Goal: Task Accomplishment & Management: Manage account settings

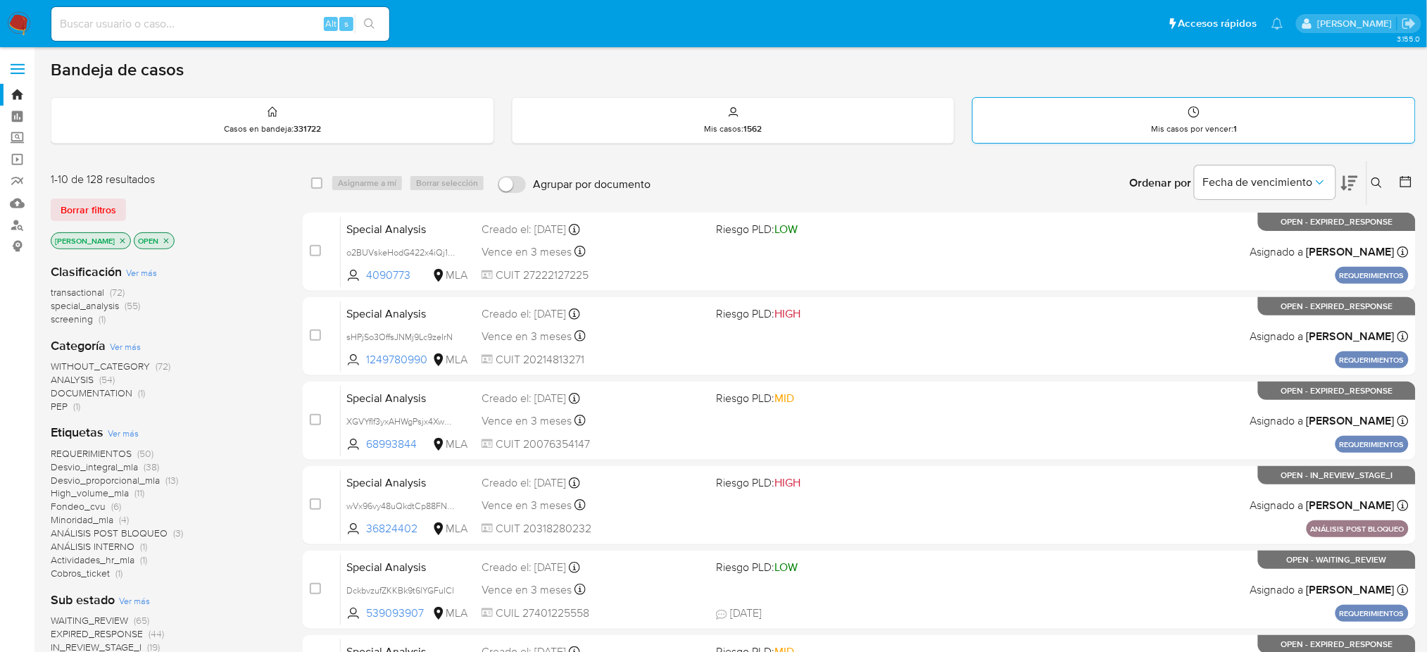
click at [1117, 127] on div "Mis casos por vencer : 1" at bounding box center [1194, 120] width 442 height 45
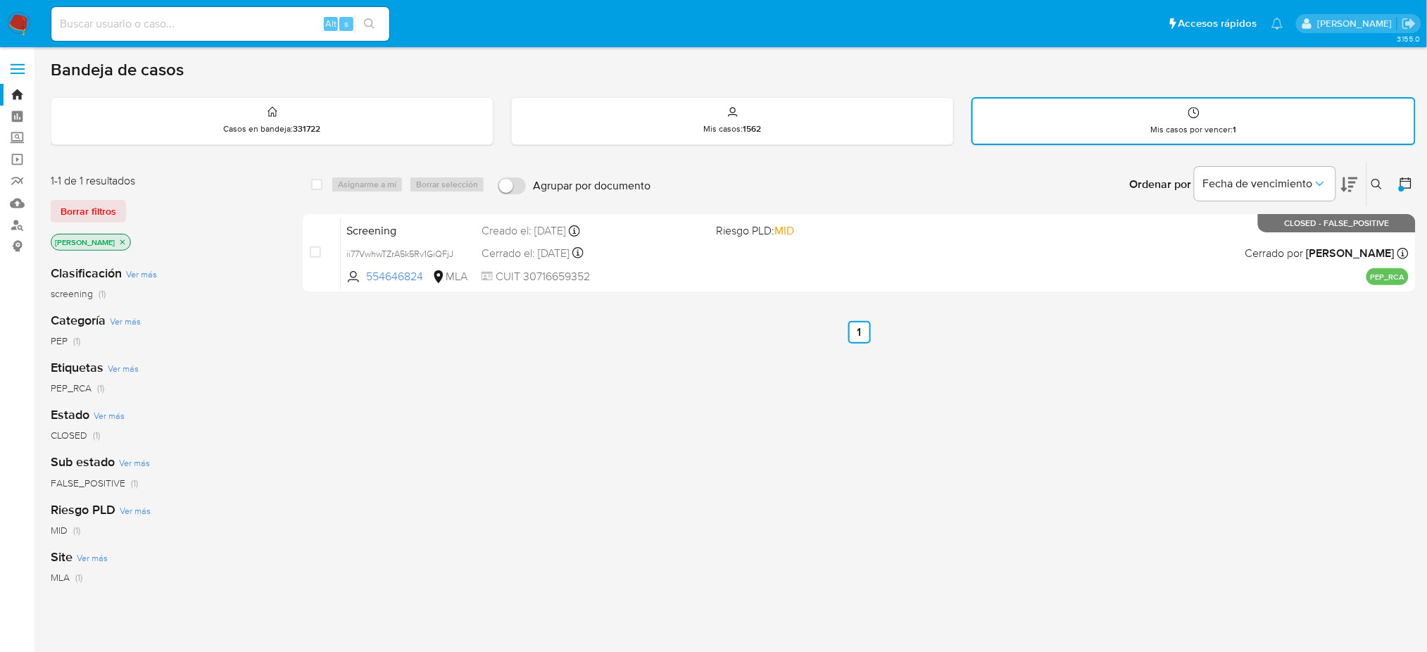
click at [23, 29] on img at bounding box center [19, 24] width 24 height 24
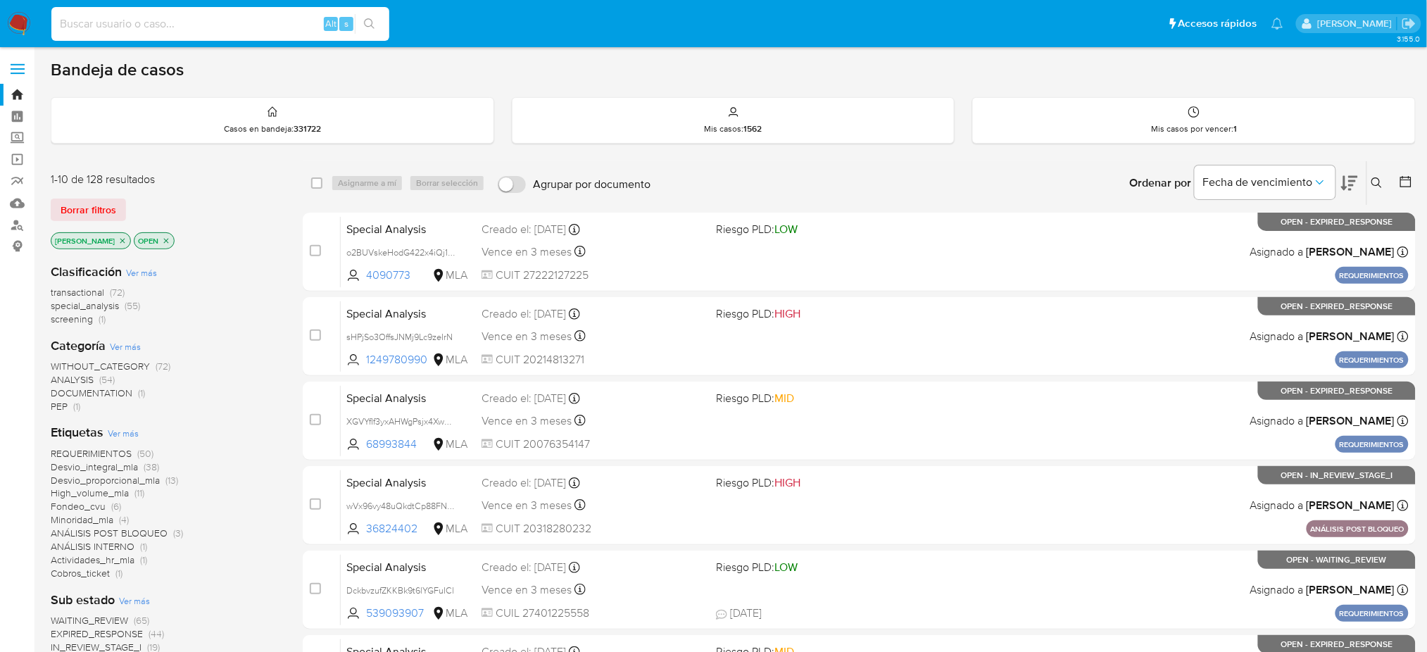
click at [262, 26] on input at bounding box center [220, 24] width 338 height 18
paste input "pLayMtWdZXFzYEe6s91Ho9cw"
type input "pLayMtWdZXFzYEe6s91Ho9cw"
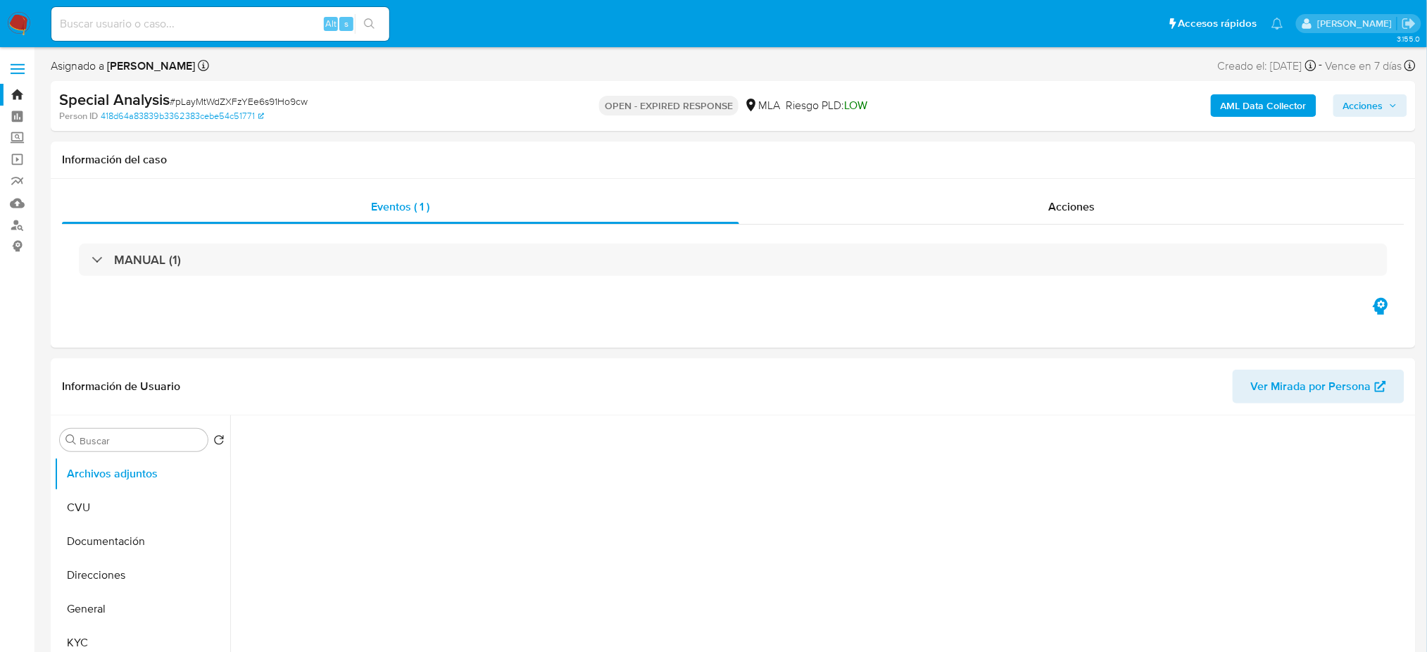
select select "10"
click at [232, 27] on input at bounding box center [220, 24] width 338 height 18
paste input "1Gww7bl1ZMnewWlpOG2iHvhf"
type input "1Gww7bl1ZMnewWlpOG2iHvhf"
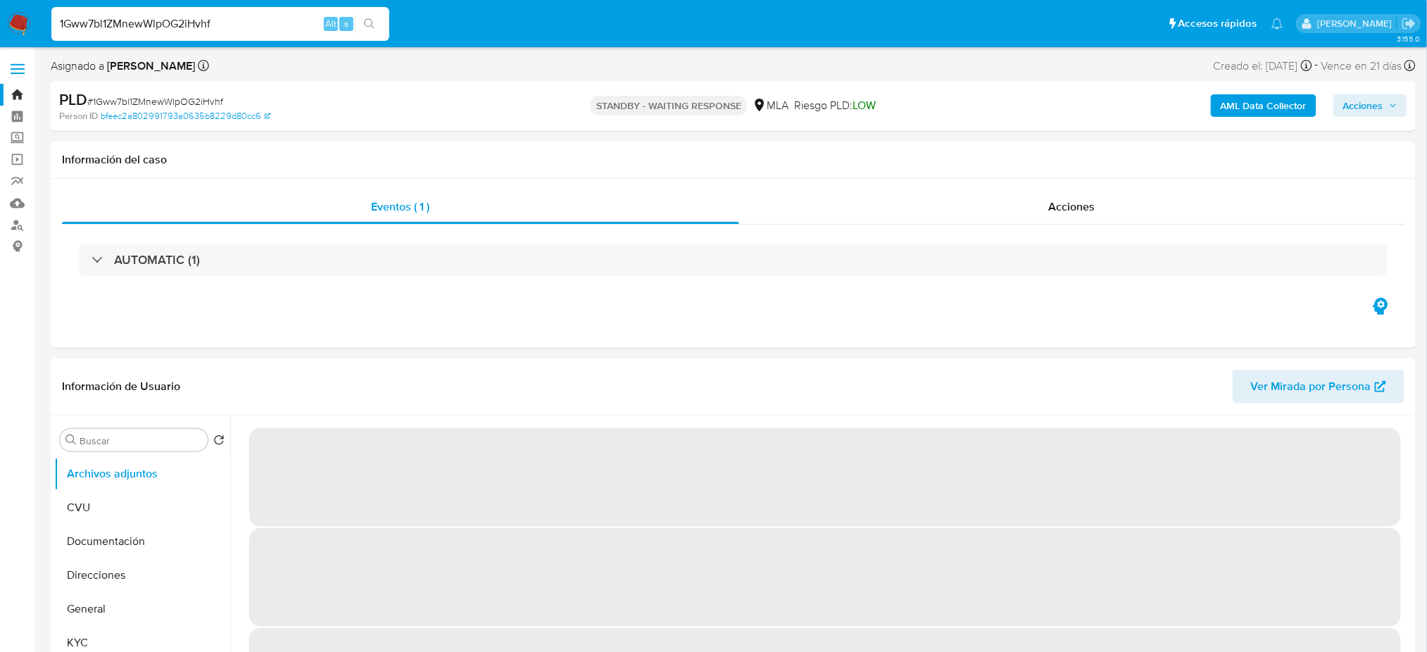
select select "10"
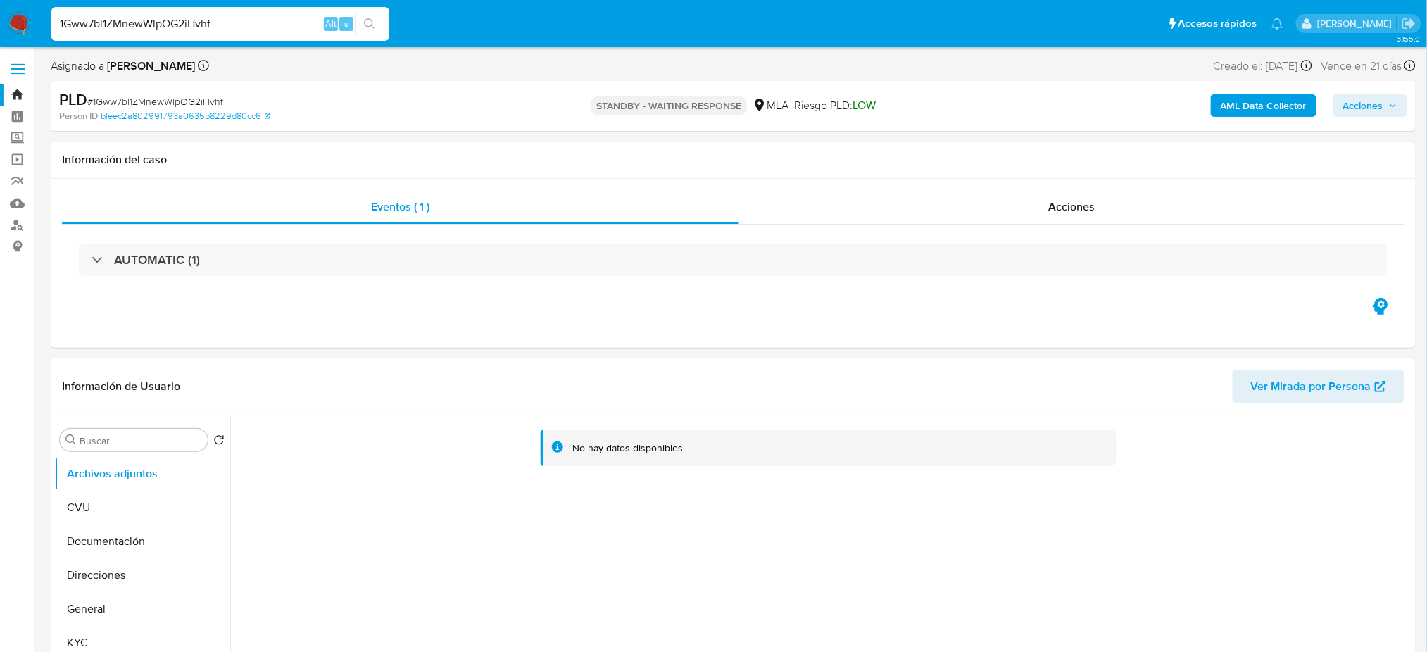
drag, startPoint x: 241, startPoint y: 25, endPoint x: 0, endPoint y: 40, distance: 241.9
click at [0, 40] on nav "Pausado Ver notificaciones 1Gww7bl1ZMnewWlpOG2iHvhf Alt s Accesos rápidos Presi…" at bounding box center [713, 23] width 1427 height 47
paste input "juPjLipzUirfNqA3SUQZS3BQ"
type input "juPjLipzUirfNqA3SUQZS3BQ"
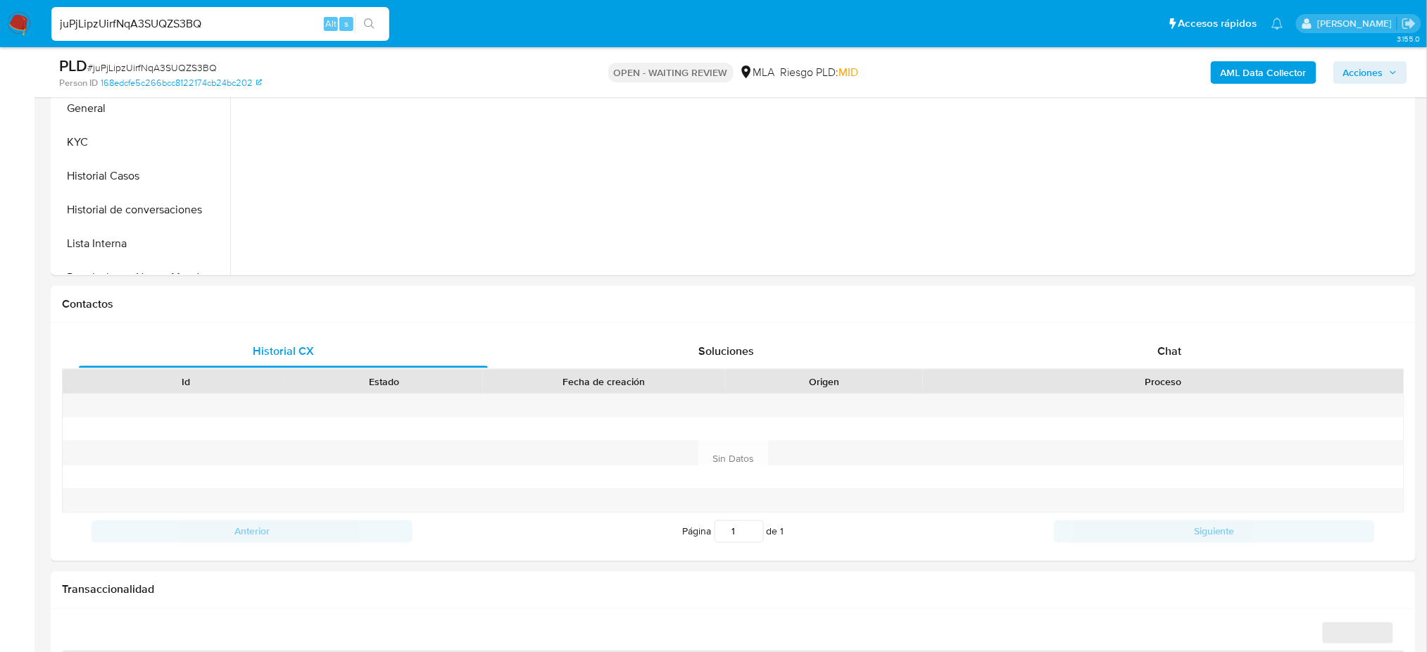
scroll to position [536, 0]
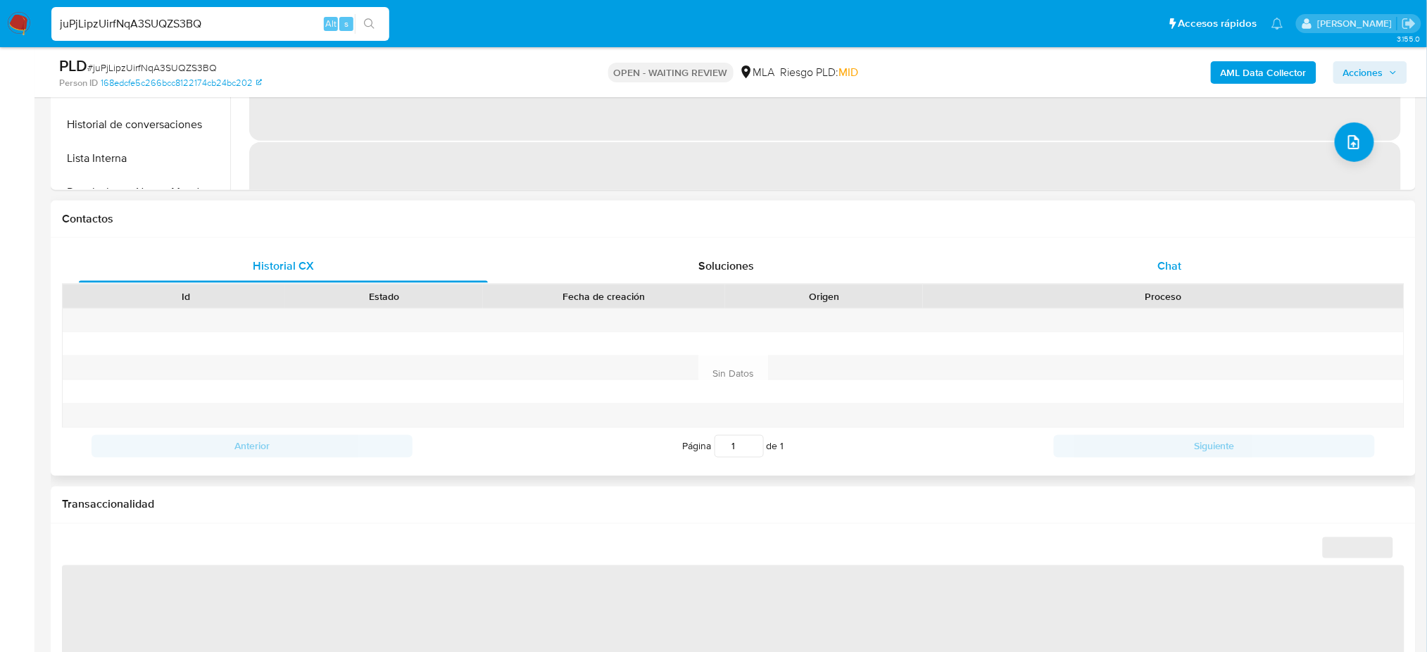
click at [1165, 277] on div "Chat" at bounding box center [1169, 266] width 409 height 34
select select "10"
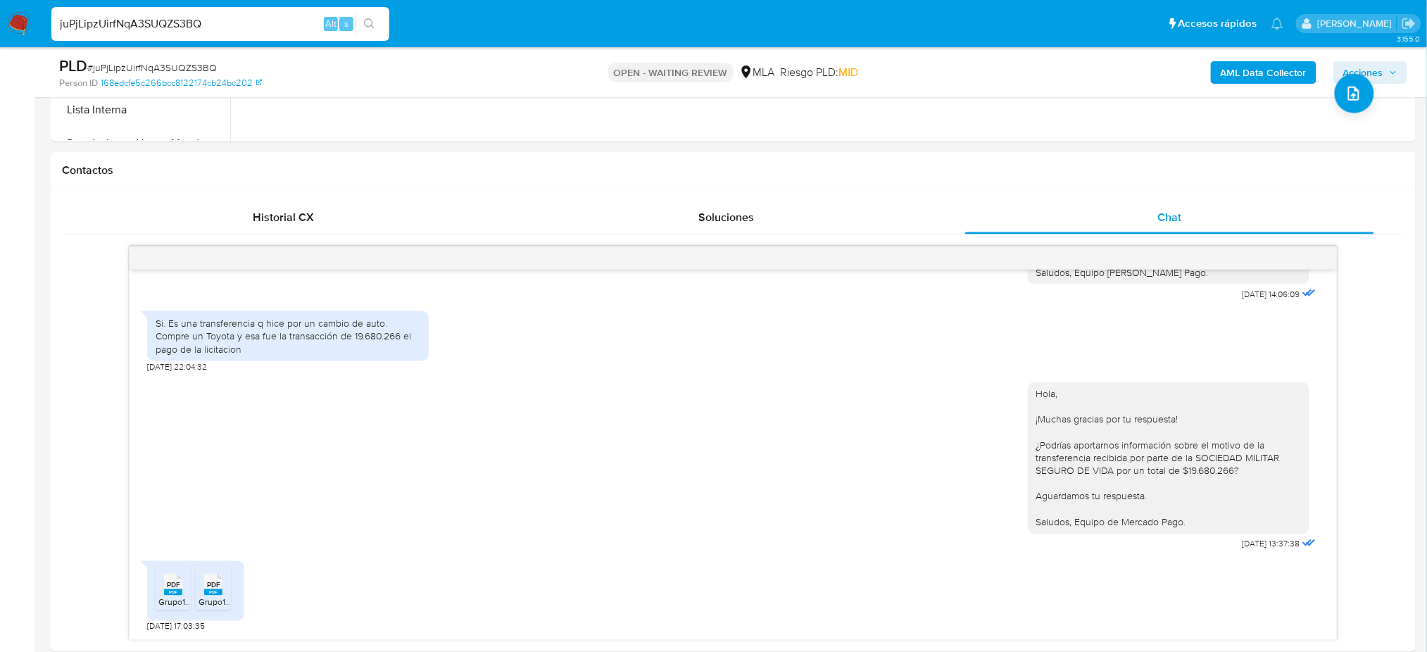
scroll to position [591, 0]
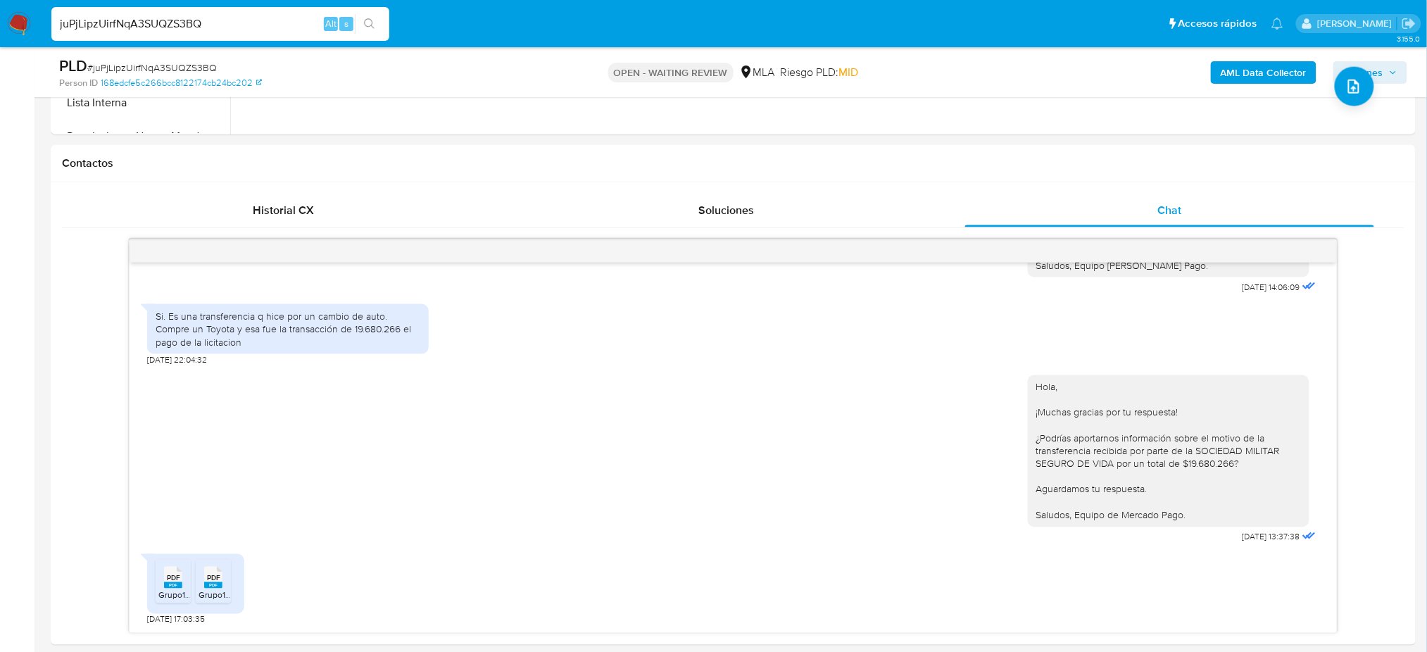
drag, startPoint x: 214, startPoint y: 30, endPoint x: 0, endPoint y: 52, distance: 215.1
paste input "XnNwVgfdsWtMoakt3wjb9Fiu"
type input "XnNwVgfdsWtMoakt3wjb9Fiu"
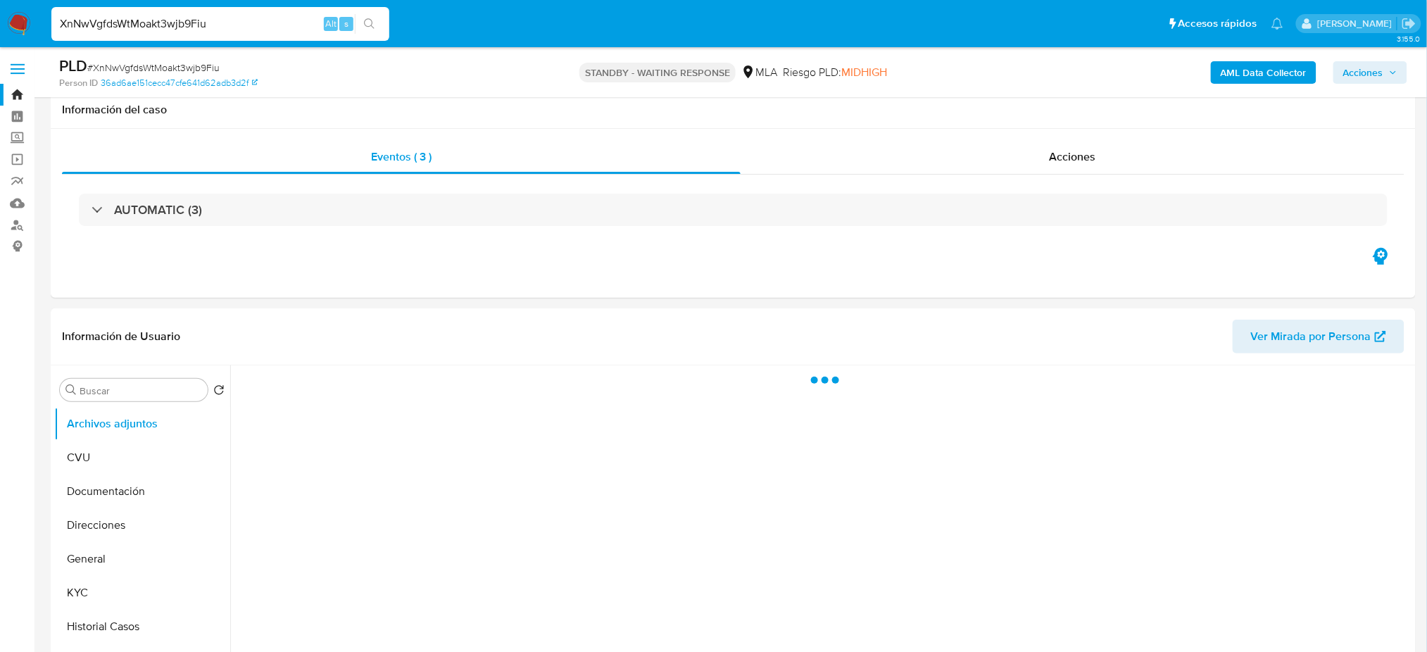
scroll to position [187, 0]
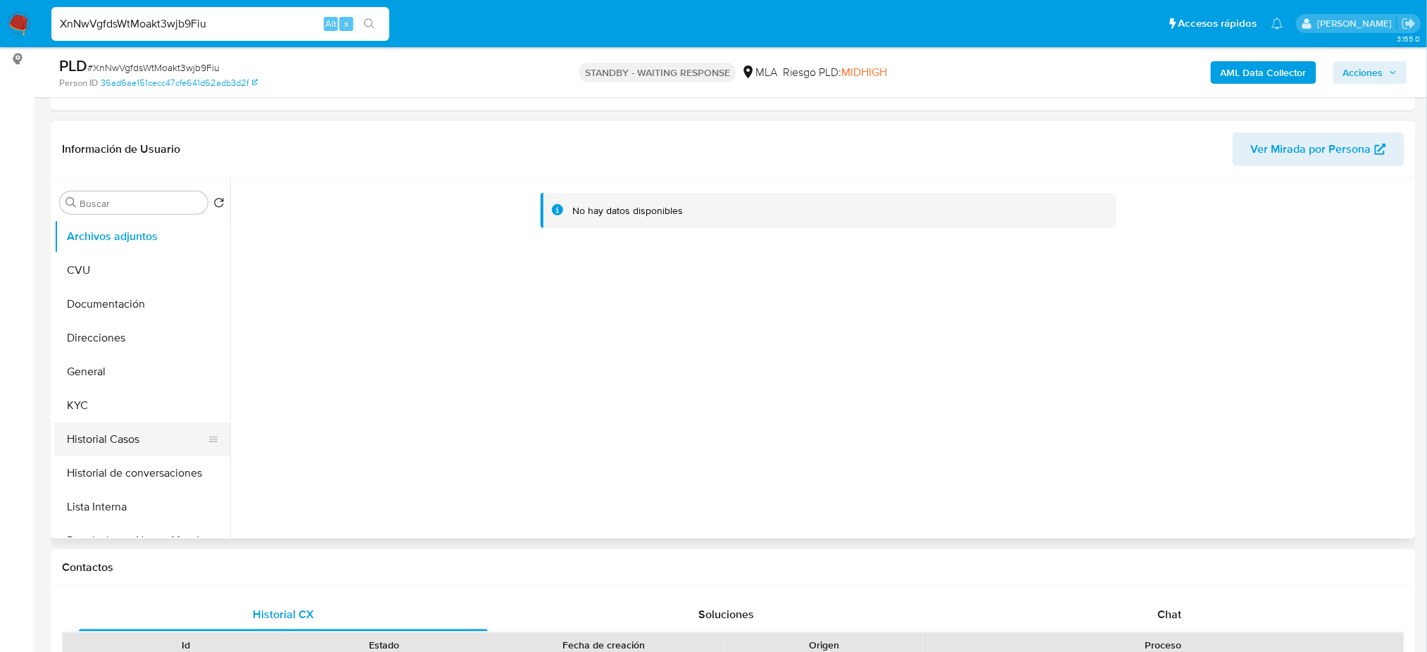
select select "10"
click at [65, 429] on button "Historial Casos" at bounding box center [136, 439] width 165 height 34
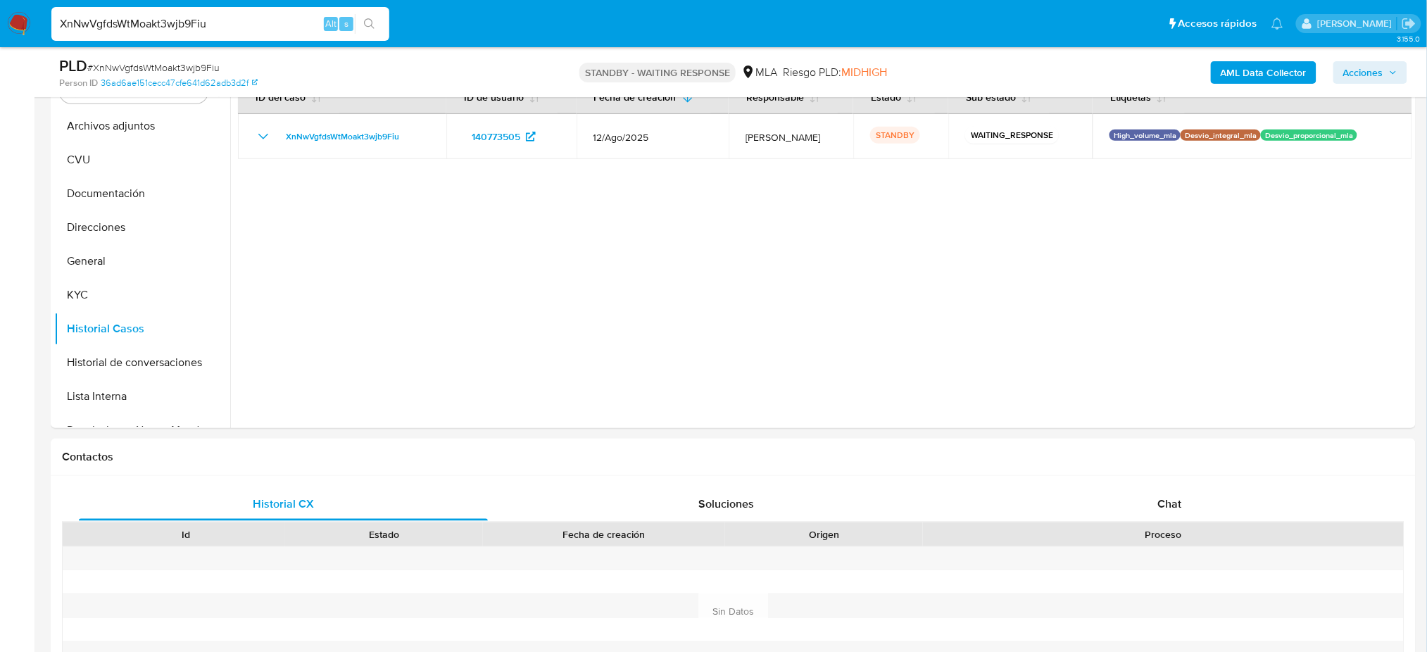
scroll to position [204, 0]
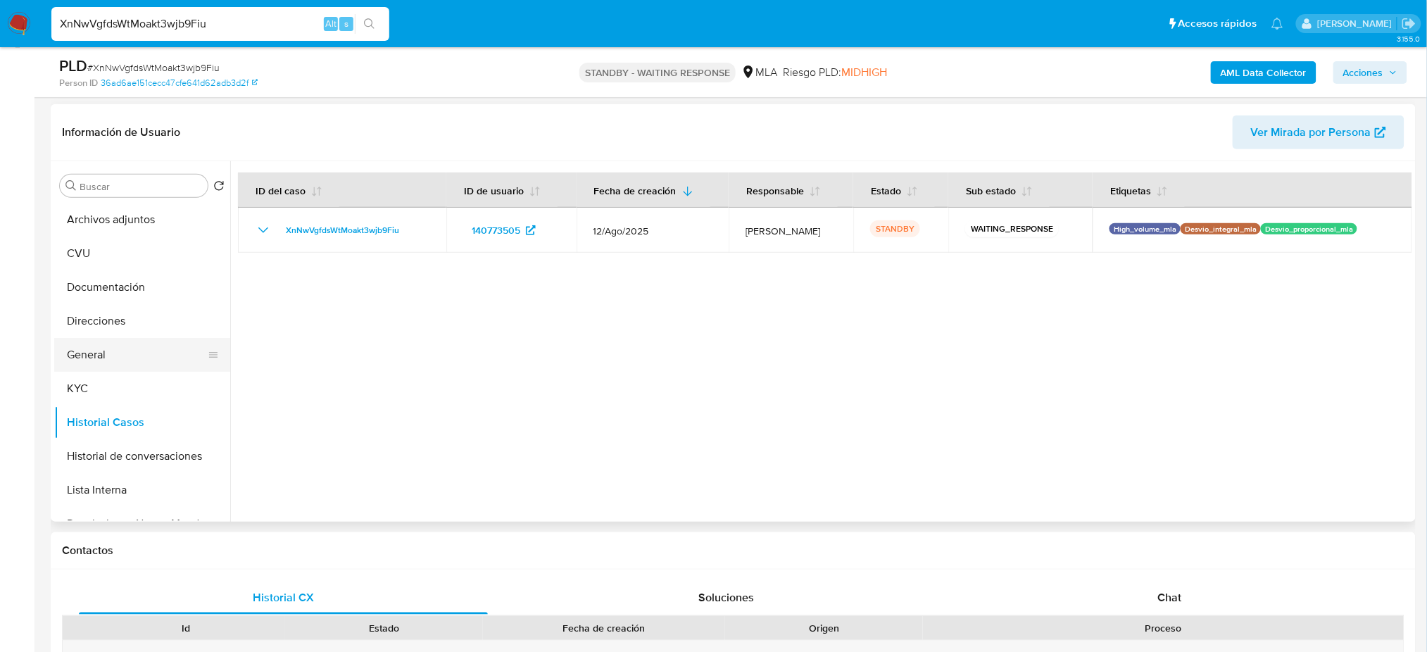
drag, startPoint x: 114, startPoint y: 354, endPoint x: 54, endPoint y: 356, distance: 60.6
click at [114, 356] on button "General" at bounding box center [136, 355] width 165 height 34
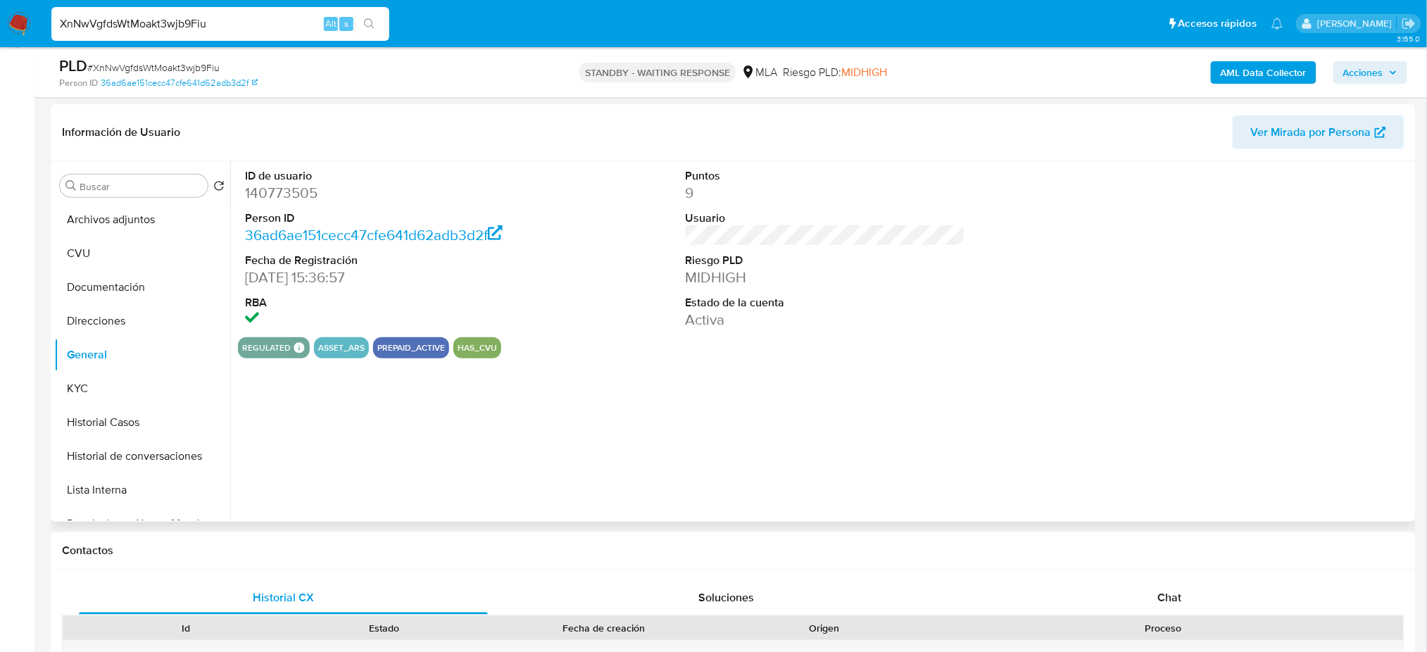
click at [278, 190] on dd "140773505" at bounding box center [384, 193] width 279 height 20
copy dd "140773505"
drag, startPoint x: 87, startPoint y: 395, endPoint x: 164, endPoint y: 376, distance: 79.1
click at [87, 395] on button "KYC" at bounding box center [136, 389] width 165 height 34
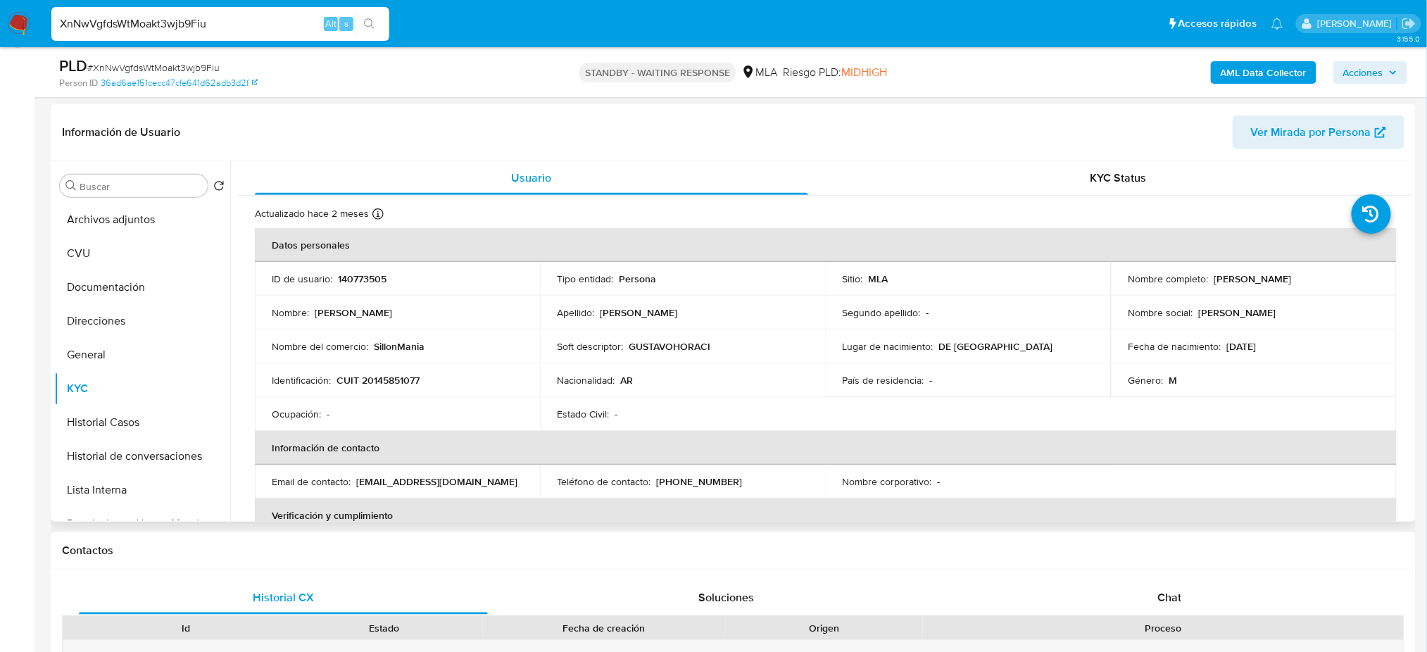
click at [375, 381] on p "CUIT 20145851077" at bounding box center [378, 380] width 83 height 13
copy p "20145851077"
click at [401, 393] on td "Identificación : CUIT 20145851077" at bounding box center [397, 380] width 285 height 34
drag, startPoint x: 374, startPoint y: 379, endPoint x: 798, endPoint y: 136, distance: 489.1
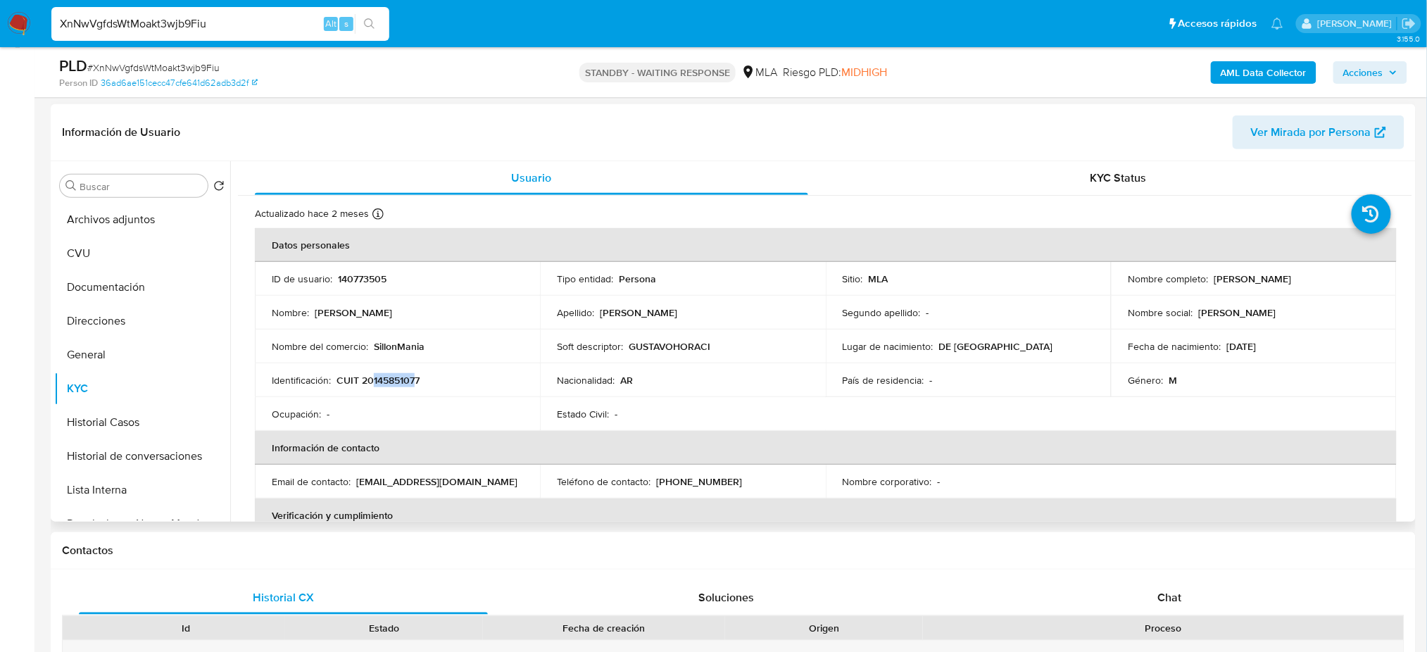
click at [414, 382] on p "CUIT 20145851077" at bounding box center [378, 380] width 83 height 13
copy p "14585107"
drag, startPoint x: 1213, startPoint y: 280, endPoint x: 1347, endPoint y: 278, distance: 134.5
click at [1347, 278] on div "Nombre completo : Gustavo Horacio Perez" at bounding box center [1253, 278] width 251 height 13
copy p "Gustavo Horacio Perez"
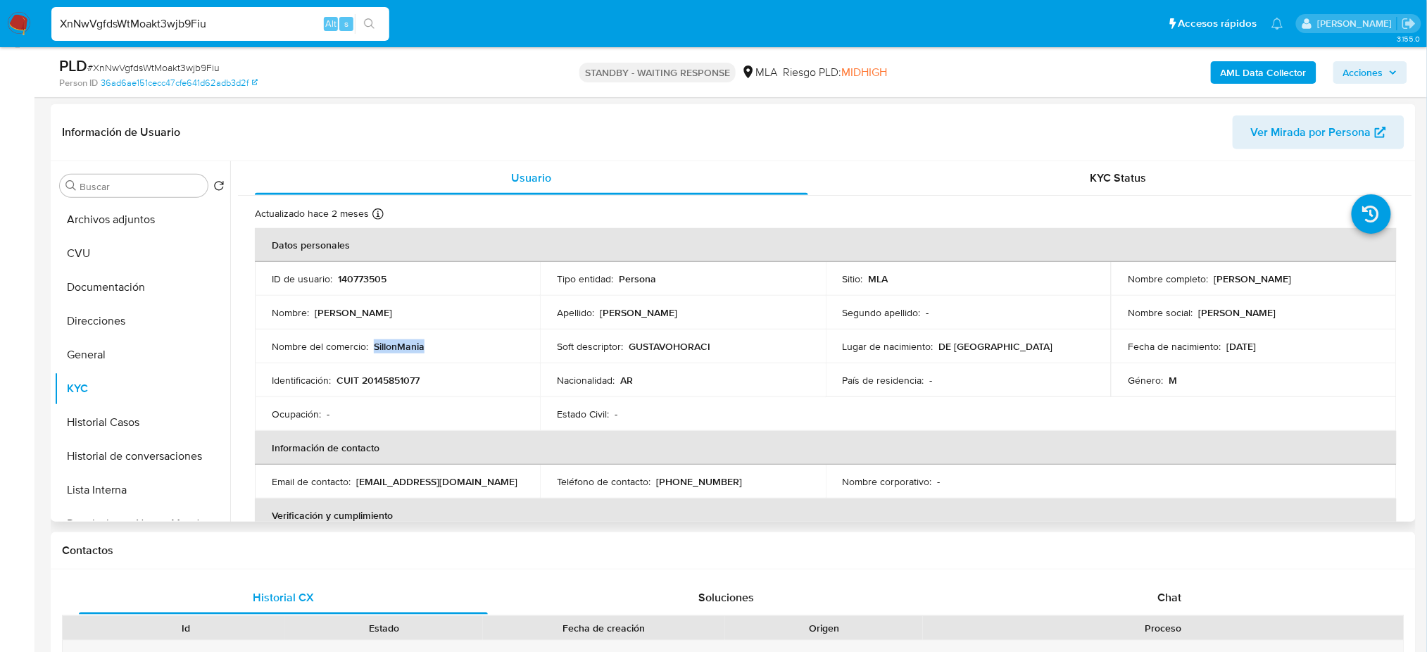
drag, startPoint x: 372, startPoint y: 348, endPoint x: 435, endPoint y: 346, distance: 63.4
click at [435, 346] on div "Nombre del comercio : SillonMania" at bounding box center [397, 346] width 251 height 13
copy p "SillonMania"
click at [94, 282] on button "Documentación" at bounding box center [136, 287] width 165 height 34
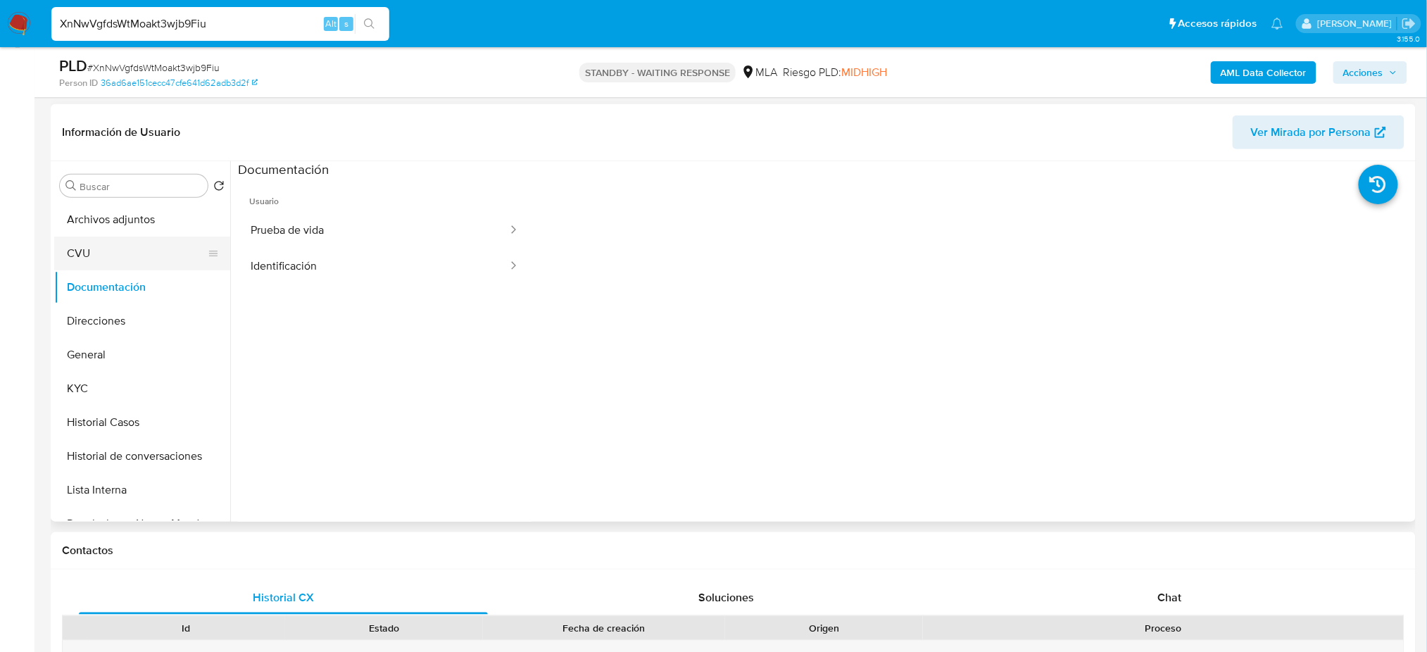
click at [98, 241] on button "CVU" at bounding box center [136, 254] width 165 height 34
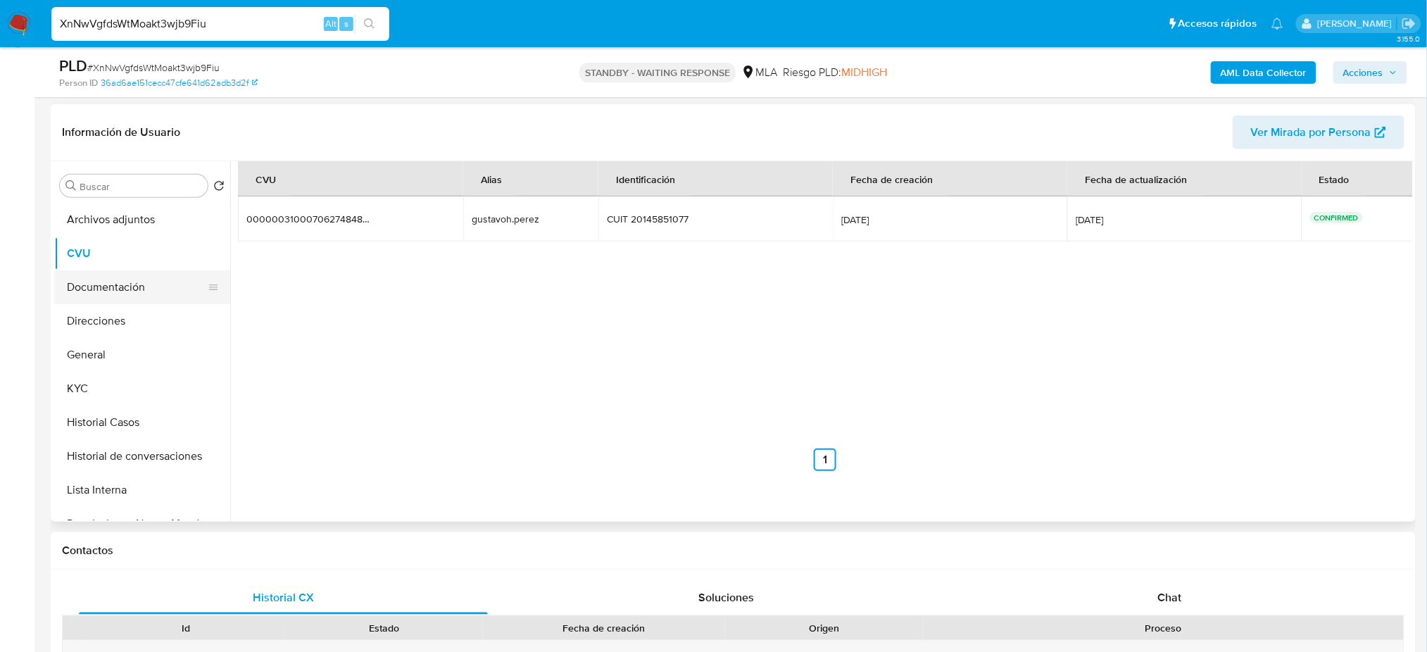
click at [101, 289] on button "Documentación" at bounding box center [136, 287] width 165 height 34
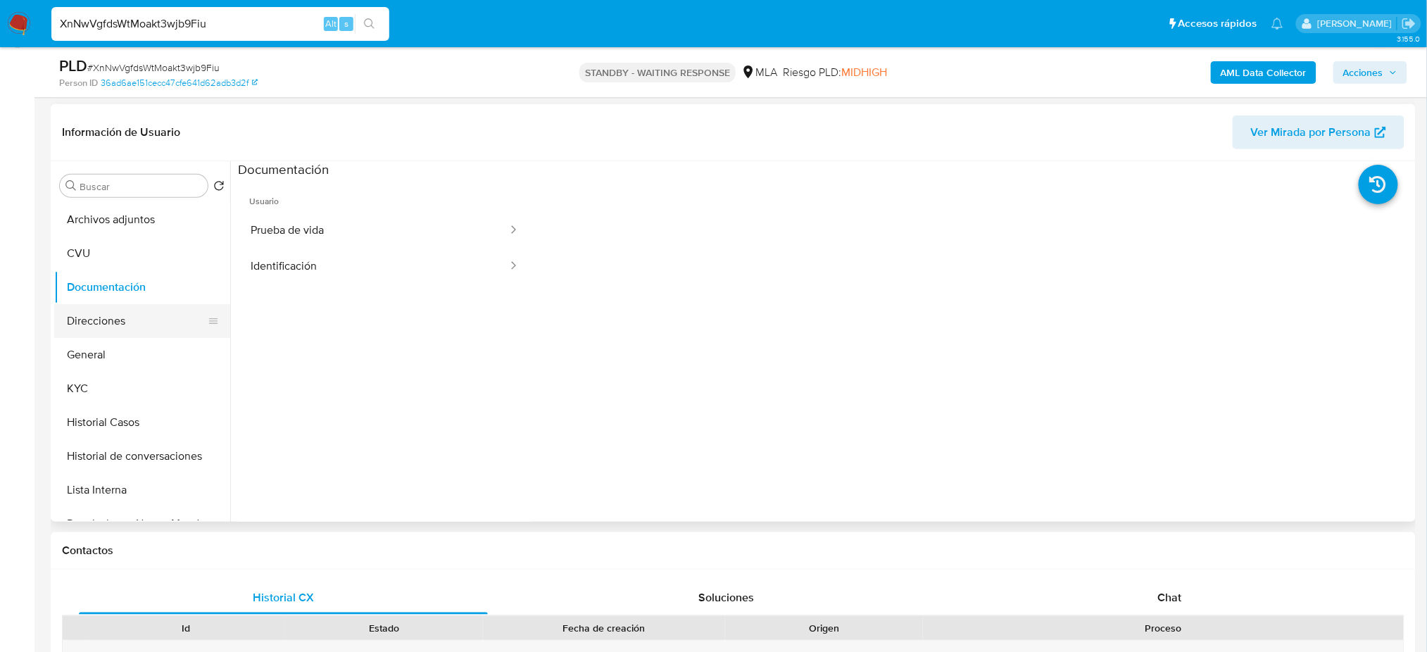
click at [155, 304] on button "Direcciones" at bounding box center [136, 321] width 165 height 34
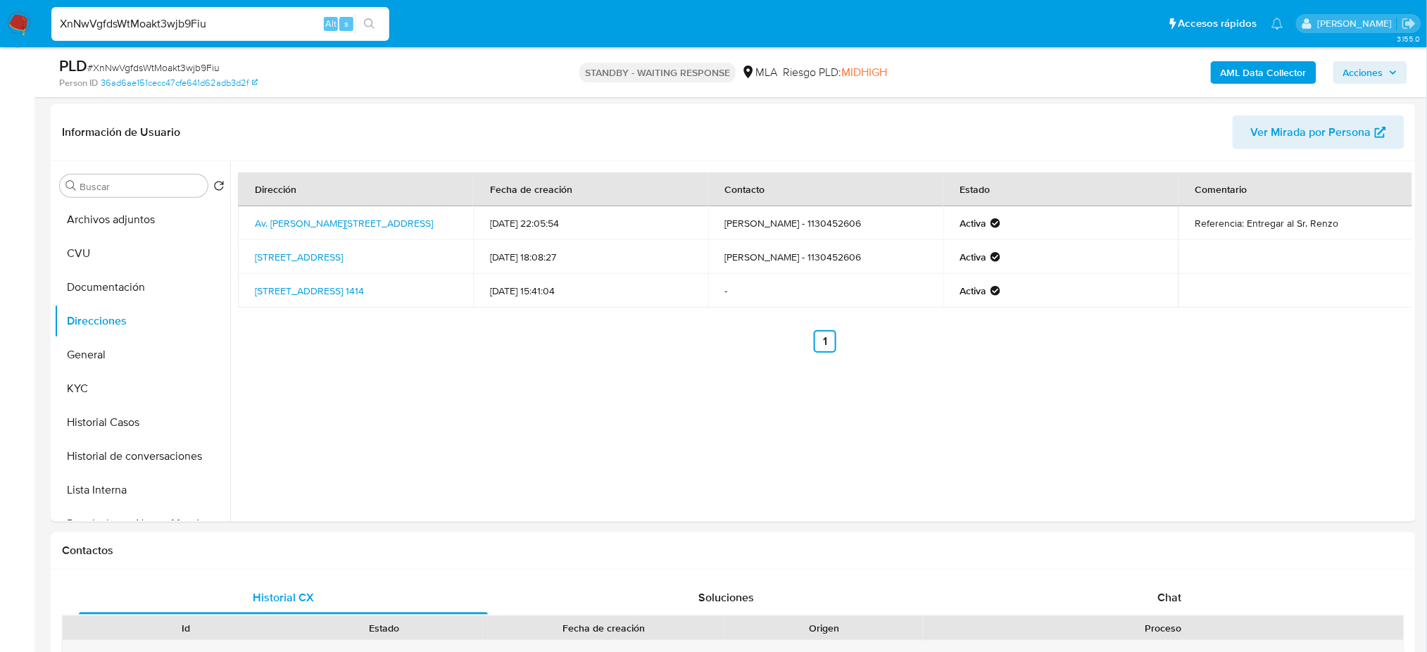
click at [198, 72] on span "# XnNwVgfdsWtMoakt3wjb9Fiu" at bounding box center [153, 68] width 132 height 14
copy span "XnNwVgfdsWtMoakt3wjb9Fiu"
drag, startPoint x: 226, startPoint y: 23, endPoint x: 0, endPoint y: 32, distance: 226.1
click at [0, 32] on nav "Pausado Ver notificaciones XnNwVgfdsWtMoakt3wjb9Fiu Alt s Accesos rápidos Presi…" at bounding box center [713, 23] width 1427 height 47
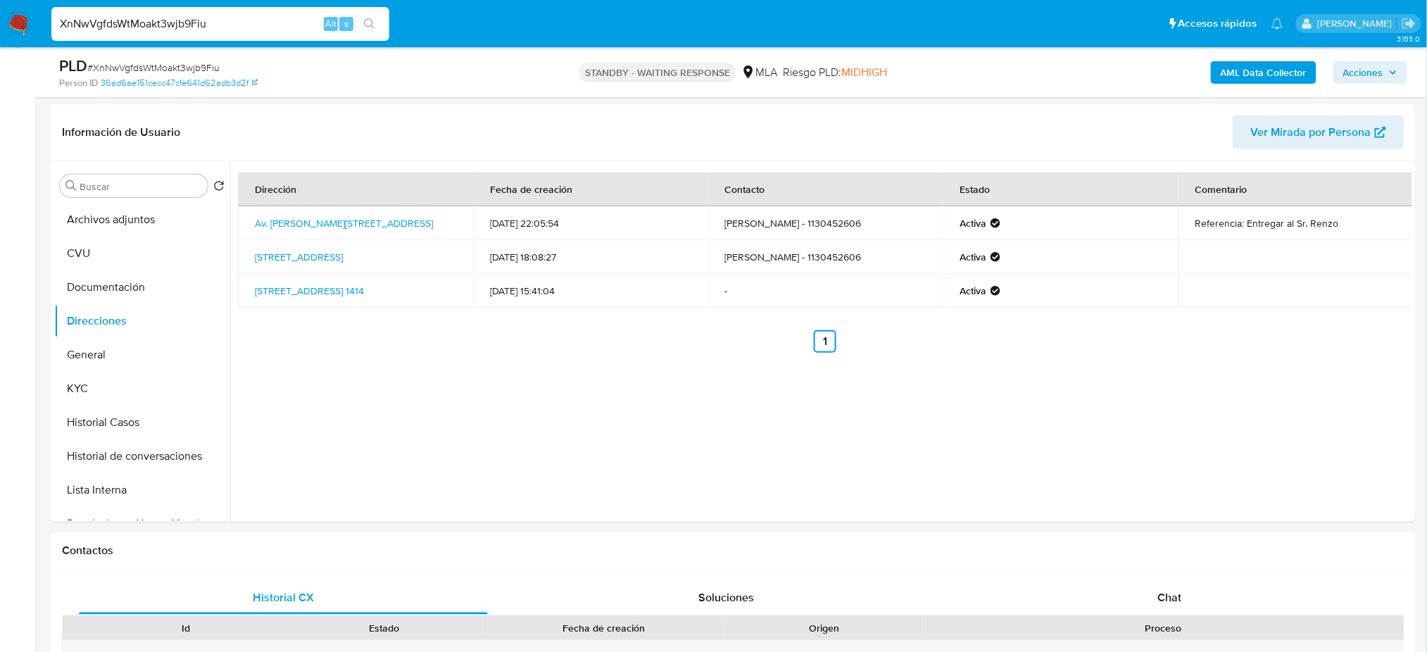
paste input "05rvnEitWri9iED5Qu9Lt65w"
type input "05rvnEitWri9iED5Qu9Lt65w"
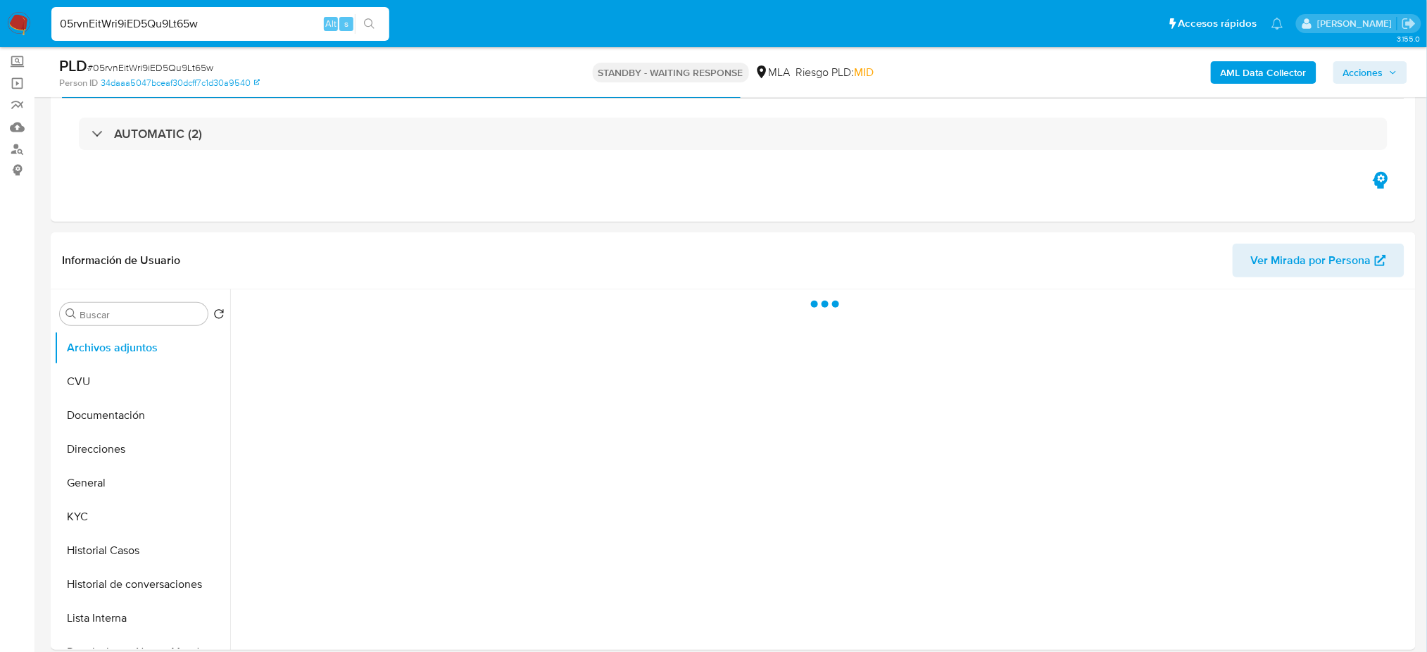
scroll to position [187, 0]
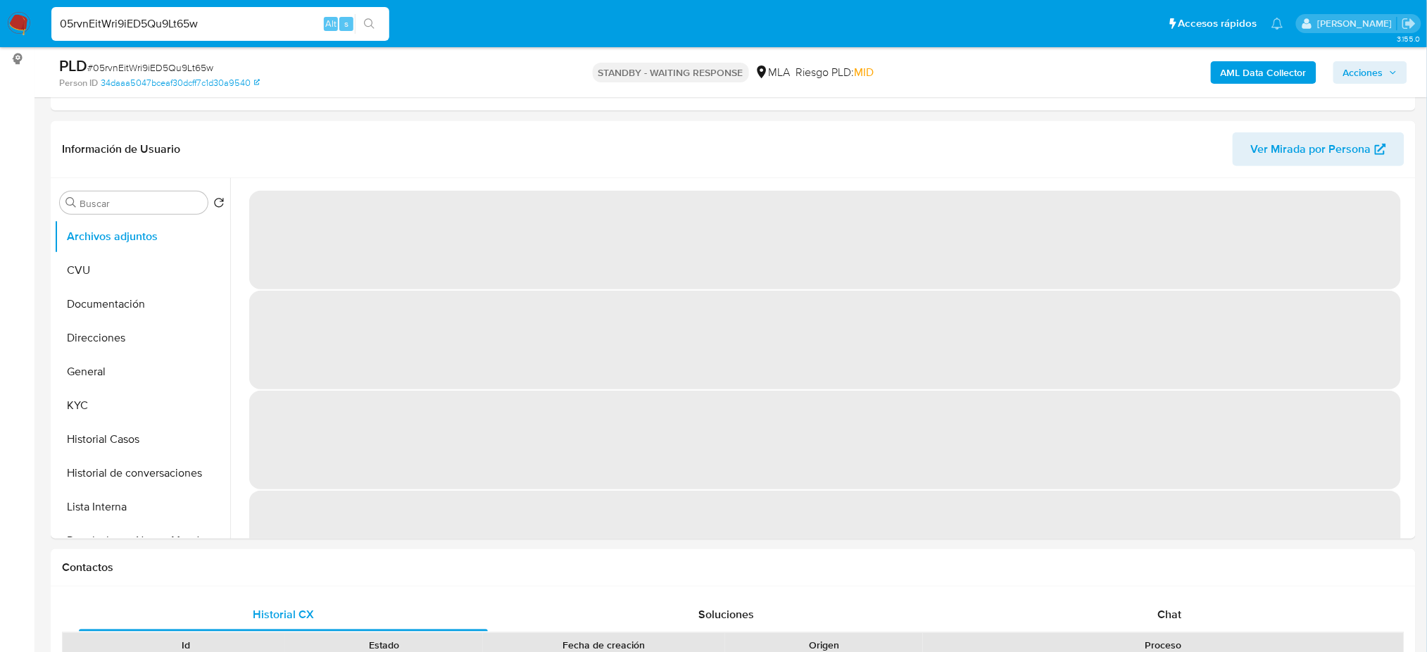
select select "10"
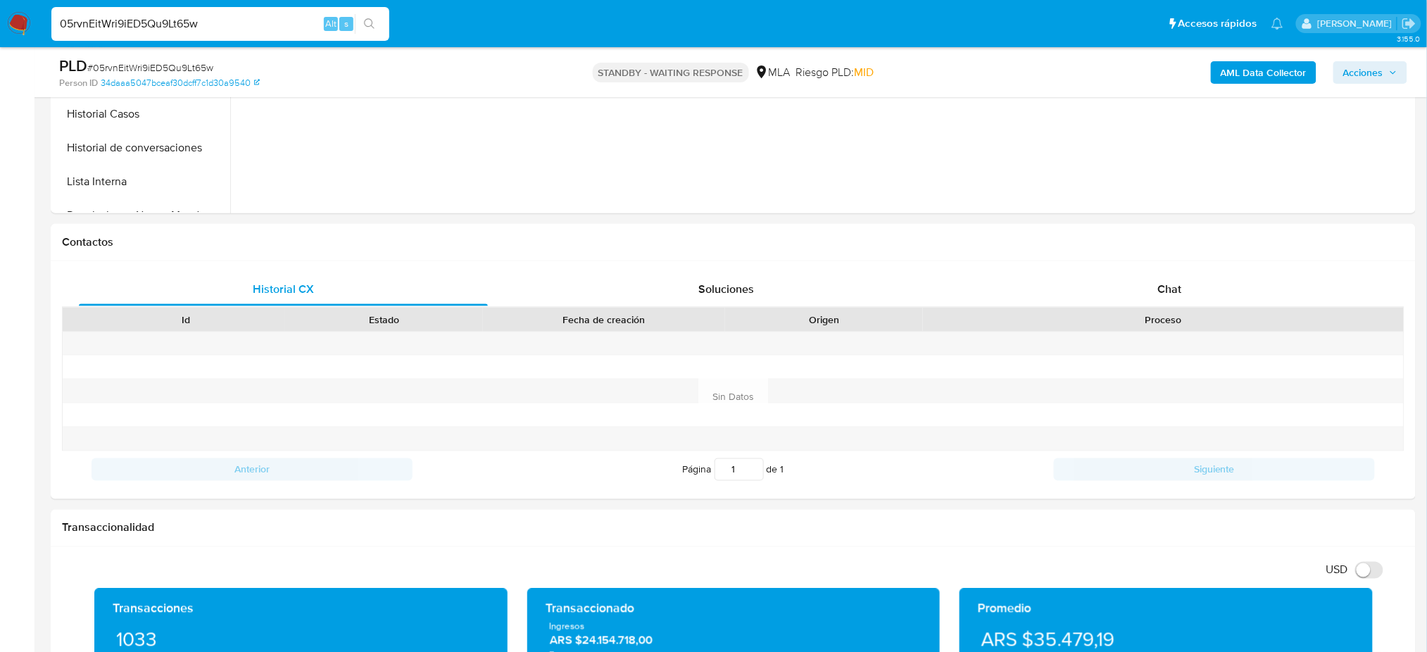
scroll to position [300, 0]
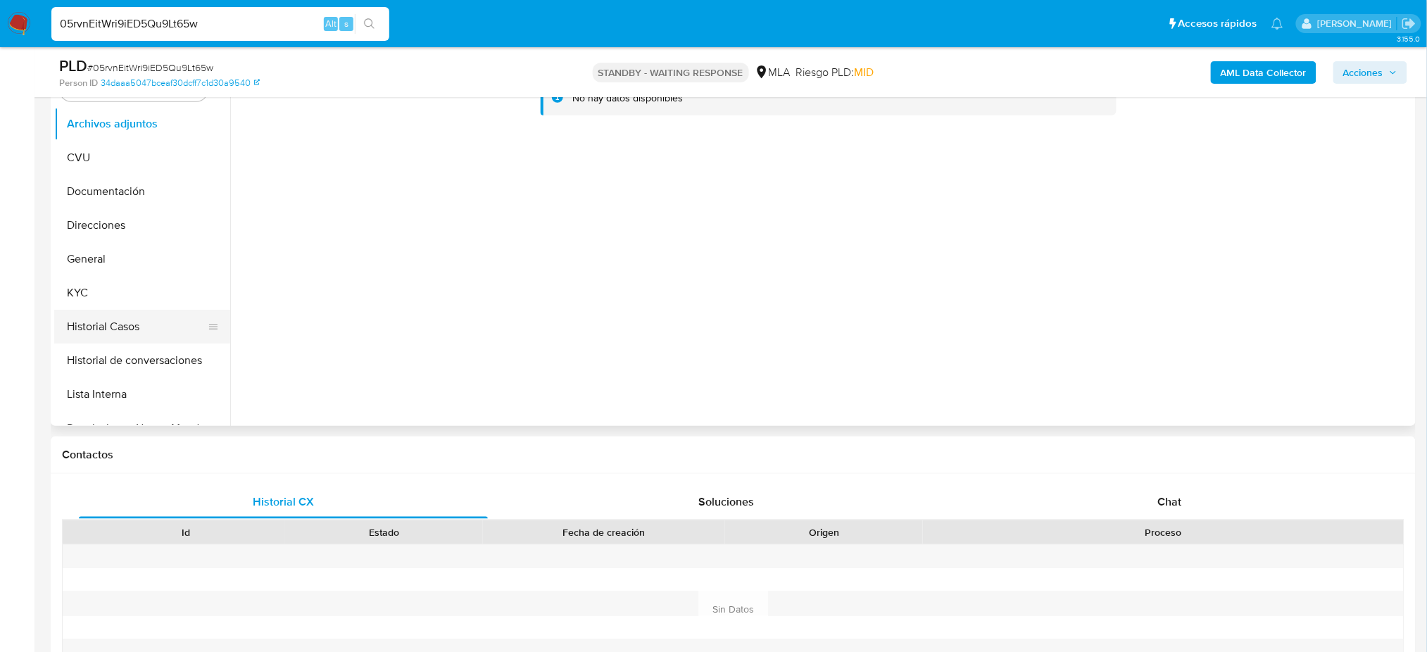
click at [96, 310] on button "Historial Casos" at bounding box center [136, 327] width 165 height 34
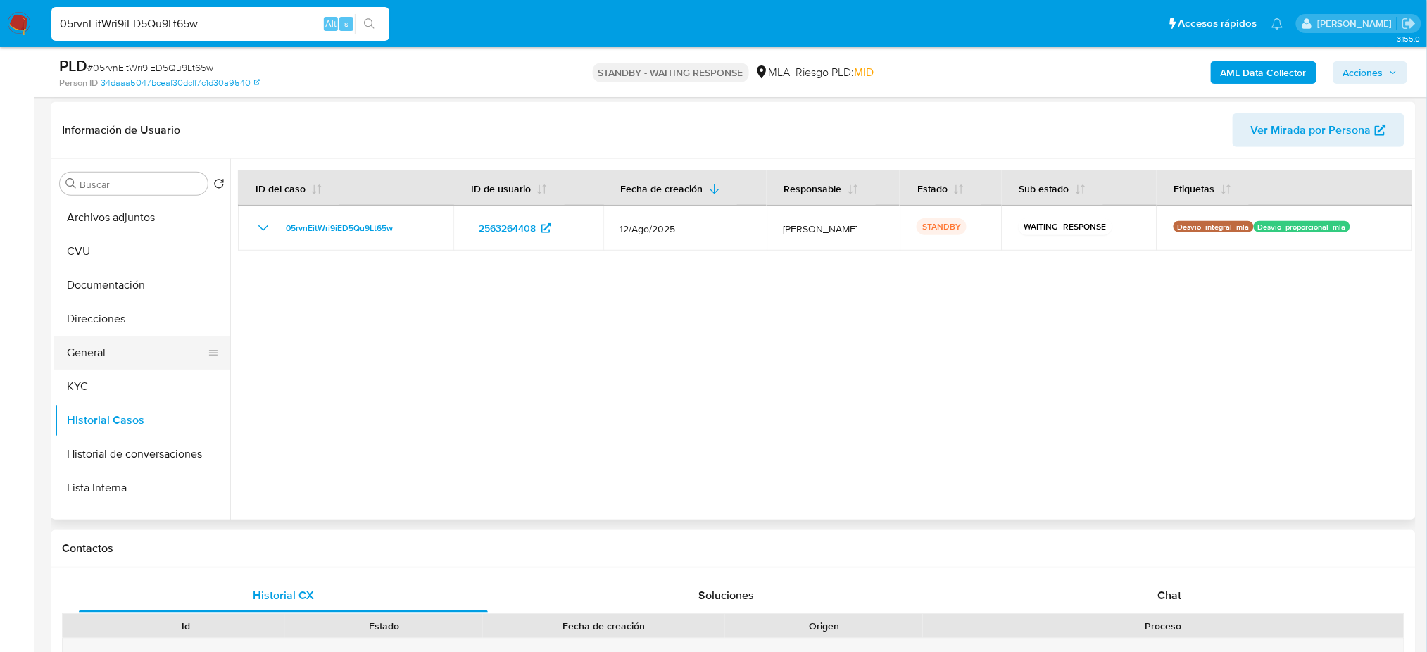
click at [153, 359] on button "General" at bounding box center [136, 353] width 165 height 34
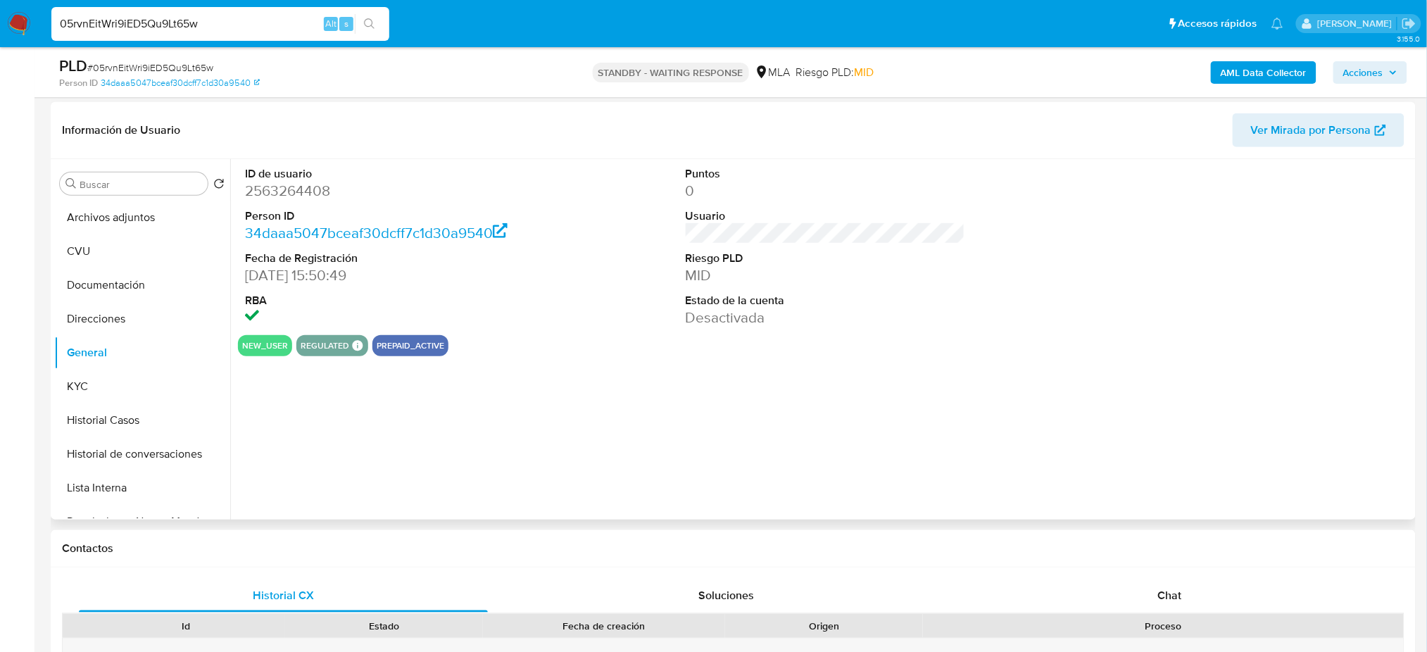
click at [278, 189] on dd "2563264408" at bounding box center [384, 191] width 279 height 20
click at [278, 188] on dd "2563264408" at bounding box center [384, 191] width 279 height 20
copy dd "2563264408"
click at [182, 68] on span "# 05rvnEitWri9iED5Qu9Lt65w" at bounding box center [150, 68] width 126 height 14
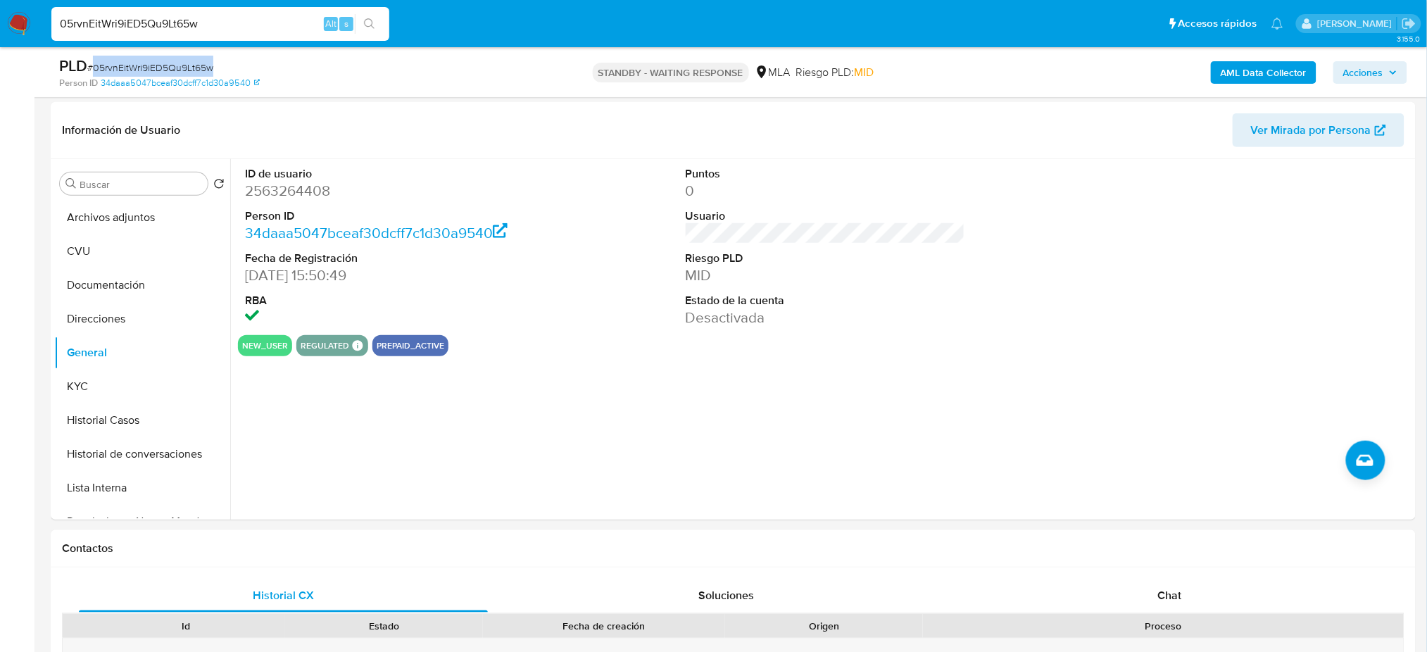
copy span "05rvnEitWri9iED5Qu9Lt65w"
click at [285, 194] on dd "2563264408" at bounding box center [384, 191] width 279 height 20
copy dd "2563264408"
click at [96, 389] on button "KYC" at bounding box center [136, 387] width 165 height 34
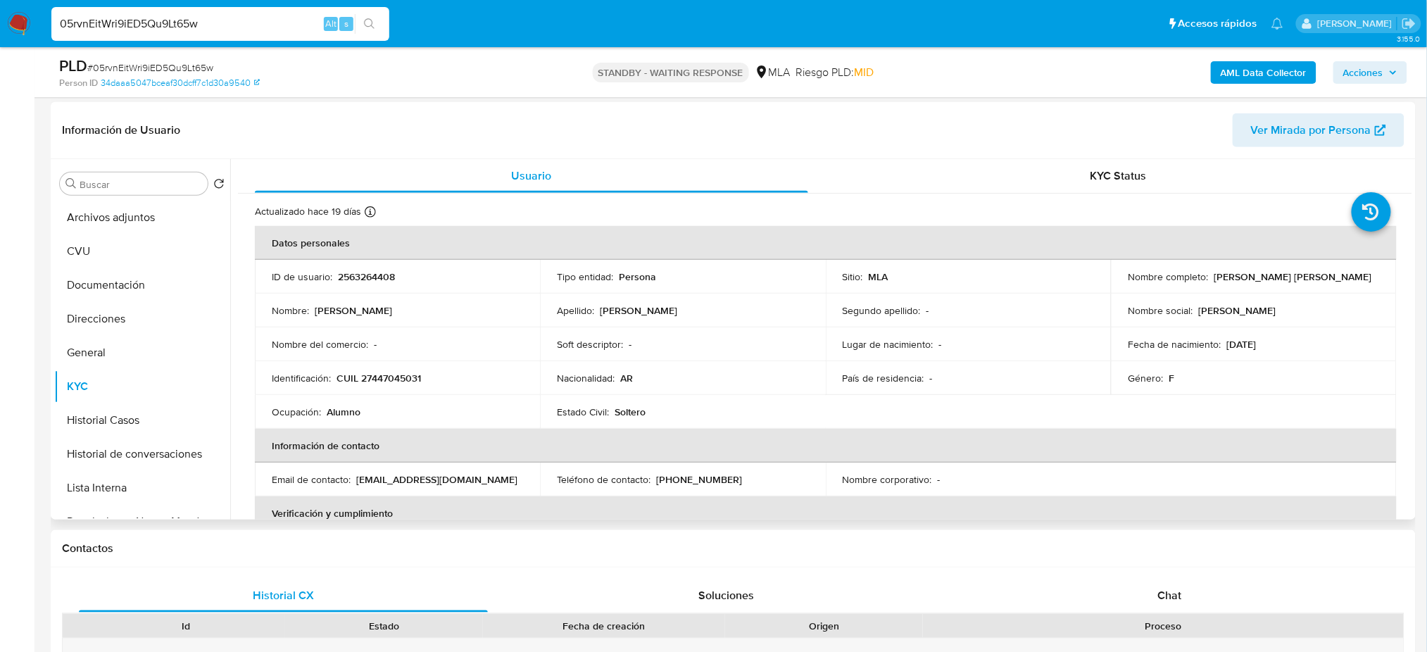
click at [397, 378] on p "CUIL 27447045031" at bounding box center [379, 378] width 84 height 13
copy p "27447045031"
click at [389, 359] on td "Nombre del comercio : -" at bounding box center [397, 344] width 285 height 34
drag, startPoint x: 374, startPoint y: 381, endPoint x: 417, endPoint y: 382, distance: 43.0
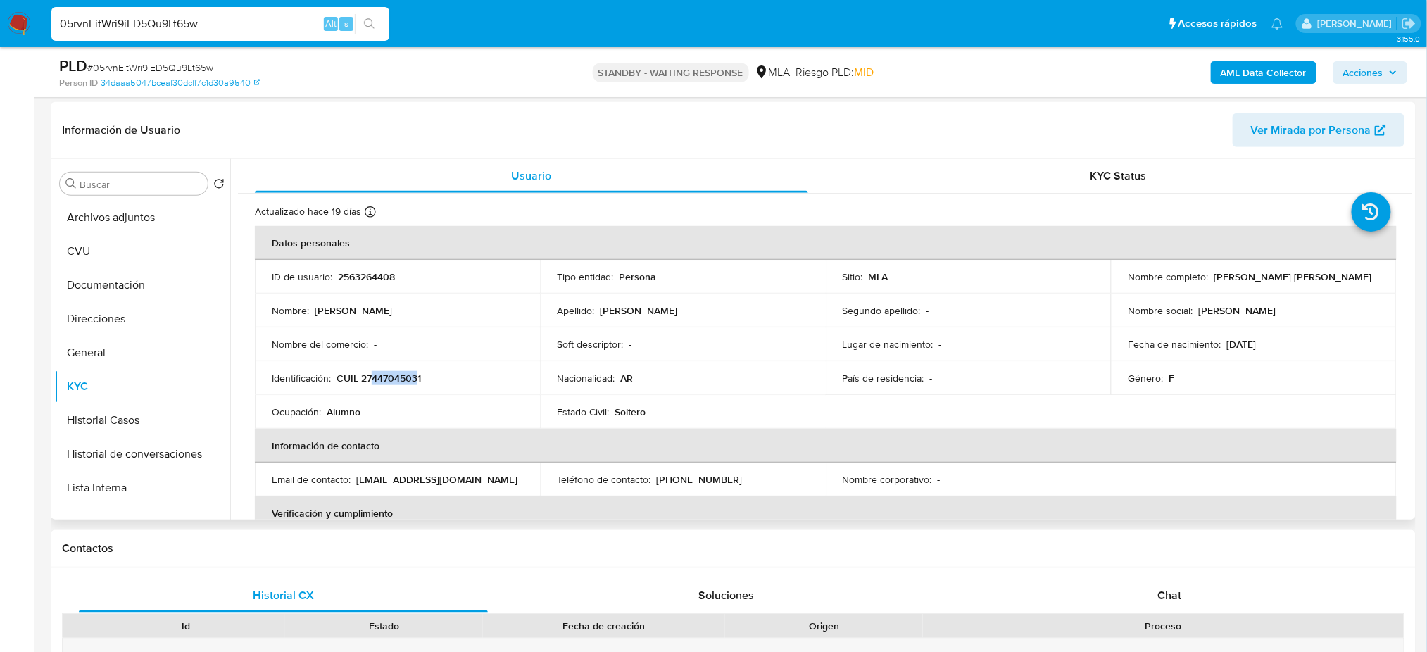
click at [417, 382] on p "CUIL 27447045031" at bounding box center [379, 378] width 84 height 13
click at [590, 335] on td "Soft descriptor : -" at bounding box center [682, 344] width 285 height 34
drag, startPoint x: 1210, startPoint y: 279, endPoint x: 1329, endPoint y: 277, distance: 119.0
click at [1329, 277] on div "Nombre completo : Lujan Estefania Ibañez" at bounding box center [1253, 276] width 251 height 13
click at [83, 289] on button "Documentación" at bounding box center [136, 285] width 165 height 34
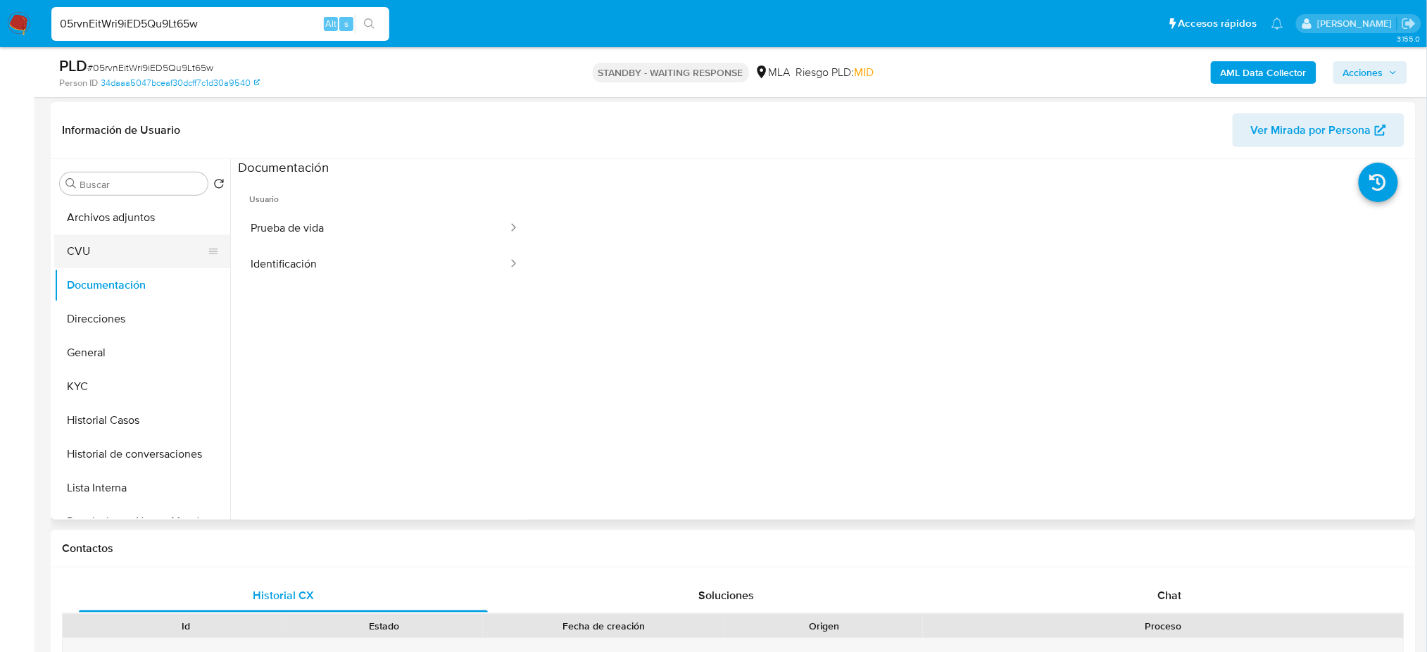
click at [84, 237] on button "CVU" at bounding box center [136, 251] width 165 height 34
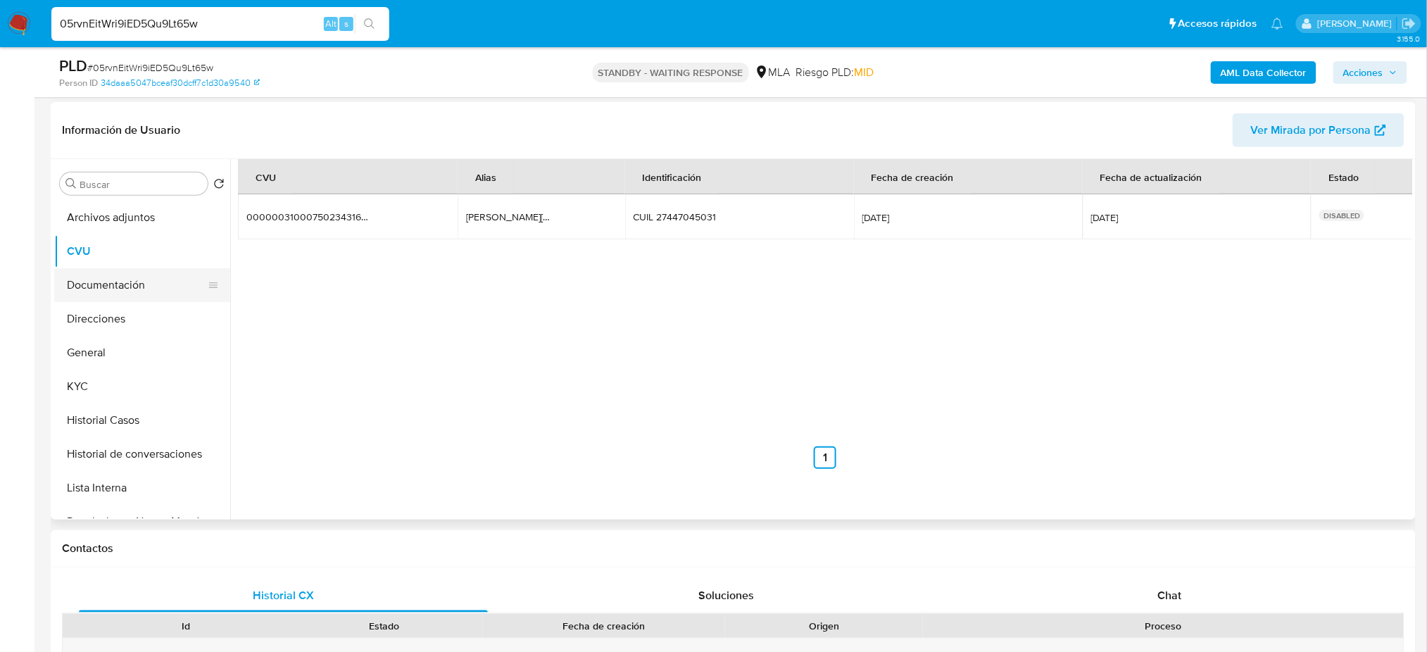
click at [145, 279] on button "Documentación" at bounding box center [136, 285] width 165 height 34
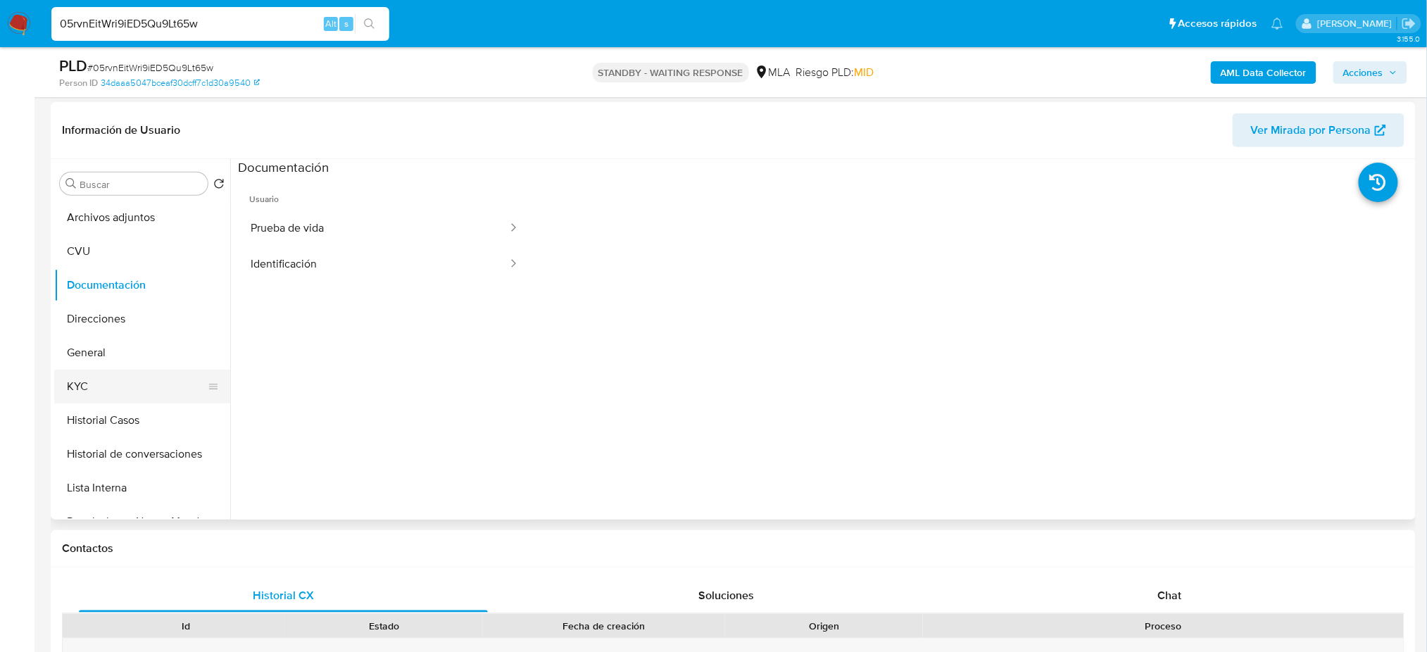
click at [77, 389] on button "KYC" at bounding box center [136, 387] width 165 height 34
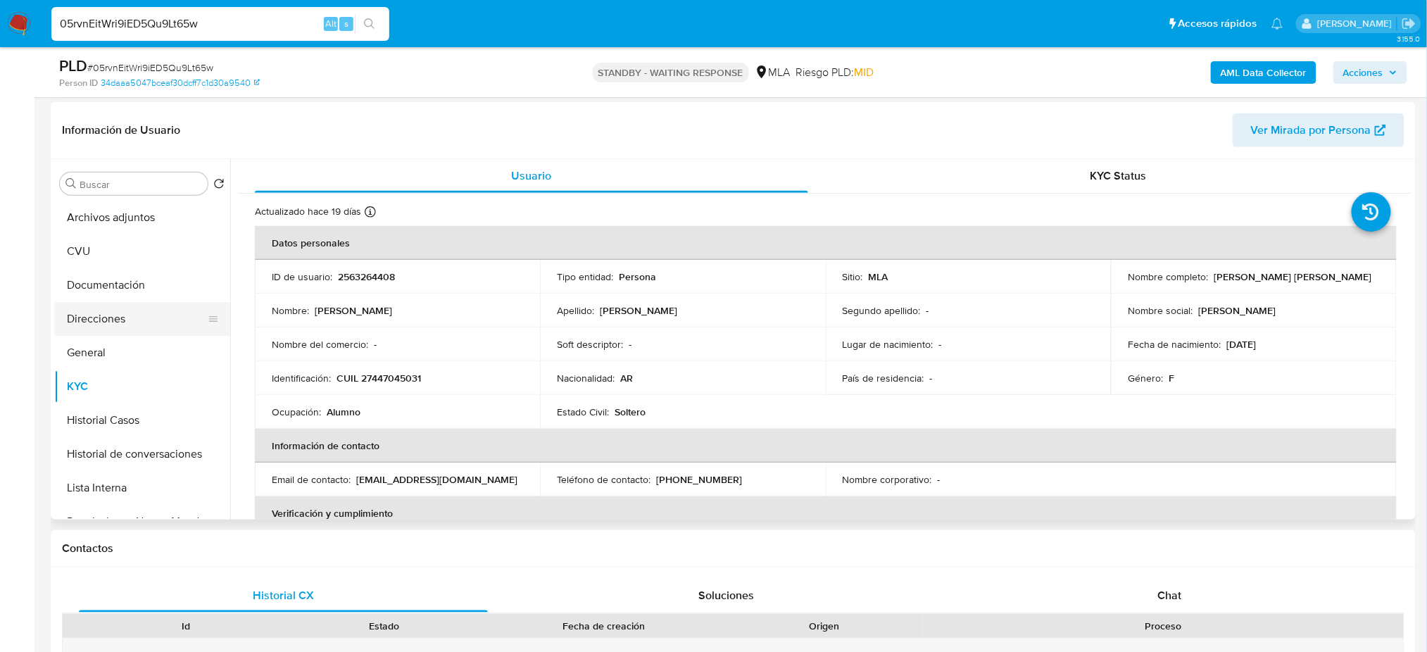
click at [114, 332] on button "Direcciones" at bounding box center [136, 319] width 165 height 34
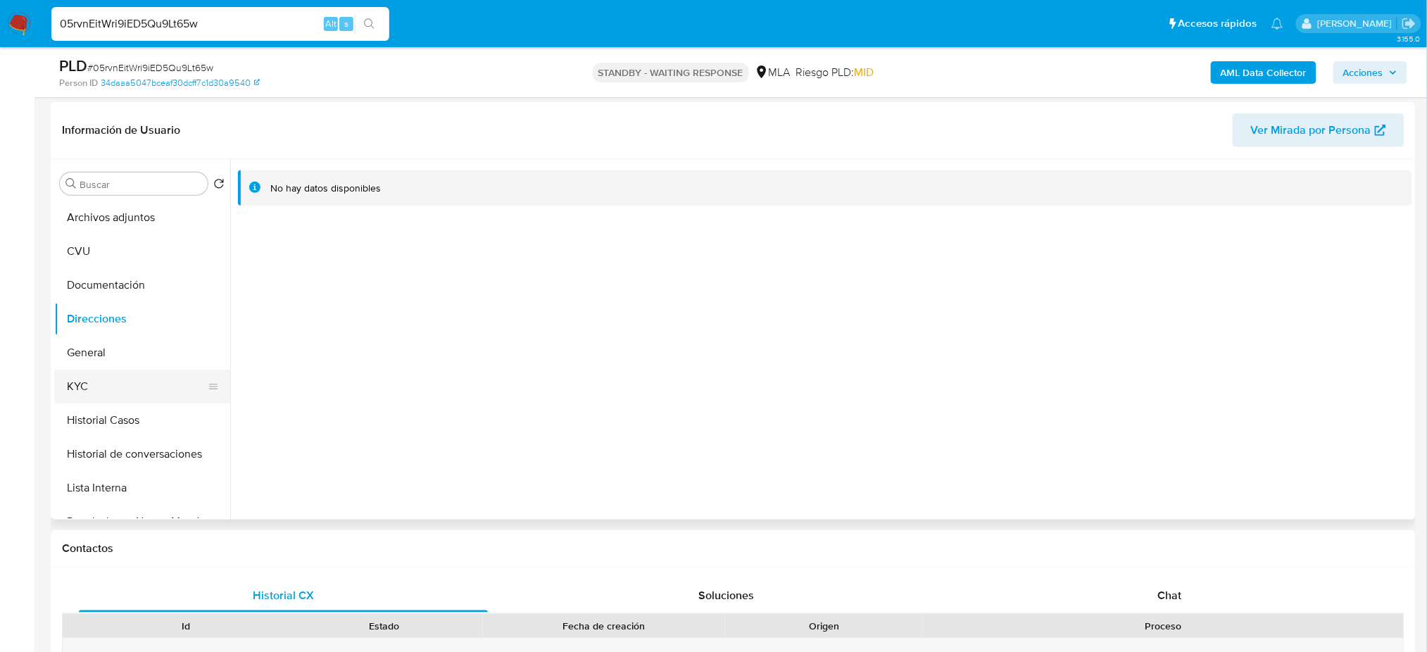
click at [174, 372] on button "KYC" at bounding box center [136, 387] width 165 height 34
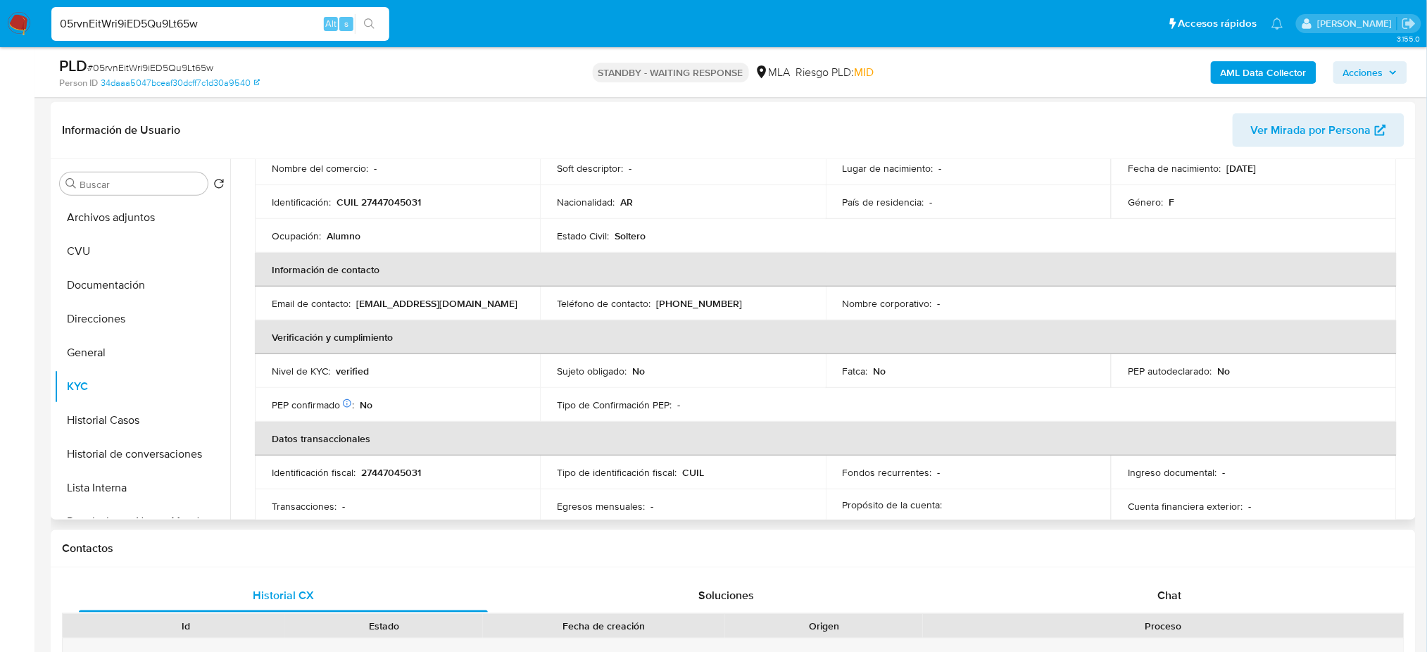
scroll to position [729, 0]
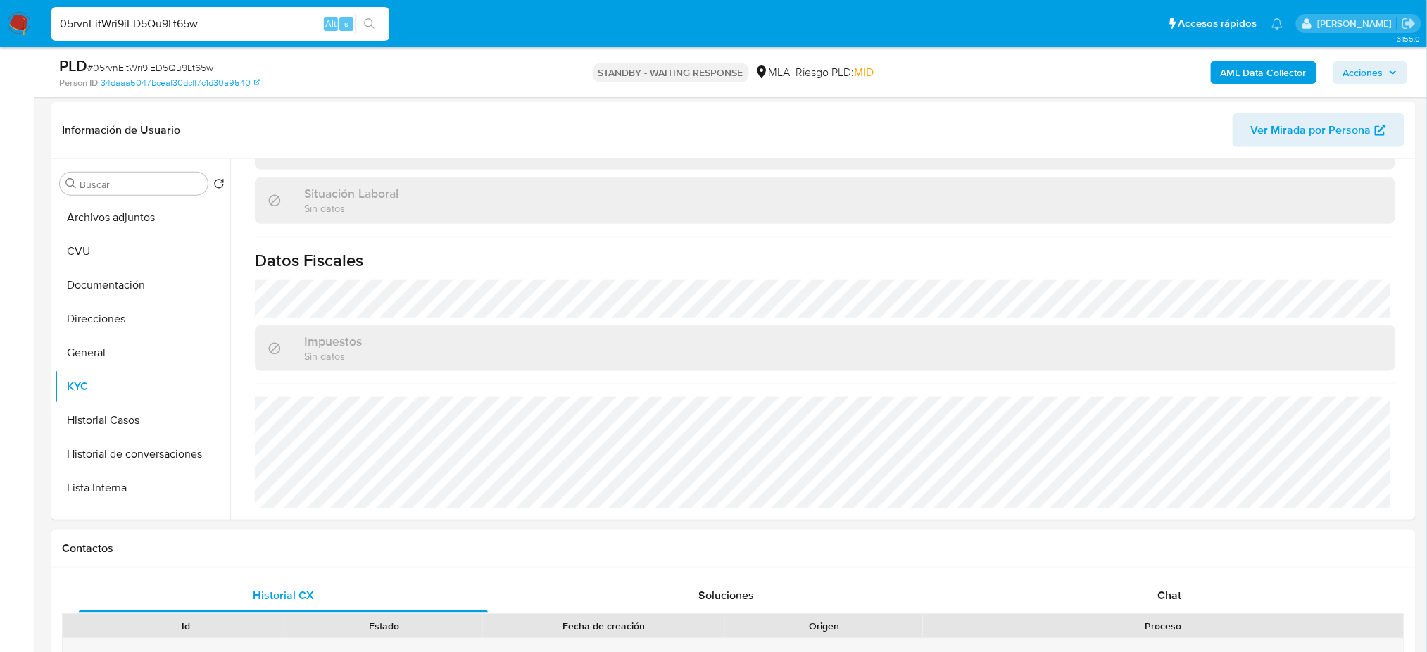
drag, startPoint x: 228, startPoint y: 30, endPoint x: 0, endPoint y: 44, distance: 228.5
click at [0, 44] on nav "Pausado Ver notificaciones 05rvnEitWri9iED5Qu9Lt65w Alt s Accesos rápidos Presi…" at bounding box center [713, 23] width 1427 height 47
paste input "t2oRNK00VcdqGQwKIAHIcTfB"
type input "t2oRNK00VcdqGQwKIAHIcTfB"
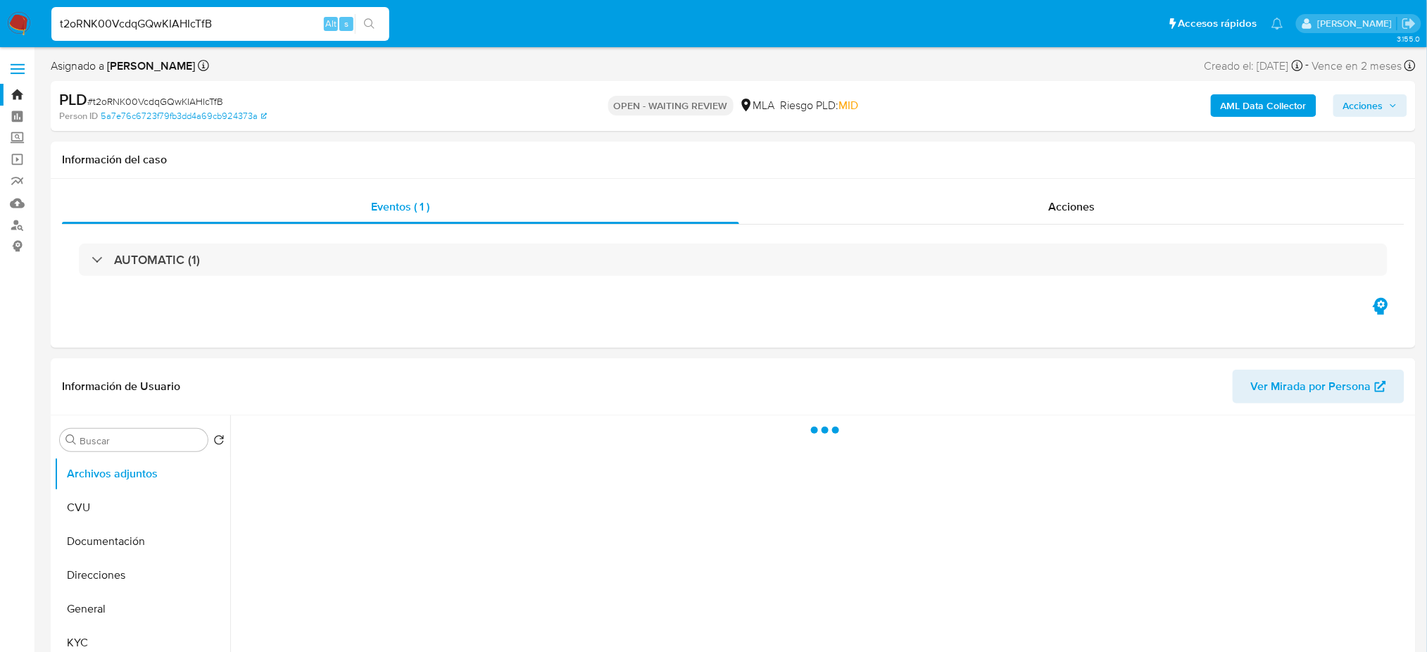
select select "10"
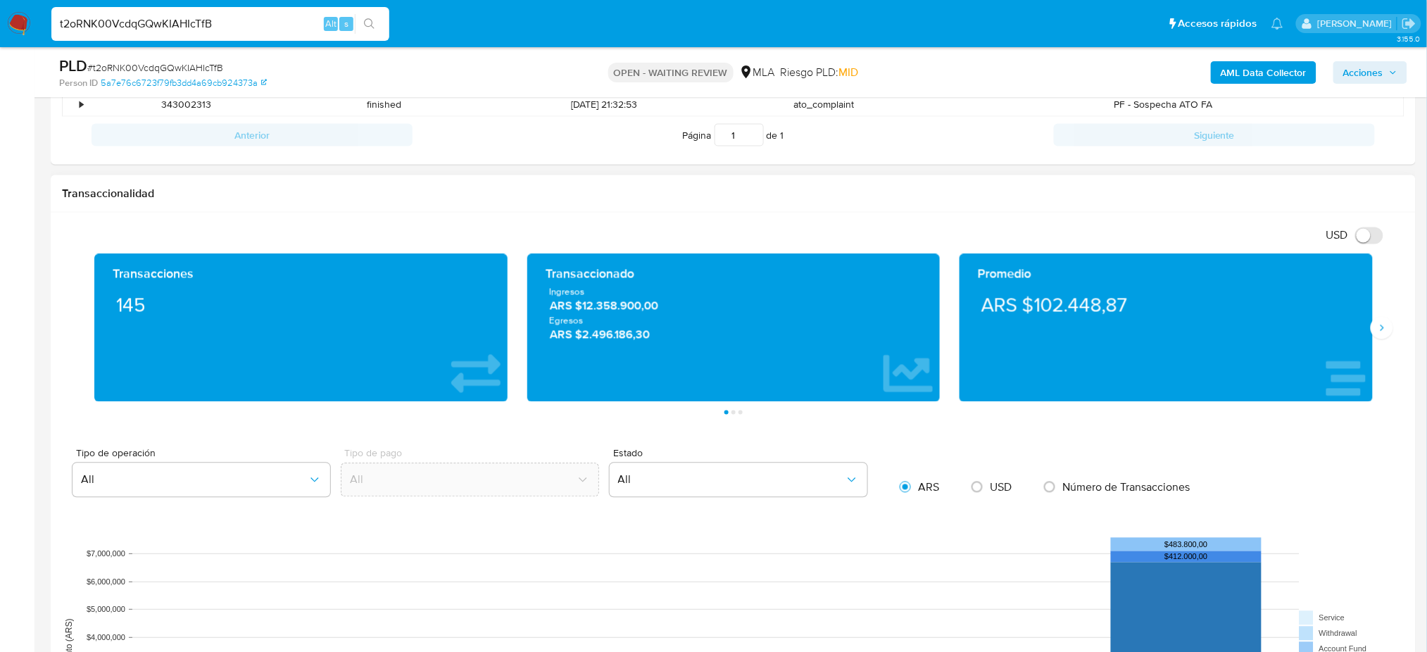
scroll to position [657, 0]
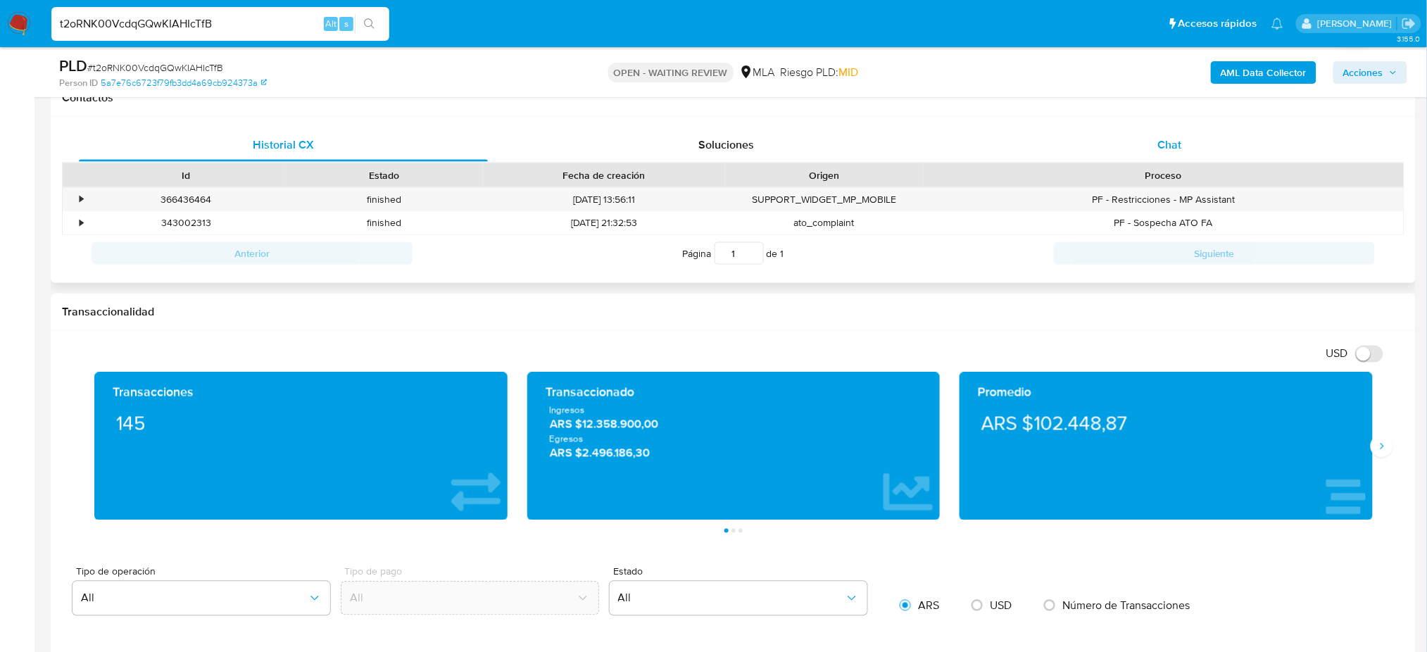
click at [1162, 153] on div "Chat" at bounding box center [1169, 145] width 409 height 34
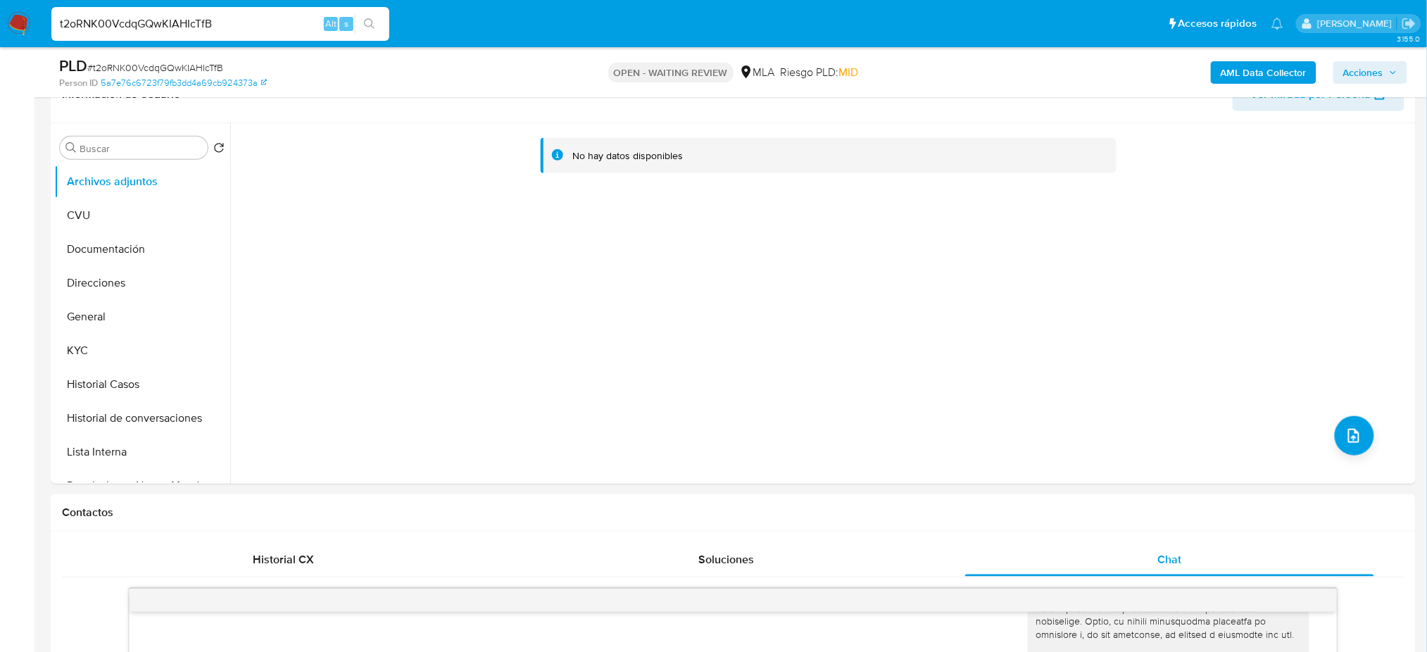
scroll to position [149, 0]
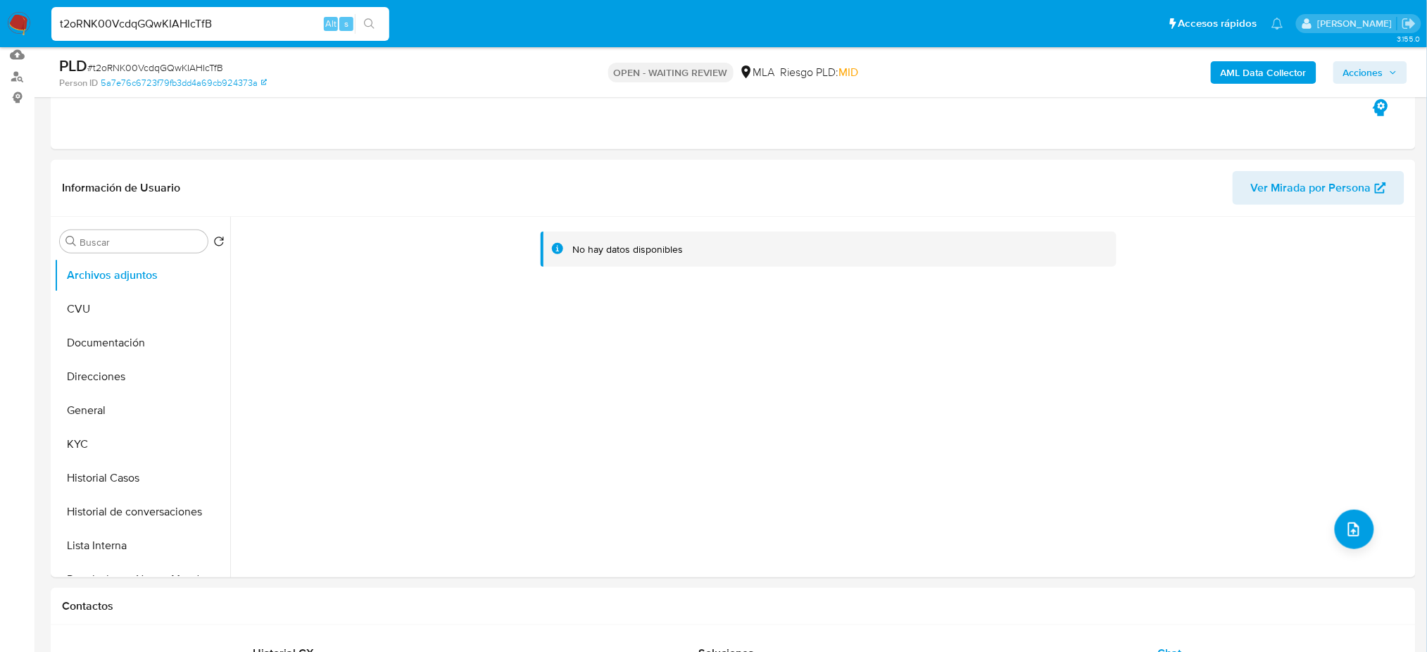
drag, startPoint x: 87, startPoint y: 394, endPoint x: 44, endPoint y: 399, distance: 43.9
click at [87, 394] on button "General" at bounding box center [142, 411] width 176 height 34
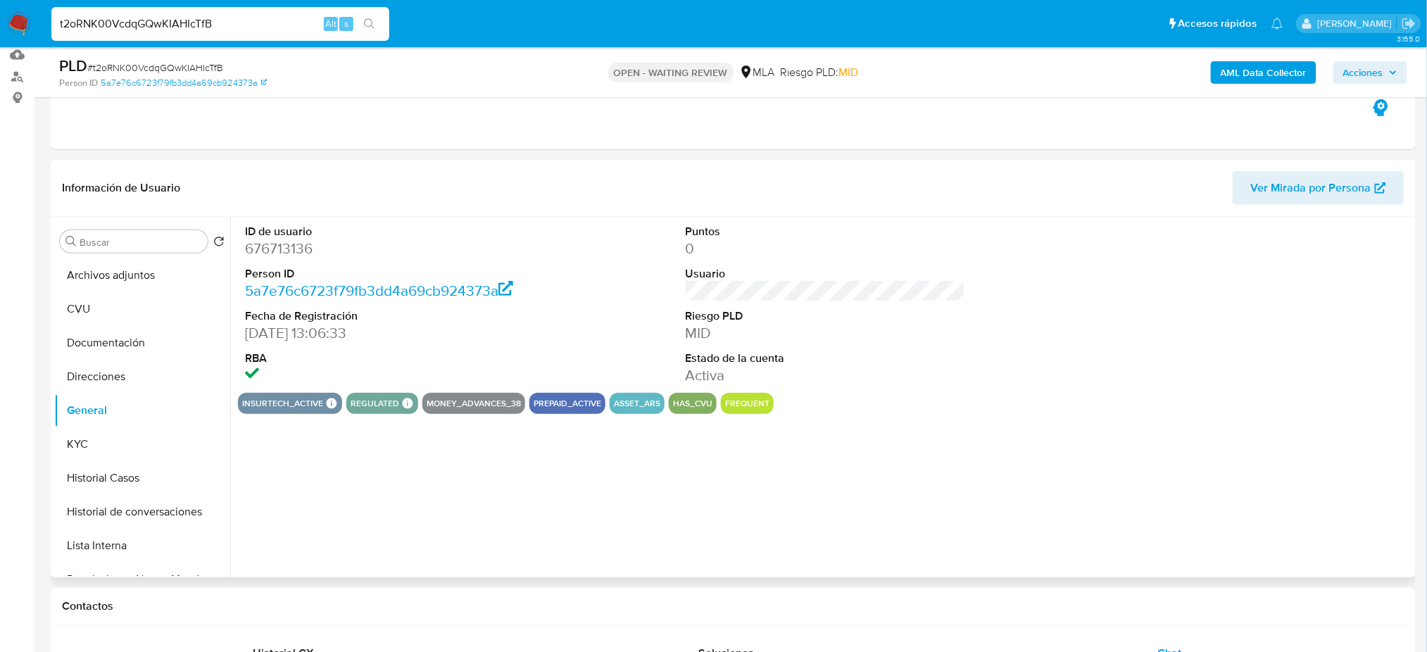
click at [271, 248] on dd "676713136" at bounding box center [384, 249] width 279 height 20
click at [146, 437] on button "KYC" at bounding box center [136, 444] width 165 height 34
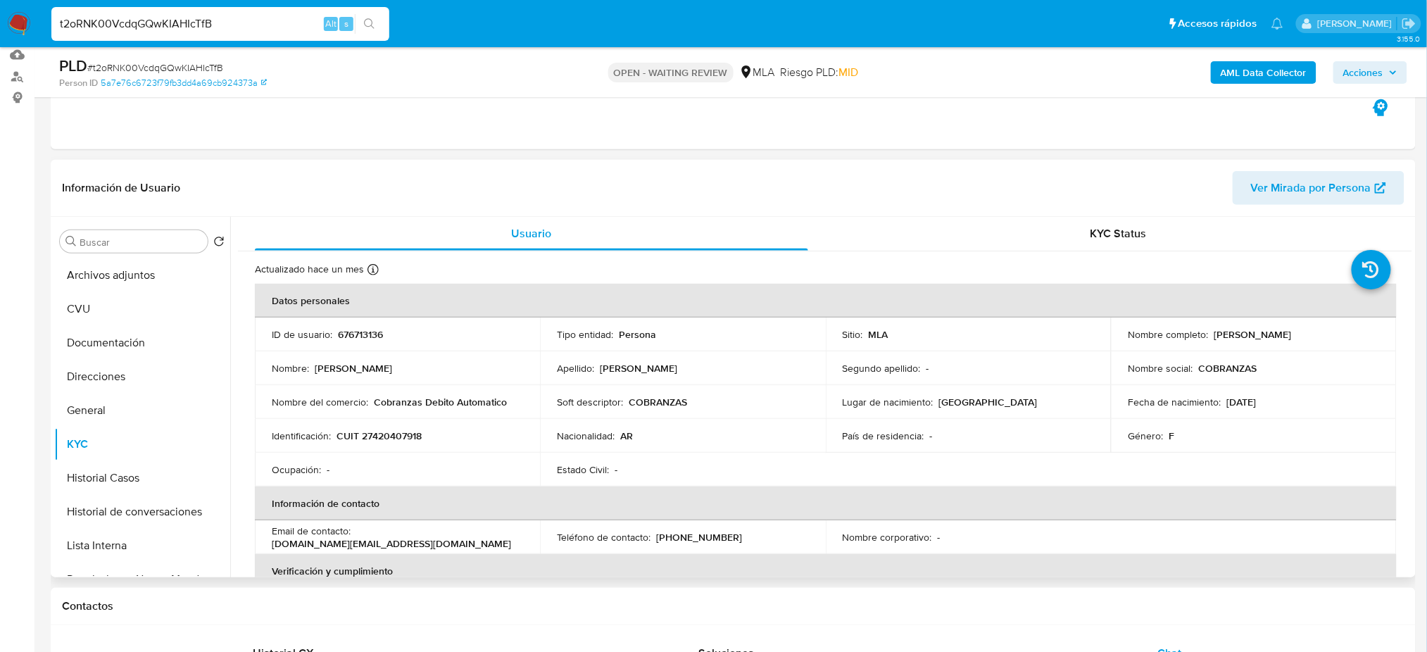
click at [379, 439] on p "CUIT 27420407918" at bounding box center [379, 435] width 85 height 13
click at [379, 438] on p "CUIT 27420407918" at bounding box center [379, 435] width 85 height 13
click at [356, 482] on td "Ocupación : -" at bounding box center [397, 470] width 285 height 34
drag, startPoint x: 370, startPoint y: 438, endPoint x: 417, endPoint y: 432, distance: 48.2
click at [417, 432] on p "CUIT 27420407918" at bounding box center [379, 435] width 85 height 13
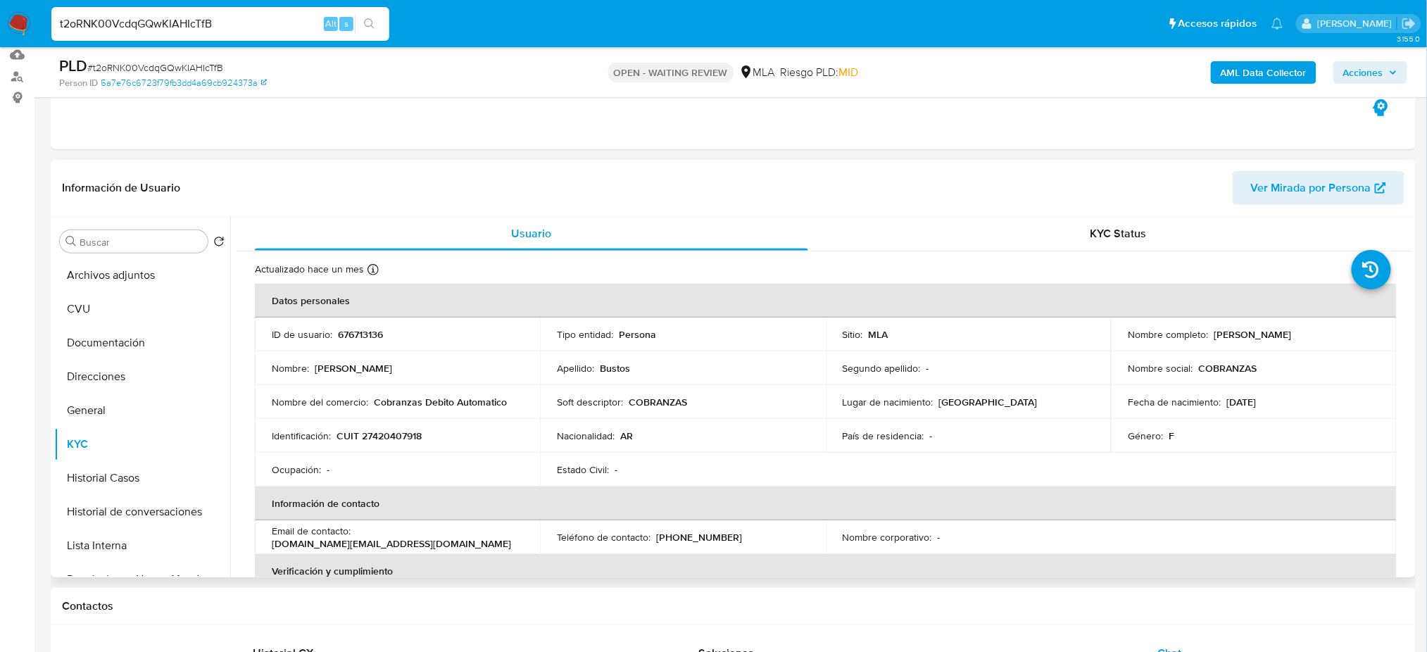
click at [1111, 360] on td "Nombre social : COBRANZAS" at bounding box center [1253, 368] width 285 height 34
drag, startPoint x: 1212, startPoint y: 332, endPoint x: 1333, endPoint y: 333, distance: 120.4
click at [1333, 333] on div "Nombre completo : Natasha Elizabeth Bustos" at bounding box center [1253, 334] width 251 height 13
drag, startPoint x: 375, startPoint y: 399, endPoint x: 526, endPoint y: 395, distance: 151.4
click at [526, 395] on td "Nombre del comercio : Cobranzas Debito Automatico" at bounding box center [397, 402] width 285 height 34
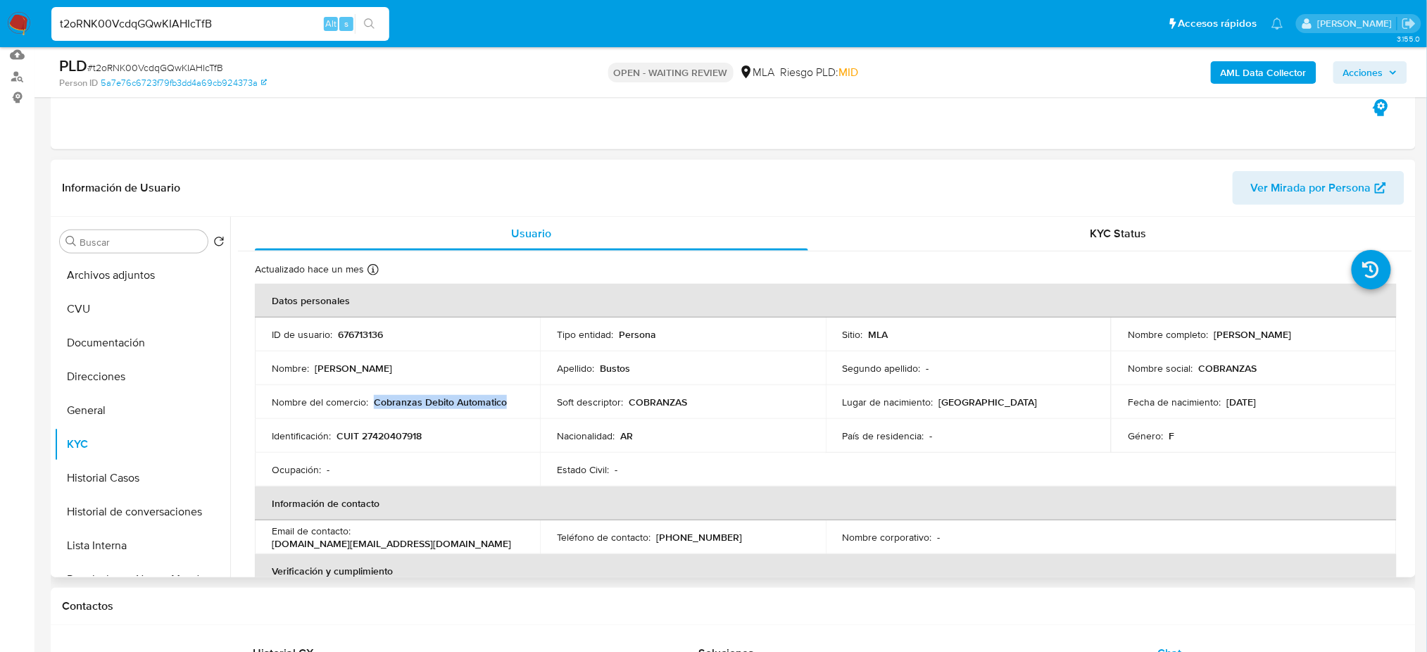
click at [1258, 179] on span "Ver Mirada por Persona" at bounding box center [1311, 188] width 120 height 34
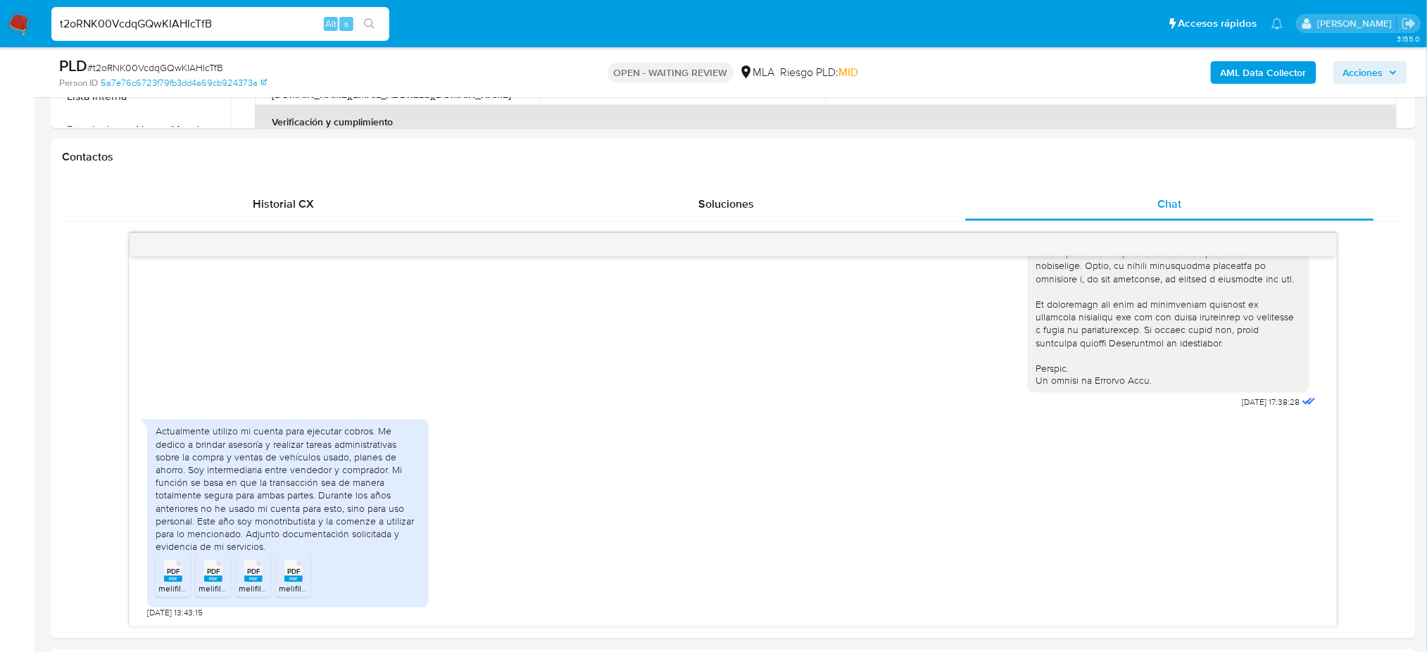
scroll to position [617, 0]
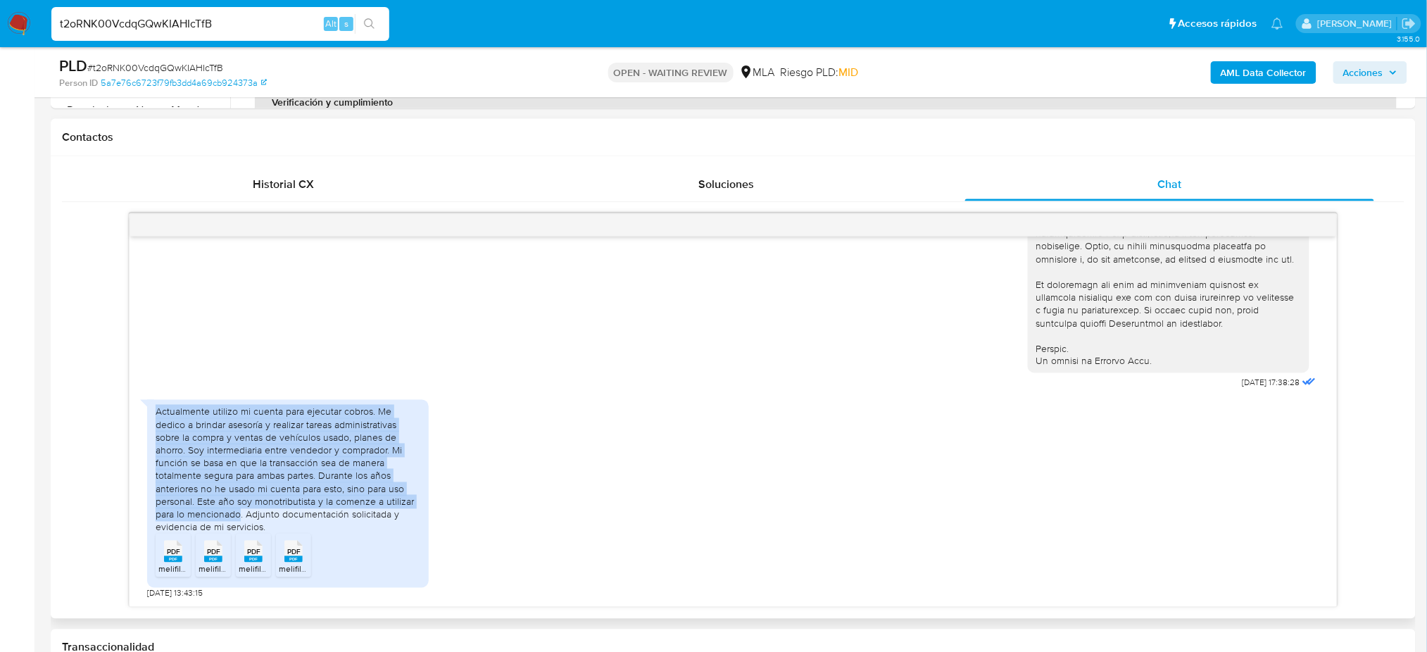
drag, startPoint x: 153, startPoint y: 413, endPoint x: 241, endPoint y: 516, distance: 135.4
click at [241, 516] on div "Actualmente utilizo mi cuenta para ejecutar cobros. Me dedico a brindar asesorí…" at bounding box center [288, 494] width 282 height 188
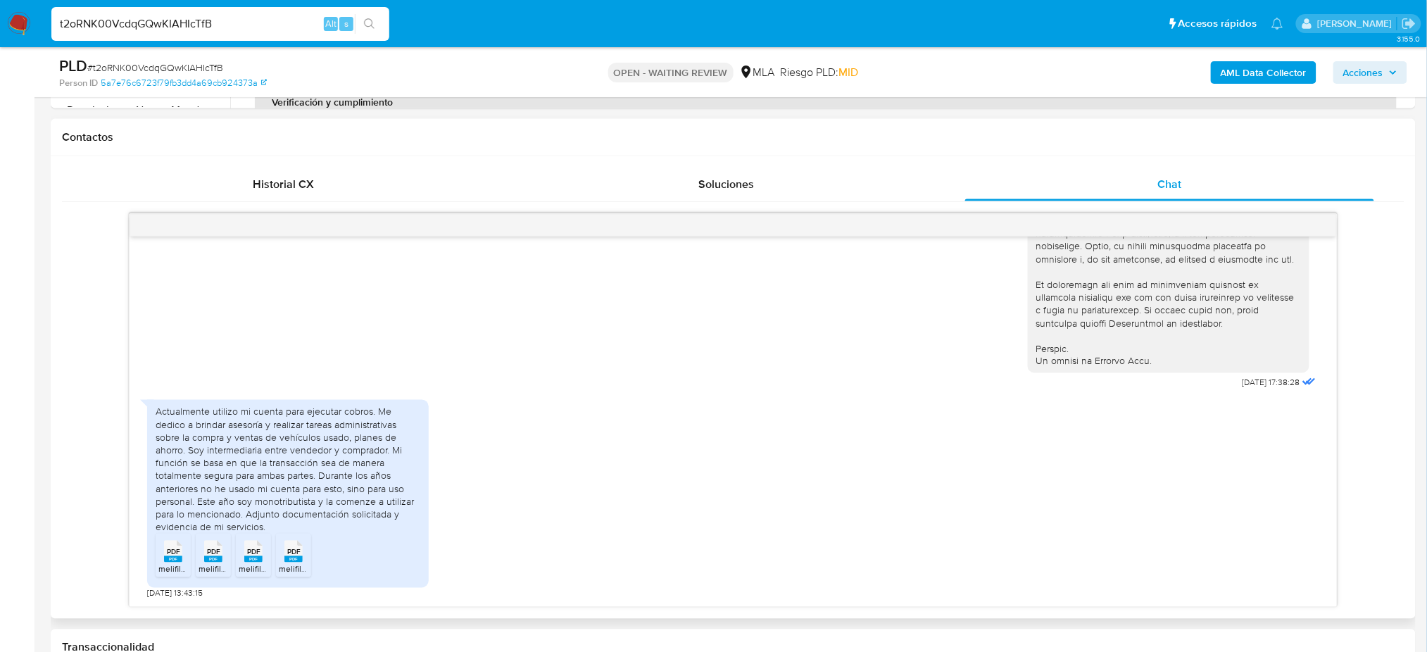
click at [174, 556] on span "PDF" at bounding box center [173, 552] width 13 height 9
click at [213, 553] on span "PDF" at bounding box center [213, 552] width 13 height 9
click at [241, 558] on div "PDF PDF" at bounding box center [254, 549] width 30 height 27
click at [284, 562] on div "PDF PDF" at bounding box center [294, 549] width 30 height 27
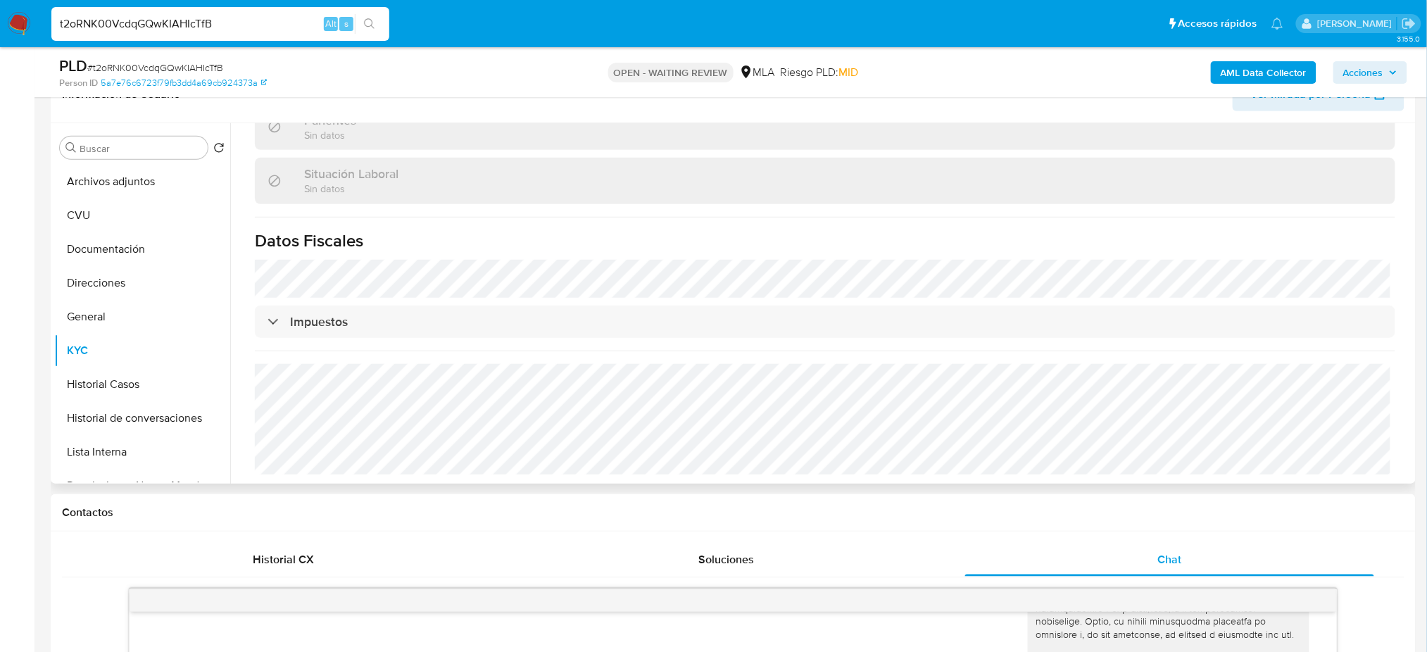
scroll to position [715, 0]
click at [110, 249] on button "Documentación" at bounding box center [136, 249] width 165 height 34
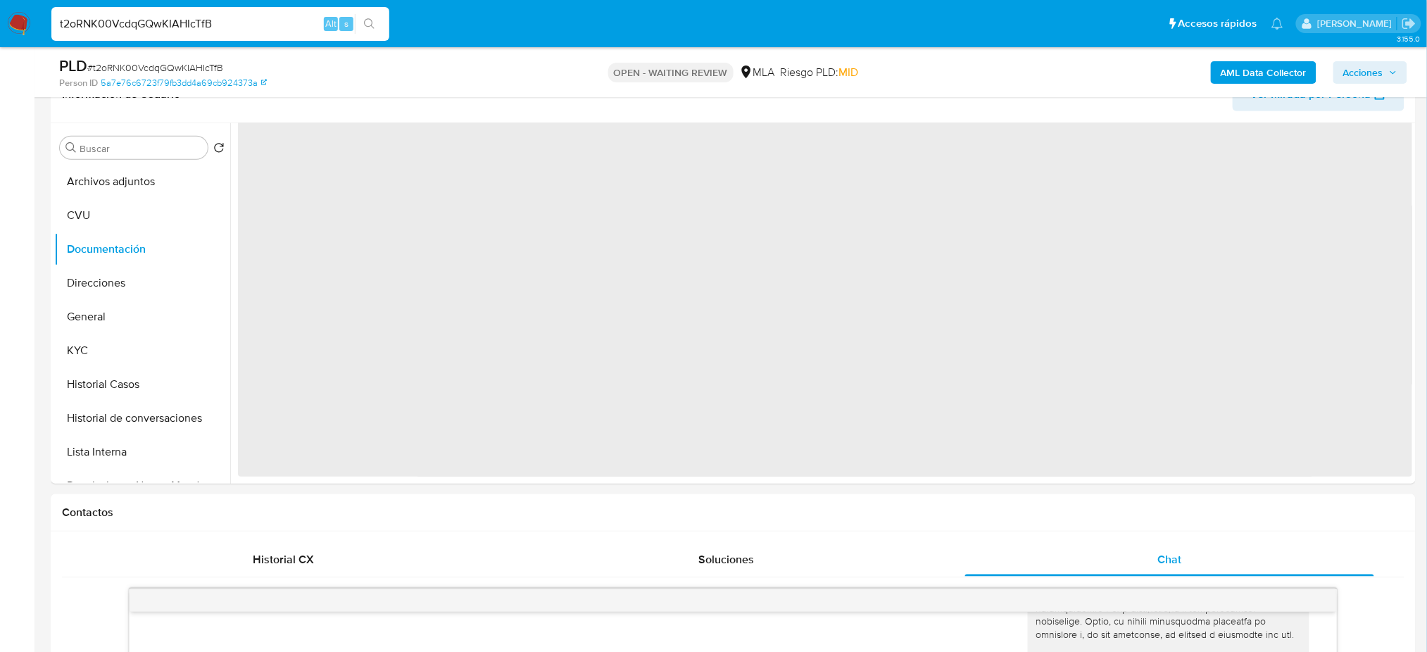
scroll to position [0, 0]
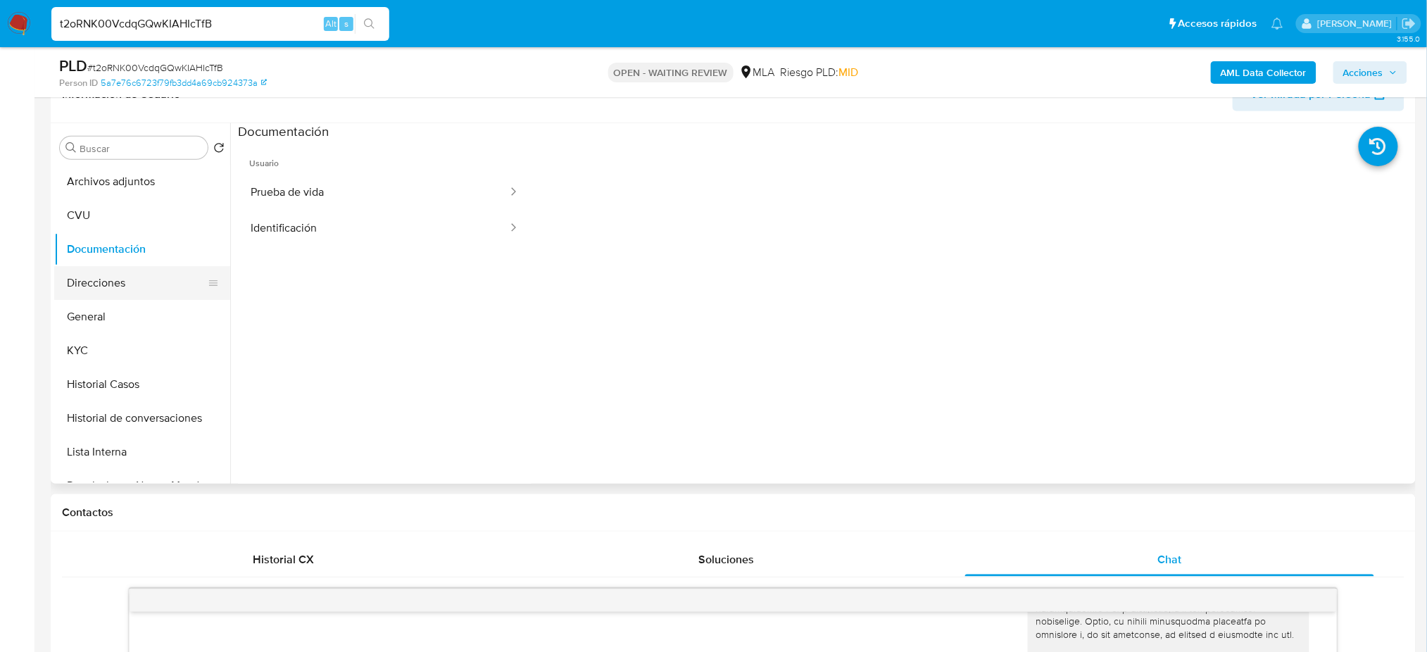
click at [119, 277] on button "Direcciones" at bounding box center [136, 283] width 165 height 34
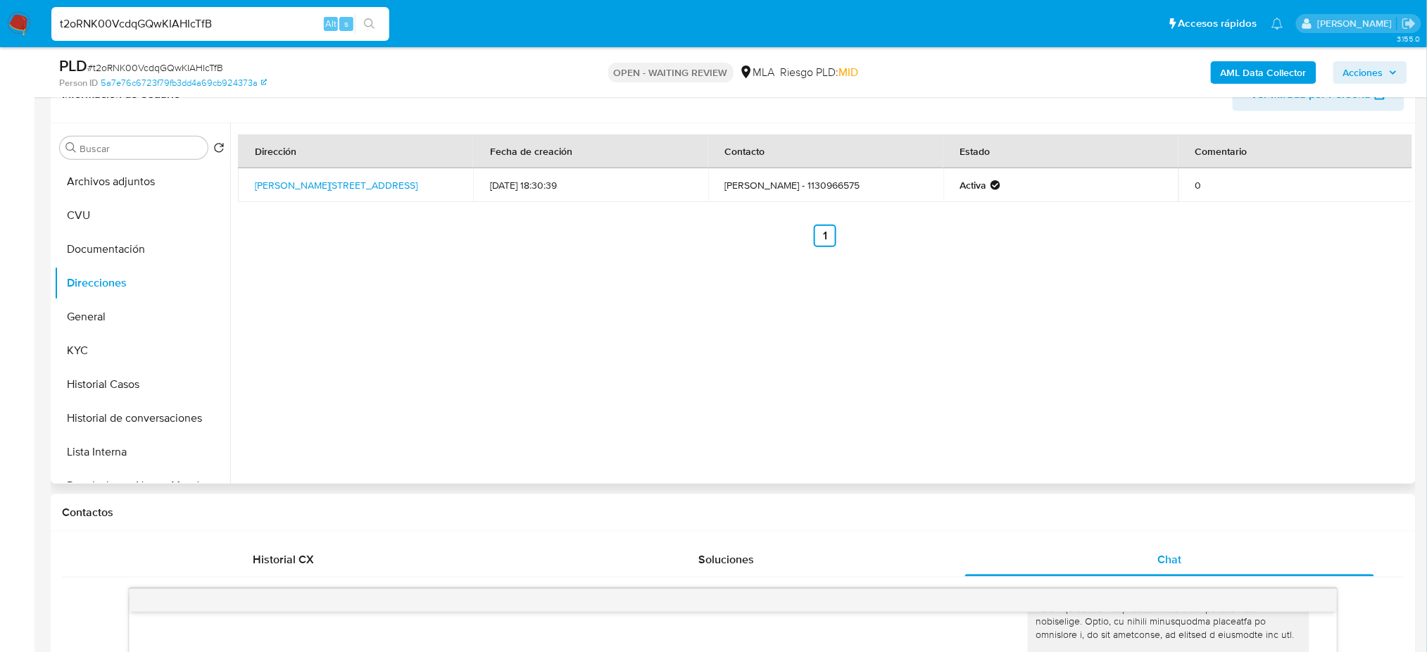
drag, startPoint x: 142, startPoint y: 337, endPoint x: 229, endPoint y: 339, distance: 87.3
click at [142, 337] on button "KYC" at bounding box center [142, 351] width 176 height 34
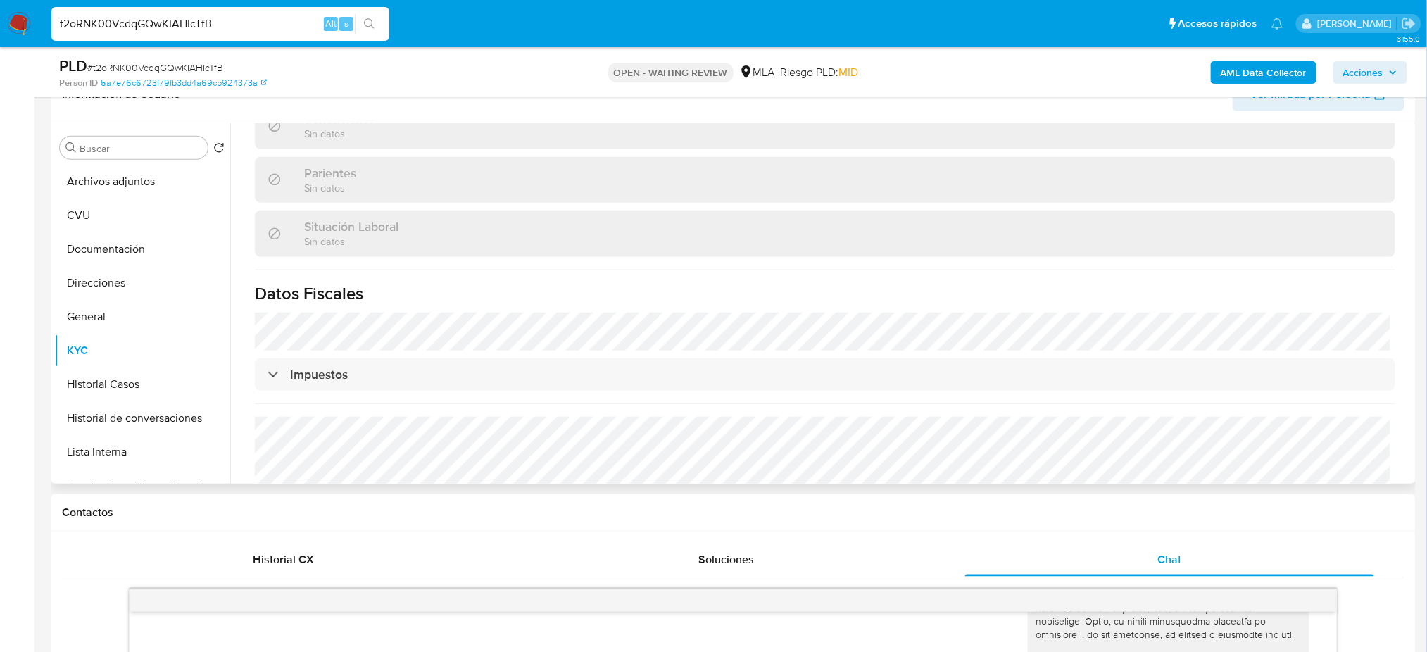
scroll to position [715, 0]
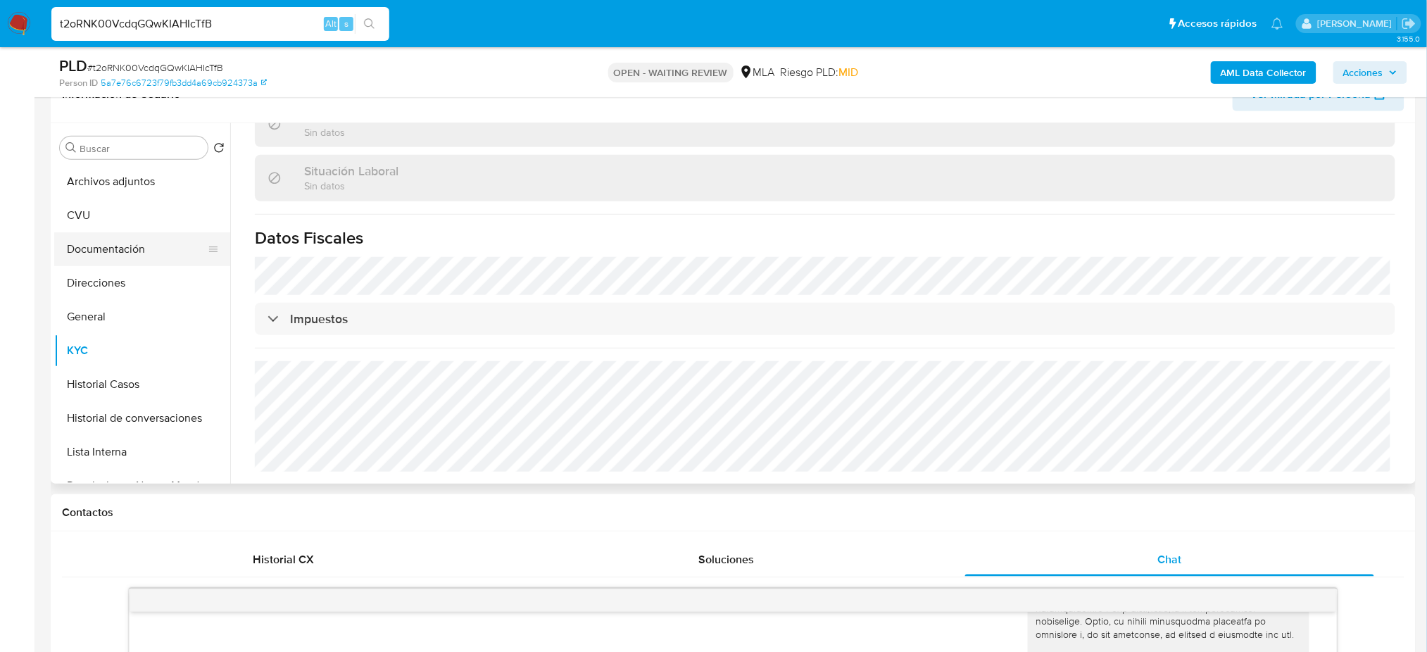
click at [132, 251] on button "Documentación" at bounding box center [136, 249] width 165 height 34
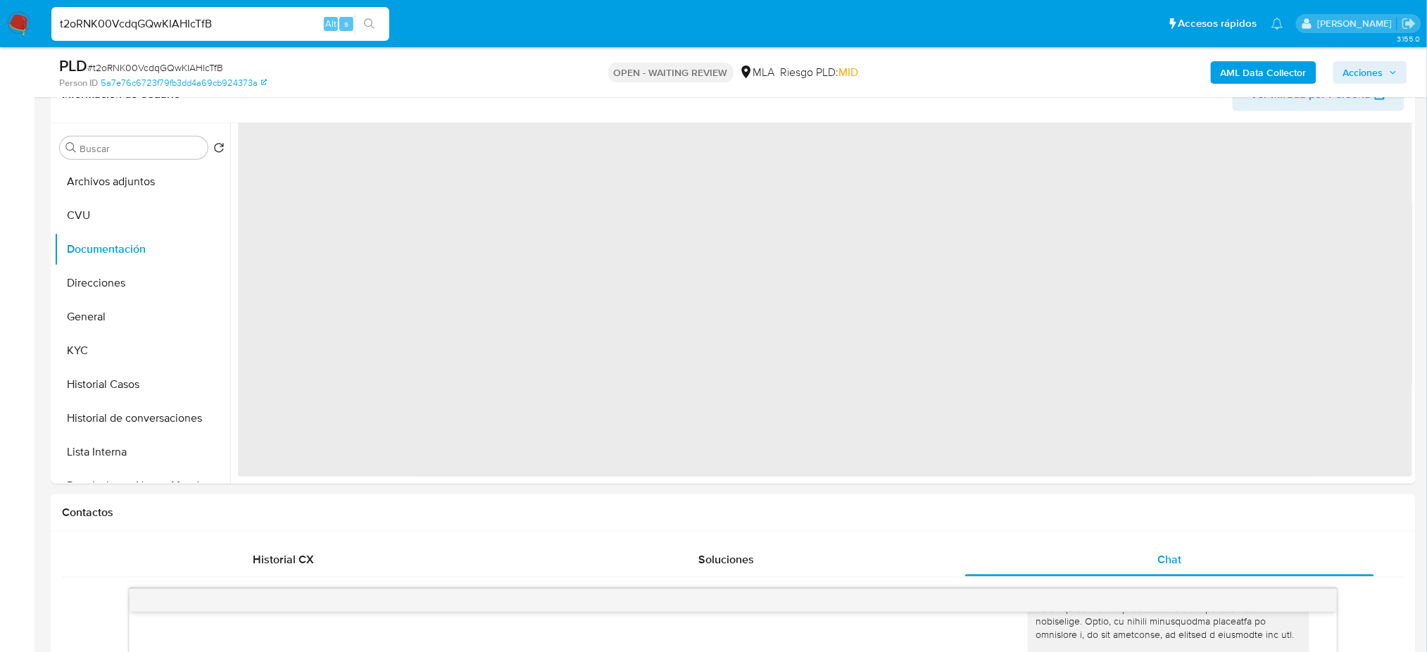
scroll to position [0, 0]
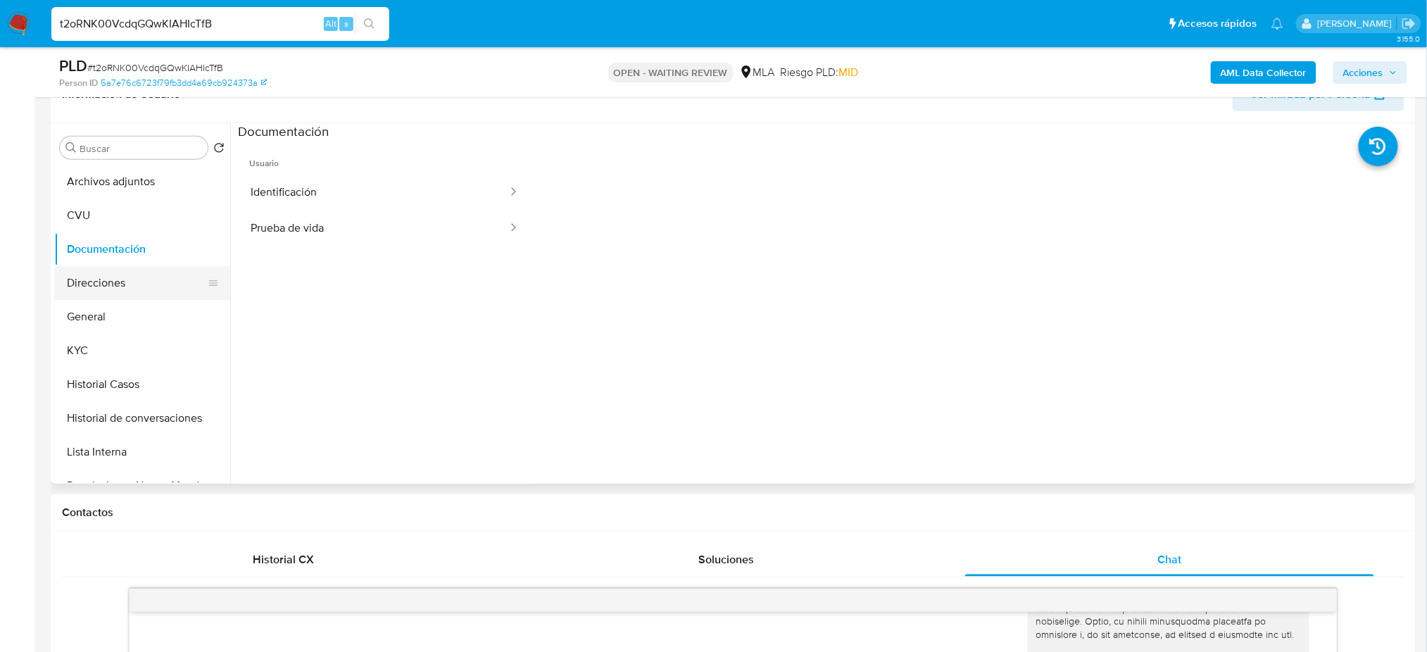
click at [75, 281] on button "Direcciones" at bounding box center [136, 283] width 165 height 34
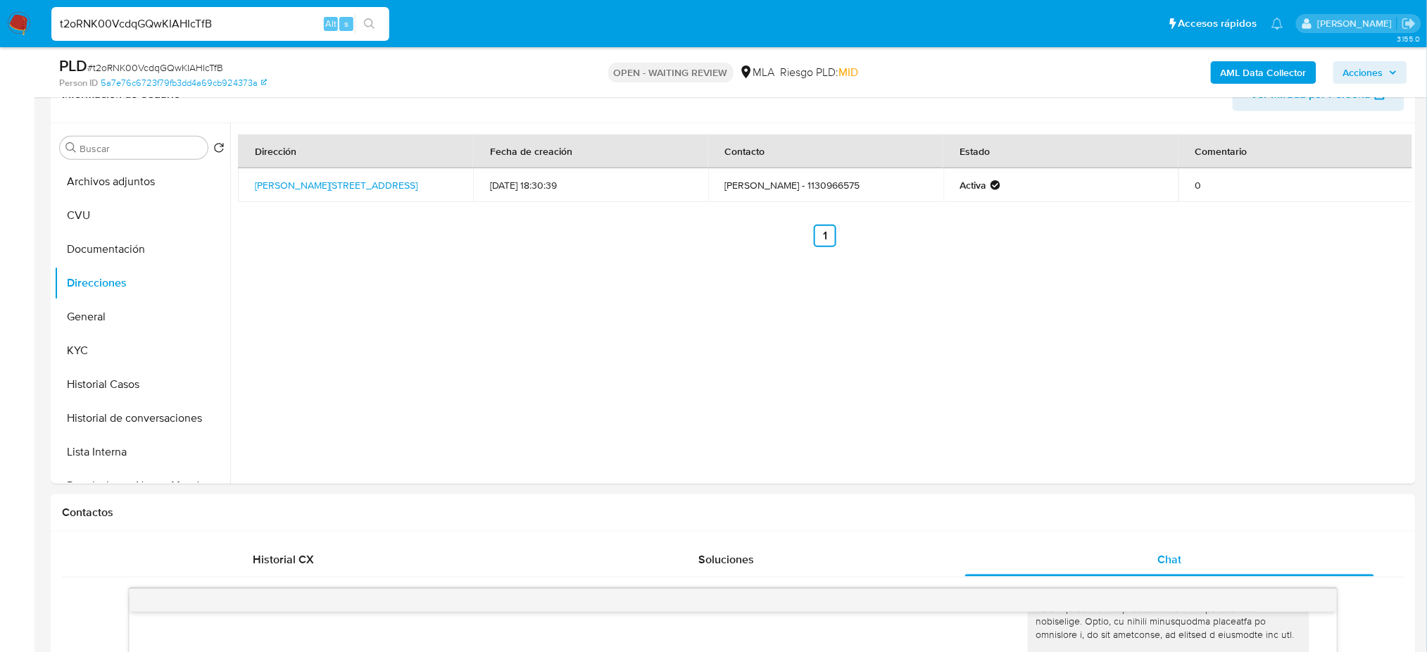
click at [206, 67] on span "# t2oRNK00VcdqGQwKIAHIcTfB" at bounding box center [155, 68] width 136 height 14
drag, startPoint x: 277, startPoint y: 23, endPoint x: 0, endPoint y: 44, distance: 278.2
click at [0, 44] on nav "Pausado Ver notificaciones t2oRNK00VcdqGQwKIAHIcTfB Alt s Accesos rápidos Presi…" at bounding box center [713, 23] width 1427 height 47
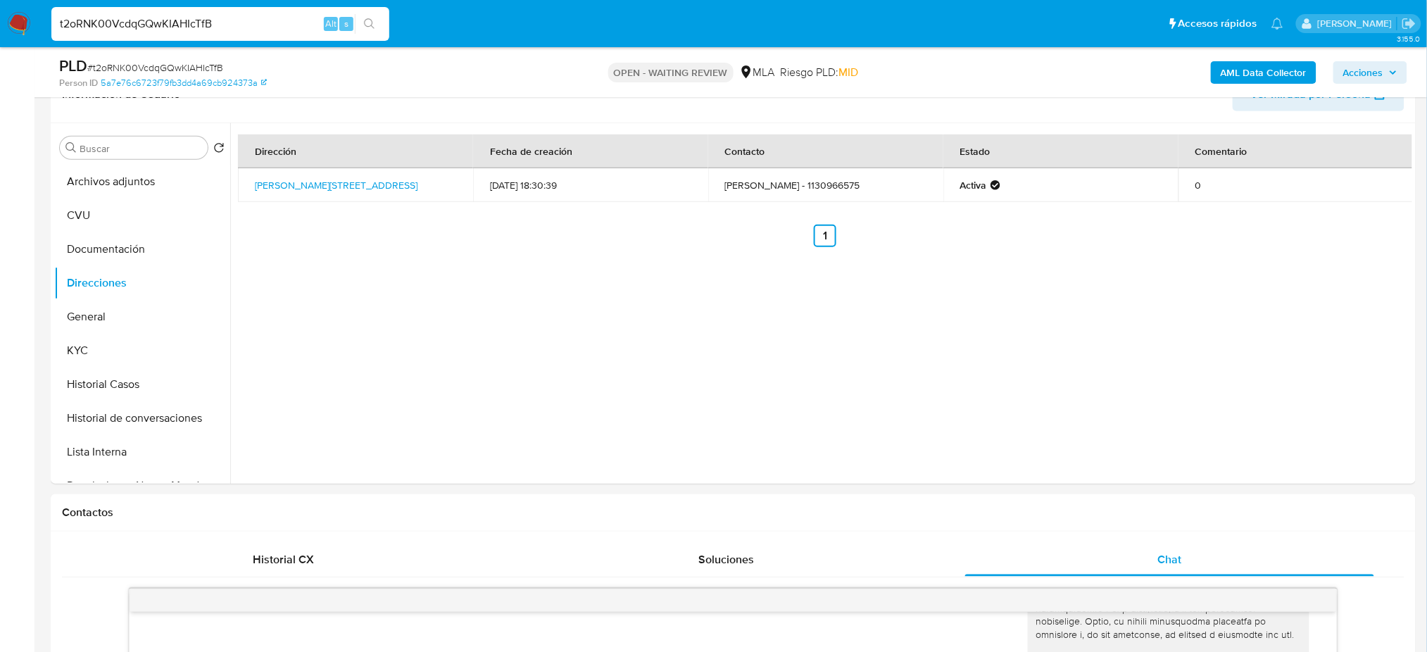
paste input "mk0Jpmr0F0W06GKWzOfQCOOm"
type input "mk0Jpmr0F0W06GKWzOfQCOOm"
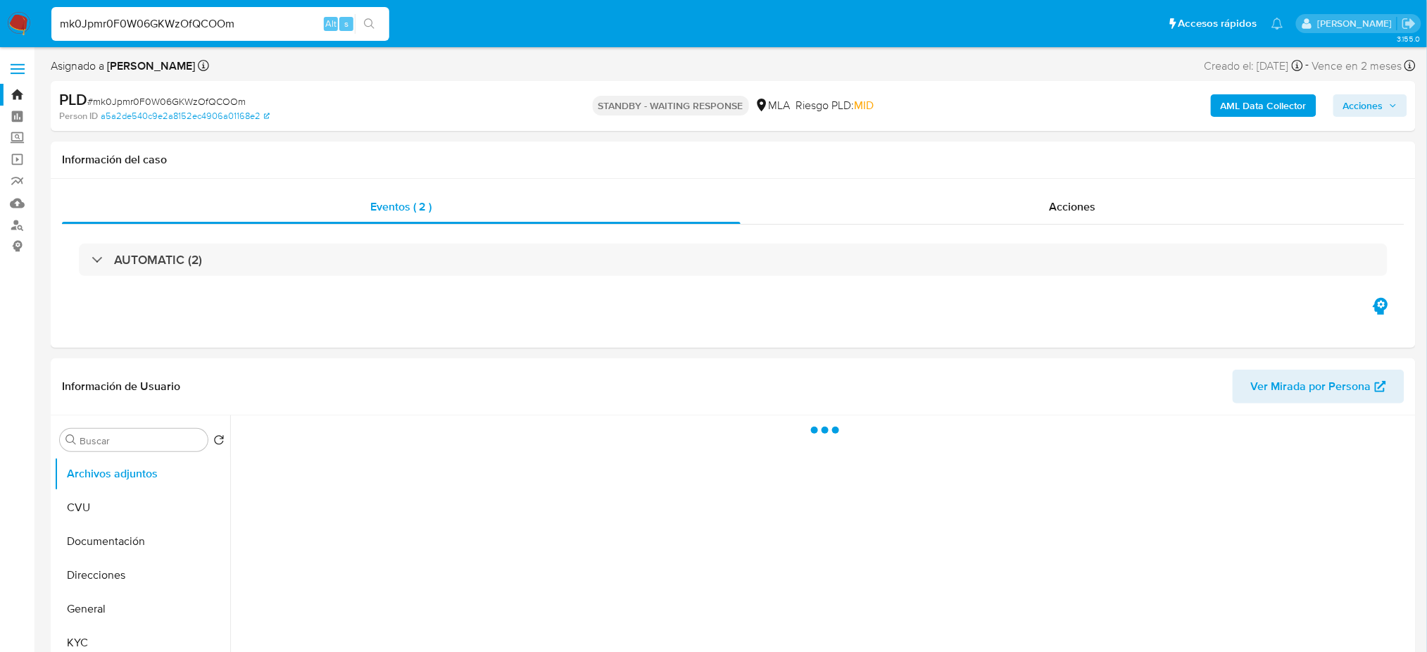
scroll to position [94, 0]
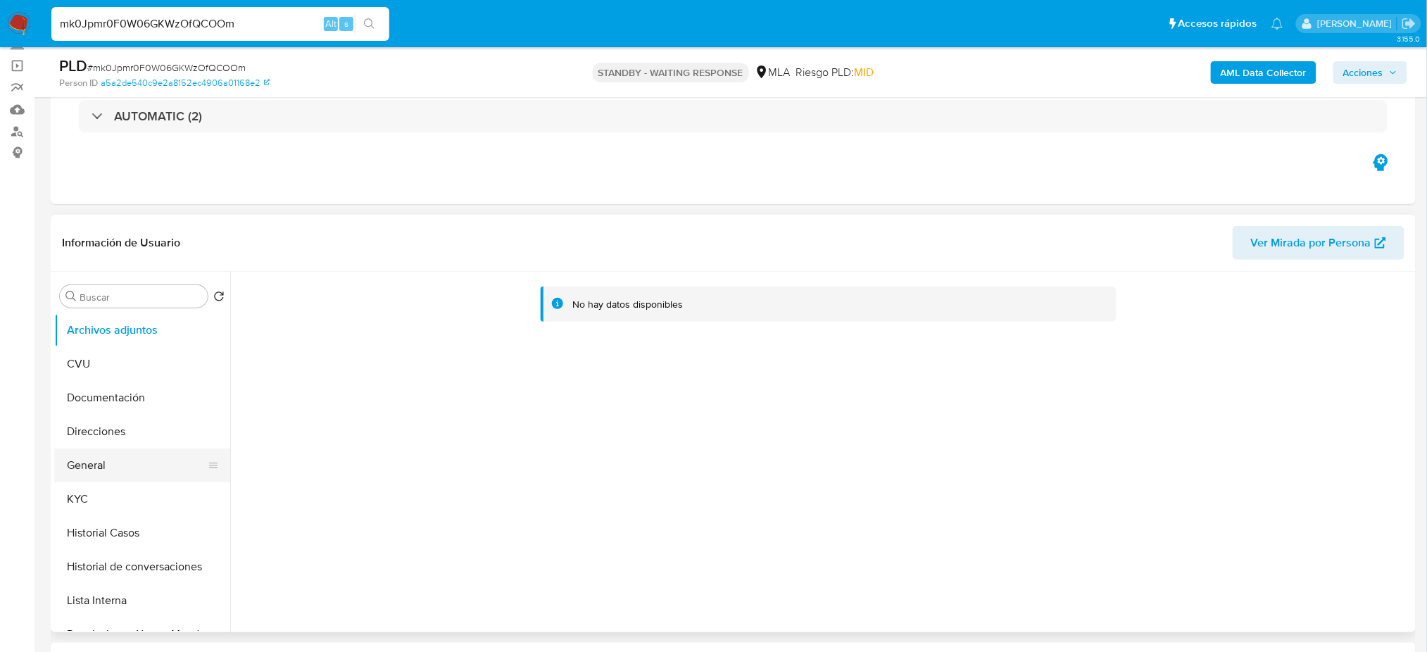
select select "10"
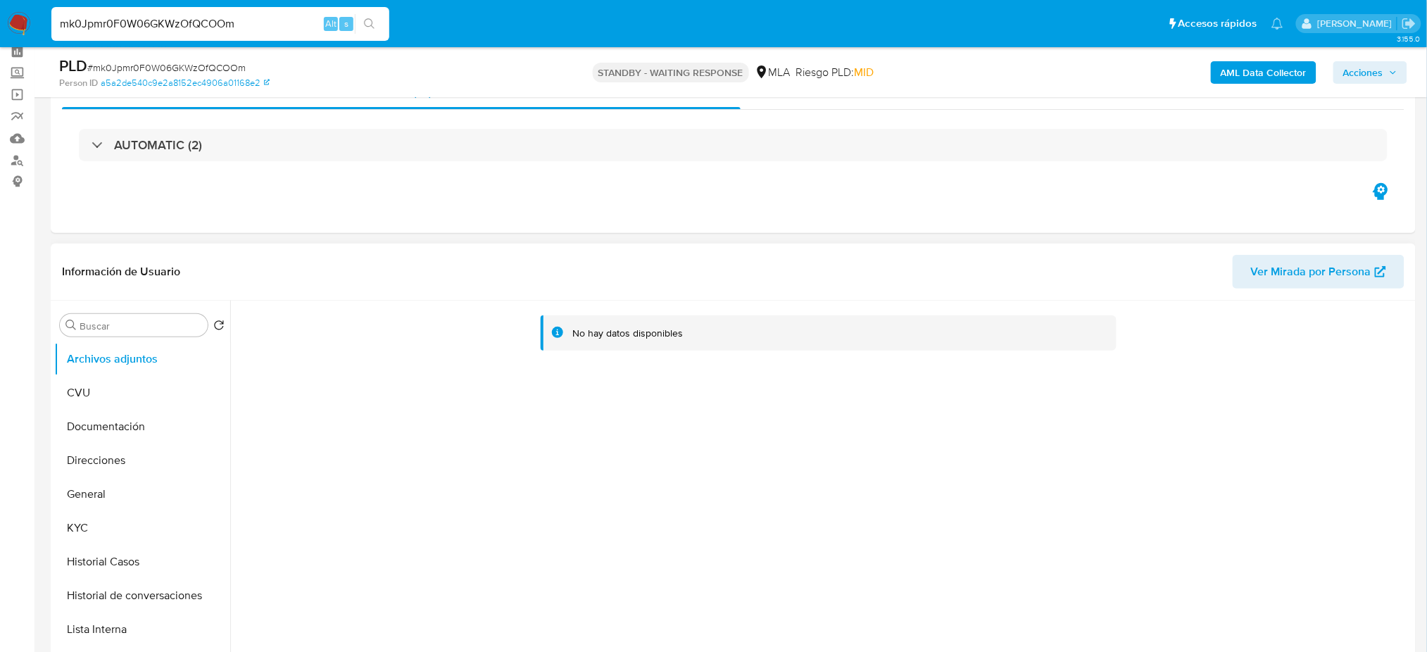
click at [1292, 260] on span "Ver Mirada por Persona" at bounding box center [1311, 272] width 120 height 34
click at [76, 494] on button "General" at bounding box center [136, 494] width 165 height 34
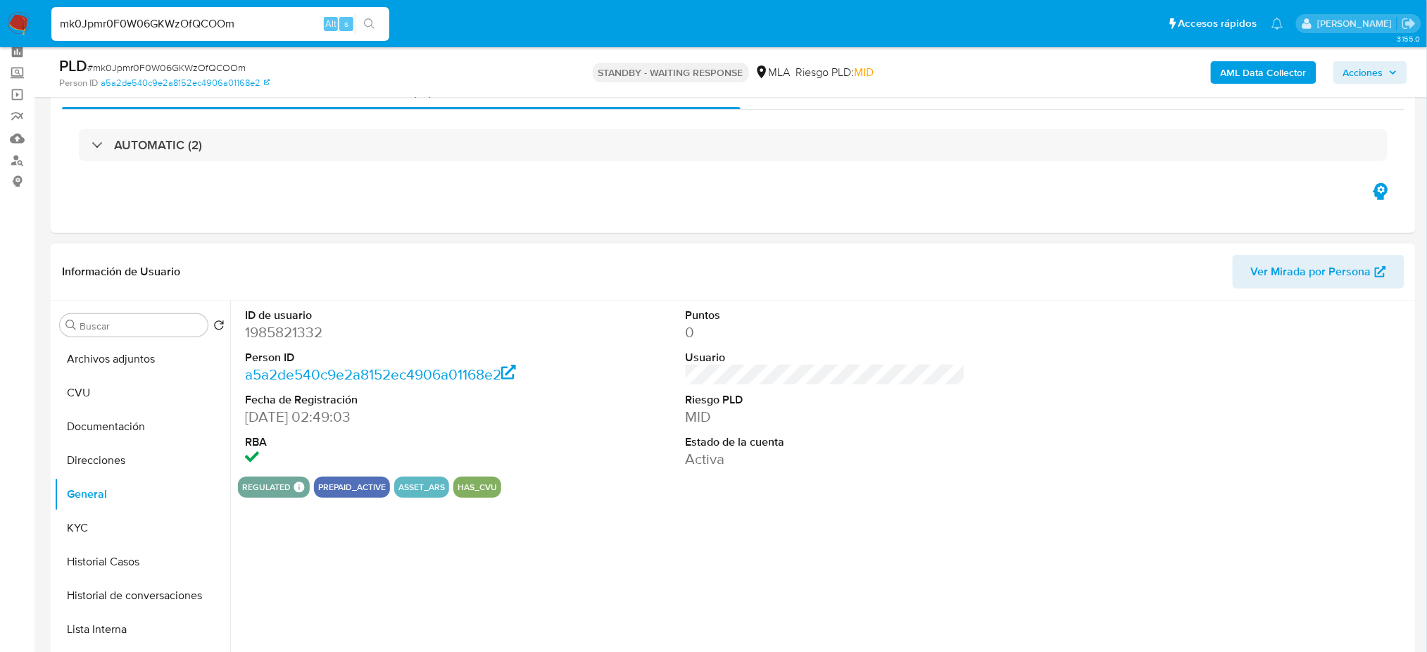
click at [272, 327] on dd "1985821332" at bounding box center [384, 332] width 279 height 20
click at [127, 527] on button "KYC" at bounding box center [136, 528] width 165 height 34
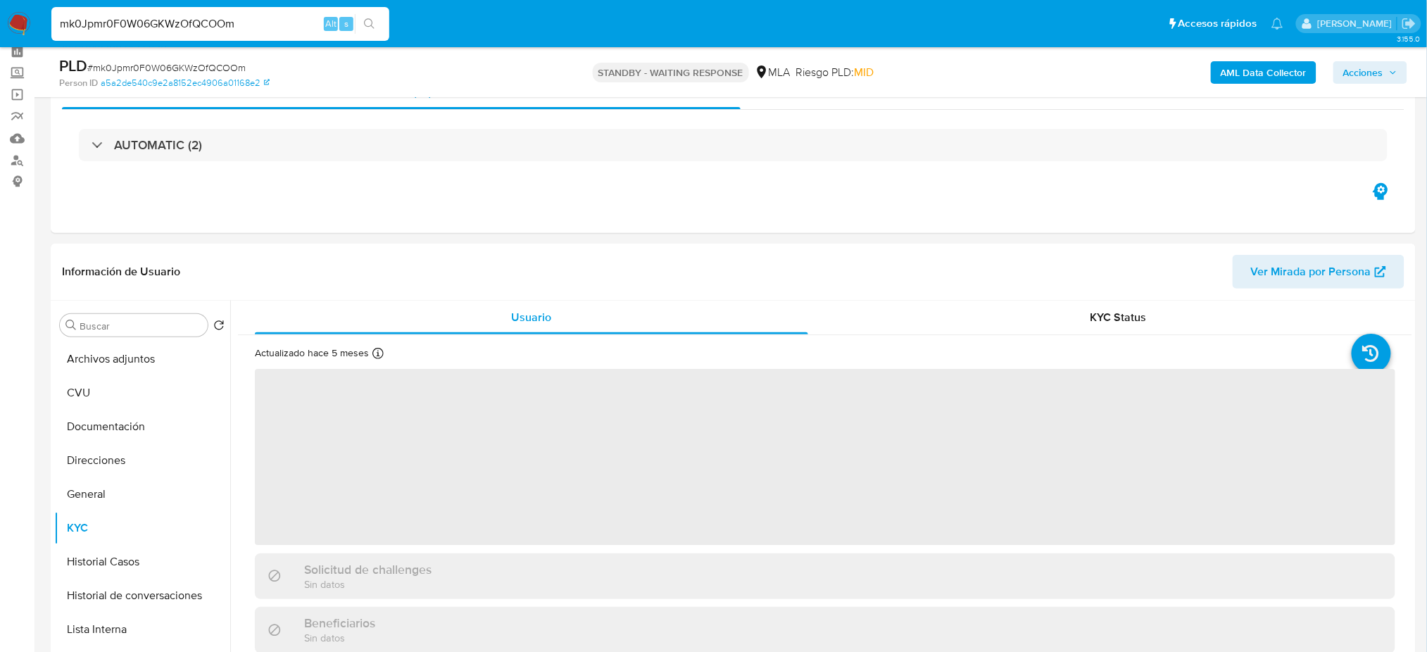
scroll to position [159, 0]
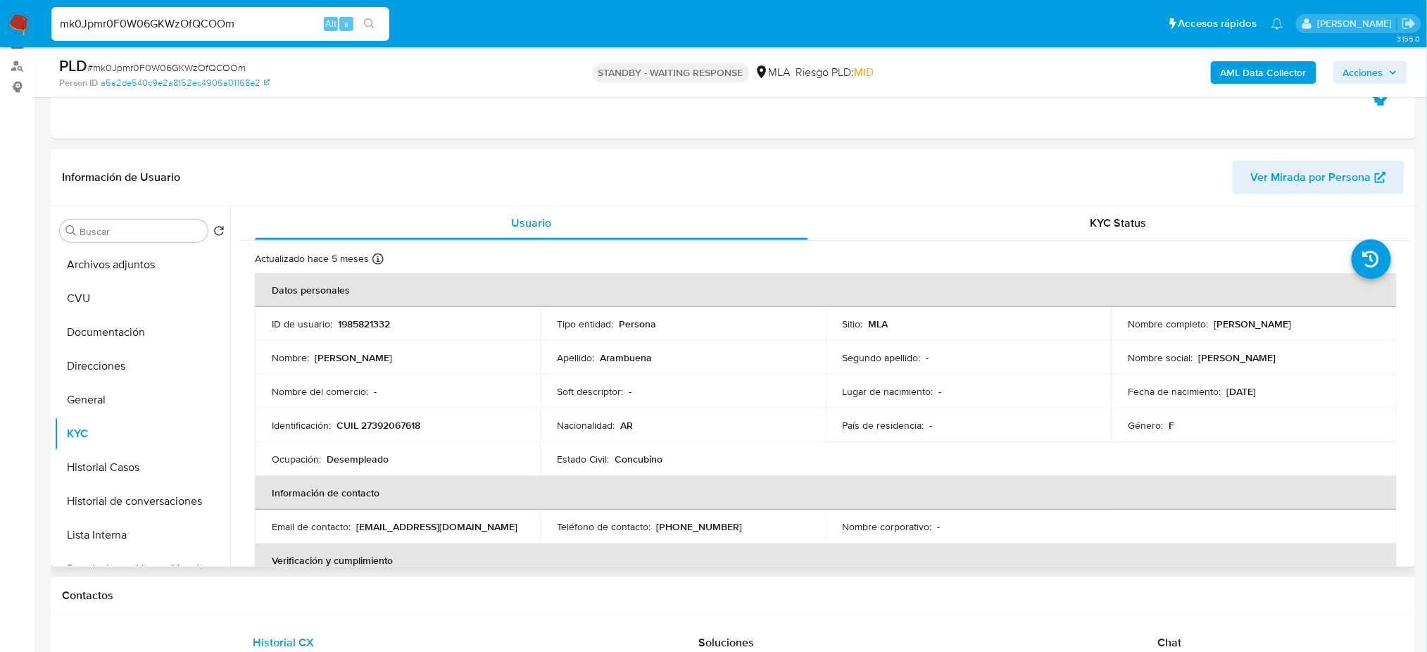
click at [391, 432] on p "CUIL 27392067618" at bounding box center [379, 425] width 84 height 13
click at [434, 404] on td "Nombre del comercio : -" at bounding box center [397, 392] width 285 height 34
drag, startPoint x: 372, startPoint y: 427, endPoint x: 417, endPoint y: 431, distance: 46.0
click at [417, 431] on p "CUIL 27392067618" at bounding box center [379, 425] width 84 height 13
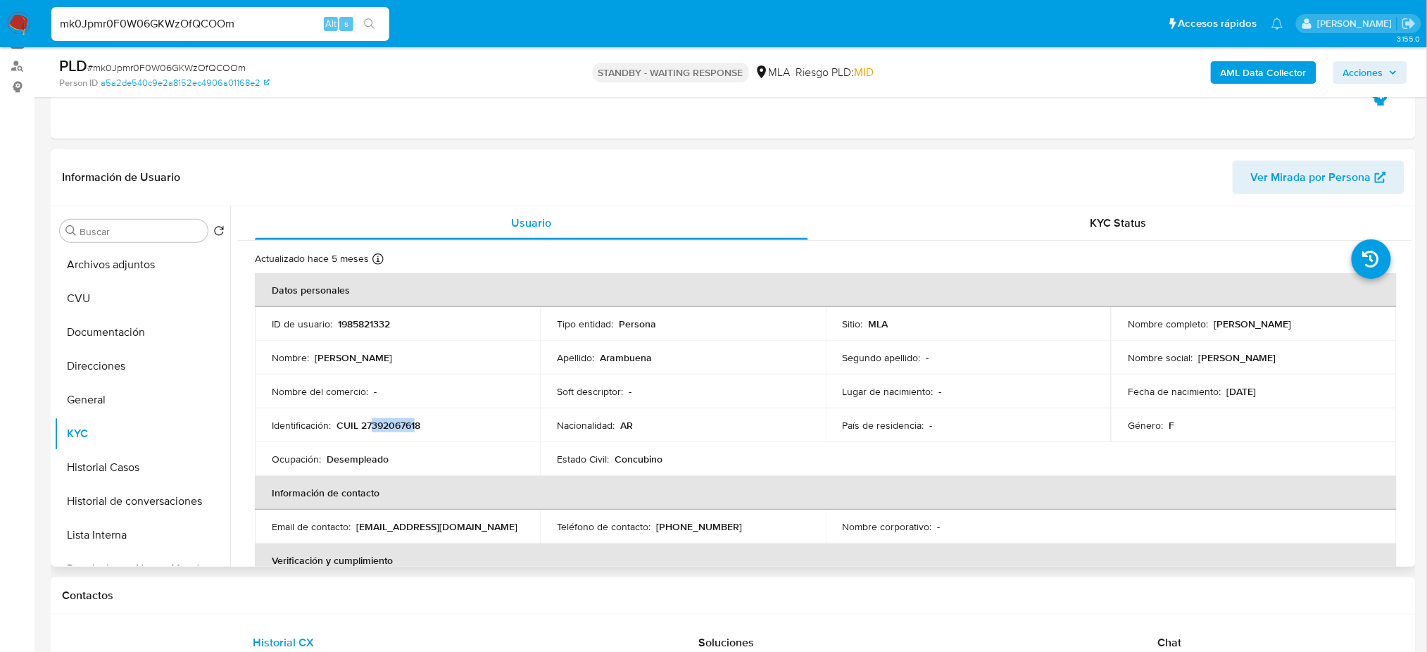
drag, startPoint x: 1209, startPoint y: 325, endPoint x: 1376, endPoint y: 320, distance: 167.6
click at [1376, 320] on td "Nombre completo : Ximena Ailen Arambuena" at bounding box center [1253, 324] width 285 height 34
click at [401, 436] on td "Identificación : CUIL 27392067618" at bounding box center [397, 425] width 285 height 34
click at [395, 420] on p "CUIL 27392067618" at bounding box center [379, 425] width 84 height 13
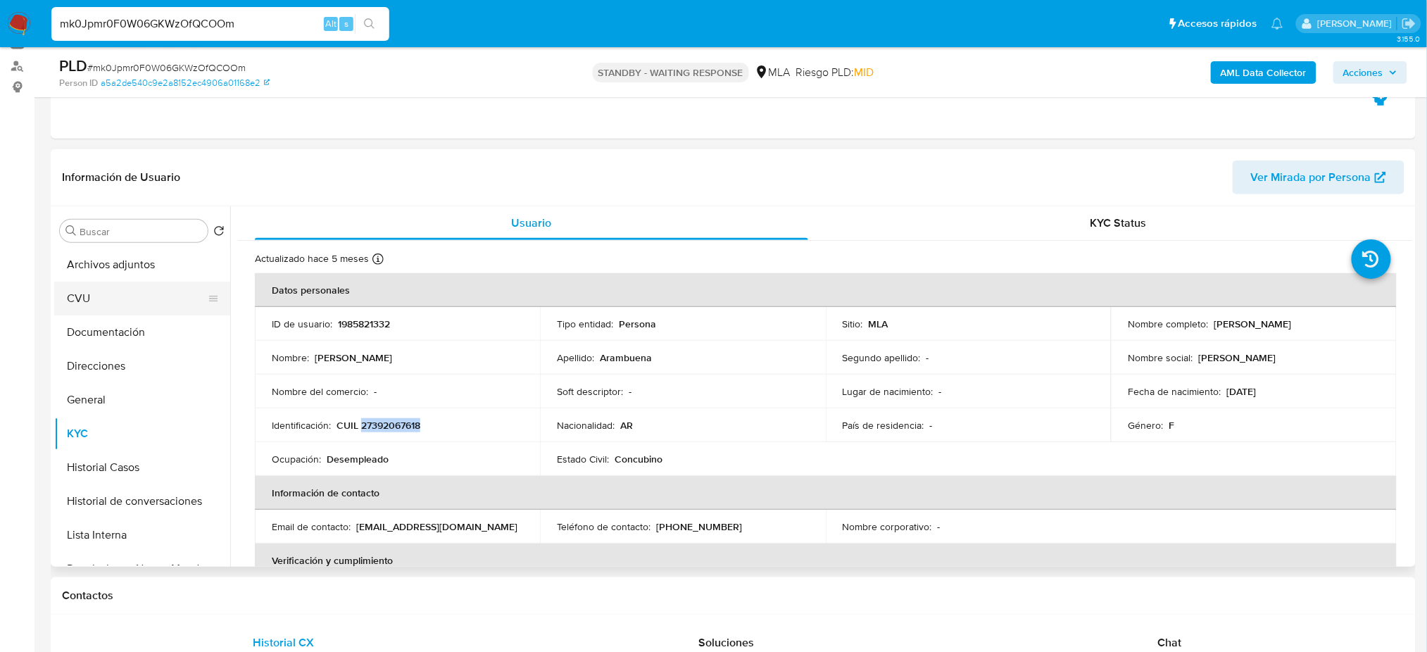
click at [100, 305] on button "CVU" at bounding box center [136, 299] width 165 height 34
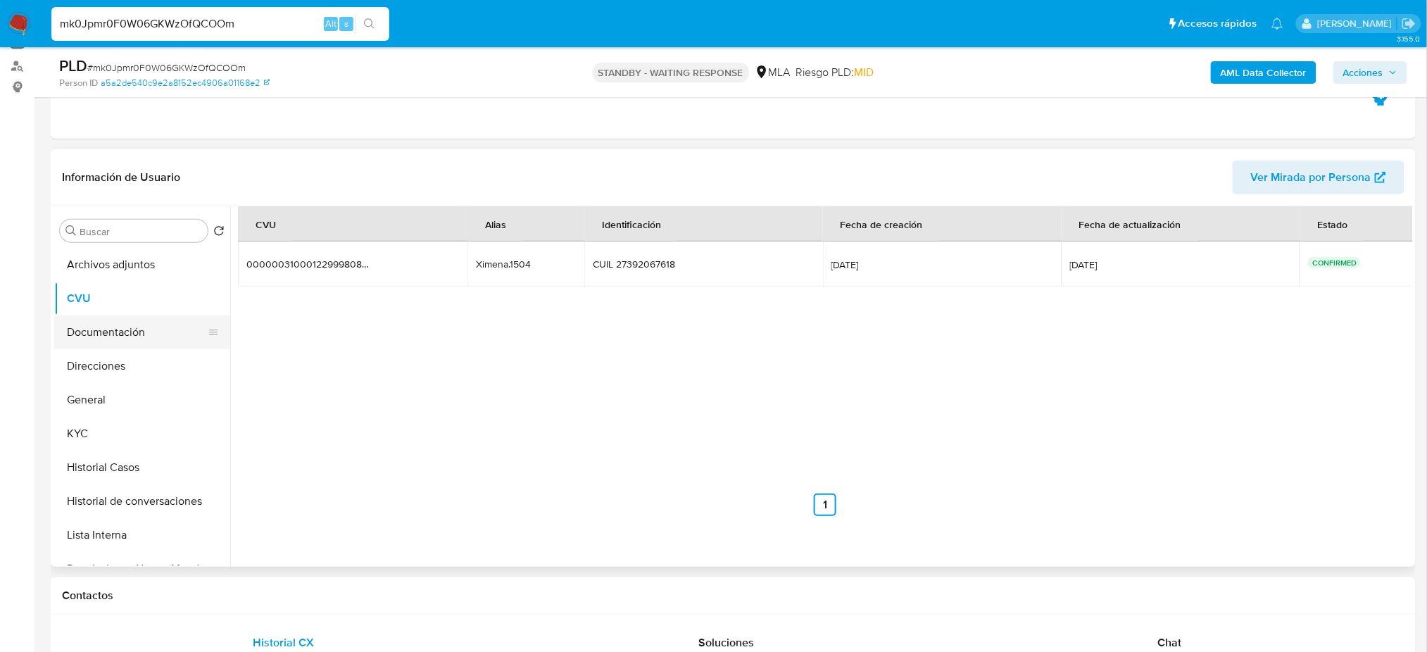
click at [113, 335] on button "Documentación" at bounding box center [136, 332] width 165 height 34
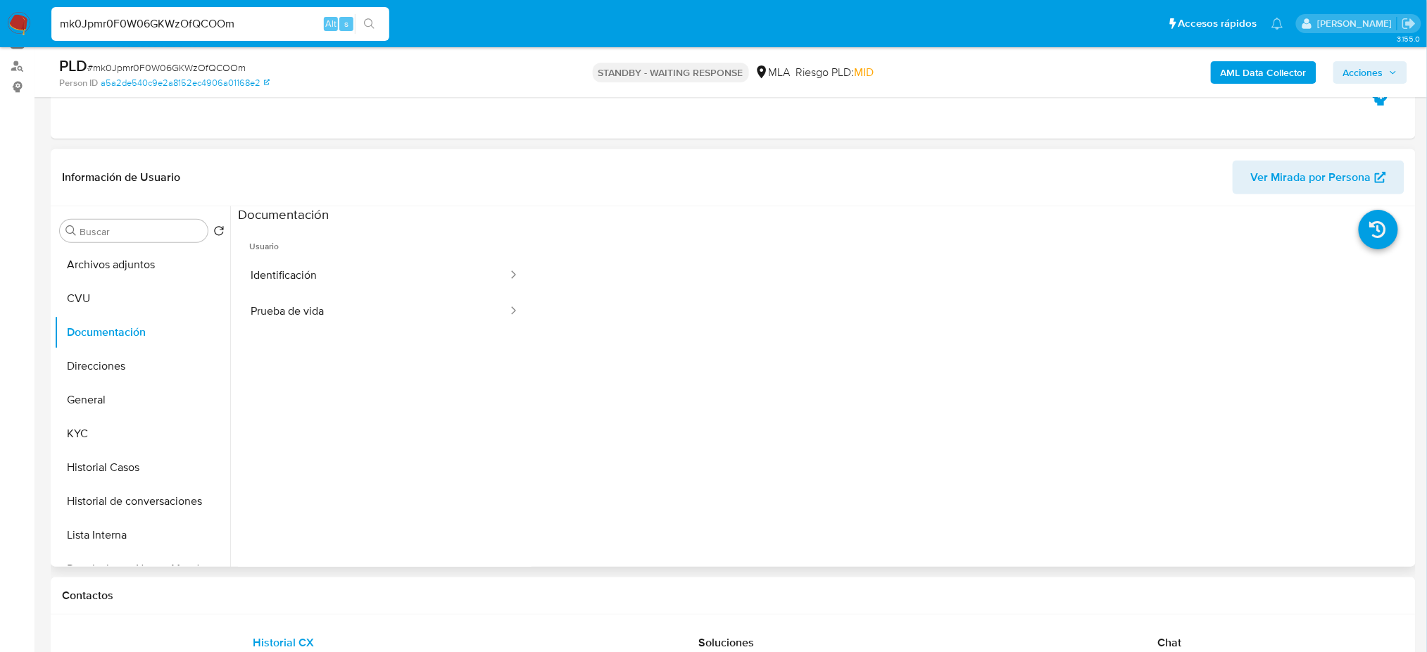
click at [1287, 187] on span "Ver Mirada por Persona" at bounding box center [1311, 178] width 120 height 34
click at [82, 440] on button "KYC" at bounding box center [136, 434] width 165 height 34
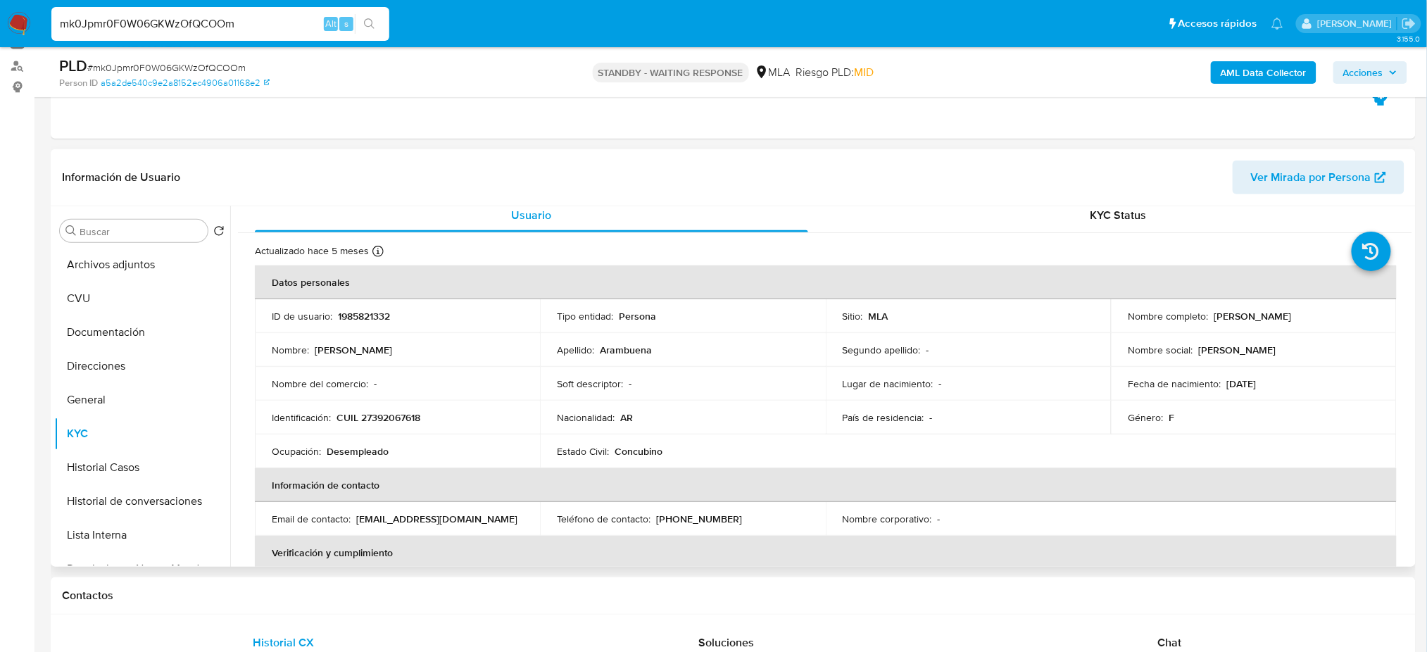
scroll to position [0, 0]
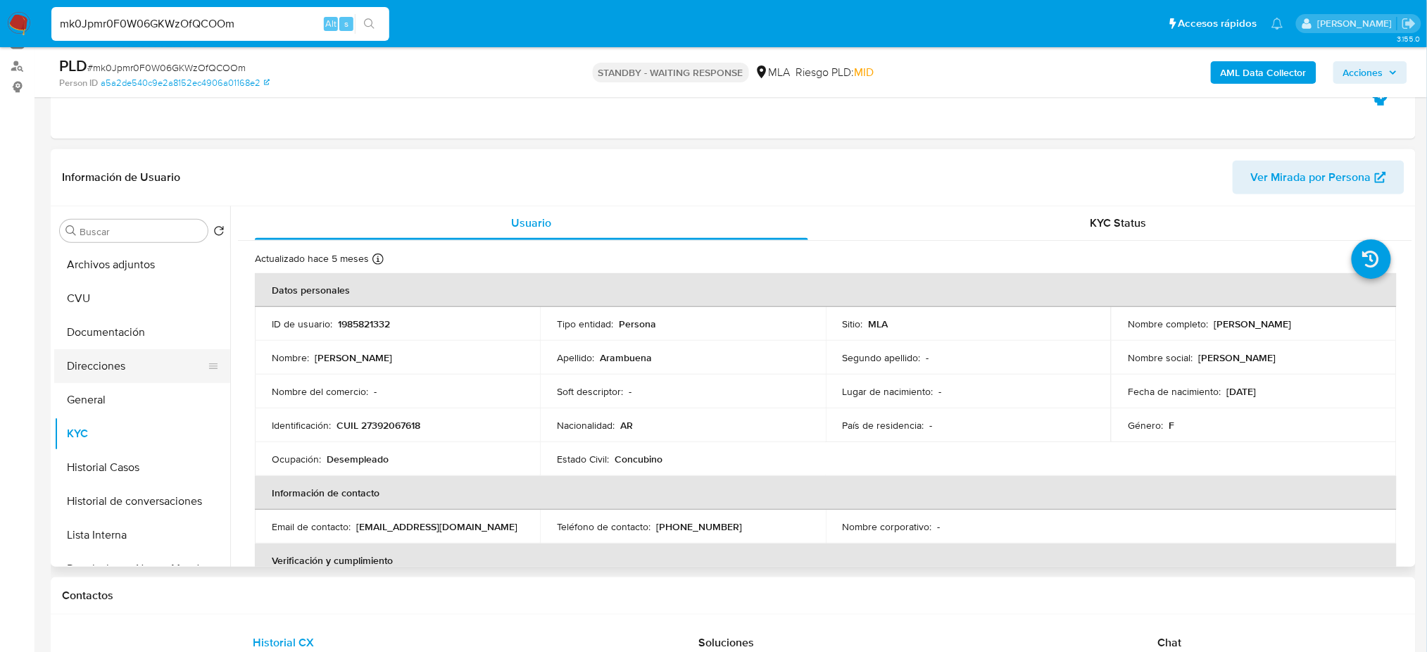
click at [126, 370] on button "Direcciones" at bounding box center [136, 366] width 165 height 34
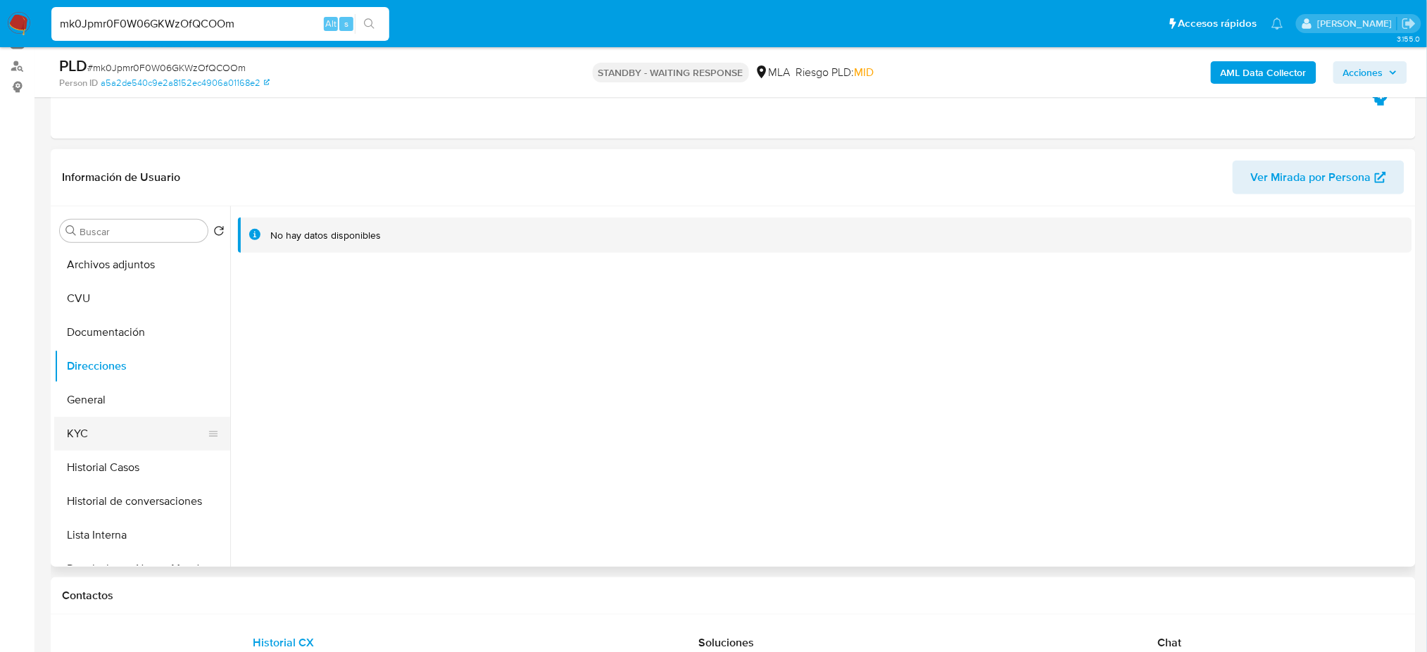
click at [168, 437] on button "KYC" at bounding box center [136, 434] width 165 height 34
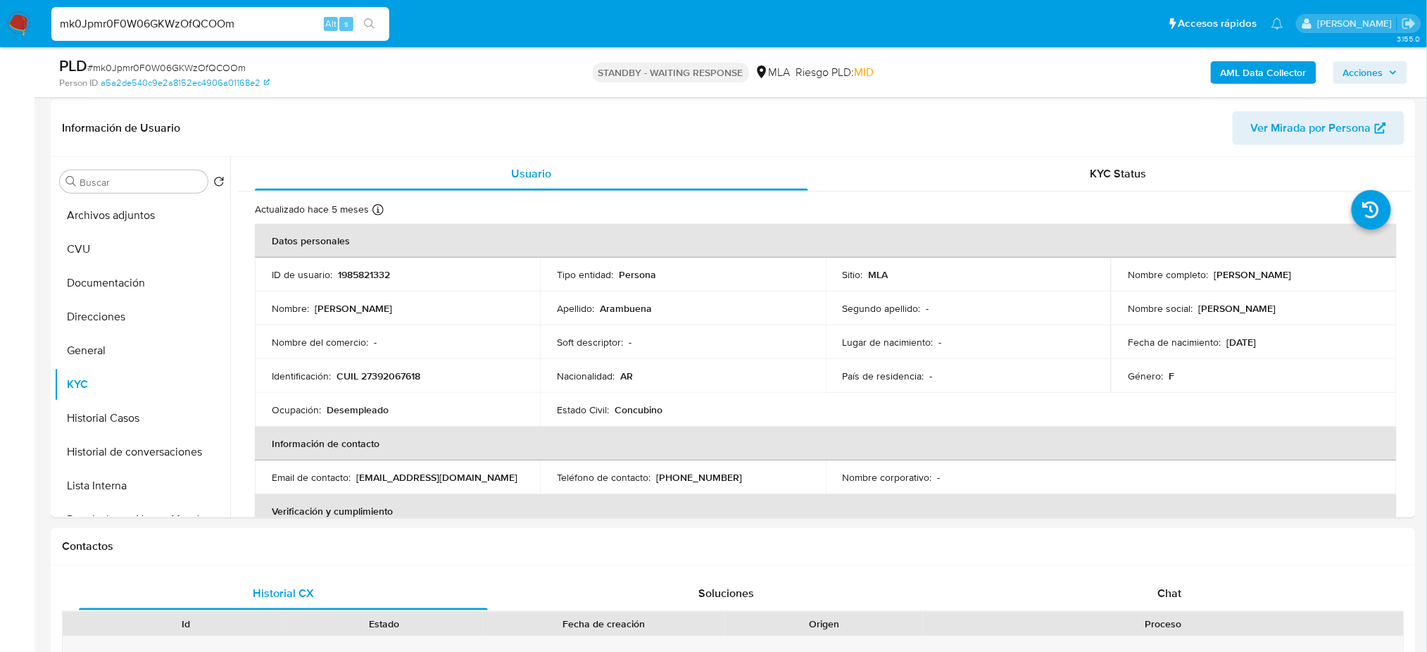
drag, startPoint x: 241, startPoint y: 24, endPoint x: 0, endPoint y: 29, distance: 241.5
click at [0, 29] on nav "Pausado Ver notificaciones mk0Jpmr0F0W06GKWzOfQCOOm Alt s Accesos rápidos Presi…" at bounding box center [713, 23] width 1427 height 47
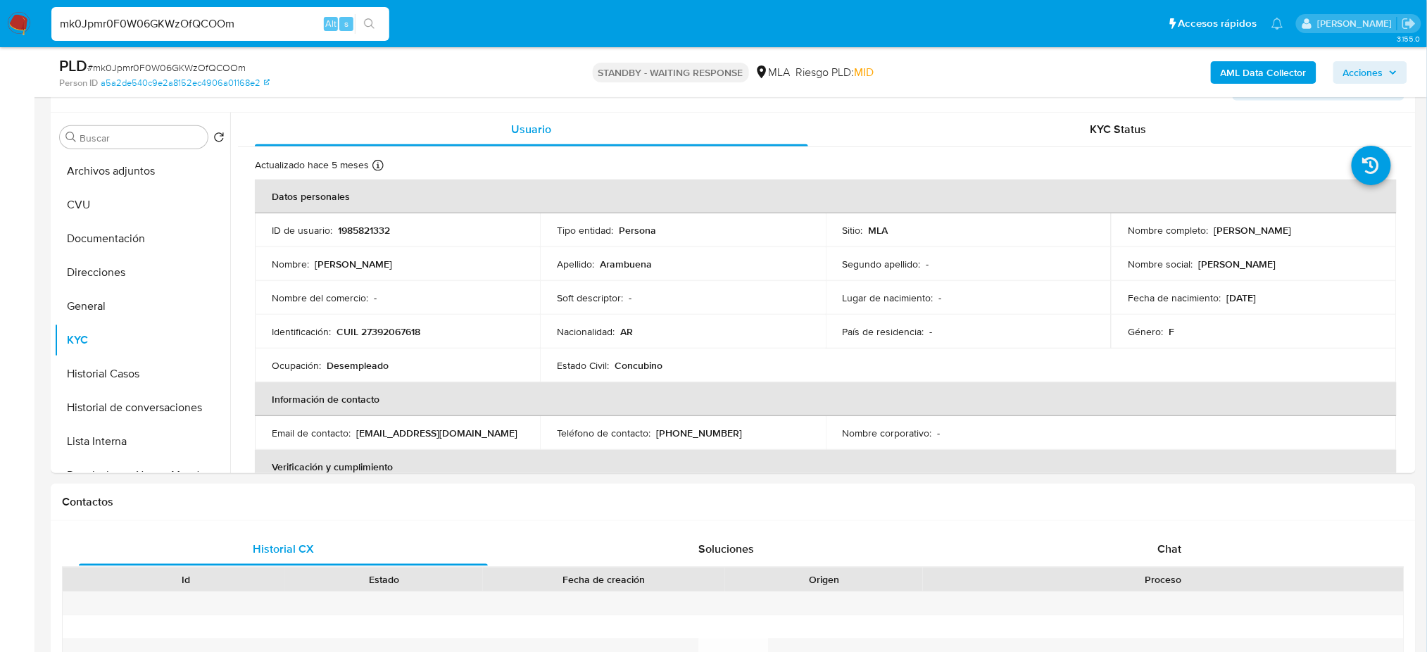
paste input "zjm8lOZXdtrAdE4WI1WksDHf"
type input "zjm8lOZXdtrAdE4WI1WksDHf"
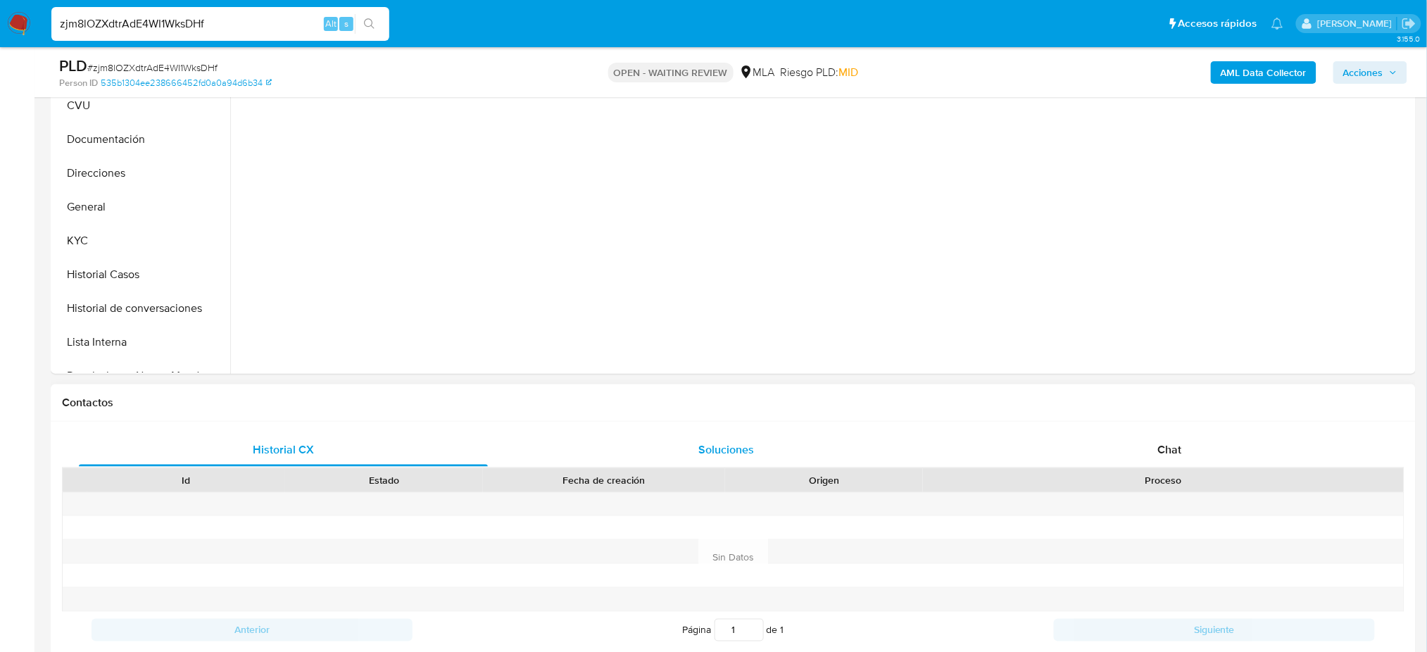
scroll to position [469, 0]
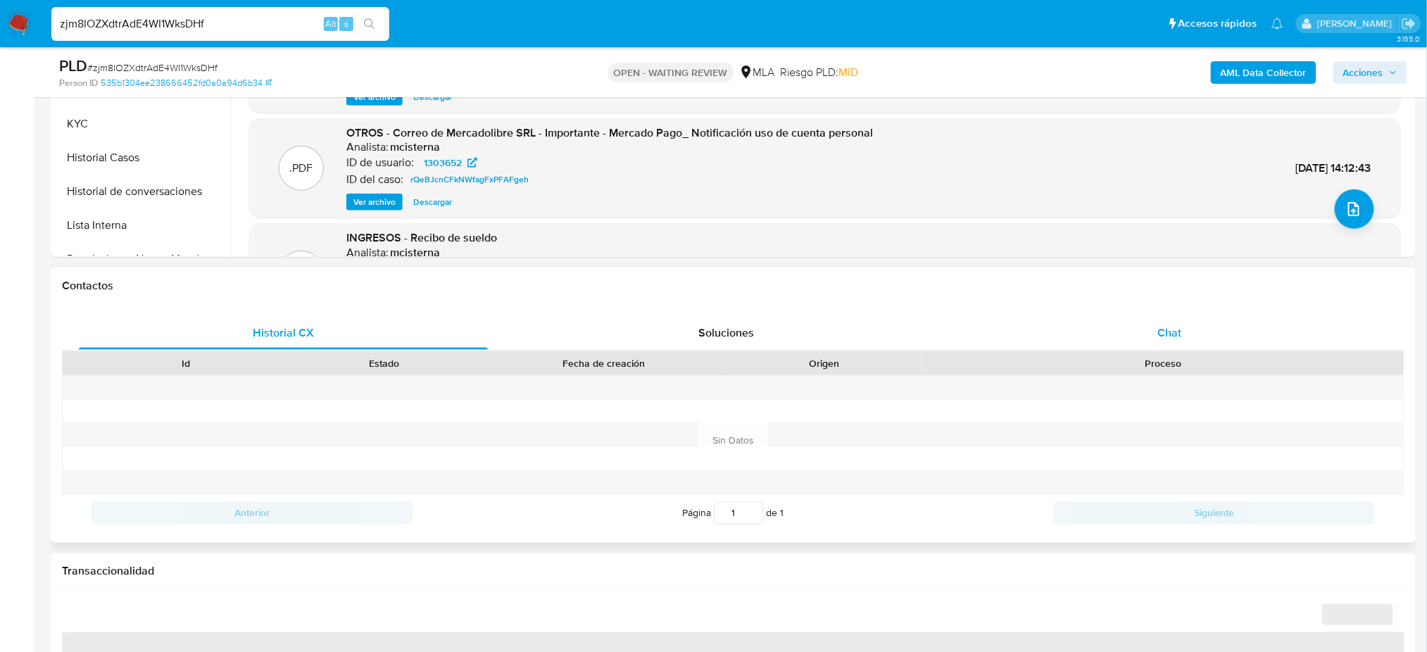
click at [1190, 327] on div "Chat" at bounding box center [1169, 333] width 409 height 34
select select "10"
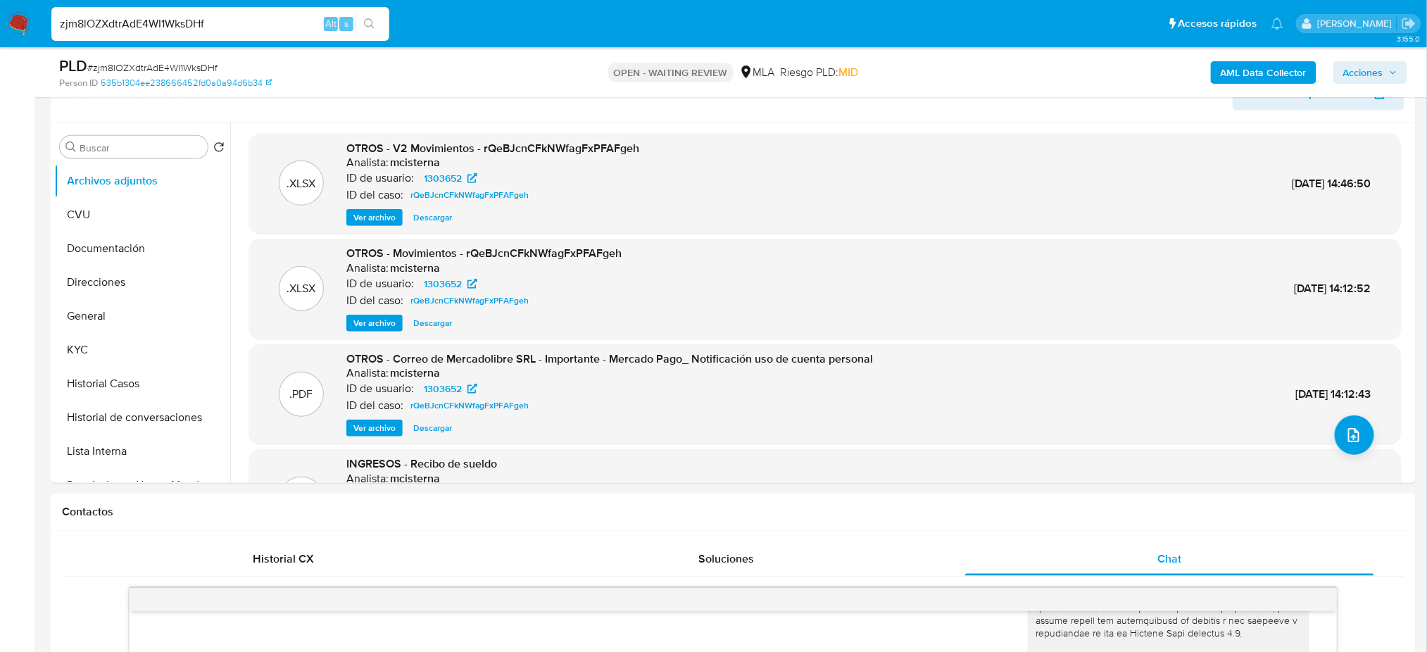
scroll to position [144, 0]
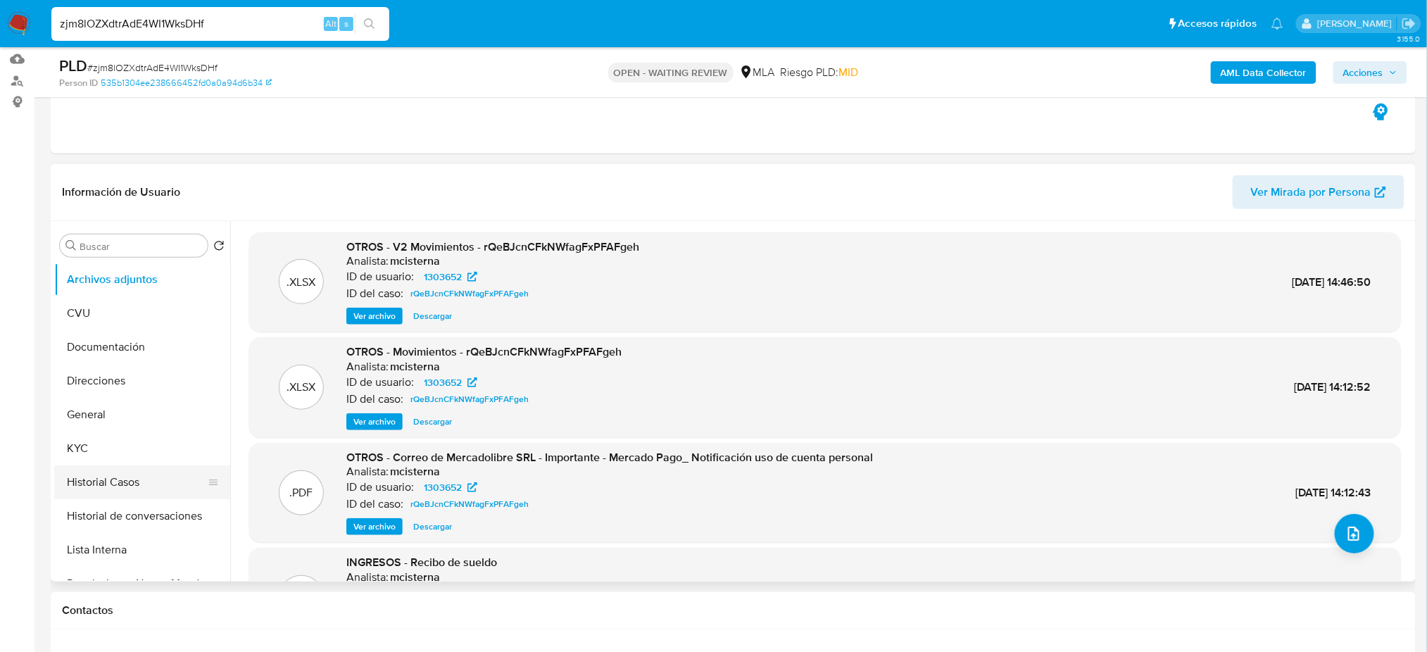
click at [135, 474] on button "Historial Casos" at bounding box center [136, 482] width 165 height 34
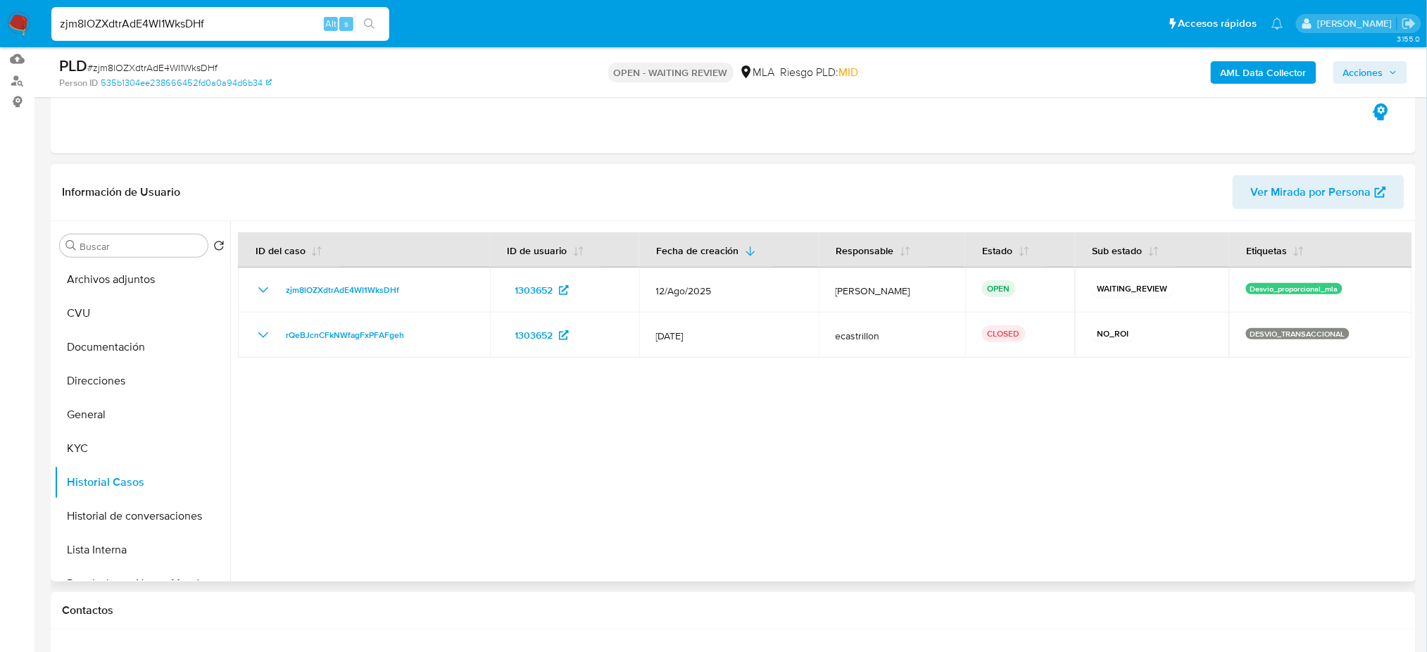
click at [1276, 184] on span "Ver Mirada por Persona" at bounding box center [1311, 192] width 120 height 34
click at [81, 410] on button "General" at bounding box center [136, 415] width 165 height 34
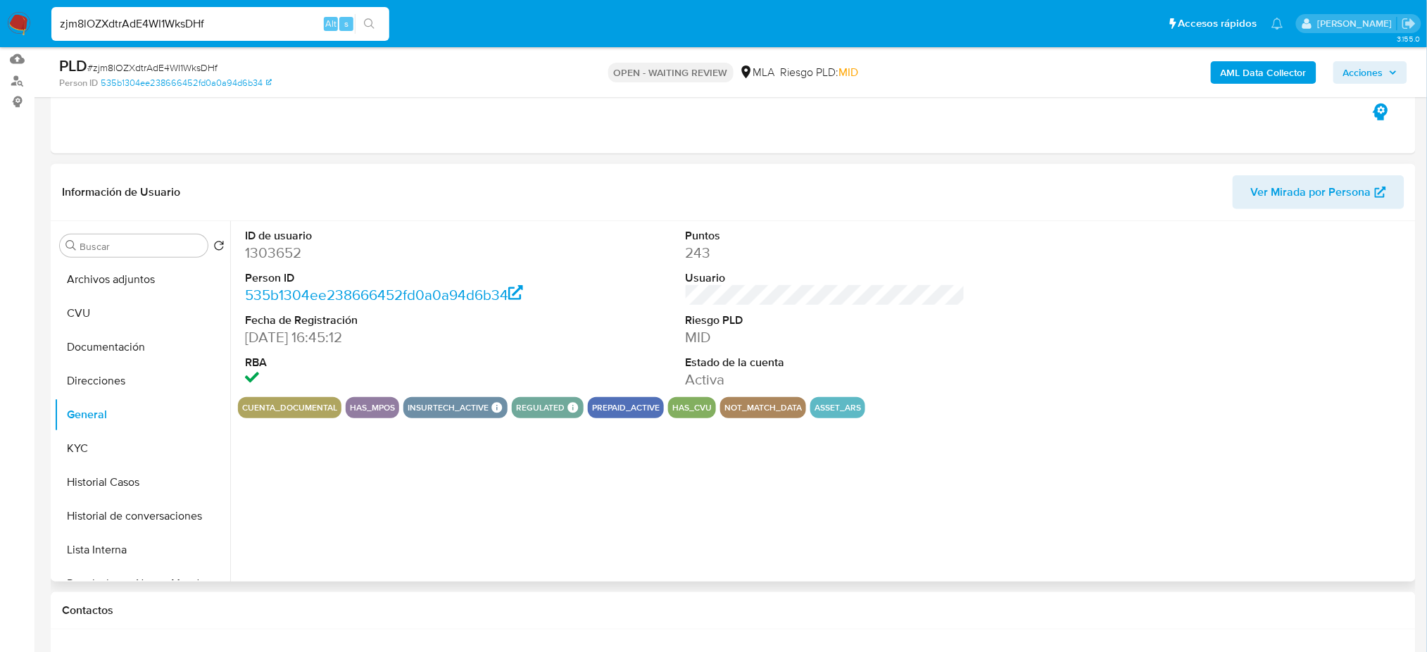
click at [255, 244] on dd "1303652" at bounding box center [384, 253] width 279 height 20
click at [255, 243] on dd "1303652" at bounding box center [384, 253] width 279 height 20
click at [108, 450] on button "KYC" at bounding box center [136, 449] width 165 height 34
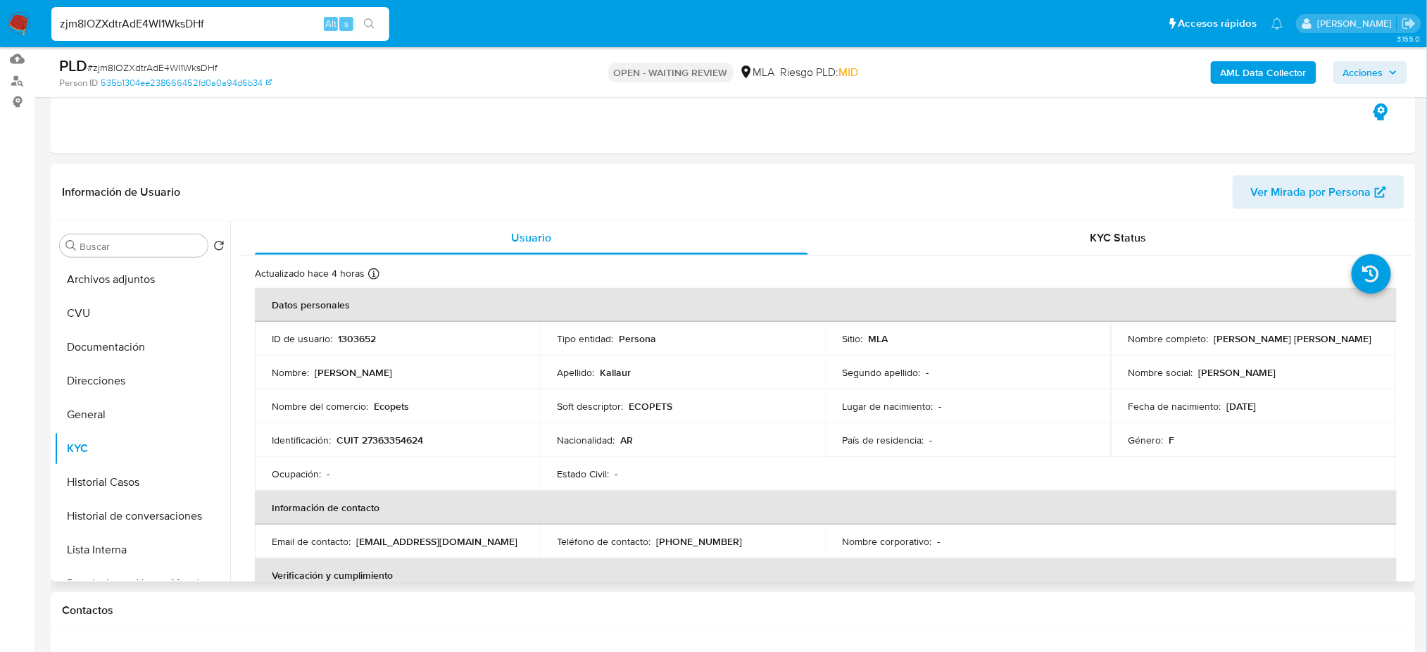
click at [384, 440] on p "CUIT 27363354624" at bounding box center [380, 440] width 87 height 13
click at [381, 403] on p "Ecopets" at bounding box center [391, 406] width 35 height 13
drag, startPoint x: 370, startPoint y: 438, endPoint x: 417, endPoint y: 443, distance: 47.4
click at [417, 443] on p "CUIT 27363354624" at bounding box center [380, 440] width 87 height 13
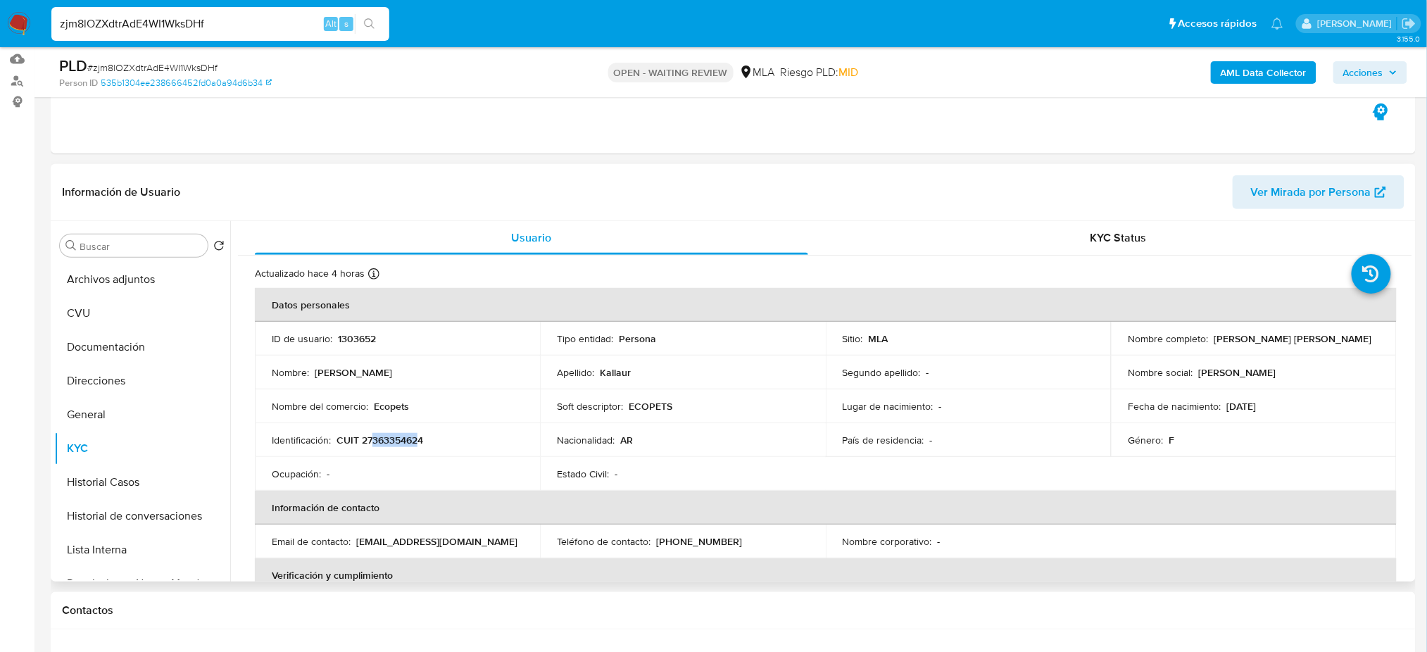
drag, startPoint x: 1209, startPoint y: 341, endPoint x: 1361, endPoint y: 343, distance: 152.1
click at [1361, 343] on div "Nombre completo : Jorgelina Marcela Valeria Kallaur" at bounding box center [1253, 338] width 251 height 13
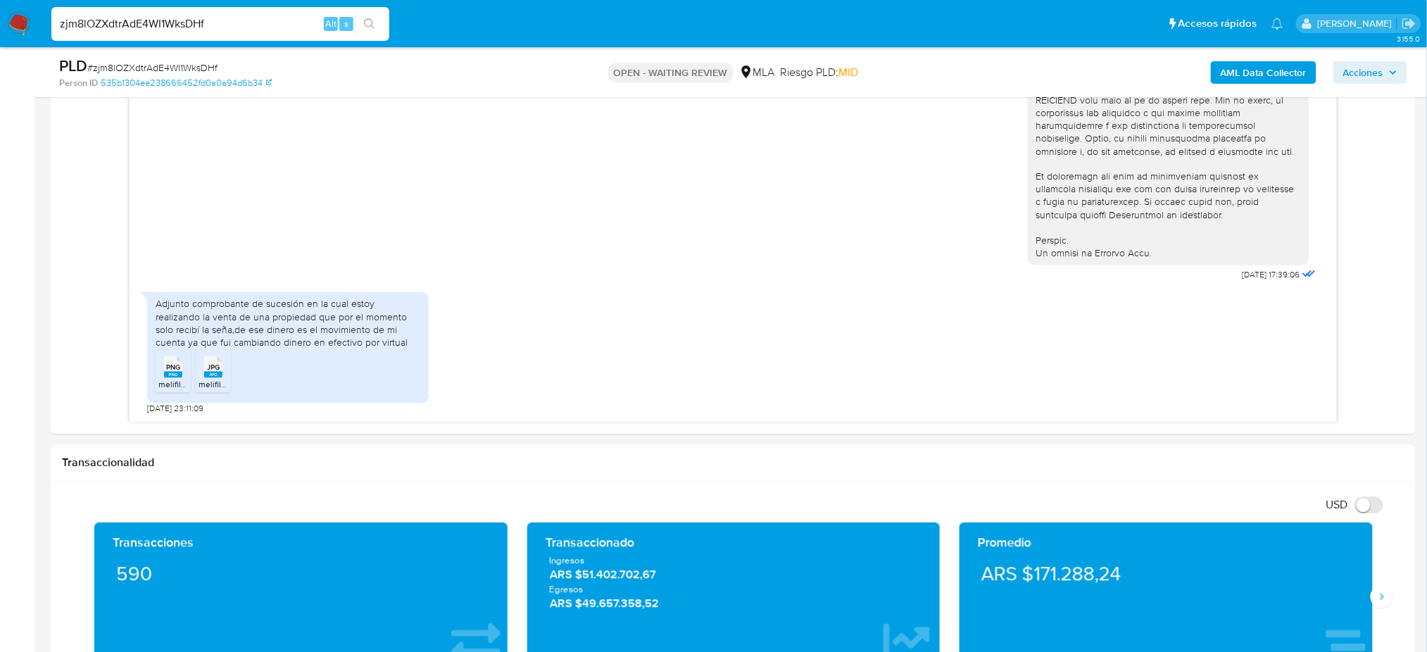
scroll to position [708, 0]
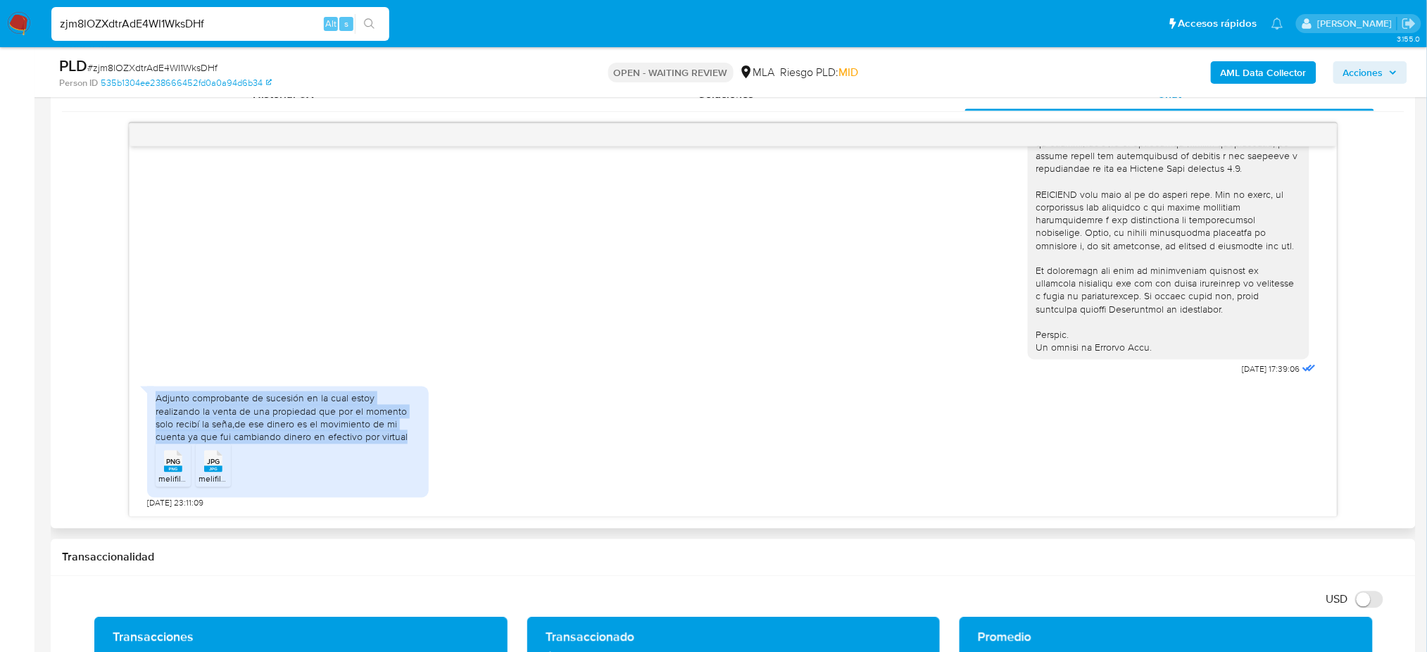
drag, startPoint x: 151, startPoint y: 394, endPoint x: 362, endPoint y: 434, distance: 214.4
click at [362, 434] on div "Adjunto comprobante de sucesión en la cual estoy realizando la venta de una pro…" at bounding box center [288, 441] width 282 height 111
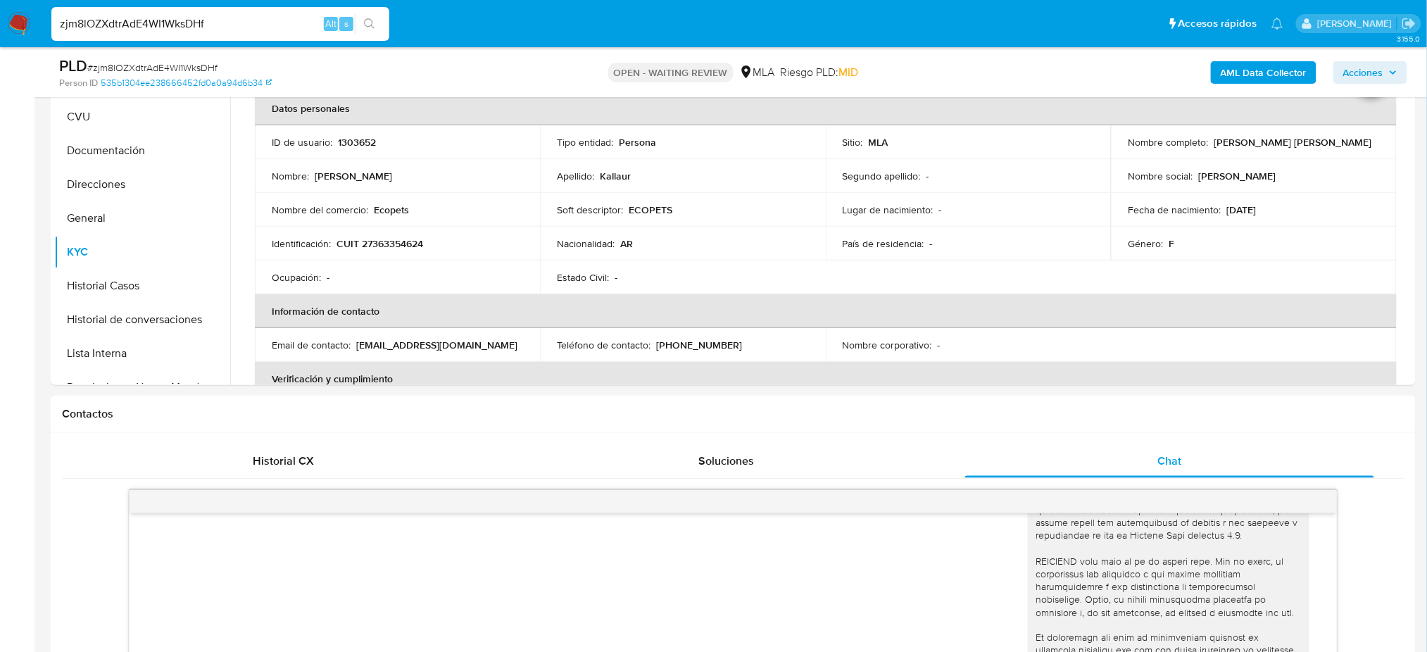
scroll to position [239, 0]
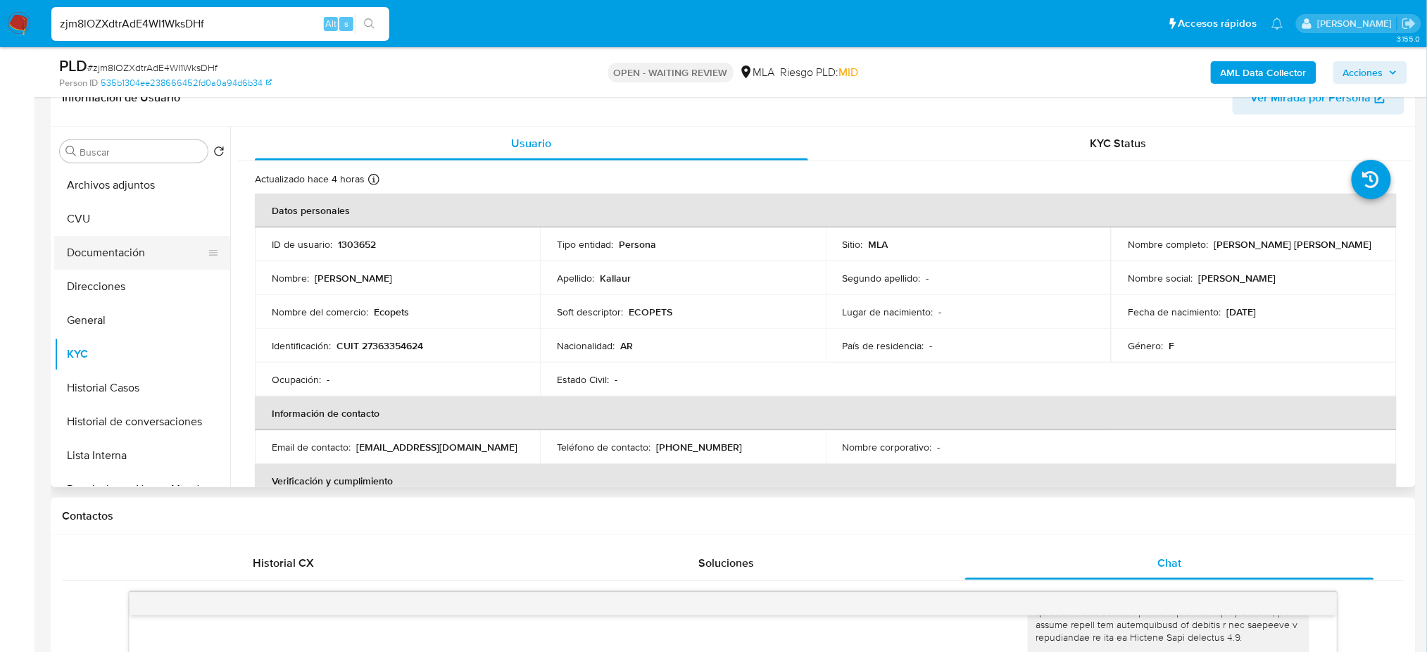
drag, startPoint x: 94, startPoint y: 256, endPoint x: 100, endPoint y: 241, distance: 15.2
click at [94, 255] on button "Documentación" at bounding box center [136, 253] width 165 height 34
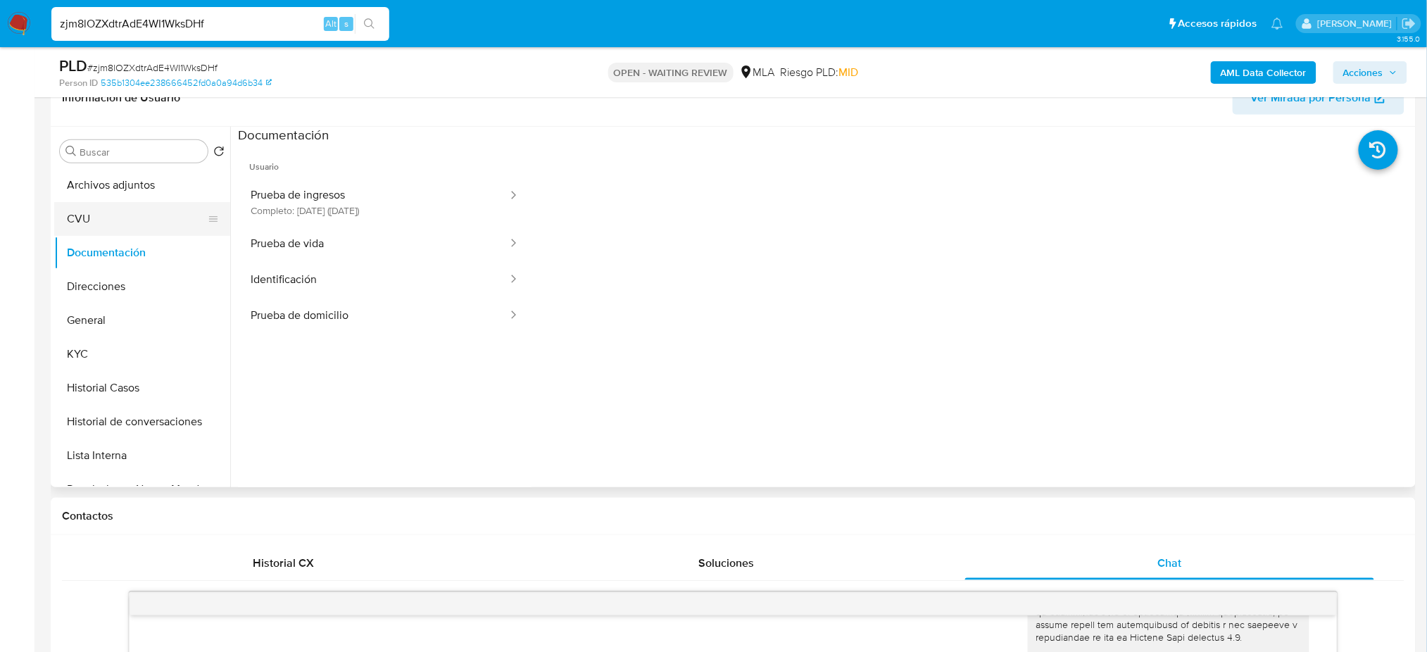
click at [111, 219] on button "CVU" at bounding box center [136, 219] width 165 height 34
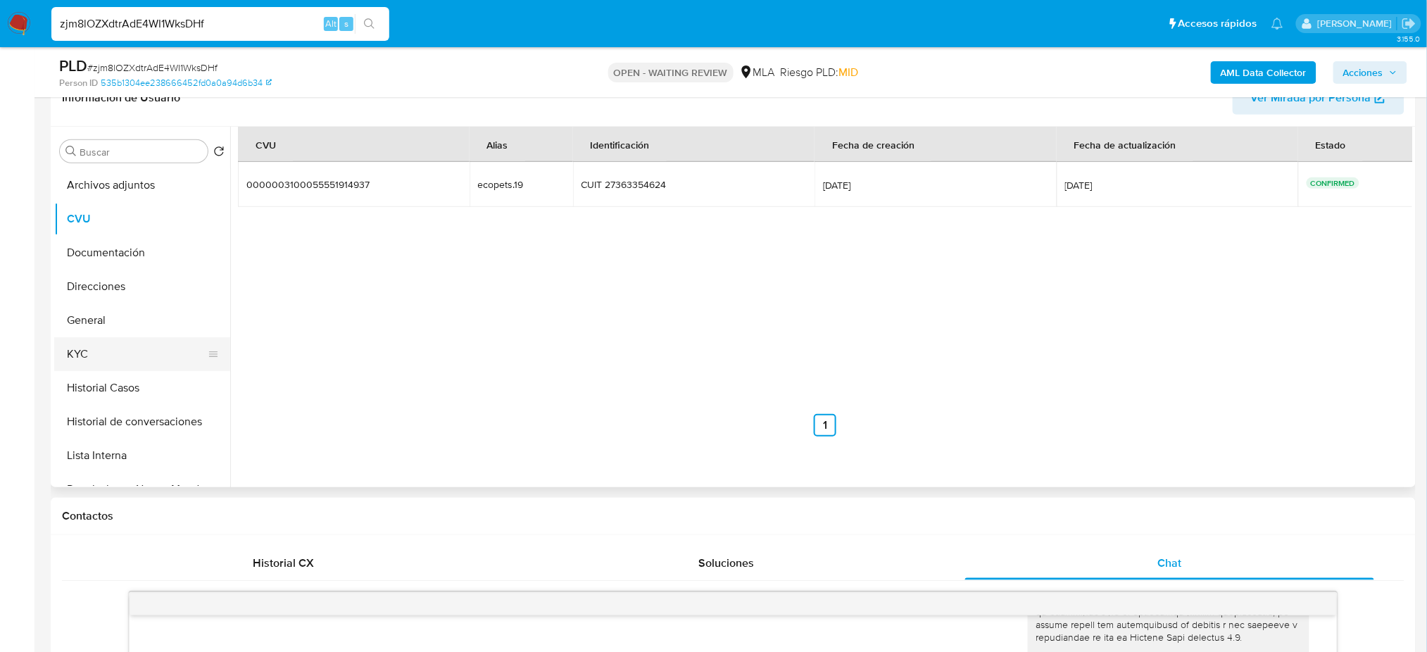
click at [108, 356] on button "KYC" at bounding box center [136, 354] width 165 height 34
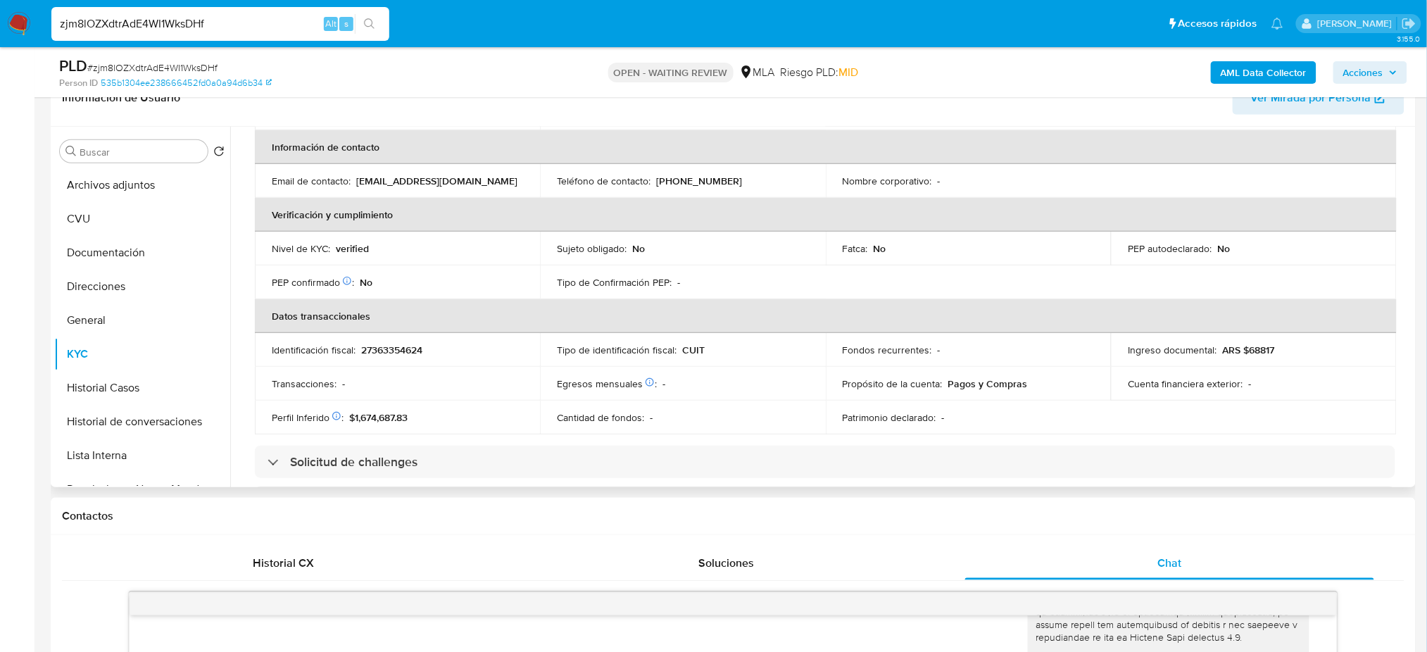
scroll to position [26, 0]
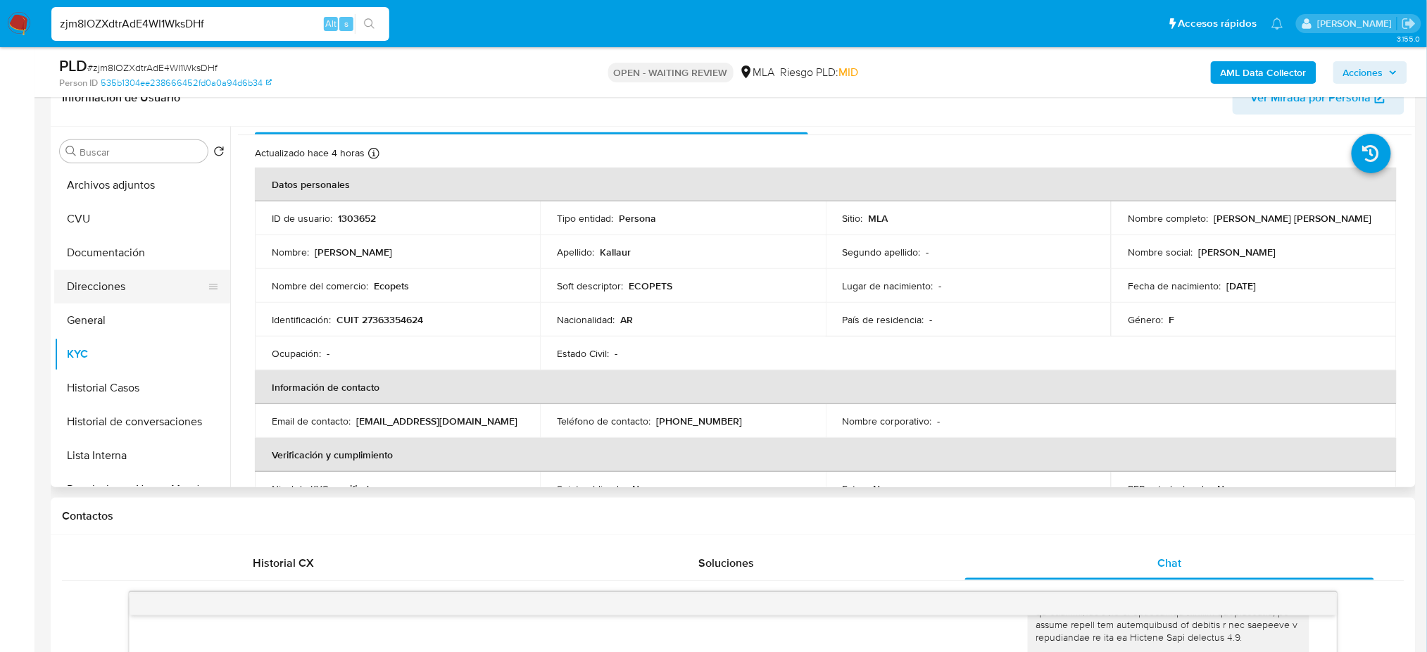
click at [93, 280] on button "Direcciones" at bounding box center [136, 287] width 165 height 34
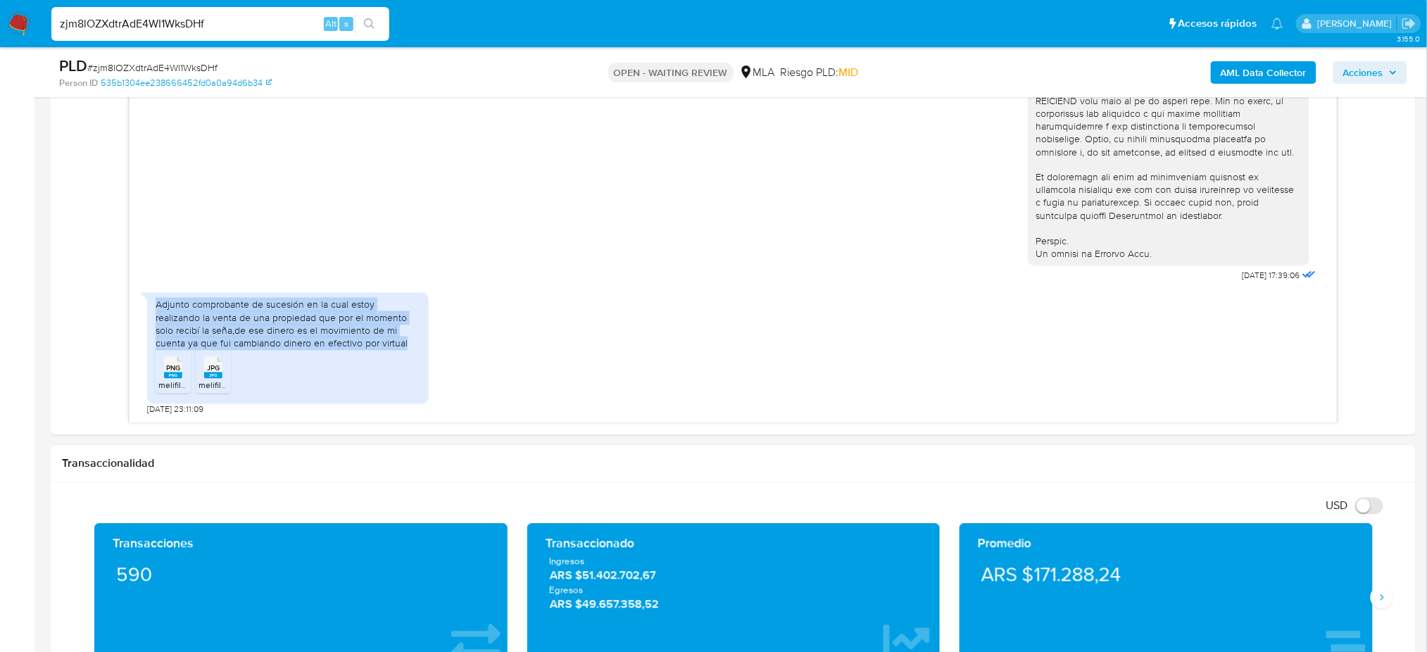
scroll to position [802, 0]
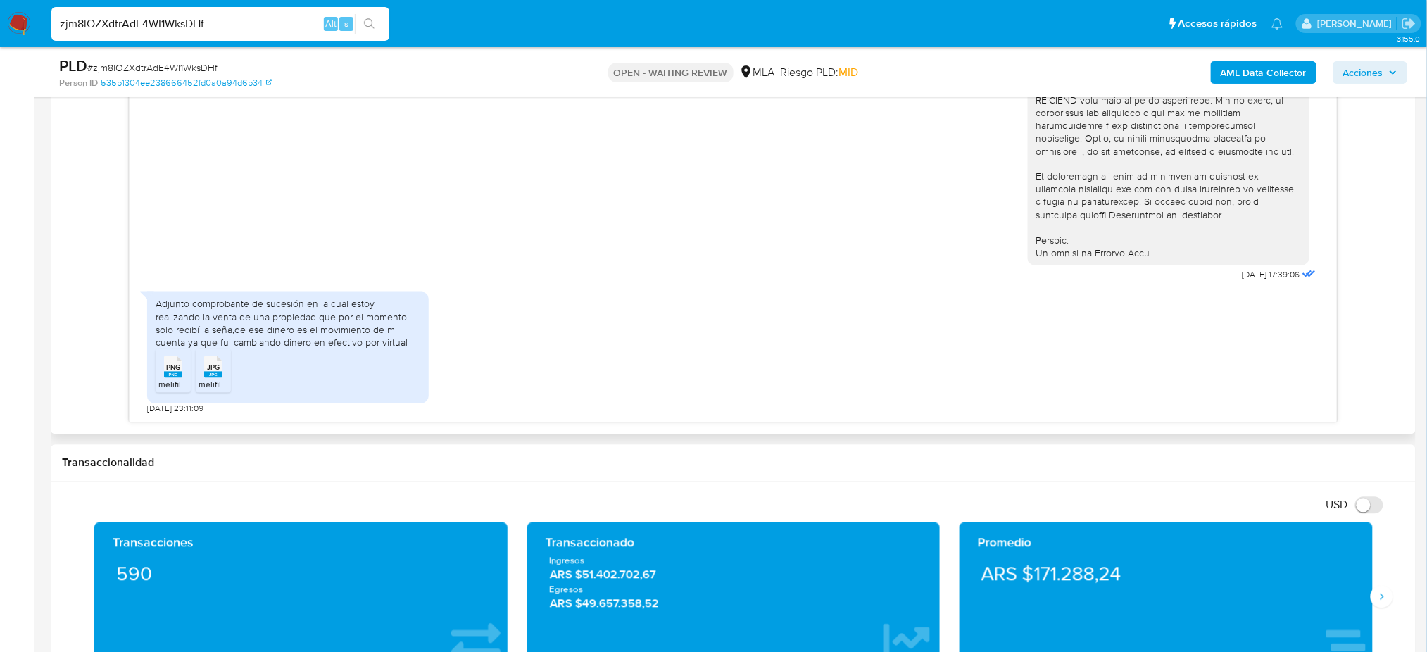
click at [172, 387] on span "melifile7468109635975586262.png" at bounding box center [225, 385] width 134 height 12
click at [205, 384] on span "melifile8191484157068036226.jpg" at bounding box center [263, 385] width 128 height 12
drag, startPoint x: 0, startPoint y: 273, endPoint x: 723, endPoint y: 101, distance: 743.1
click at [0, 273] on aside "Bandeja Tablero Screening Búsqueda en Listas Watchlist Herramientas Operaciones…" at bounding box center [17, 581] width 34 height 2767
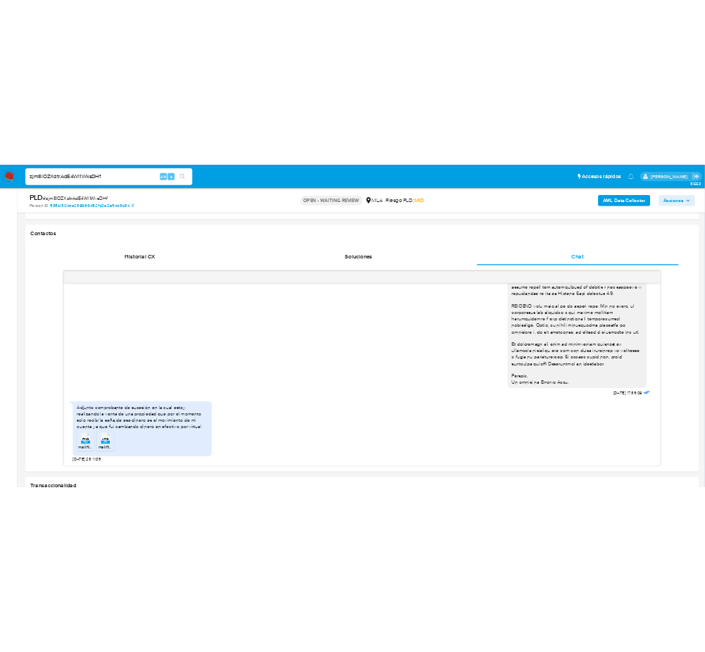
scroll to position [332, 0]
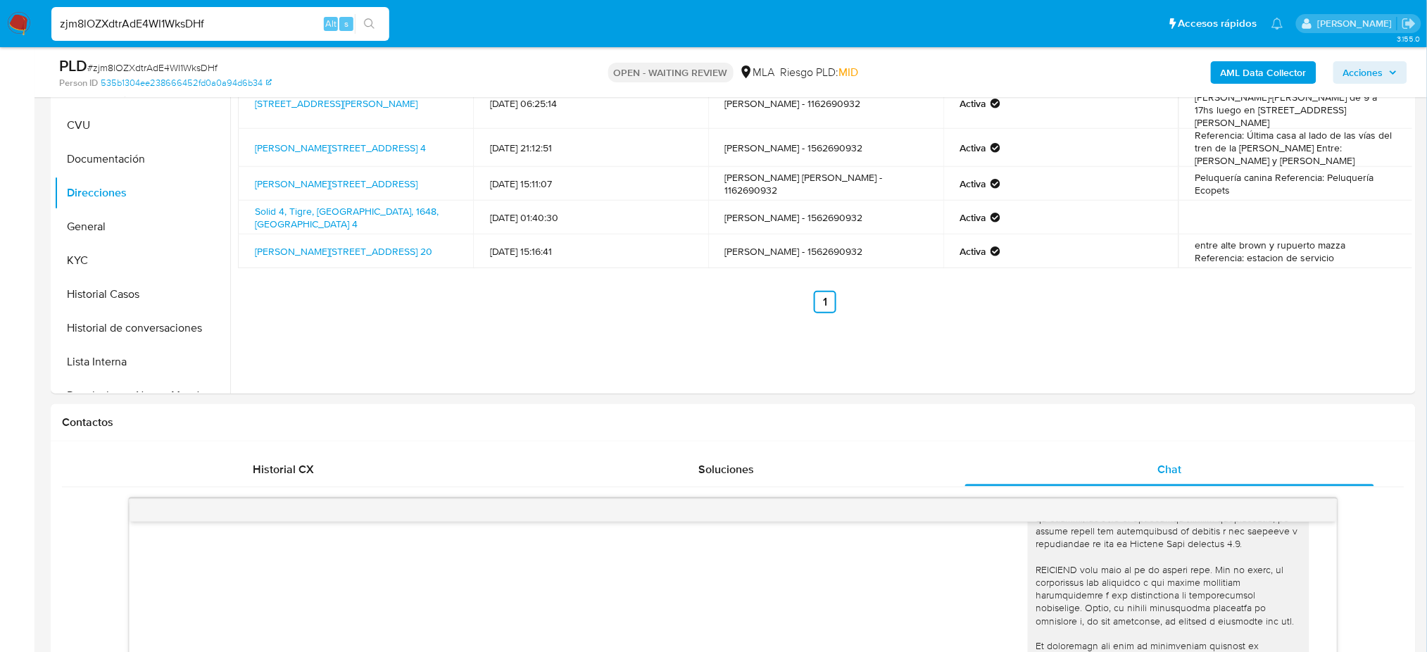
click at [169, 67] on span "# zjm8lOZXdtrAdE4WI1WksDHf" at bounding box center [152, 68] width 130 height 14
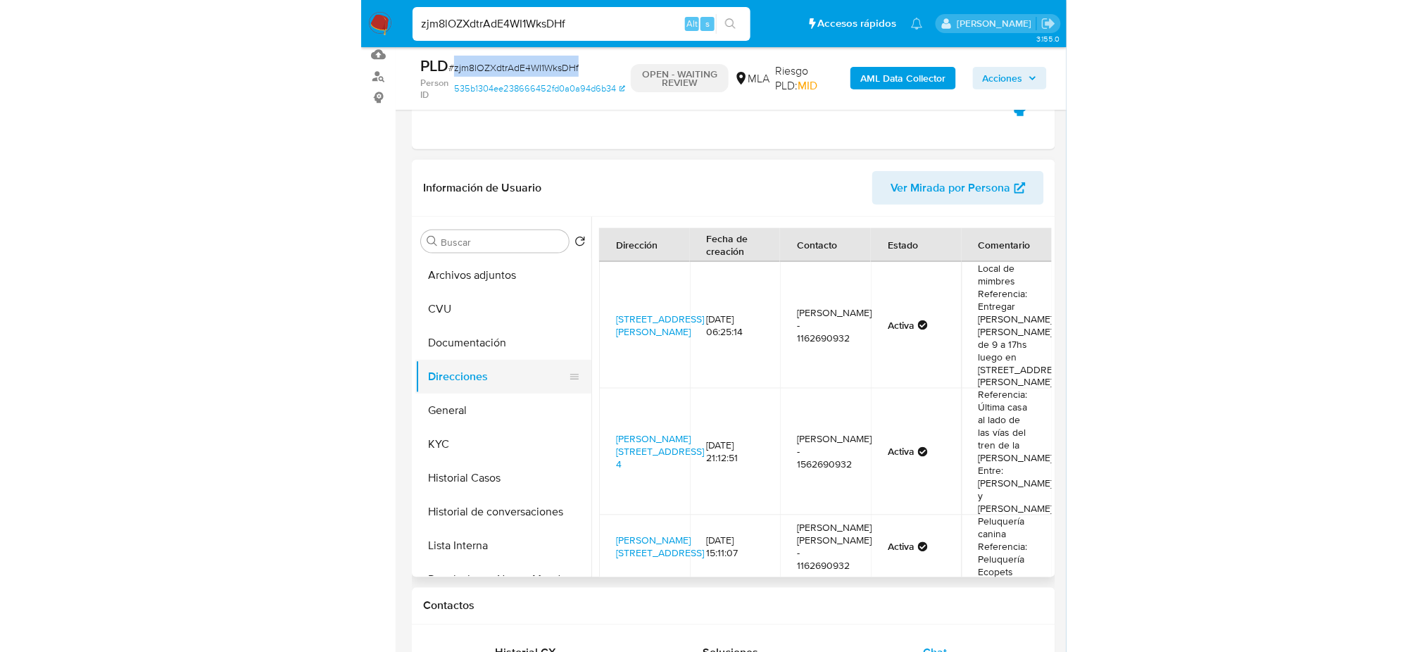
scroll to position [144, 0]
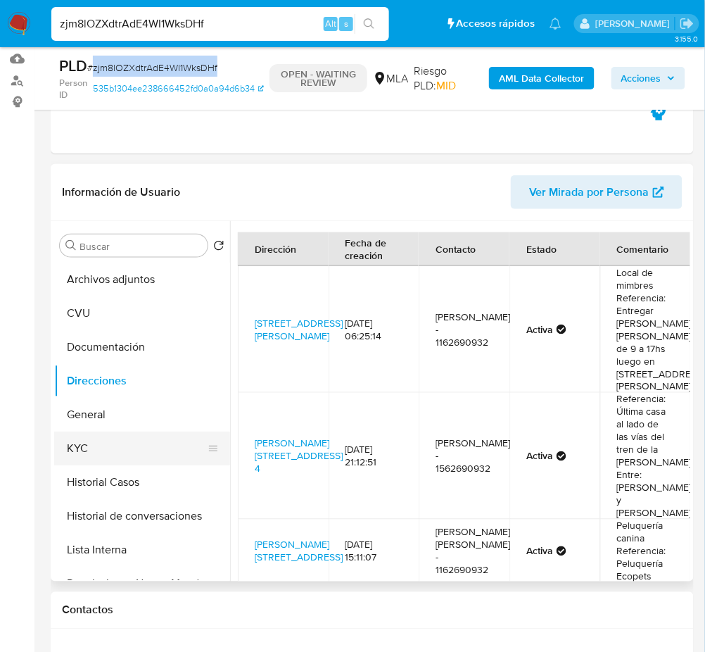
drag, startPoint x: 92, startPoint y: 451, endPoint x: 113, endPoint y: 440, distance: 23.6
click at [92, 451] on button "KYC" at bounding box center [136, 449] width 165 height 34
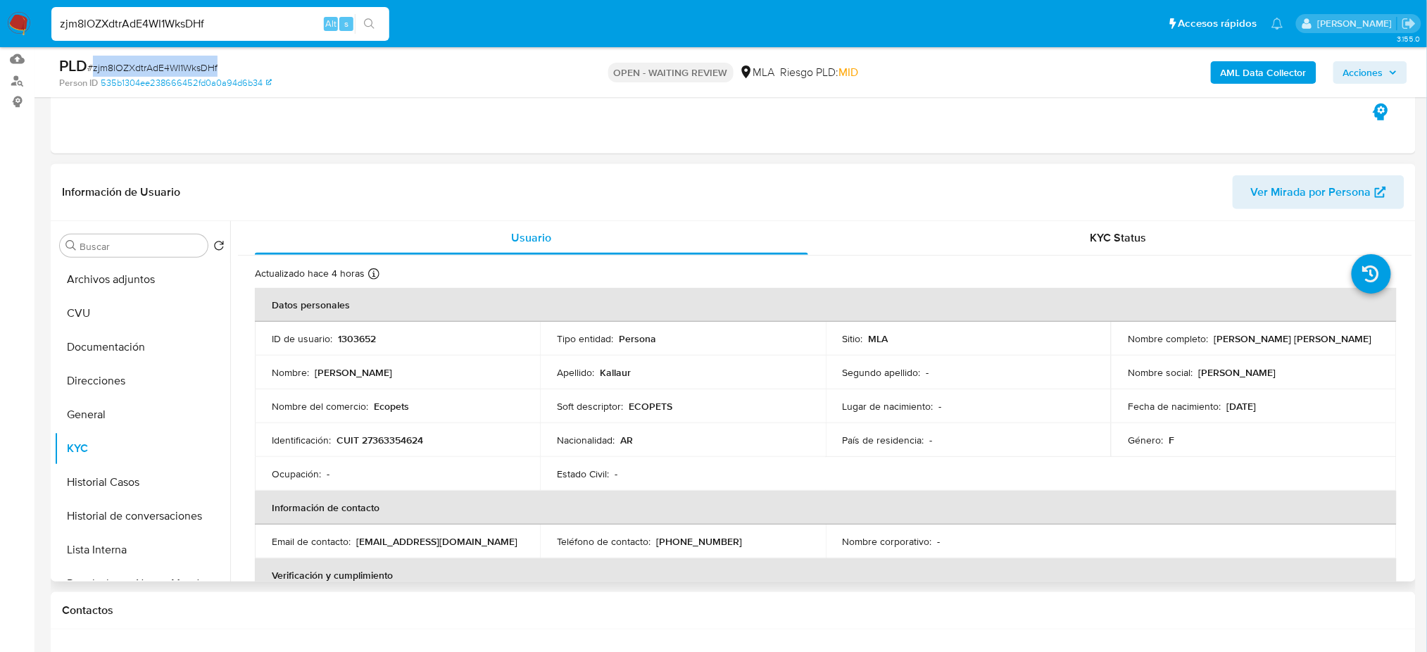
drag, startPoint x: 1209, startPoint y: 338, endPoint x: 1388, endPoint y: 337, distance: 179.5
click at [1388, 337] on td "Nombre completo : Jorgelina Marcela Valeria Kallaur" at bounding box center [1253, 339] width 285 height 34
click at [73, 383] on button "Direcciones" at bounding box center [136, 381] width 165 height 34
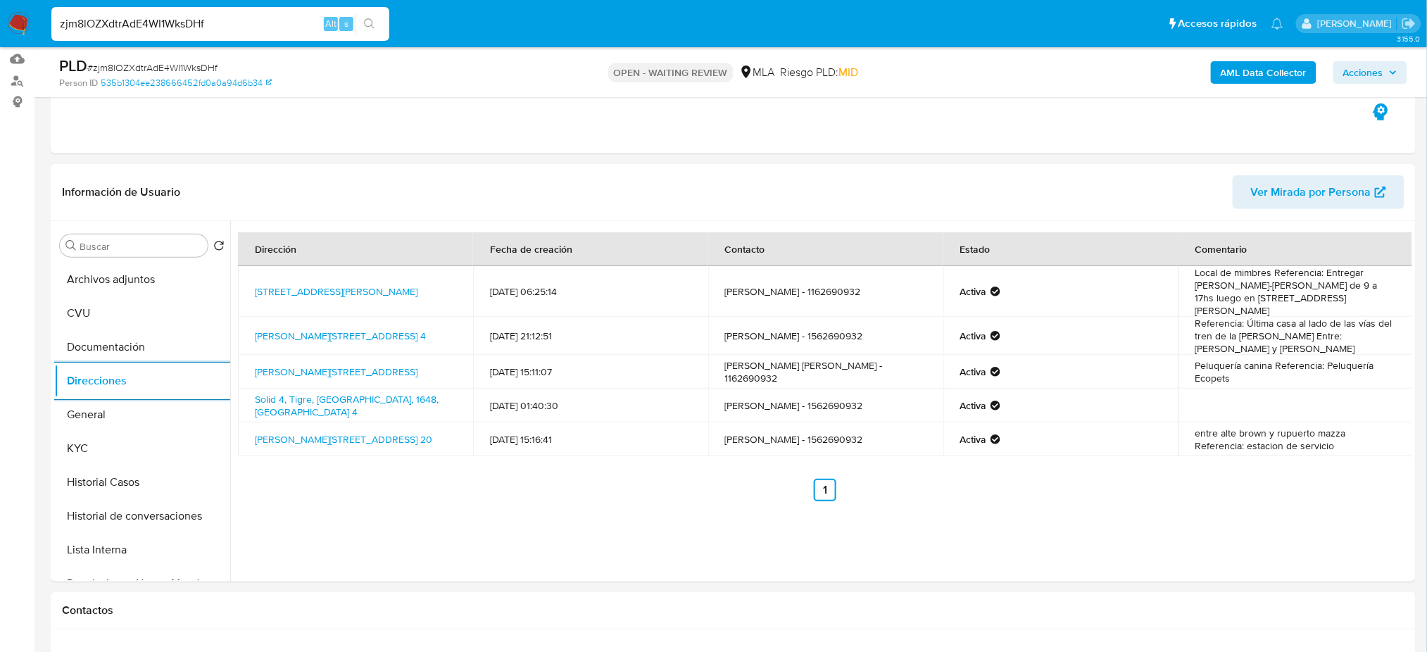
click at [186, 73] on span "# zjm8lOZXdtrAdE4WI1WksDHf" at bounding box center [152, 68] width 130 height 14
click at [14, 27] on img at bounding box center [19, 24] width 24 height 24
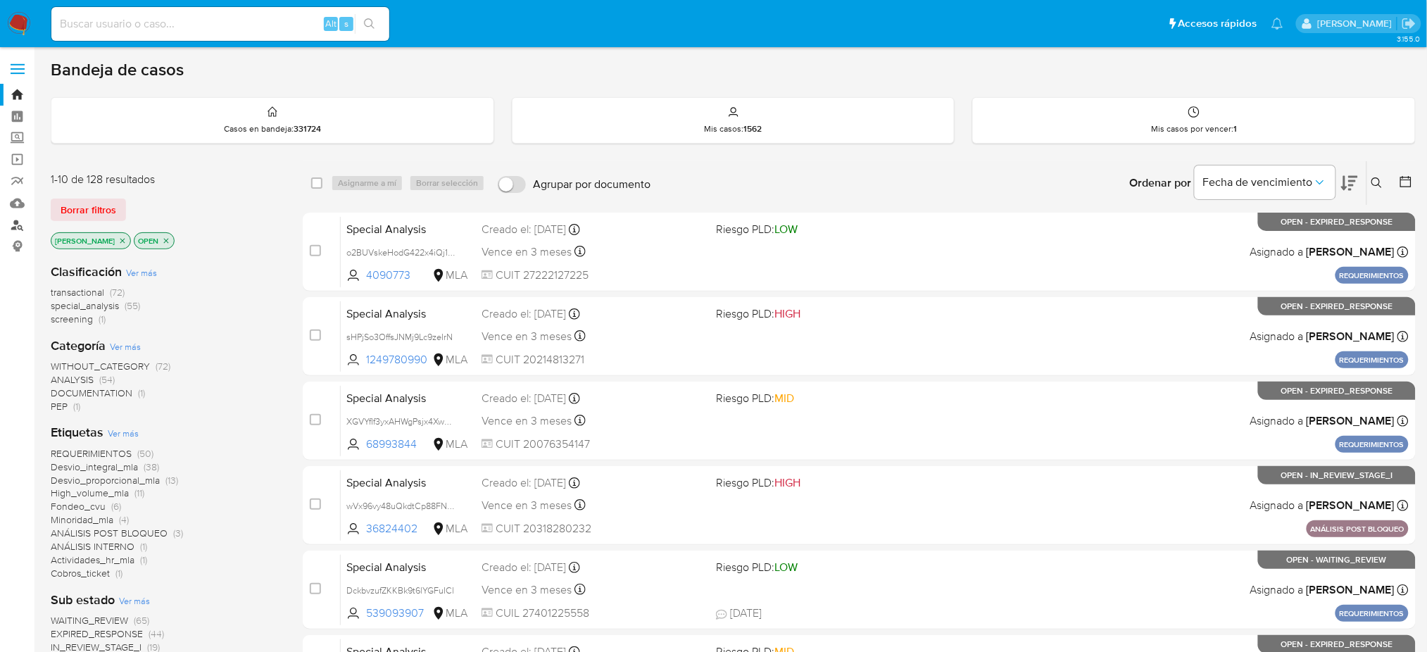
click at [10, 224] on link "Buscador de personas" at bounding box center [84, 225] width 168 height 22
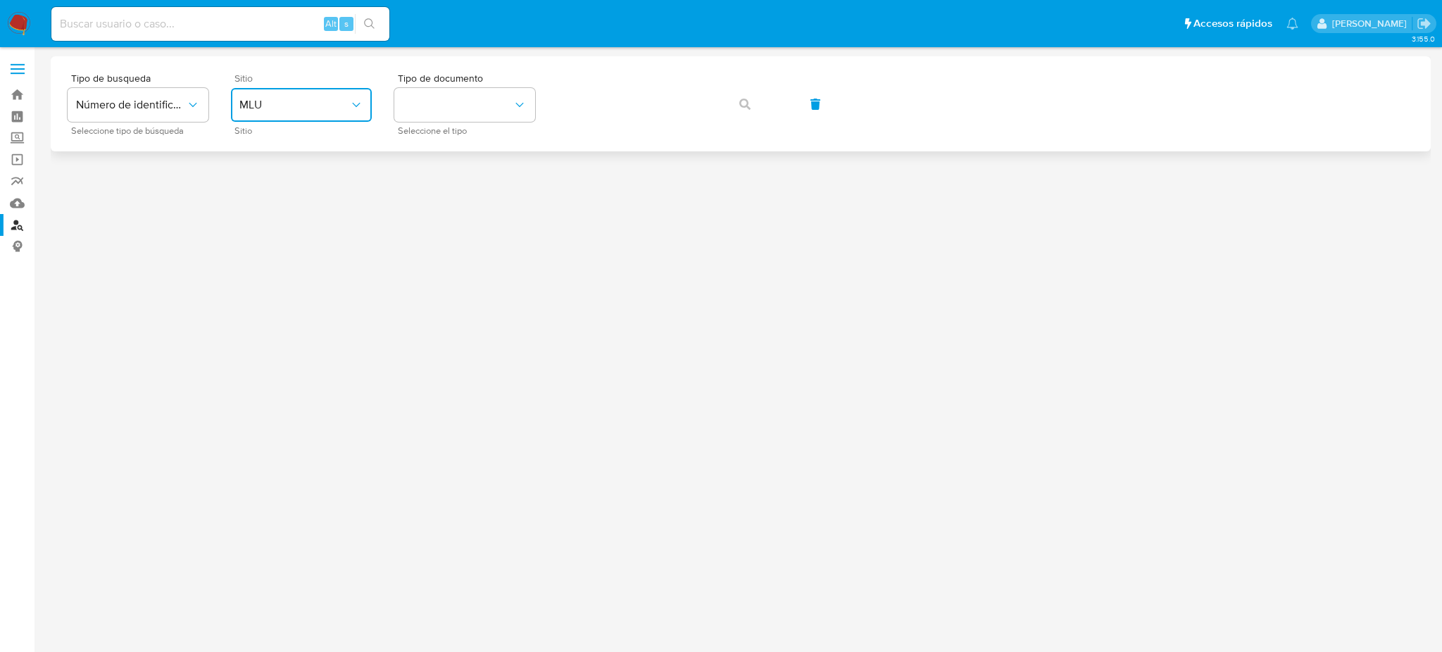
click at [284, 98] on span "MLU" at bounding box center [294, 105] width 110 height 14
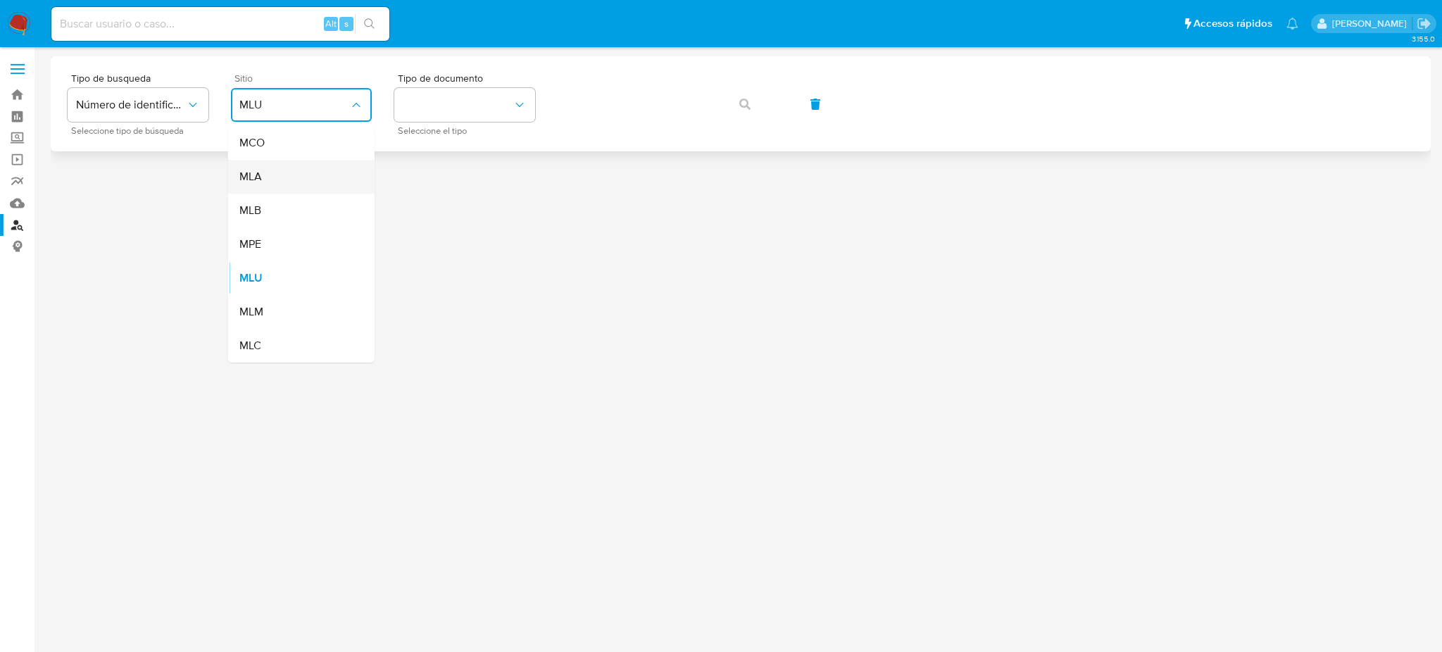
click at [282, 177] on div "MLA" at bounding box center [296, 177] width 115 height 34
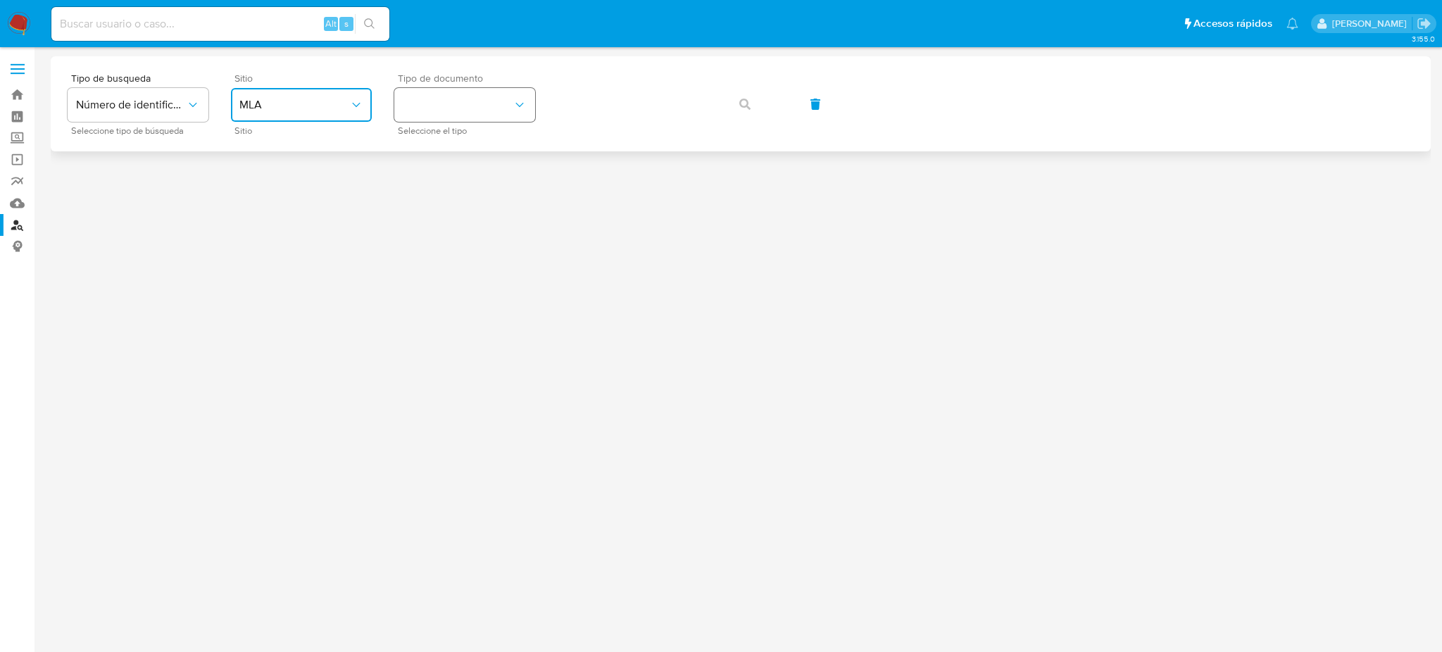
click at [458, 121] on button "identificationType" at bounding box center [464, 105] width 141 height 34
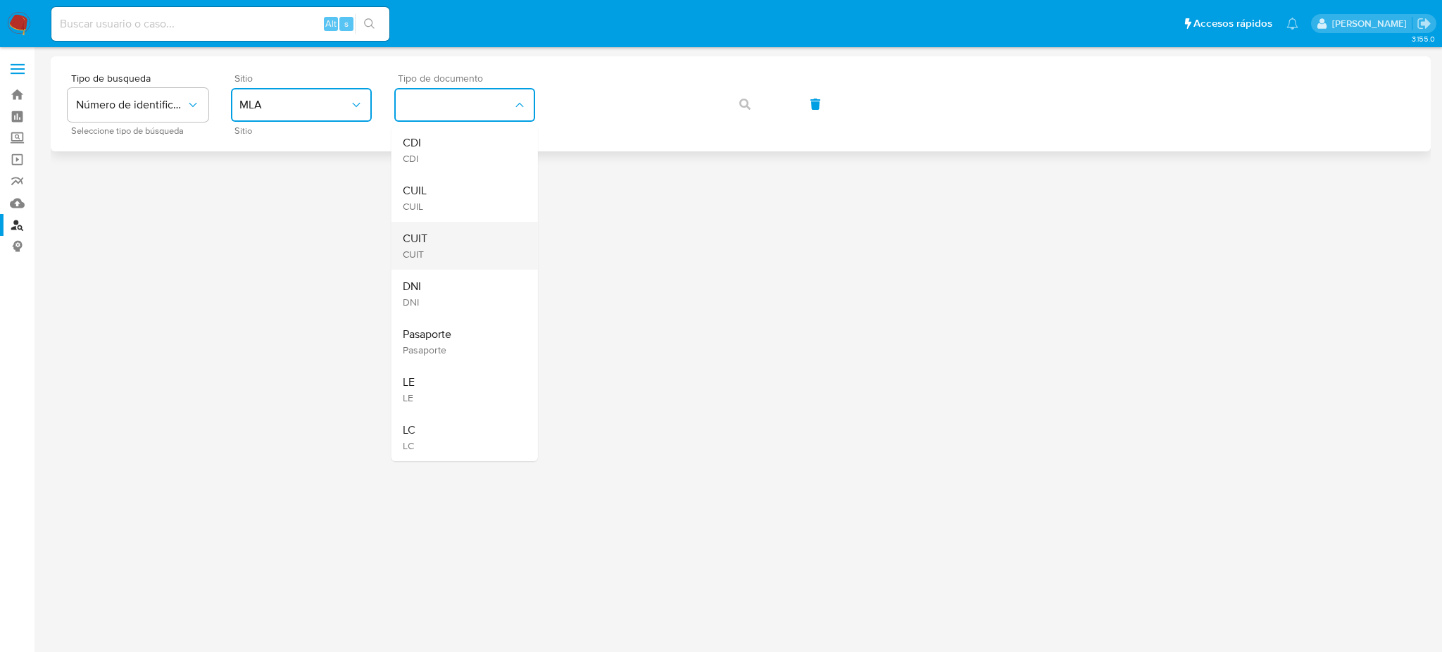
click at [466, 240] on div "CUIT CUIT" at bounding box center [460, 246] width 115 height 48
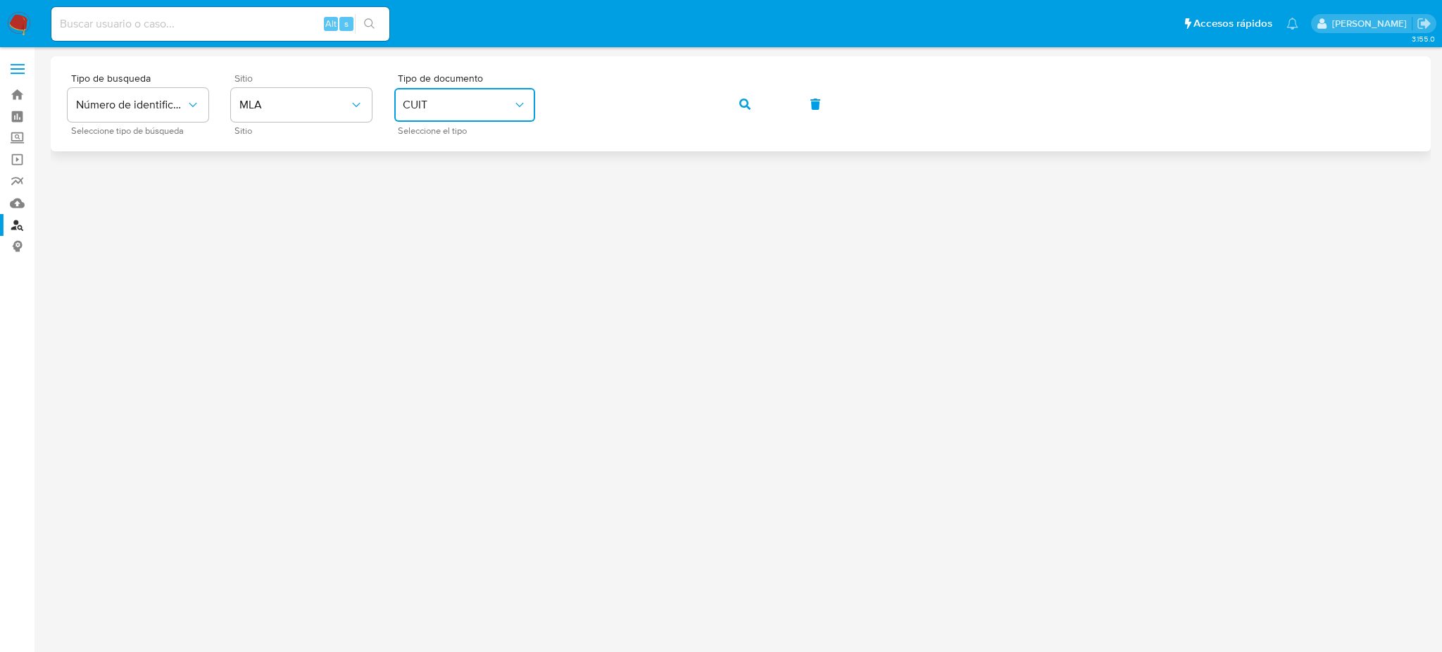
click at [737, 105] on button "button" at bounding box center [745, 104] width 48 height 34
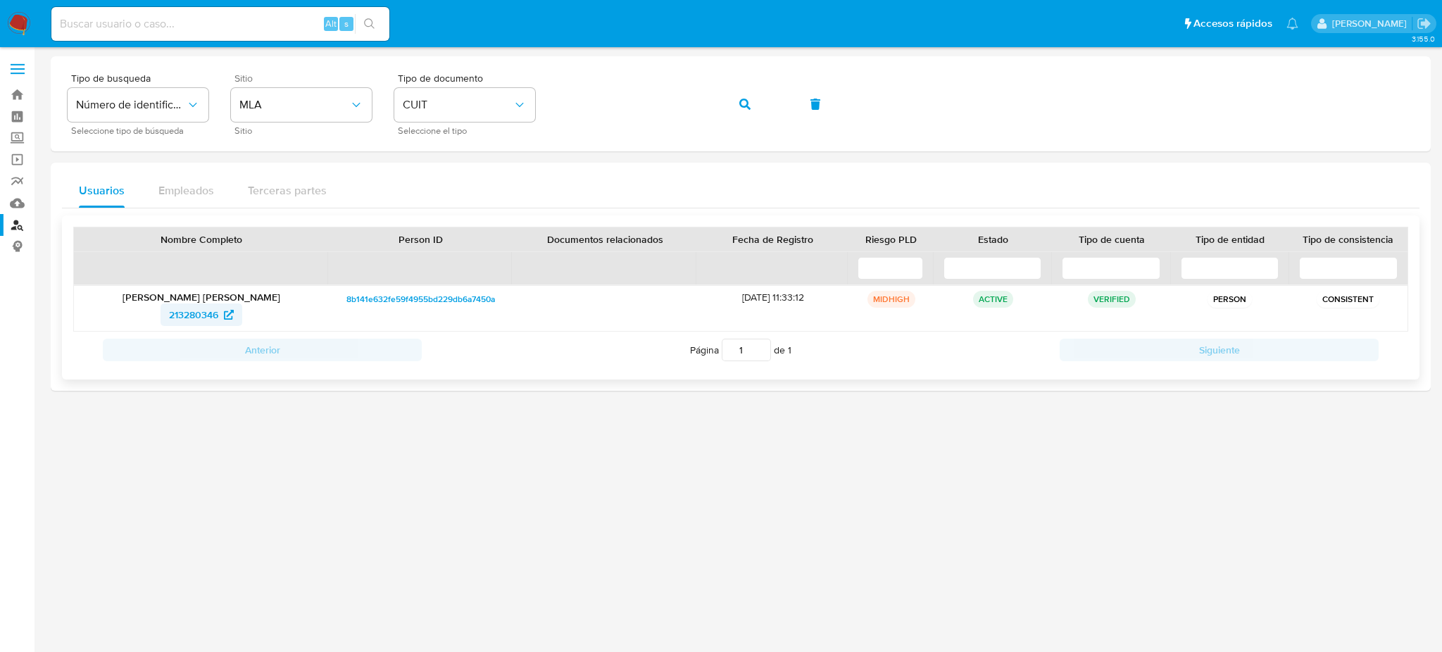
click at [194, 325] on span "213280346" at bounding box center [193, 314] width 49 height 23
click at [532, 111] on div "Tipo de busqueda Número de identificación Seleccione tipo de búsqueda Sitio MLA…" at bounding box center [741, 103] width 1346 height 61
click at [758, 114] on button "button" at bounding box center [745, 104] width 48 height 34
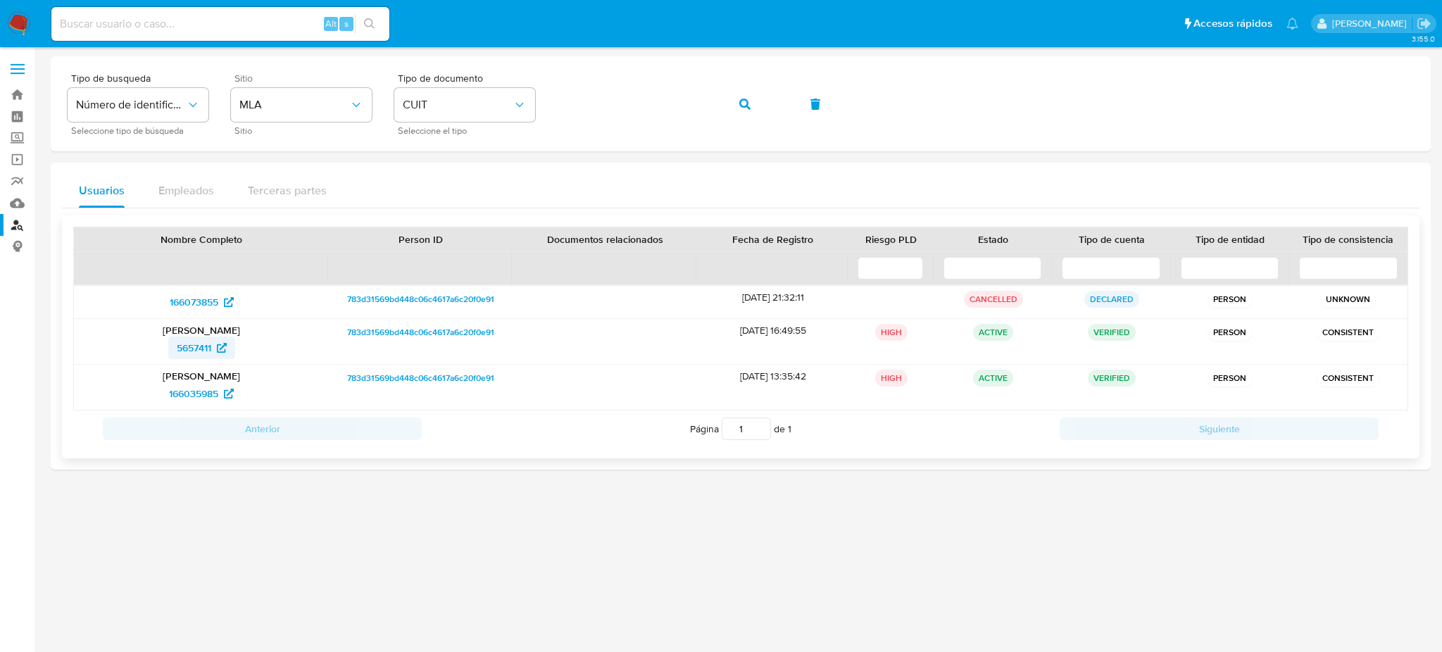
click at [192, 356] on span "5657411" at bounding box center [194, 348] width 34 height 23
click at [531, 98] on div "Tipo de busqueda Número de identificación Seleccione tipo de búsqueda Sitio MLA…" at bounding box center [741, 103] width 1346 height 61
click at [758, 89] on button "button" at bounding box center [745, 104] width 48 height 34
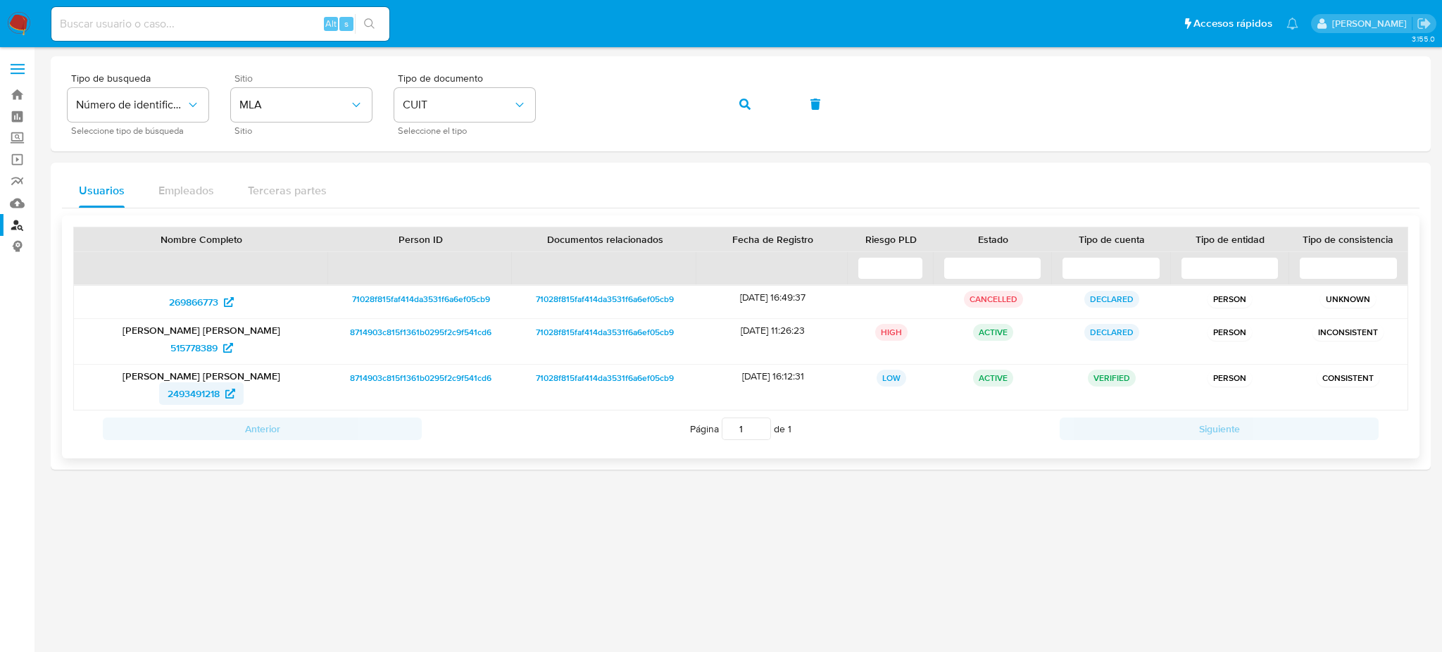
click at [181, 391] on span "2493491218" at bounding box center [194, 393] width 52 height 23
click at [444, 106] on div "Tipo de busqueda Número de identificación Seleccione tipo de búsqueda Sitio MLA…" at bounding box center [741, 103] width 1346 height 61
click at [740, 105] on icon "button" at bounding box center [744, 104] width 11 height 11
click at [195, 388] on span "550177740" at bounding box center [194, 393] width 48 height 23
click at [481, 105] on div "Tipo de busqueda Número de identificación Seleccione tipo de búsqueda Sitio MLA…" at bounding box center [741, 103] width 1346 height 61
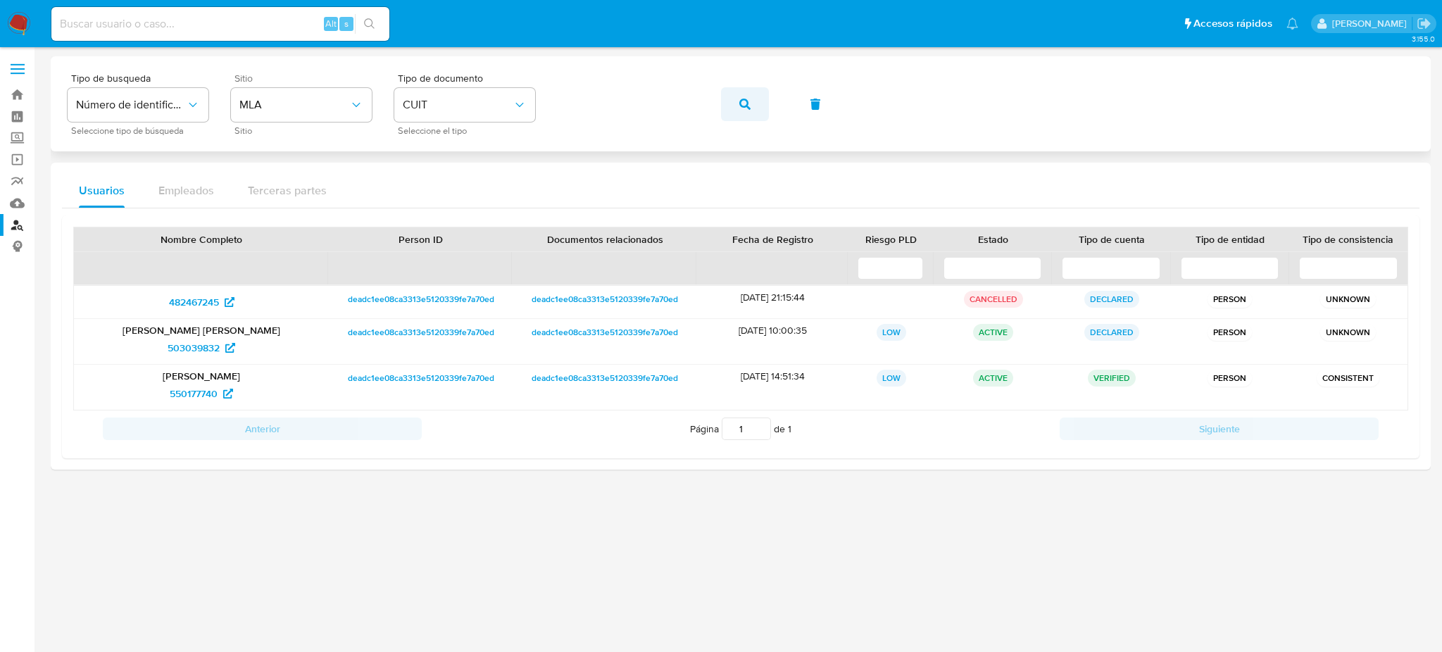
click at [745, 103] on icon "button" at bounding box center [744, 104] width 11 height 11
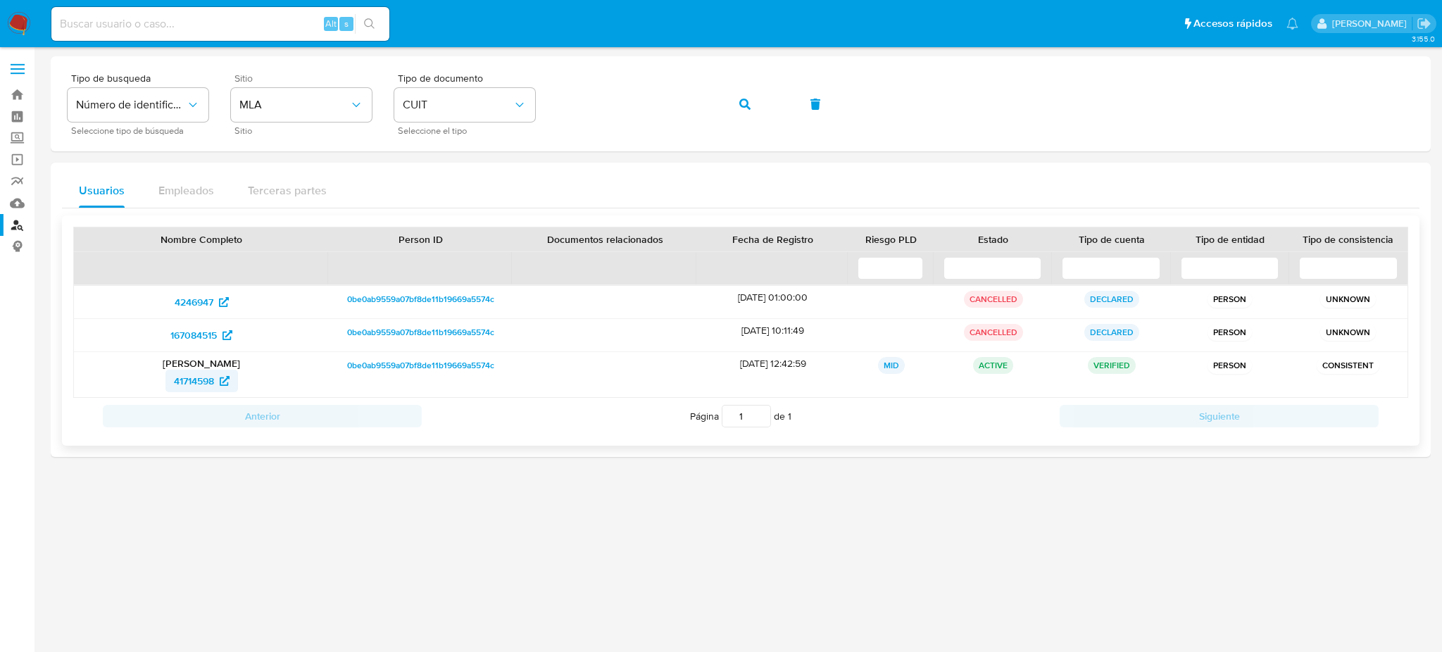
click at [188, 375] on span "41714598" at bounding box center [194, 381] width 40 height 23
click at [509, 87] on div "Tipo de busqueda Número de identificación Seleccione tipo de búsqueda Sitio MLA…" at bounding box center [741, 103] width 1346 height 61
click at [750, 96] on button "button" at bounding box center [745, 104] width 48 height 34
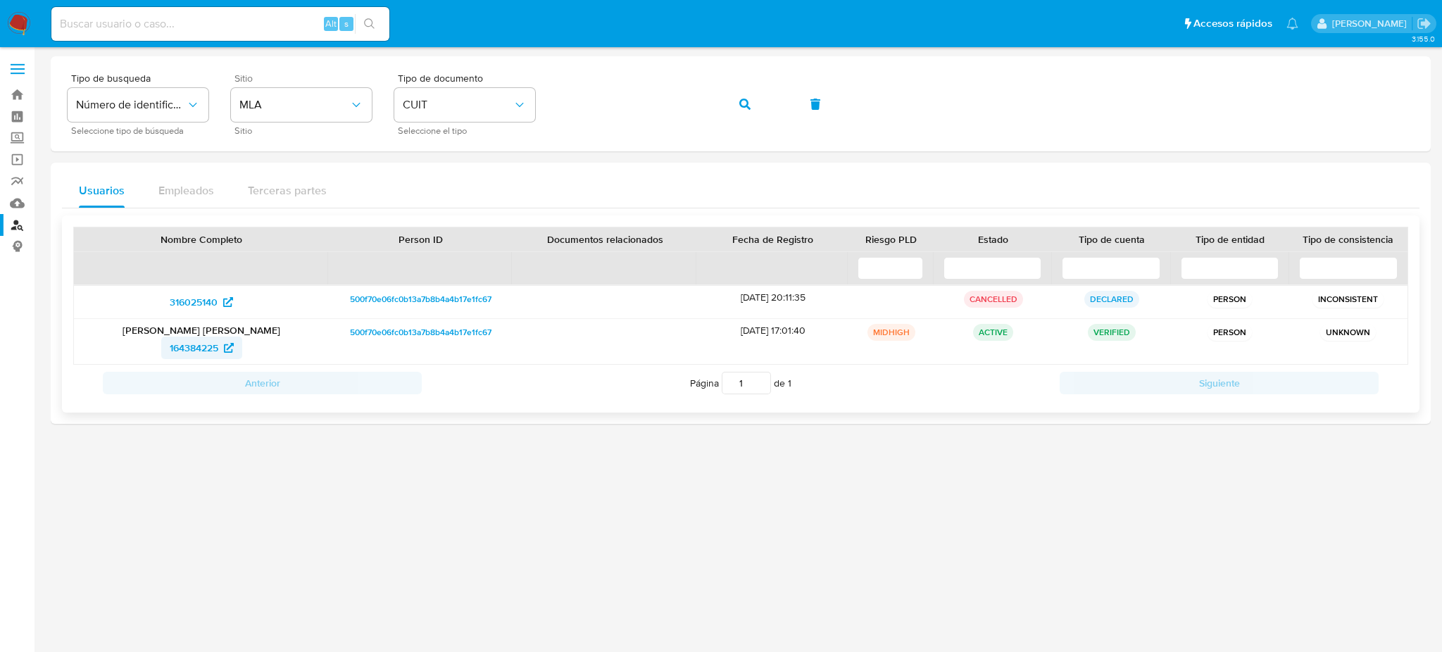
click at [199, 344] on span "164384225" at bounding box center [194, 348] width 49 height 23
click at [551, 102] on div "Tipo de busqueda Número de identificación Seleccione tipo de búsqueda Sitio MLA…" at bounding box center [741, 103] width 1346 height 61
click at [730, 103] on button "button" at bounding box center [745, 104] width 48 height 34
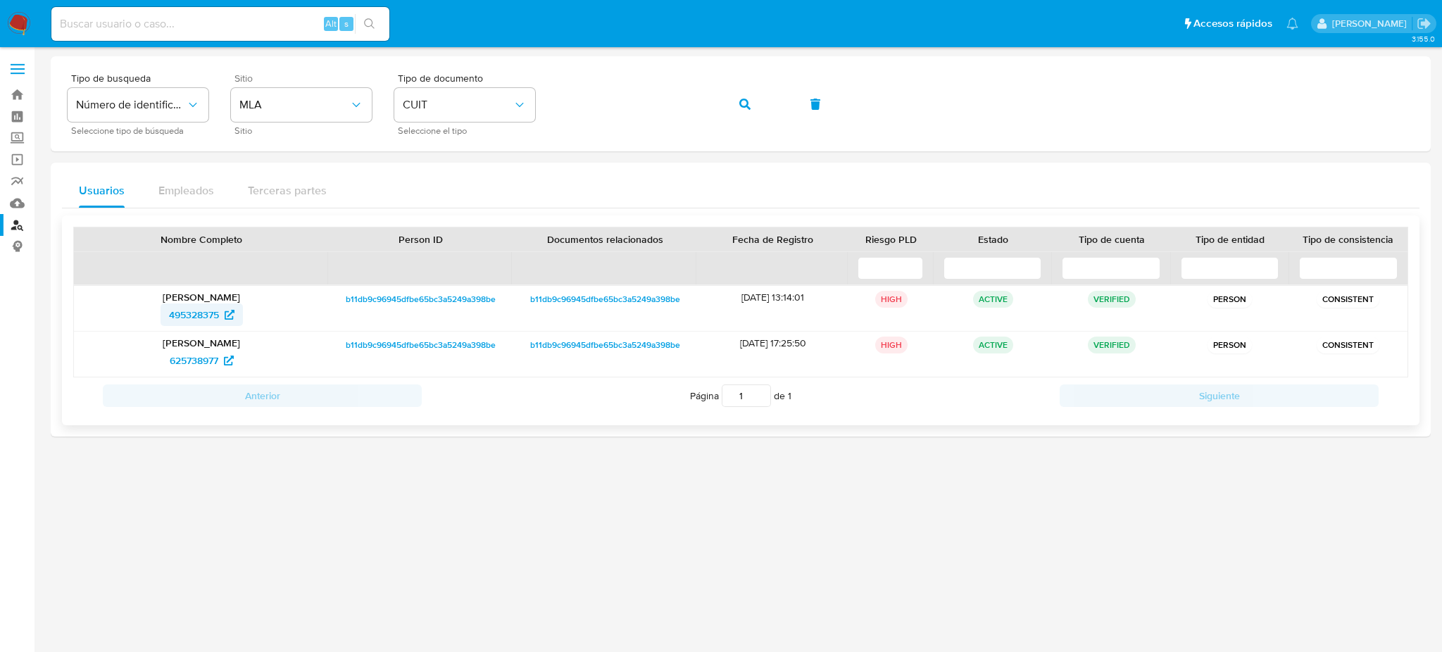
click at [194, 311] on span "495328375" at bounding box center [194, 314] width 50 height 23
click at [467, 97] on div "Tipo de busqueda Número de identificación Seleccione tipo de búsqueda Sitio MLA…" at bounding box center [741, 103] width 1346 height 61
click at [724, 104] on button "button" at bounding box center [745, 104] width 48 height 34
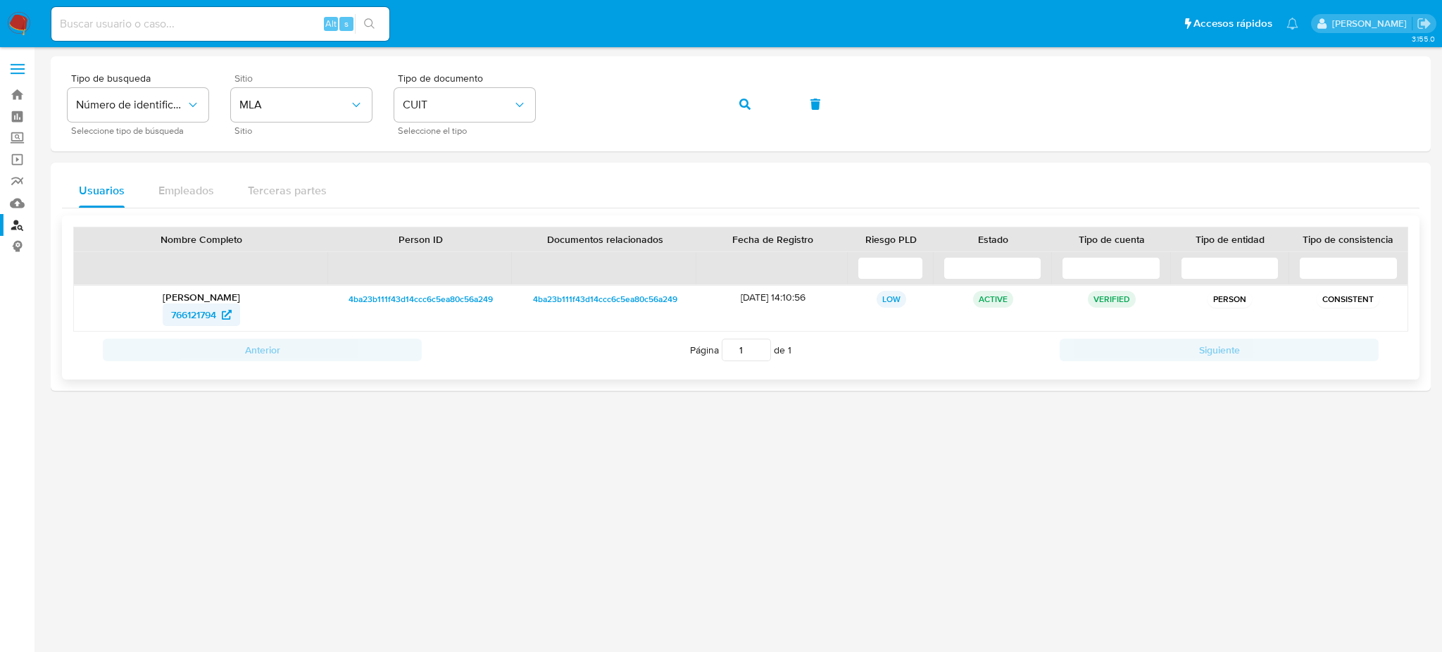
click at [190, 316] on span "766121794" at bounding box center [193, 314] width 45 height 23
click at [451, 93] on div "Tipo de busqueda Número de identificación Seleccione tipo de búsqueda Sitio MLA…" at bounding box center [741, 103] width 1346 height 61
click at [719, 106] on div "Tipo de busqueda Número de identificación Seleccione tipo de búsqueda Sitio MLA…" at bounding box center [741, 103] width 1346 height 61
click at [725, 102] on button "button" at bounding box center [745, 104] width 48 height 34
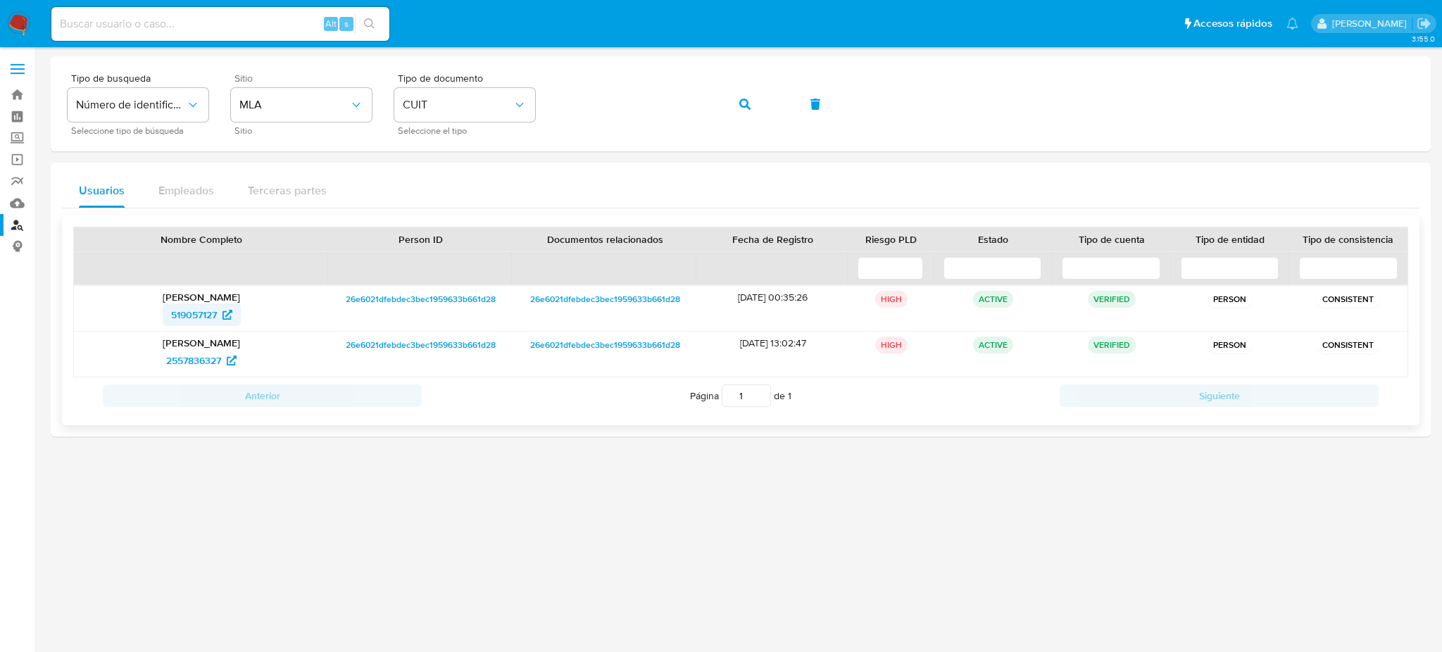
click at [186, 315] on span "519057127" at bounding box center [194, 314] width 46 height 23
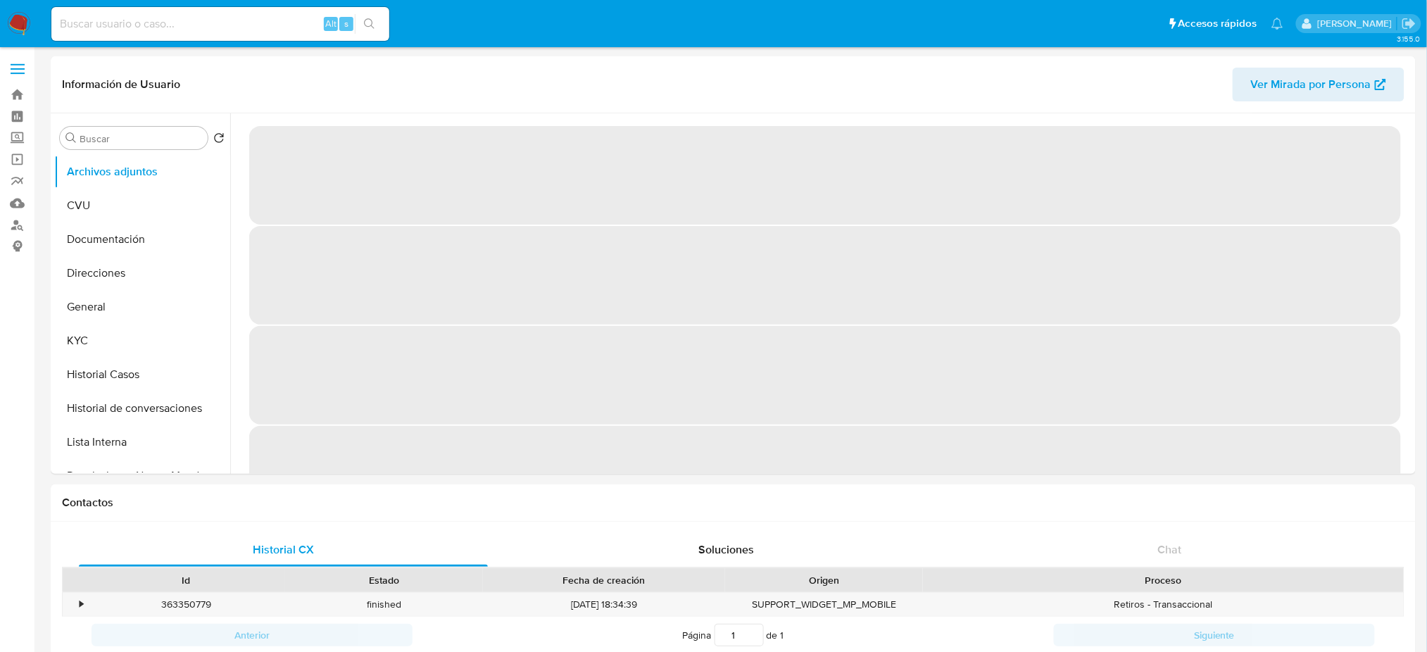
select select "10"
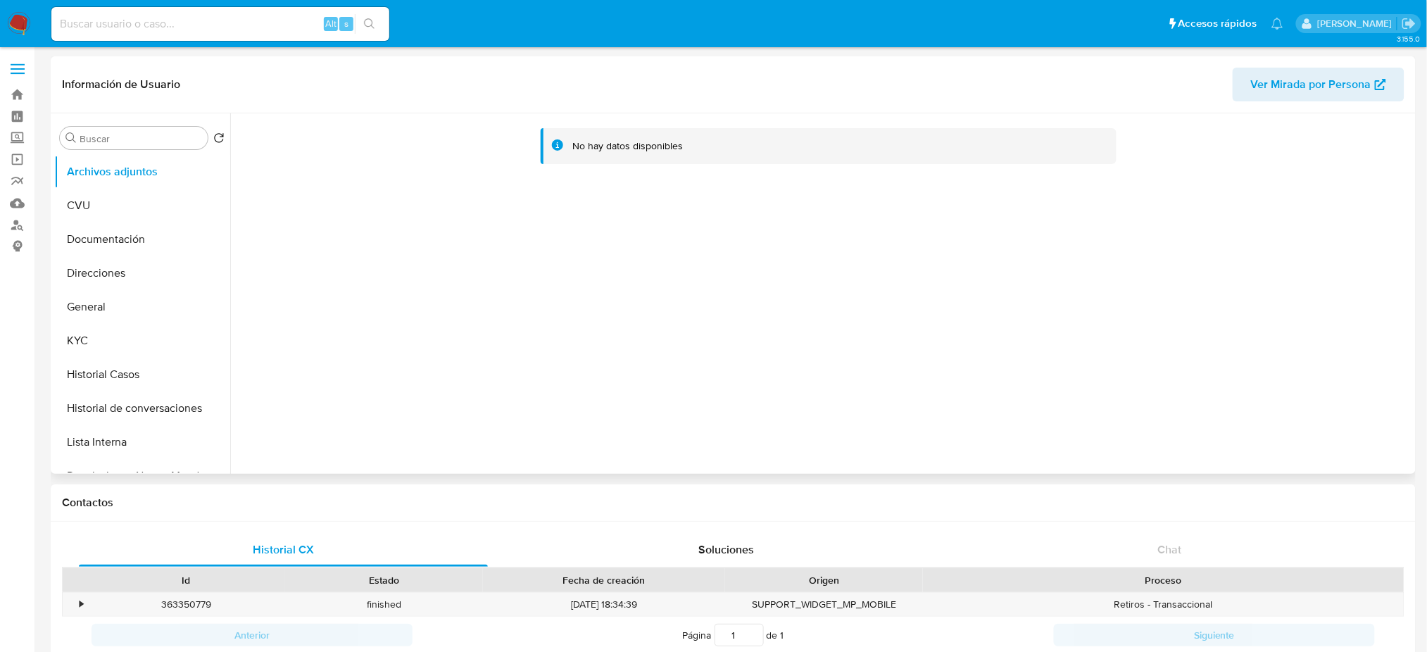
click at [145, 375] on button "Historial Casos" at bounding box center [142, 375] width 176 height 34
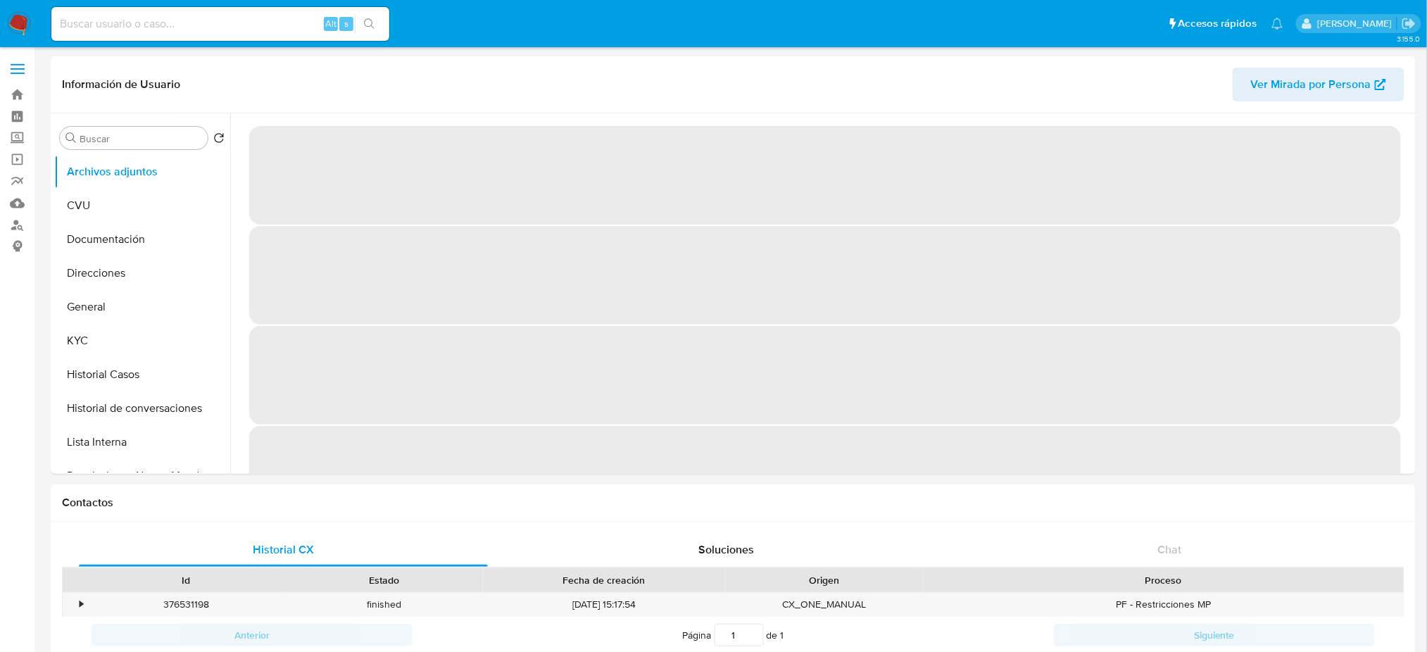
select select "10"
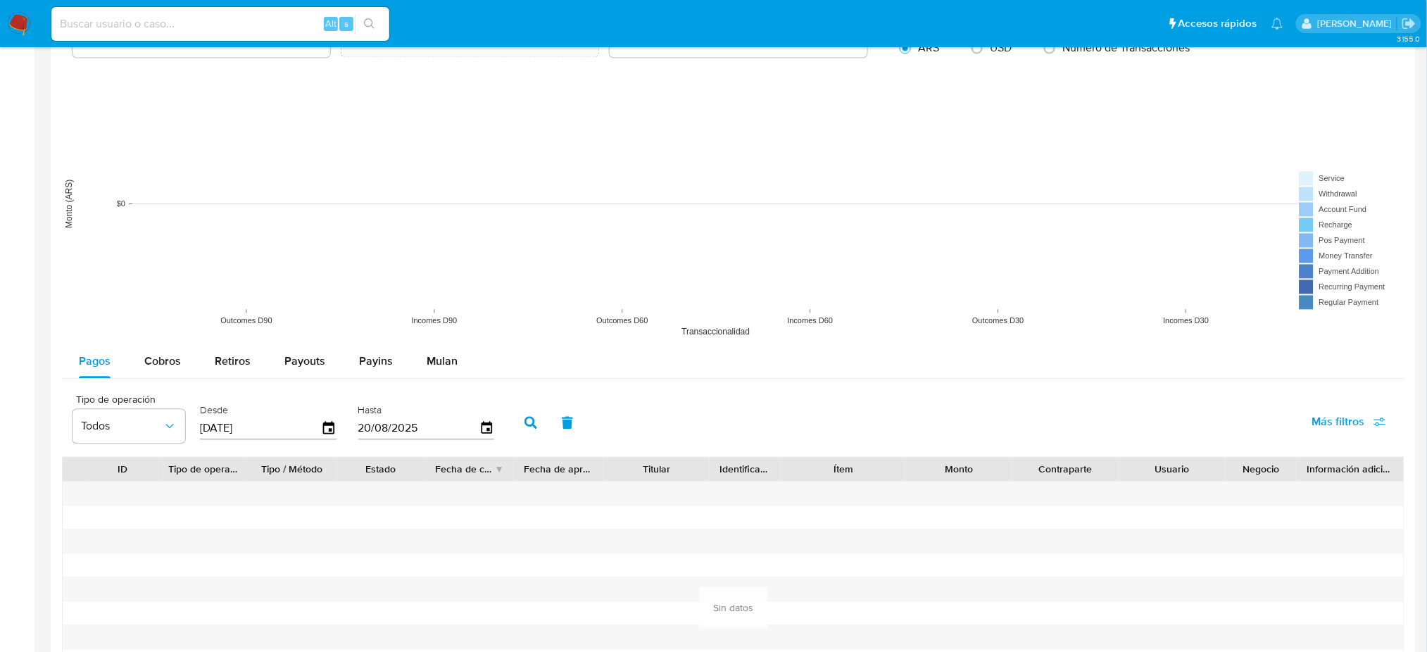
scroll to position [1366, 0]
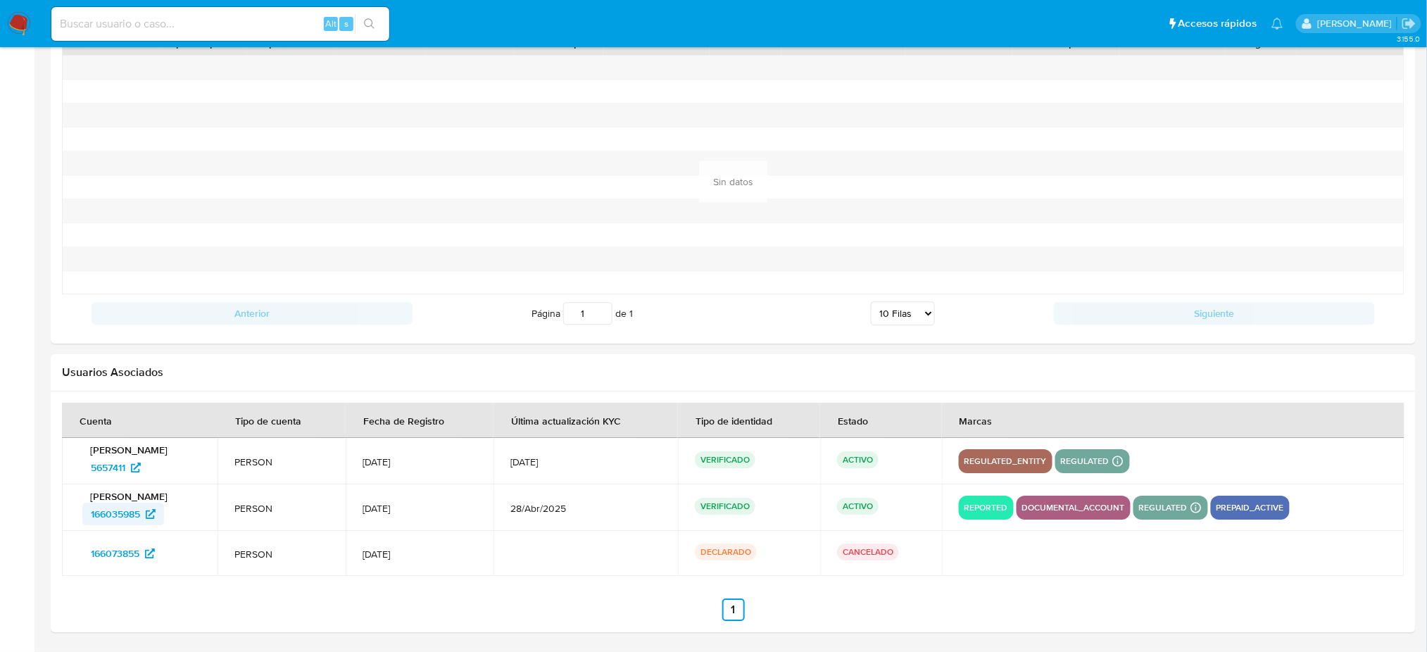
click at [99, 506] on span "166035985" at bounding box center [115, 514] width 49 height 23
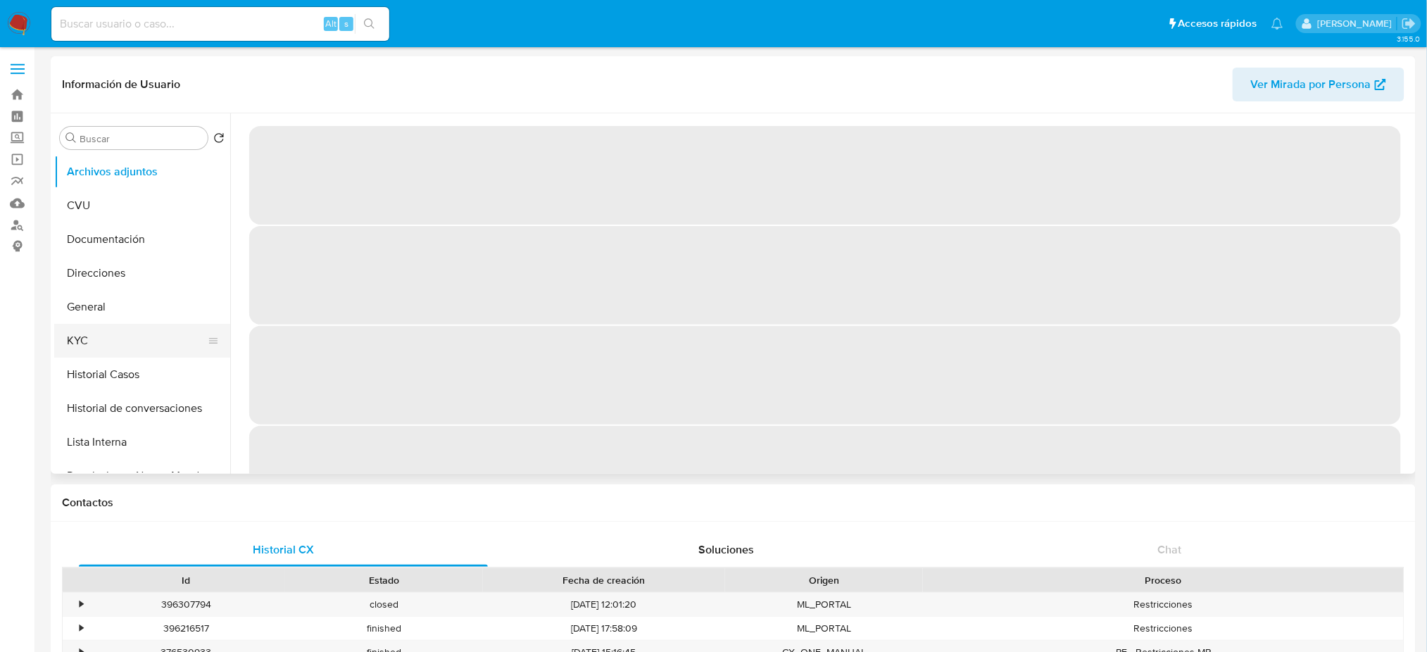
select select "10"
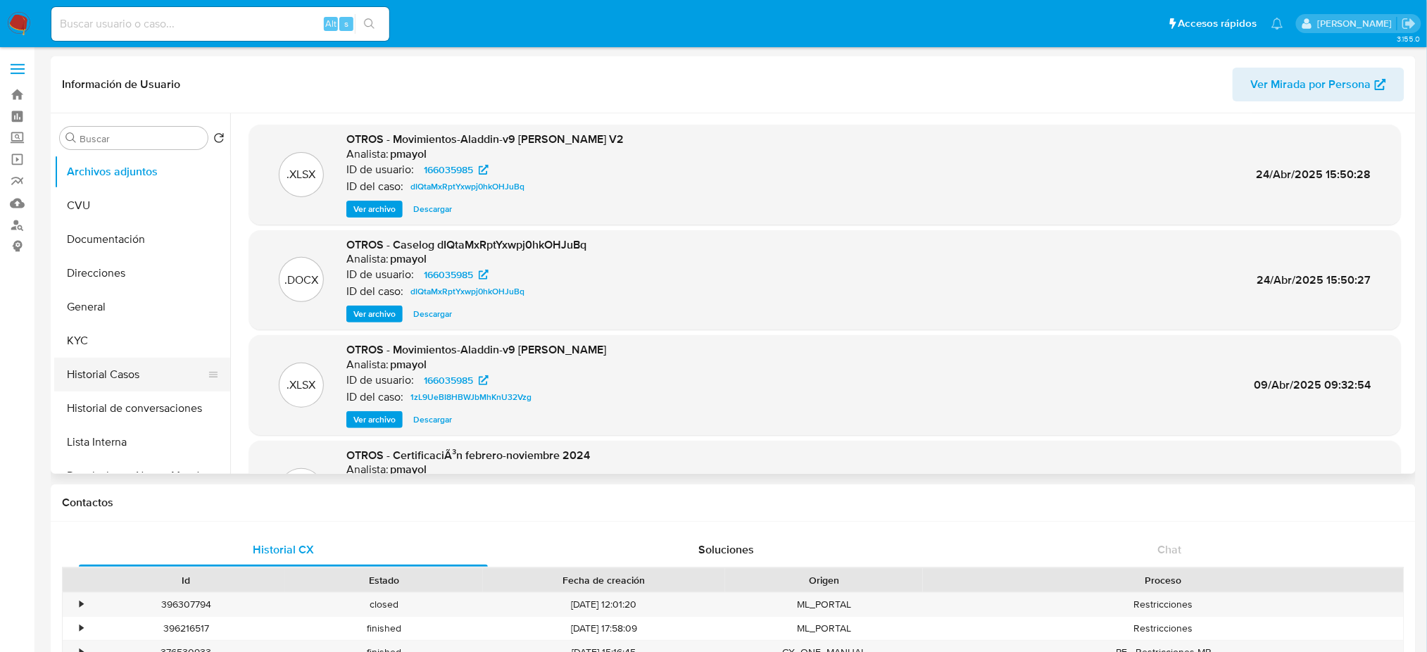
click at [120, 367] on button "Historial Casos" at bounding box center [136, 375] width 165 height 34
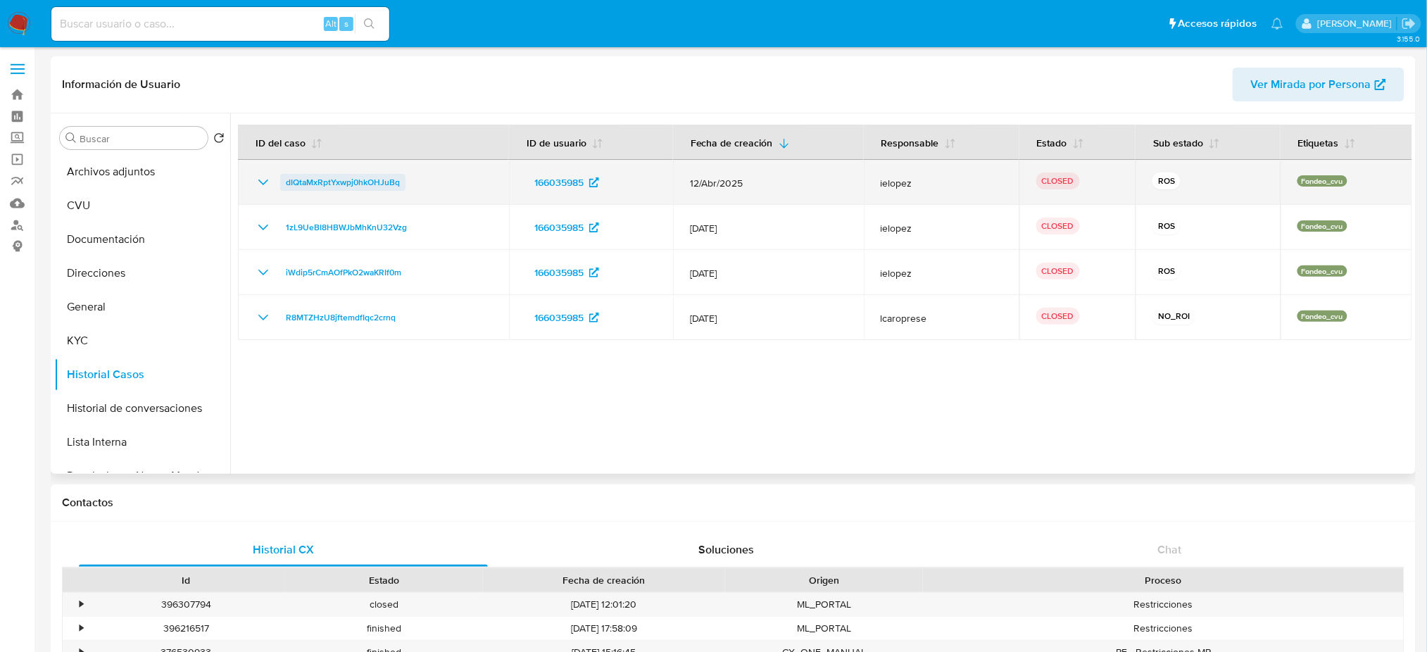
click at [334, 175] on span "dIQtaMxRptYxwpj0hkOHJuBq" at bounding box center [343, 182] width 114 height 17
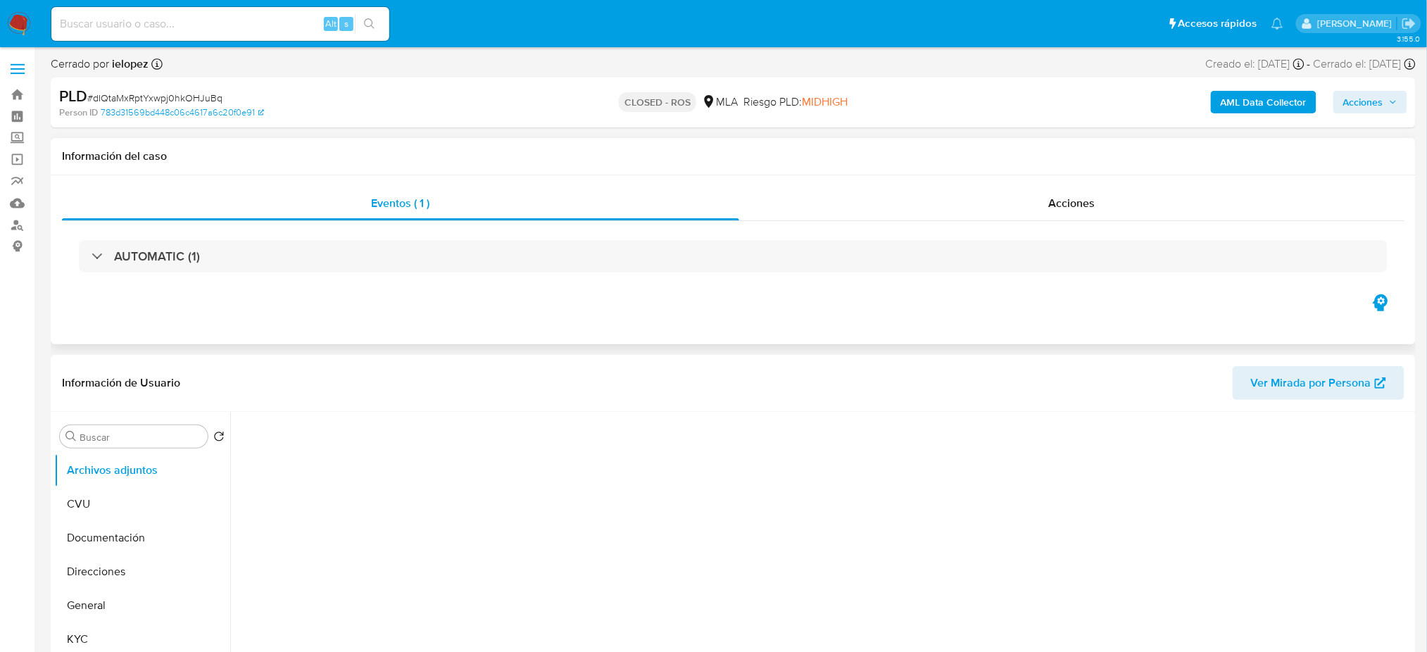
select select "10"
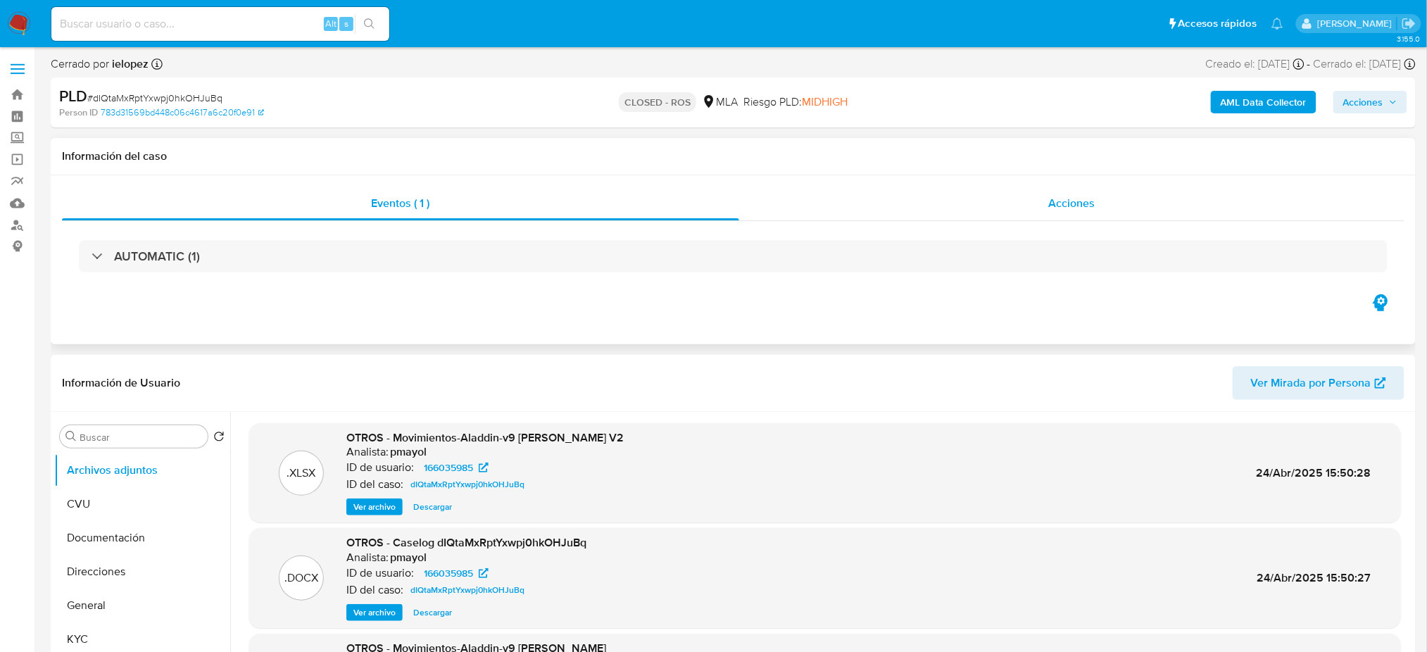
click at [1106, 201] on div "Acciones" at bounding box center [1071, 204] width 665 height 34
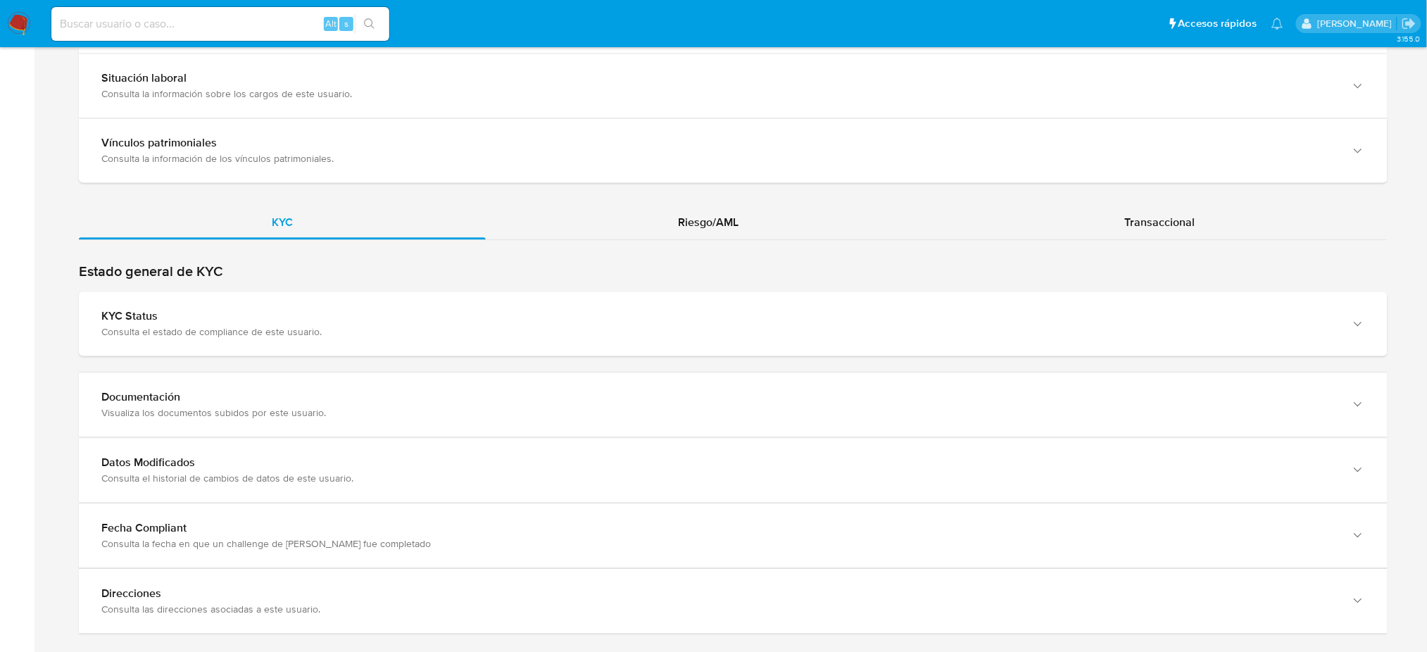
scroll to position [1178, 0]
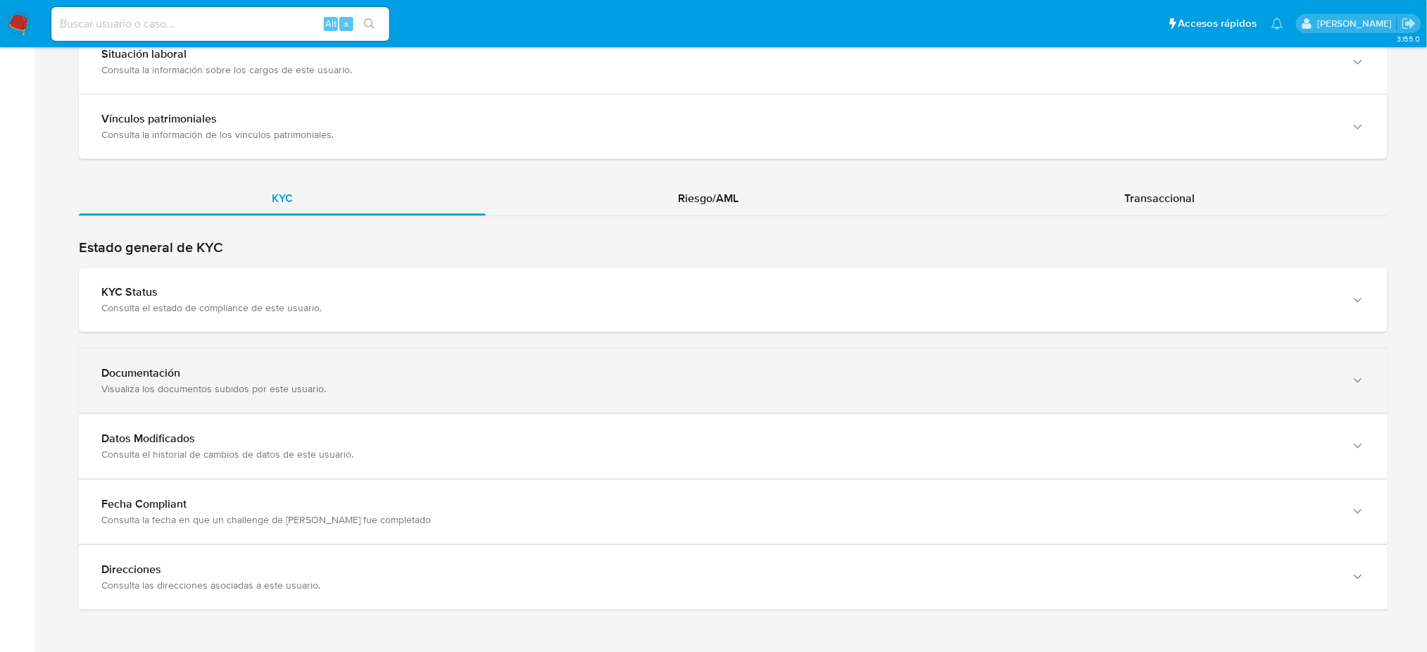
click at [194, 382] on div "Visualiza los documentos subidos por este usuario." at bounding box center [719, 388] width 1236 height 13
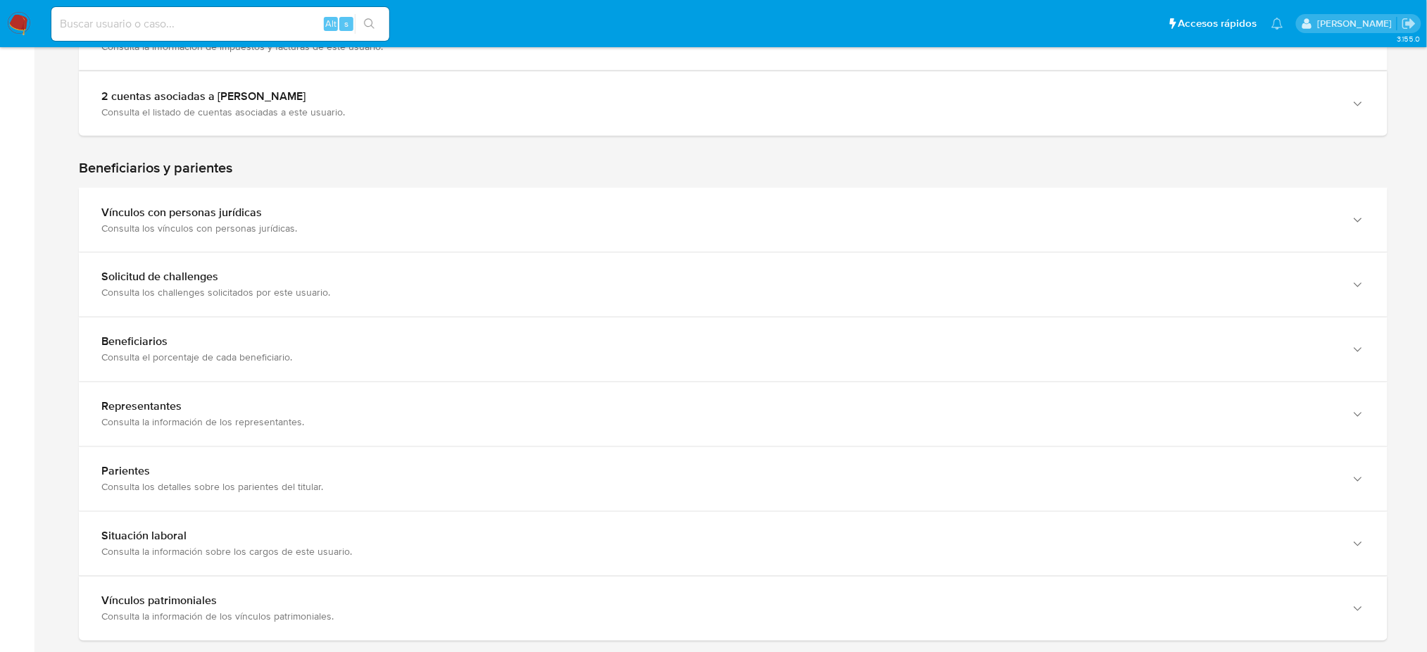
scroll to position [667, 0]
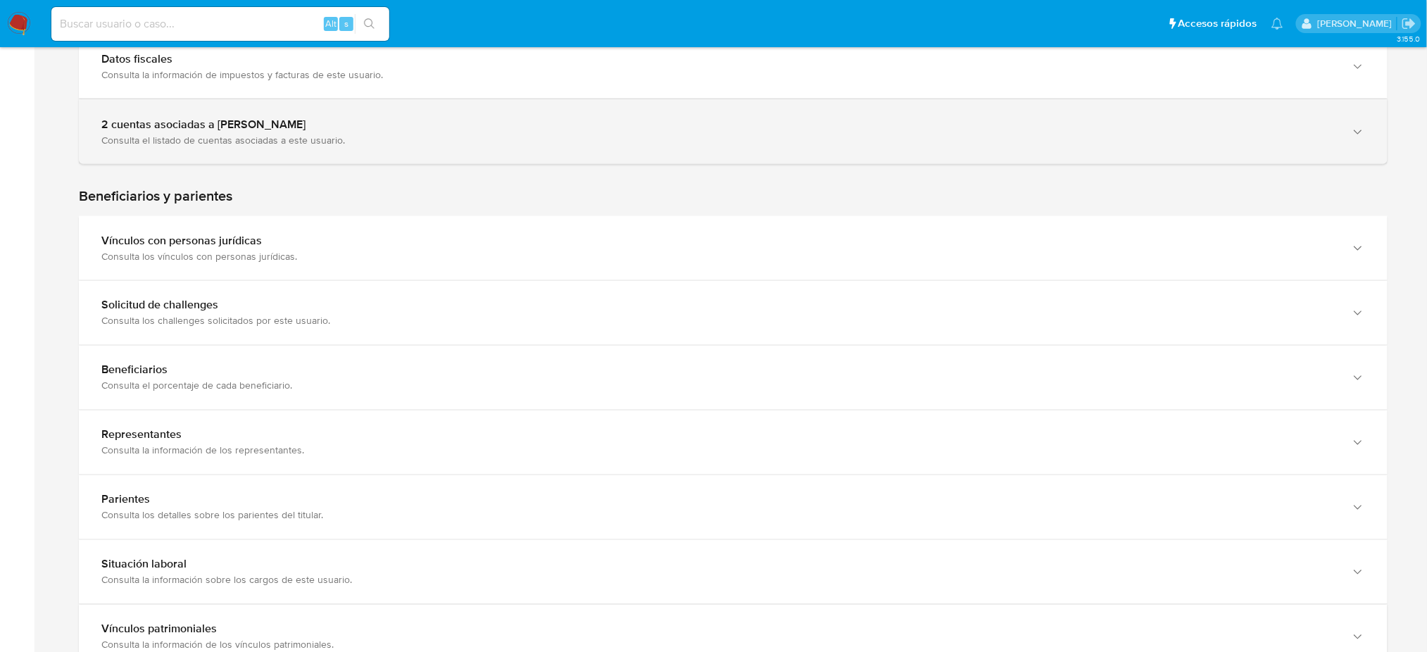
click at [296, 124] on div "2 cuentas asociadas a [PERSON_NAME]" at bounding box center [719, 125] width 1236 height 14
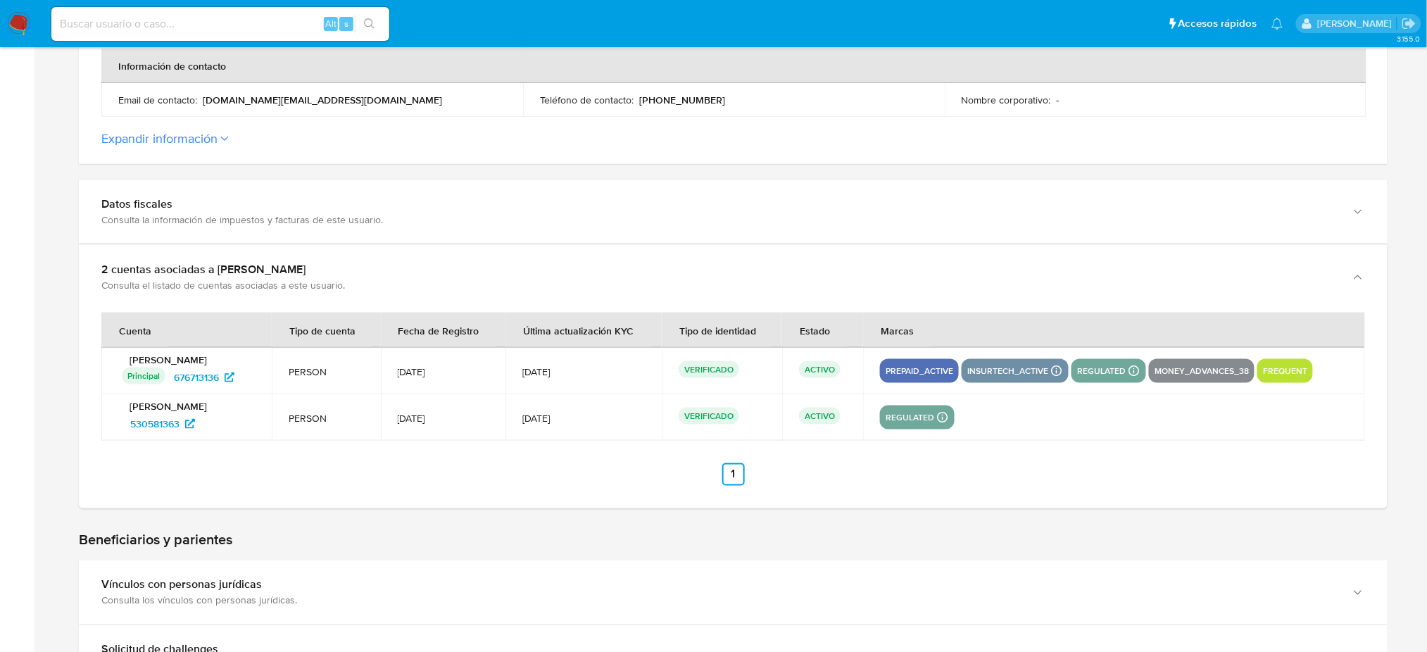
scroll to position [291, 0]
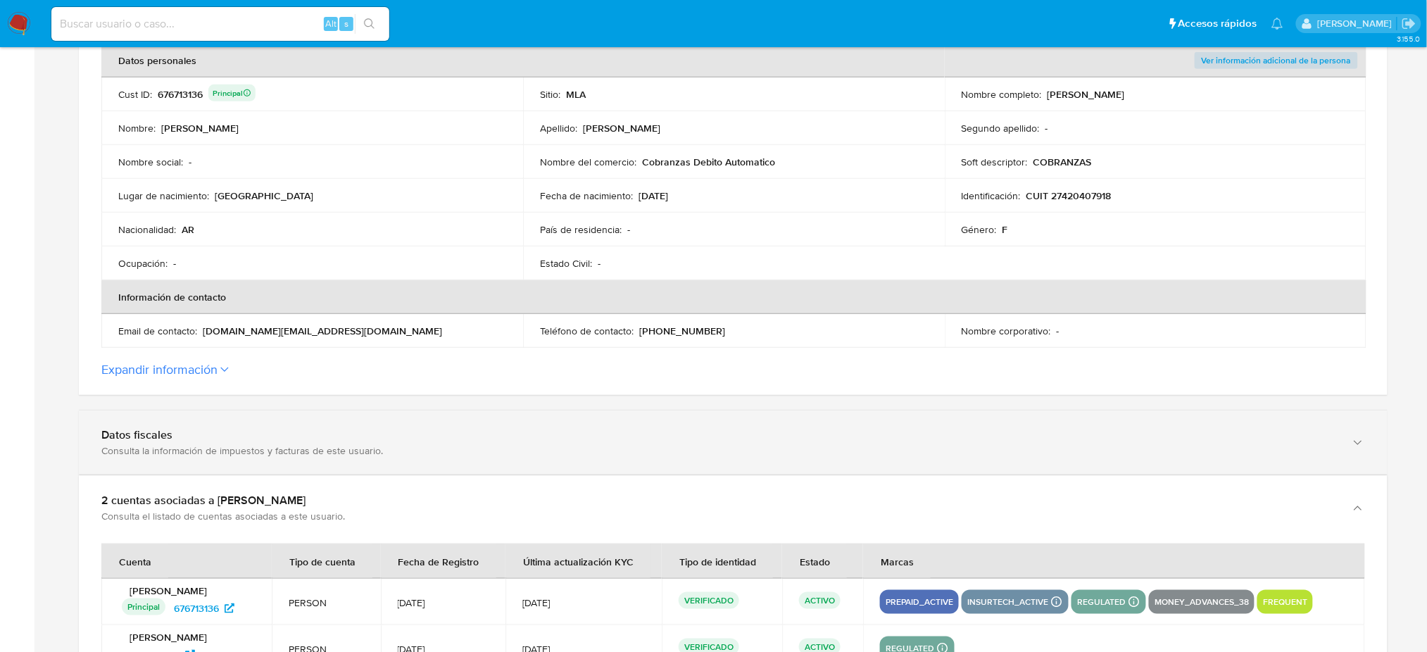
click at [232, 440] on div "Datos fiscales" at bounding box center [719, 435] width 1236 height 14
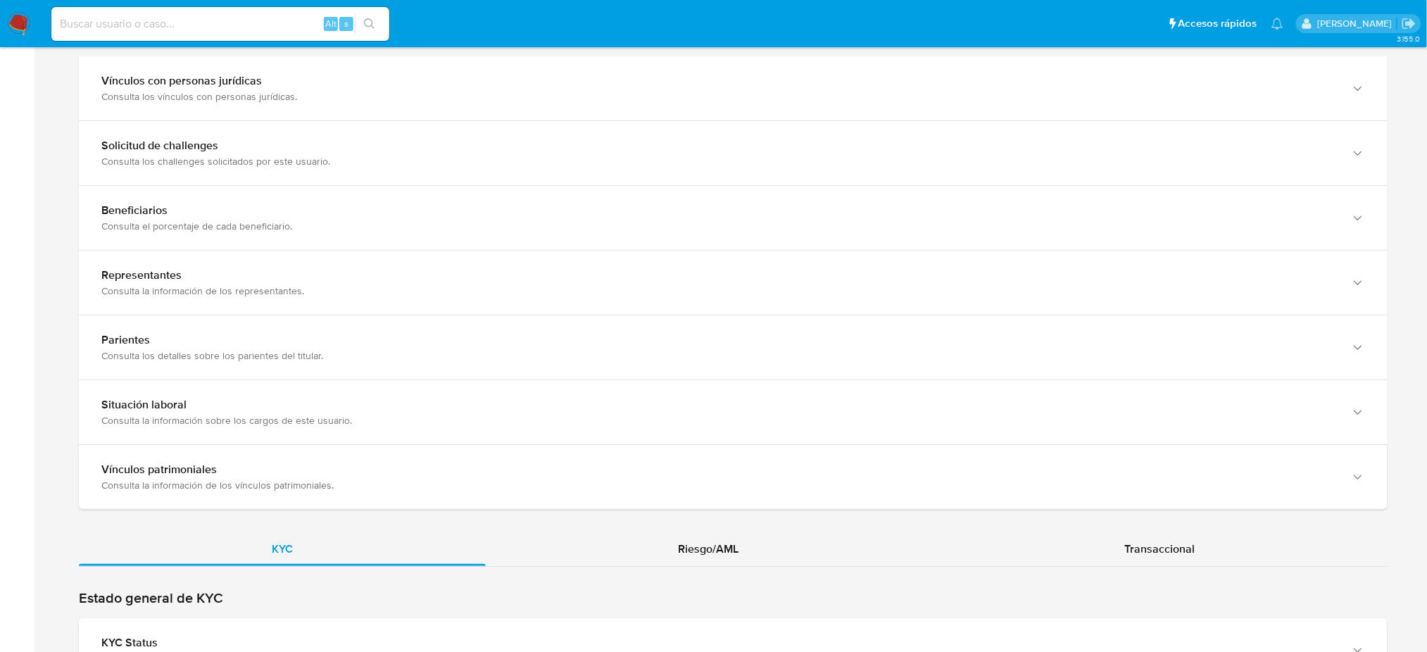
scroll to position [1981, 0]
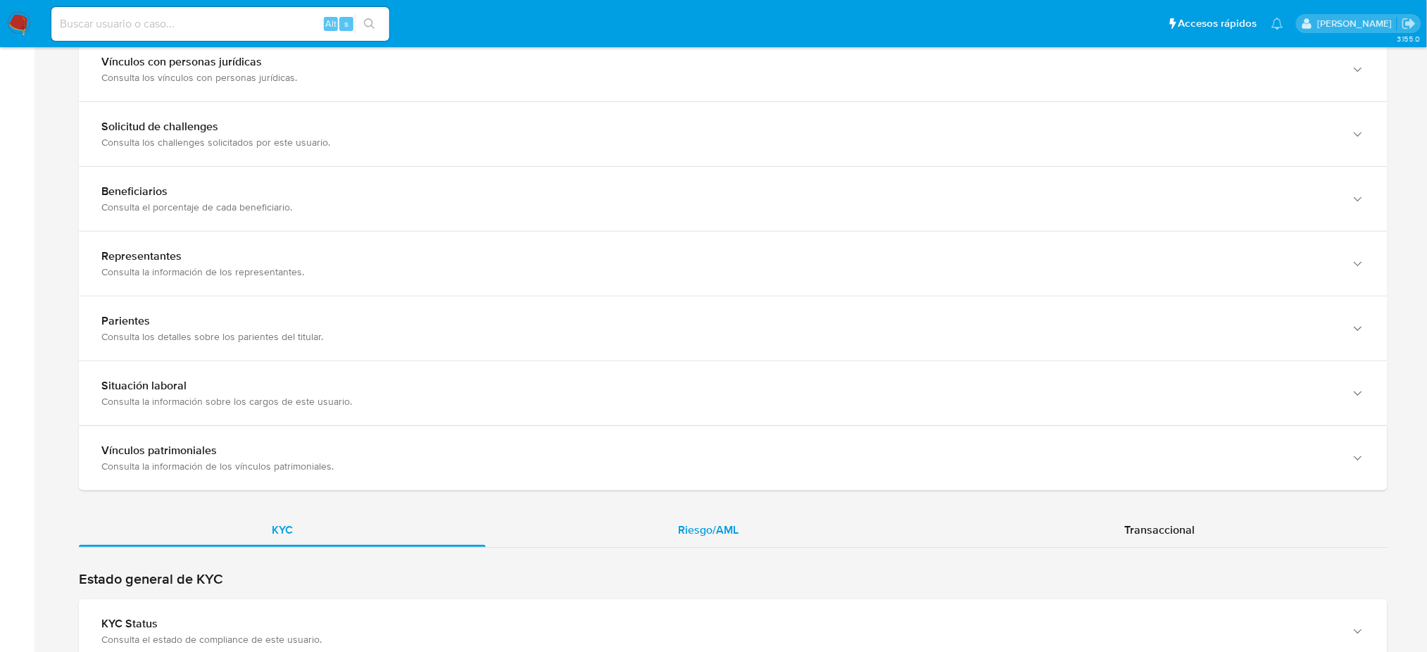
click at [753, 517] on div "Riesgo/AML" at bounding box center [709, 530] width 446 height 34
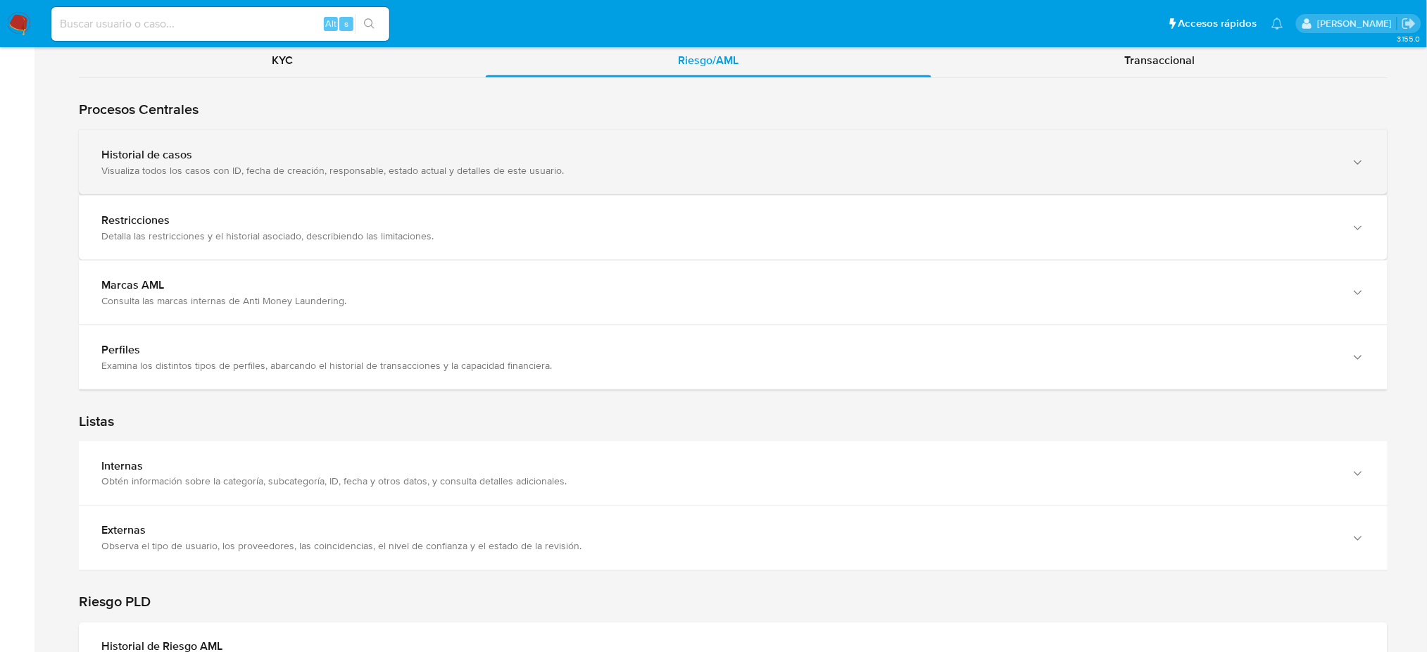
scroll to position [2357, 0]
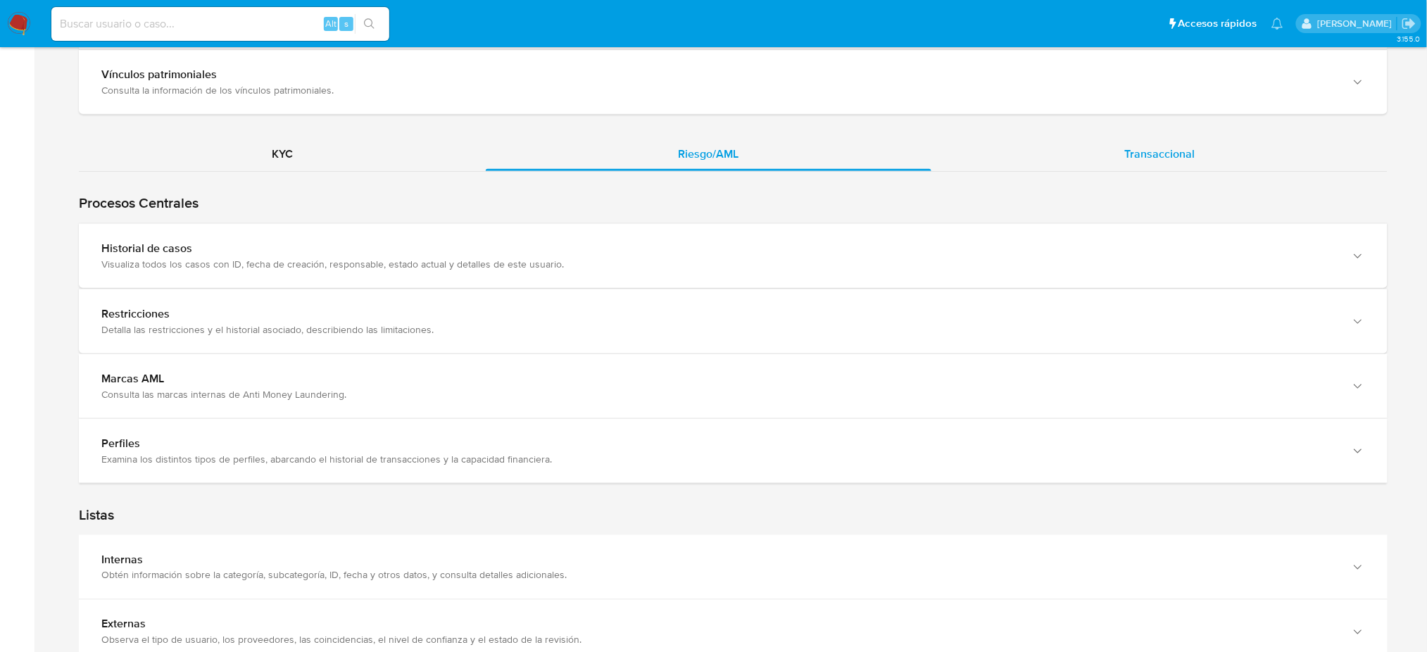
click at [1166, 153] on span "Transaccional" at bounding box center [1159, 154] width 70 height 16
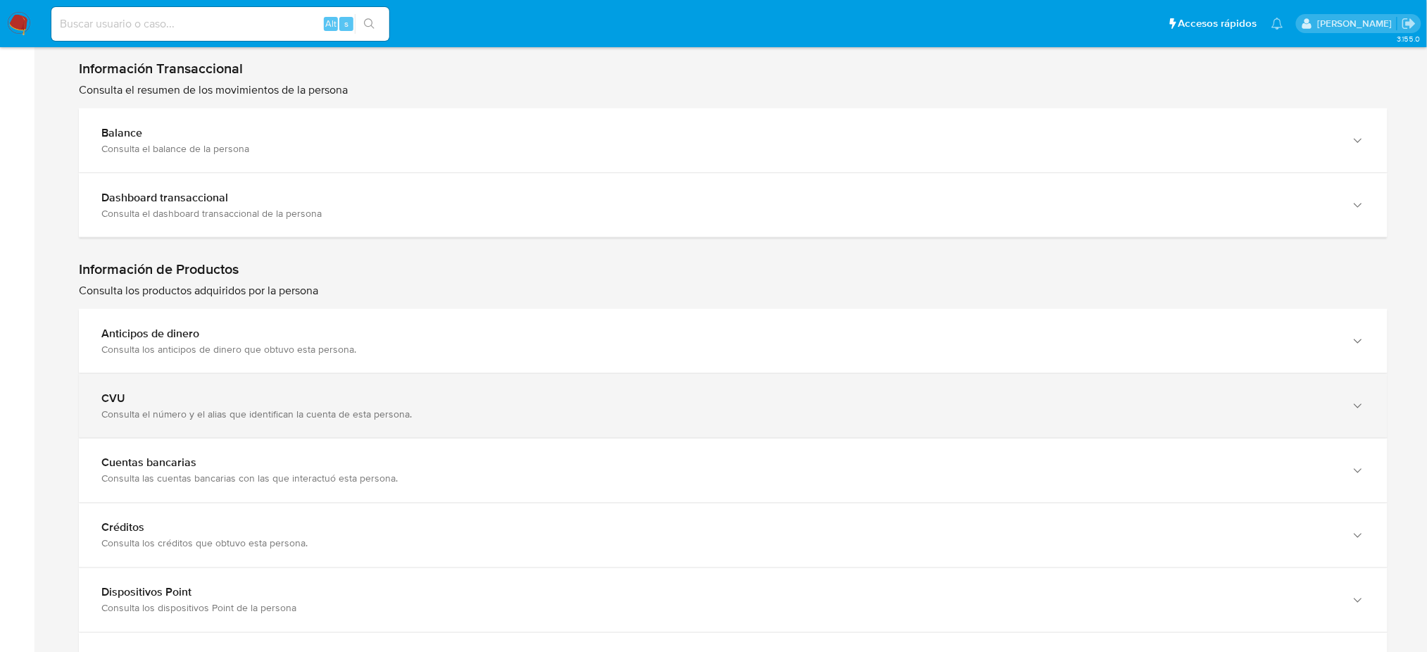
scroll to position [2639, 0]
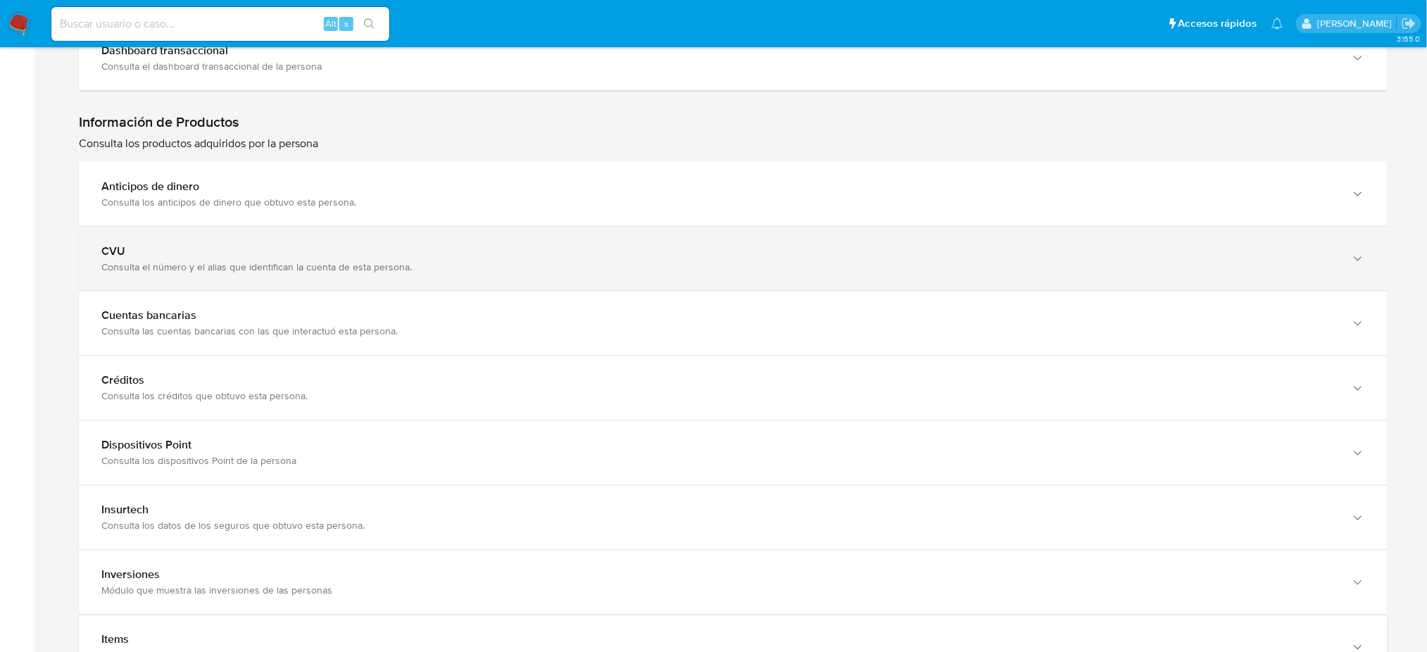
click at [171, 277] on div "CVU Consulta el número y el alias que identifican la cuenta de esta persona." at bounding box center [733, 259] width 1309 height 64
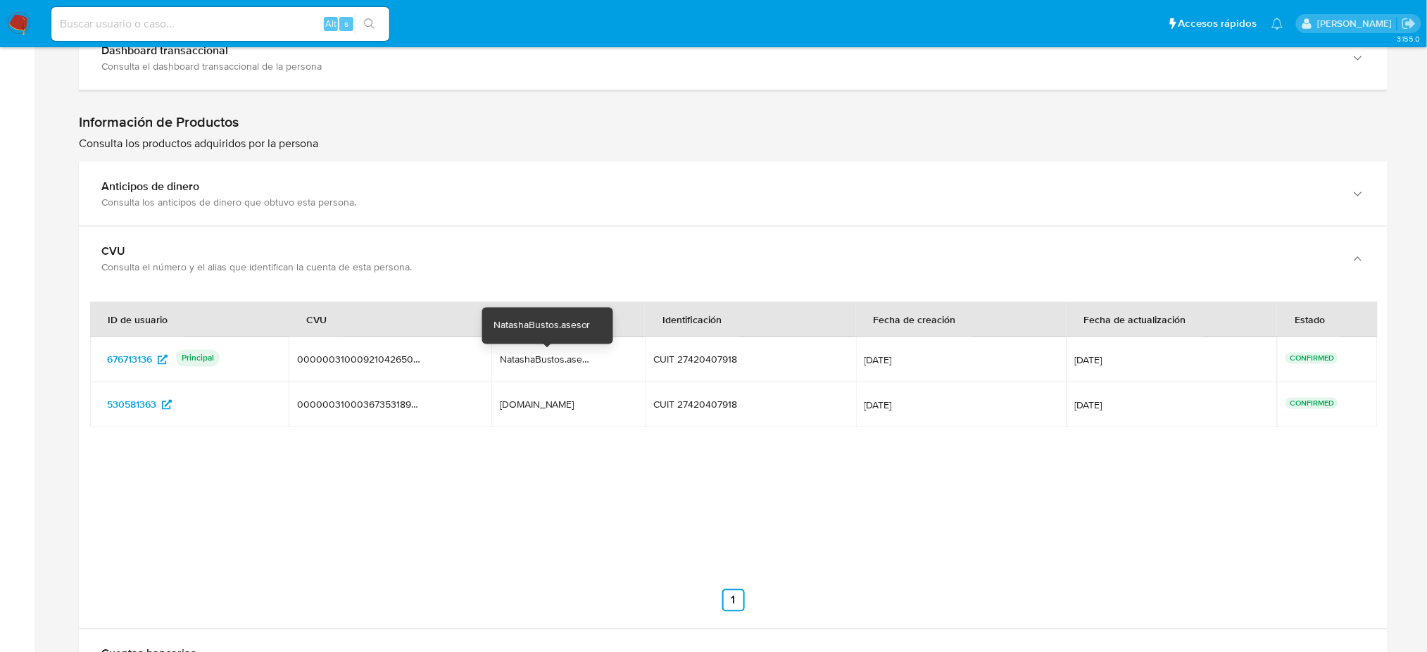
click at [551, 365] on div "NatashaBustos.asesor" at bounding box center [545, 359] width 90 height 13
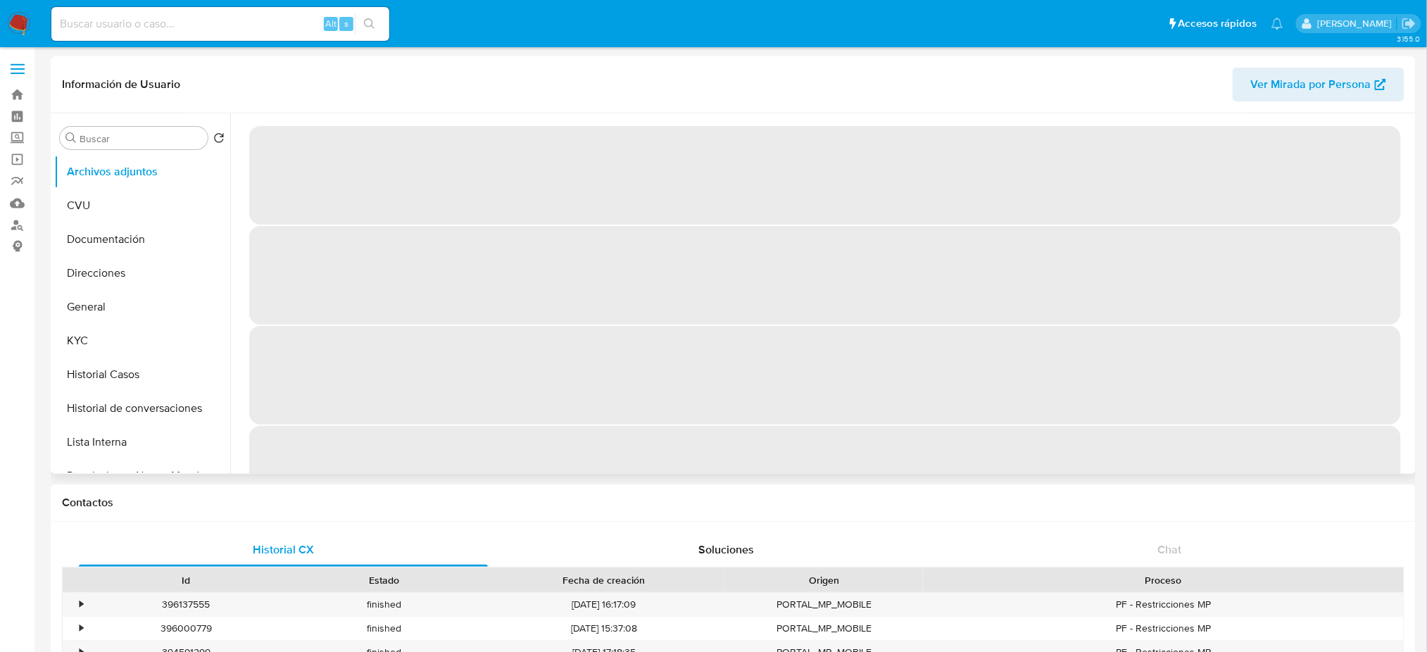
select select "10"
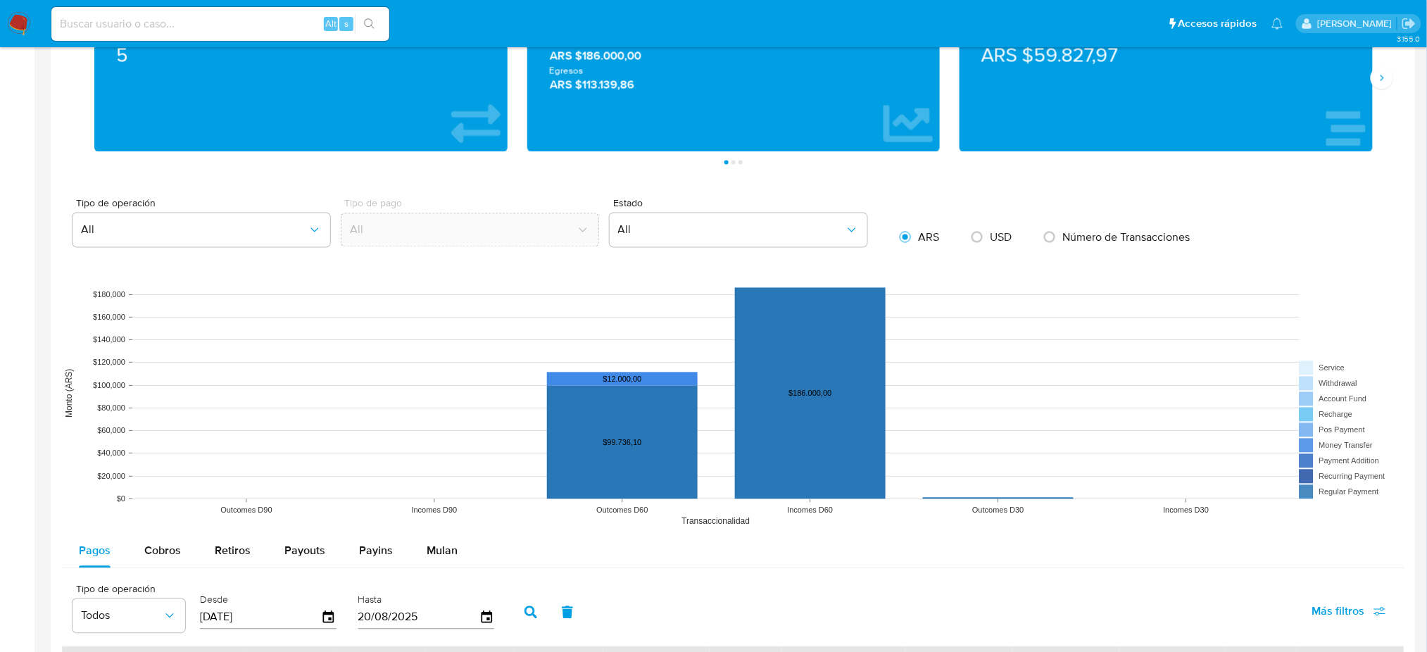
scroll to position [1326, 0]
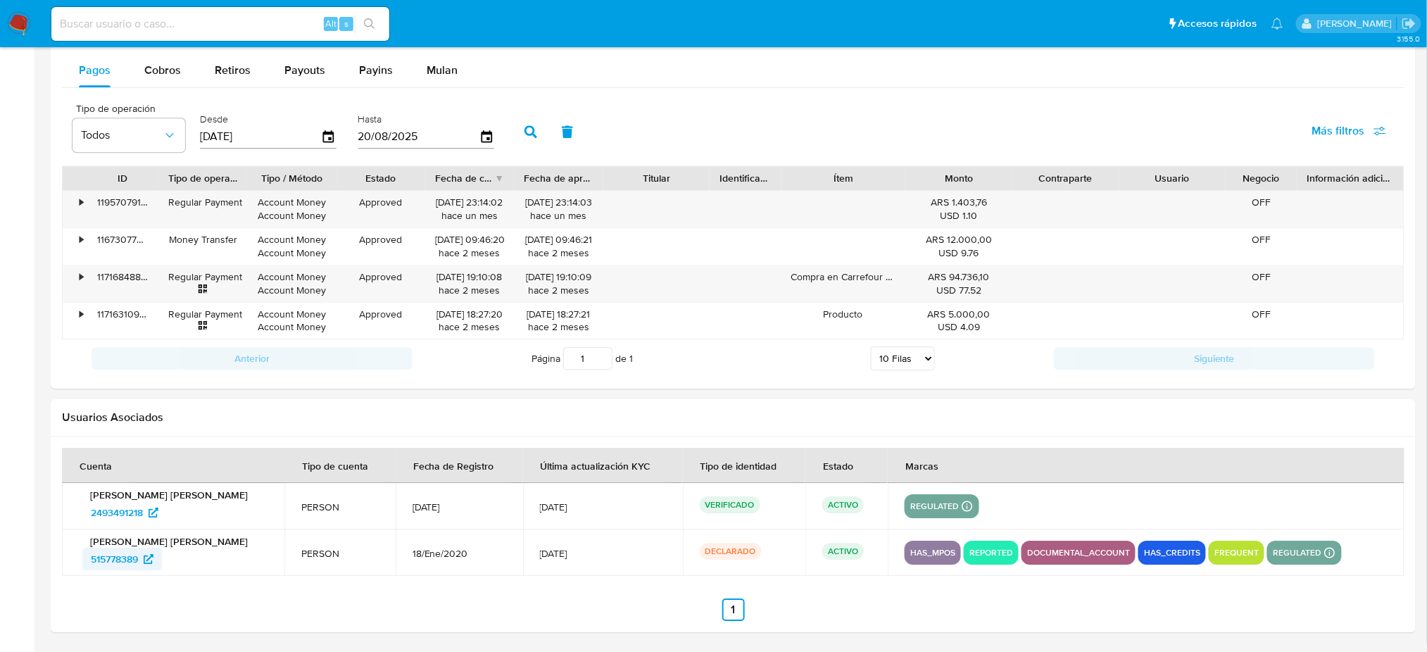
click at [104, 565] on span "515778389" at bounding box center [114, 559] width 47 height 23
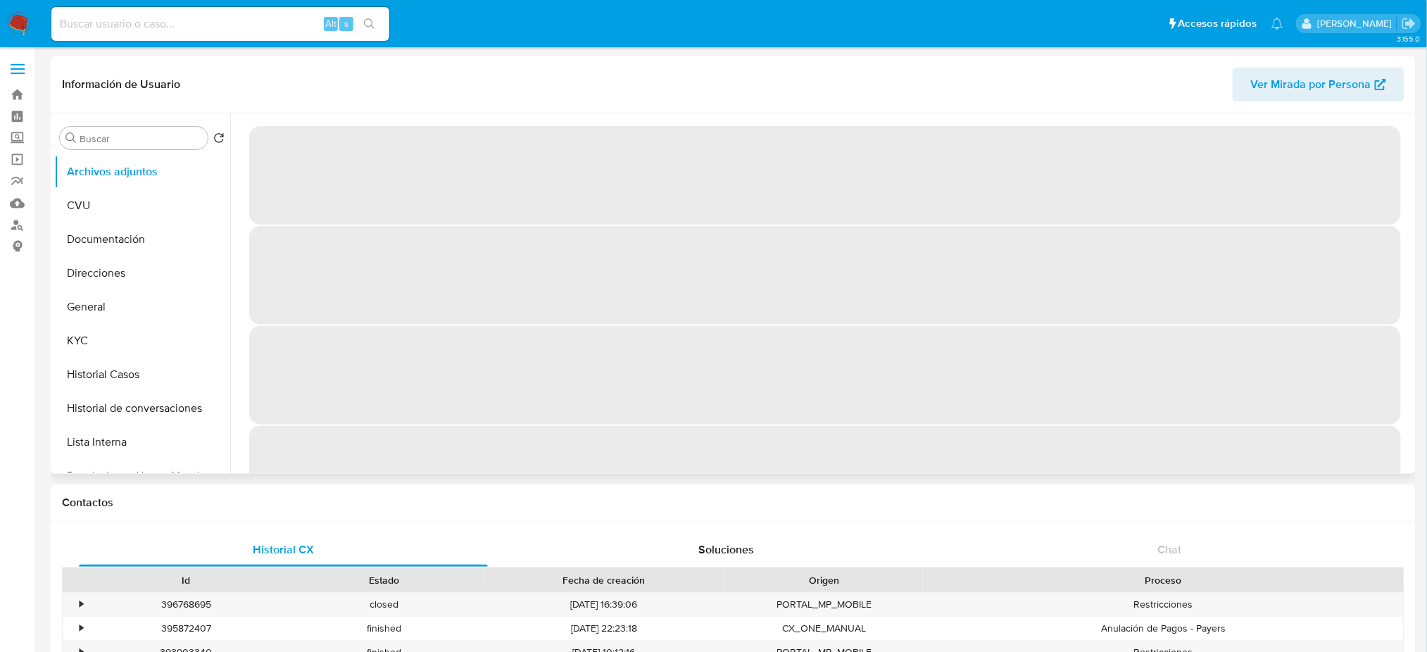
select select "10"
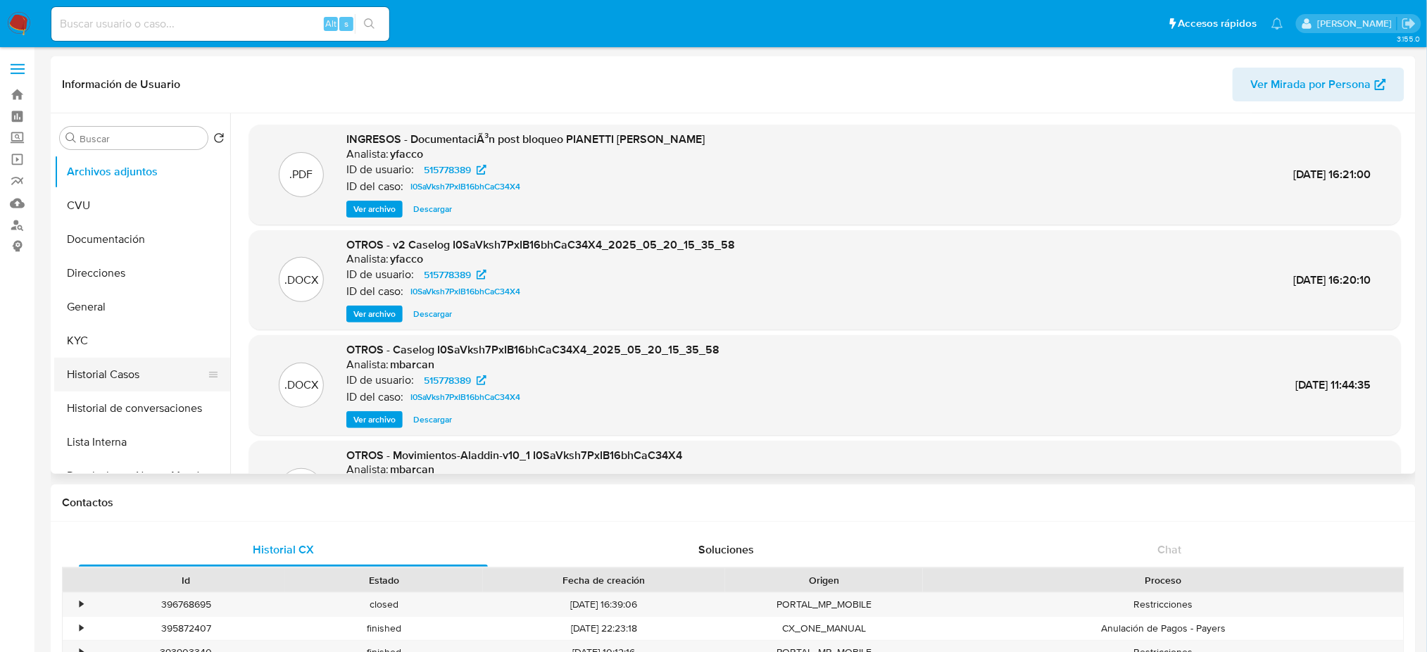
click at [140, 375] on button "Historial Casos" at bounding box center [136, 375] width 165 height 34
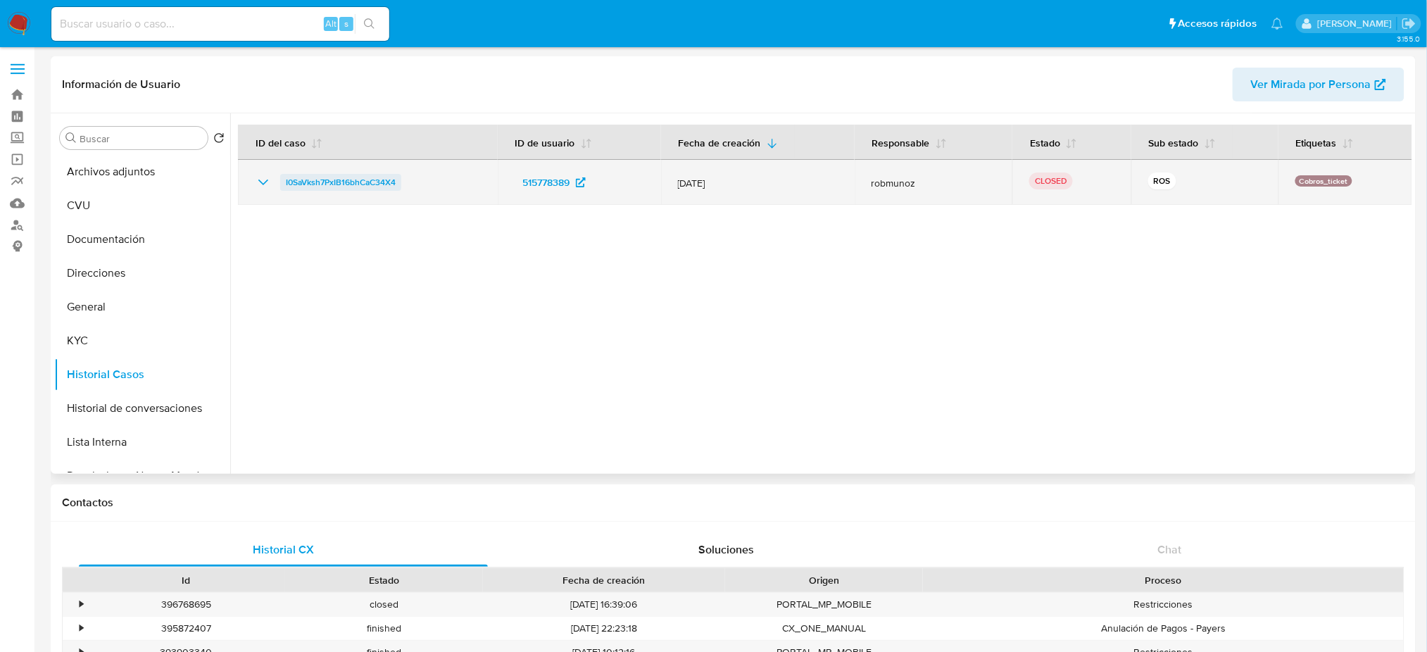
click at [332, 186] on span "I0SaVksh7PxIB16bhCaC34X4" at bounding box center [341, 182] width 110 height 17
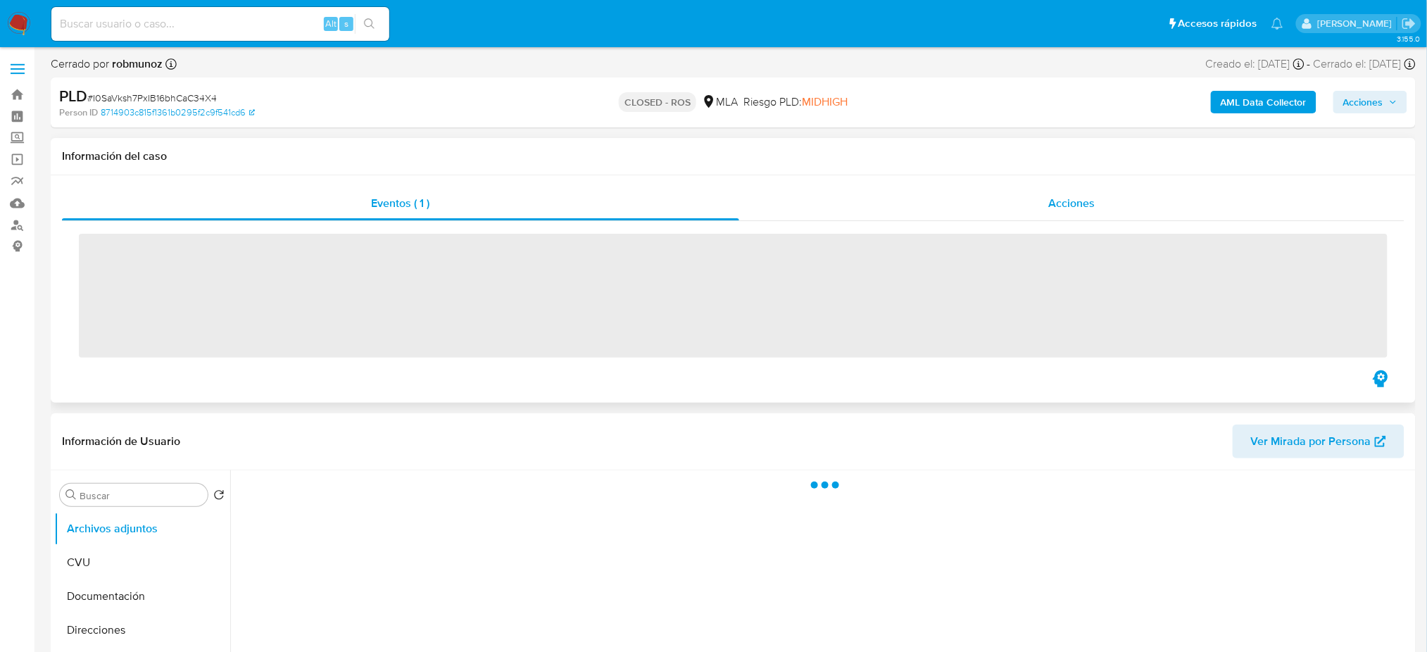
click at [1055, 197] on span "Acciones" at bounding box center [1072, 203] width 46 height 16
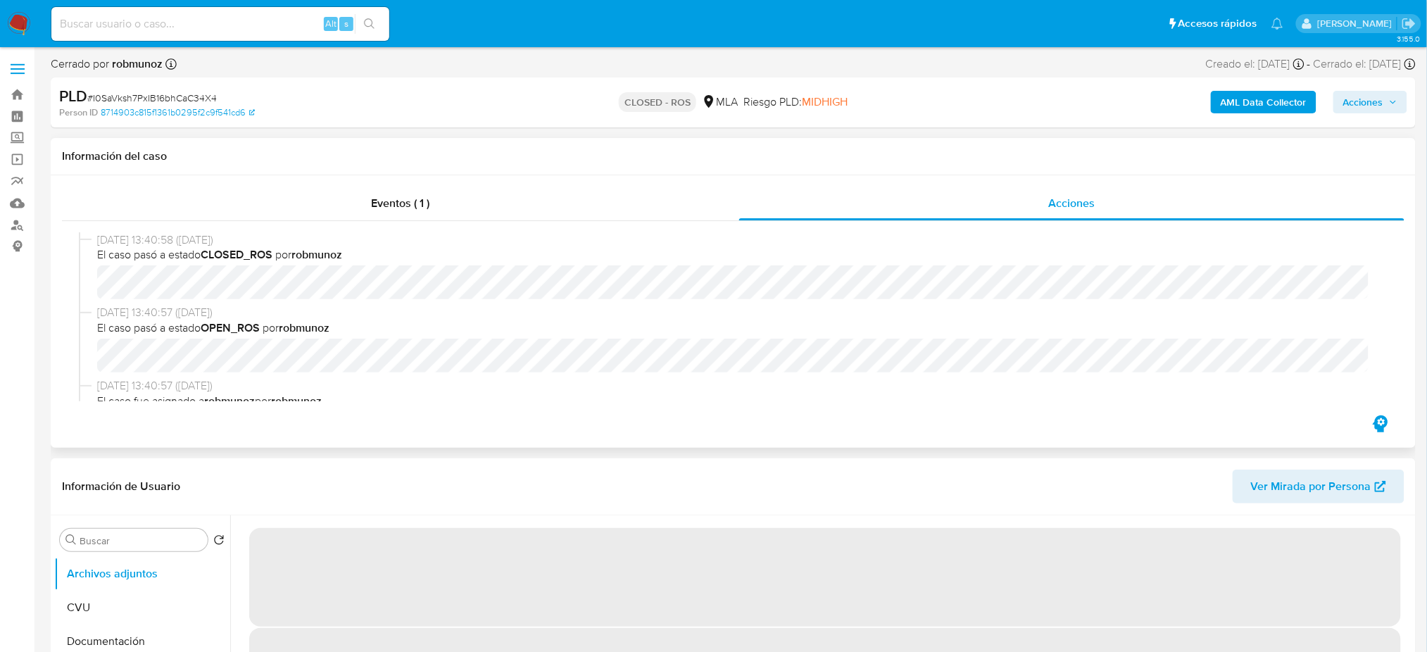
select select "10"
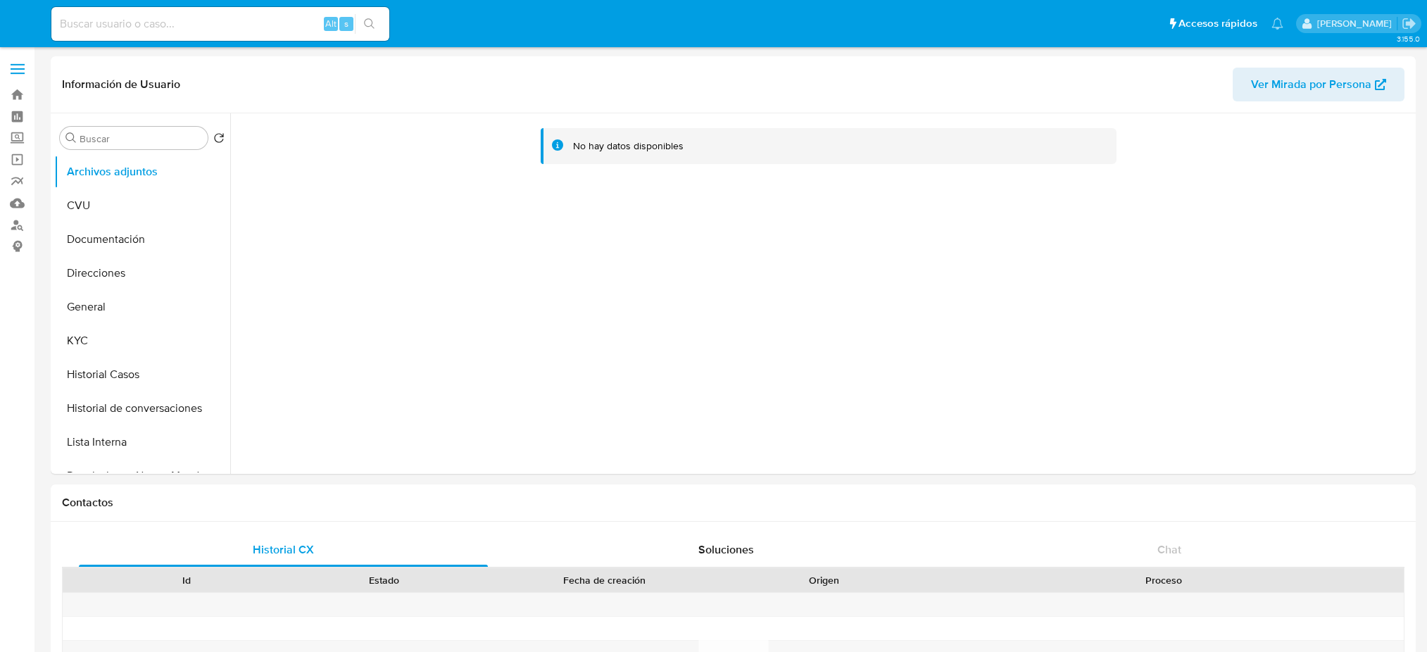
select select "10"
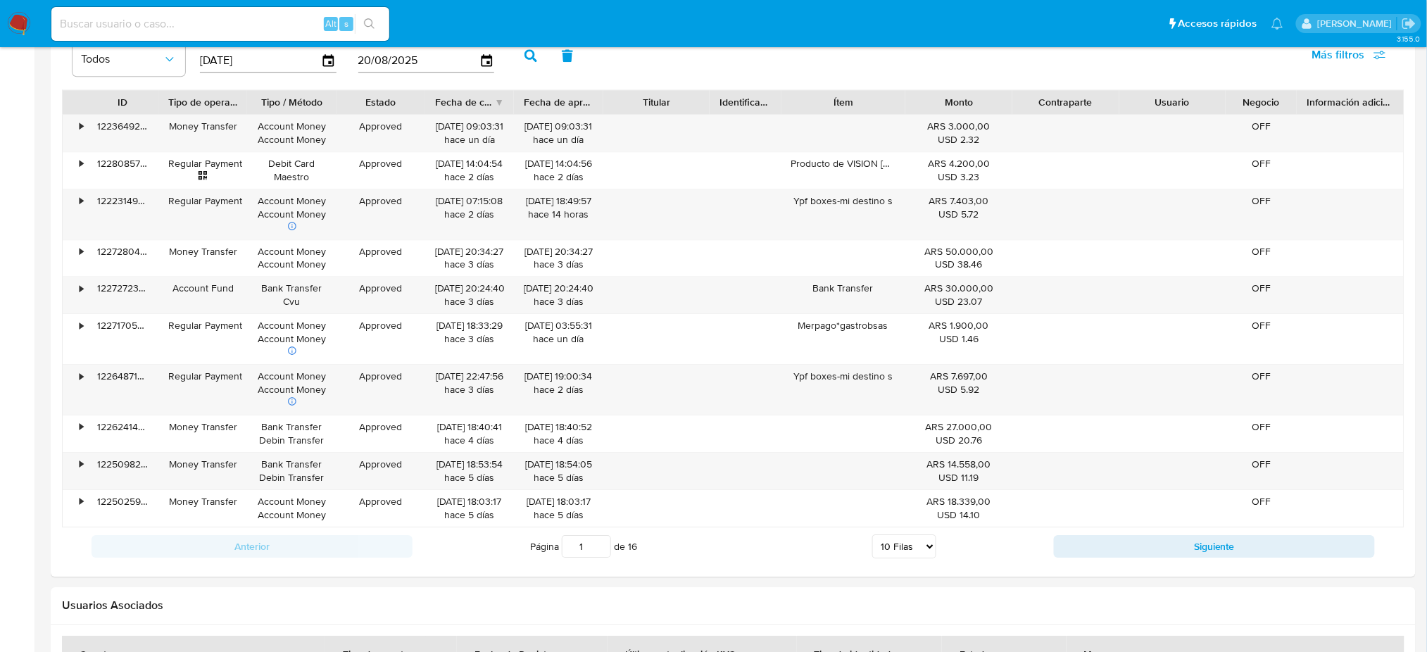
scroll to position [1635, 0]
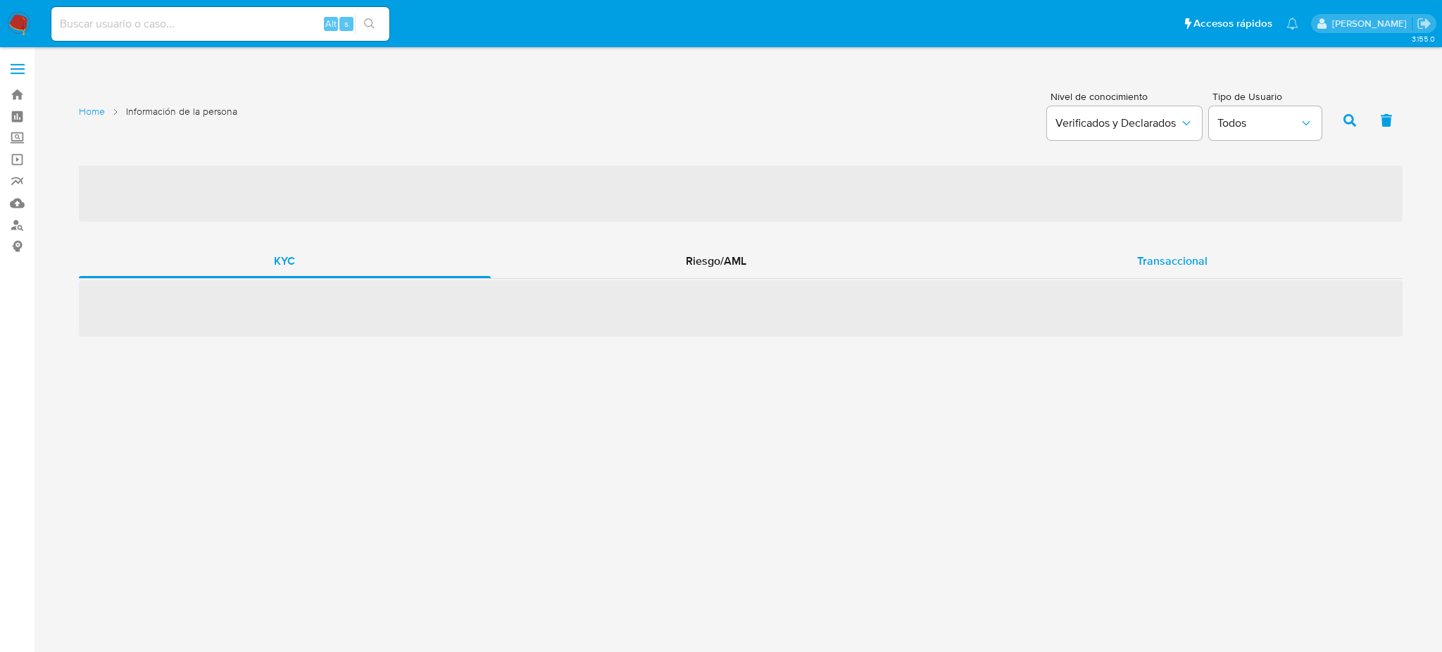
click at [1222, 255] on div "Transaccional" at bounding box center [1171, 261] width 461 height 34
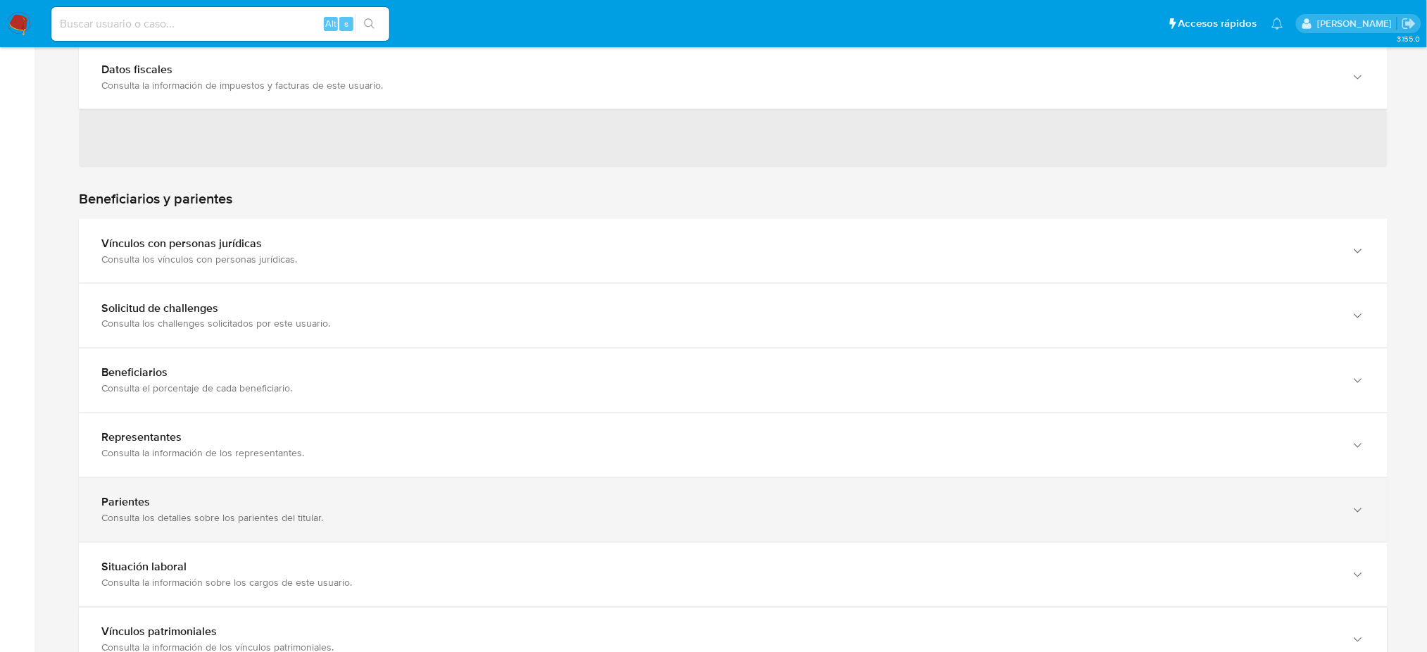
scroll to position [938, 0]
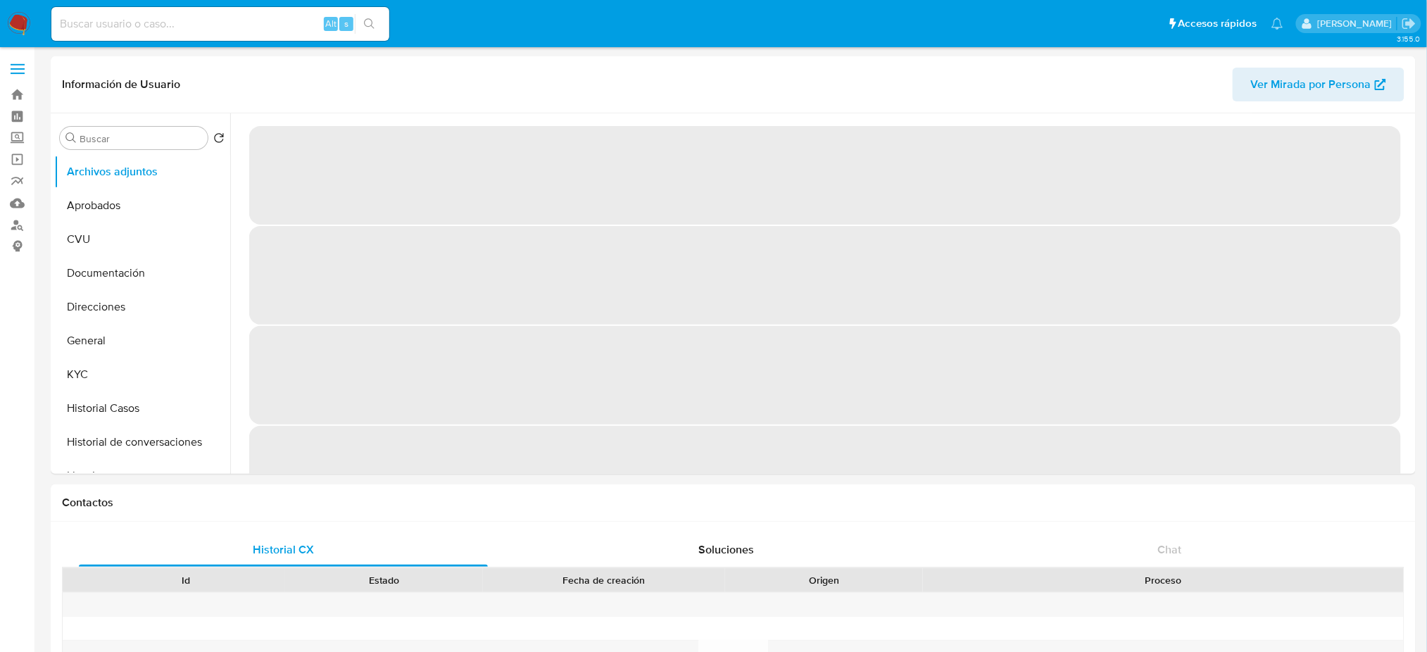
select select "10"
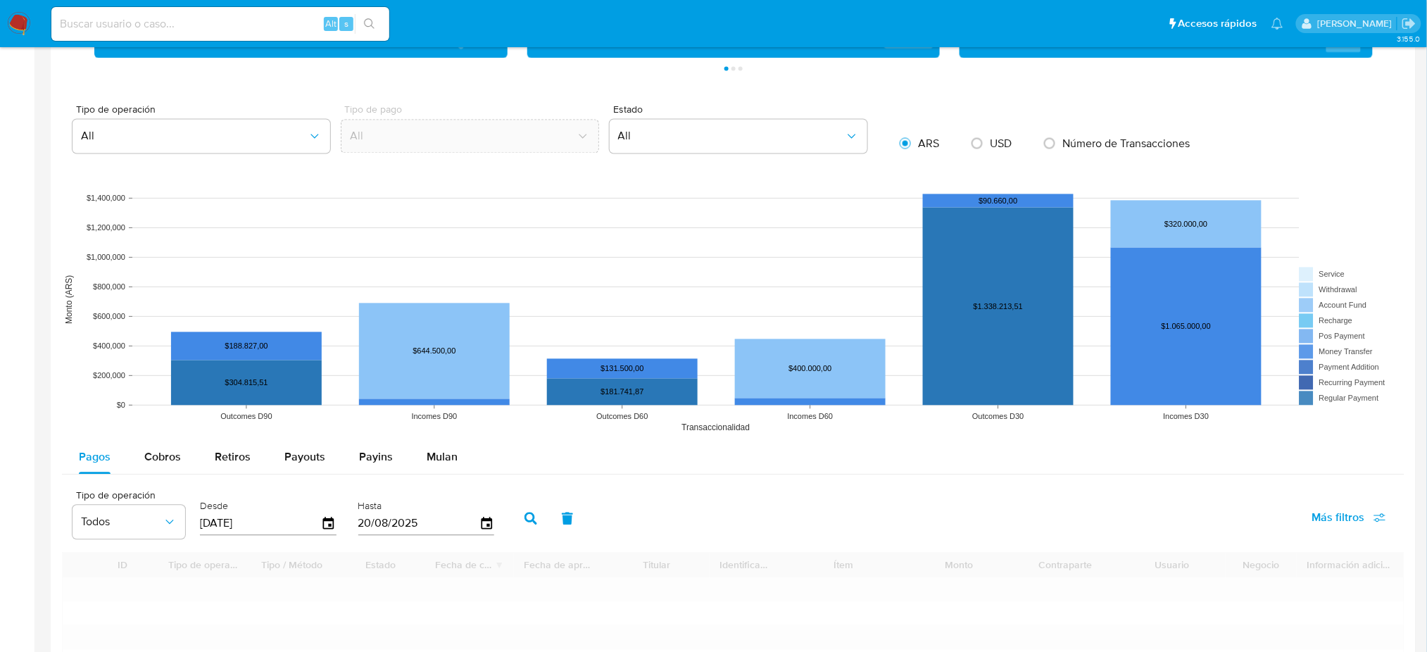
scroll to position [1459, 0]
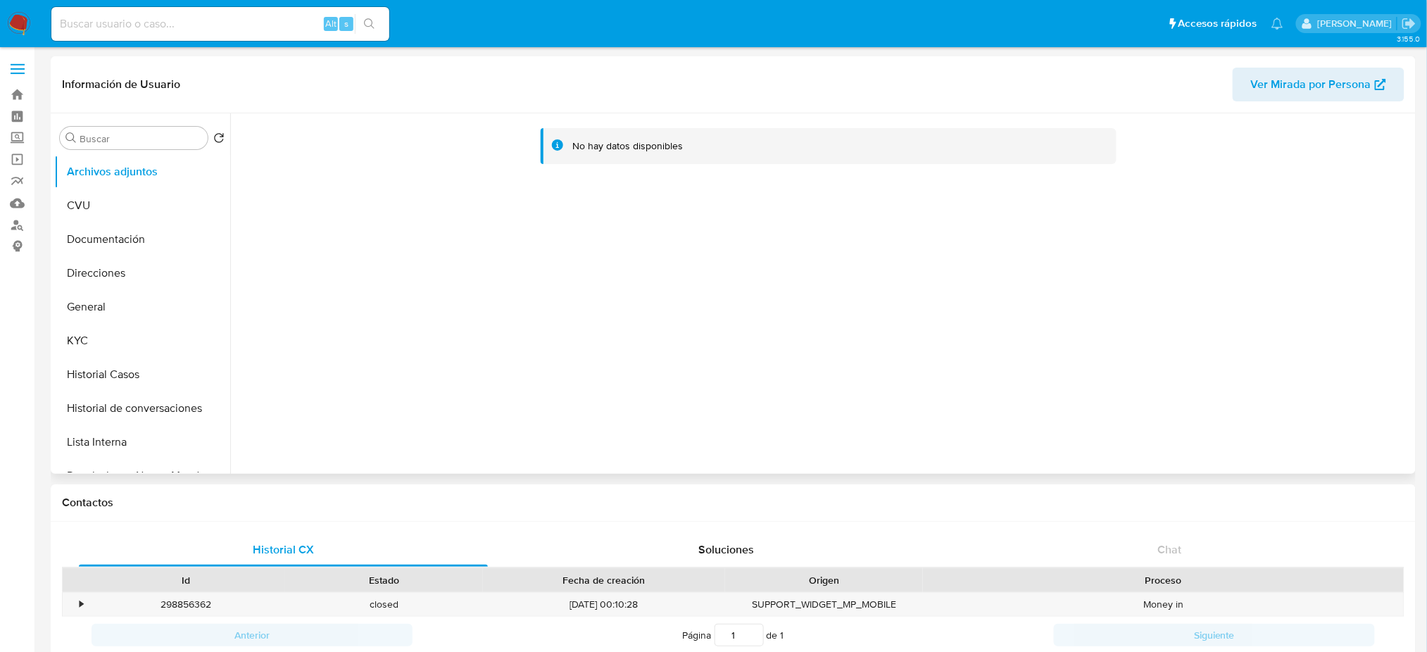
select select "10"
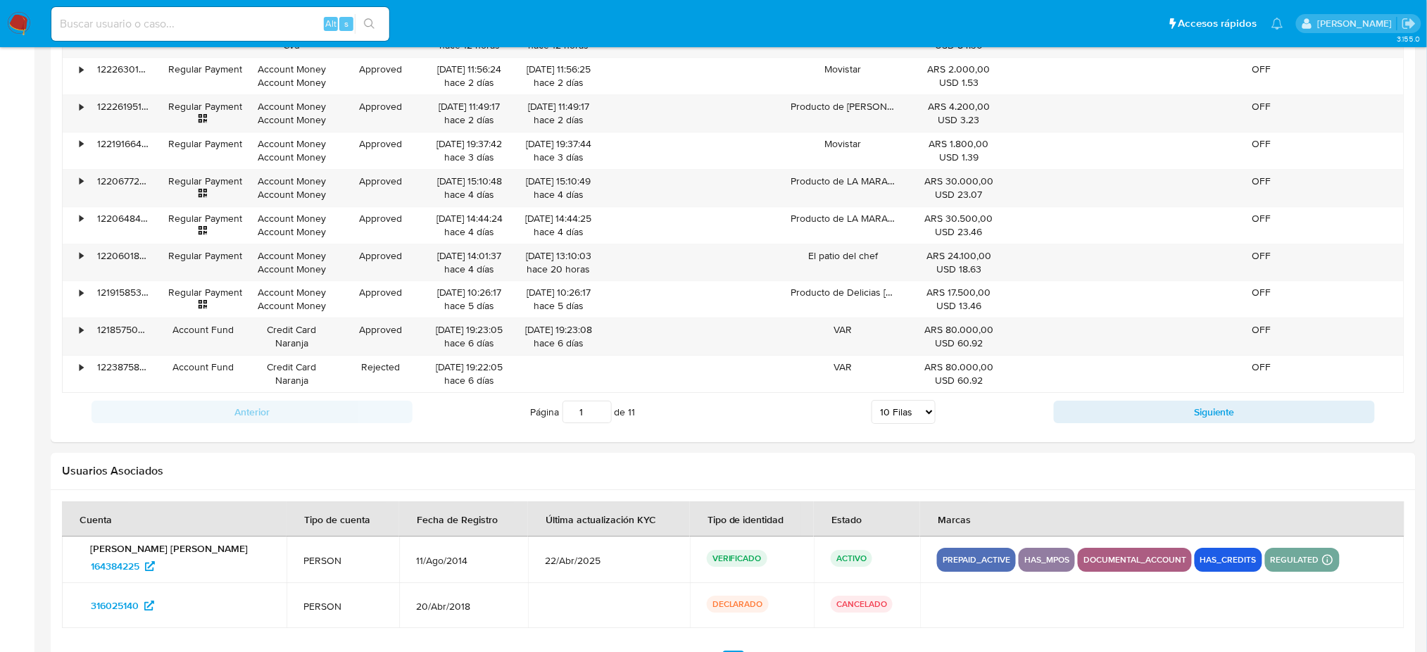
scroll to position [1452, 0]
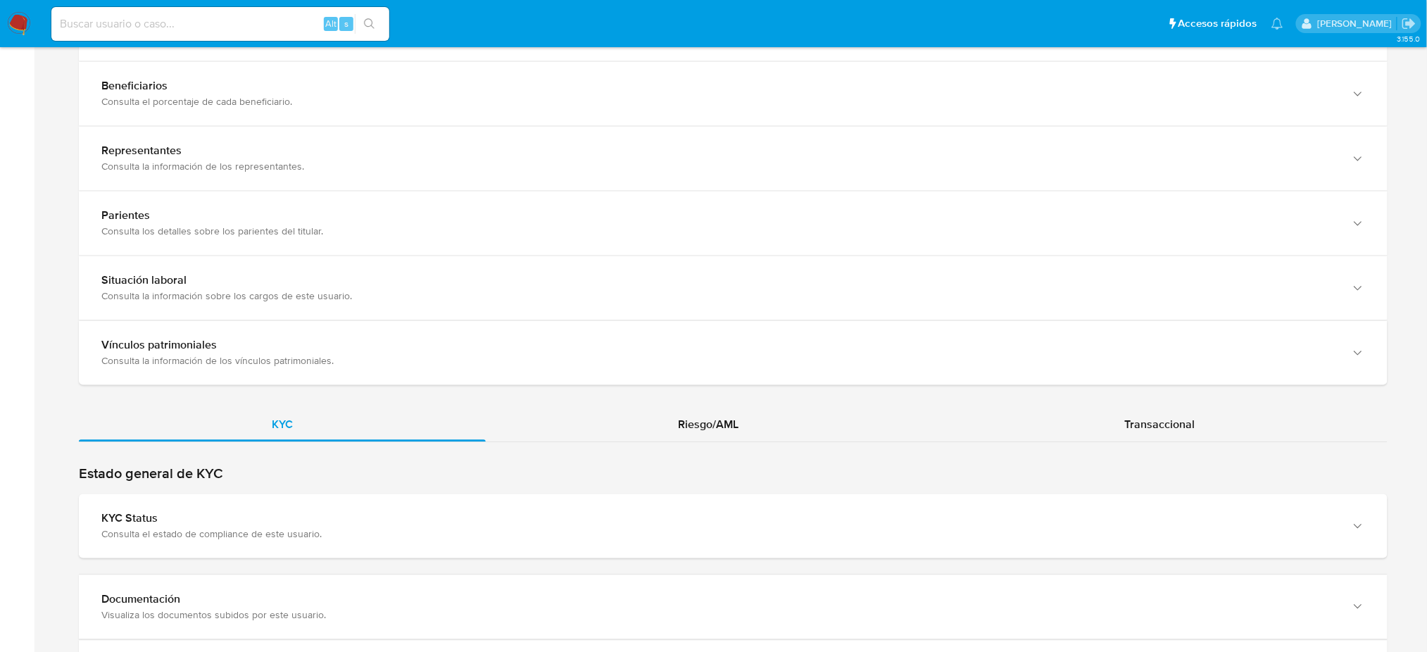
scroll to position [1032, 0]
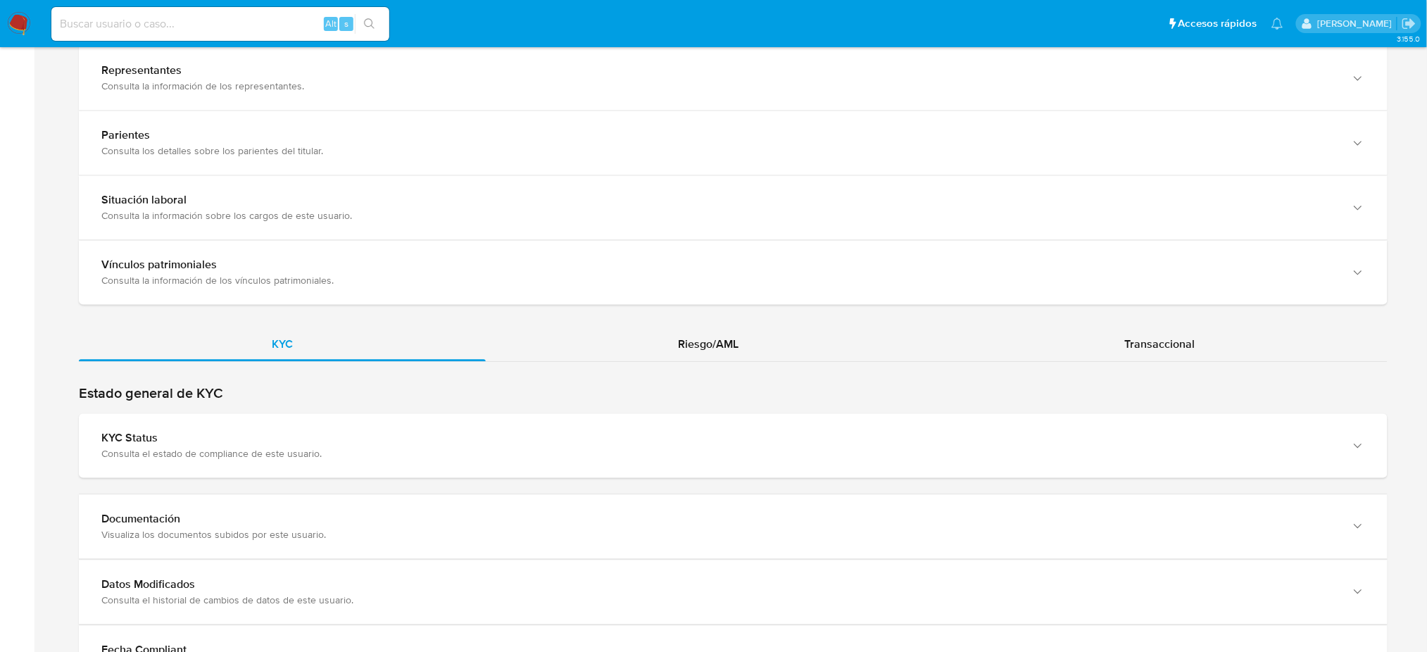
click at [698, 367] on div "KYC Riesgo/AML Transaccional" at bounding box center [733, 541] width 1309 height 428
click at [689, 358] on div "Riesgo/AML" at bounding box center [709, 344] width 446 height 34
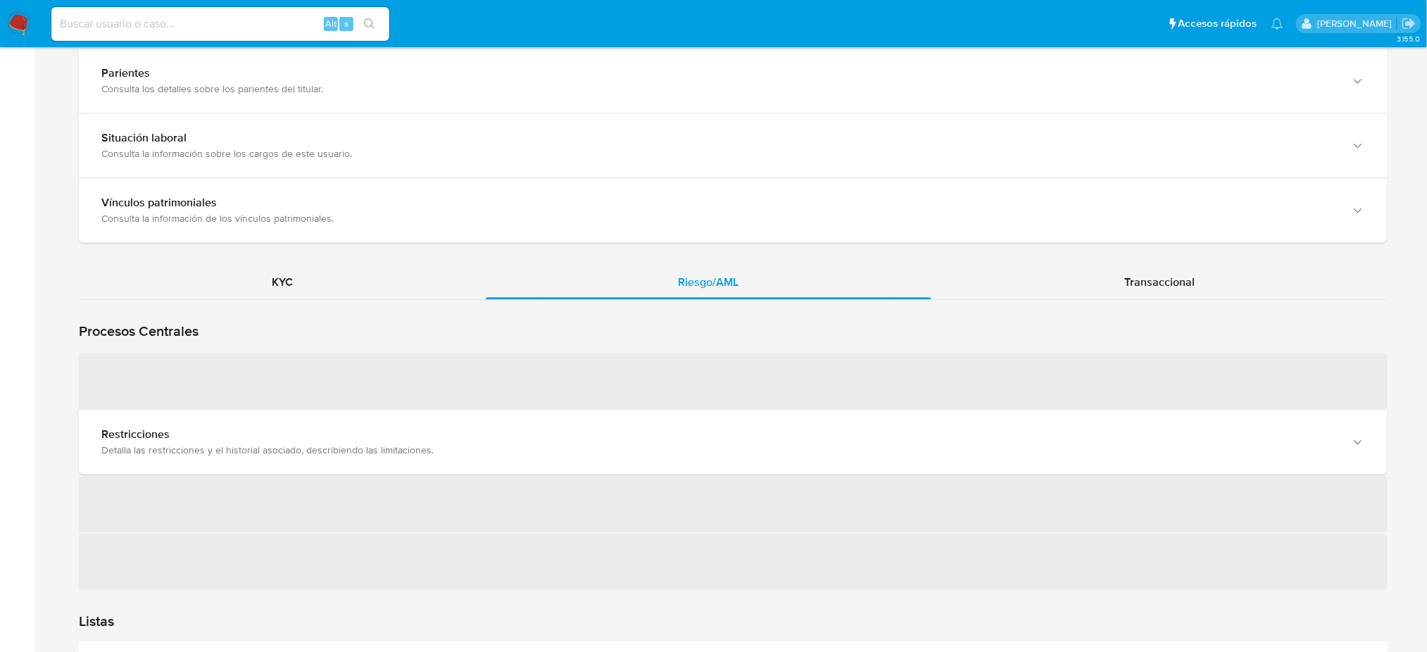
scroll to position [1126, 0]
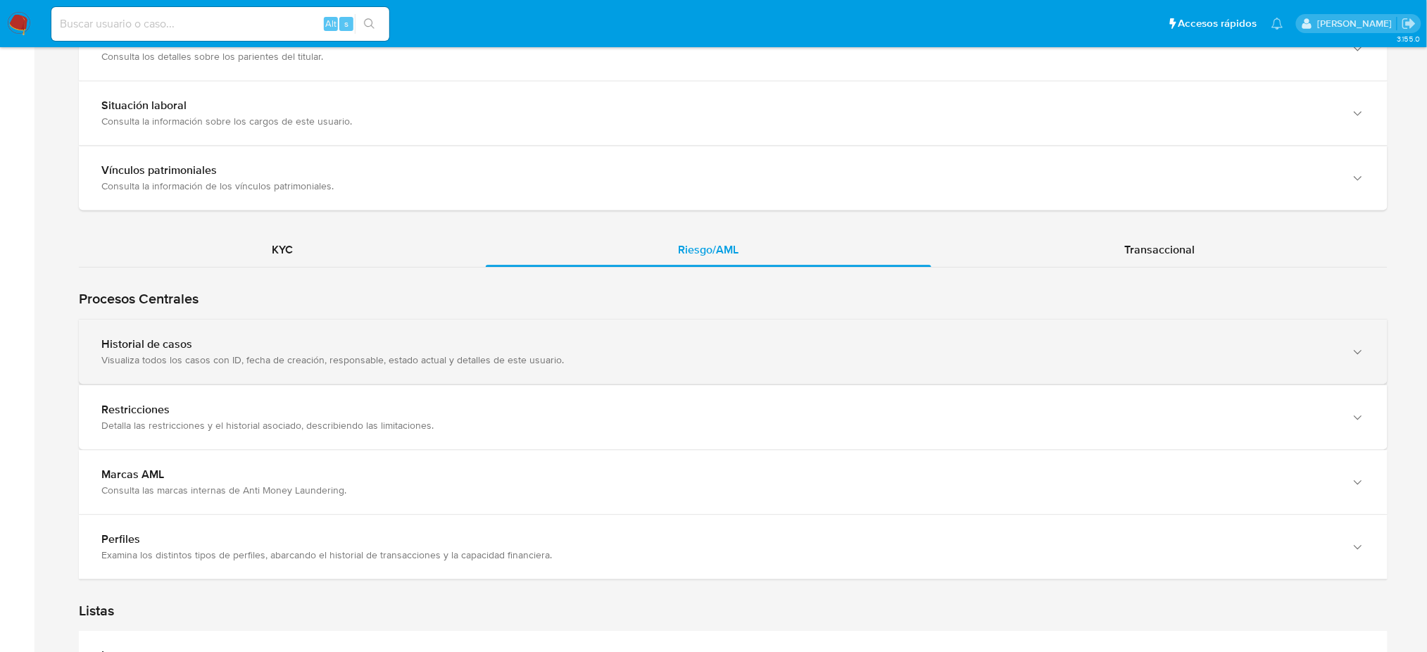
click at [344, 353] on div "Visualiza todos los casos con ID, fecha de creación, responsable, estado actual…" at bounding box center [719, 359] width 1236 height 13
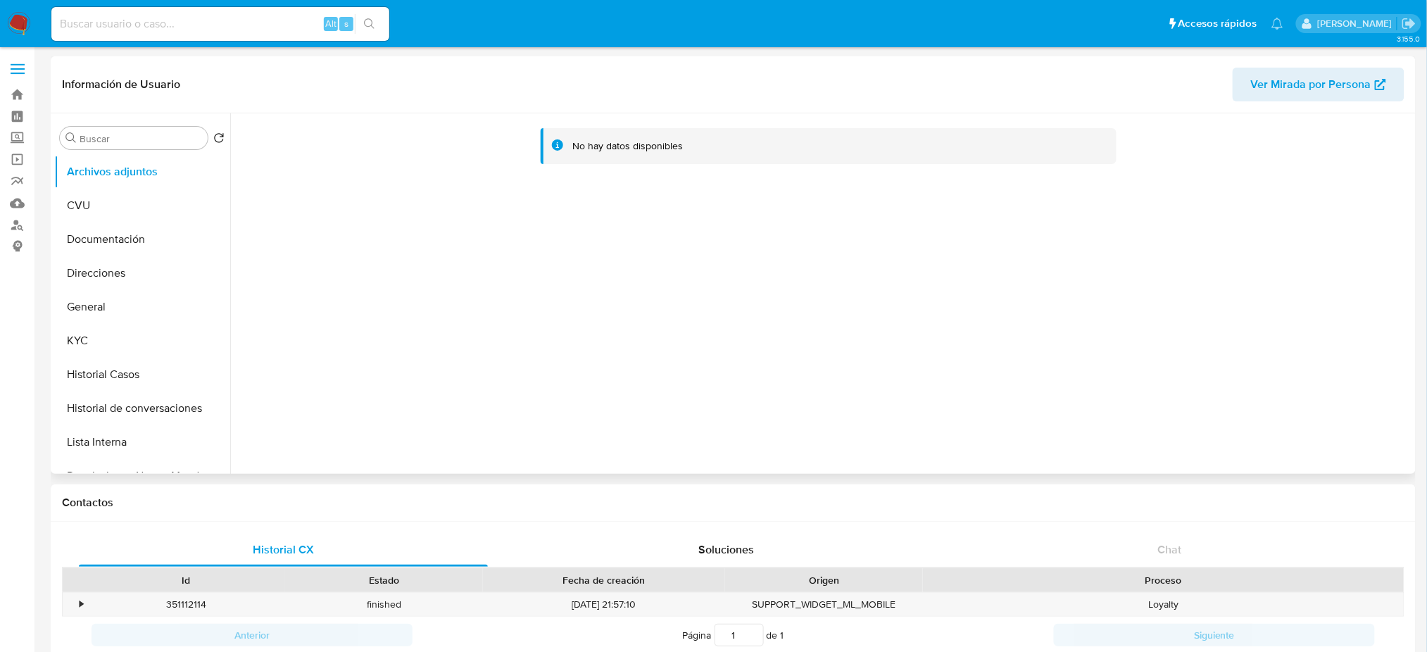
select select "10"
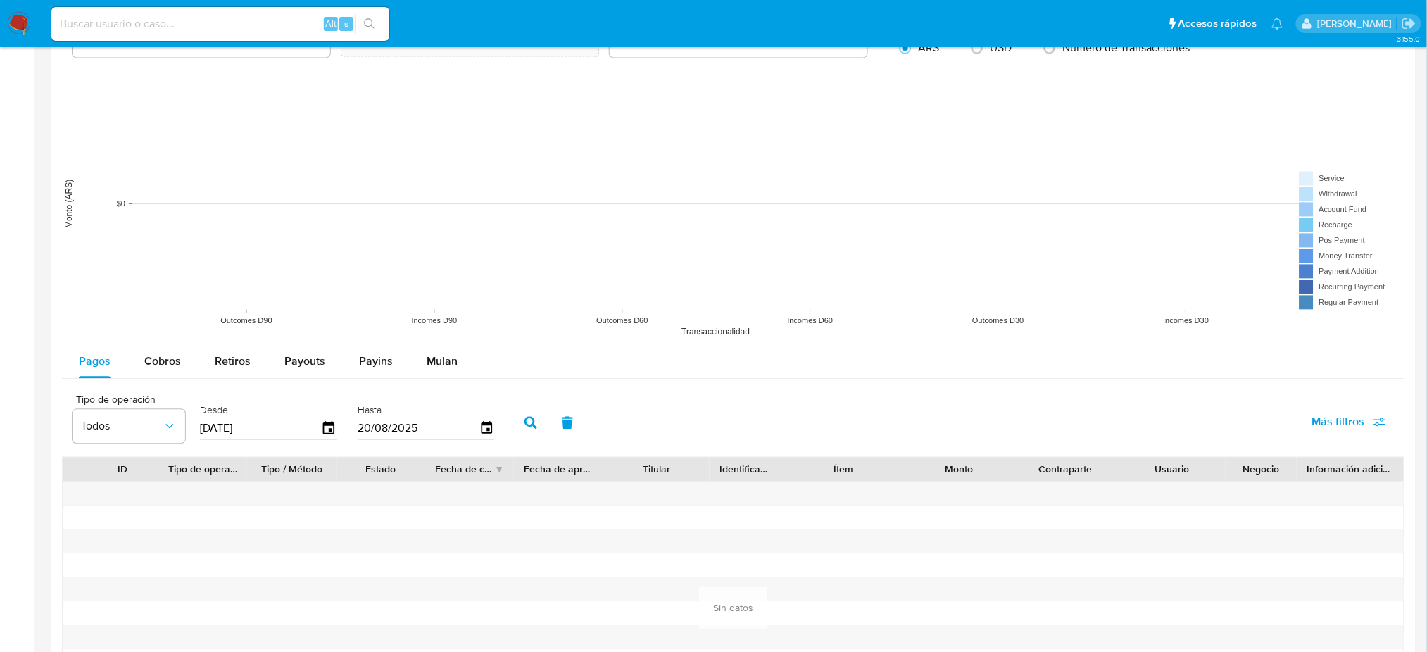
scroll to position [1321, 0]
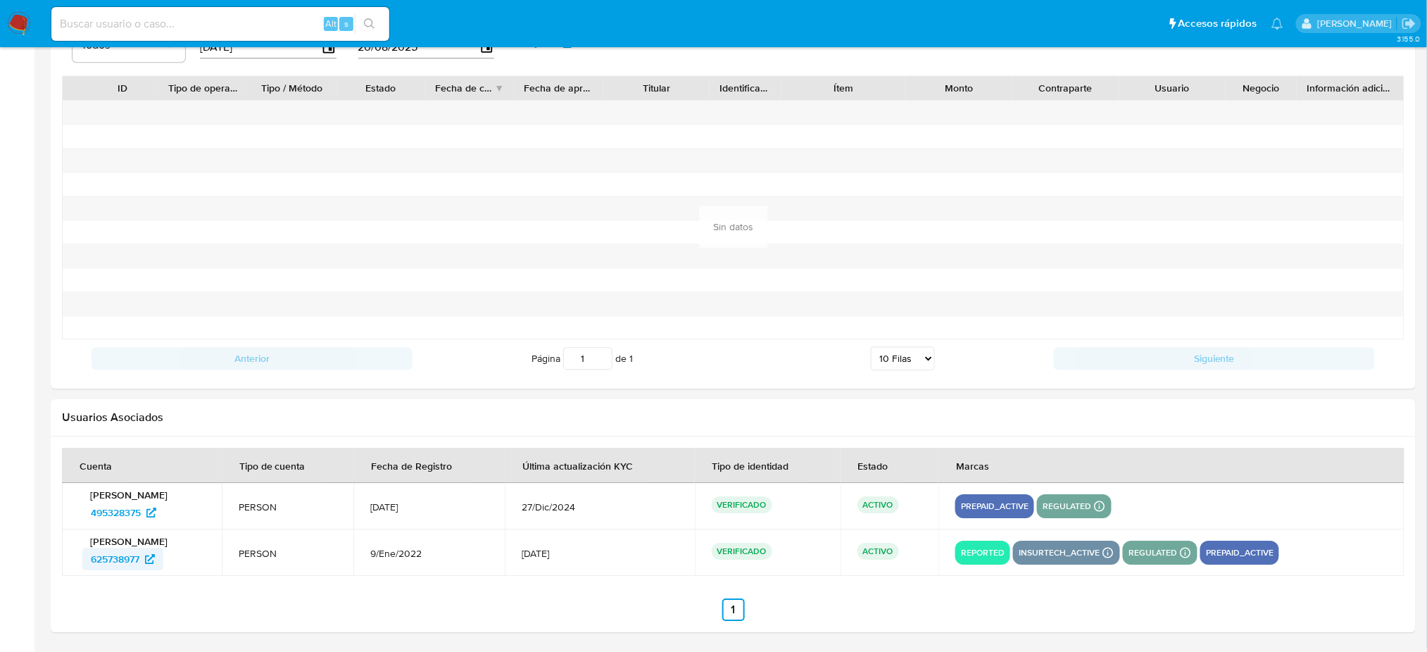
click at [99, 558] on span "625738977" at bounding box center [115, 559] width 49 height 23
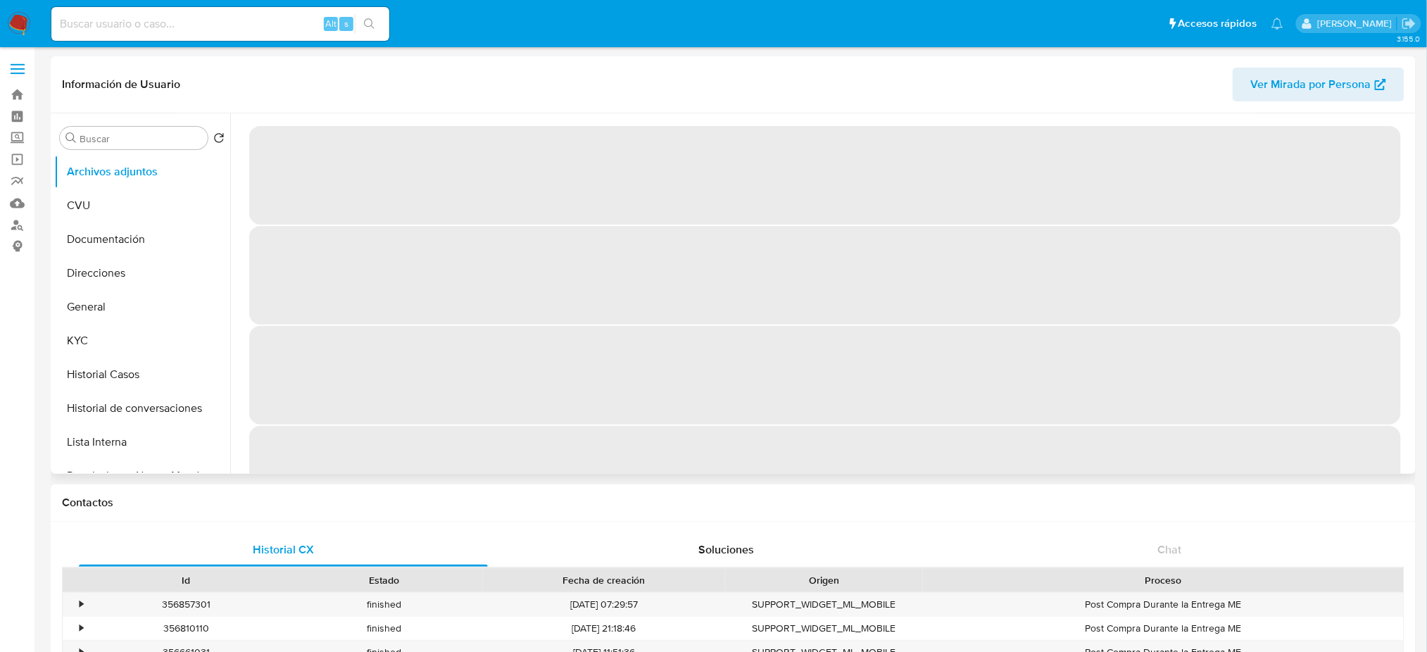
select select "10"
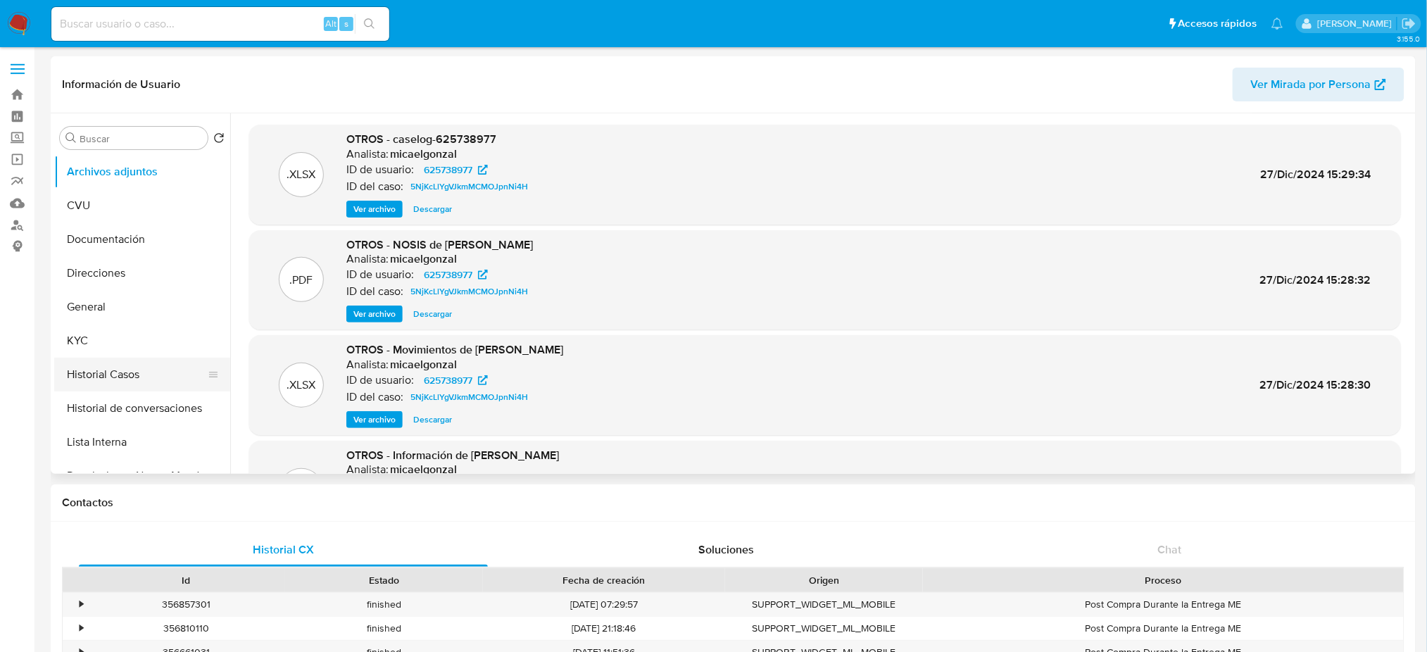
click at [70, 384] on button "Historial Casos" at bounding box center [136, 375] width 165 height 34
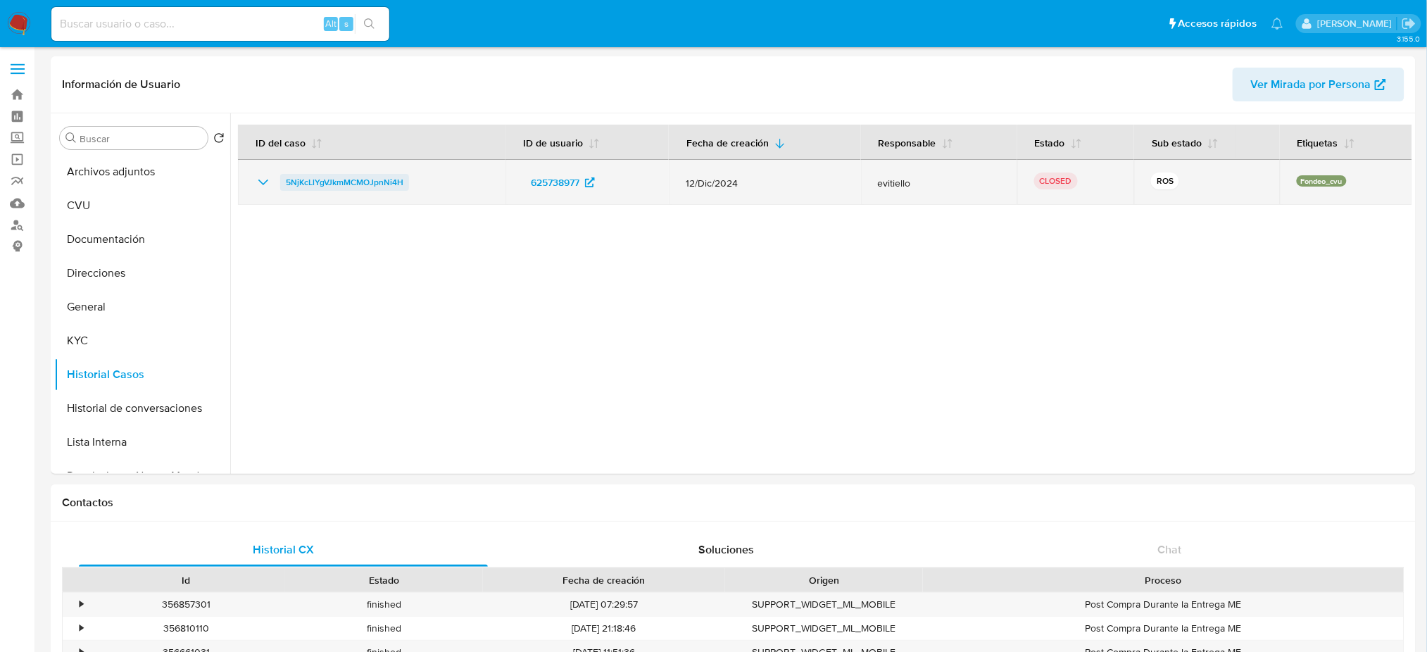
click at [369, 190] on span "5NjKcLlYgVJkmMCMOJpnNi4H" at bounding box center [345, 182] width 118 height 17
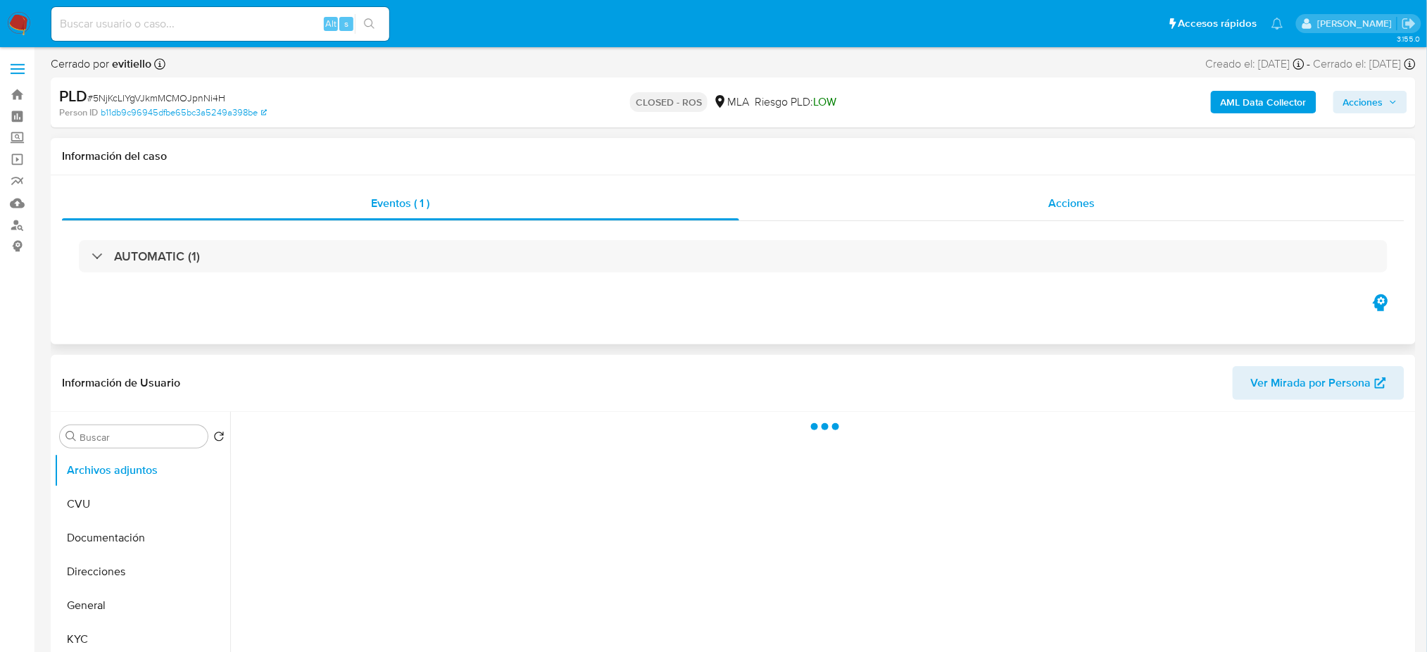
click at [1108, 213] on div "Acciones" at bounding box center [1071, 204] width 665 height 34
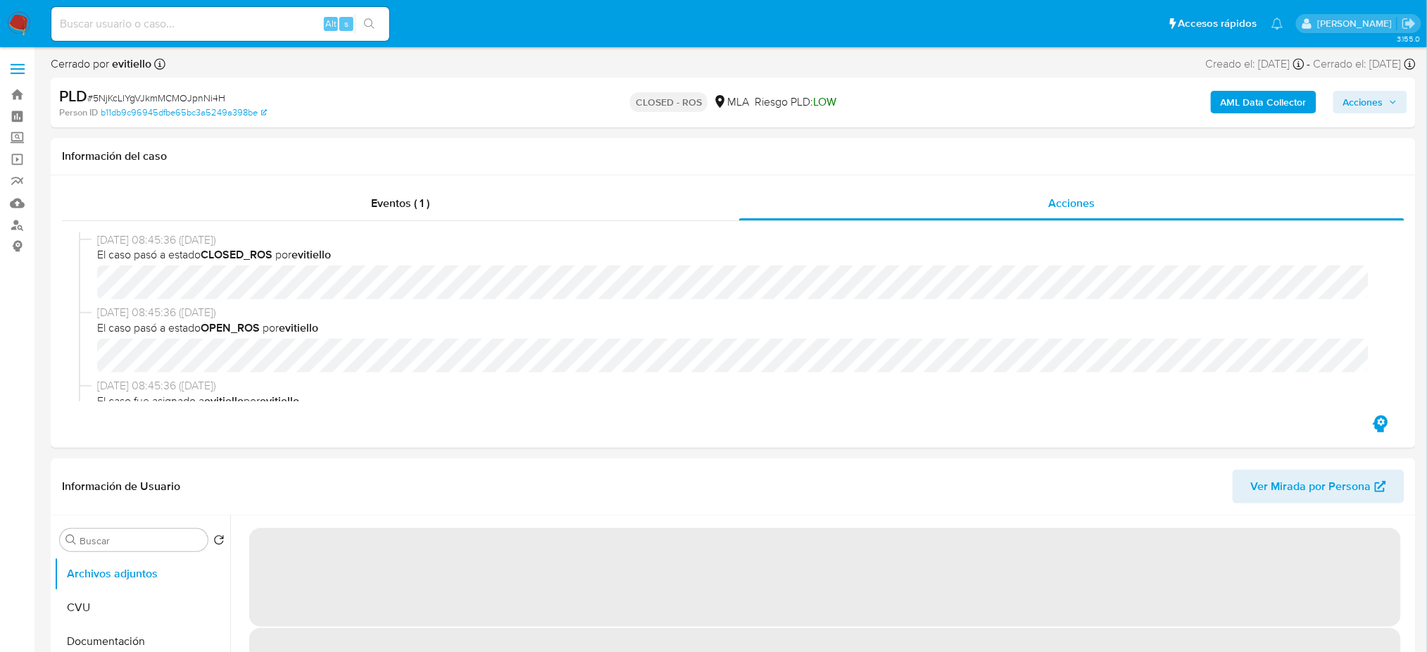
select select "10"
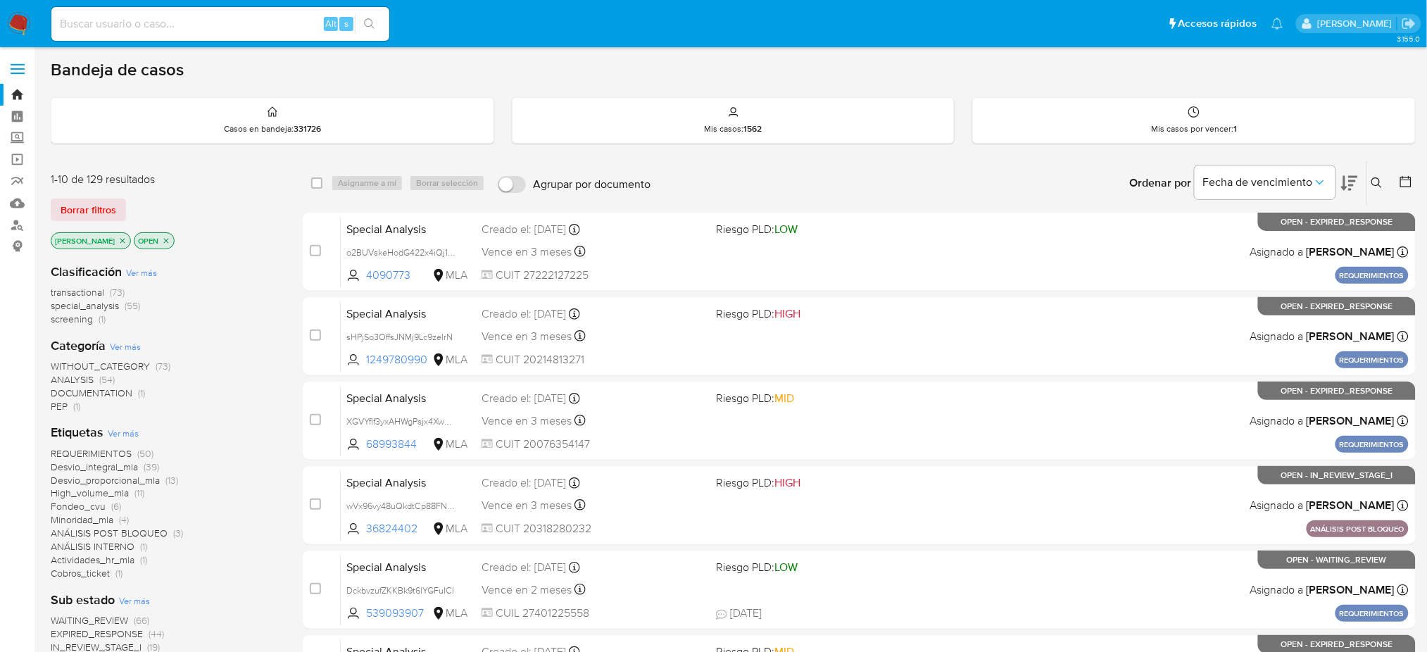
click at [1376, 187] on icon at bounding box center [1376, 182] width 11 height 11
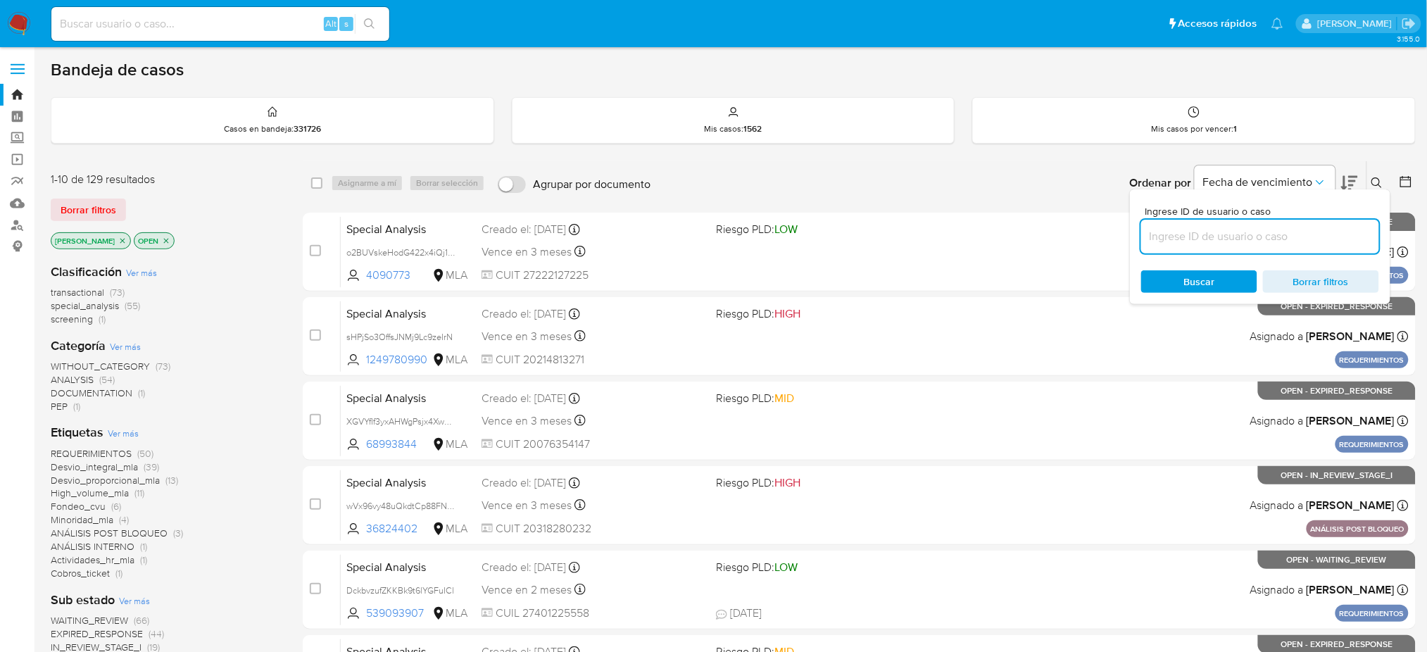
click at [1236, 229] on input at bounding box center [1260, 236] width 238 height 18
type input "zjm8lOZXdtrAdE4WI1WksDHf"
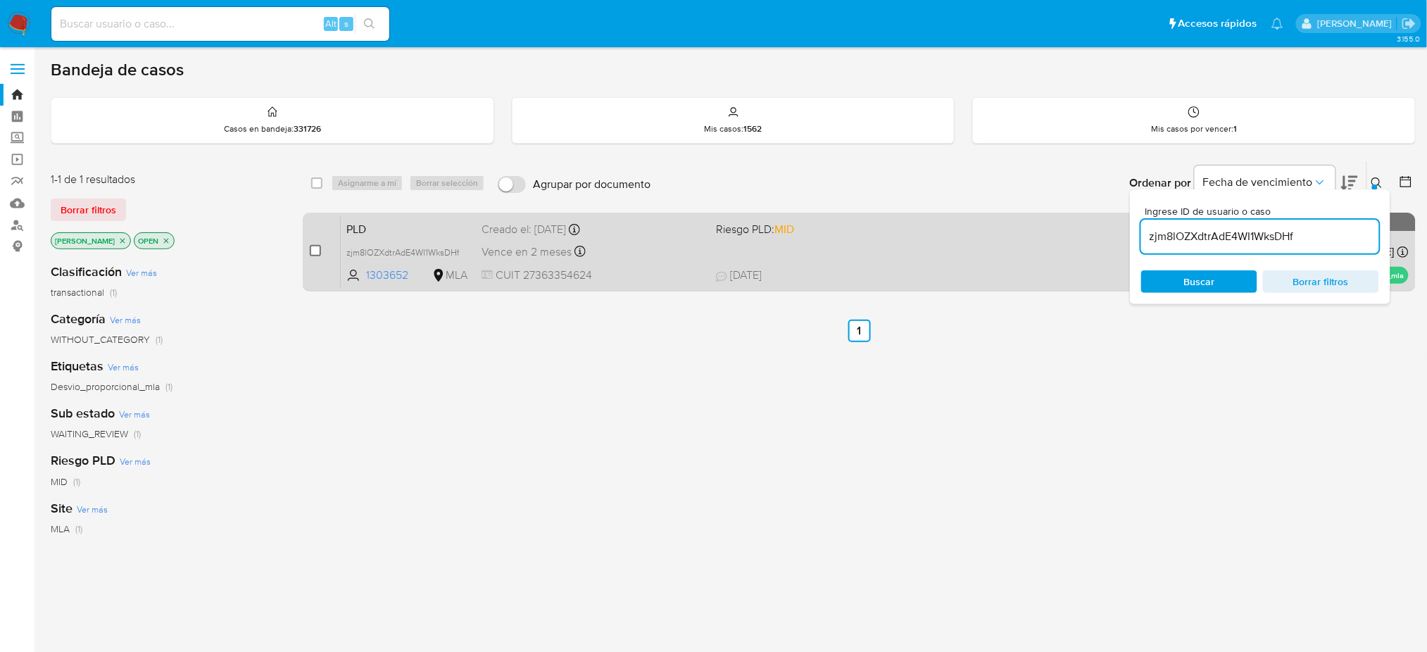
click at [311, 251] on input "checkbox" at bounding box center [315, 250] width 11 height 11
checkbox input "true"
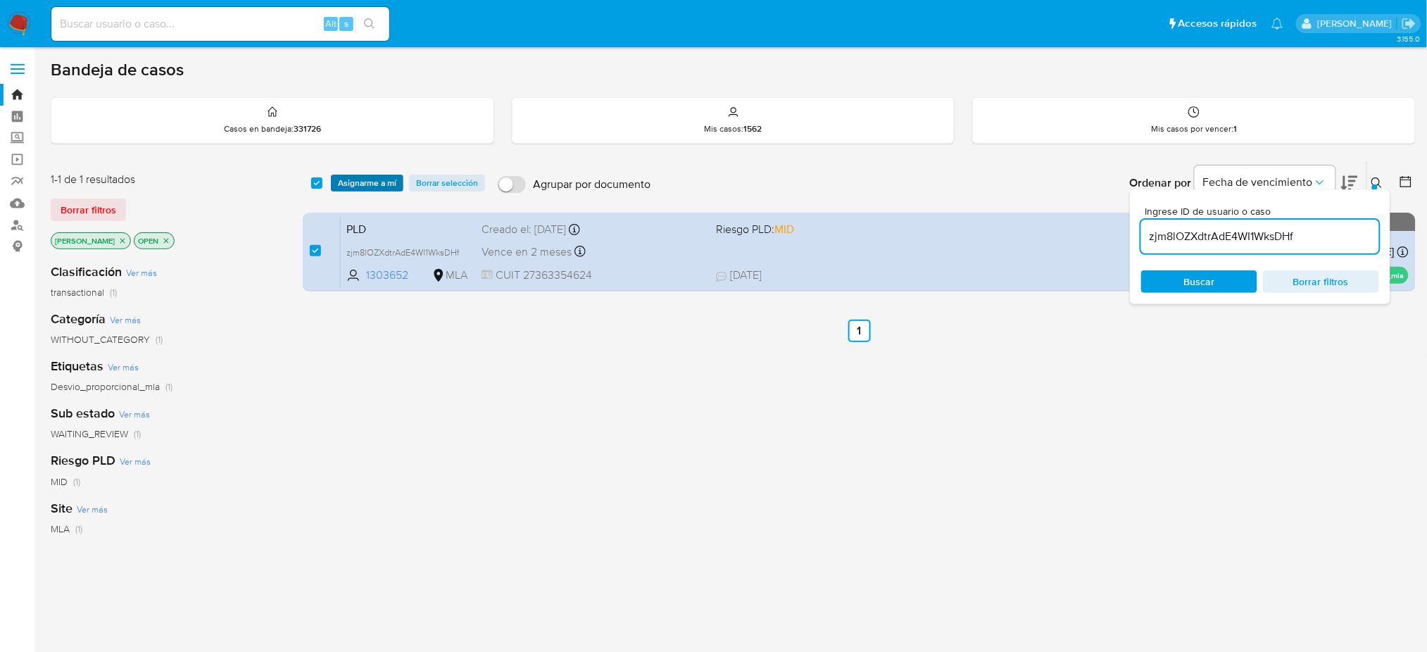
click at [344, 182] on span "Asignarme a mí" at bounding box center [367, 183] width 58 height 14
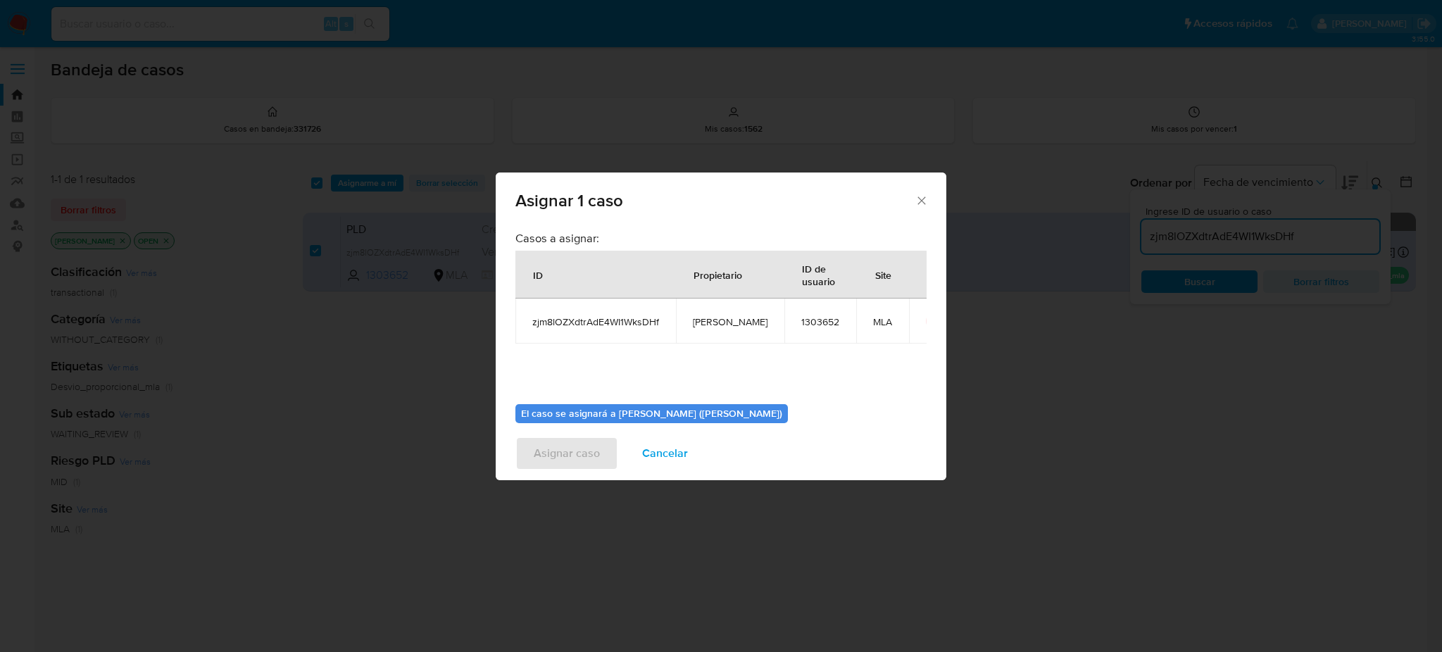
click at [712, 319] on span "[PERSON_NAME]" at bounding box center [730, 321] width 75 height 13
copy span "[PERSON_NAME]"
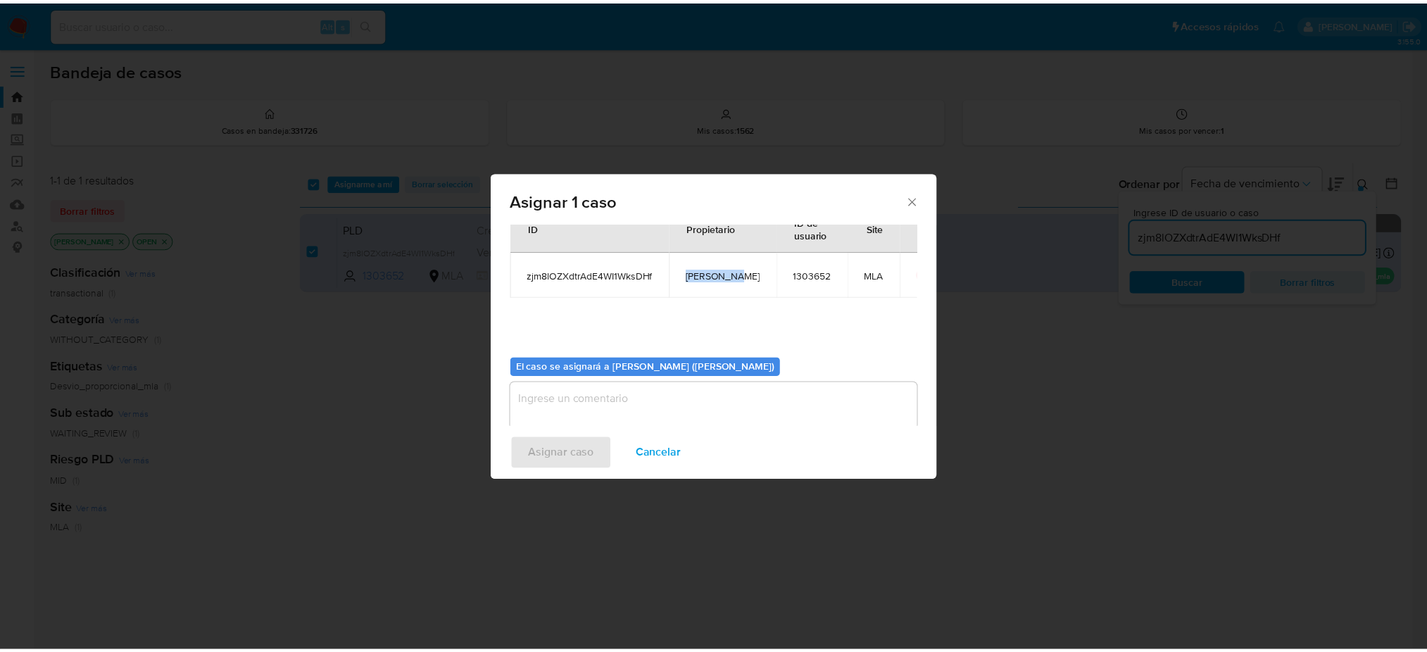
scroll to position [72, 0]
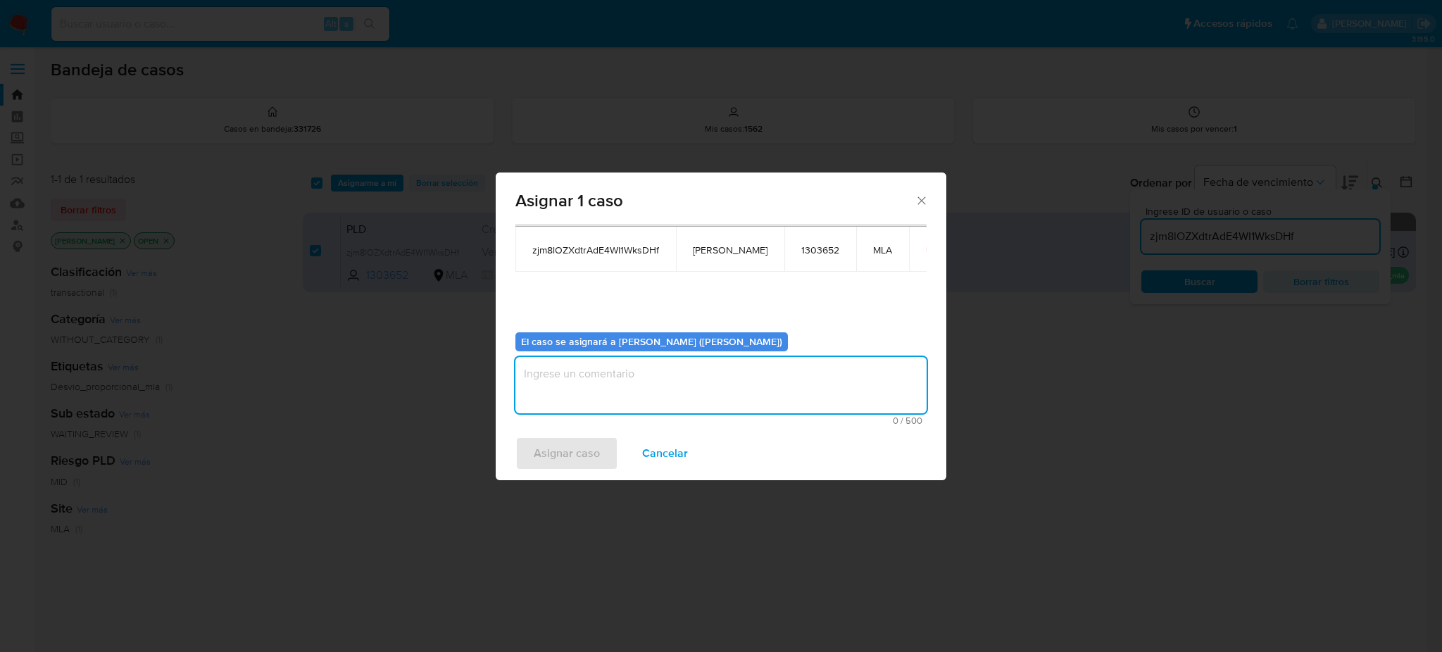
click at [638, 372] on textarea "assign-modal" at bounding box center [720, 385] width 411 height 56
paste textarea "[PERSON_NAME]"
type textarea "[PERSON_NAME]"
click at [557, 459] on span "Asignar caso" at bounding box center [567, 453] width 66 height 31
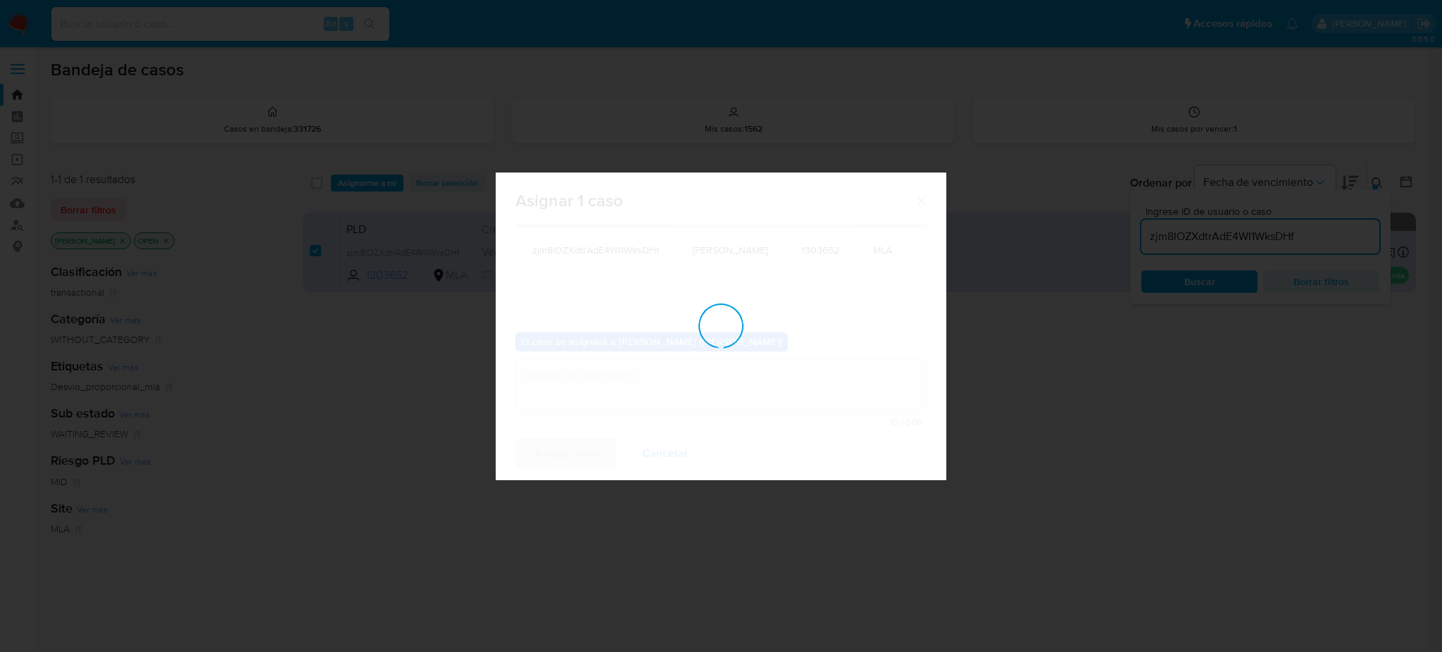
checkbox input "false"
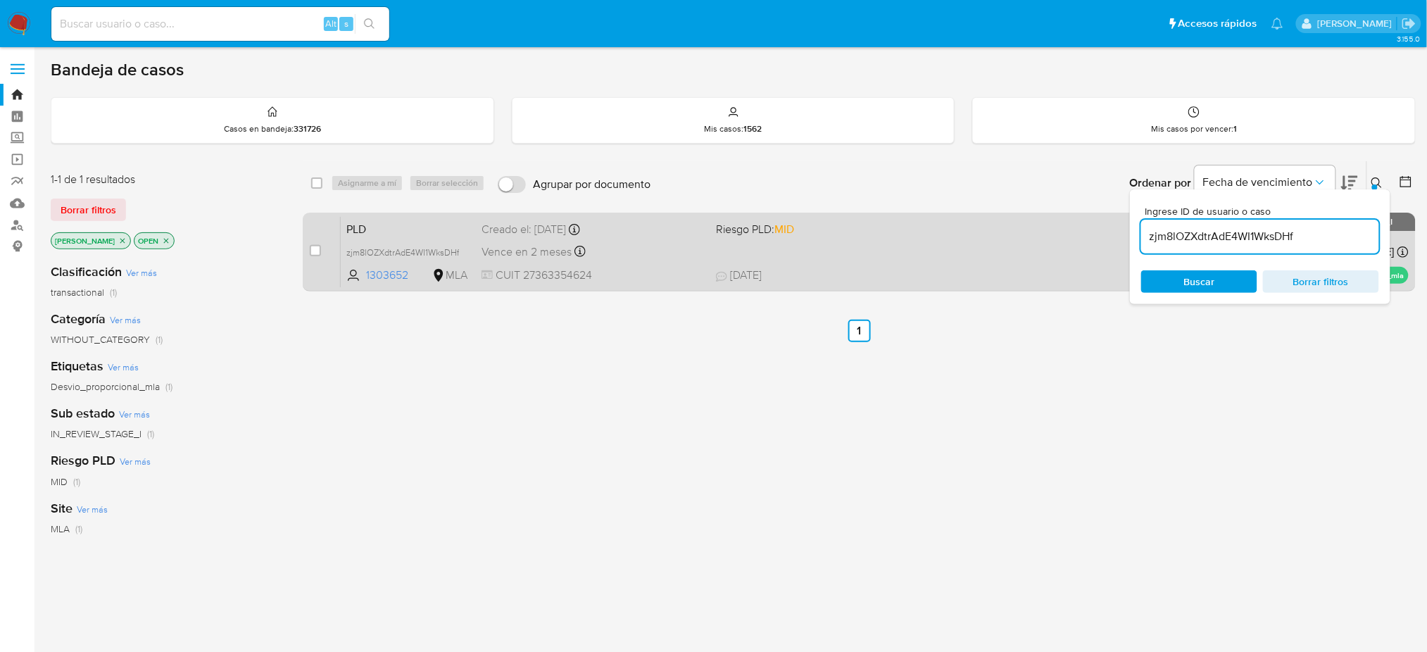
click at [624, 243] on div "Vence en 2 meses Vence el [DATE] 12:20:09" at bounding box center [593, 251] width 223 height 19
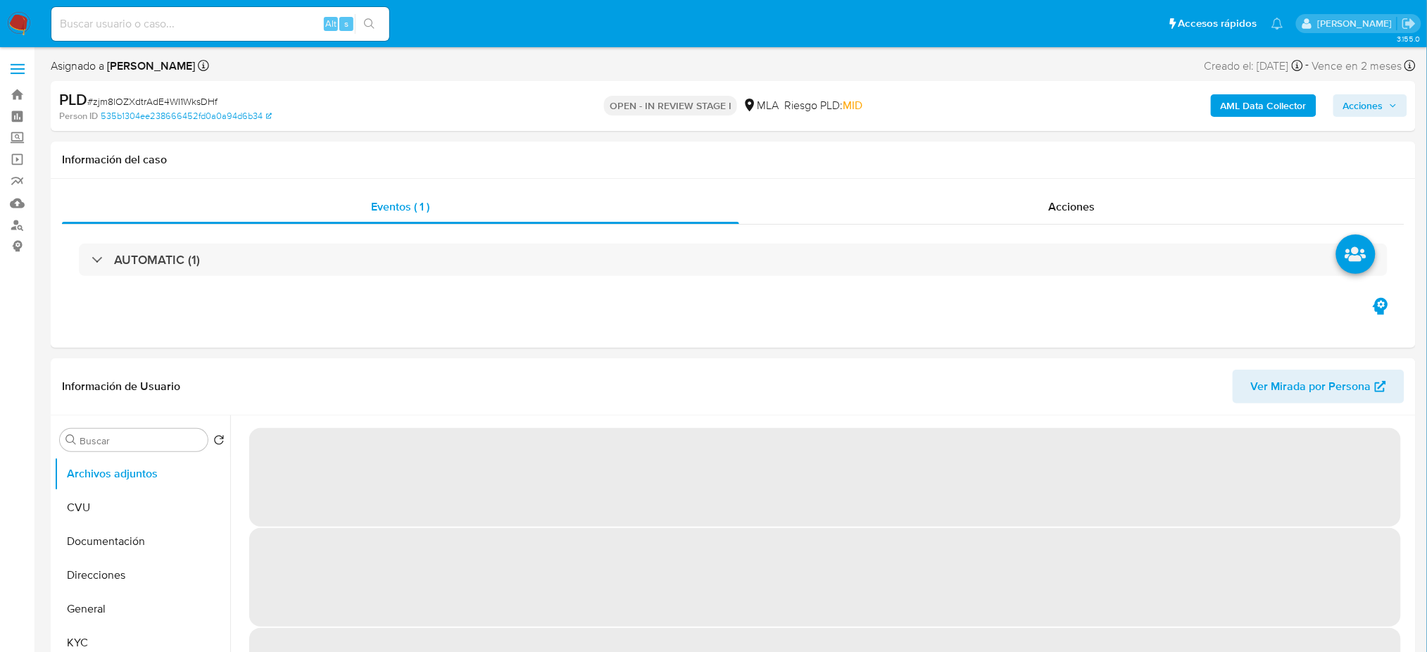
select select "10"
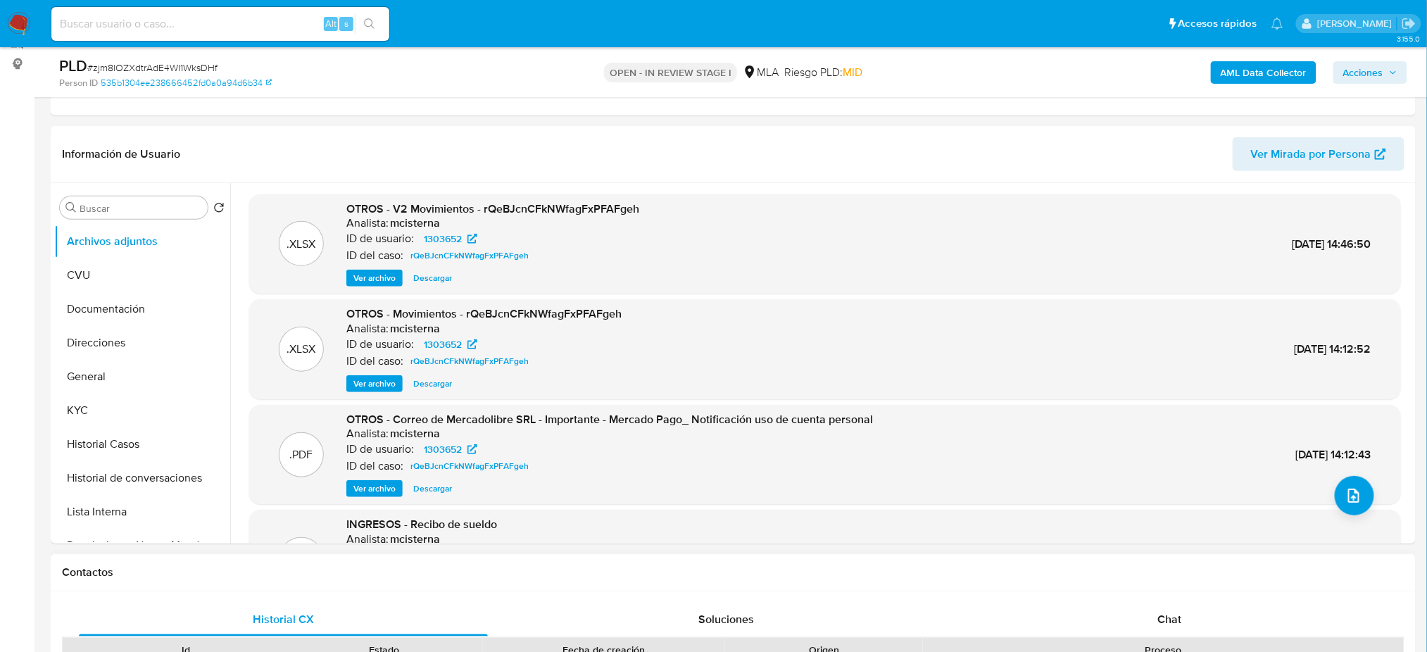
scroll to position [657, 0]
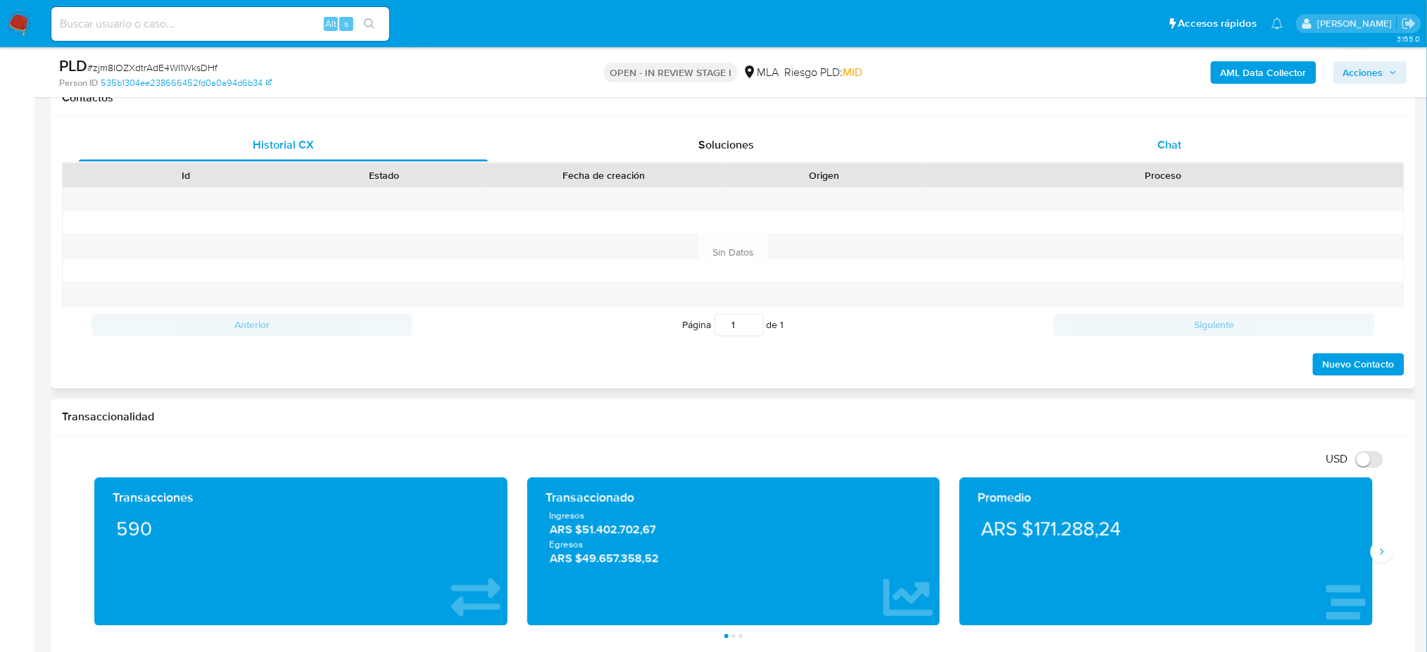
click at [1211, 152] on div "Chat" at bounding box center [1169, 145] width 409 height 34
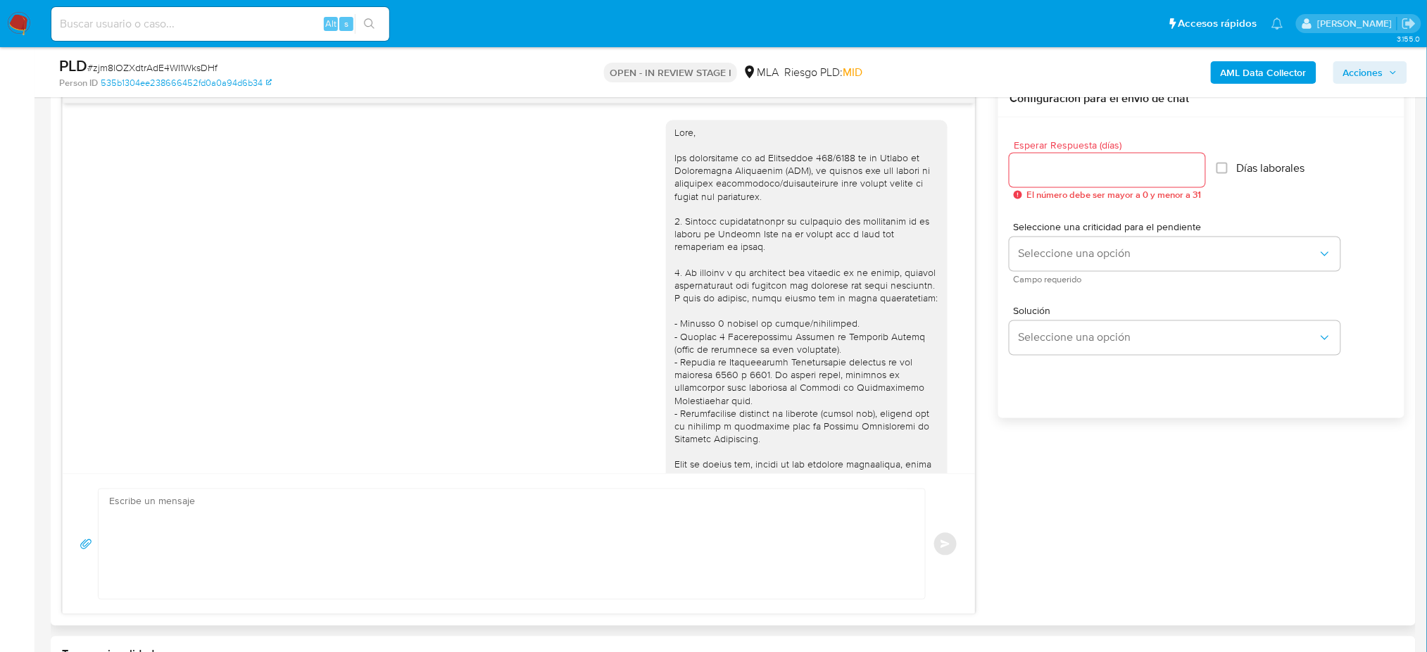
scroll to position [570, 0]
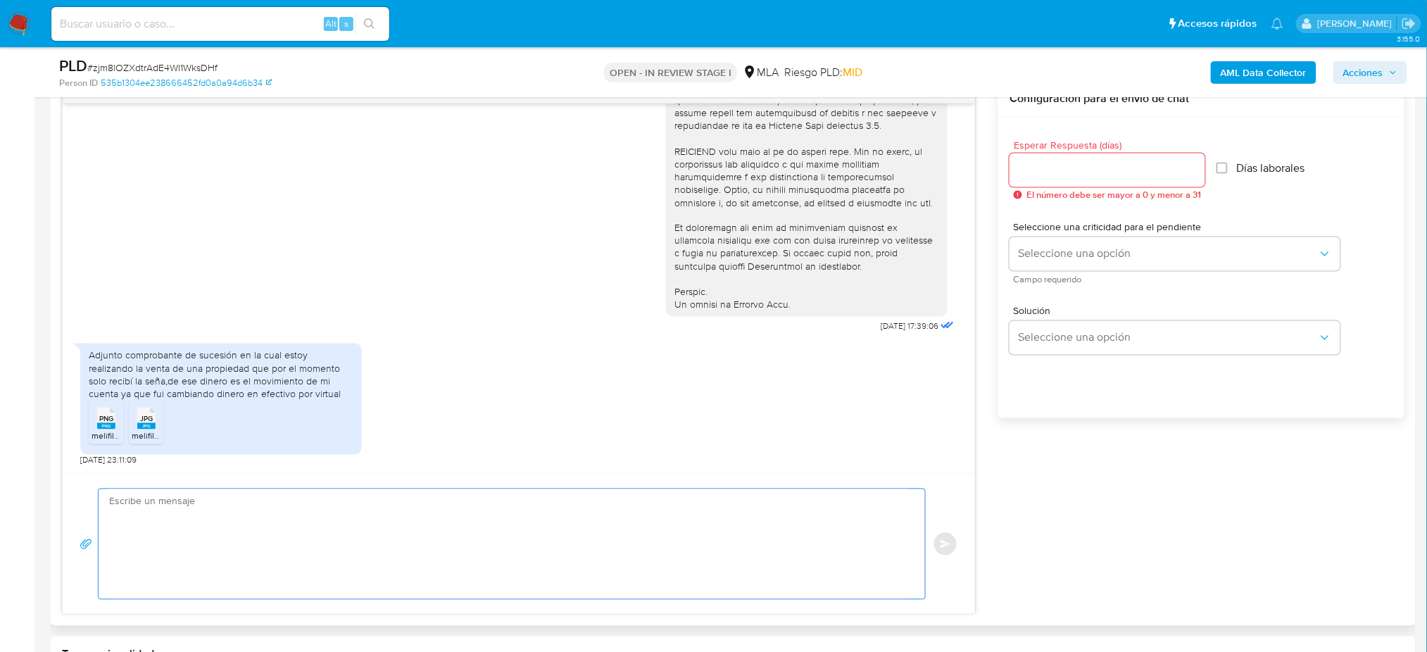
click at [217, 536] on textarea at bounding box center [508, 544] width 798 height 110
paste textarea "Hola, ¡Muchas gracias por tu respuesta! Confirmamos la recepción de la document…"
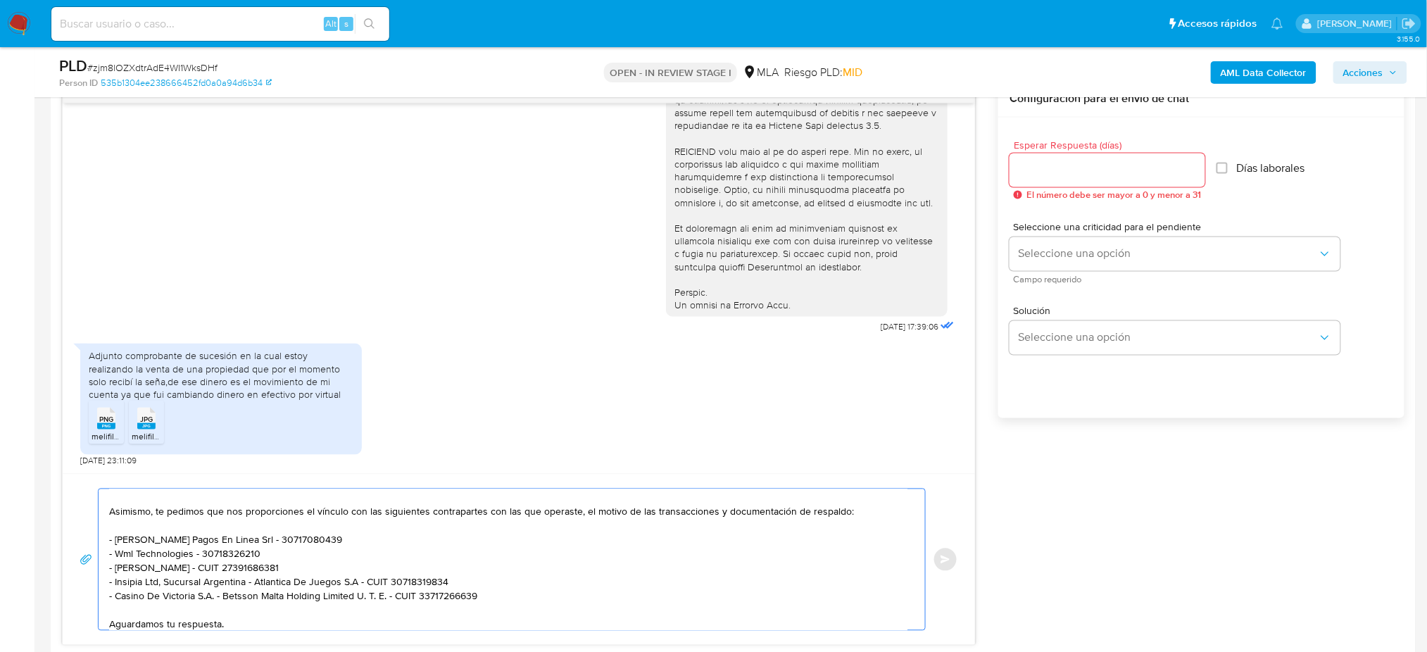
scroll to position [13, 0]
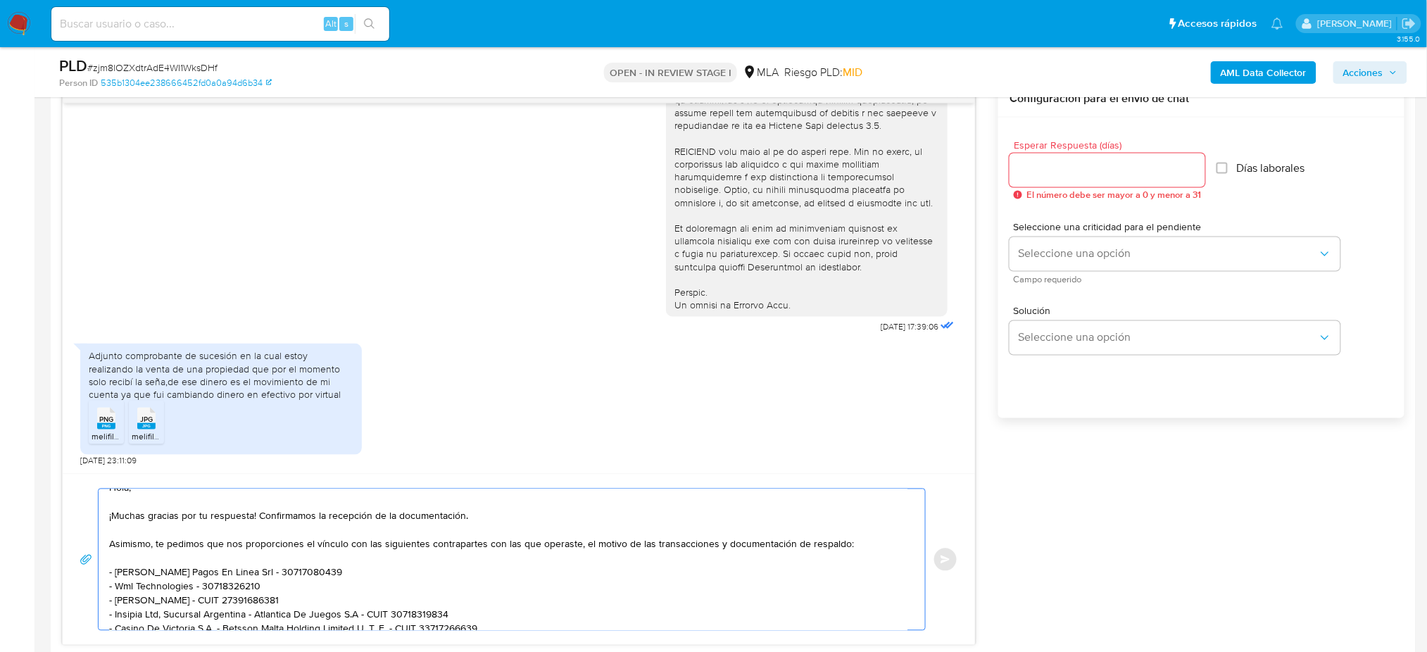
type textarea "Hola, ¡Muchas gracias por tu respuesta! Confirmamos la recepción de la document…"
click at [1050, 182] on div at bounding box center [1108, 170] width 196 height 34
click at [1044, 175] on input "Esperar Respuesta (días)" at bounding box center [1108, 170] width 196 height 18
type input "2"
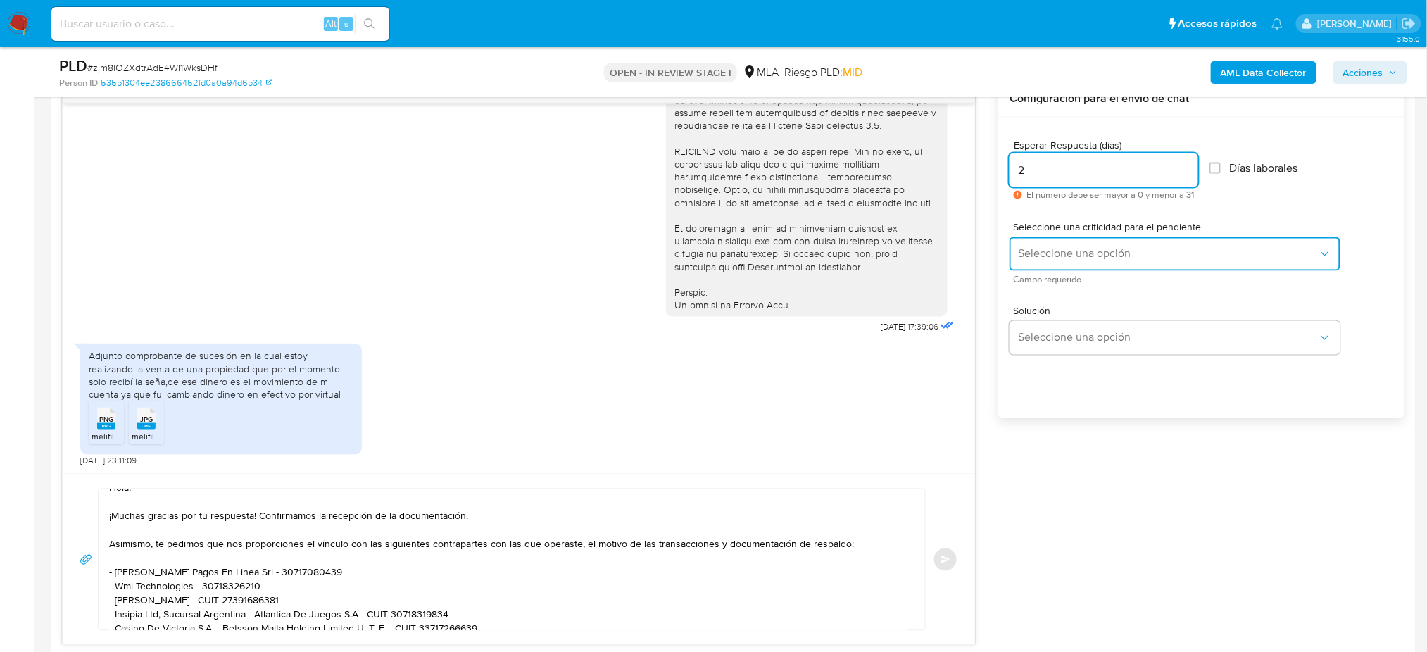
click at [1033, 253] on span "Seleccione una opción" at bounding box center [1168, 254] width 300 height 14
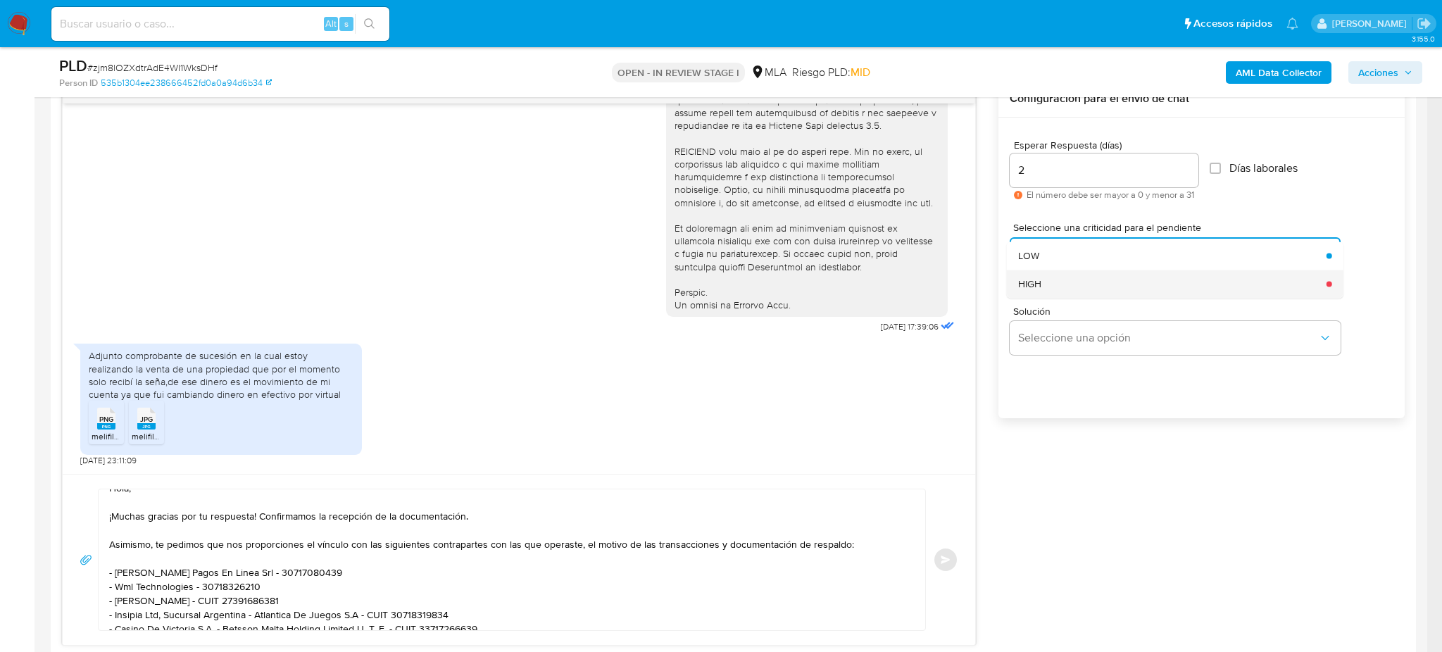
click at [1039, 271] on div "HIGH" at bounding box center [1168, 284] width 300 height 28
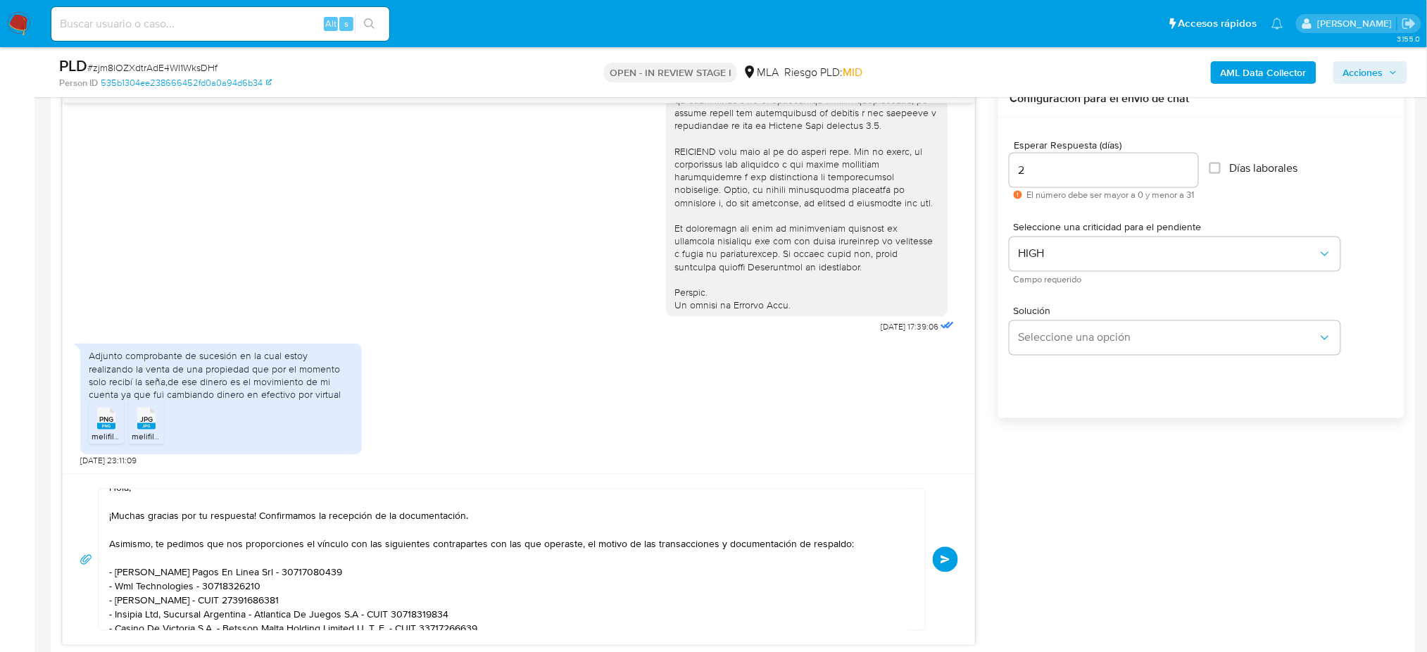
click at [941, 555] on span "Enviar" at bounding box center [946, 559] width 10 height 8
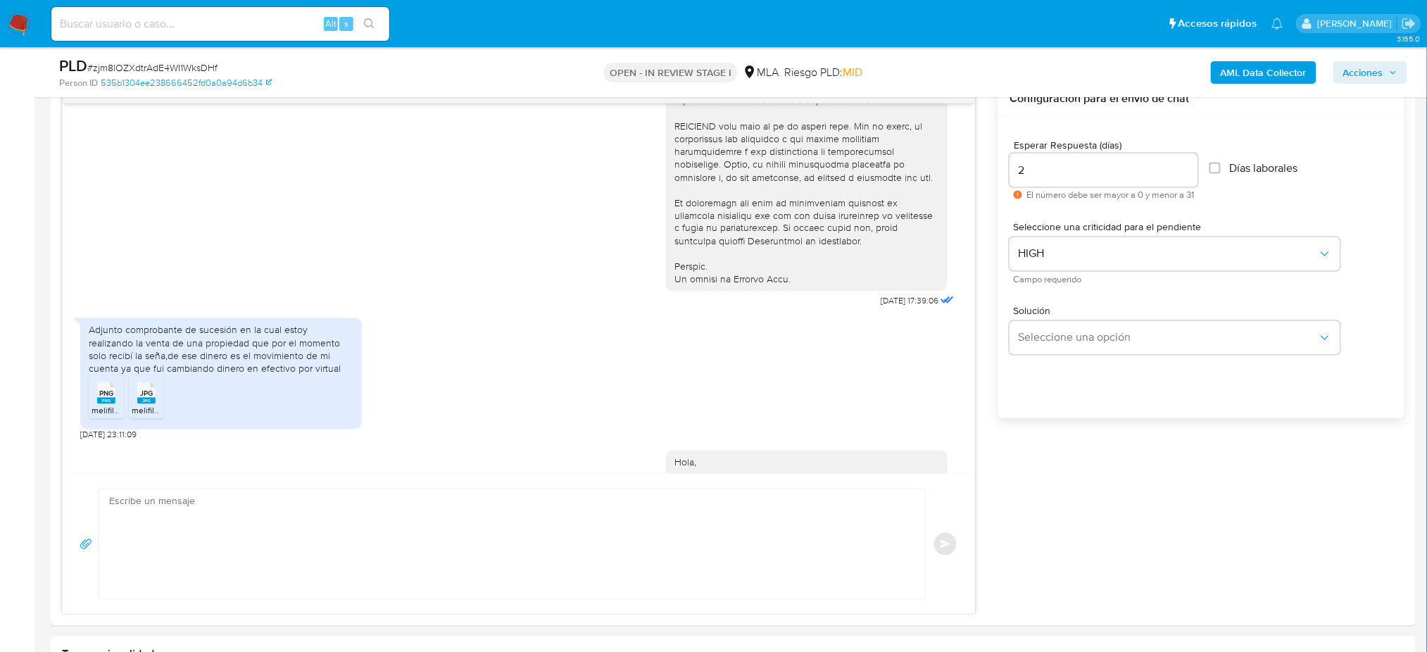
scroll to position [880, 0]
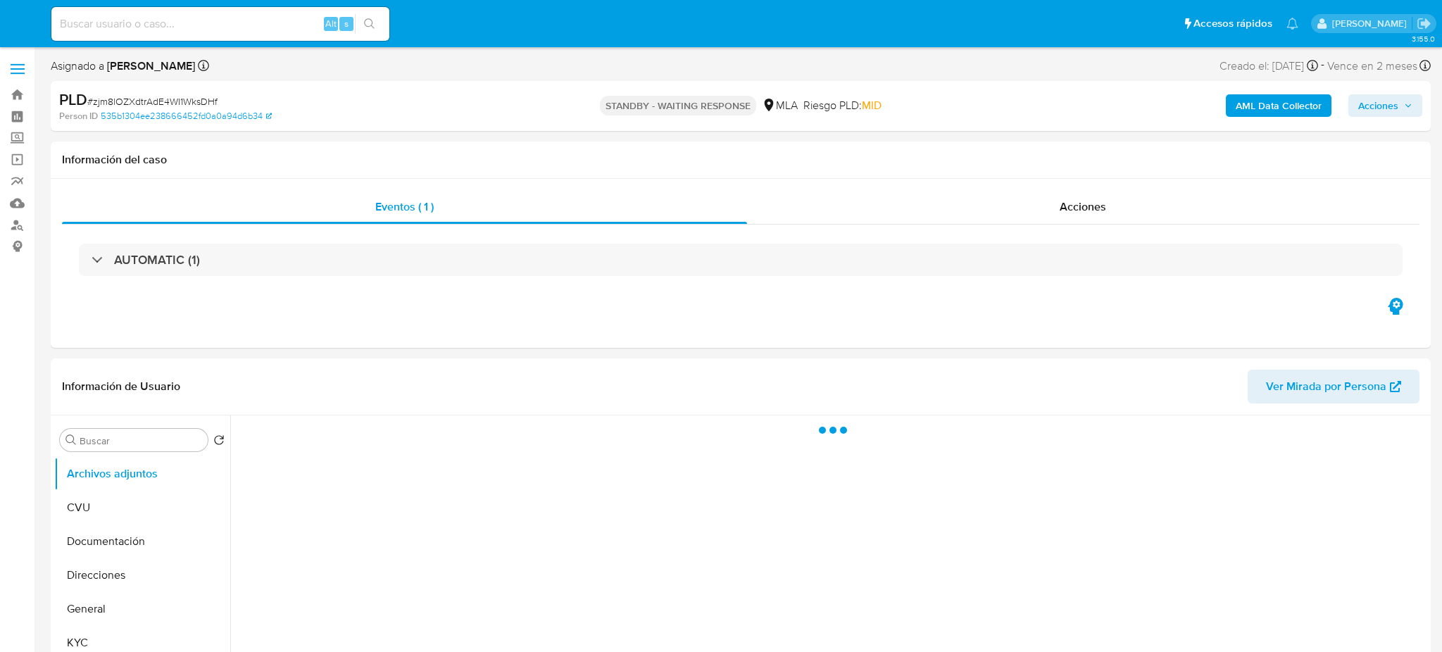
select select "10"
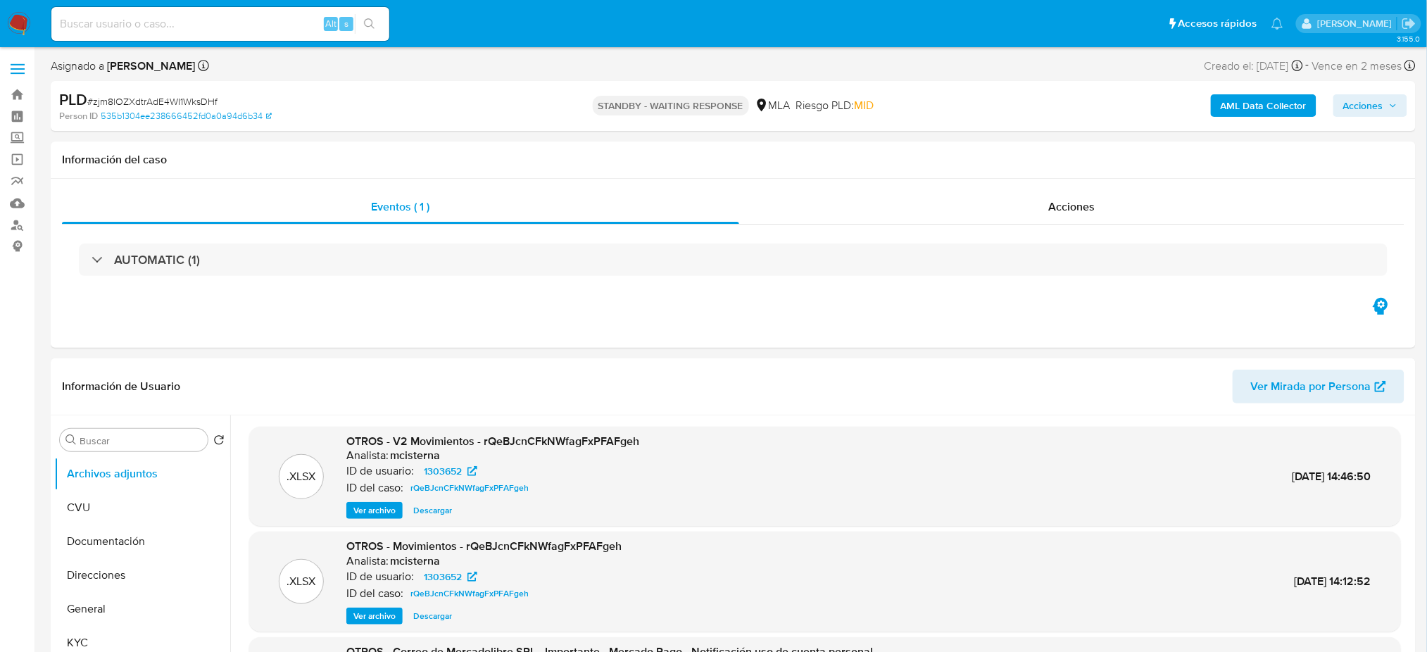
click at [233, 32] on div "Alt s" at bounding box center [220, 24] width 338 height 34
click at [226, 25] on input at bounding box center [220, 24] width 338 height 18
paste input "DlbVCUuY0d6aGmHPanyj8VK2"
type input "DlbVCUuY0d6aGmHPanyj8VK2"
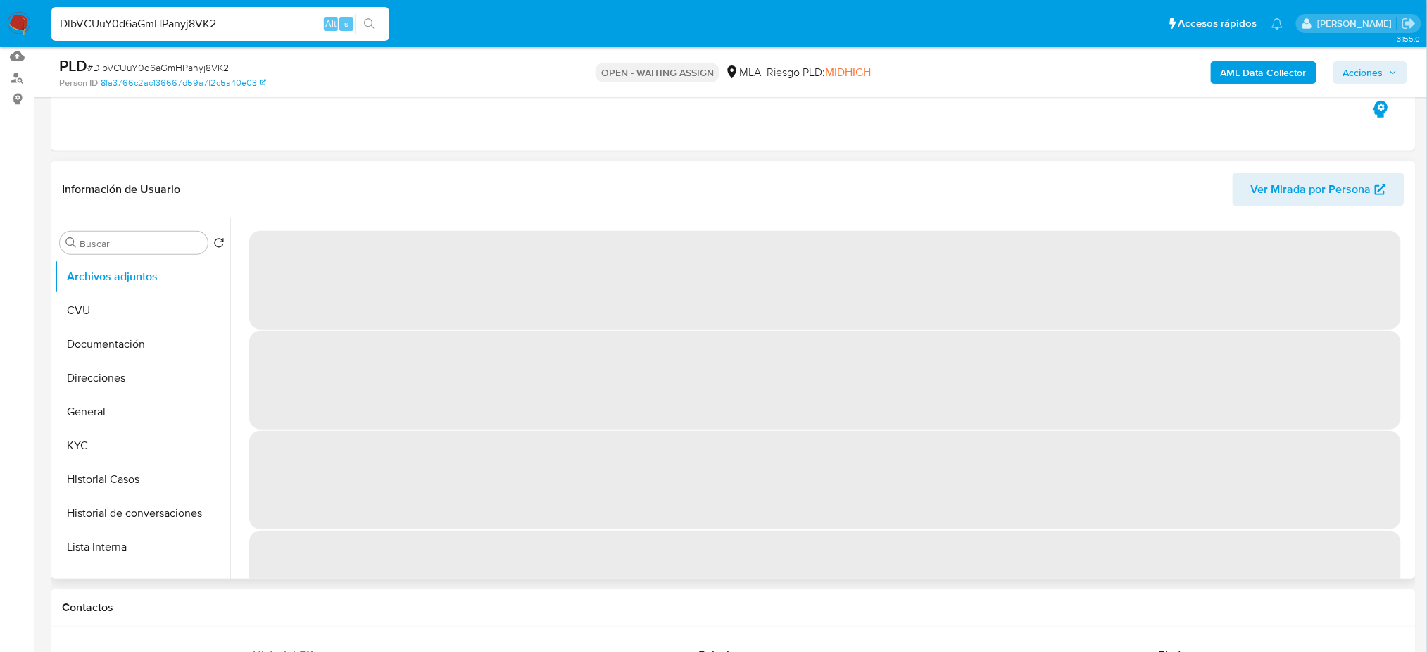
scroll to position [187, 0]
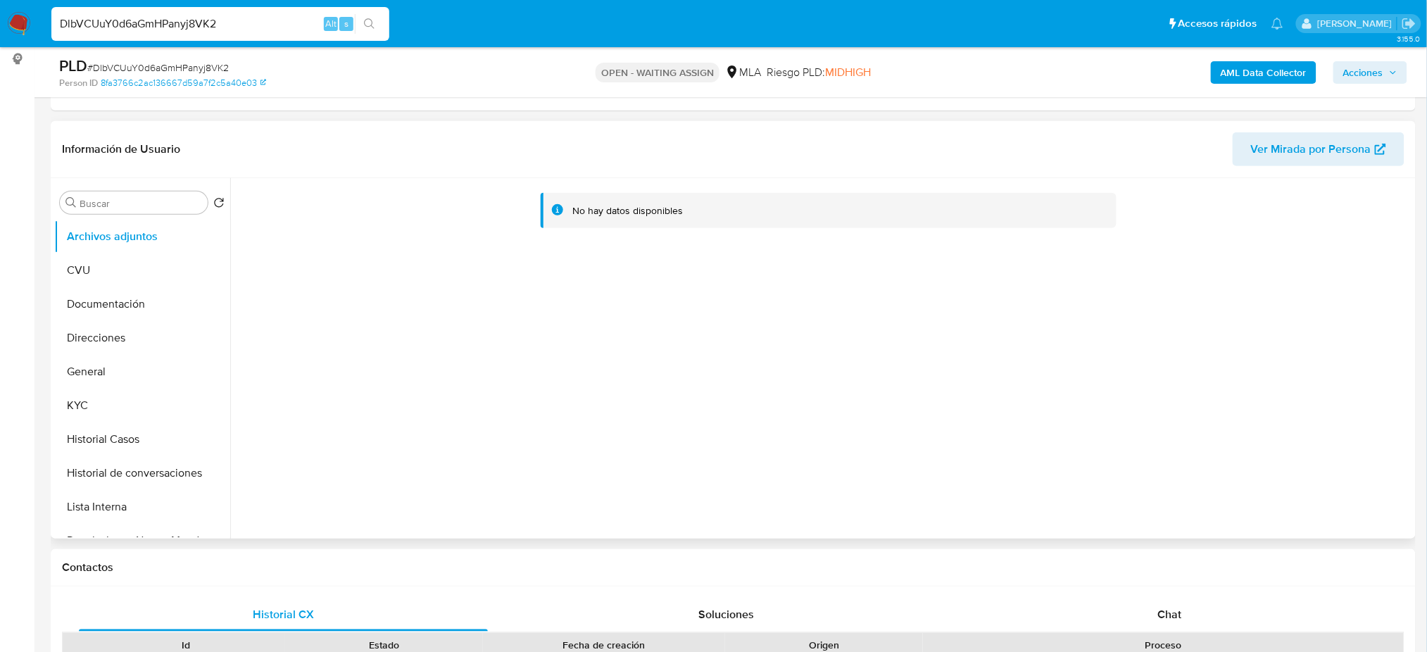
select select "10"
click at [168, 425] on button "Historial Casos" at bounding box center [136, 439] width 165 height 34
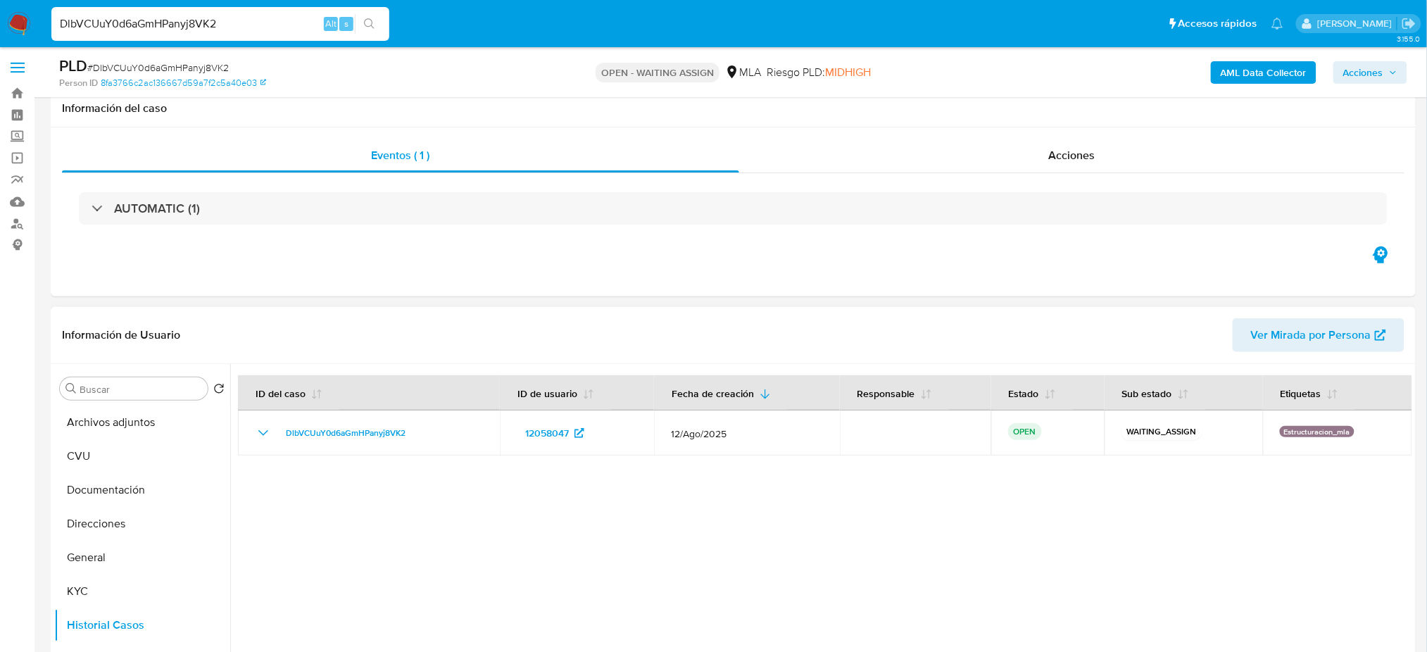
scroll to position [0, 0]
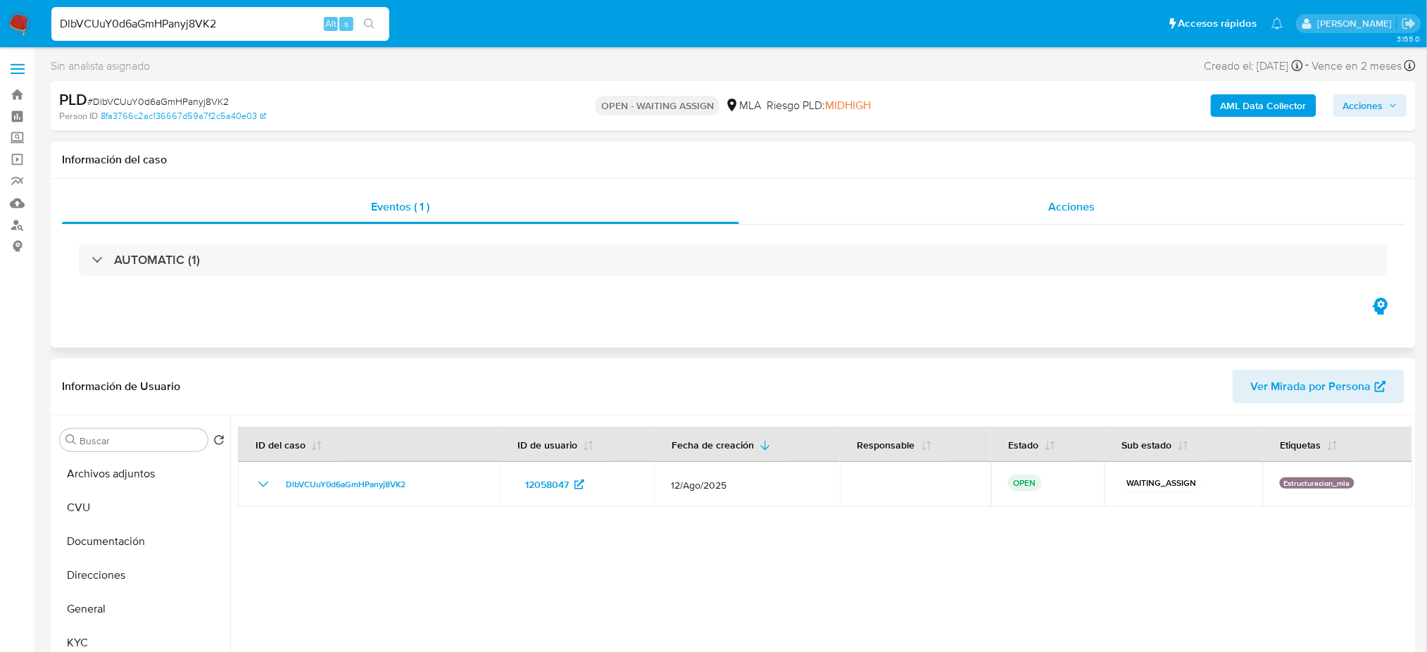
click at [1048, 196] on div "Acciones" at bounding box center [1071, 207] width 665 height 34
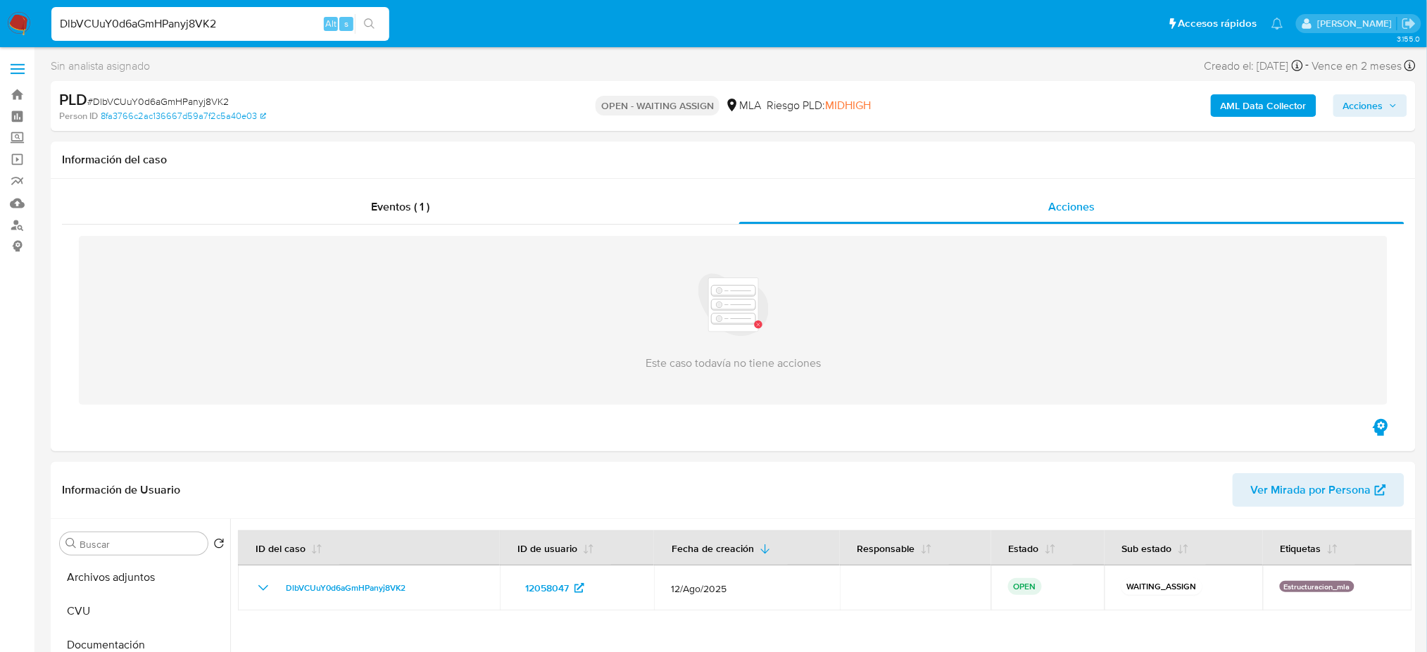
drag, startPoint x: 279, startPoint y: 20, endPoint x: 0, endPoint y: 27, distance: 279.6
click at [0, 27] on nav "Pausado Ver notificaciones DlbVCUuY0d6aGmHPanyj8VK2 Alt s Accesos rápidos Presi…" at bounding box center [713, 23] width 1427 height 47
paste input "SrarPqJMTq8NvtQsDbsZfNYp"
type input "SrarPqJMTq8NvtQsDbsZfNYp"
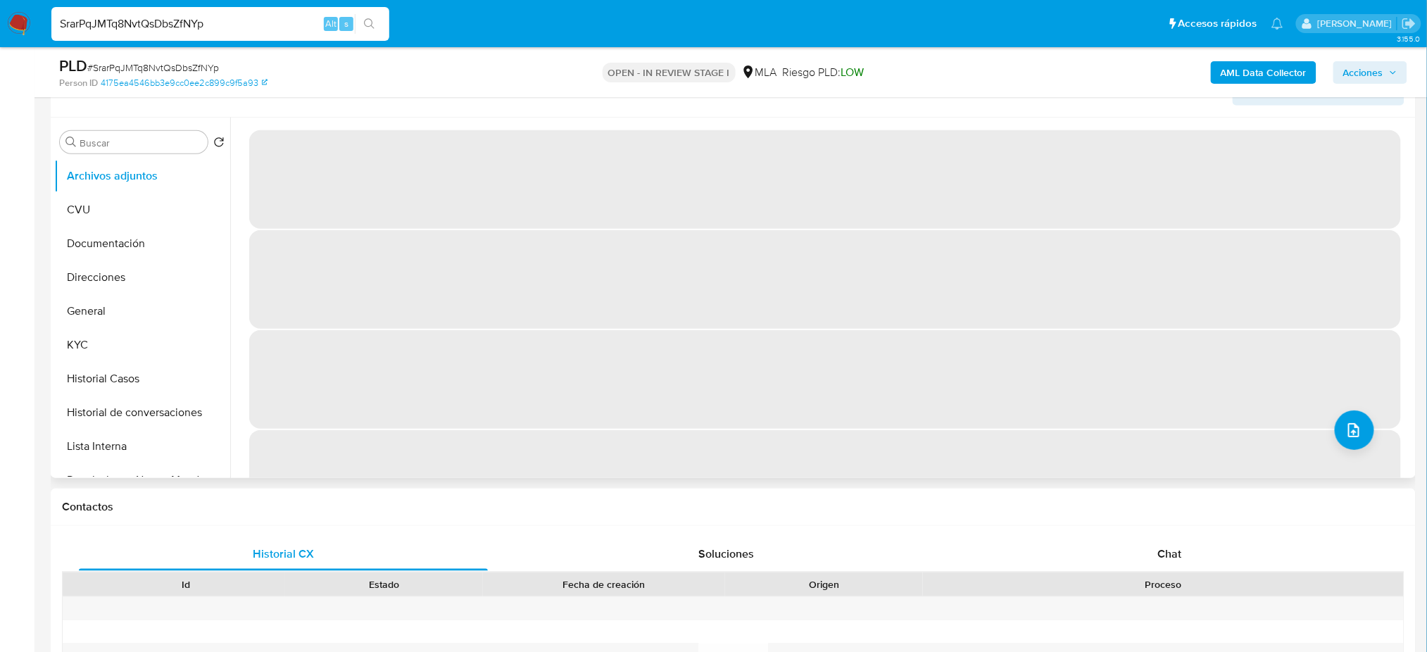
scroll to position [282, 0]
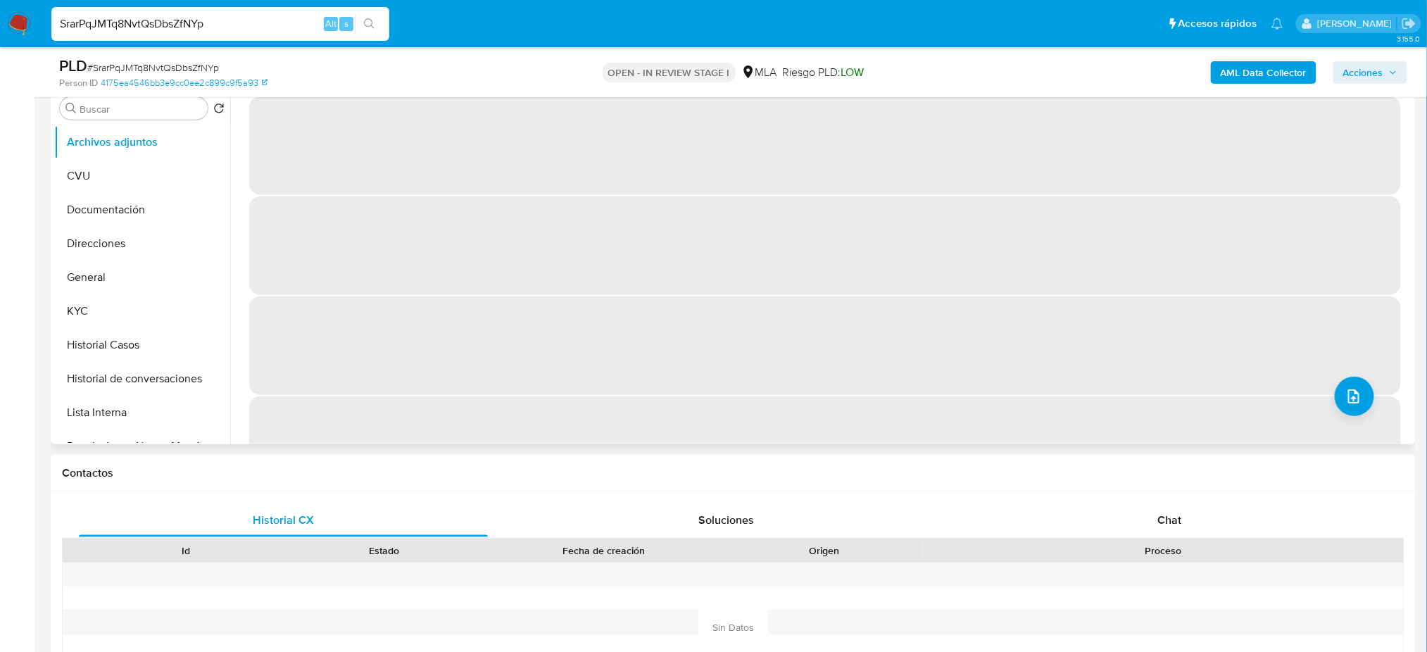
select select "10"
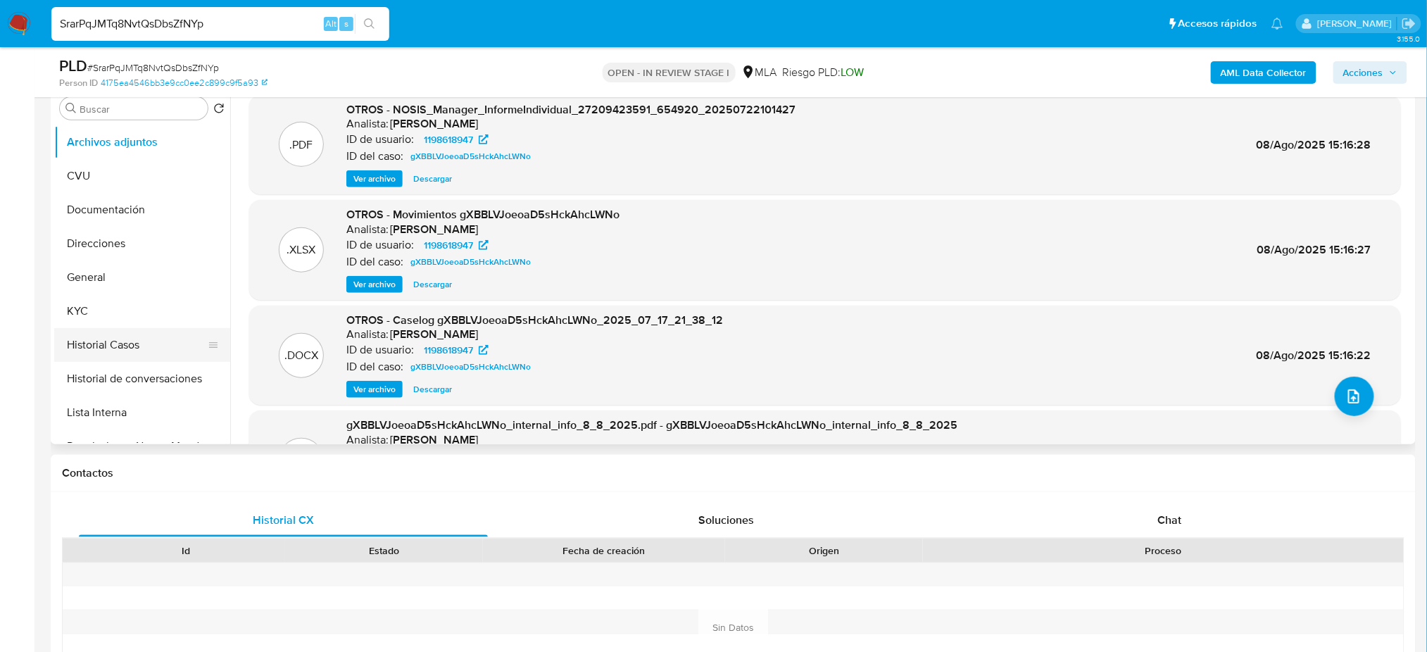
drag, startPoint x: 97, startPoint y: 341, endPoint x: 90, endPoint y: 343, distance: 7.2
click at [98, 341] on button "Historial Casos" at bounding box center [136, 345] width 165 height 34
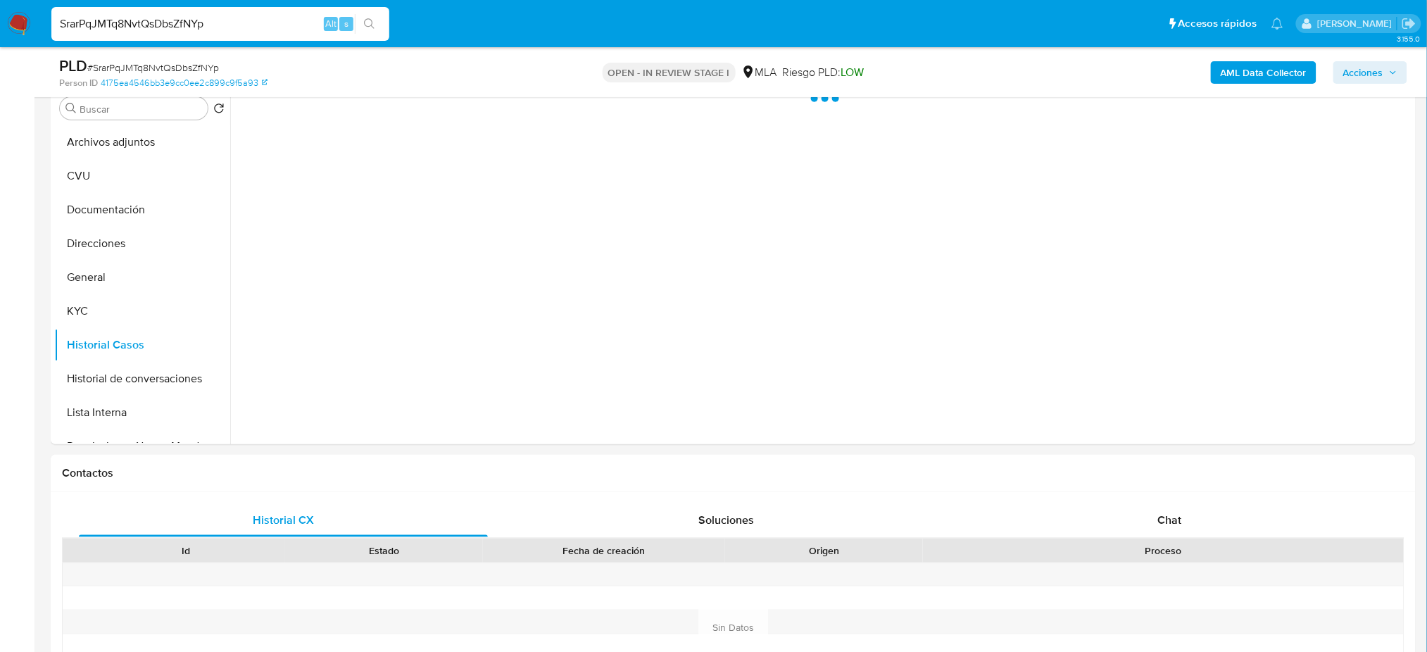
scroll to position [187, 0]
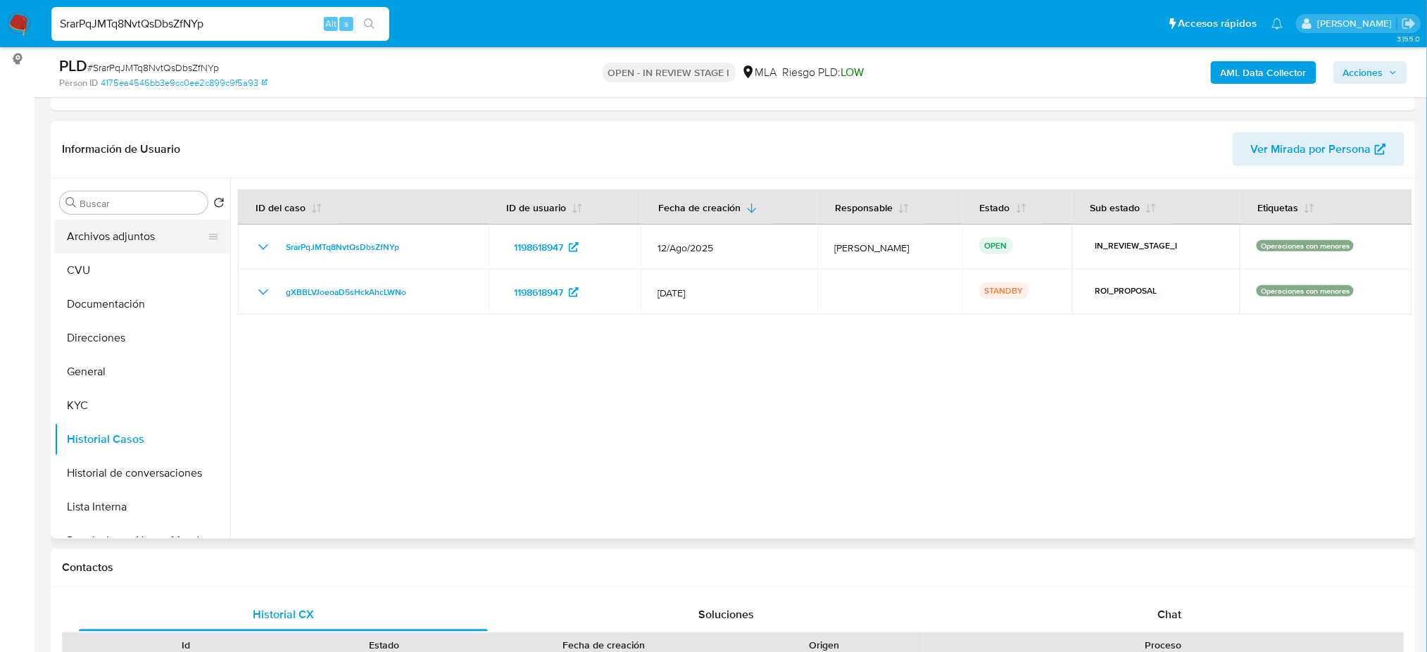
click at [121, 234] on button "Archivos adjuntos" at bounding box center [136, 237] width 165 height 34
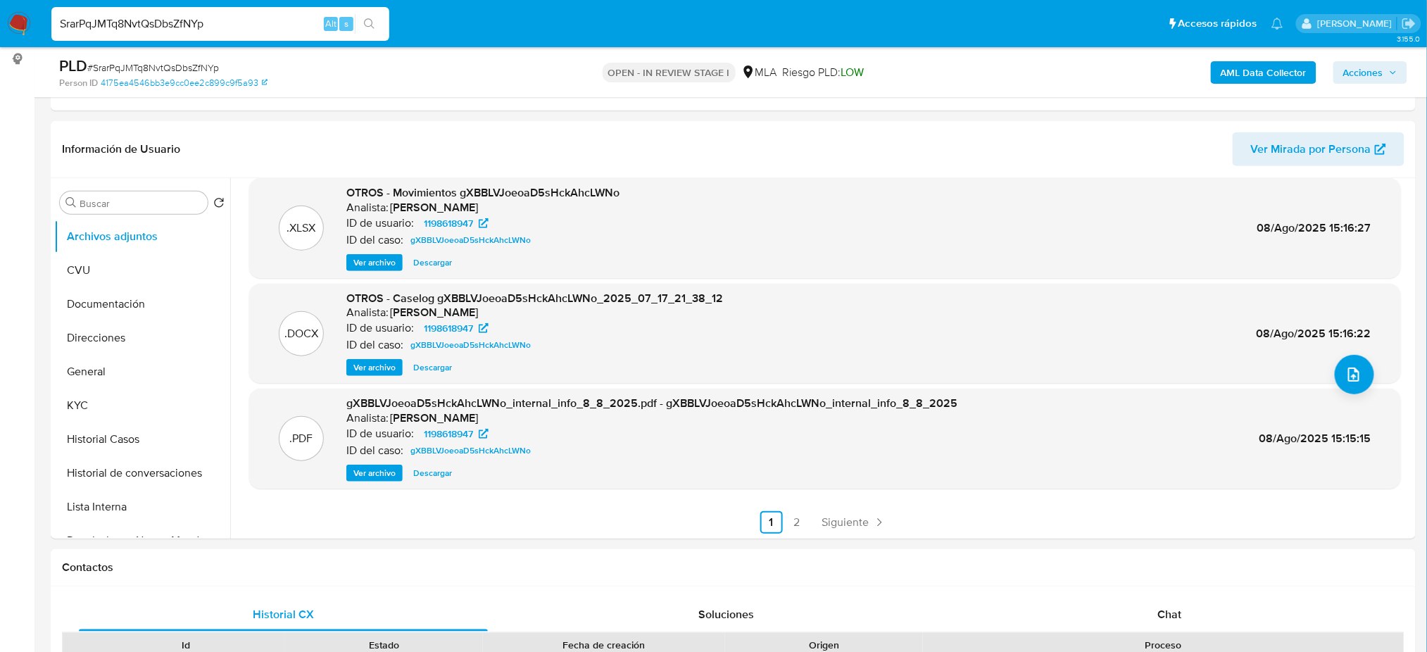
scroll to position [118, 0]
click at [798, 515] on link "2" at bounding box center [797, 520] width 23 height 23
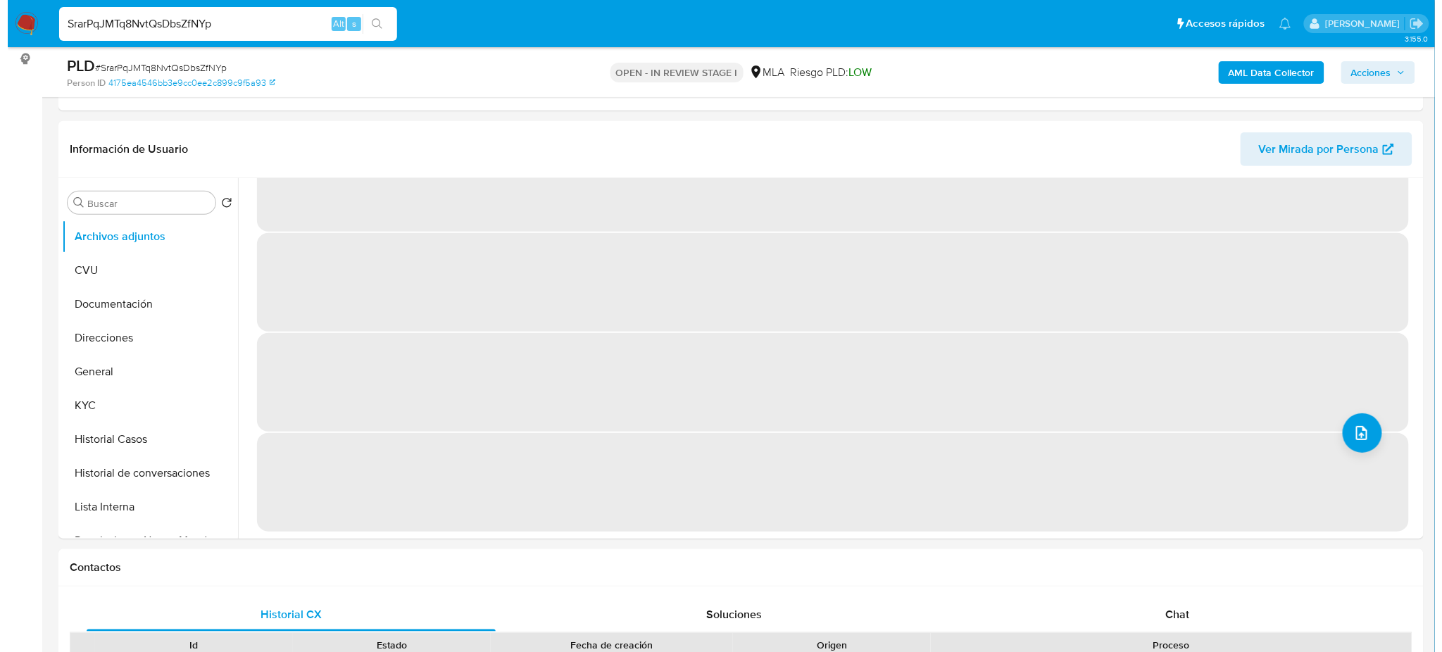
scroll to position [0, 0]
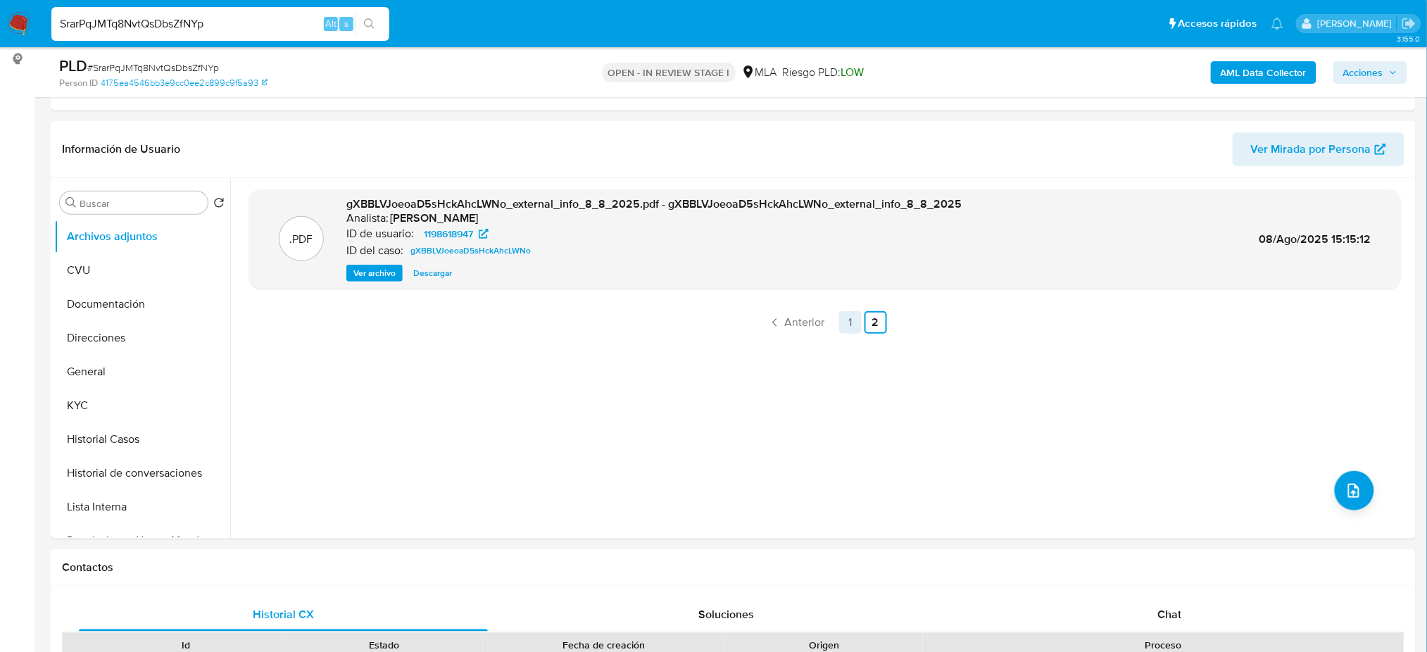
click at [839, 313] on link "1" at bounding box center [850, 322] width 23 height 23
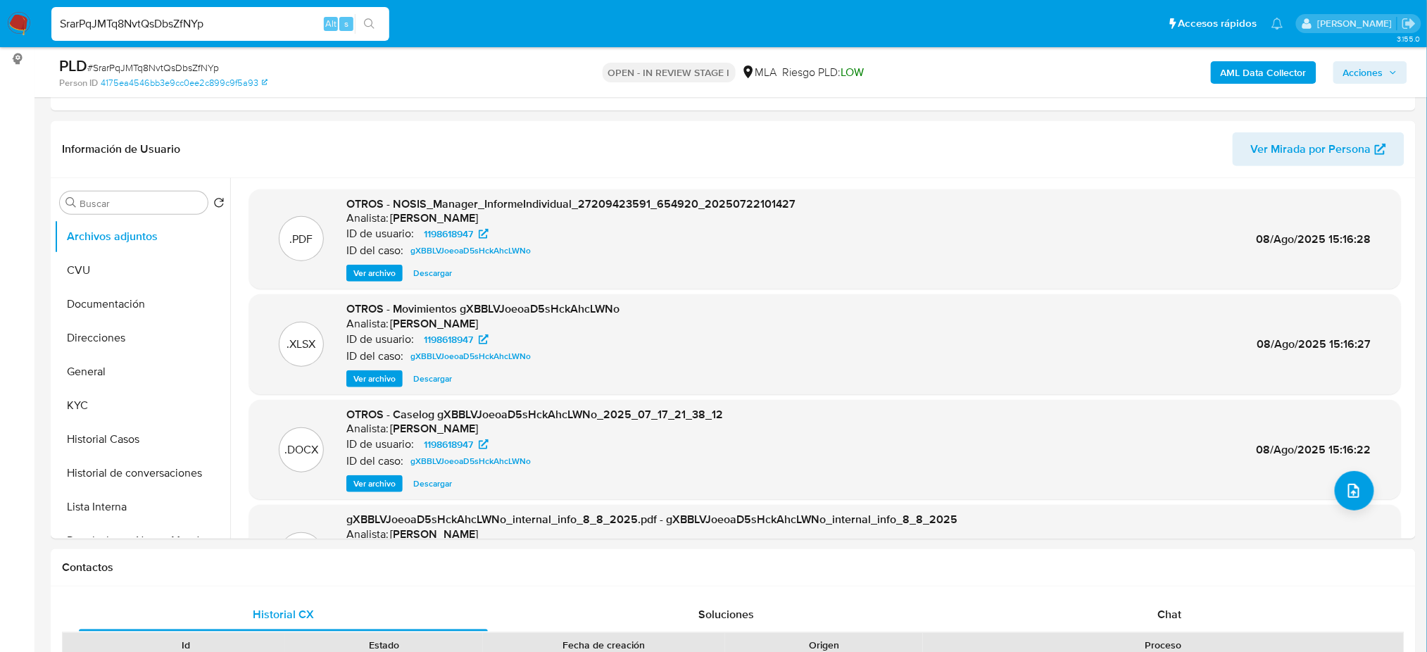
click at [372, 487] on span "Ver archivo" at bounding box center [374, 484] width 42 height 14
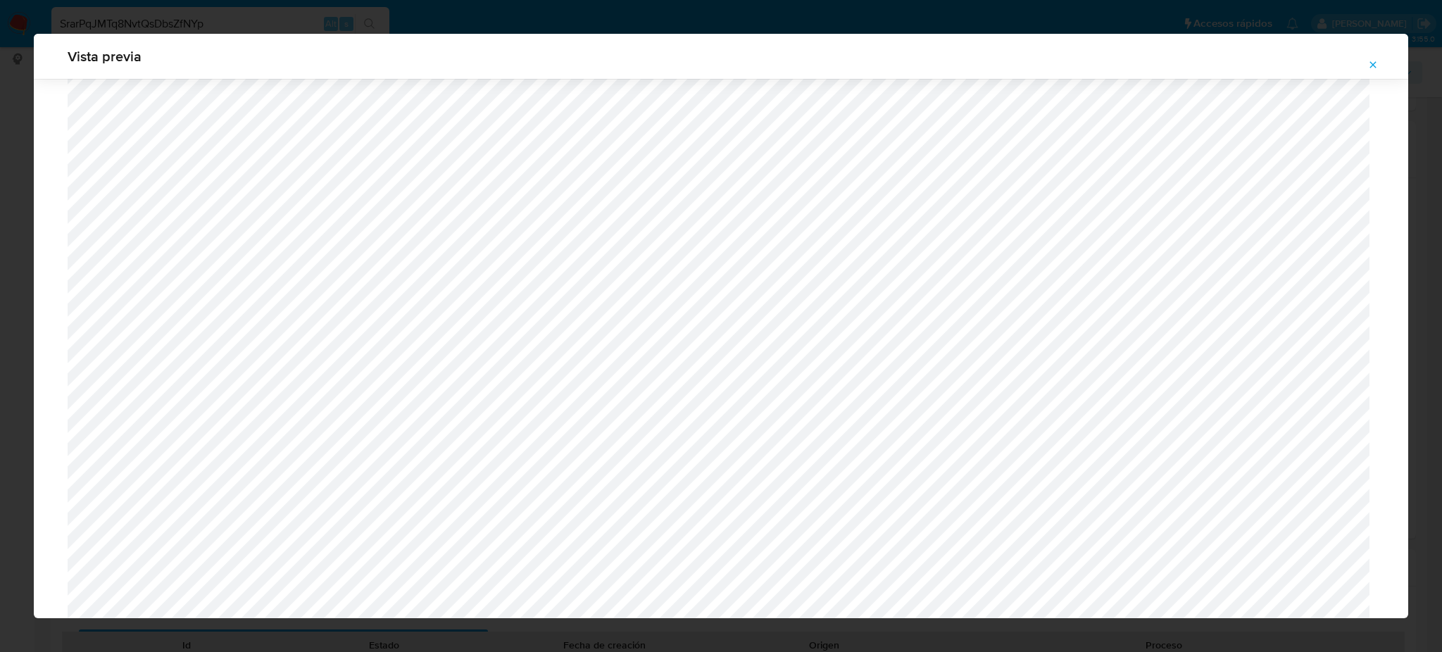
scroll to position [535, 0]
click at [1380, 68] on button "Attachment preview" at bounding box center [1372, 65] width 31 height 23
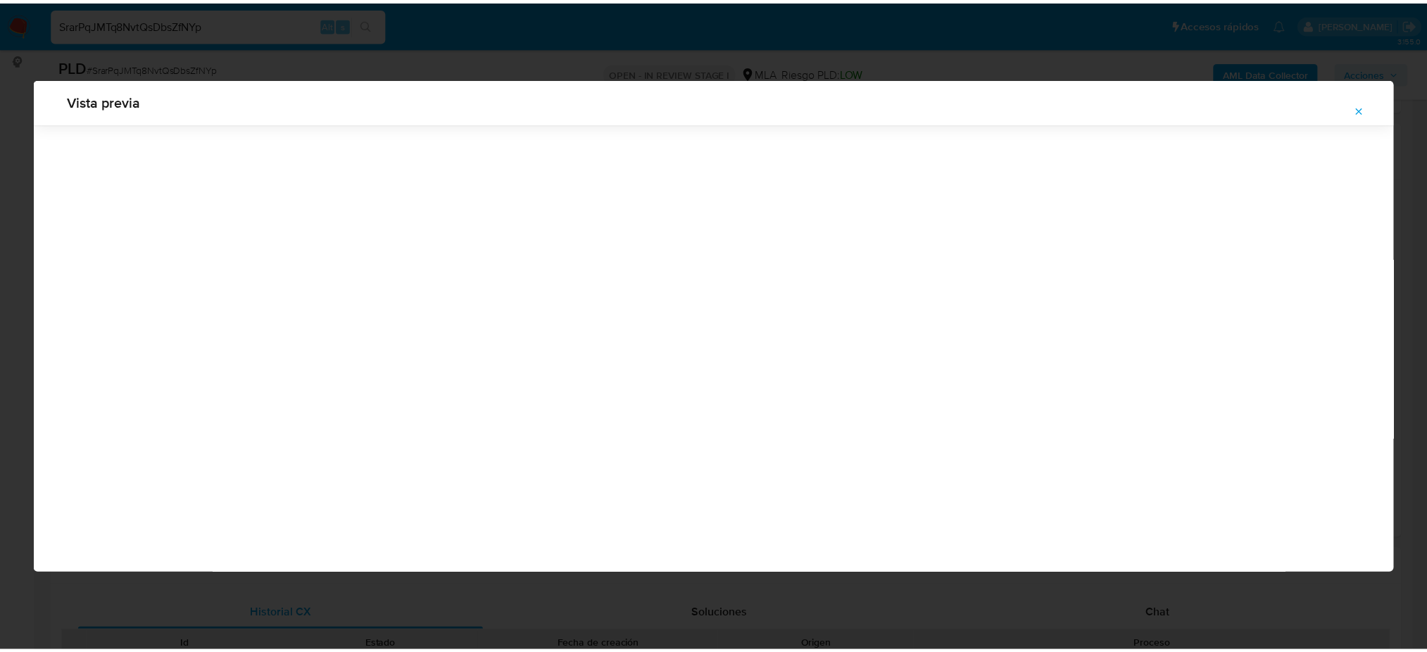
scroll to position [0, 0]
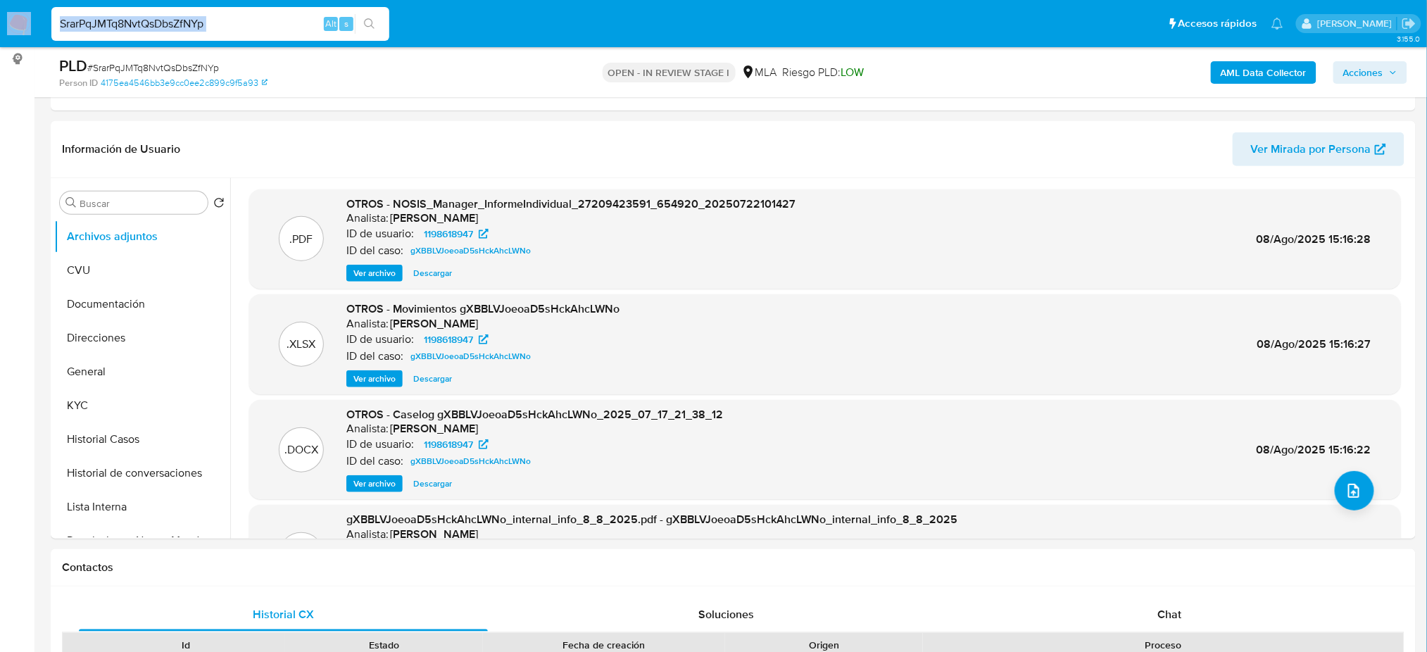
drag, startPoint x: 212, startPoint y: 34, endPoint x: 0, endPoint y: 27, distance: 212.0
click at [0, 27] on nav "Pausado Ver notificaciones SrarPqJMTq8NvtQsDbsZfNYp Alt s Accesos rápidos Presi…" at bounding box center [713, 23] width 1427 height 47
click at [237, 19] on input "SrarPqJMTq8NvtQsDbsZfNYp" at bounding box center [220, 24] width 338 height 18
click at [252, 15] on input "SrarPqJMTq8NvtQsDbsZfNYp" at bounding box center [220, 24] width 338 height 18
drag, startPoint x: 245, startPoint y: 22, endPoint x: 32, endPoint y: 28, distance: 212.7
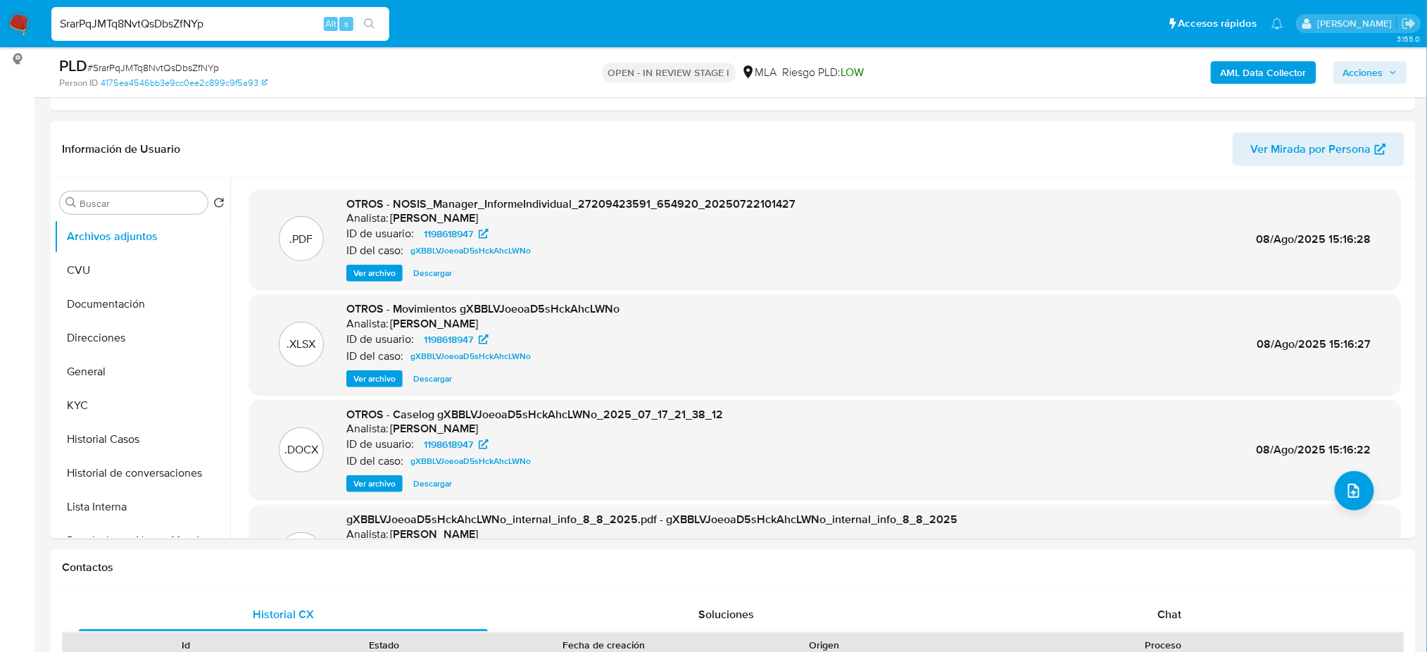
click at [32, 28] on nav "Pausado Ver notificaciones SrarPqJMTq8NvtQsDbsZfNYp Alt s Accesos rápidos Presi…" at bounding box center [713, 23] width 1427 height 47
paste input "wgZgur8VAsZFuWIkpjX0VBuw"
type input "wgZgur8VAsZFuWIkpjX0VBuw"
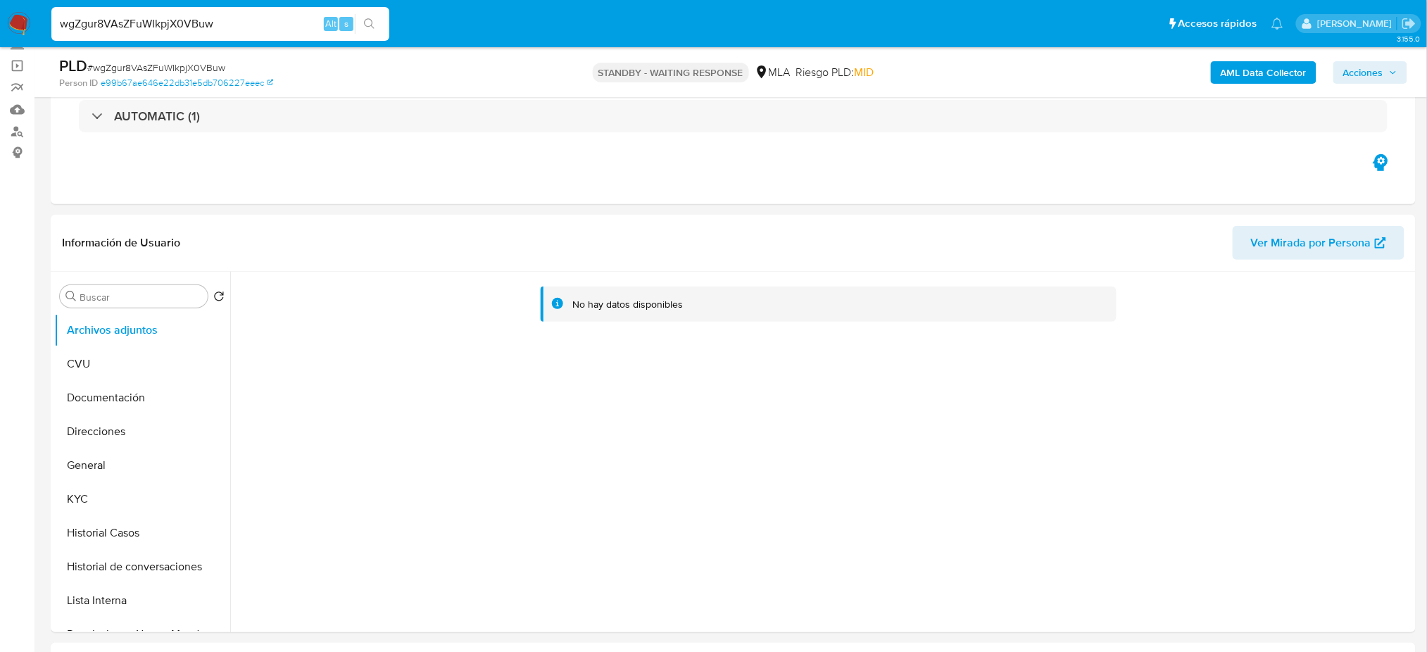
select select "10"
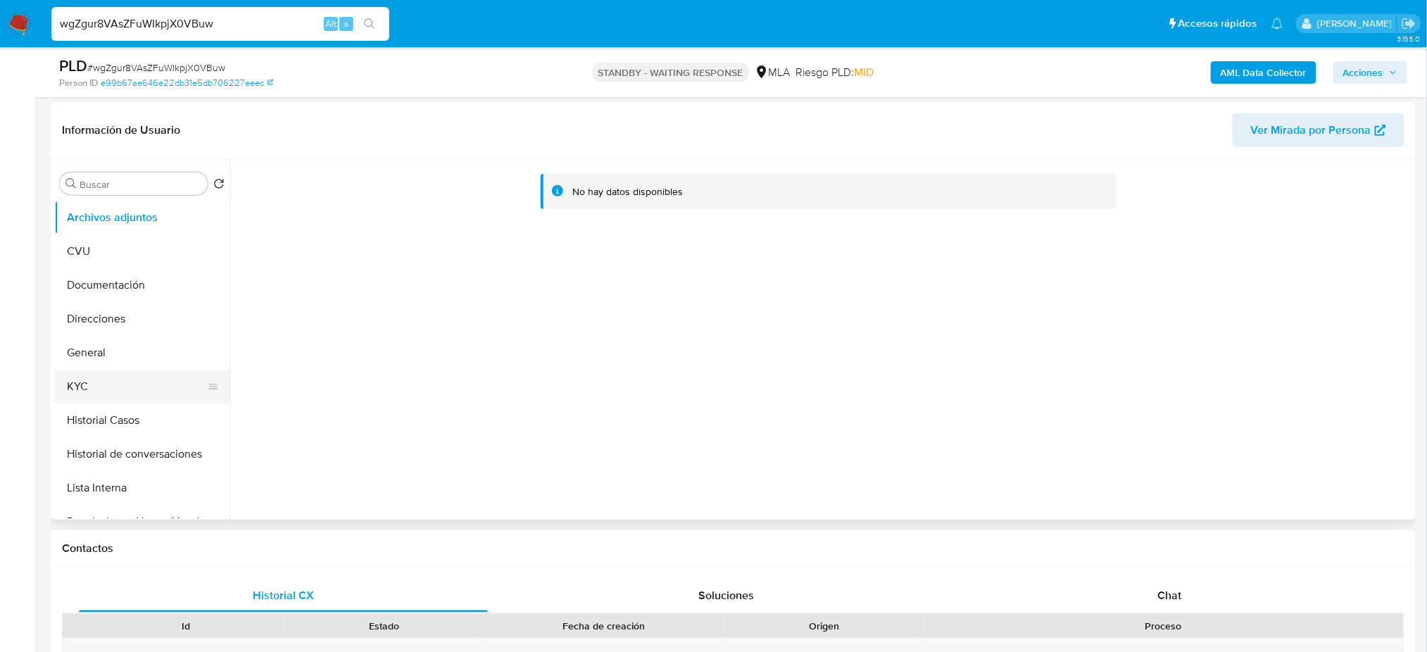
scroll to position [206, 0]
click at [120, 420] on button "Historial Casos" at bounding box center [136, 421] width 165 height 34
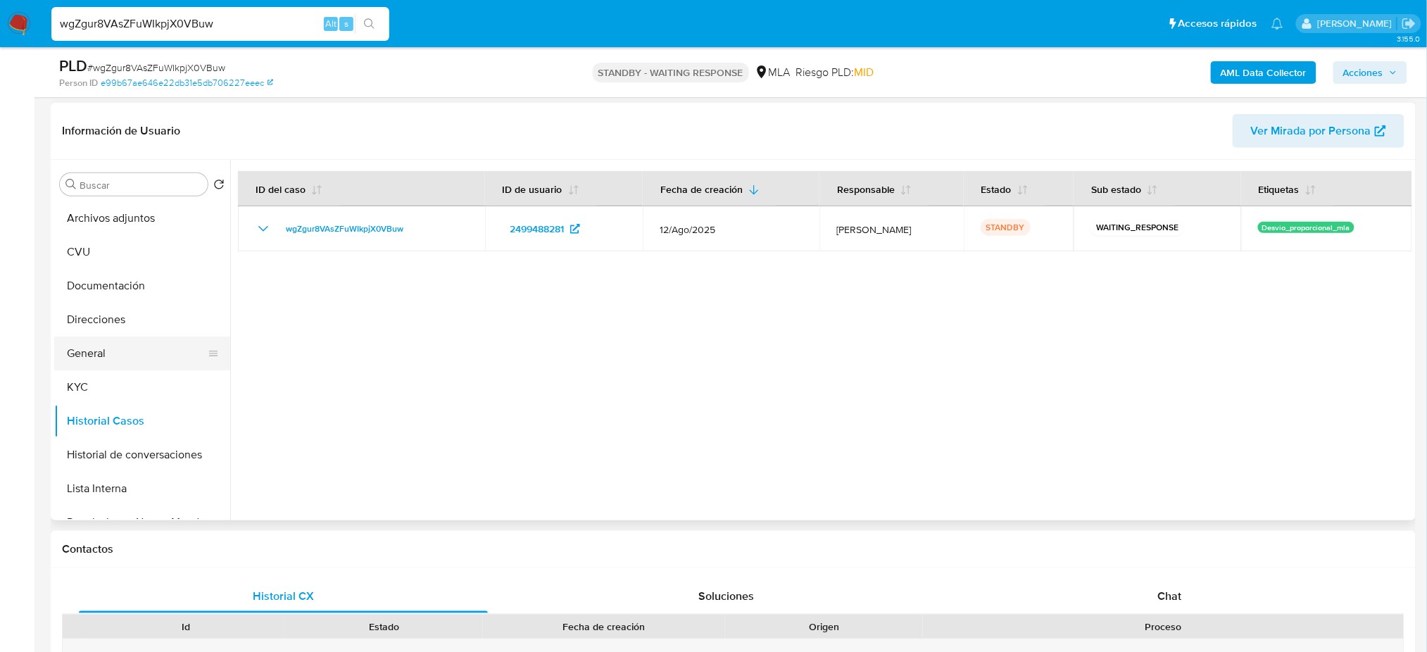
click at [129, 353] on button "General" at bounding box center [136, 354] width 165 height 34
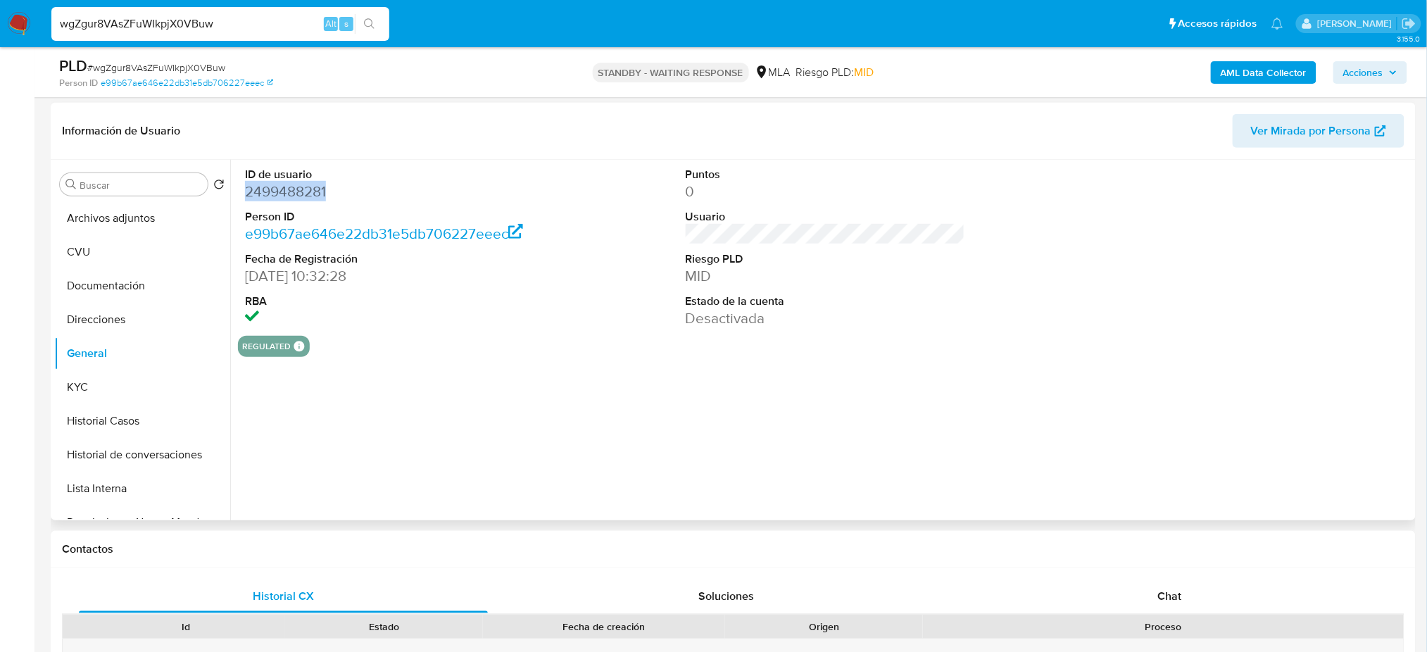
click at [271, 191] on dd "2499488281" at bounding box center [384, 192] width 279 height 20
click at [166, 382] on button "KYC" at bounding box center [136, 387] width 165 height 34
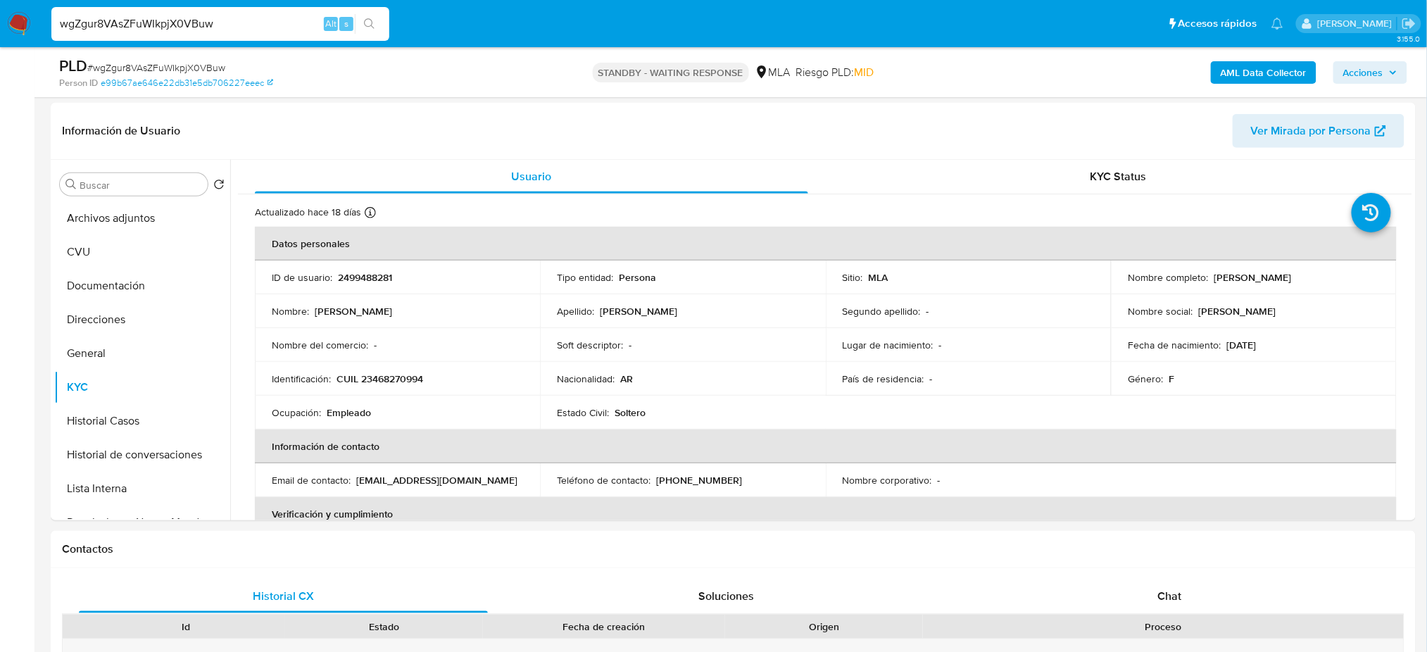
click at [379, 372] on p "CUIL 23468270994" at bounding box center [380, 378] width 87 height 13
copy p "23468270994"
click at [434, 366] on td "Identificación : CUIL 23468270994" at bounding box center [397, 379] width 285 height 34
drag, startPoint x: 370, startPoint y: 379, endPoint x: 649, endPoint y: 151, distance: 360.8
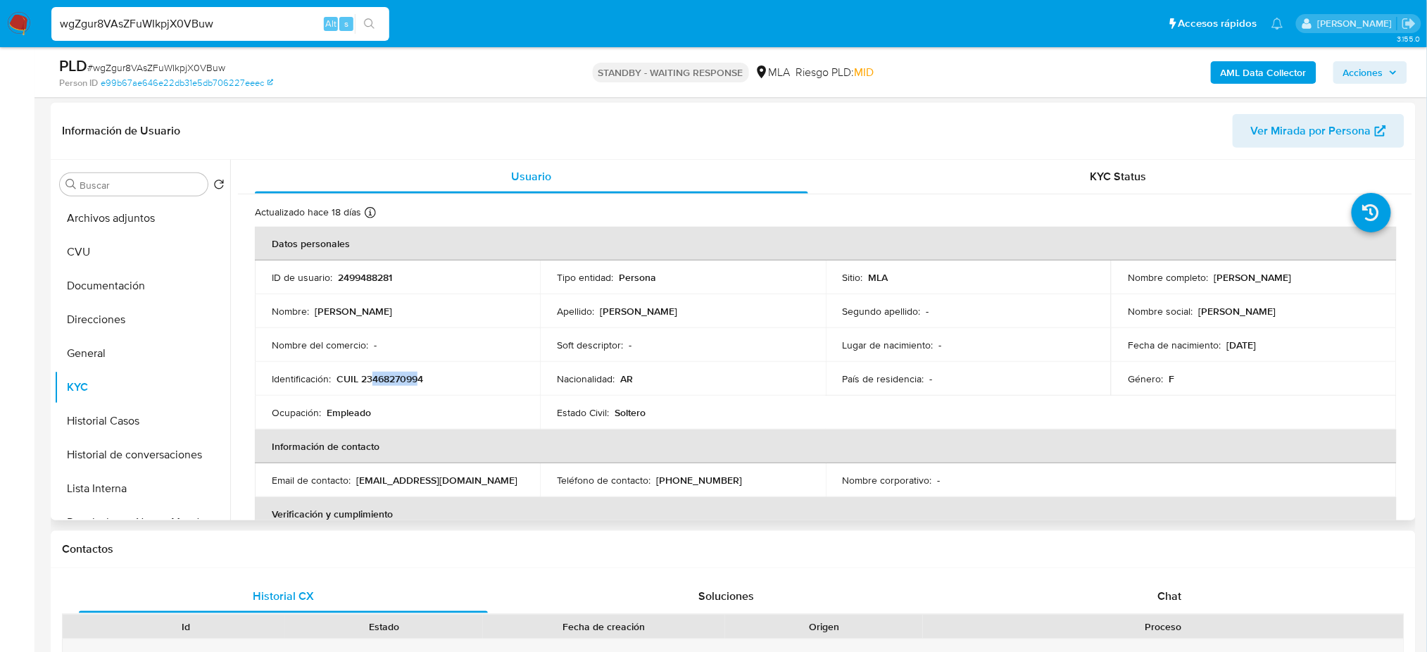
click at [420, 378] on p "CUIL 23468270994" at bounding box center [380, 378] width 87 height 13
copy p "46827099"
drag, startPoint x: 1211, startPoint y: 279, endPoint x: 1327, endPoint y: 277, distance: 116.2
click at [1327, 277] on div "Nombre completo : Lara Luana Castillo Vera" at bounding box center [1253, 277] width 251 height 13
copy p "Lara Luana Castillo Vera"
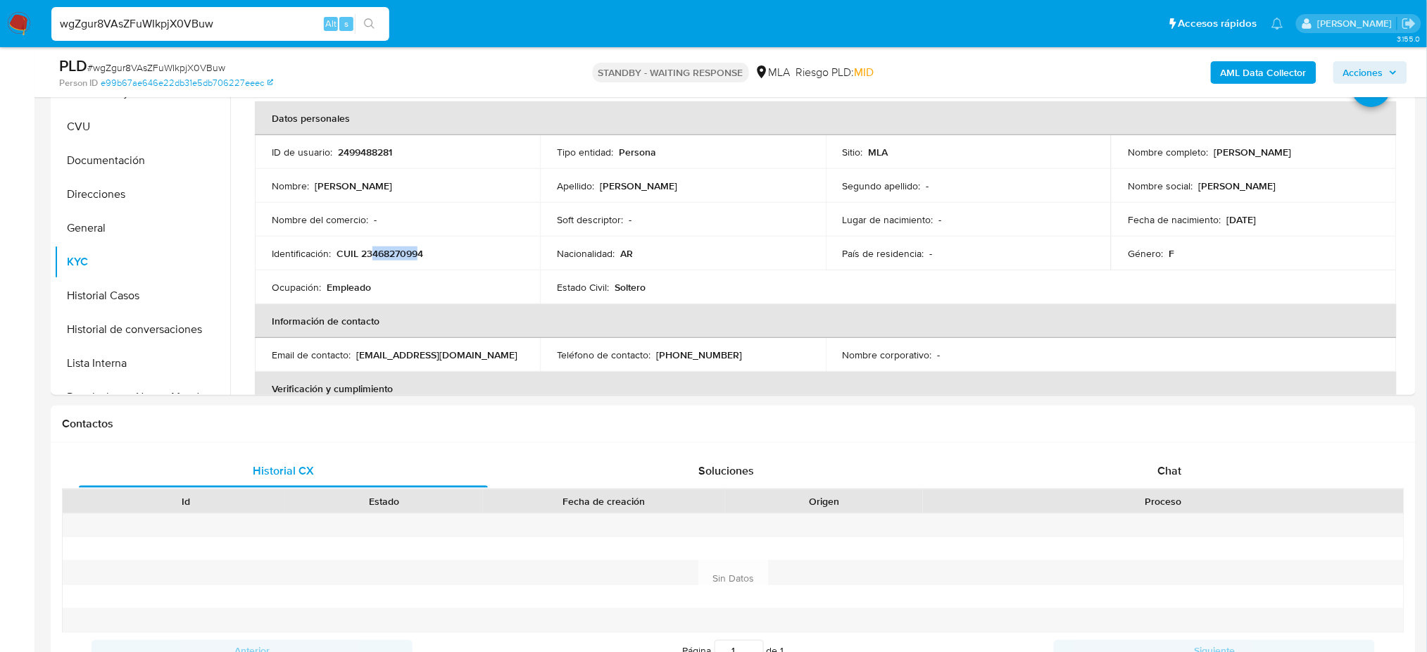
scroll to position [300, 0]
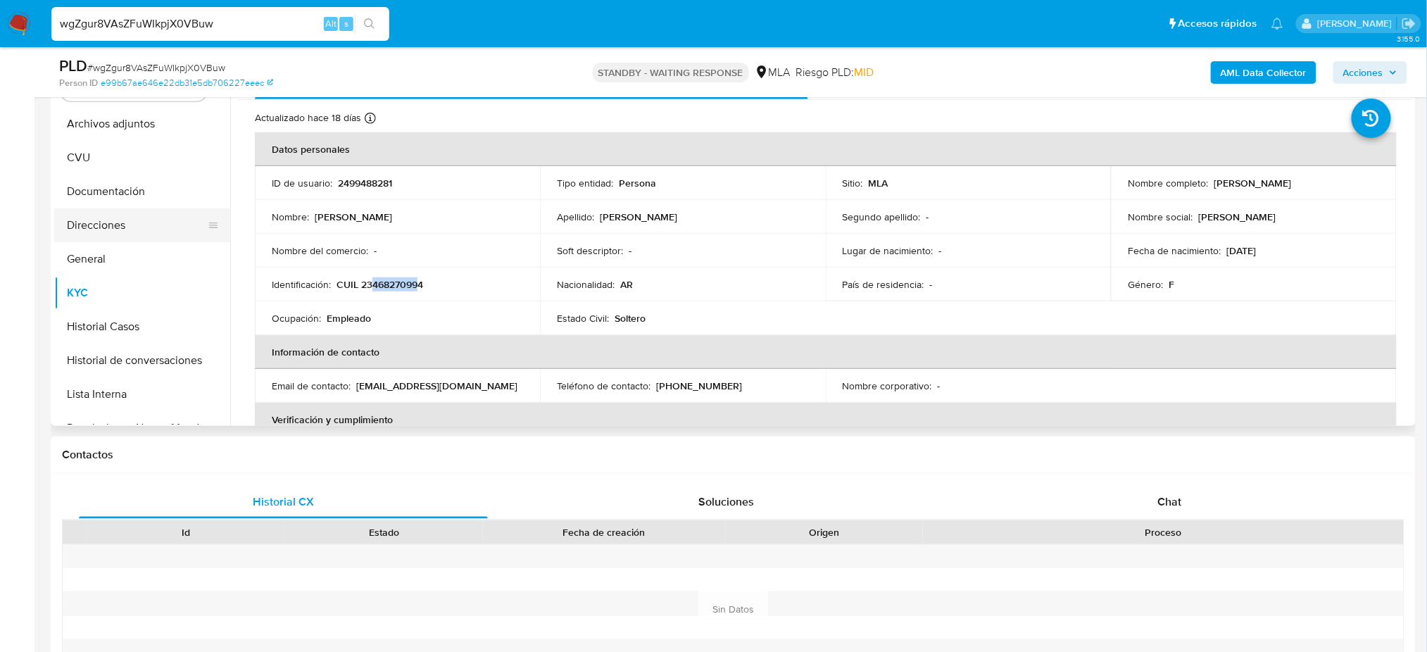
click at [101, 214] on button "Direcciones" at bounding box center [136, 225] width 165 height 34
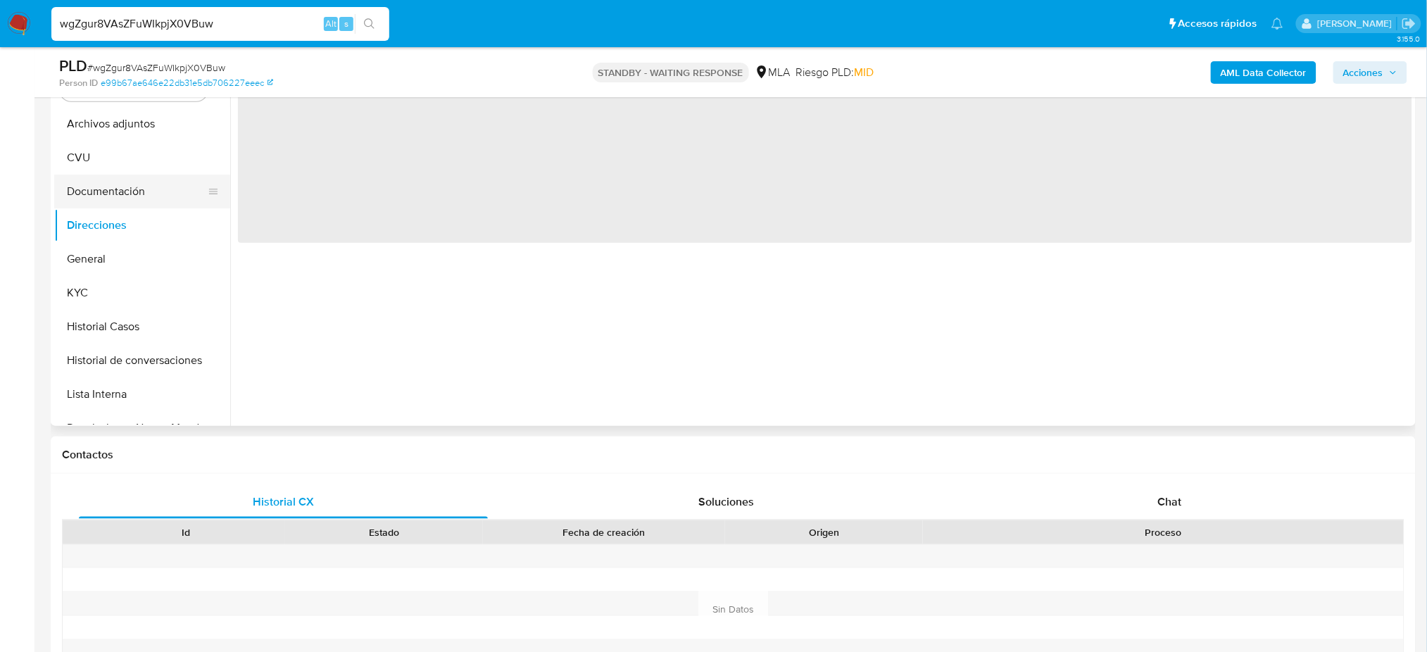
click at [99, 176] on button "Documentación" at bounding box center [136, 192] width 165 height 34
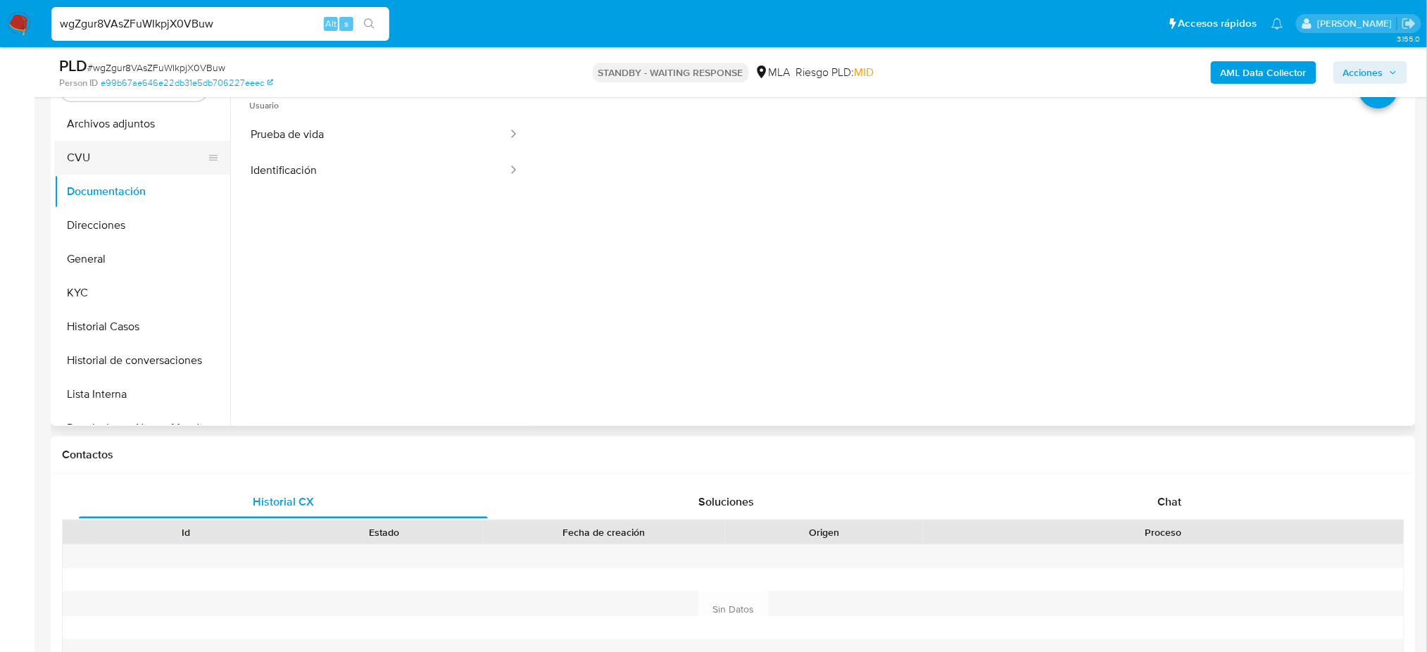
click at [88, 155] on button "CVU" at bounding box center [136, 158] width 165 height 34
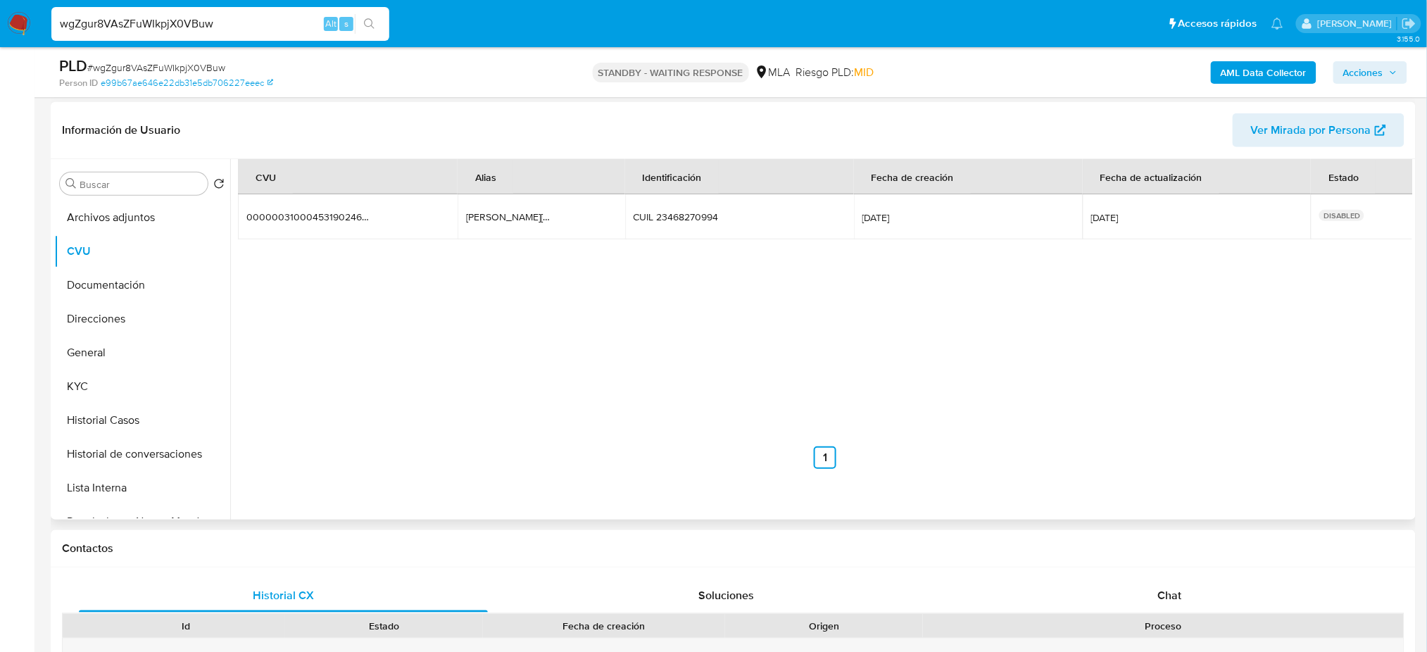
click at [1274, 125] on span "Ver Mirada por Persona" at bounding box center [1311, 130] width 120 height 34
click at [136, 379] on button "KYC" at bounding box center [136, 387] width 165 height 34
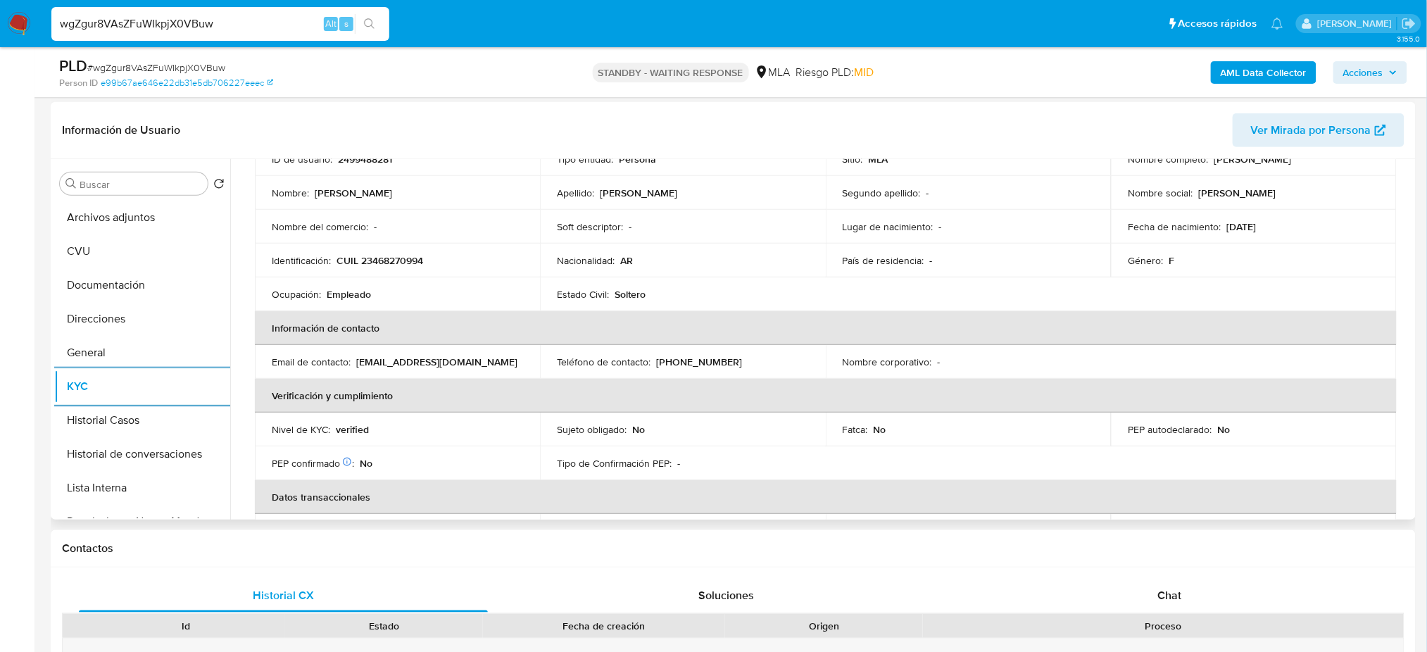
scroll to position [0, 0]
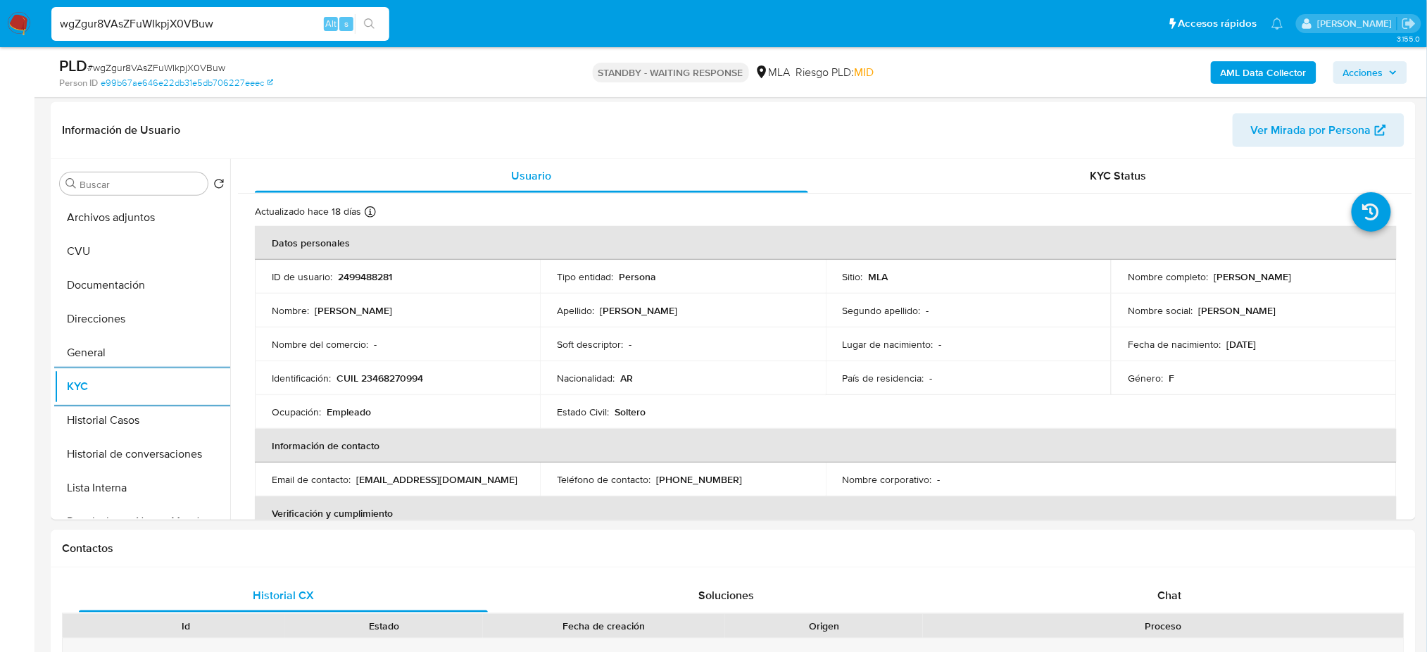
click at [161, 67] on span "# wgZgur8VAsZFuWIkpjX0VBuw" at bounding box center [156, 68] width 138 height 14
copy span "wgZgur8VAsZFuWIkpjX0VBuw"
click at [14, 21] on img at bounding box center [19, 24] width 24 height 24
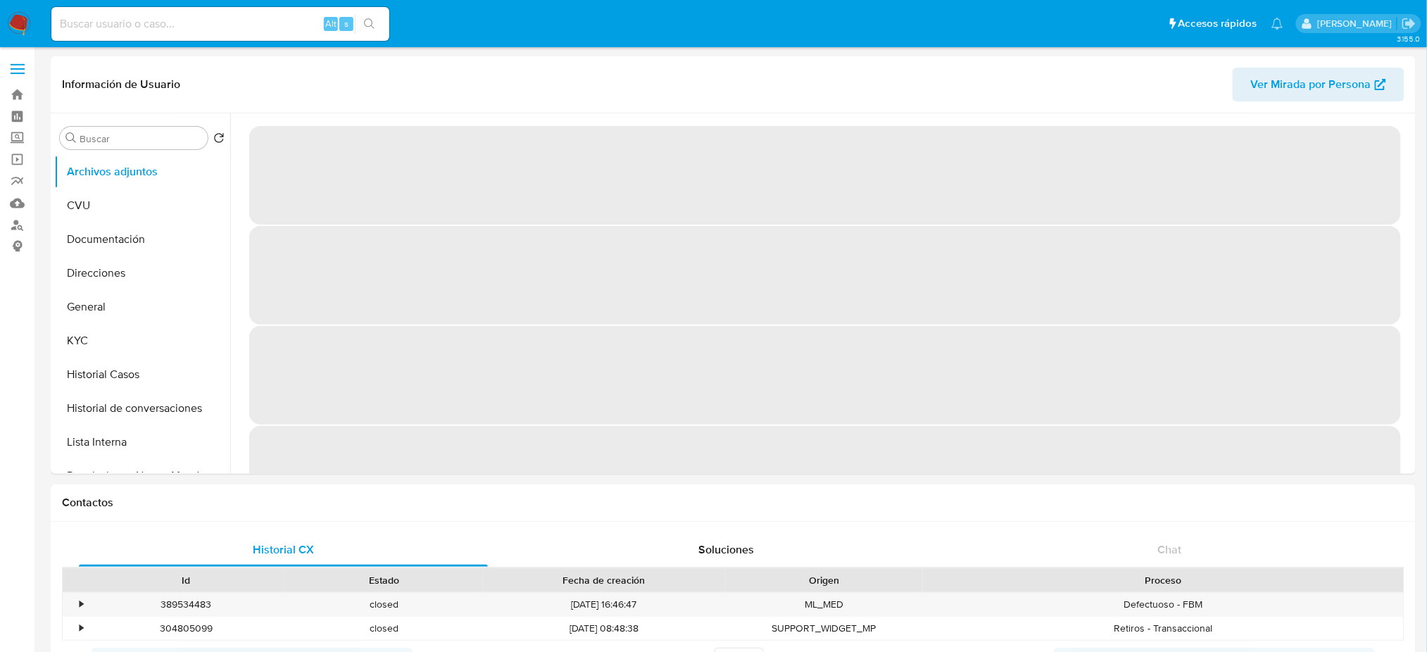
select select "10"
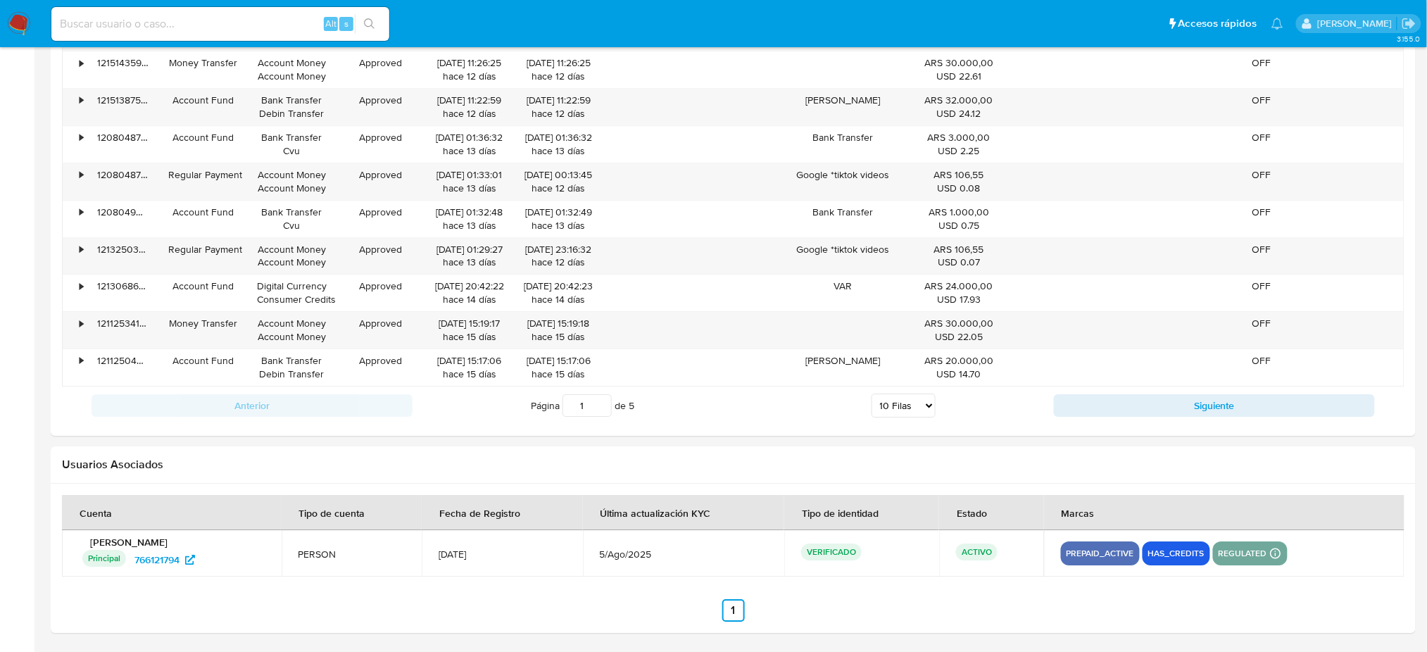
scroll to position [1431, 0]
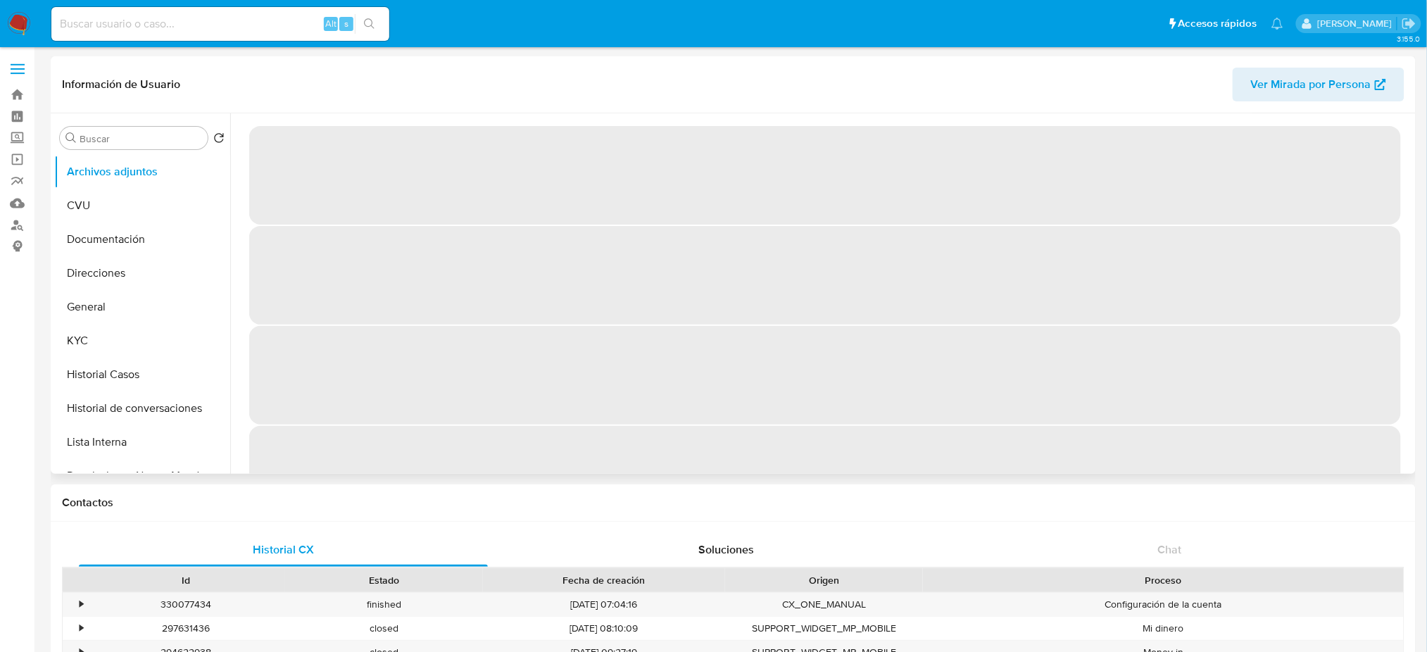
select select "10"
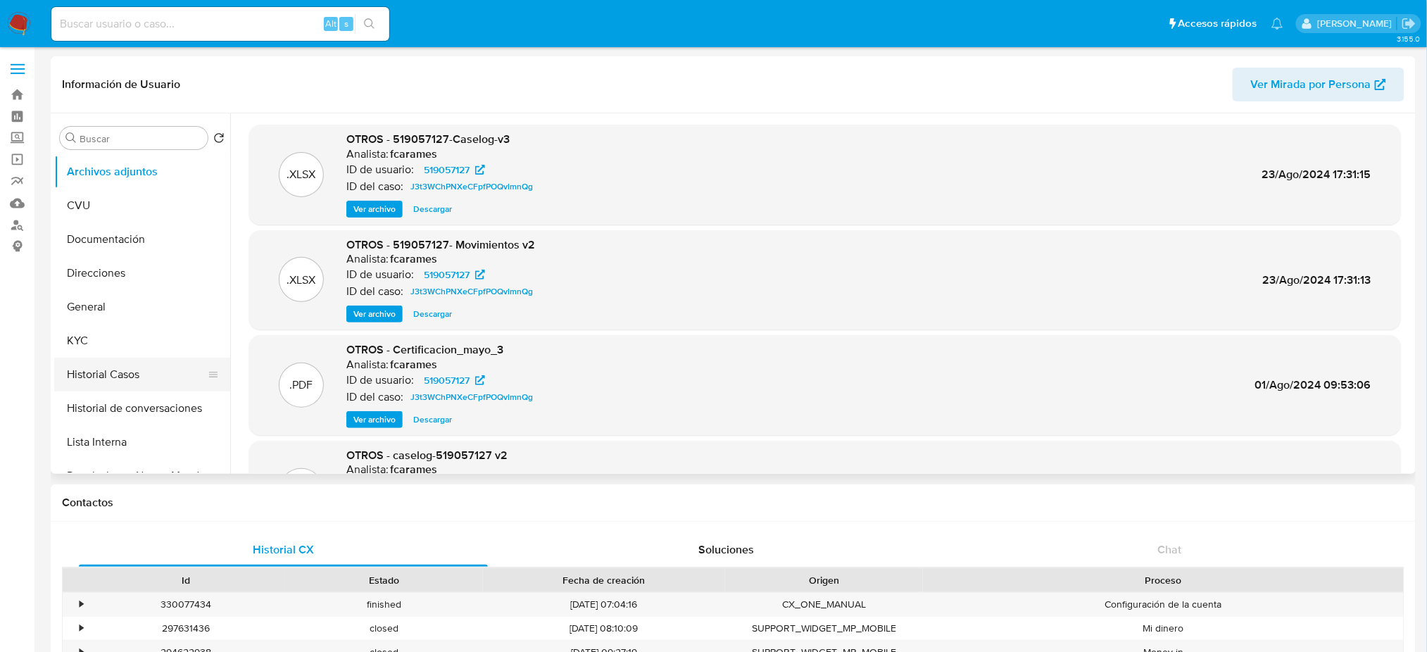
click at [91, 364] on button "Historial Casos" at bounding box center [136, 375] width 165 height 34
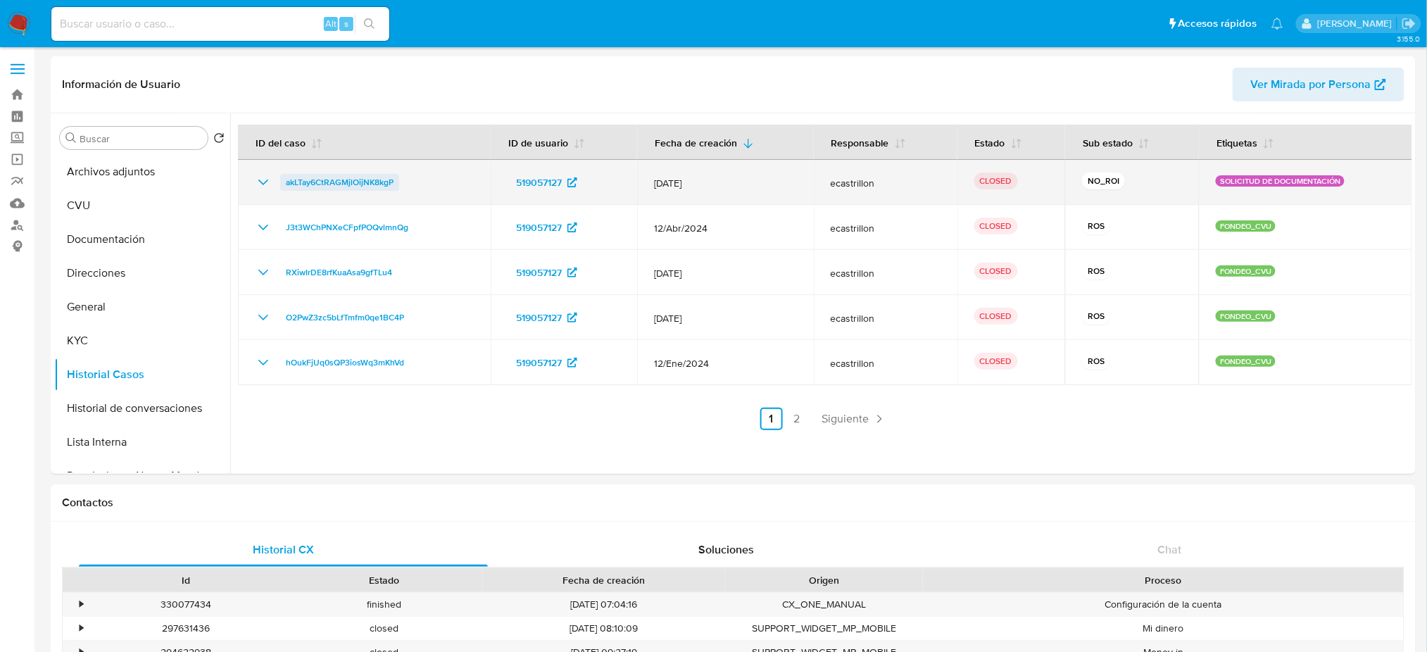
click at [290, 174] on span "akLTay6CtRAGMjlOijNK8kgP" at bounding box center [340, 182] width 108 height 17
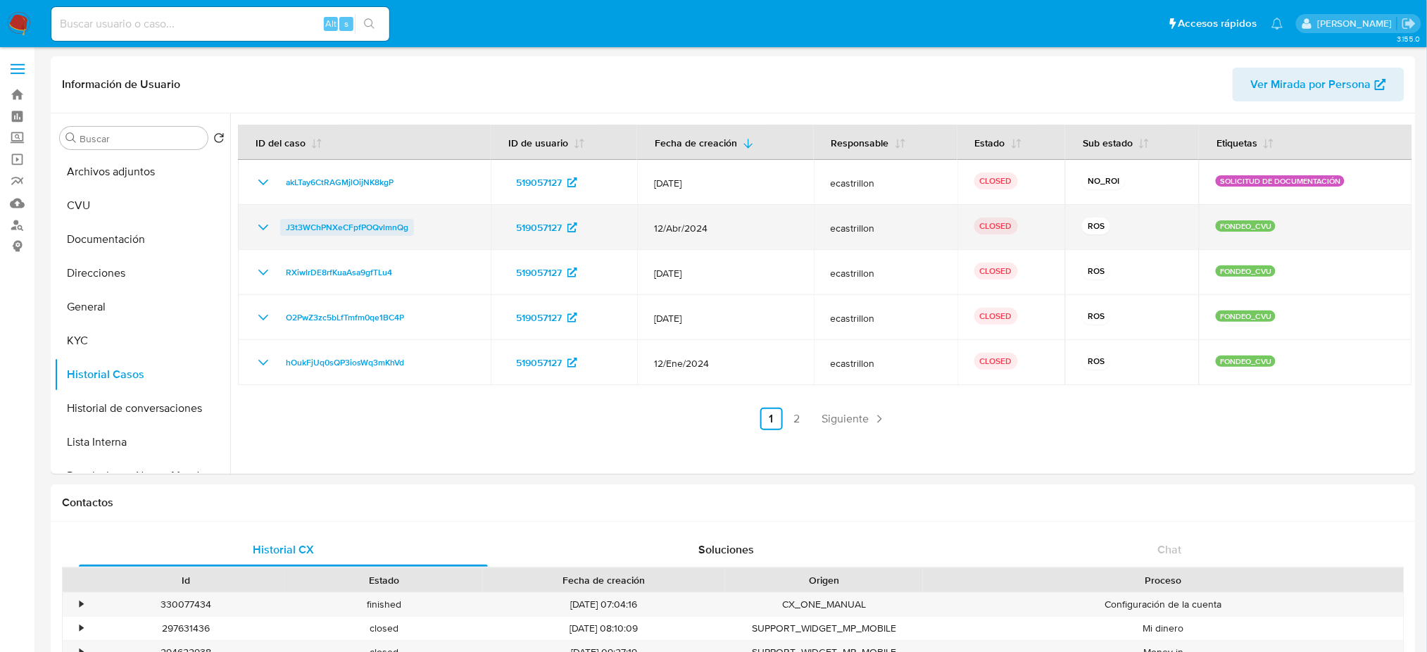
click at [308, 232] on span "J3t3WChPNXeCFpfPOQvlmnQg" at bounding box center [347, 227] width 122 height 17
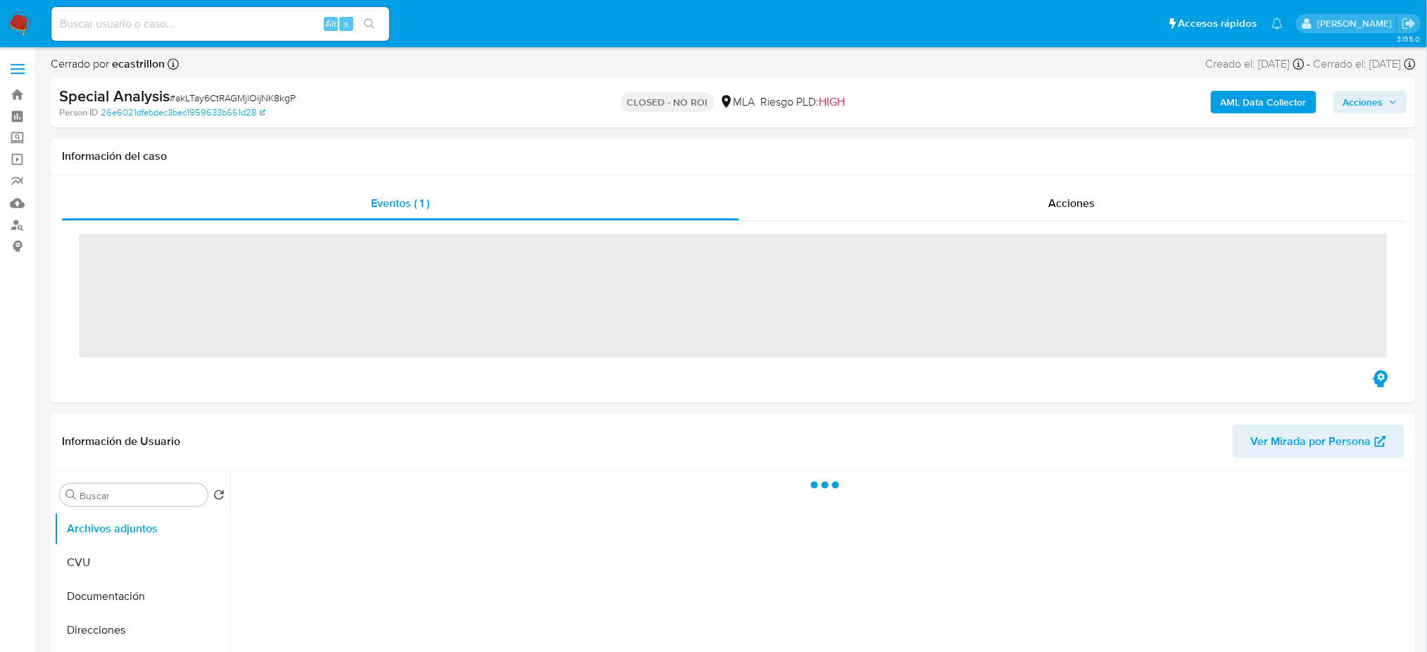
click at [1112, 202] on div "Acciones" at bounding box center [1071, 204] width 665 height 34
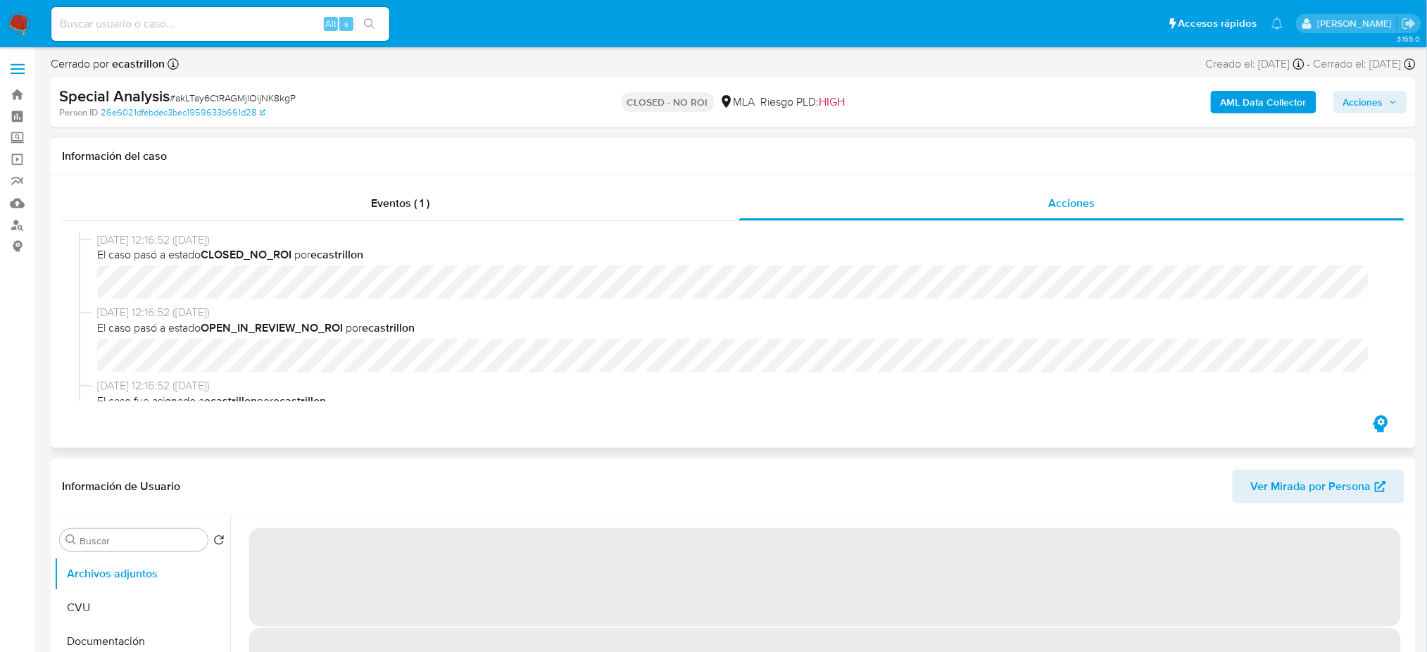
scroll to position [187, 0]
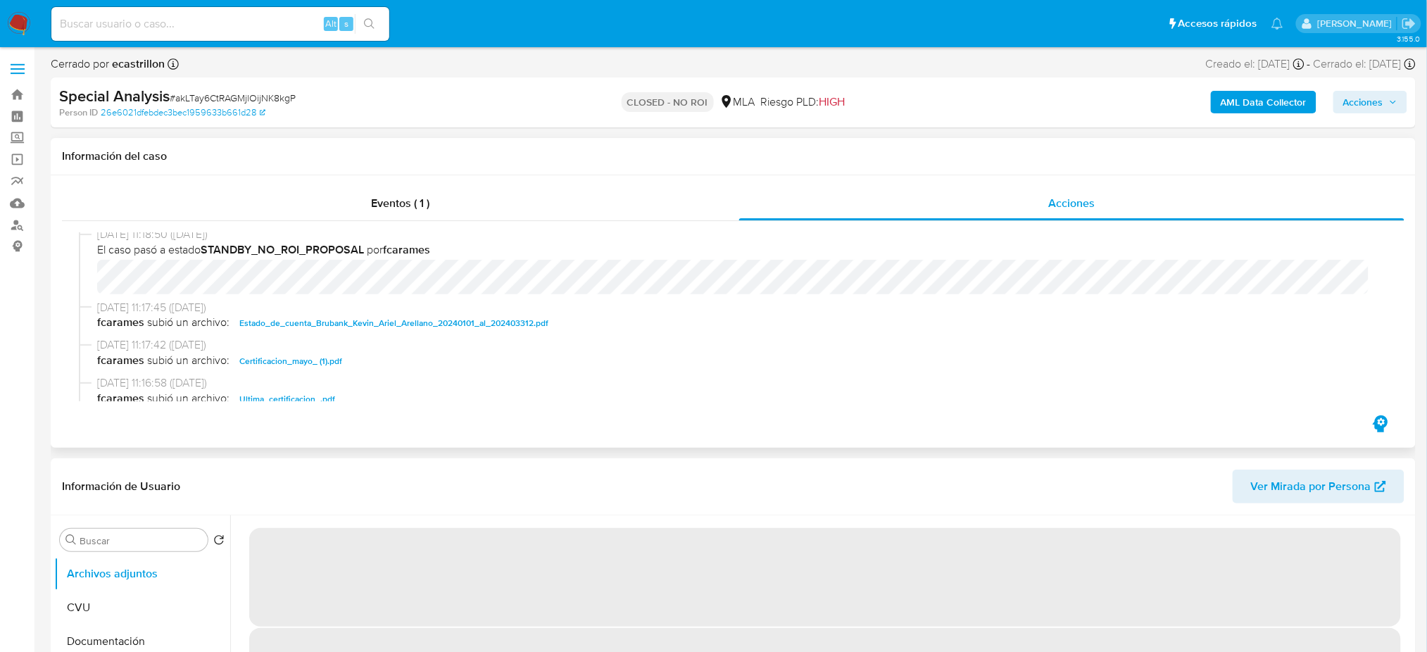
select select "10"
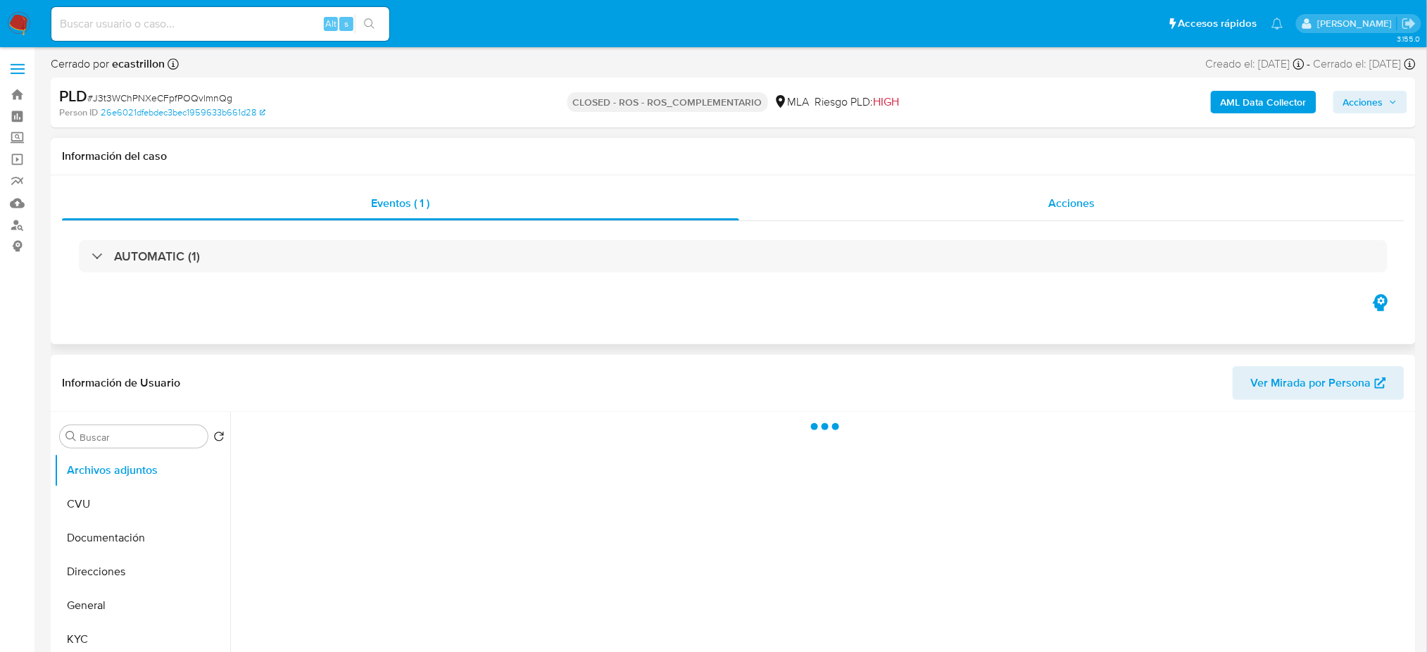
click at [1028, 203] on div "Acciones" at bounding box center [1071, 204] width 665 height 34
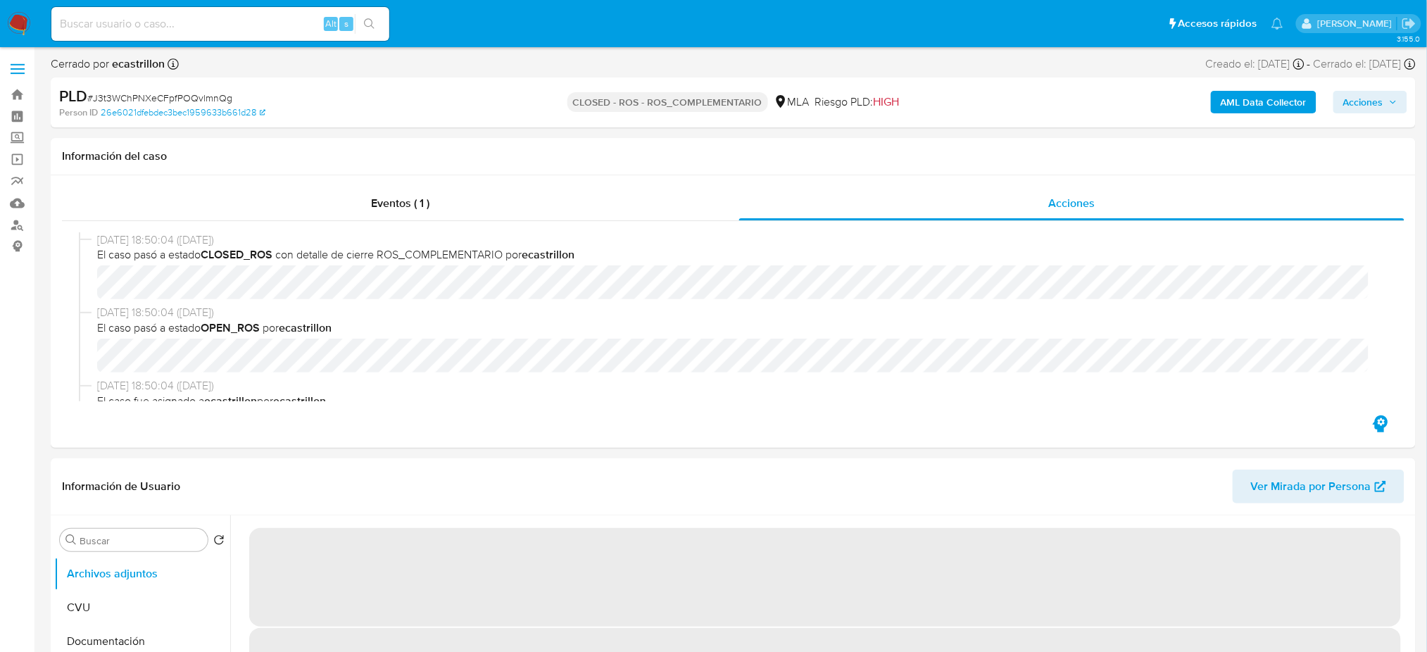
select select "10"
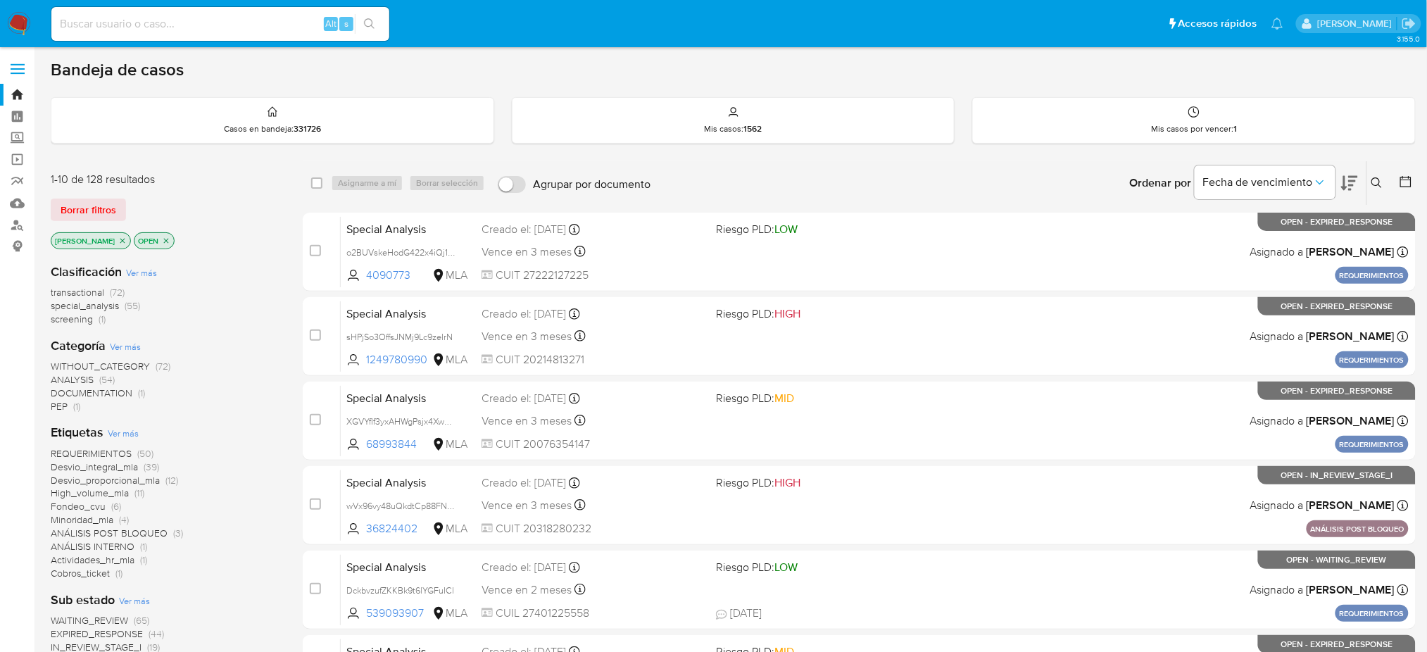
click at [223, 18] on input at bounding box center [220, 24] width 338 height 18
paste input "tDH02REuIEJtfi0qdw77YpnI"
type input "tDH02REuIEJtfi0qdw77YpnI"
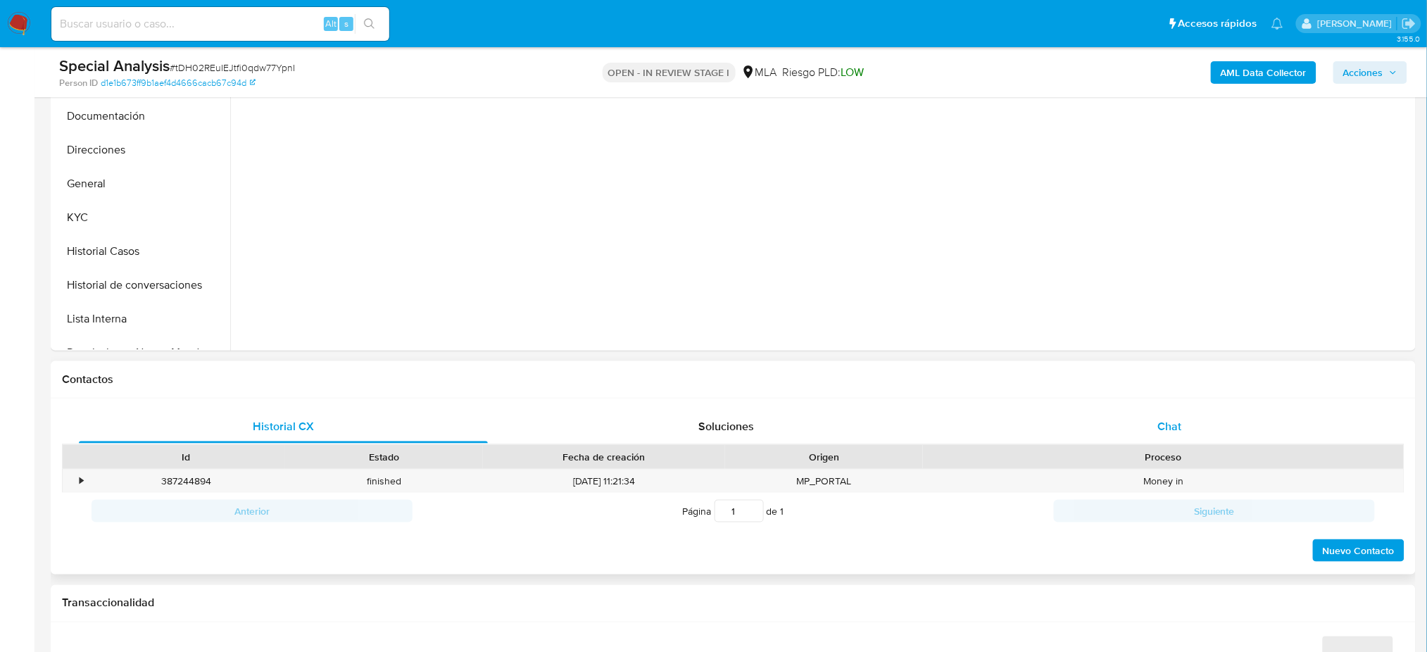
drag, startPoint x: 1174, startPoint y: 425, endPoint x: 1152, endPoint y: 421, distance: 21.4
click at [1174, 425] on span "Chat" at bounding box center [1169, 426] width 24 height 16
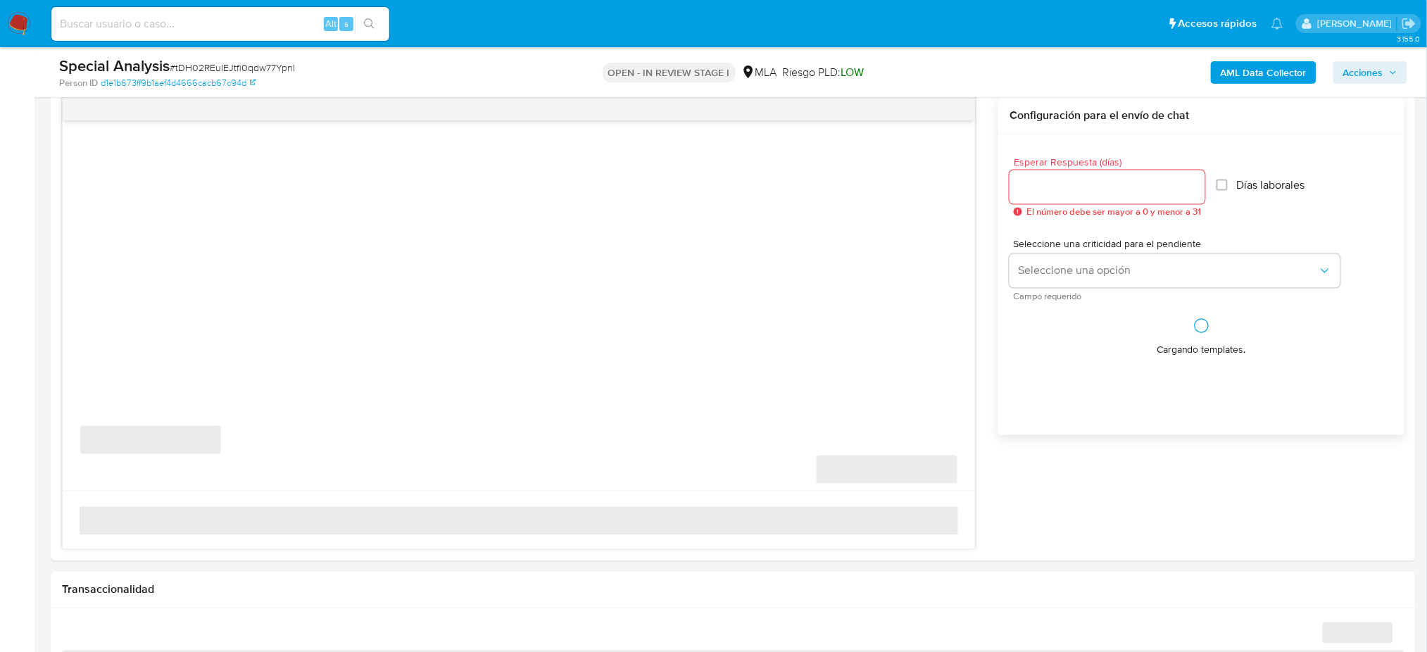
scroll to position [750, 0]
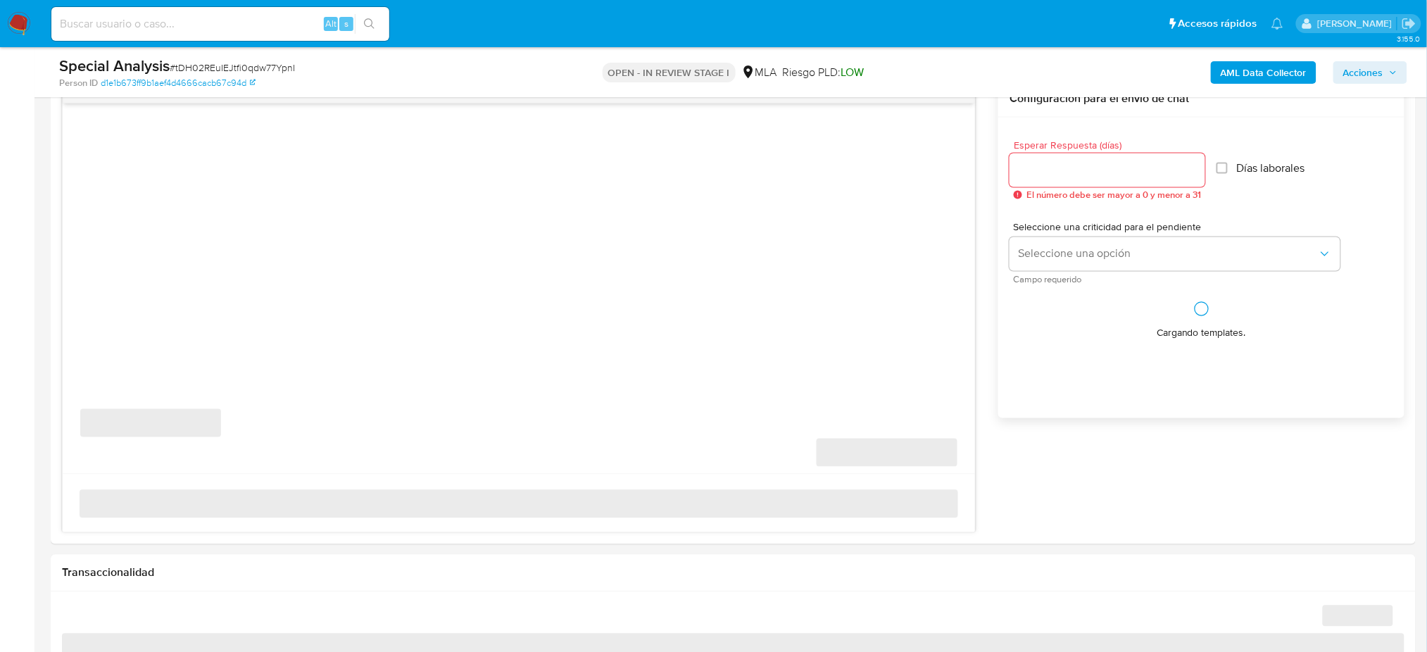
select select "10"
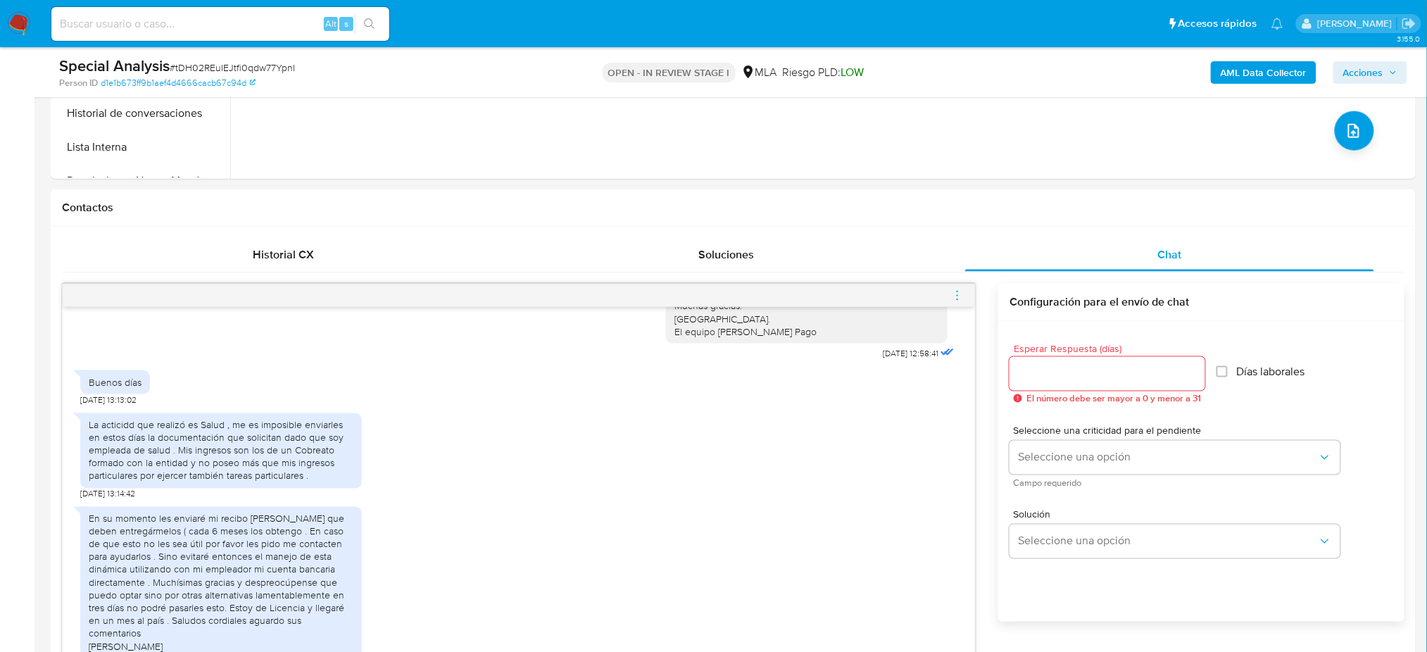
scroll to position [375, 0]
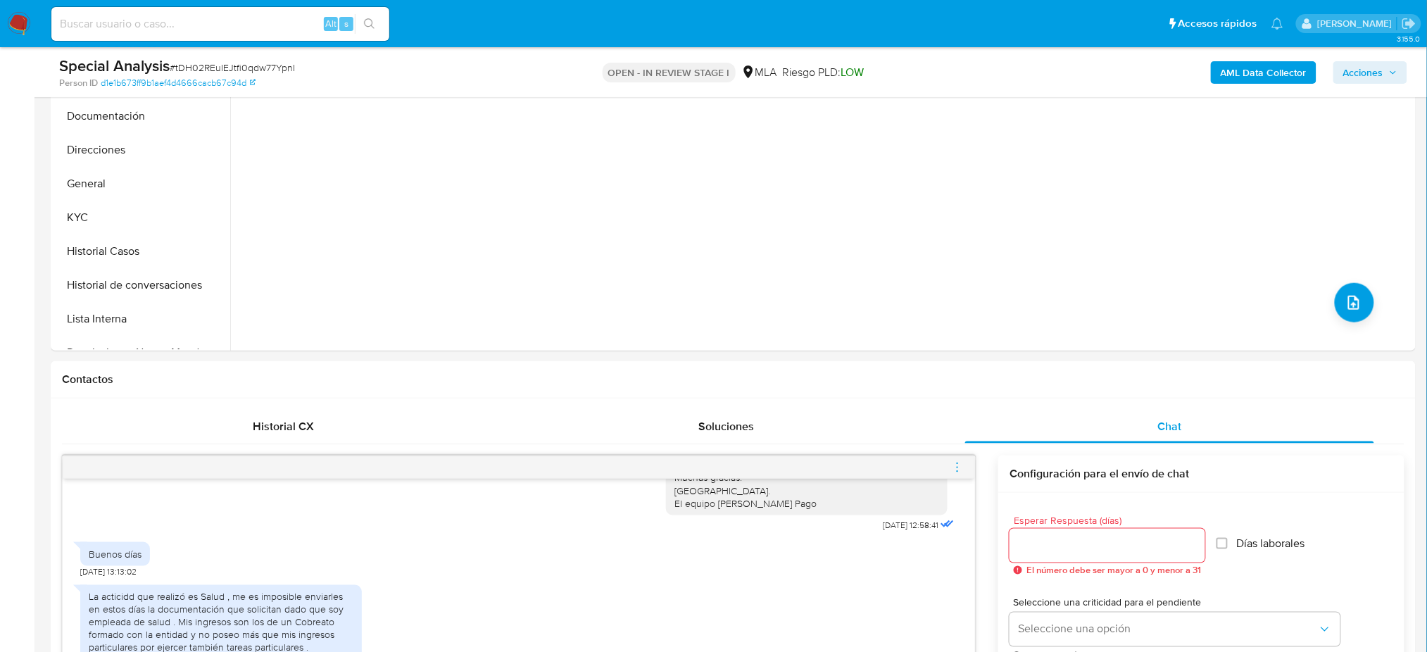
click at [228, 65] on span "# tDH02REuIEJtfi0qdw77YpnI" at bounding box center [232, 68] width 125 height 14
copy span "tDH02REuIEJtfi0qdw77YpnI"
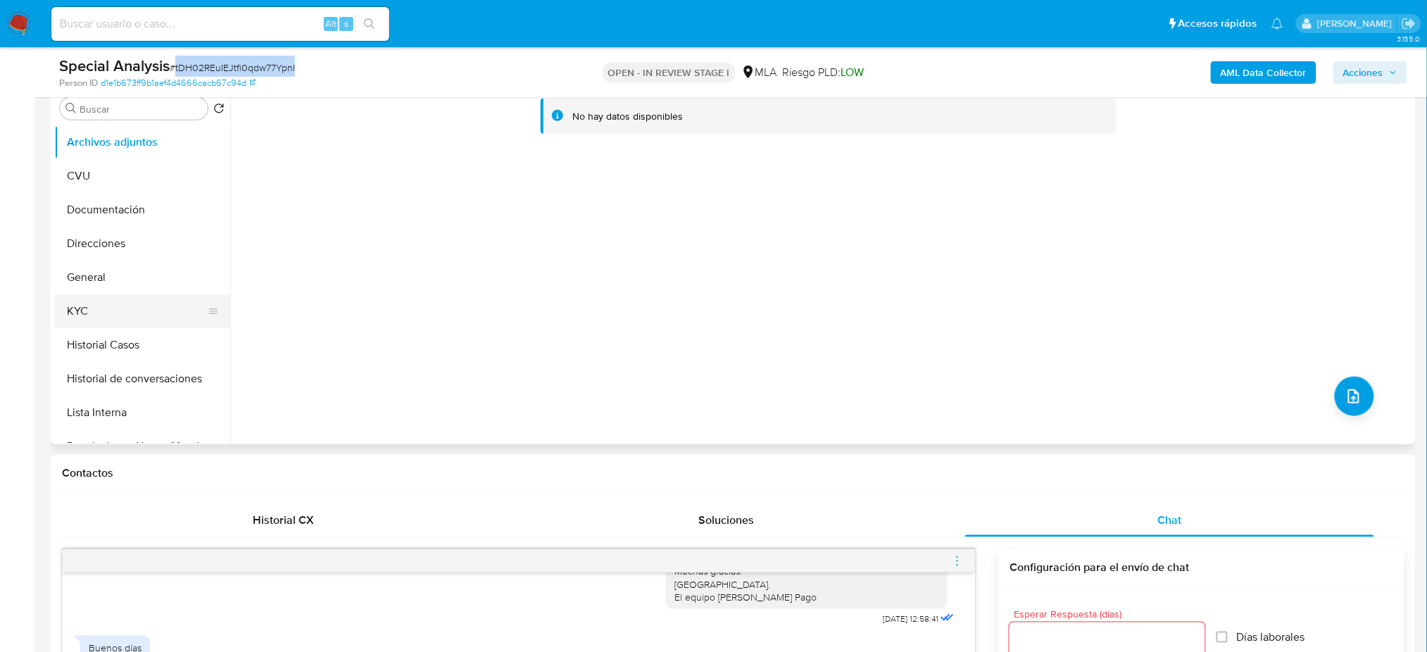
click at [119, 320] on button "KYC" at bounding box center [136, 311] width 165 height 34
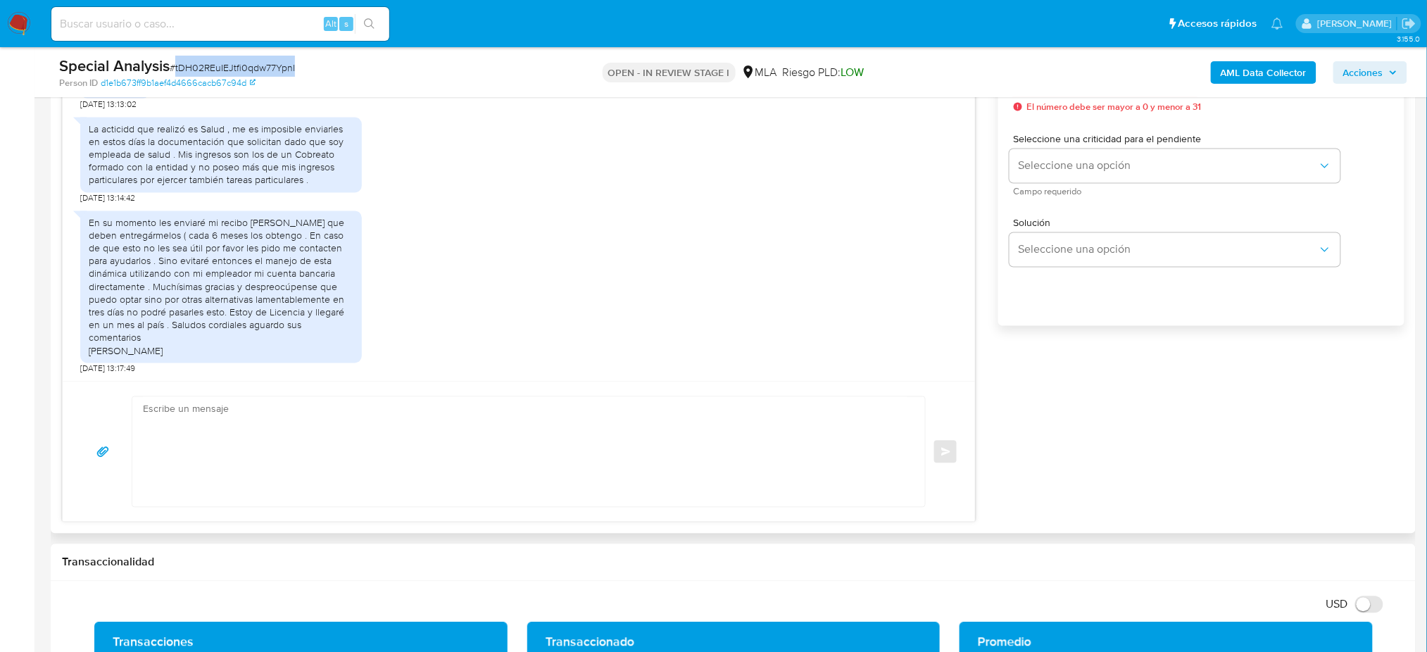
scroll to position [845, 0]
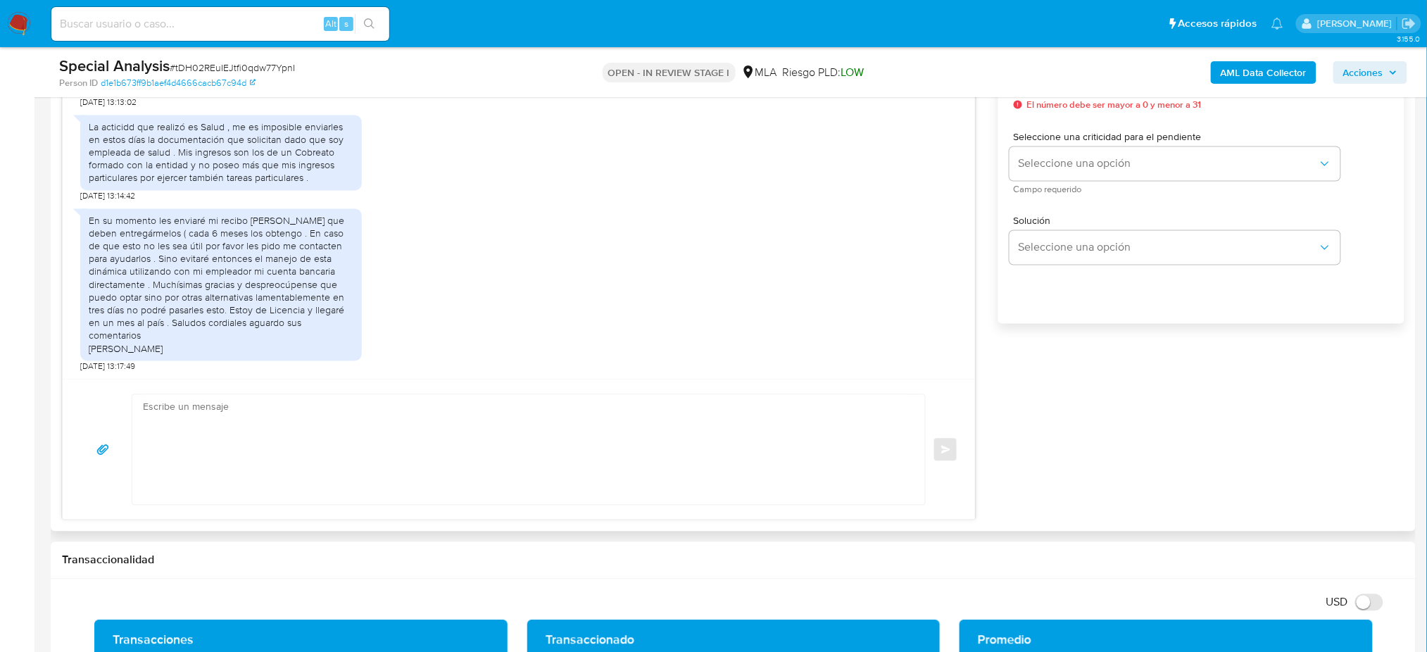
click at [186, 433] on textarea at bounding box center [525, 450] width 765 height 110
paste textarea "Hola, ¡Muchas gracias por tu respuesta! Te pedimos que nos envíes los últimos 3…"
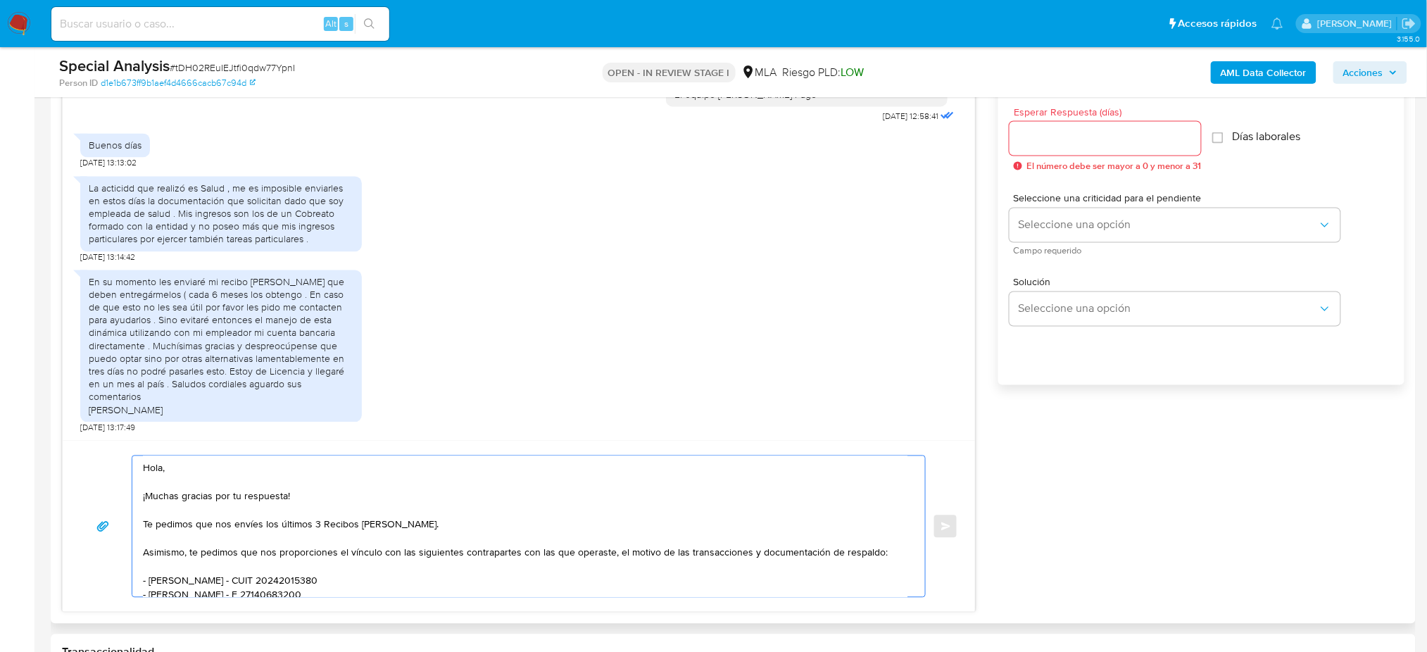
scroll to position [750, 0]
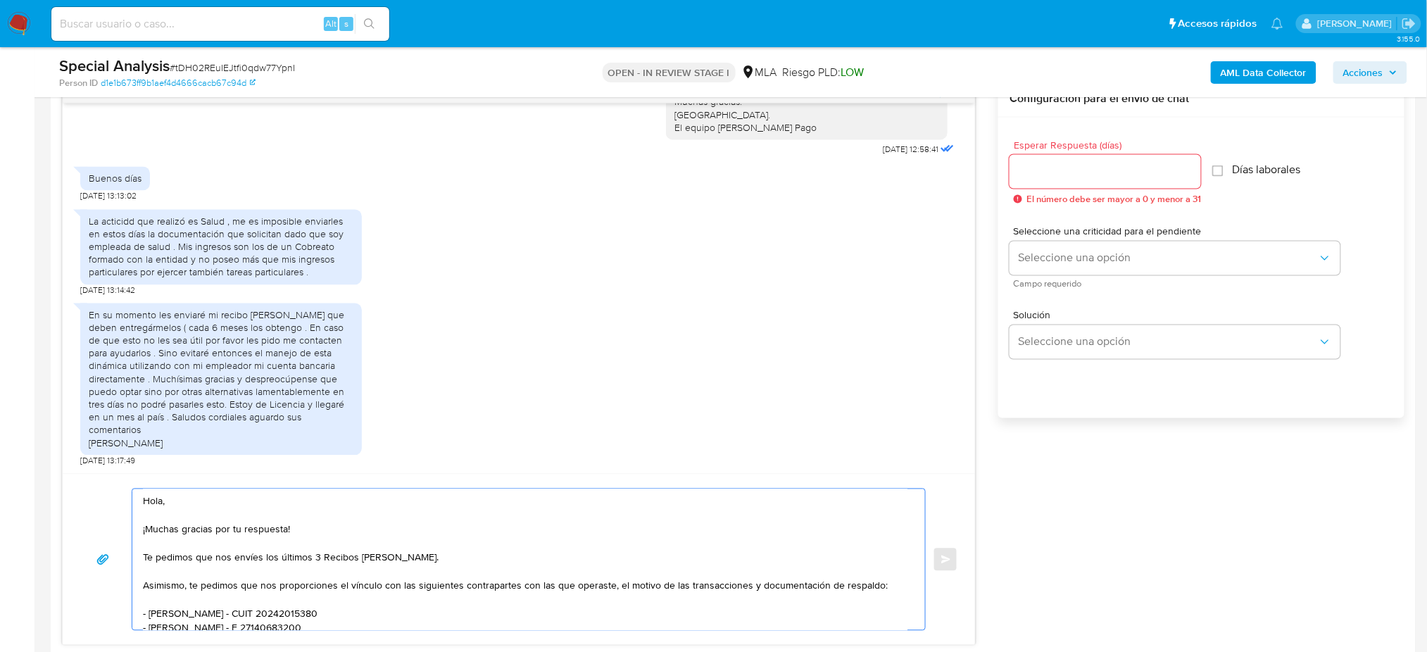
type textarea "Hola, ¡Muchas gracias por tu respuesta! Te pedimos que nos envíes los últimos 3…"
click at [1038, 165] on input "Esperar Respuesta (días)" at bounding box center [1105, 172] width 191 height 18
drag, startPoint x: 1035, startPoint y: 172, endPoint x: 1017, endPoint y: 201, distance: 33.6
click at [984, 168] on div "18/06/2025 13:30:36 Hola, Esperamos que te encuentres muy bien. Te consultamos …" at bounding box center [733, 362] width 1343 height 565
type input "2"
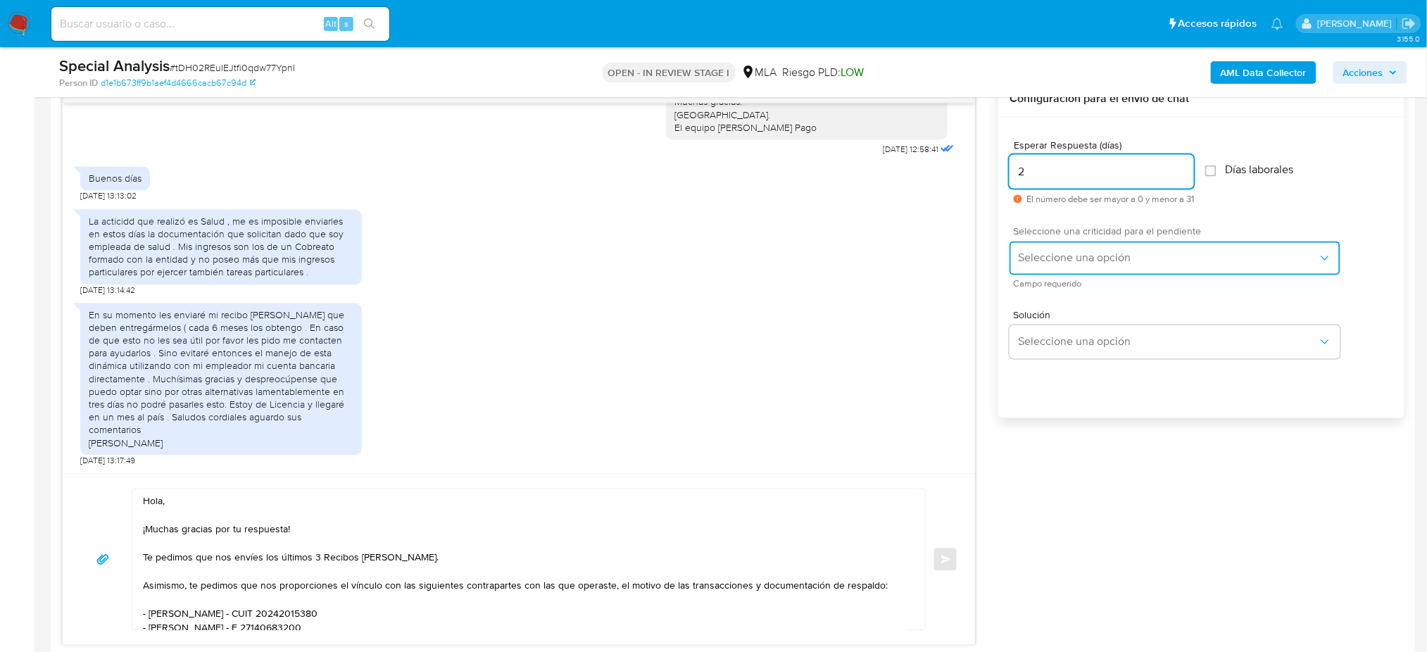
click at [1046, 274] on button "Seleccione una opción" at bounding box center [1175, 258] width 331 height 34
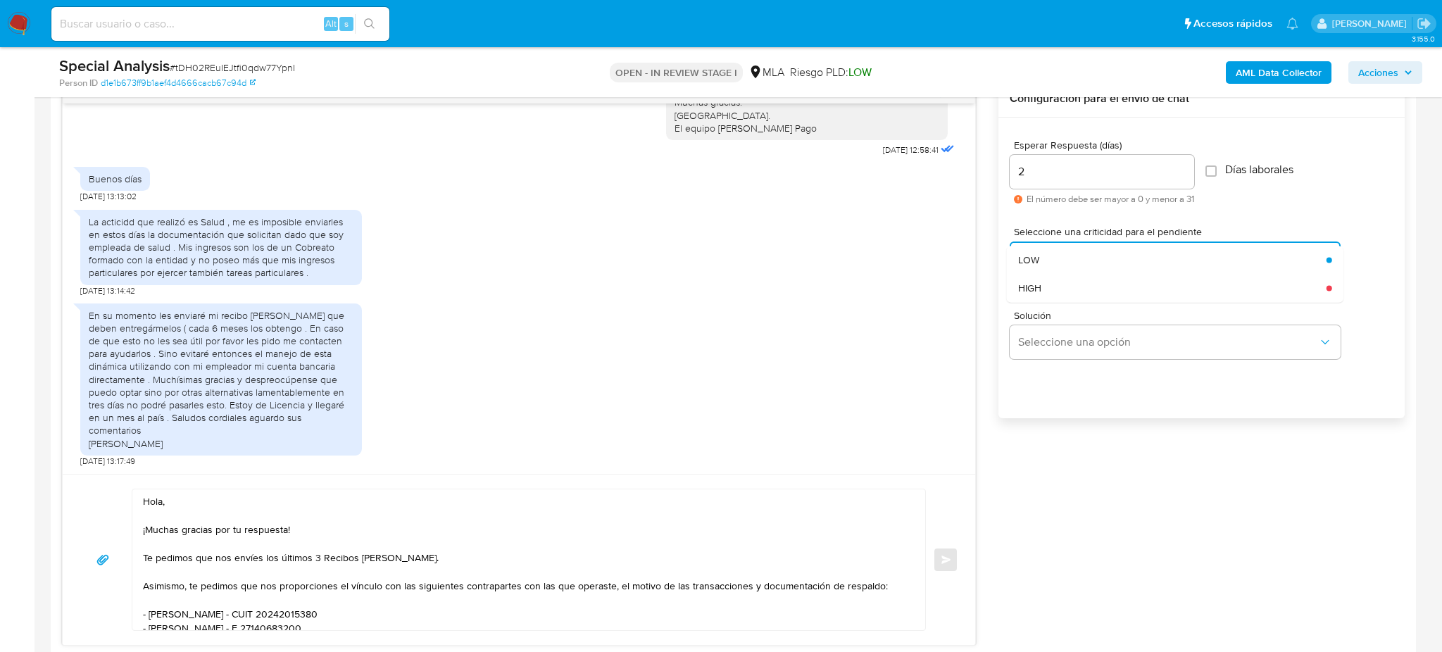
click at [1049, 293] on div "HIGH" at bounding box center [1172, 288] width 308 height 28
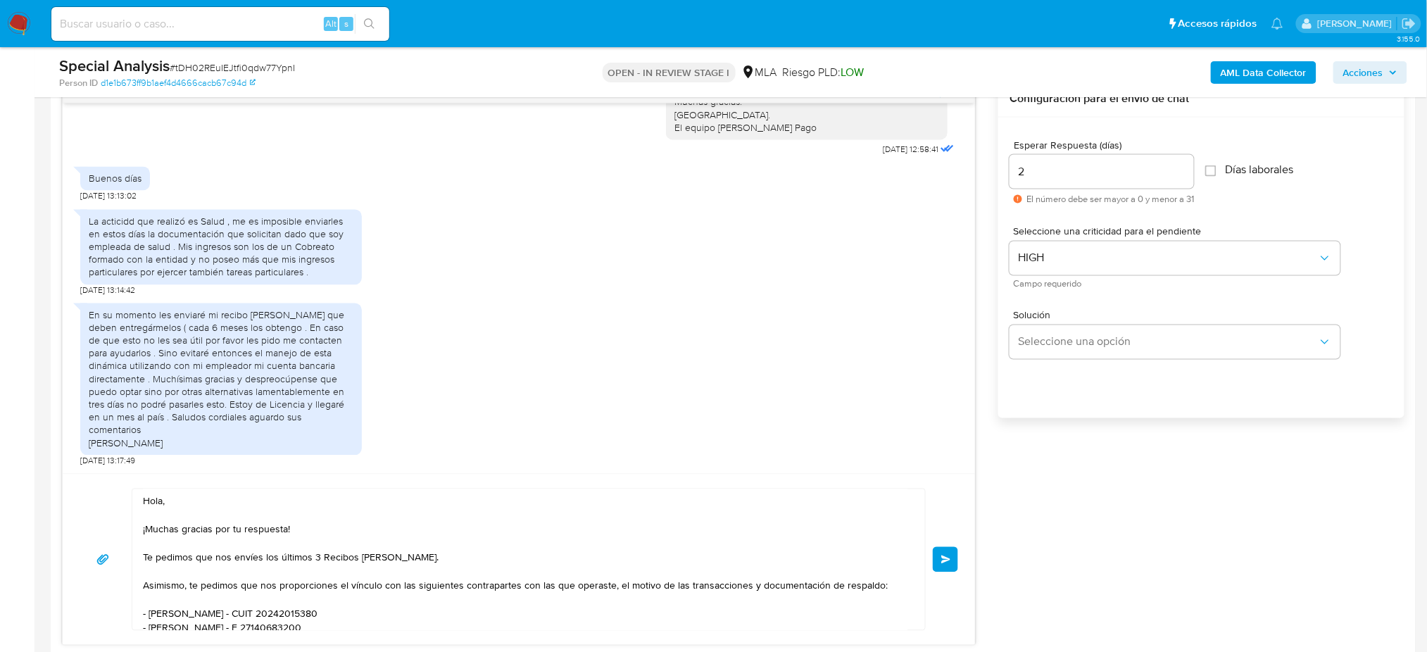
drag, startPoint x: 942, startPoint y: 555, endPoint x: 886, endPoint y: 491, distance: 85.8
click at [942, 556] on span "Enviar" at bounding box center [946, 559] width 10 height 8
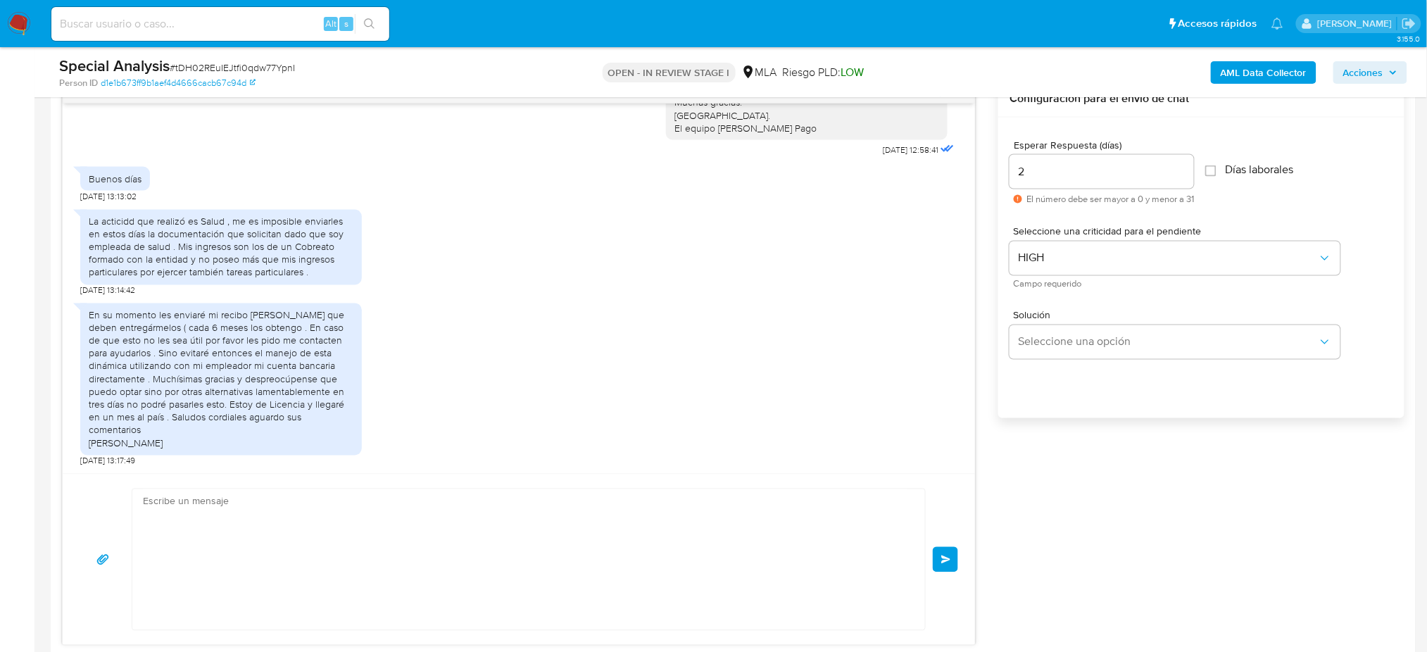
scroll to position [1355, 0]
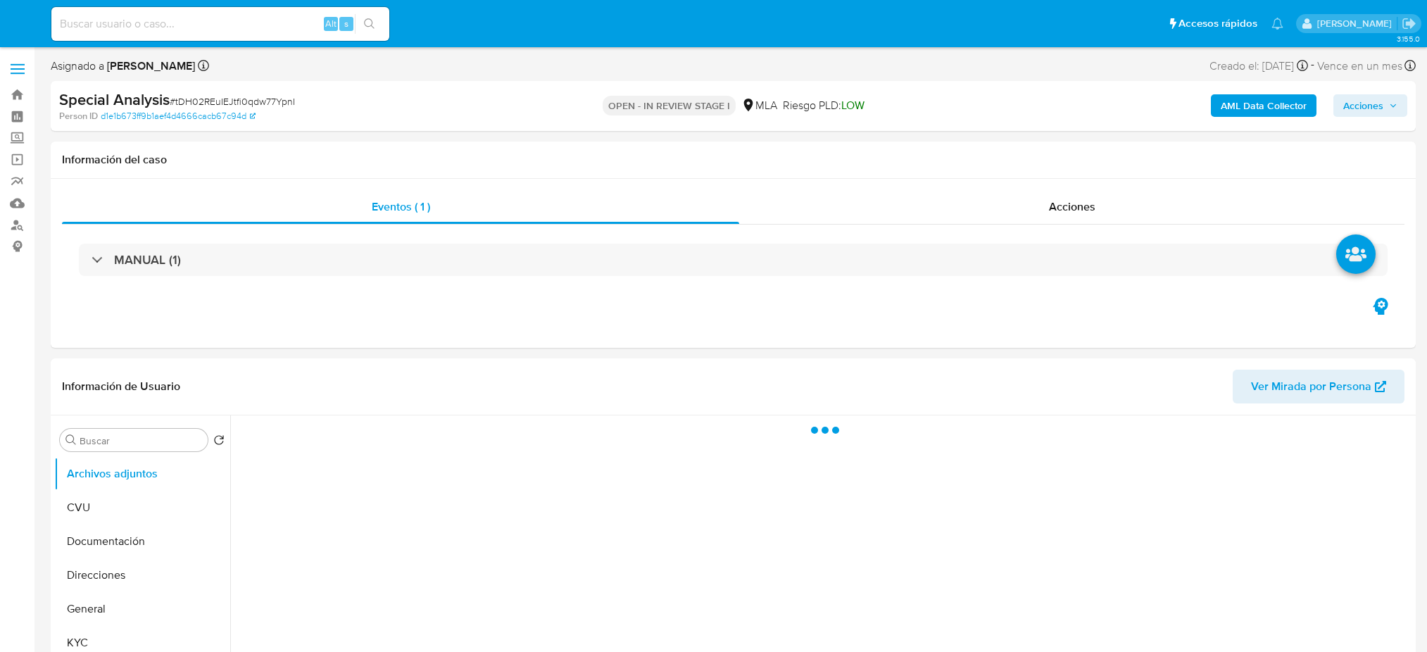
select select "10"
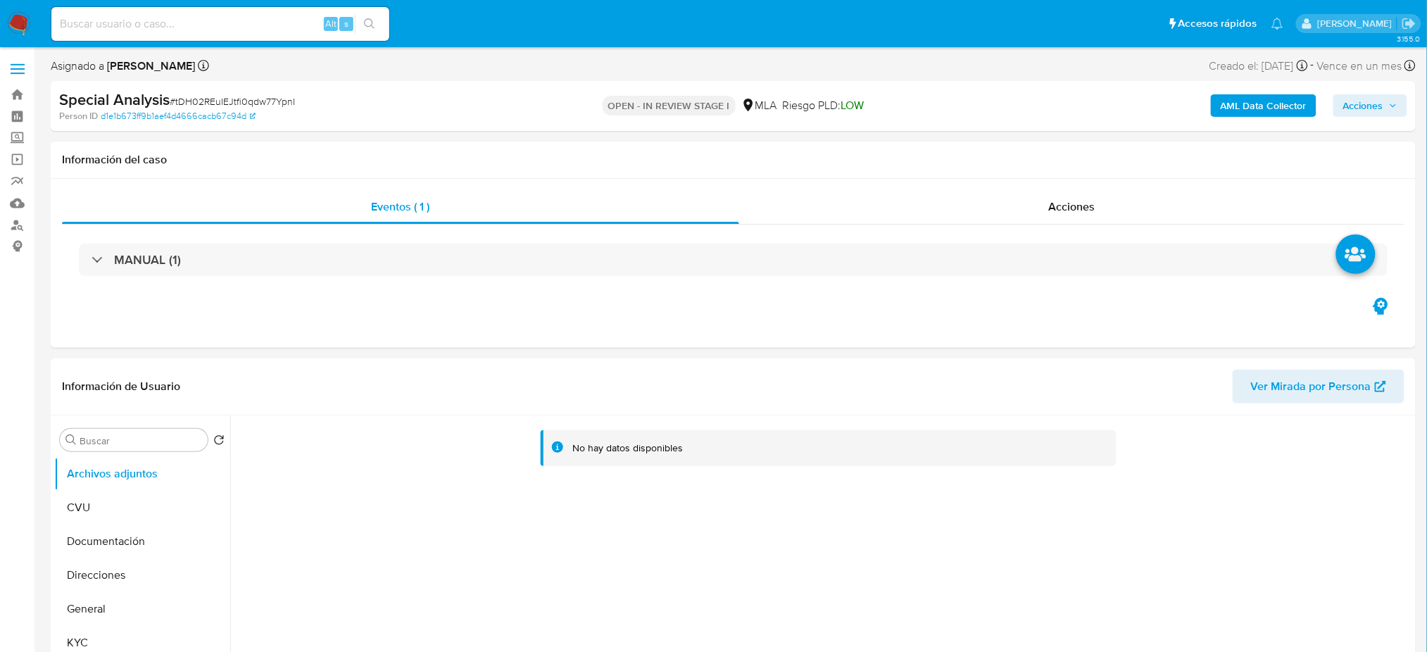
click at [275, 27] on input at bounding box center [220, 24] width 338 height 18
paste input "0yuoC9csZ6YdtgDsFVoWI37e"
type input "0yuoC9csZ6YdtgDsFVoWI37e"
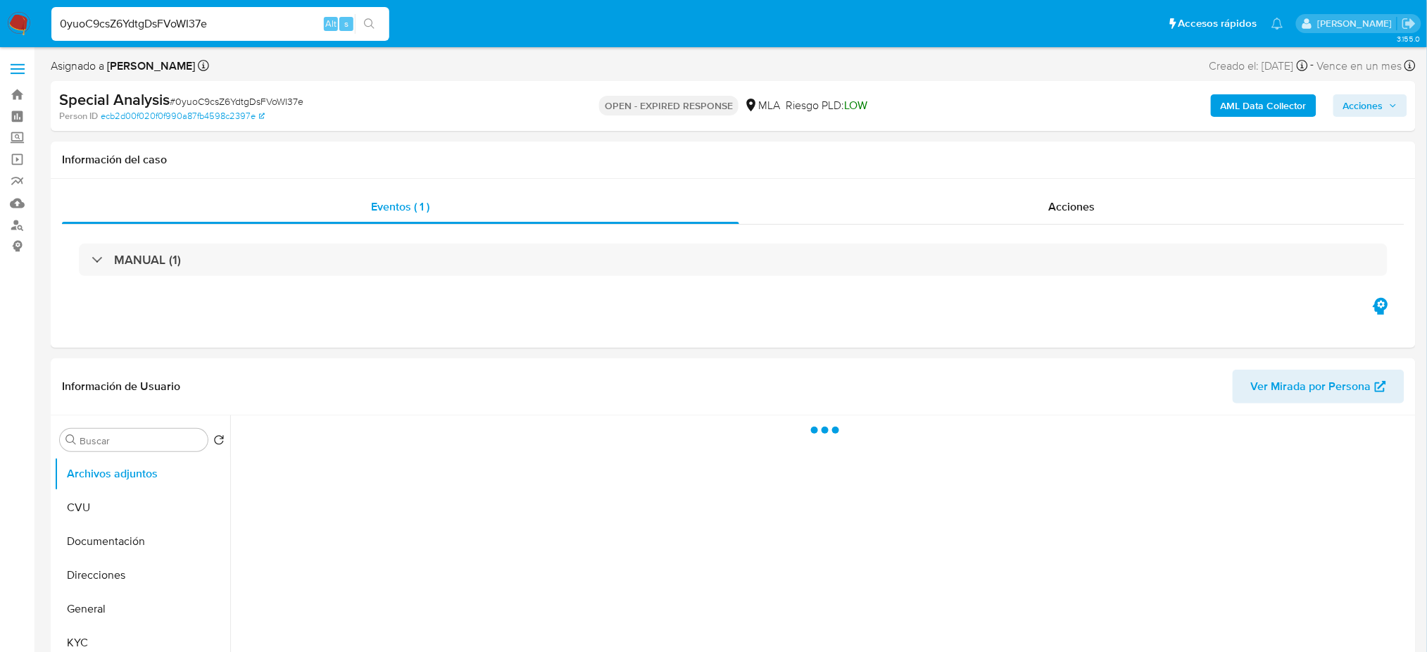
select select "10"
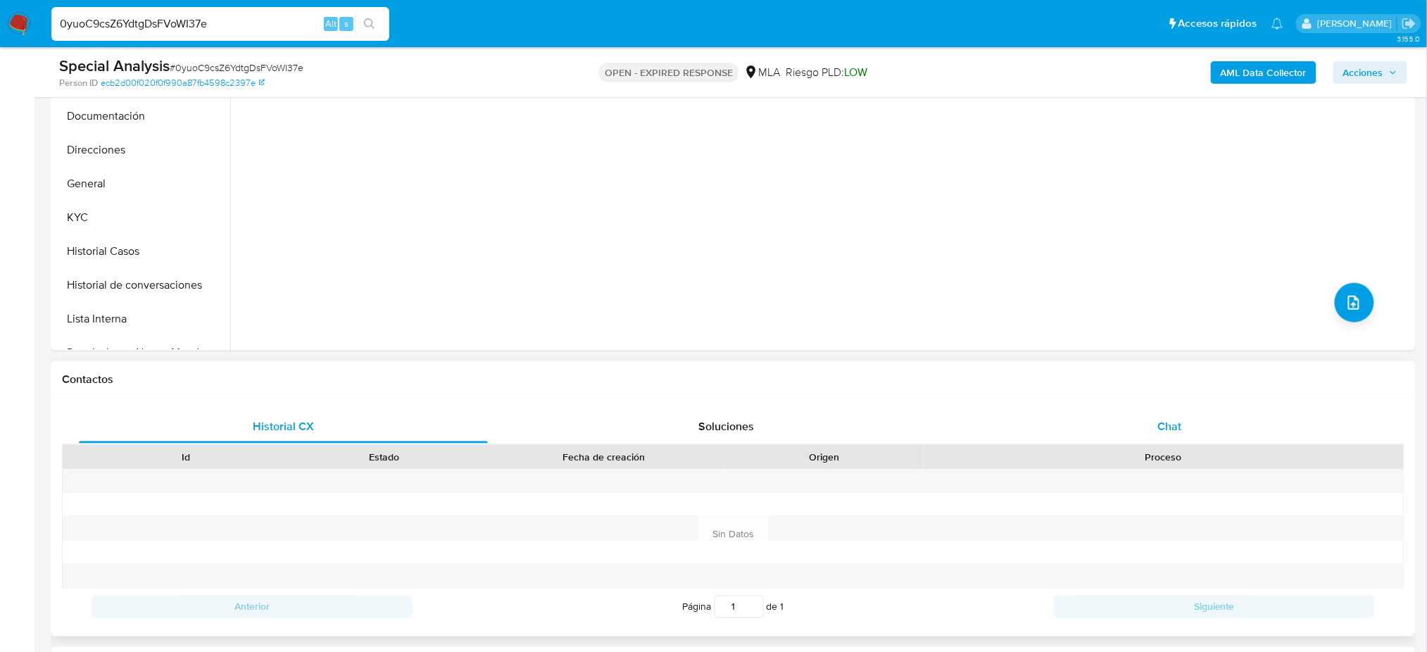
click at [1162, 410] on div "Chat" at bounding box center [1169, 427] width 409 height 34
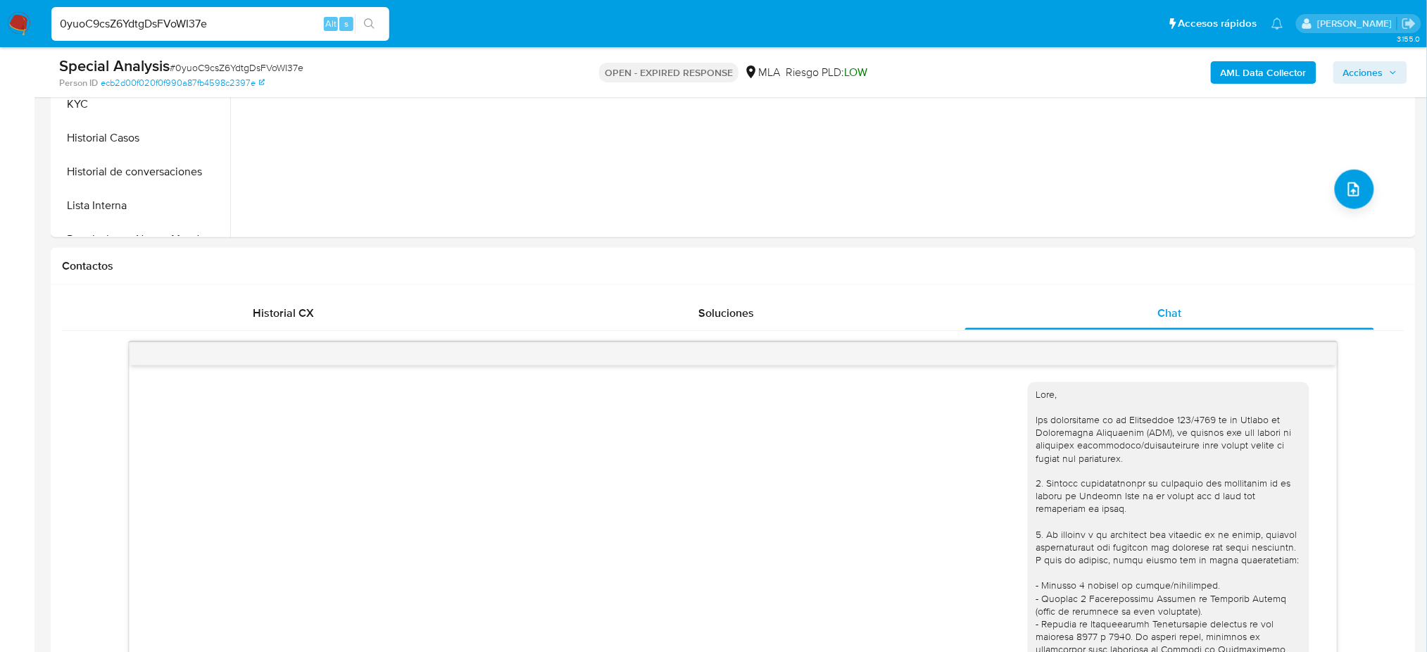
scroll to position [282, 0]
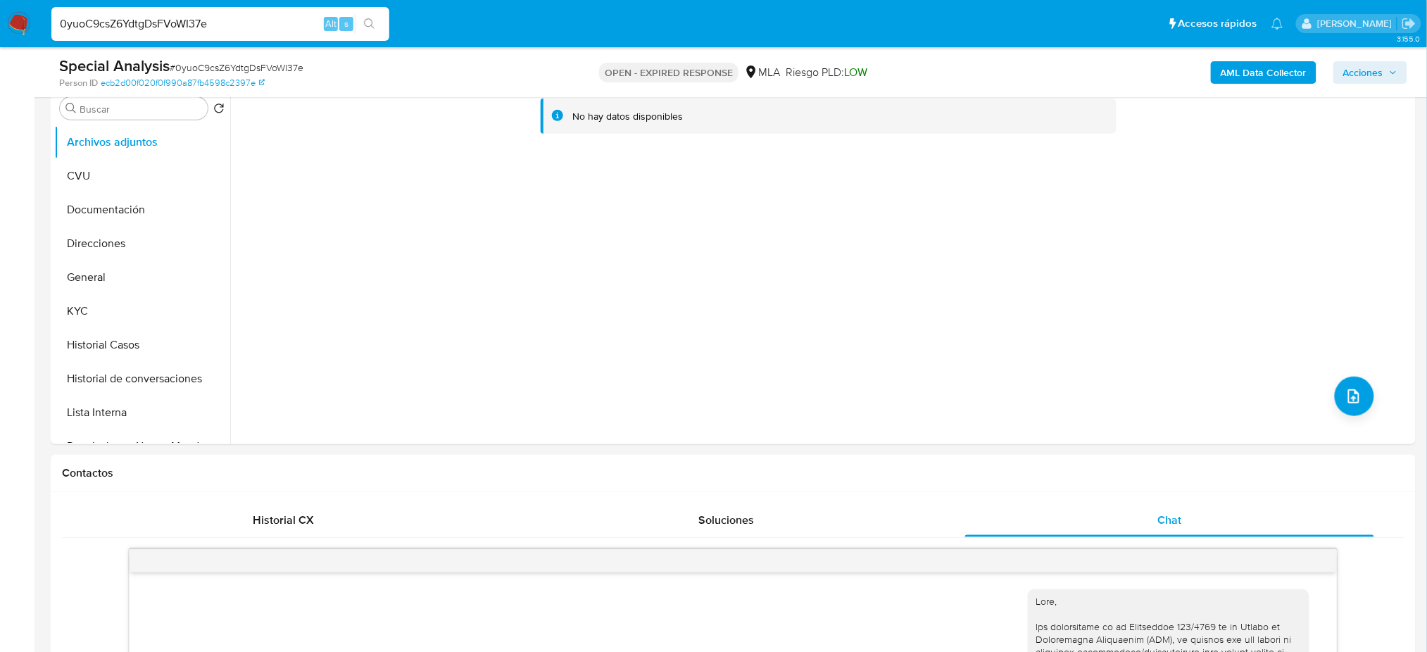
click at [263, 62] on span "# 0yuoC9csZ6YdtgDsFVoWI37e" at bounding box center [237, 68] width 134 height 14
copy span "0yuoC9csZ6YdtgDsFVoWI37e"
click at [29, 20] on img at bounding box center [19, 24] width 24 height 24
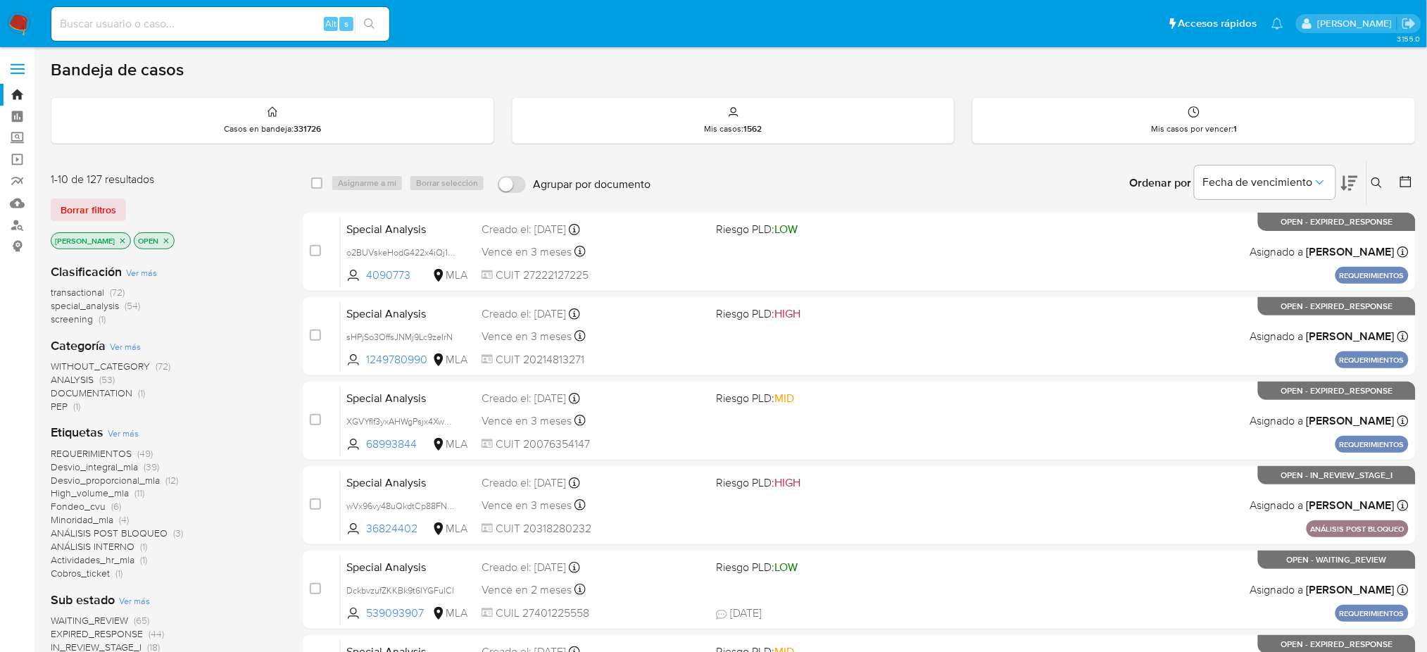
click at [1377, 180] on icon at bounding box center [1376, 182] width 11 height 11
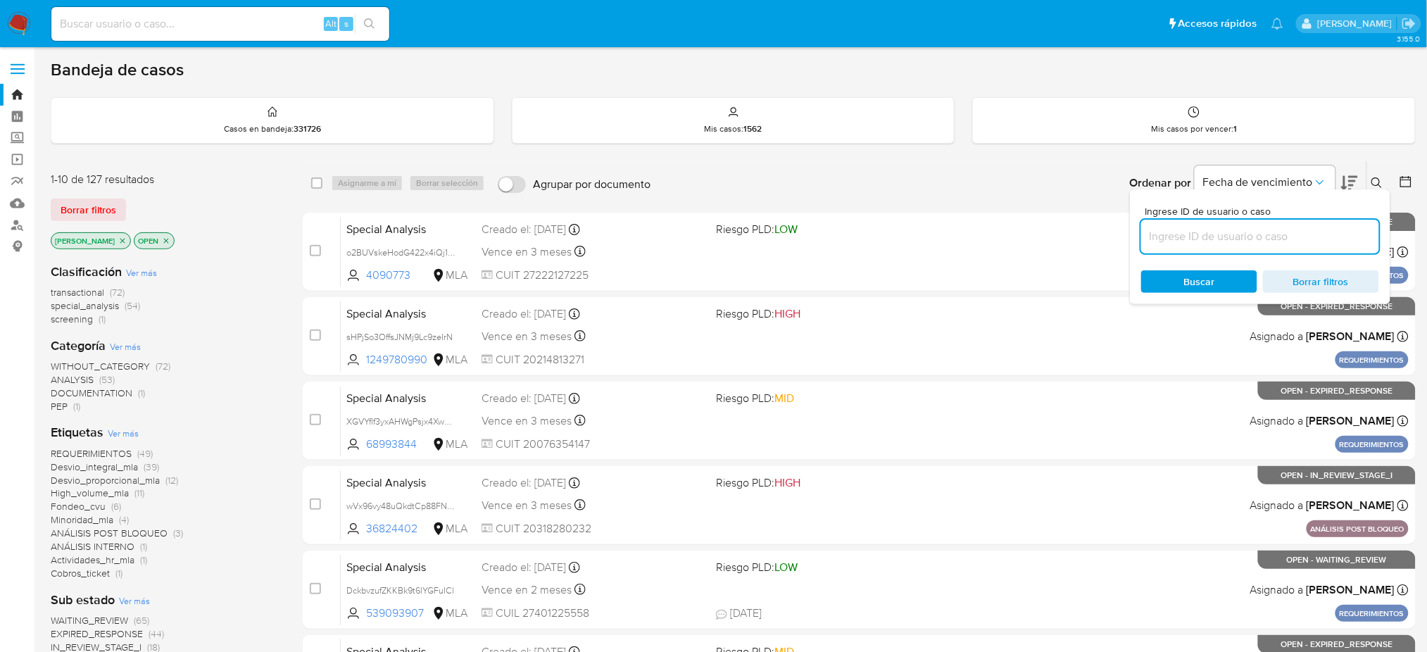
click at [1276, 236] on input at bounding box center [1260, 236] width 238 height 18
type input "0yuoC9csZ6YdtgDsFVoWI37e"
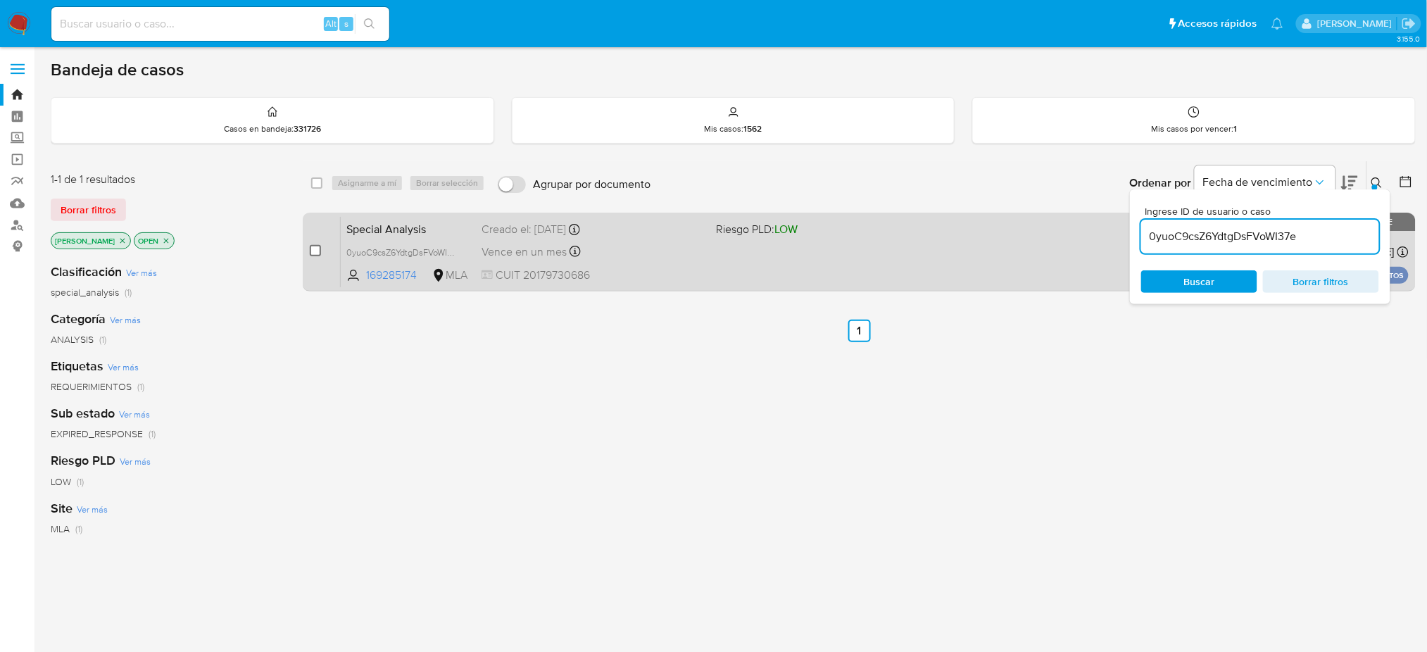
click at [313, 246] on input "checkbox" at bounding box center [315, 250] width 11 height 11
checkbox input "true"
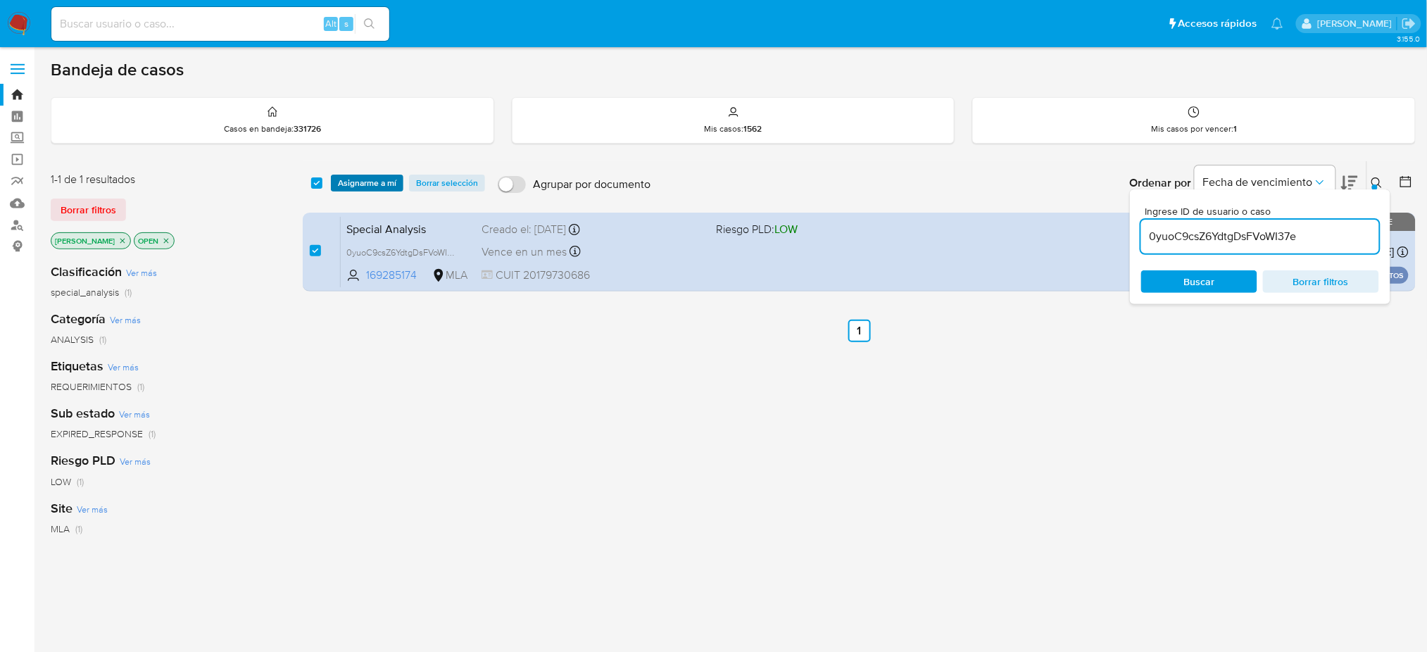
click at [359, 183] on span "Asignarme a mí" at bounding box center [367, 183] width 58 height 14
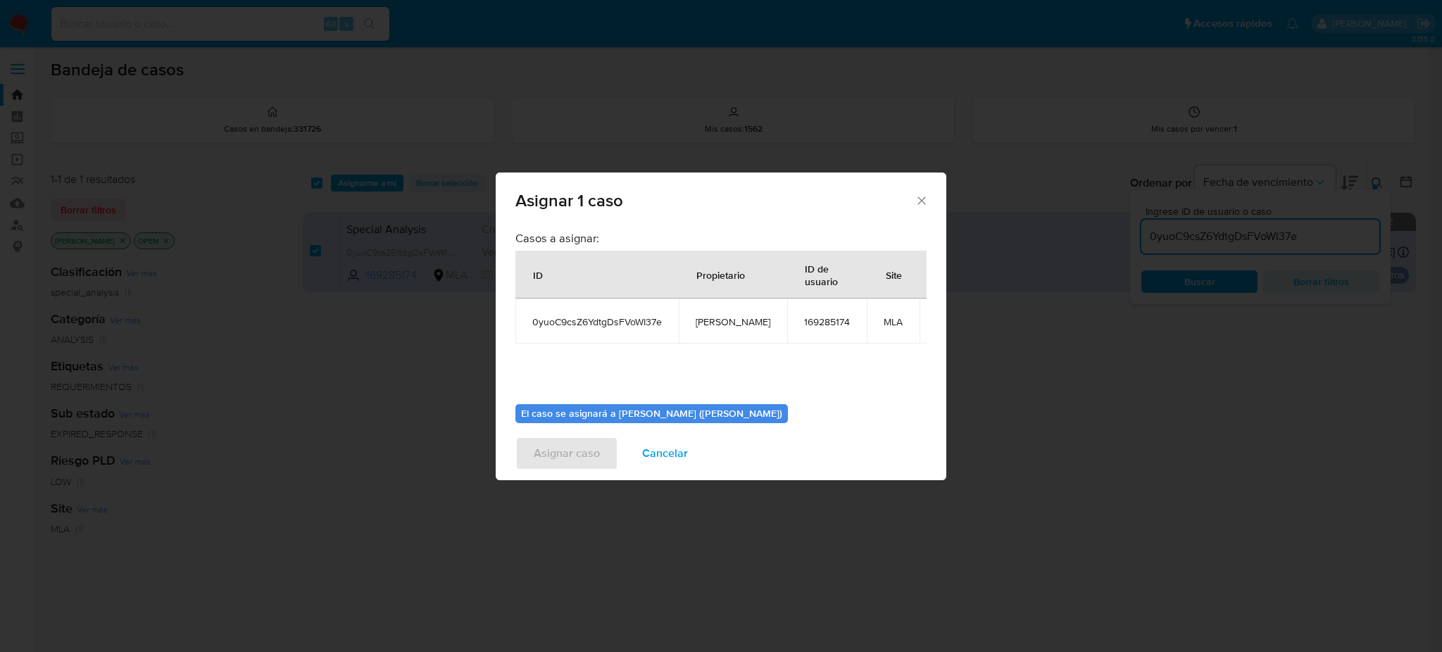
click at [721, 323] on span "[PERSON_NAME]" at bounding box center [733, 321] width 75 height 13
copy span "[PERSON_NAME]"
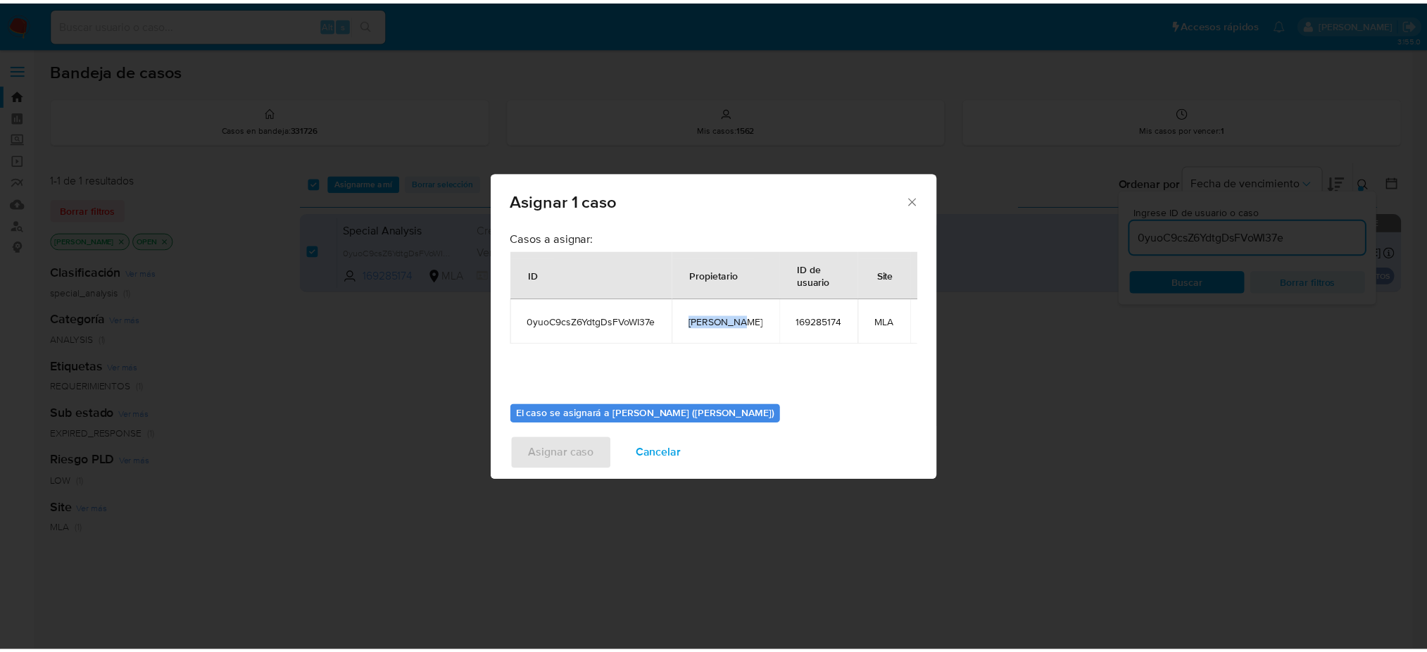
scroll to position [72, 0]
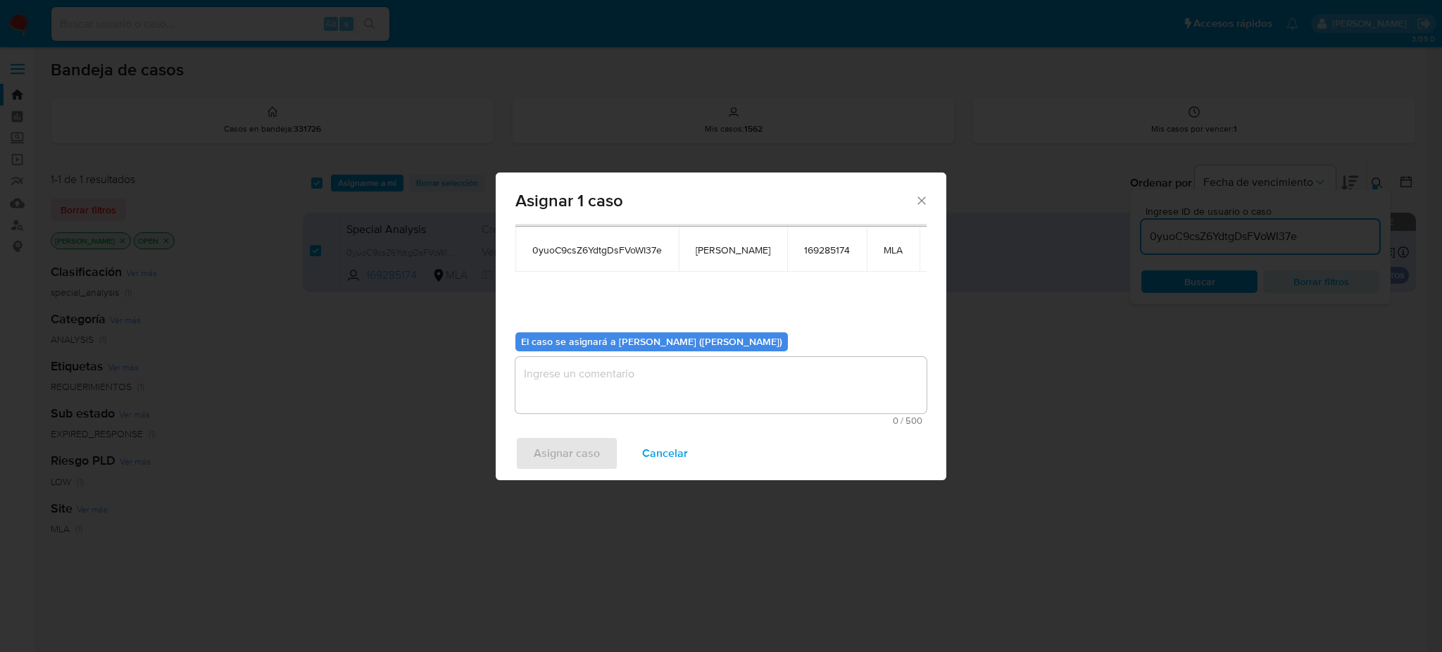
click at [640, 393] on textarea "assign-modal" at bounding box center [720, 385] width 411 height 56
paste textarea "[PERSON_NAME]"
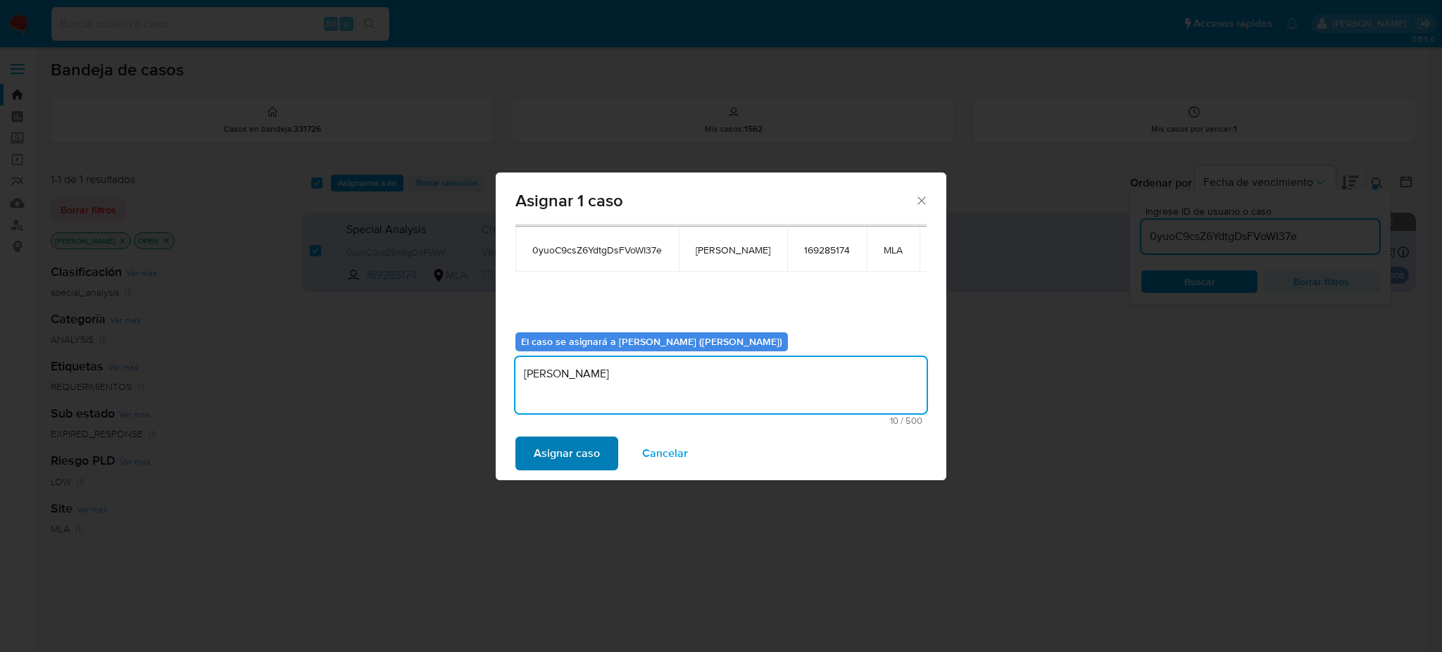
type textarea "[PERSON_NAME]"
click at [582, 448] on span "Asignar caso" at bounding box center [567, 453] width 66 height 31
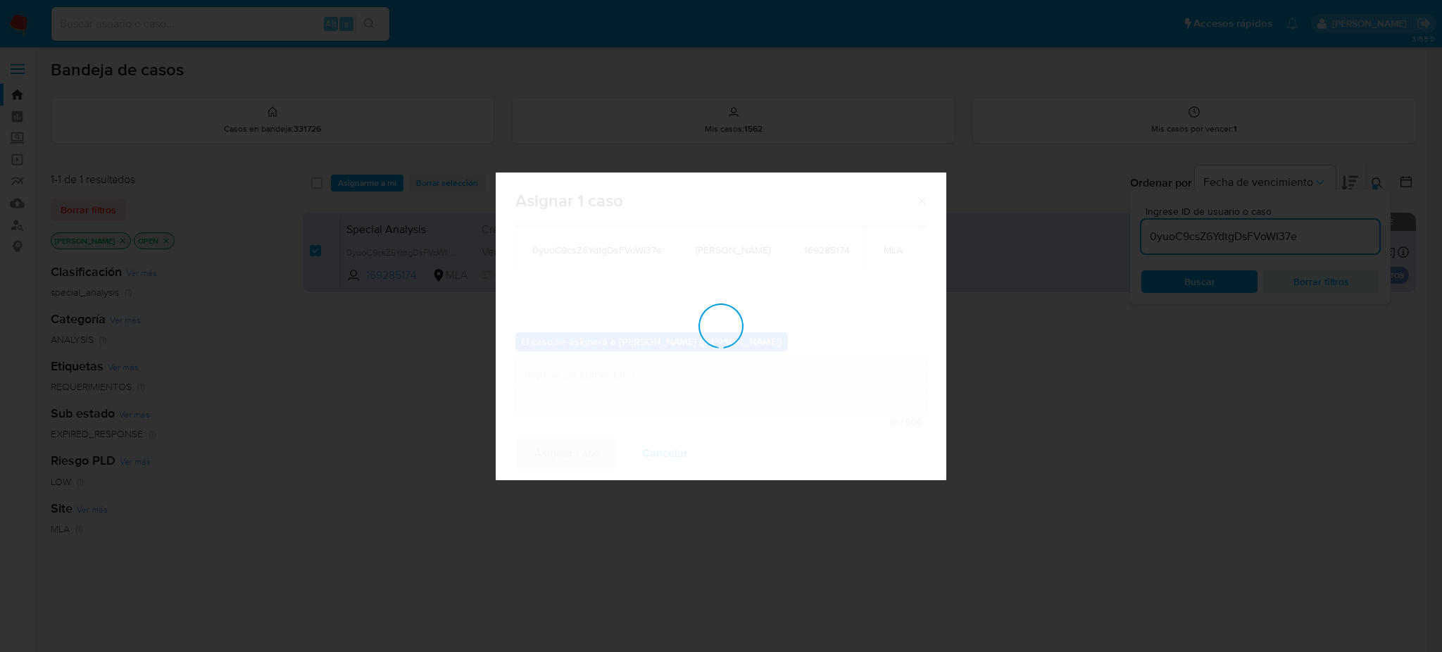
checkbox input "false"
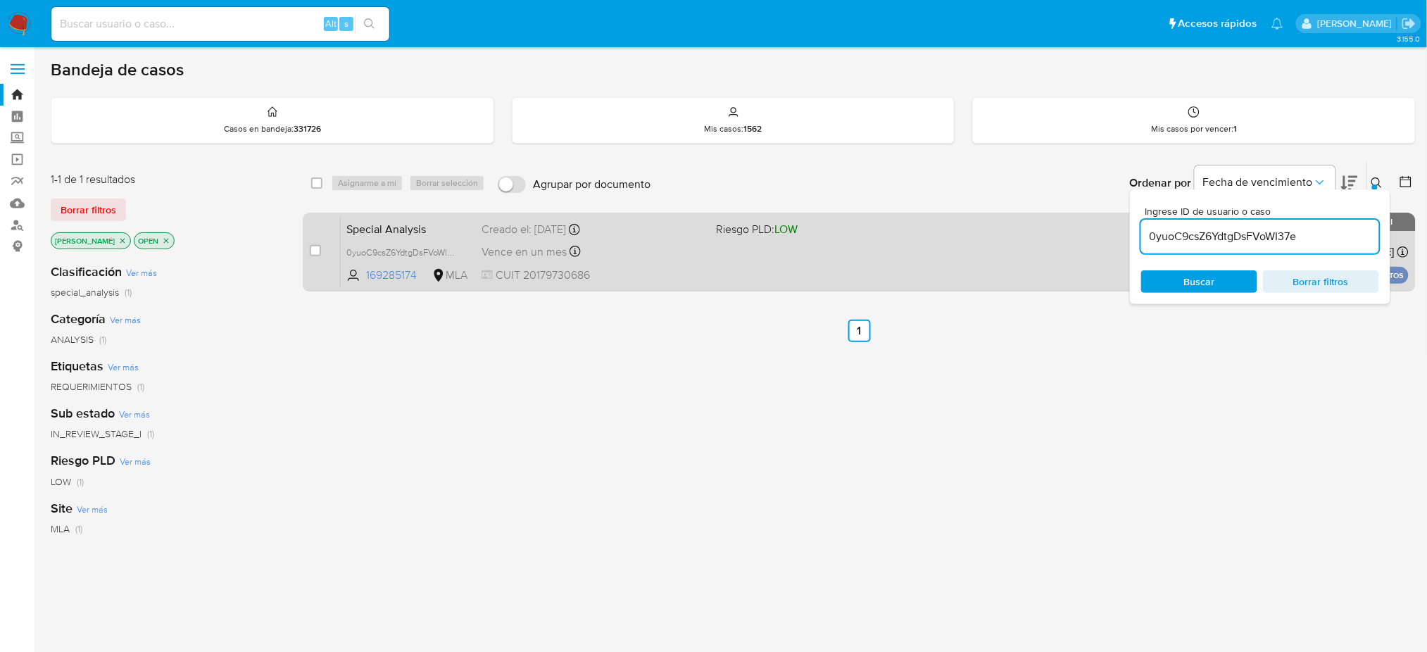
click at [662, 265] on div "Special Analysis 0yuoC9csZ6YdtgDsFVoWI37e 169285174 MLA Riesgo PLD: LOW Creado …" at bounding box center [875, 251] width 1068 height 71
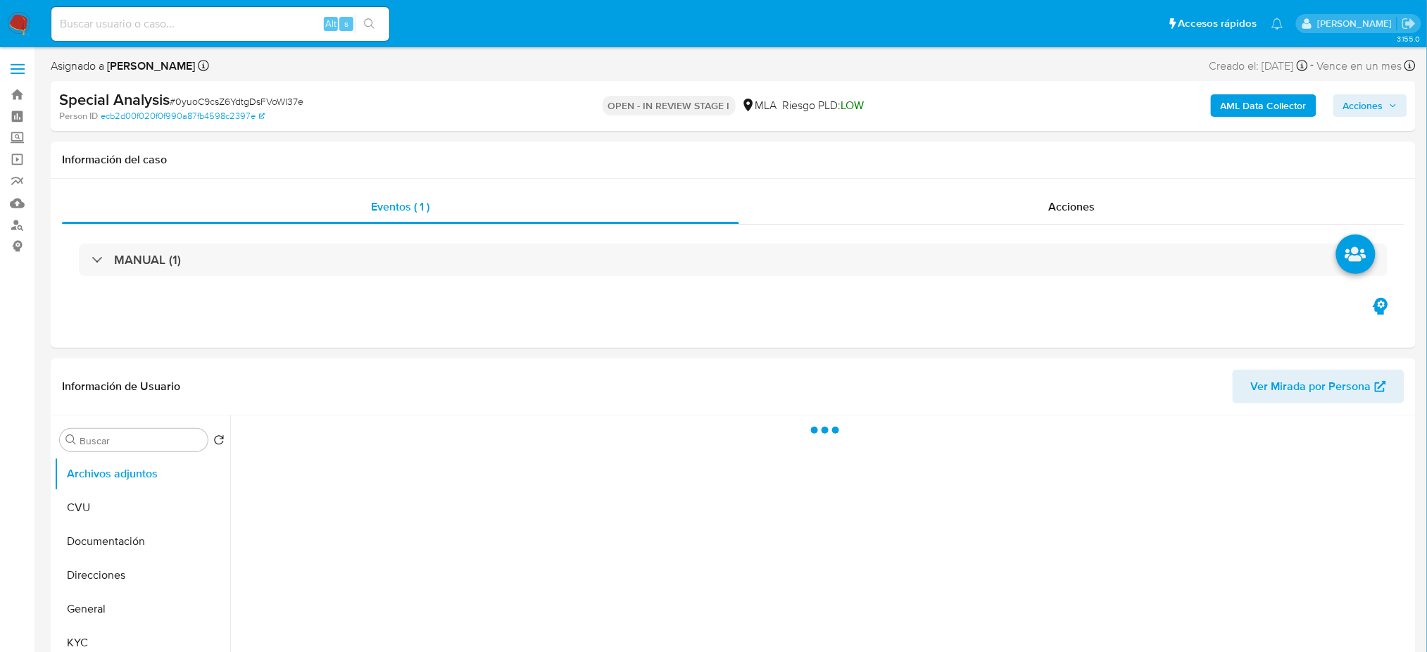
select select "10"
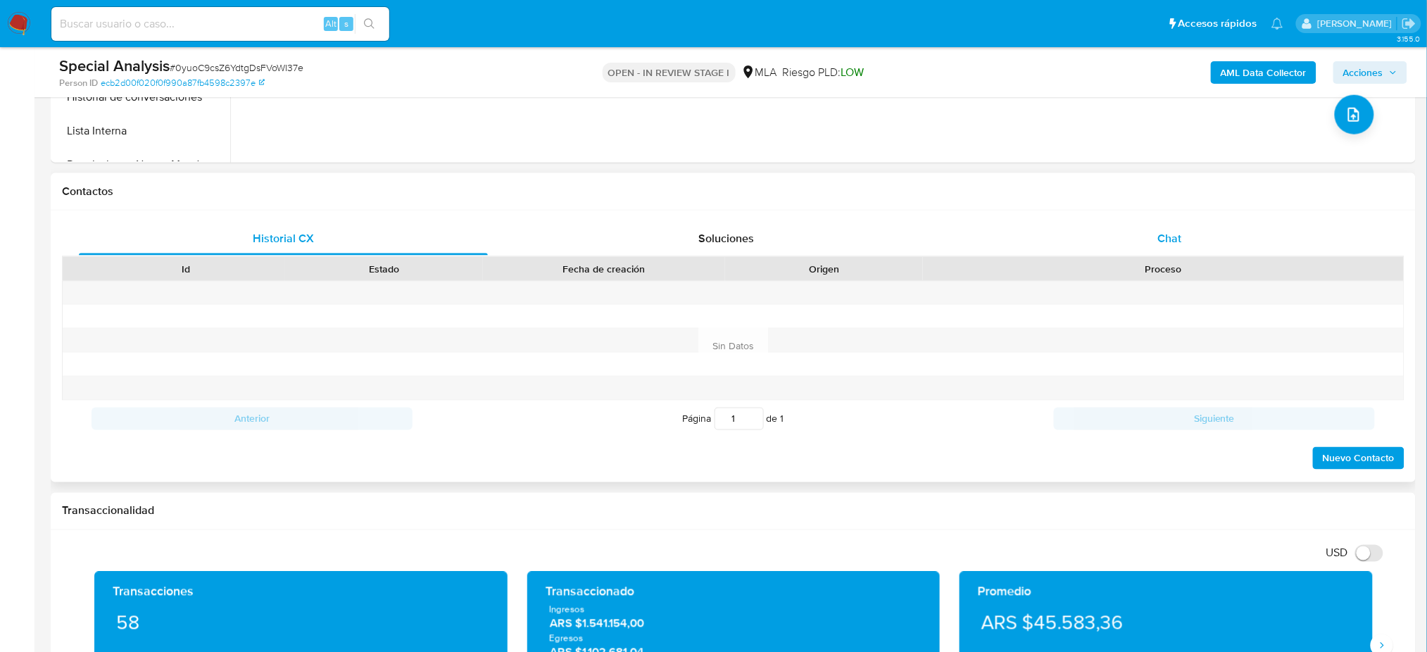
click at [1169, 230] on span "Chat" at bounding box center [1169, 238] width 24 height 16
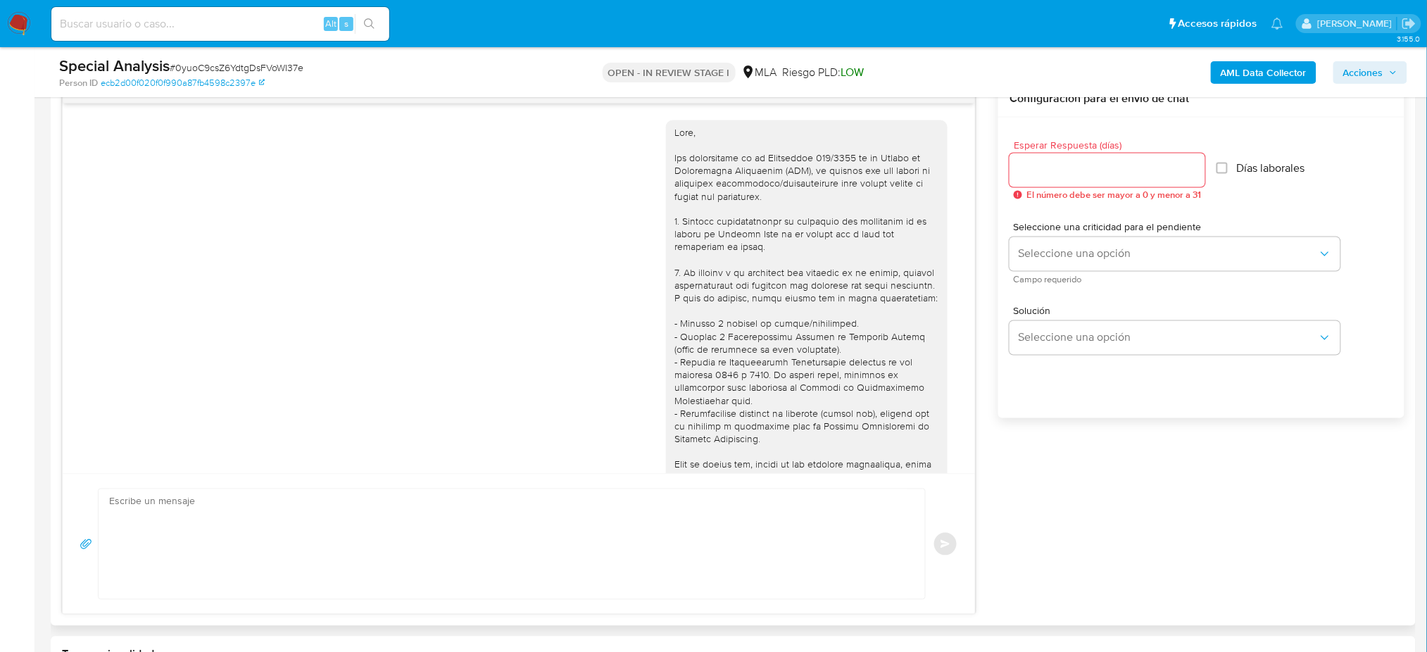
scroll to position [737, 0]
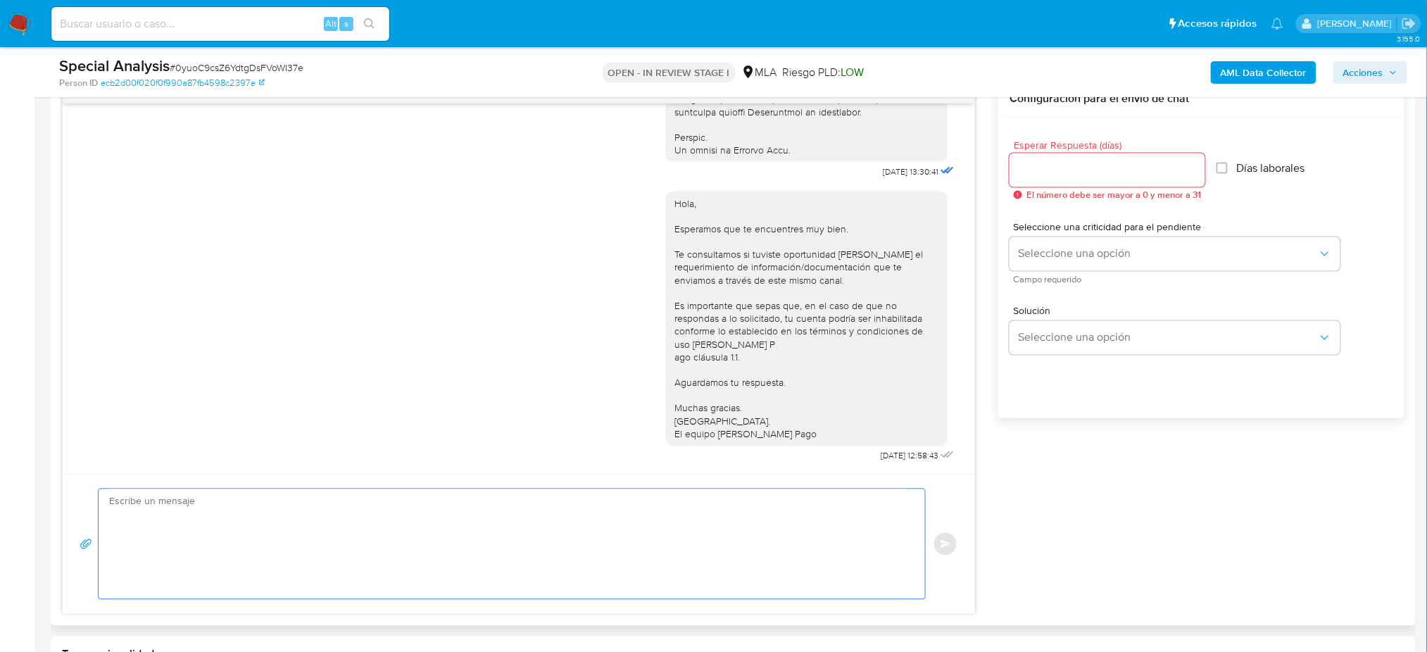
click at [167, 527] on textarea at bounding box center [508, 544] width 798 height 110
paste textarea "Hola, Esperamos que te encuentres muy bien. Te consultamos si tuviste oportunid…"
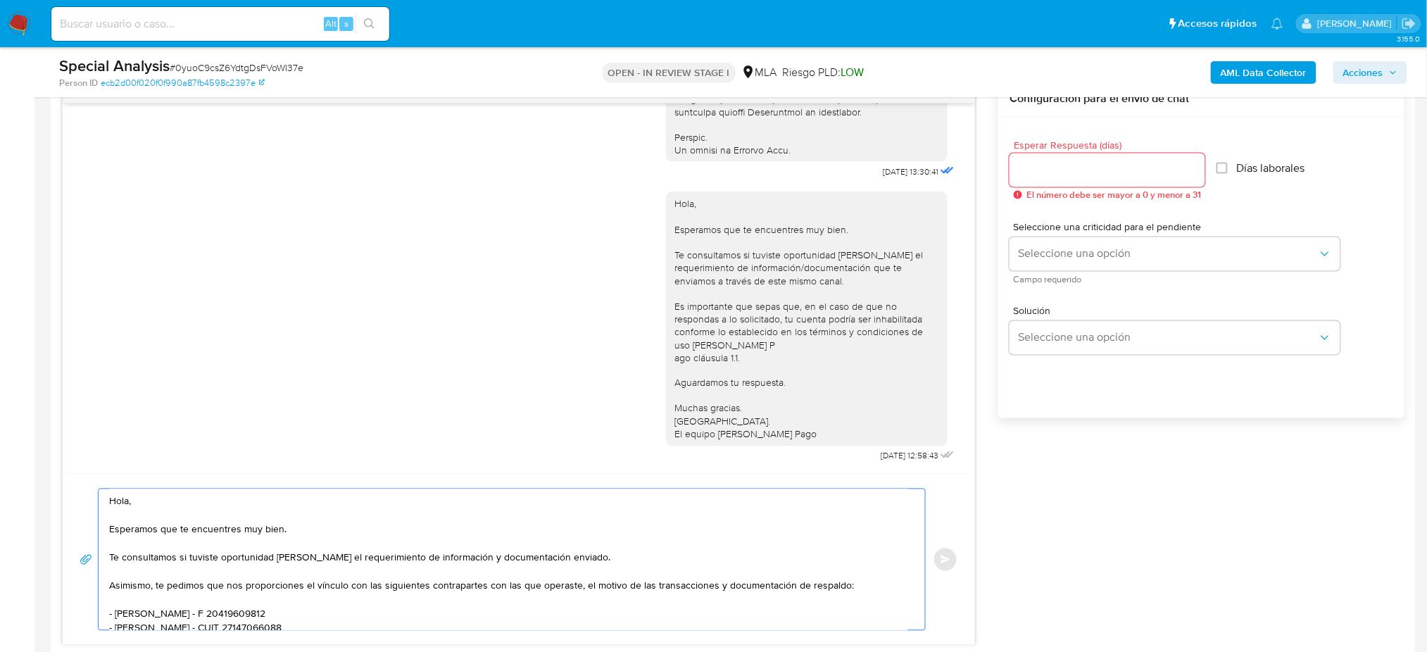
scroll to position [193, 0]
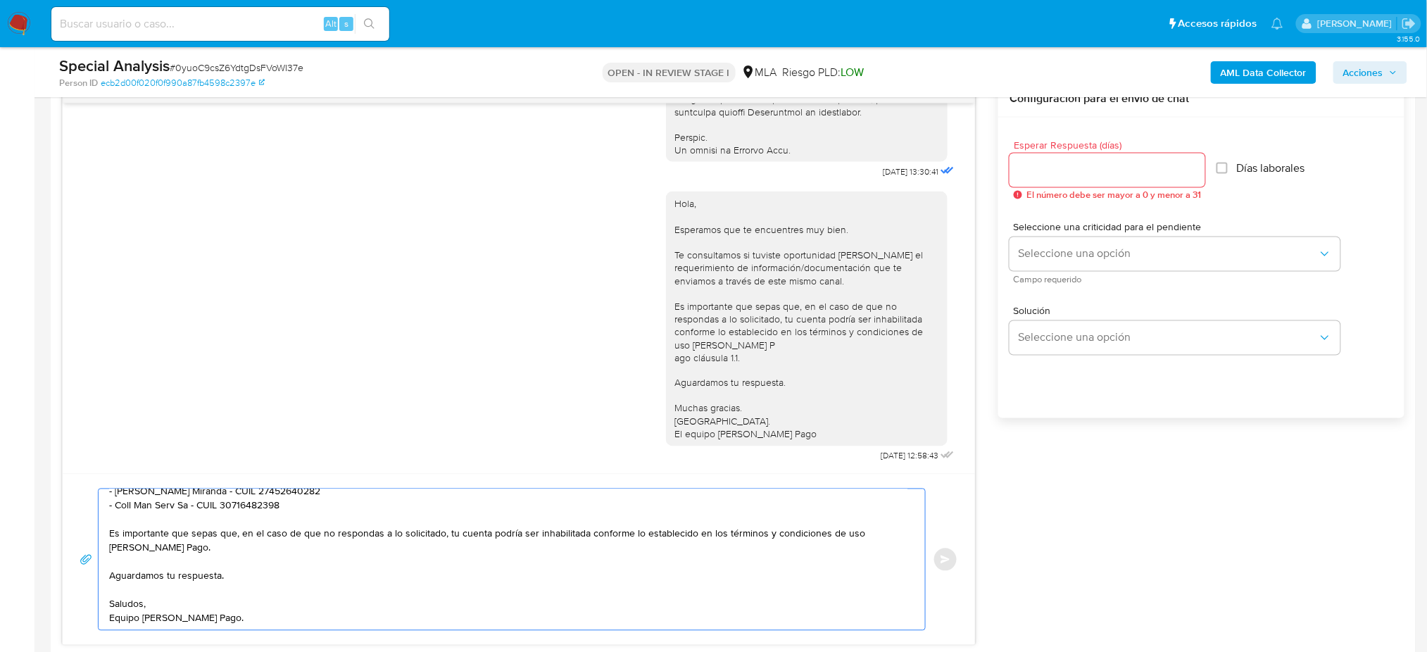
type textarea "Hola, Esperamos que te encuentres muy bien. Te consultamos si tuviste oportunid…"
click at [1042, 158] on div at bounding box center [1108, 170] width 196 height 34
click at [1050, 166] on input "Esperar Respuesta (días)" at bounding box center [1108, 170] width 196 height 18
type input "2"
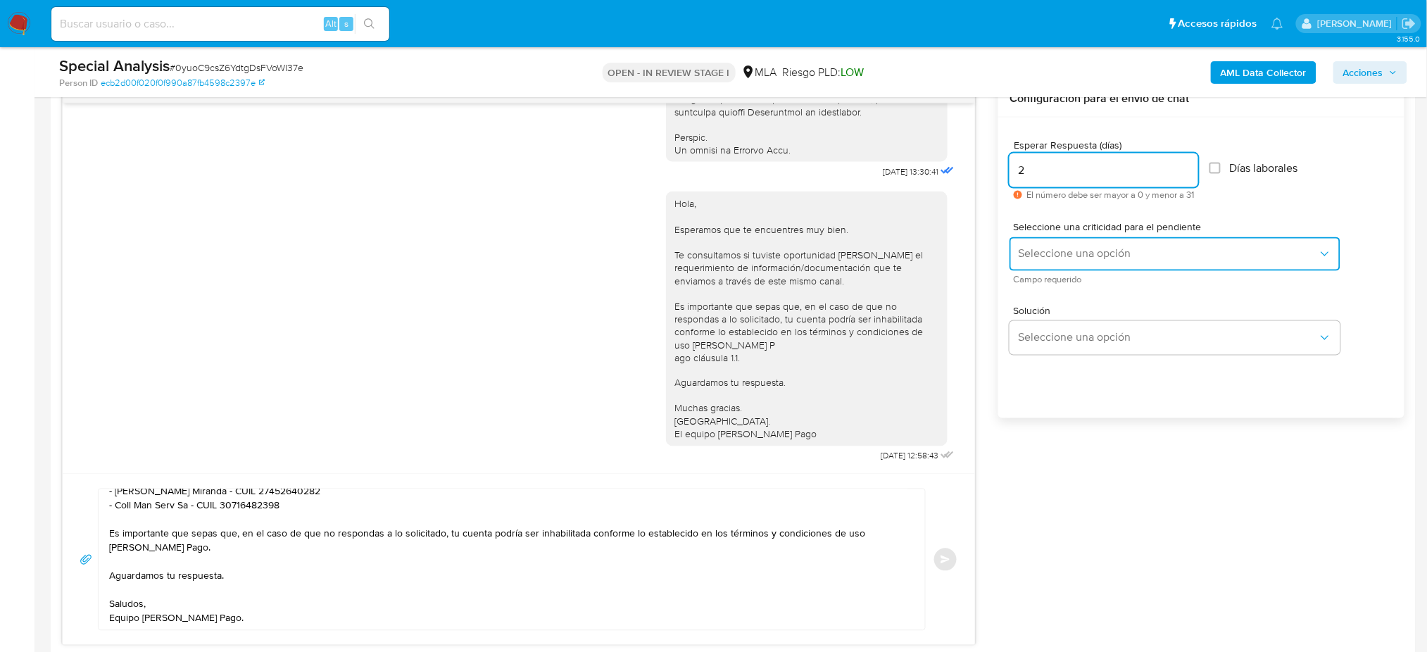
click at [1038, 258] on span "Seleccione una opción" at bounding box center [1168, 254] width 300 height 14
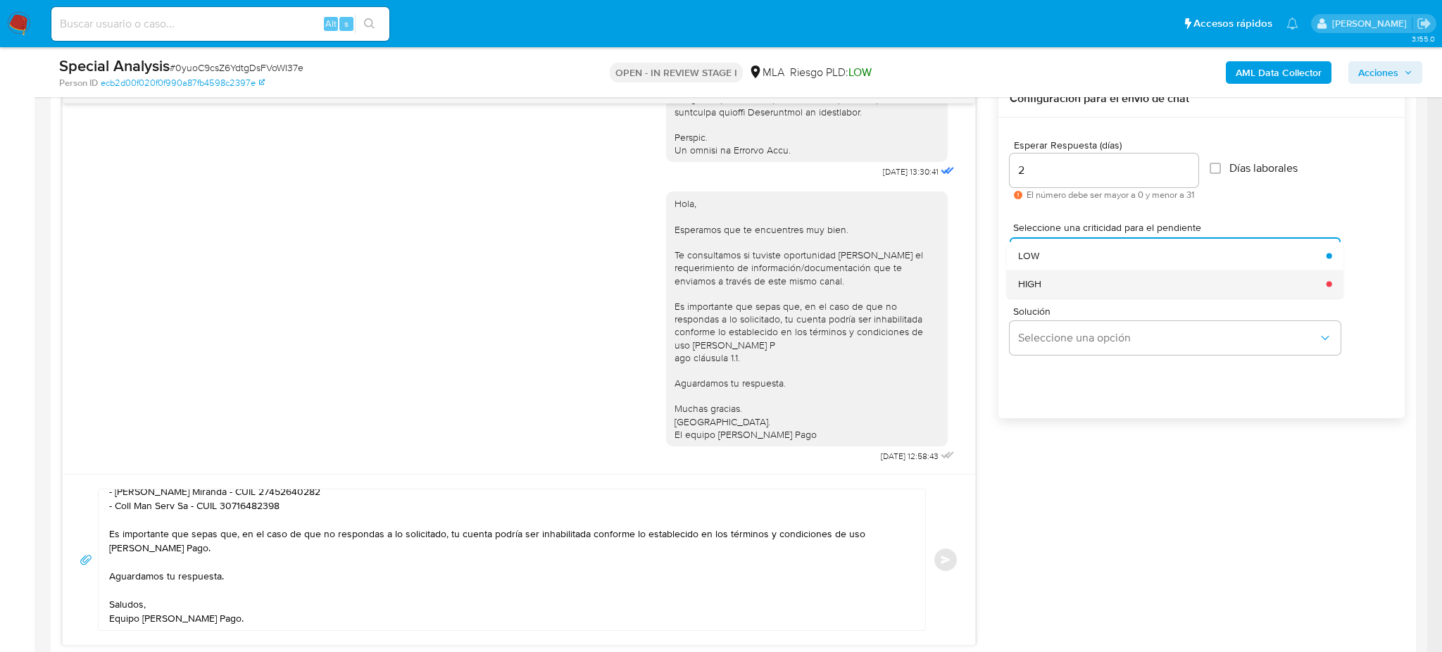
click at [1041, 286] on span "HIGH" at bounding box center [1029, 283] width 23 height 13
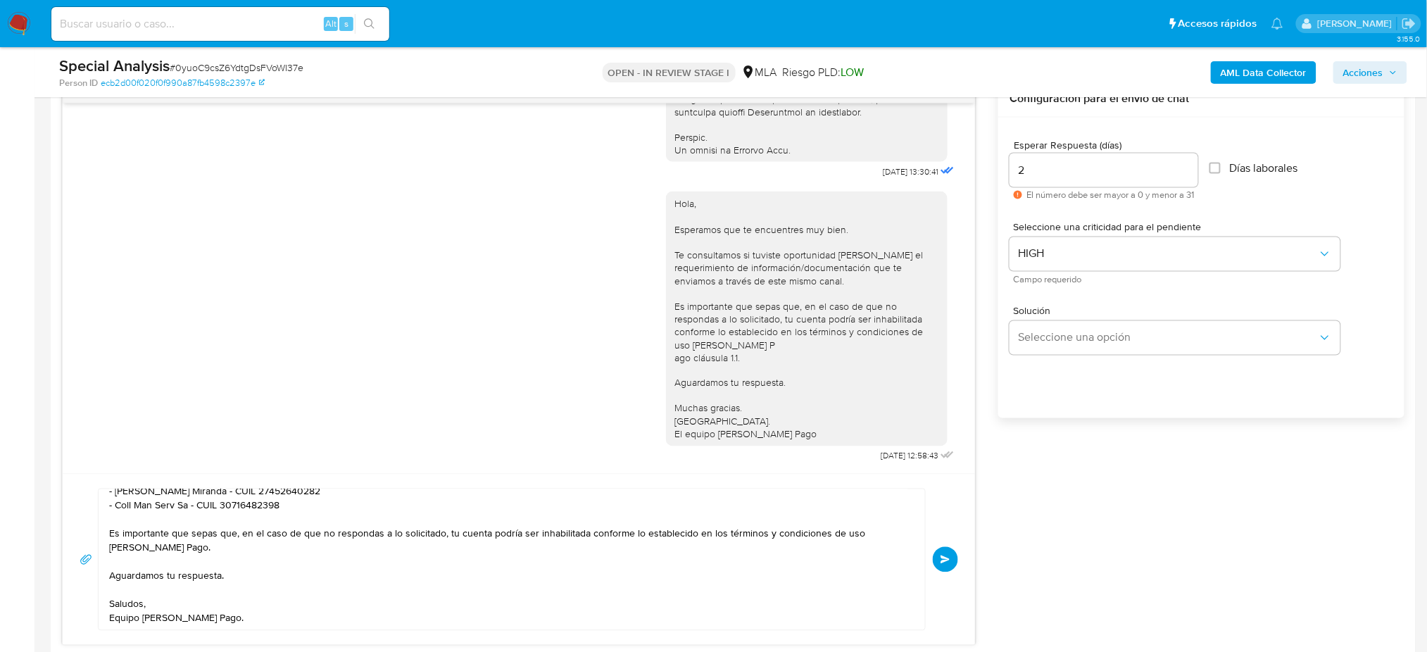
click at [947, 564] on span "Enviar" at bounding box center [946, 559] width 10 height 8
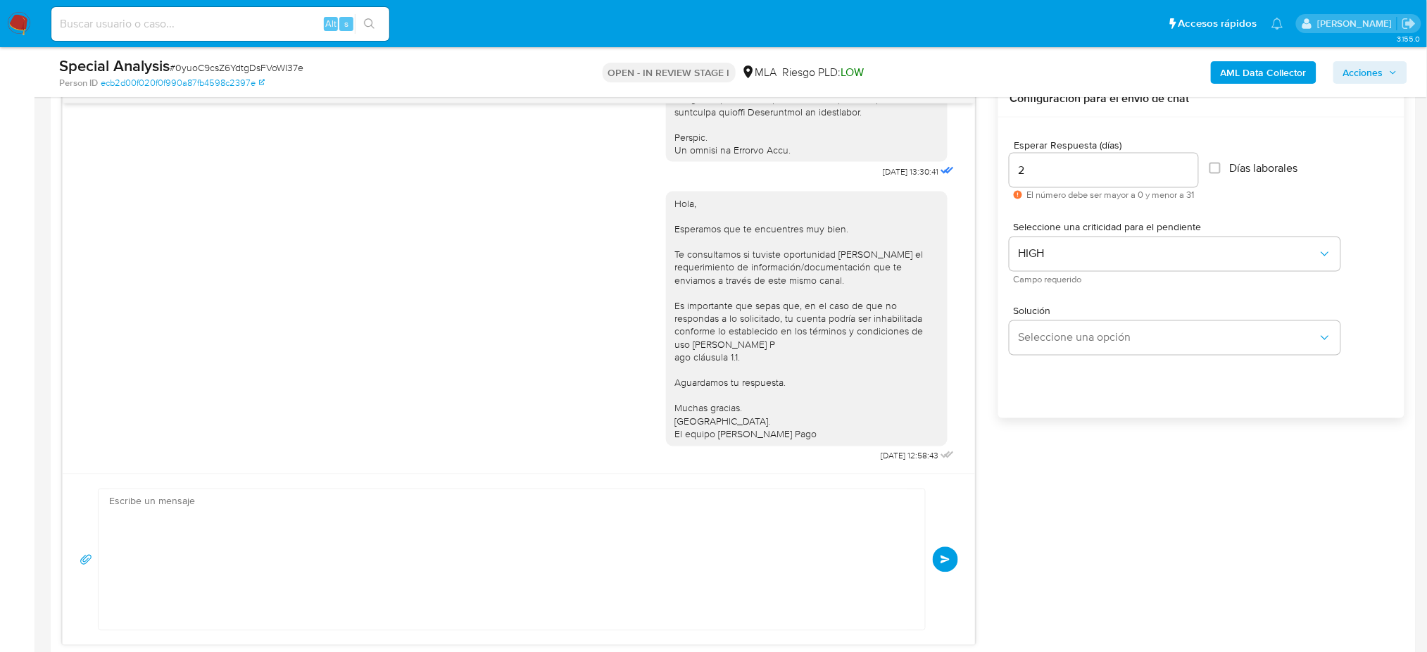
scroll to position [1124, 0]
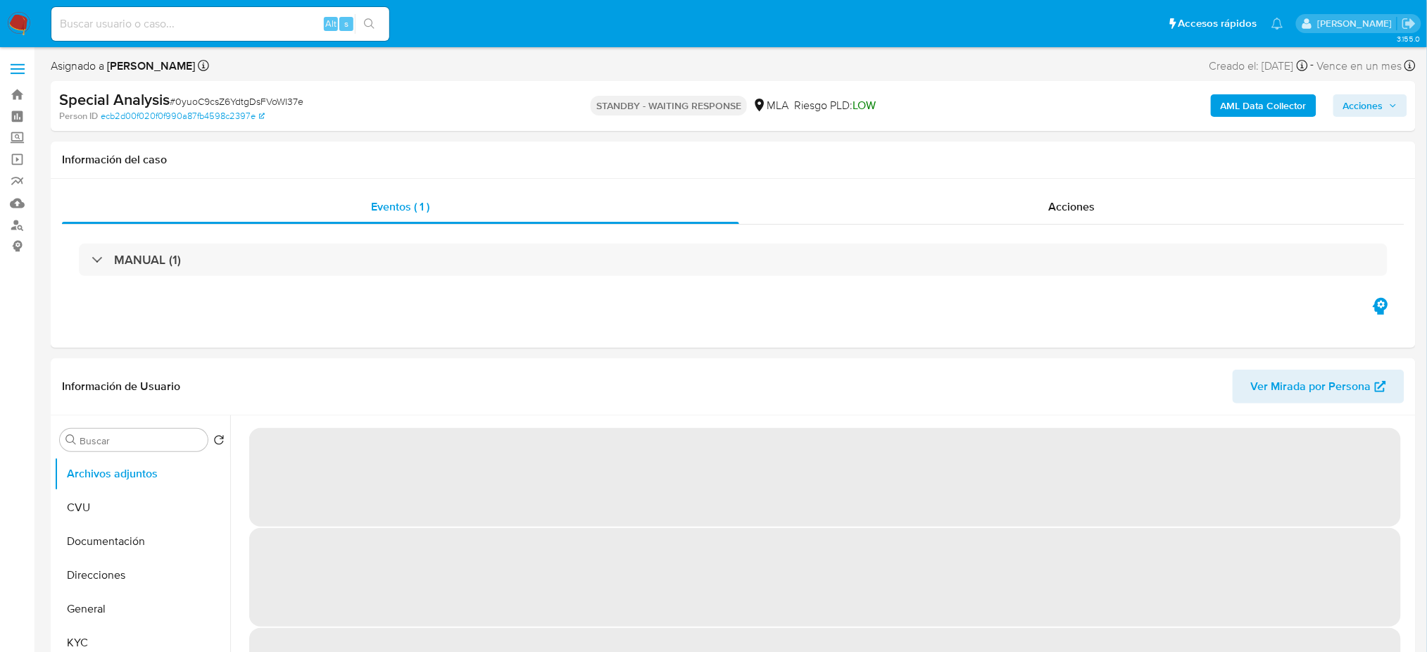
click at [271, 31] on input at bounding box center [220, 24] width 338 height 18
paste input "eEglwEv1RQaYTJIMlsqfKnia"
type input "eEglwEv1RQaYTJIMlsqfKnia"
select select "10"
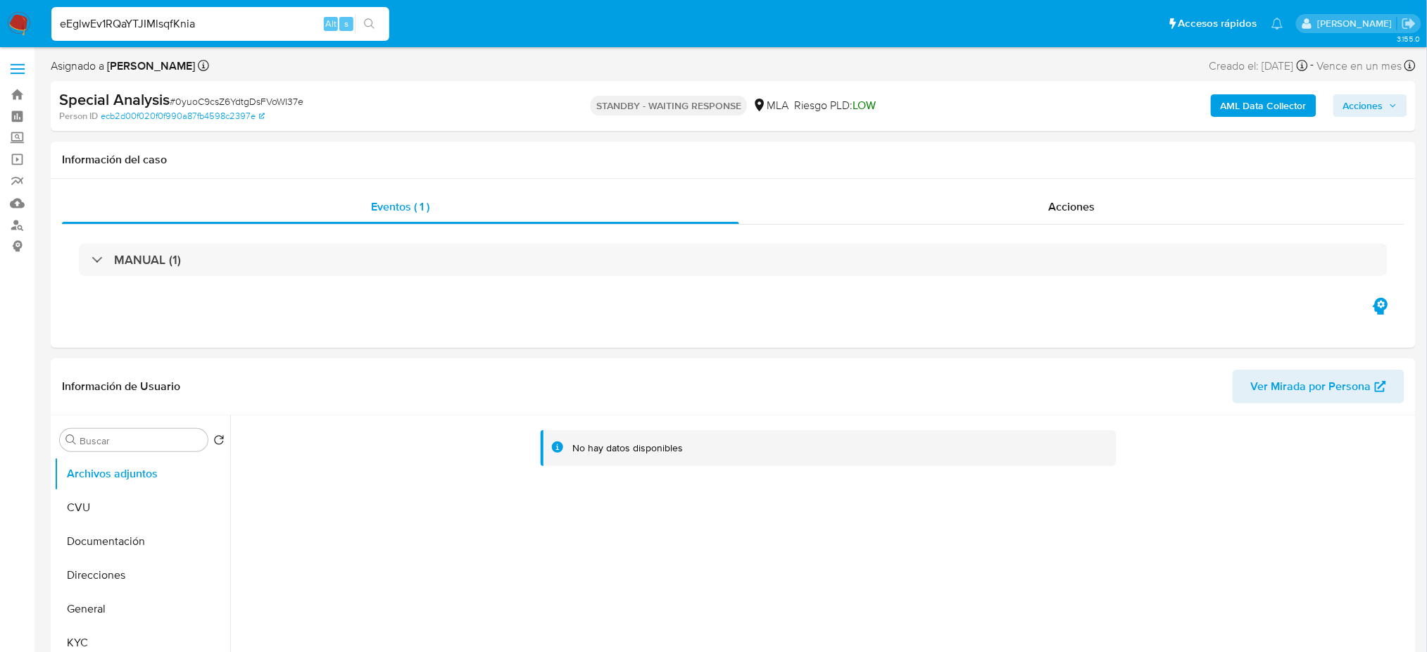
type input "eEglwEv1RQaYTJIMlsqfKnia"
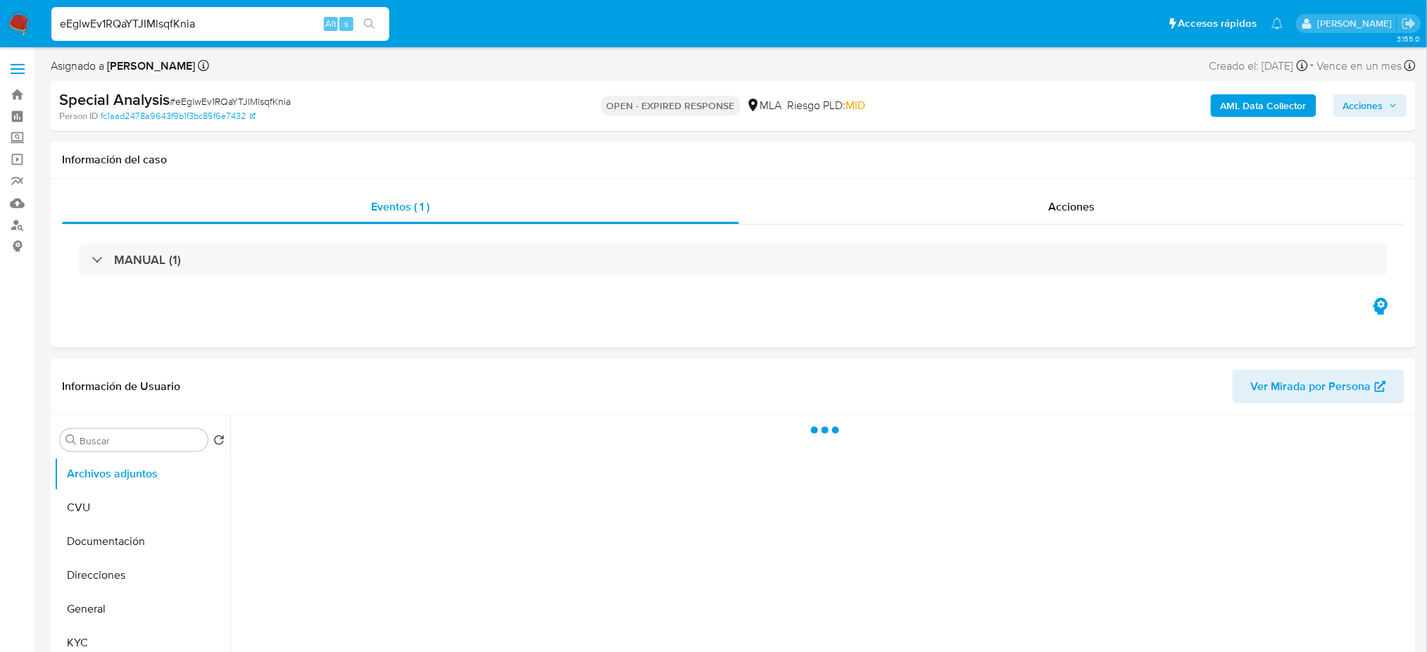
select select "10"
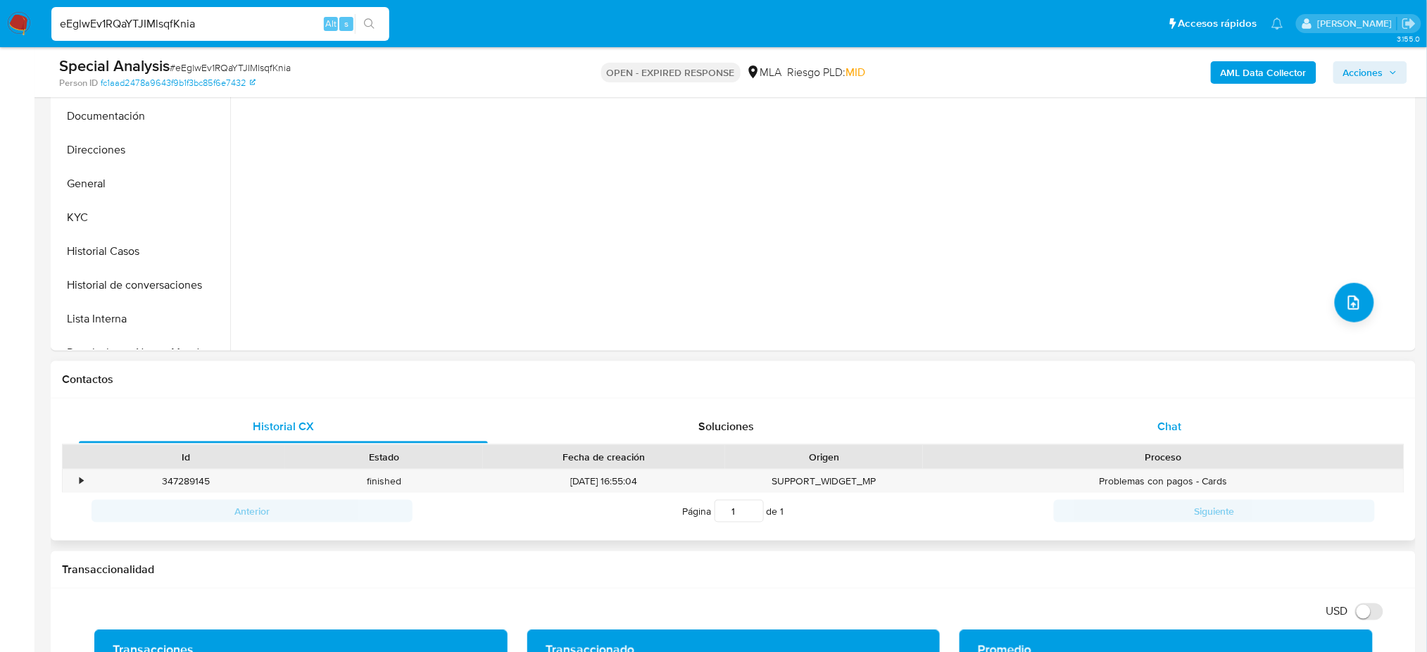
drag, startPoint x: 1161, startPoint y: 421, endPoint x: 1136, endPoint y: 413, distance: 25.8
click at [1161, 422] on span "Chat" at bounding box center [1169, 426] width 24 height 16
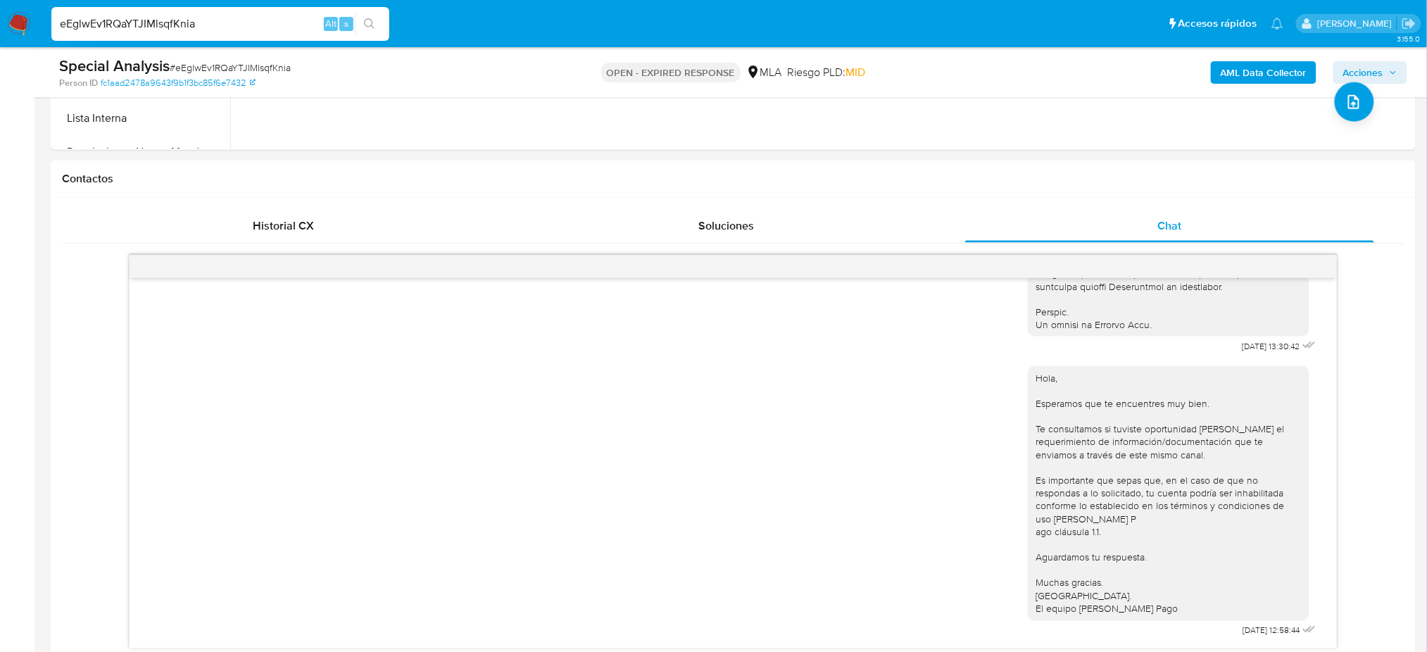
scroll to position [375, 0]
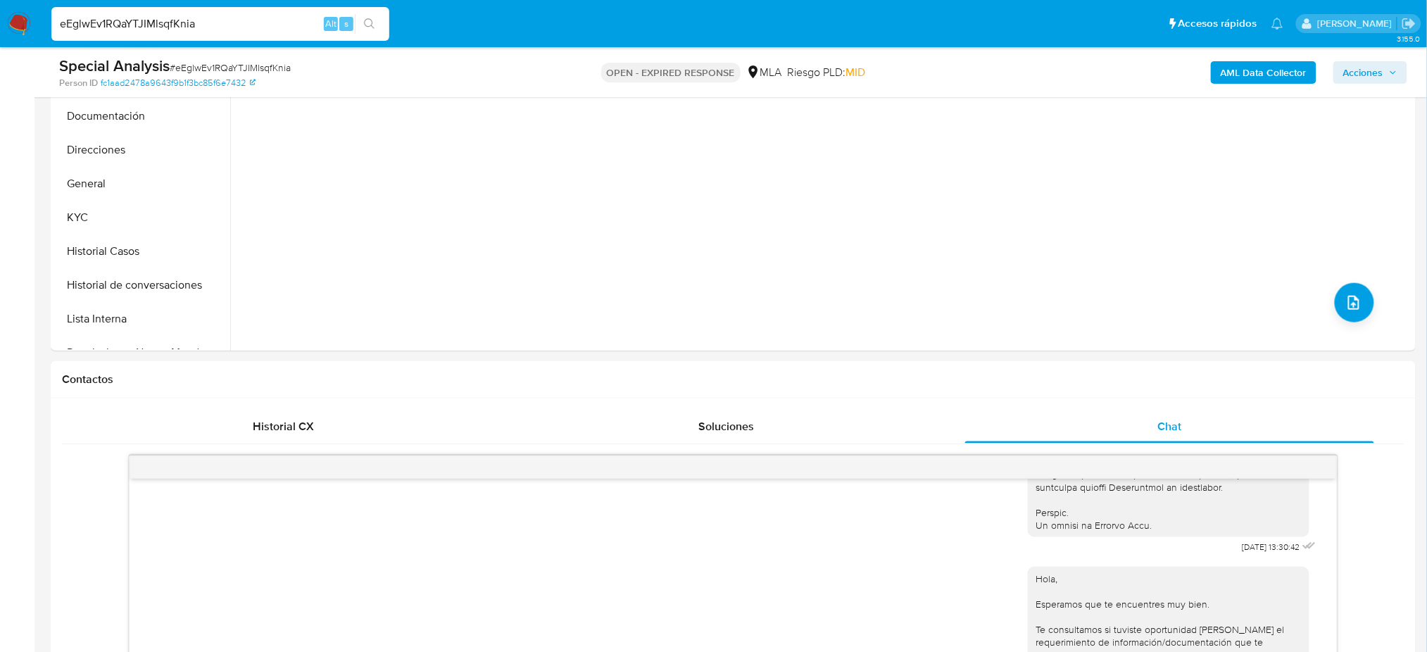
click at [215, 64] on span "# eEglwEv1RQaYTJIMlsqfKnia" at bounding box center [230, 68] width 121 height 14
copy span "eEglwEv1RQaYTJIMlsqfKnia"
click at [12, 18] on img at bounding box center [19, 24] width 24 height 24
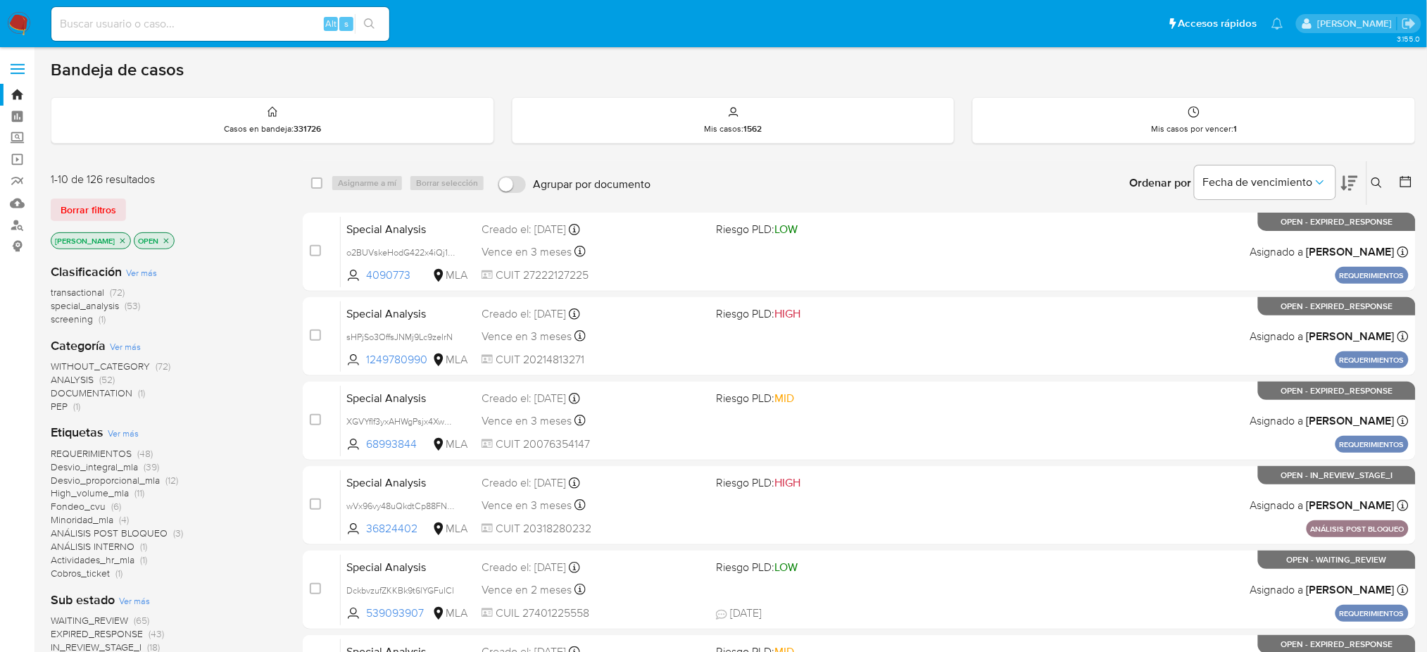
click at [1378, 170] on div "Ingrese ID de usuario o caso Buscar Borrar filtros" at bounding box center [1378, 183] width 24 height 44
click at [1380, 185] on icon at bounding box center [1376, 182] width 11 height 11
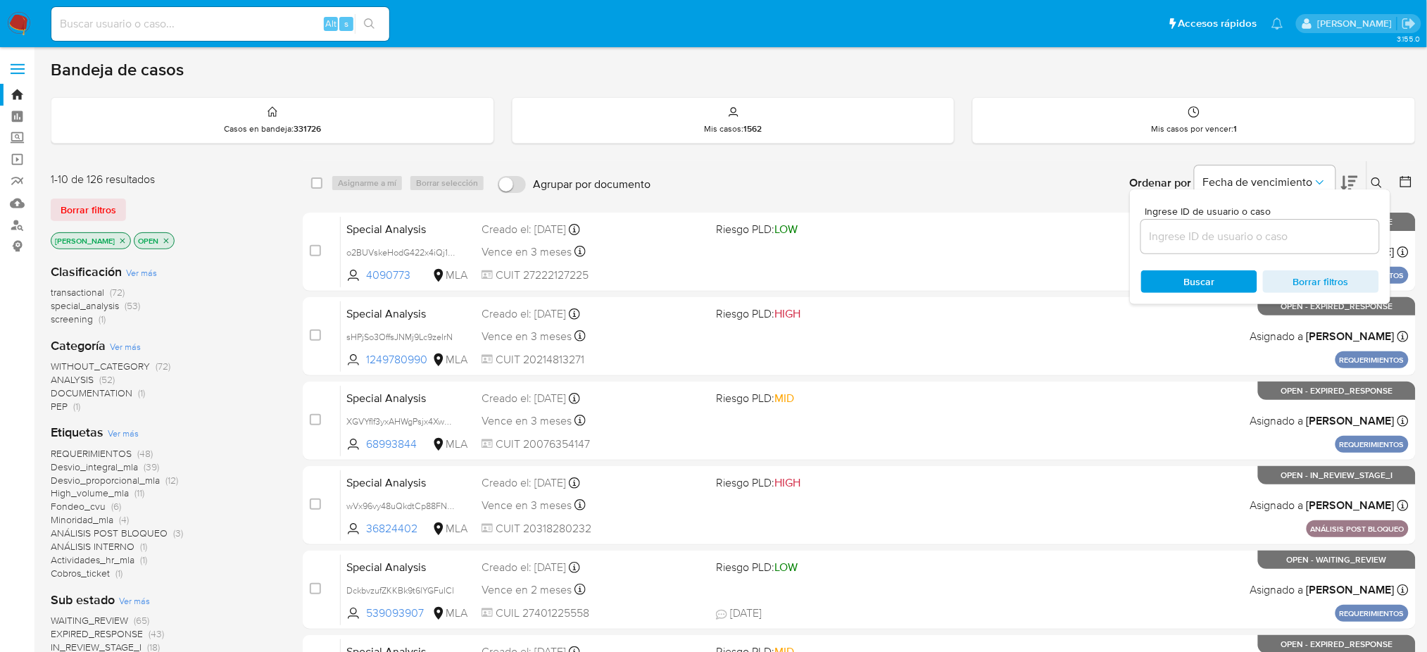
click at [1314, 226] on div at bounding box center [1260, 237] width 238 height 34
click at [1314, 227] on input at bounding box center [1260, 236] width 238 height 18
paste input "eEglwEv1RQaYTJIMlsqfKnia"
type input "eEglwEv1RQaYTJIMlsqfKnia"
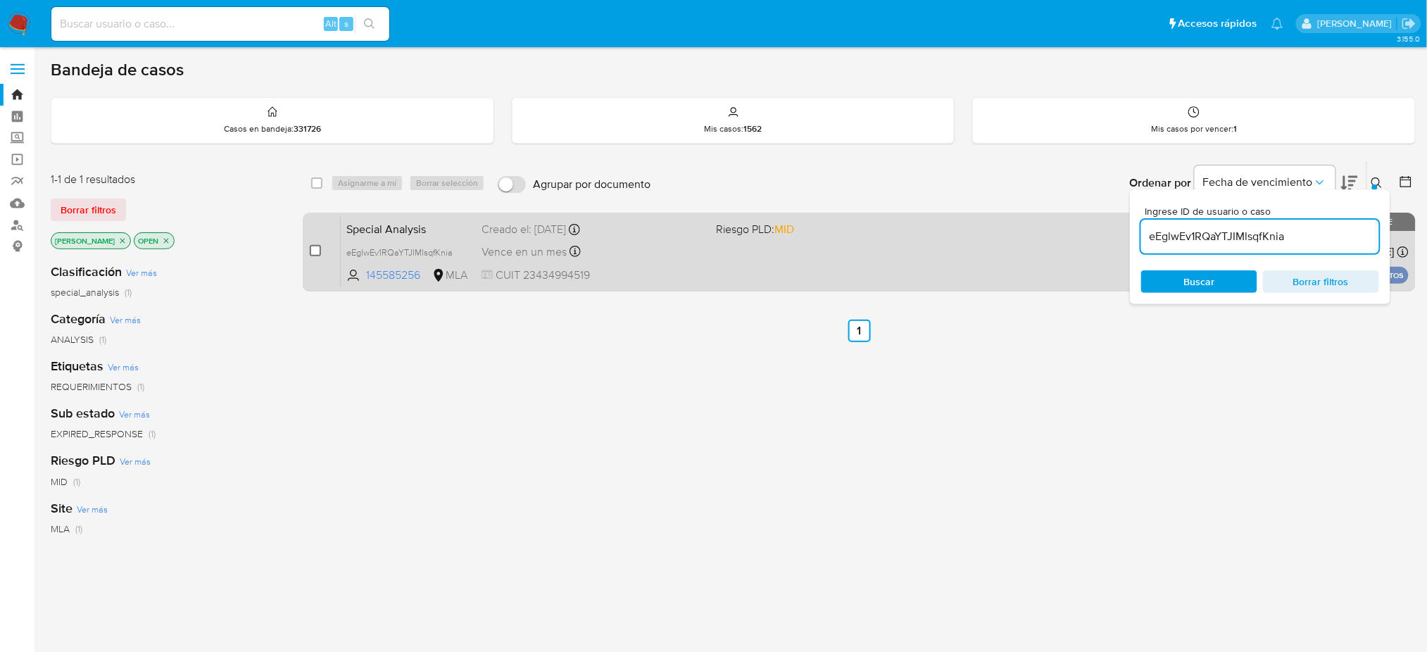
click at [318, 252] on input "checkbox" at bounding box center [315, 250] width 11 height 11
checkbox input "true"
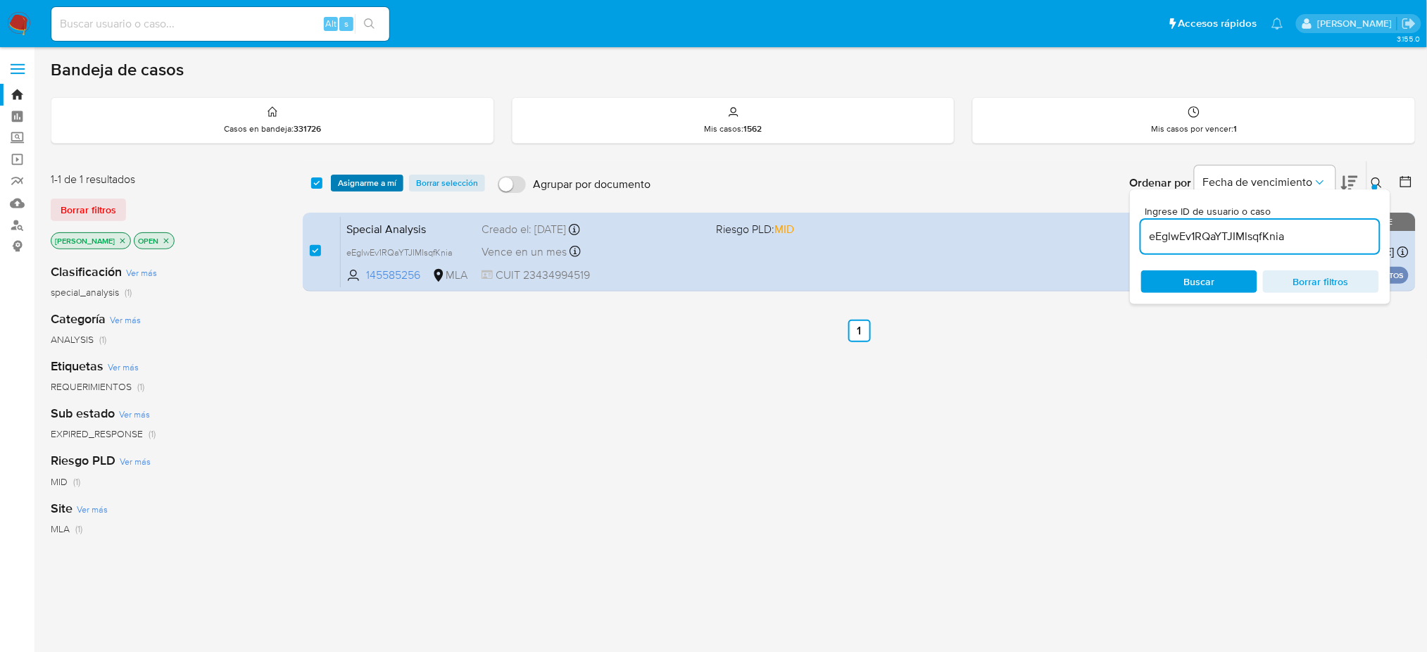
click at [361, 180] on span "Asignarme a mí" at bounding box center [367, 183] width 58 height 14
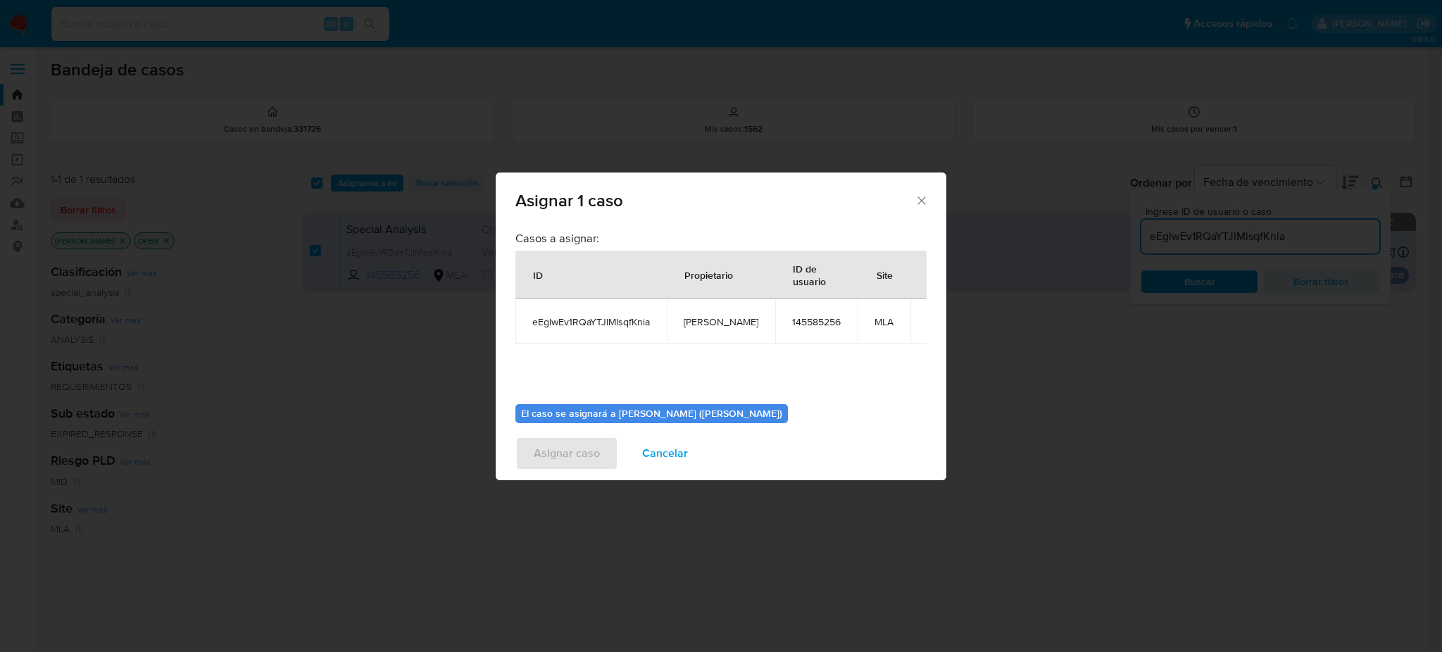
click at [692, 325] on span "[PERSON_NAME]" at bounding box center [721, 321] width 75 height 13
copy span "[PERSON_NAME]"
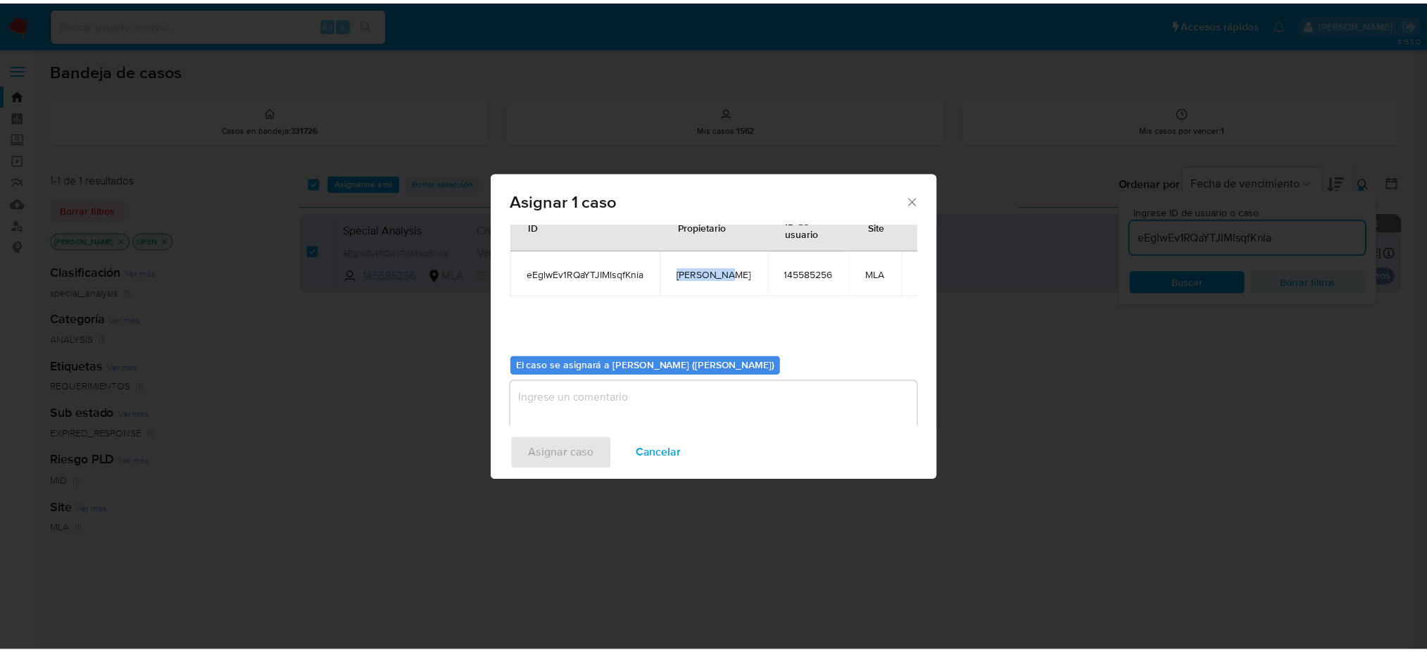
scroll to position [72, 0]
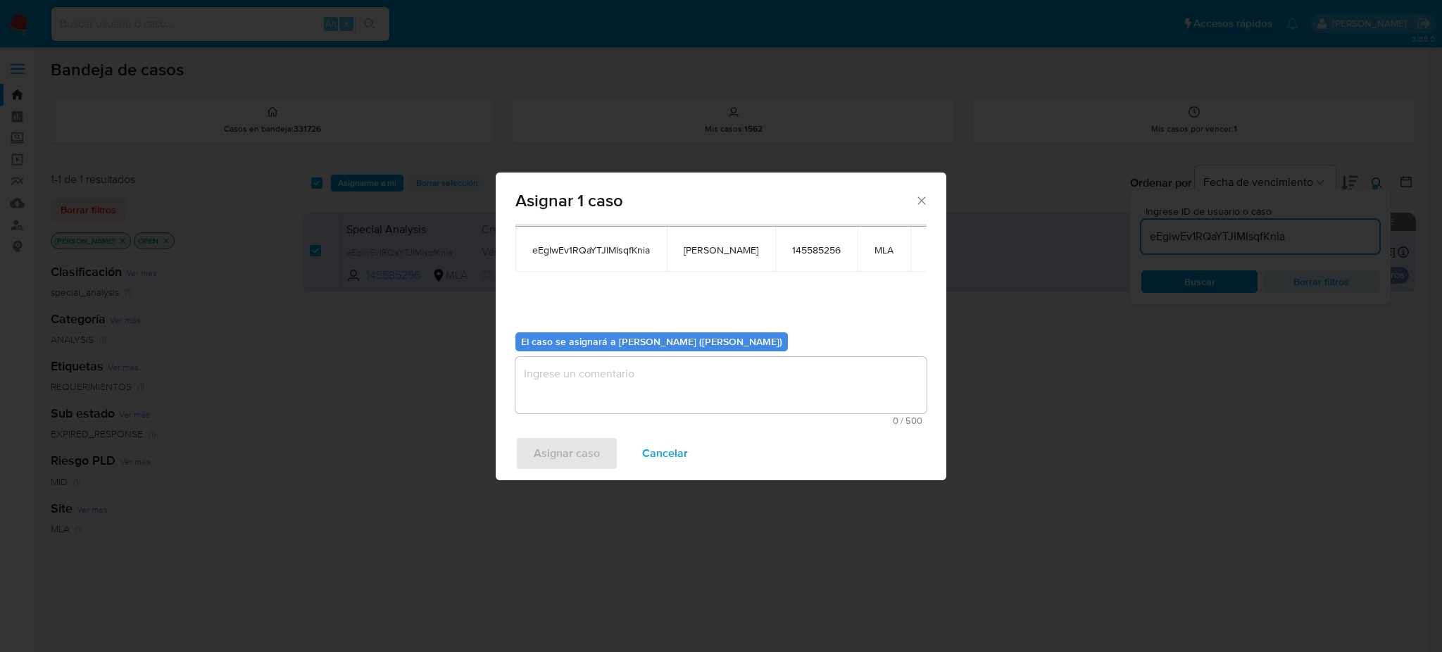
click at [620, 377] on textarea "assign-modal" at bounding box center [720, 385] width 411 height 56
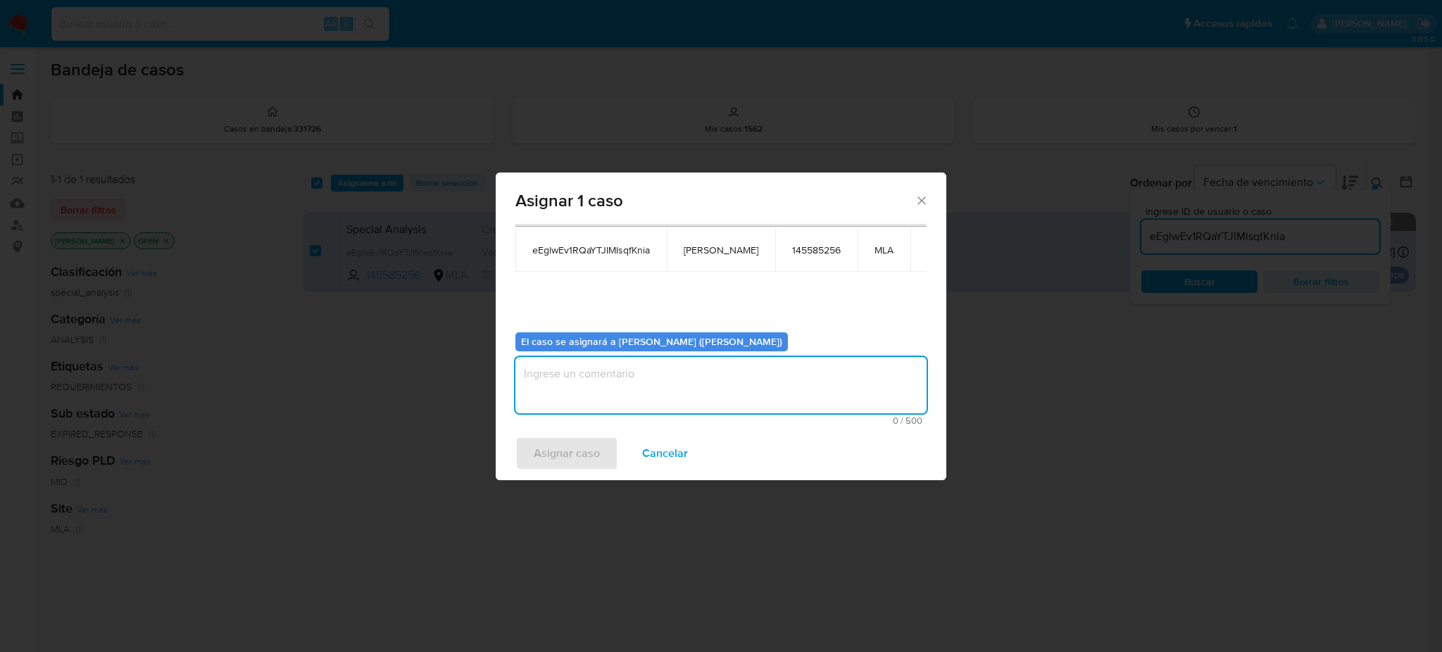
paste textarea "[PERSON_NAME]"
type textarea "[PERSON_NAME]"
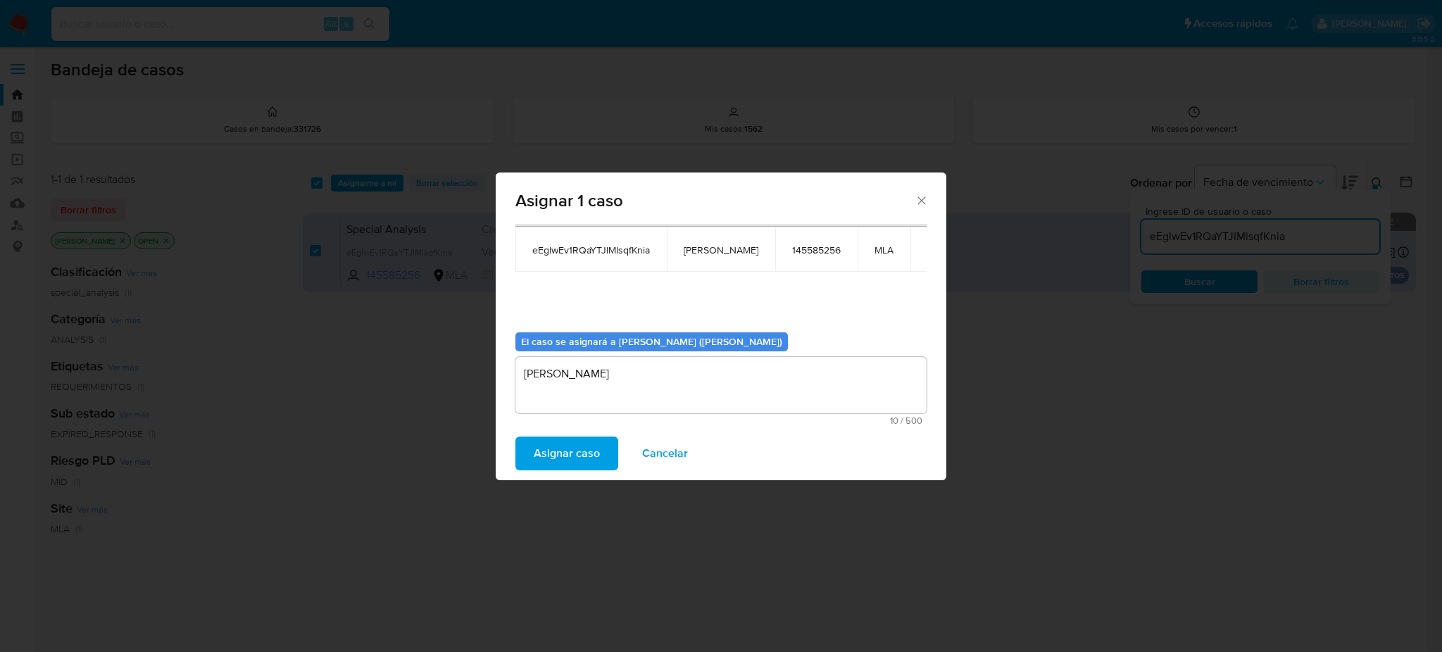
click at [572, 455] on span "Asignar caso" at bounding box center [567, 453] width 66 height 31
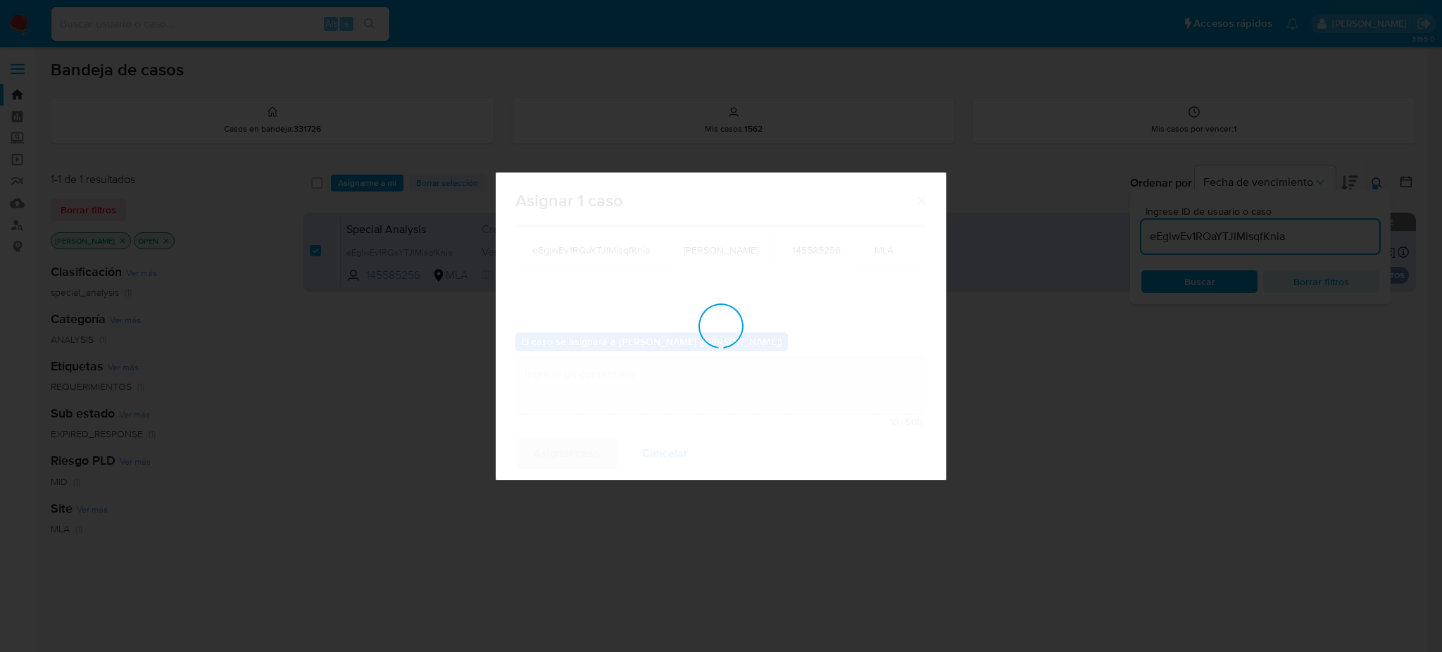
checkbox input "false"
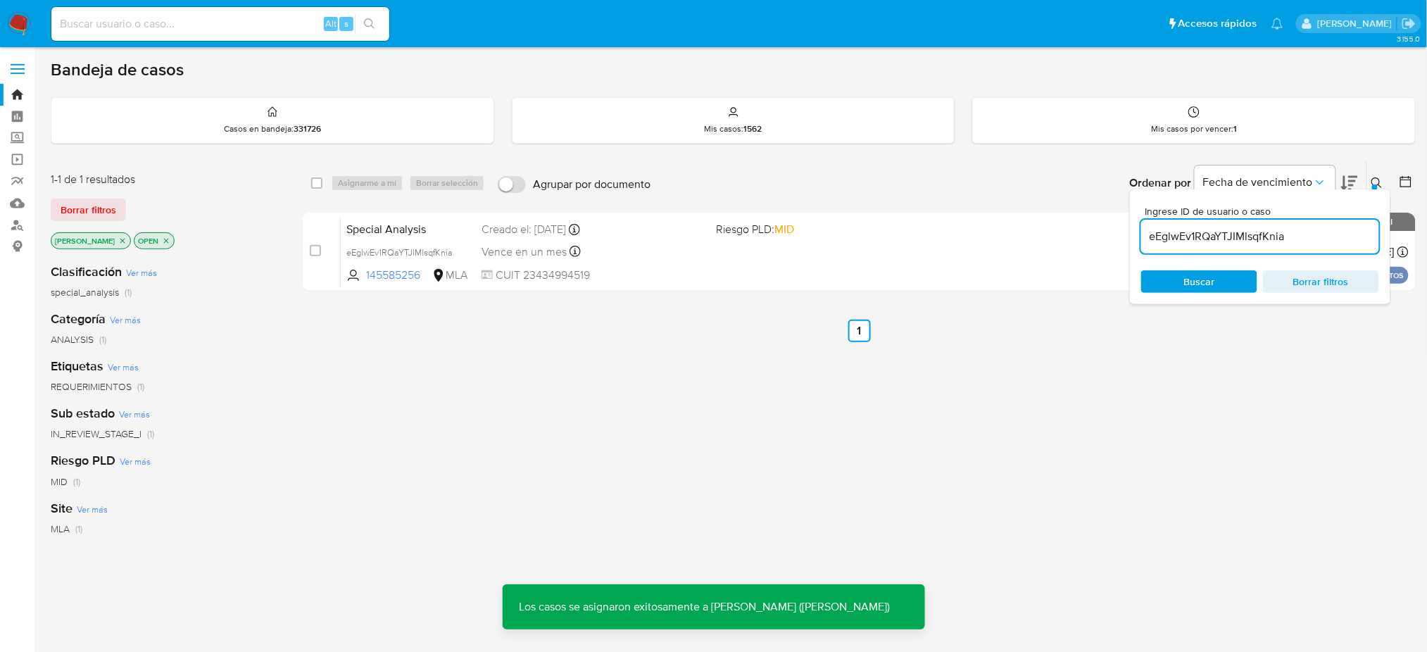
click at [466, 222] on span "Special Analysis" at bounding box center [408, 228] width 124 height 18
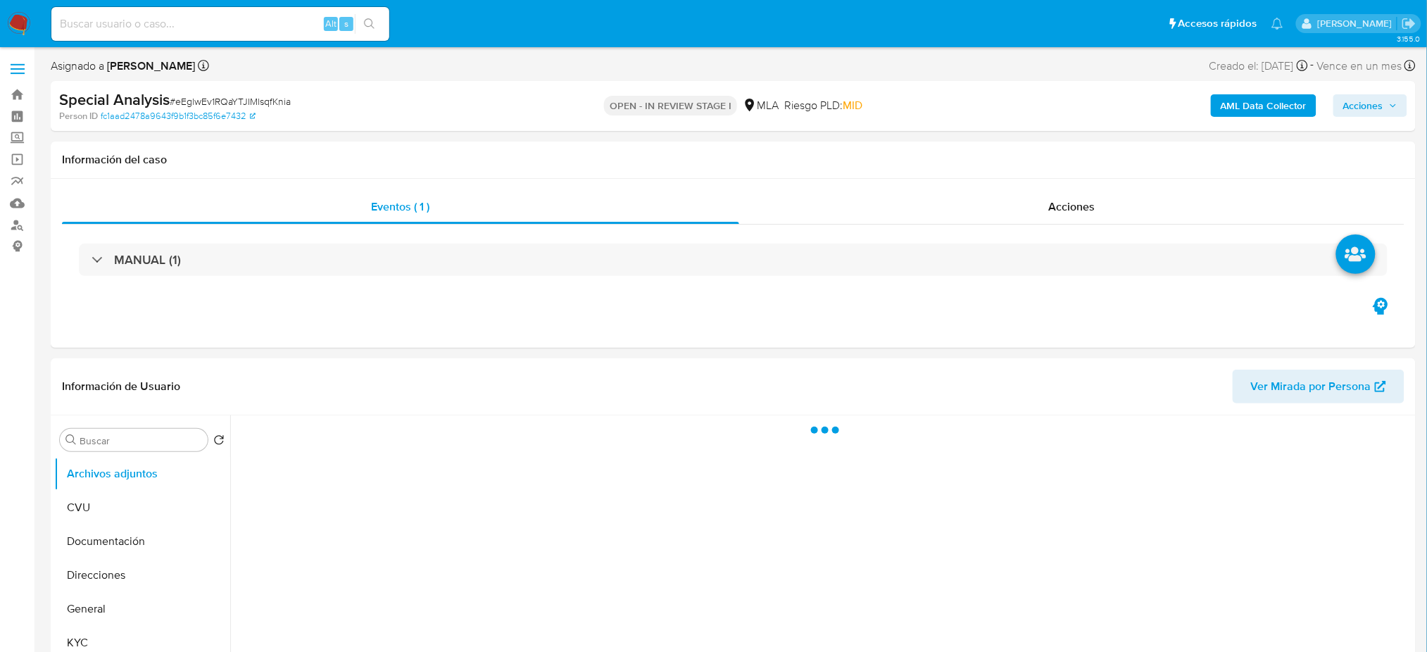
select select "10"
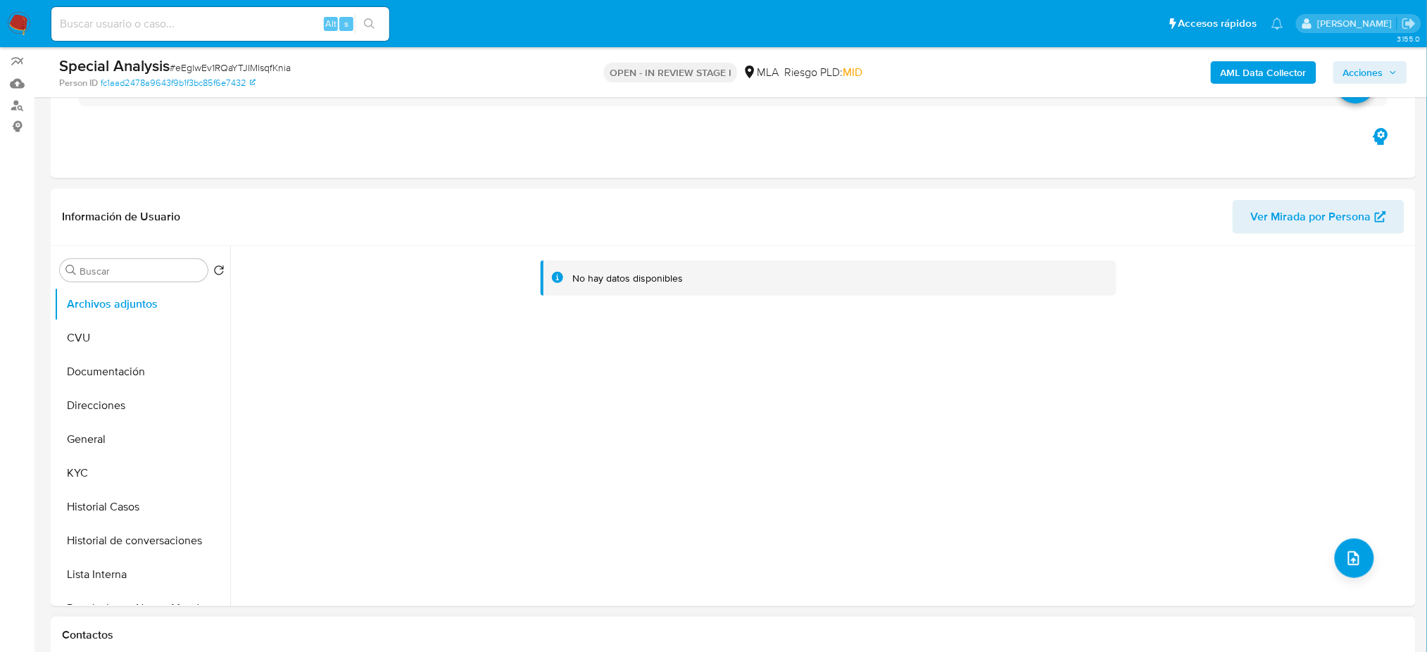
scroll to position [469, 0]
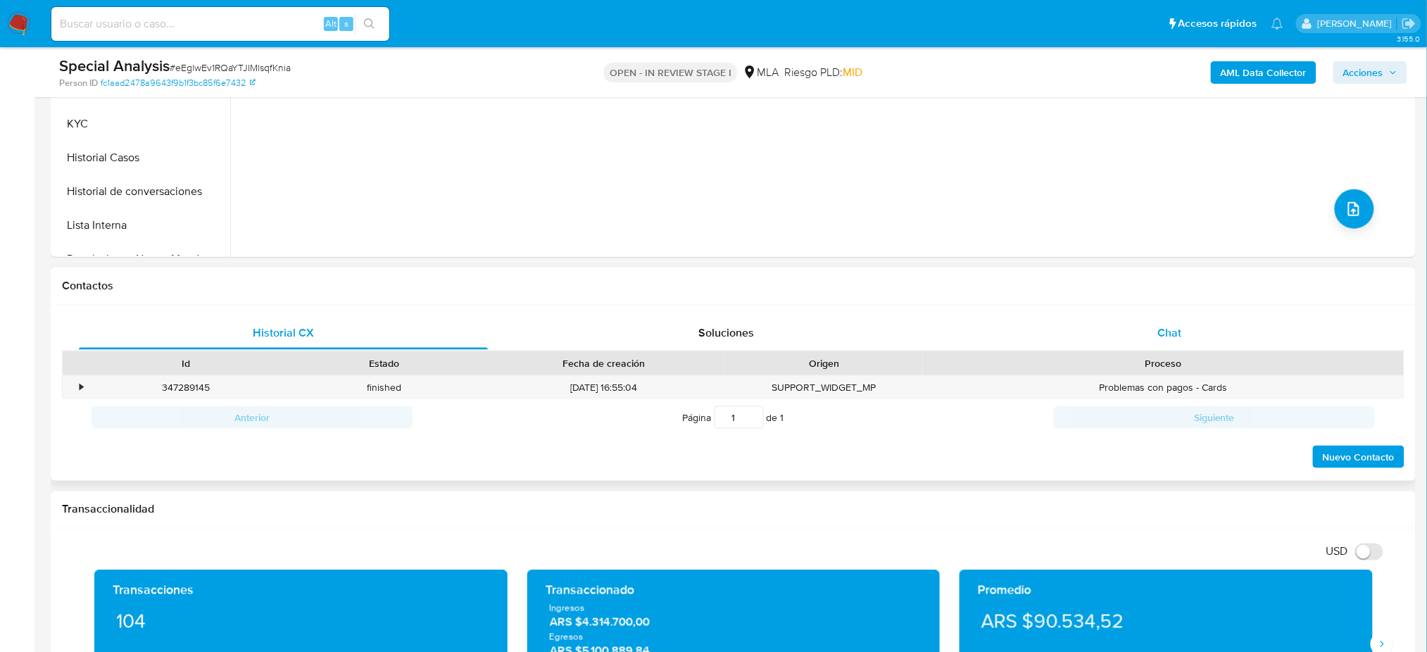
click at [1123, 319] on div "Chat" at bounding box center [1169, 333] width 409 height 34
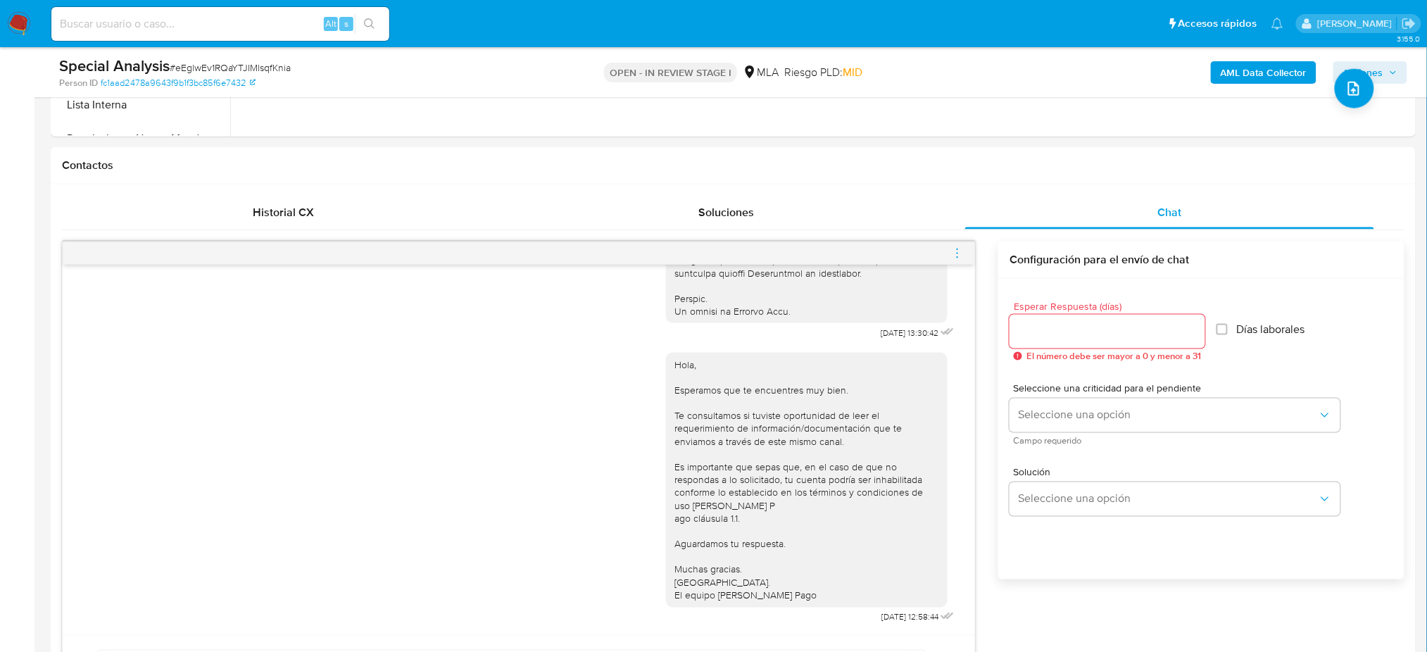
scroll to position [750, 0]
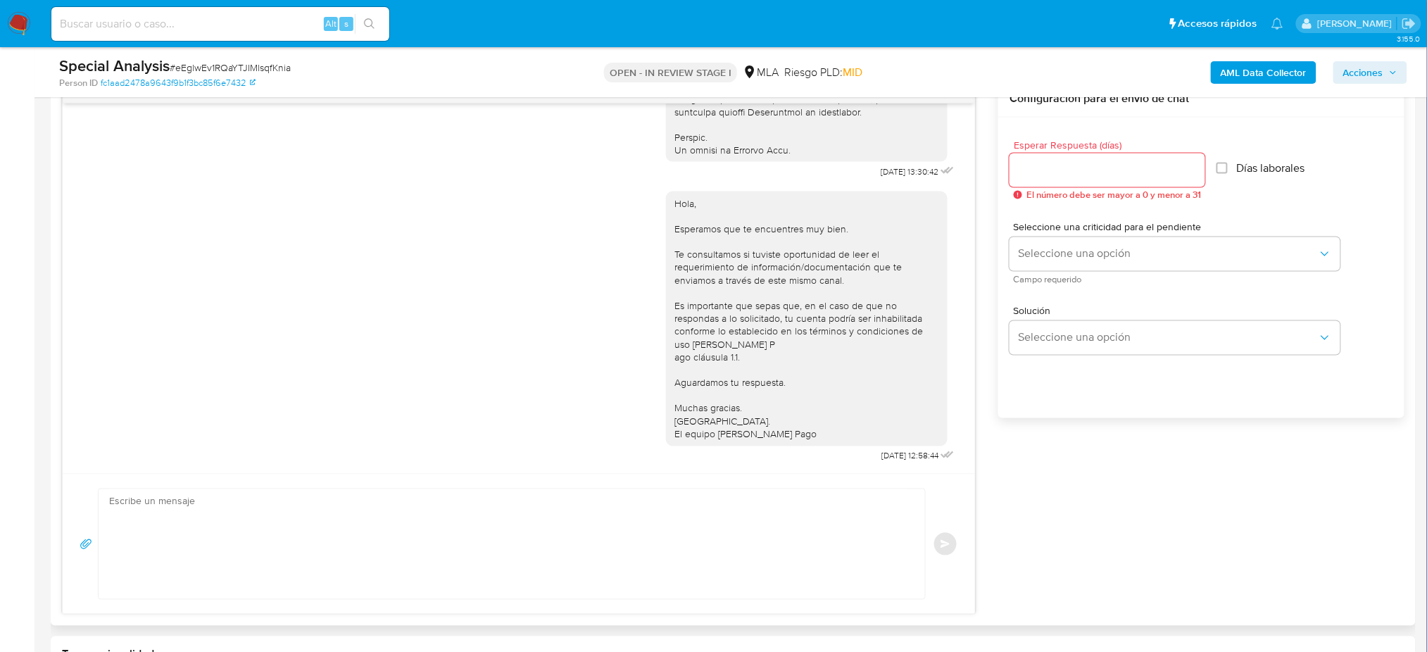
click at [230, 547] on textarea at bounding box center [508, 544] width 798 height 110
paste textarea "Hola, Esperamos que te encuentres muy bien. Te consultamos si tuviste oportunid…"
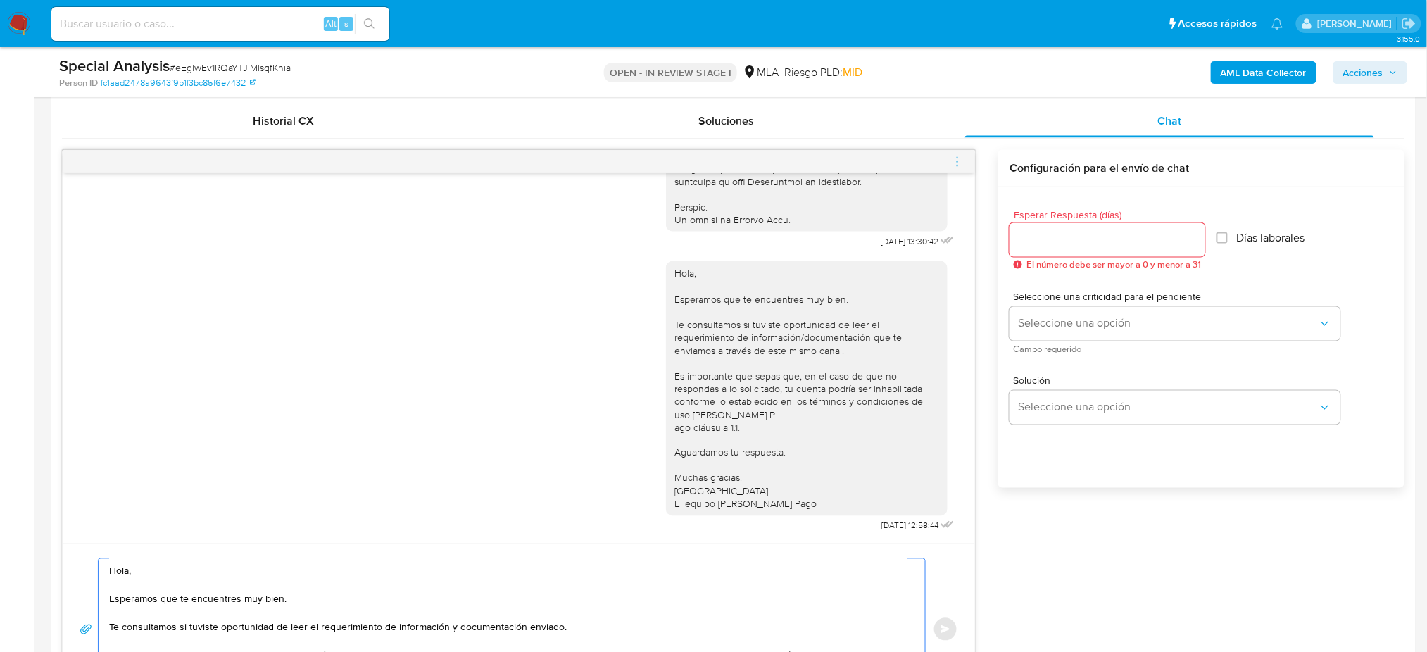
scroll to position [657, 0]
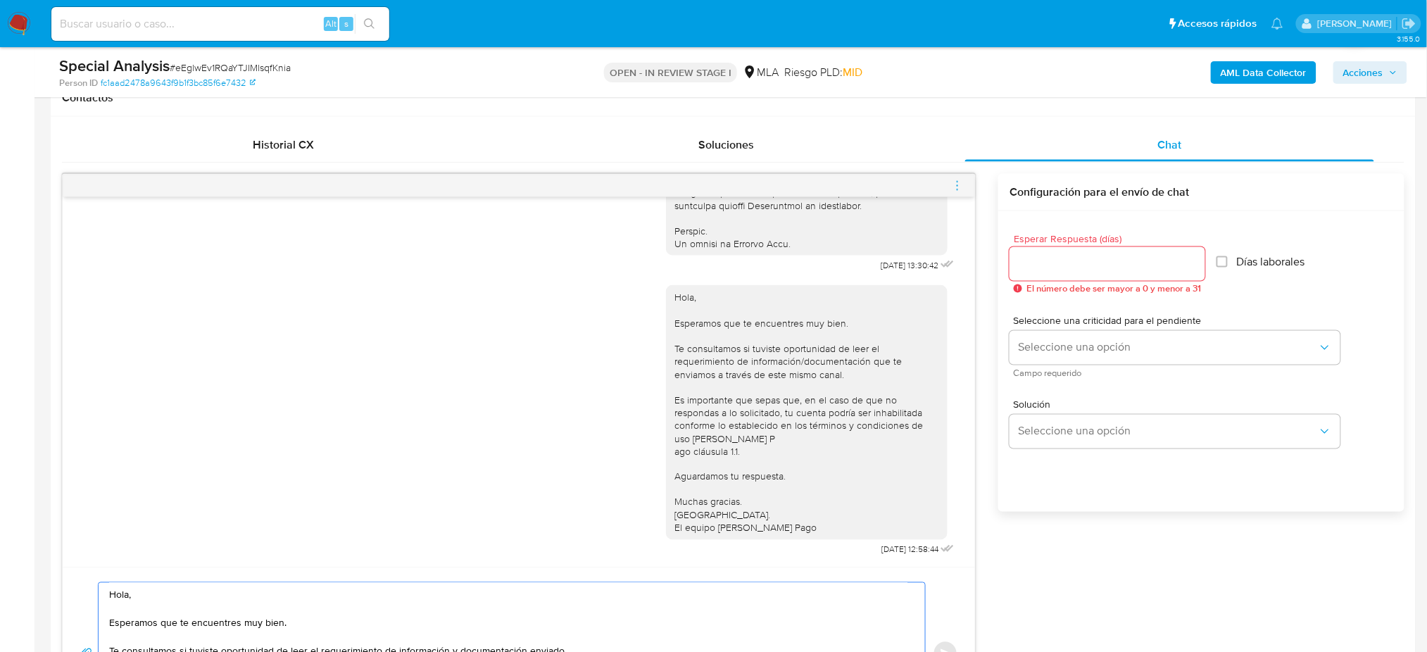
type textarea "Hola, Esperamos que te encuentres muy bien. Te consultamos si tuviste oportunid…"
click at [1035, 257] on input "Esperar Respuesta (días)" at bounding box center [1108, 264] width 196 height 18
type input "2"
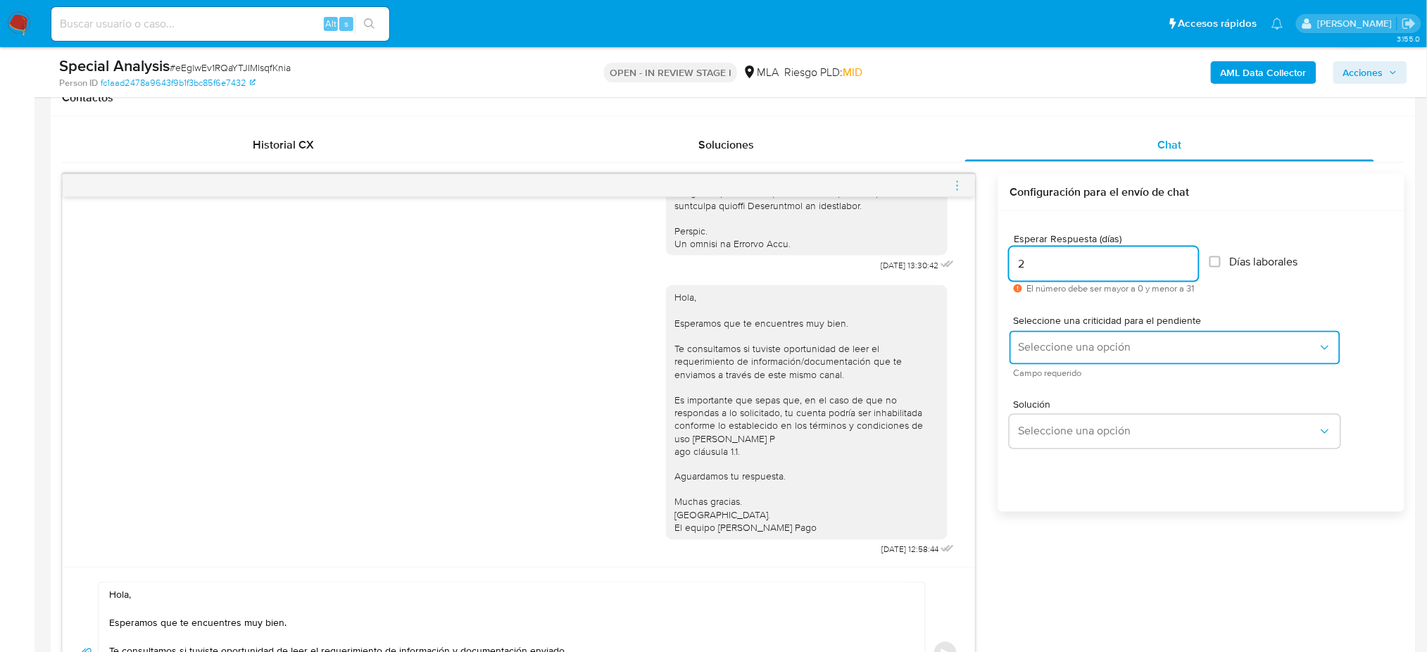
click at [1033, 356] on button "Seleccione una opción" at bounding box center [1175, 348] width 331 height 34
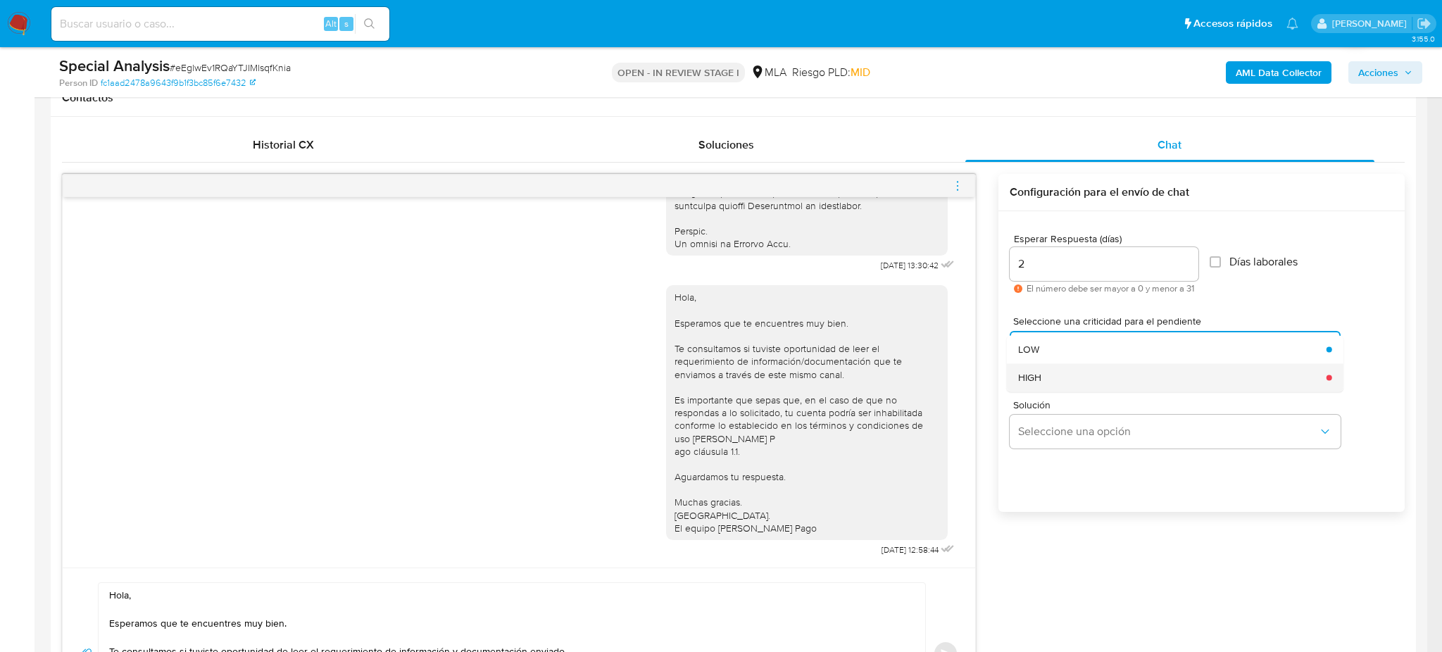
click at [1041, 377] on span "HIGH" at bounding box center [1029, 377] width 23 height 13
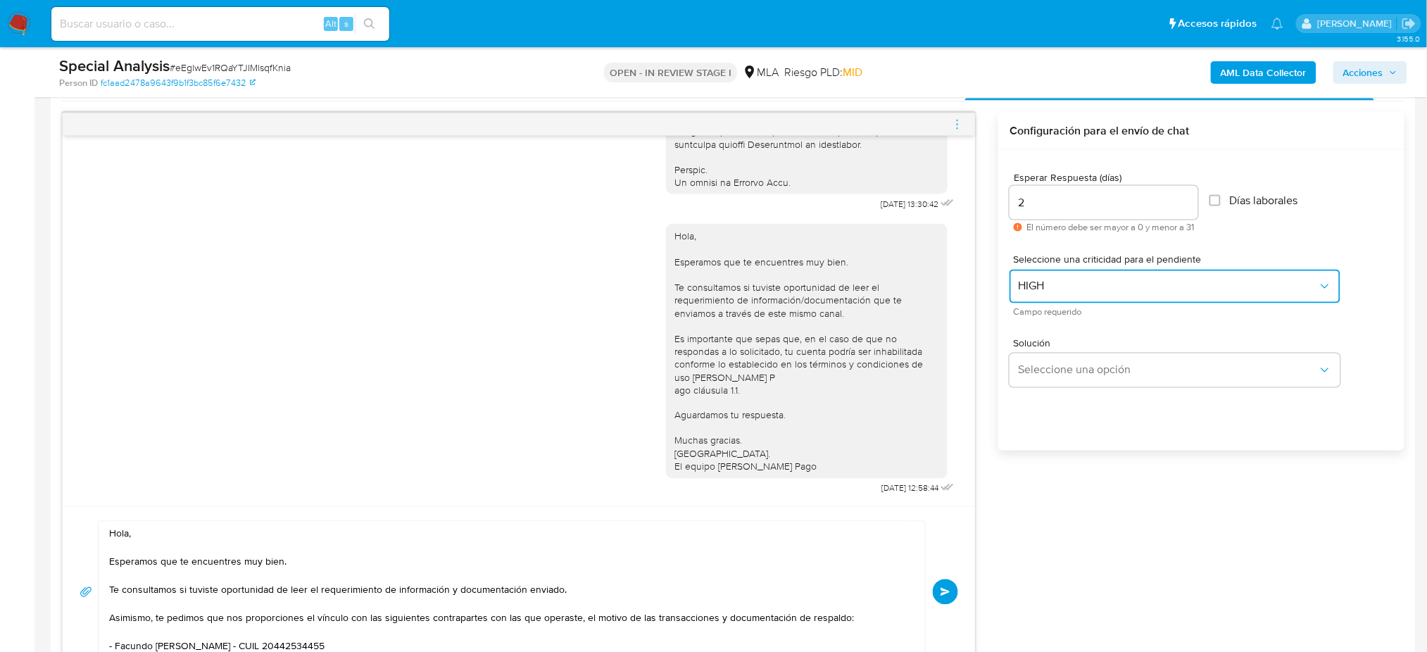
scroll to position [750, 0]
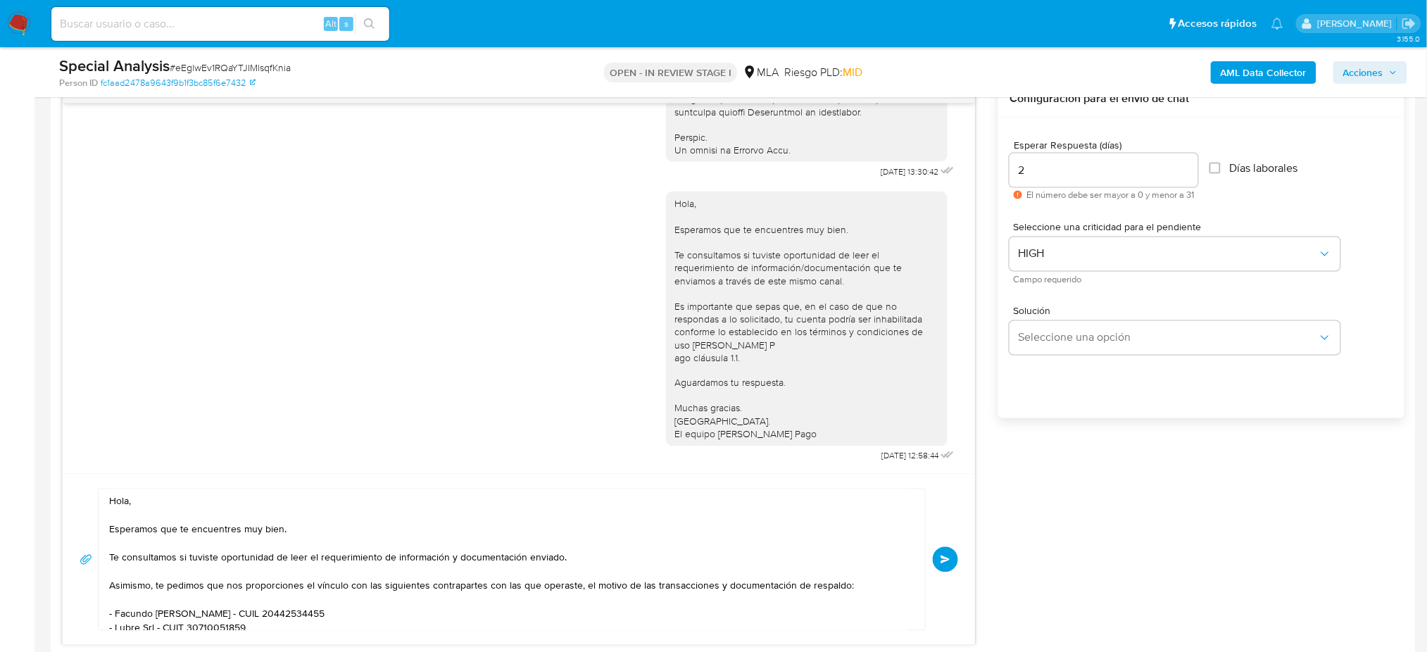
click at [943, 556] on span "Enviar" at bounding box center [946, 559] width 10 height 8
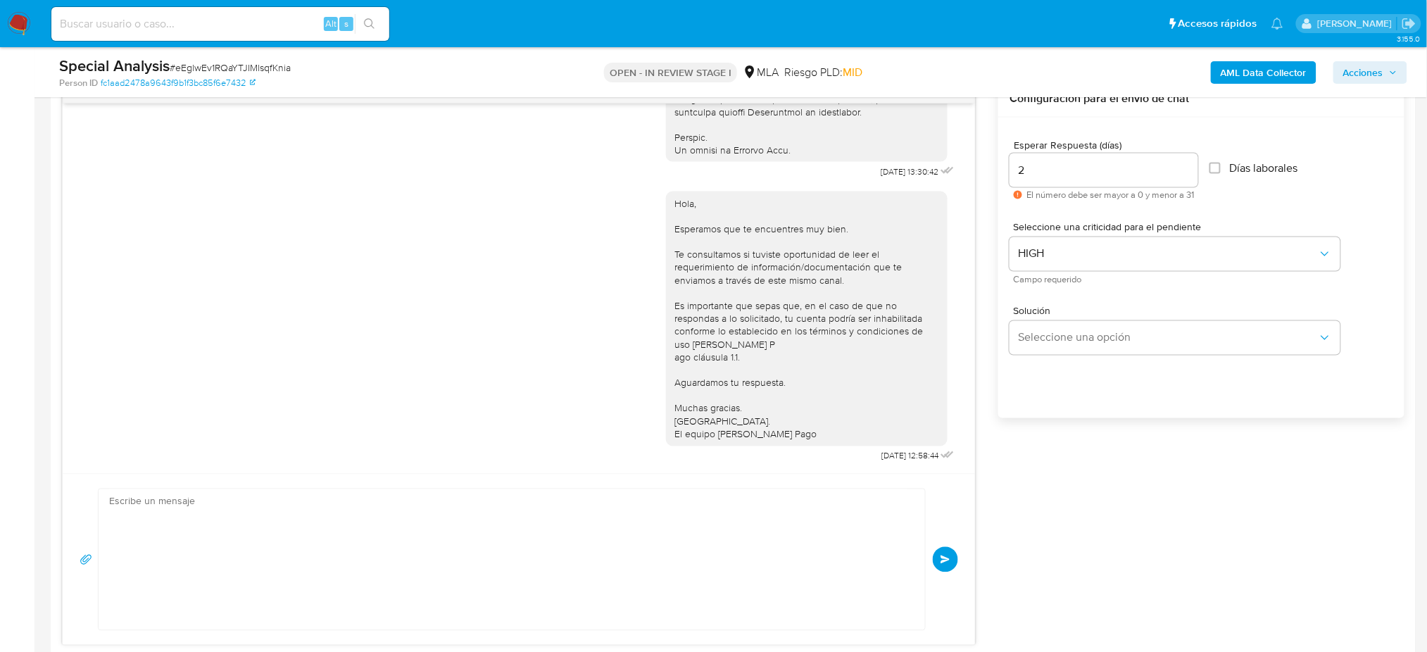
scroll to position [1112, 0]
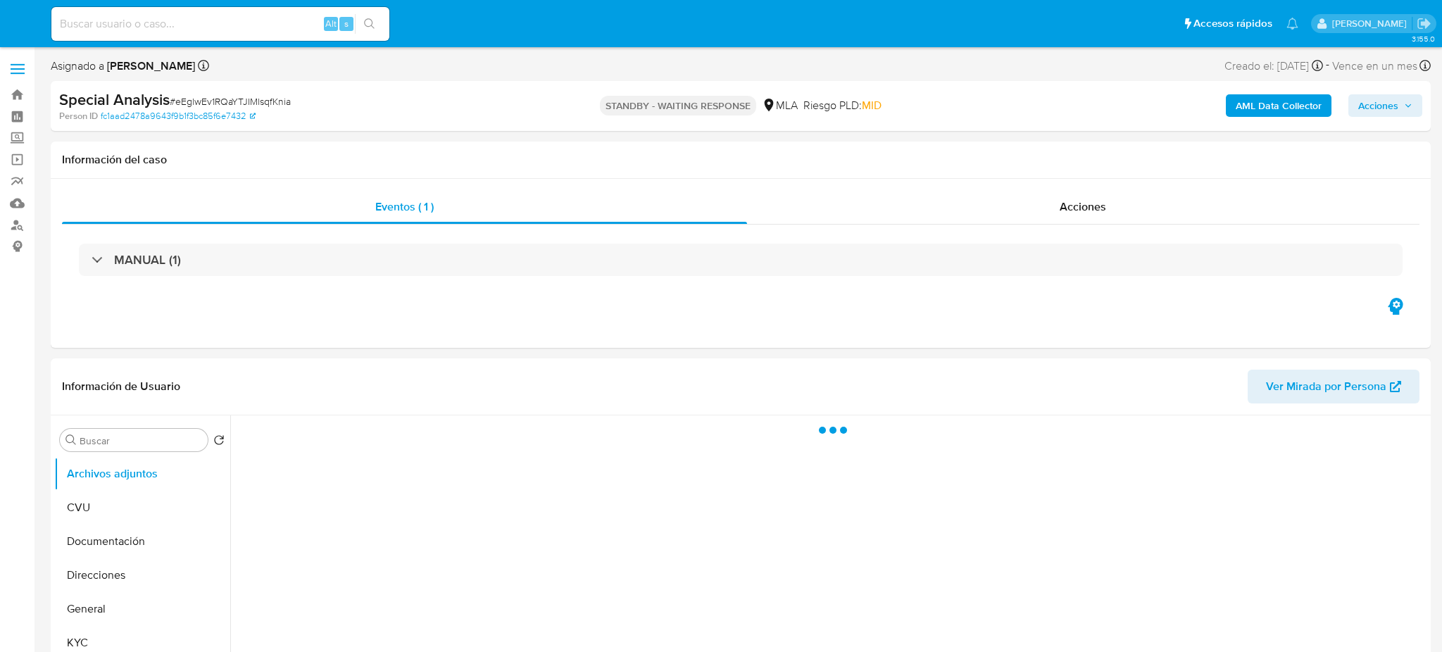
select select "10"
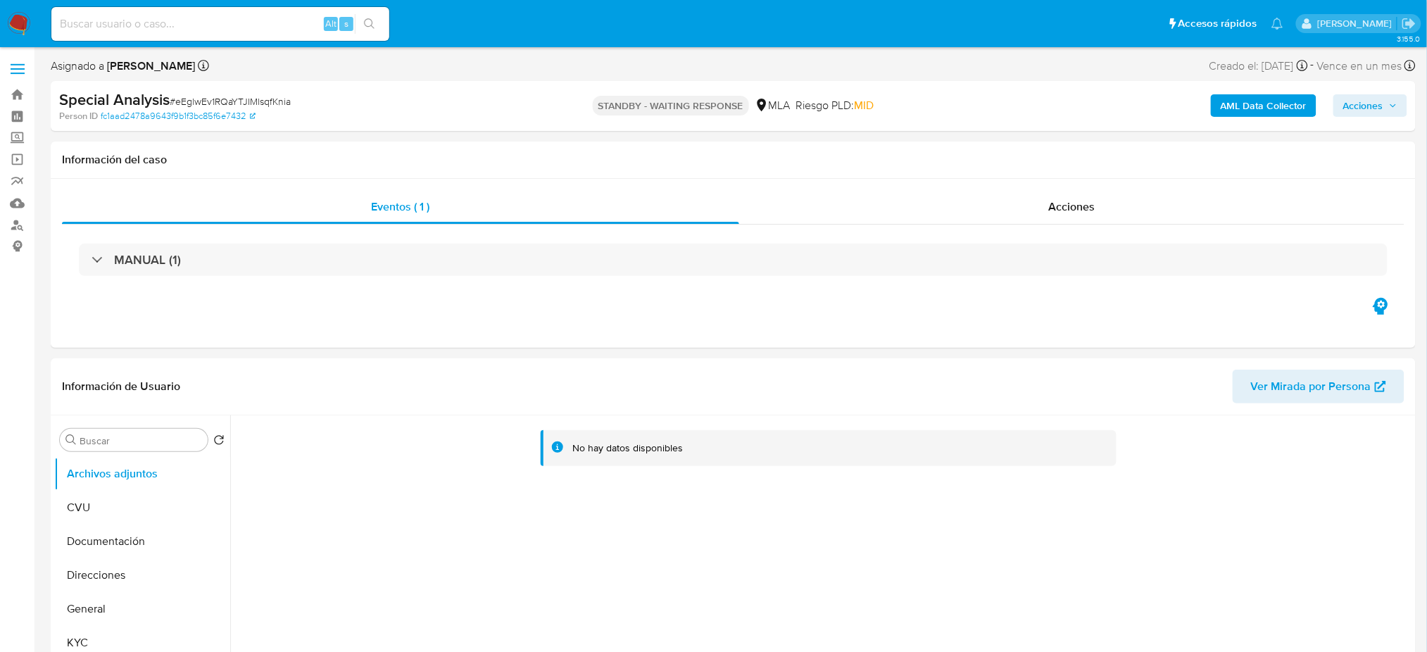
click at [282, 17] on input at bounding box center [220, 24] width 338 height 18
paste input "xfMWnk3qJ6tZN2FxL8JD8YB6"
type input "xfMWnk3qJ6tZN2FxL8JD8YB6"
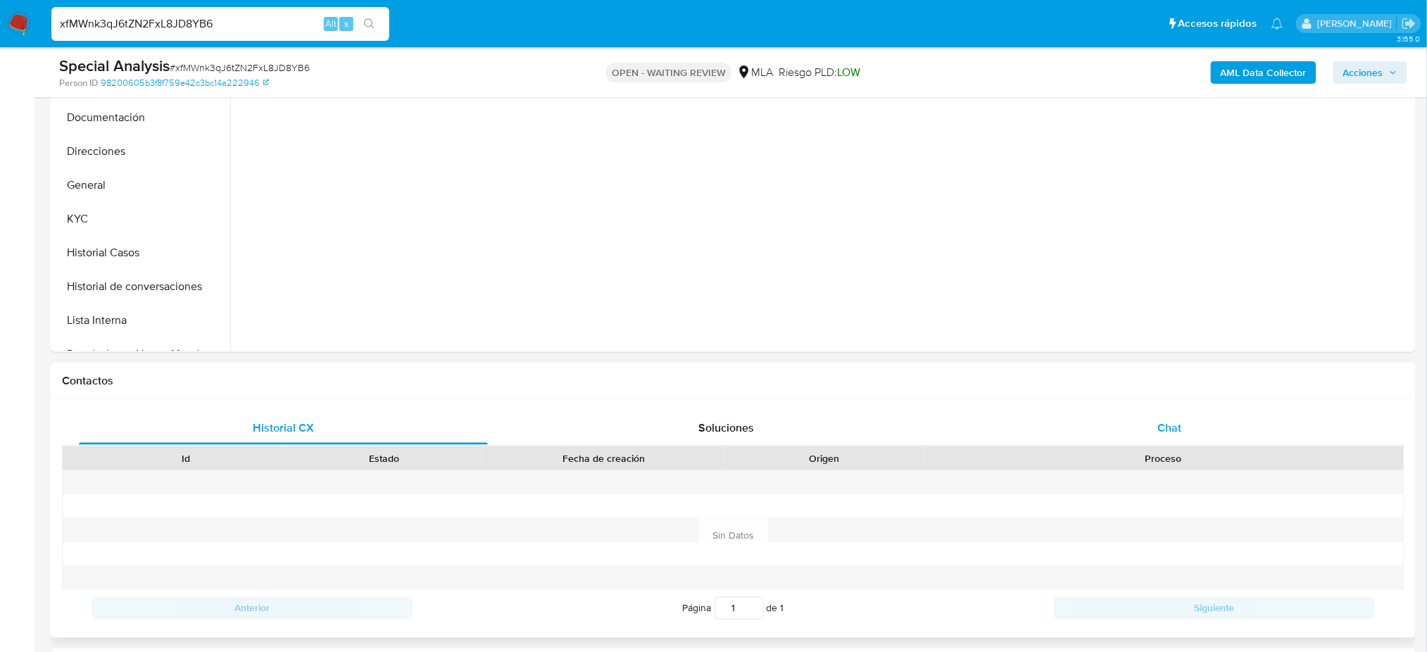
scroll to position [375, 0]
click at [1198, 428] on div "Chat" at bounding box center [1169, 427] width 409 height 34
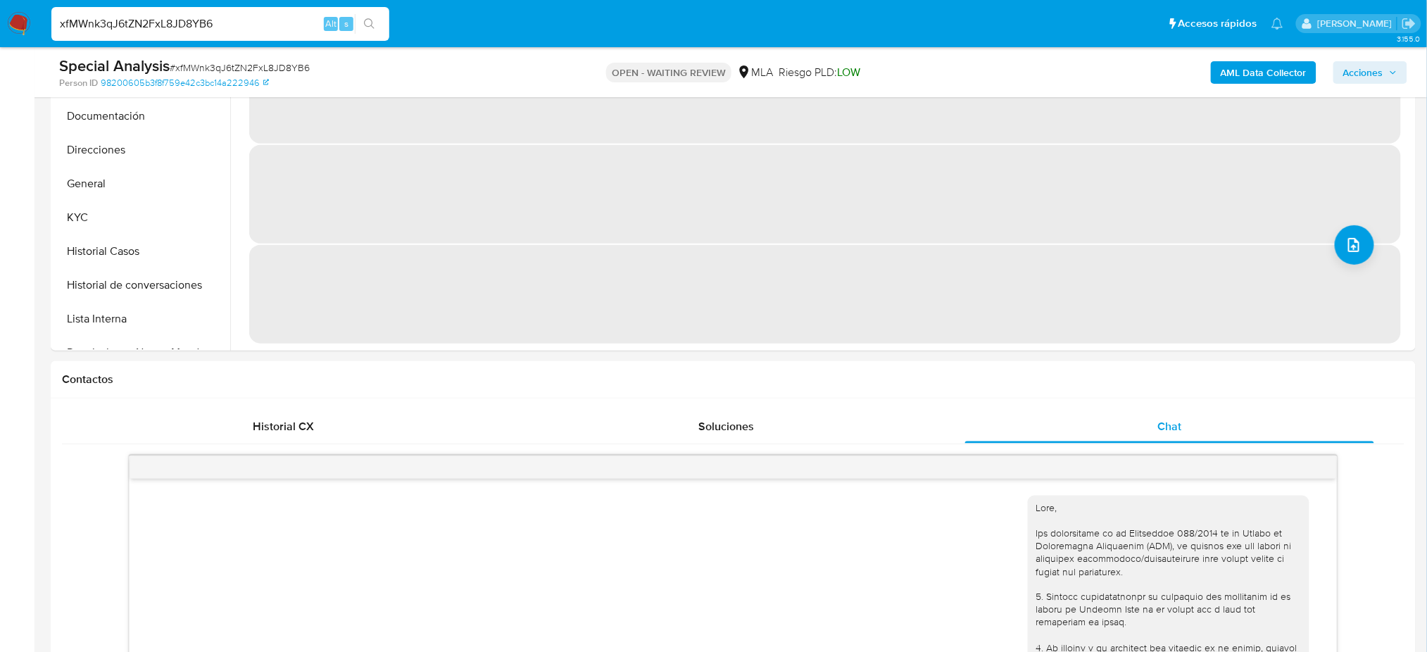
scroll to position [0, 0]
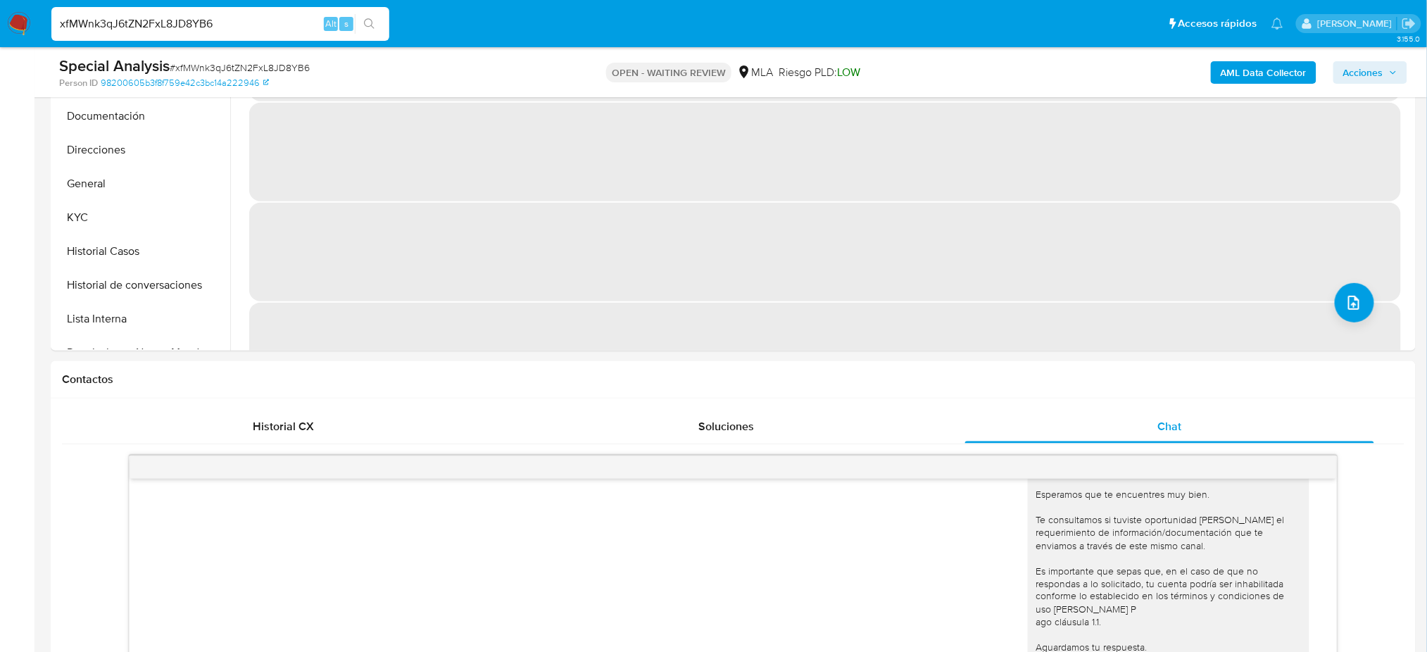
select select "10"
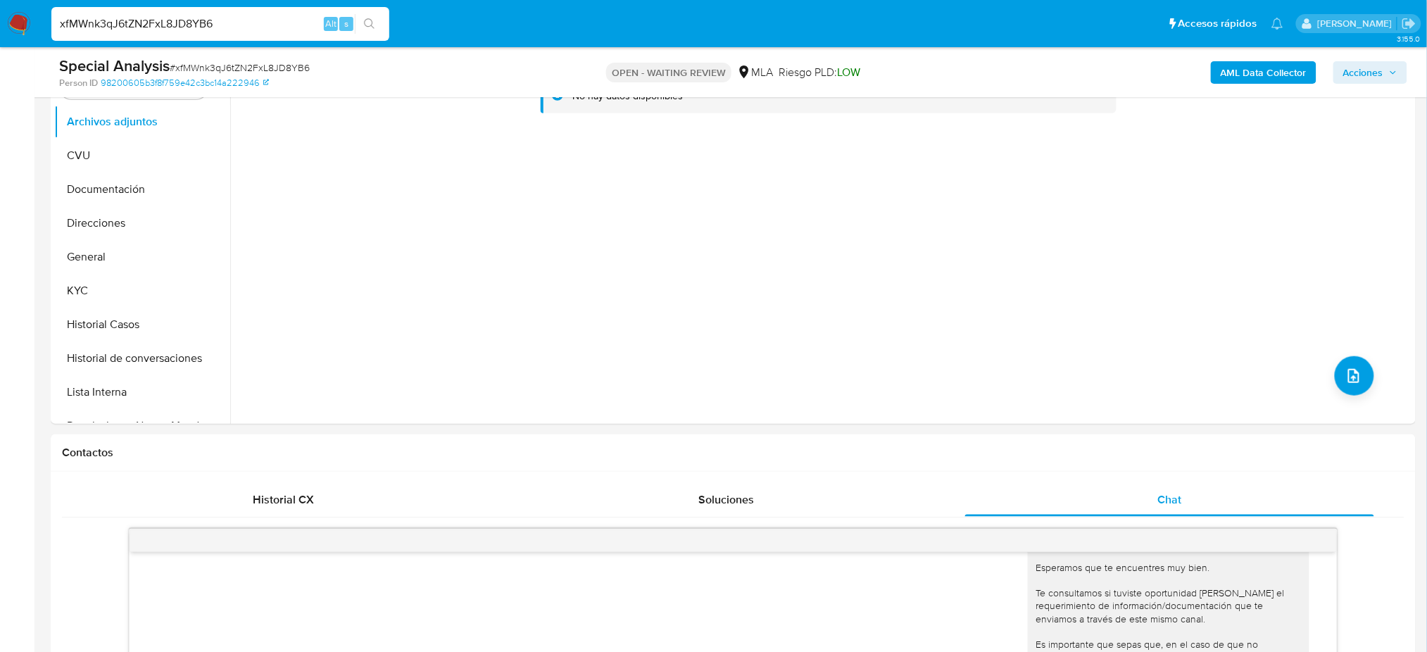
scroll to position [187, 0]
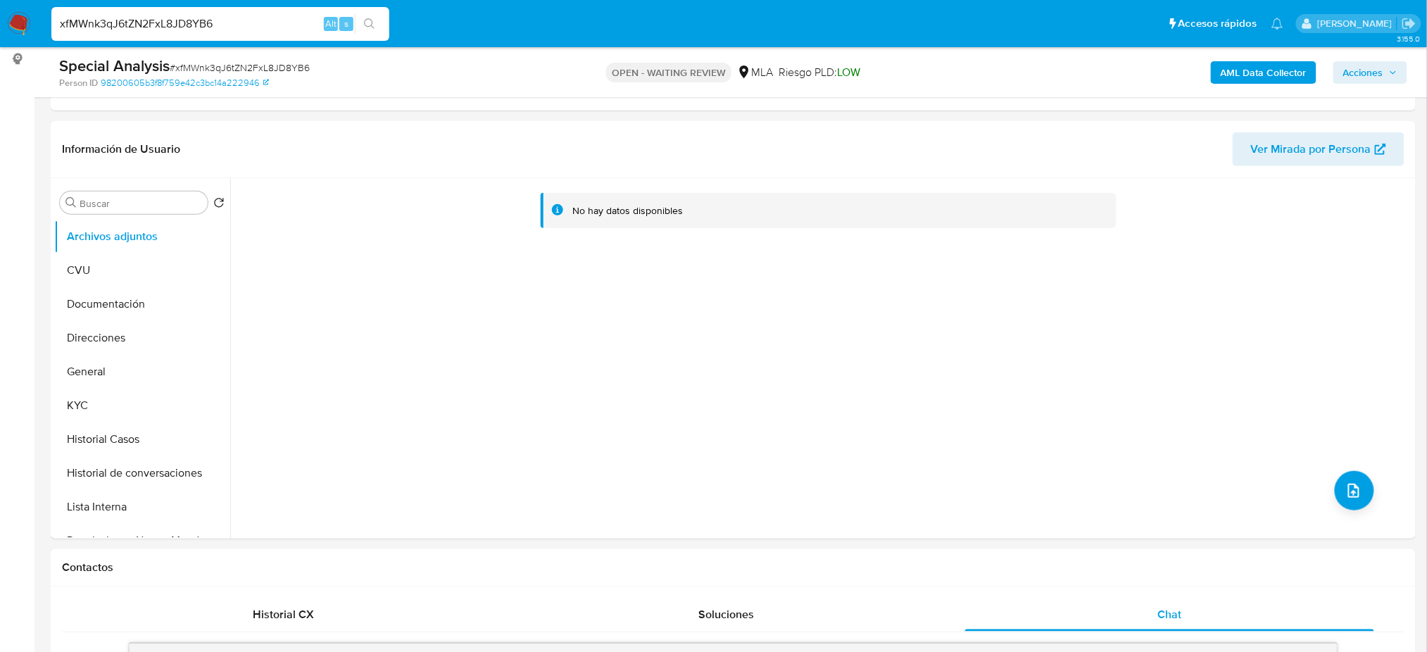
click at [224, 68] on span "# xfMWnk3qJ6tZN2FxL8JD8YB6" at bounding box center [240, 68] width 140 height 14
copy span "xfMWnk3qJ6tZN2FxL8JD8YB6"
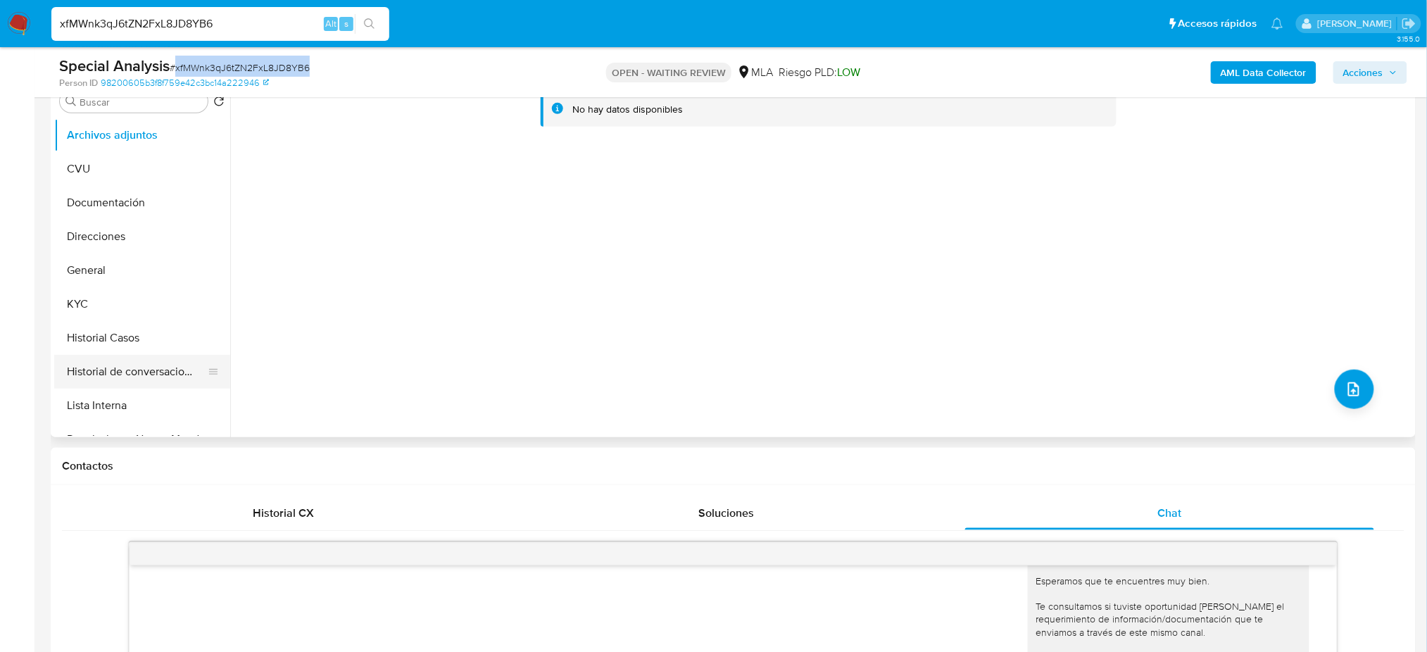
scroll to position [282, 0]
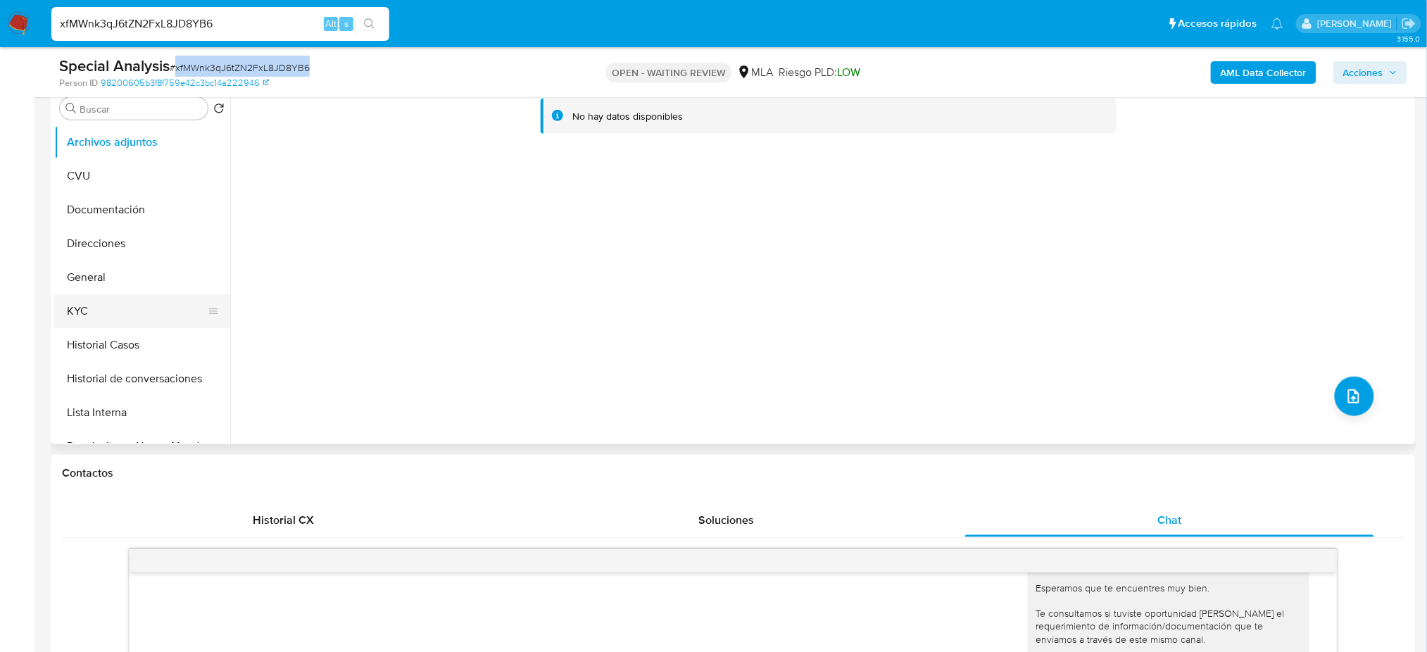
click at [142, 320] on button "KYC" at bounding box center [136, 311] width 165 height 34
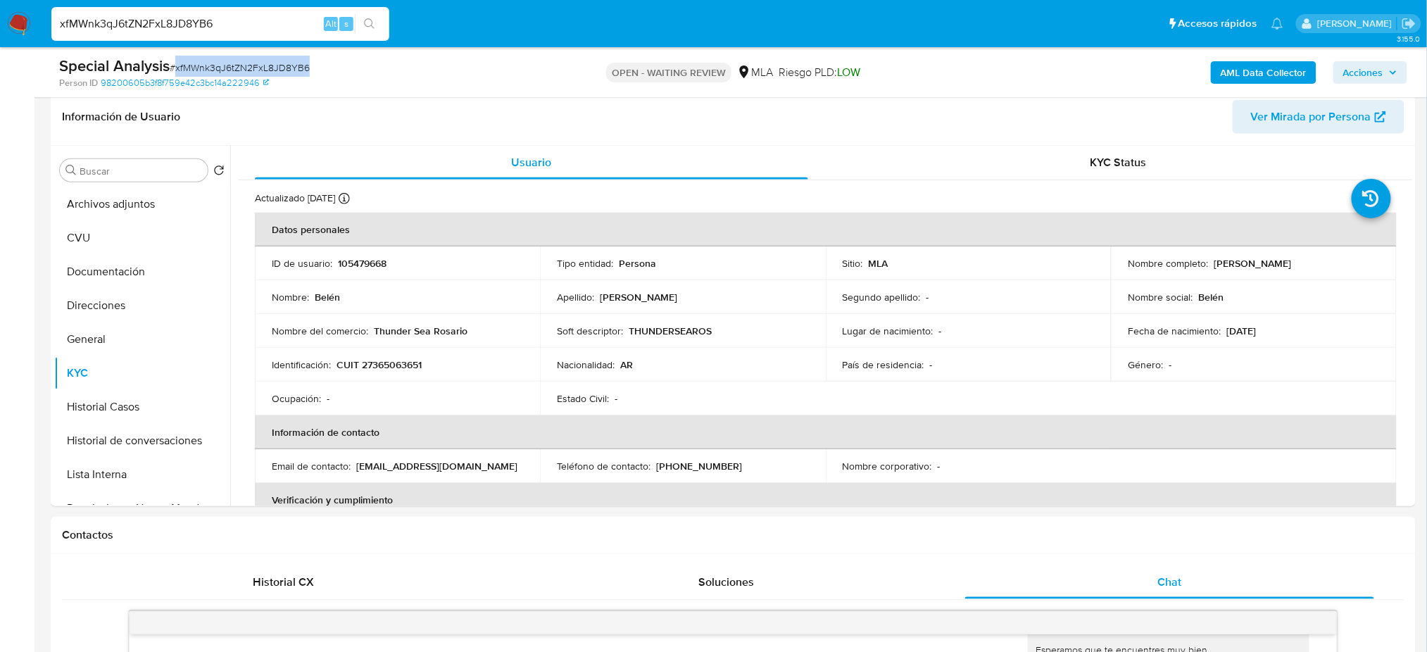
scroll to position [187, 0]
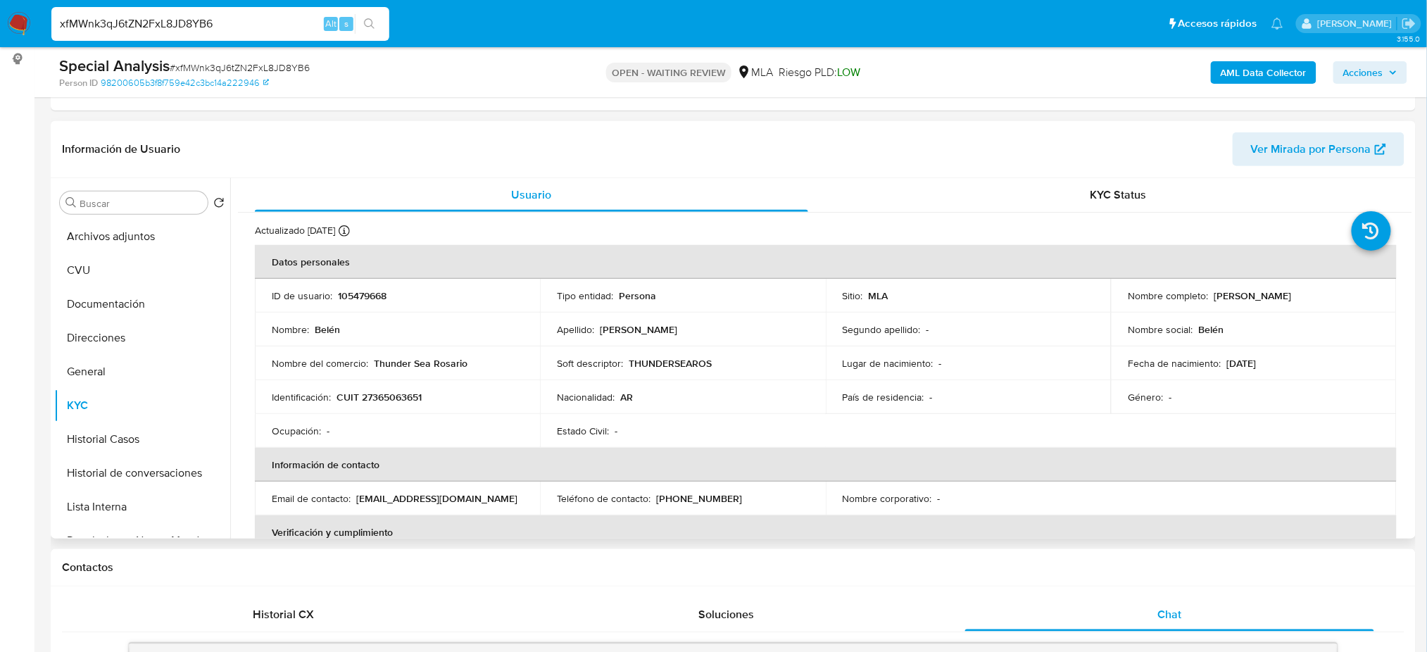
click at [401, 399] on p "CUIT 27365063651" at bounding box center [379, 397] width 85 height 13
copy p "27365063651"
click at [235, 65] on span "# xfMWnk3qJ6tZN2FxL8JD8YB6" at bounding box center [240, 68] width 140 height 14
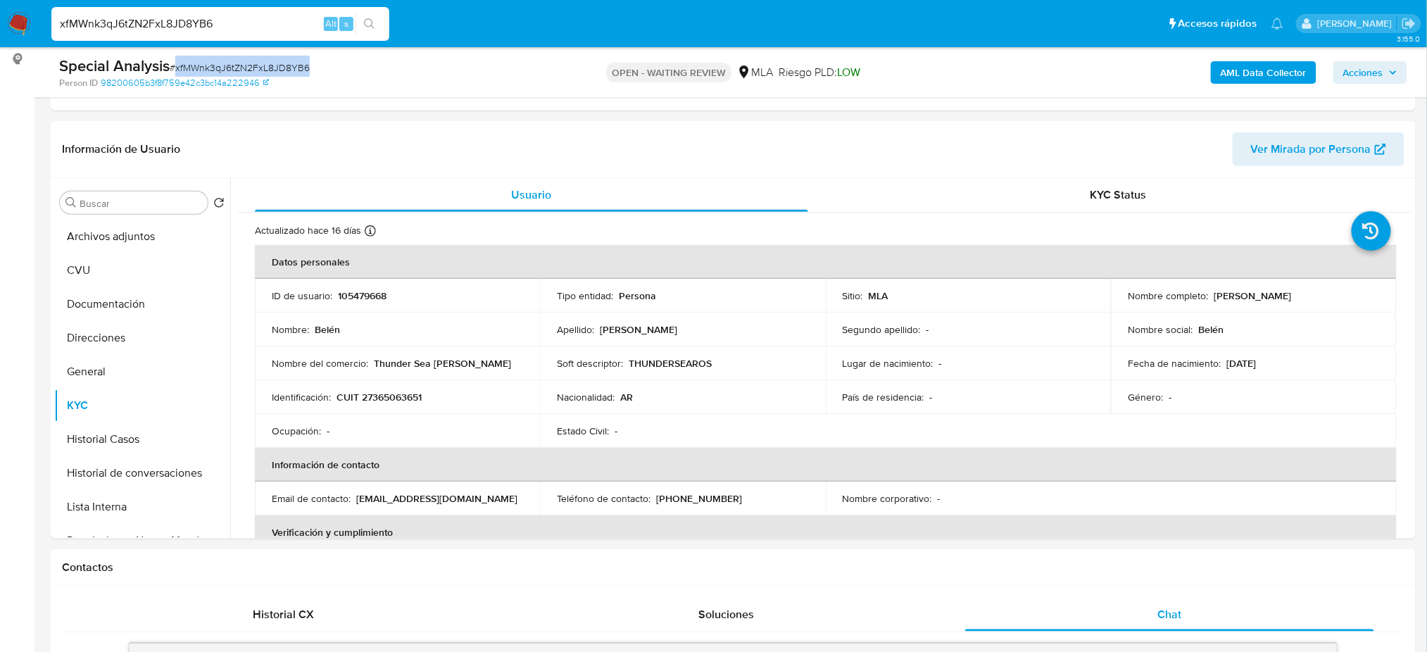
copy span "xfMWnk3qJ6tZN2FxL8JD8YB6"
click at [7, 18] on img at bounding box center [19, 24] width 24 height 24
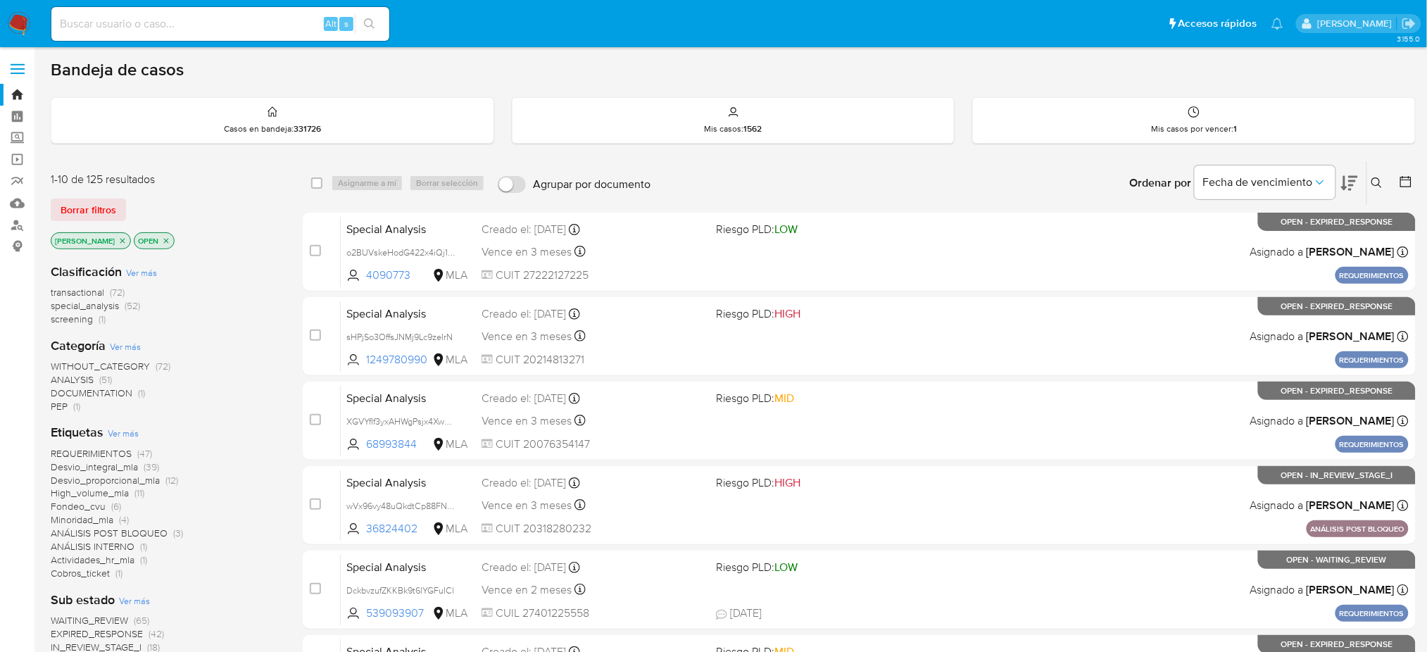
click at [1378, 184] on icon at bounding box center [1376, 182] width 11 height 11
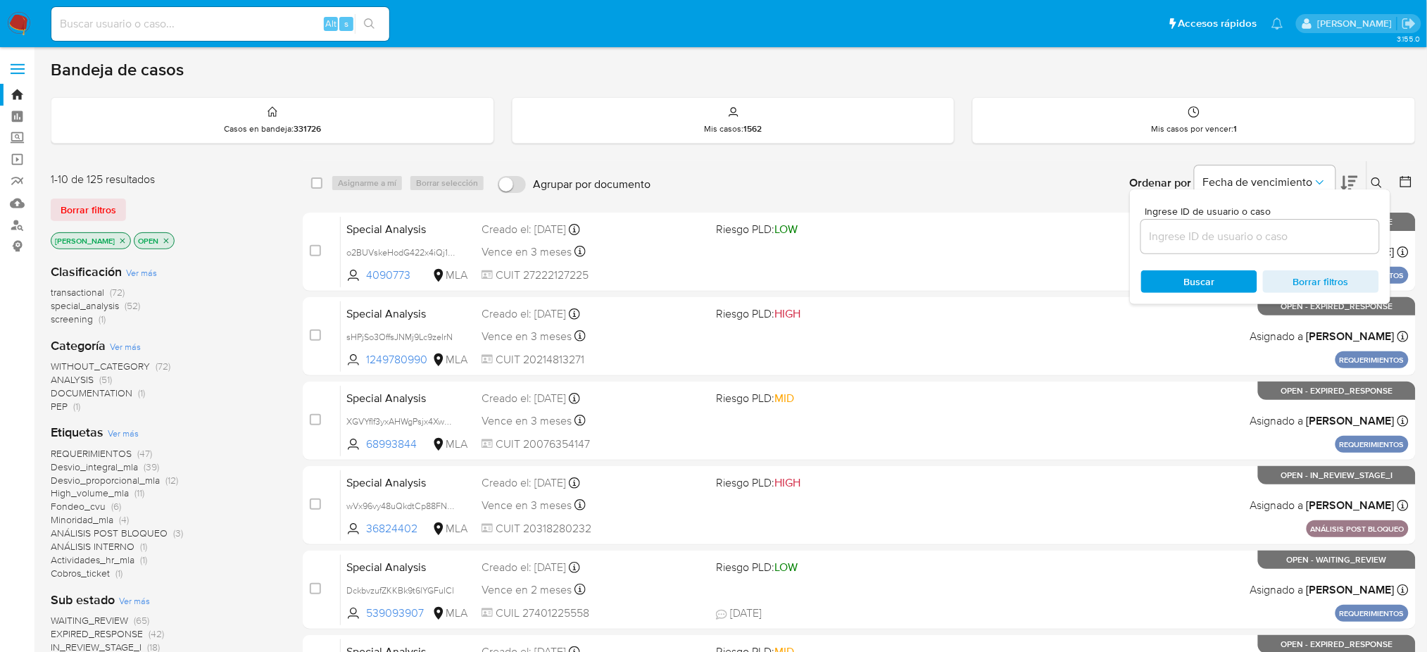
click at [1233, 241] on input at bounding box center [1260, 236] width 238 height 18
type input "xfMWnk3qJ6tZN2FxL8JD8YB6"
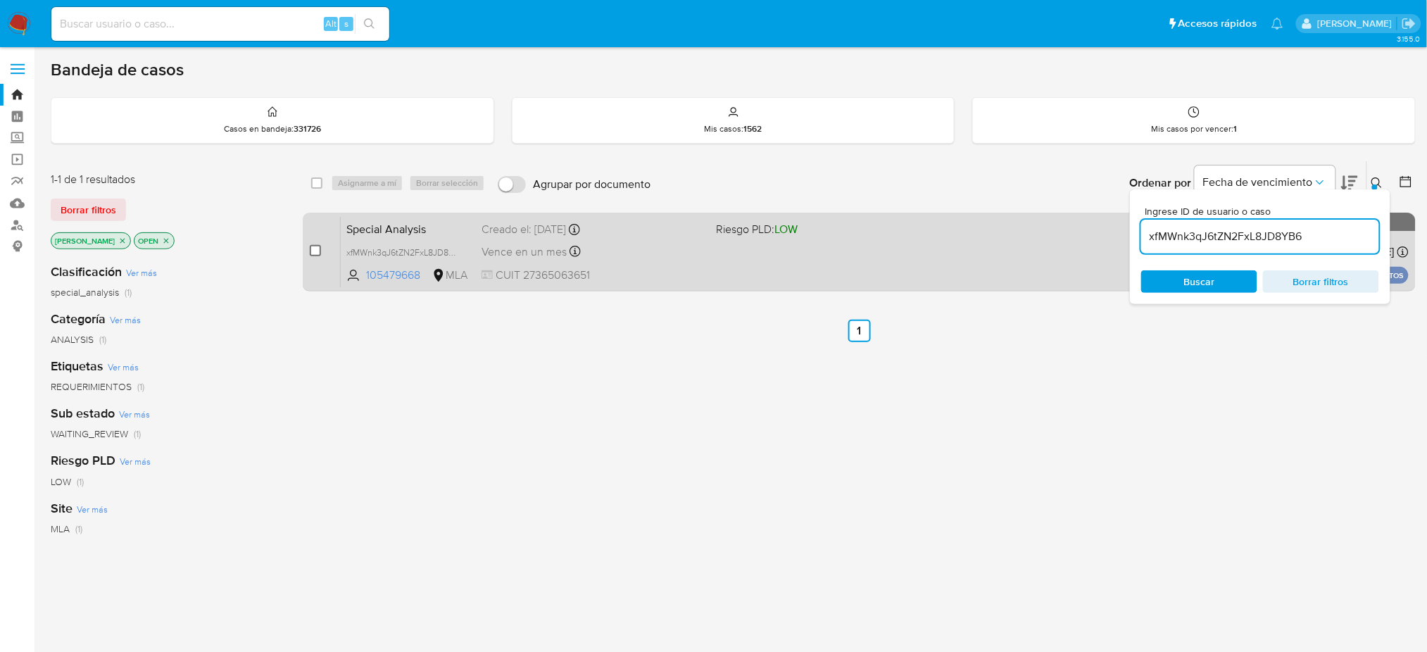
click at [318, 246] on input "checkbox" at bounding box center [315, 250] width 11 height 11
checkbox input "true"
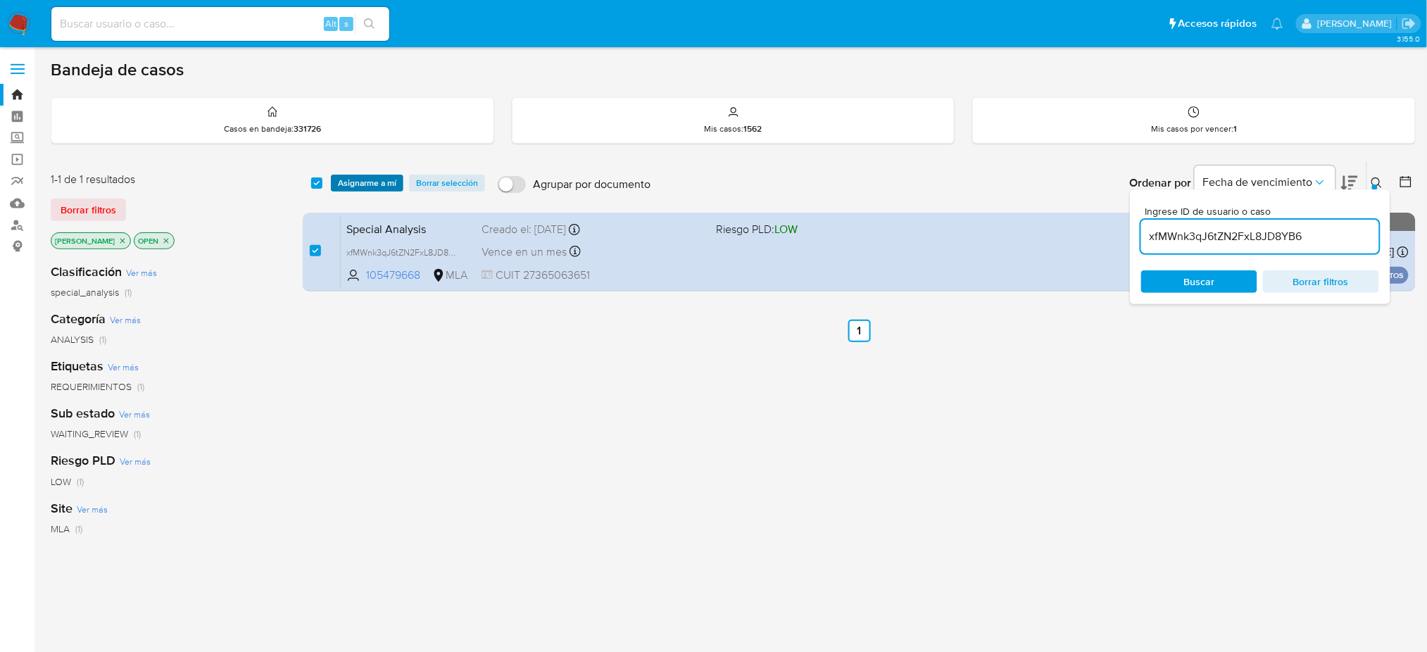
click at [372, 176] on span "Asignarme a mí" at bounding box center [367, 183] width 58 height 14
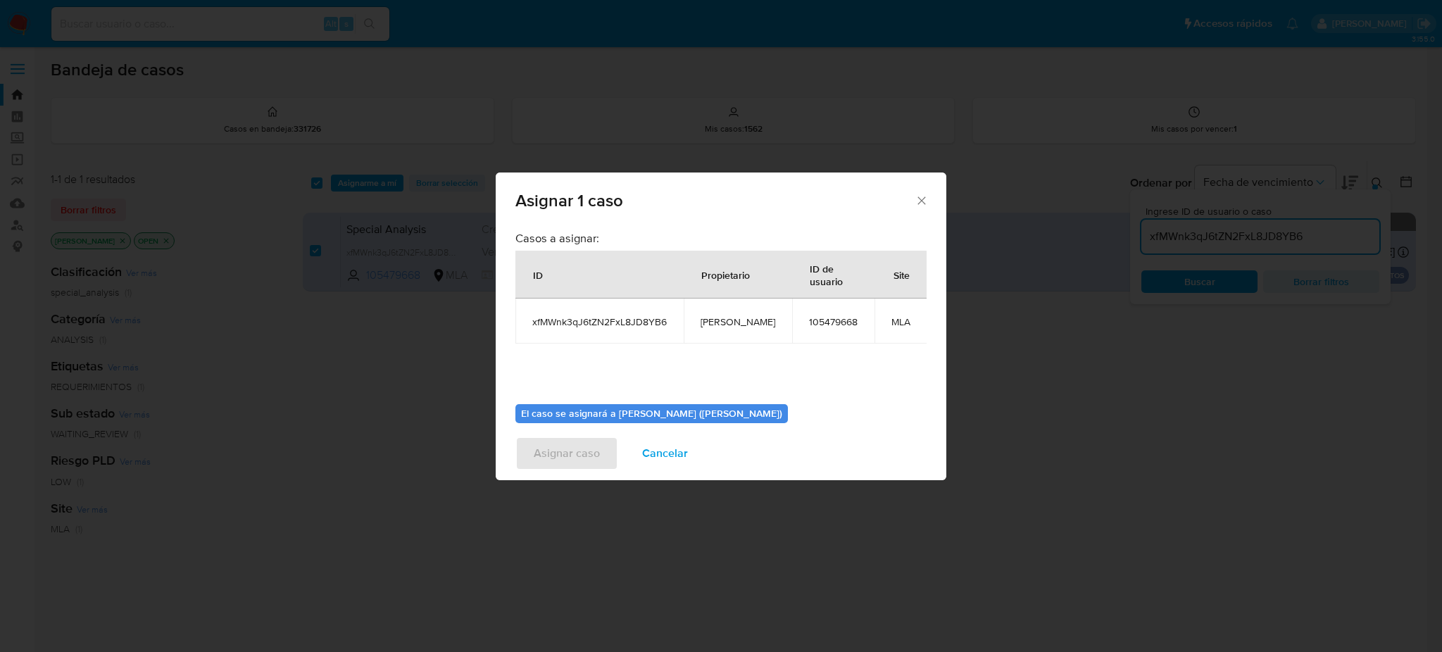
click at [726, 319] on span "[PERSON_NAME]" at bounding box center [737, 321] width 75 height 13
copy span "[PERSON_NAME]"
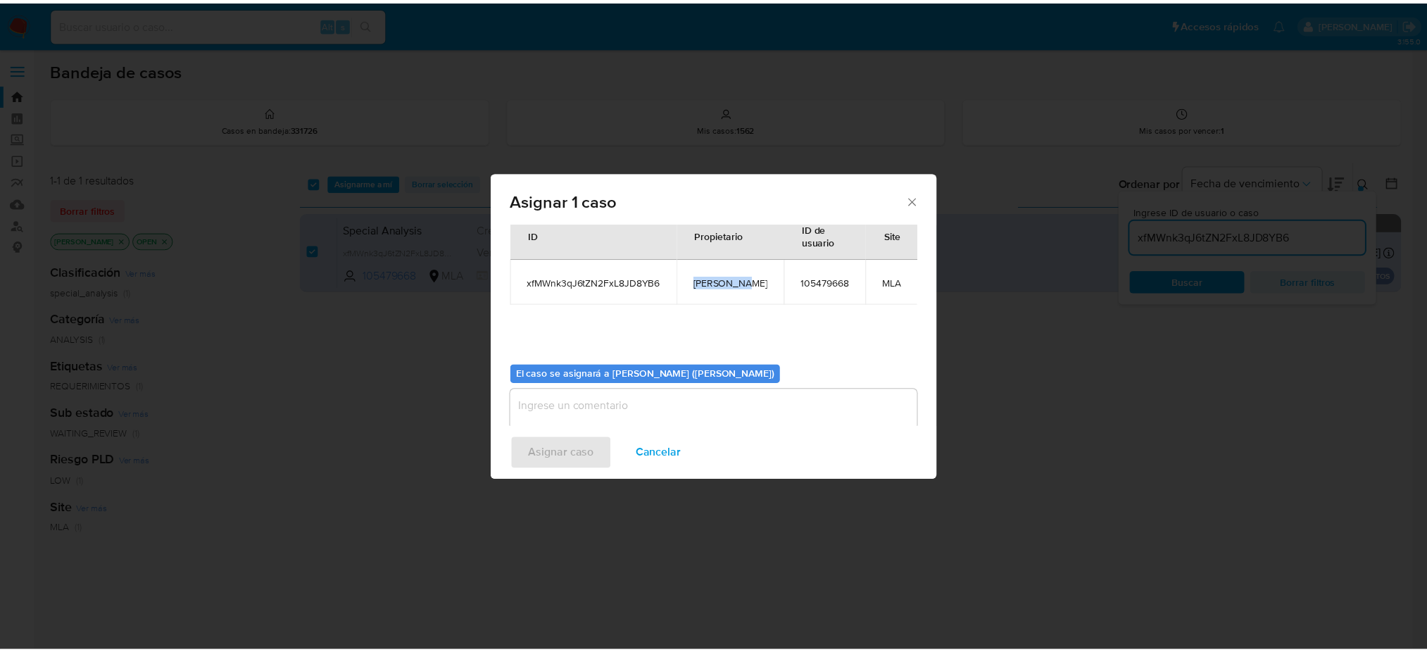
scroll to position [72, 0]
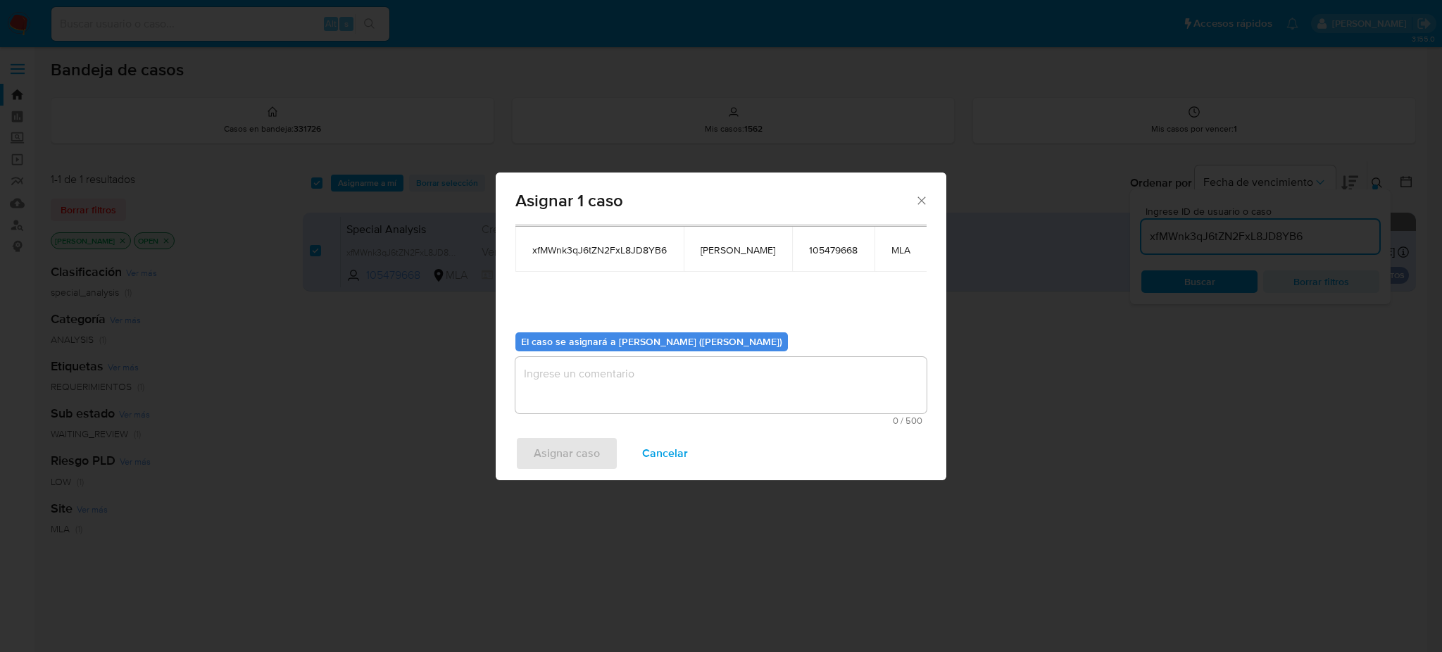
click at [620, 382] on textarea "assign-modal" at bounding box center [720, 385] width 411 height 56
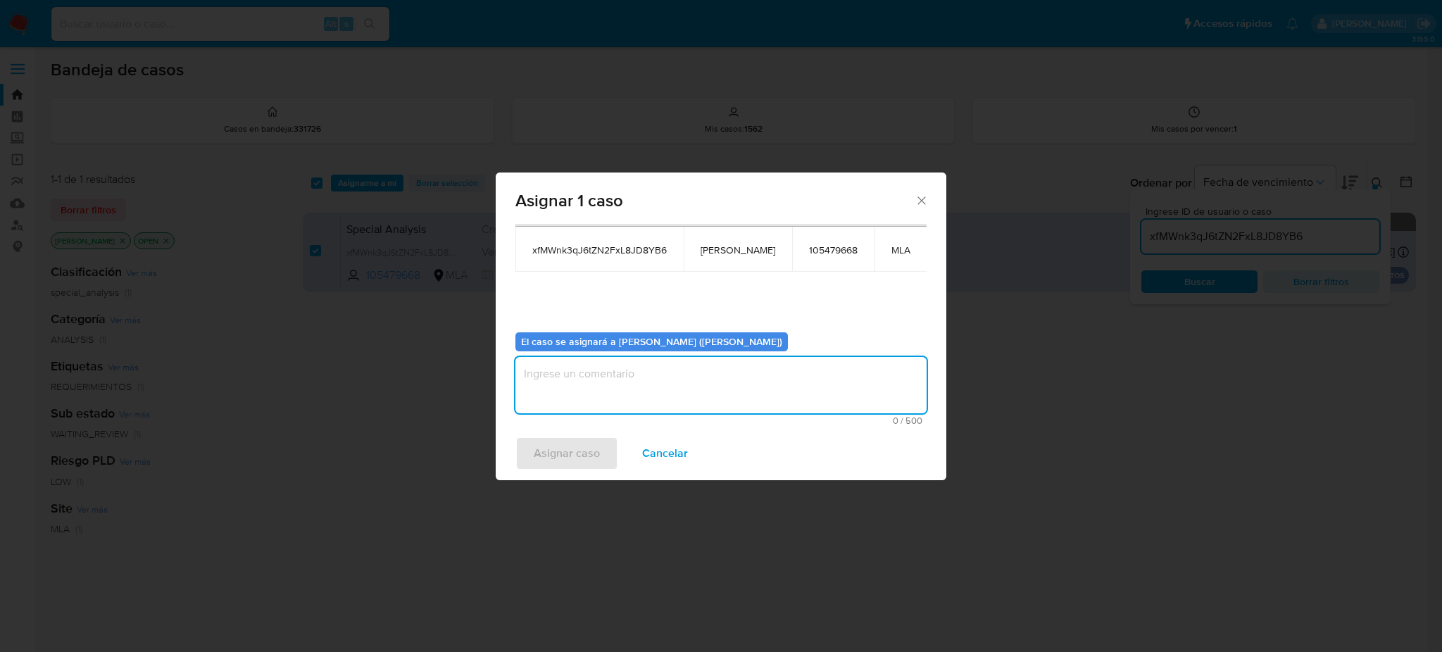
paste textarea "[PERSON_NAME]"
type textarea "[PERSON_NAME]"
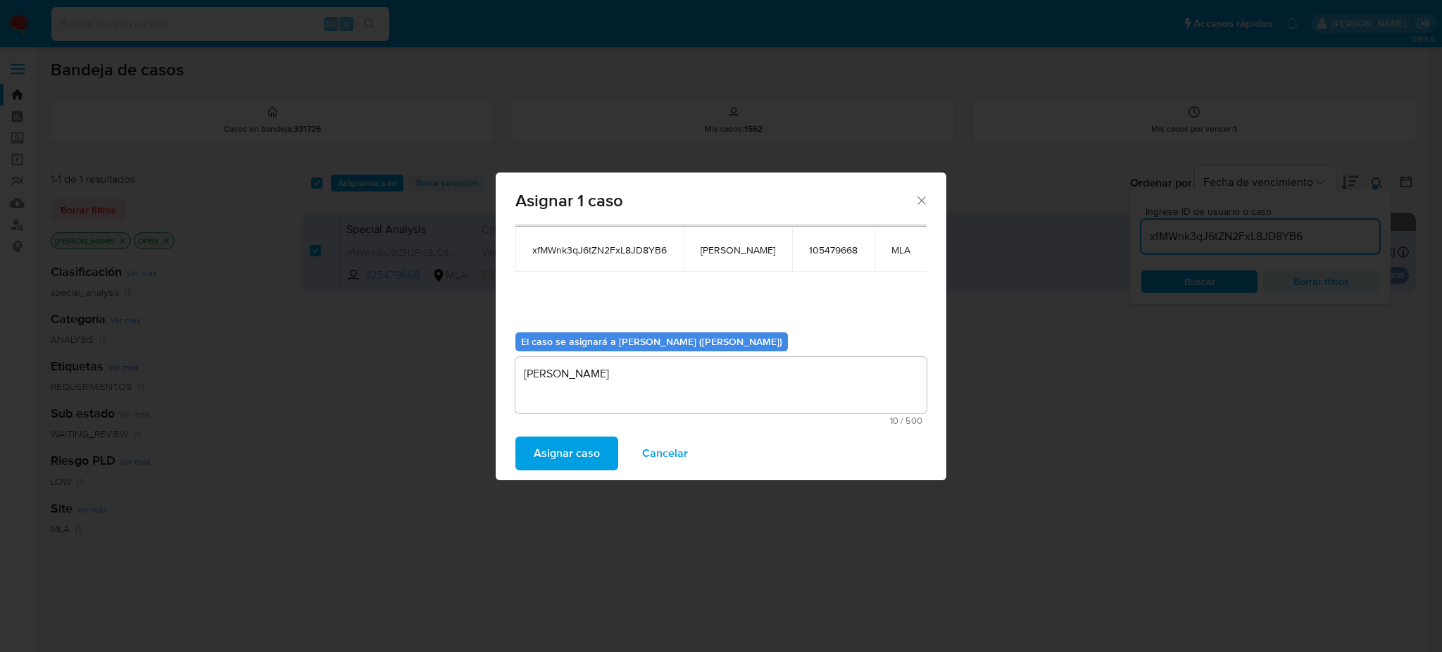
click at [579, 451] on span "Asignar caso" at bounding box center [567, 453] width 66 height 31
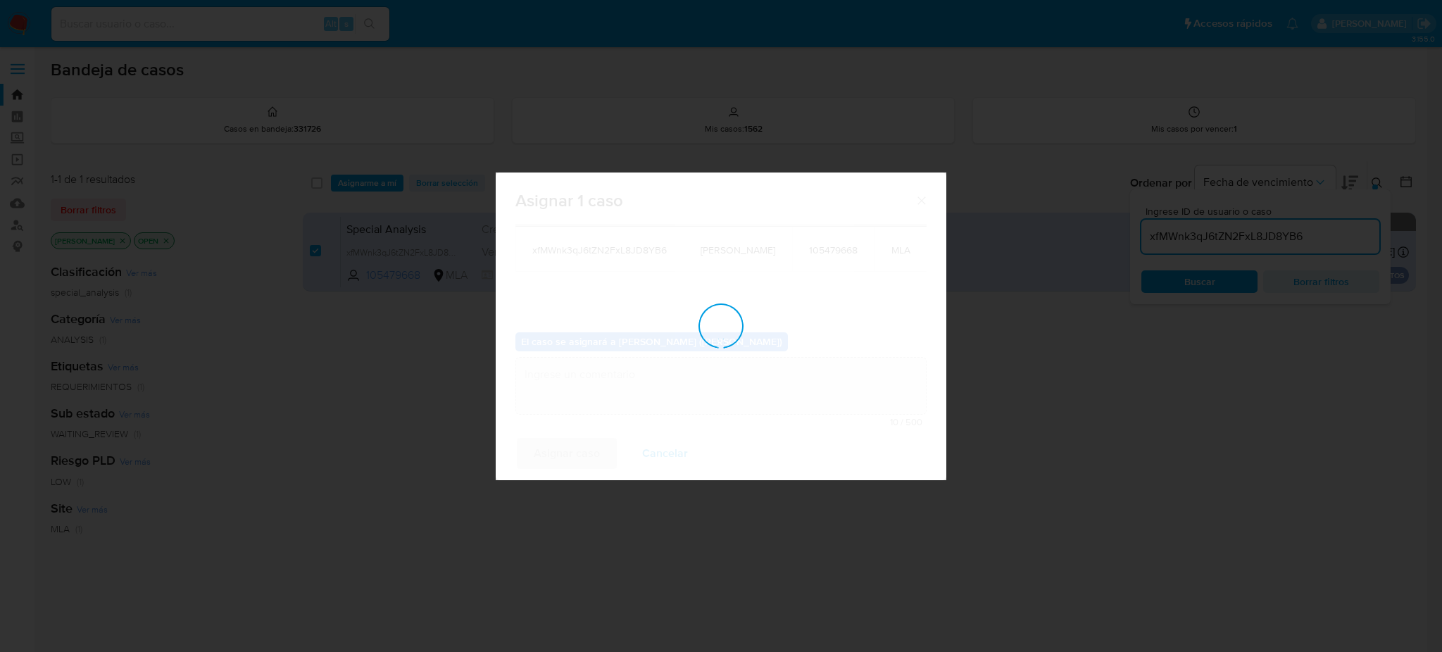
checkbox input "false"
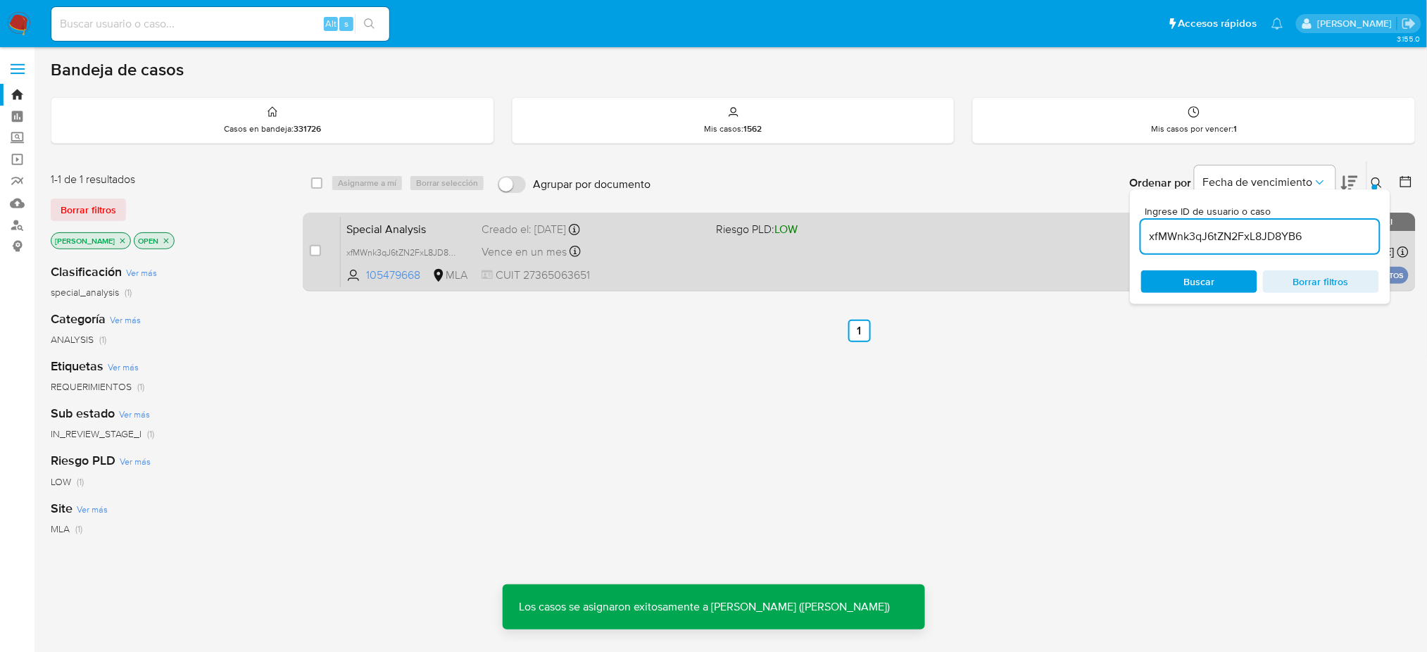
click at [460, 231] on span "Special Analysis" at bounding box center [408, 228] width 124 height 18
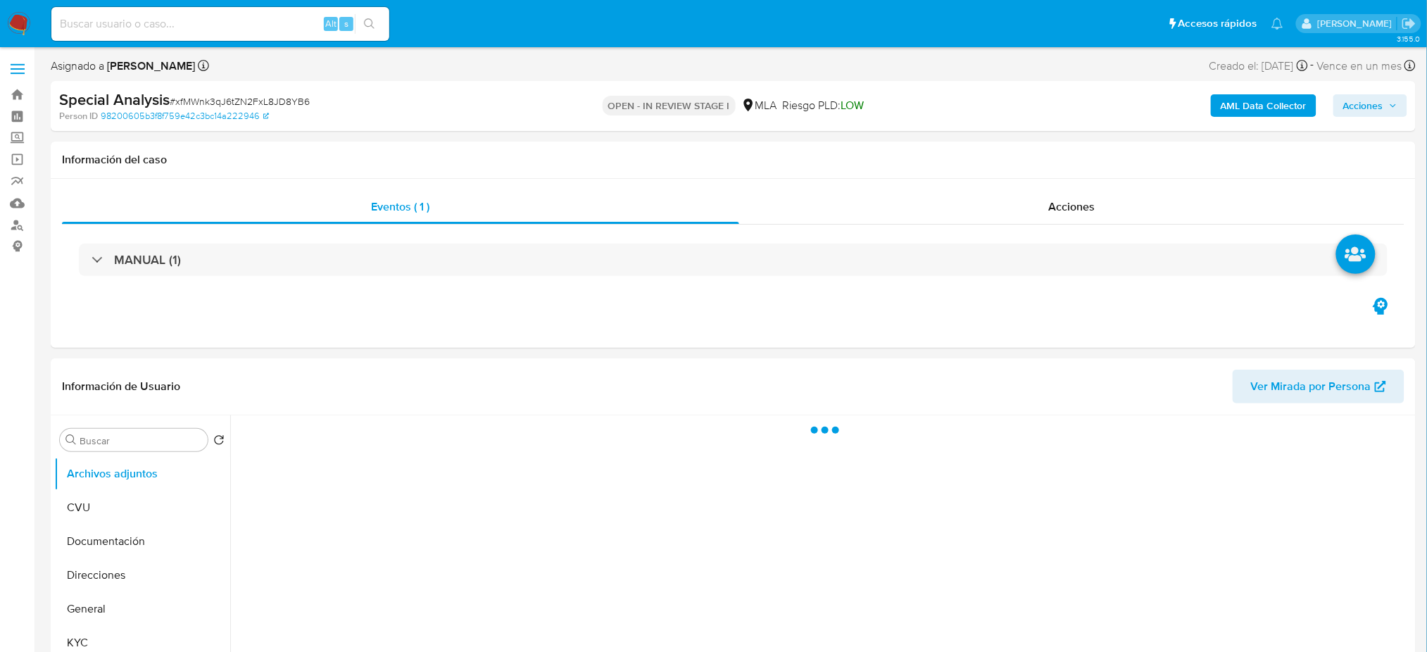
select select "10"
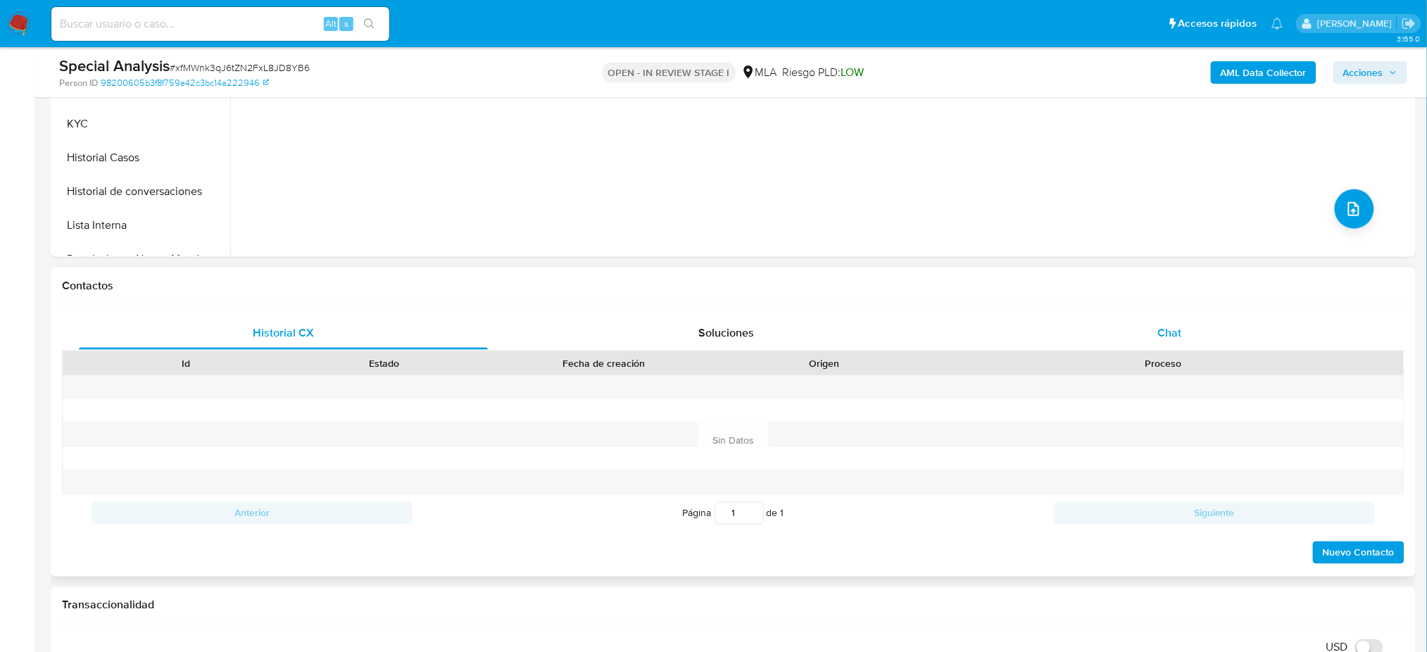
click at [1211, 324] on div "Chat" at bounding box center [1169, 333] width 409 height 34
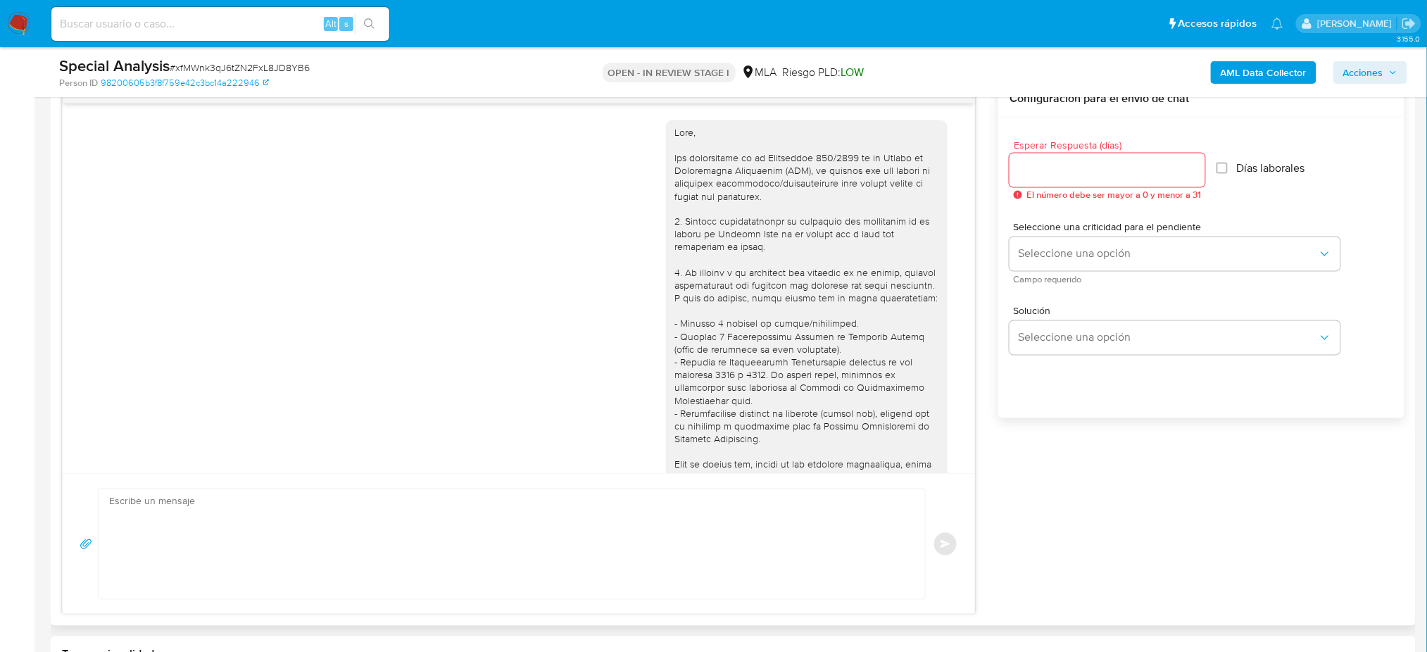
scroll to position [848, 0]
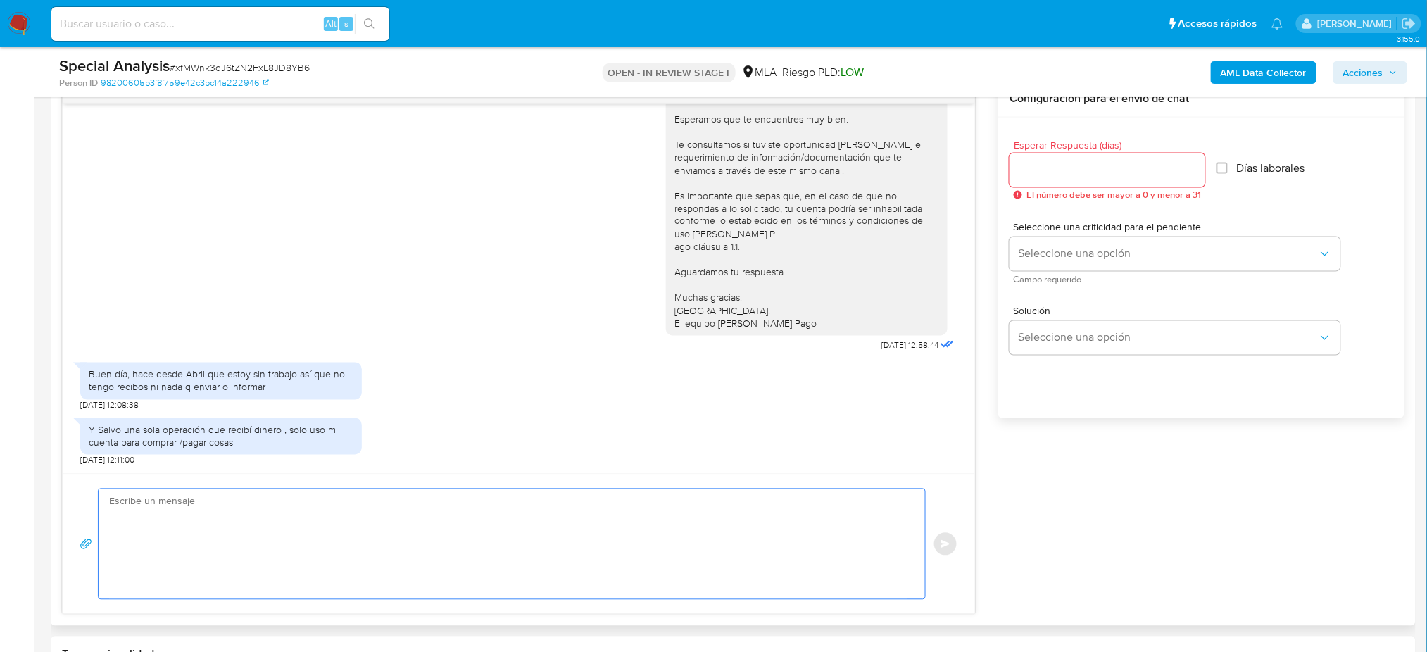
click at [174, 525] on textarea at bounding box center [508, 544] width 798 height 110
paste textarea "Hola, Muchas gracias por tu respuesta. Asimismo, te pedimos que nos proporcione…"
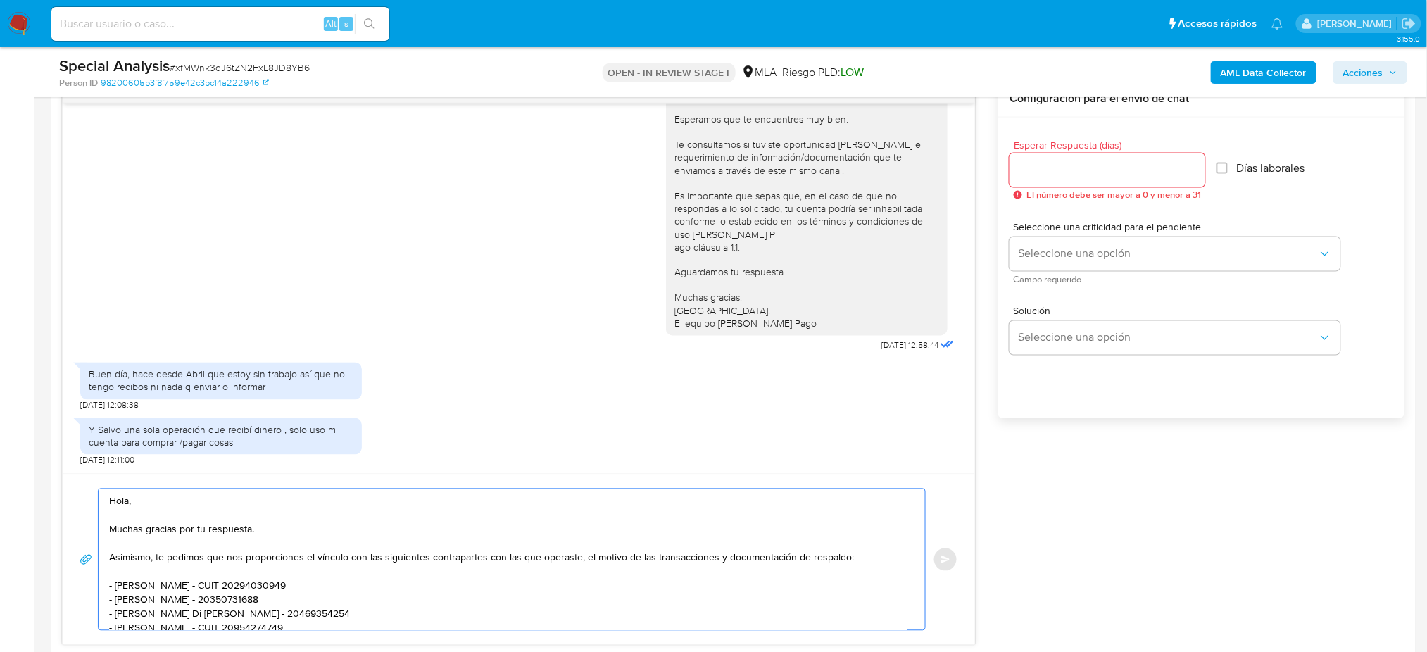
scroll to position [150, 0]
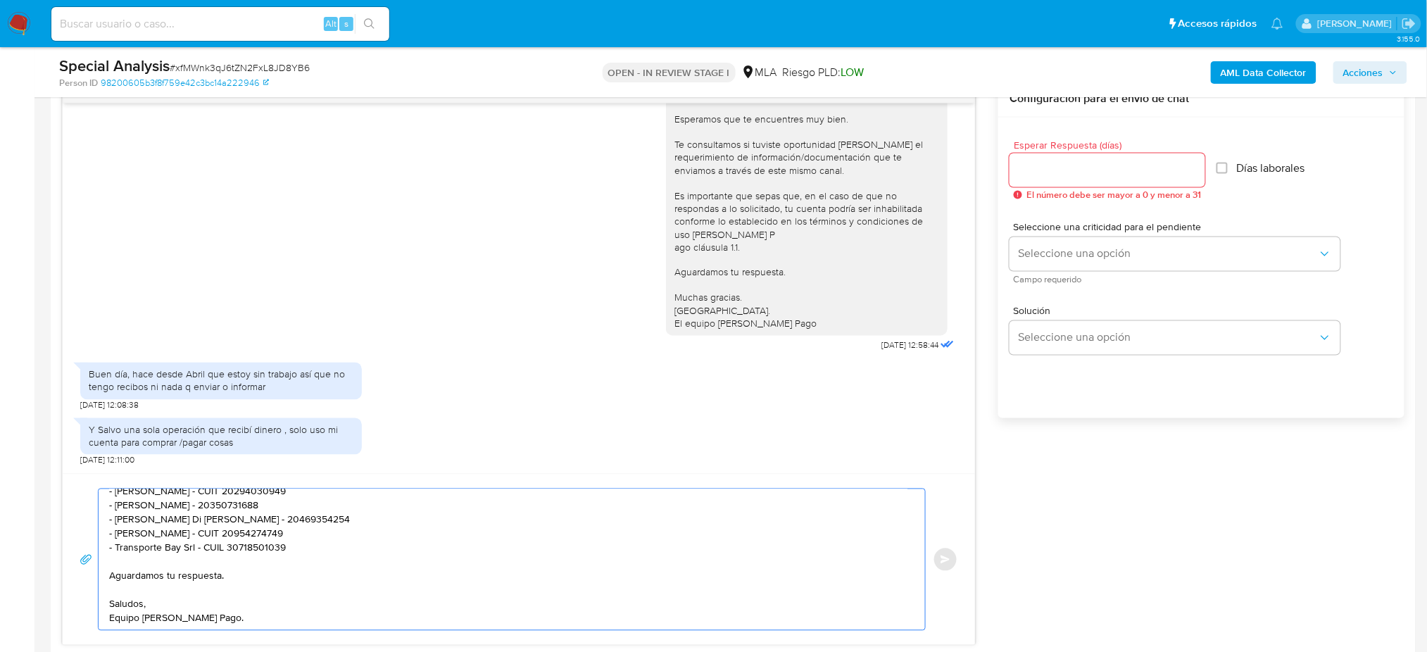
type textarea "Hola, Muchas gracias por tu respuesta. Asimismo, te pedimos que nos proporcione…"
click at [1033, 166] on input "Esperar Respuesta (días)" at bounding box center [1108, 170] width 196 height 18
type input "2"
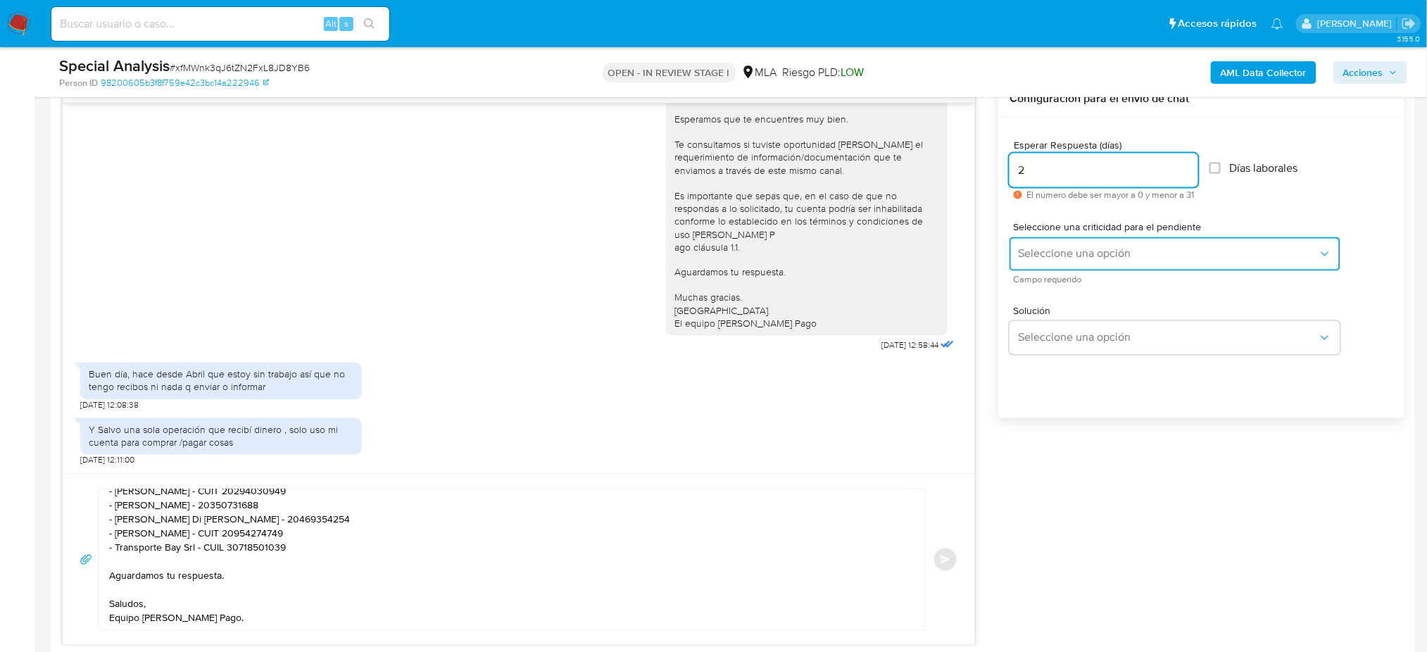
click at [1039, 247] on span "Seleccione una opción" at bounding box center [1168, 254] width 300 height 14
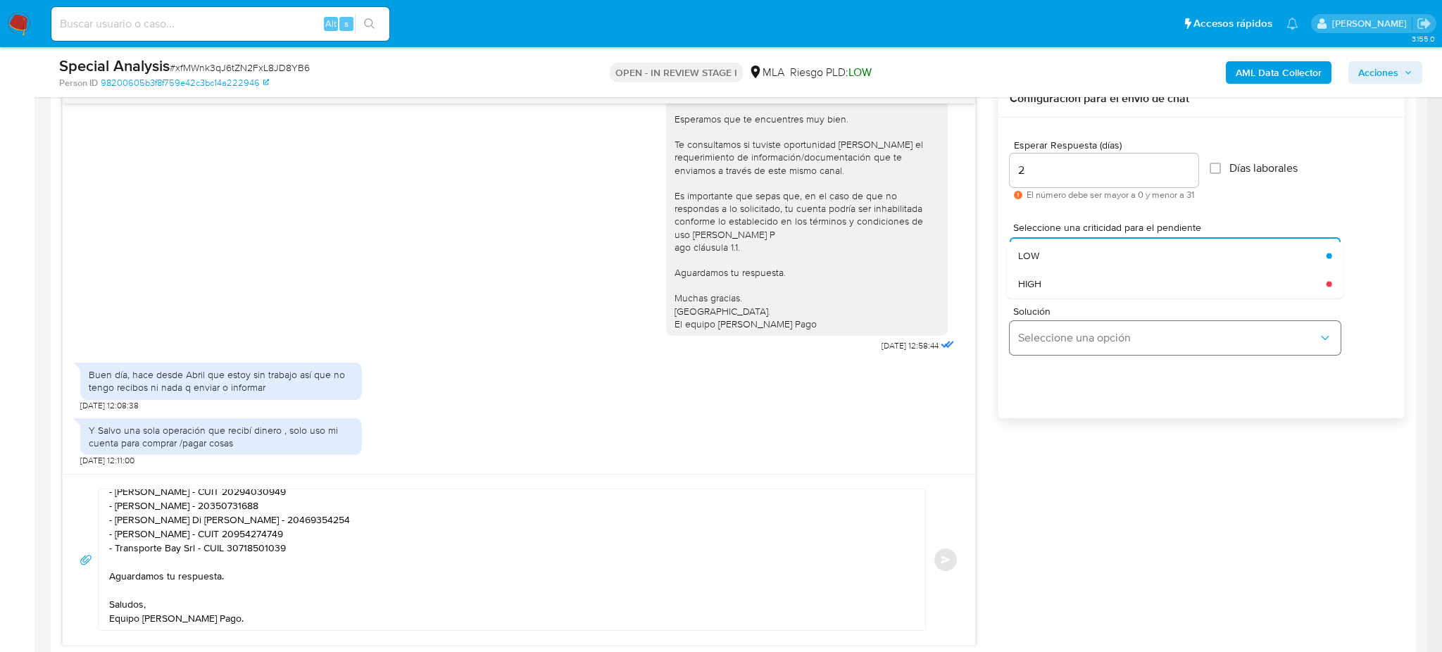
drag, startPoint x: 1045, startPoint y: 276, endPoint x: 1026, endPoint y: 336, distance: 62.8
click at [1046, 276] on div "HIGH" at bounding box center [1168, 284] width 300 height 28
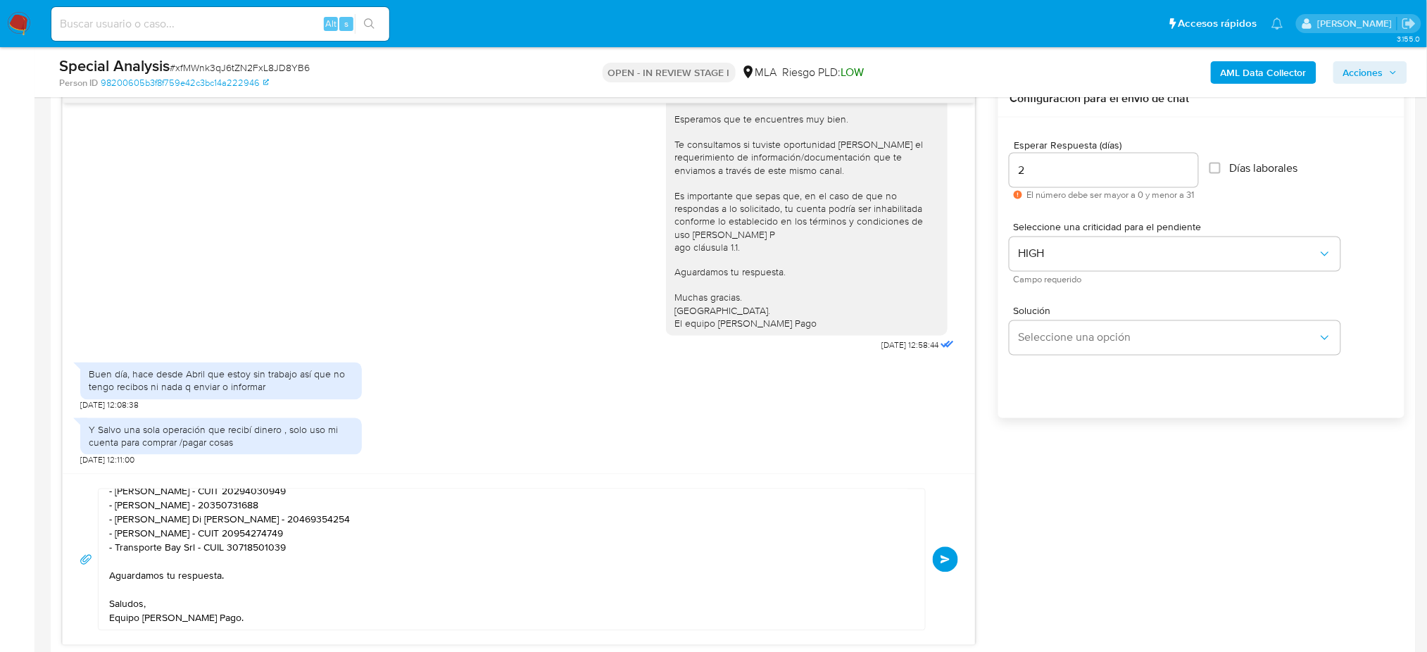
click at [950, 551] on button "Enviar" at bounding box center [945, 559] width 25 height 25
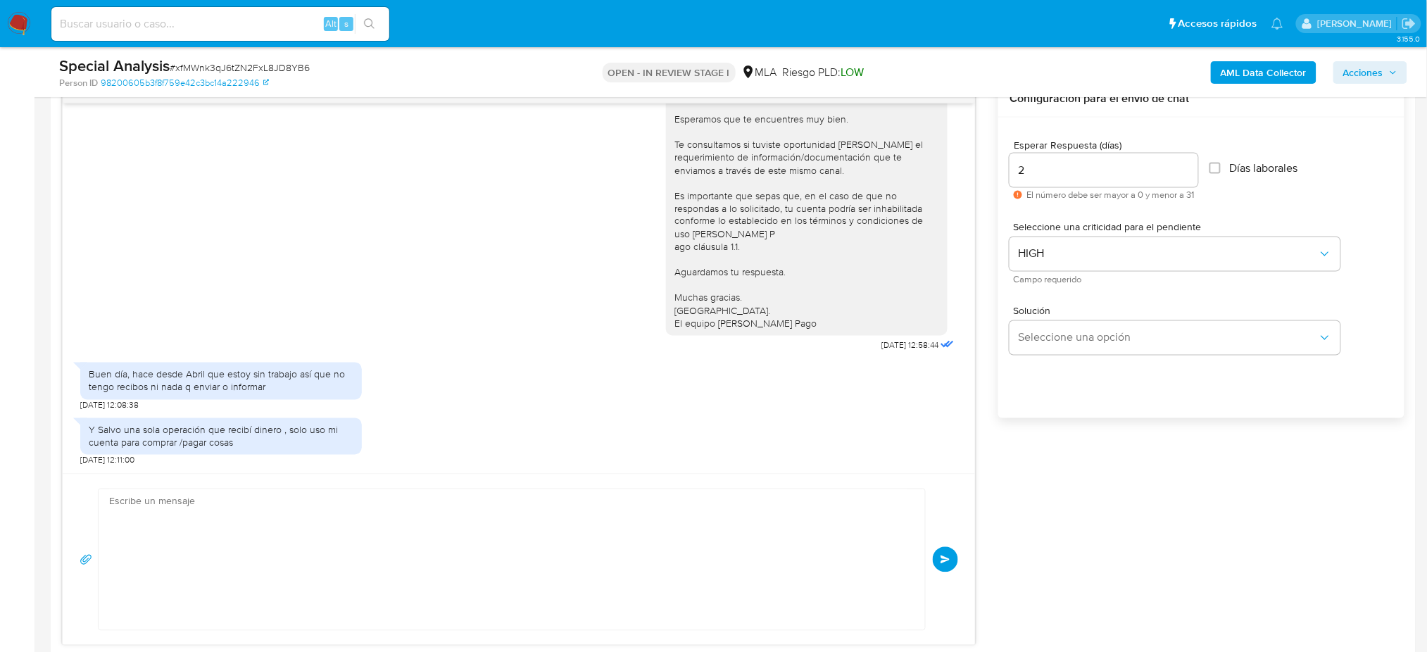
scroll to position [0, 0]
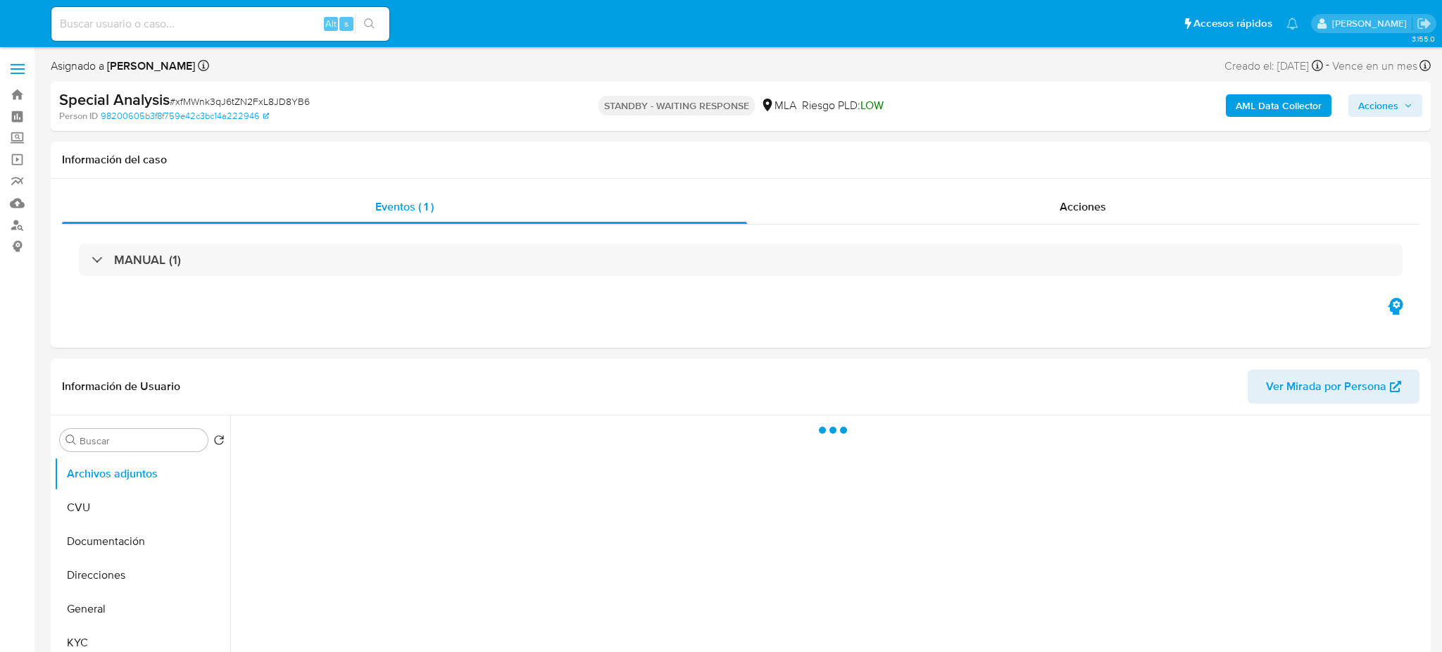
select select "10"
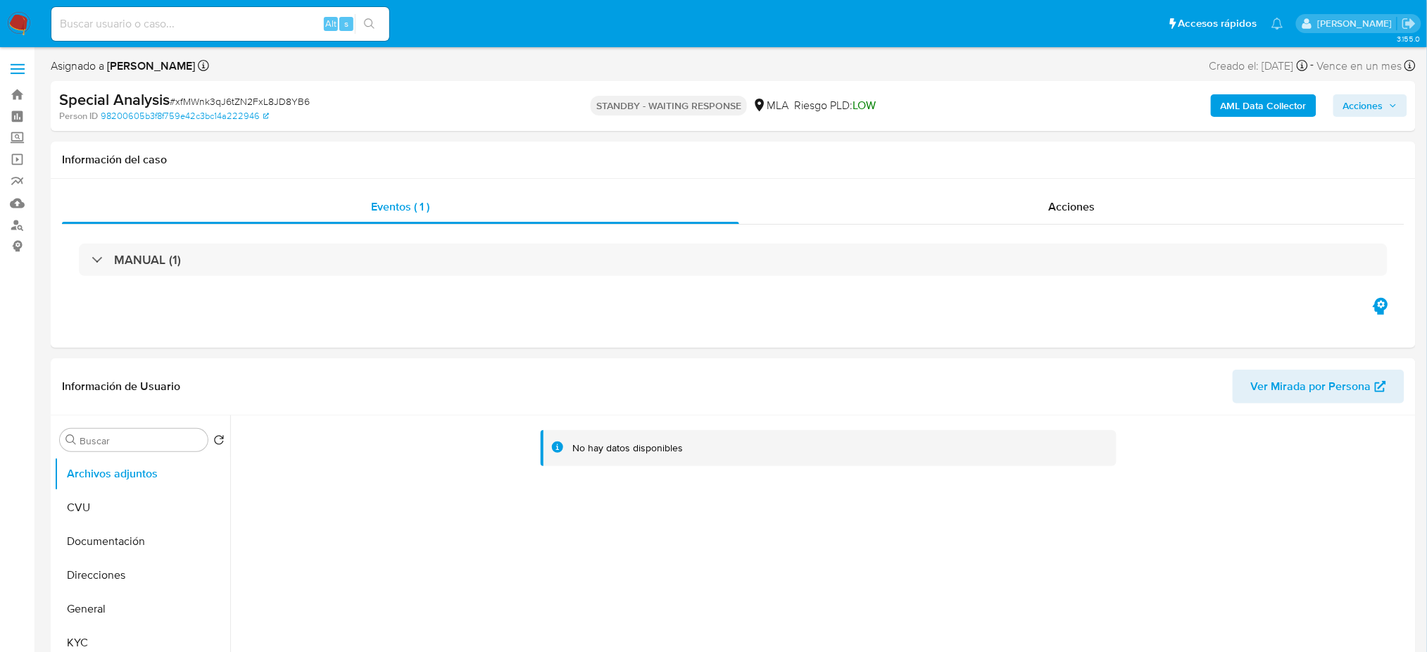
click at [282, 16] on input at bounding box center [220, 24] width 338 height 18
paste input "McsVSa2FUDHYl44SqZShFFGT"
type input "McsVSa2FUDHYl44SqZShFFGT"
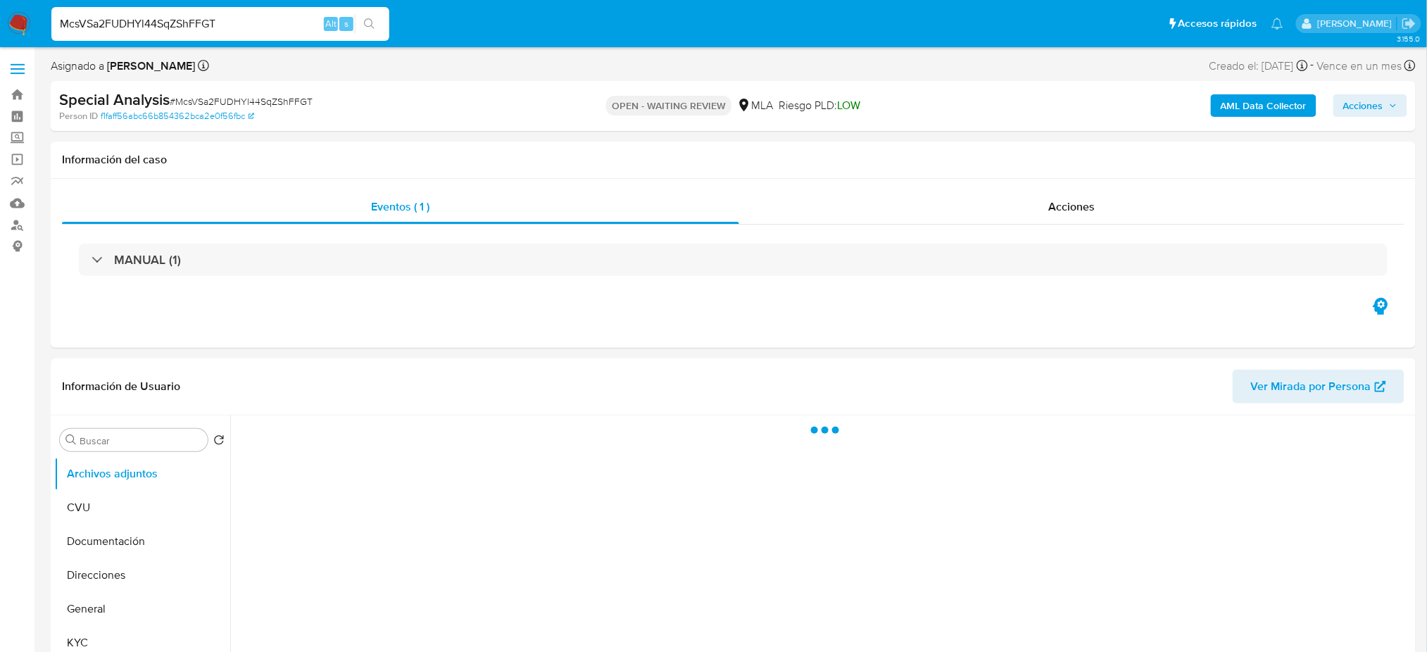
select select "10"
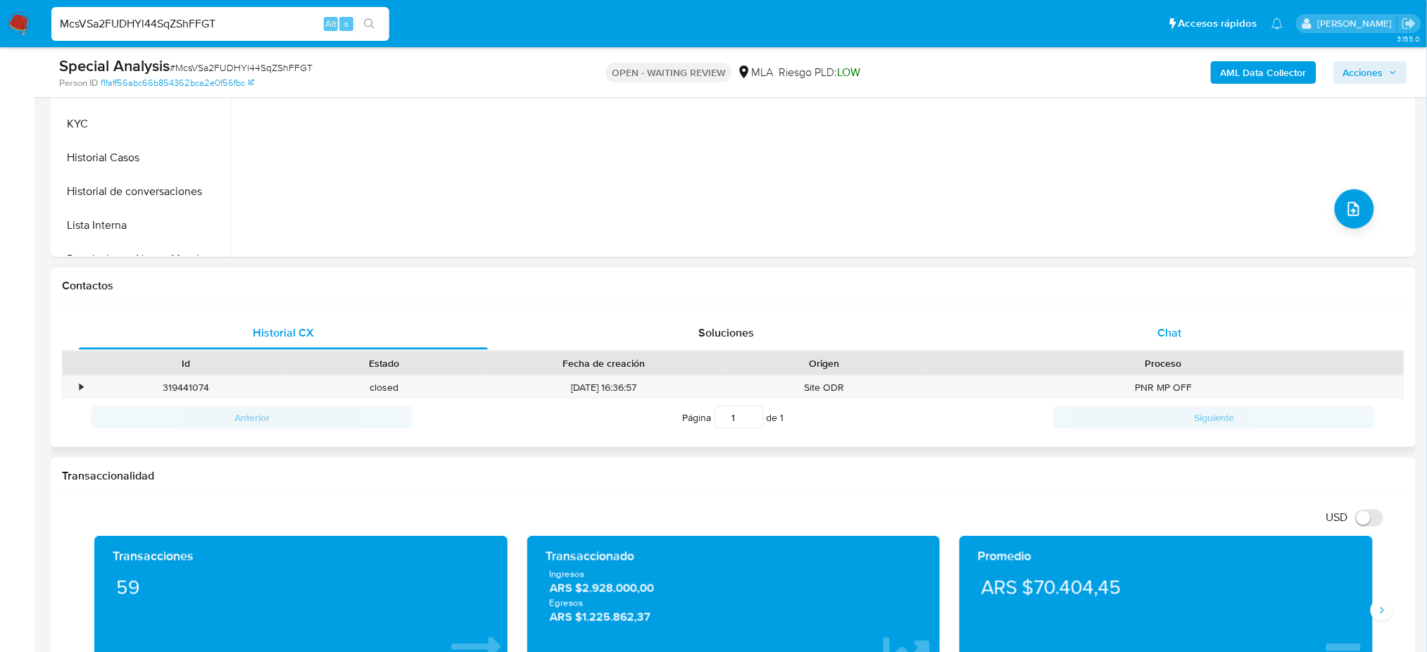
click at [1174, 342] on div "Chat" at bounding box center [1169, 333] width 409 height 34
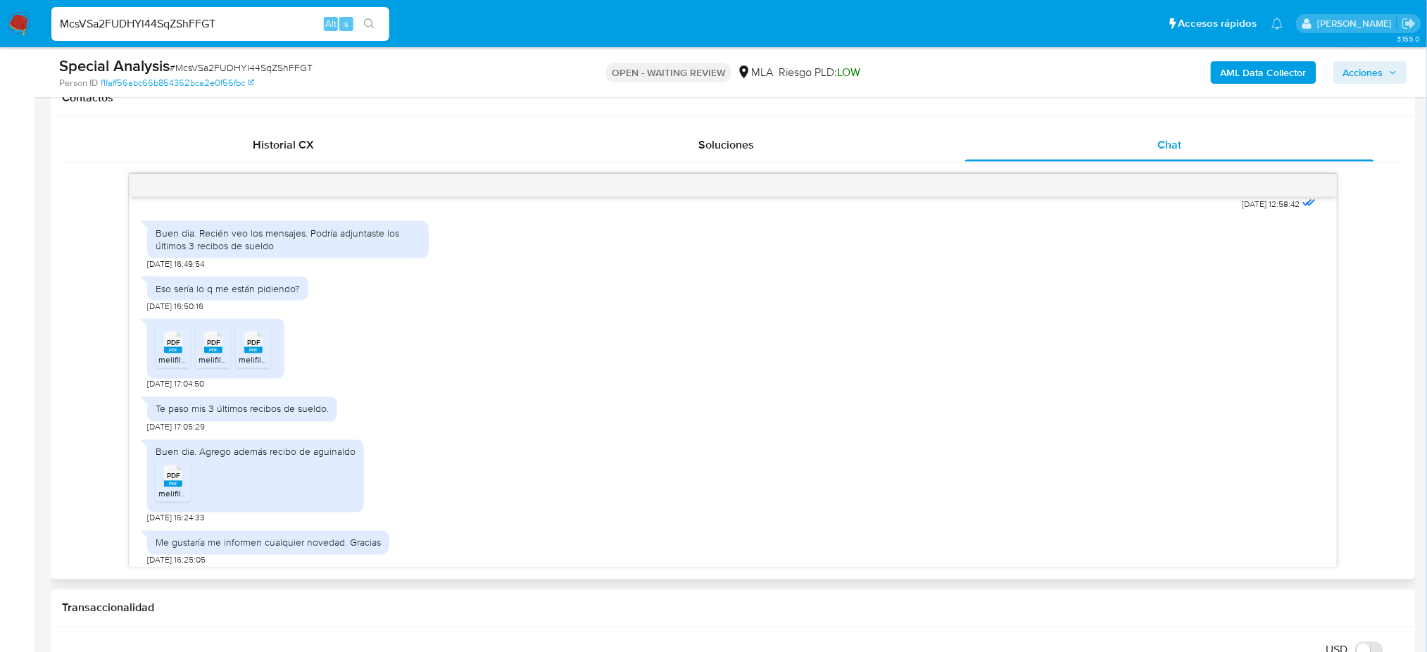
scroll to position [1089, 0]
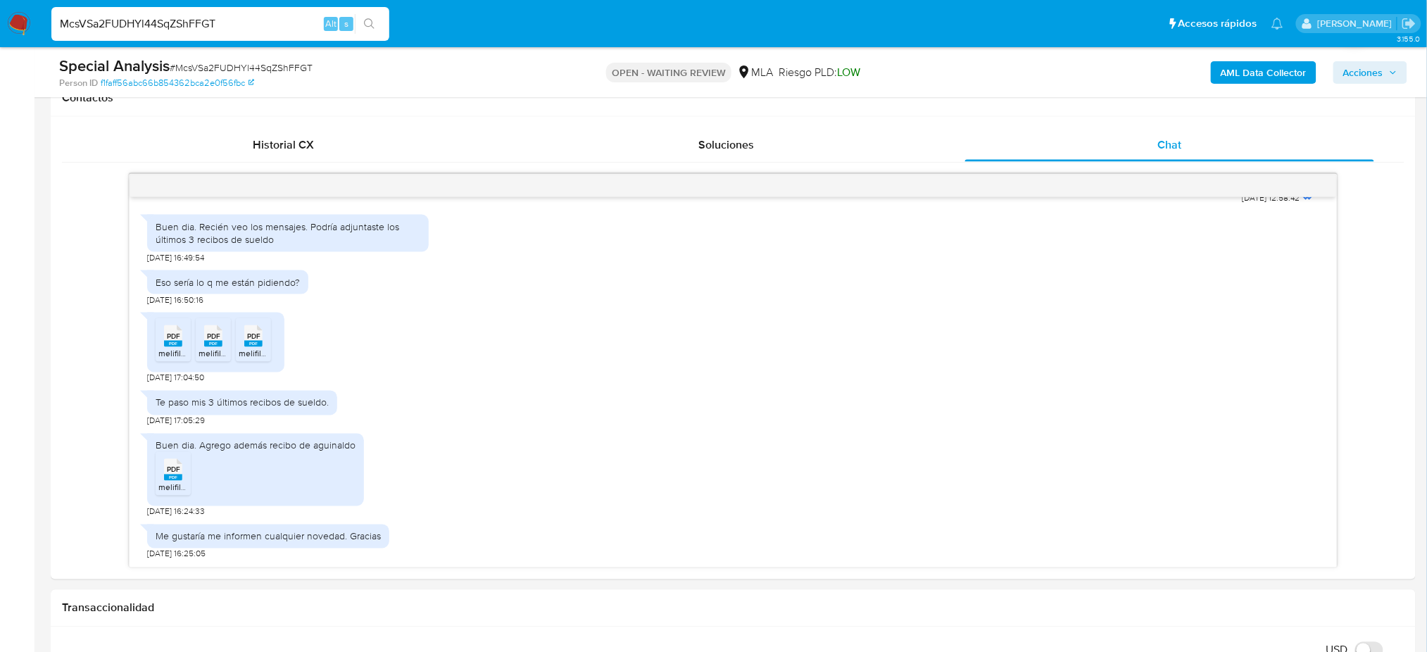
click at [263, 60] on div "Special Analysis # McsVSa2FUDHYl44SqZShFFGT" at bounding box center [281, 66] width 444 height 21
copy span "McsVSa2FUDHYl44SqZShFFGT"
click at [21, 26] on img at bounding box center [19, 24] width 24 height 24
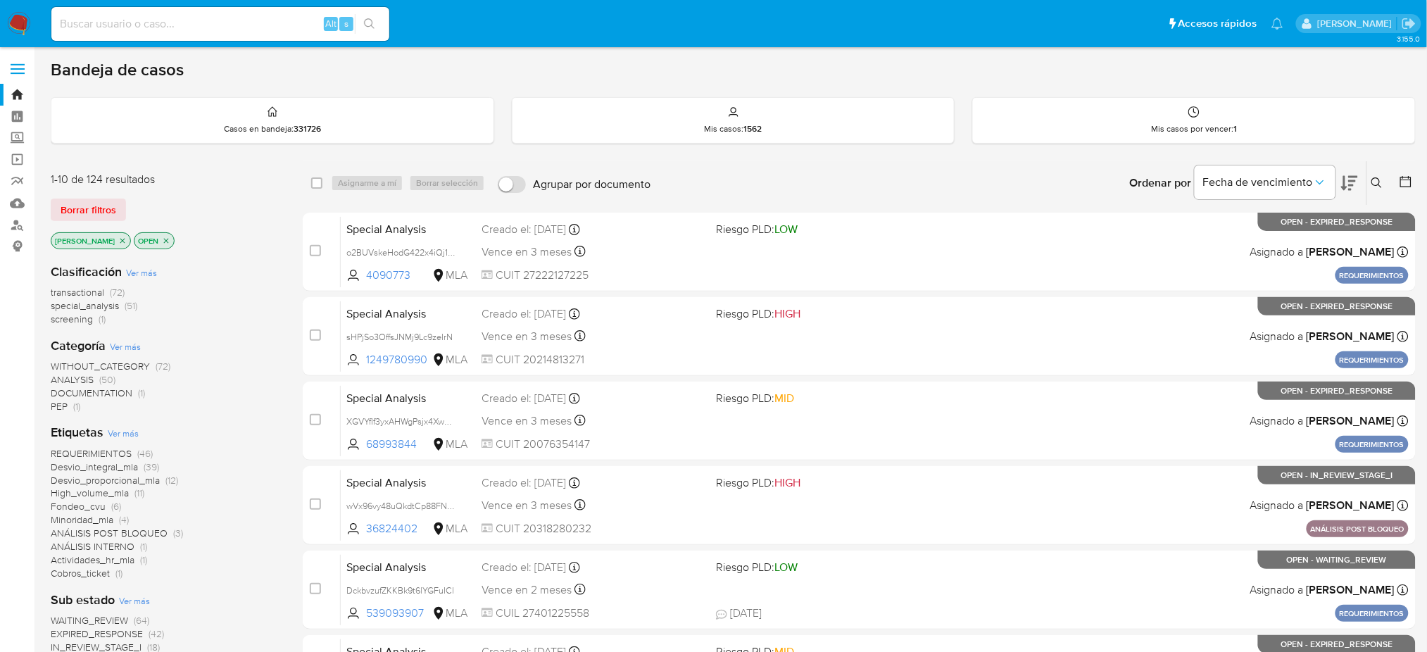
click at [1378, 179] on icon at bounding box center [1376, 182] width 11 height 11
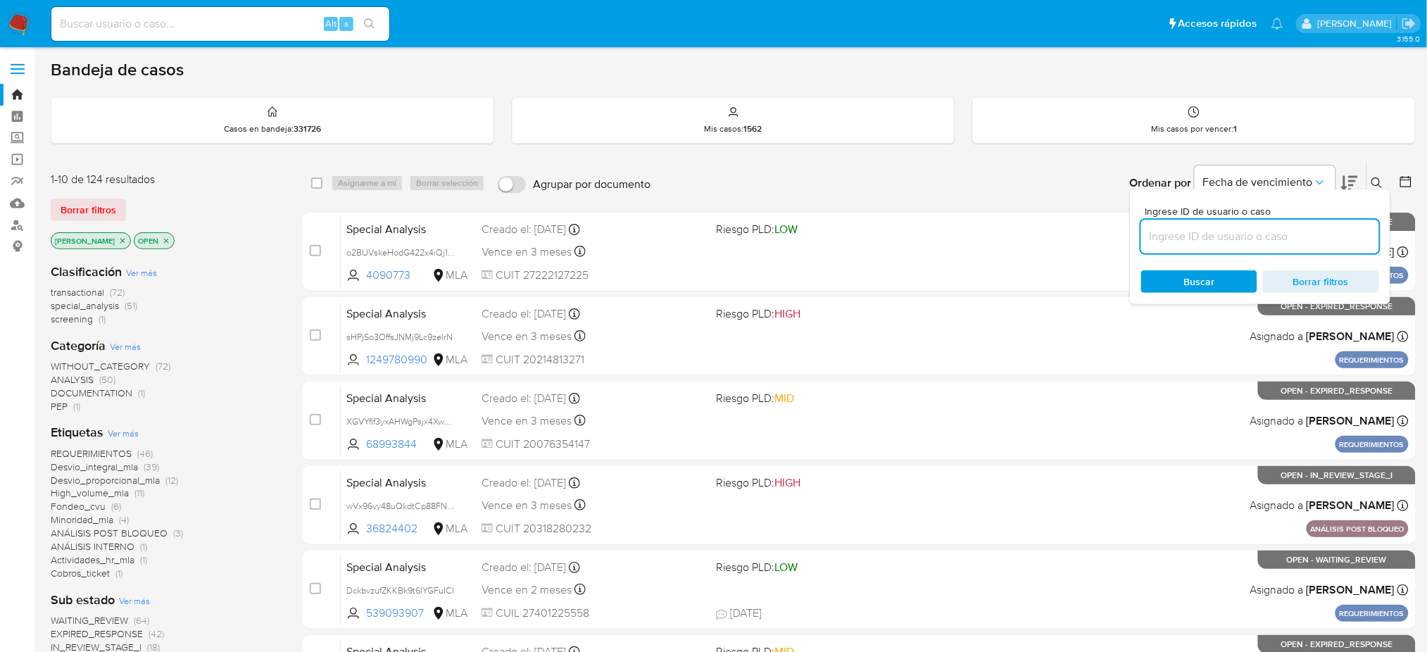
click at [1248, 241] on input at bounding box center [1260, 236] width 238 height 18
type input "McsVSa2FUDHYl44SqZShFFGT"
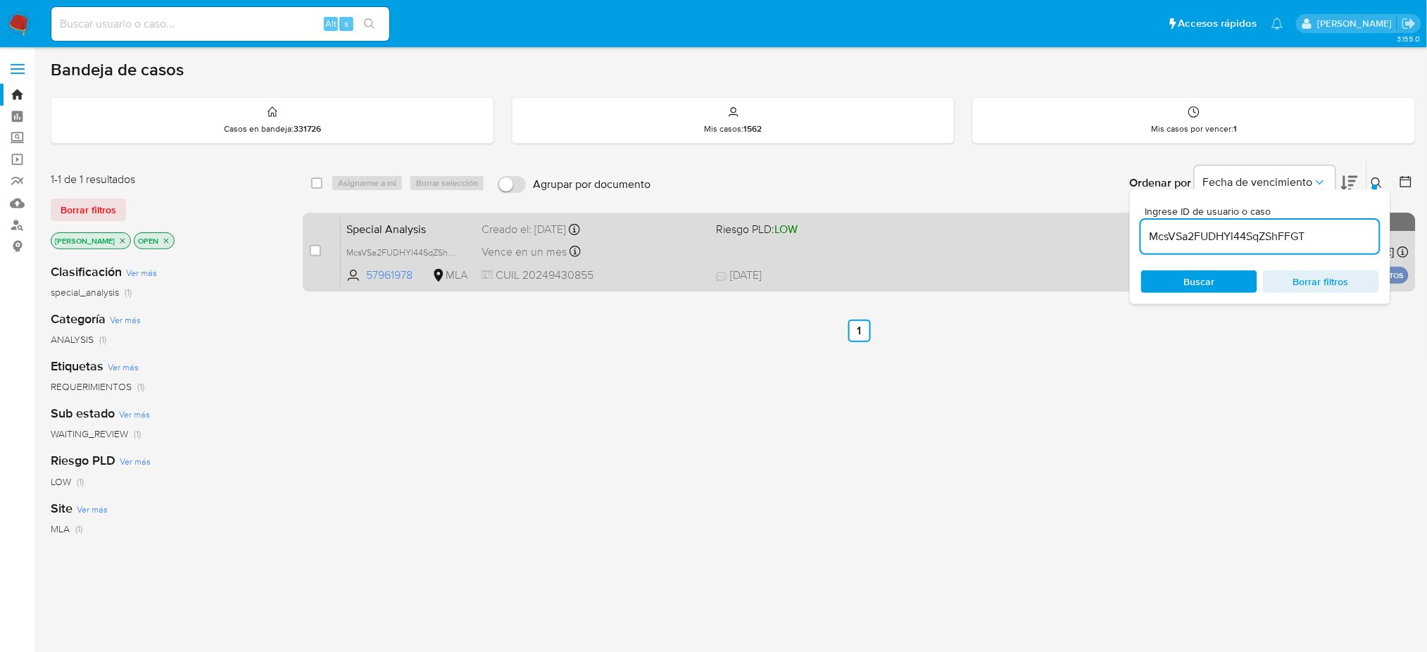
click at [324, 255] on div "case-item-checkbox No es posible asignar el caso" at bounding box center [325, 251] width 31 height 71
click at [317, 253] on input "checkbox" at bounding box center [315, 250] width 11 height 11
checkbox input "true"
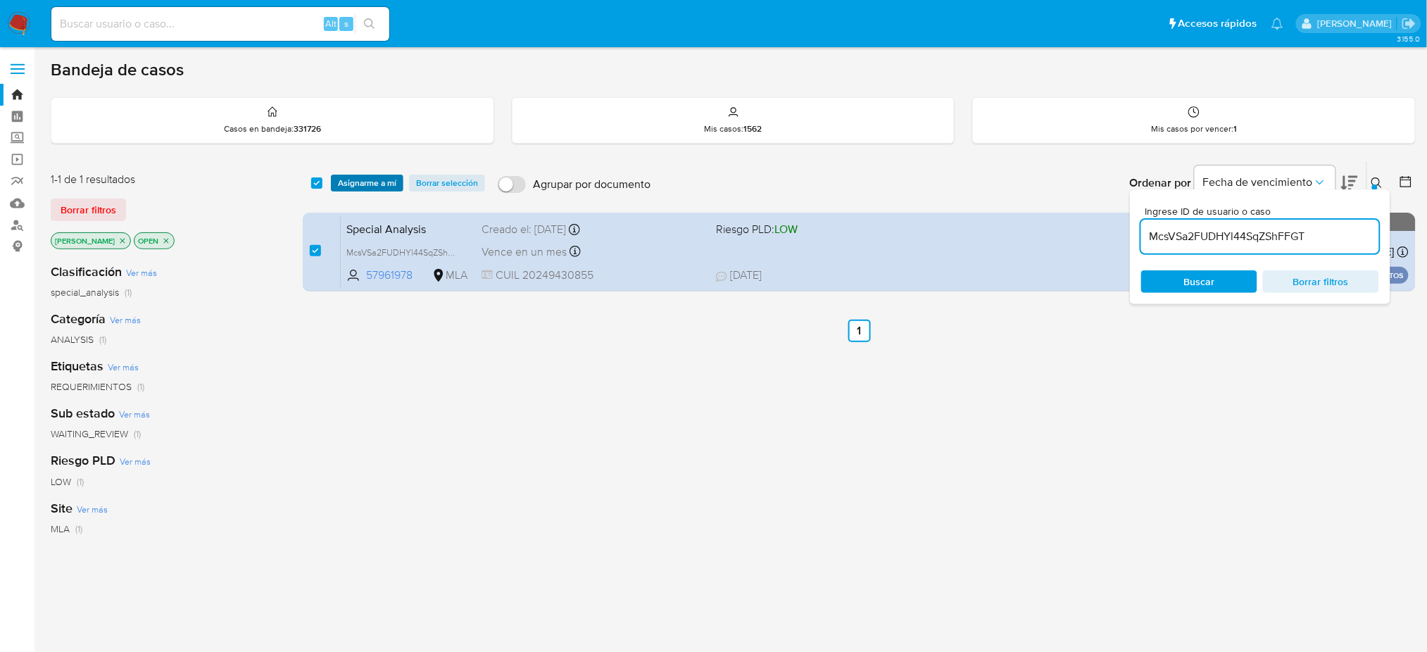
click at [363, 177] on span "Asignarme a mí" at bounding box center [367, 183] width 58 height 14
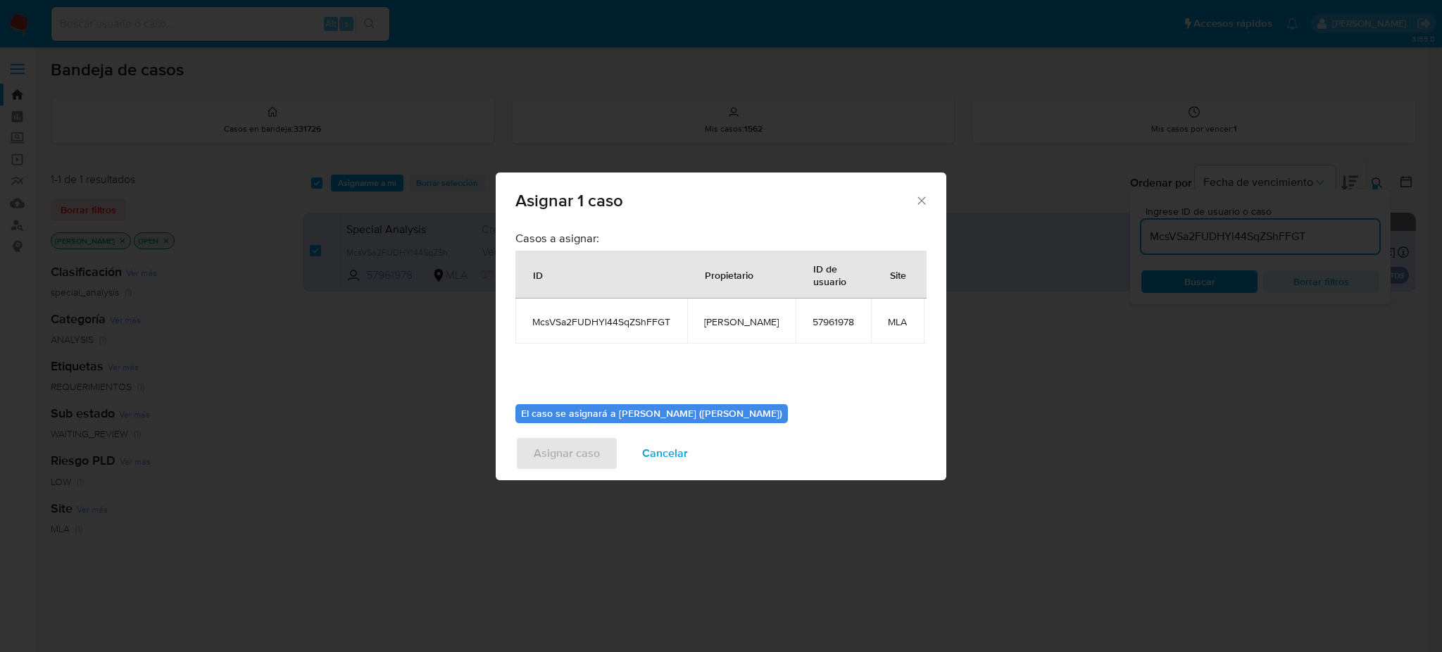
click at [724, 325] on span "[PERSON_NAME]" at bounding box center [741, 321] width 75 height 13
copy span "[PERSON_NAME]"
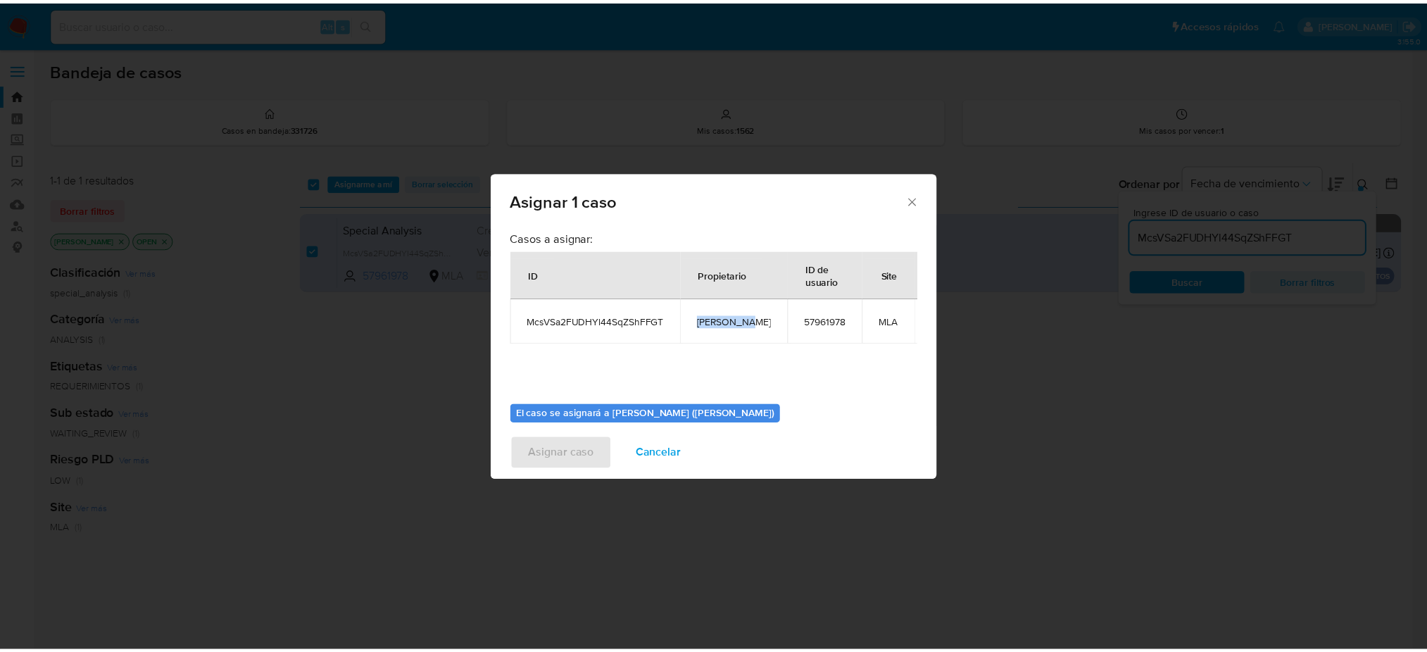
scroll to position [72, 0]
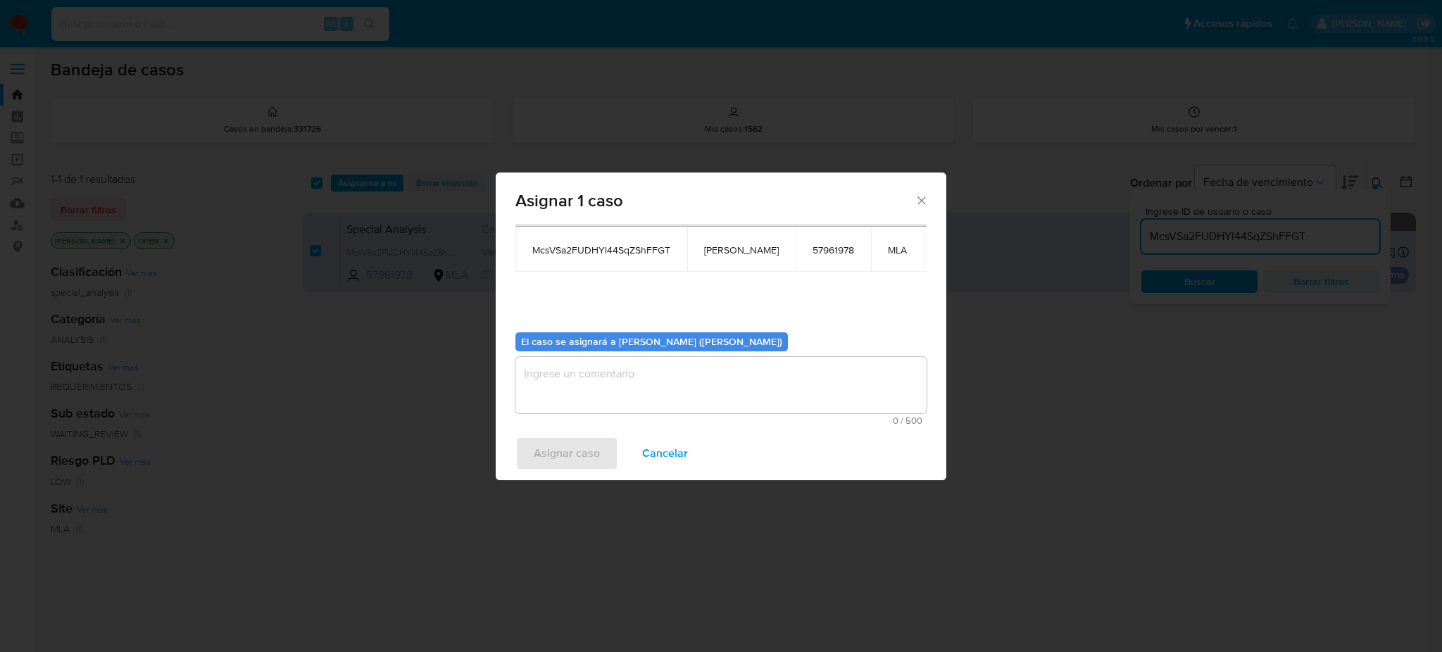
click at [610, 379] on textarea "assign-modal" at bounding box center [720, 385] width 411 height 56
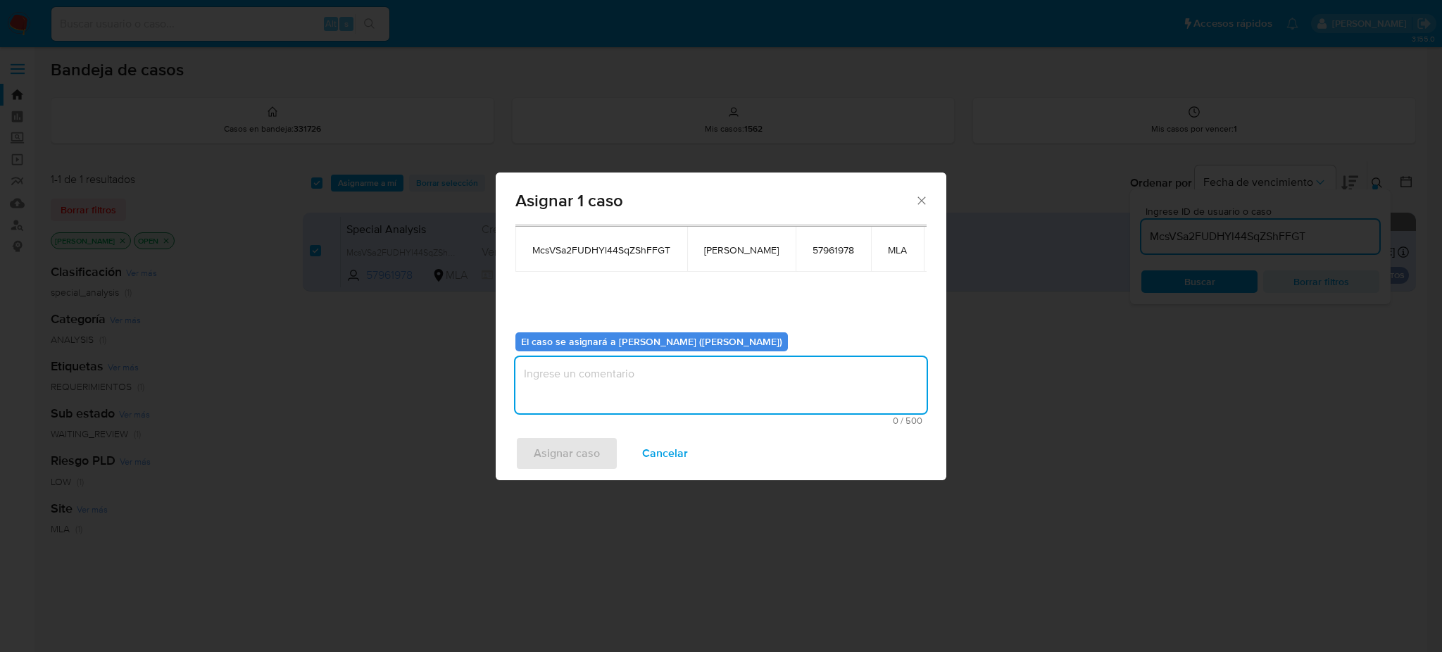
paste textarea "[PERSON_NAME]"
type textarea "[PERSON_NAME]"
click at [577, 448] on span "Asignar caso" at bounding box center [567, 453] width 66 height 31
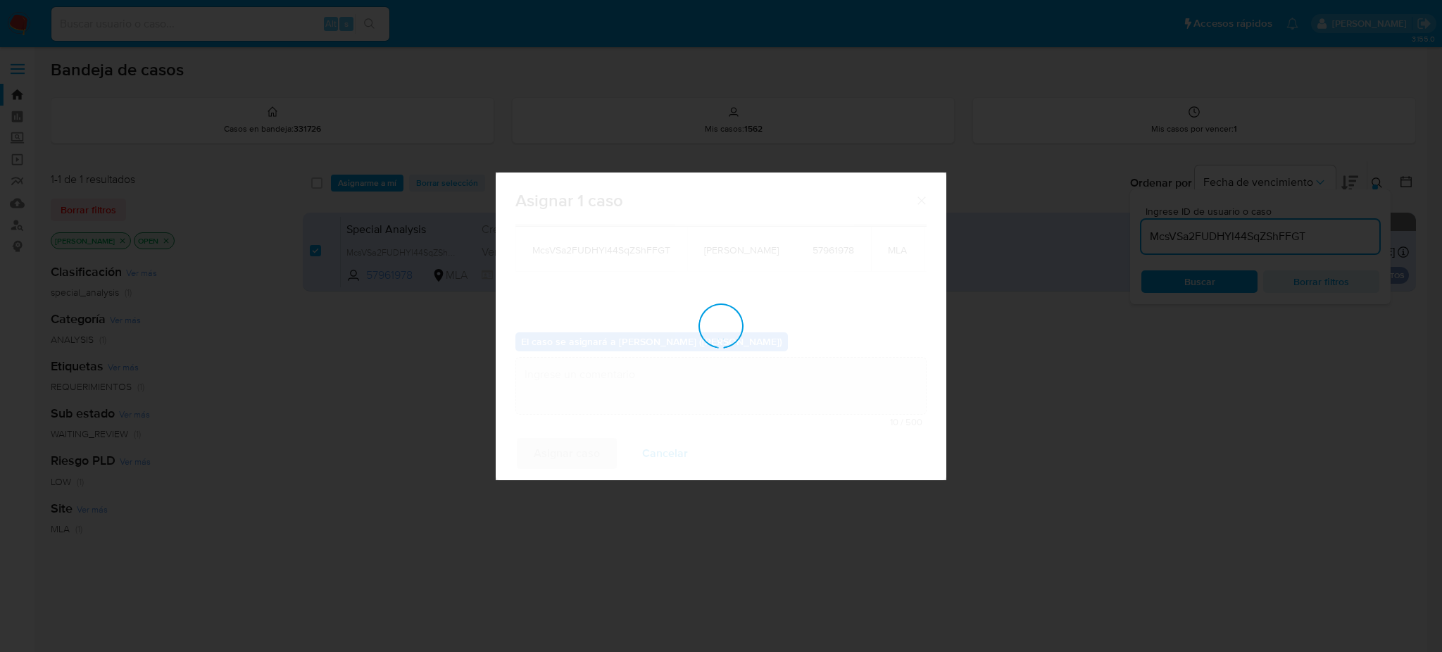
checkbox input "false"
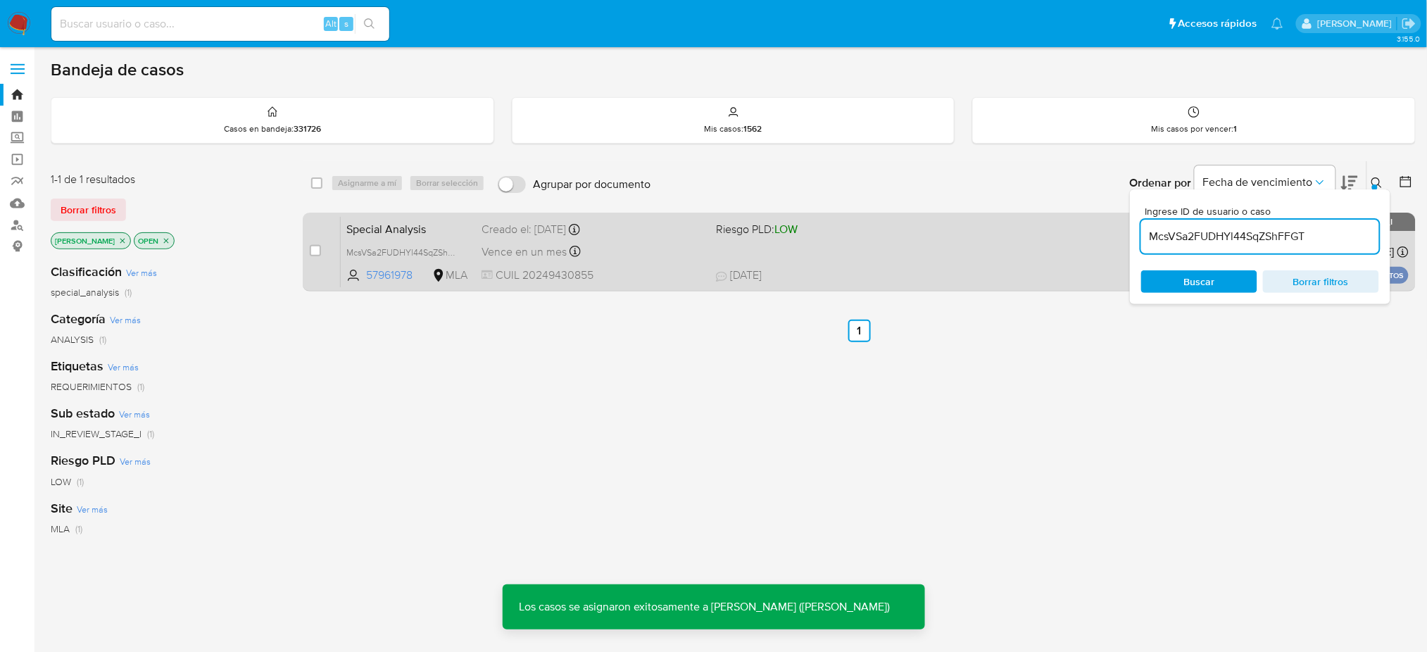
click at [460, 221] on span "Special Analysis" at bounding box center [408, 228] width 124 height 18
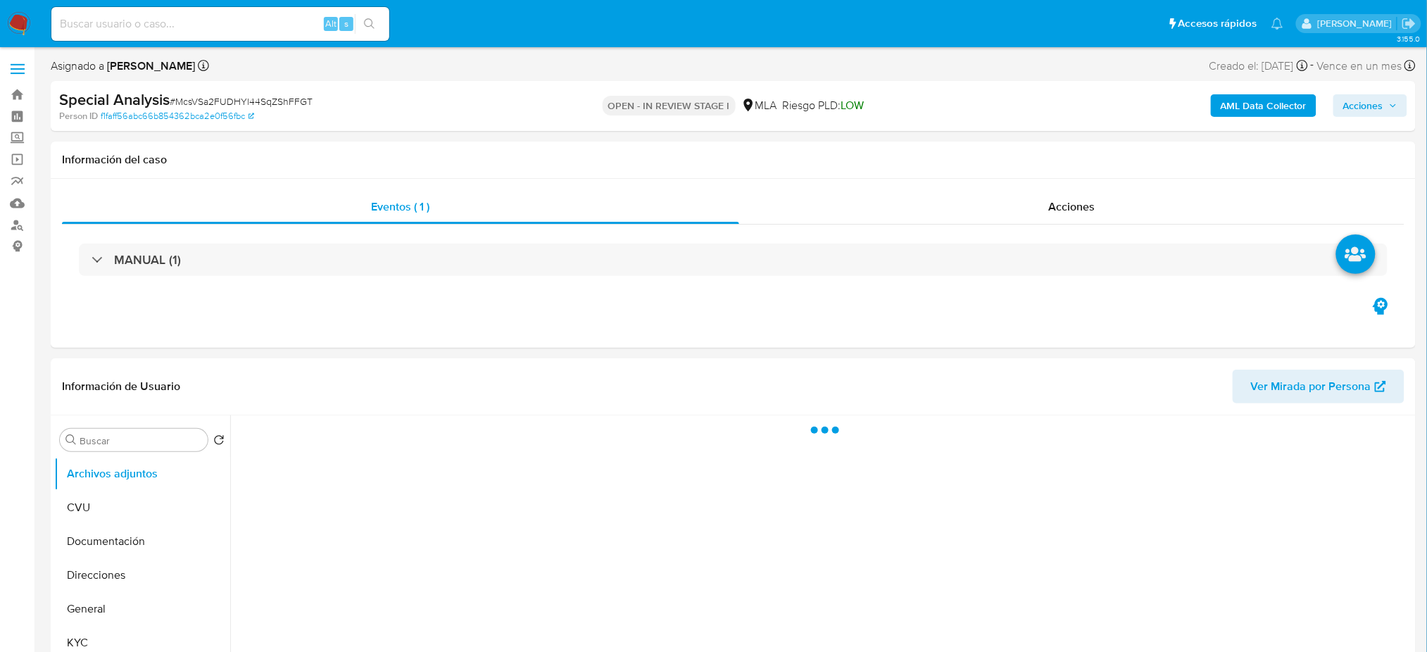
select select "10"
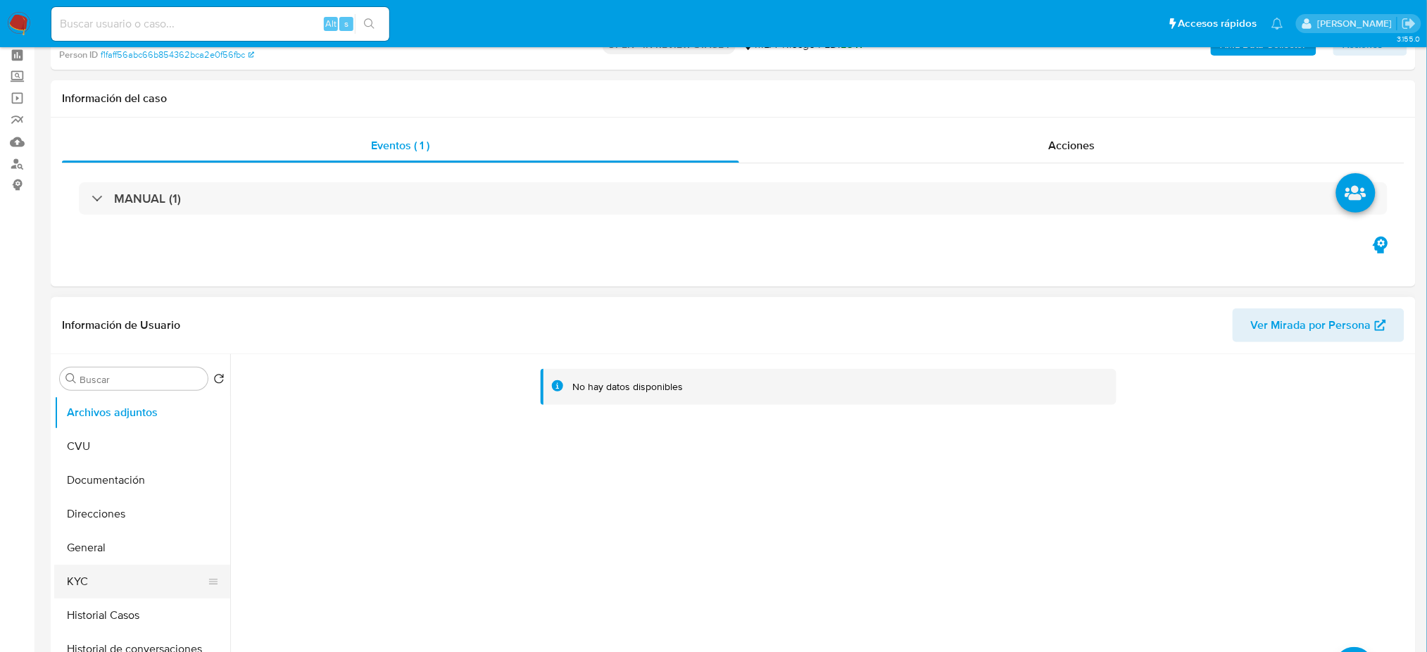
scroll to position [94, 0]
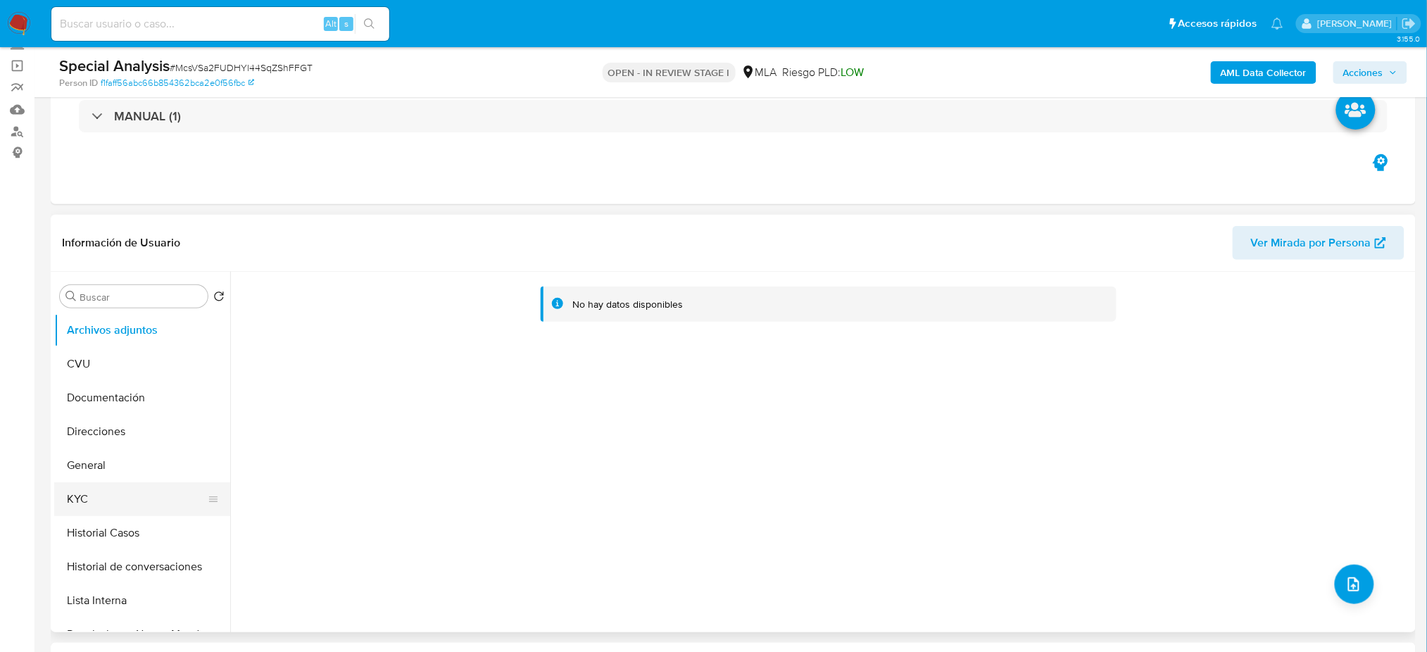
click at [104, 505] on button "KYC" at bounding box center [136, 499] width 165 height 34
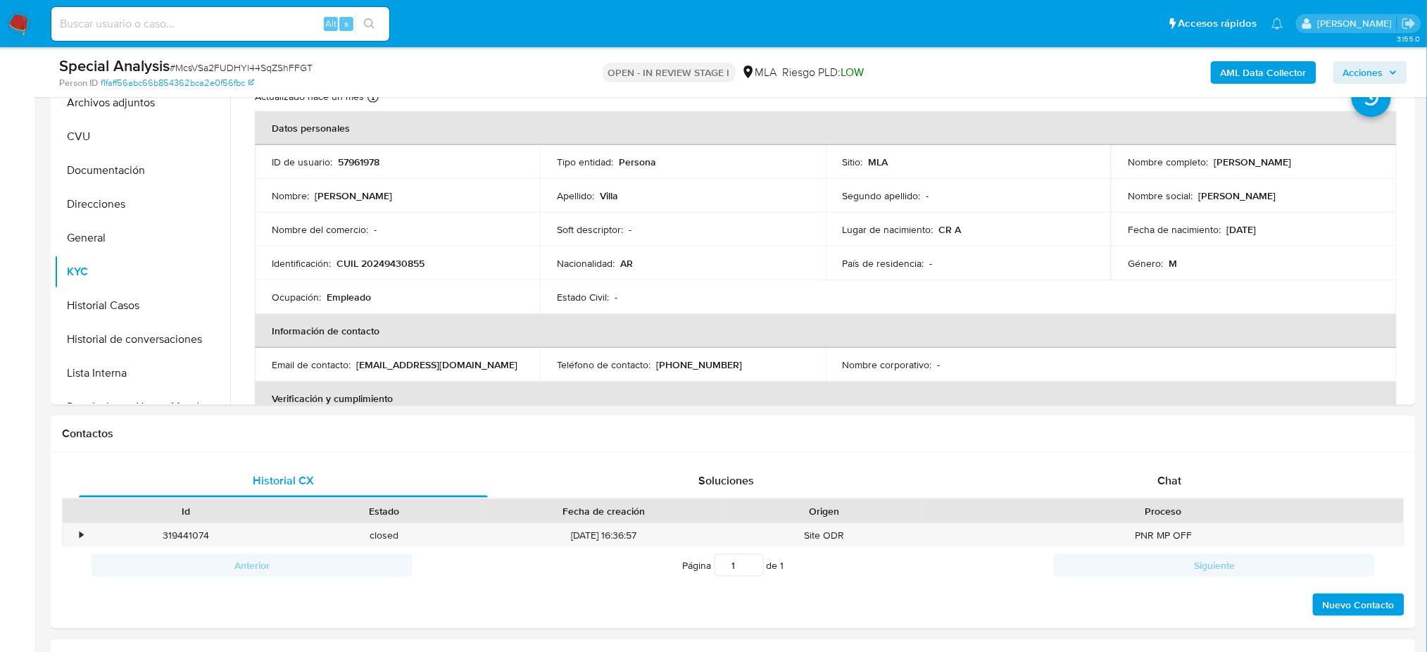
scroll to position [657, 0]
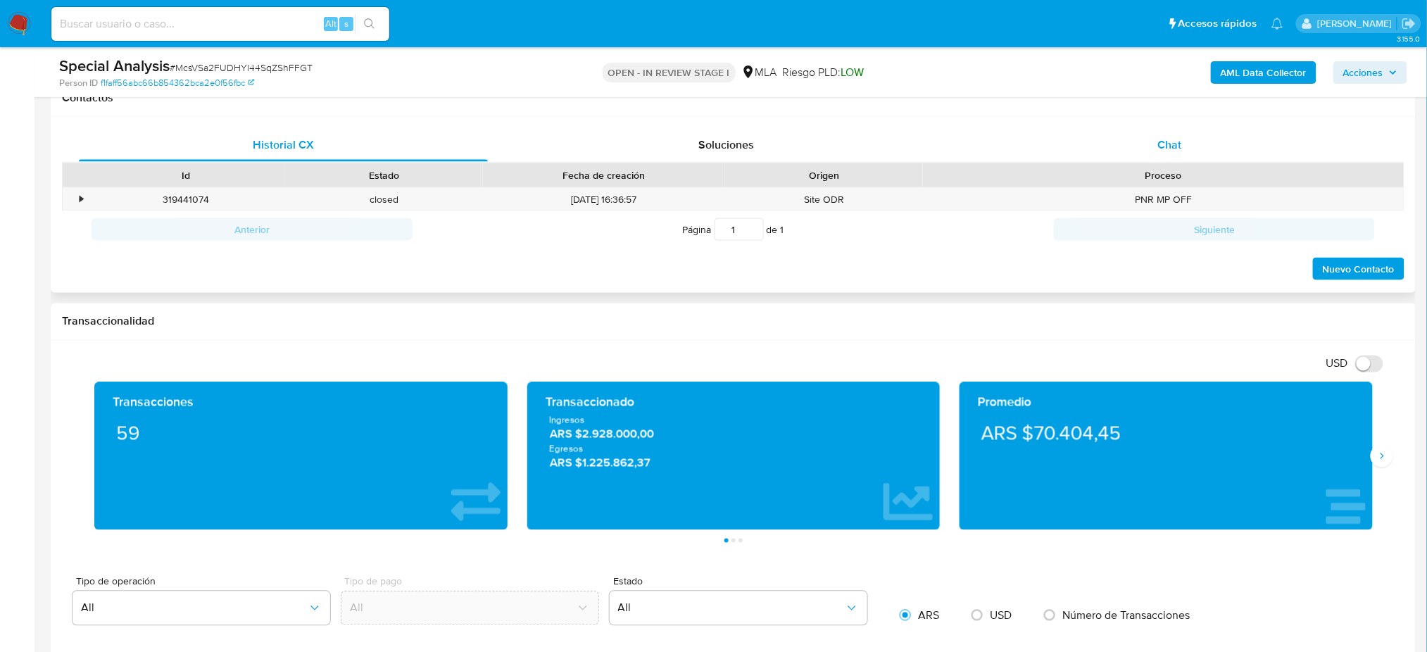
click at [1166, 146] on span "Chat" at bounding box center [1169, 145] width 24 height 16
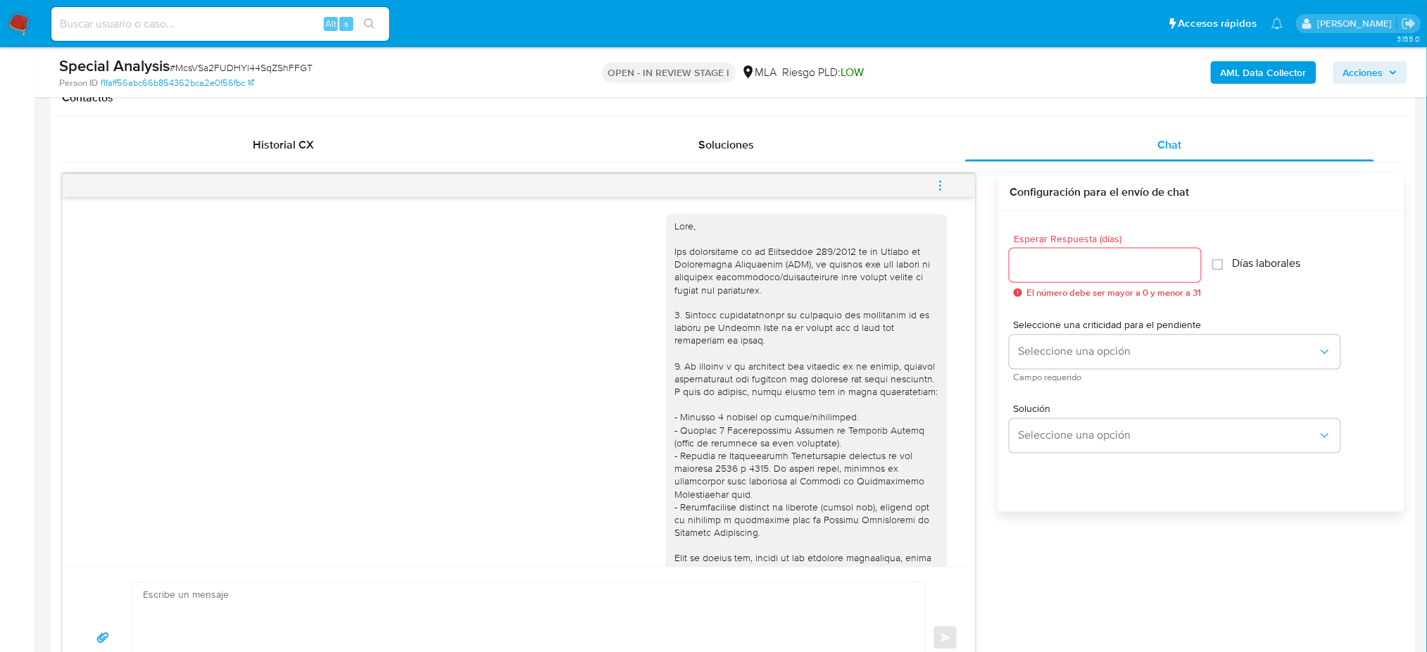
scroll to position [1089, 0]
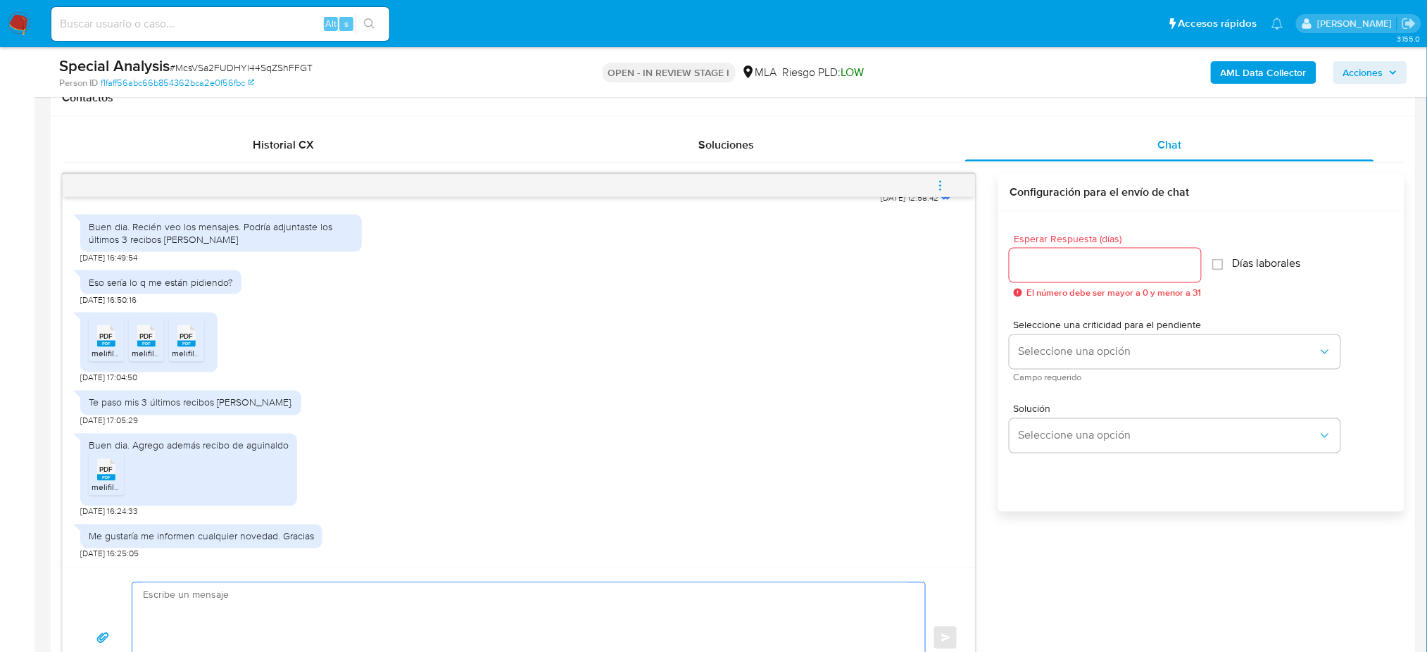
click at [201, 589] on textarea at bounding box center [525, 638] width 765 height 110
paste textarea "Hola, Muchas gracias por tu respuesta. Asimismo, te pedimos que nos proporcione…"
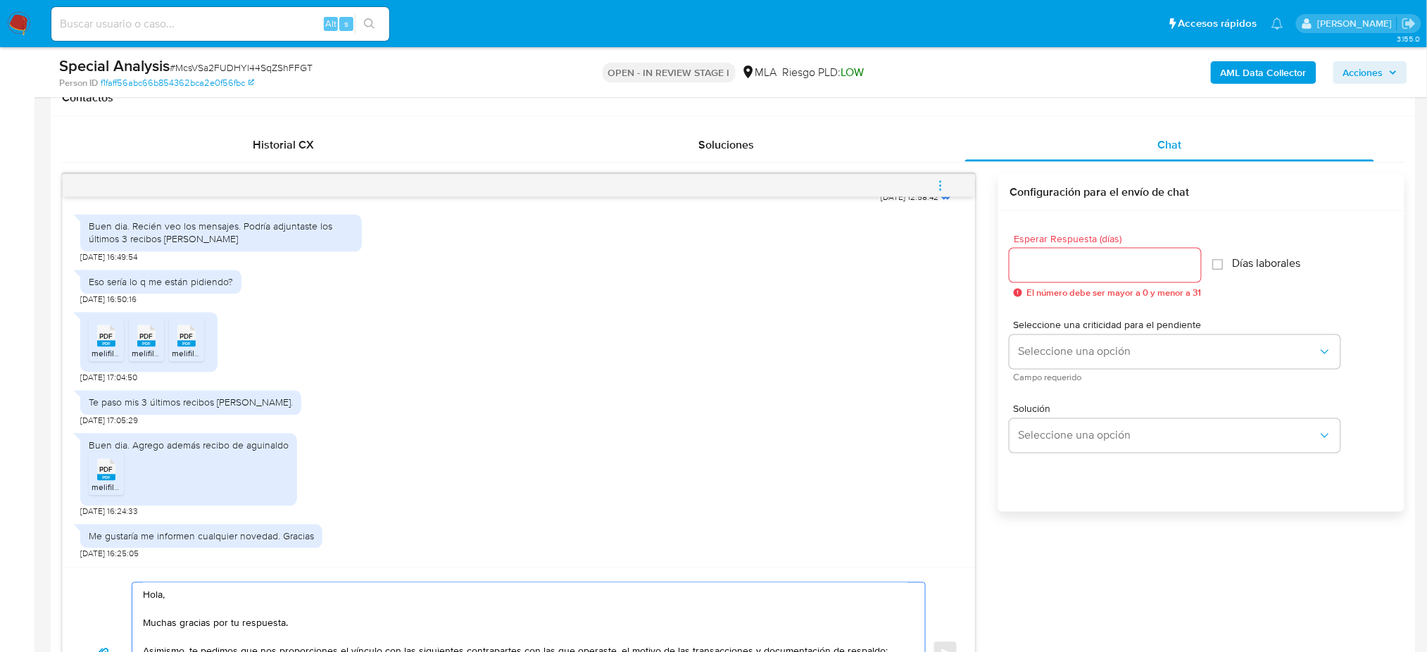
scroll to position [136, 0]
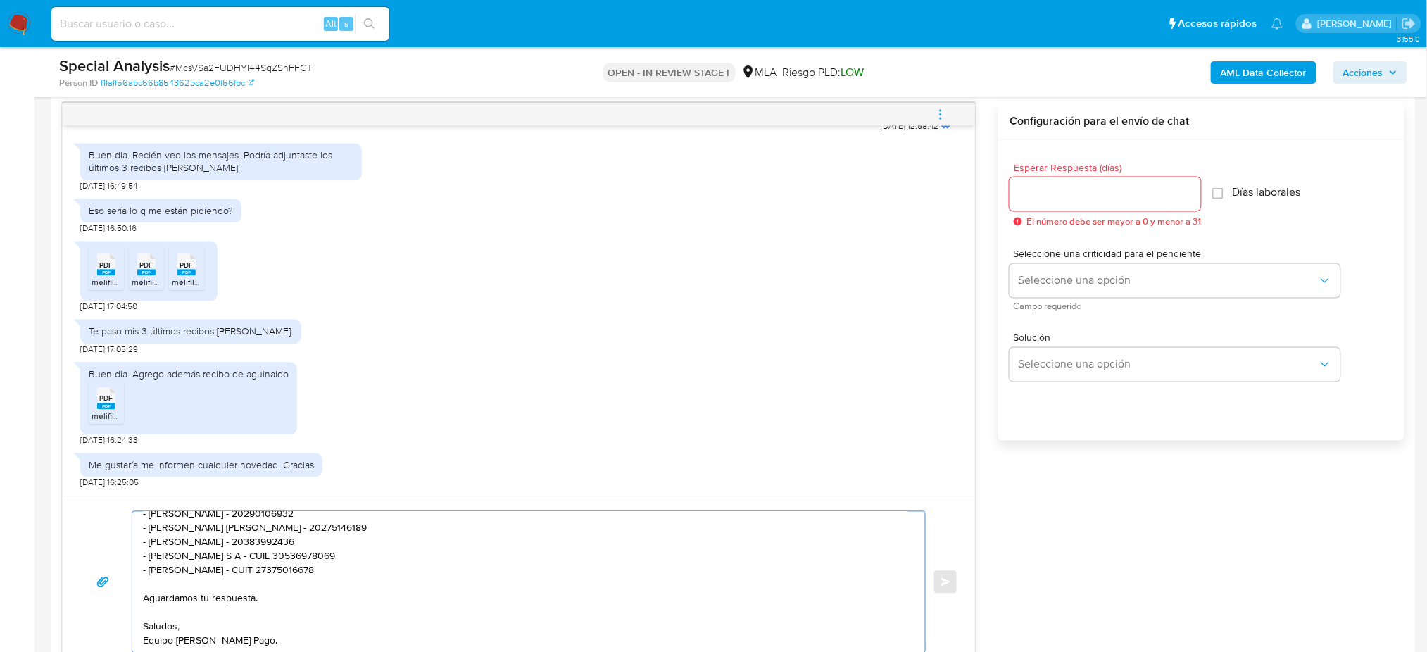
type textarea "Hola, Muchas gracias por tu respuesta. Asimismo, te pedimos que nos proporcione…"
click at [1055, 201] on input "Esperar Respuesta (días)" at bounding box center [1105, 194] width 191 height 18
type input "2"
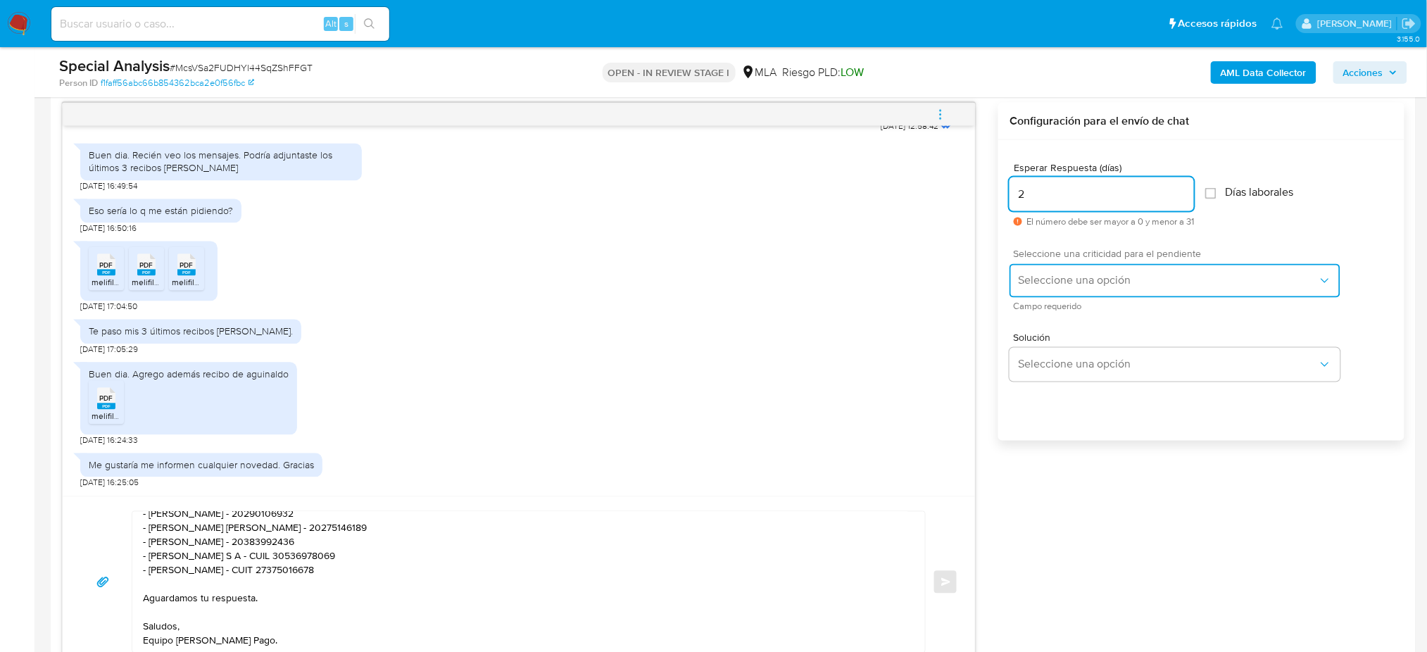
click at [1029, 280] on span "Seleccione una opción" at bounding box center [1168, 281] width 300 height 14
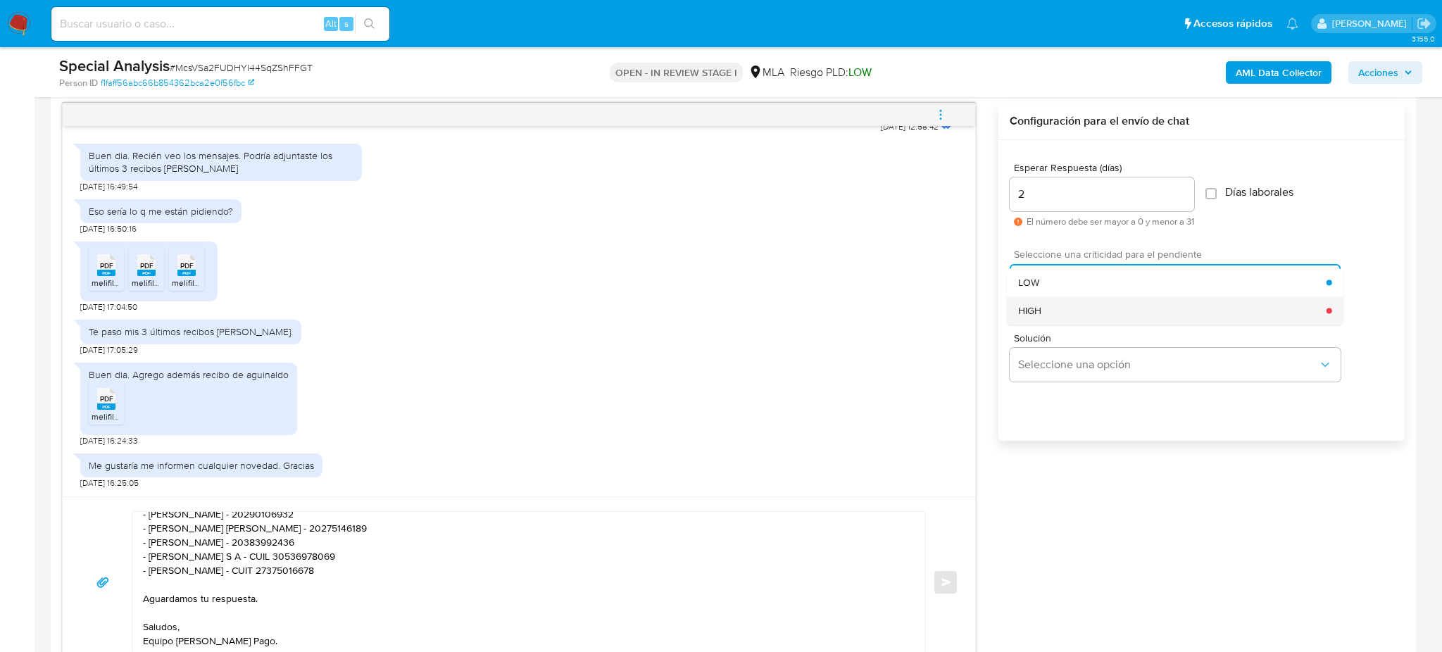
click at [1041, 315] on span "HIGH" at bounding box center [1029, 310] width 23 height 13
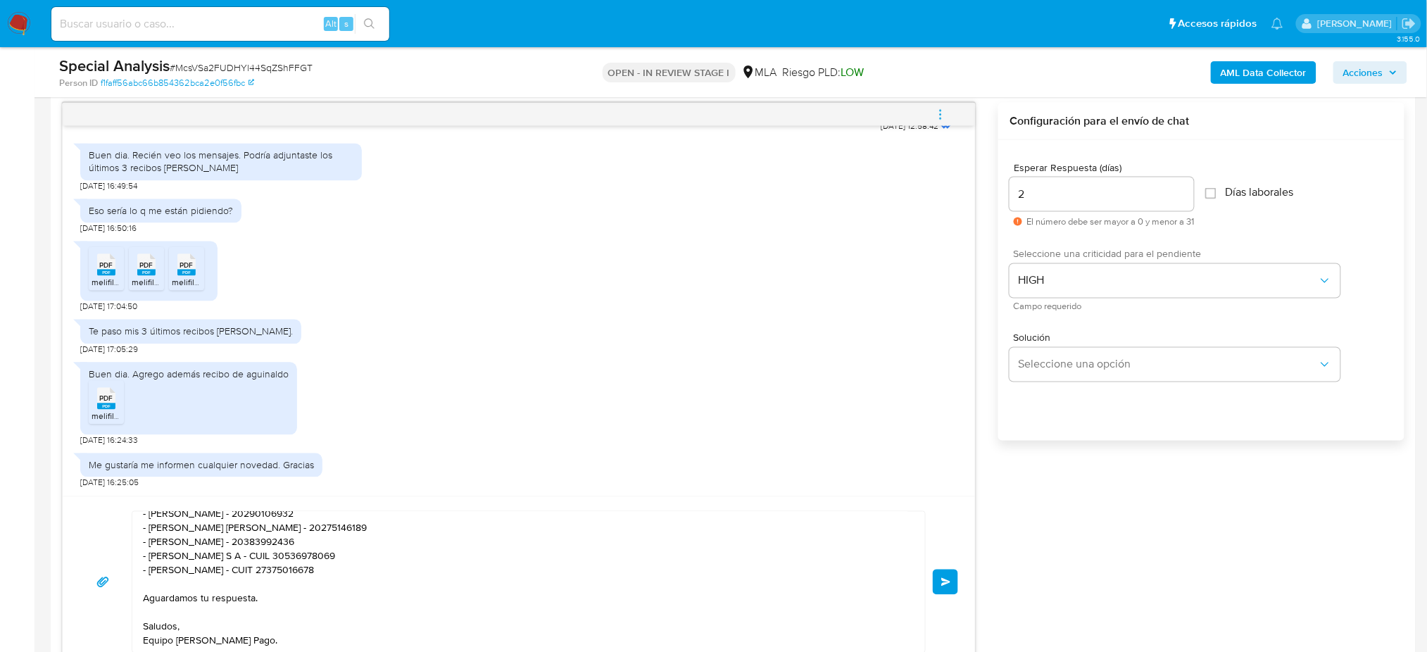
click at [960, 593] on div "Hola, Muchas gracias por tu respuesta. Asimismo, te pedimos que nos proporcione…" at bounding box center [519, 581] width 912 height 171
click at [945, 579] on span "Enviar" at bounding box center [946, 582] width 10 height 8
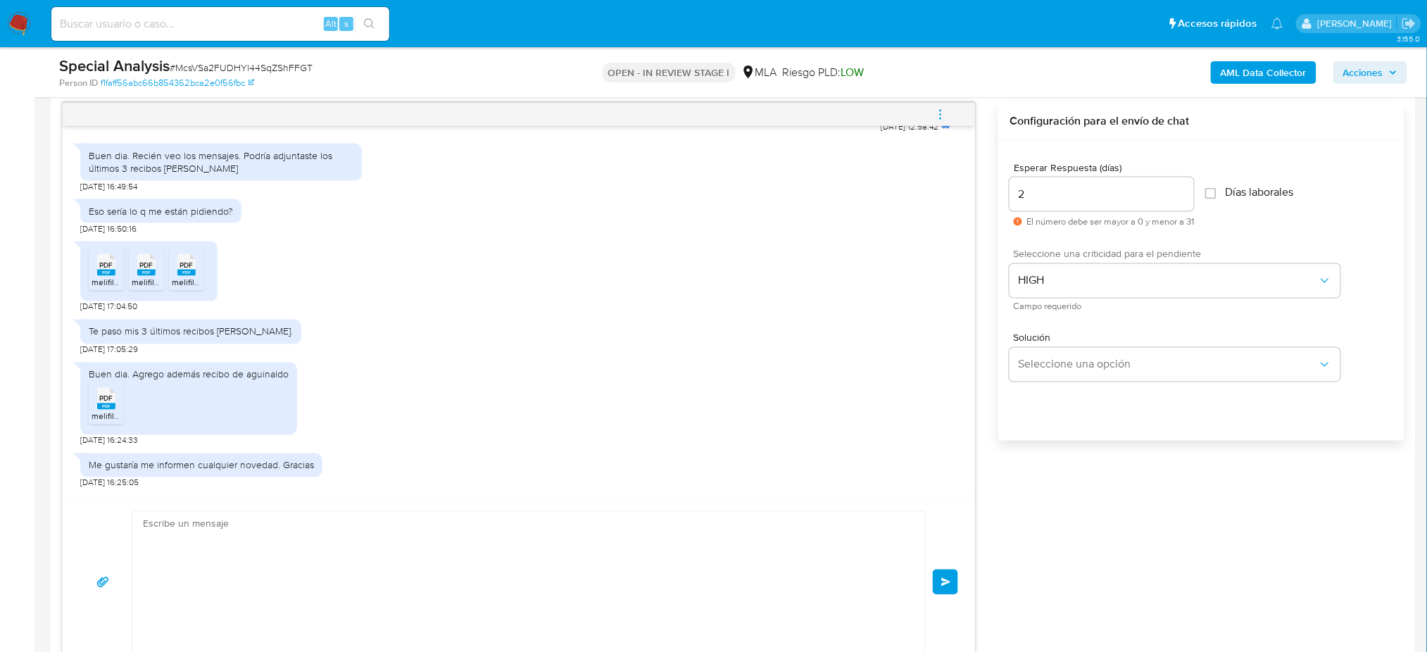
scroll to position [1388, 0]
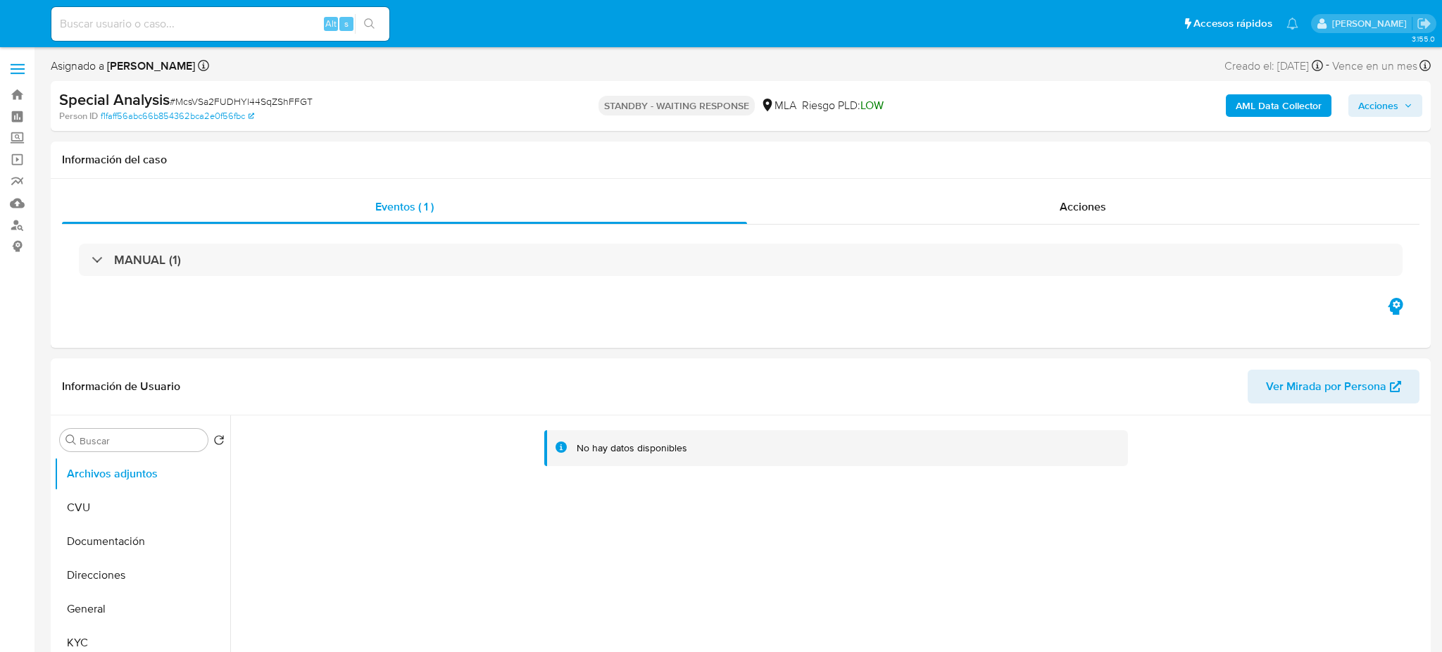
select select "10"
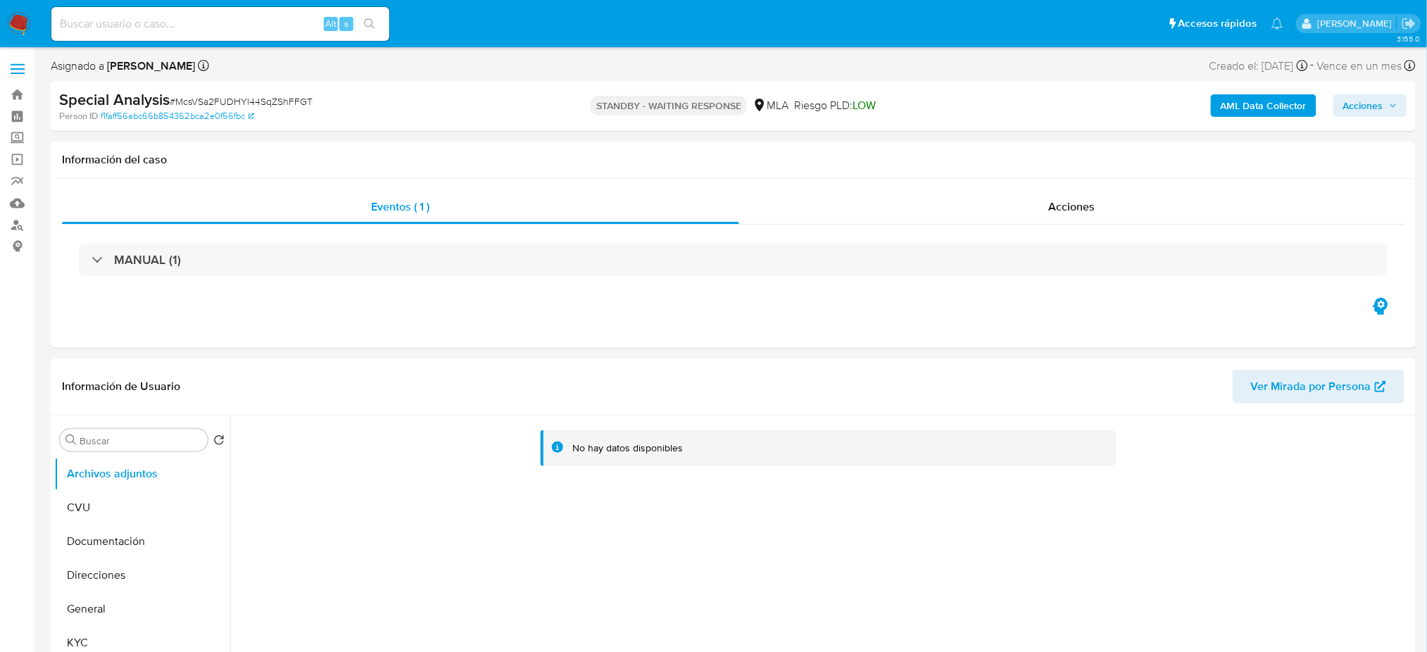
click at [242, 30] on input at bounding box center [220, 24] width 338 height 18
paste input "6BIjwoBKLrdEjWIcCEawanhv"
type input "6BIjwoBKLrdEjWIcCEawanhv"
select select "10"
click at [253, 94] on span "# 6BIjwoBKLrdEjWIcCEawanhv" at bounding box center [234, 101] width 128 height 14
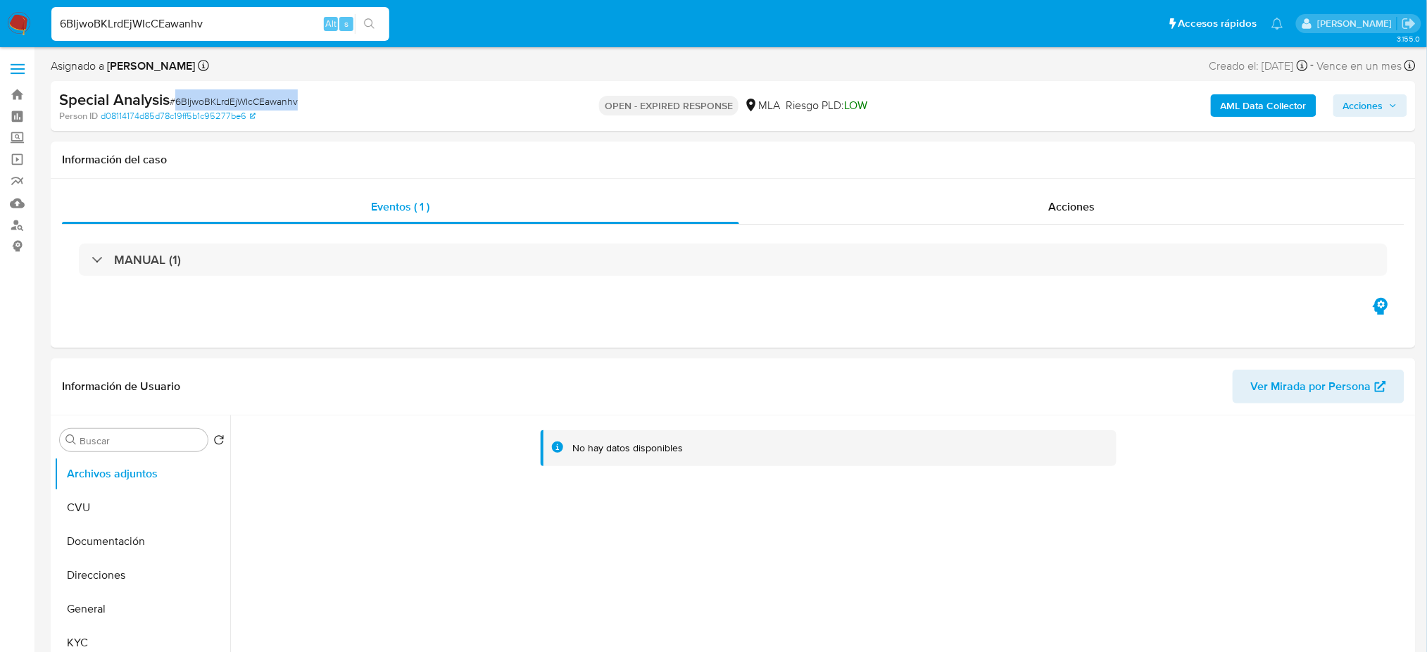
click at [253, 94] on span "# 6BIjwoBKLrdEjWIcCEawanhv" at bounding box center [234, 101] width 128 height 14
copy span "6BIjwoBKLrdEjWIcCEawanhv"
click at [18, 27] on img at bounding box center [19, 24] width 24 height 24
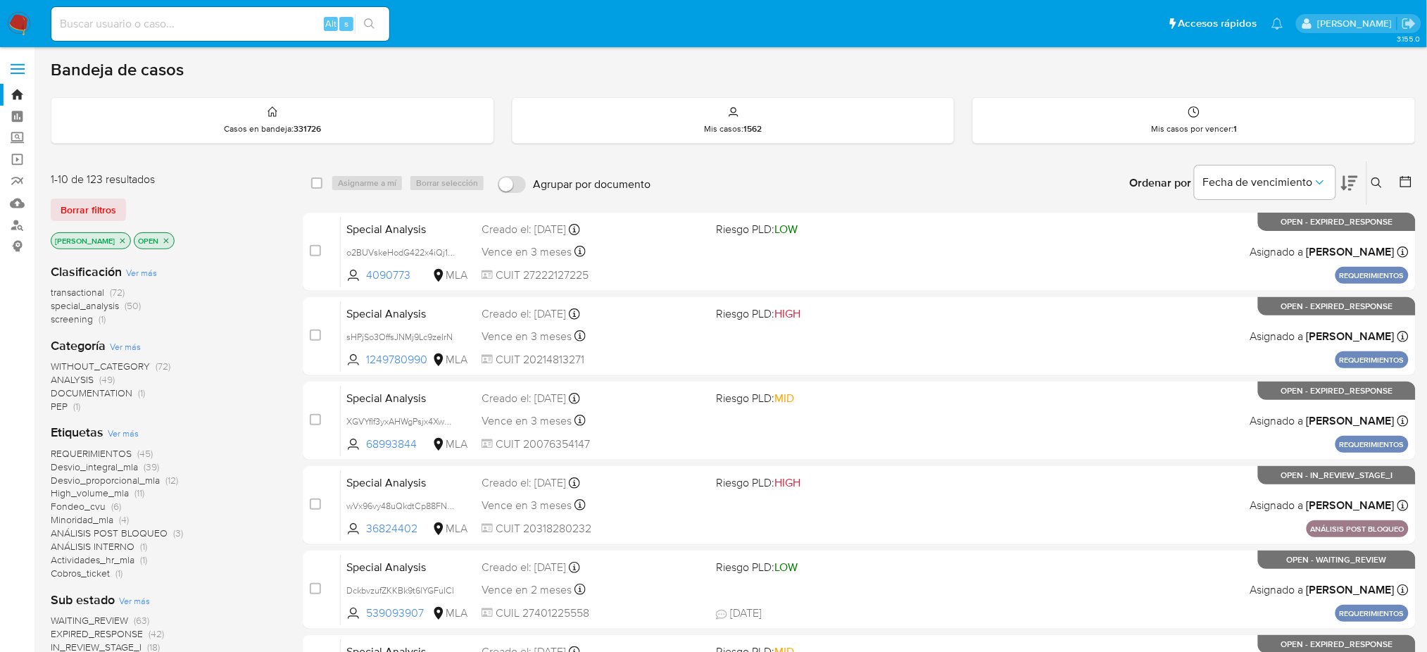
click at [1376, 189] on button at bounding box center [1378, 183] width 23 height 17
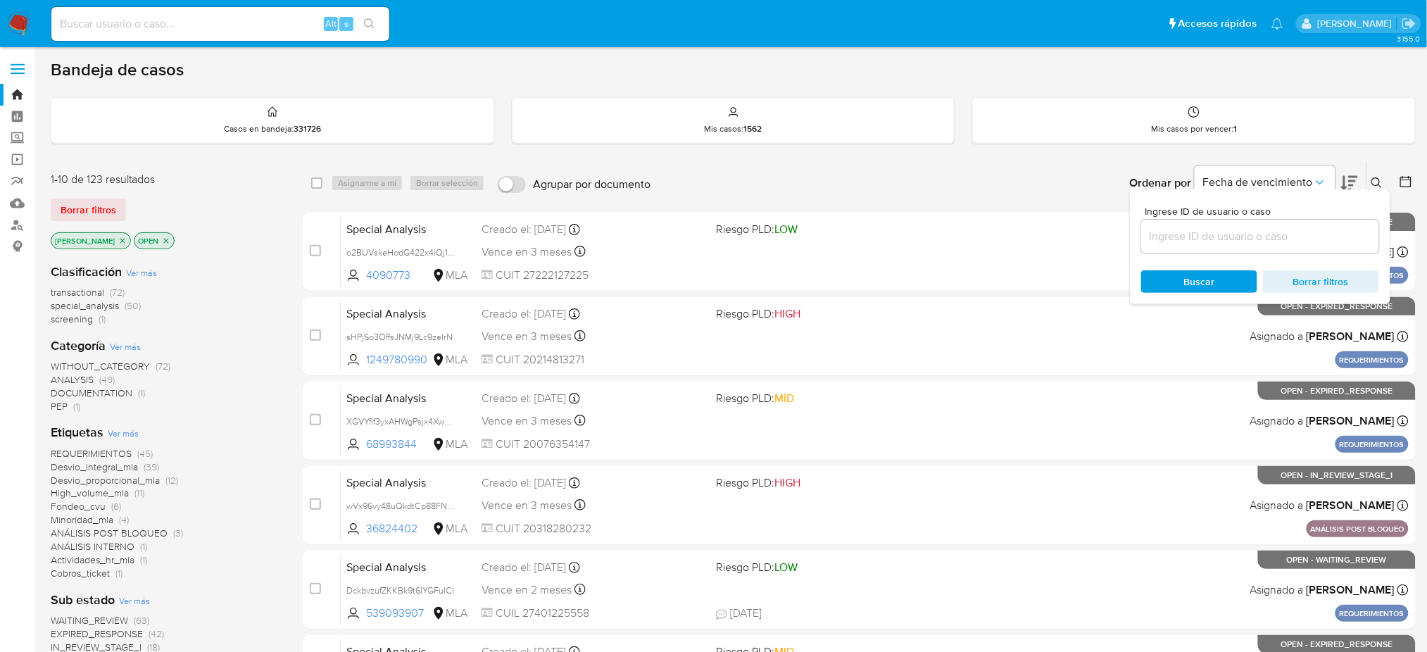
click at [1236, 237] on input at bounding box center [1260, 236] width 238 height 18
type input "6BIjwoBKLrdEjWIcCEawanhv"
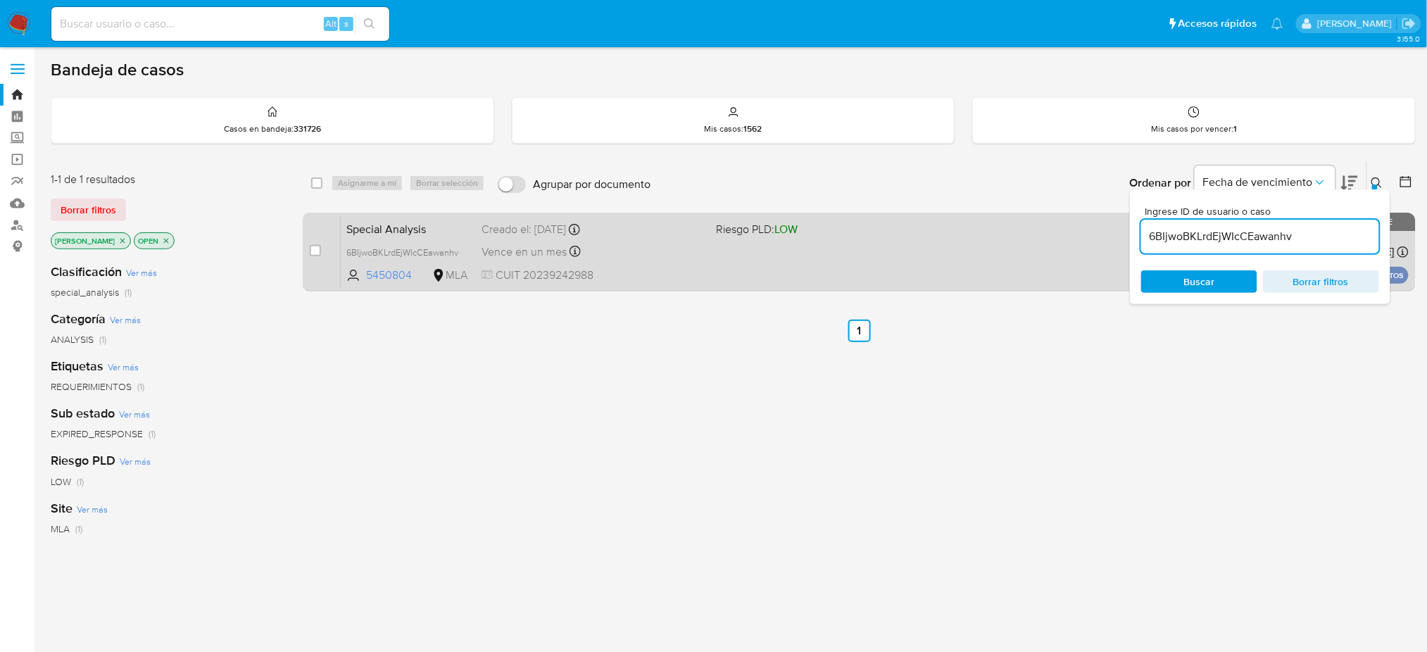
click at [313, 244] on div "case-item-checkbox" at bounding box center [315, 251] width 11 height 14
click at [310, 249] on input "checkbox" at bounding box center [315, 250] width 11 height 11
checkbox input "true"
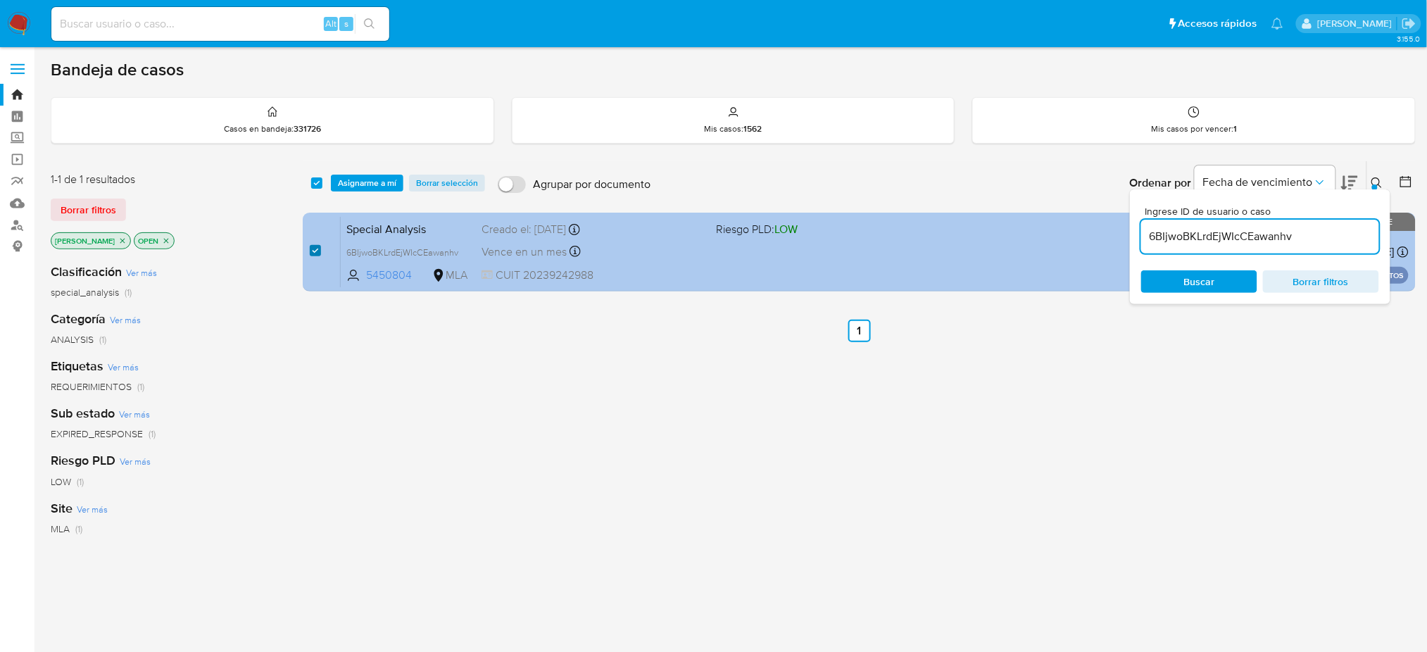
checkbox input "true"
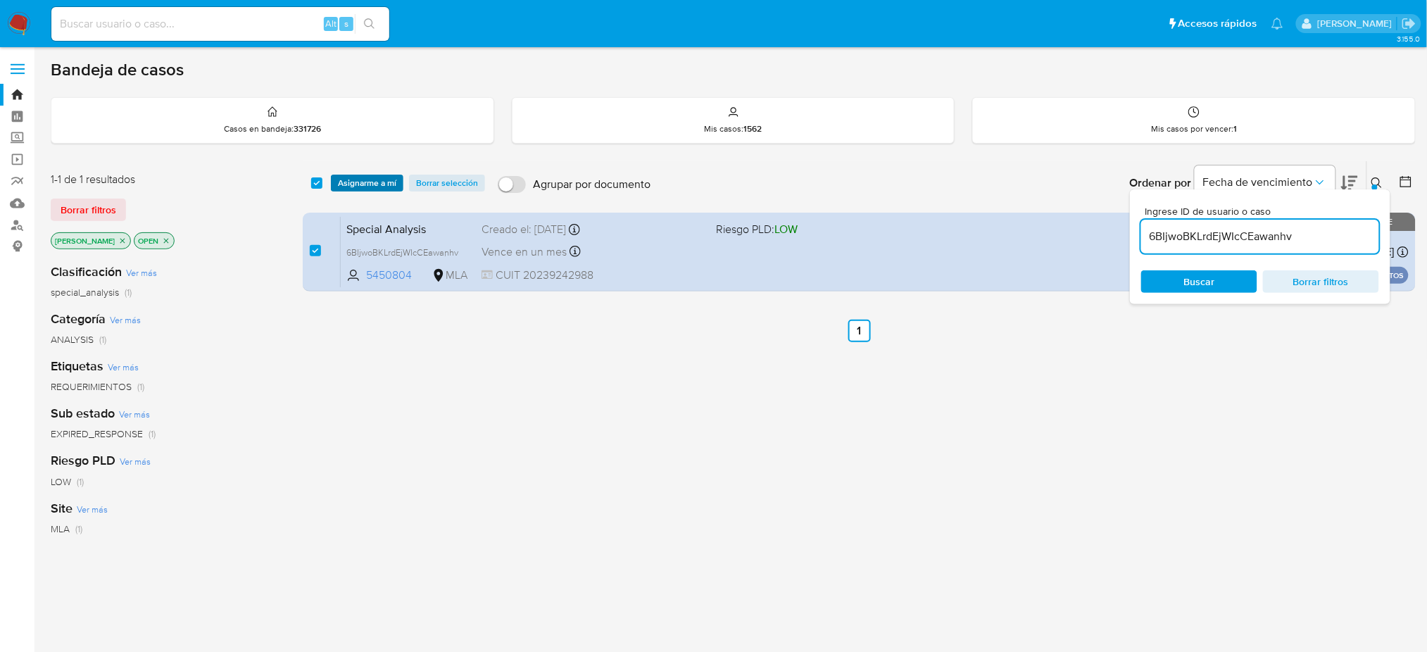
click at [361, 189] on span "Asignarme a mí" at bounding box center [367, 183] width 58 height 14
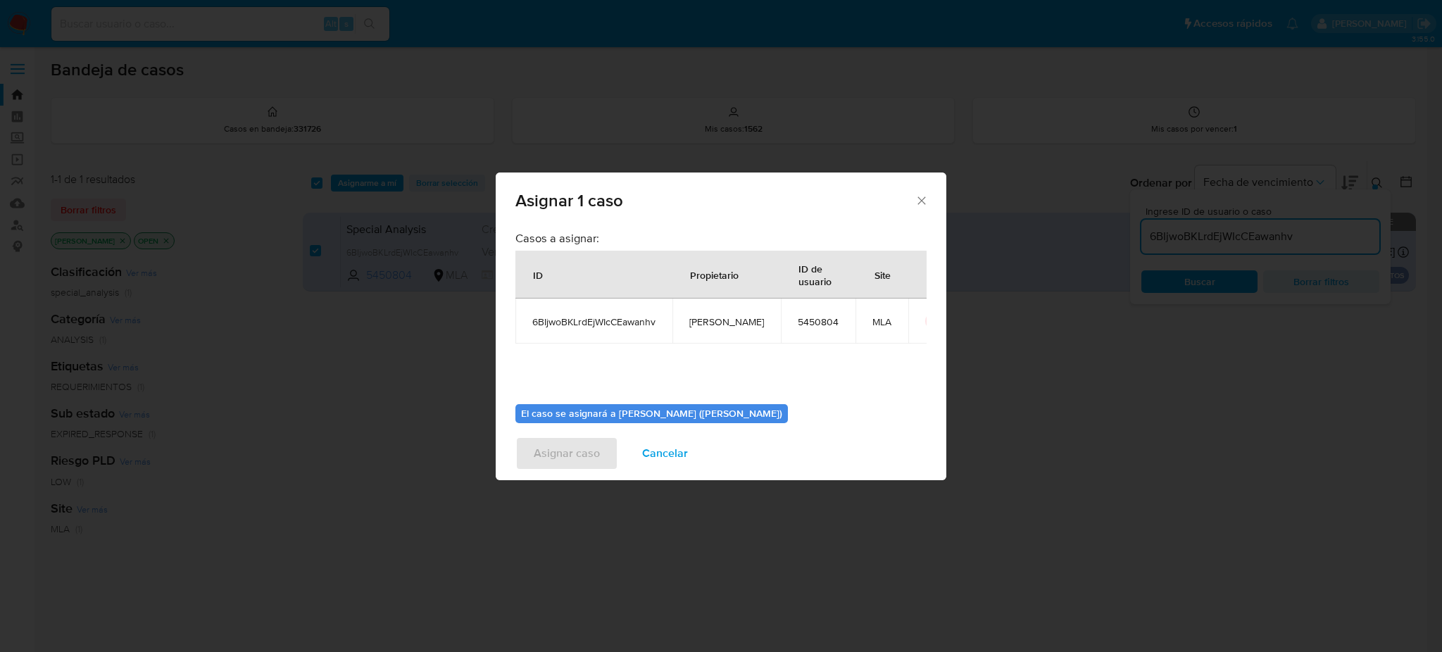
click at [717, 313] on td "[PERSON_NAME]" at bounding box center [726, 320] width 108 height 45
copy span "[PERSON_NAME]"
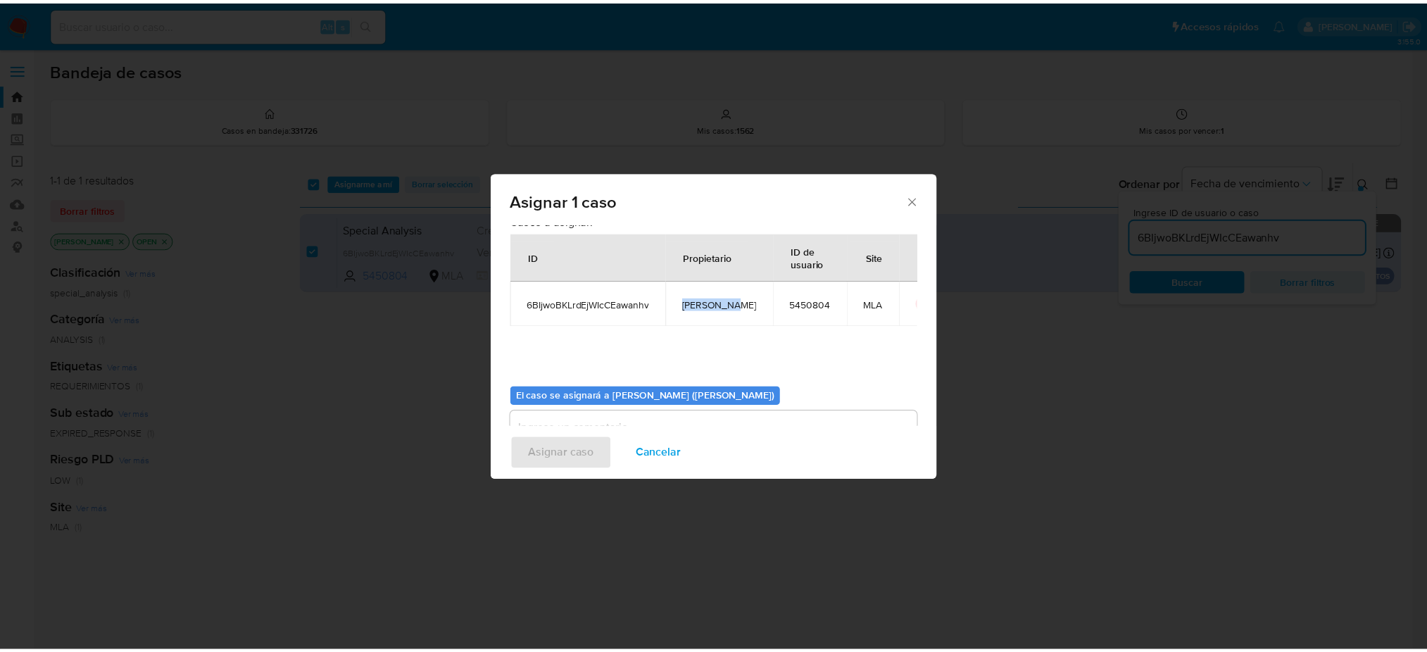
scroll to position [72, 0]
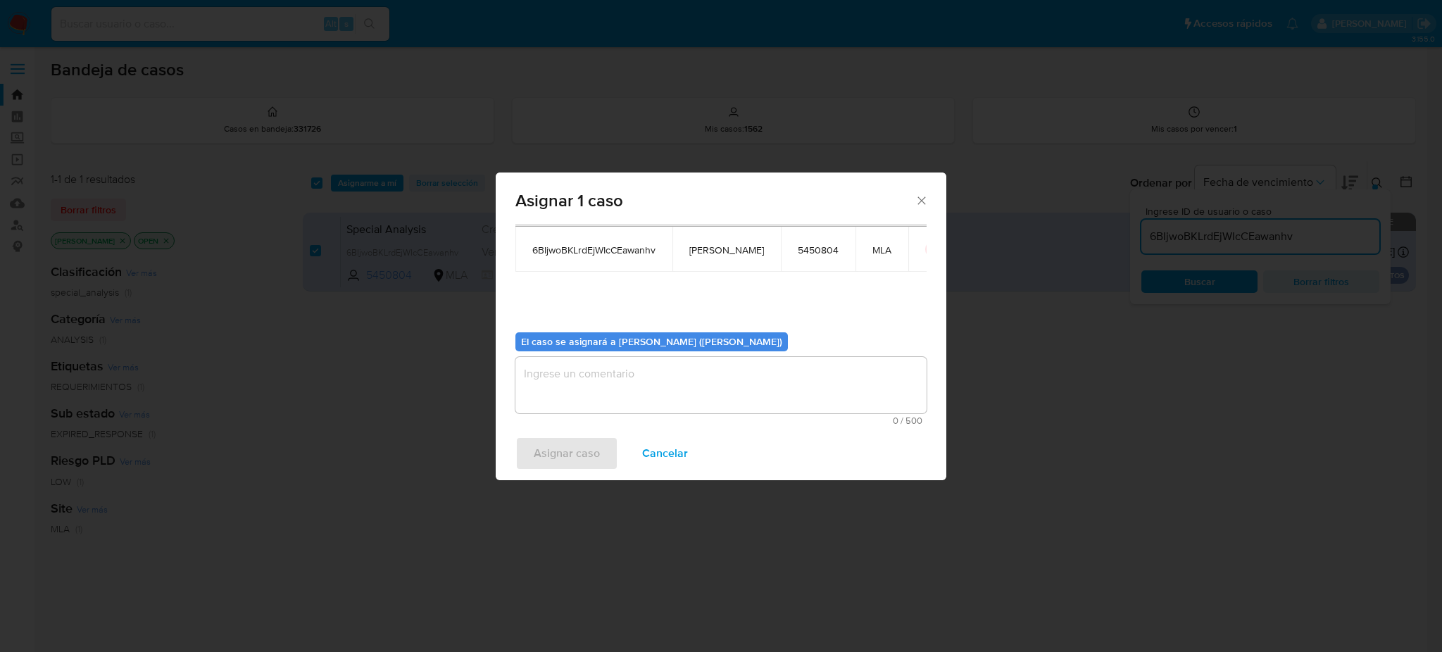
click at [617, 378] on textarea "assign-modal" at bounding box center [720, 385] width 411 height 56
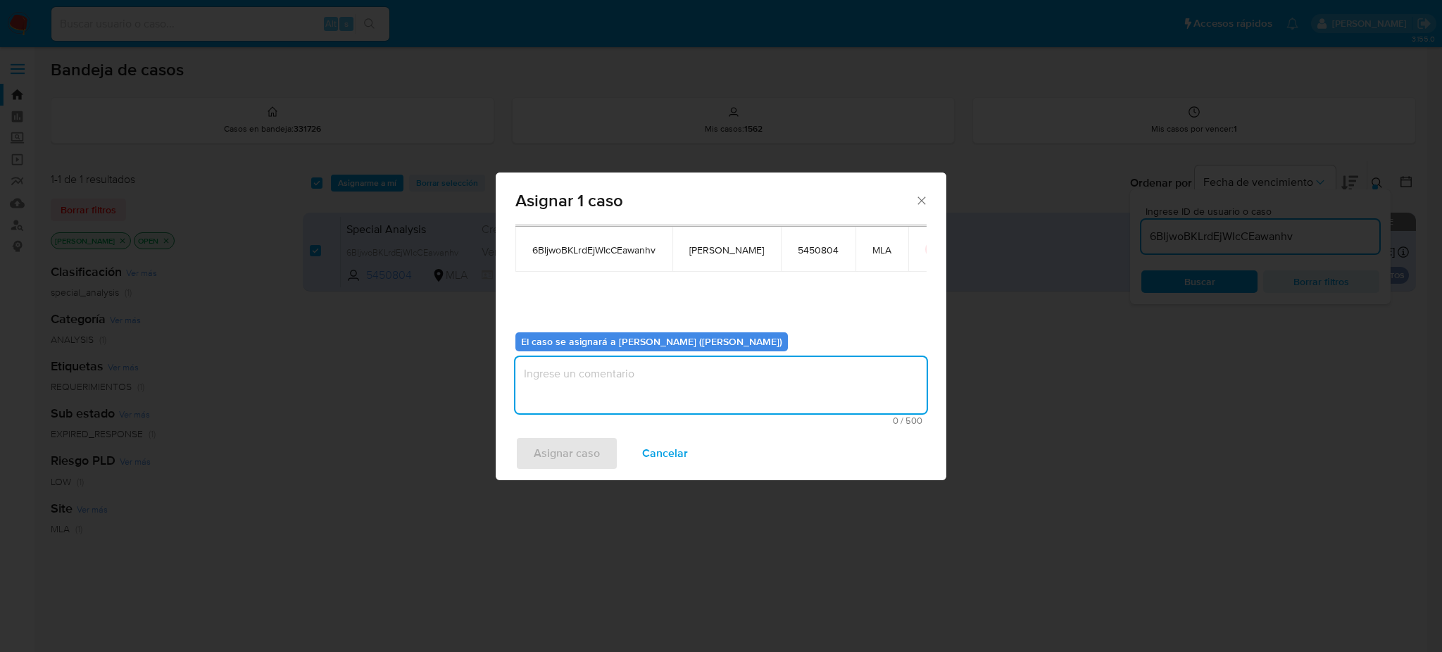
paste textarea "[PERSON_NAME]"
type textarea "[PERSON_NAME]"
click at [572, 456] on span "Asignar caso" at bounding box center [567, 453] width 66 height 31
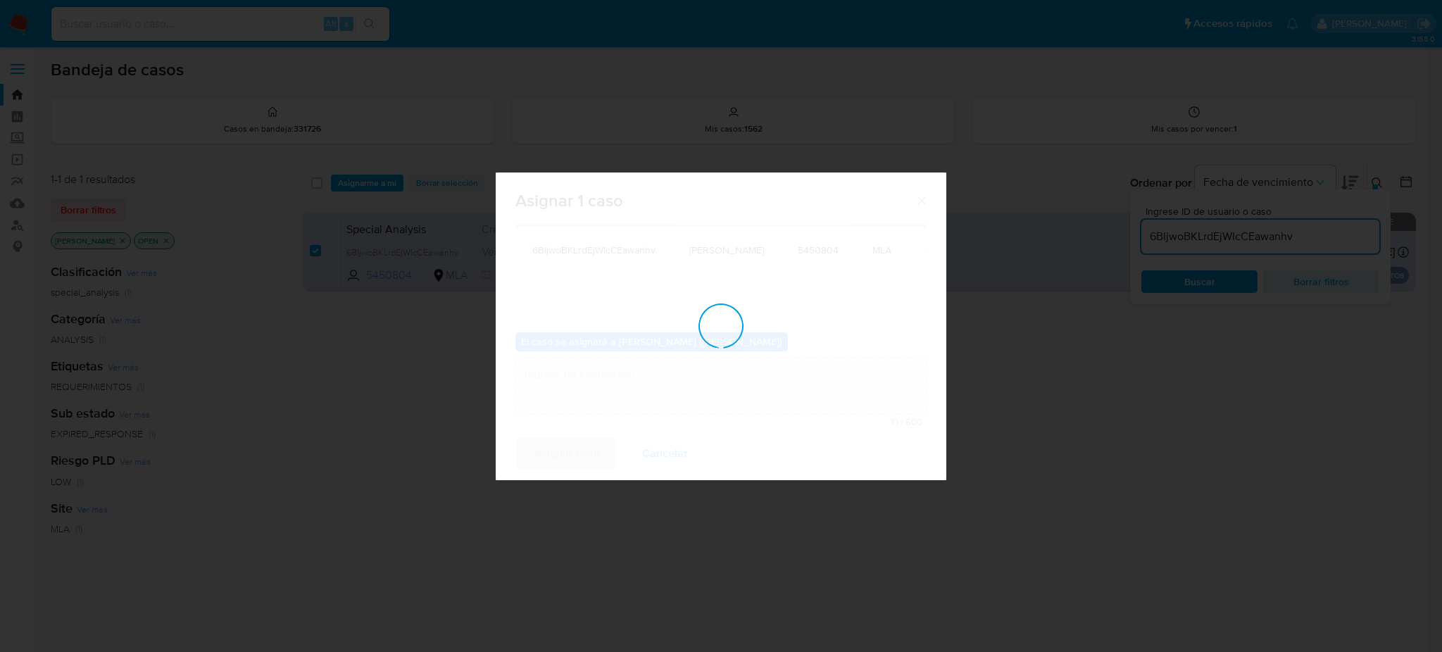
checkbox input "false"
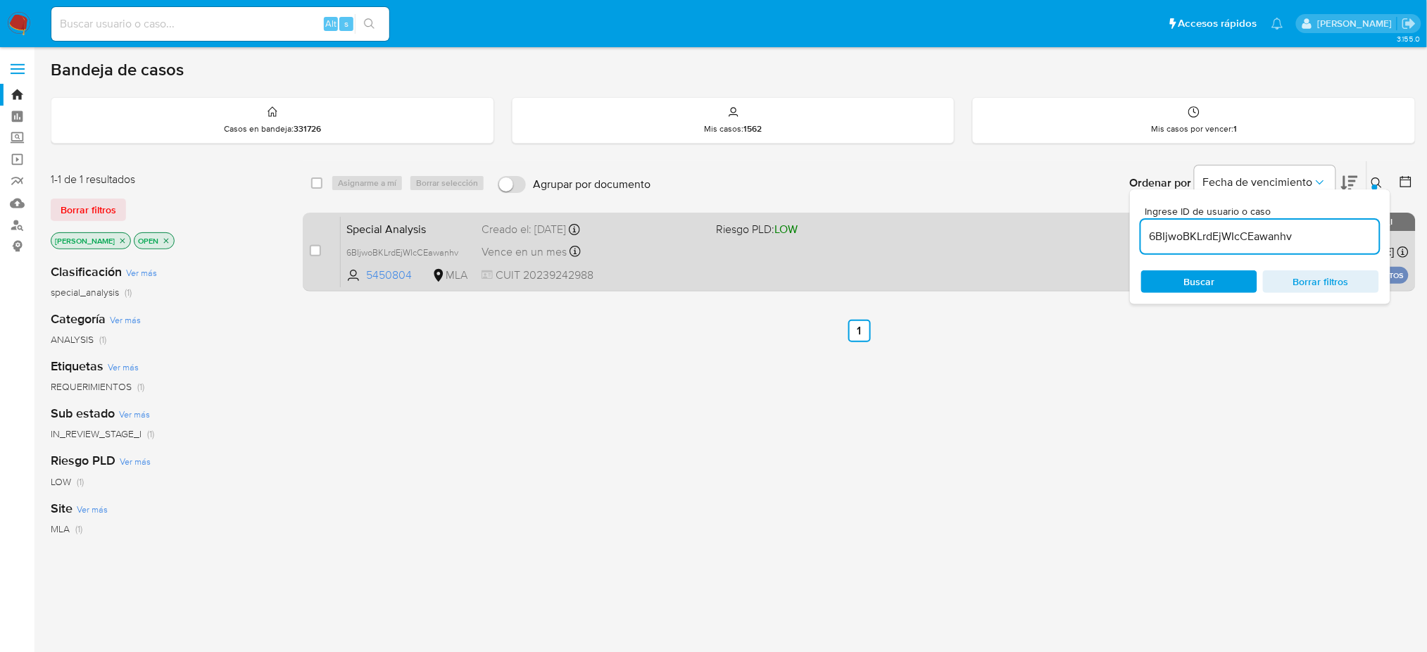
click at [684, 254] on div "Vence en un mes Vence el 15/09/2025 18:10:17" at bounding box center [593, 251] width 223 height 19
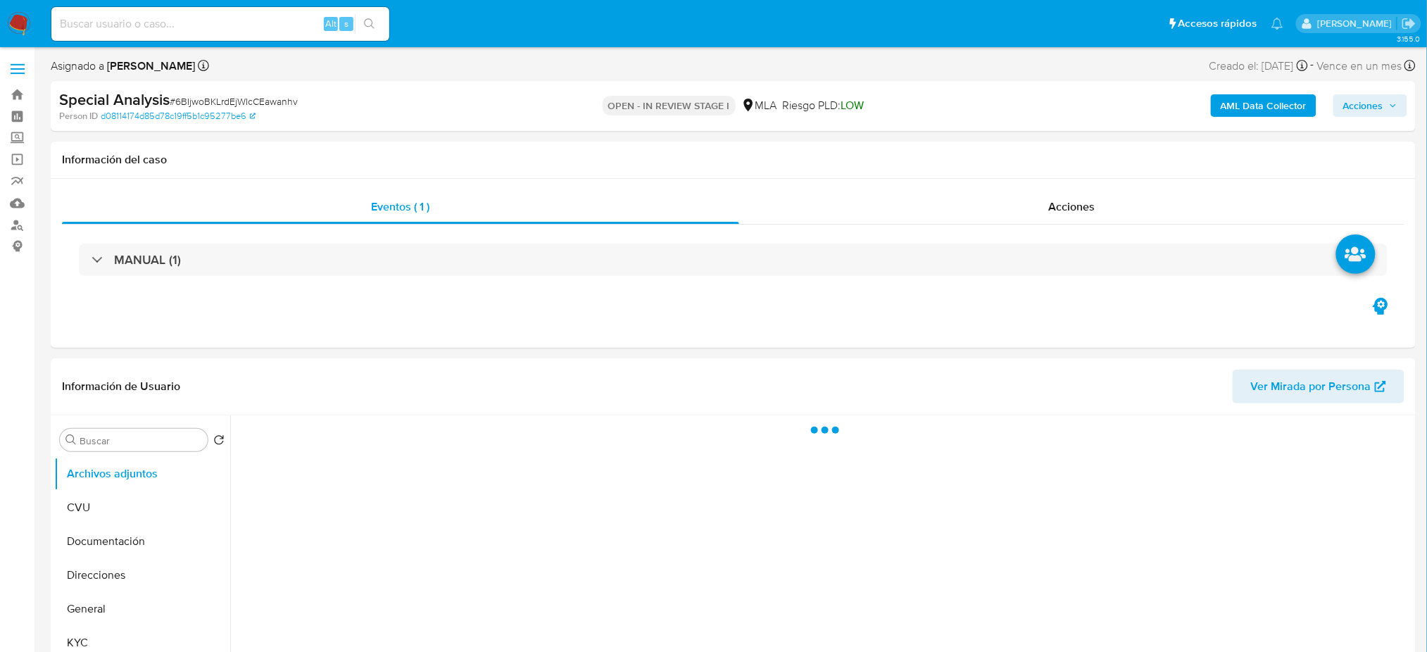
select select "10"
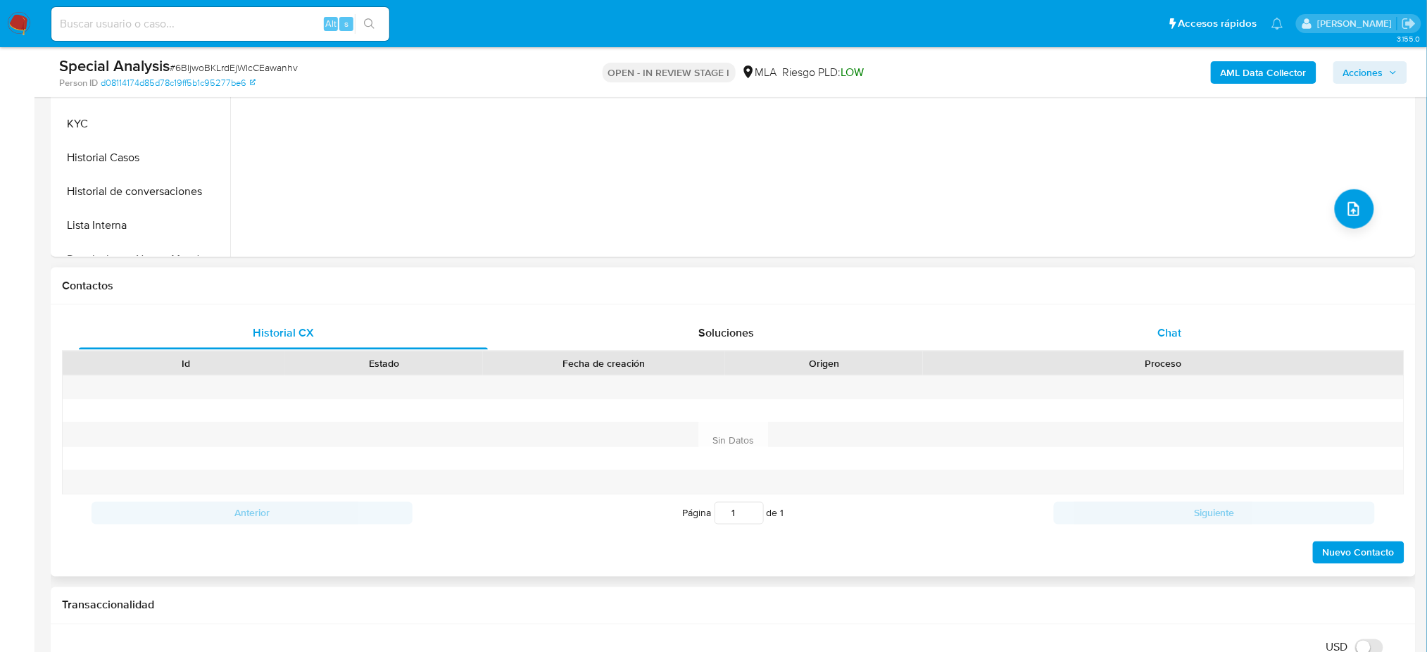
click at [1159, 320] on div "Chat" at bounding box center [1169, 333] width 409 height 34
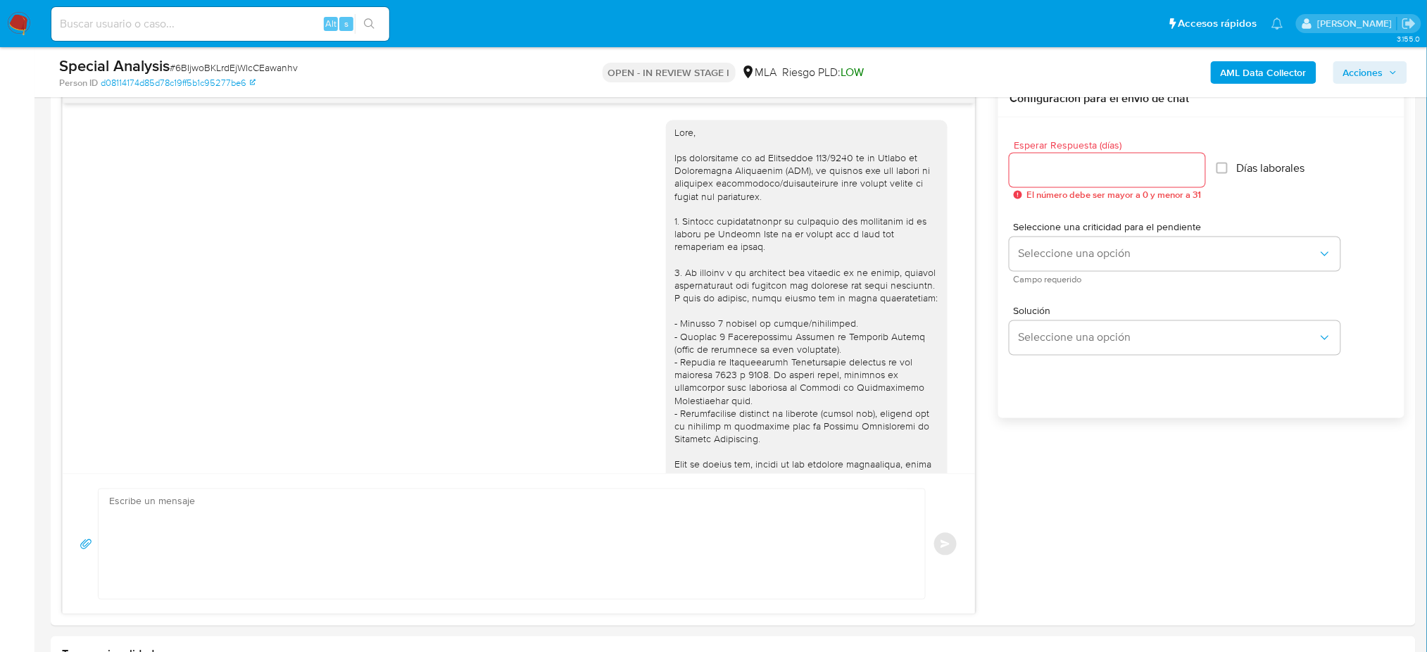
scroll to position [737, 0]
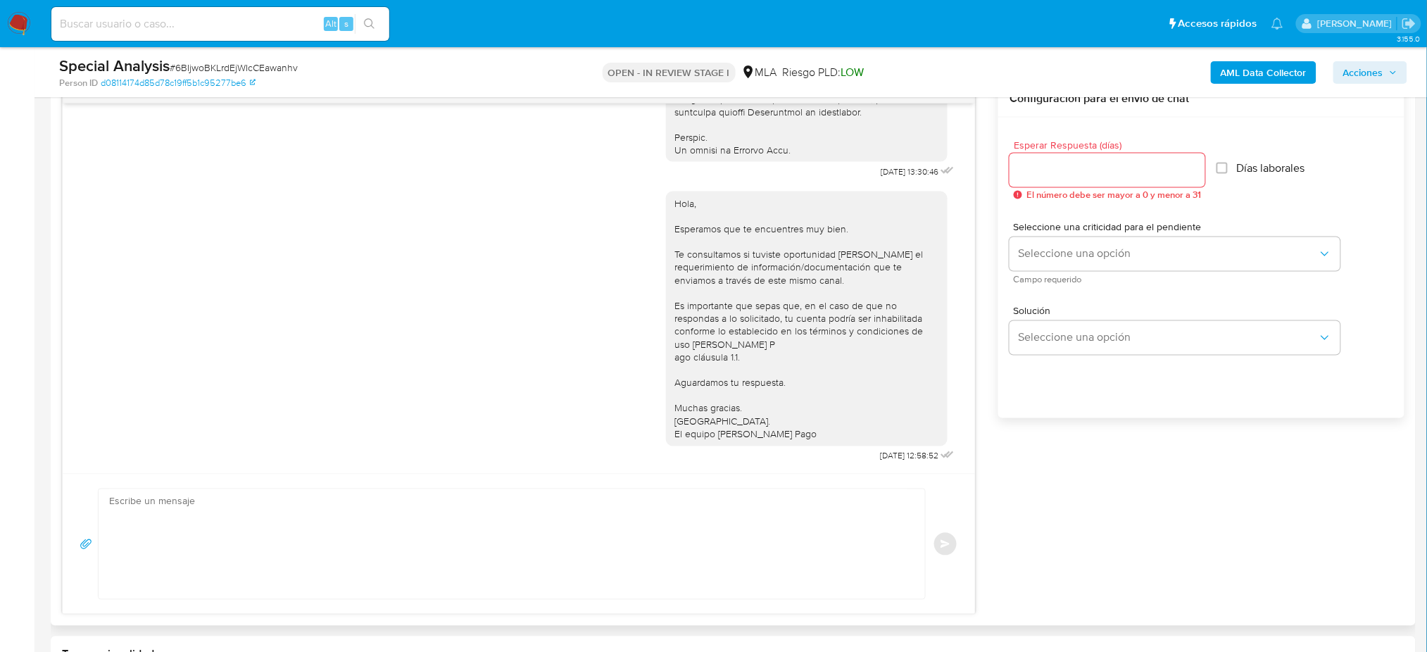
drag, startPoint x: 148, startPoint y: 537, endPoint x: 390, endPoint y: 517, distance: 243.0
click at [148, 536] on textarea at bounding box center [508, 544] width 798 height 110
paste textarea "Hola, Esperamos que te encuentres muy bien. Te consultamos si tuviste oportunid…"
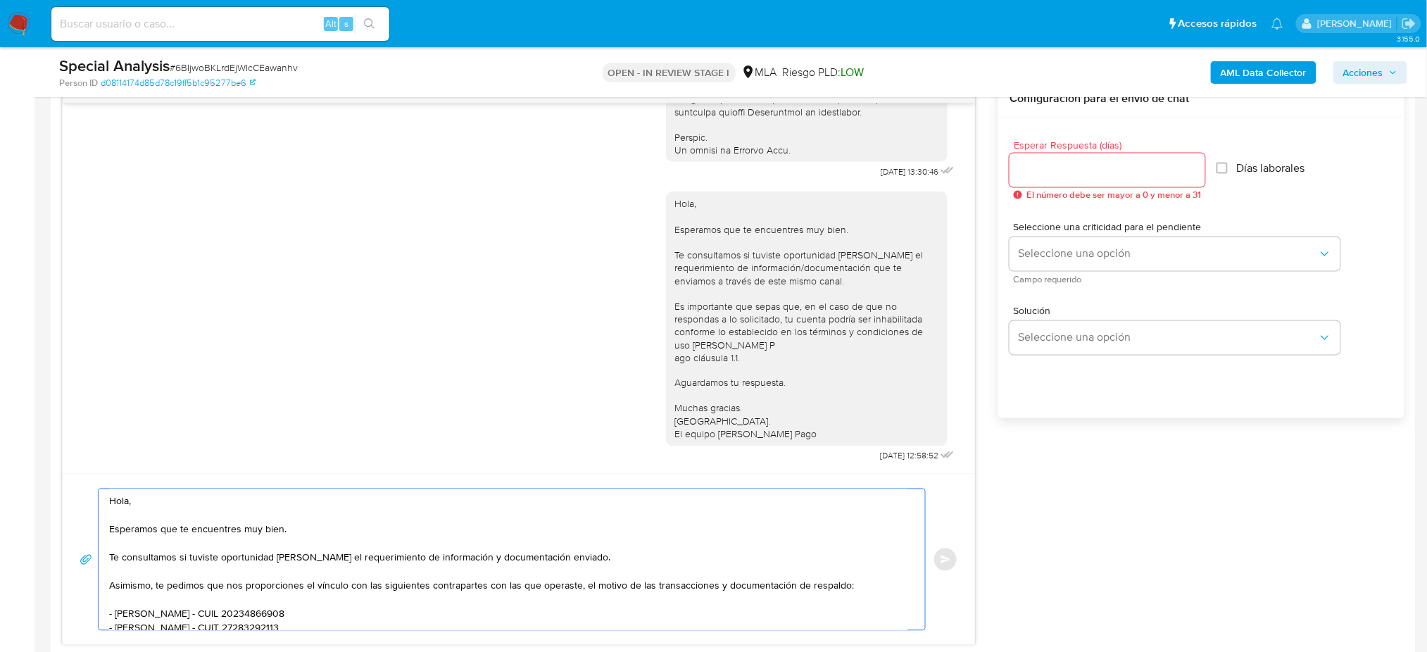
scroll to position [178, 0]
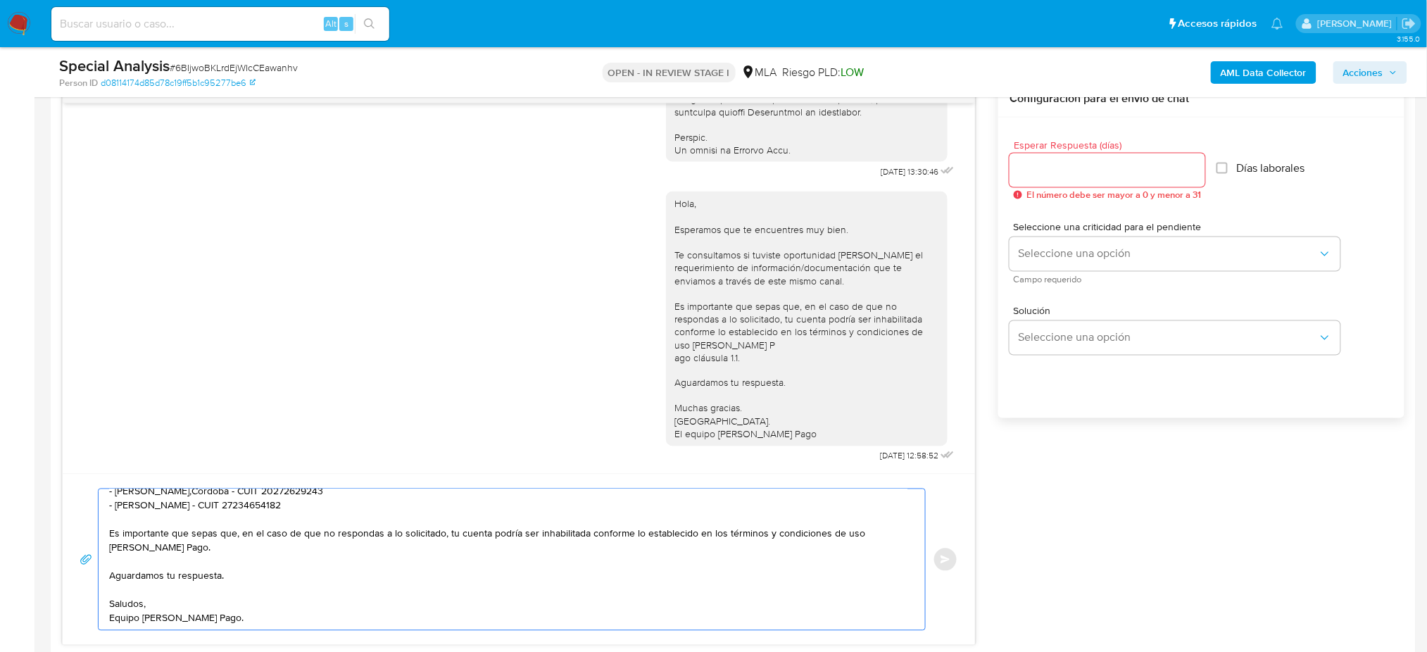
type textarea "Hola, Esperamos que te encuentres muy bien. Te consultamos si tuviste oportunid…"
click at [1052, 169] on input "Esperar Respuesta (días)" at bounding box center [1108, 170] width 196 height 18
type input "2"
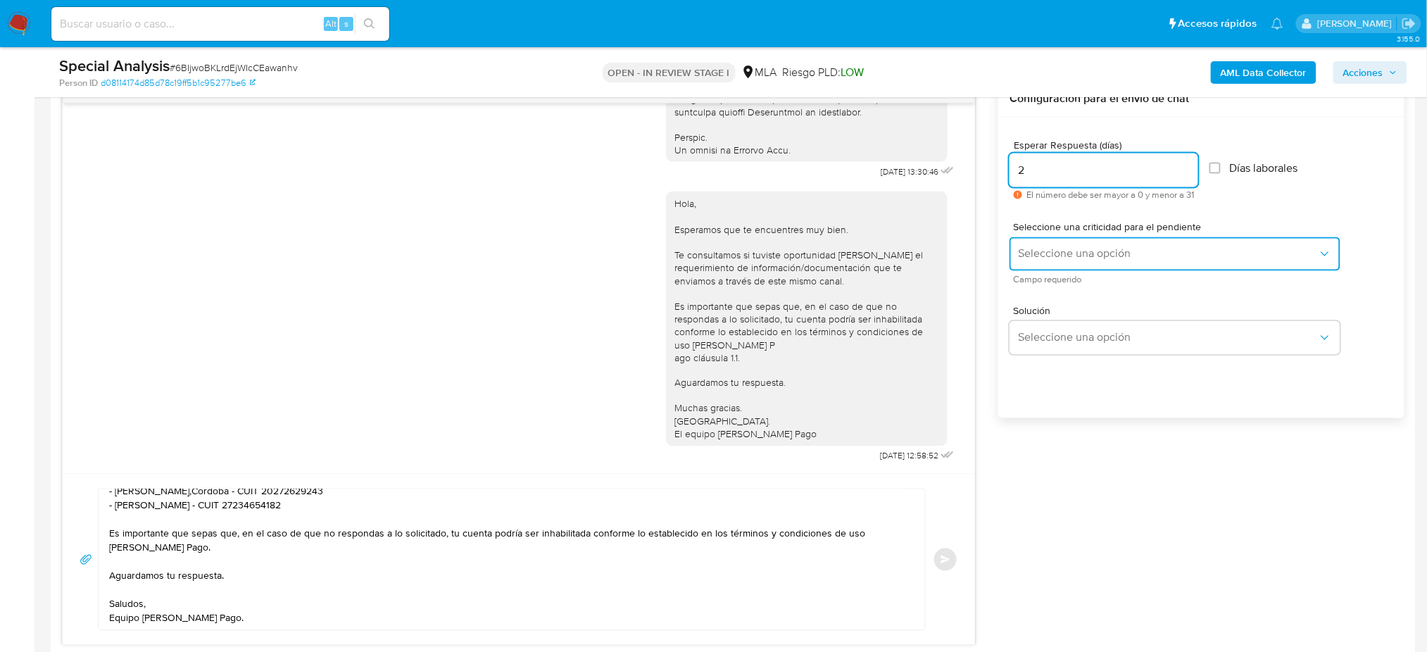
click at [1019, 262] on button "Seleccione una opción" at bounding box center [1175, 254] width 331 height 34
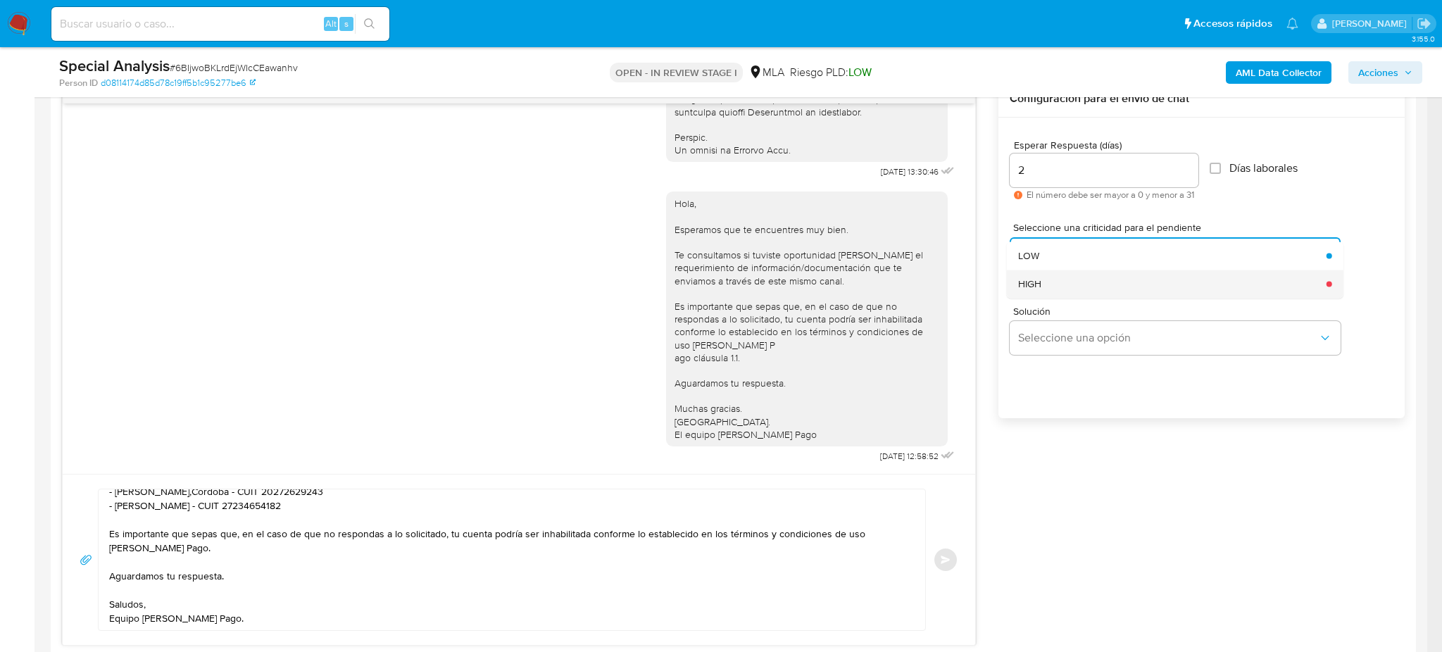
click at [1025, 291] on div "HIGH" at bounding box center [1168, 284] width 300 height 28
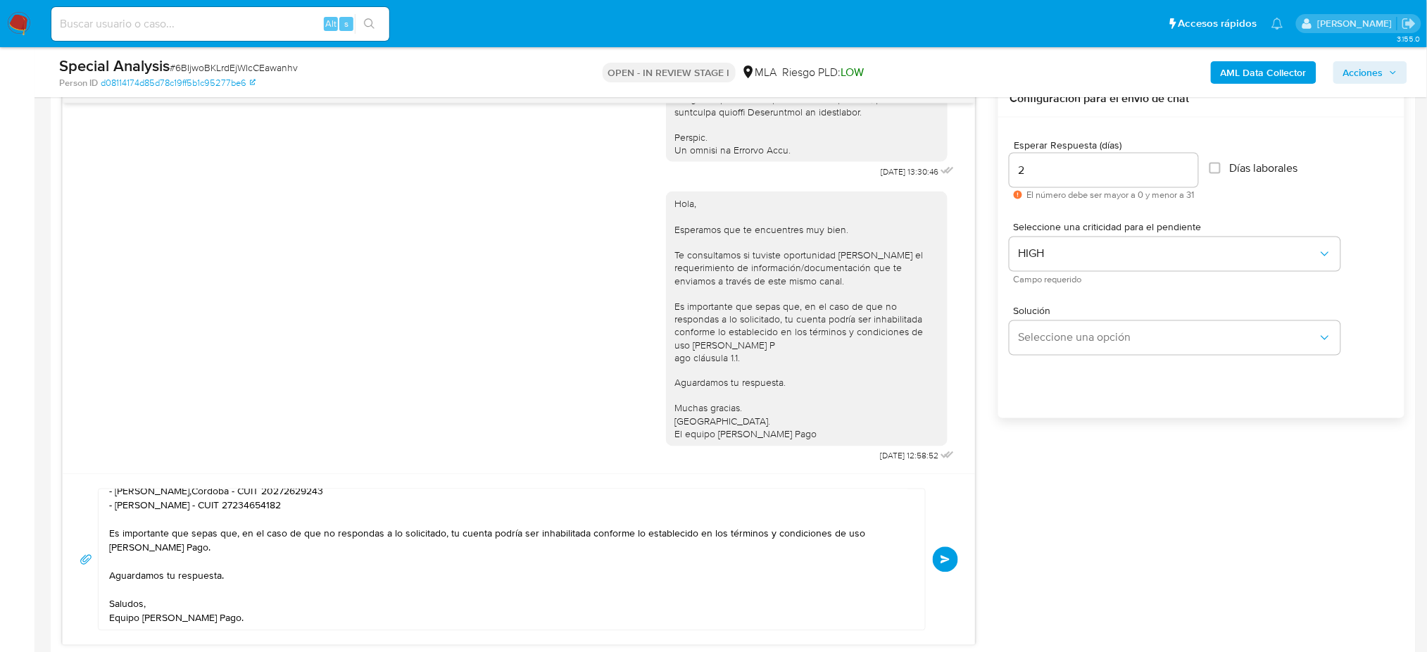
click at [945, 561] on span "Enviar" at bounding box center [946, 559] width 10 height 8
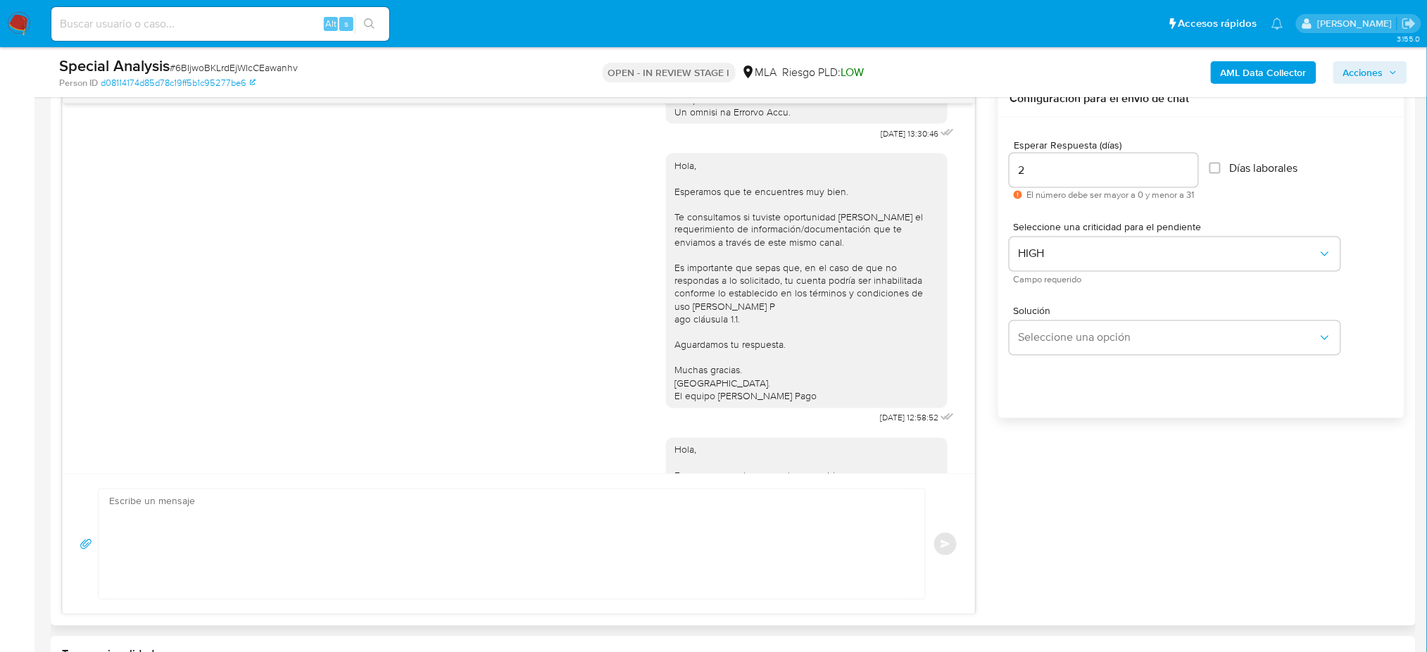
scroll to position [1112, 0]
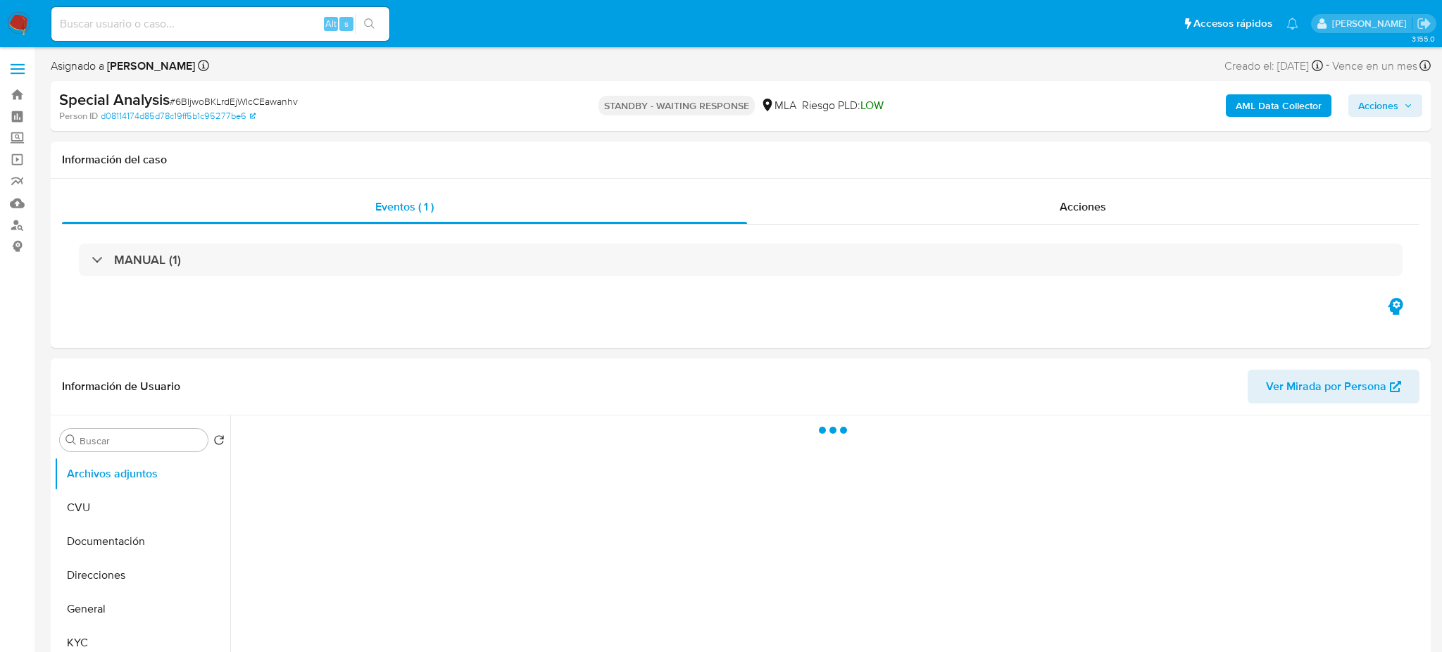
select select "10"
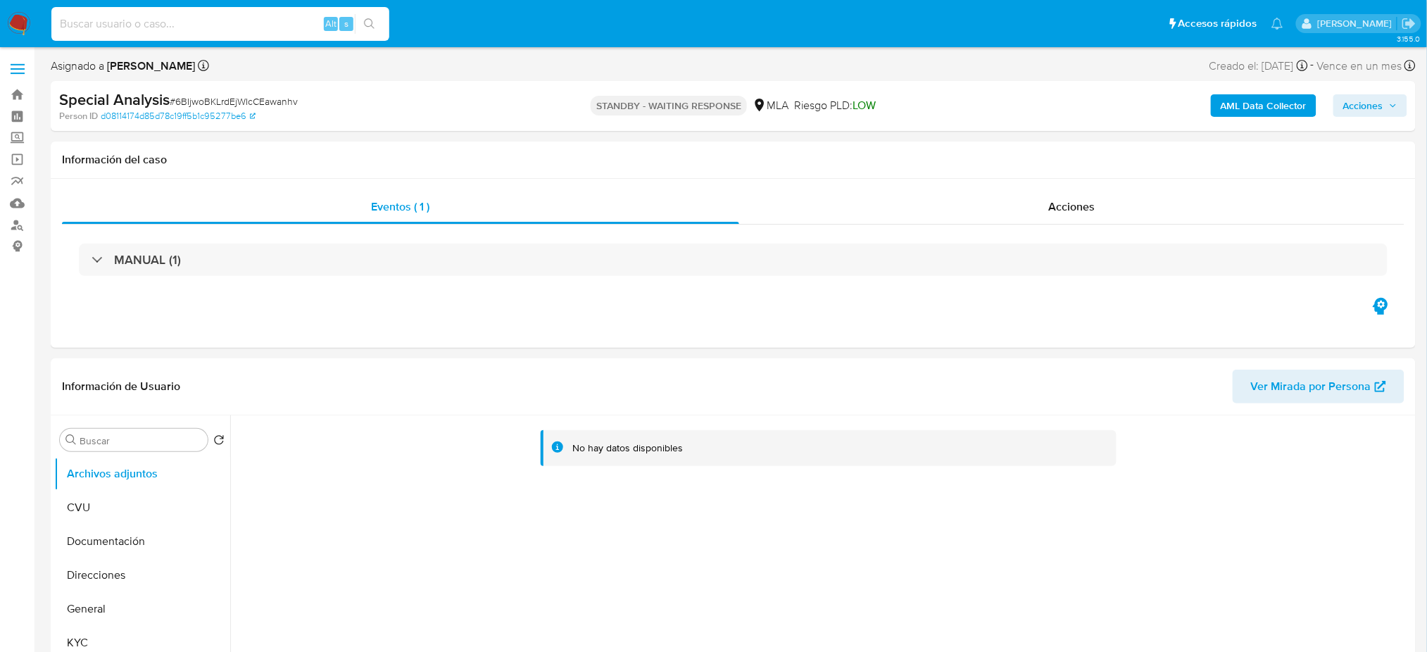
click at [296, 25] on input at bounding box center [220, 24] width 338 height 18
paste input "224168330"
type input "224168330"
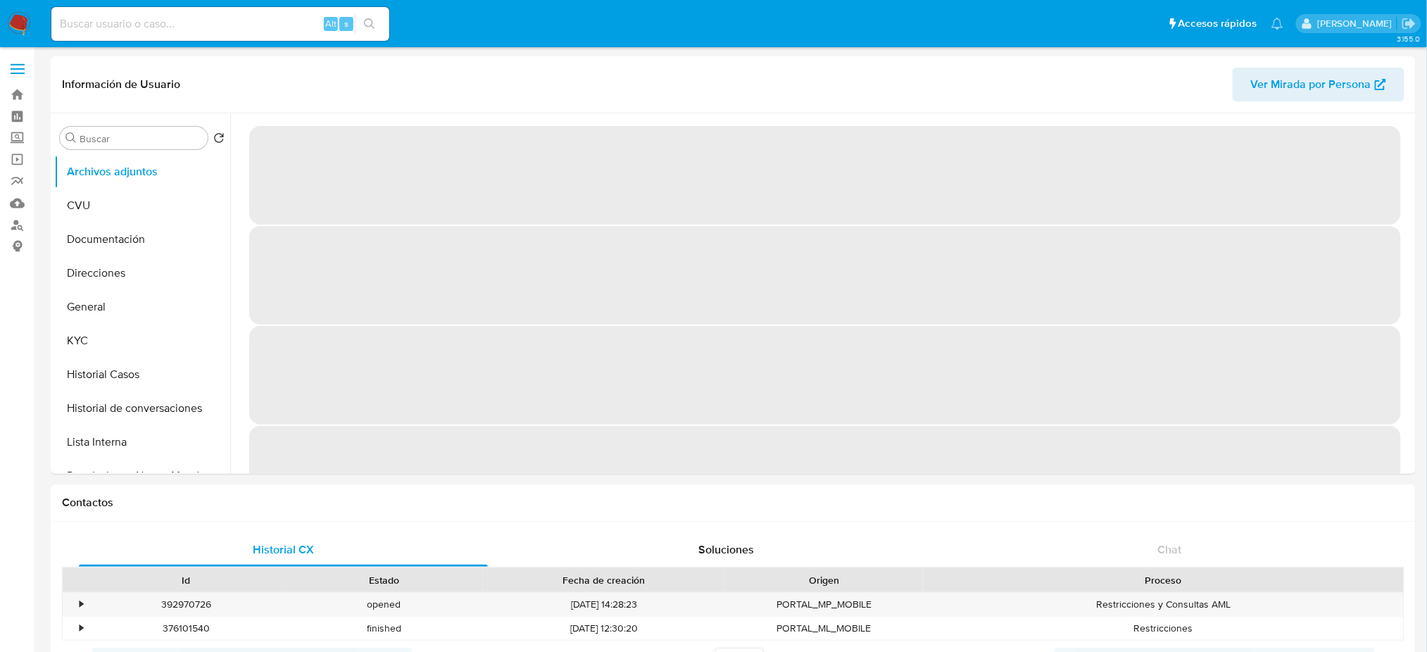
select select "10"
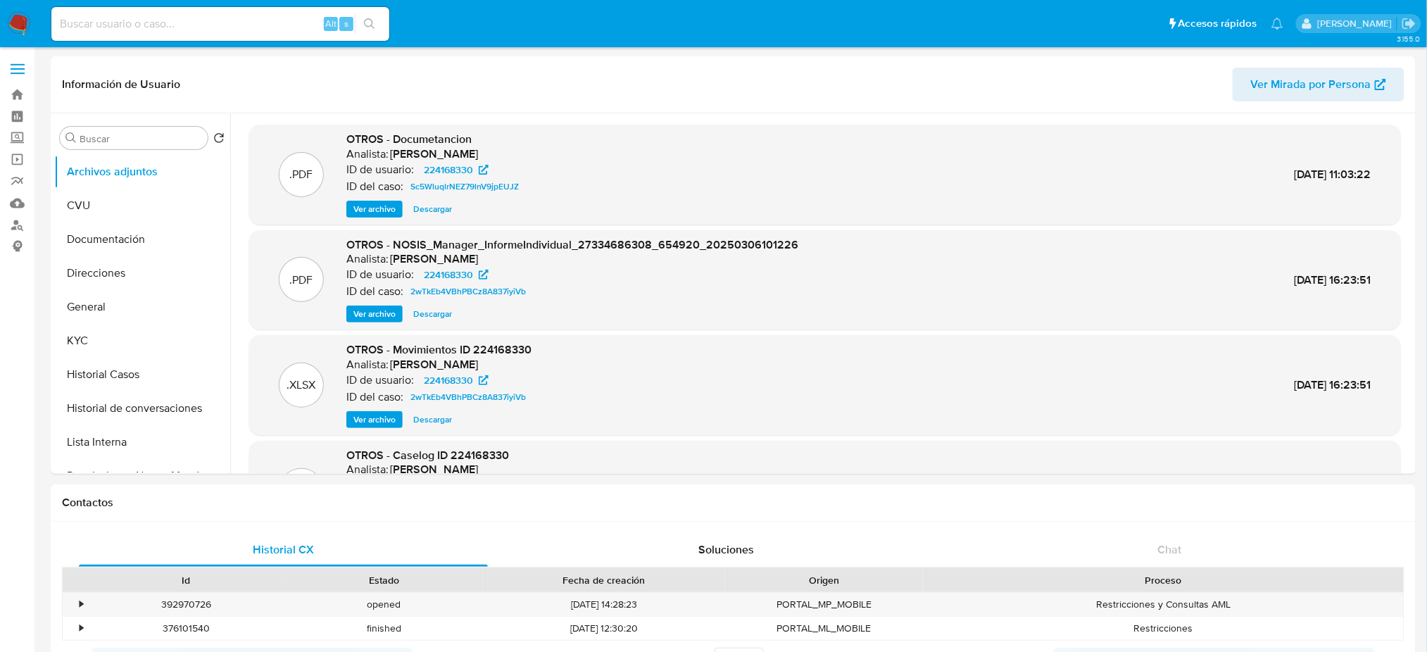
click at [208, 24] on input at bounding box center [220, 24] width 338 height 18
paste input "393996702"
type input "393996702"
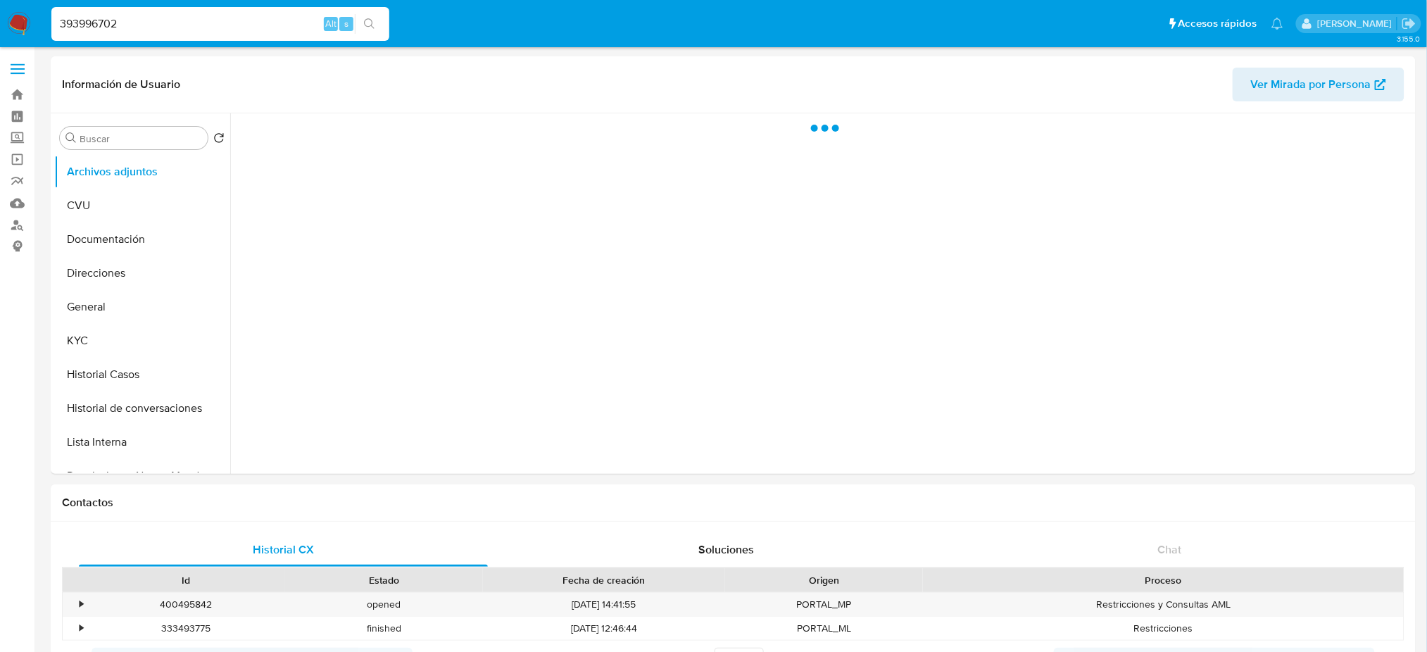
select select "10"
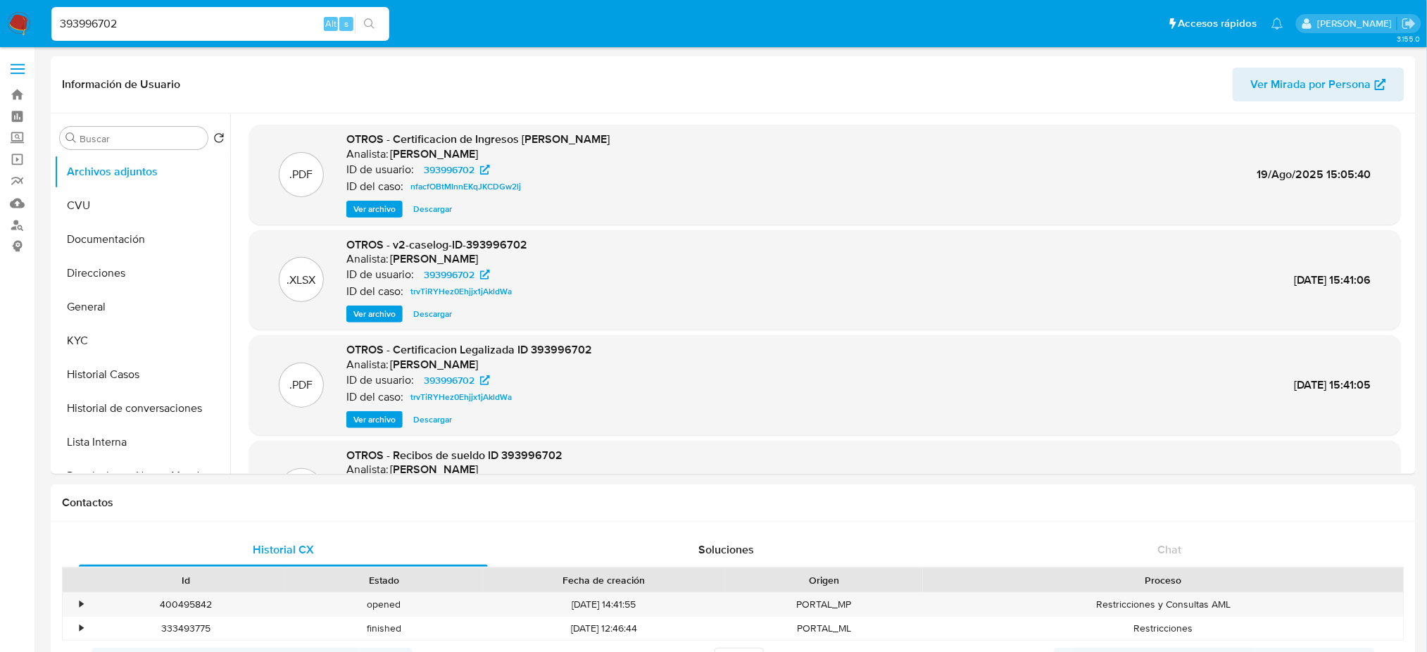
click at [14, 18] on img at bounding box center [19, 24] width 24 height 24
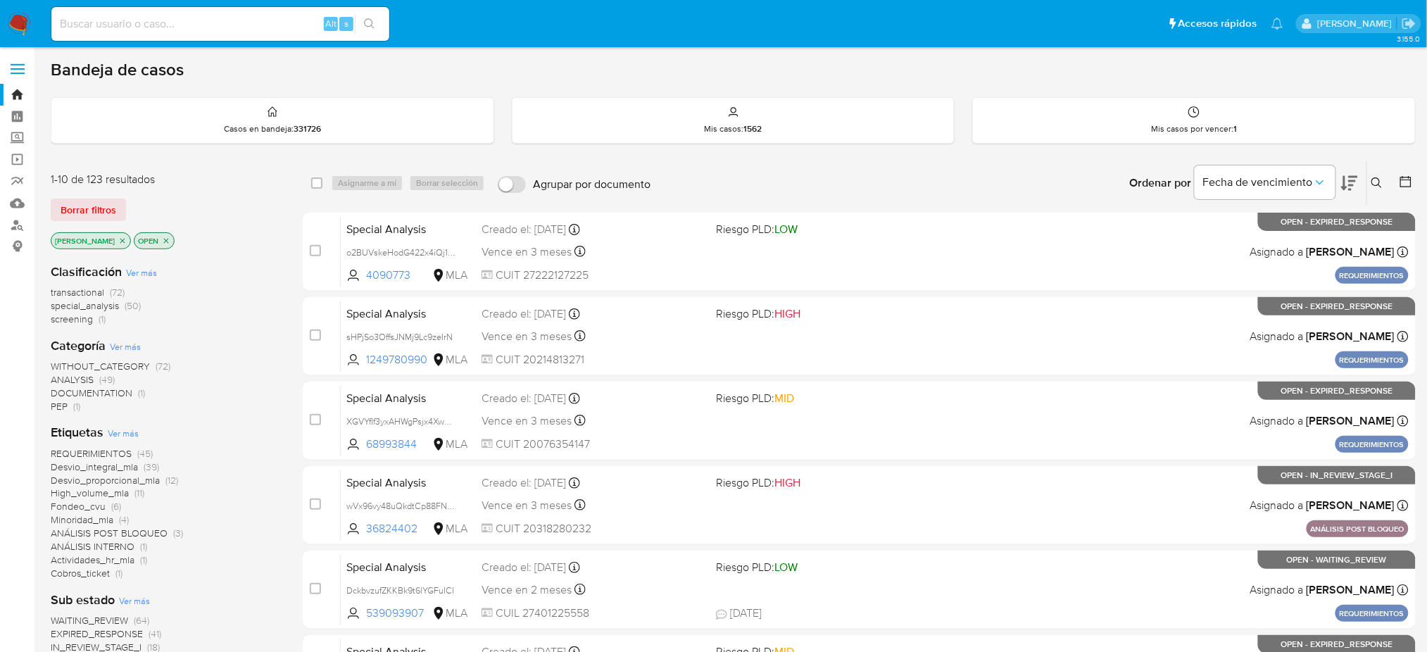
click at [120, 529] on span "ANÁLISIS POST BLOQUEO" at bounding box center [109, 533] width 117 height 14
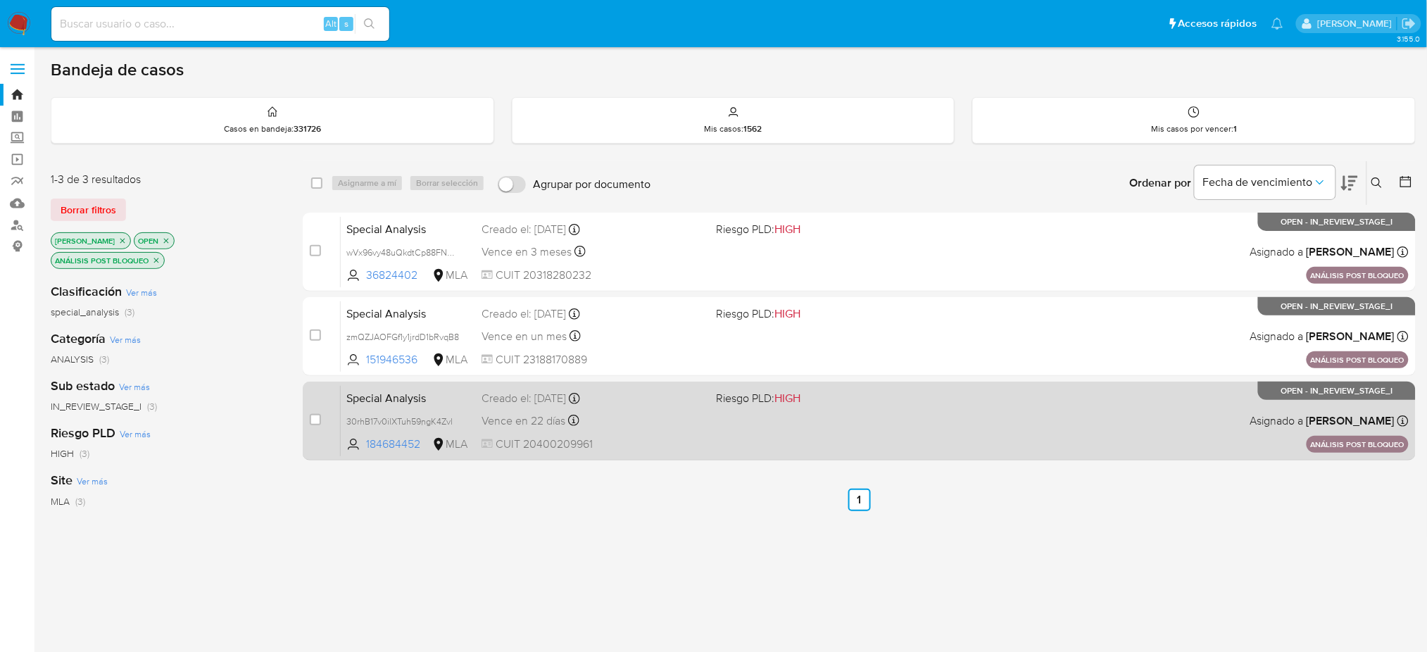
click at [666, 432] on div "Special Analysis 30rhB17v0ilXTuh59ngK4Zvl 184684452 MLA Riesgo PLD: HIGH Creado…" at bounding box center [875, 420] width 1068 height 71
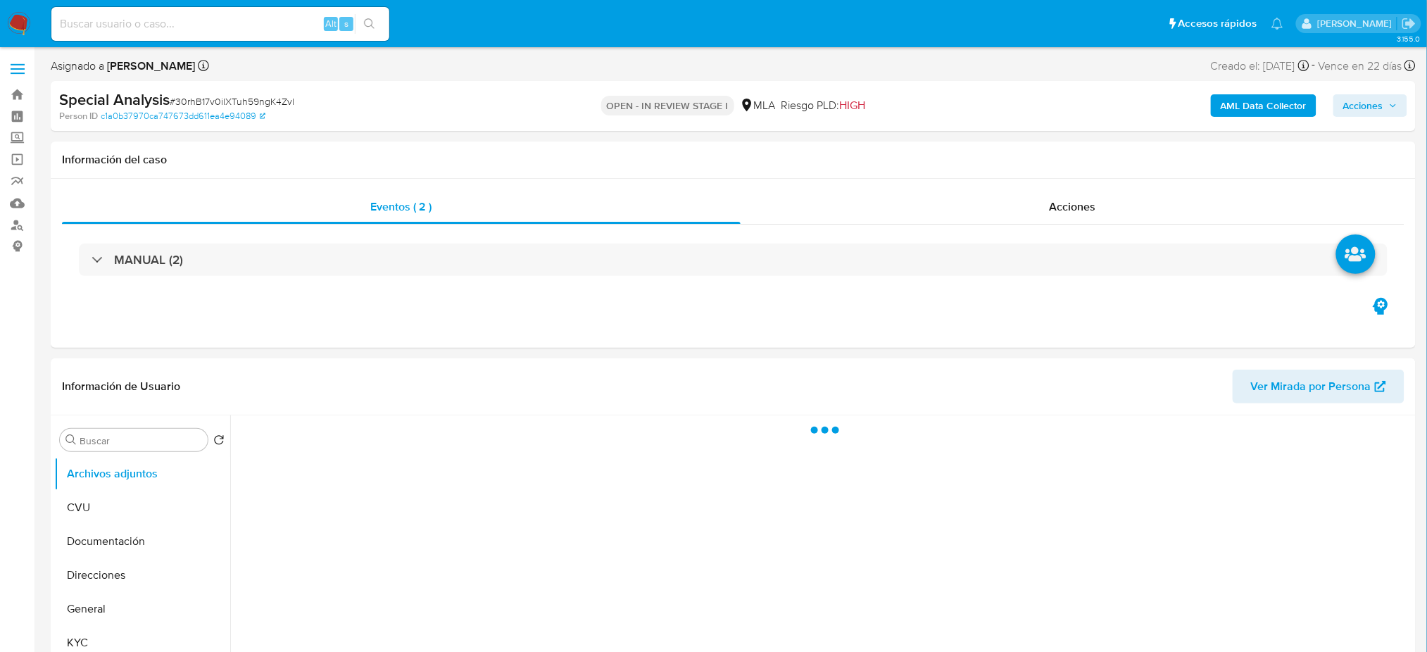
click at [254, 99] on span "# 30rhB17v0ilXTuh59ngK4Zvl" at bounding box center [232, 101] width 125 height 14
copy span "30rhB17v0ilXTuh59ngK4Zvl"
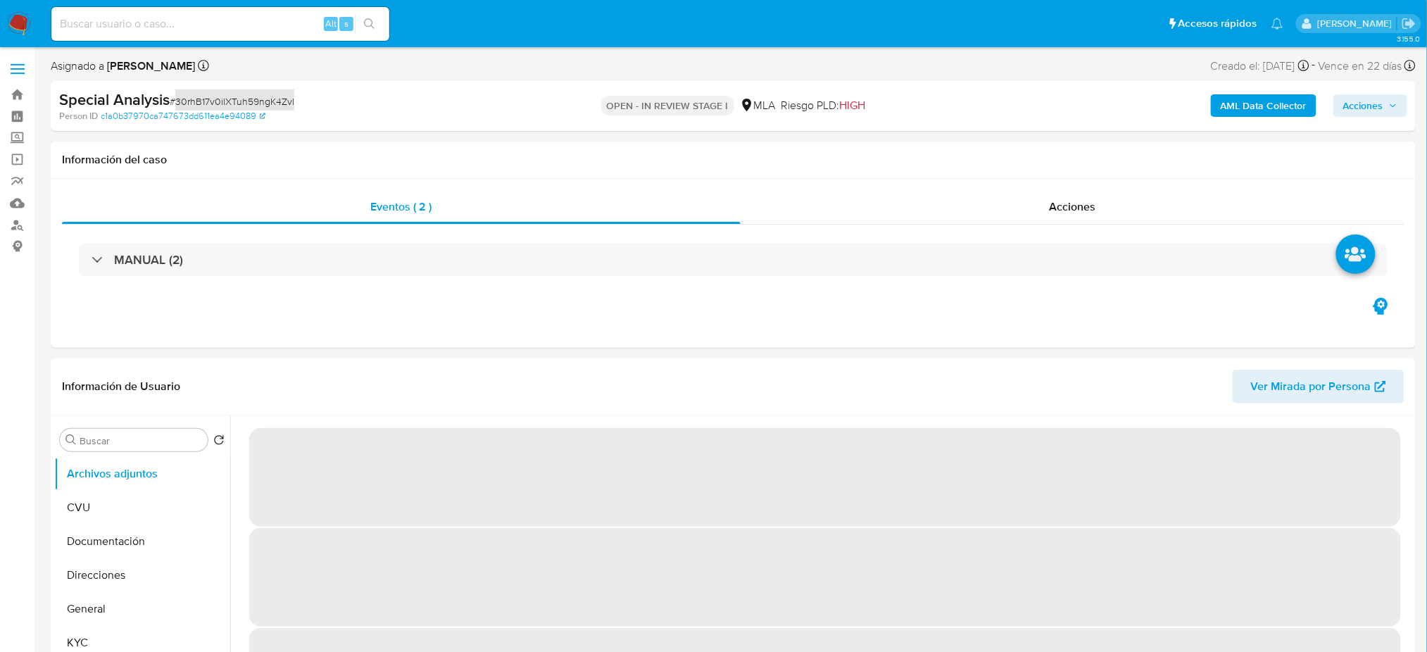
select select "10"
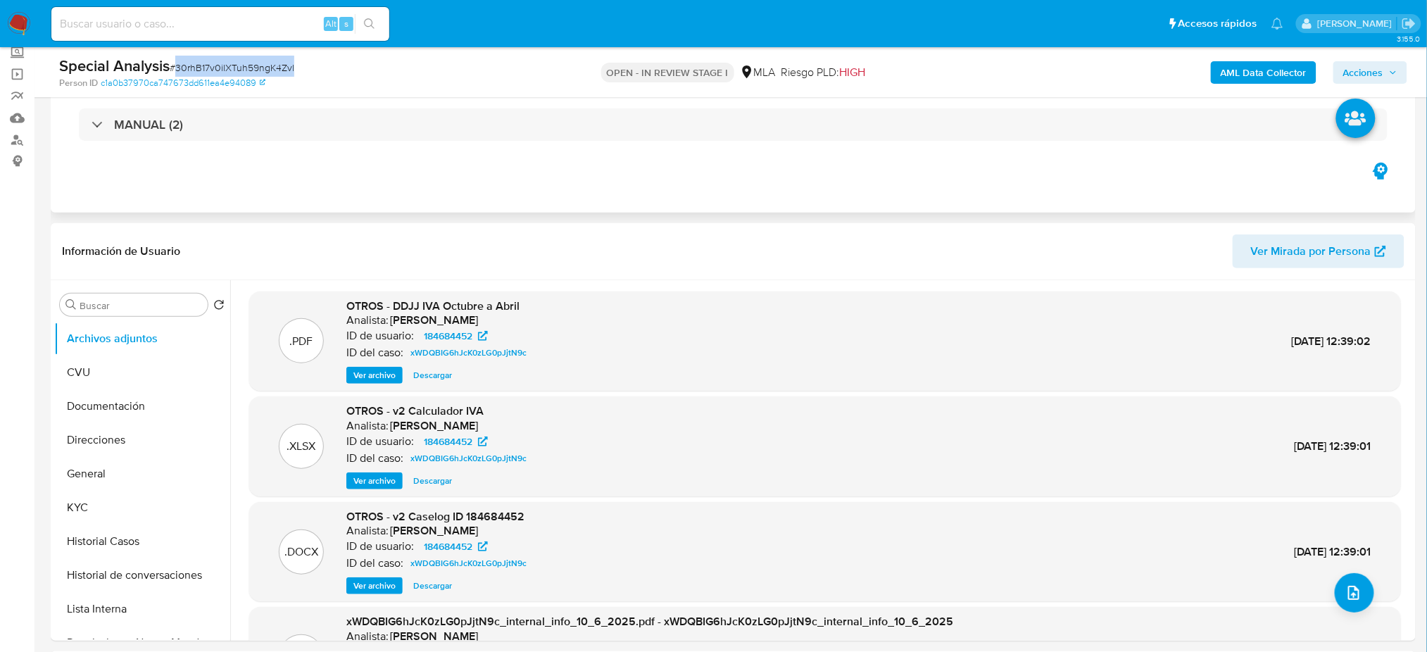
scroll to position [187, 0]
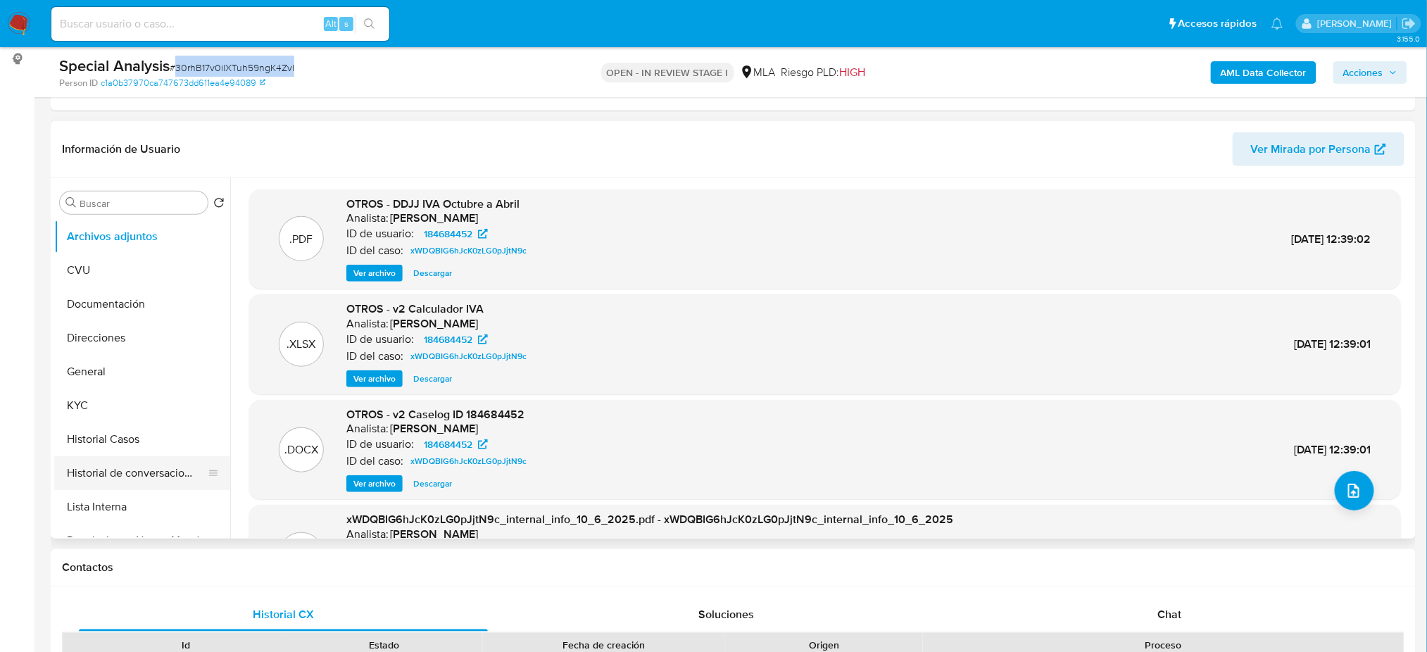
click at [154, 472] on button "Historial de conversaciones" at bounding box center [136, 473] width 165 height 34
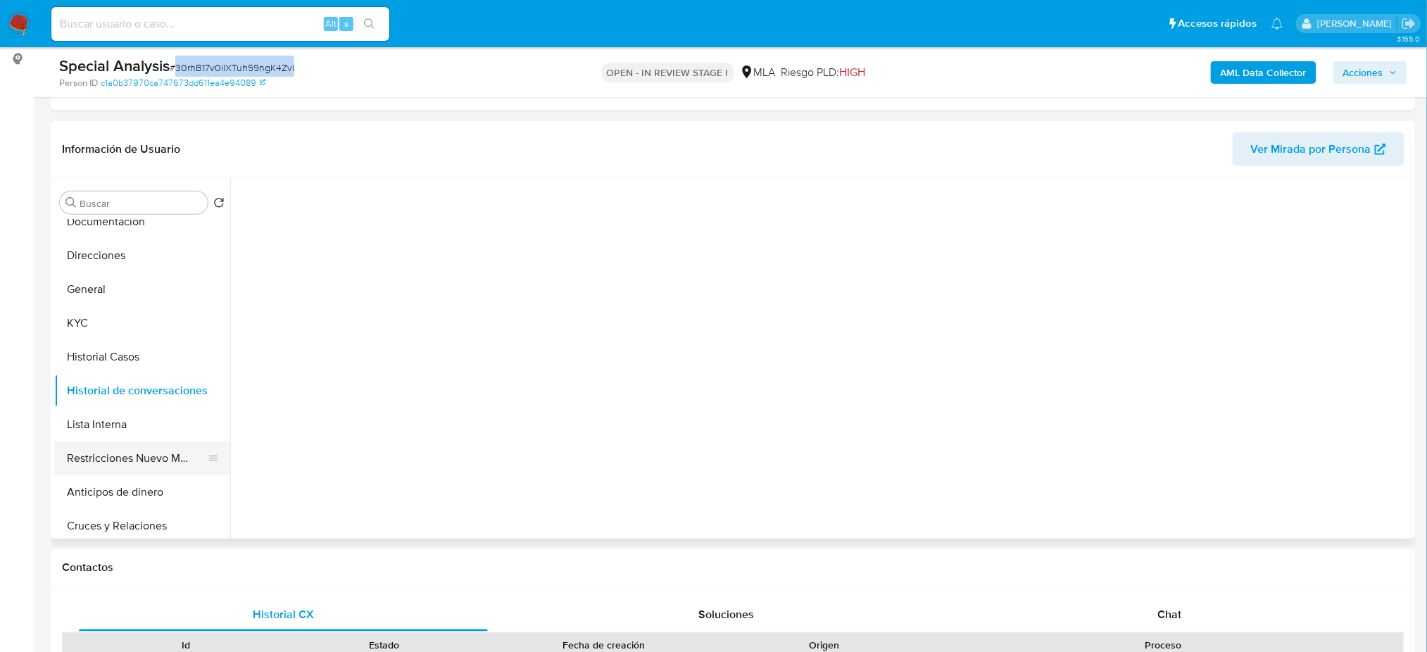
scroll to position [94, 0]
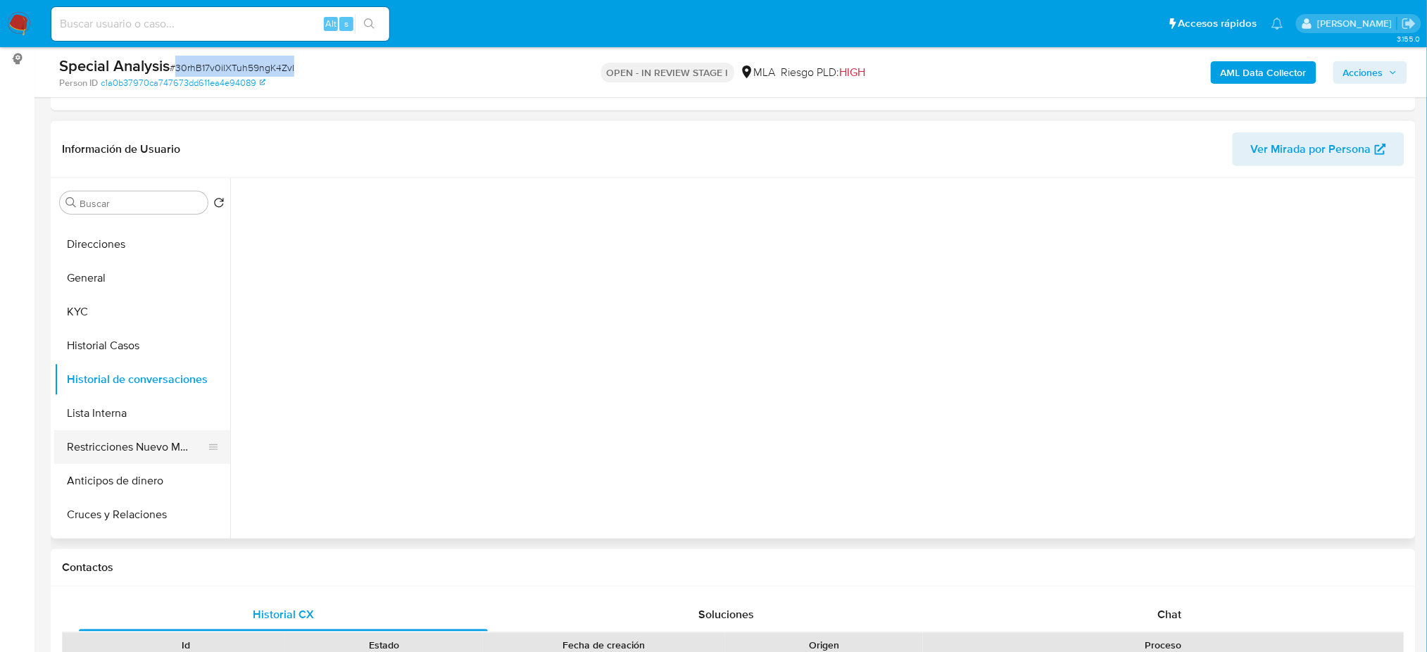
click at [96, 451] on button "Restricciones Nuevo Mundo" at bounding box center [136, 447] width 165 height 34
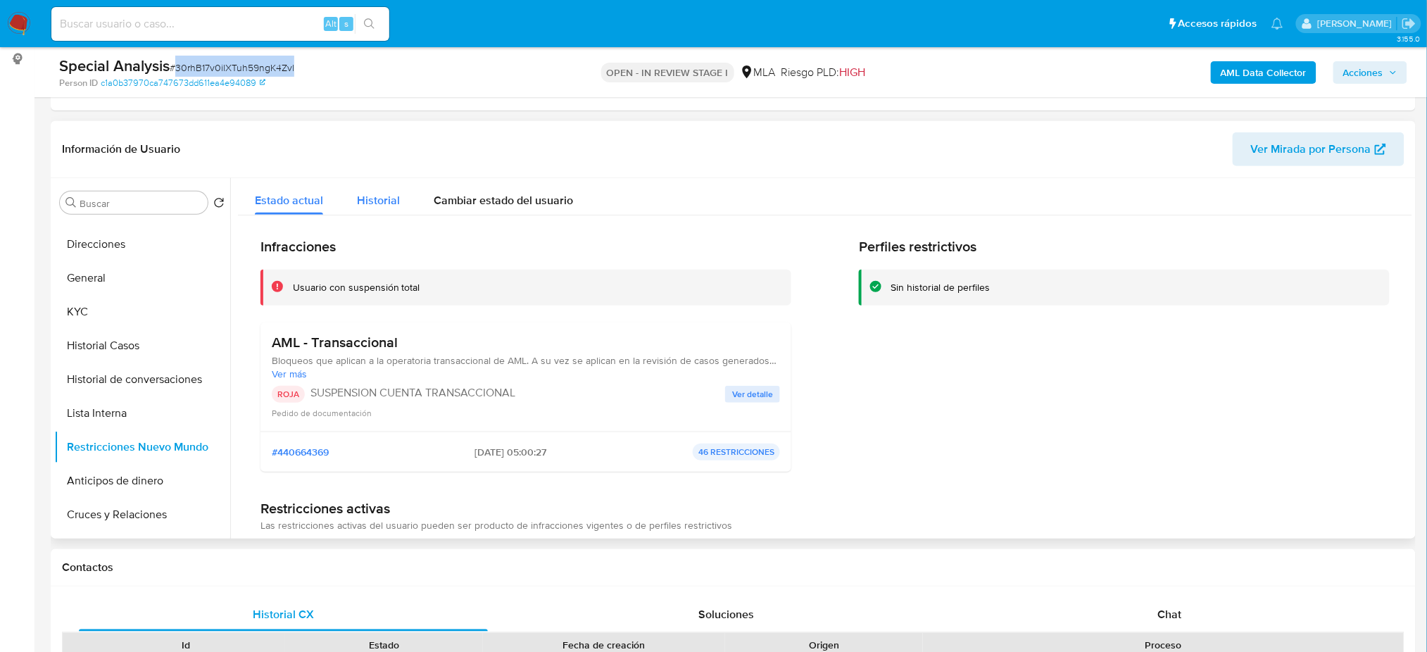
click at [349, 203] on button "Historial" at bounding box center [378, 196] width 77 height 37
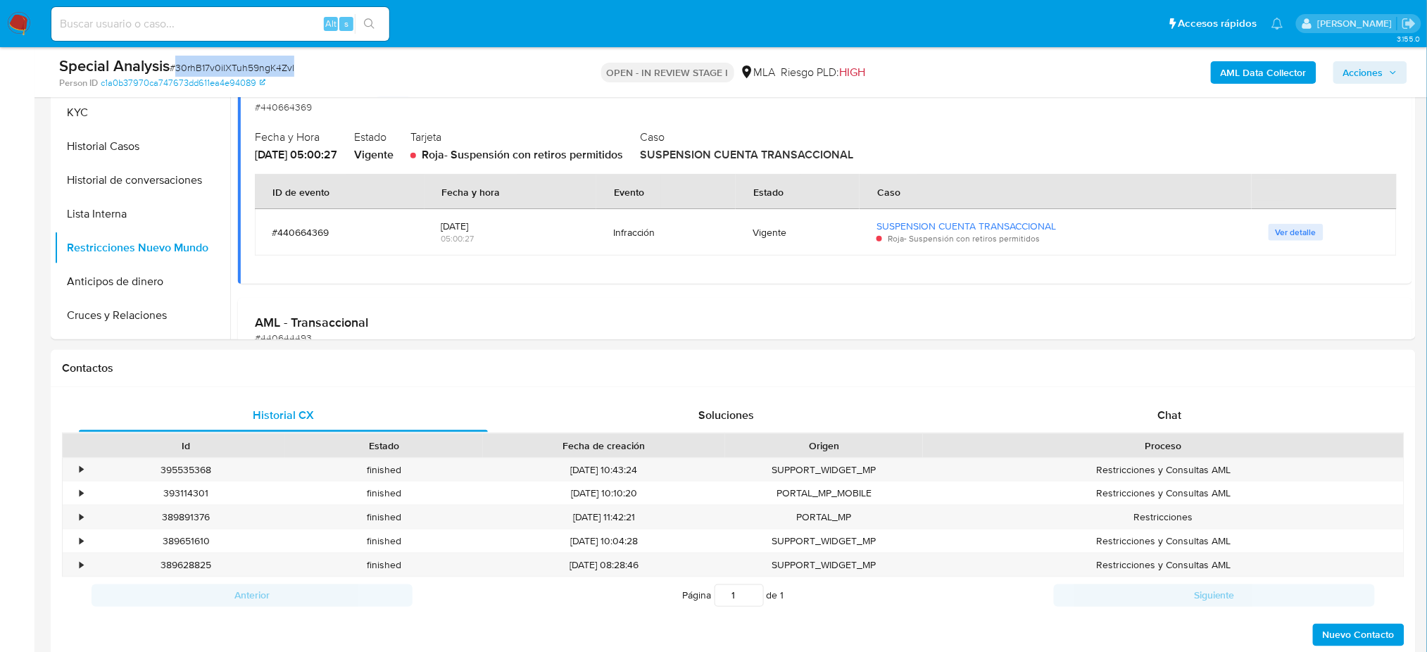
scroll to position [268, 0]
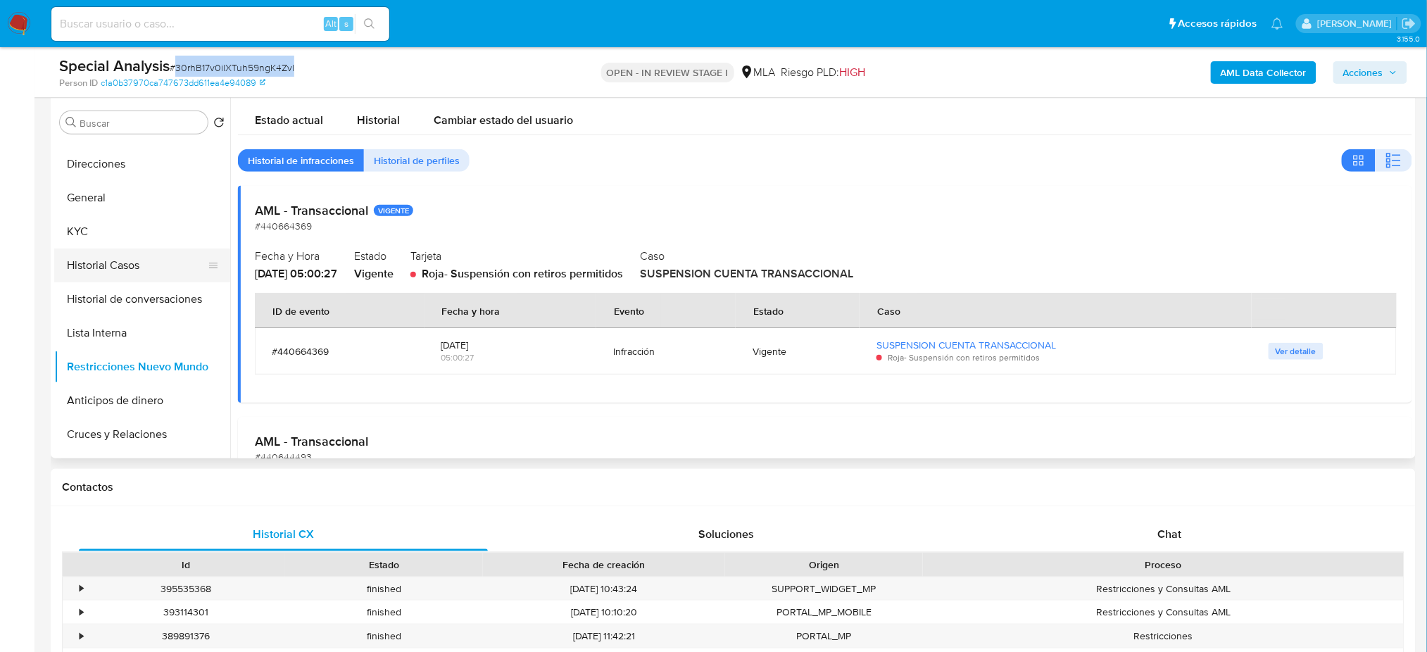
click at [122, 269] on button "Historial Casos" at bounding box center [136, 266] width 165 height 34
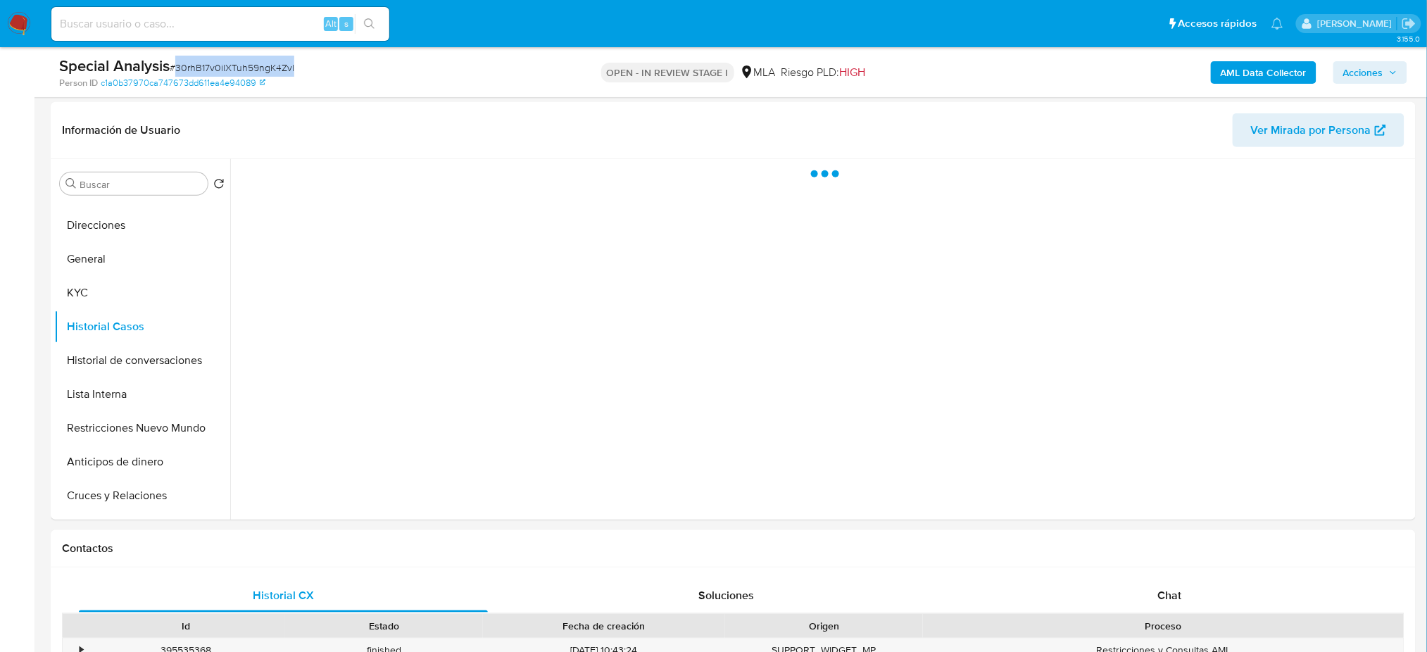
scroll to position [174, 0]
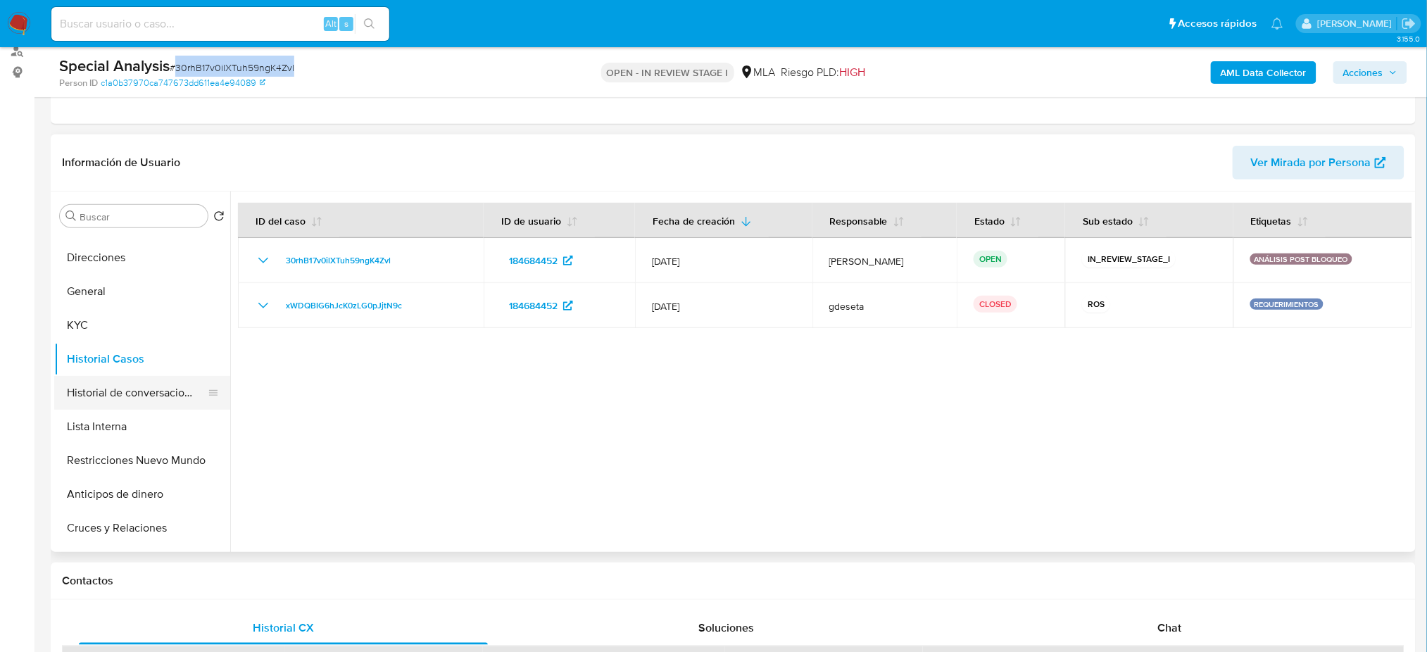
click at [151, 399] on button "Historial de conversaciones" at bounding box center [136, 393] width 165 height 34
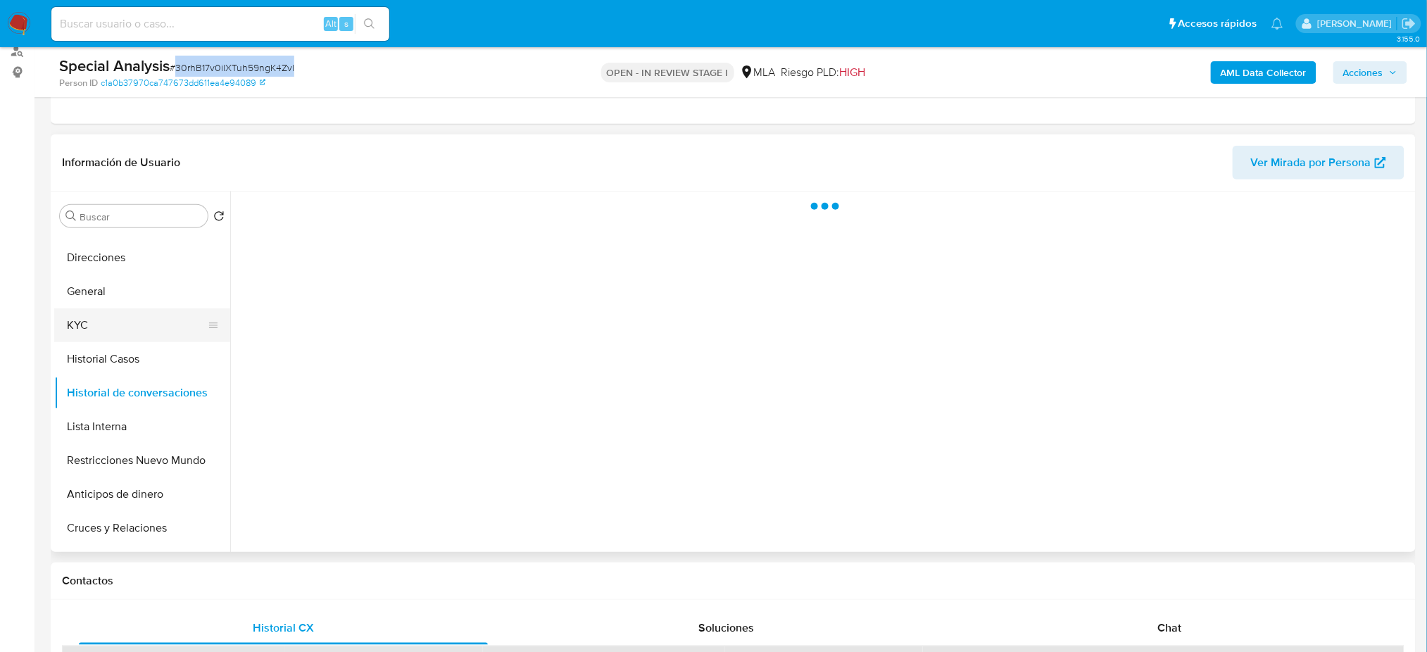
click at [128, 328] on button "KYC" at bounding box center [136, 325] width 165 height 34
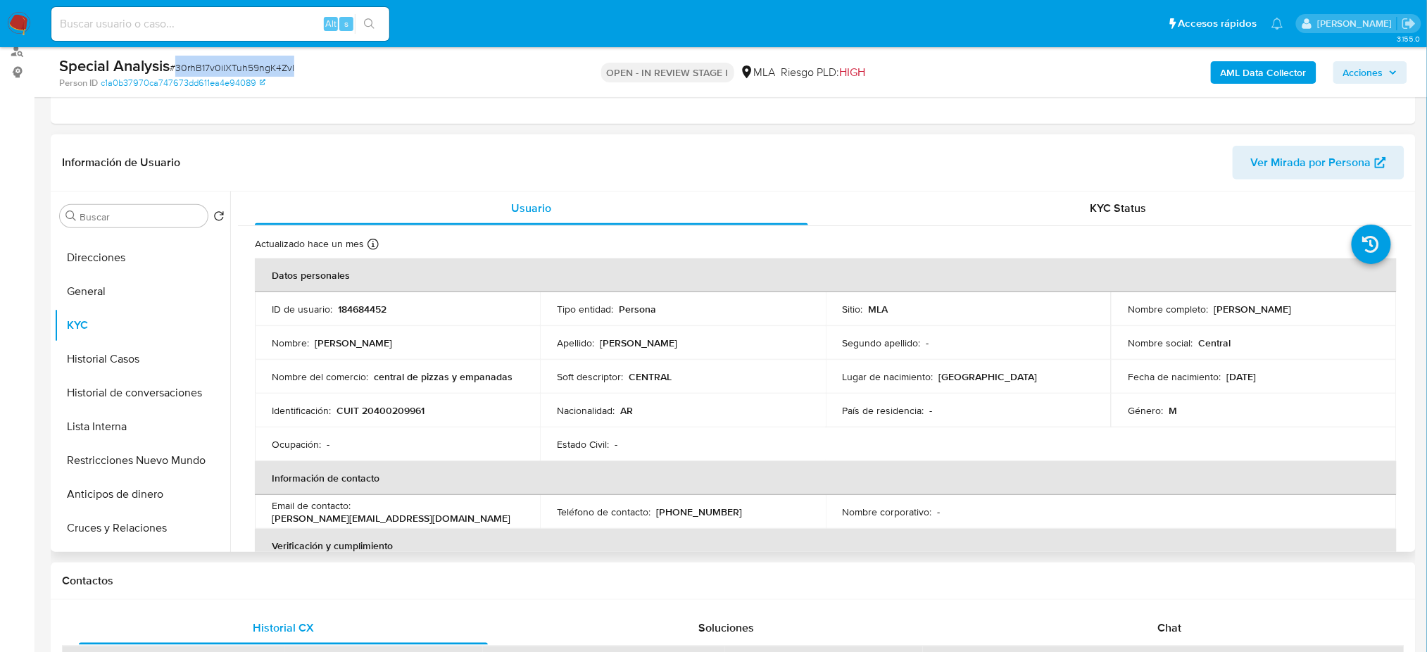
drag, startPoint x: 1210, startPoint y: 308, endPoint x: 1307, endPoint y: 310, distance: 96.5
click at [1307, 310] on div "Nombre completo : Alan Cacchione" at bounding box center [1253, 309] width 251 height 13
copy p "[PERSON_NAME]"
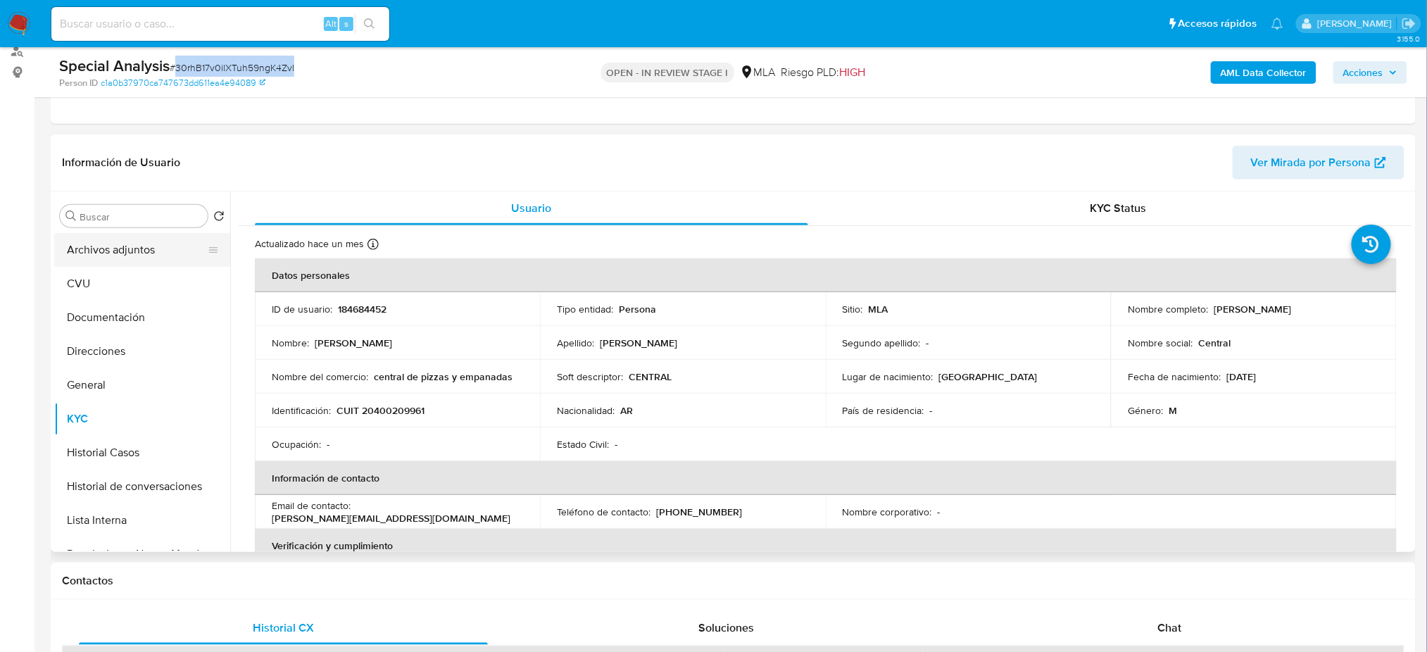
click at [126, 248] on button "Archivos adjuntos" at bounding box center [136, 250] width 165 height 34
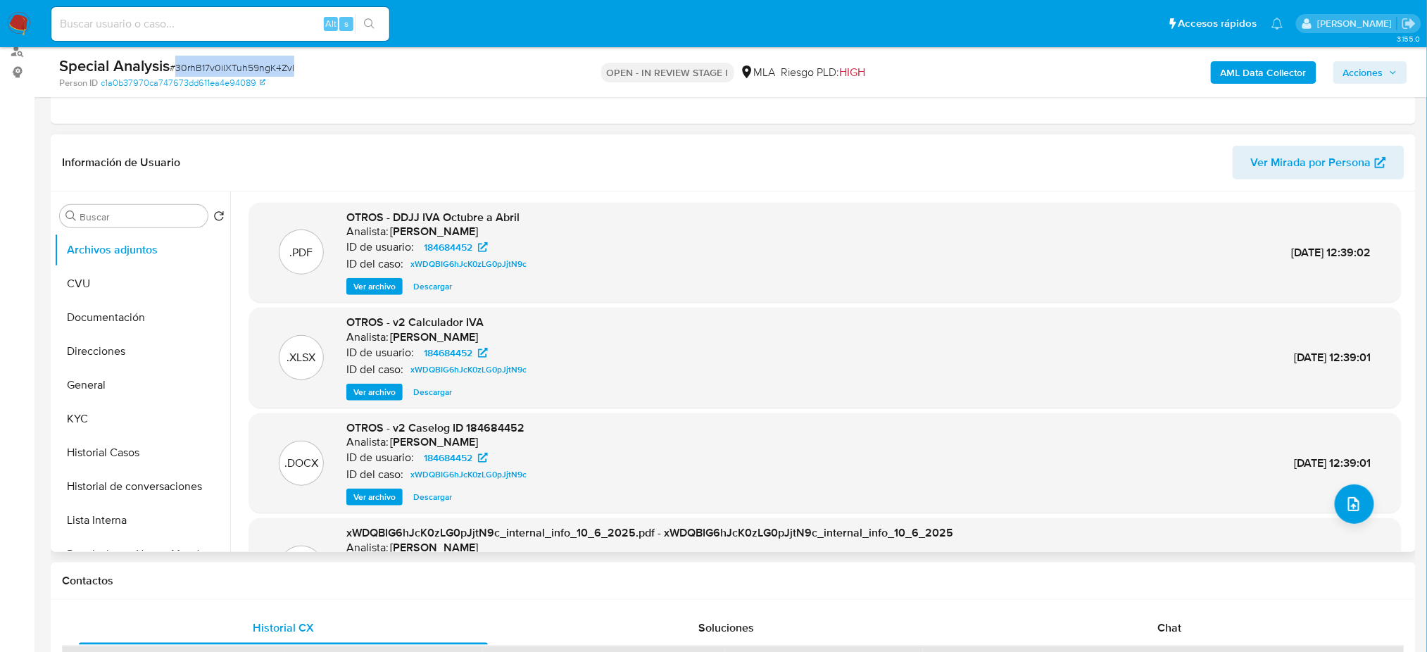
click at [370, 282] on span "Ver archivo" at bounding box center [374, 286] width 42 height 14
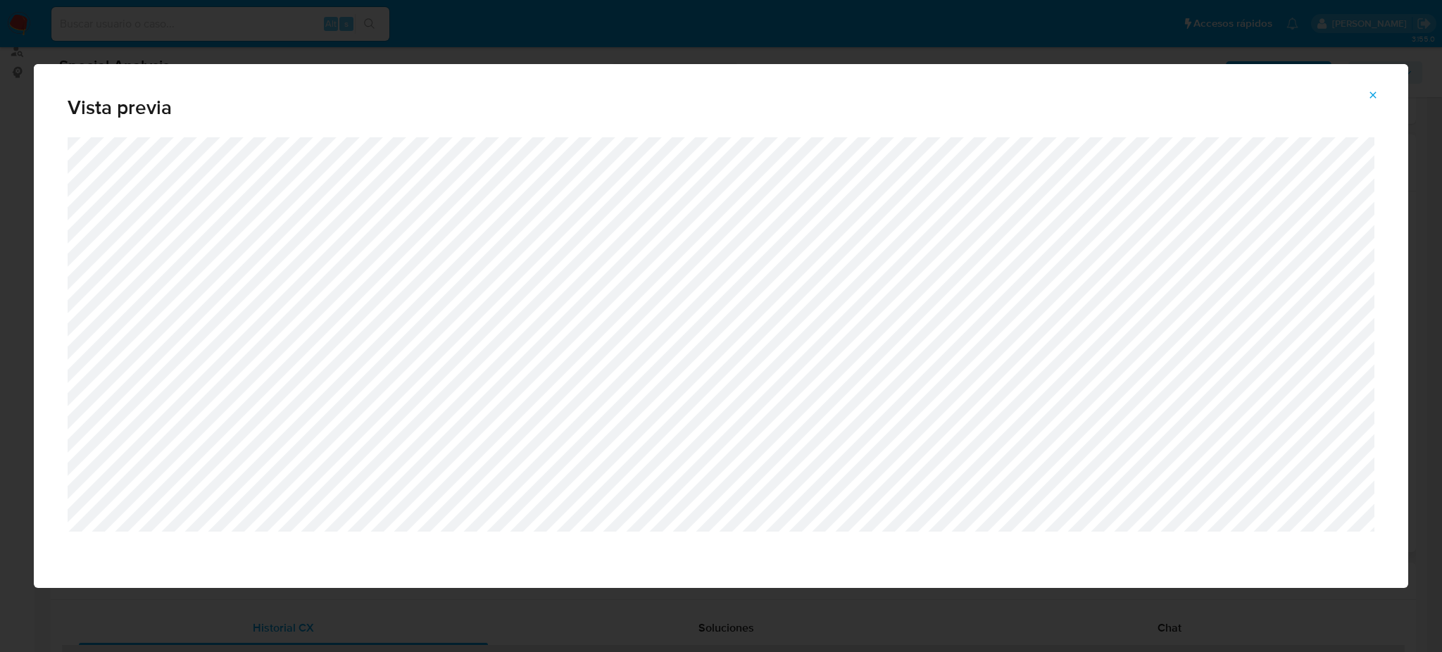
click at [1379, 94] on button "Attachment preview" at bounding box center [1372, 95] width 31 height 23
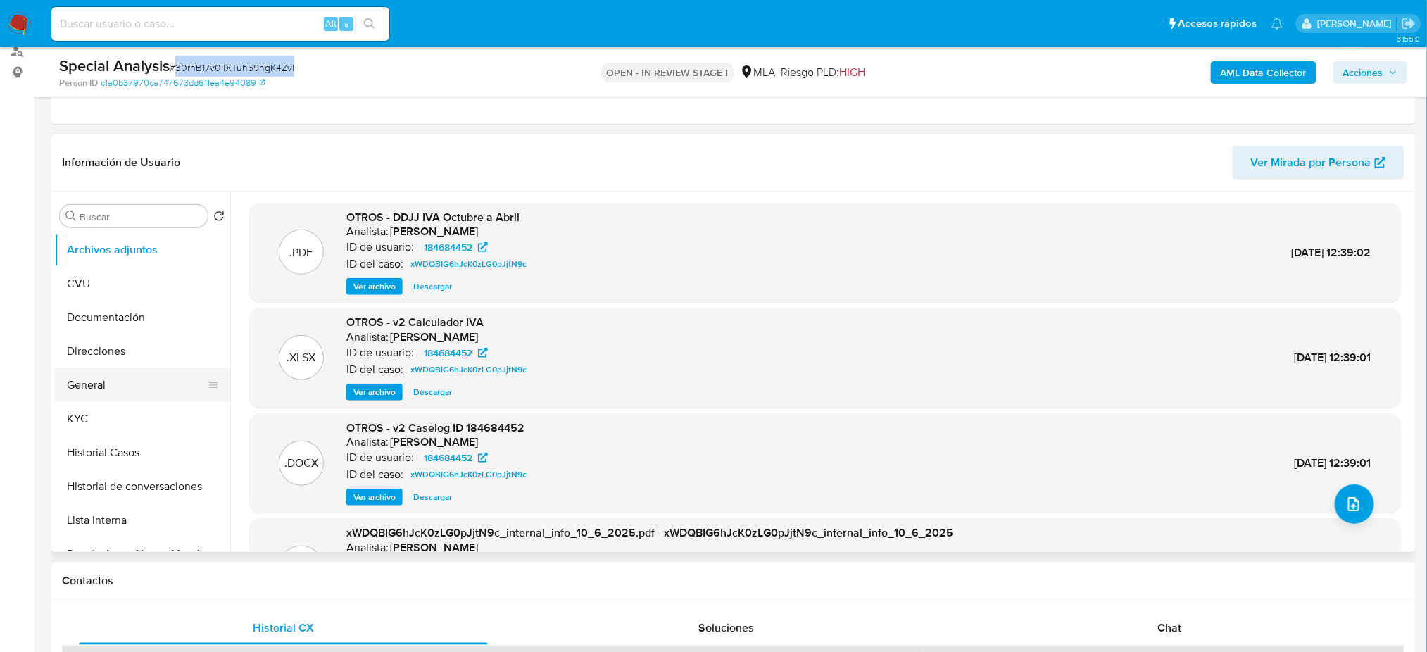
click at [118, 381] on button "General" at bounding box center [136, 385] width 165 height 34
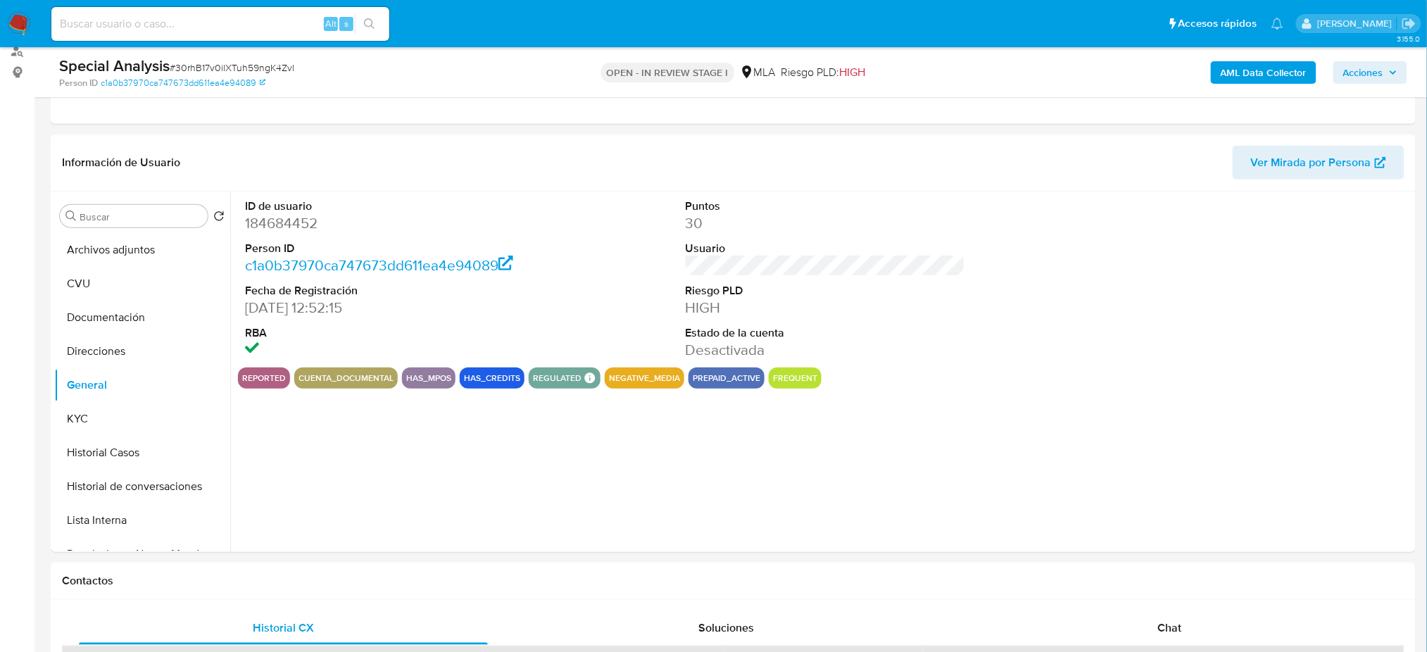
click at [271, 224] on dd "184684452" at bounding box center [384, 223] width 279 height 20
copy dd "184684452"
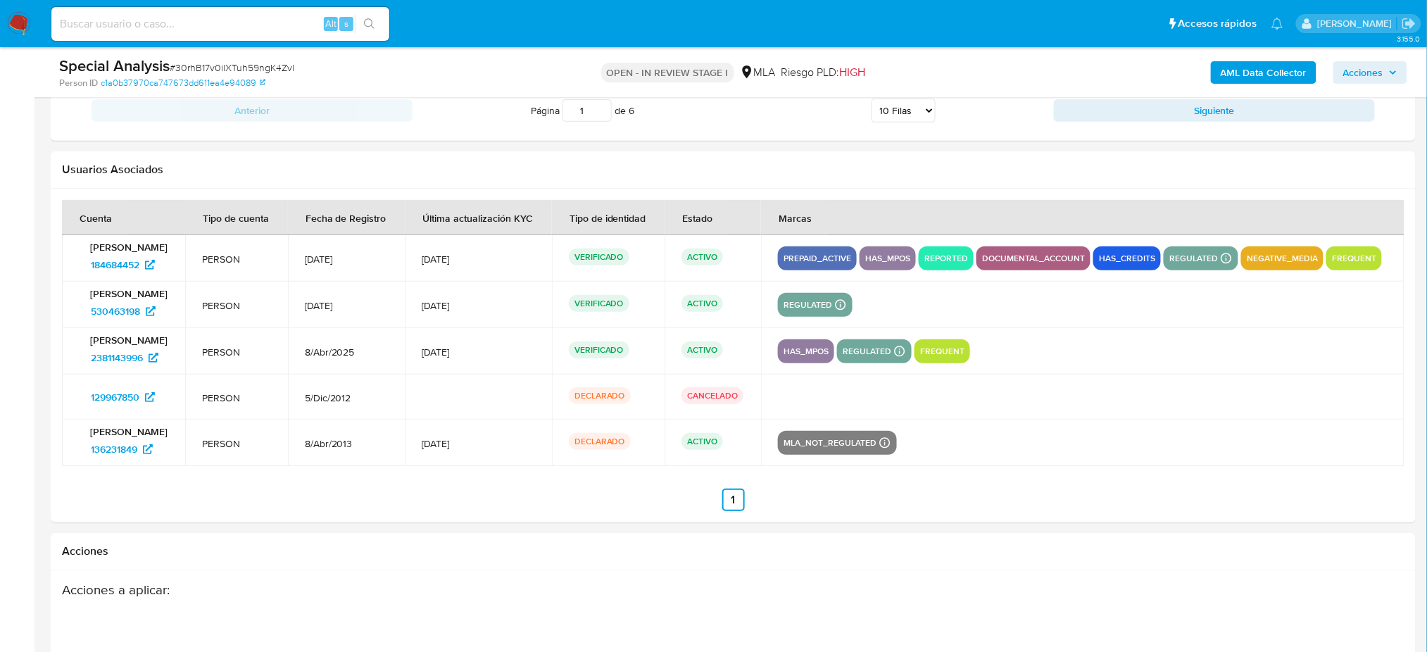
scroll to position [2145, 0]
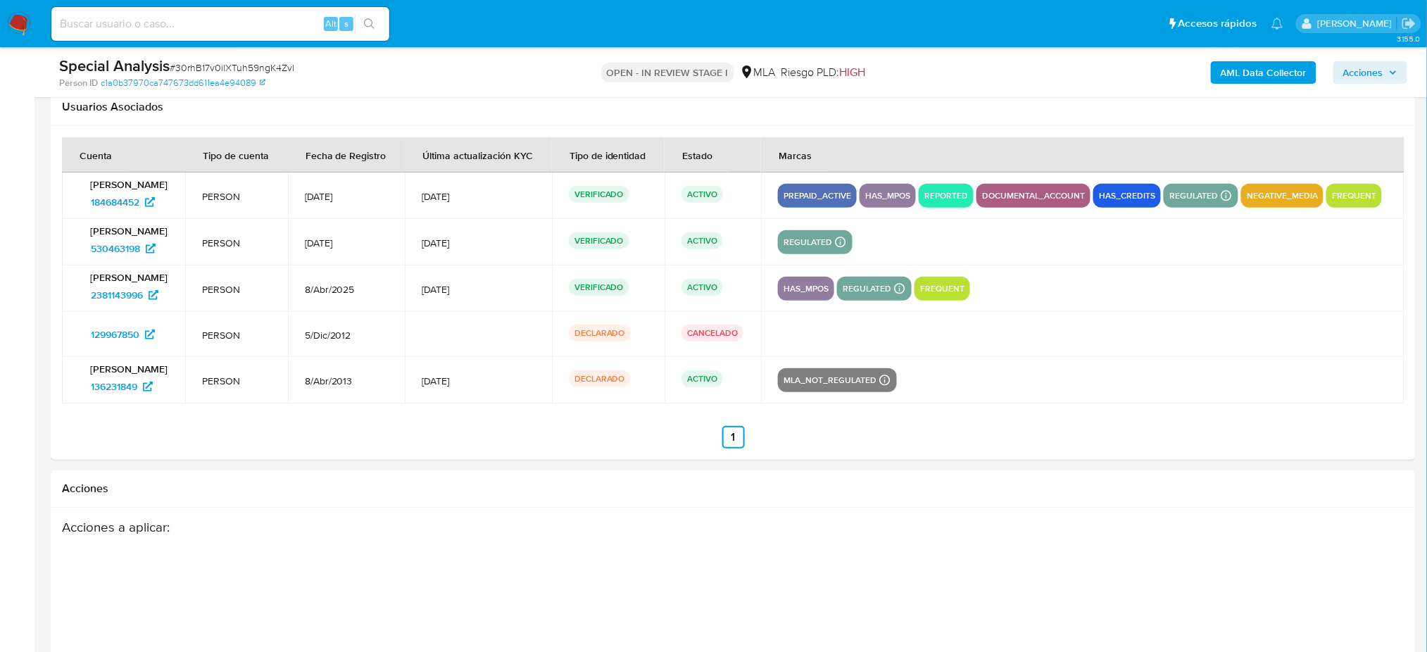
click at [201, 62] on span "# 30rhB17v0ilXTuh59ngK4Zvl" at bounding box center [232, 68] width 125 height 14
copy span "30rhB17v0ilXTuh59ngK4Zvl"
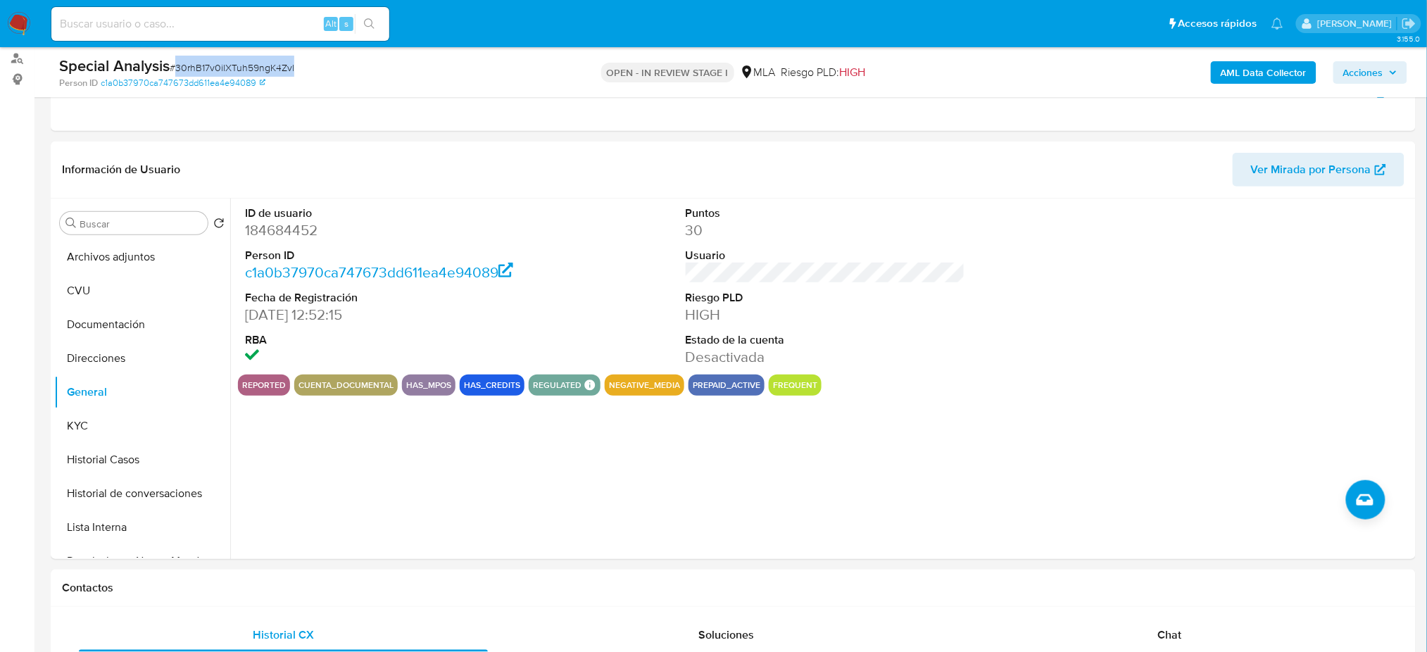
scroll to position [80, 0]
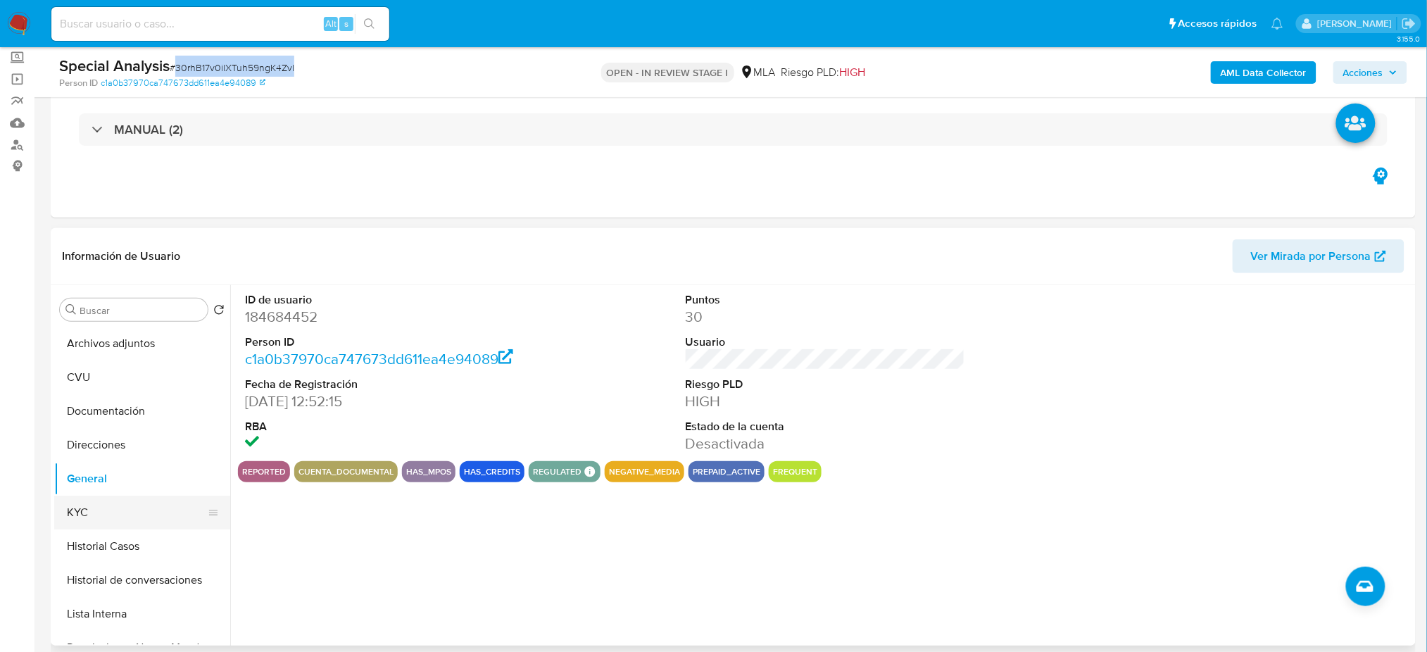
click at [128, 512] on button "KYC" at bounding box center [136, 513] width 165 height 34
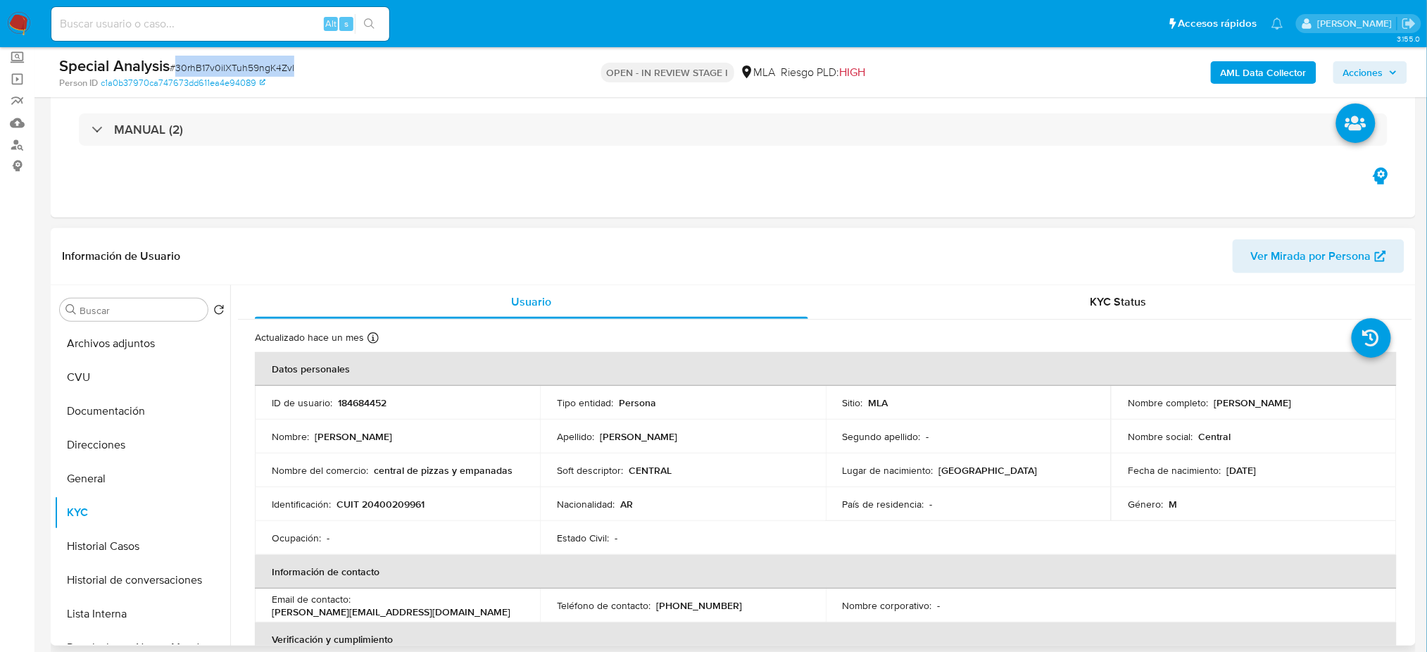
drag, startPoint x: 1267, startPoint y: 403, endPoint x: 1281, endPoint y: 401, distance: 14.2
click at [1281, 401] on div "Nombre completo : Alan Cacchione" at bounding box center [1253, 402] width 251 height 13
copy p "[PERSON_NAME]"
click at [111, 350] on button "Archivos adjuntos" at bounding box center [136, 344] width 165 height 34
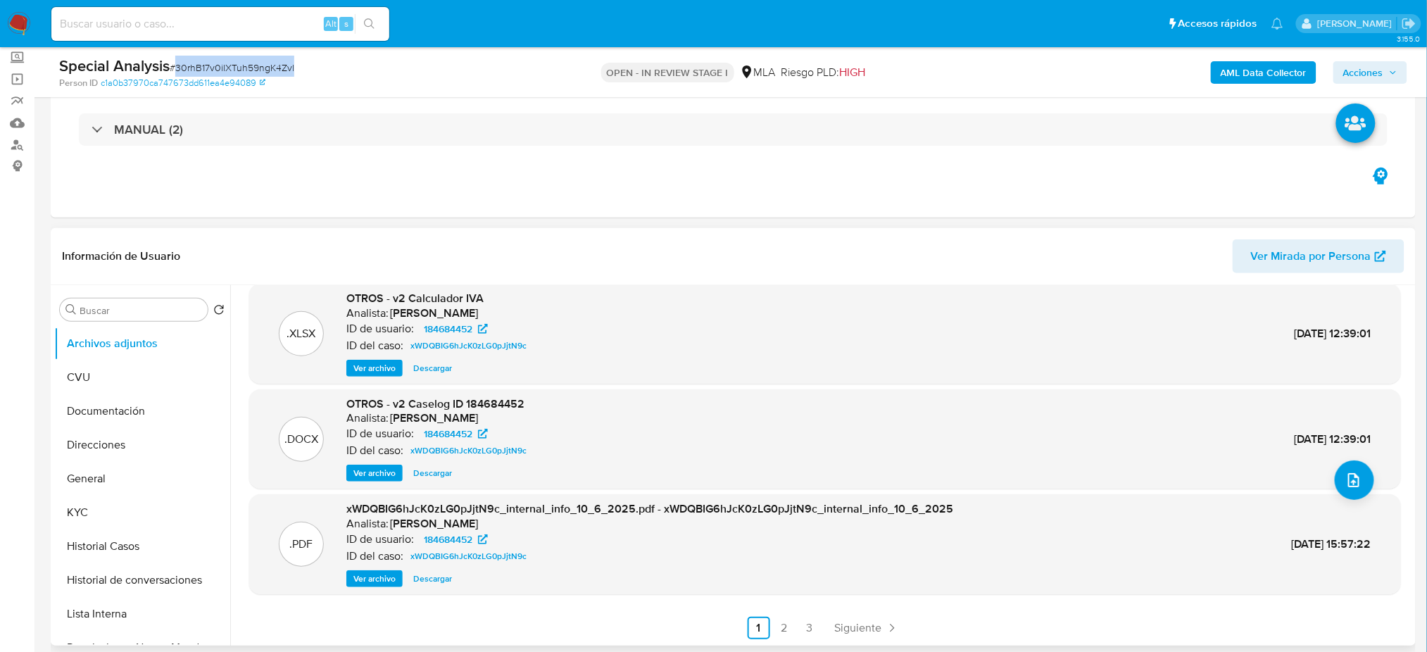
scroll to position [118, 0]
click at [784, 625] on link "2" at bounding box center [784, 627] width 23 height 23
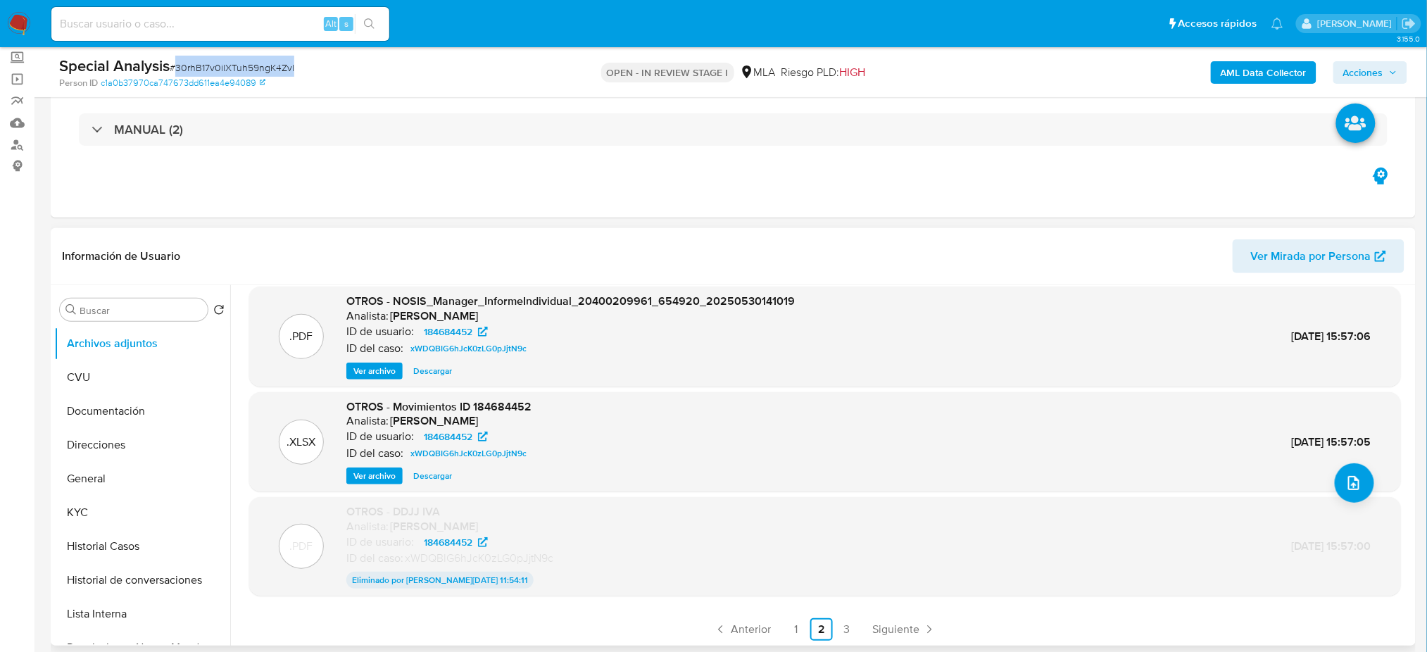
scroll to position [117, 0]
click at [790, 630] on link "1" at bounding box center [796, 627] width 23 height 23
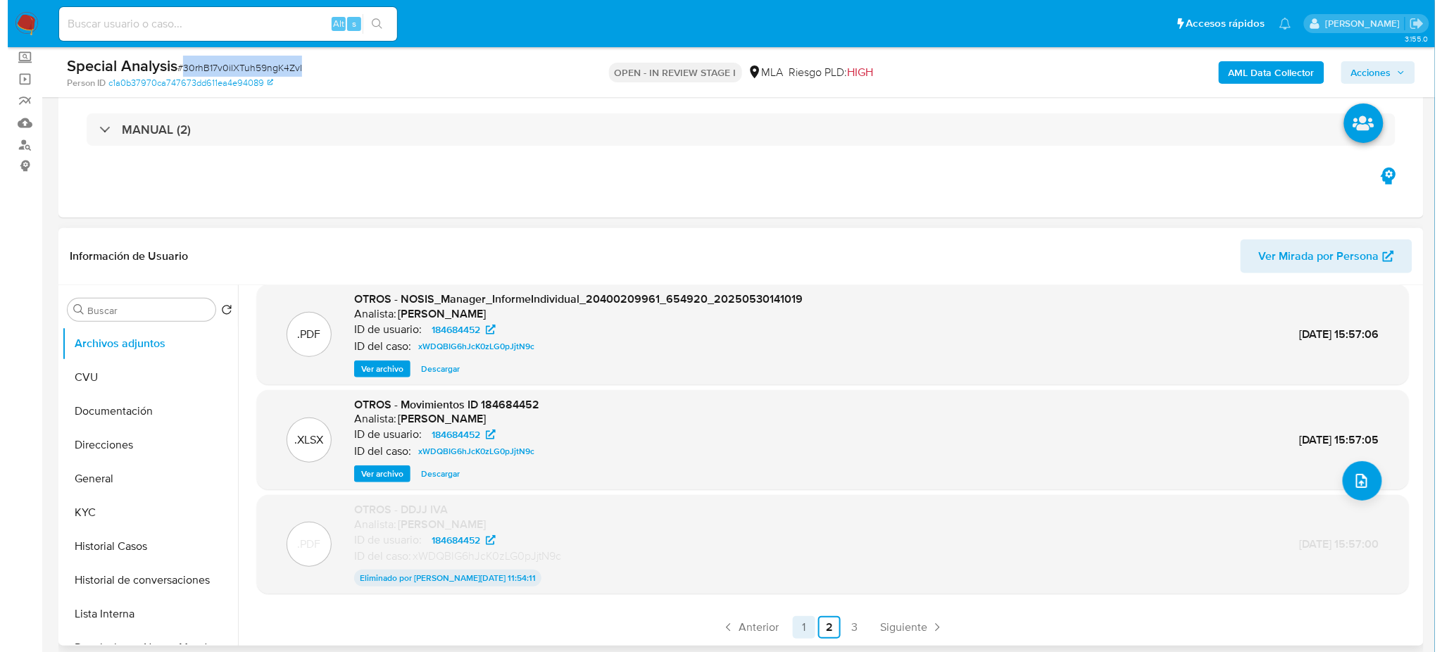
scroll to position [0, 0]
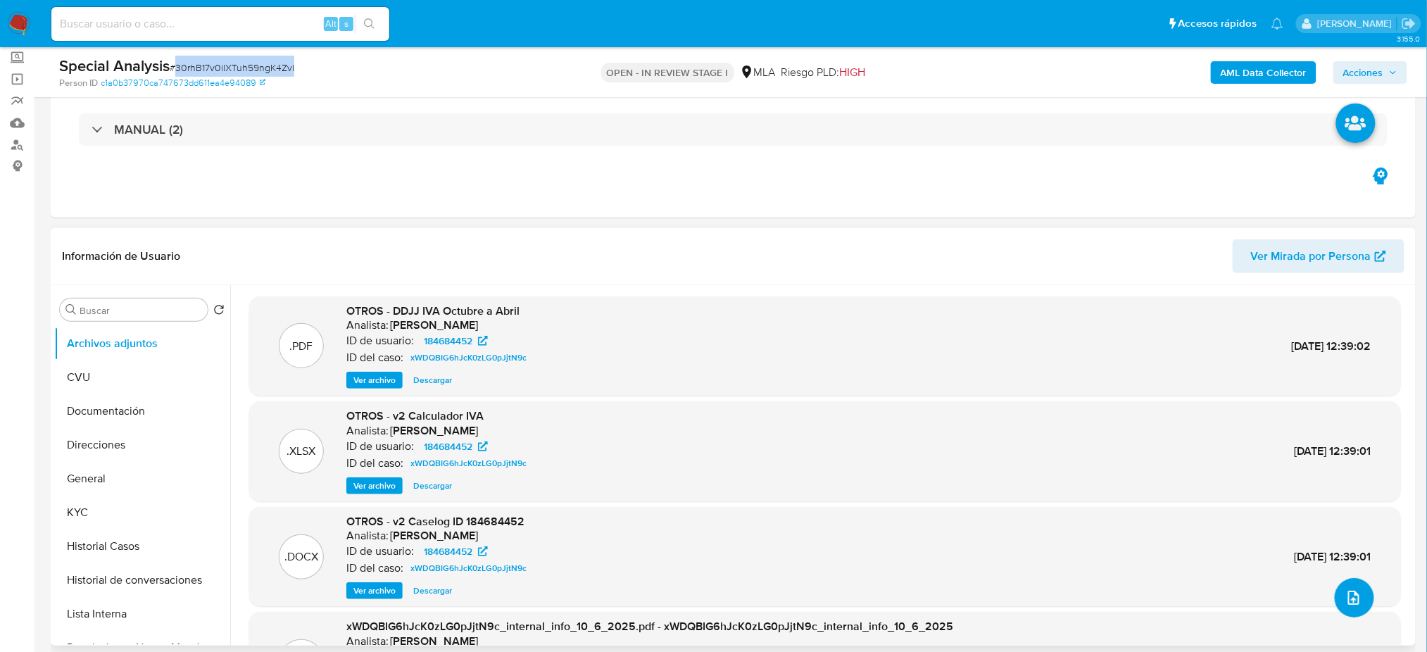
click at [1354, 601] on icon "upload-file" at bounding box center [1353, 597] width 17 height 17
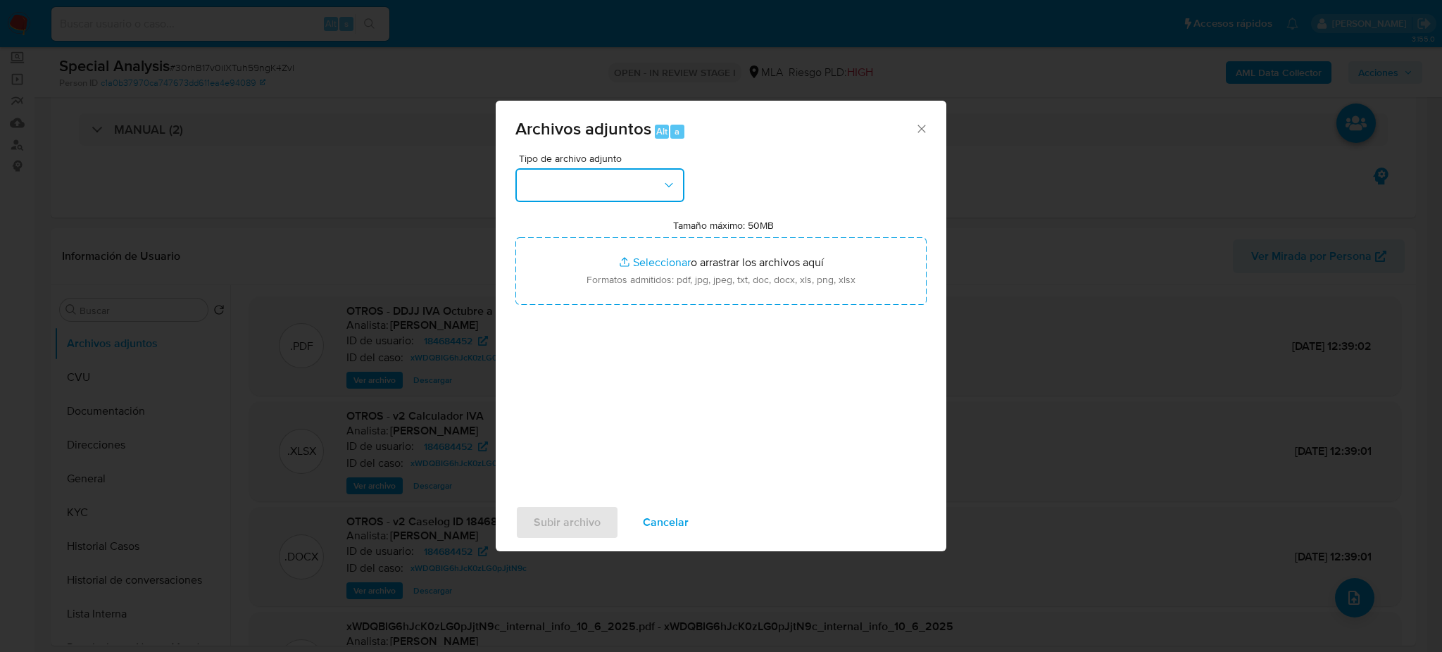
click at [617, 190] on button "button" at bounding box center [599, 185] width 169 height 34
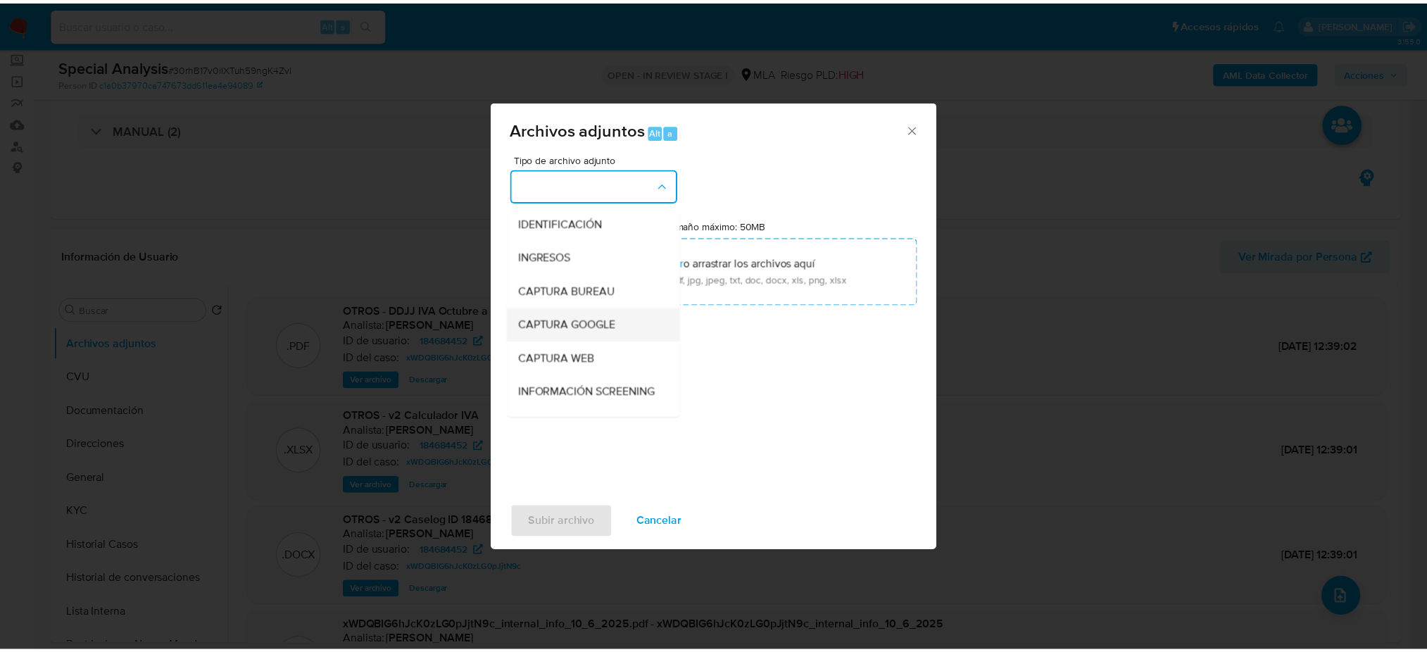
scroll to position [94, 0]
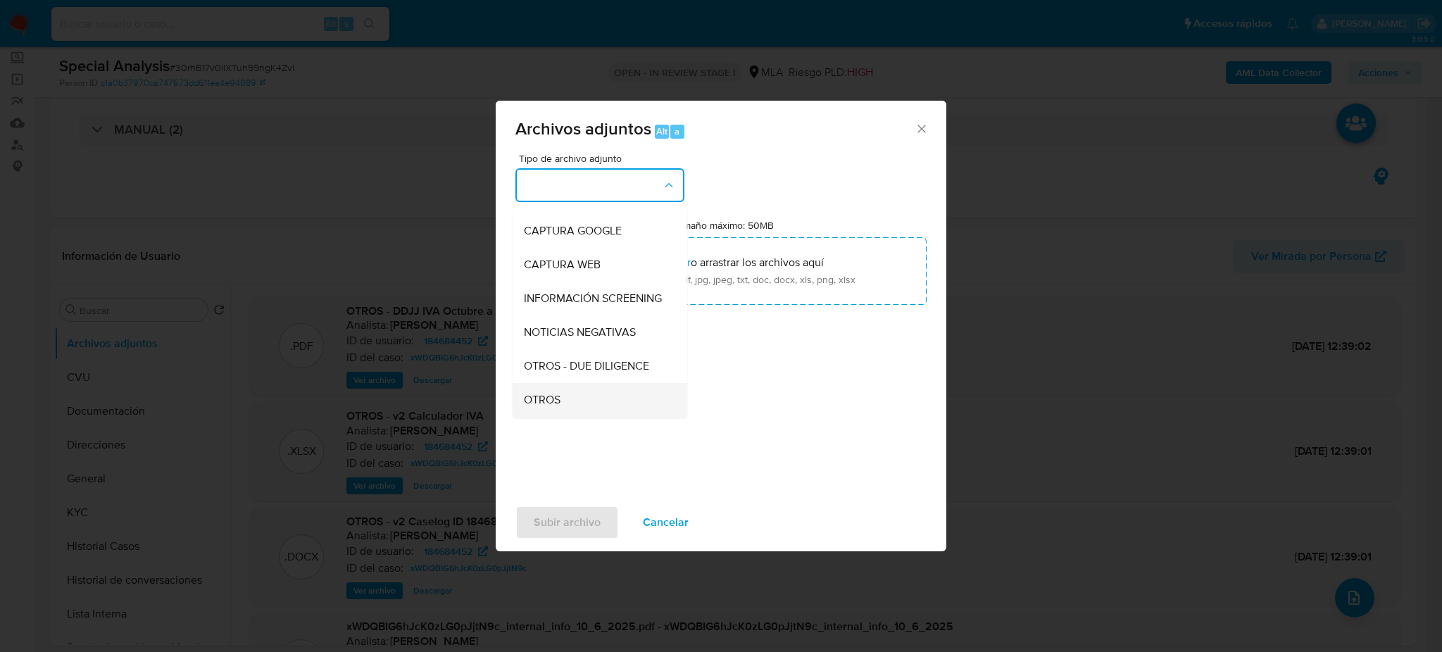
click at [567, 407] on div "OTROS" at bounding box center [596, 400] width 144 height 34
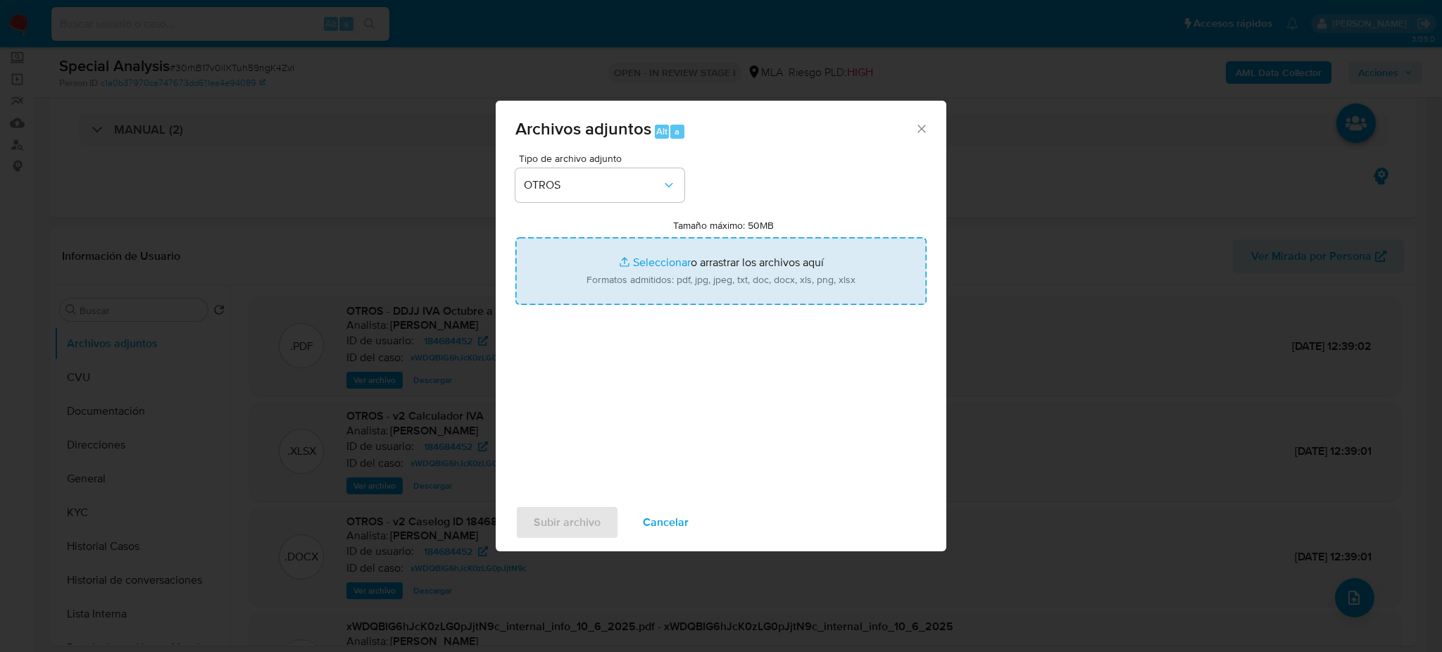
click at [616, 279] on input "Tamaño máximo: 50MB Seleccionar archivos" at bounding box center [720, 271] width 411 height 68
type input "C:\fakepath\Certificado de ingresos 062025 Cacchione (1).pdf"
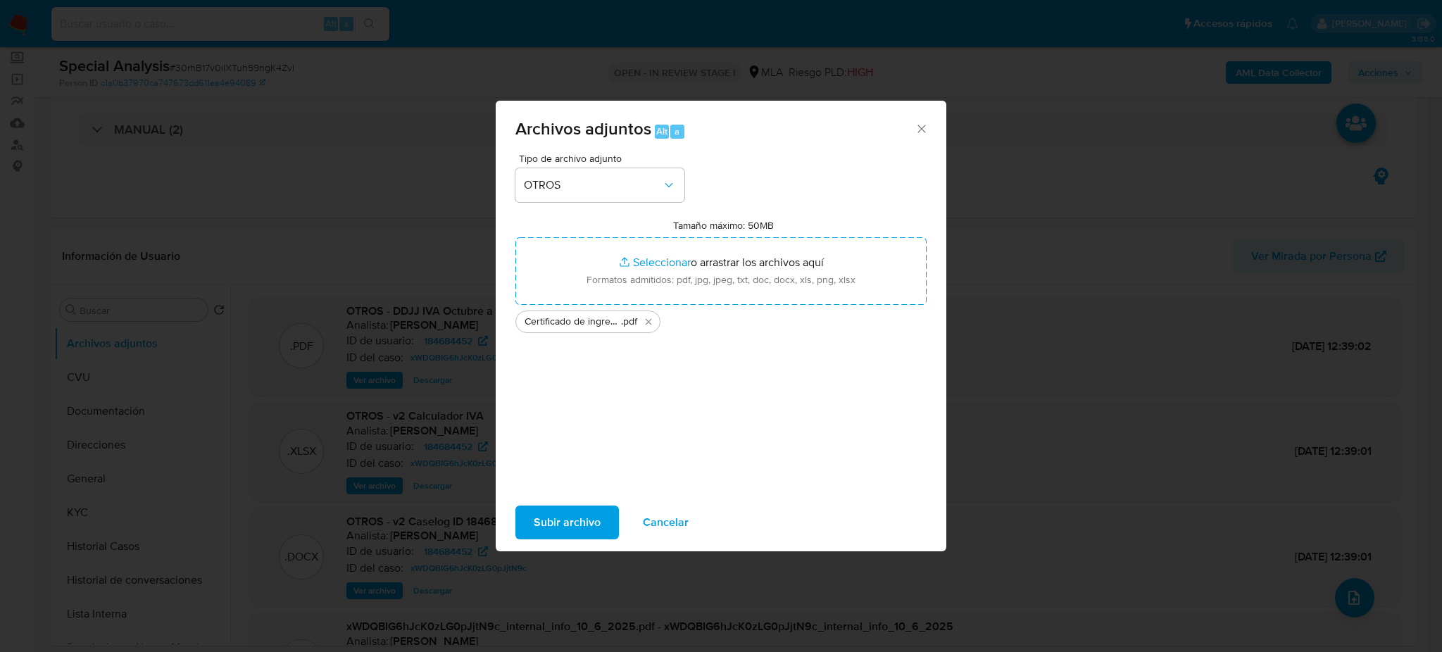
drag, startPoint x: 616, startPoint y: 279, endPoint x: 565, endPoint y: 522, distance: 248.1
click at [565, 522] on span "Subir archivo" at bounding box center [567, 522] width 67 height 31
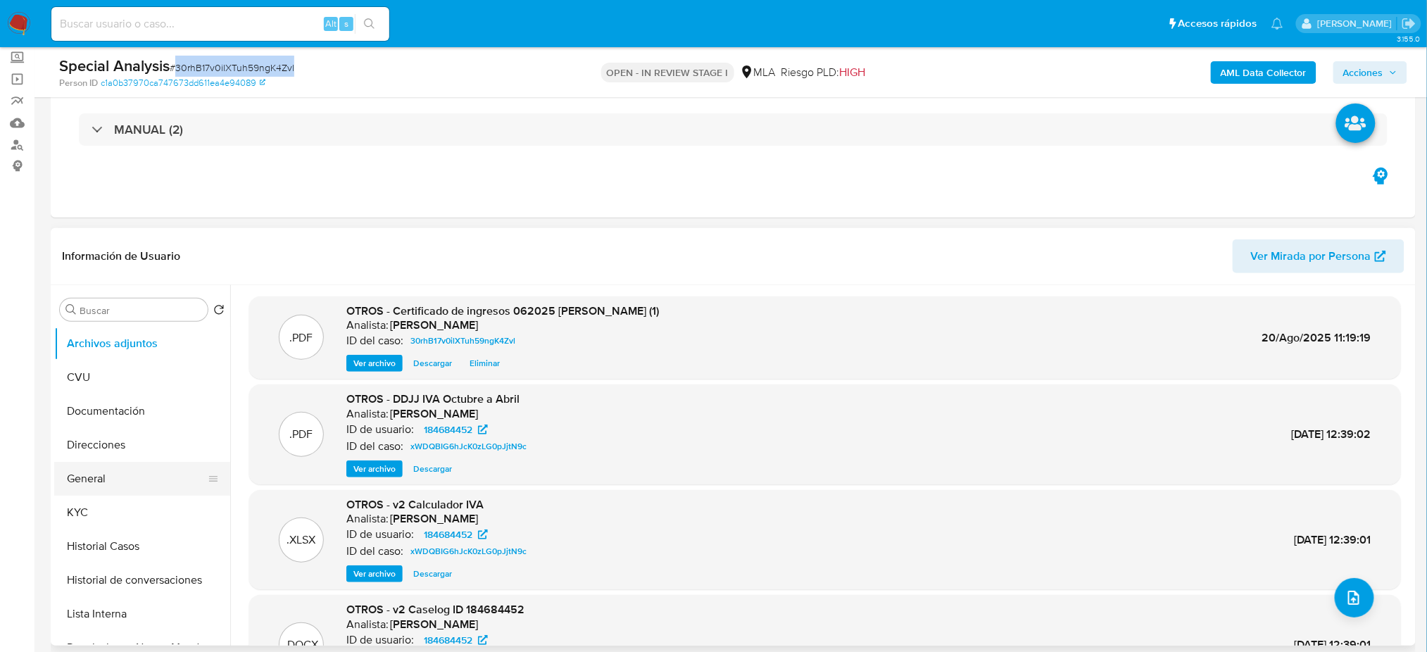
click at [107, 477] on button "General" at bounding box center [136, 479] width 165 height 34
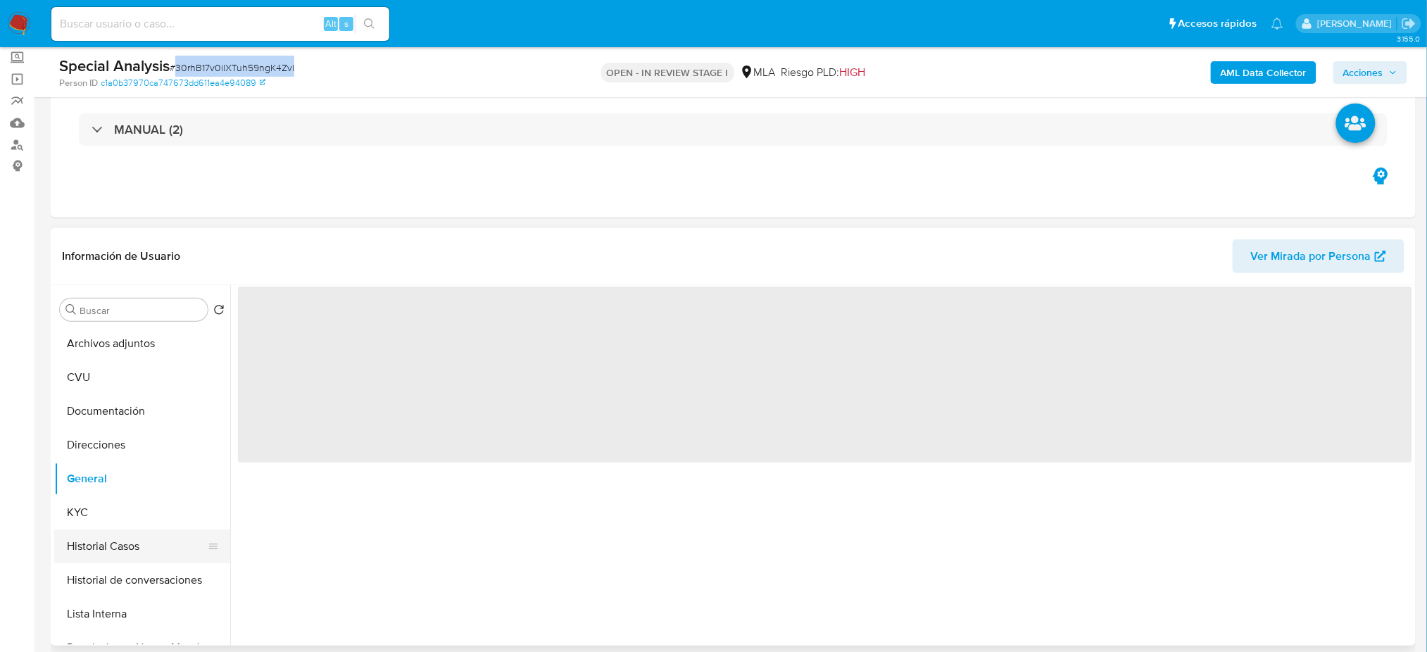
click at [105, 529] on button "Historial Casos" at bounding box center [136, 546] width 165 height 34
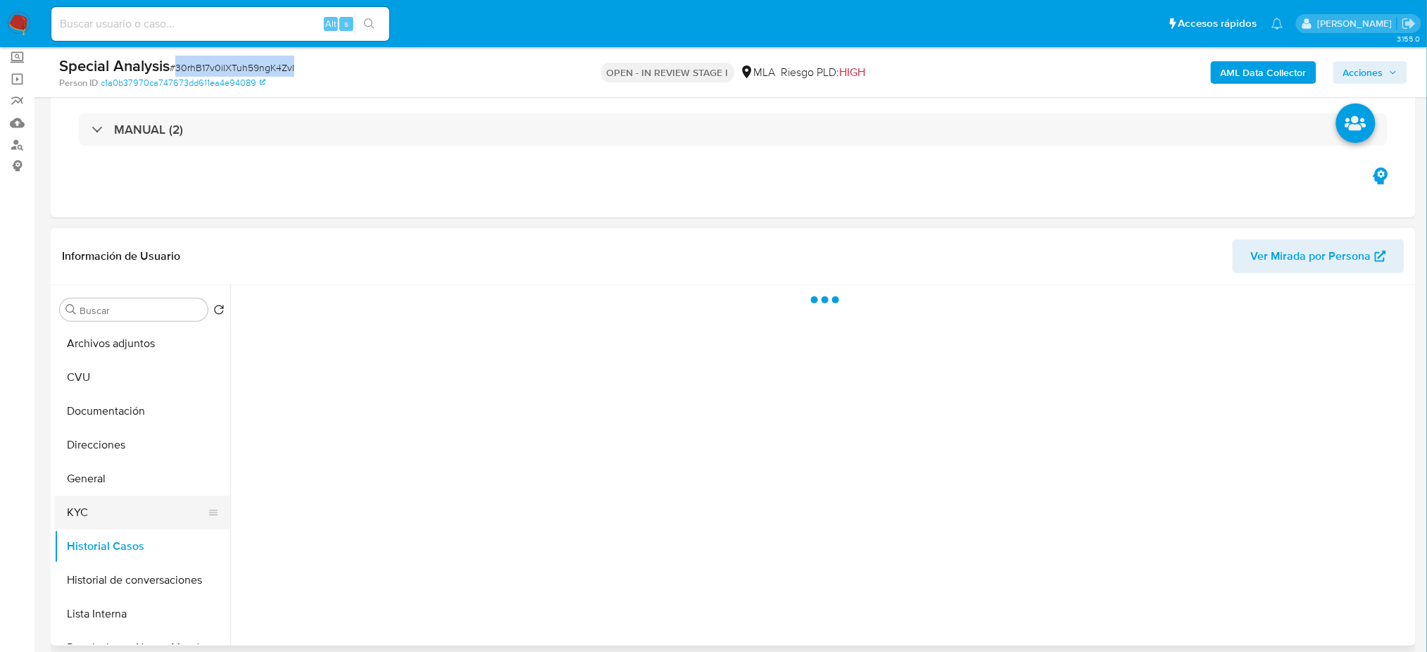
click at [107, 513] on button "KYC" at bounding box center [136, 513] width 165 height 34
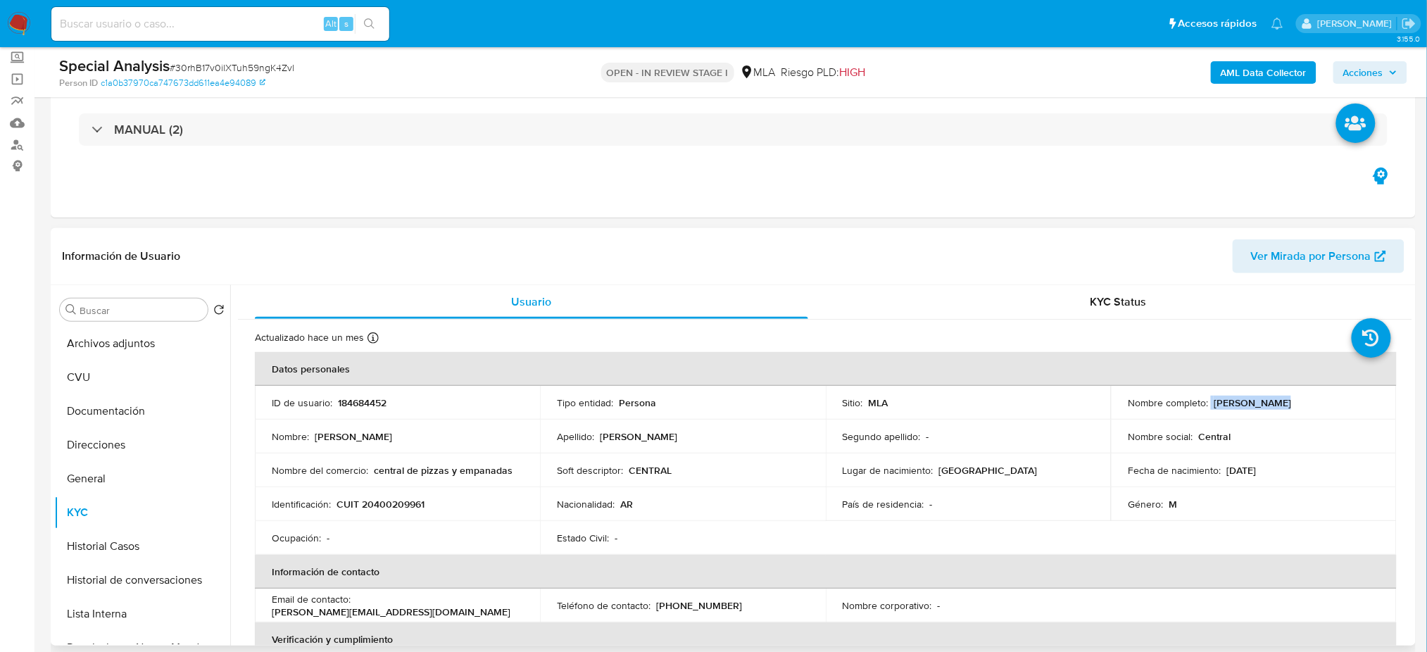
drag, startPoint x: 1208, startPoint y: 406, endPoint x: 1271, endPoint y: 403, distance: 62.7
click at [1271, 403] on div "Nombre completo : Alan Cacchione" at bounding box center [1253, 402] width 251 height 13
copy div "Alan Cacchion"
drag, startPoint x: 1284, startPoint y: 402, endPoint x: 1212, endPoint y: 403, distance: 71.8
click at [1212, 403] on div "Nombre completo : Alan Cacchione" at bounding box center [1253, 402] width 251 height 13
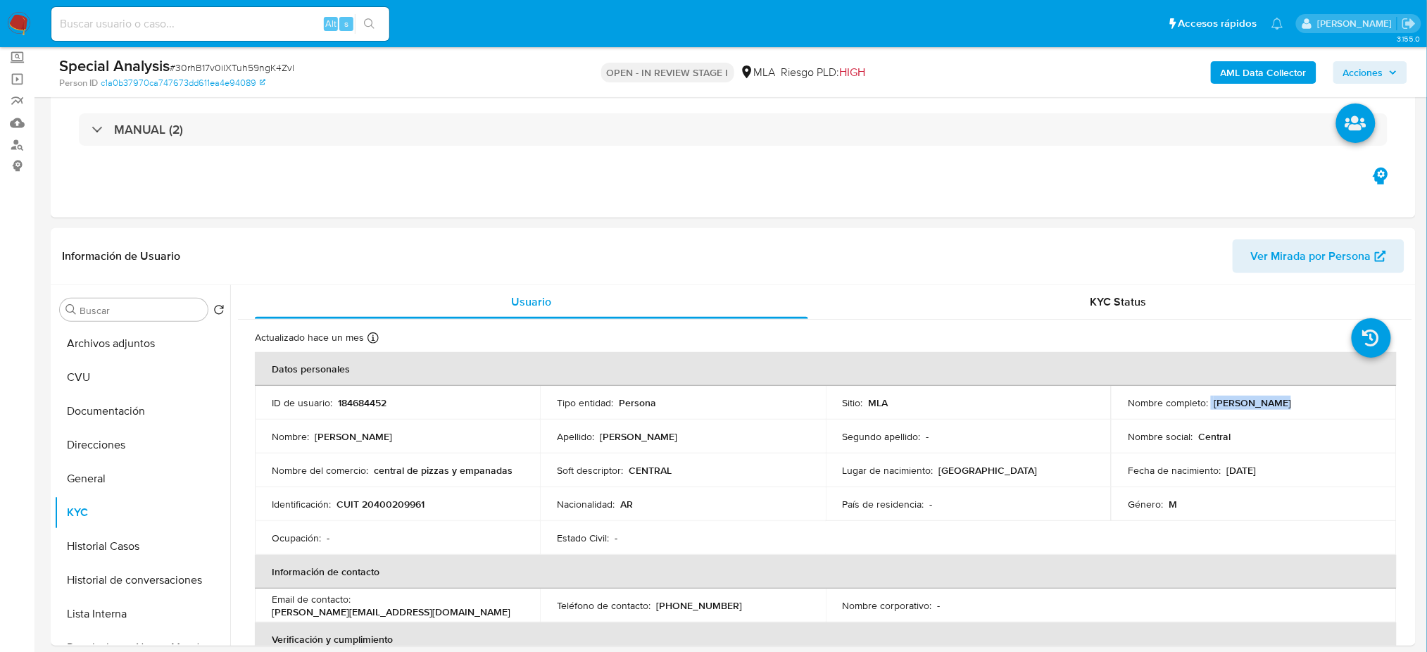
copy p "Alan Cacchione"
click at [406, 503] on p "CUIT 20400209961" at bounding box center [381, 504] width 88 height 13
copy p "20400209961"
click at [108, 347] on button "Archivos adjuntos" at bounding box center [136, 344] width 165 height 34
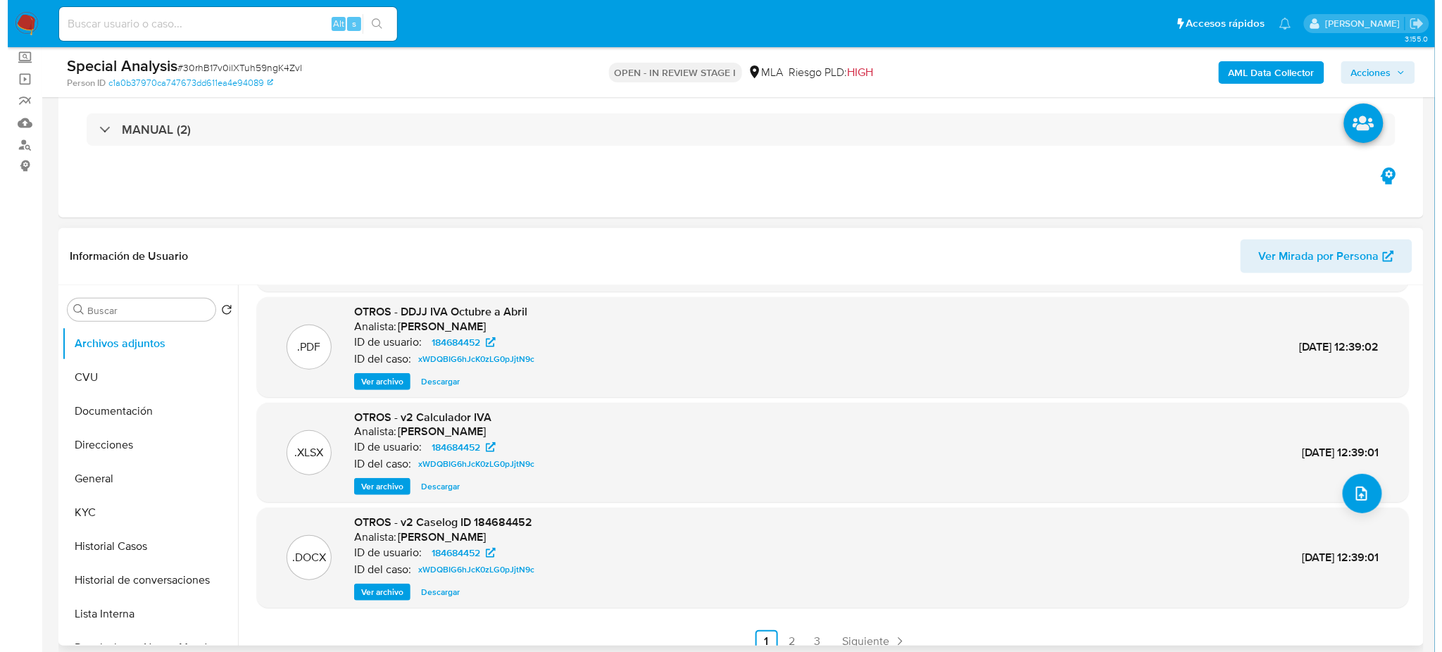
scroll to position [118, 0]
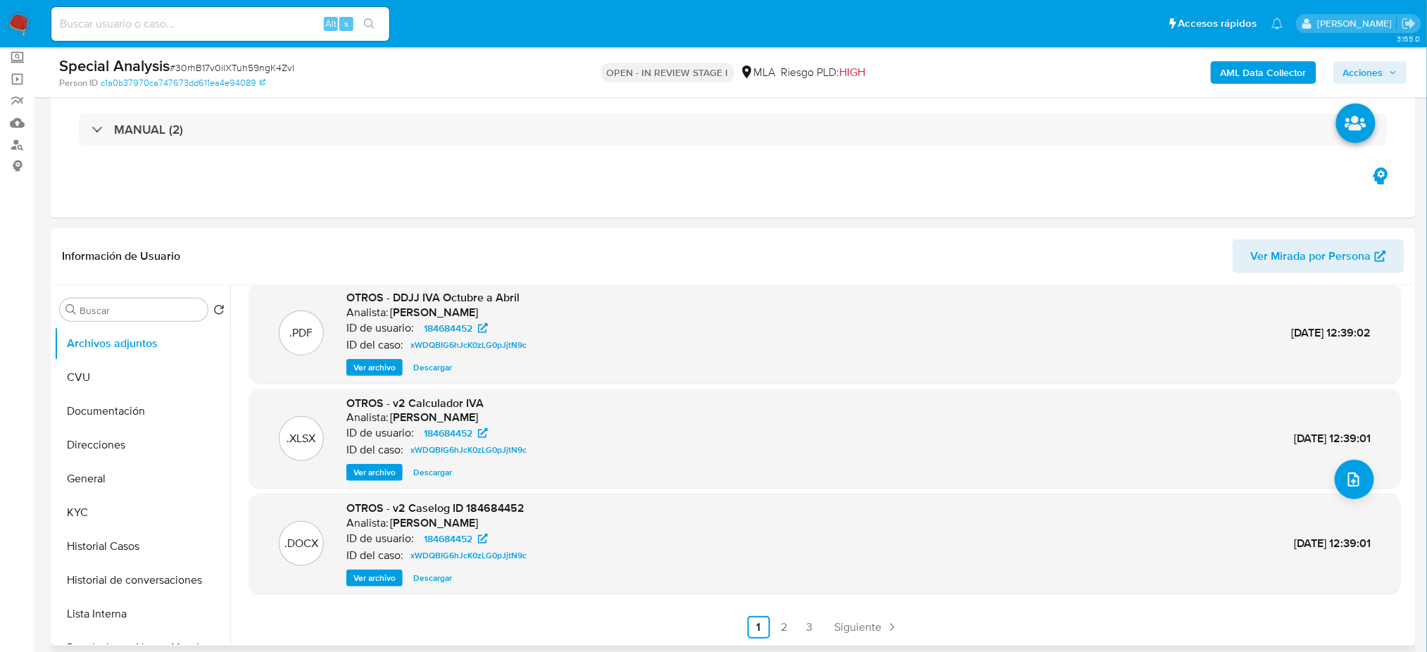
drag, startPoint x: 376, startPoint y: 579, endPoint x: 417, endPoint y: 564, distance: 44.1
click at [376, 579] on span "Ver archivo" at bounding box center [374, 578] width 42 height 14
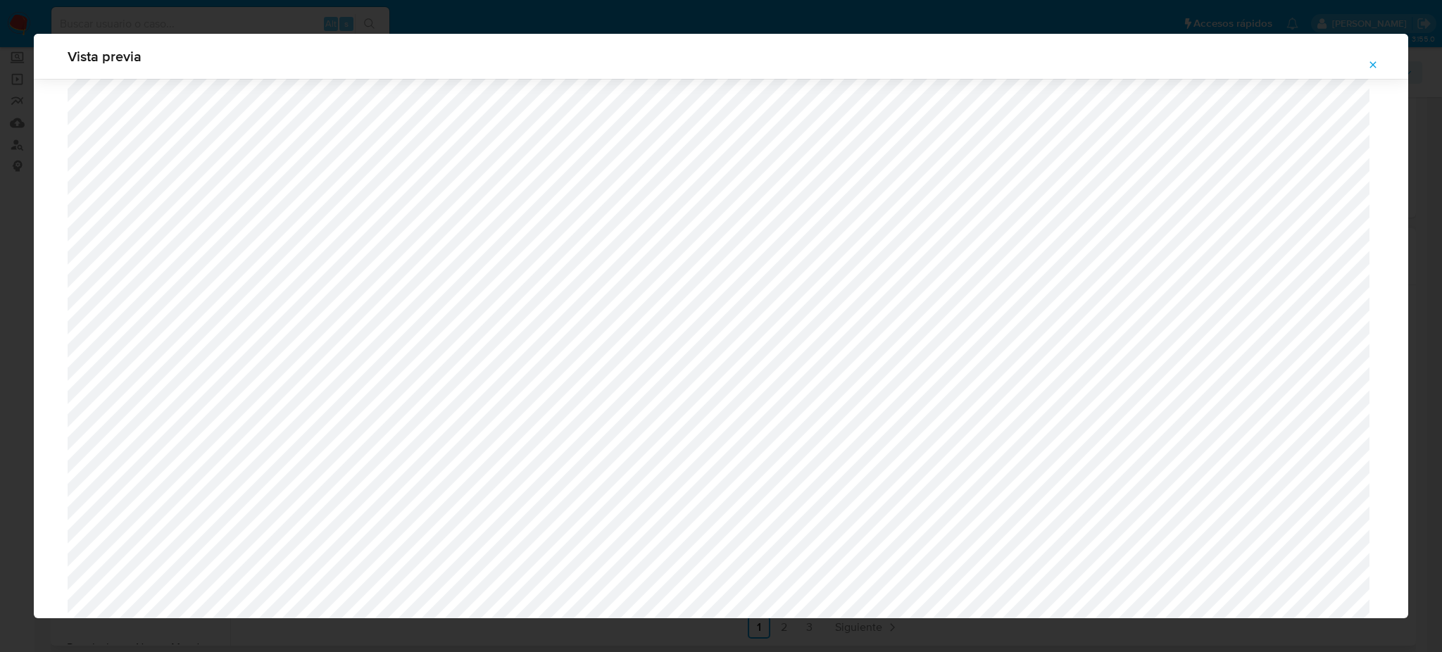
scroll to position [535, 0]
click at [1375, 64] on icon "Attachment preview" at bounding box center [1372, 64] width 11 height 11
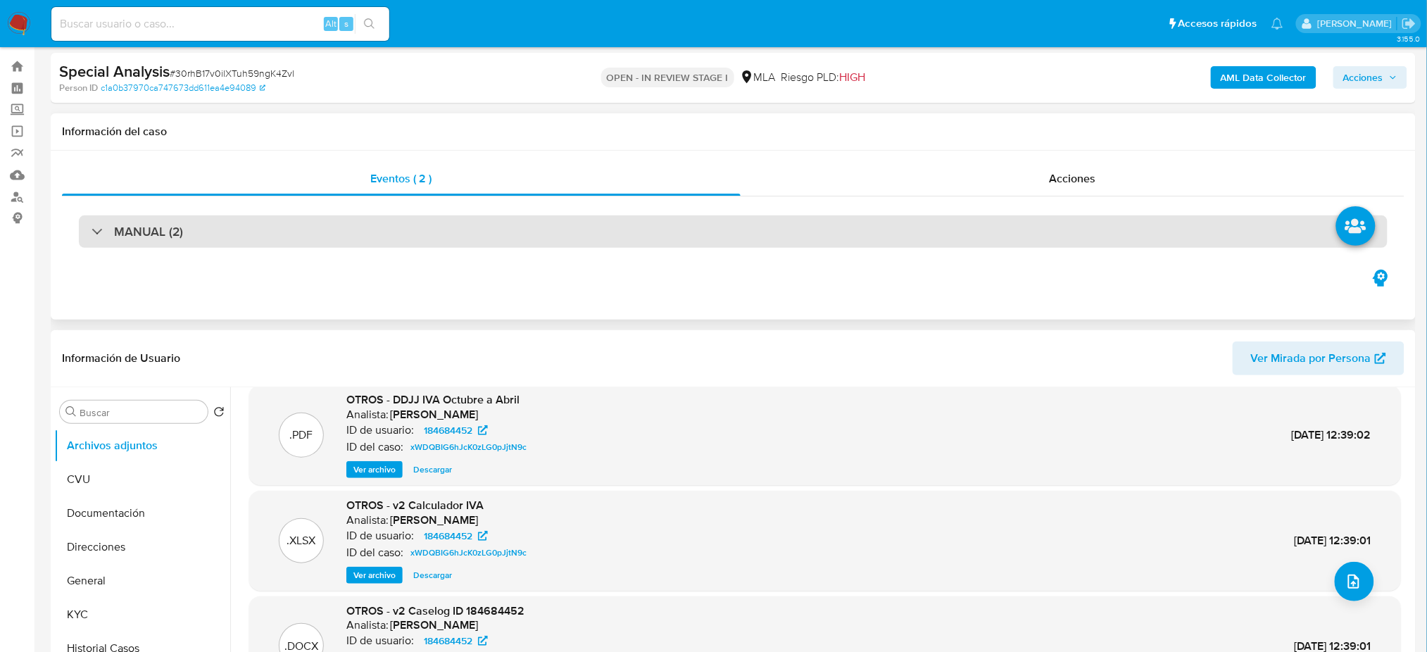
scroll to position [0, 0]
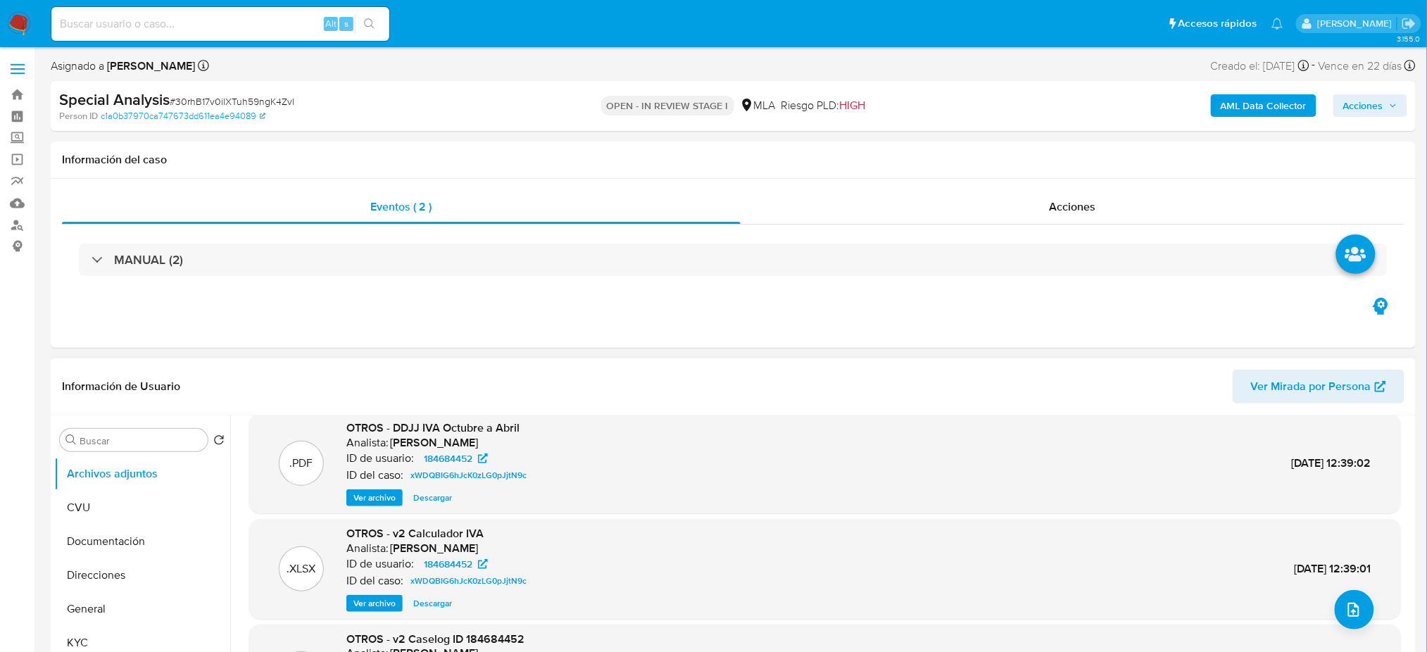
click at [1375, 109] on span "Acciones" at bounding box center [1363, 105] width 40 height 23
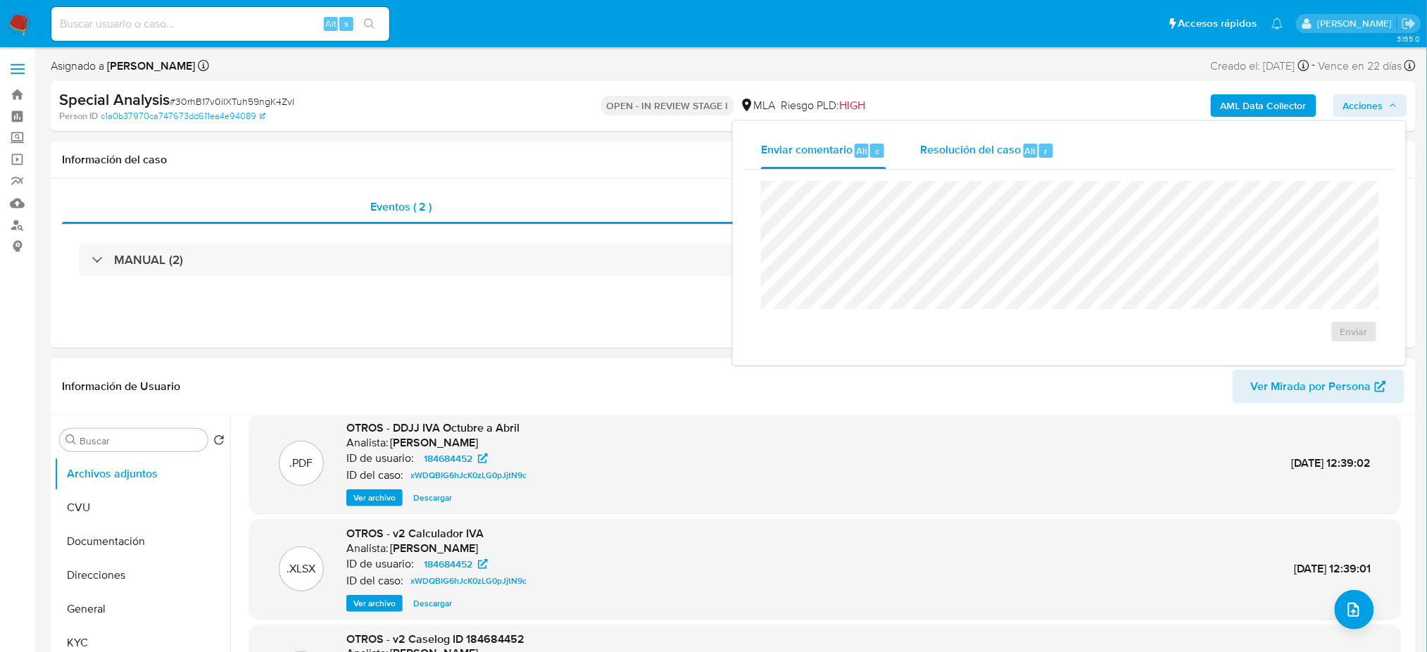
click at [1007, 153] on span "Resolución del caso" at bounding box center [970, 150] width 101 height 16
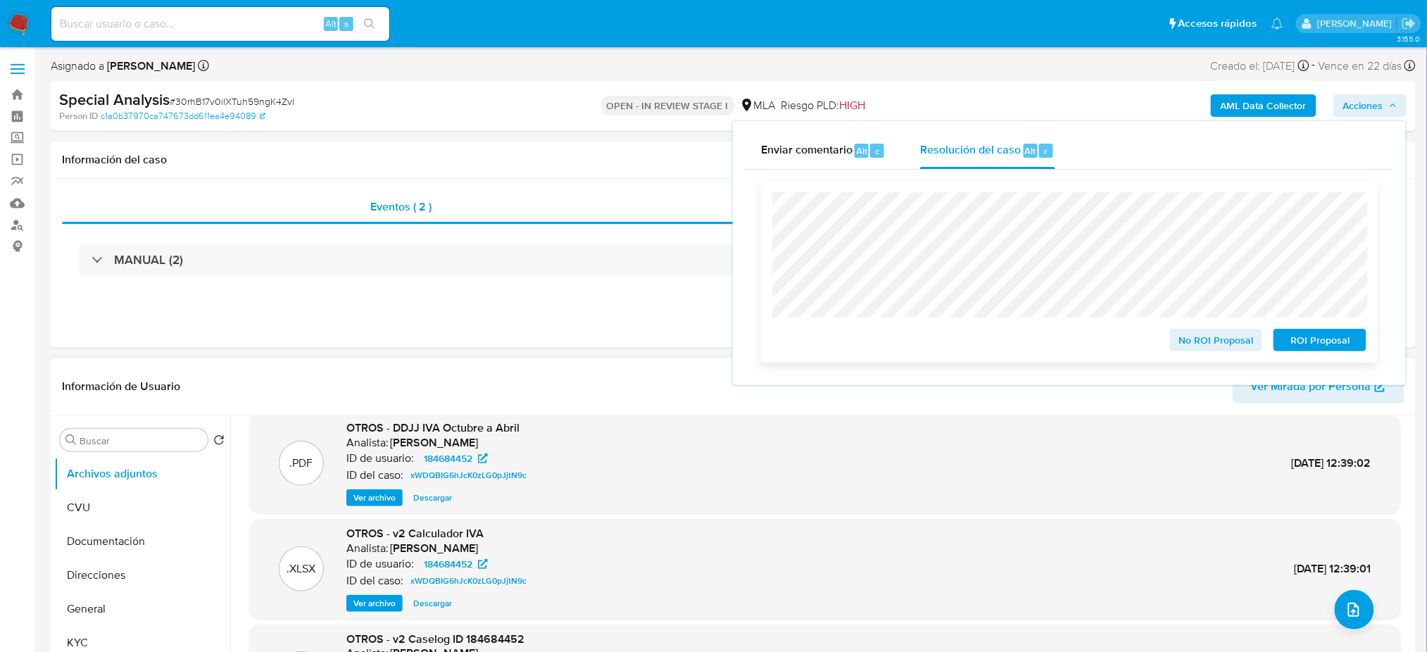
click at [1181, 348] on span "No ROI Proposal" at bounding box center [1216, 340] width 73 height 20
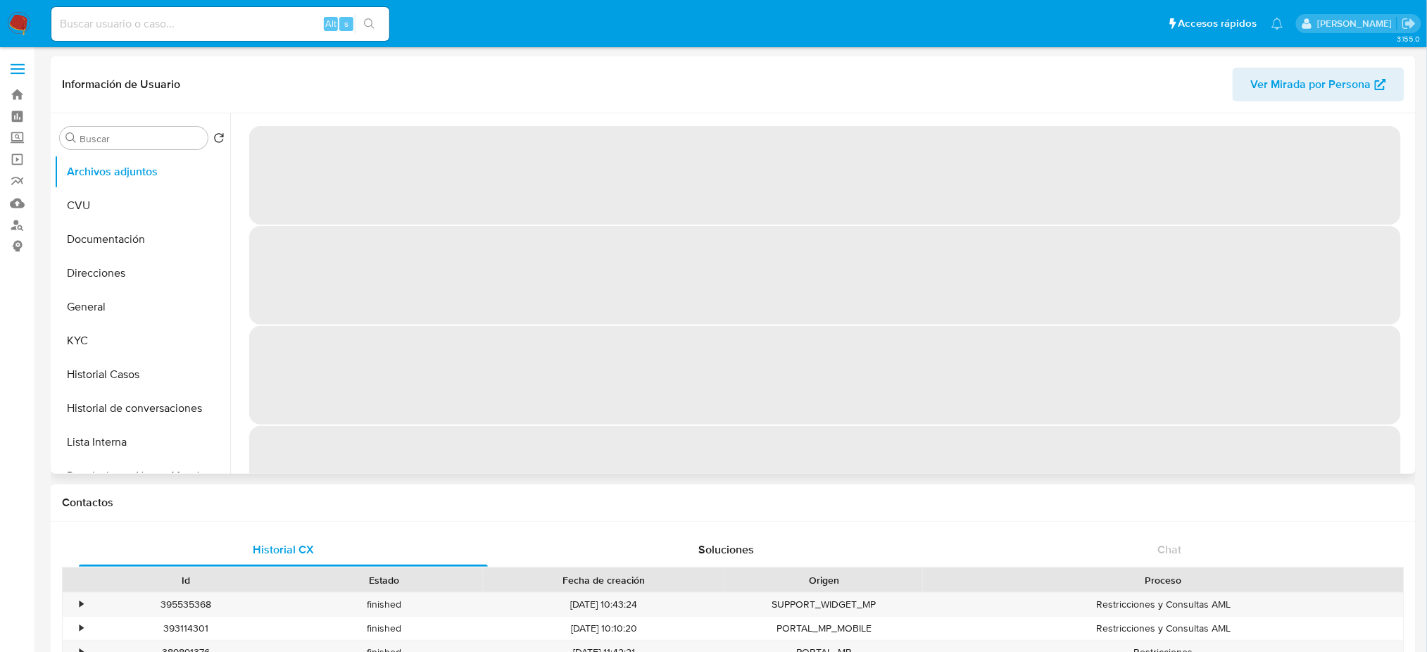
select select "10"
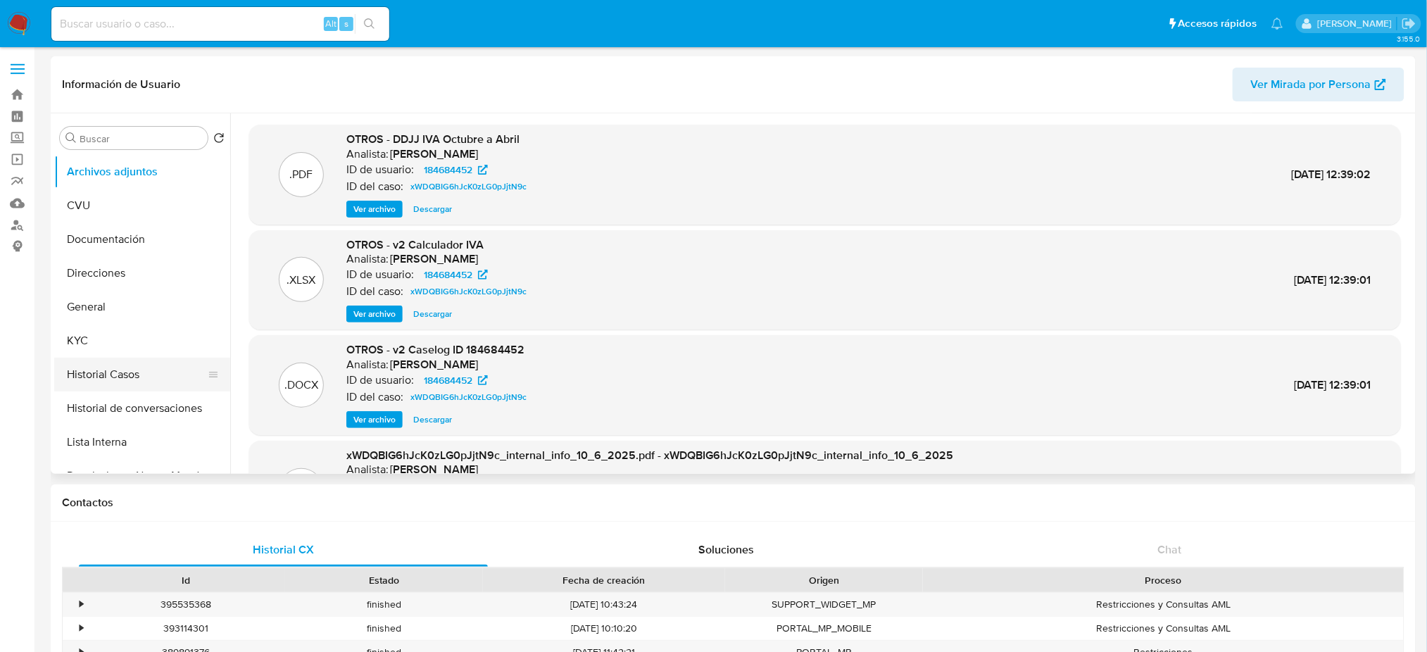
click at [82, 382] on button "Historial Casos" at bounding box center [136, 375] width 165 height 34
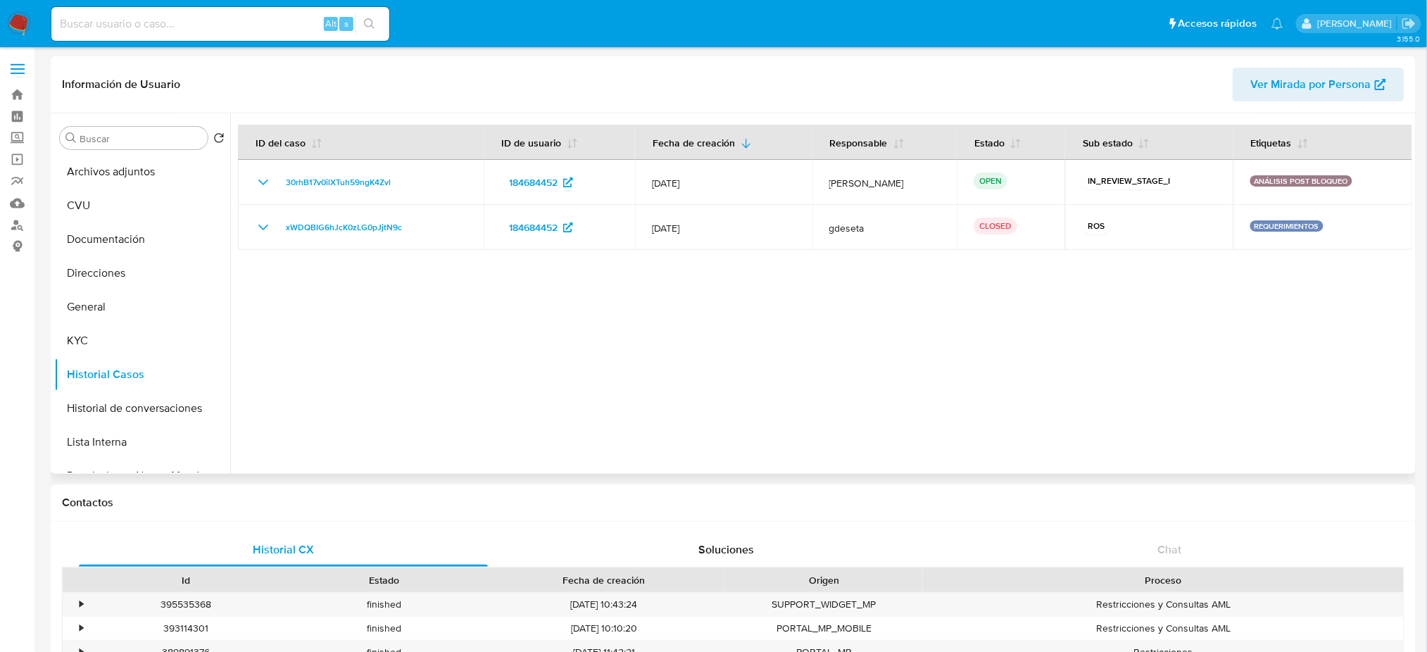
click at [1342, 65] on div "Información de Usuario Ver Mirada por Persona" at bounding box center [733, 84] width 1365 height 57
click at [1326, 84] on span "Ver Mirada por Persona" at bounding box center [1311, 85] width 120 height 34
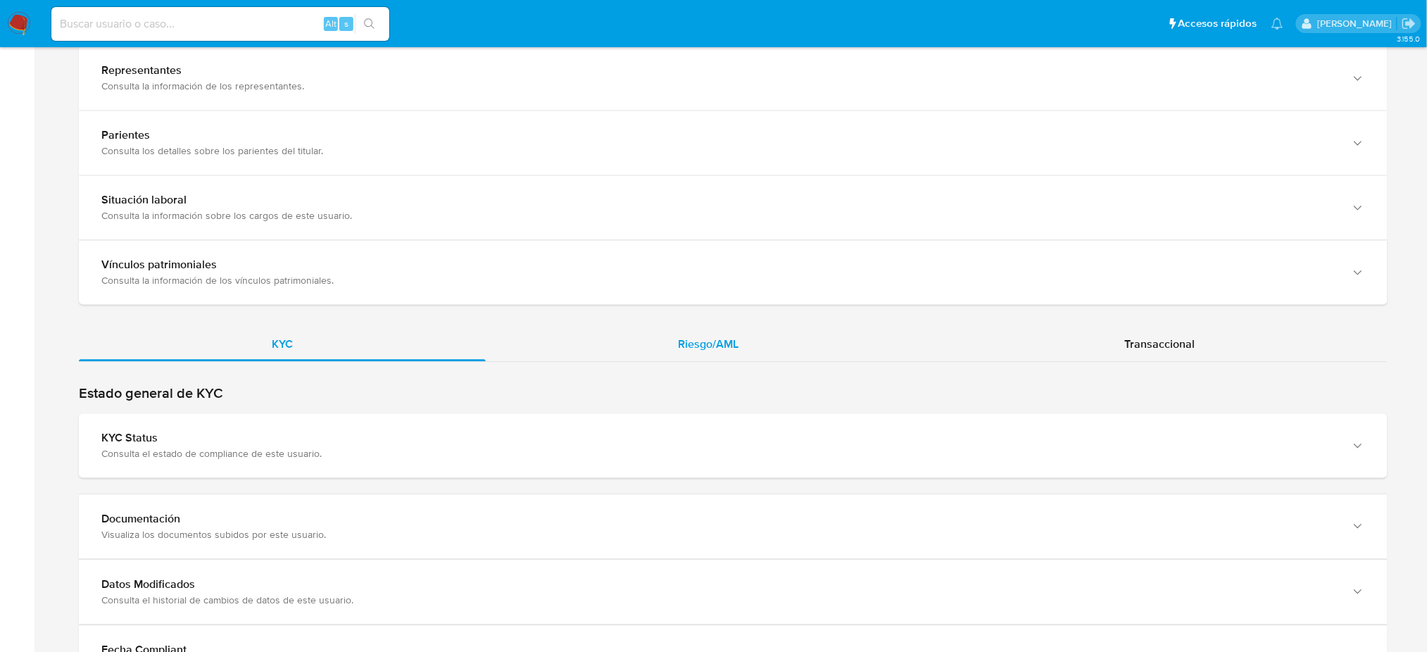
click at [716, 349] on span "Riesgo/AML" at bounding box center [709, 344] width 61 height 16
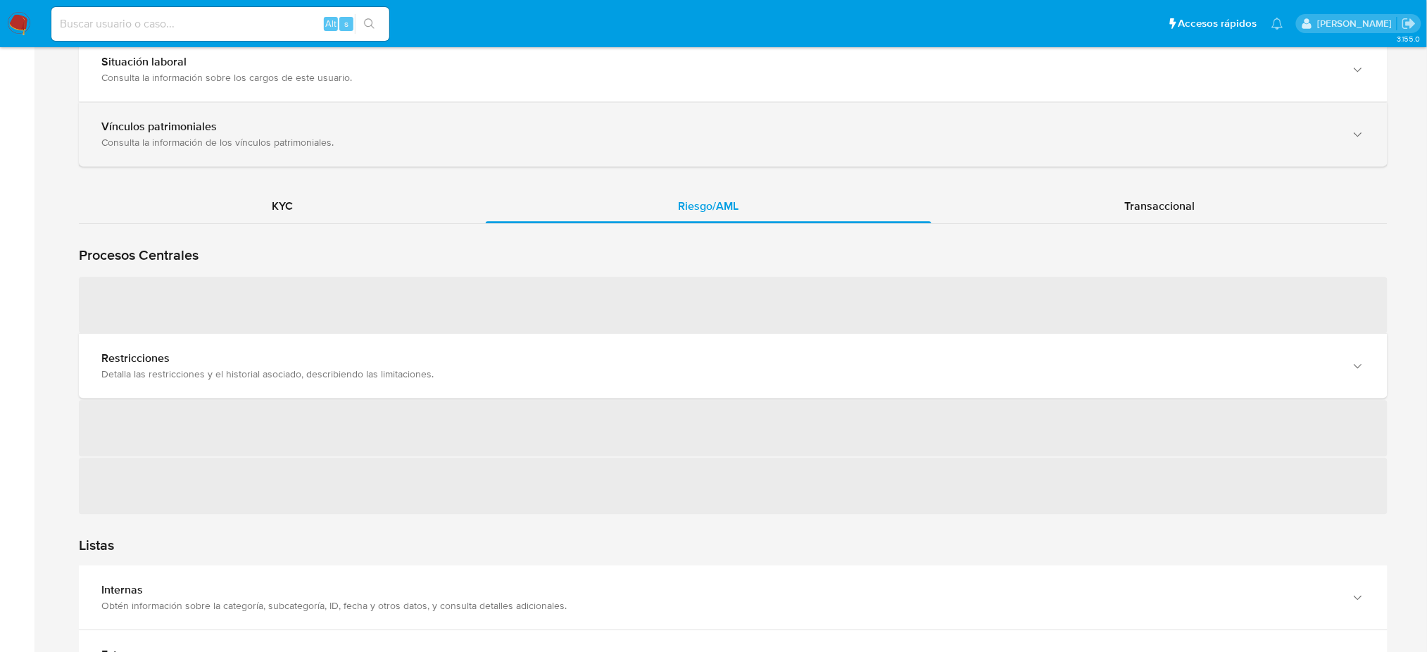
scroll to position [1220, 0]
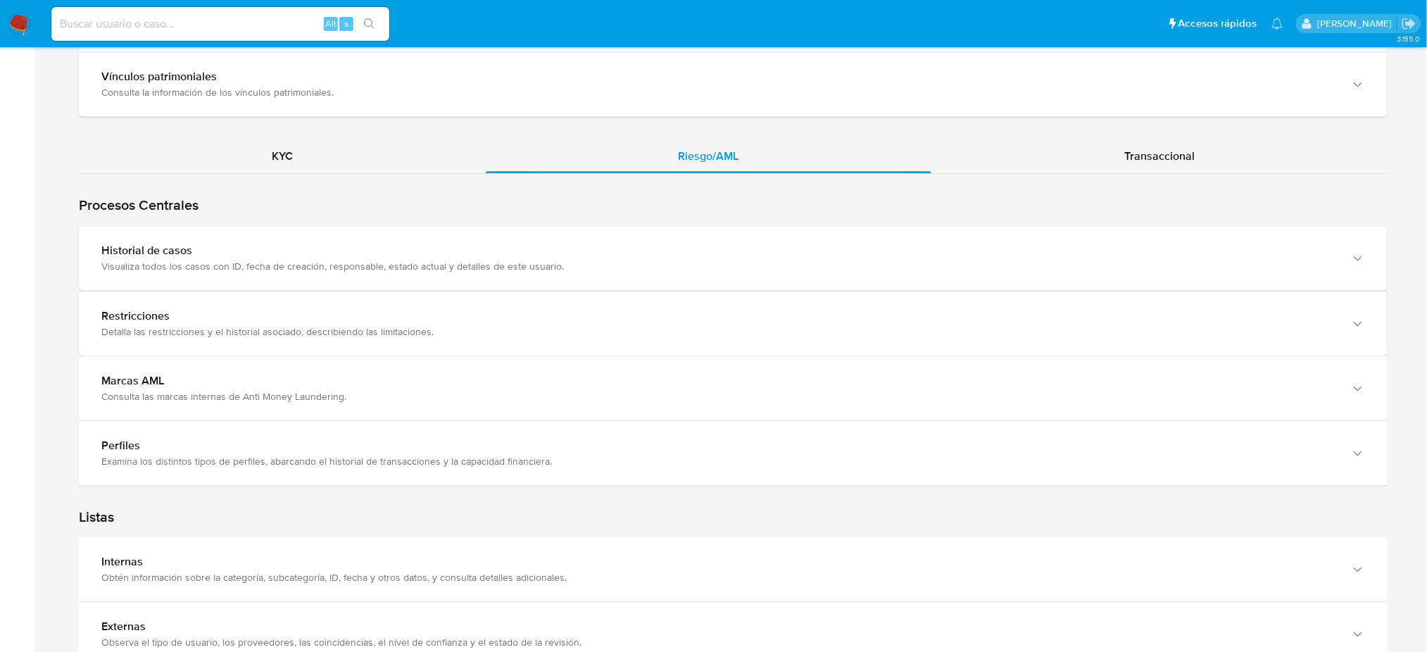
click at [444, 275] on div "Historial de casos Visualiza todos los casos con ID, fecha de creación, respons…" at bounding box center [733, 258] width 1309 height 64
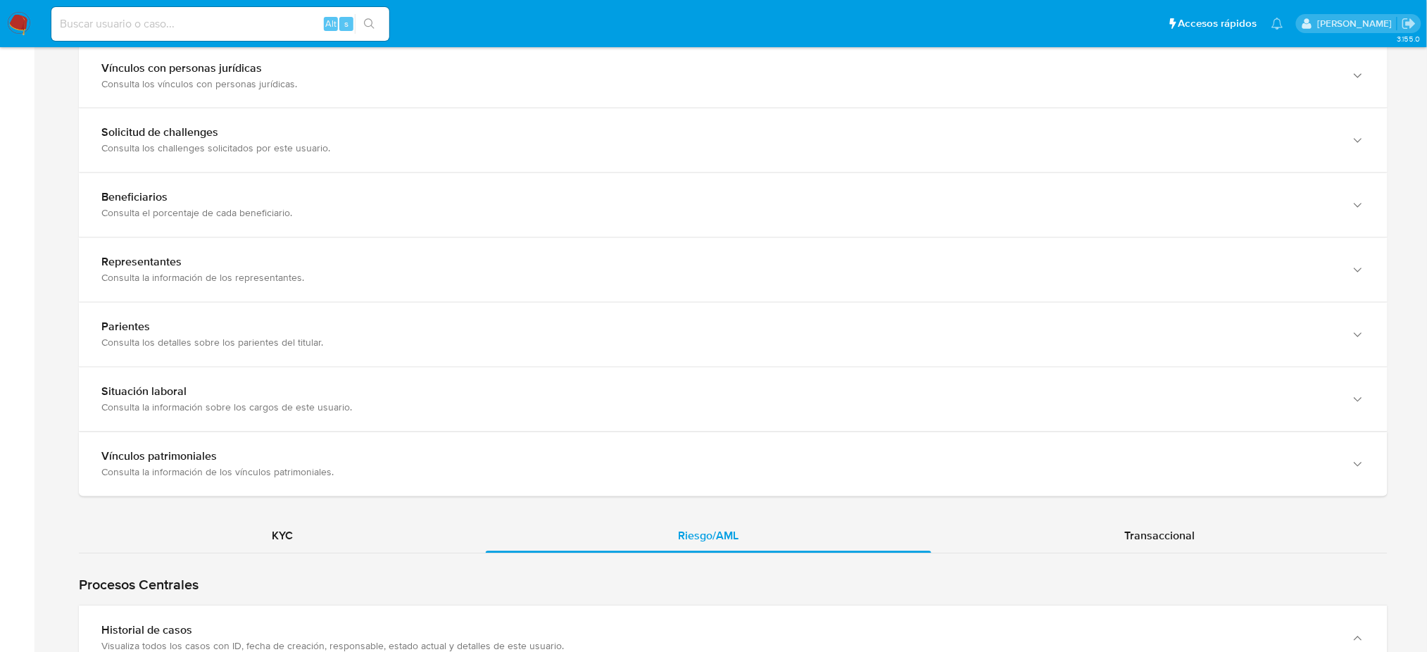
scroll to position [596, 0]
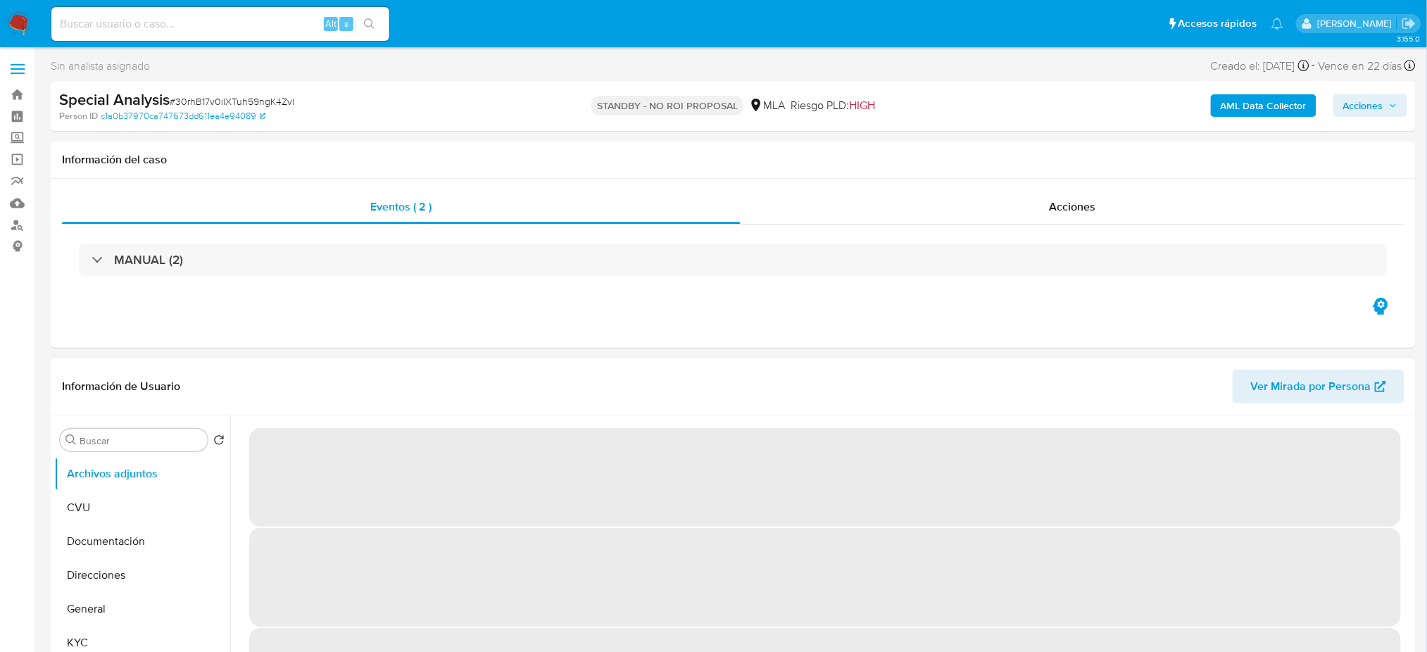
select select "10"
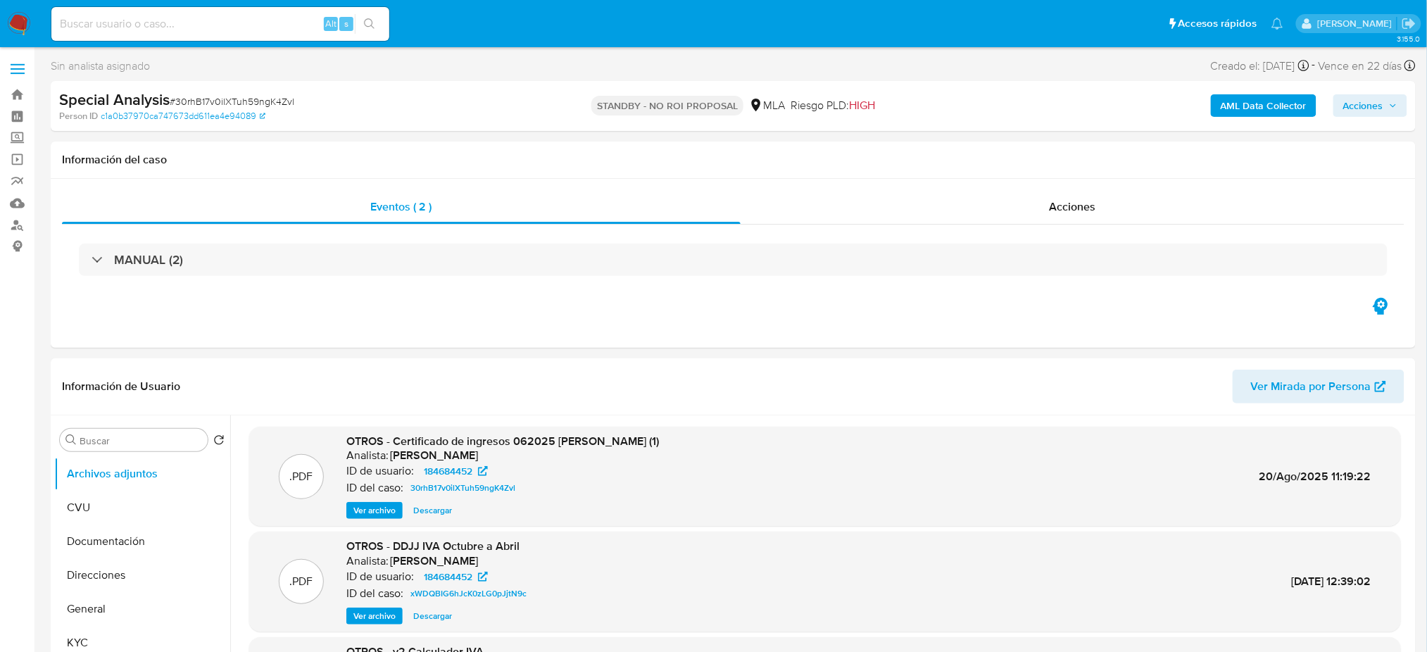
click at [13, 20] on img at bounding box center [19, 24] width 24 height 24
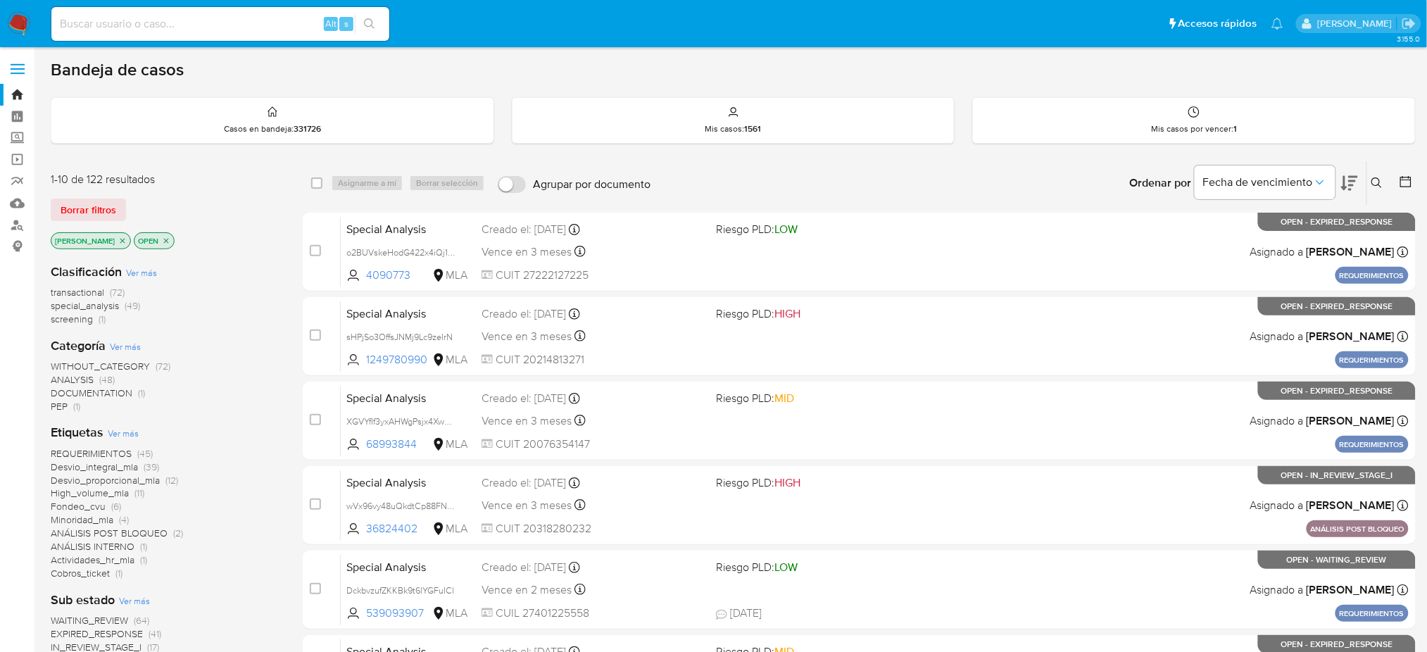
click at [95, 531] on span "ANÁLISIS POST BLOQUEO" at bounding box center [109, 533] width 117 height 14
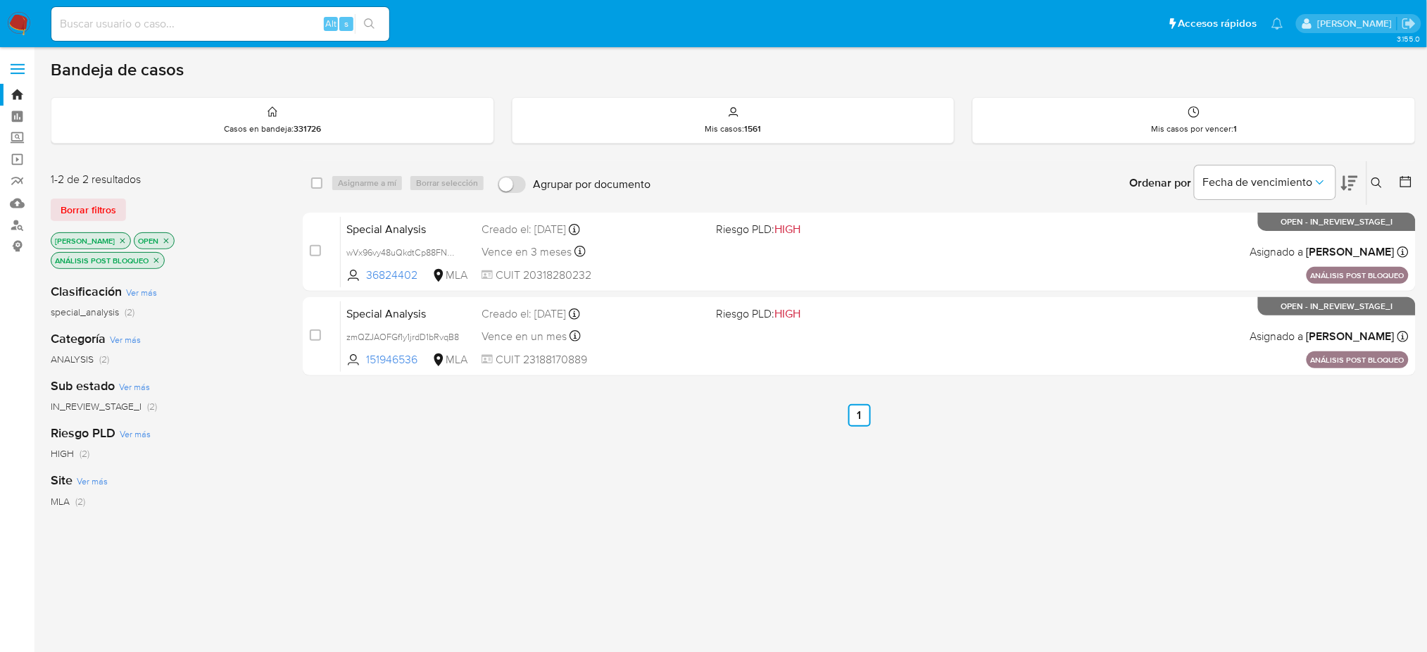
click at [12, 20] on img at bounding box center [19, 24] width 24 height 24
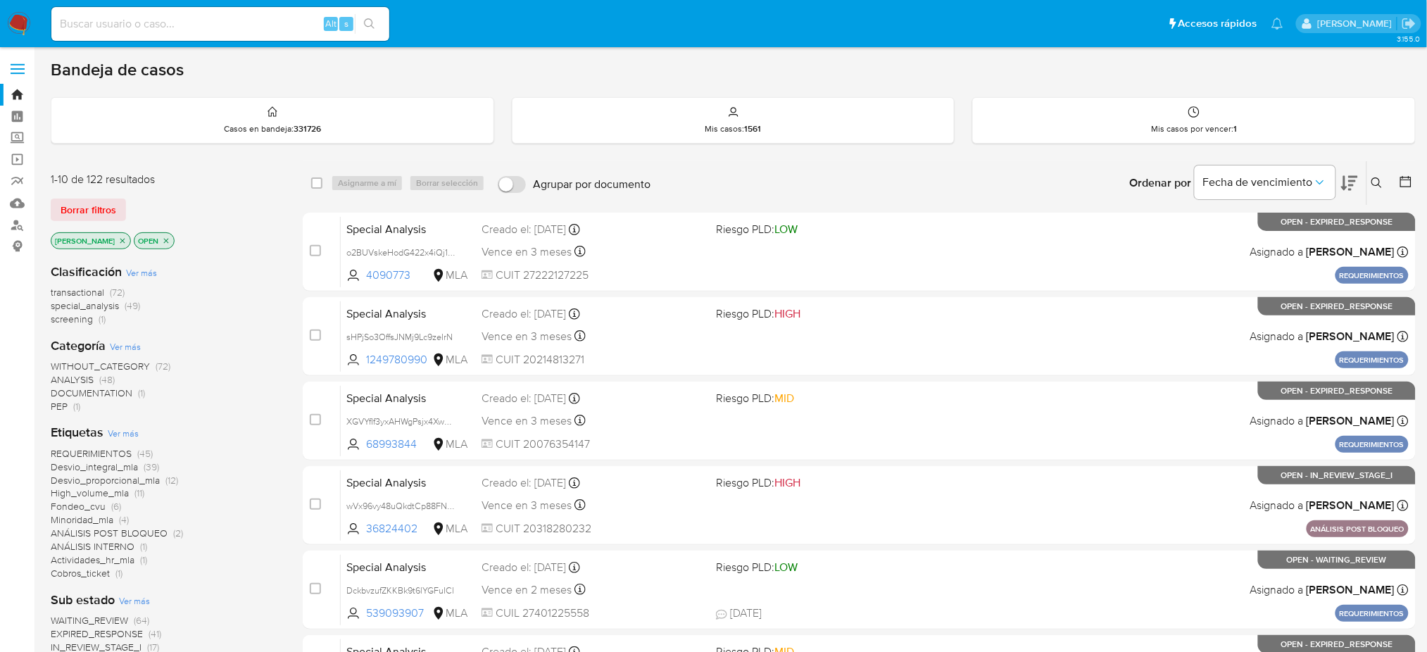
click at [127, 432] on span "Ver más" at bounding box center [123, 433] width 31 height 13
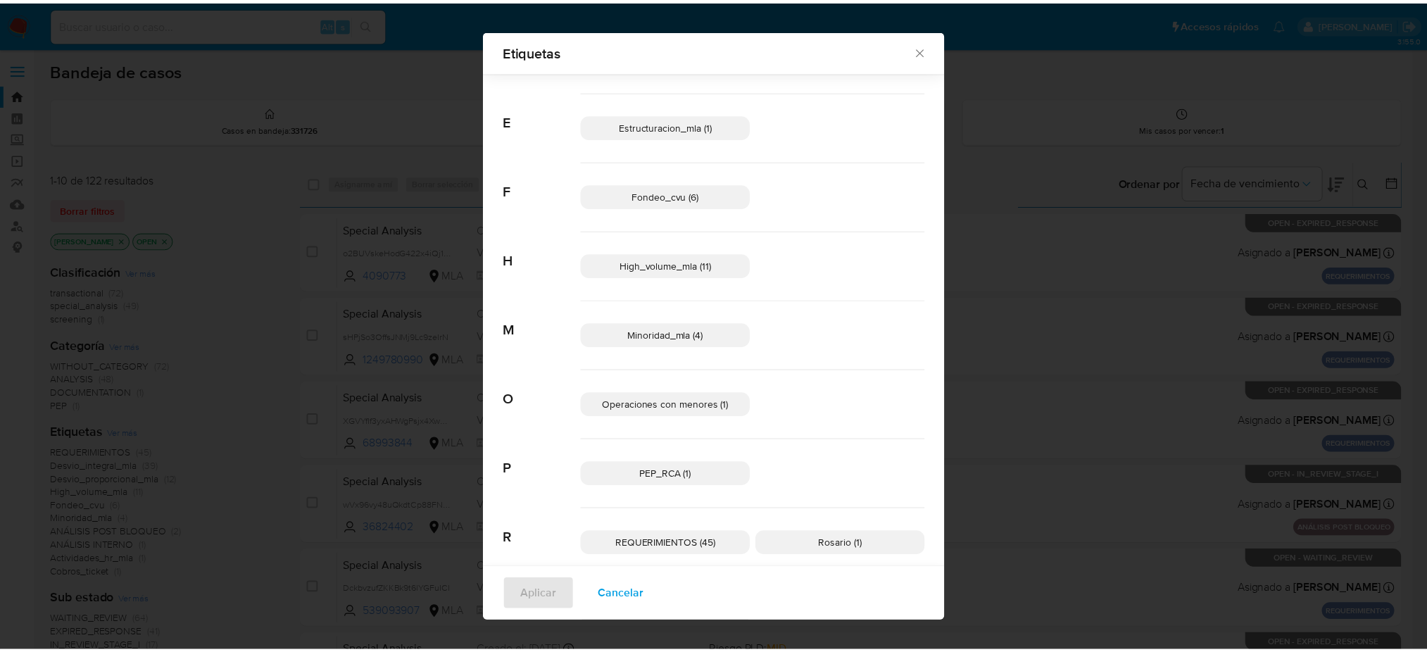
scroll to position [362, 0]
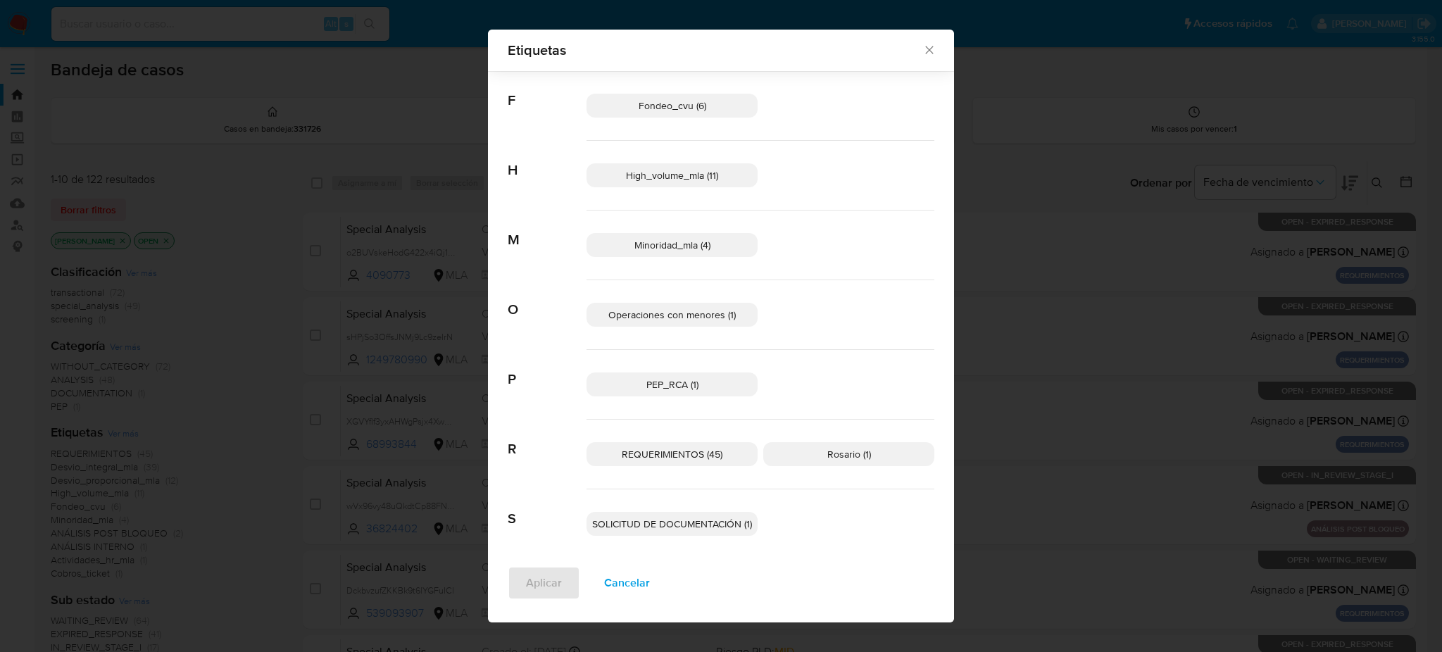
click at [700, 519] on span "SOLICITUD DE DOCUMENTACIÓN (1)" at bounding box center [672, 524] width 160 height 14
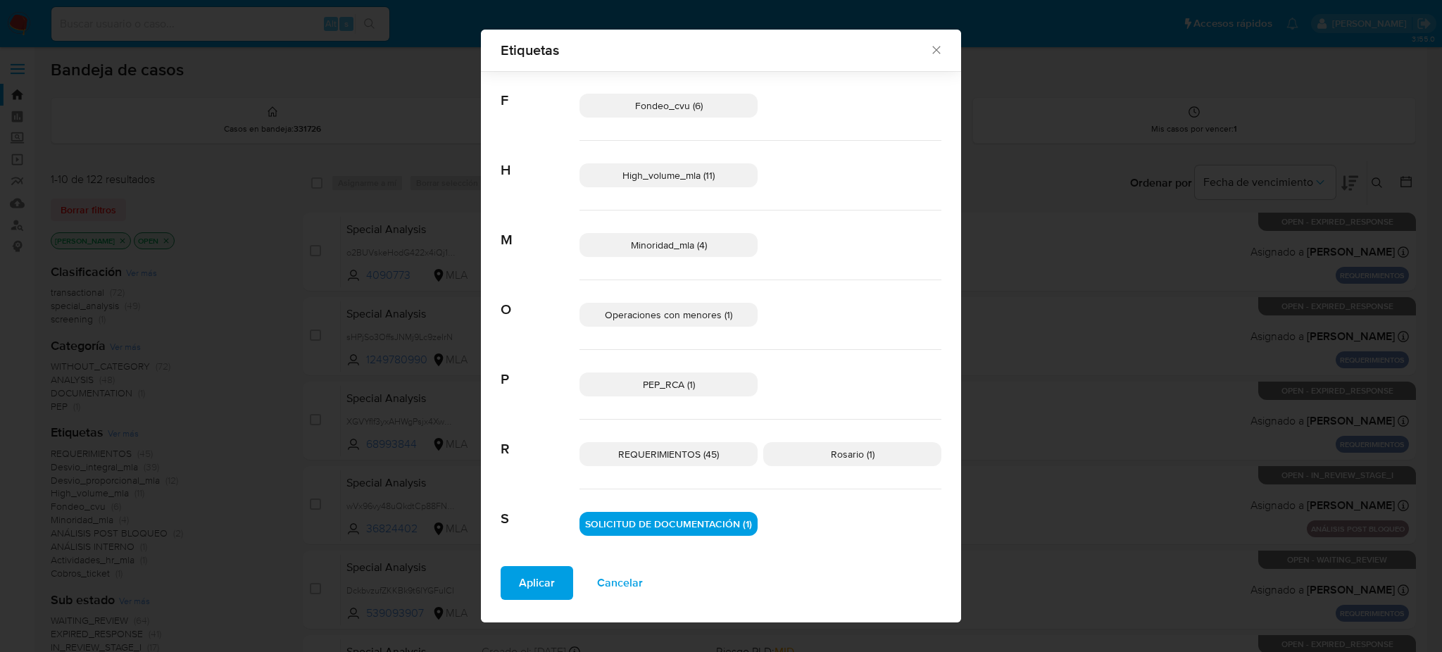
click at [527, 582] on span "Aplicar" at bounding box center [537, 582] width 36 height 31
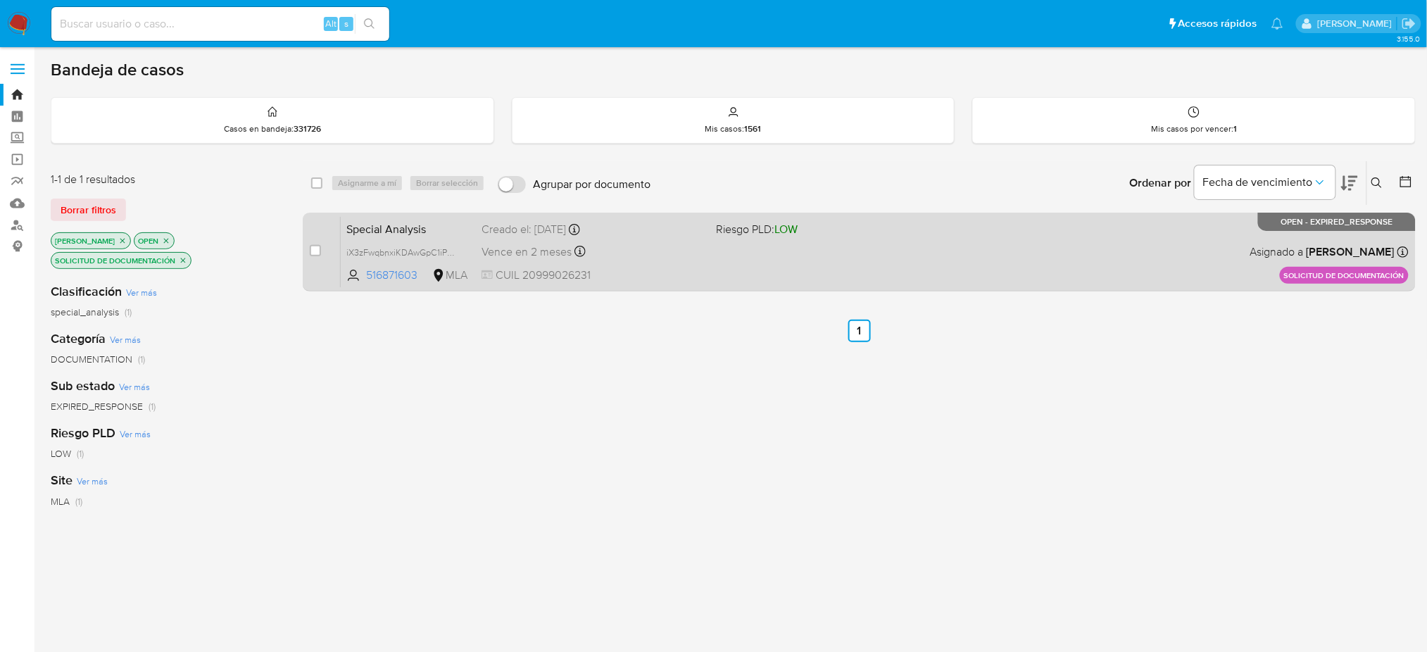
click at [668, 281] on span "CUIL 20999026231" at bounding box center [593, 275] width 223 height 15
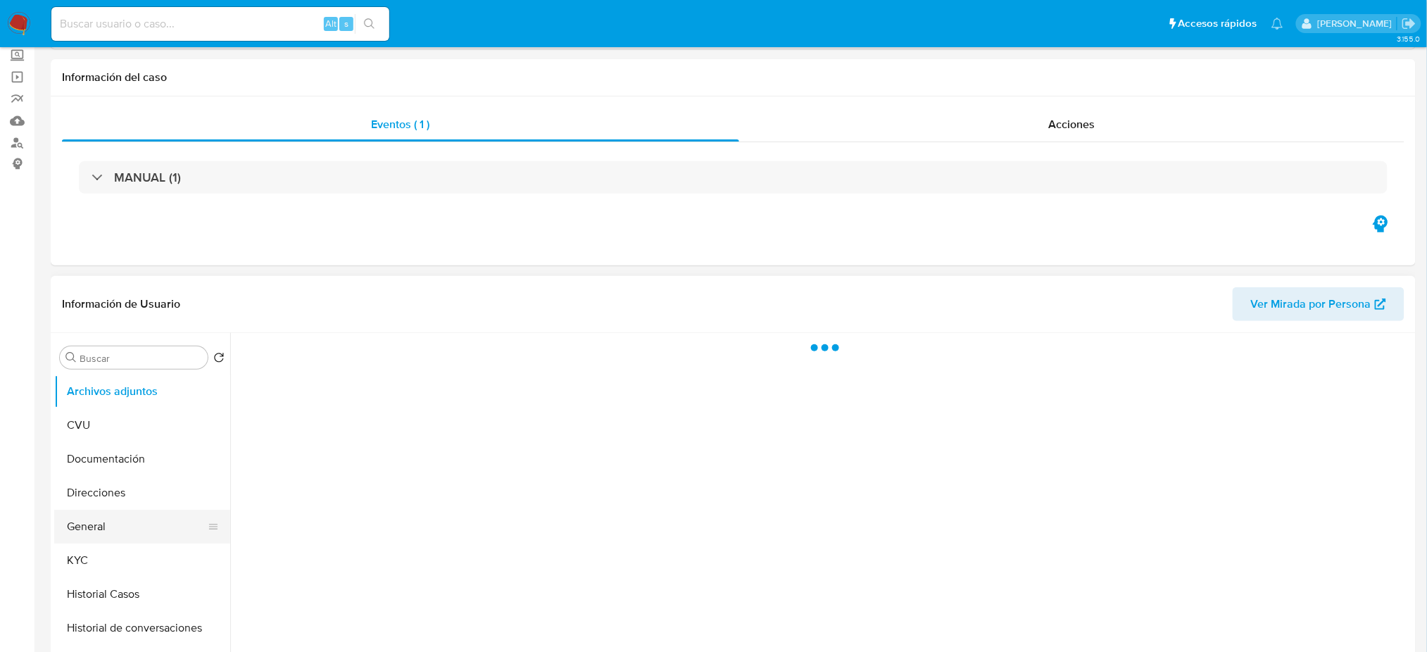
scroll to position [94, 0]
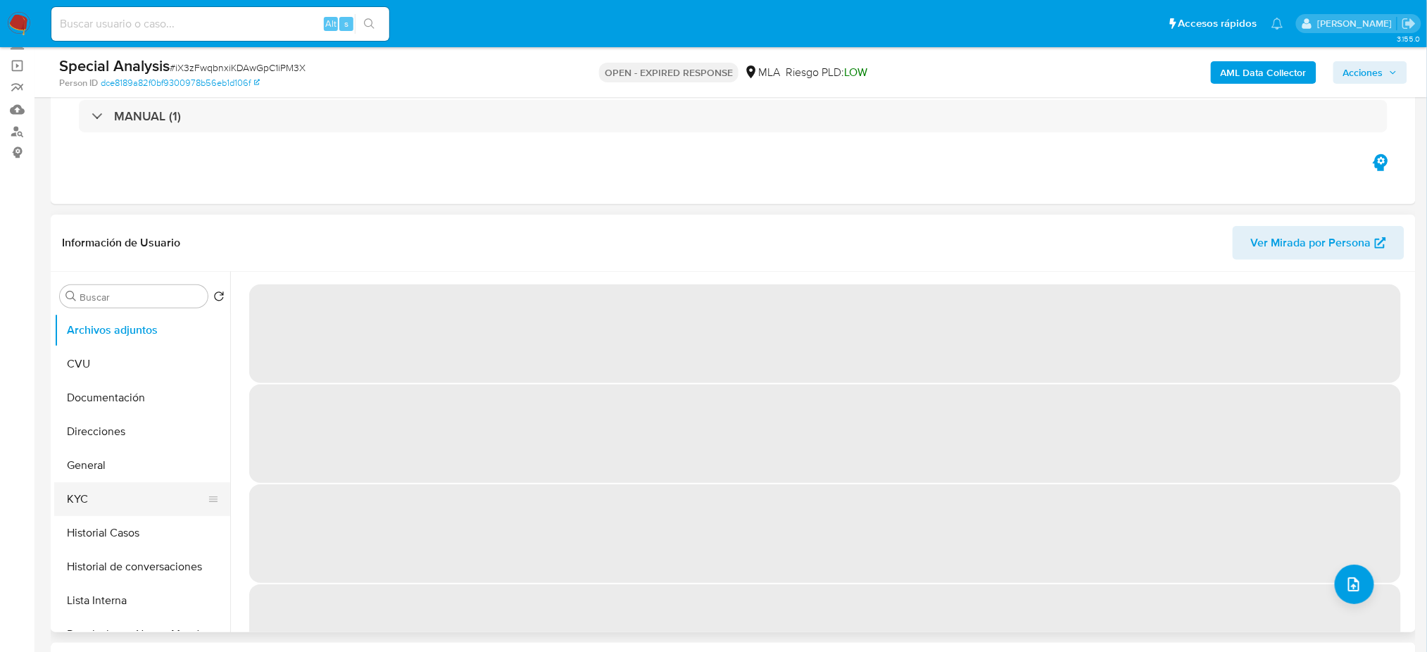
click at [77, 505] on button "KYC" at bounding box center [136, 499] width 165 height 34
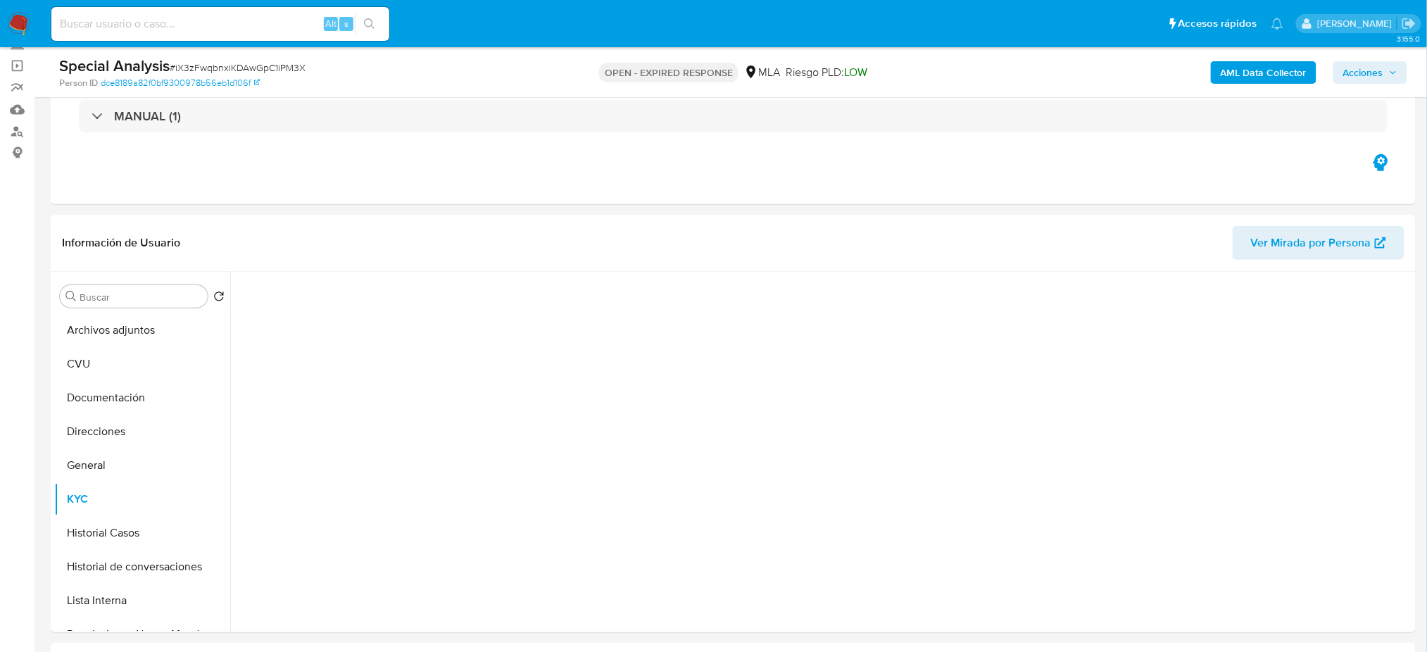
select select "10"
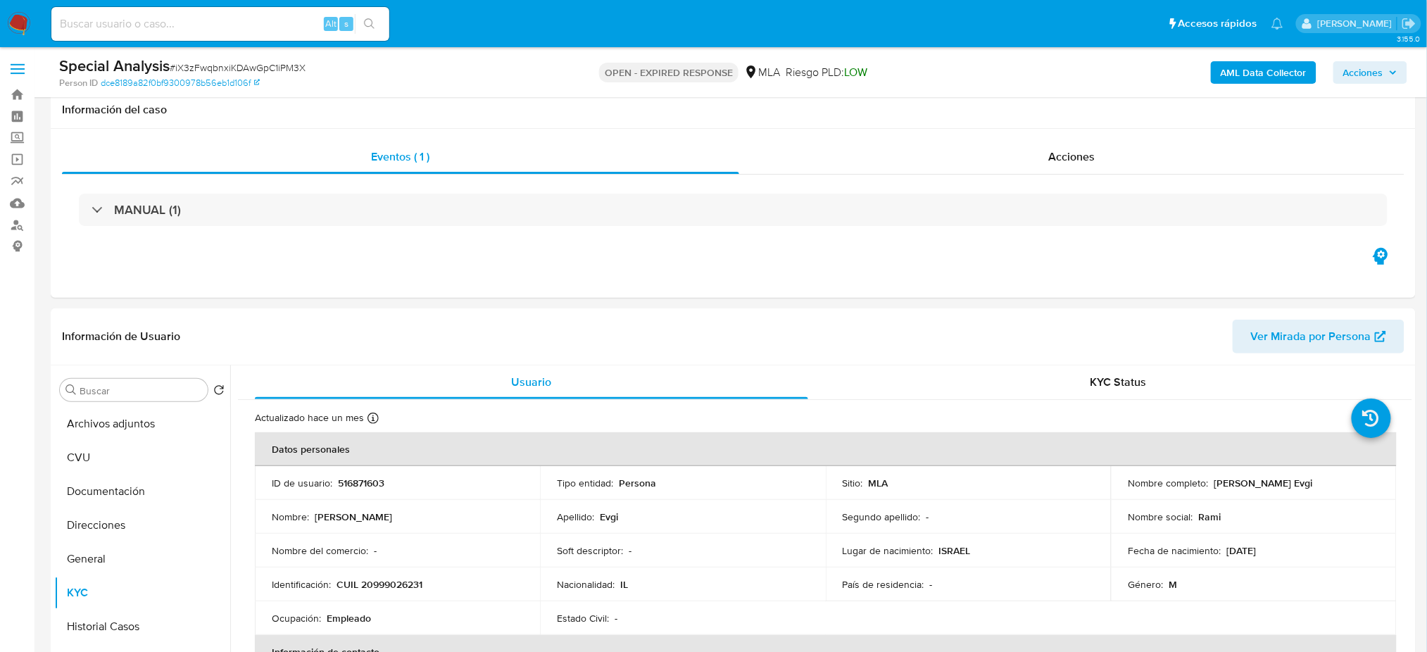
scroll to position [187, 0]
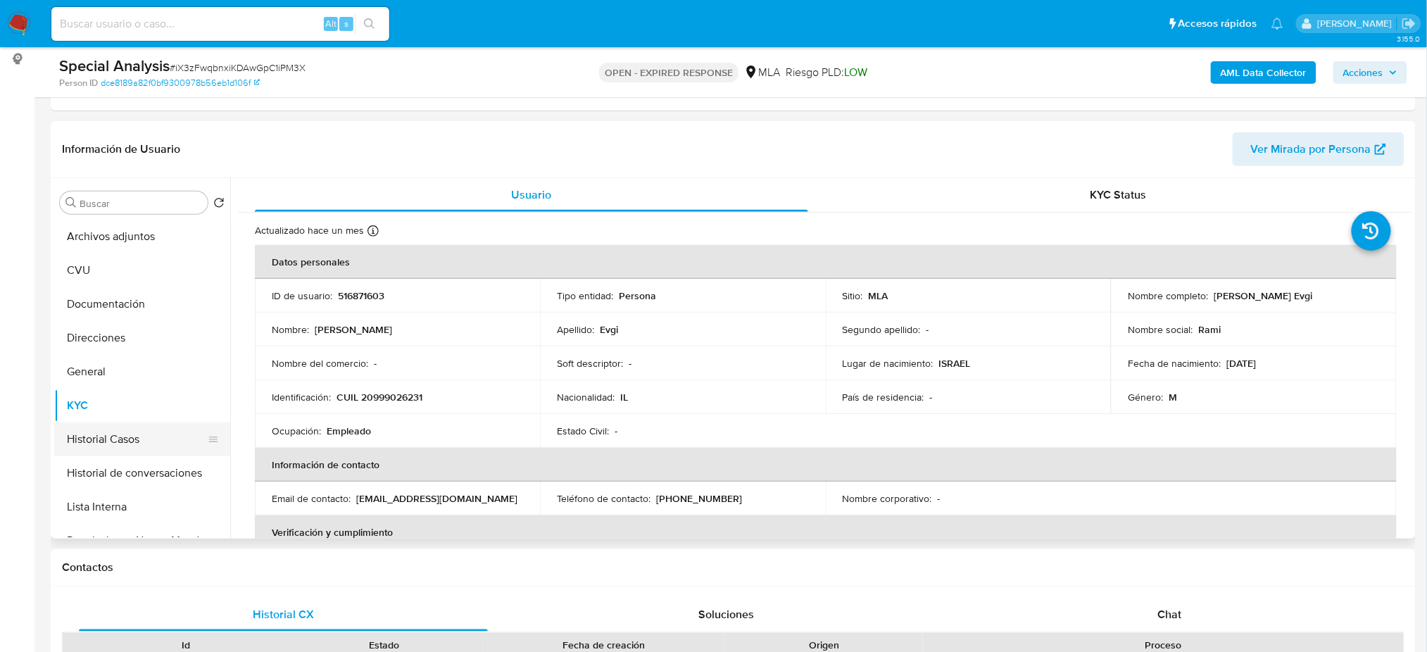
click at [116, 437] on button "Historial Casos" at bounding box center [136, 439] width 165 height 34
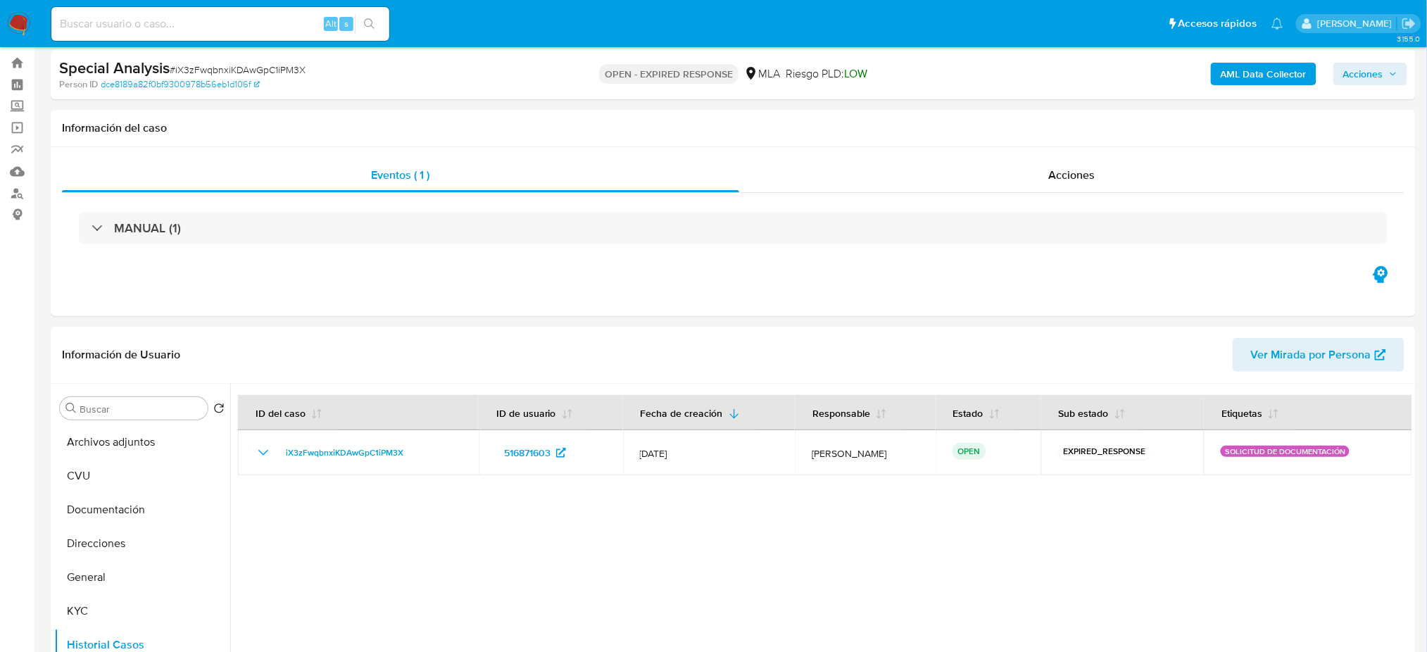
scroll to position [0, 0]
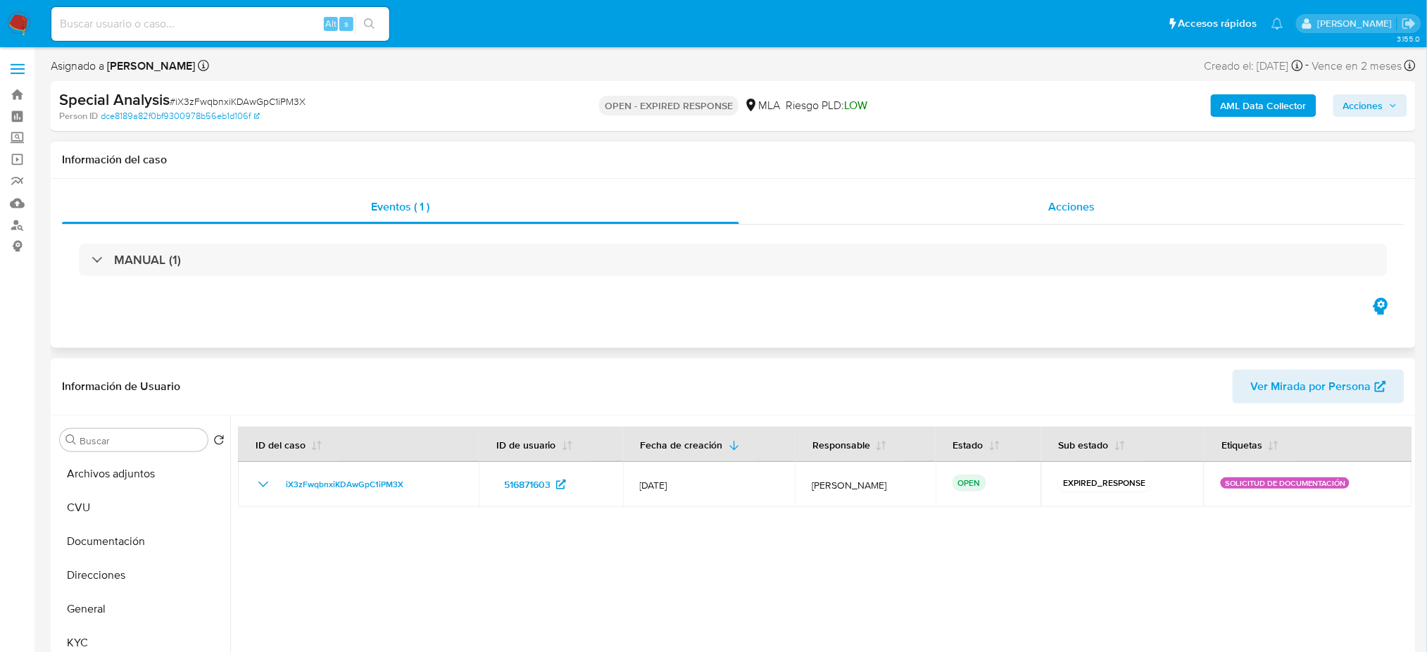
click at [1051, 200] on span "Acciones" at bounding box center [1072, 207] width 46 height 16
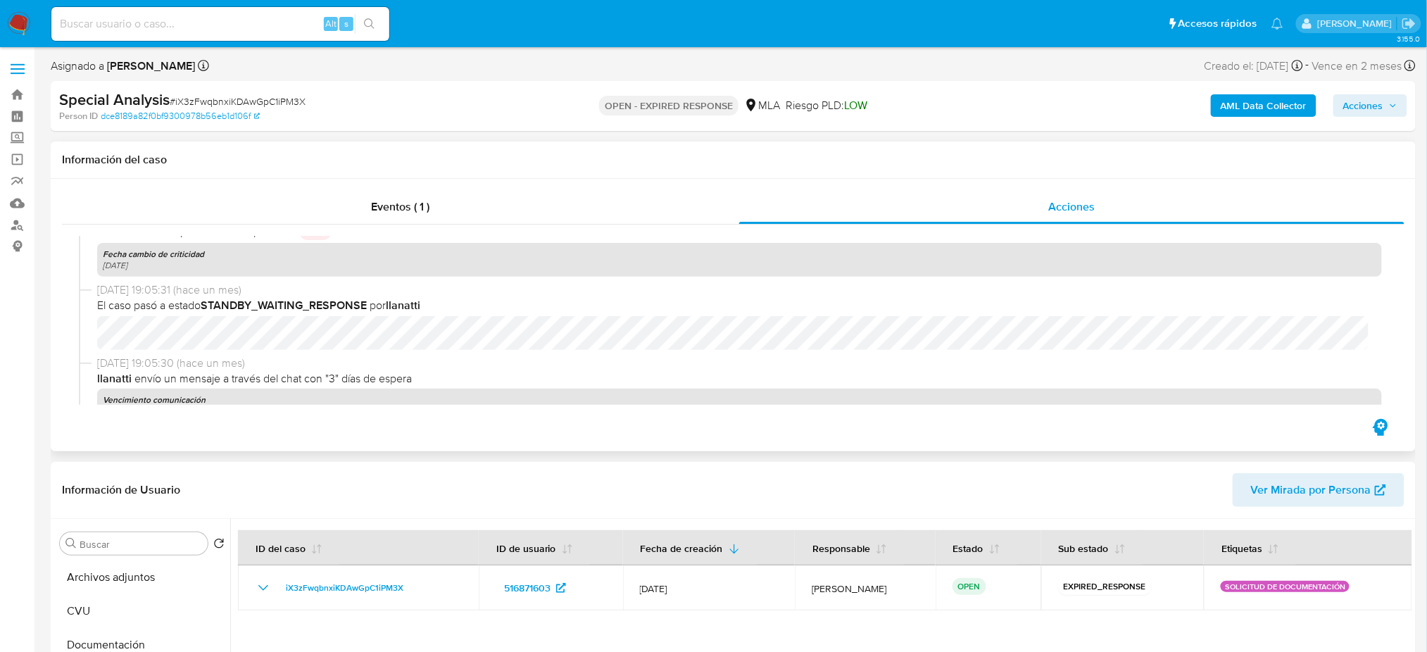
scroll to position [980, 0]
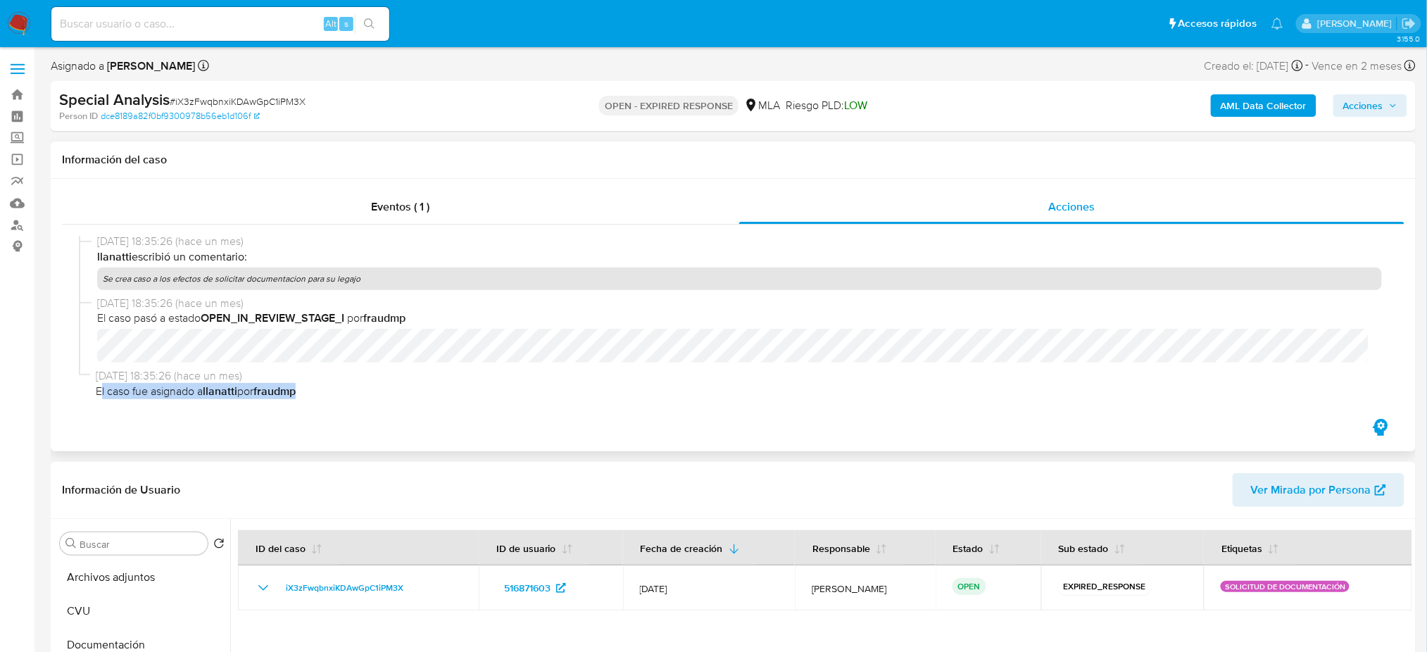
drag, startPoint x: 315, startPoint y: 392, endPoint x: 99, endPoint y: 393, distance: 216.8
click at [99, 393] on span "El caso fue asignado a llanatti por fraudmp" at bounding box center [739, 391] width 1286 height 15
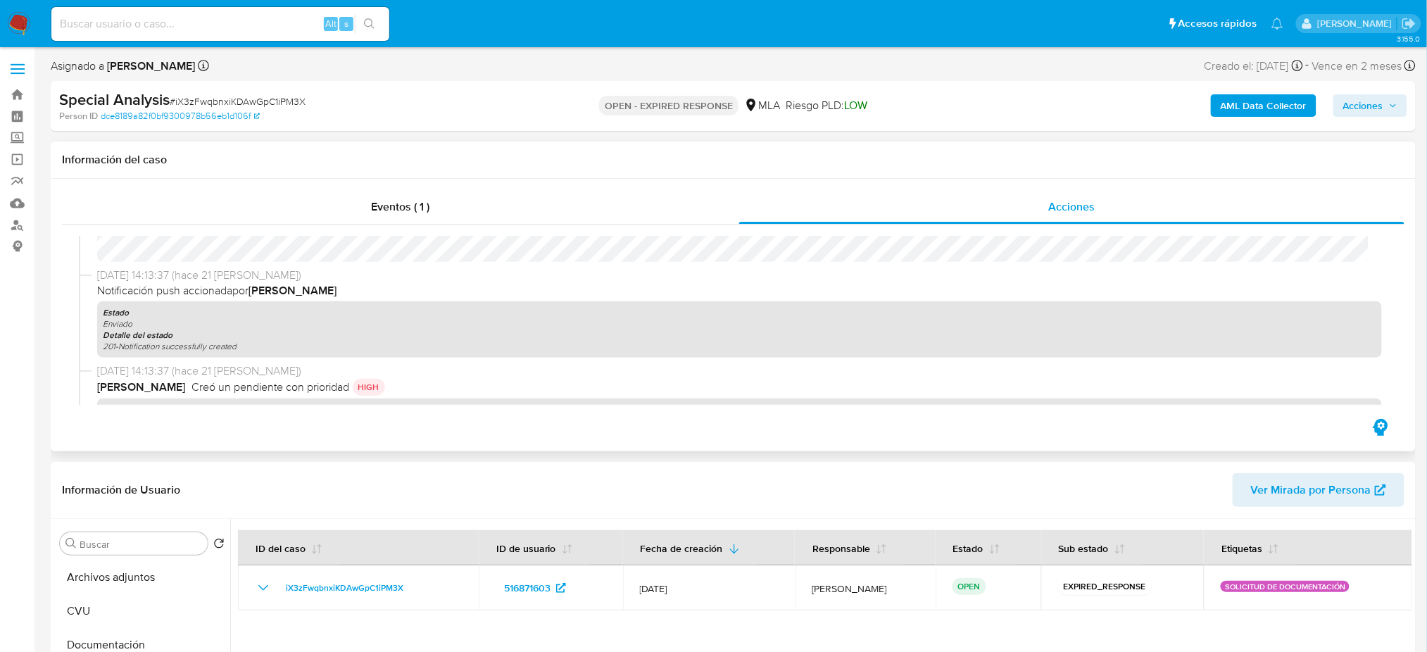
scroll to position [0, 0]
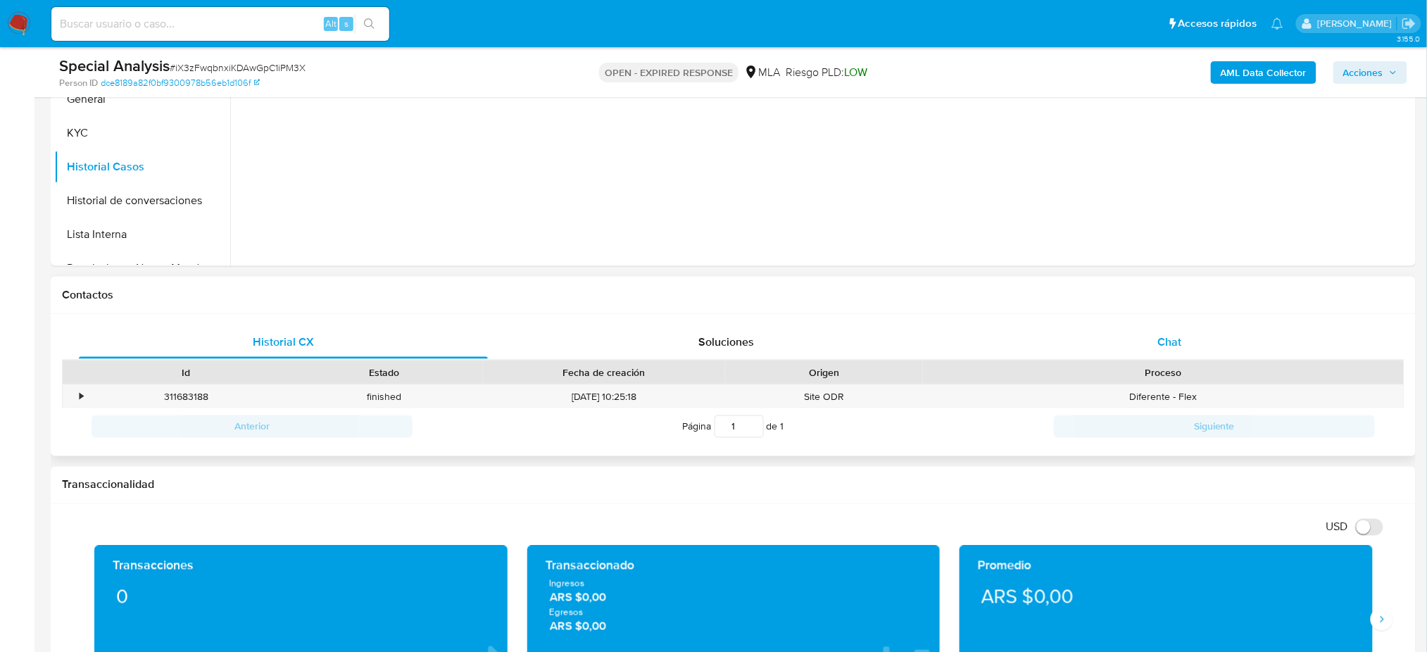
click at [1257, 352] on div "Chat" at bounding box center [1169, 342] width 409 height 34
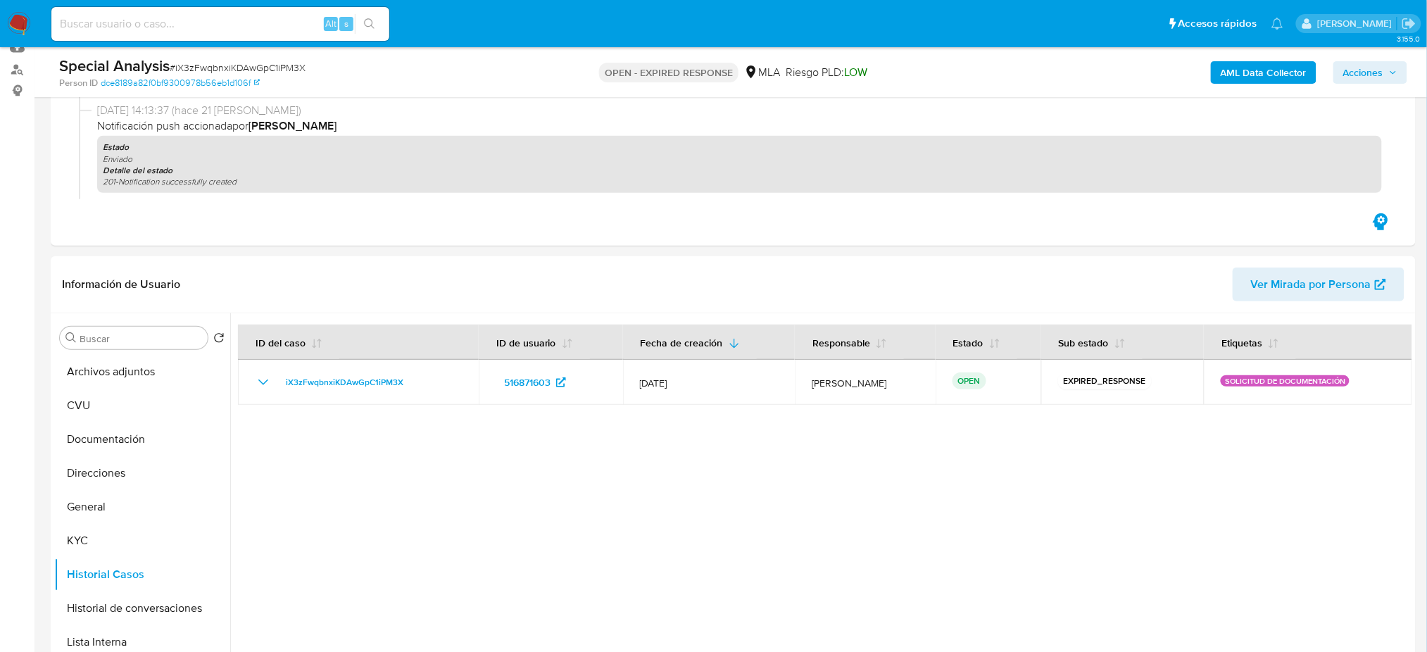
scroll to position [187, 0]
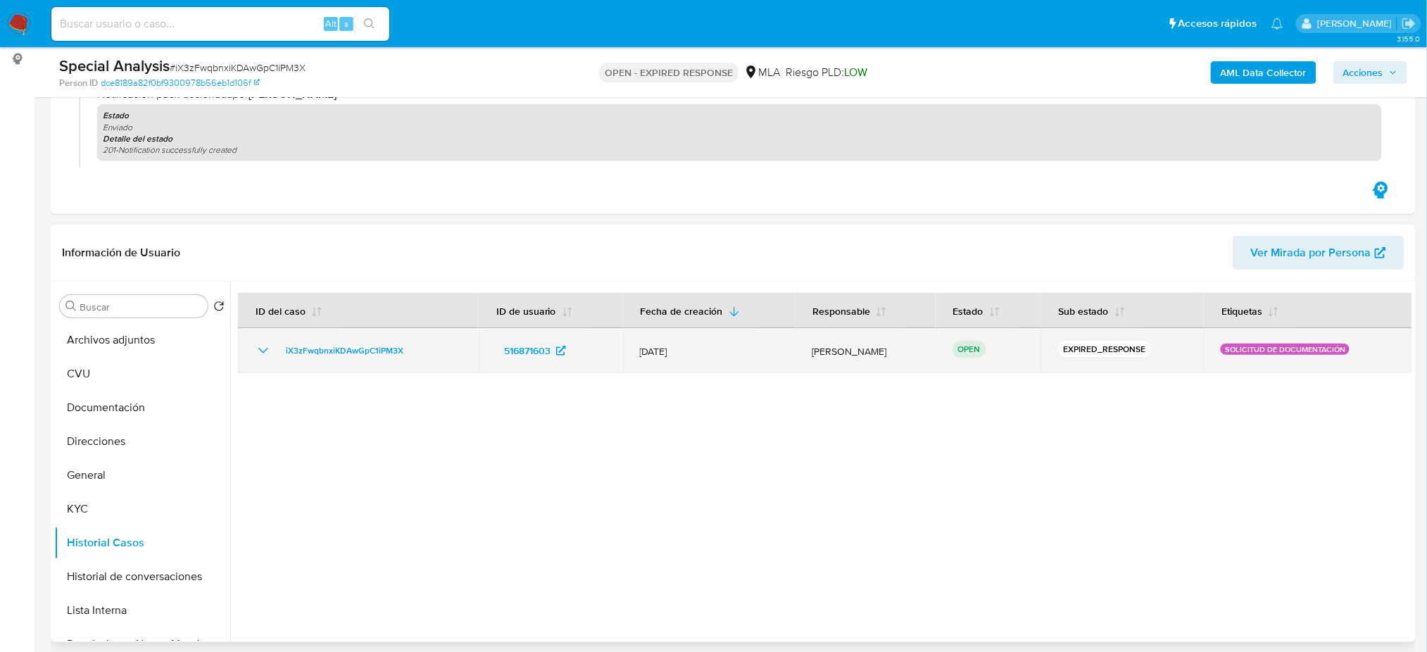
drag, startPoint x: 401, startPoint y: 354, endPoint x: 275, endPoint y: 370, distance: 126.4
click at [263, 357] on div "iX3zFwqbnxiKDAwGpC1iPM3X" at bounding box center [358, 350] width 207 height 17
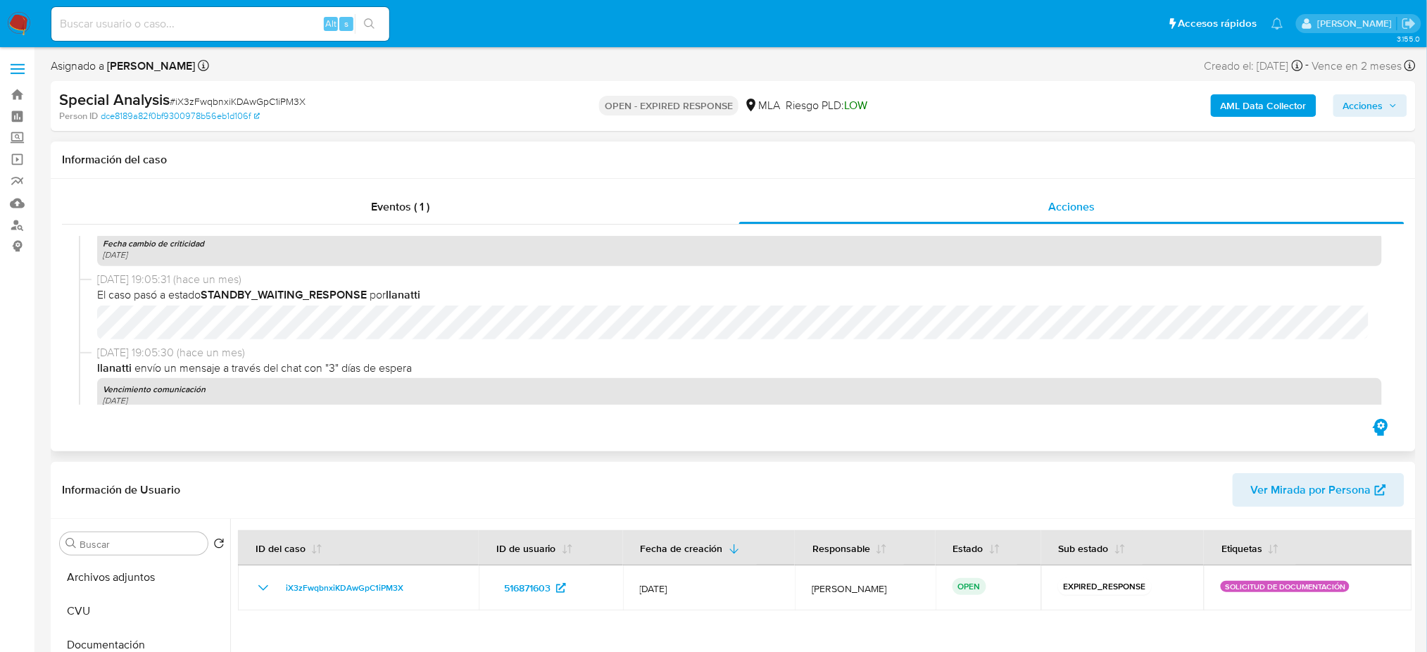
scroll to position [980, 0]
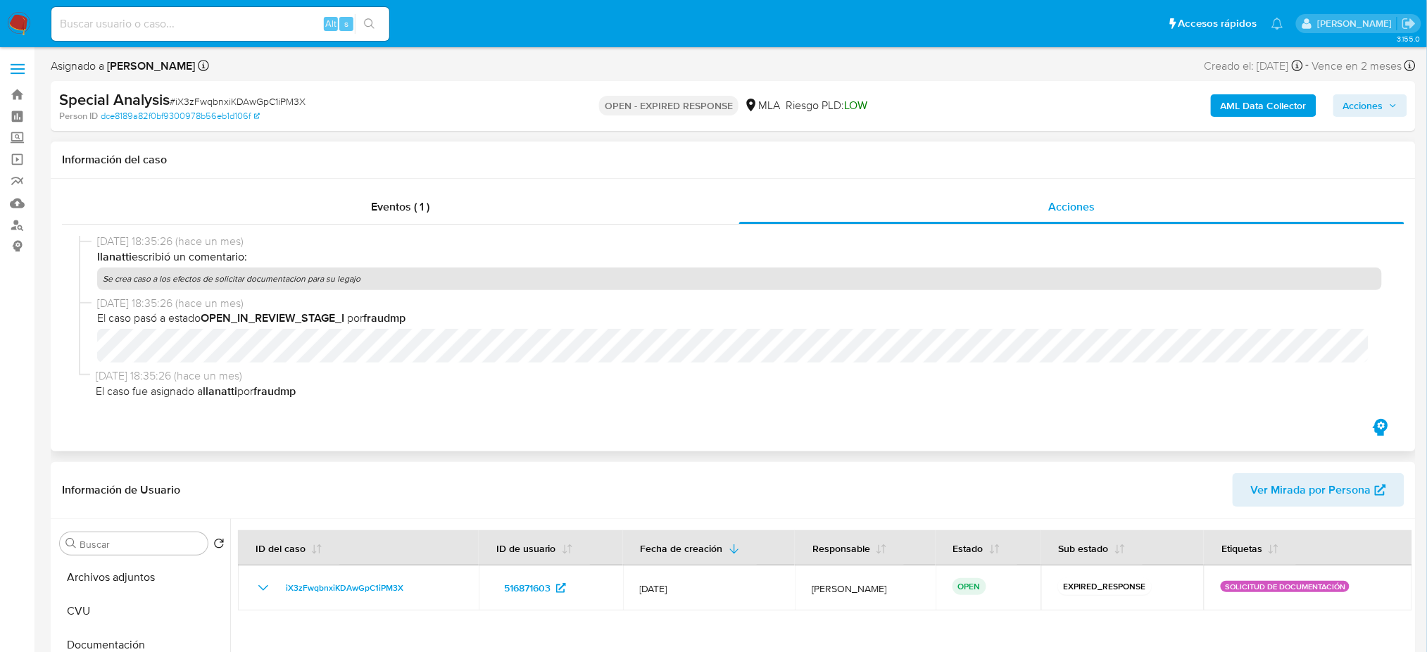
click at [210, 282] on p "Se crea caso a los efectos de solicitar documentacion para su legajo" at bounding box center [739, 279] width 1285 height 23
copy p "Se crea caso a los efectos de solicitar documentacion para su legajo"
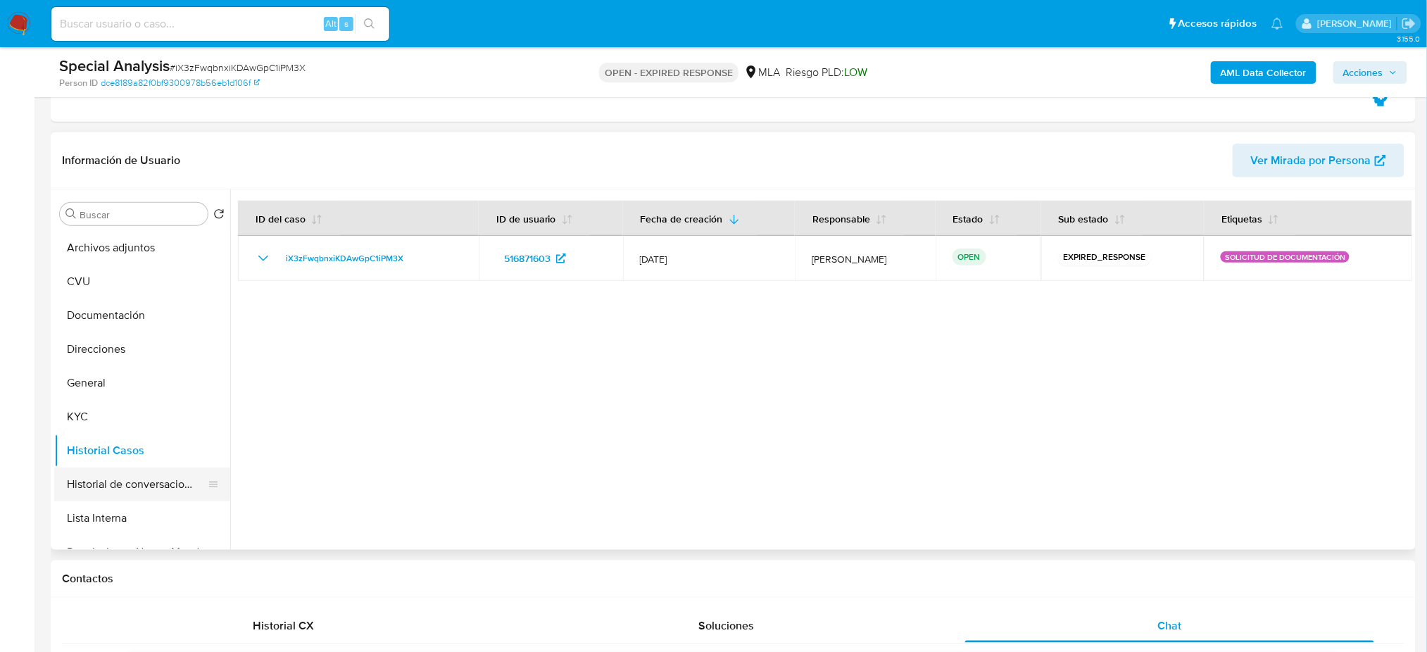
scroll to position [282, 0]
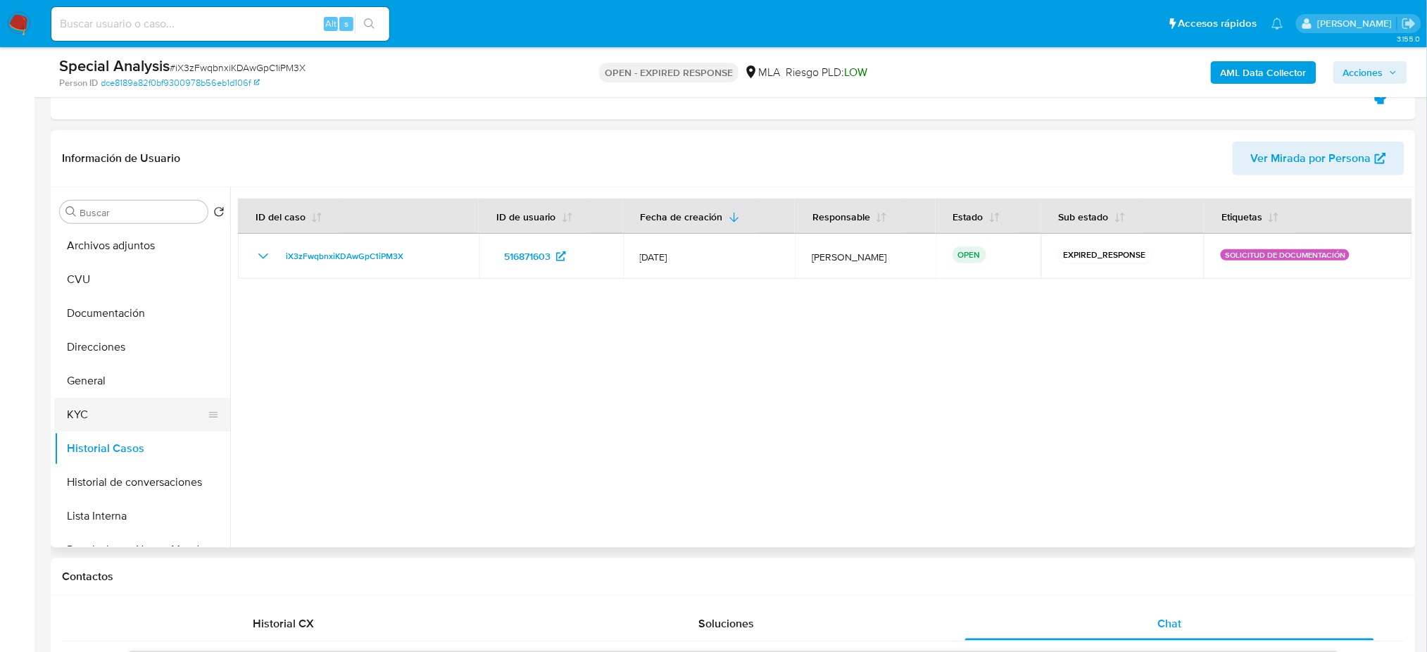
click at [86, 408] on button "KYC" at bounding box center [136, 415] width 165 height 34
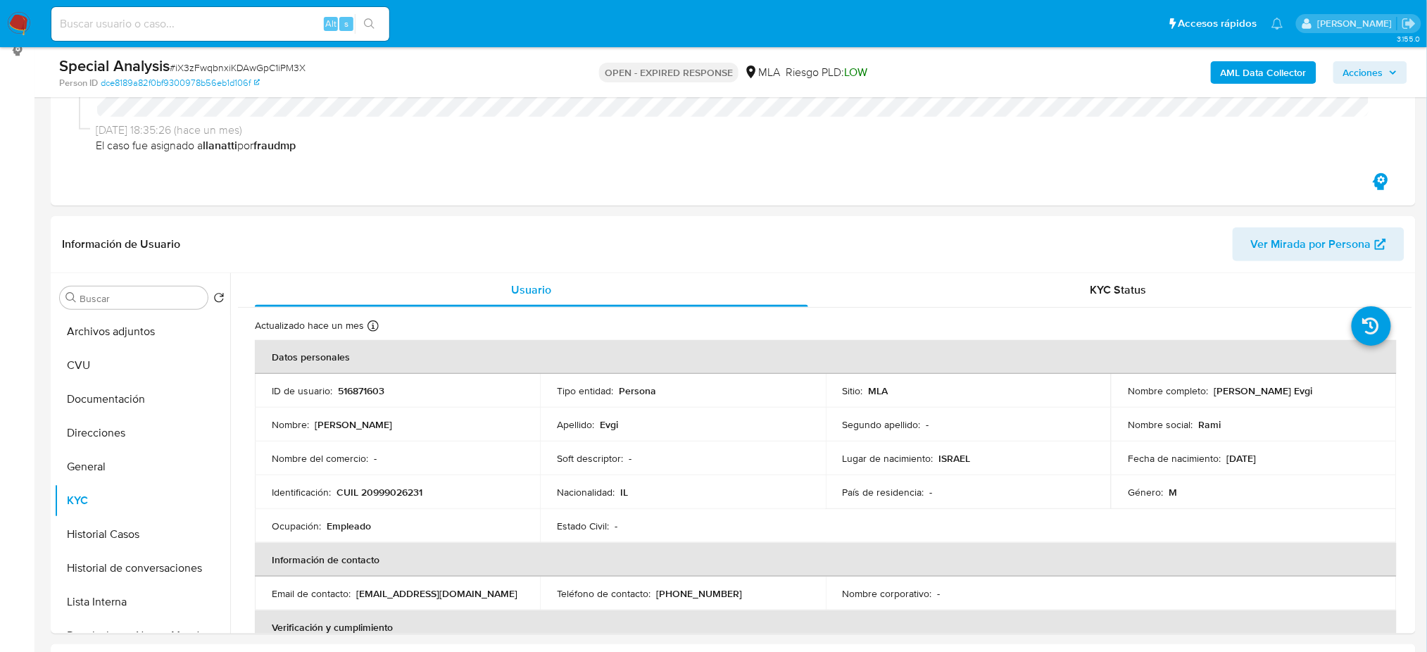
scroll to position [94, 0]
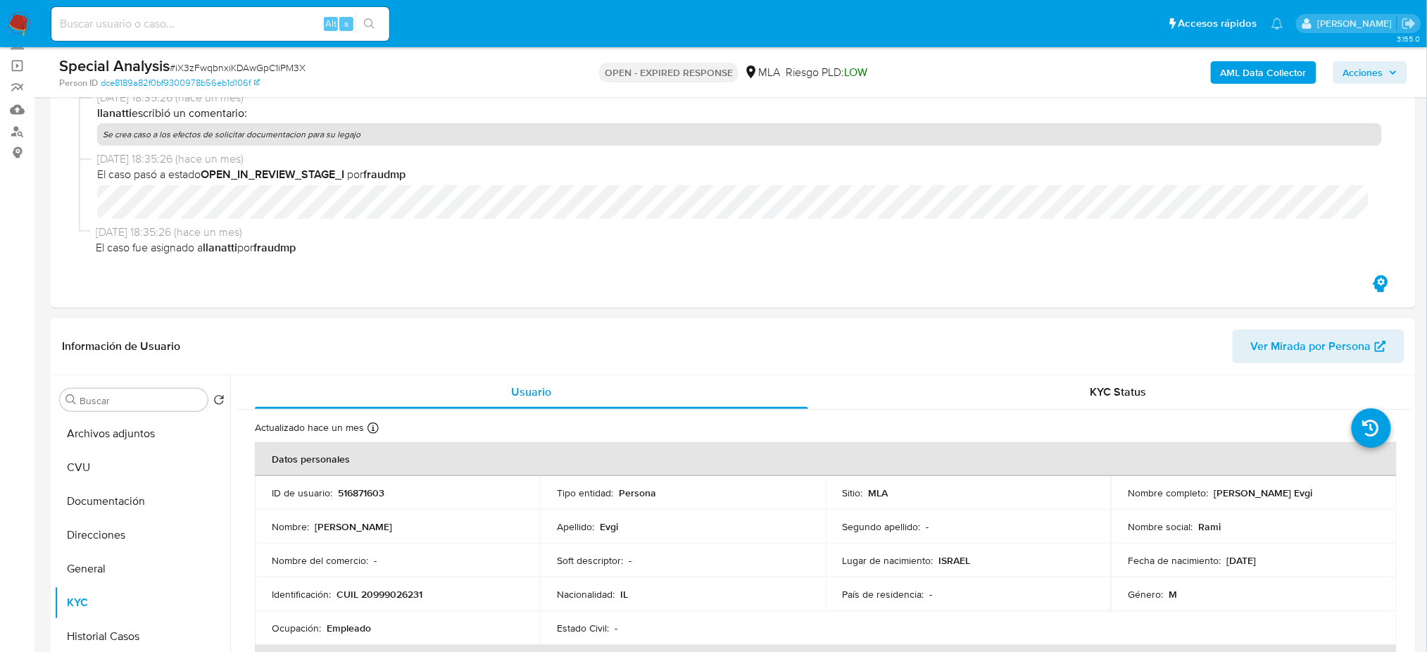
click at [234, 63] on span "# iX3zFwqbnxiKDAwGpC1iPM3X" at bounding box center [238, 68] width 136 height 14
copy span "iX3zFwqbnxiKDAwGpC1iPM3X"
click at [20, 18] on img at bounding box center [19, 24] width 24 height 24
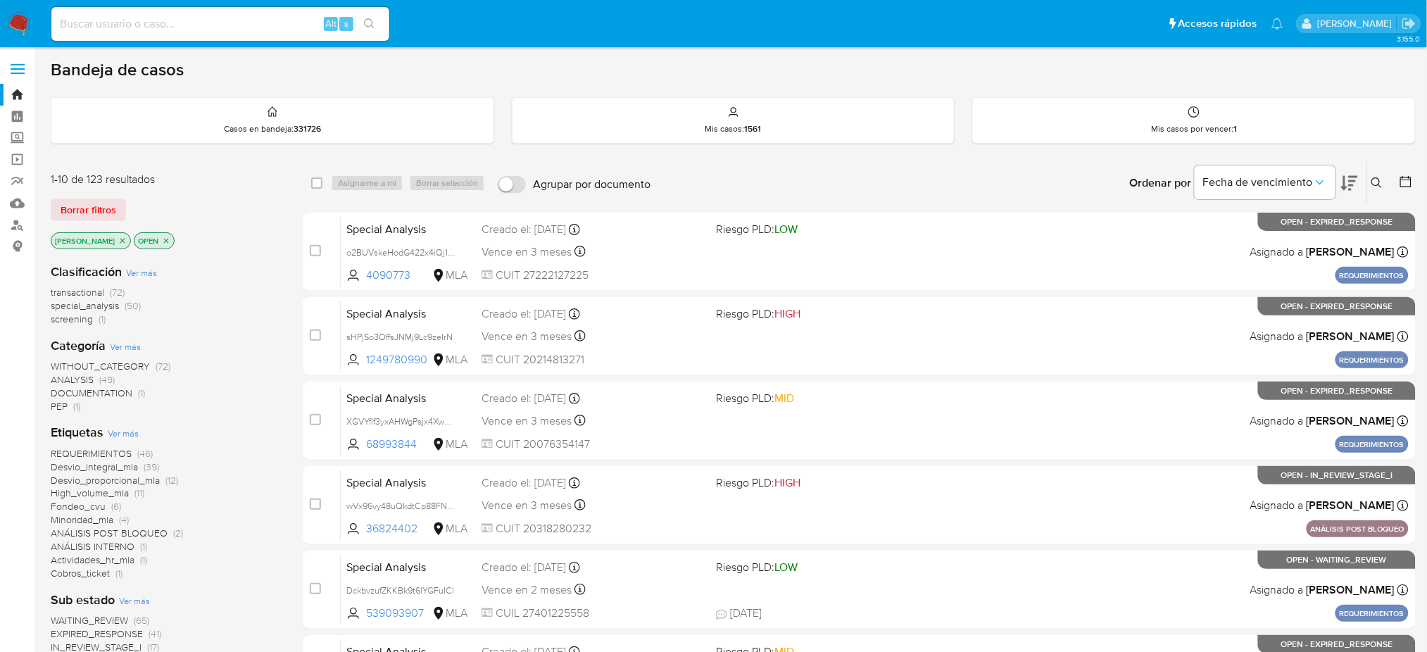
click at [1378, 187] on icon at bounding box center [1376, 182] width 11 height 11
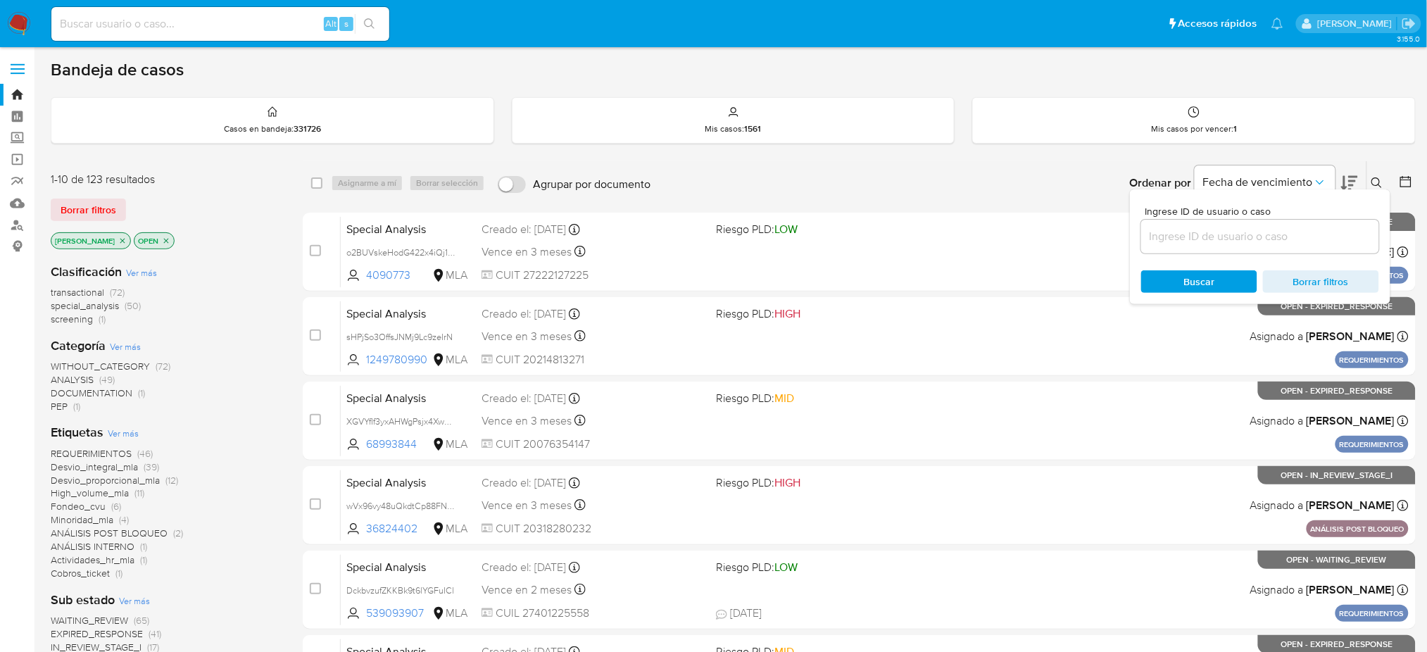
click at [1284, 237] on input at bounding box center [1260, 236] width 238 height 18
type input "iX3zFwqbnxiKDAwGpC1iPM3X"
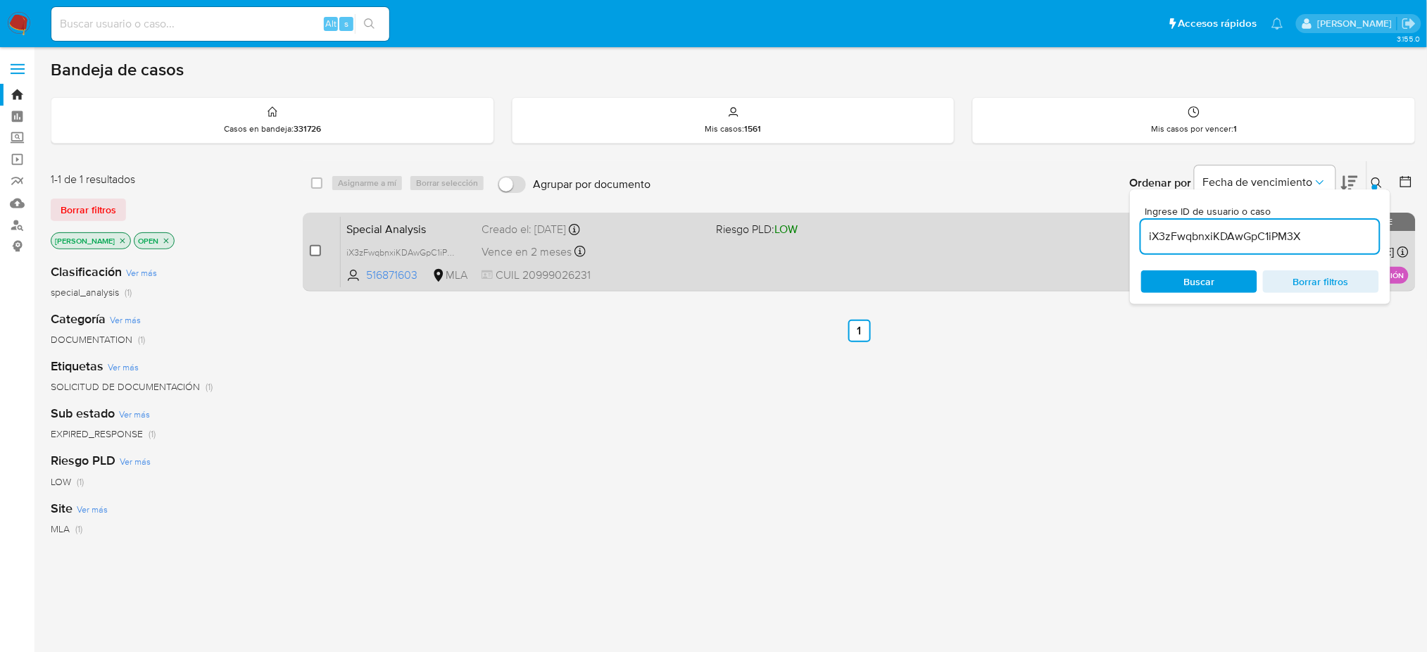
click at [317, 252] on input "checkbox" at bounding box center [315, 250] width 11 height 11
checkbox input "true"
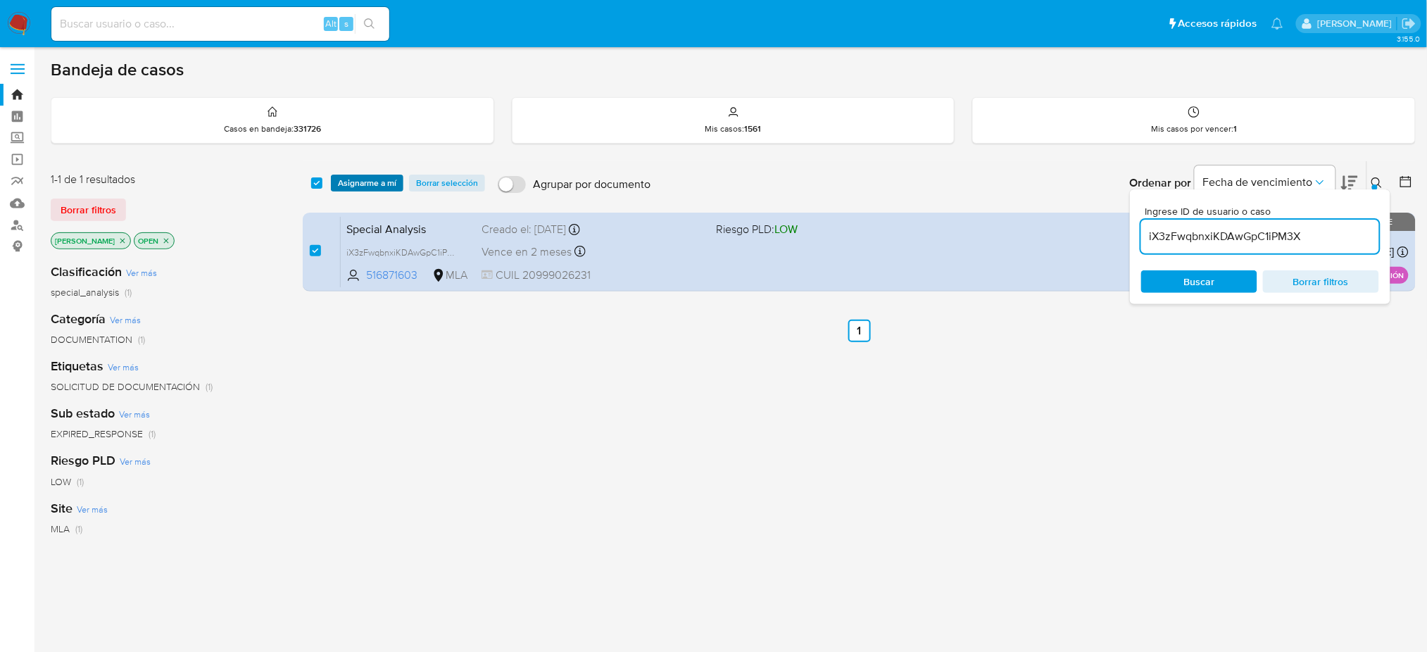
click at [356, 178] on span "Asignarme a mí" at bounding box center [367, 183] width 58 height 14
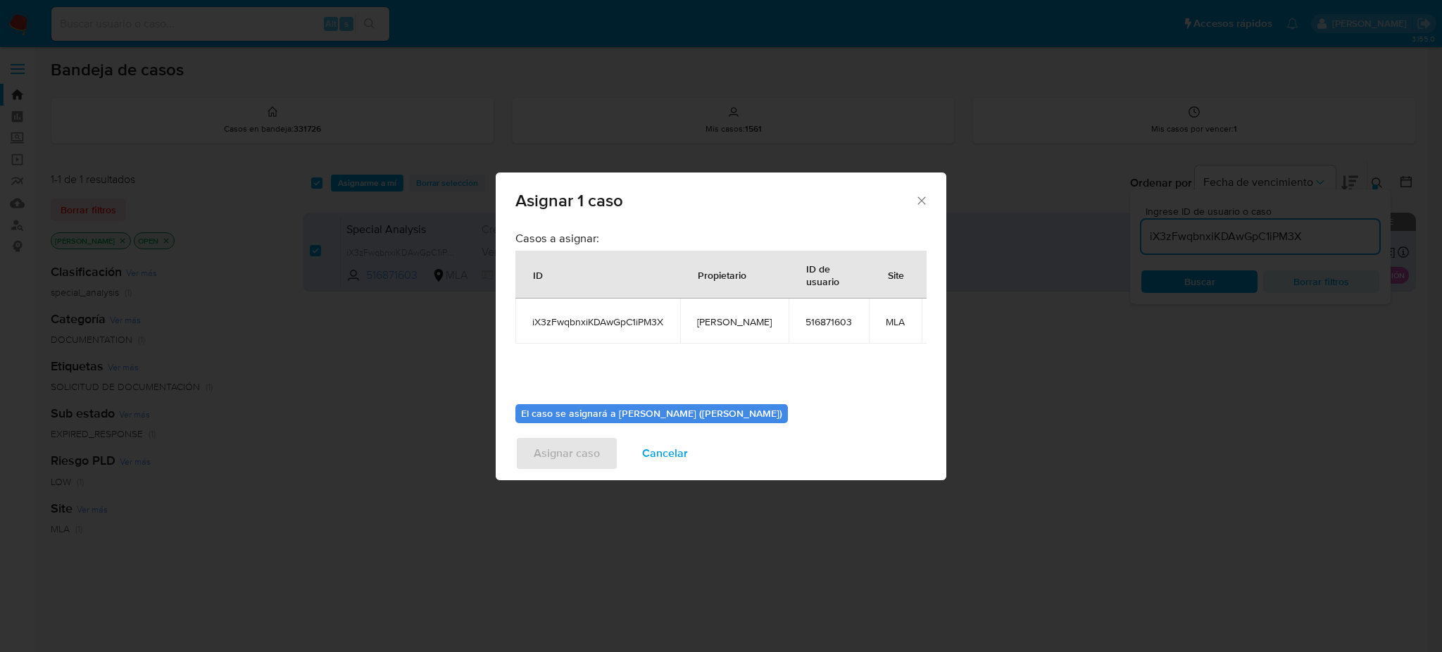
click at [693, 324] on td "[PERSON_NAME]" at bounding box center [734, 320] width 108 height 45
click at [710, 325] on span "[PERSON_NAME]" at bounding box center [734, 321] width 75 height 13
copy span "[PERSON_NAME]"
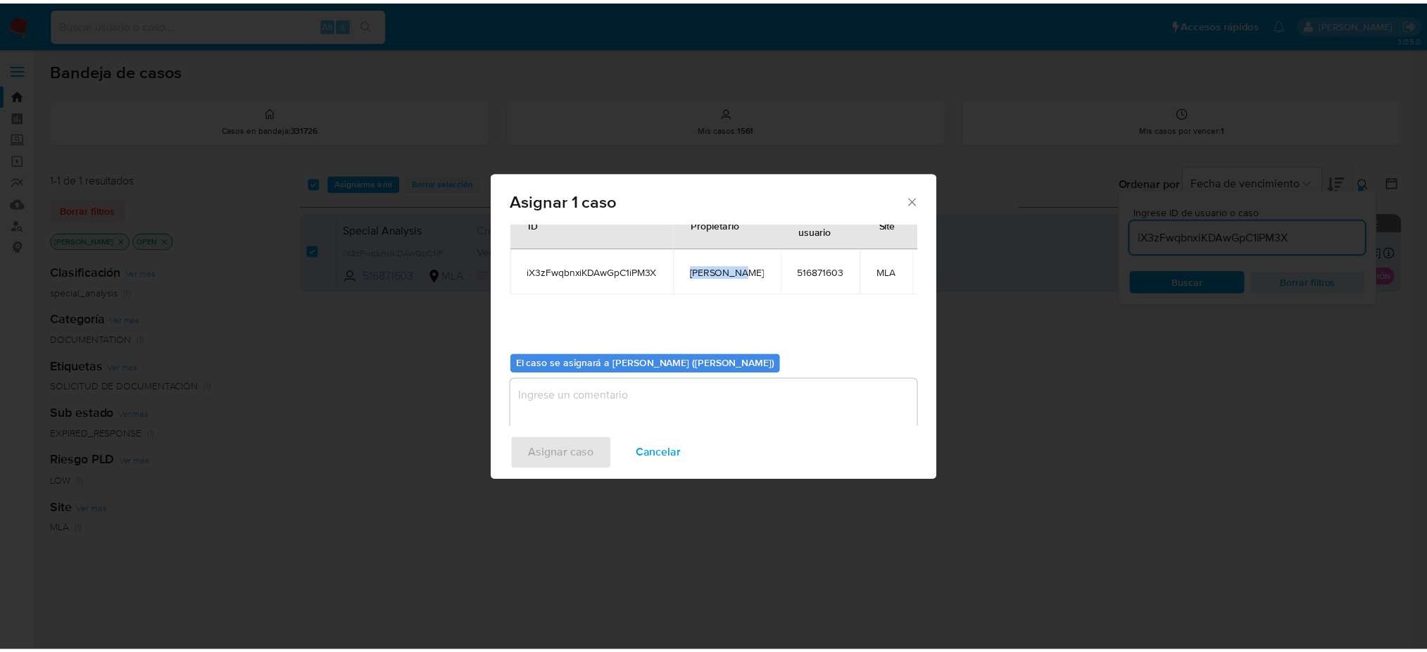
scroll to position [72, 0]
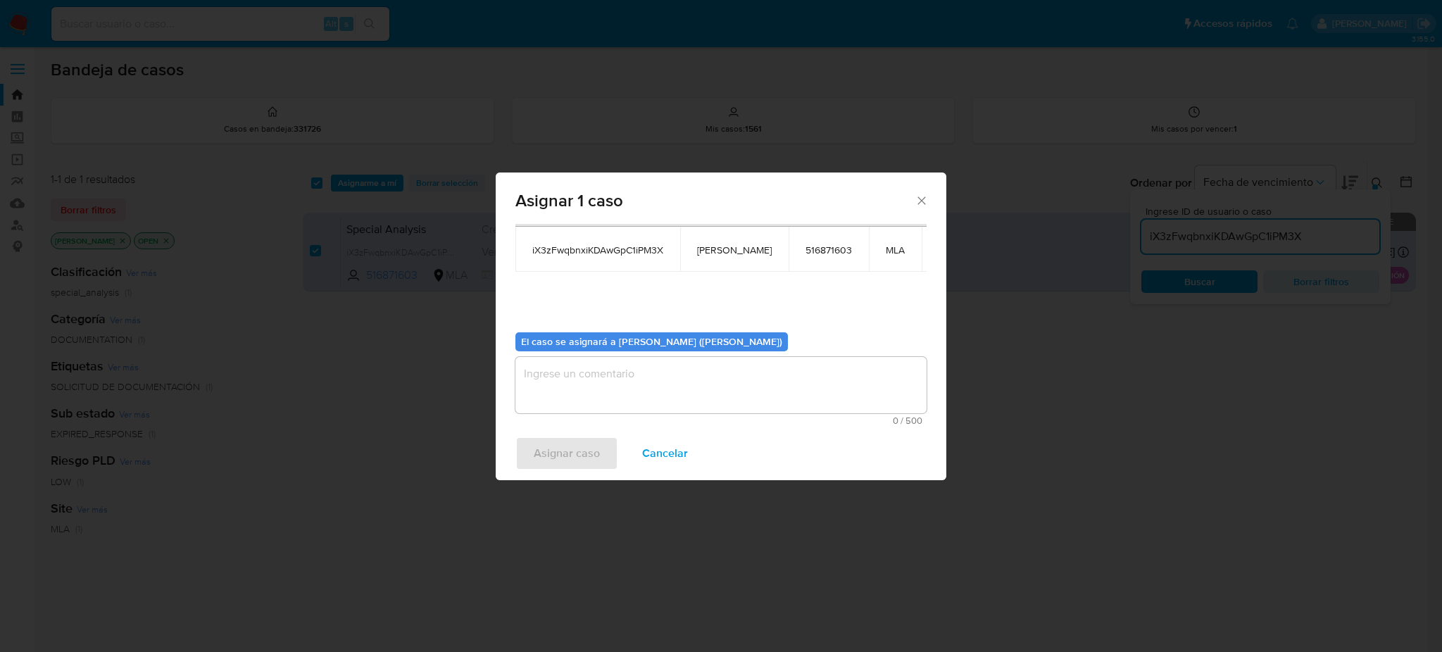
click at [612, 387] on textarea "assign-modal" at bounding box center [720, 385] width 411 height 56
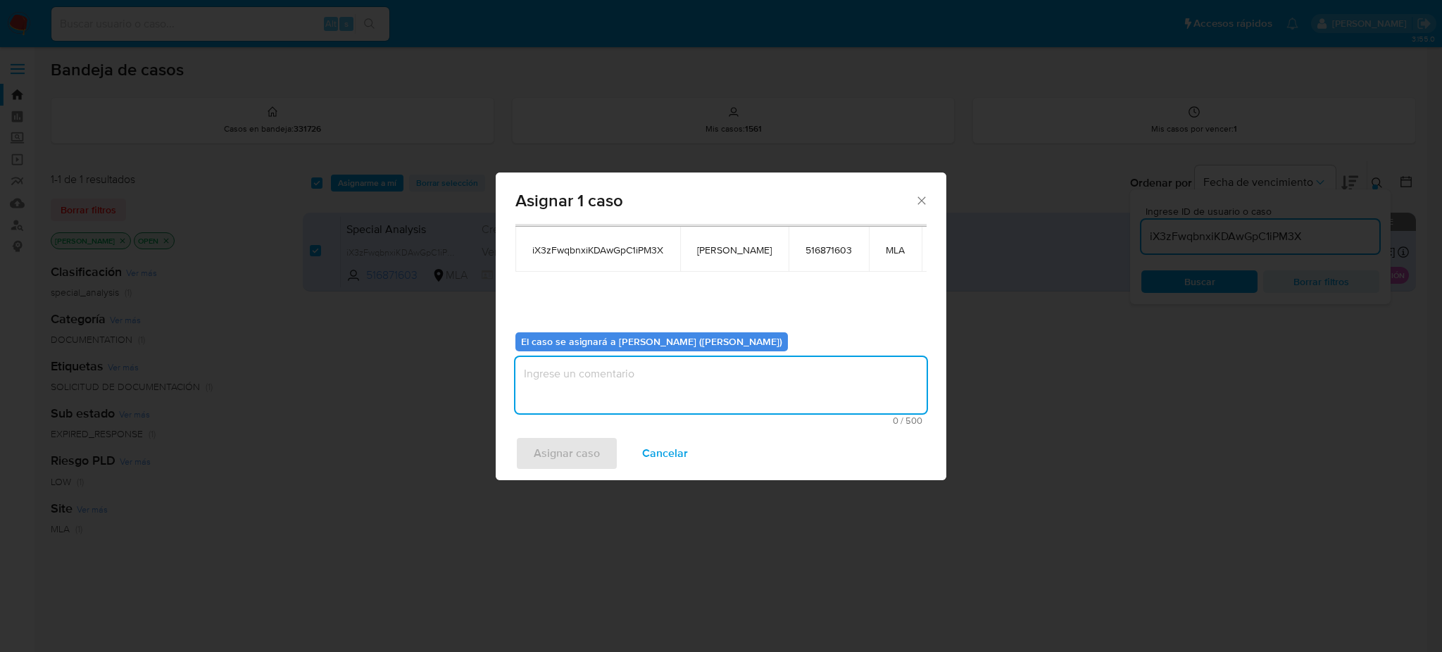
paste textarea "[PERSON_NAME]"
type textarea "[PERSON_NAME]"
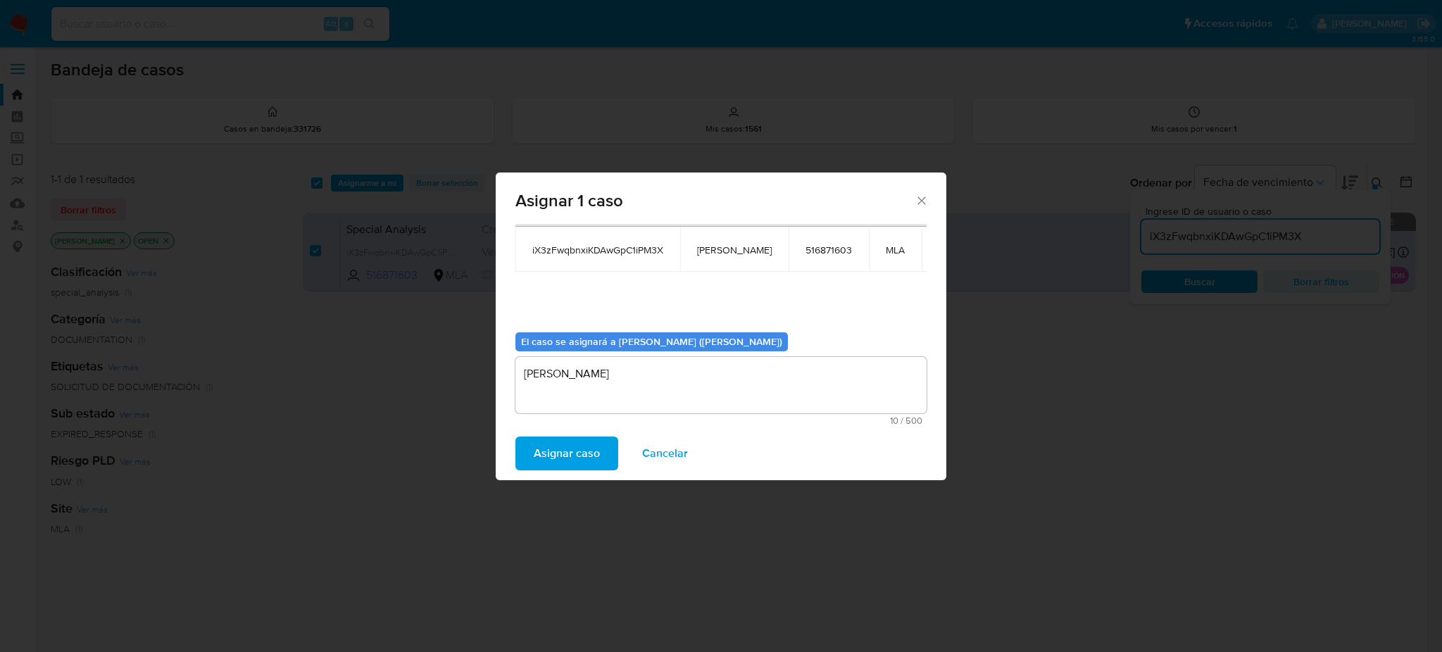
click at [567, 446] on span "Asignar caso" at bounding box center [567, 453] width 66 height 31
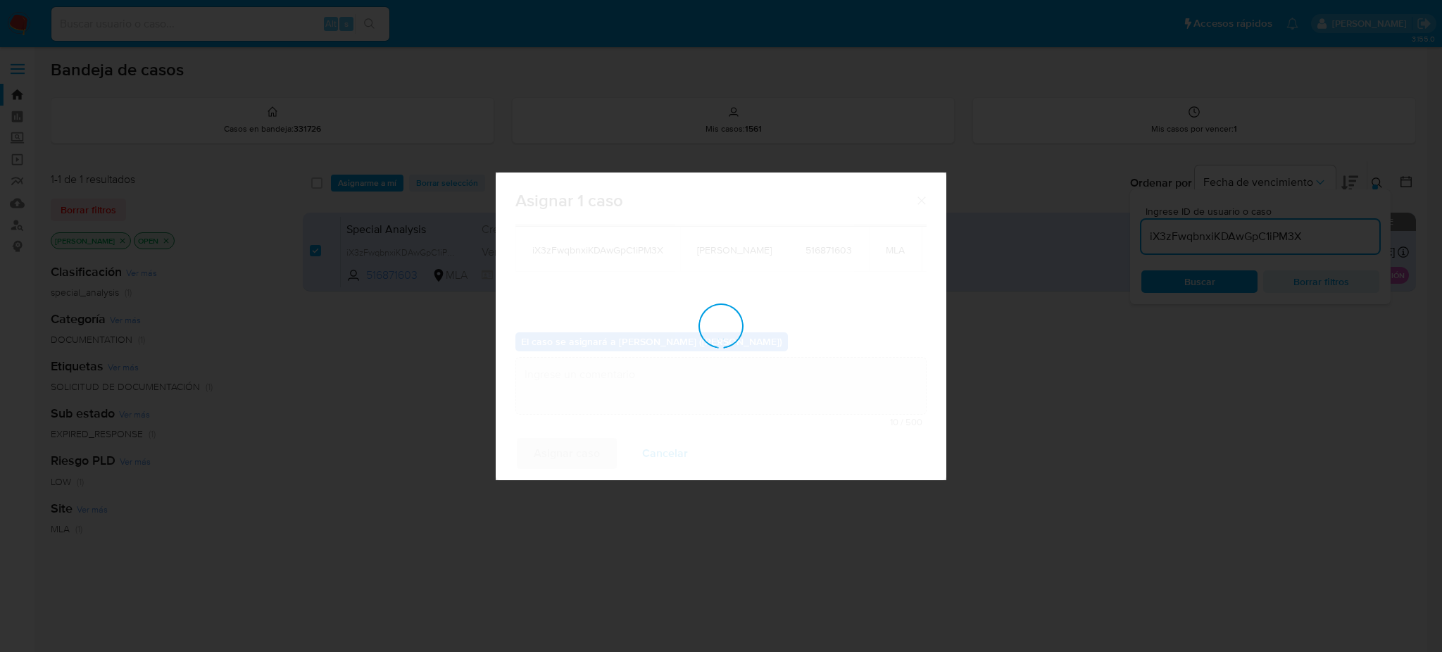
checkbox input "false"
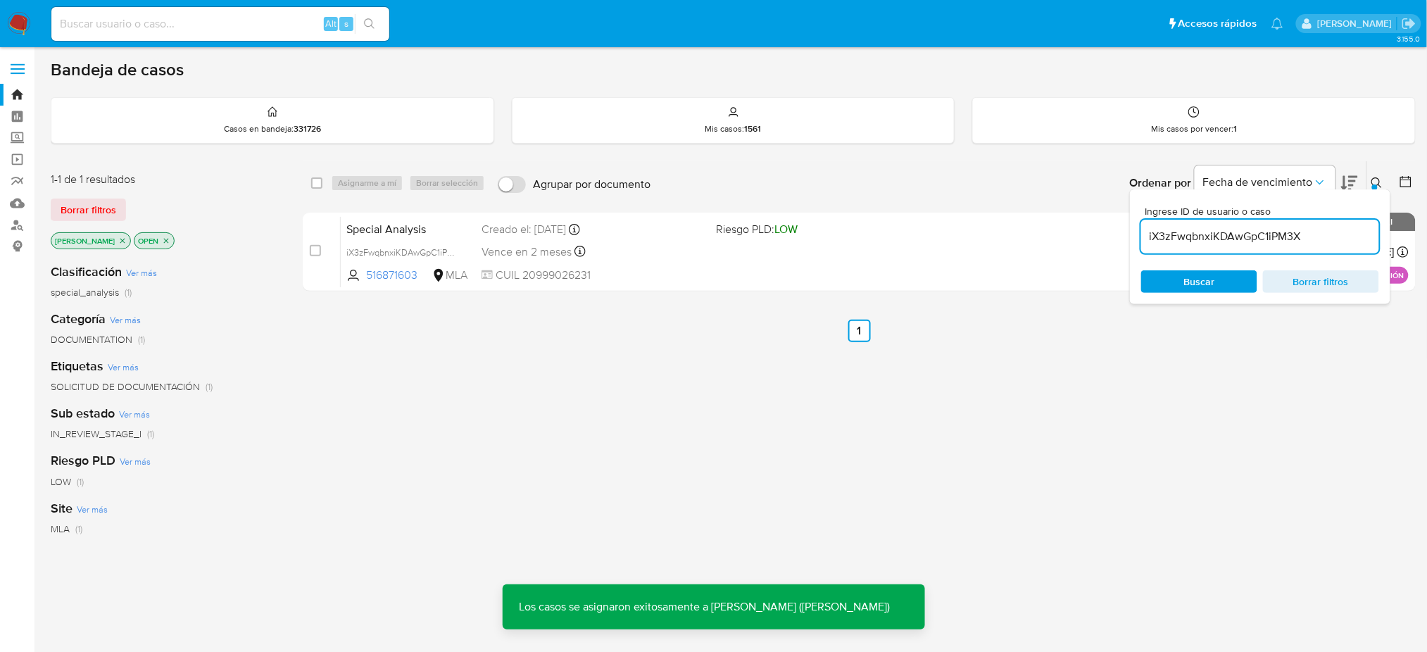
click at [406, 218] on div "Special Analysis iX3zFwqbnxiKDAwGpC1iPM3X 516871603 MLA Riesgo PLD: LOW Creado …" at bounding box center [875, 251] width 1068 height 71
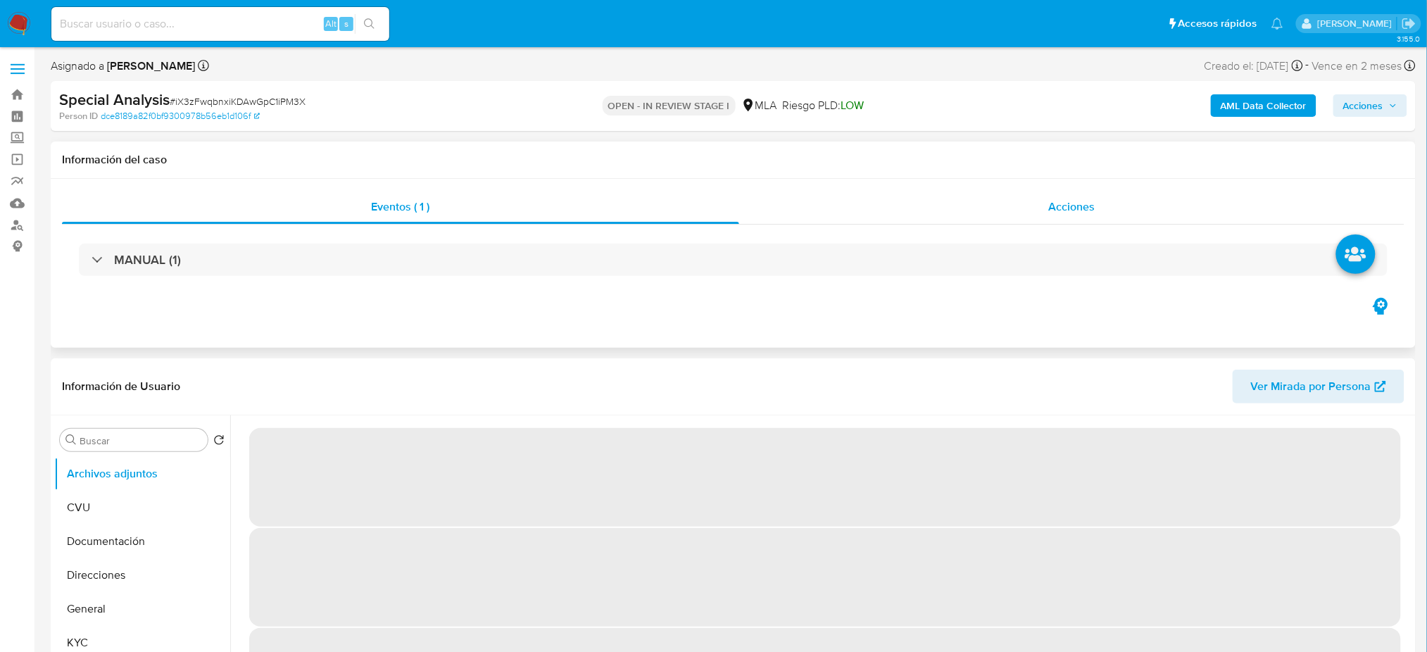
click at [1088, 199] on div "Acciones" at bounding box center [1071, 207] width 665 height 34
select select "10"
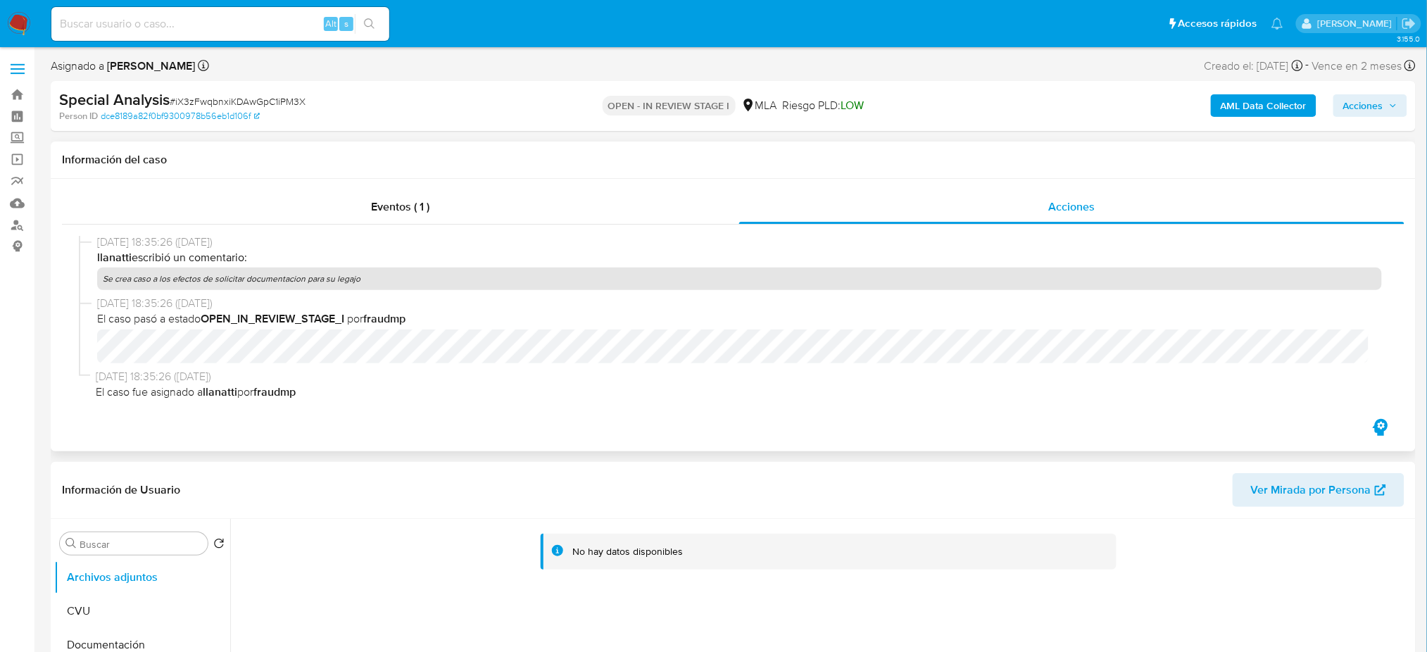
click at [165, 283] on p "Se crea caso a los efectos de solicitar documentacion para su legajo" at bounding box center [739, 279] width 1285 height 23
click at [165, 282] on p "Se crea caso a los efectos de solicitar documentacion para su legajo" at bounding box center [739, 279] width 1285 height 23
copy p "Se crea caso a los efectos de solicitar documentacion para su legajo"
click at [1371, 115] on span "Acciones" at bounding box center [1363, 105] width 40 height 23
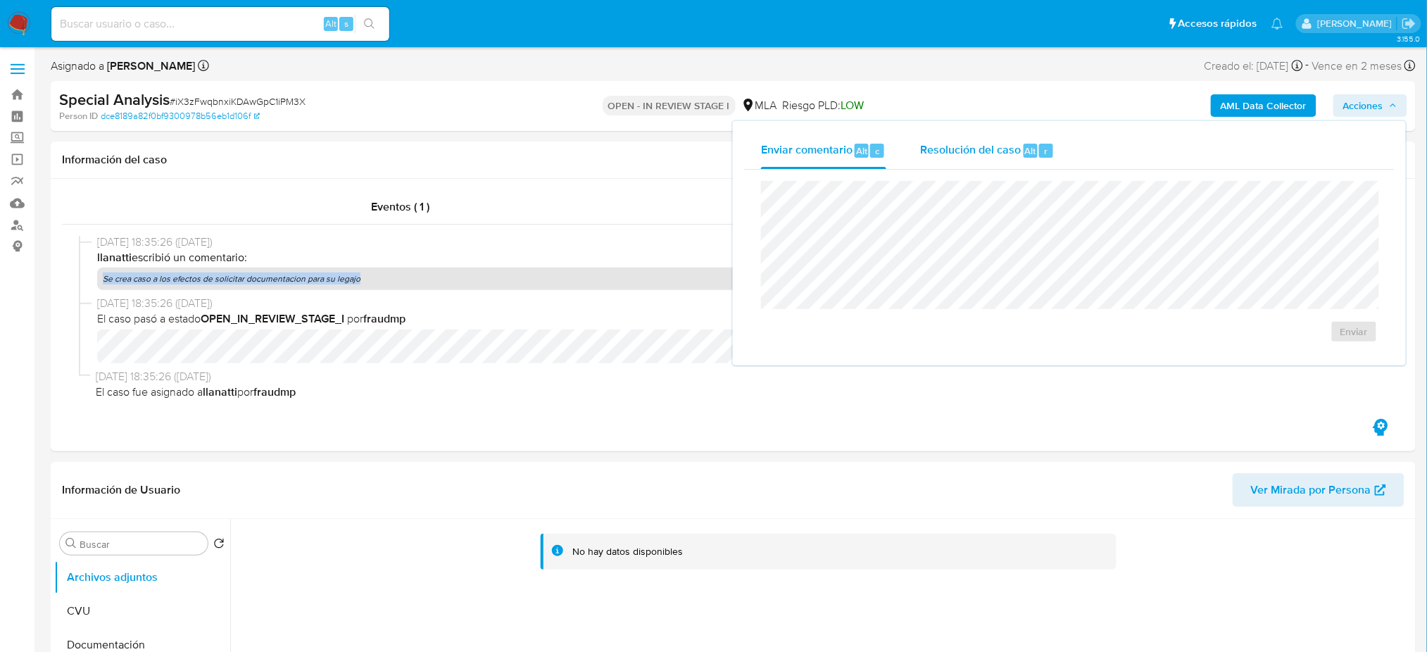
click at [988, 162] on div "Resolución del caso Alt r" at bounding box center [987, 150] width 134 height 37
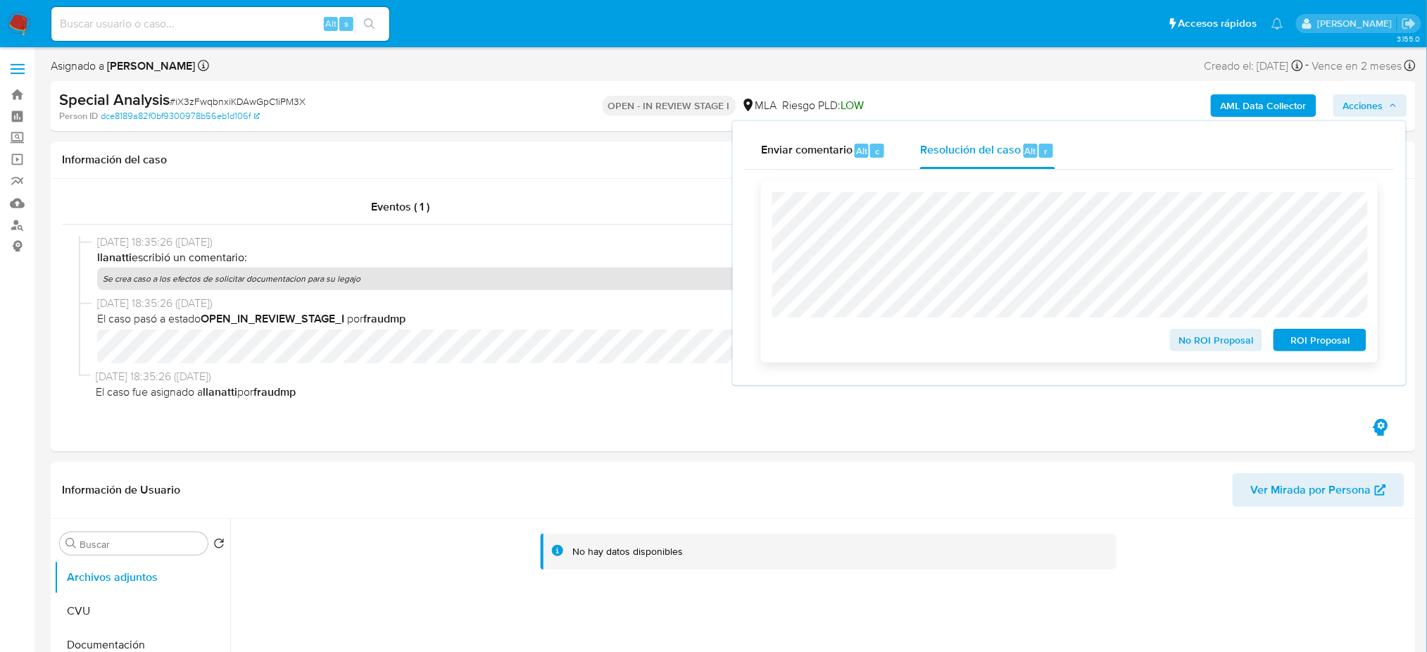
click at [1213, 343] on span "No ROI Proposal" at bounding box center [1216, 340] width 73 height 20
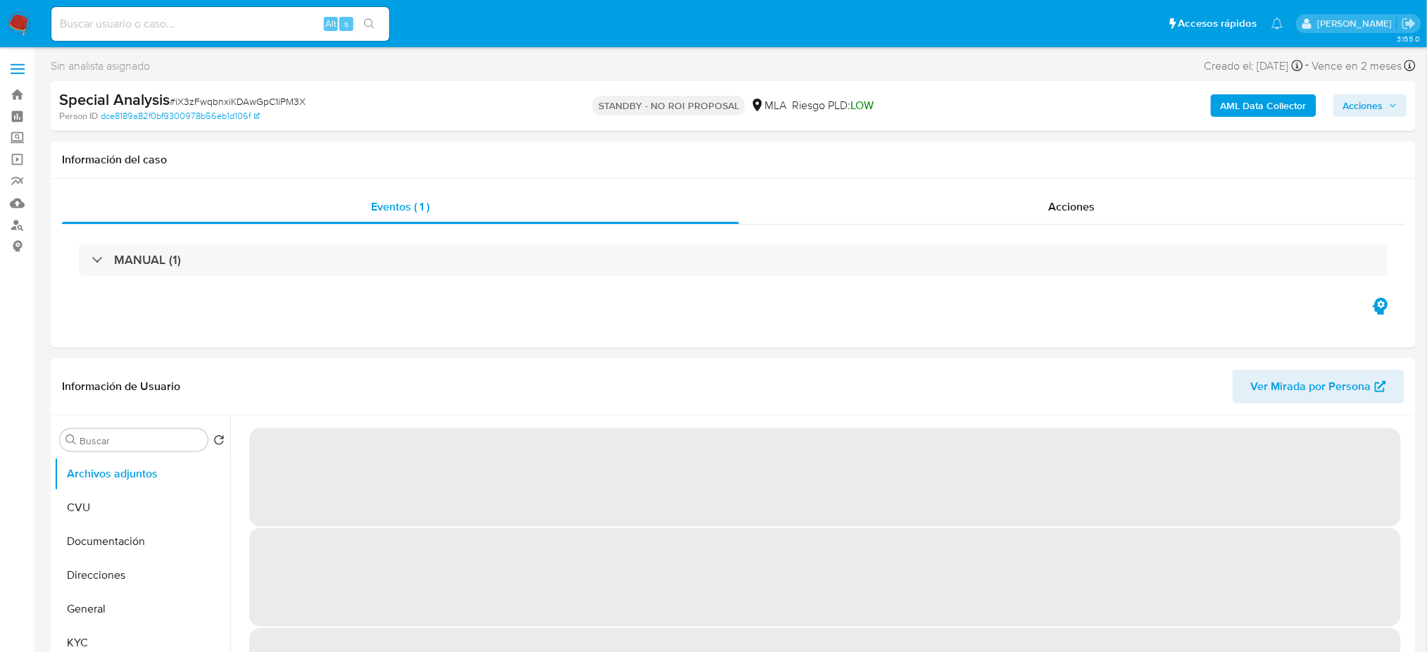
select select "10"
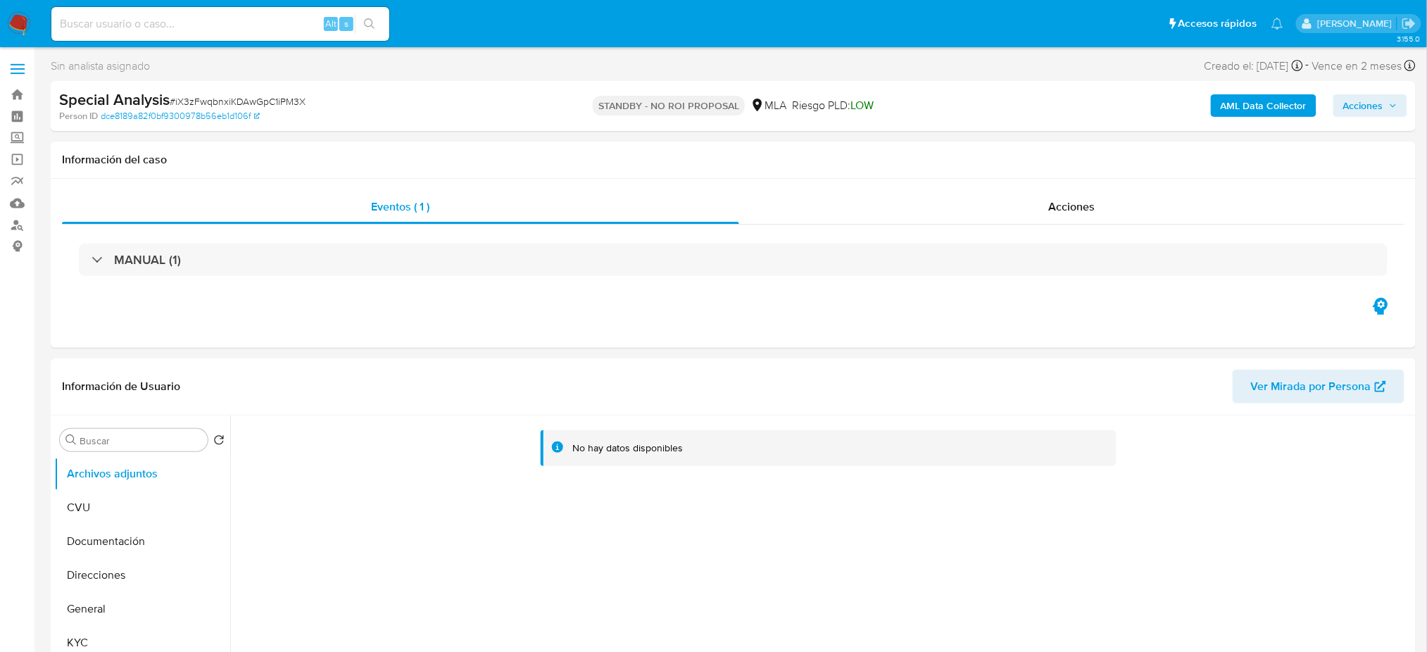
click at [263, 27] on input at bounding box center [220, 24] width 338 height 18
paste input "pLayMtWdZXFzYEe6s91Ho9cw"
type input "pLayMtWdZXFzYEe6s91Ho9cw"
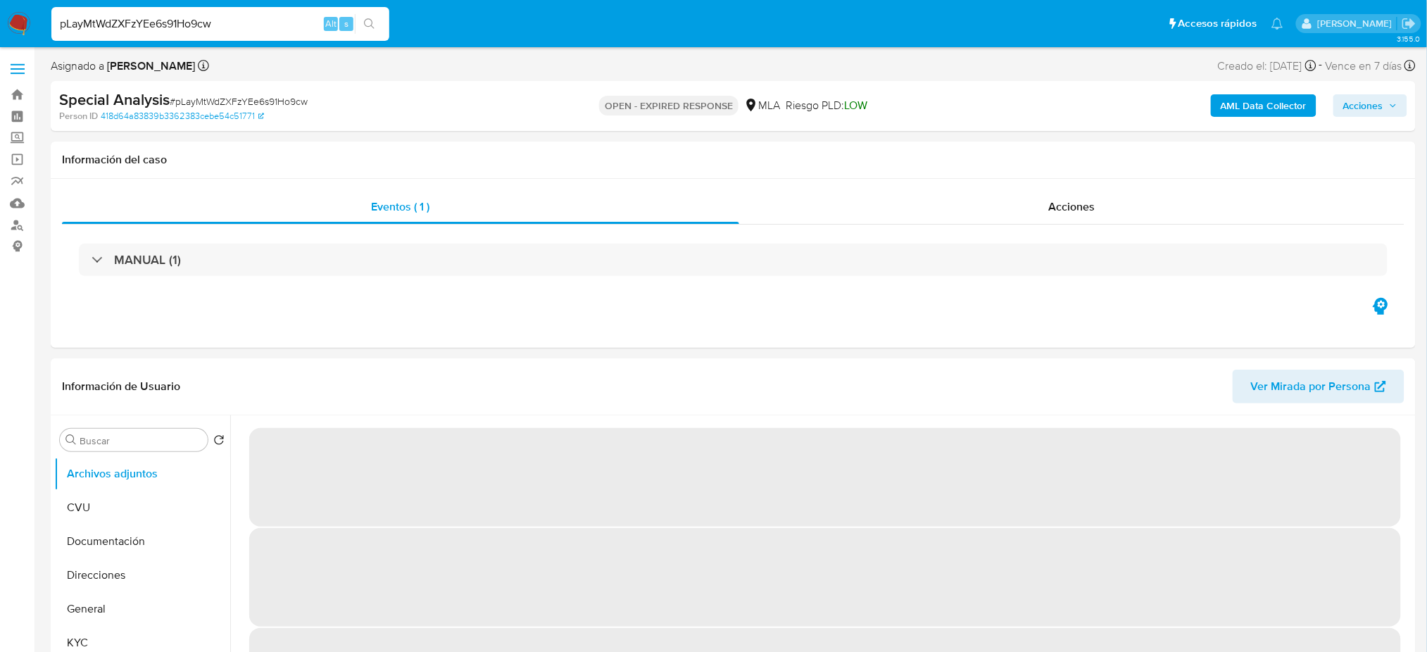
select select "10"
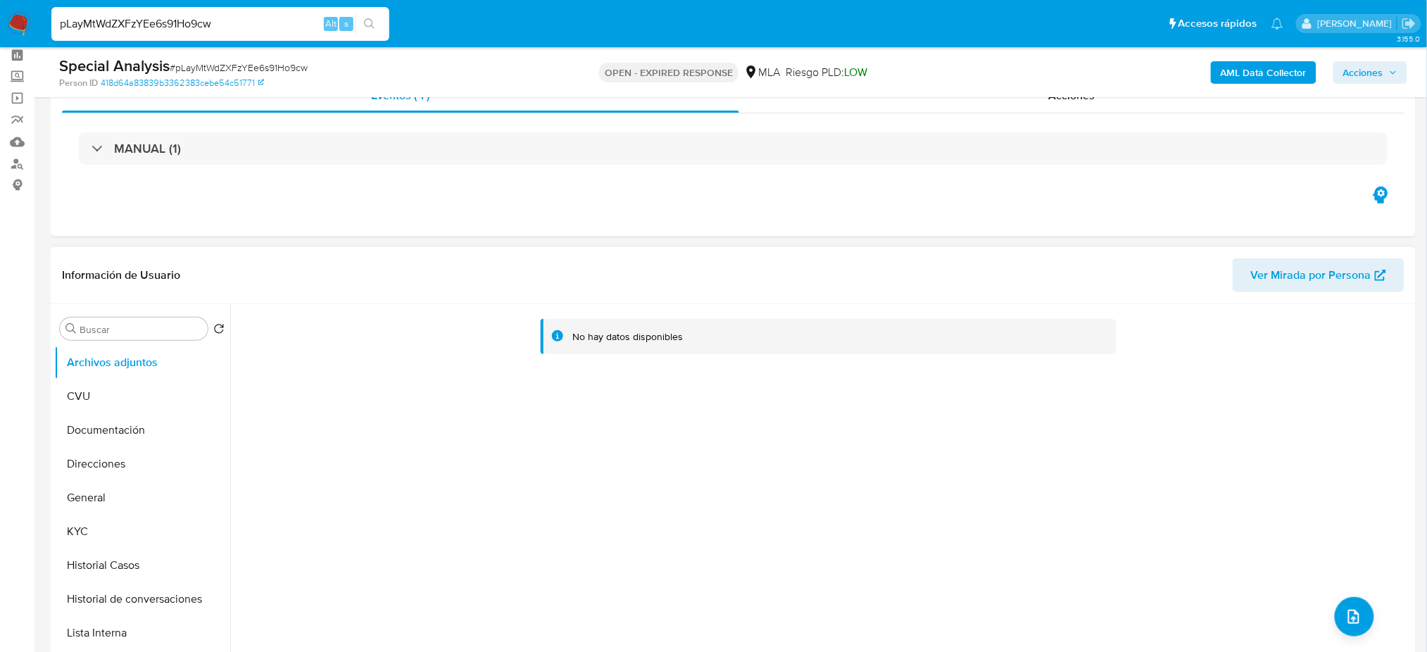
scroll to position [94, 0]
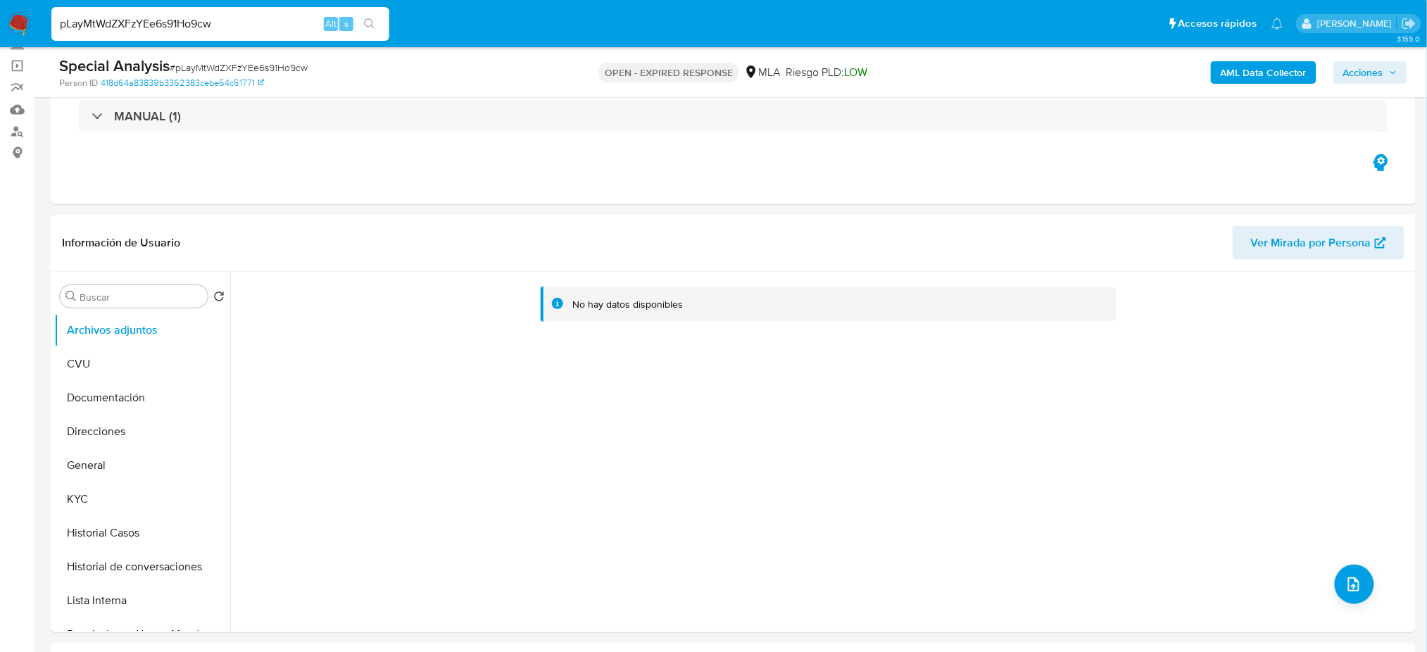
click at [196, 63] on span "# pLayMtWdZXFzYEe6s91Ho9cw" at bounding box center [239, 68] width 138 height 14
copy span "pLayMtWdZXFzYEe6s91Ho9cw"
click at [21, 15] on img at bounding box center [19, 24] width 24 height 24
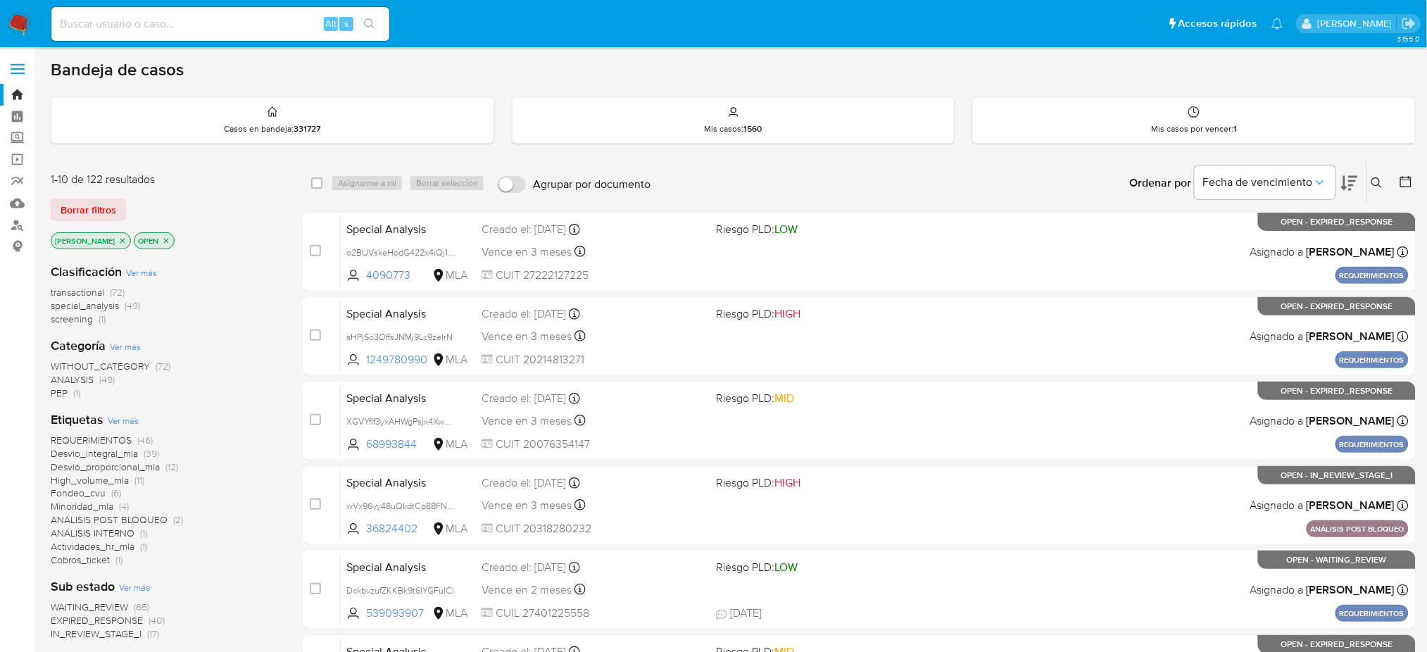
click at [1376, 184] on icon at bounding box center [1376, 182] width 11 height 11
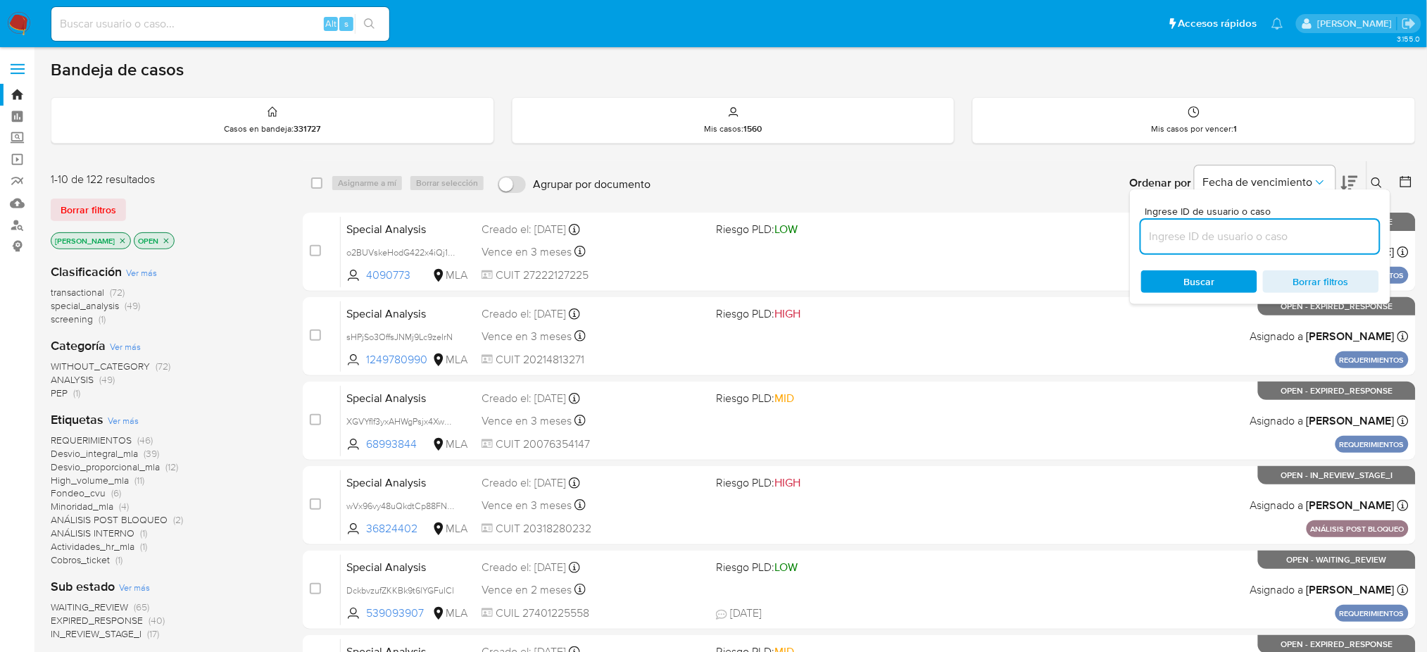
click at [1303, 230] on input at bounding box center [1260, 236] width 238 height 18
type input "pLayMtWdZXFzYEe6s91Ho9cw"
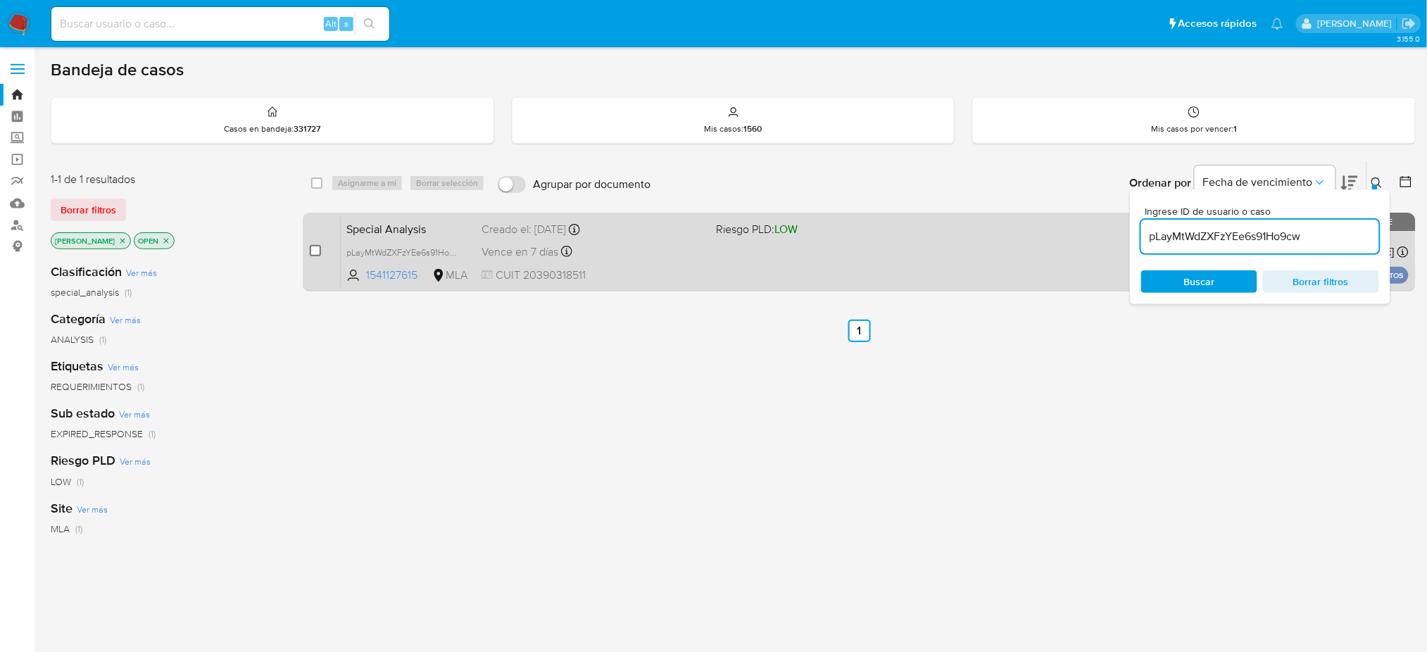
click at [311, 247] on input "checkbox" at bounding box center [315, 250] width 11 height 11
checkbox input "true"
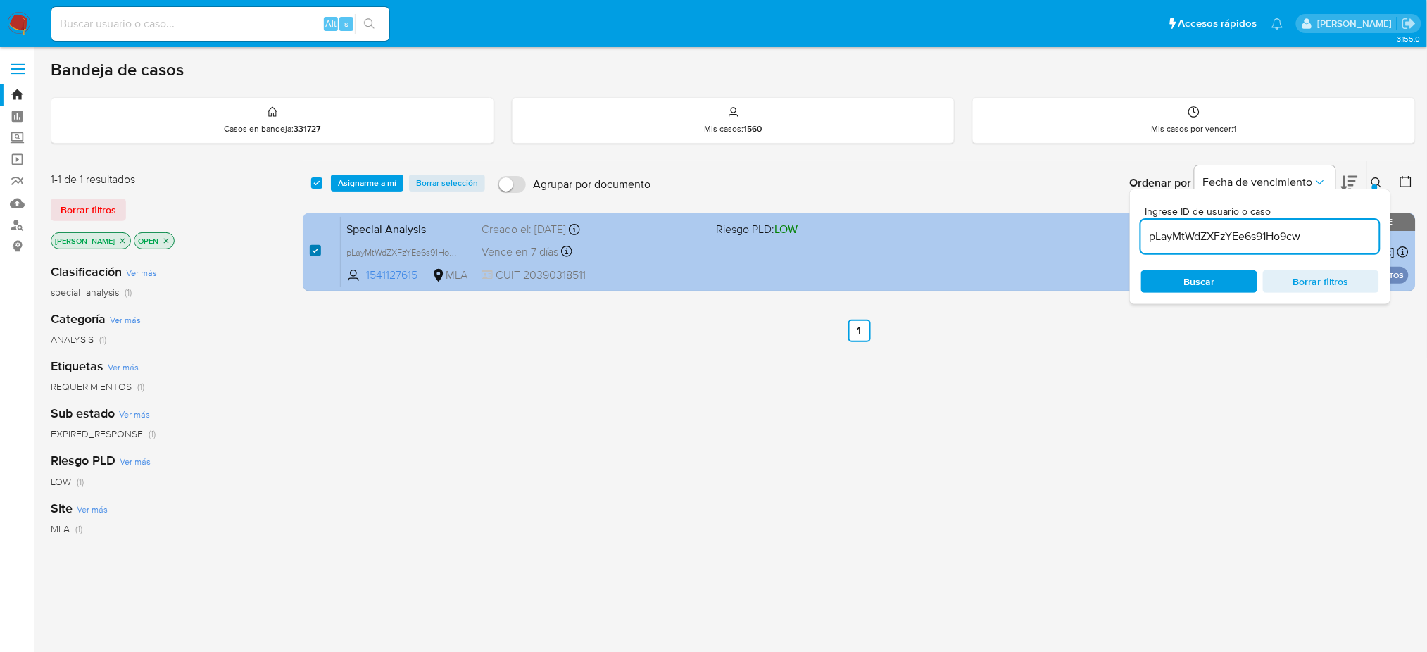
checkbox input "true"
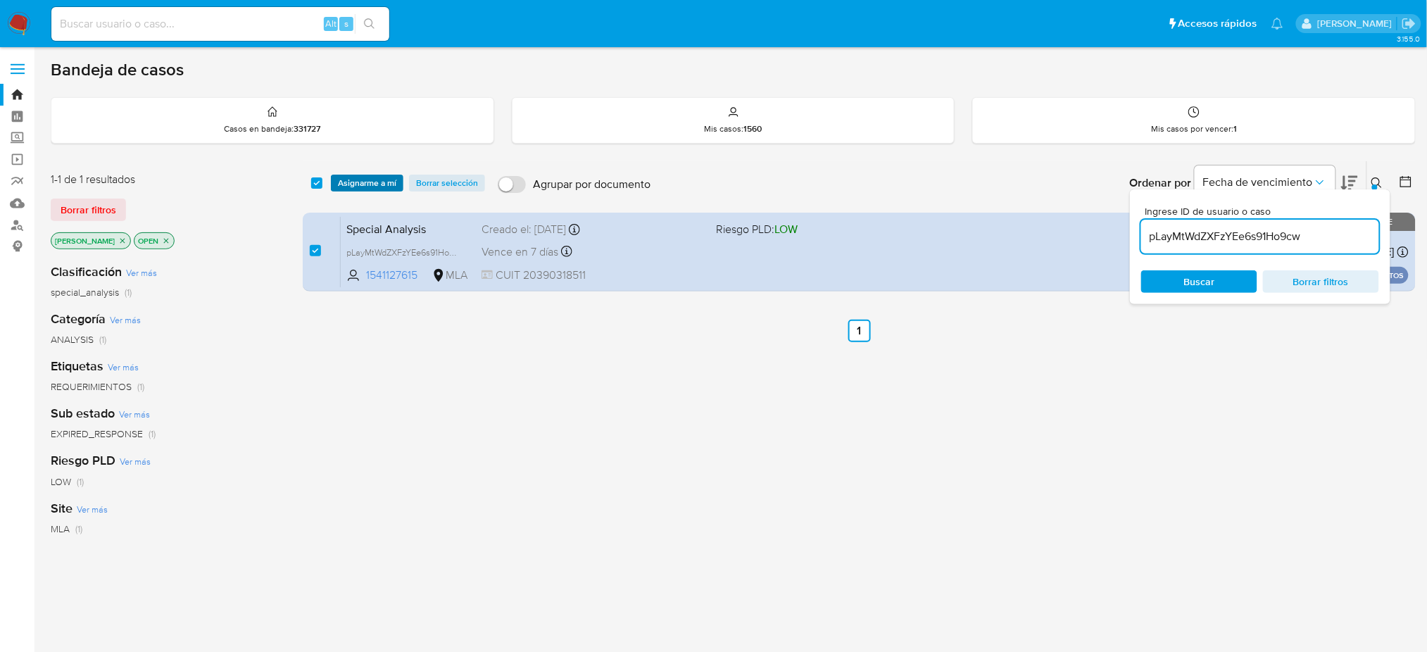
click at [366, 185] on span "Asignarme a mí" at bounding box center [367, 183] width 58 height 14
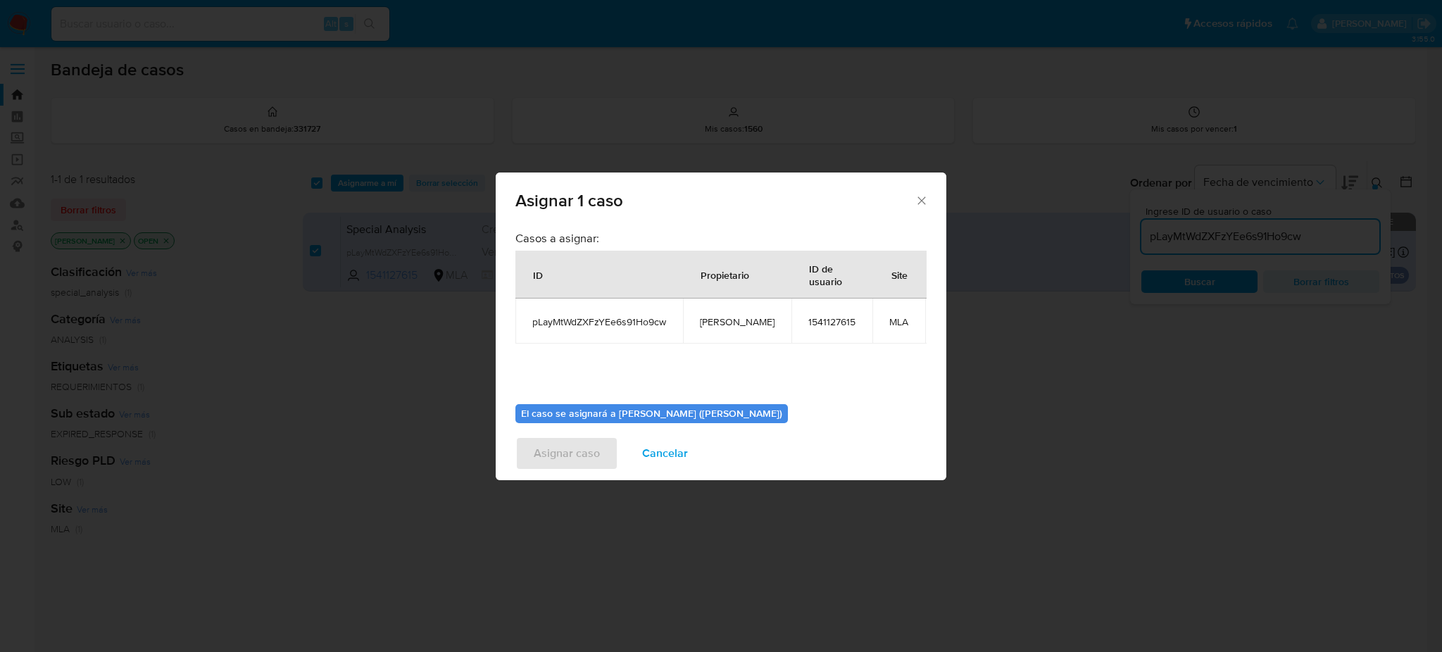
click at [716, 320] on span "[PERSON_NAME]" at bounding box center [737, 321] width 75 height 13
copy span "[PERSON_NAME]"
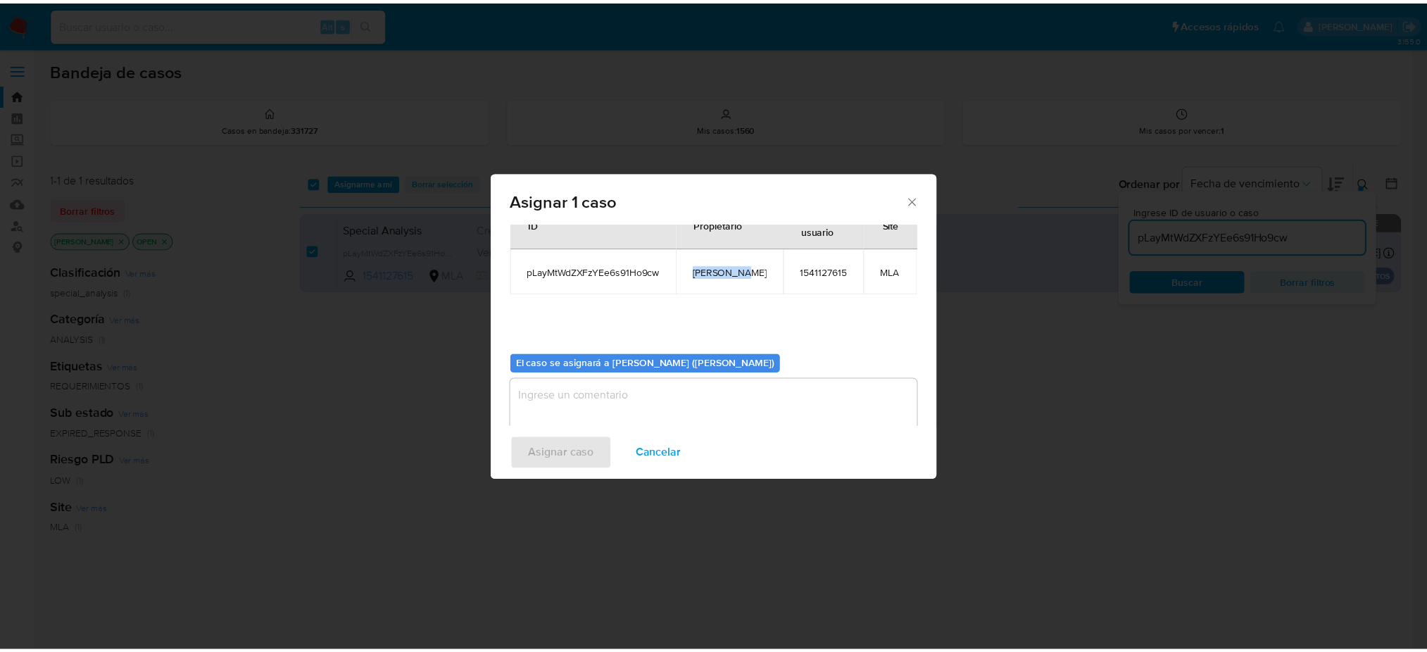
scroll to position [72, 0]
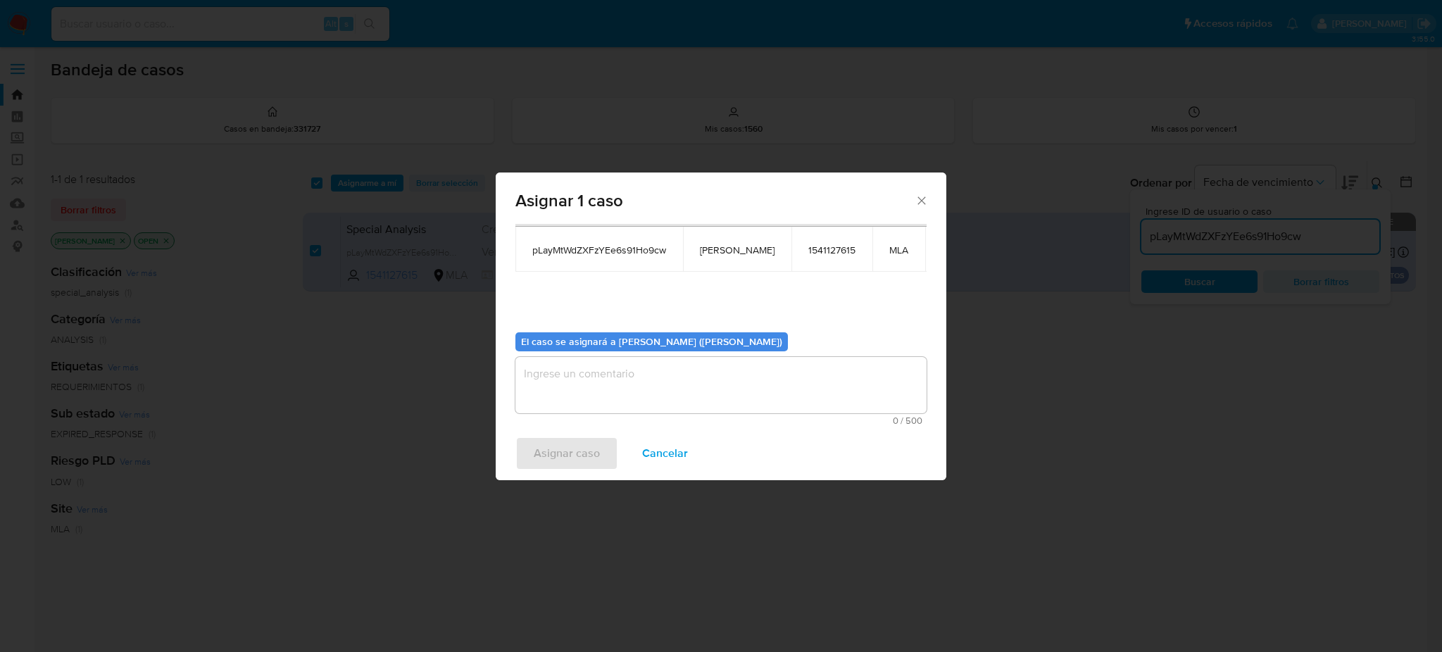
click at [646, 384] on textarea "assign-modal" at bounding box center [720, 385] width 411 height 56
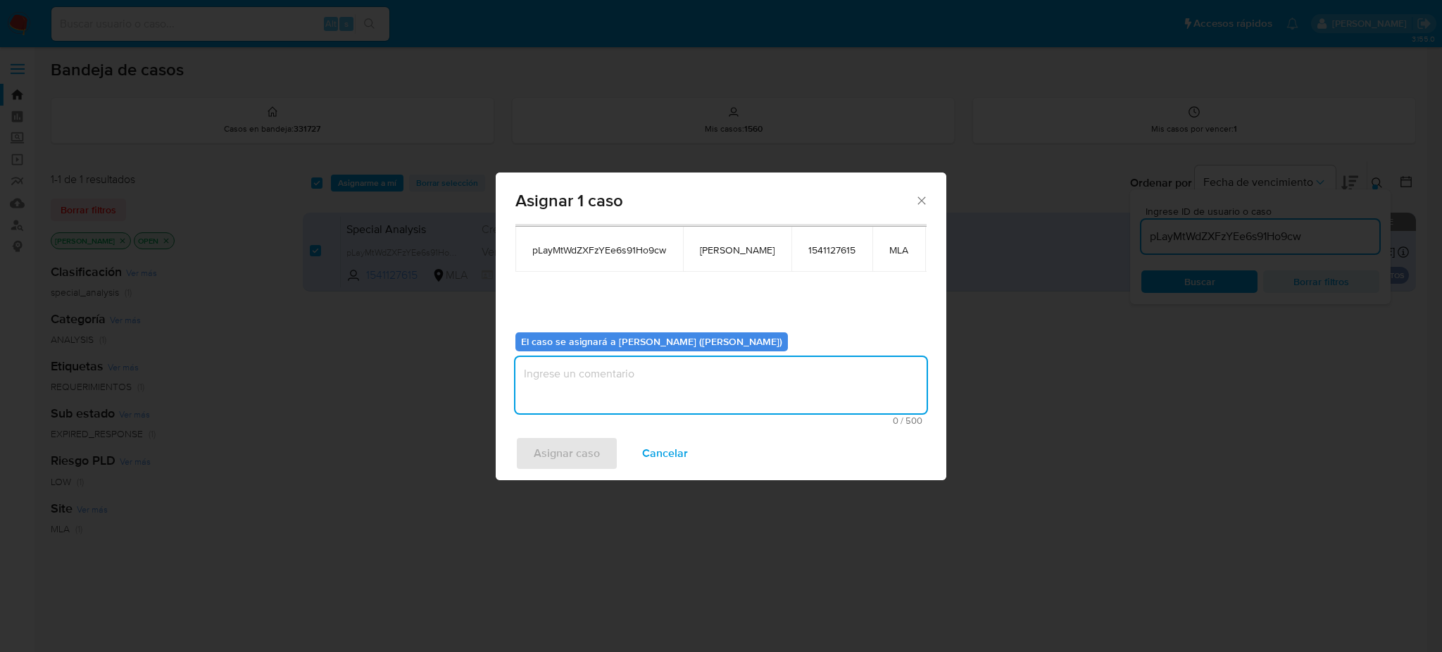
paste textarea "[PERSON_NAME]"
type textarea "[PERSON_NAME]"
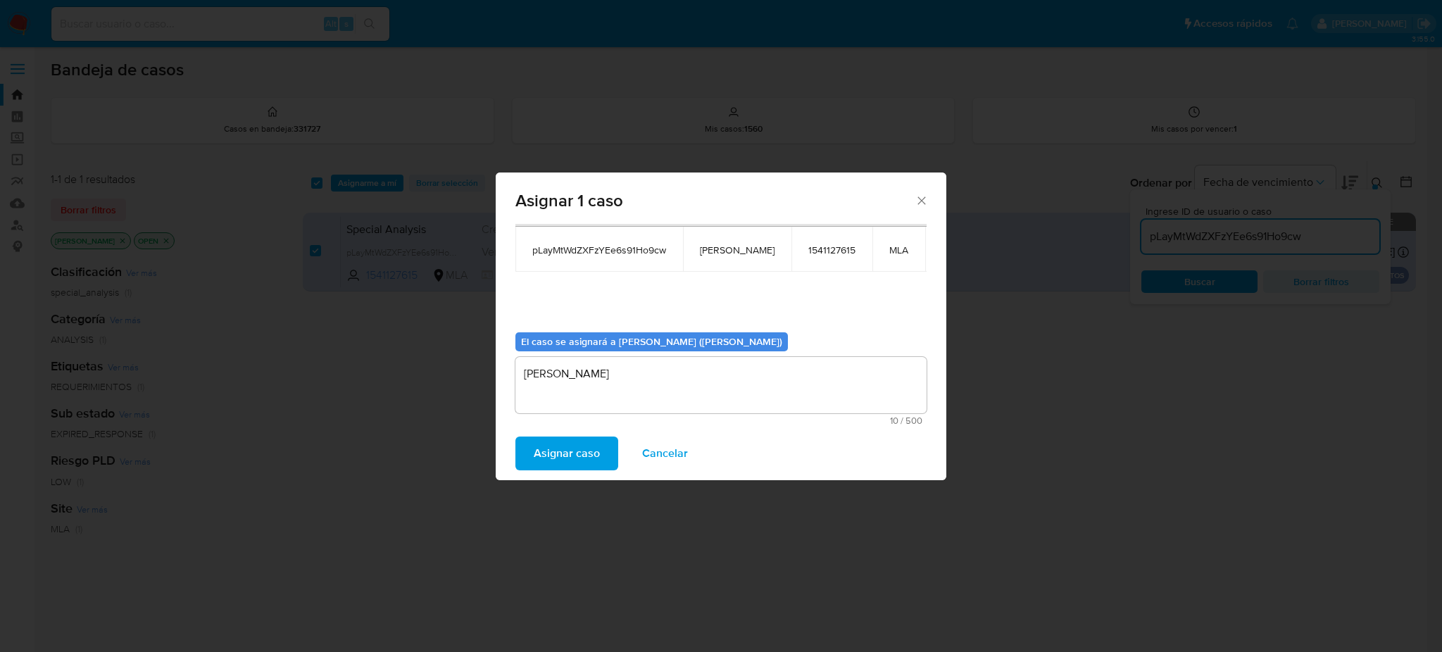
click at [589, 446] on span "Asignar caso" at bounding box center [567, 453] width 66 height 31
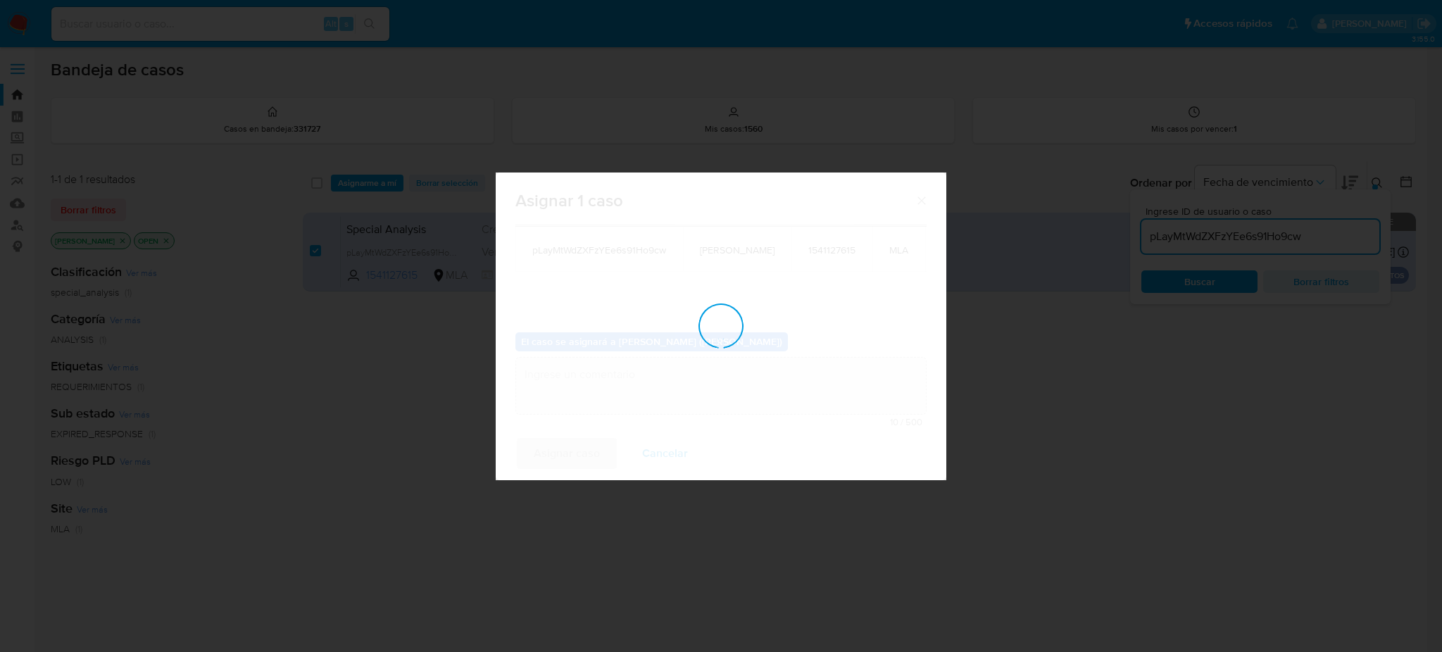
checkbox input "false"
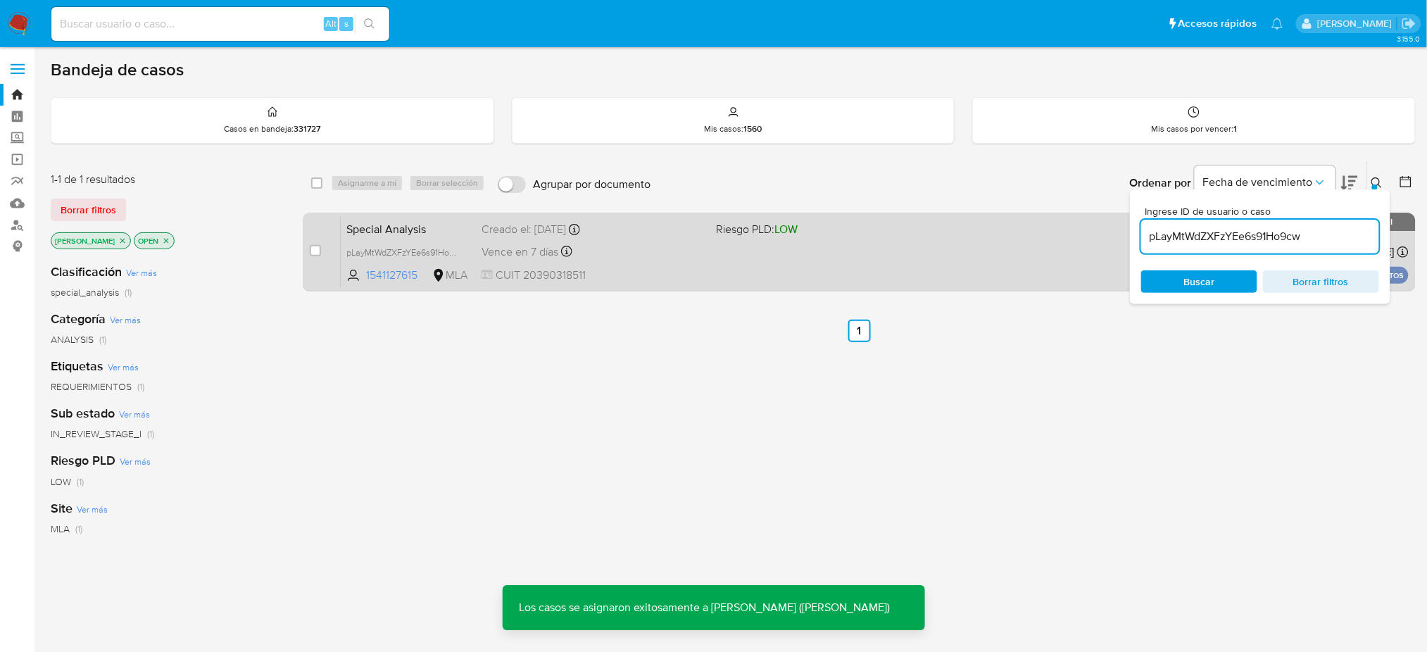
click at [662, 268] on span "CUIT 20390318511" at bounding box center [593, 275] width 223 height 15
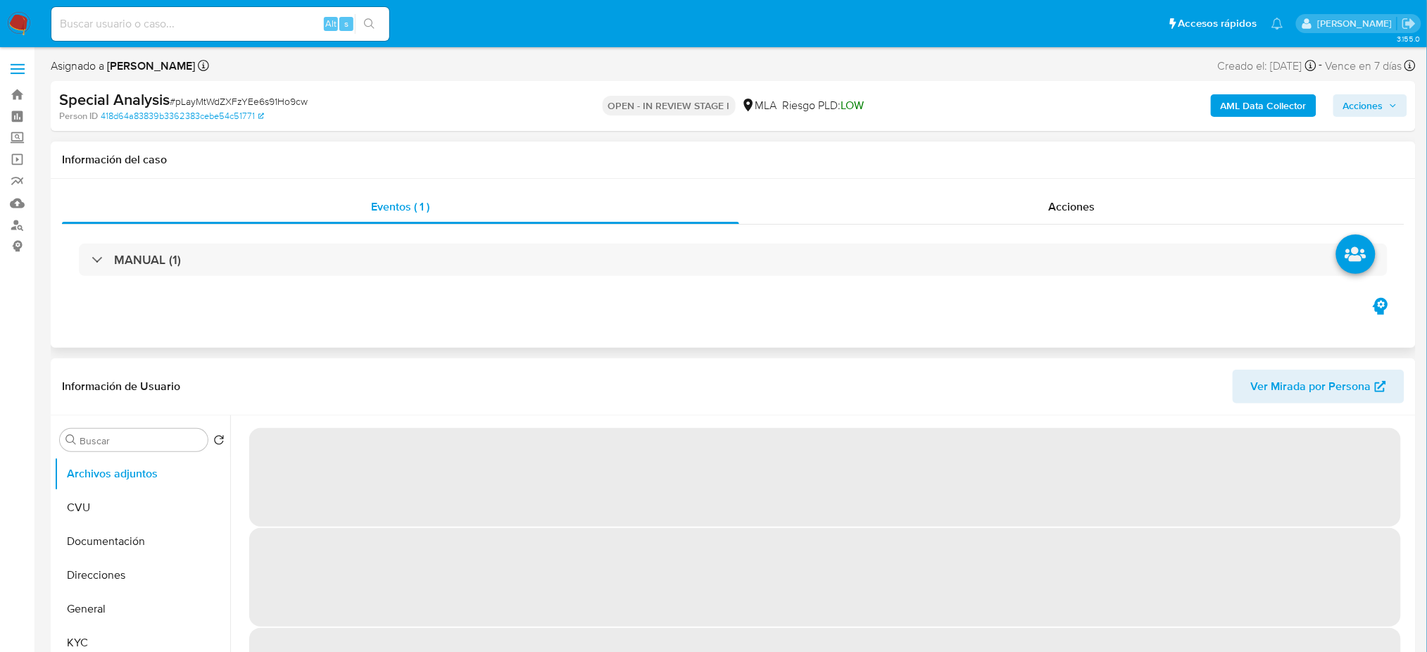
select select "10"
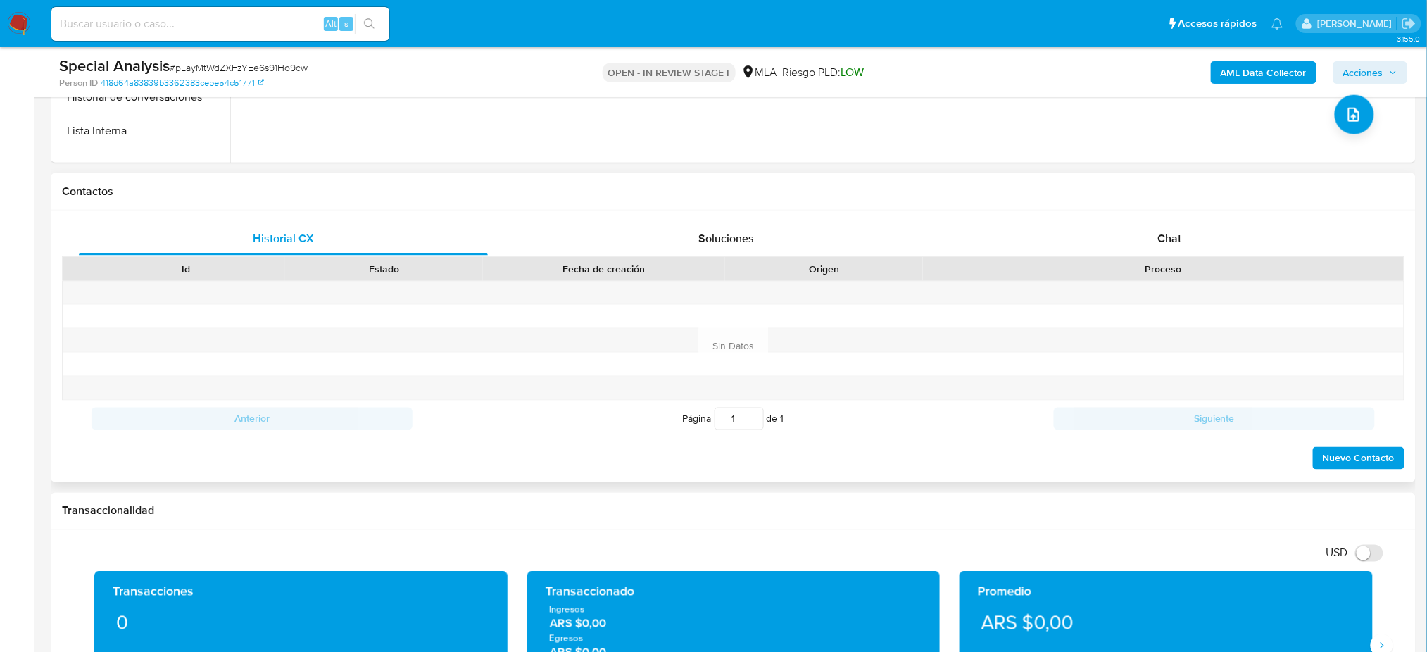
click at [1187, 241] on div "Chat" at bounding box center [1169, 239] width 409 height 34
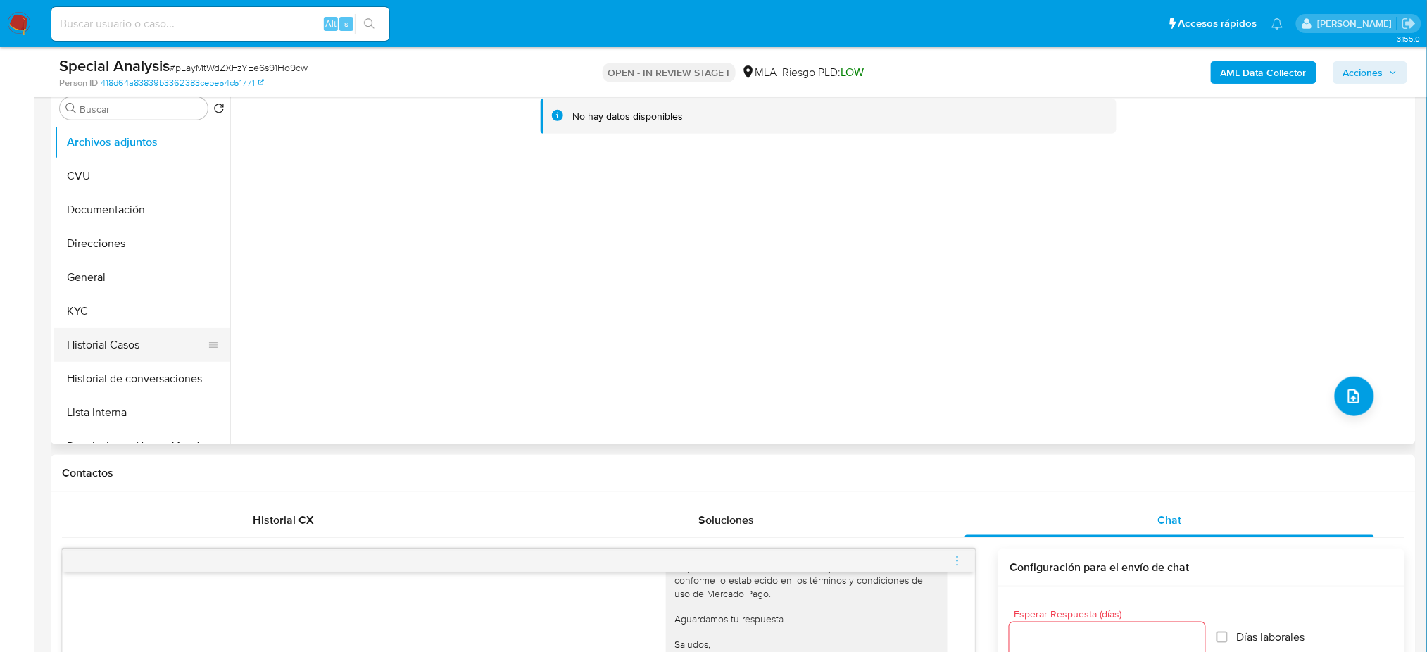
scroll to position [94, 0]
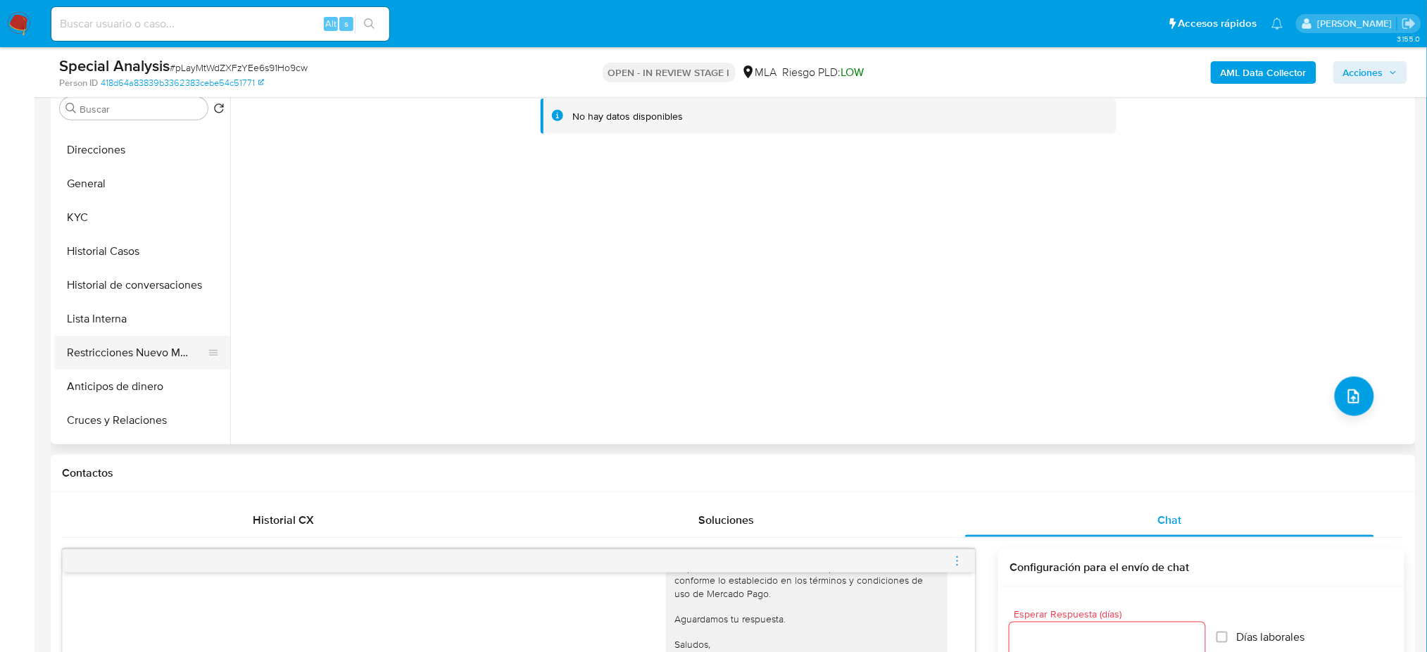
click at [92, 360] on button "Restricciones Nuevo Mundo" at bounding box center [136, 353] width 165 height 34
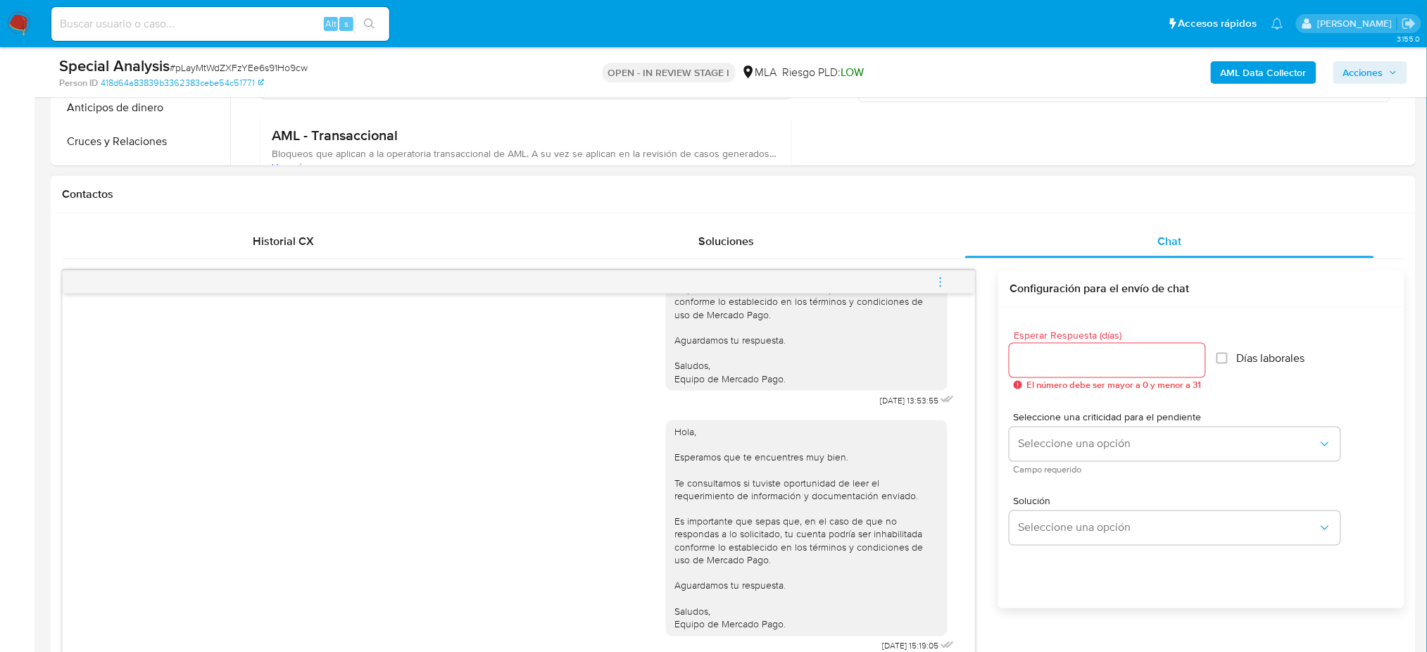
scroll to position [563, 0]
click at [938, 278] on icon "menu-action" at bounding box center [940, 279] width 13 height 13
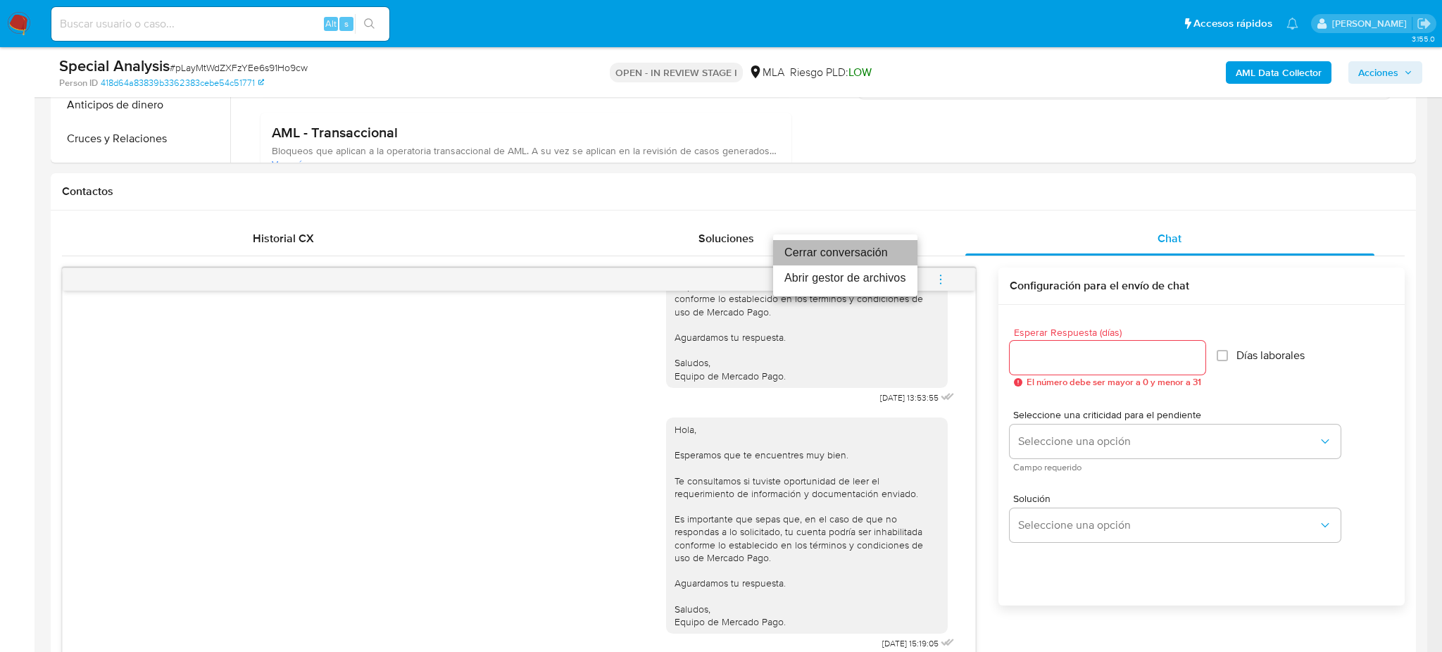
click at [856, 246] on li "Cerrar conversación" at bounding box center [845, 252] width 144 height 25
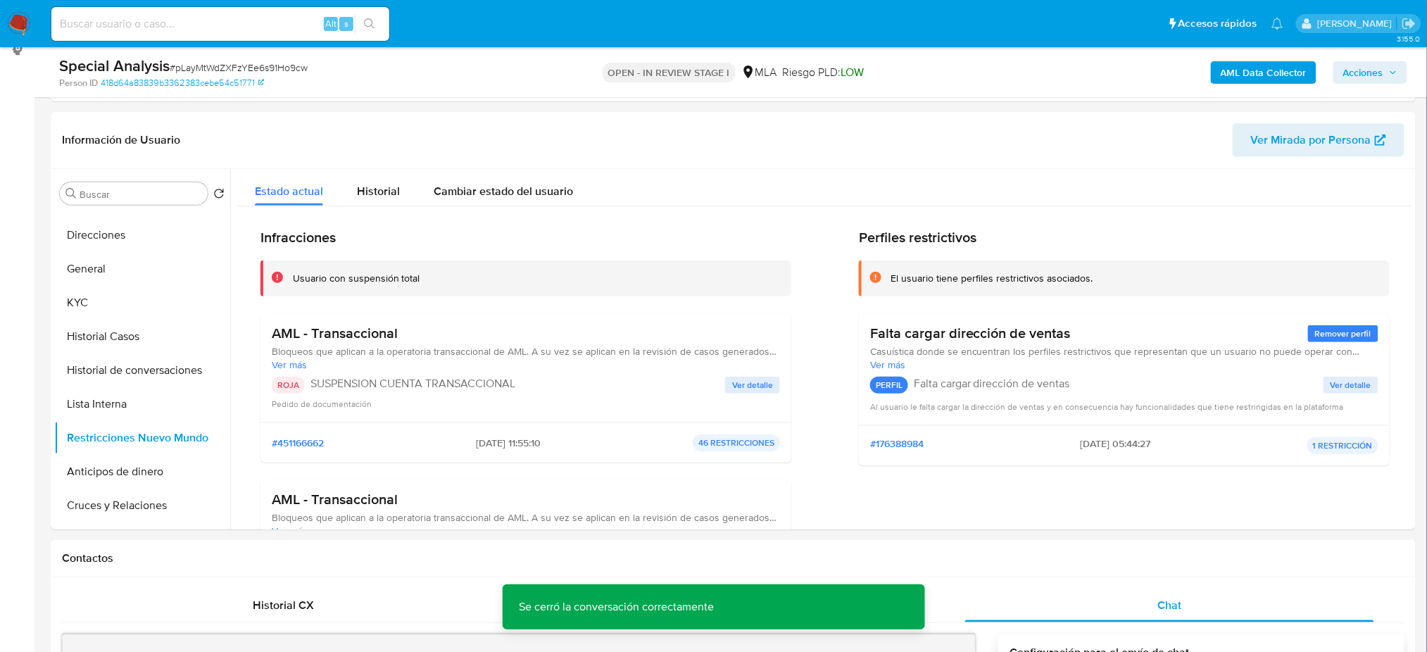
scroll to position [187, 0]
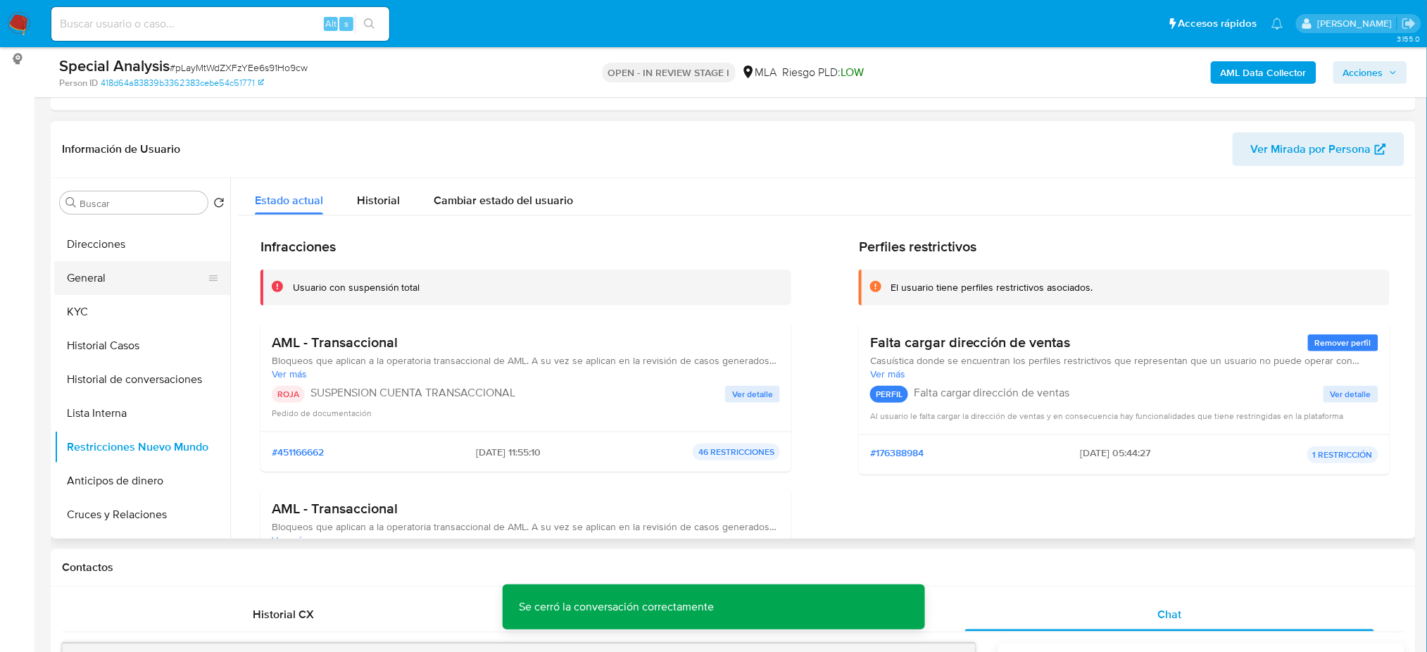
click at [104, 277] on button "General" at bounding box center [136, 278] width 165 height 34
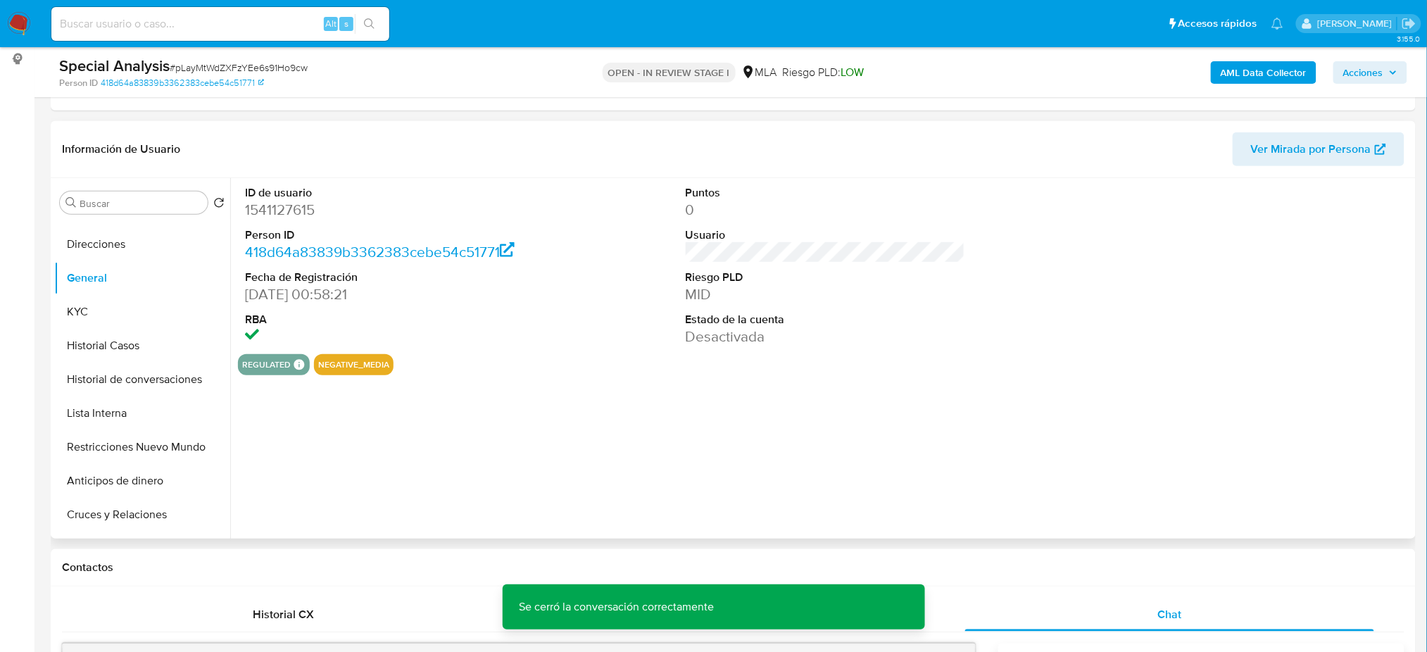
click at [287, 207] on dd "1541127615" at bounding box center [384, 210] width 279 height 20
copy dd "1541127615"
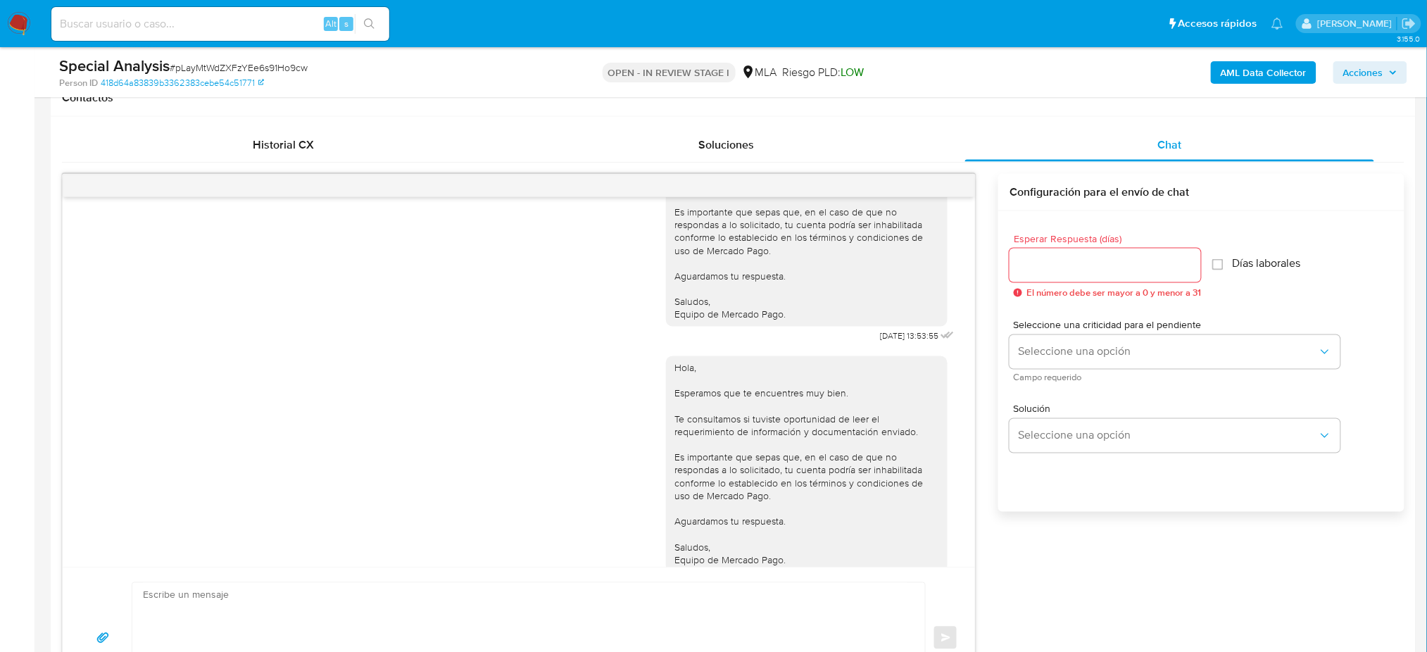
scroll to position [1220, 0]
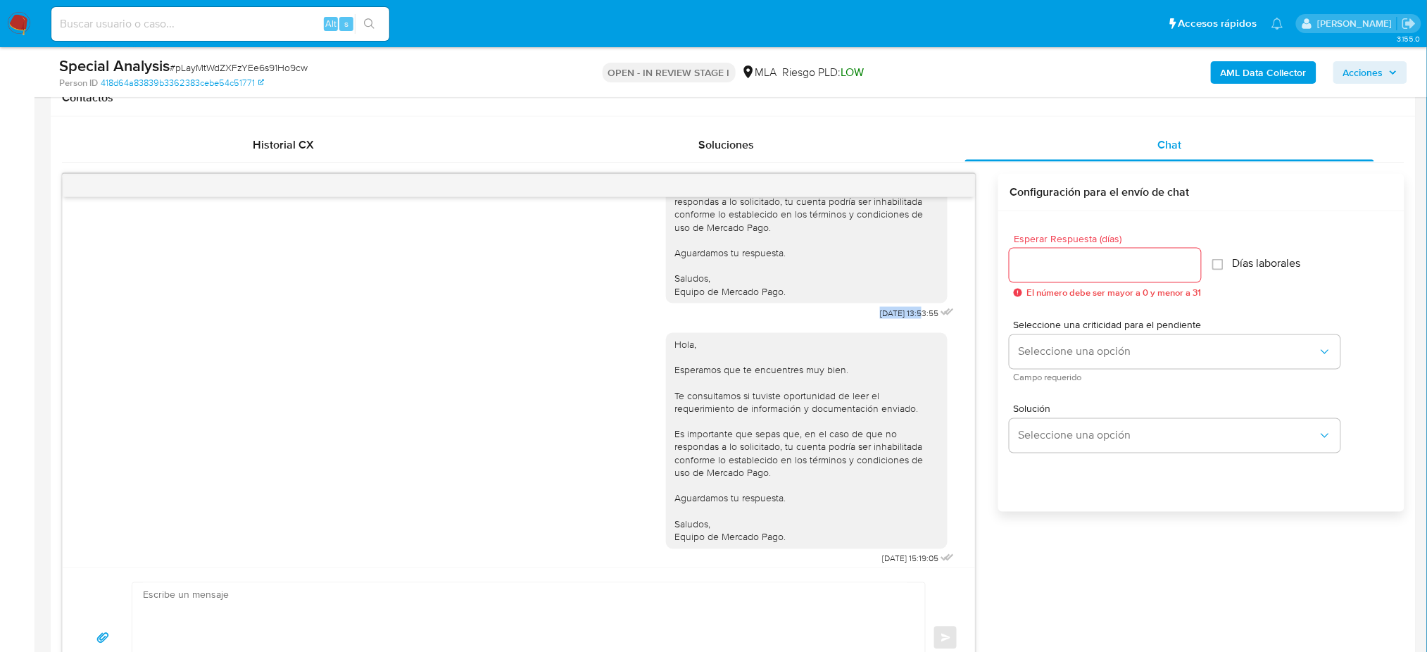
drag, startPoint x: 870, startPoint y: 367, endPoint x: 893, endPoint y: 367, distance: 23.2
click at [893, 319] on span "04/08/2025 13:53:55" at bounding box center [909, 313] width 58 height 11
copy span "04/08/2025"
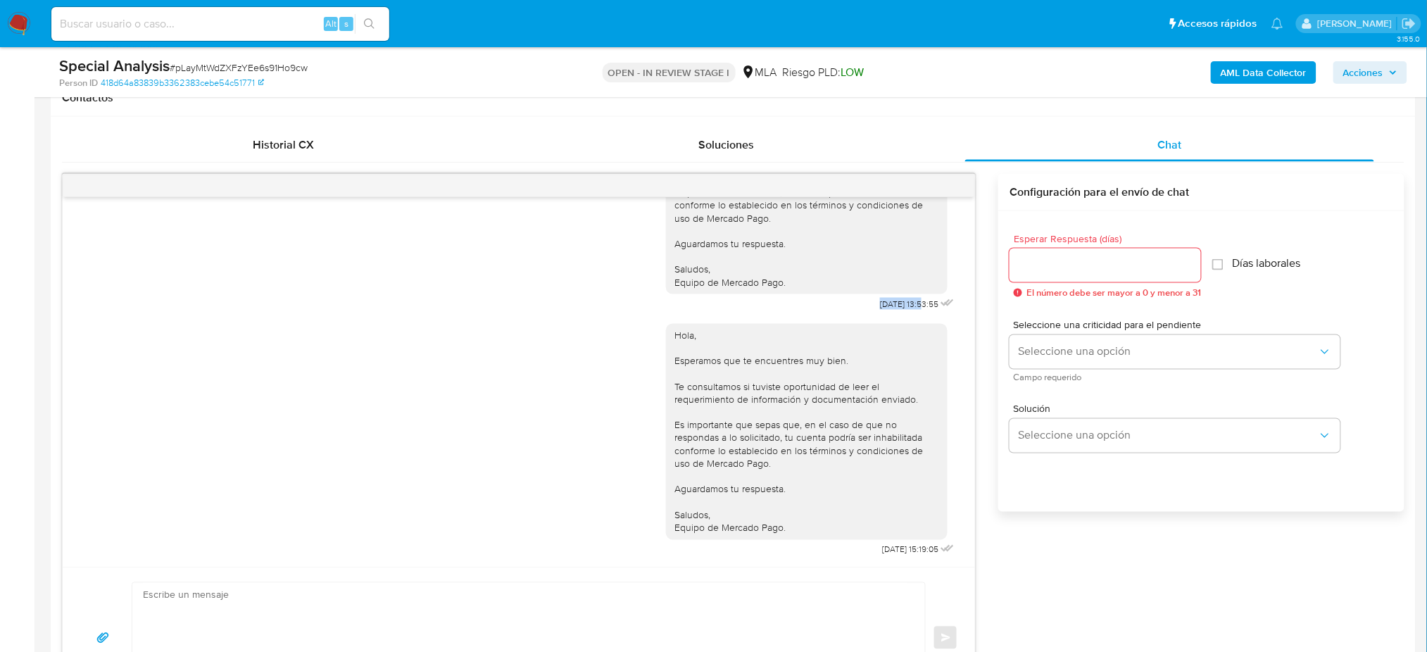
scroll to position [1307, 0]
drag, startPoint x: 849, startPoint y: 548, endPoint x: 892, endPoint y: 552, distance: 43.1
click at [892, 552] on div "Hola, Esperamos que te encuentres muy bien. Te consultamos si tuviste oportunid…" at bounding box center [811, 437] width 291 height 246
copy span "19/08/2025"
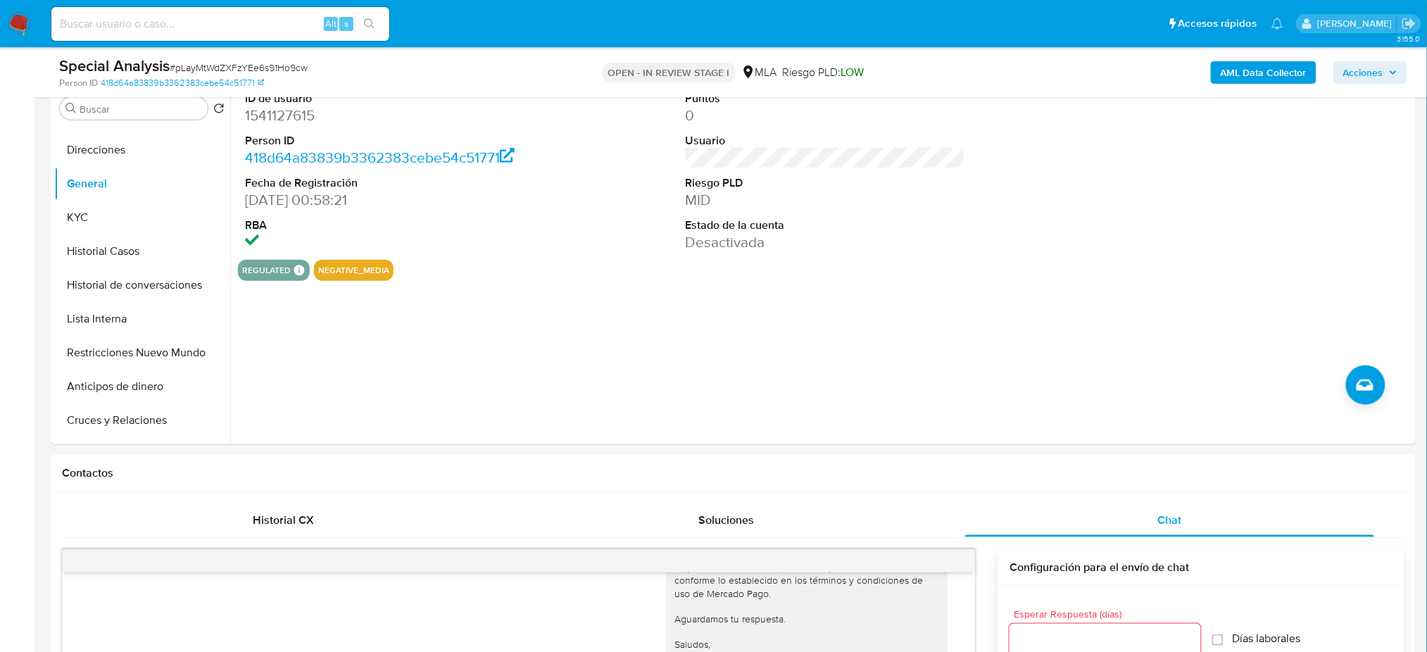
scroll to position [187, 0]
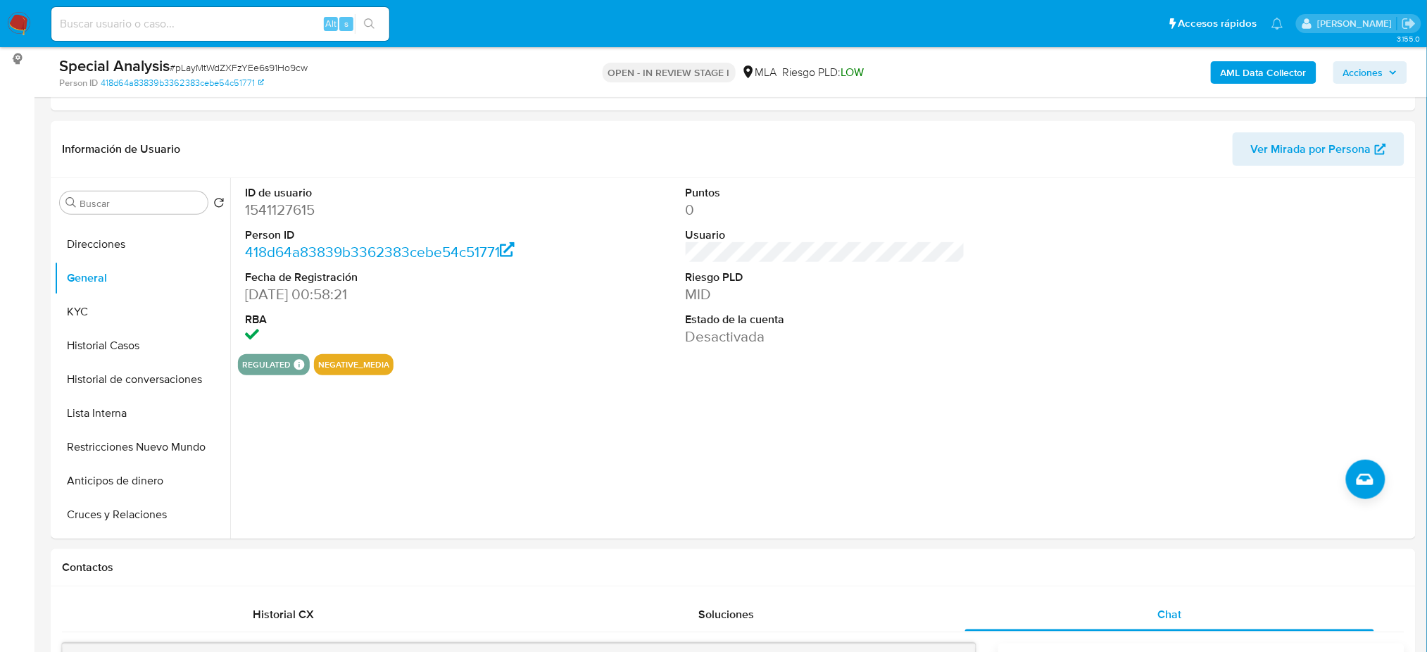
click at [1267, 79] on b "AML Data Collector" at bounding box center [1264, 72] width 86 height 23
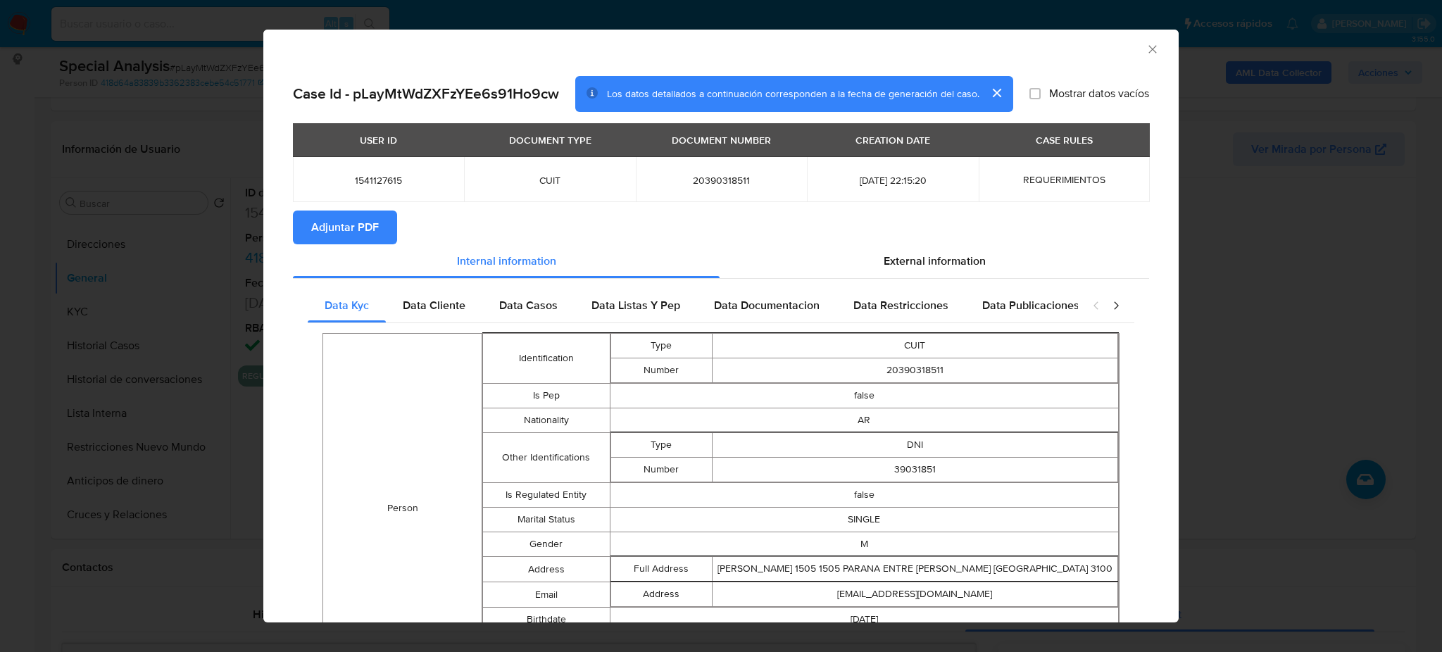
click at [332, 212] on span "Adjuntar PDF" at bounding box center [345, 227] width 68 height 31
click at [1145, 49] on icon "Cerrar ventana" at bounding box center [1152, 49] width 14 height 14
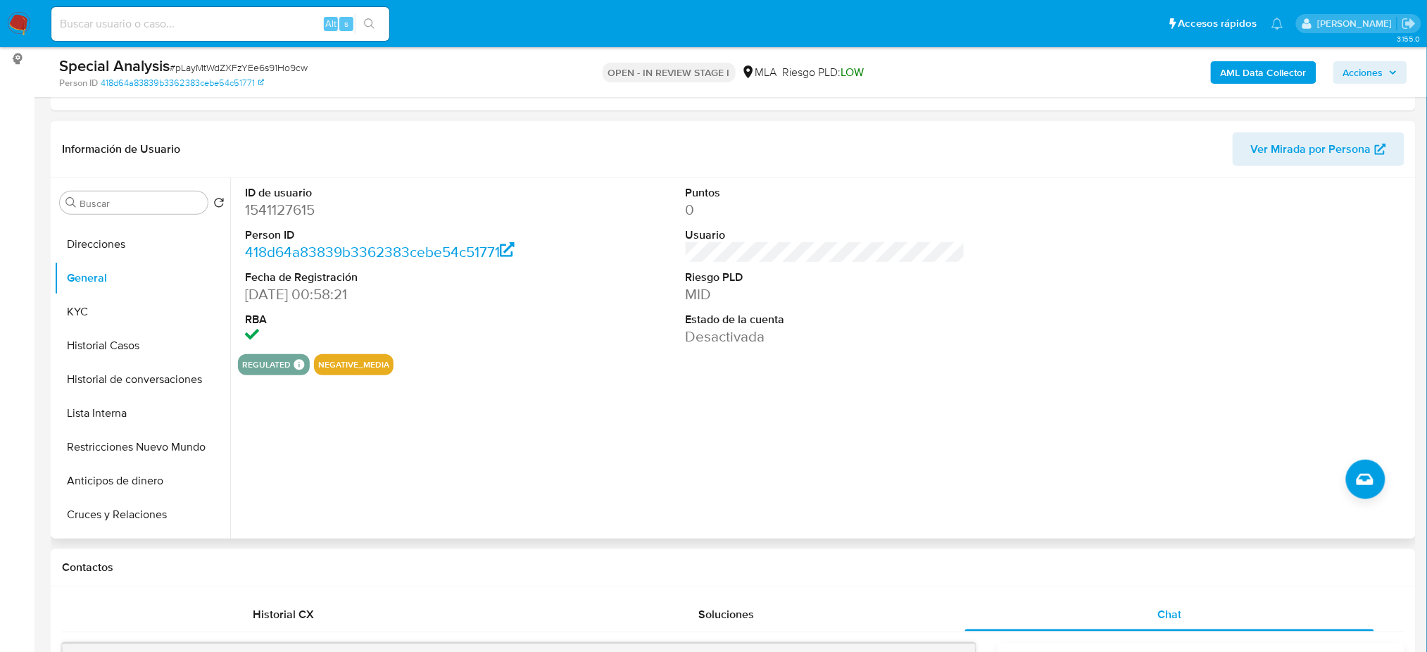
click at [262, 211] on dd "1541127615" at bounding box center [384, 210] width 279 height 20
copy dd "1541127615"
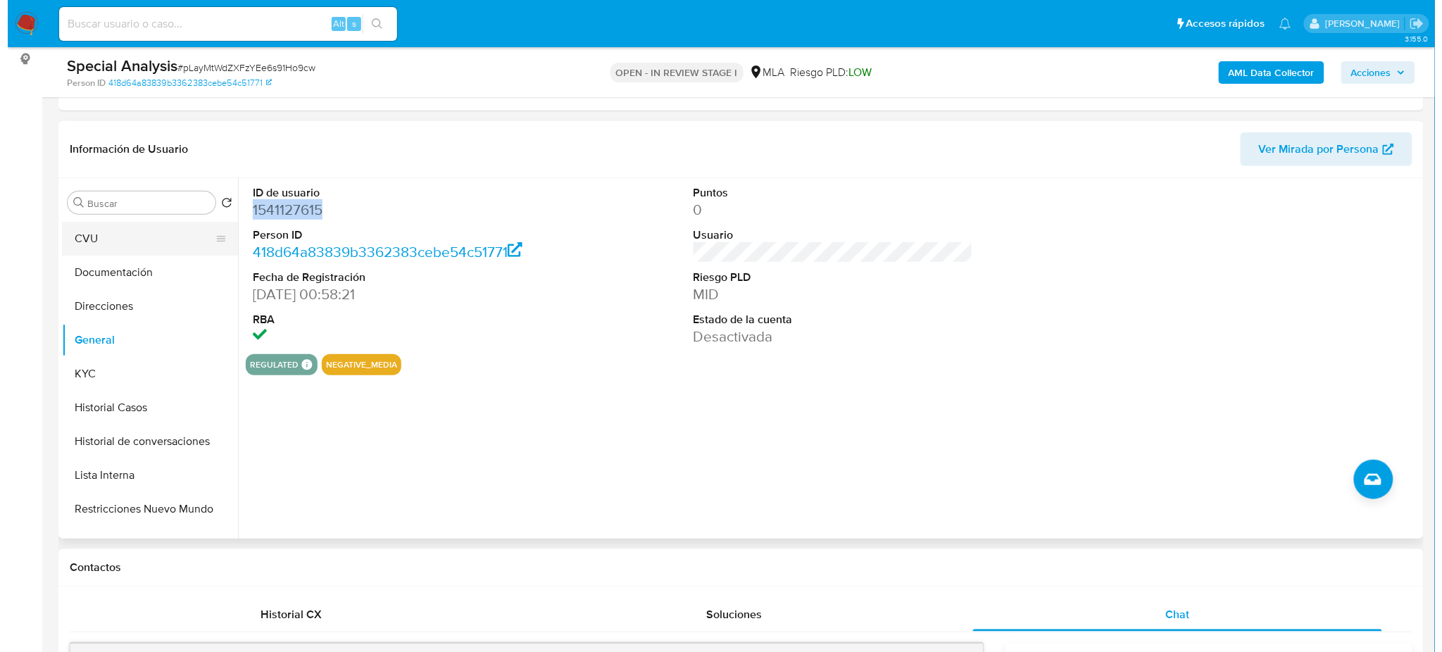
scroll to position [0, 0]
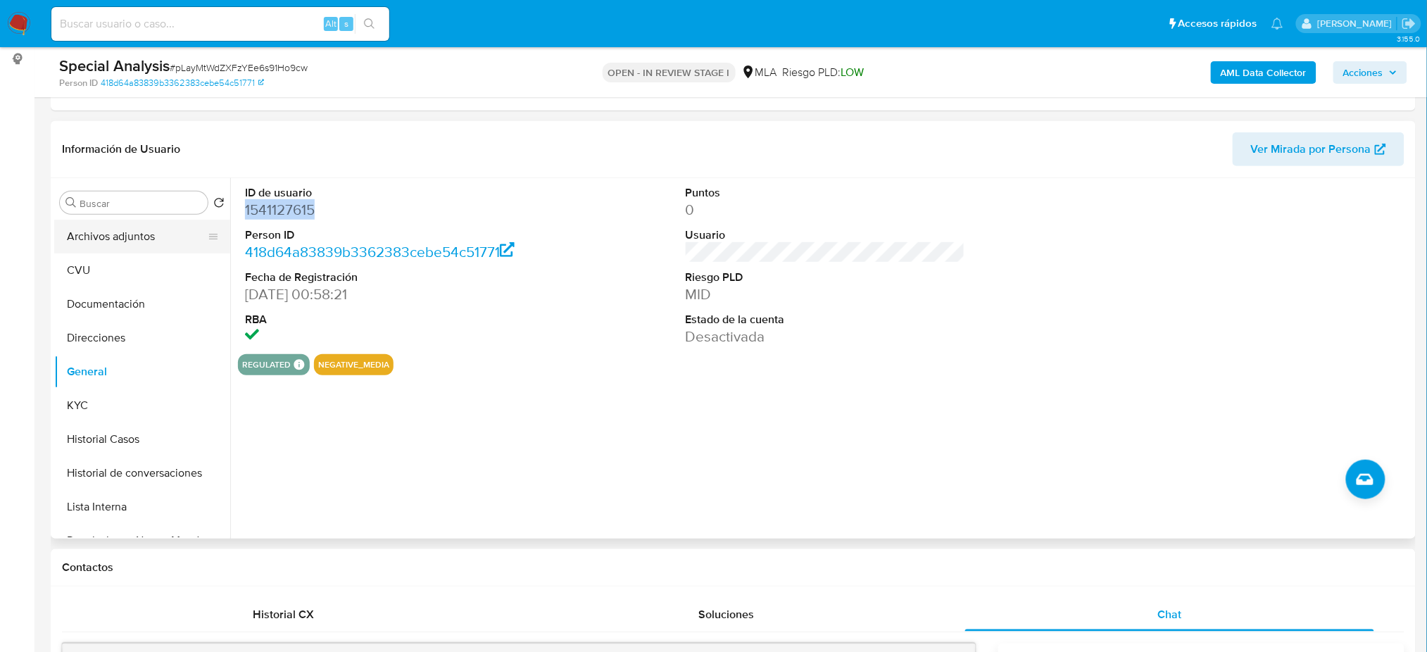
click at [109, 239] on button "Archivos adjuntos" at bounding box center [136, 237] width 165 height 34
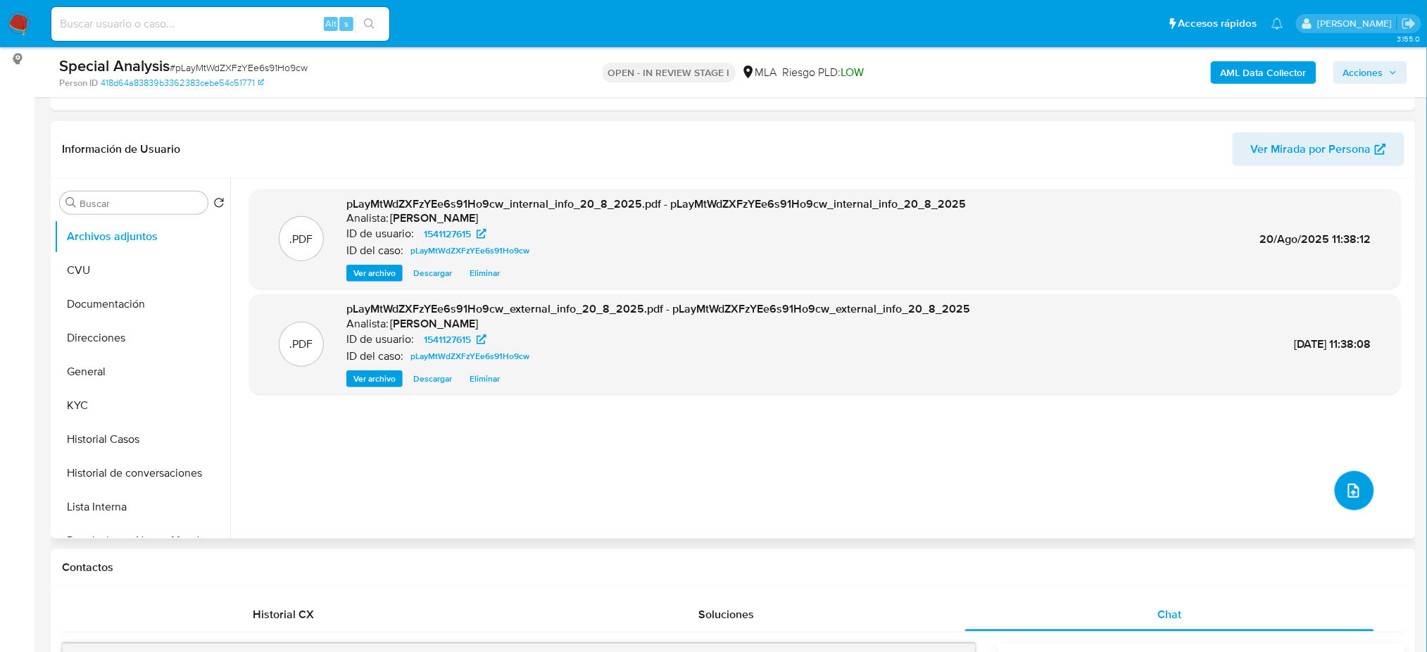
click at [1355, 501] on button "upload-file" at bounding box center [1354, 490] width 39 height 39
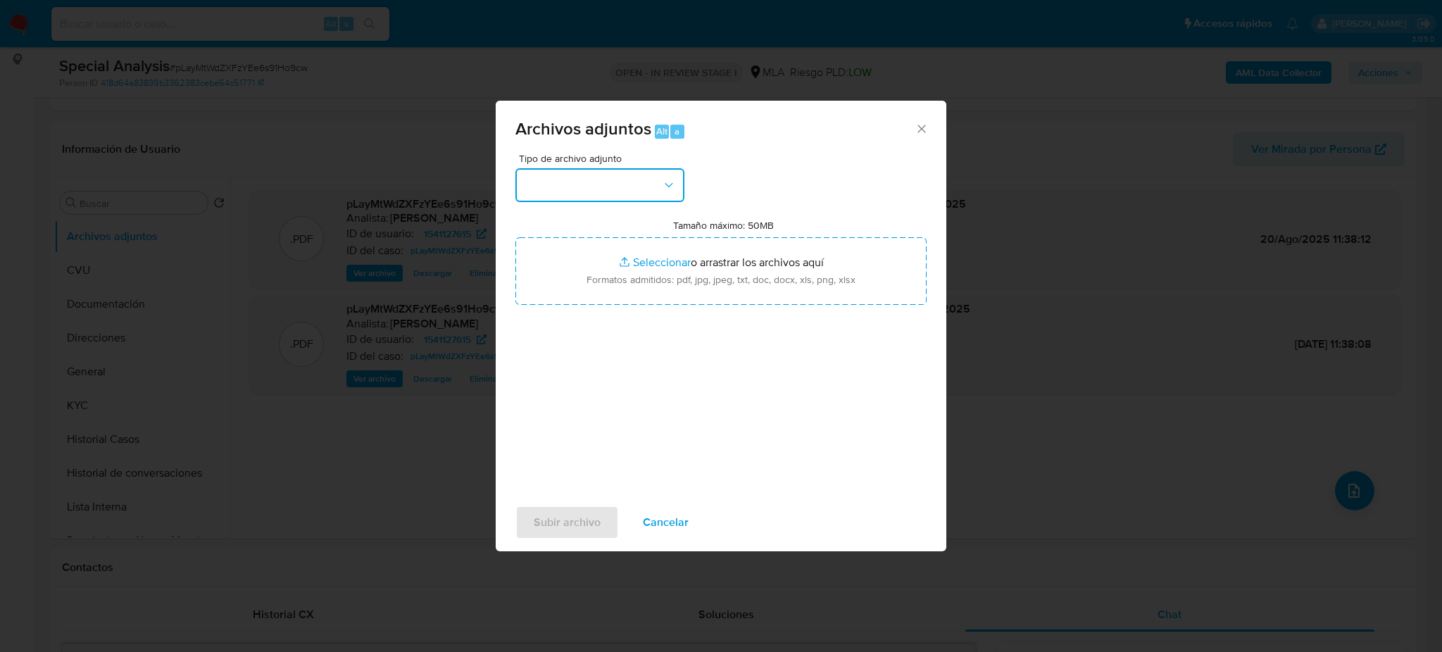
click at [603, 189] on button "button" at bounding box center [599, 185] width 169 height 34
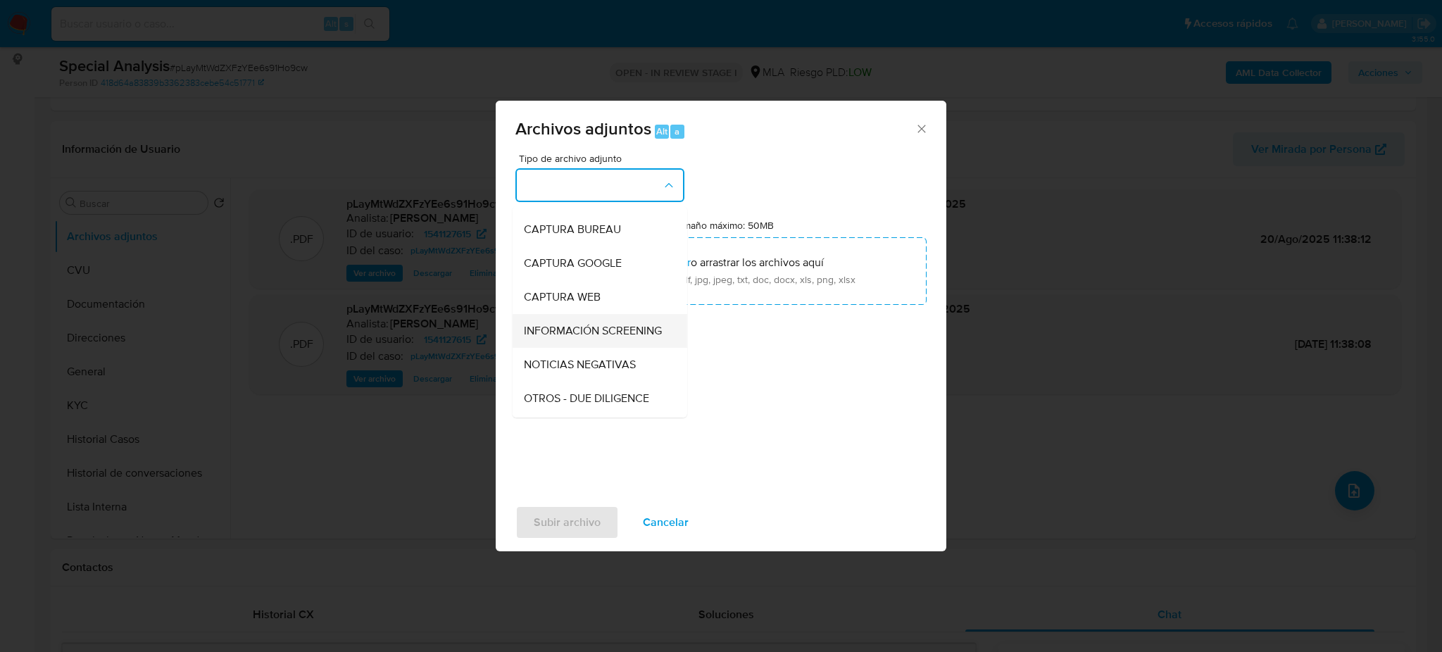
scroll to position [94, 0]
click at [551, 426] on div "Tipo de archivo adjunto IDENTIFICACIÓN INGRESOS CAPTURA BUREAU CAPTURA GOOGLE C…" at bounding box center [720, 319] width 411 height 332
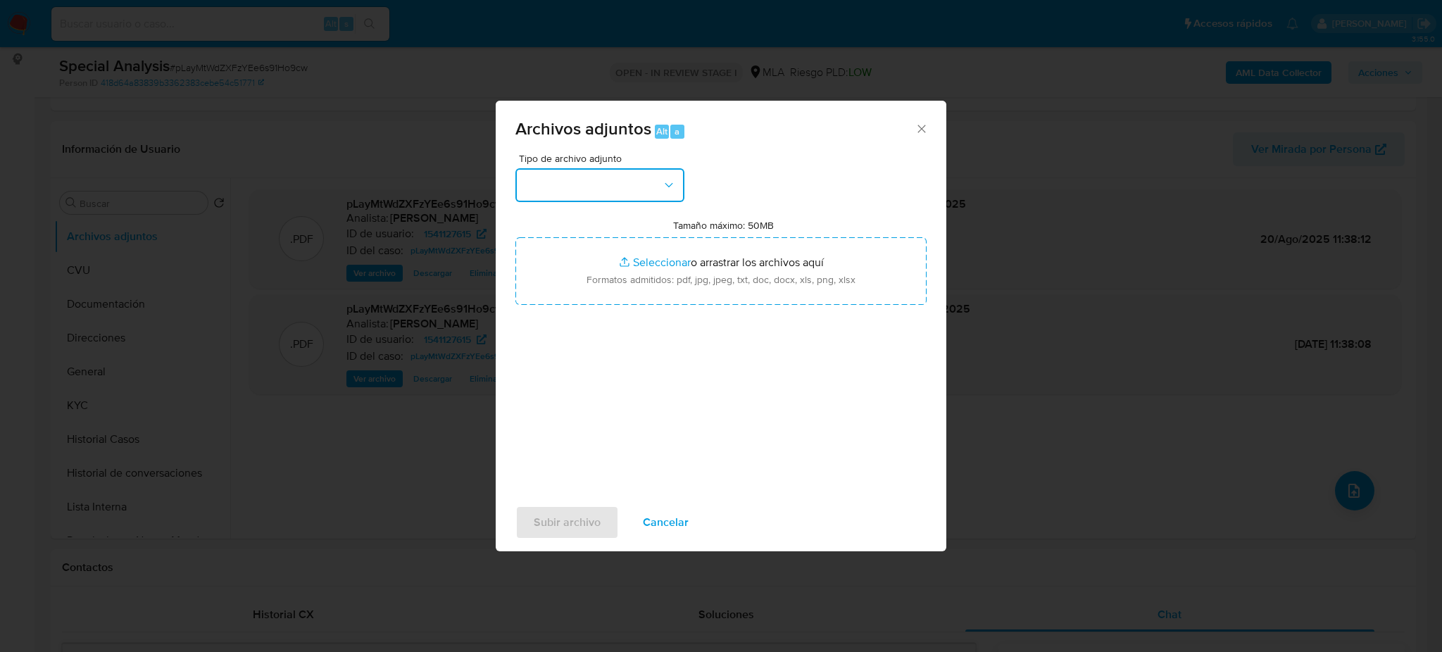
click at [563, 185] on button "button" at bounding box center [599, 185] width 169 height 34
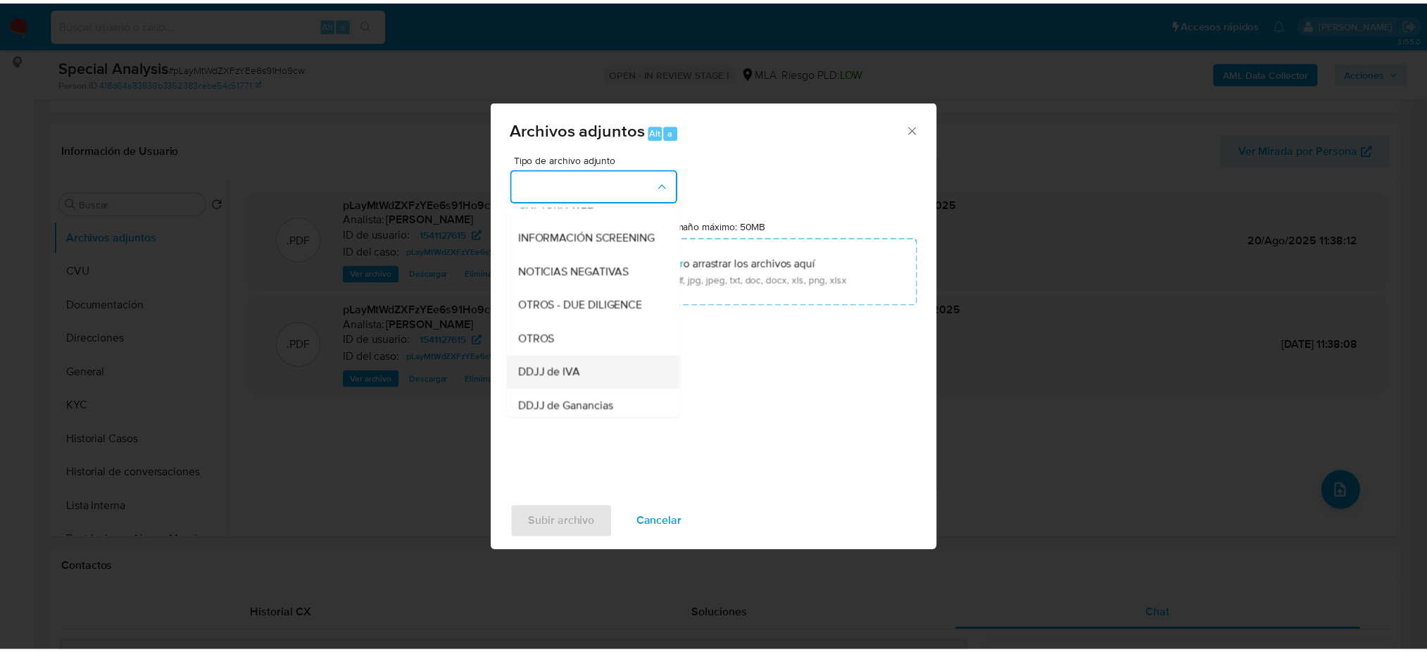
scroll to position [187, 0]
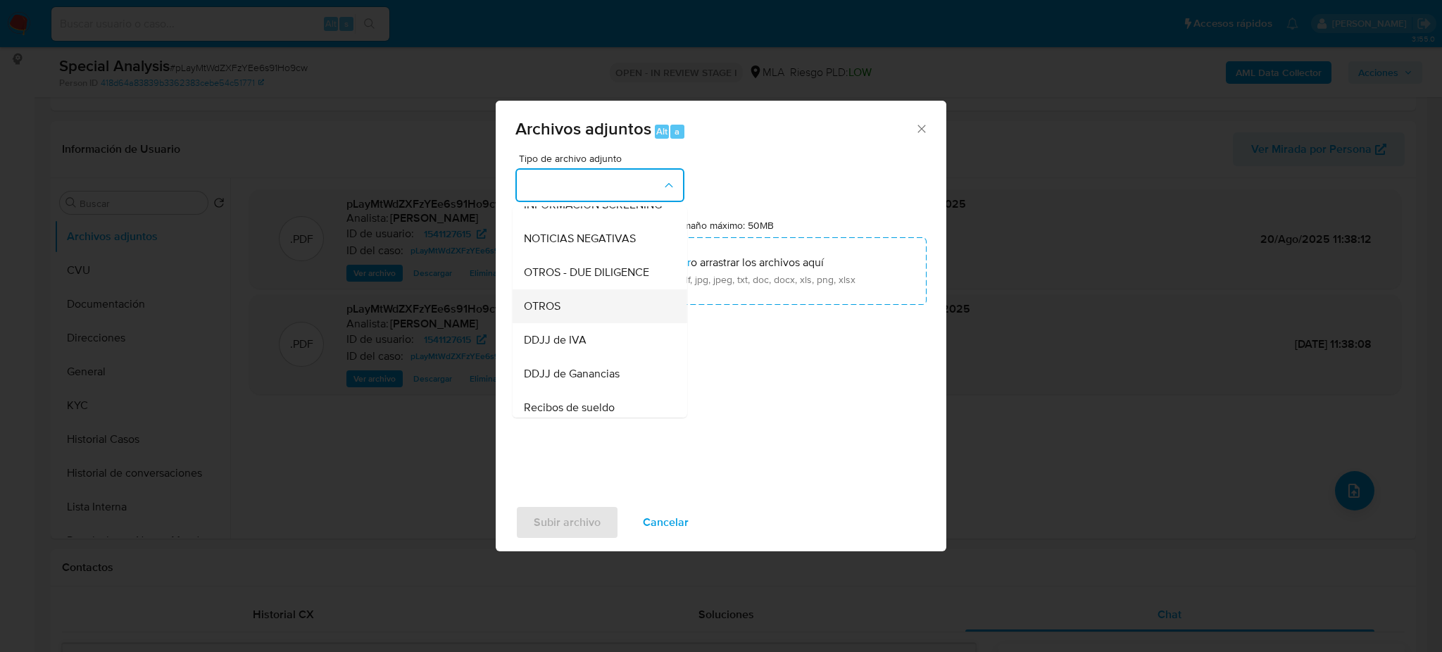
click at [554, 323] on div "OTROS" at bounding box center [596, 306] width 144 height 34
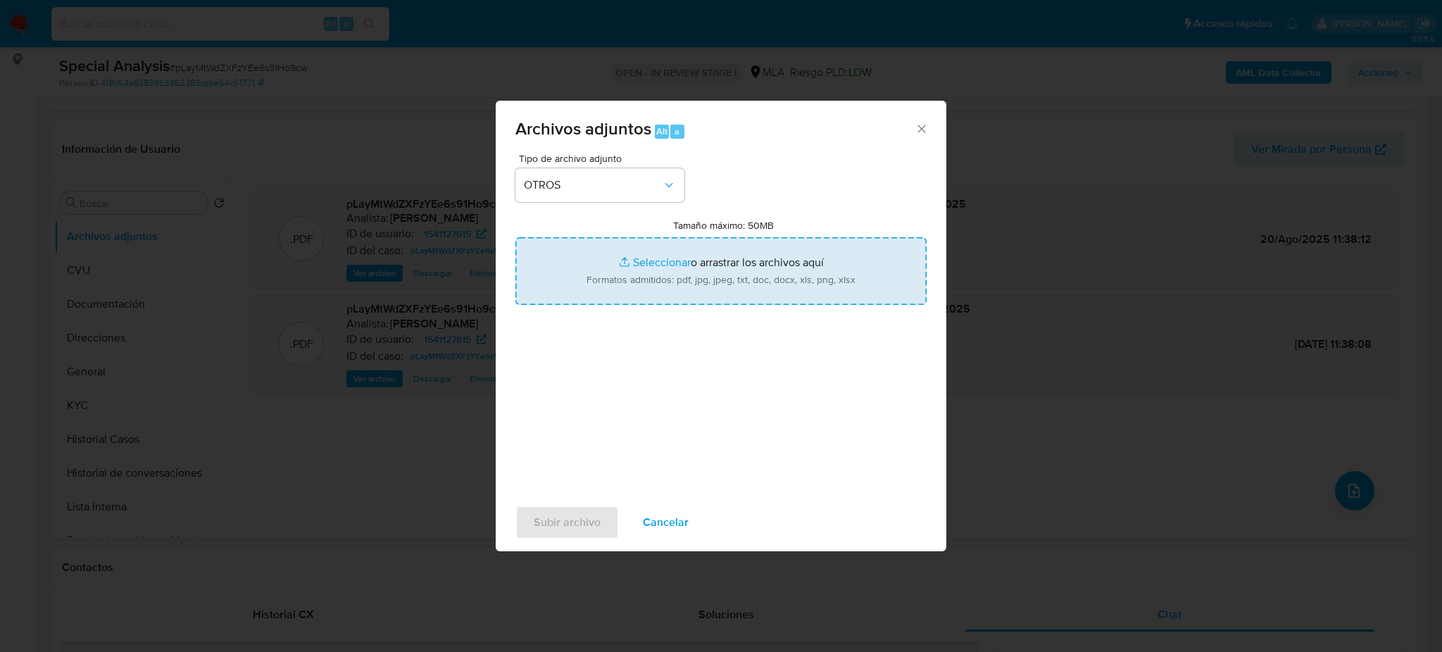
click at [658, 283] on input "Tamaño máximo: 50MB Seleccionar archivos" at bounding box center [720, 271] width 411 height 68
type input "C:\fakepath\Caselog pLayMtWdZXFzYEe6s91Ho9cw_2025_07_25_10_20_48.docx"
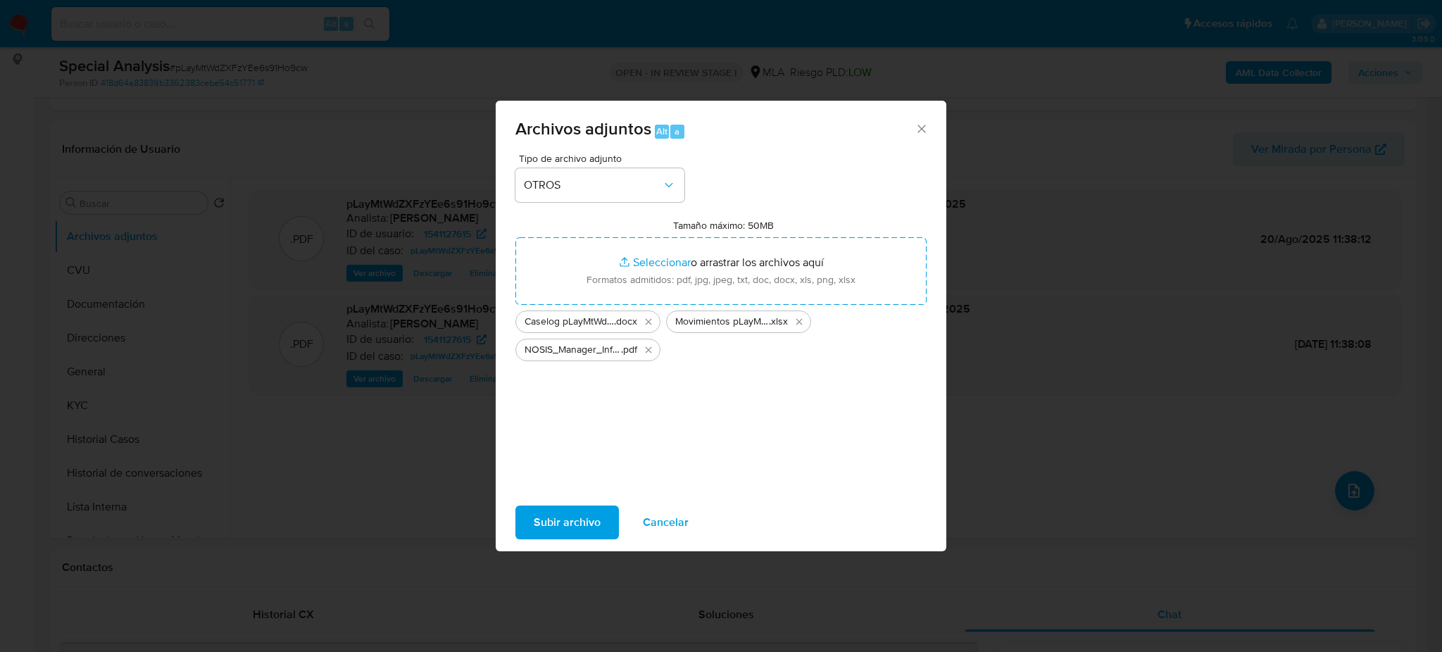
click at [567, 513] on span "Subir archivo" at bounding box center [567, 522] width 67 height 31
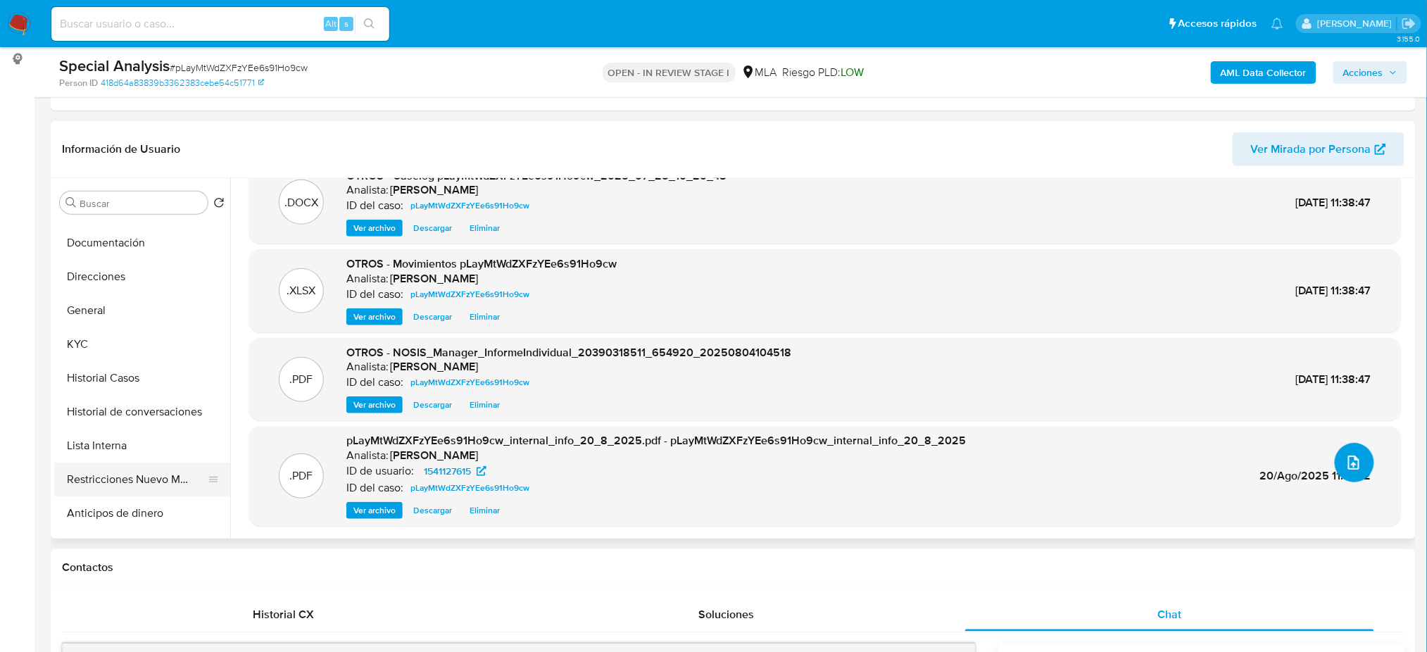
scroll to position [94, 0]
click at [118, 386] on button "Historial de conversaciones" at bounding box center [136, 380] width 165 height 34
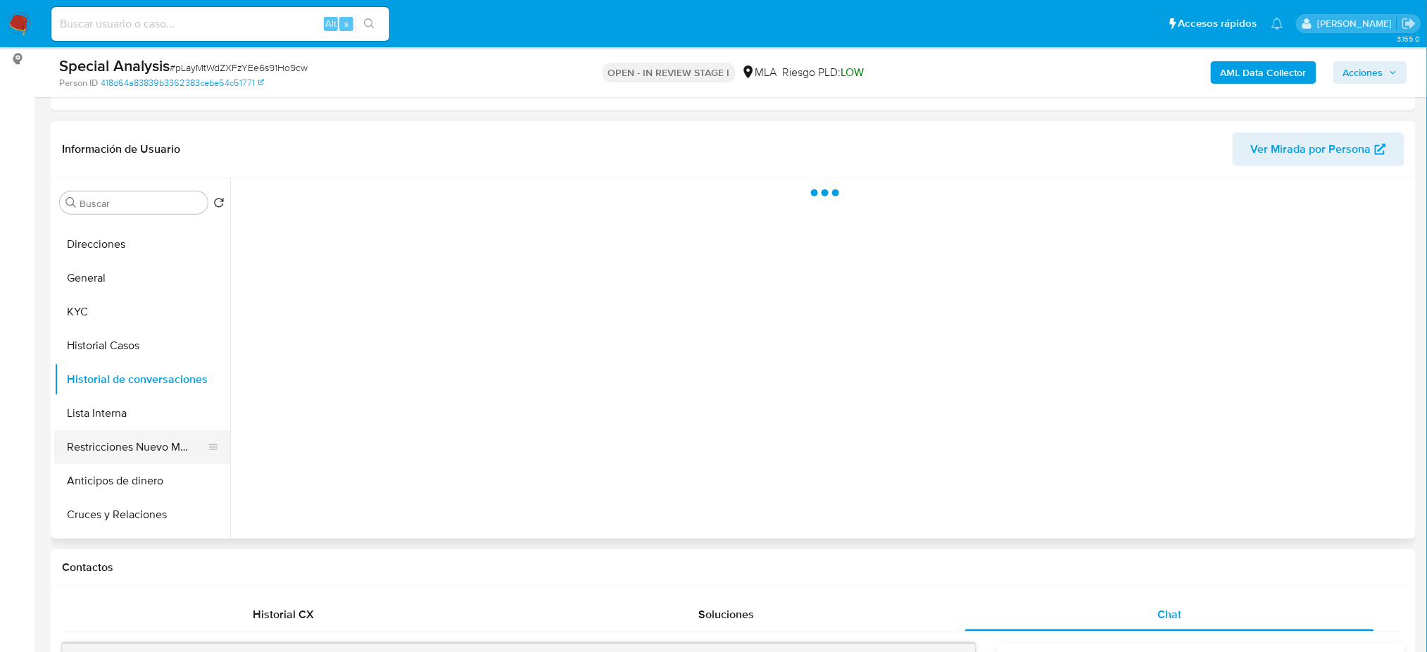
scroll to position [0, 0]
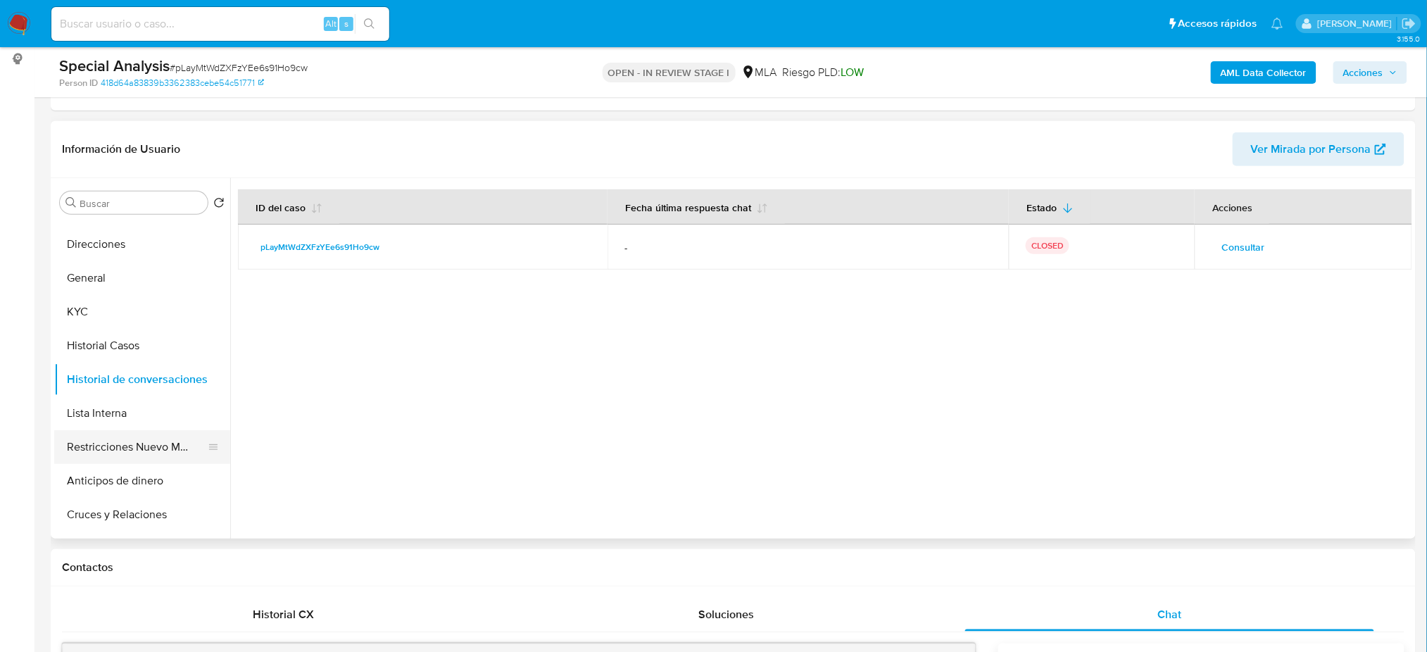
click at [121, 441] on button "Restricciones Nuevo Mundo" at bounding box center [136, 447] width 165 height 34
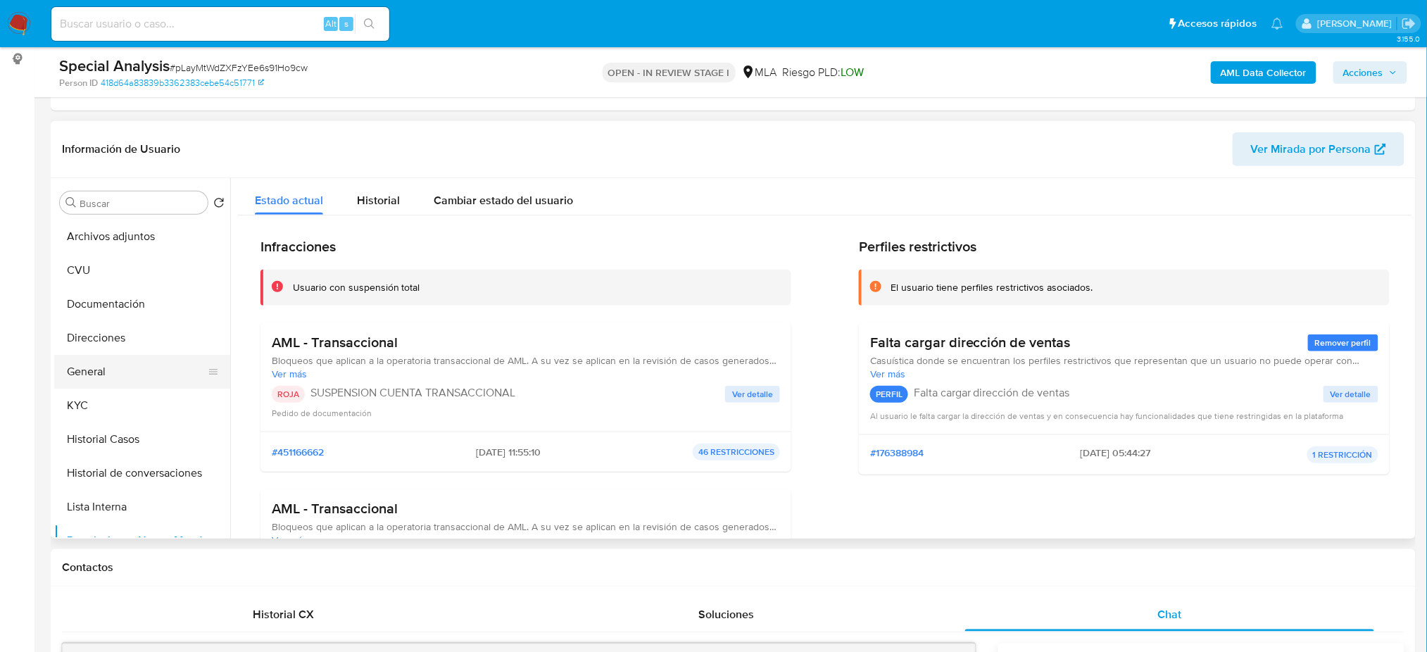
click at [100, 362] on button "General" at bounding box center [136, 372] width 165 height 34
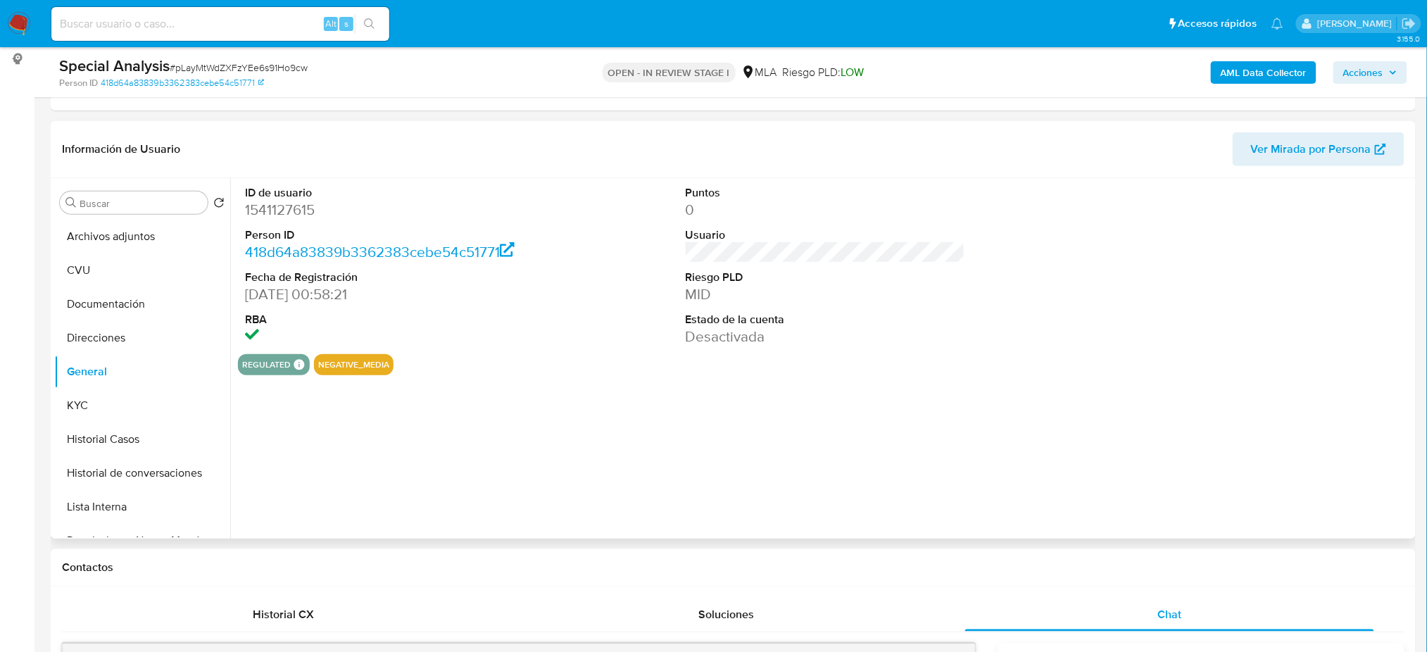
click at [286, 212] on dd "1541127615" at bounding box center [384, 210] width 279 height 20
copy dd "1541127615"
click at [1371, 69] on span "Acciones" at bounding box center [1363, 72] width 40 height 23
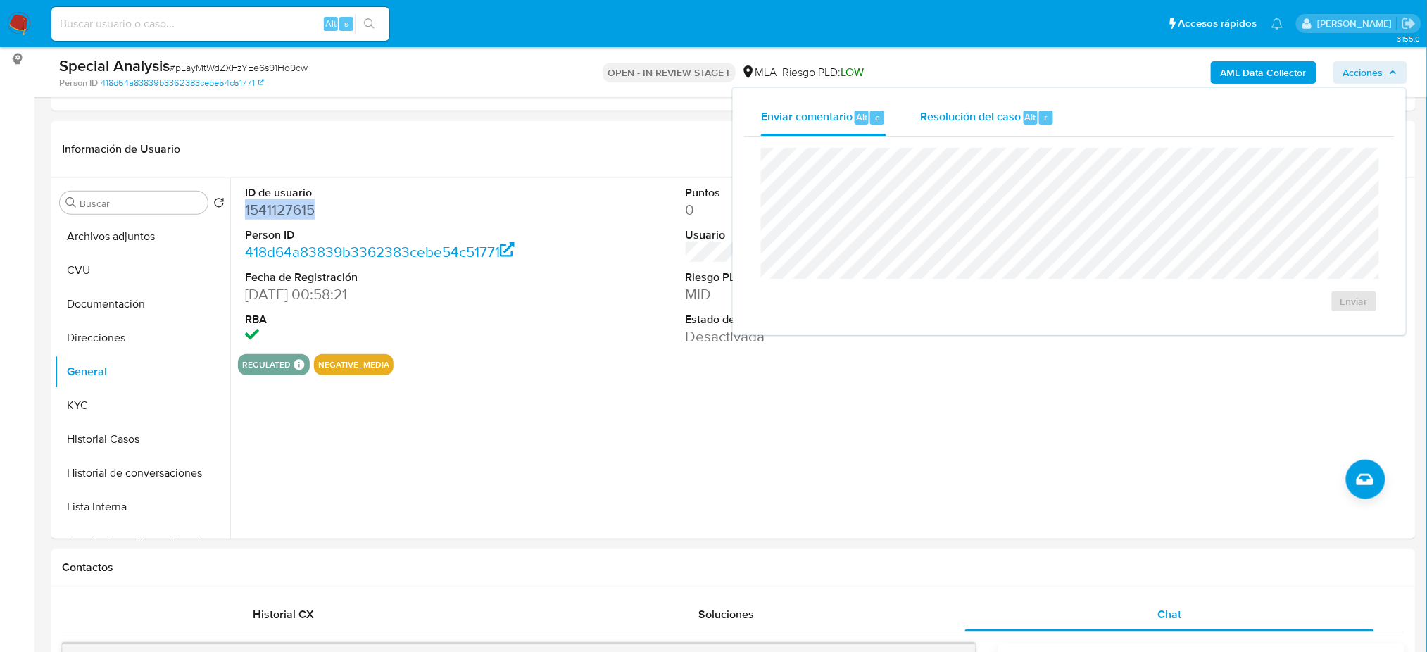
click at [975, 133] on div "Resolución del caso Alt r" at bounding box center [987, 117] width 134 height 37
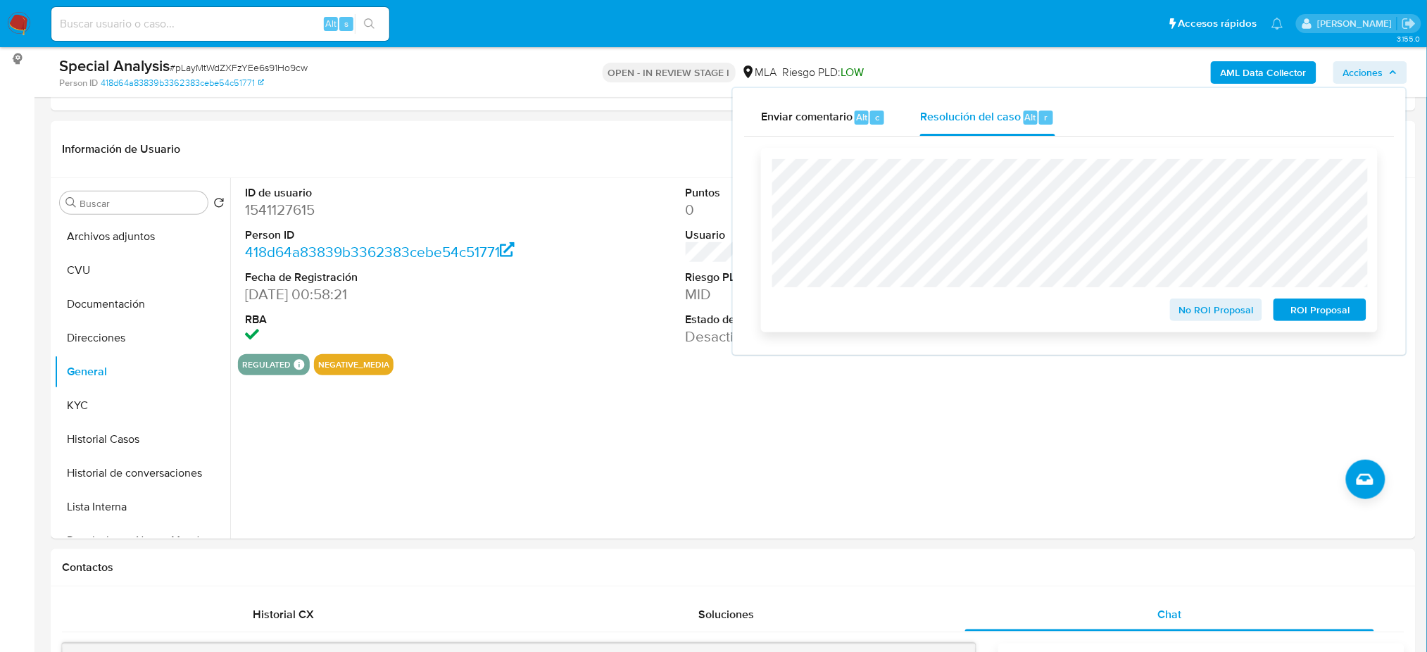
click at [1324, 310] on span "ROI Proposal" at bounding box center [1319, 310] width 73 height 20
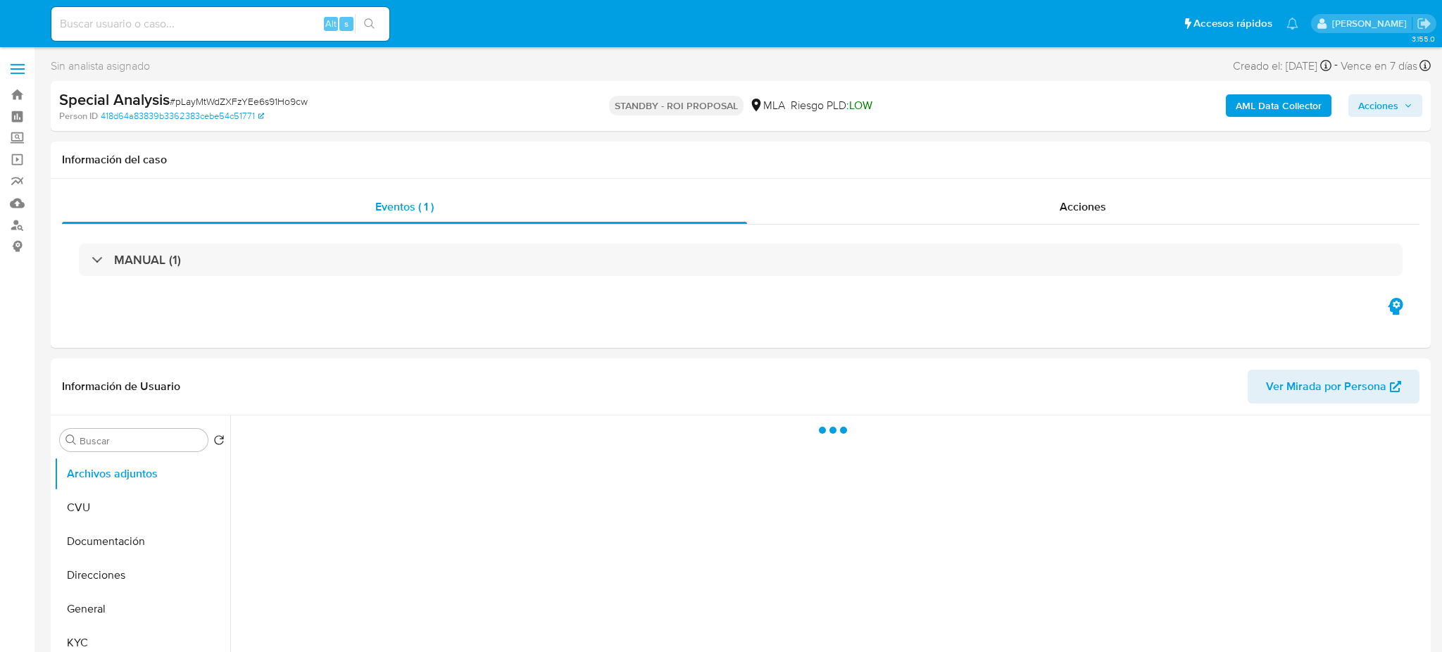
select select "10"
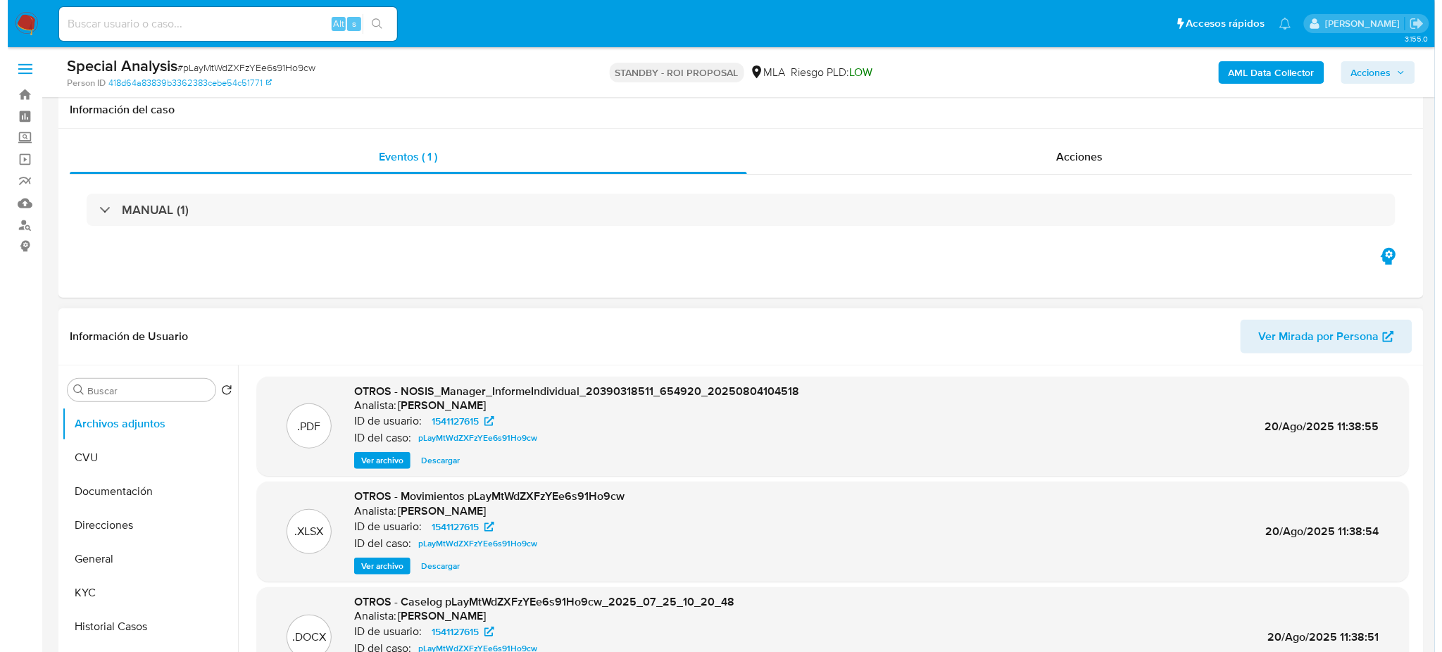
scroll to position [94, 0]
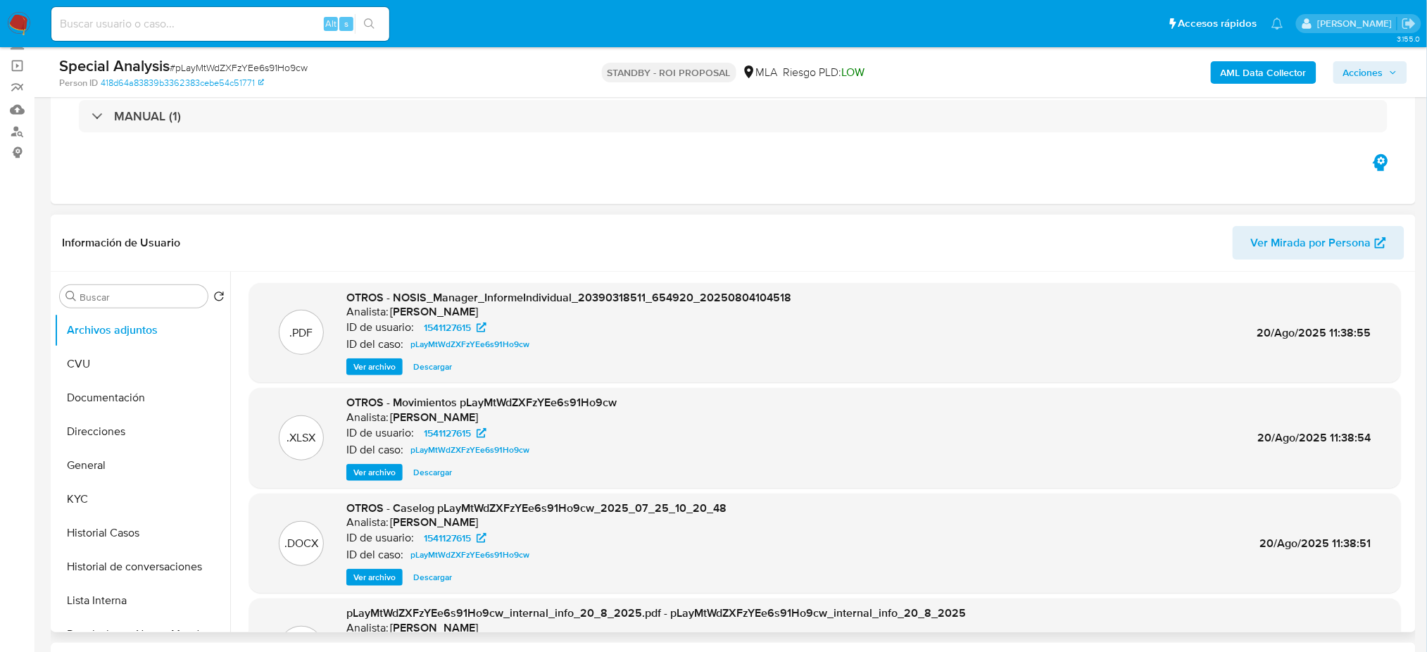
click at [389, 570] on span "Ver archivo" at bounding box center [374, 577] width 42 height 14
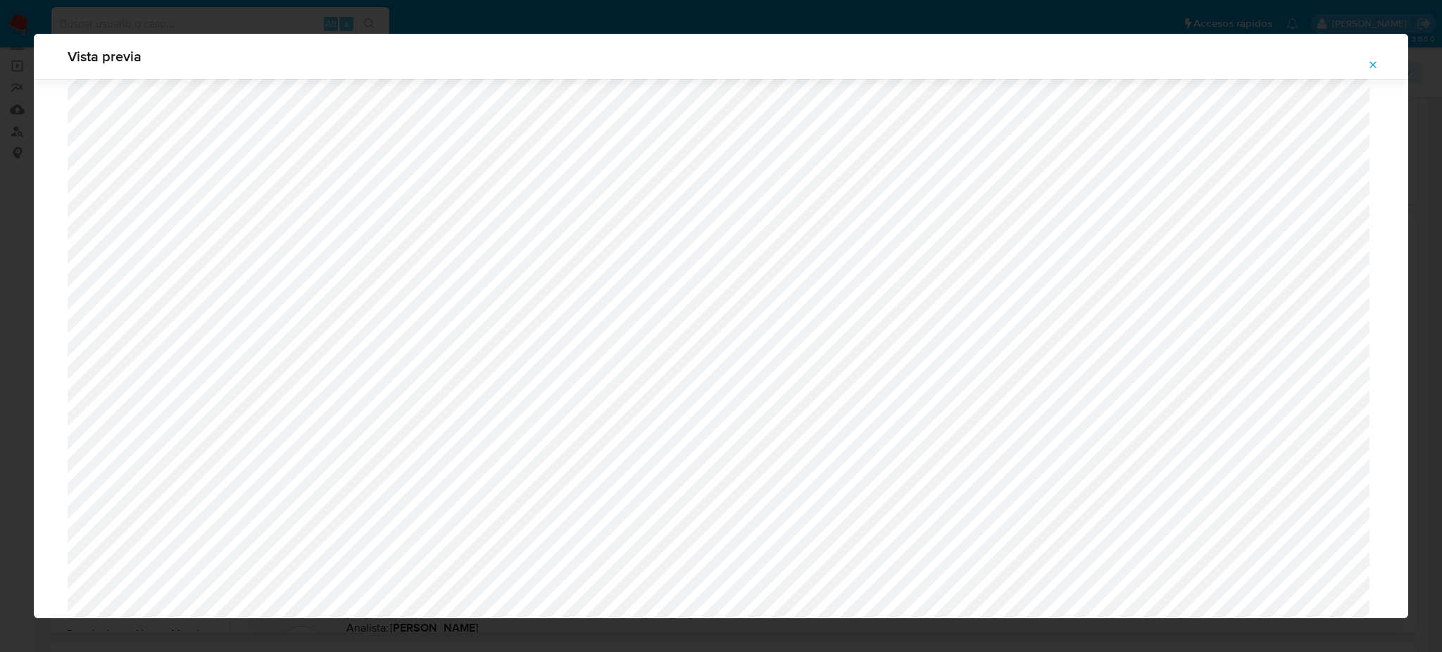
scroll to position [535, 0]
click at [1376, 68] on icon "Attachment preview" at bounding box center [1372, 64] width 11 height 11
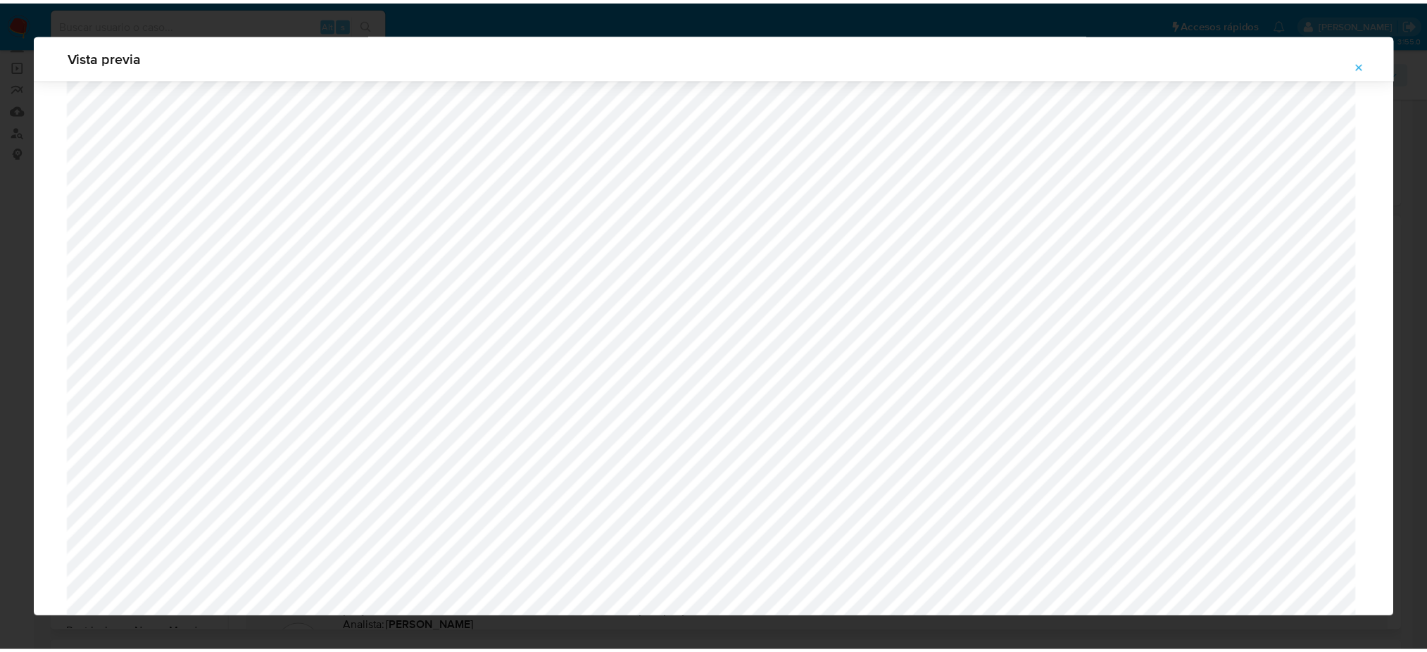
scroll to position [0, 0]
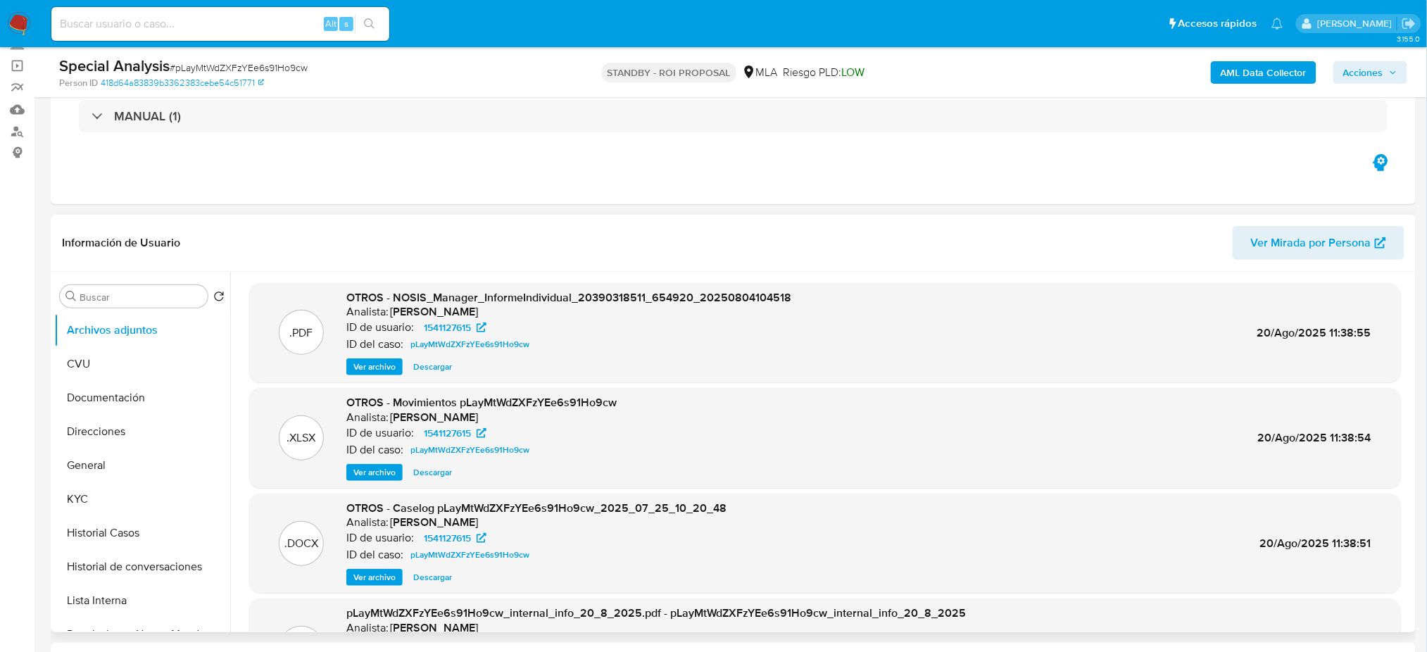
click at [138, 21] on input at bounding box center [220, 24] width 338 height 18
paste input "1Gww7bl1ZMnewWlpOG2iHvhf"
type input "1Gww7bl1ZMnewWlpOG2iHvhf"
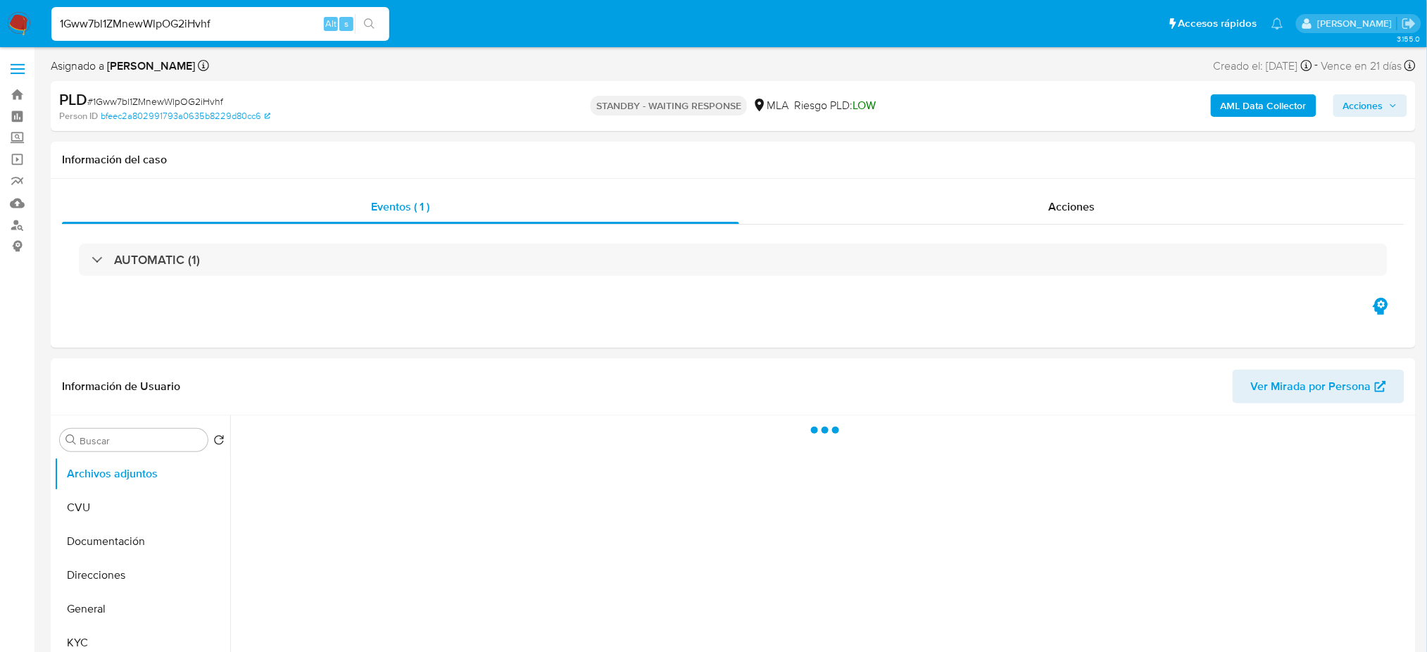
click at [17, 17] on img at bounding box center [19, 24] width 24 height 24
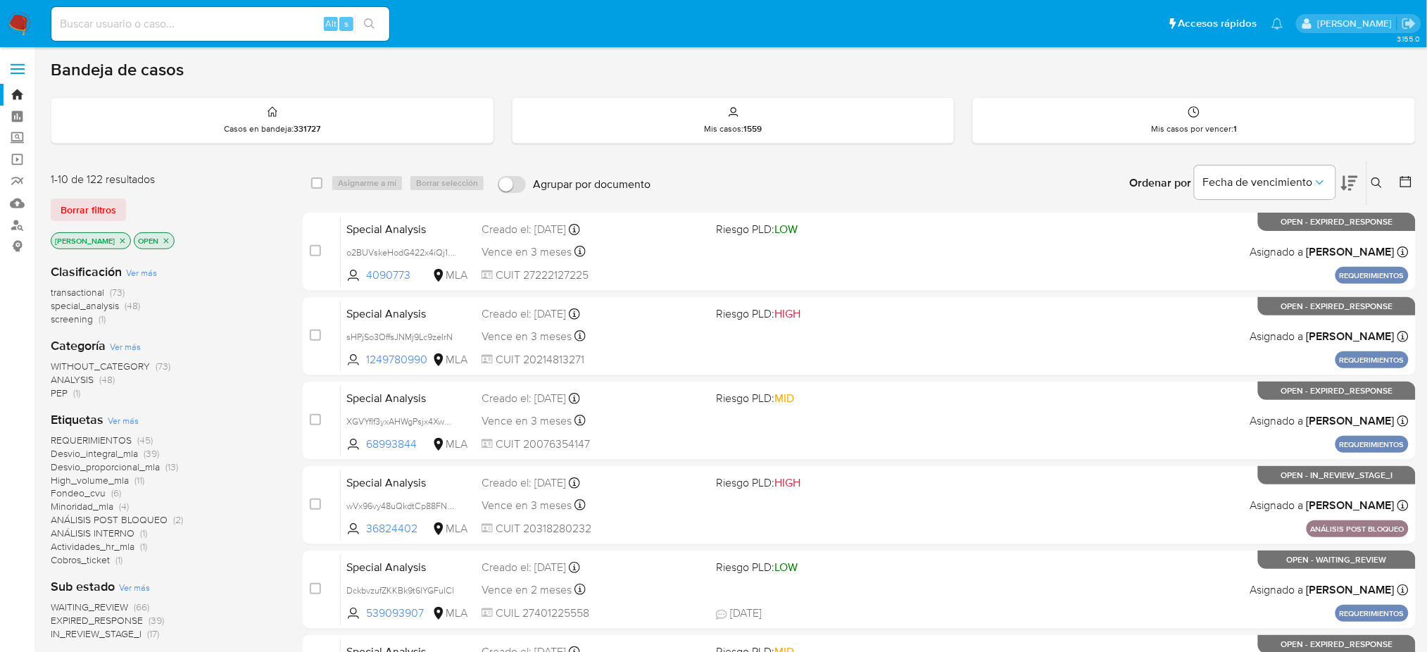
click at [188, 6] on div "Alt s" at bounding box center [220, 23] width 338 height 39
click at [205, 19] on input at bounding box center [220, 24] width 338 height 18
paste input "Wb5YnLQKzEPnDtQirnRicYSe"
type input "Wb5YnLQKzEPnDtQirnRicYSe"
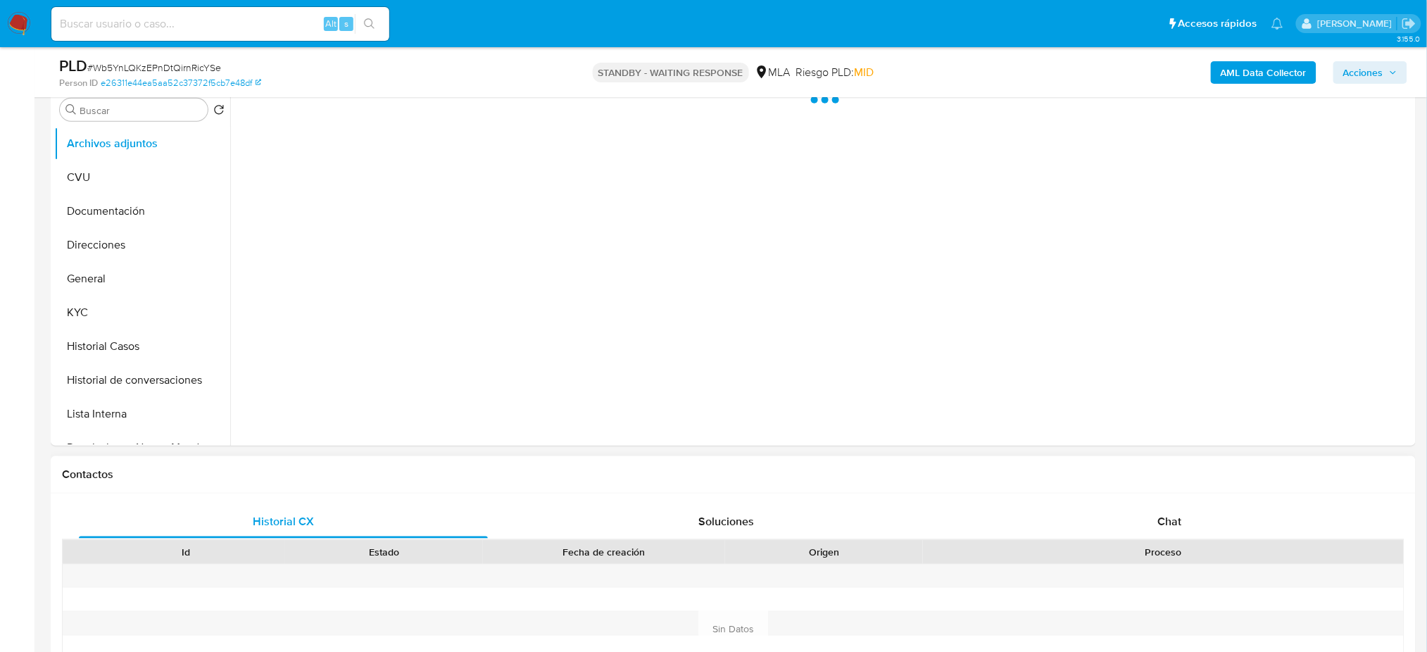
scroll to position [282, 0]
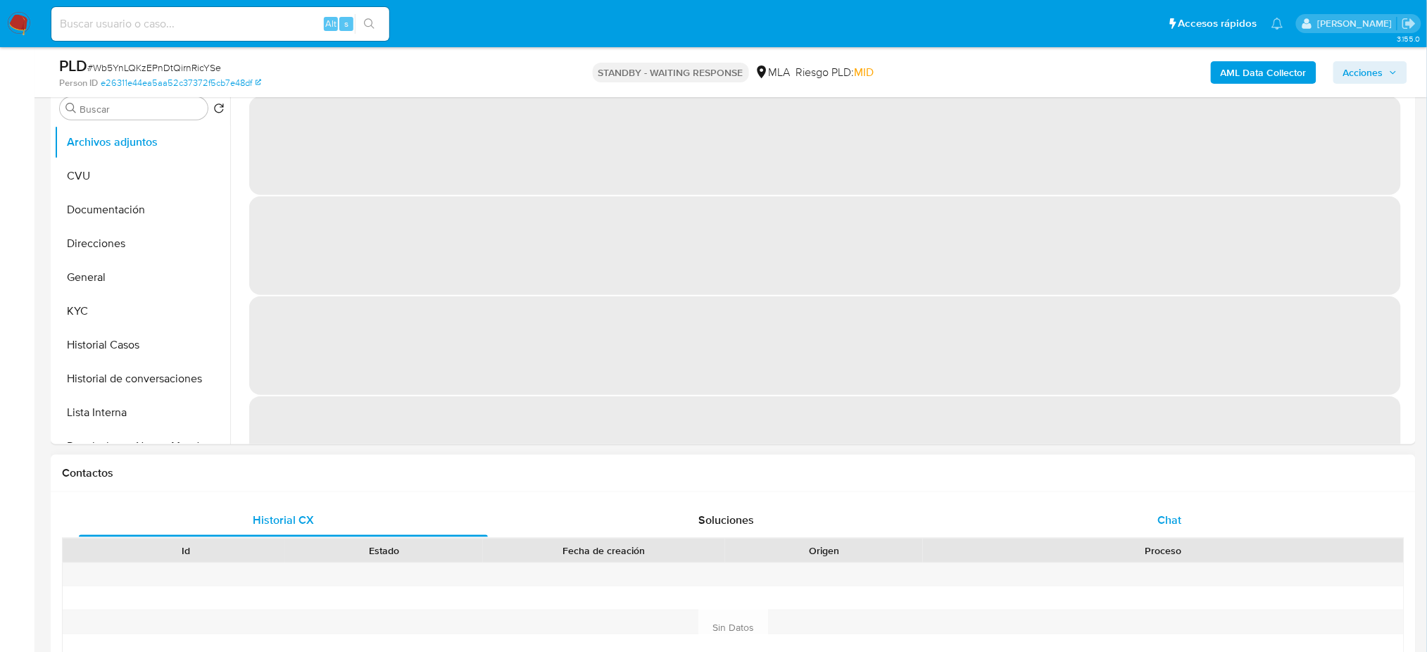
click at [1164, 530] on div "Chat" at bounding box center [1169, 520] width 409 height 34
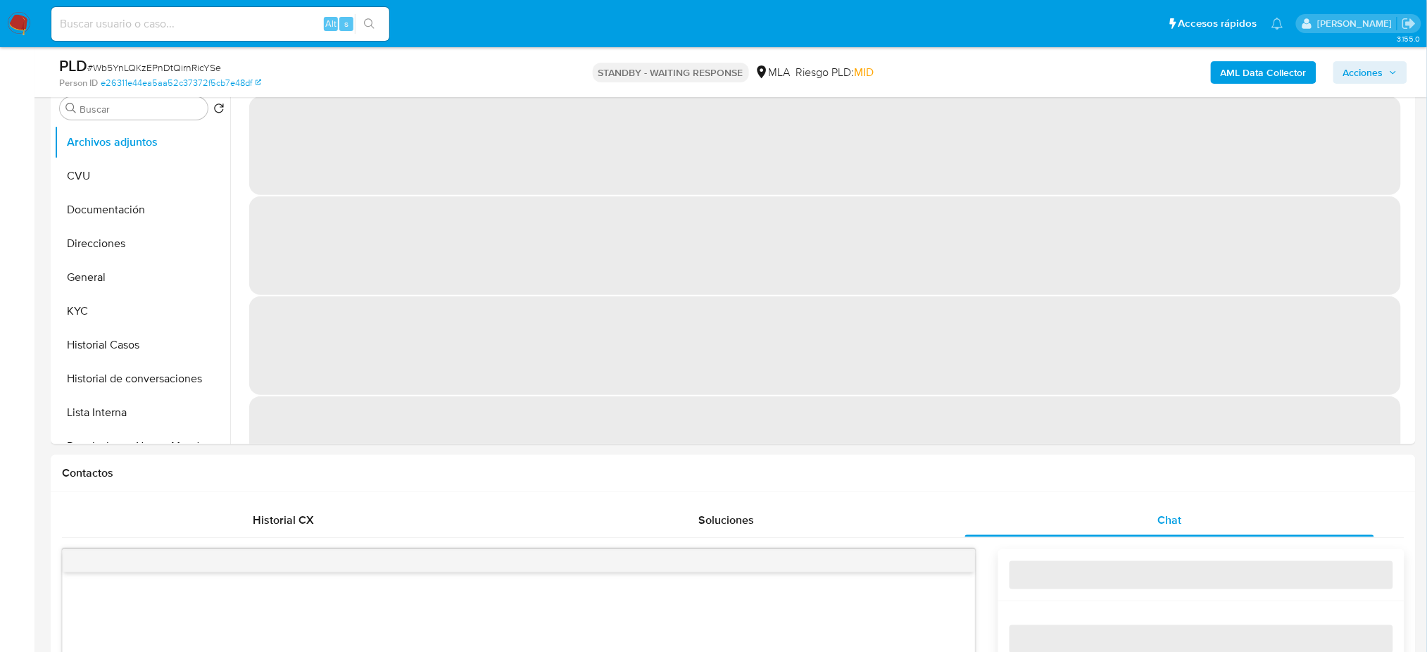
select select "10"
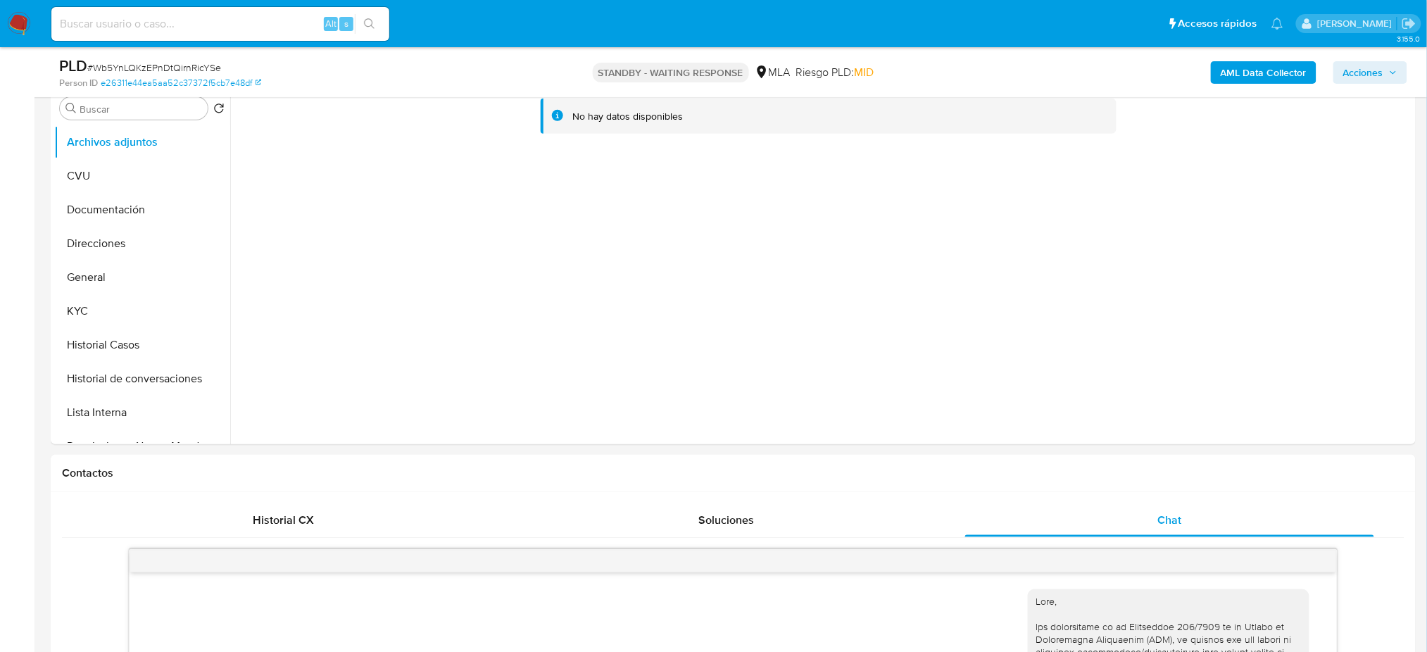
scroll to position [1764, 0]
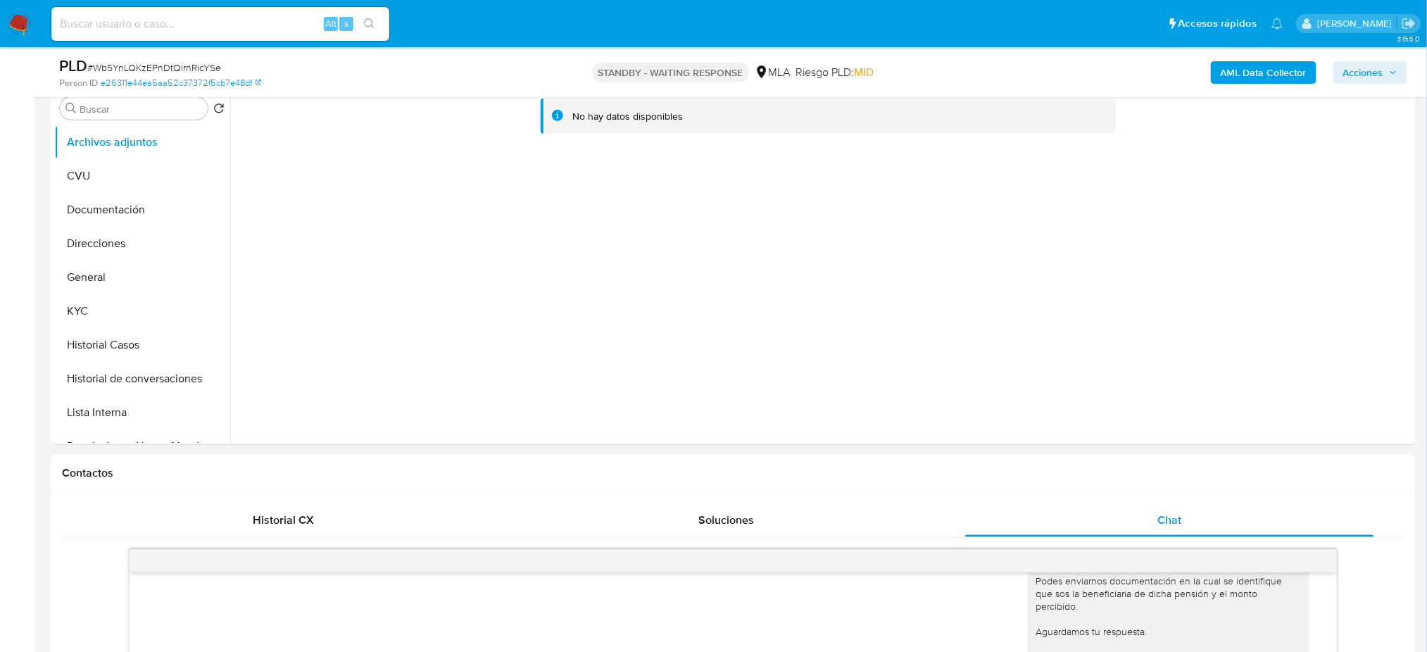
click at [286, 23] on input at bounding box center [220, 24] width 338 height 18
paste input "S9C0a02vScFPfMdzH5fu6ky6"
type input "S9C0a02vScFPfMdzH5fu6ky6"
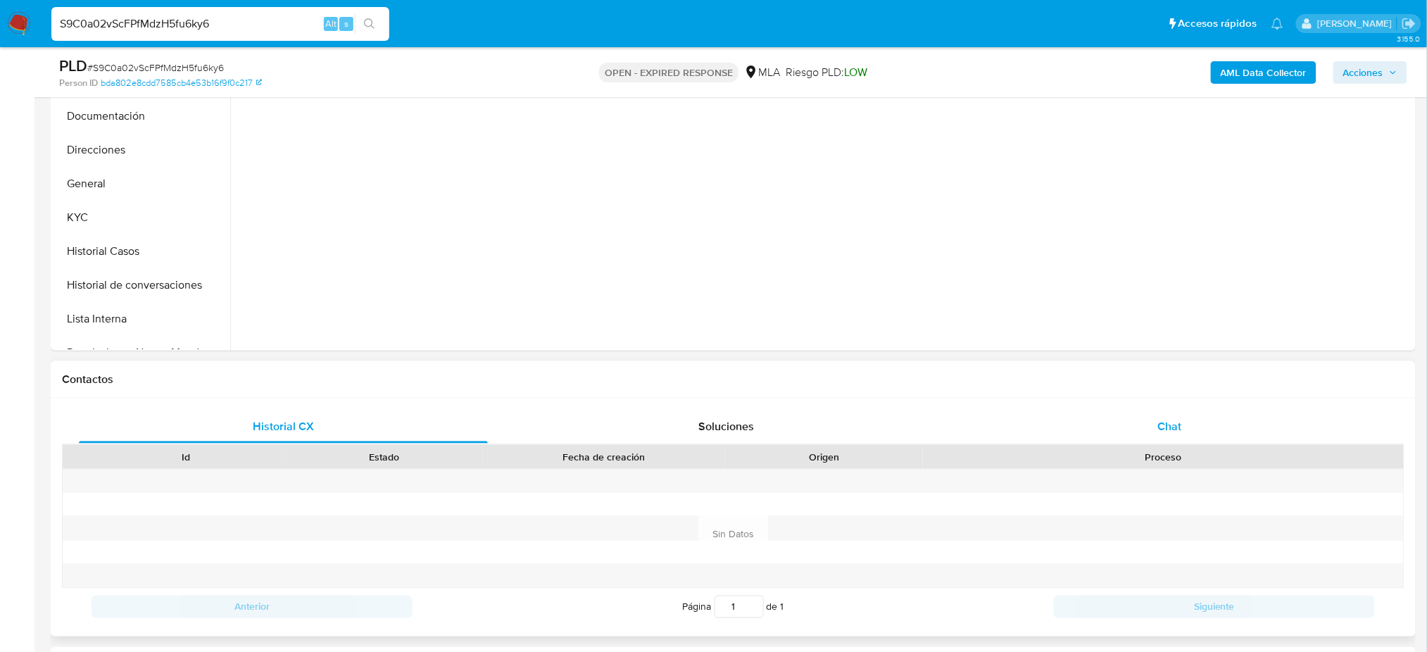
click at [1228, 425] on div "Chat" at bounding box center [1169, 427] width 409 height 34
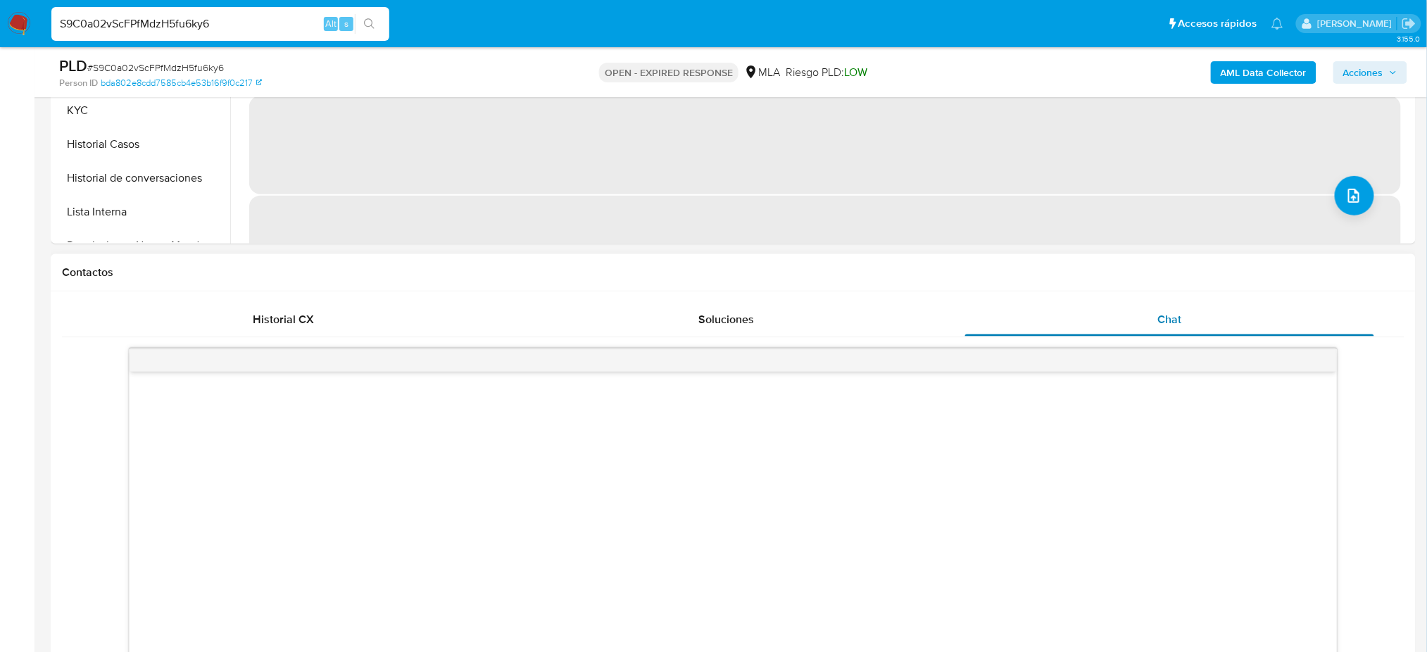
scroll to position [563, 0]
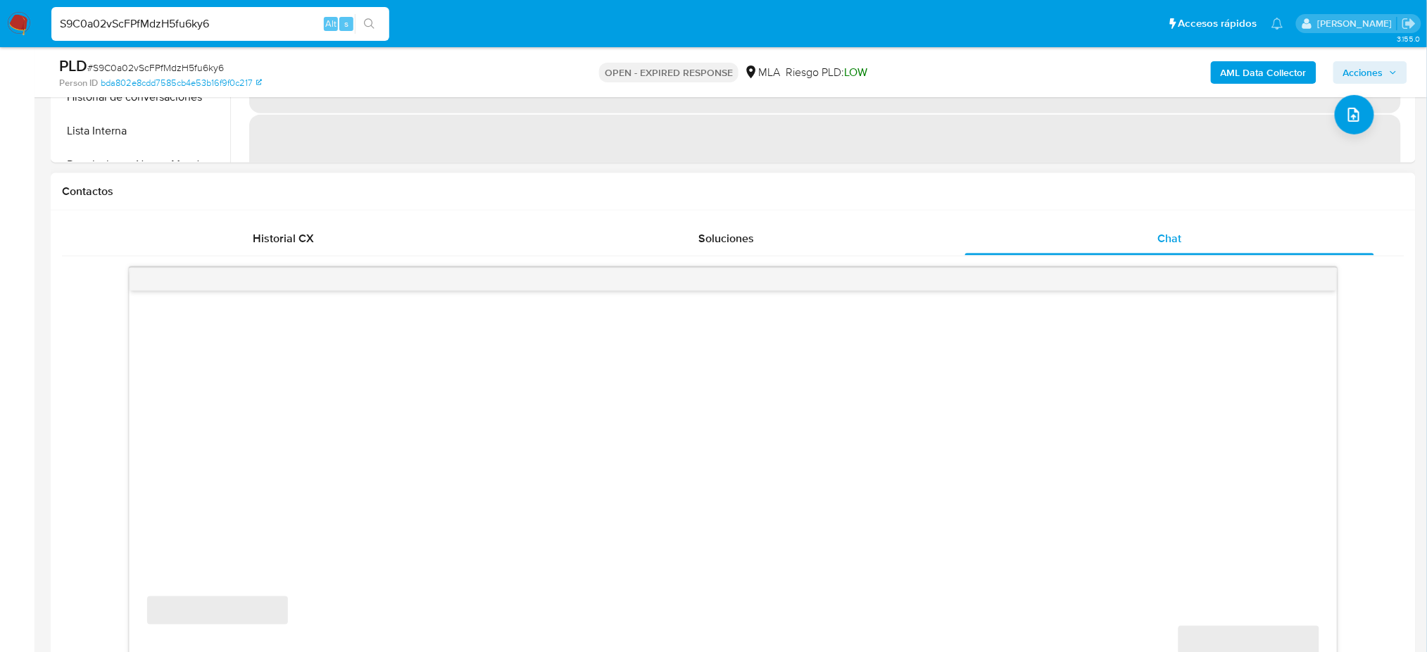
select select "10"
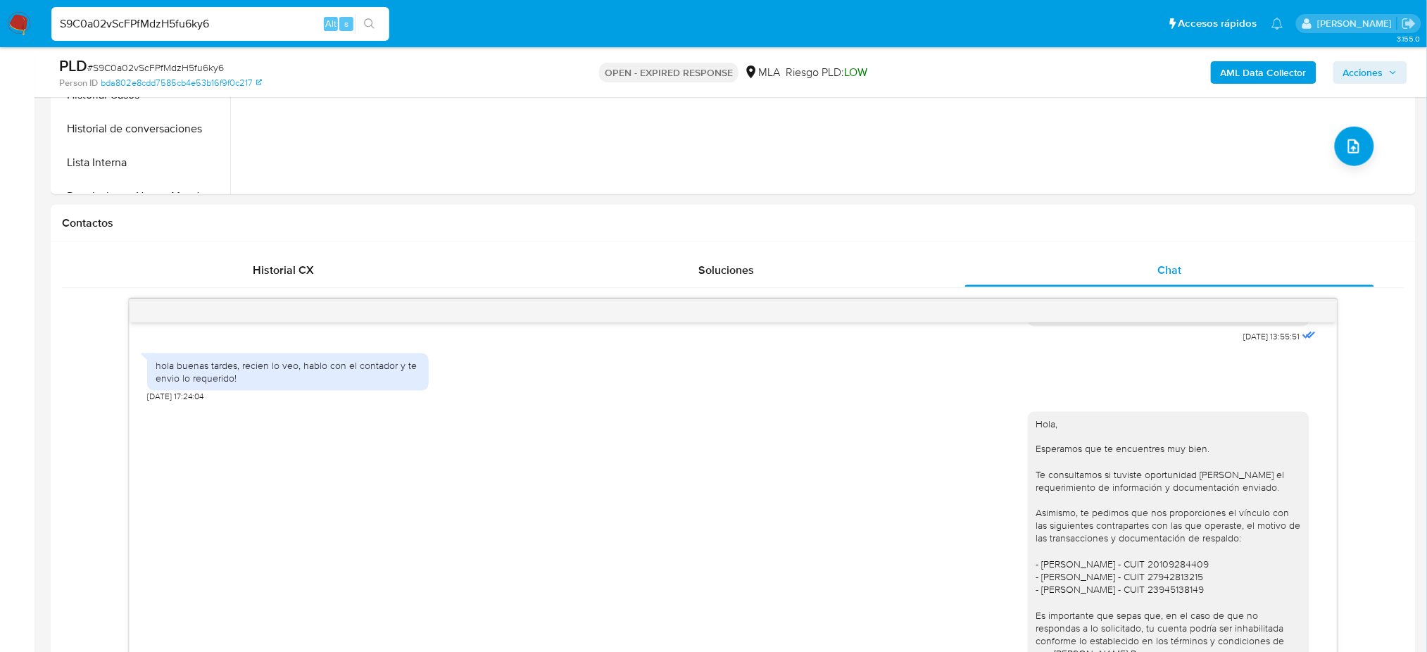
scroll to position [282, 0]
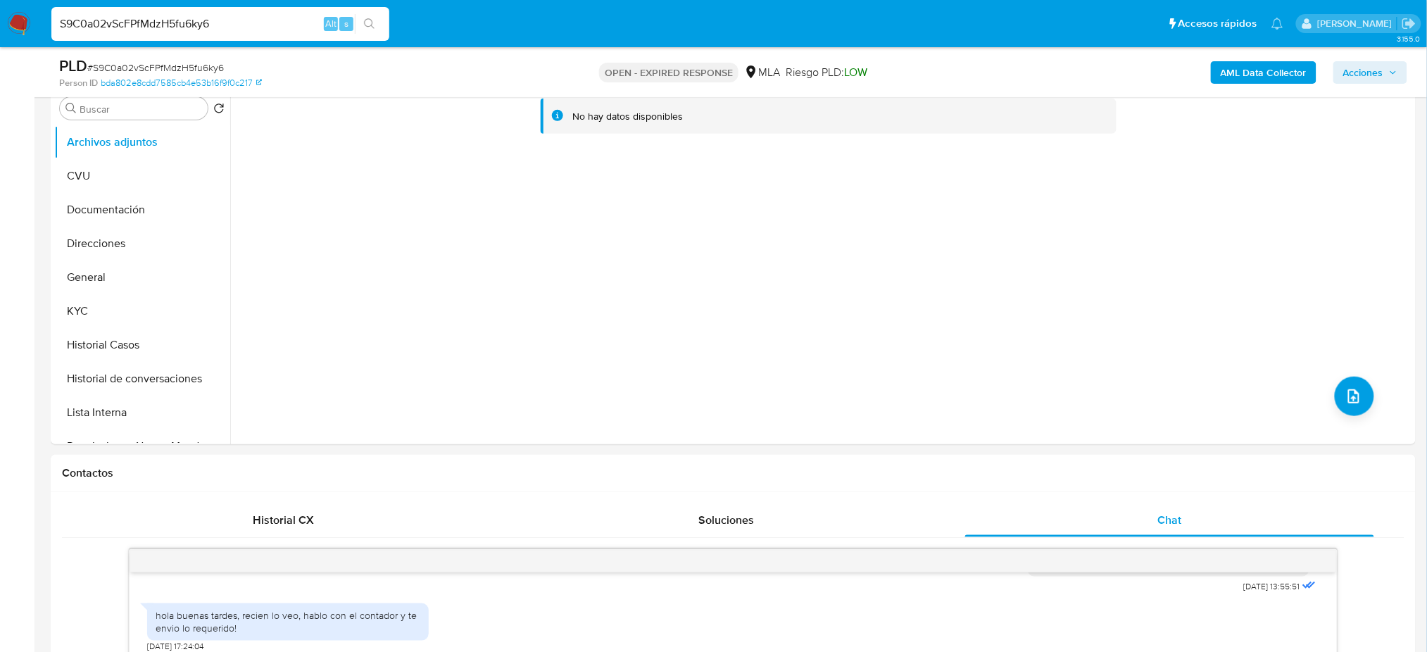
drag, startPoint x: 227, startPoint y: 24, endPoint x: 0, endPoint y: 63, distance: 230.0
paste input "eE6mAWb8lwyUdafQg34YygtT"
type input "eE6mAWb8lwyUdafQg34YygtT"
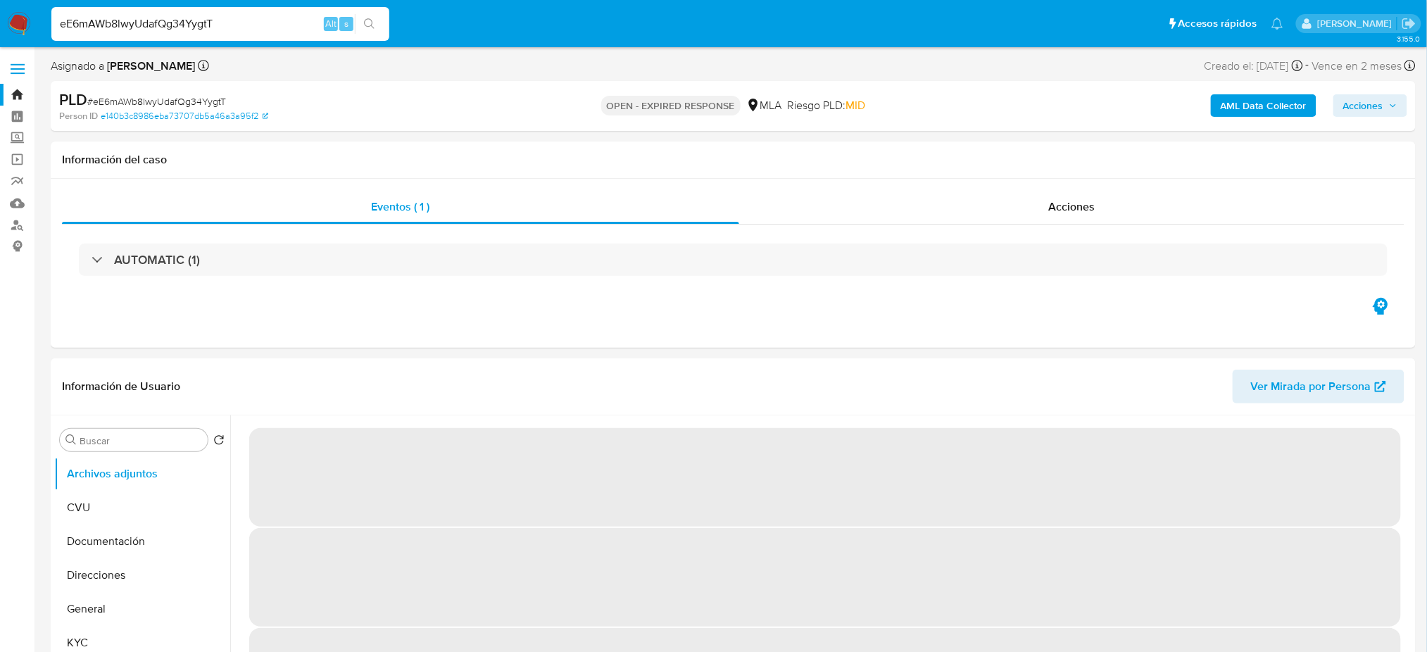
select select "10"
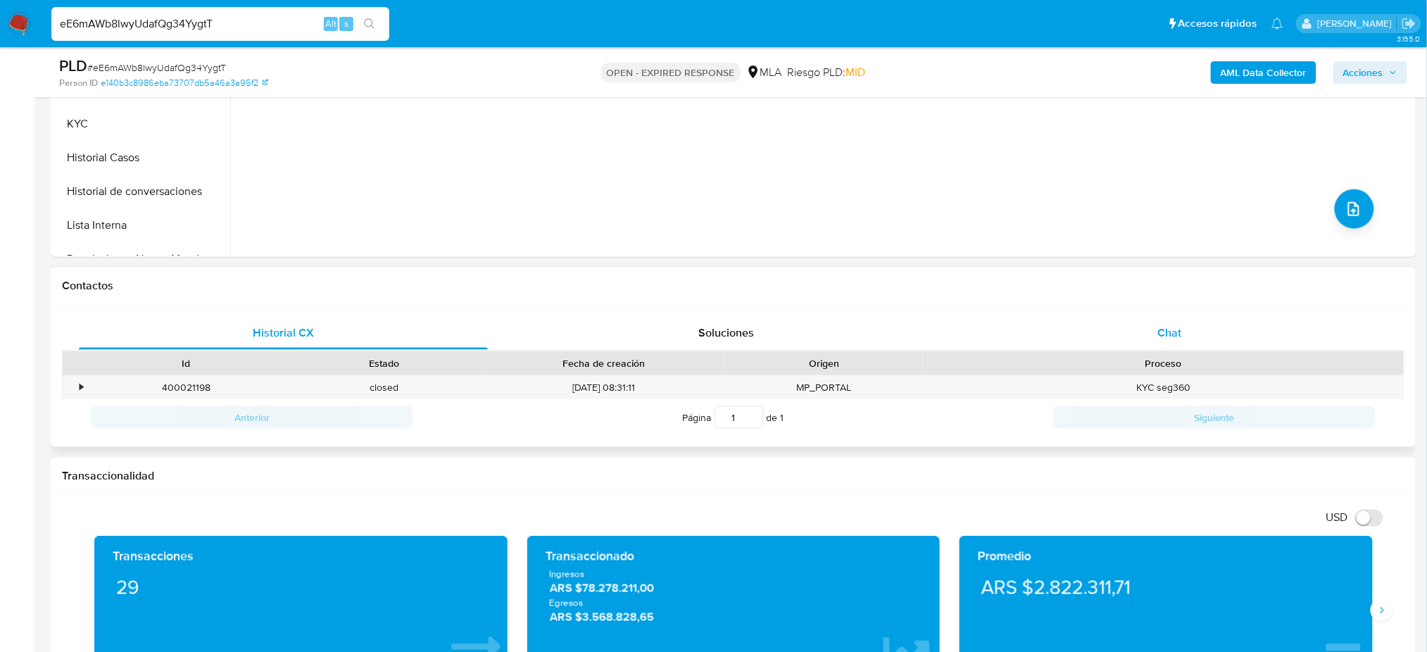
click at [1132, 341] on div "Chat" at bounding box center [1169, 333] width 409 height 34
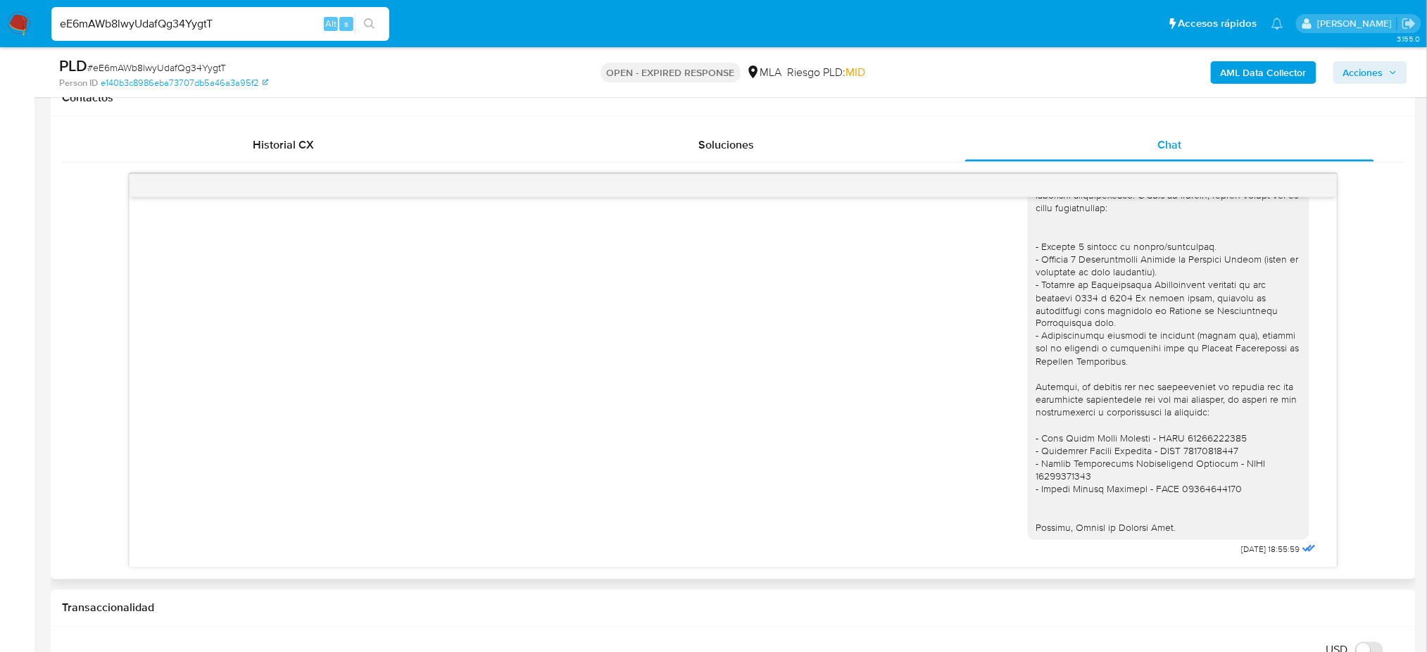
scroll to position [1643, 0]
drag, startPoint x: 227, startPoint y: 23, endPoint x: 12, endPoint y: 33, distance: 215.7
click at [12, 33] on nav "Pausado Ver notificaciones eE6mAWb8lwyUdafQg34YygtT Alt s Accesos rápidos Presi…" at bounding box center [713, 23] width 1427 height 47
paste input "Npfd8fOTAw3kM8Y0EX2txZlY"
type input "Npfd8fOTAw3kM8Y0EX2txZlY"
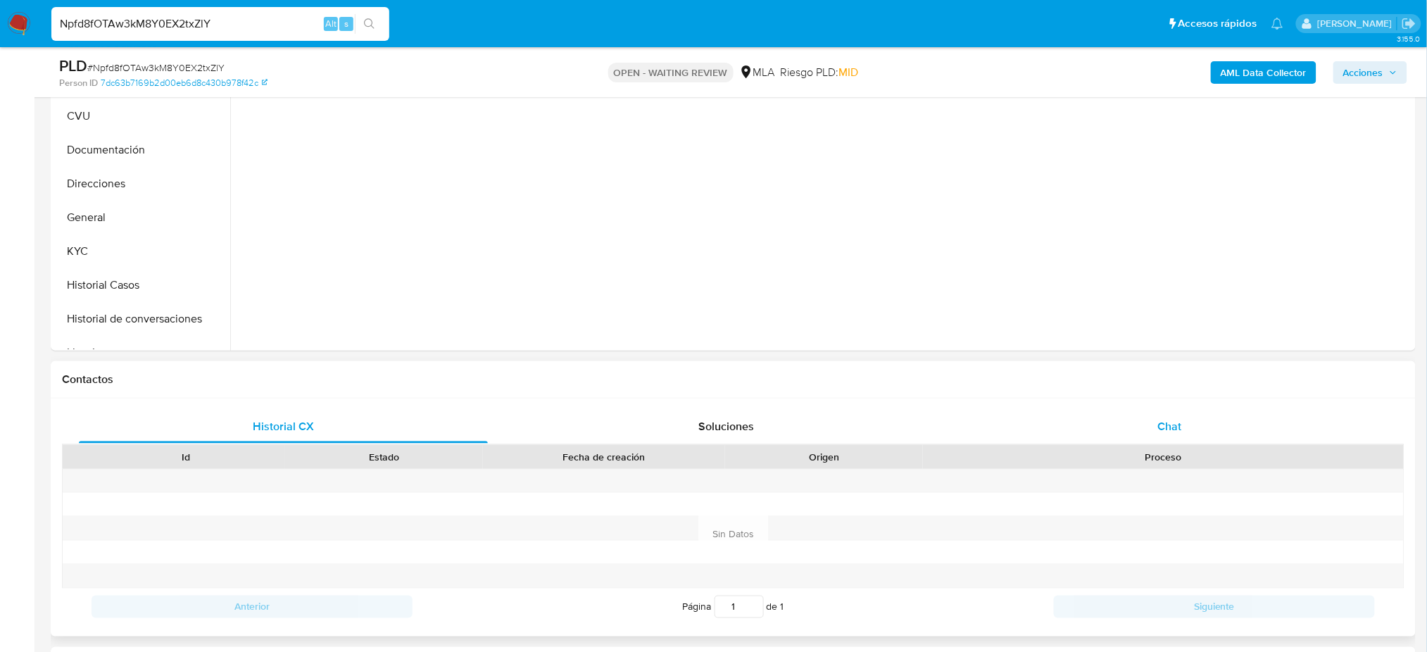
click at [1173, 442] on div "Chat" at bounding box center [1169, 427] width 409 height 34
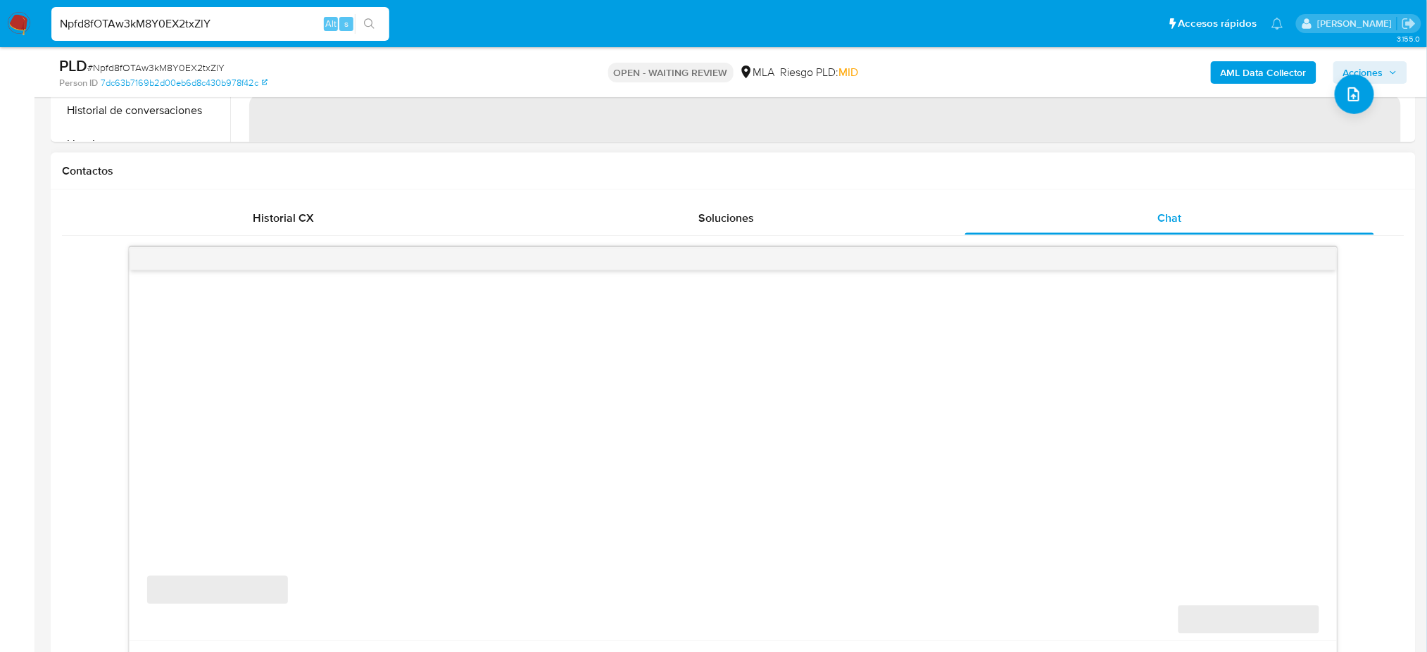
scroll to position [657, 0]
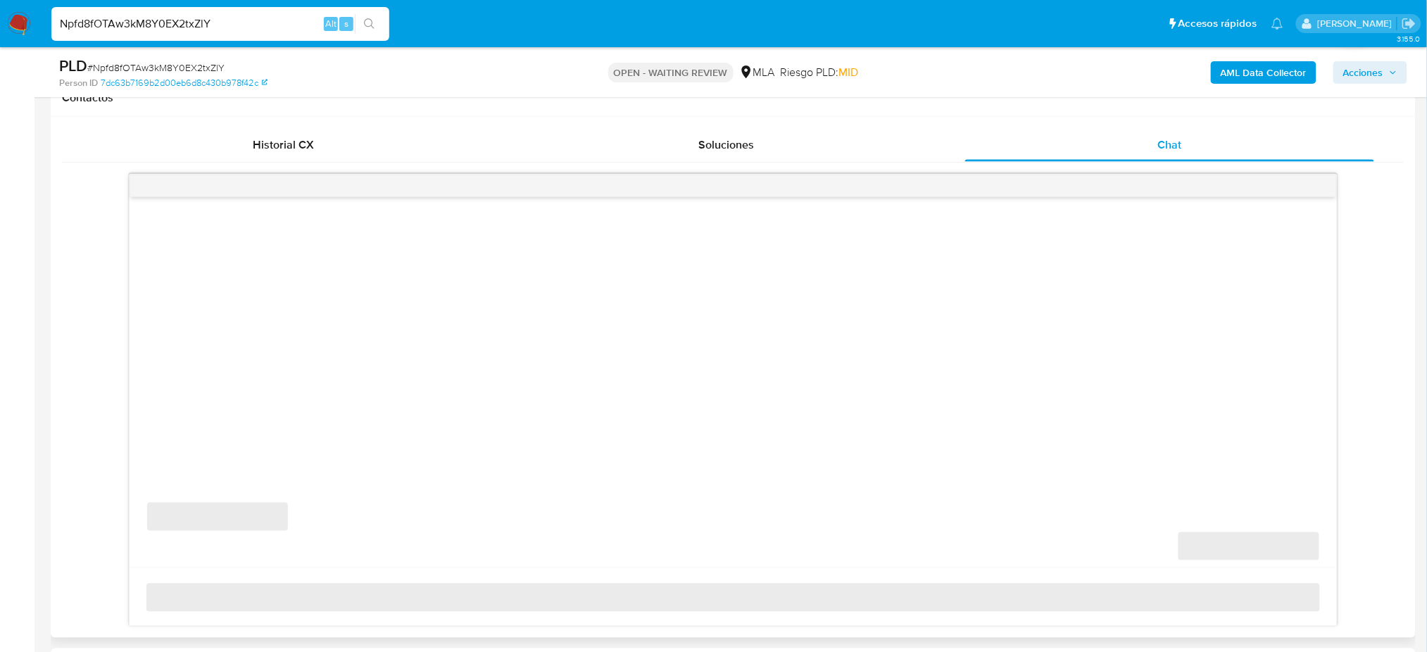
select select "10"
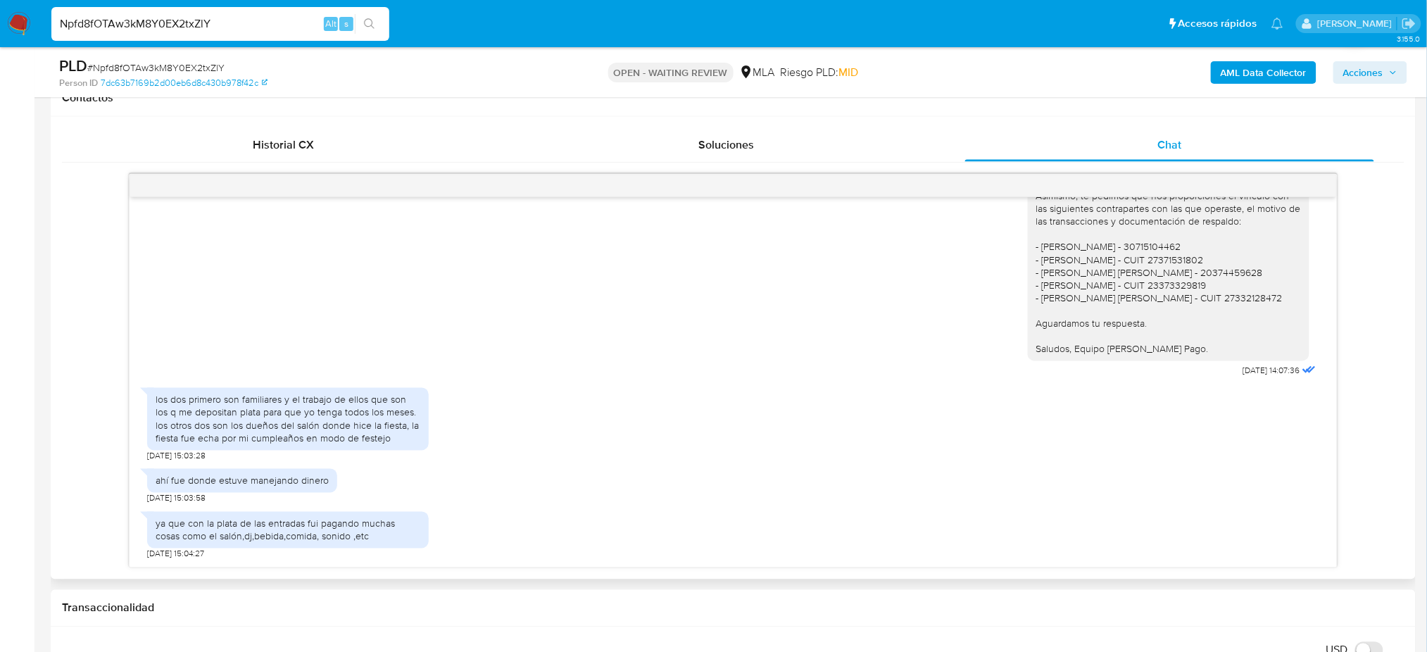
scroll to position [843, 0]
drag, startPoint x: 203, startPoint y: 432, endPoint x: 378, endPoint y: 432, distance: 174.6
click at [378, 432] on div "los dos primero son familiares y el trabajo de ellos que son los q me depositan…" at bounding box center [288, 419] width 265 height 51
click at [392, 444] on div "los dos primero son familiares y el trabajo de ellos que son los q me depositan…" at bounding box center [288, 419] width 265 height 51
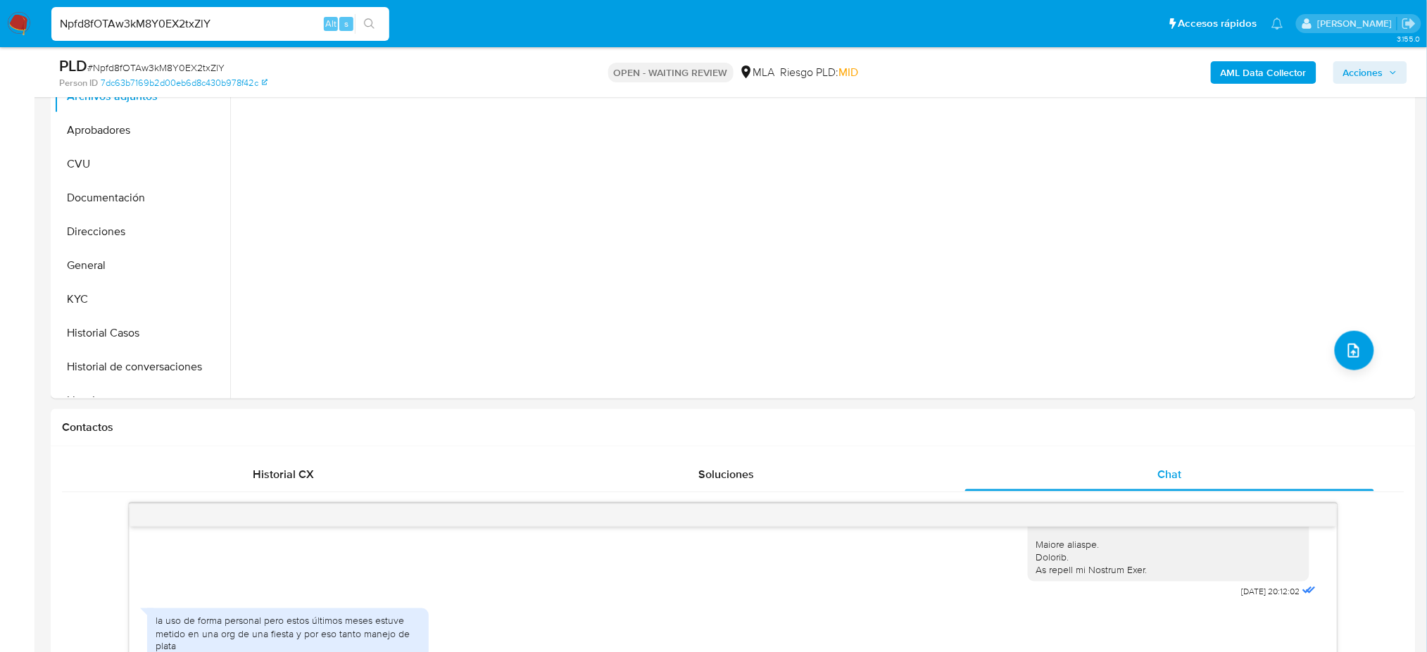
scroll to position [282, 0]
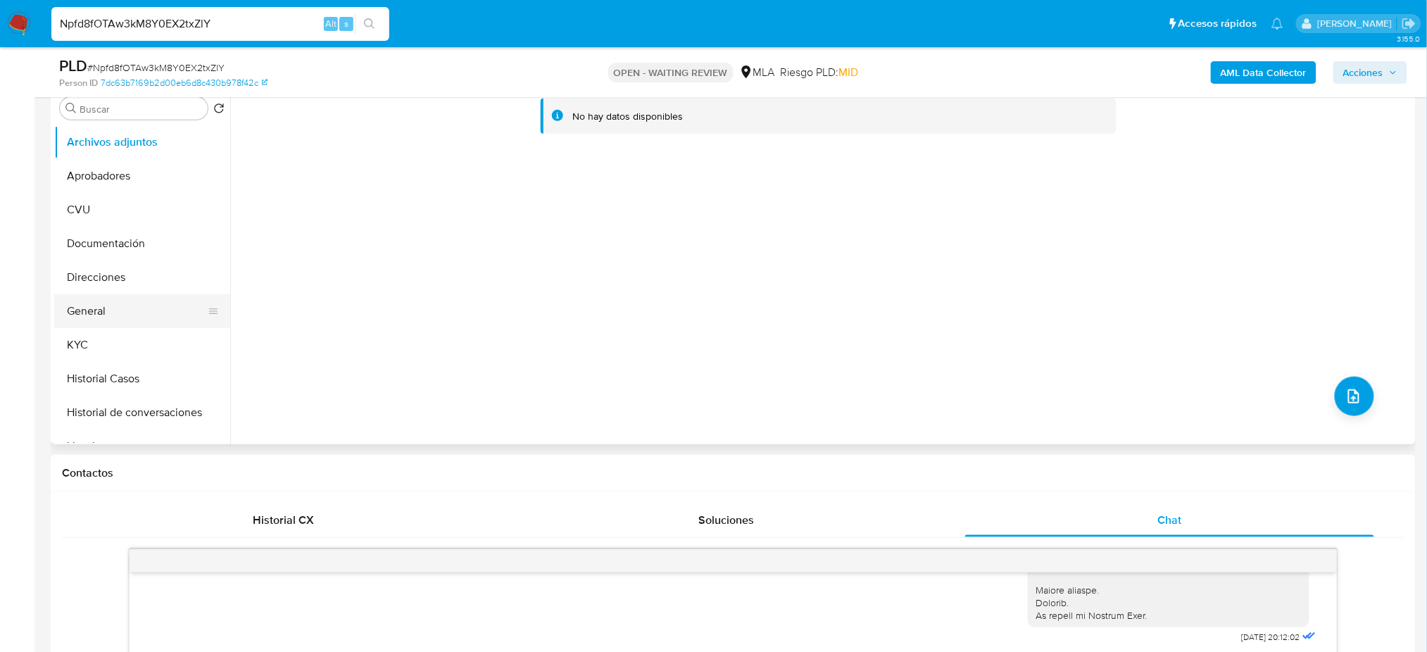
click at [98, 313] on button "General" at bounding box center [136, 311] width 165 height 34
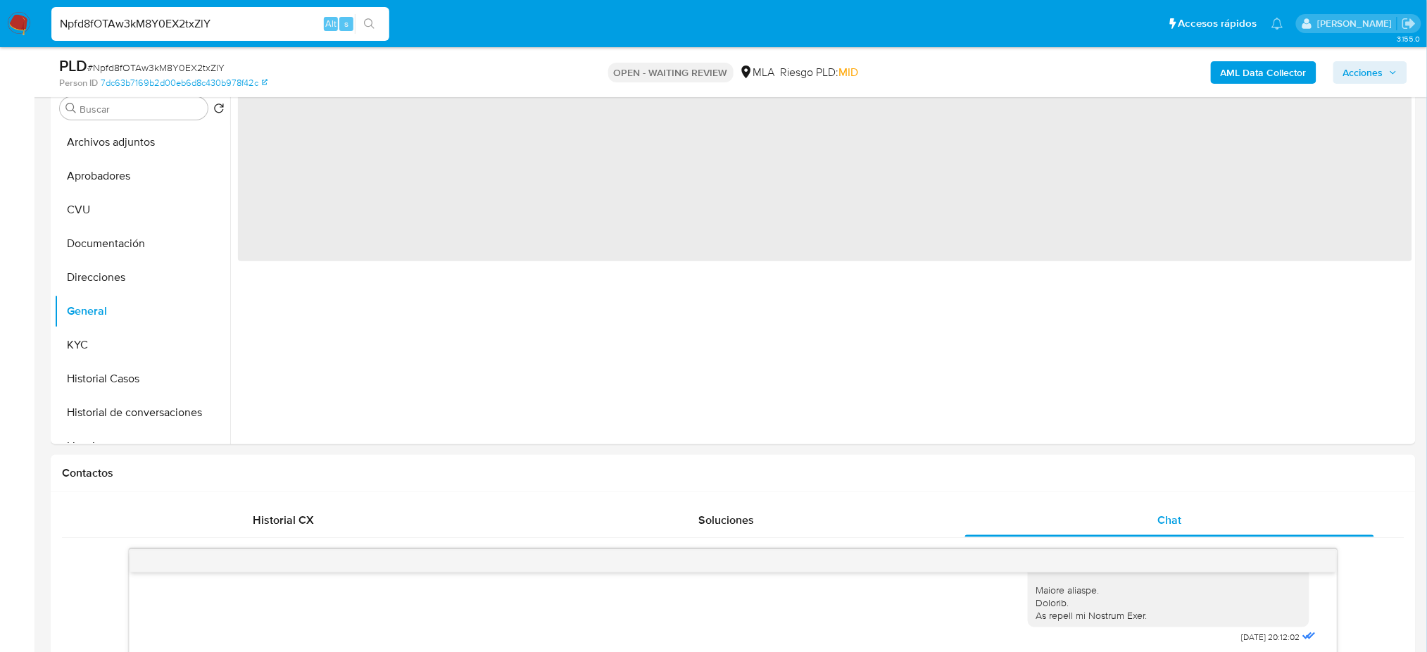
scroll to position [187, 0]
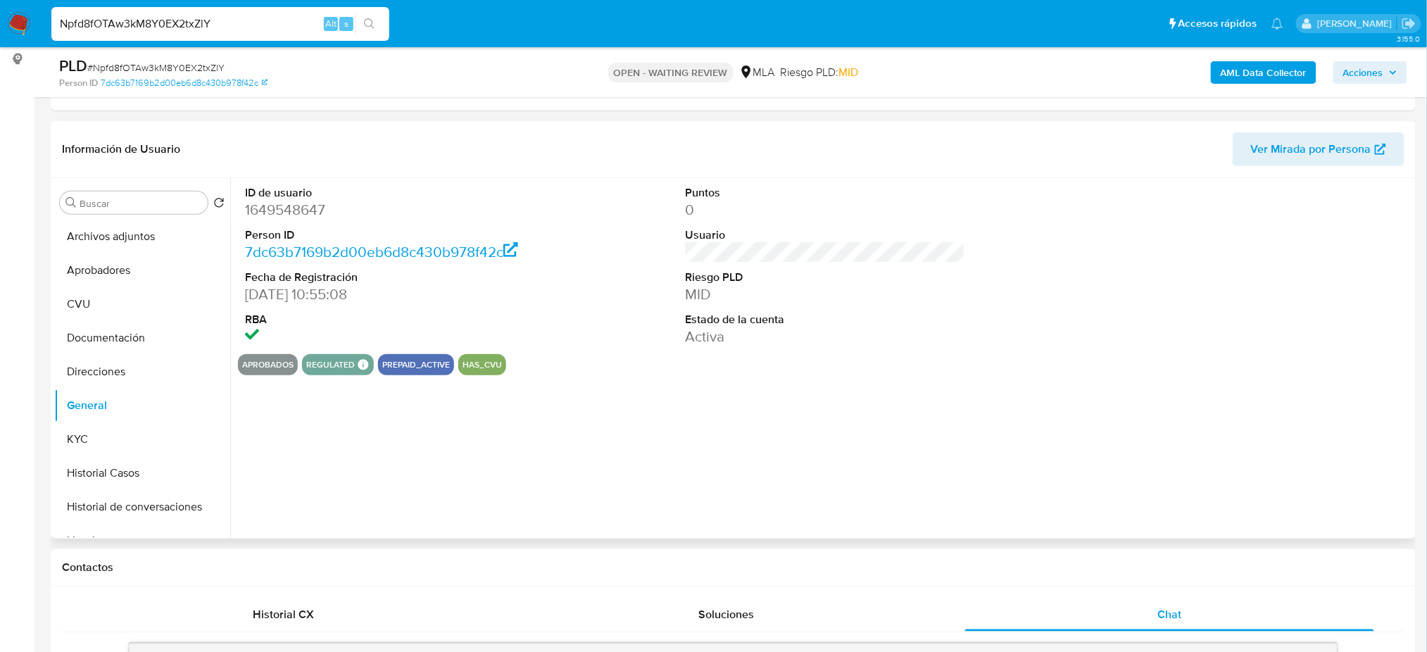
click at [279, 210] on dd "1649548647" at bounding box center [384, 210] width 279 height 20
copy dd "1649548647"
click at [122, 63] on span "# Npfd8fOTAw3kM8Y0EX2txZlY" at bounding box center [155, 68] width 137 height 14
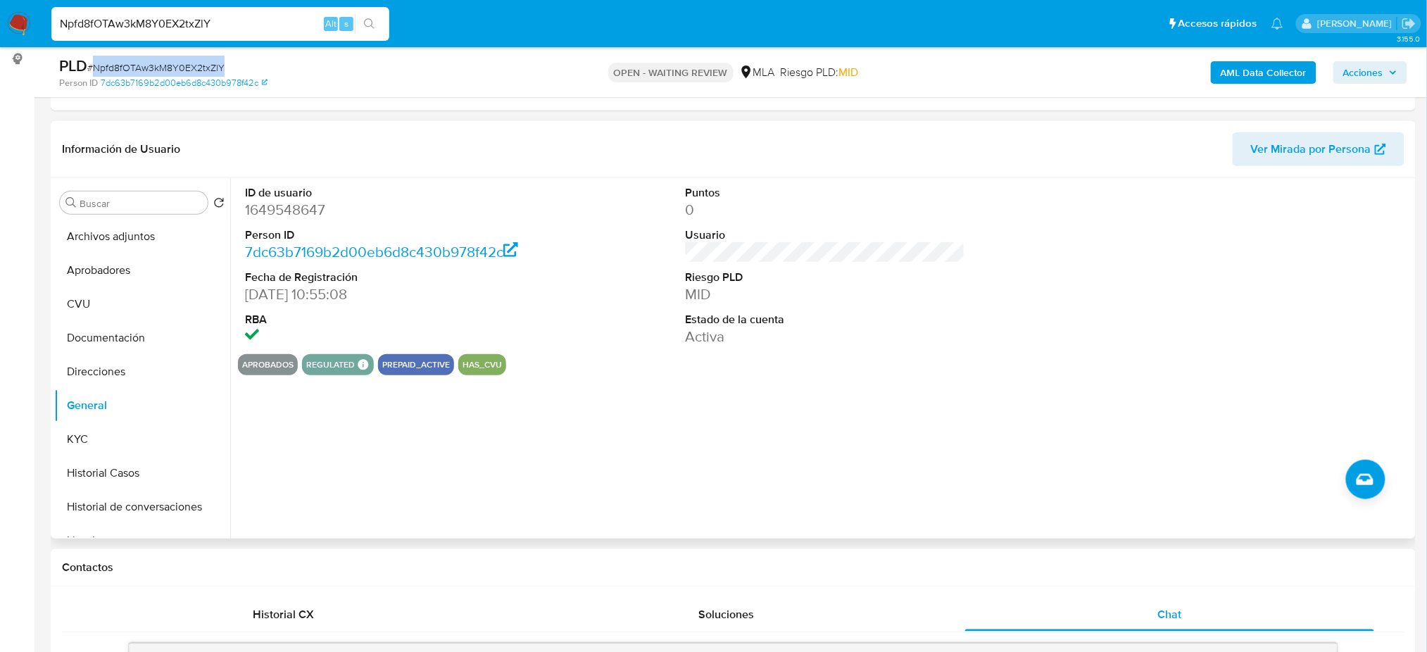
copy span "Npfd8fOTAw3kM8Y0EX2txZlY"
drag, startPoint x: 232, startPoint y: 23, endPoint x: 0, endPoint y: 29, distance: 232.4
click at [0, 29] on nav "Pausado Ver notificaciones Npfd8fOTAw3kM8Y0EX2txZlY Alt s Accesos rápidos Presi…" at bounding box center [713, 23] width 1427 height 47
paste input "elkcoEyuRtlkdR8uODFHzHyH"
type input "elkcoEyuRtlkdR8uODFHzHyH"
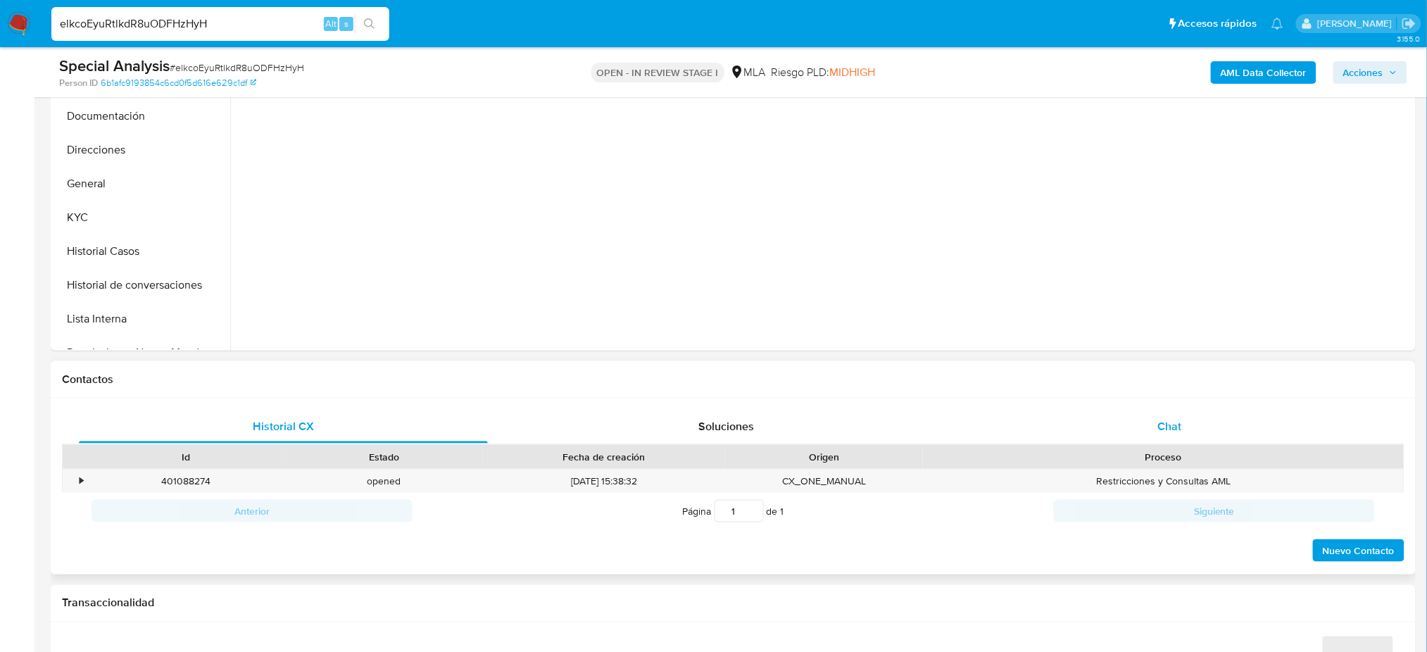
click at [1168, 432] on span "Chat" at bounding box center [1169, 426] width 24 height 16
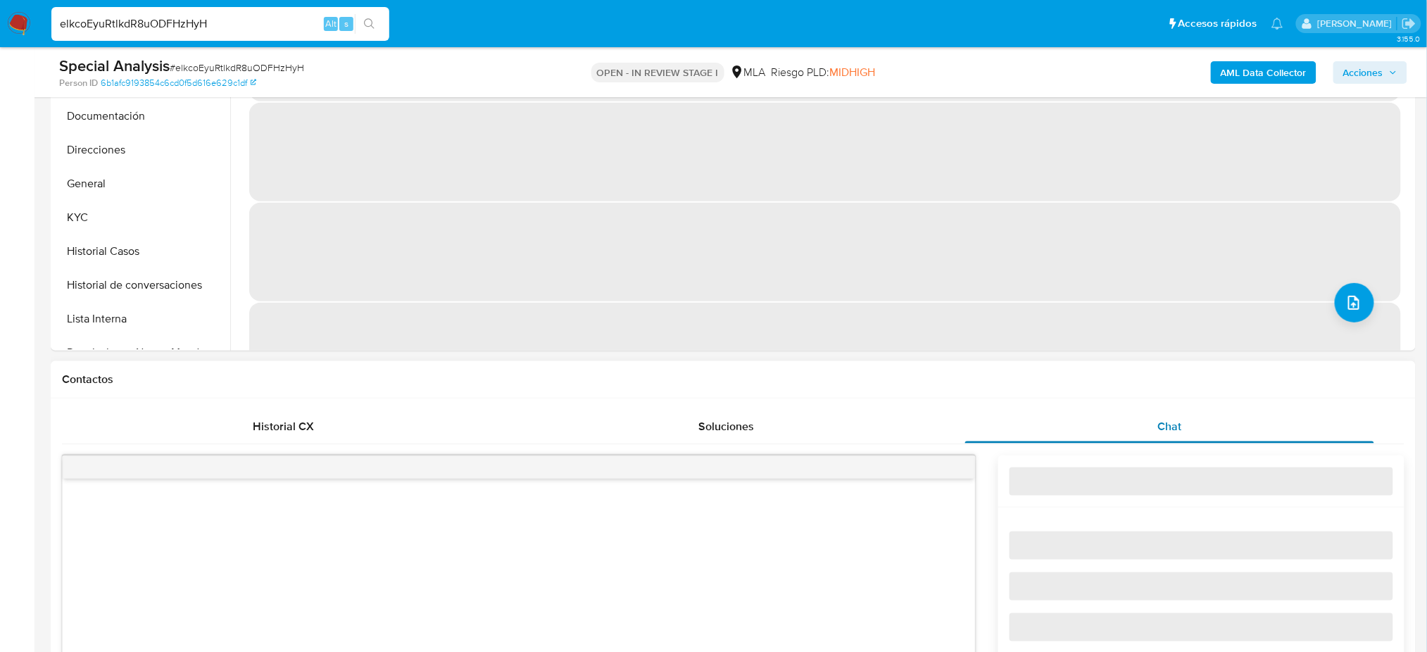
scroll to position [657, 0]
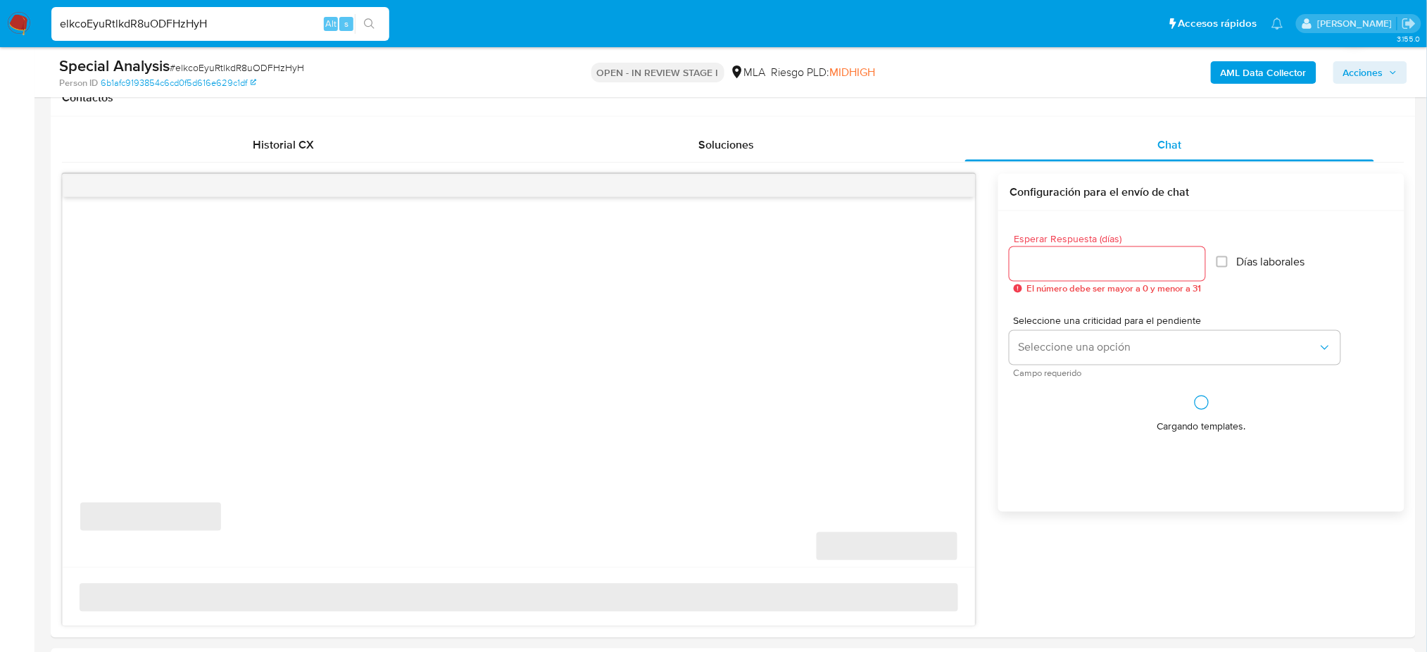
select select "10"
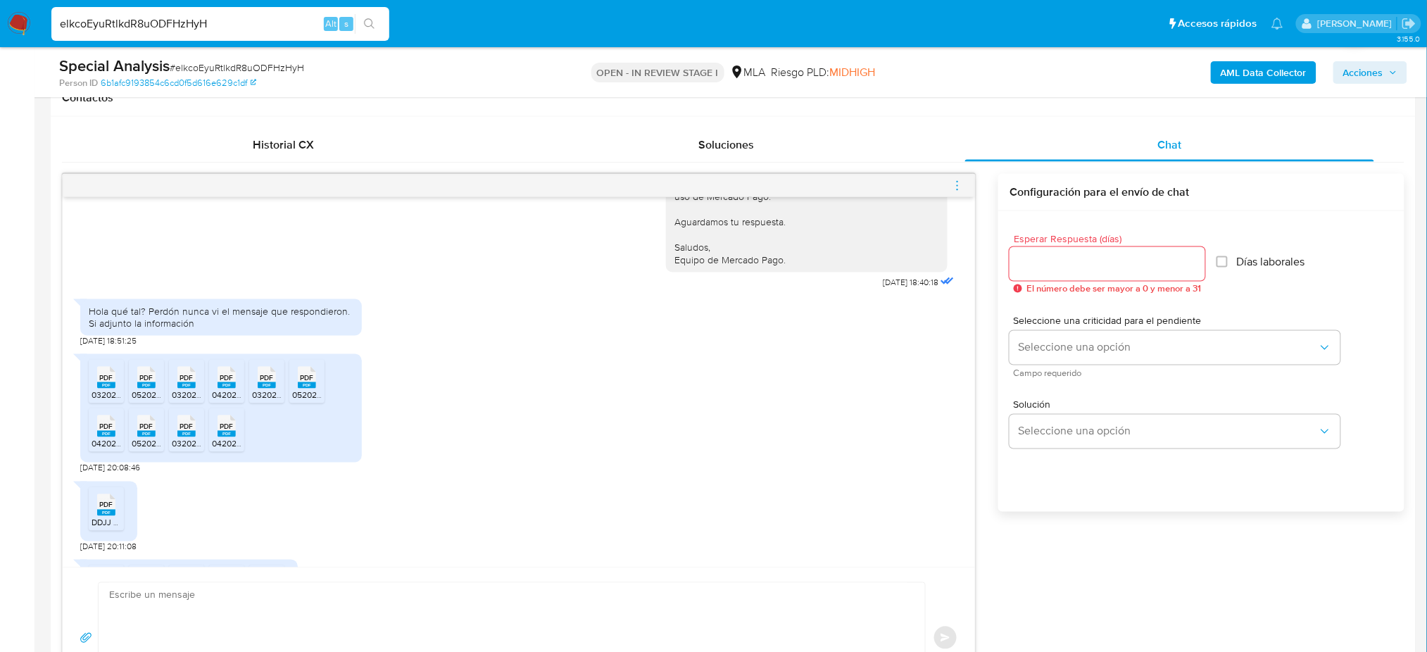
scroll to position [829, 0]
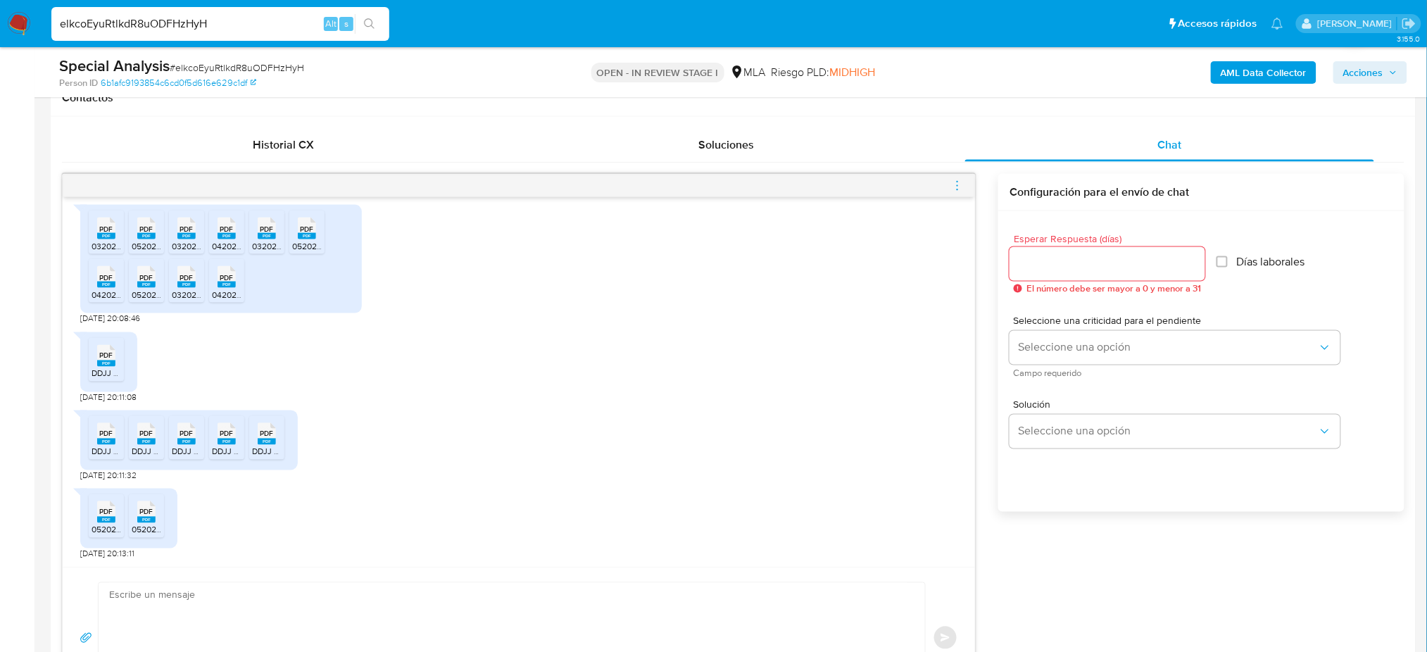
click at [107, 356] on span "PDF" at bounding box center [106, 355] width 13 height 9
click at [103, 446] on icon "PDF" at bounding box center [106, 434] width 18 height 25
click at [182, 446] on icon "PDF" at bounding box center [186, 434] width 18 height 25
click at [104, 524] on icon "PDF" at bounding box center [106, 512] width 18 height 25
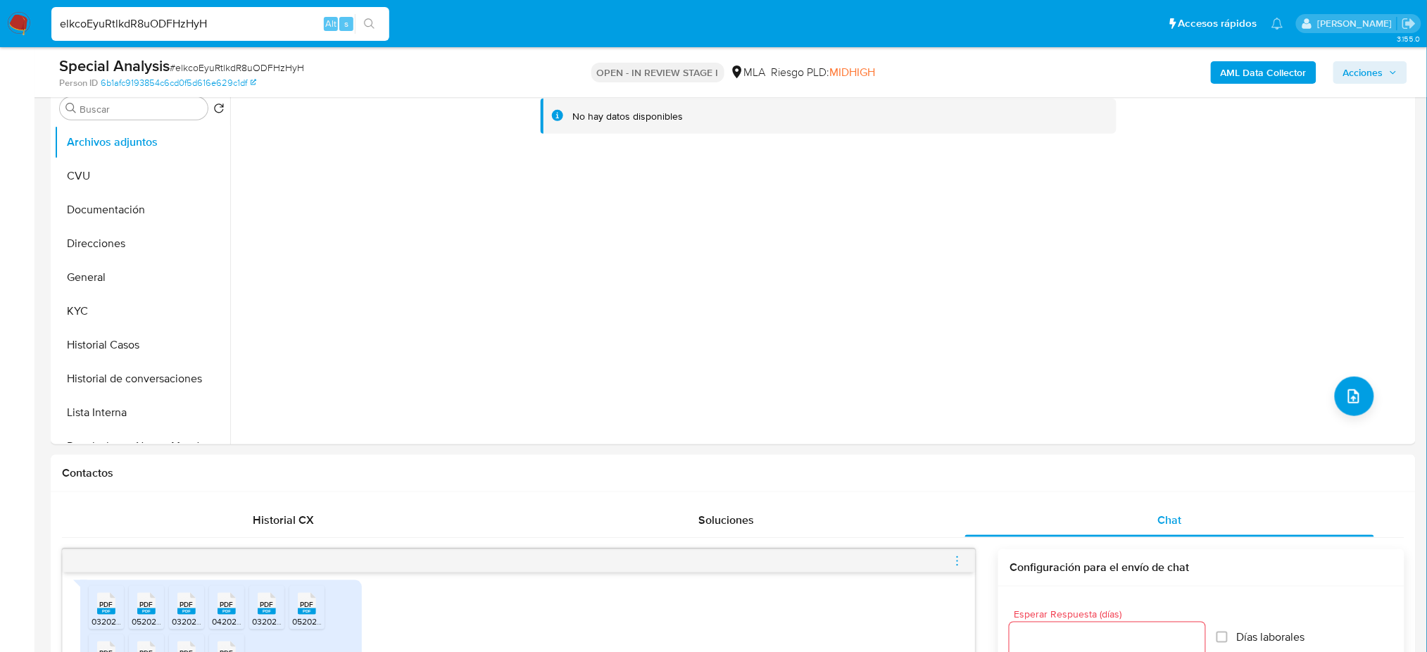
scroll to position [187, 0]
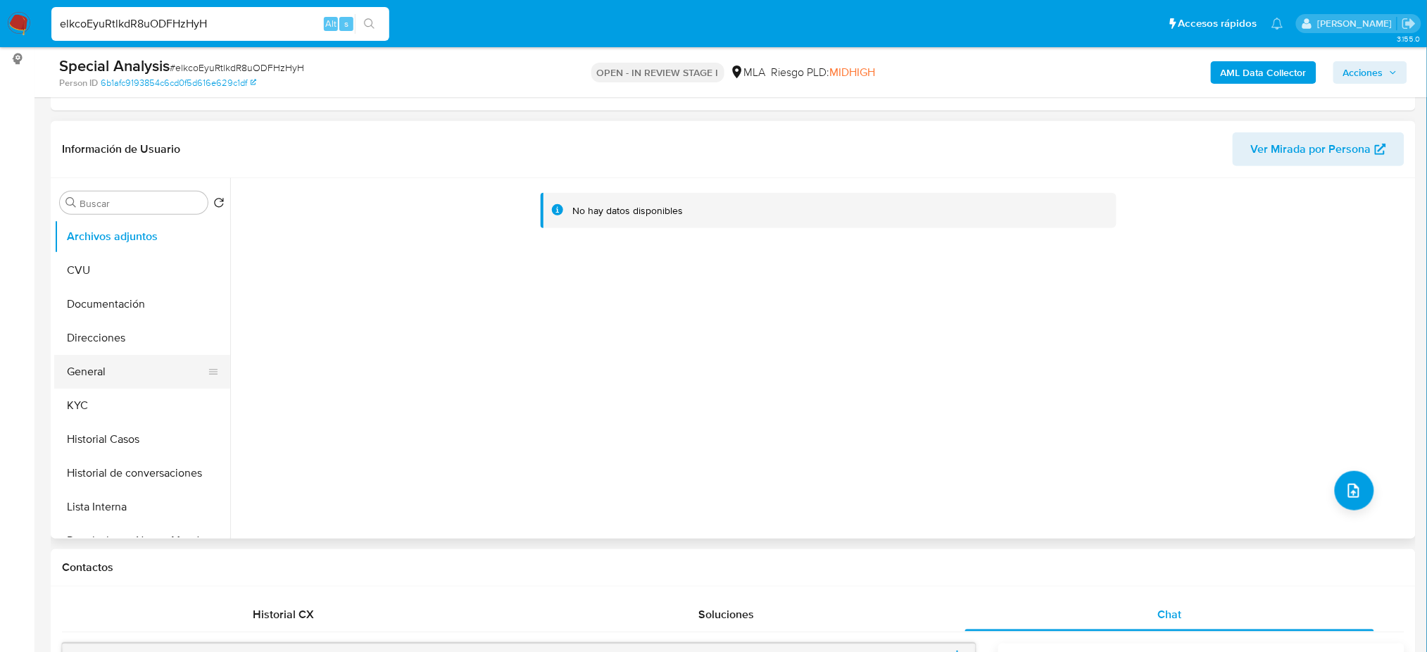
click at [100, 375] on button "General" at bounding box center [136, 372] width 165 height 34
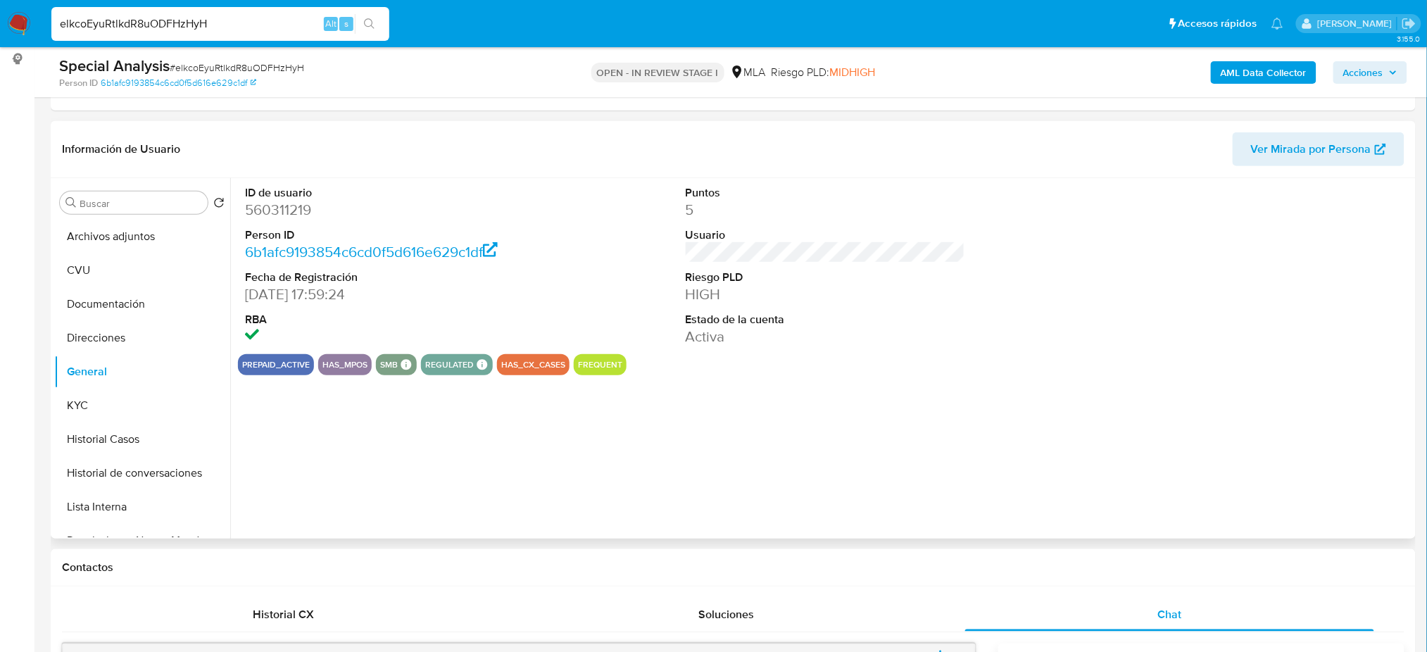
click at [265, 202] on dd "560311219" at bounding box center [384, 210] width 279 height 20
copy dd "560311219"
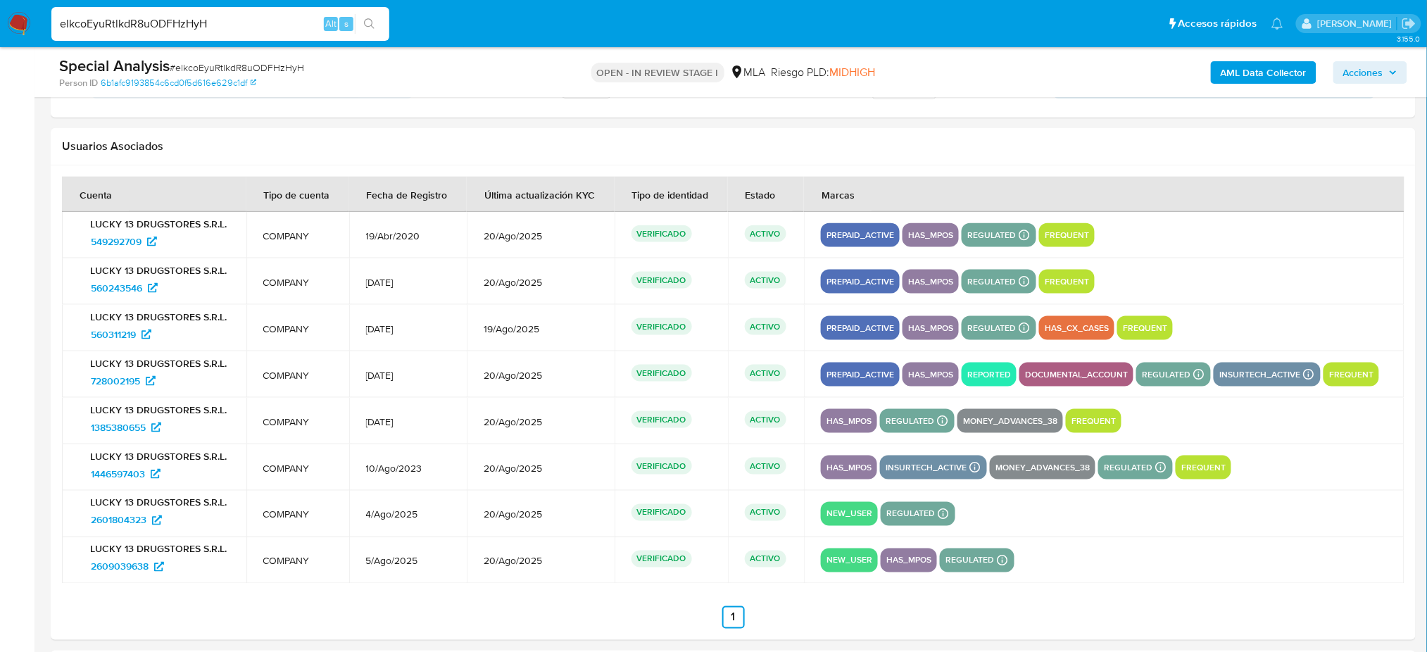
scroll to position [2430, 0]
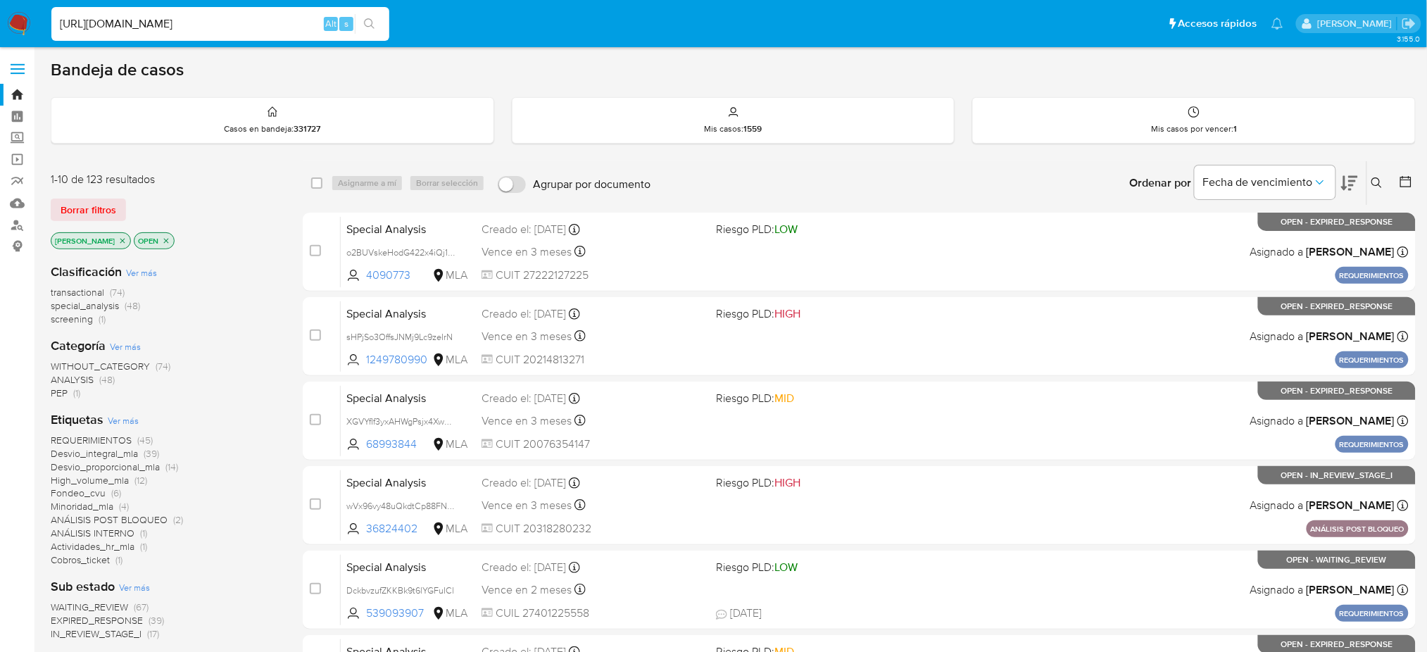
drag, startPoint x: 200, startPoint y: 27, endPoint x: 313, endPoint y: 27, distance: 112.6
click at [298, 16] on input "[URL][DOMAIN_NAME]" at bounding box center [220, 24] width 338 height 18
drag, startPoint x: 116, startPoint y: 28, endPoint x: 2, endPoint y: 27, distance: 114.1
click at [2, 28] on nav "Pausado Ver notificaciones [URL][DOMAIN_NAME] Alt s Accesos rápidos Presiona la…" at bounding box center [713, 23] width 1427 height 47
paste input "elkcoEyuRtlkdR8uODFHzHyH"
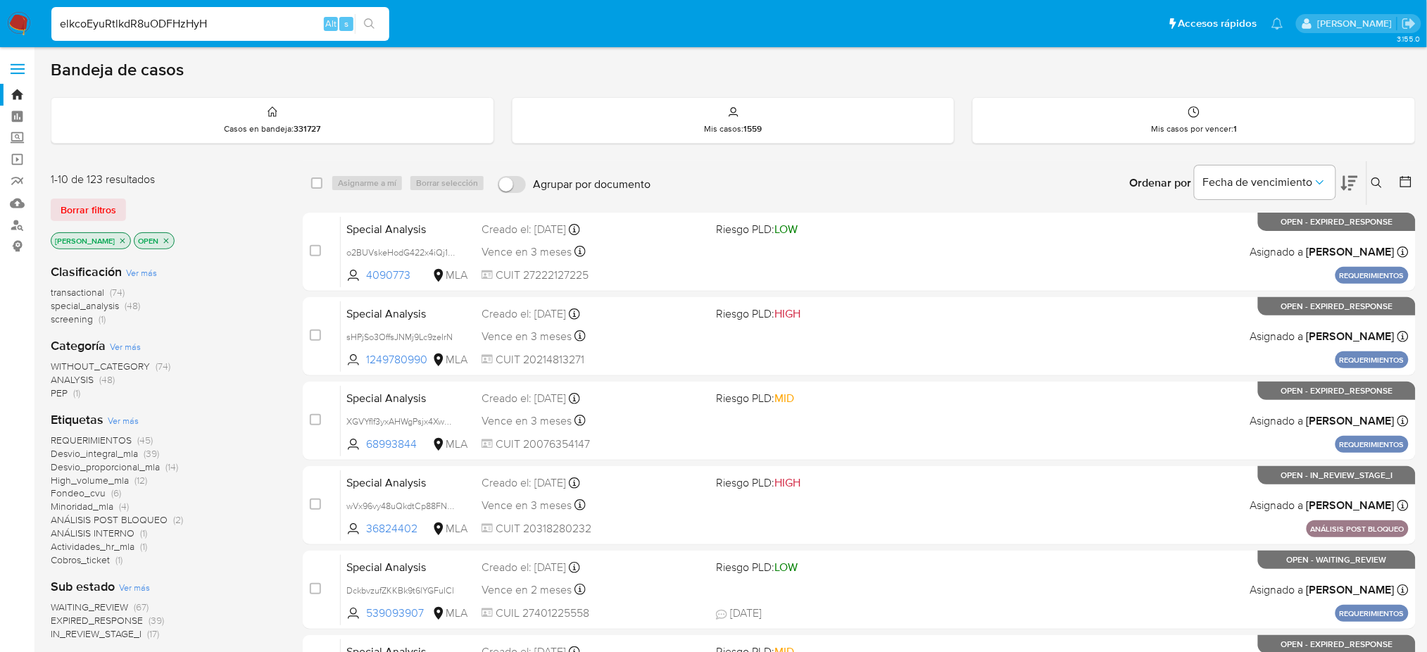
type input "elkcoEyuRtlkdR8uODFHzHyH"
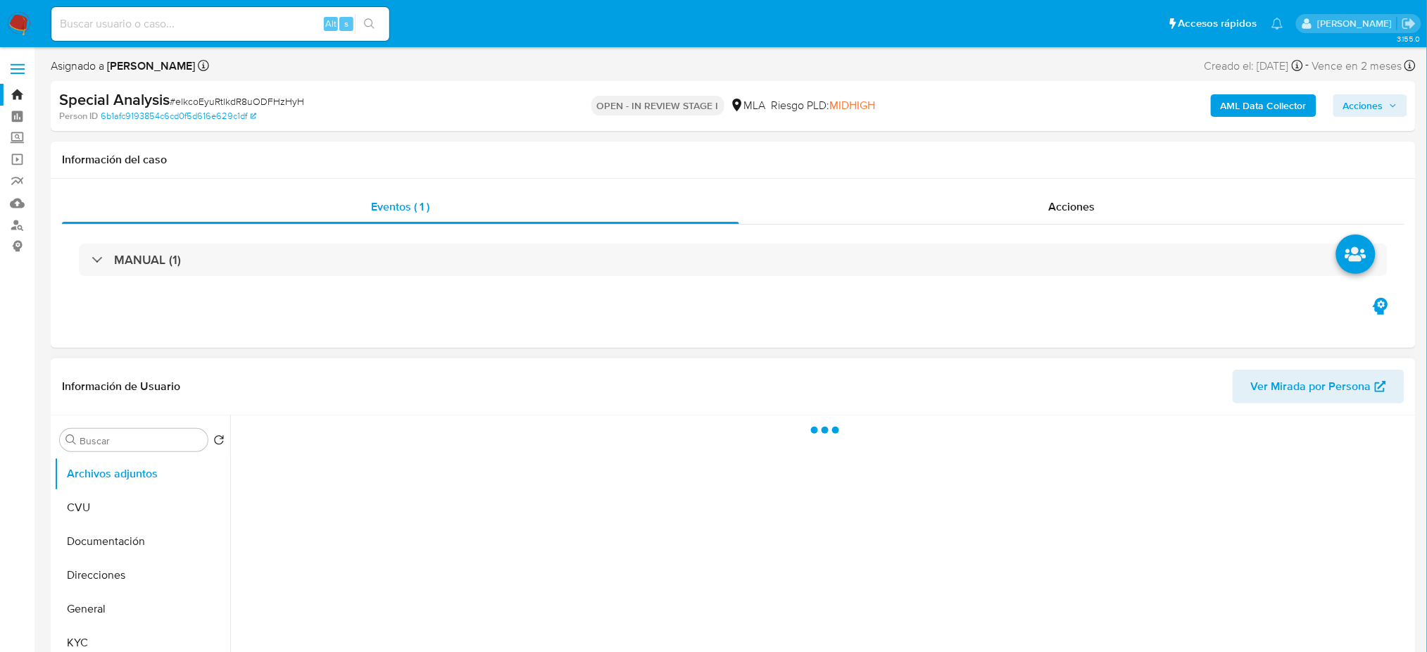
scroll to position [187, 0]
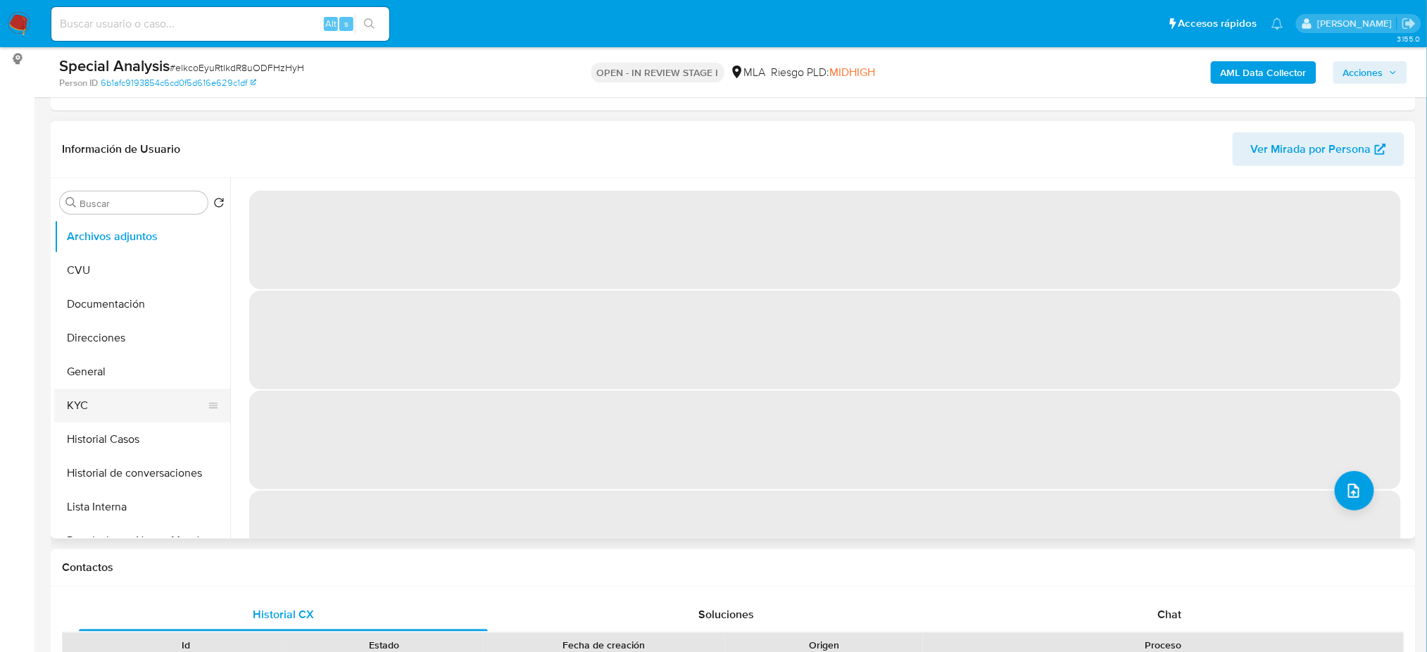
click at [131, 391] on button "KYC" at bounding box center [136, 406] width 165 height 34
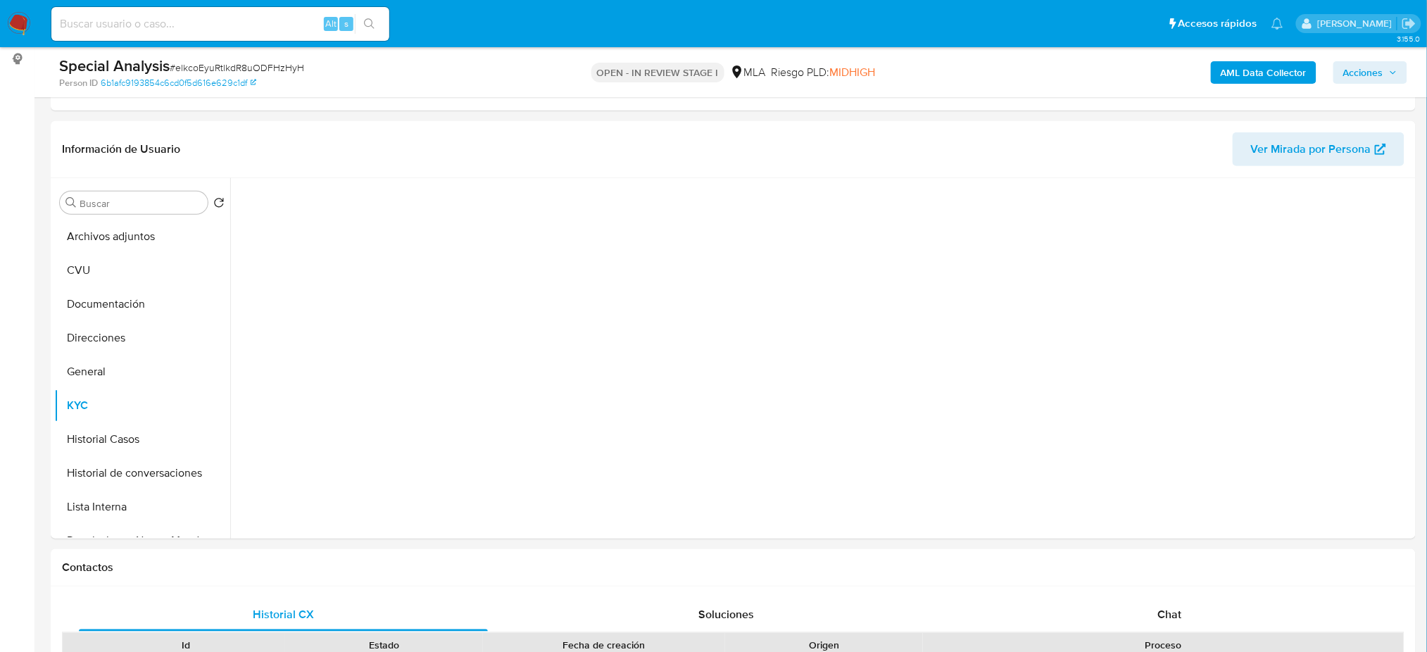
select select "10"
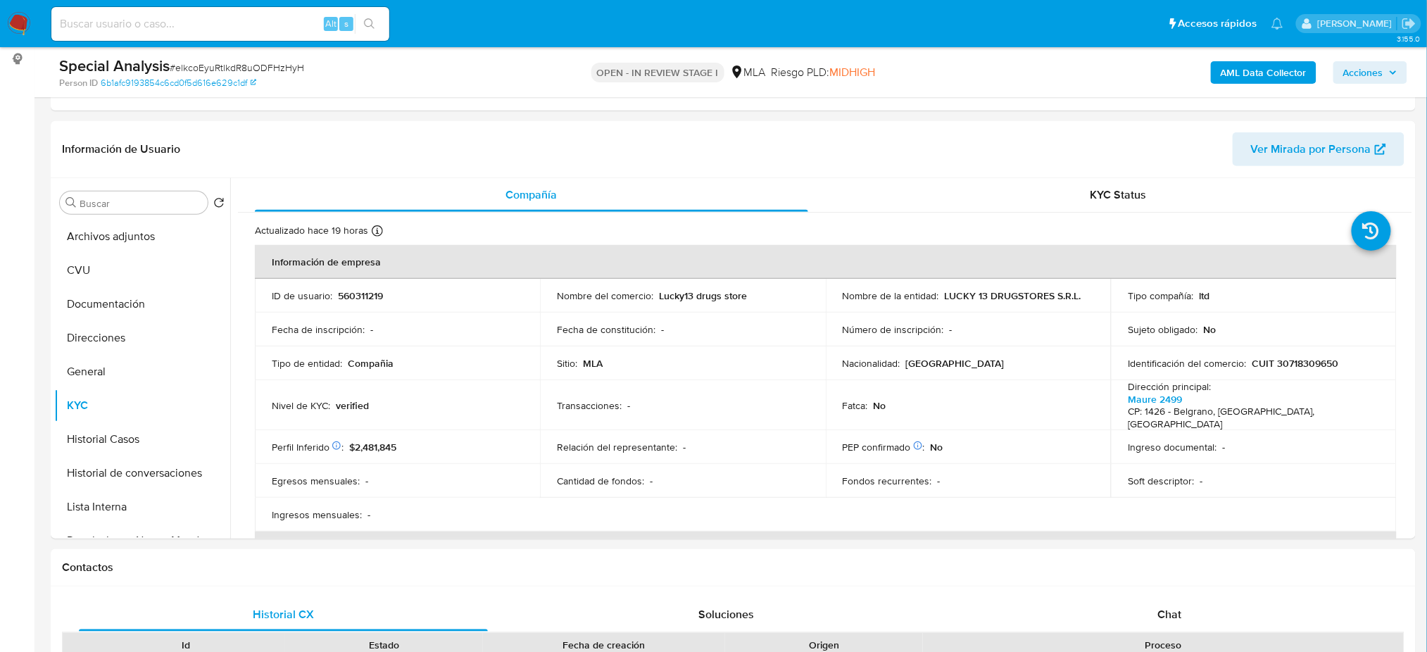
click at [19, 32] on img at bounding box center [19, 24] width 24 height 24
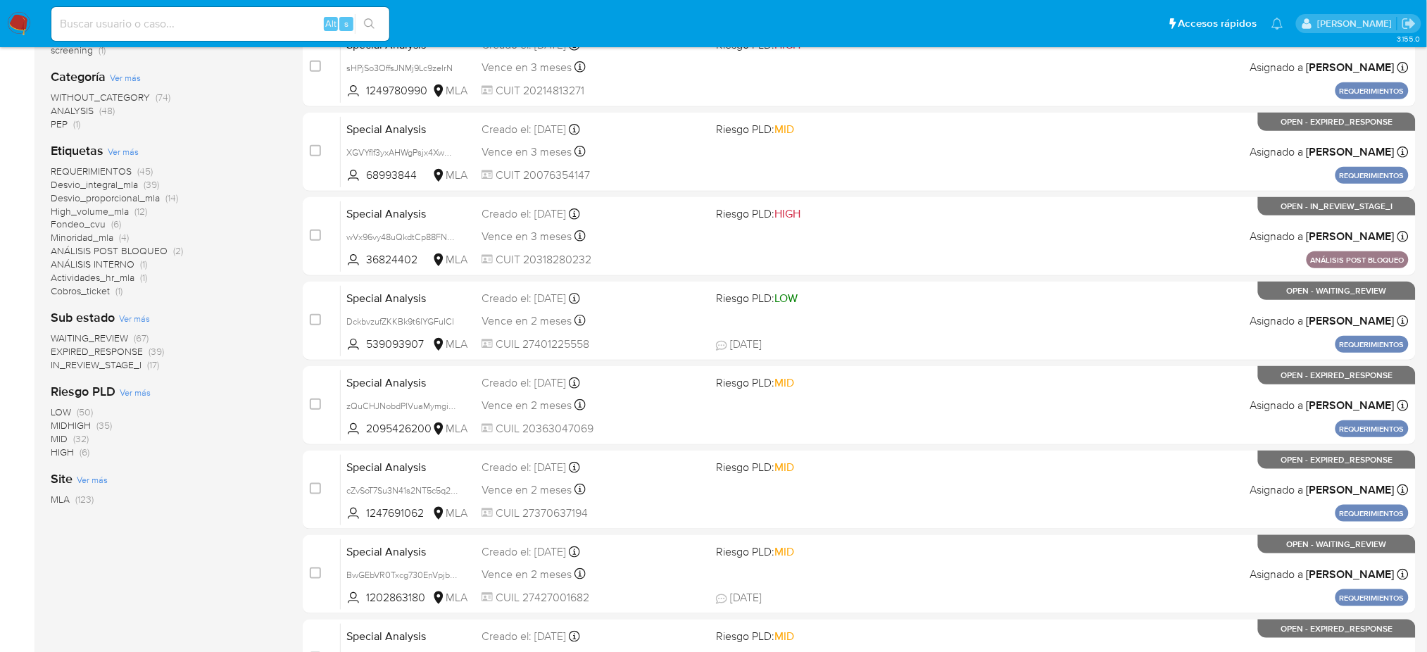
scroll to position [282, 0]
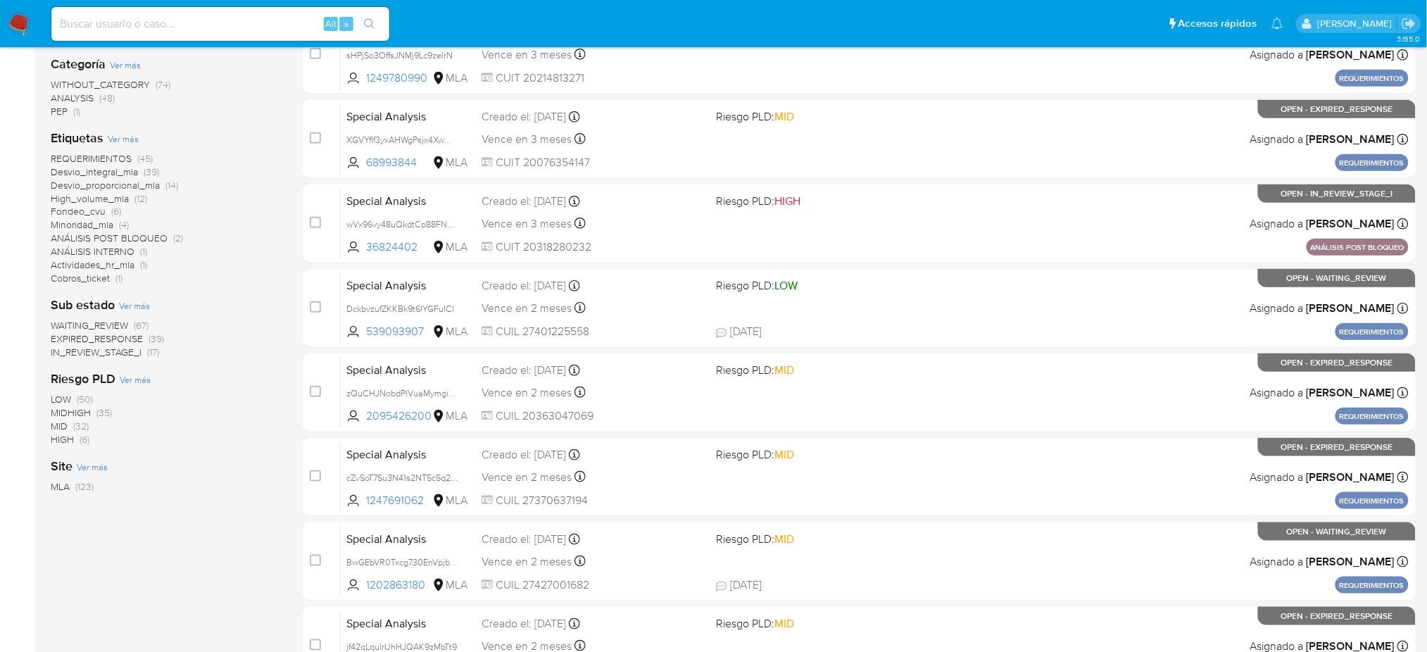
click at [145, 38] on div "Alt s" at bounding box center [220, 24] width 338 height 34
click at [143, 24] on input at bounding box center [220, 24] width 338 height 18
paste input "elkcoEyuRtlkdR8uODFHzHyH"
type input "elkcoEyuRtlkdR8uODFHzHyH"
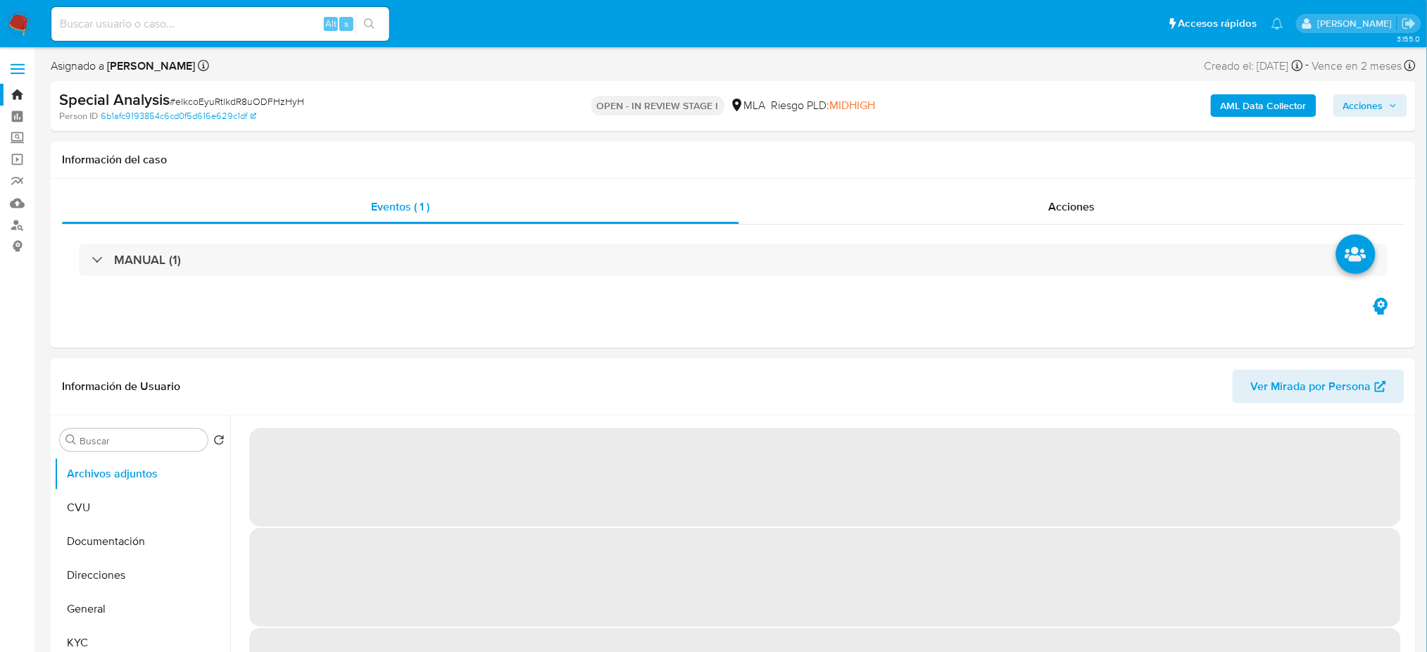
select select "10"
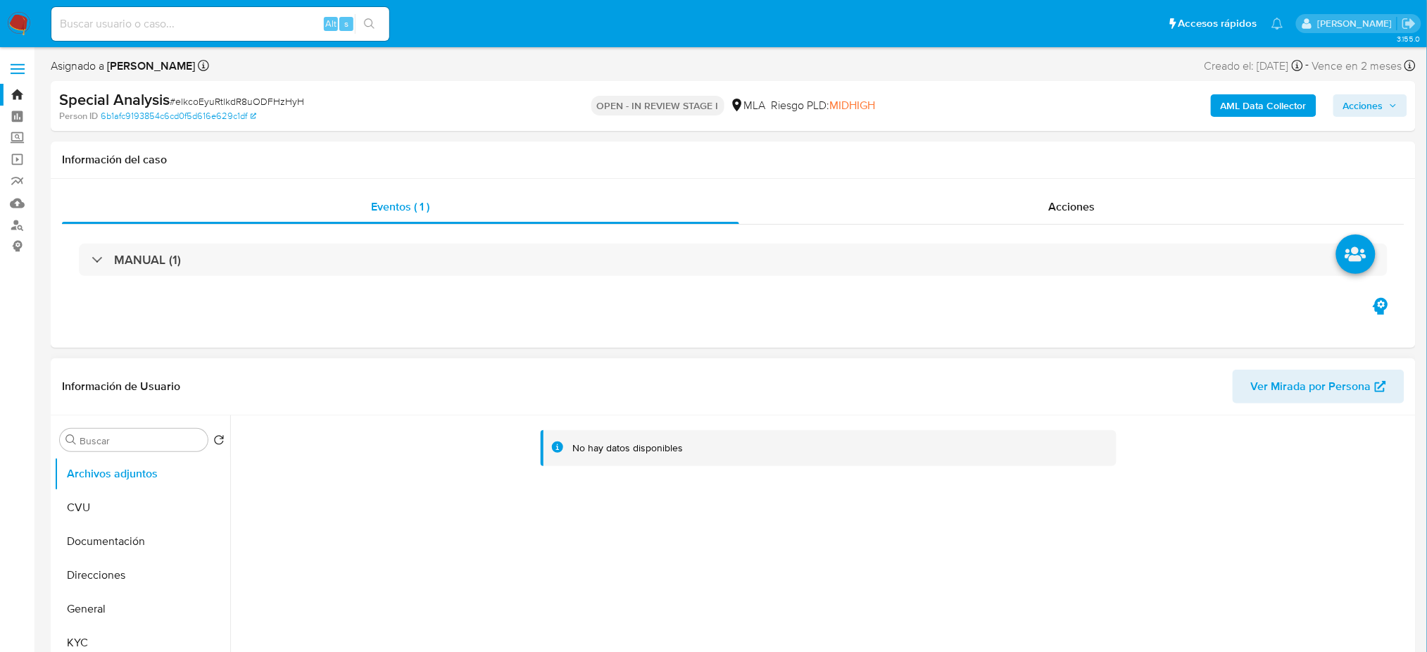
scroll to position [187, 0]
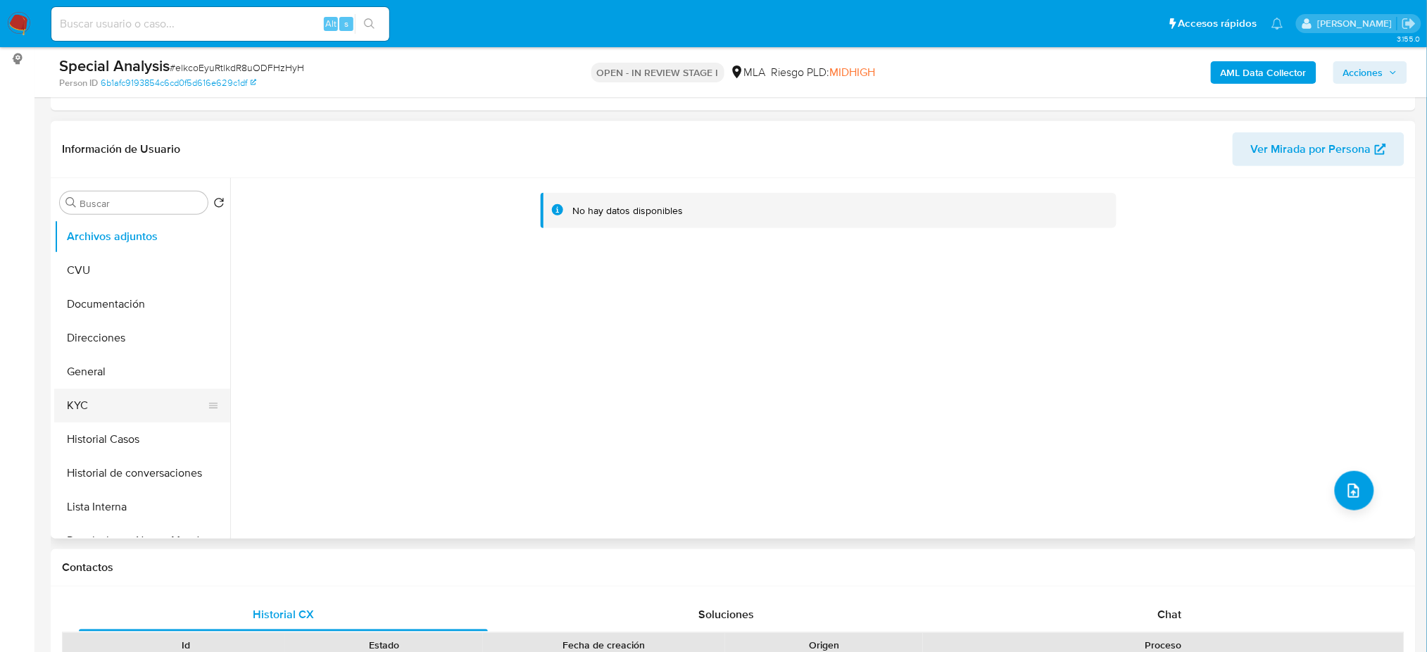
click at [99, 417] on button "KYC" at bounding box center [136, 406] width 165 height 34
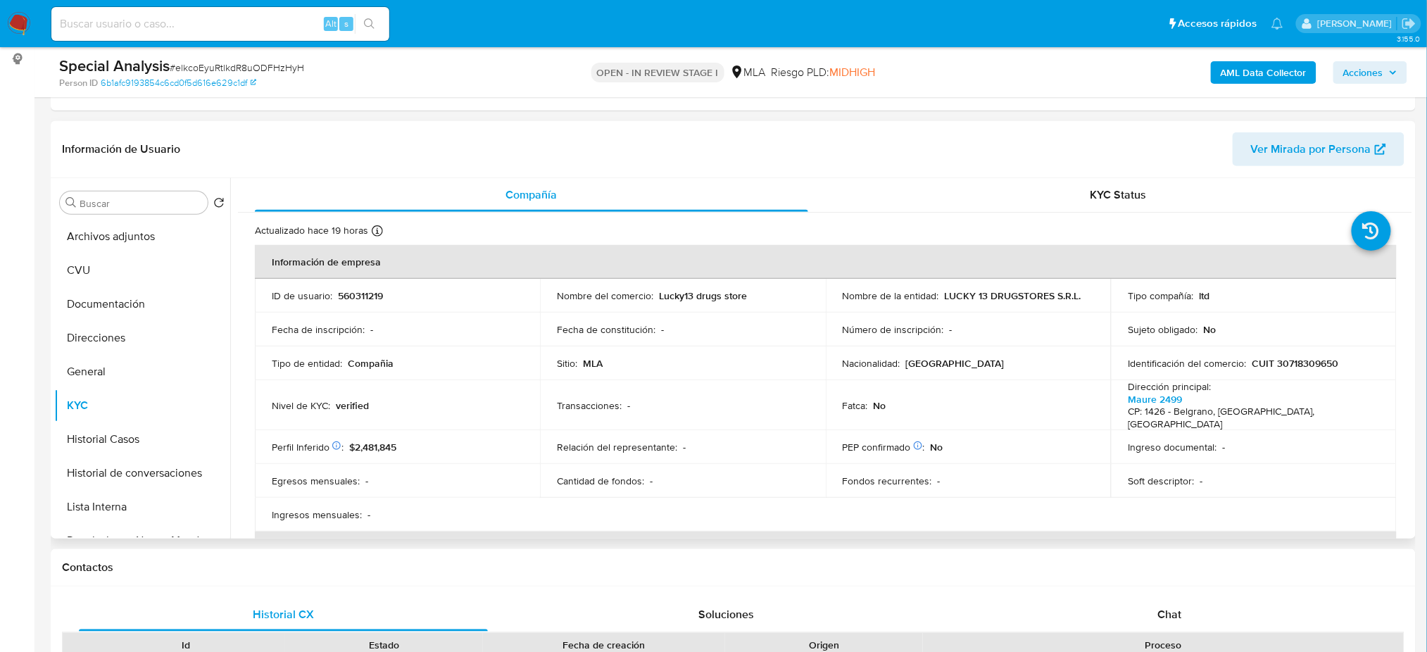
click at [1307, 360] on p "CUIT 30718309650" at bounding box center [1295, 363] width 87 height 13
copy p "30718309650"
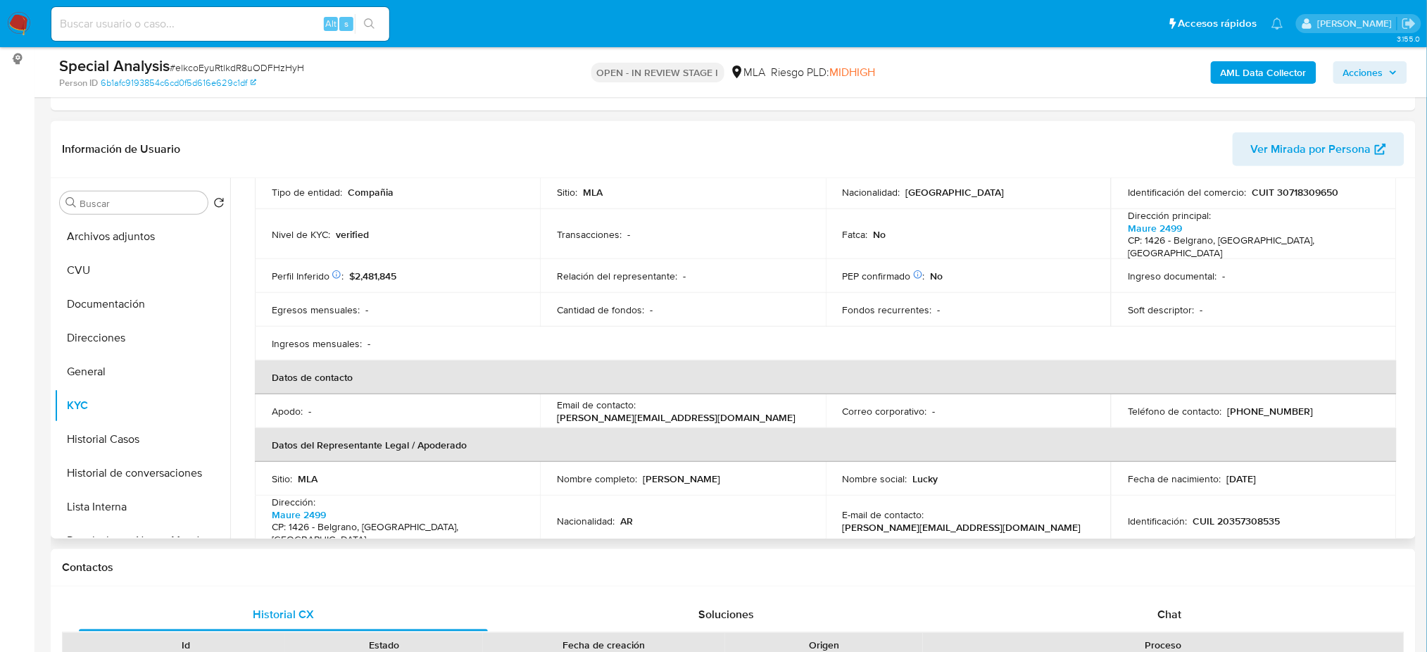
scroll to position [150, 0]
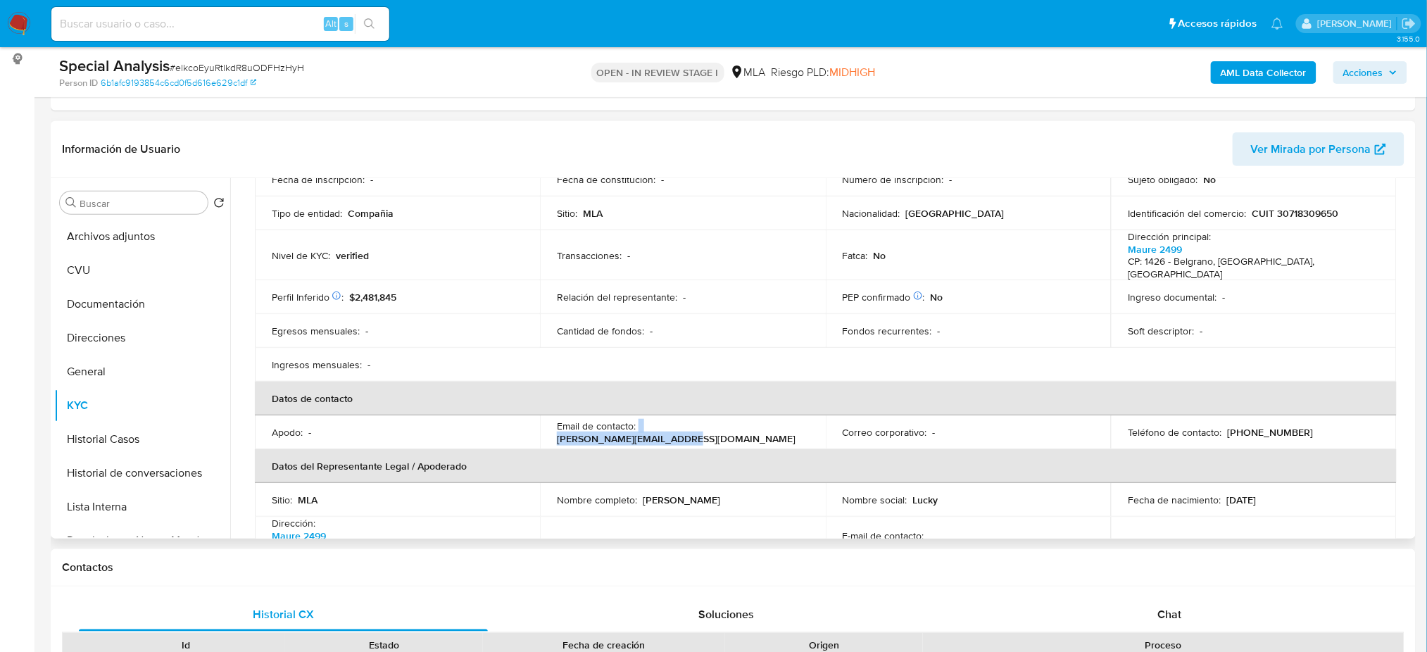
drag, startPoint x: 637, startPoint y: 422, endPoint x: 772, endPoint y: 420, distance: 135.2
click at [772, 420] on div "Email de contacto : maure.2499@outlook.com.ar" at bounding box center [682, 432] width 251 height 25
copy div "maure.2499@outlook.com.ar"
click at [1255, 426] on p "(11) 51061004" at bounding box center [1270, 432] width 86 height 13
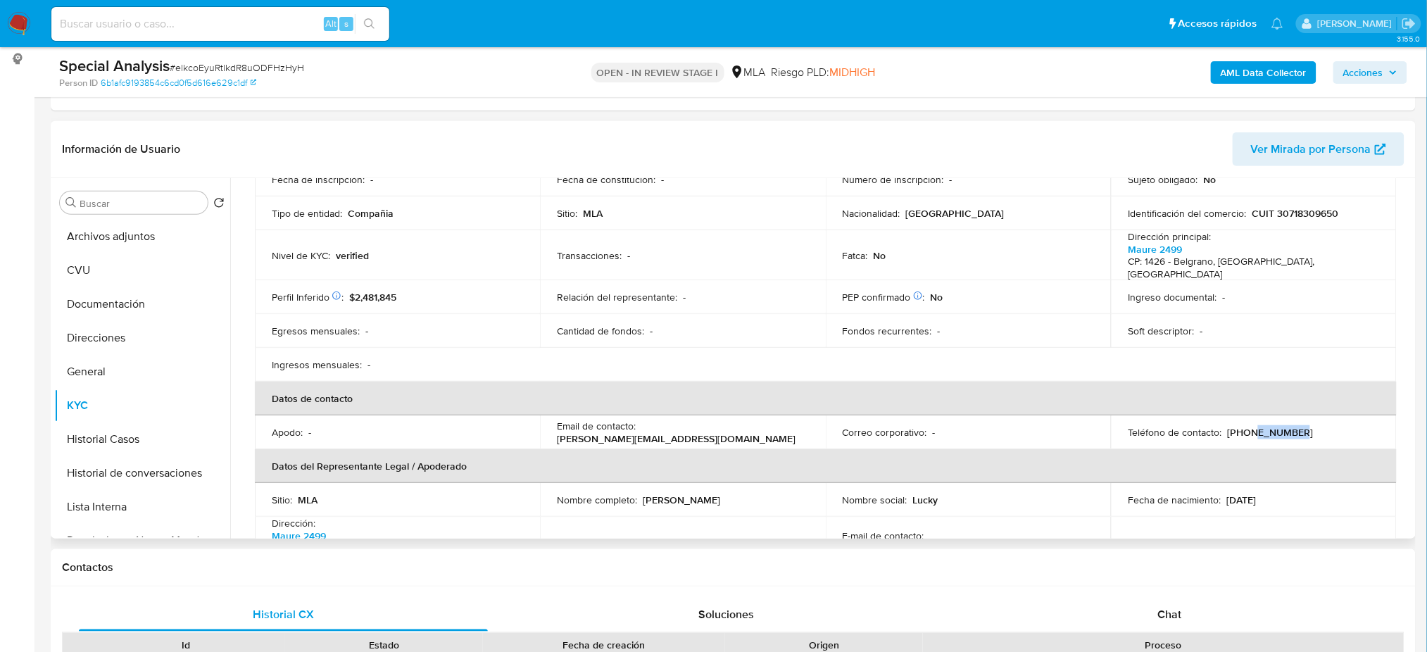
copy p "51061004"
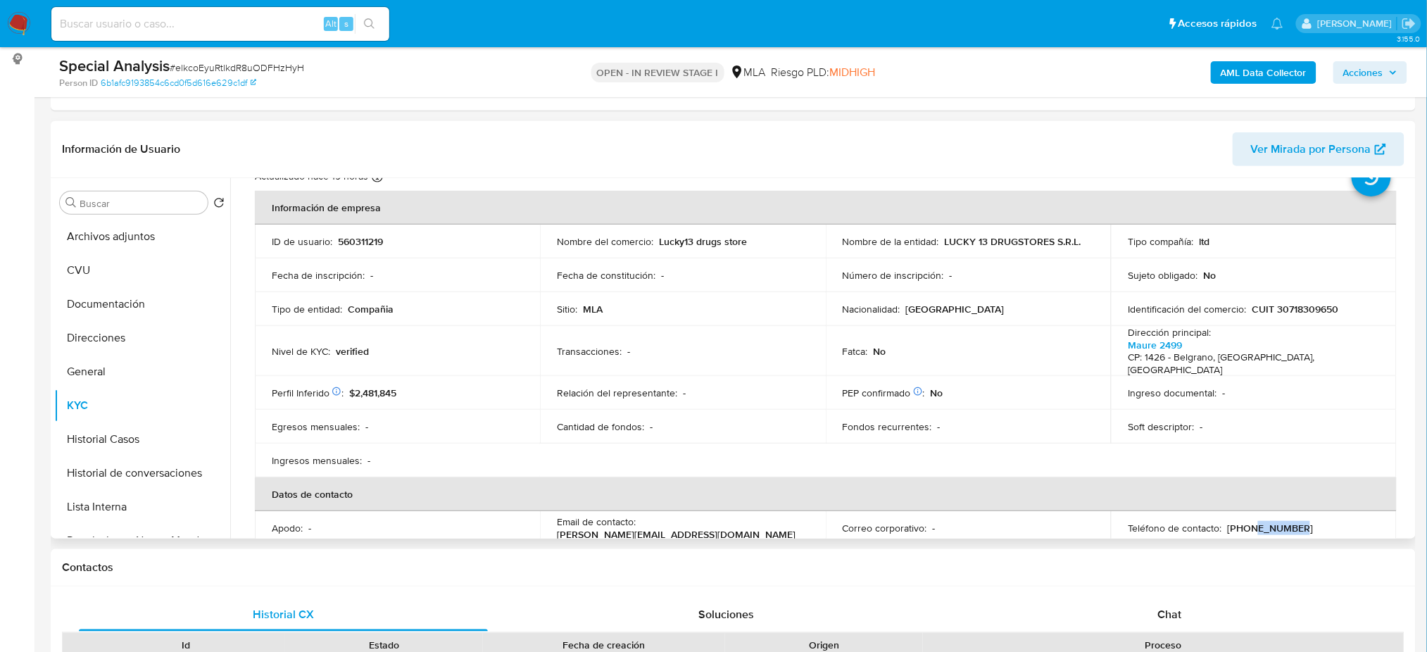
scroll to position [0, 0]
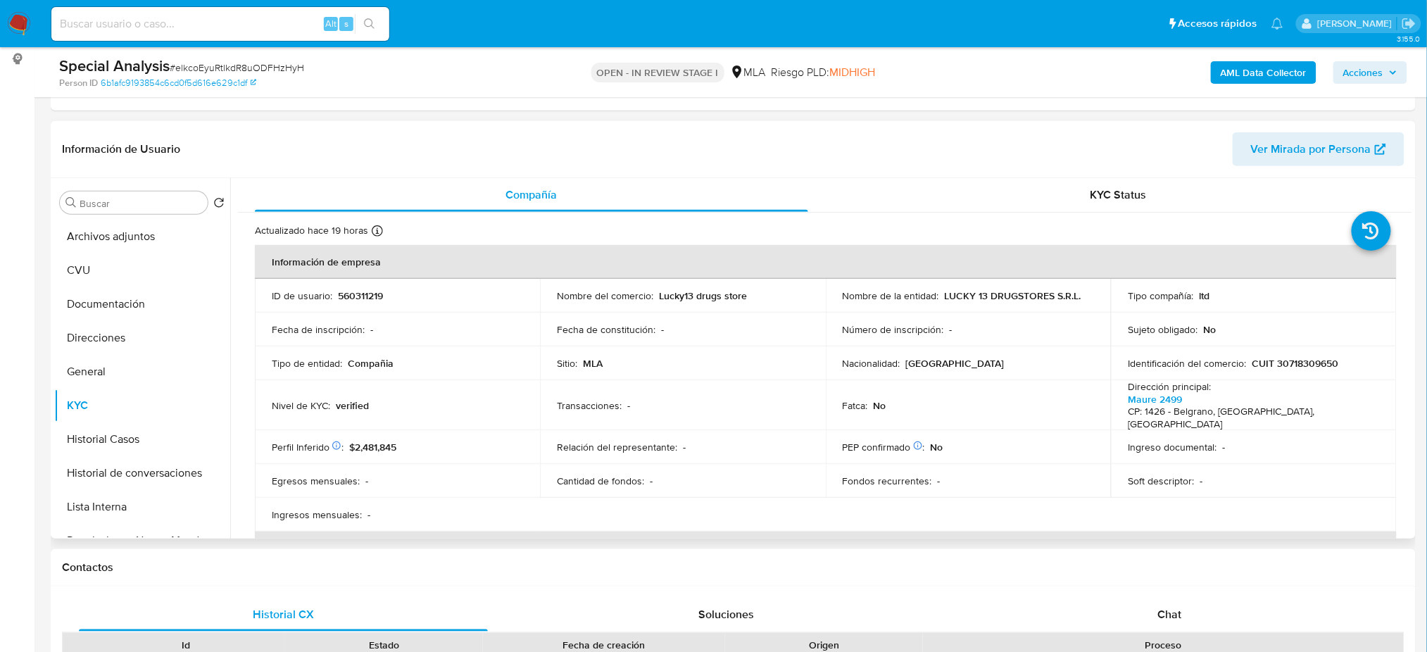
click at [483, 359] on div "Tipo de entidad : Compañia" at bounding box center [397, 363] width 251 height 13
click at [1314, 363] on p "CUIT 30718309650" at bounding box center [1295, 363] width 87 height 13
copy p "30718309650"
drag, startPoint x: 156, startPoint y: 339, endPoint x: 47, endPoint y: 359, distance: 110.2
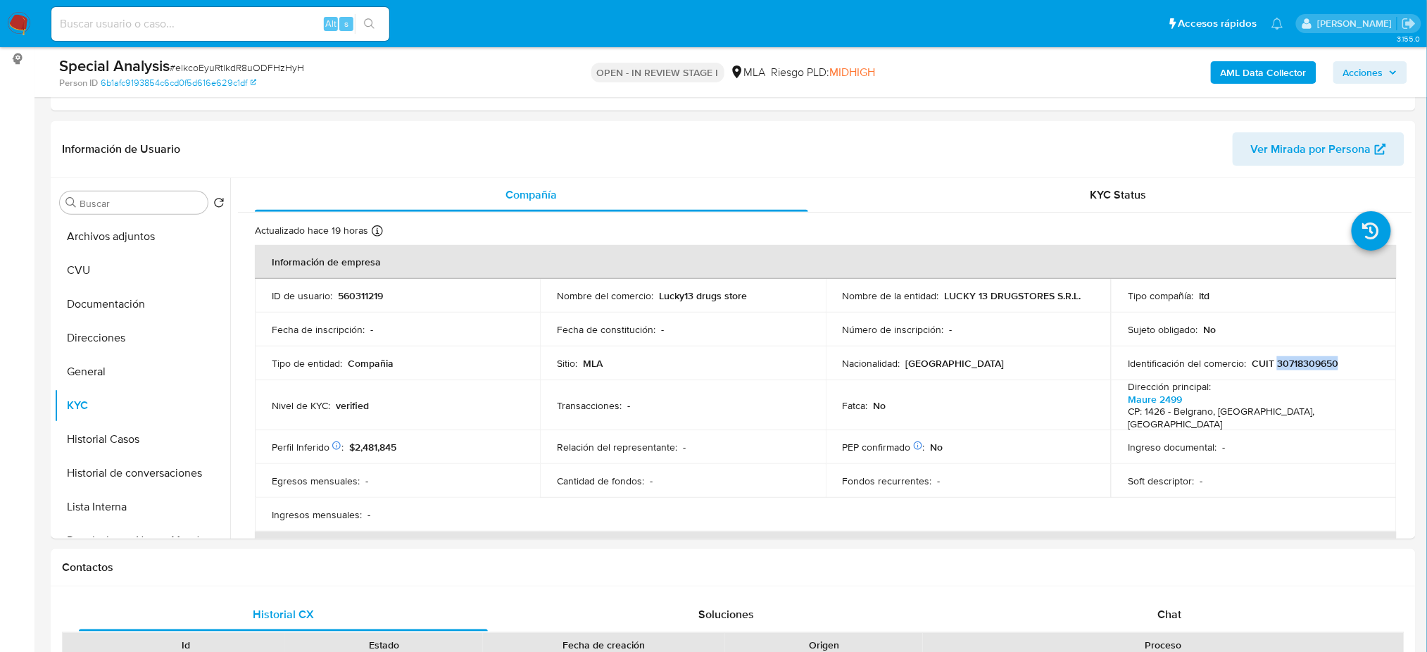
click at [155, 339] on button "Direcciones" at bounding box center [142, 338] width 176 height 34
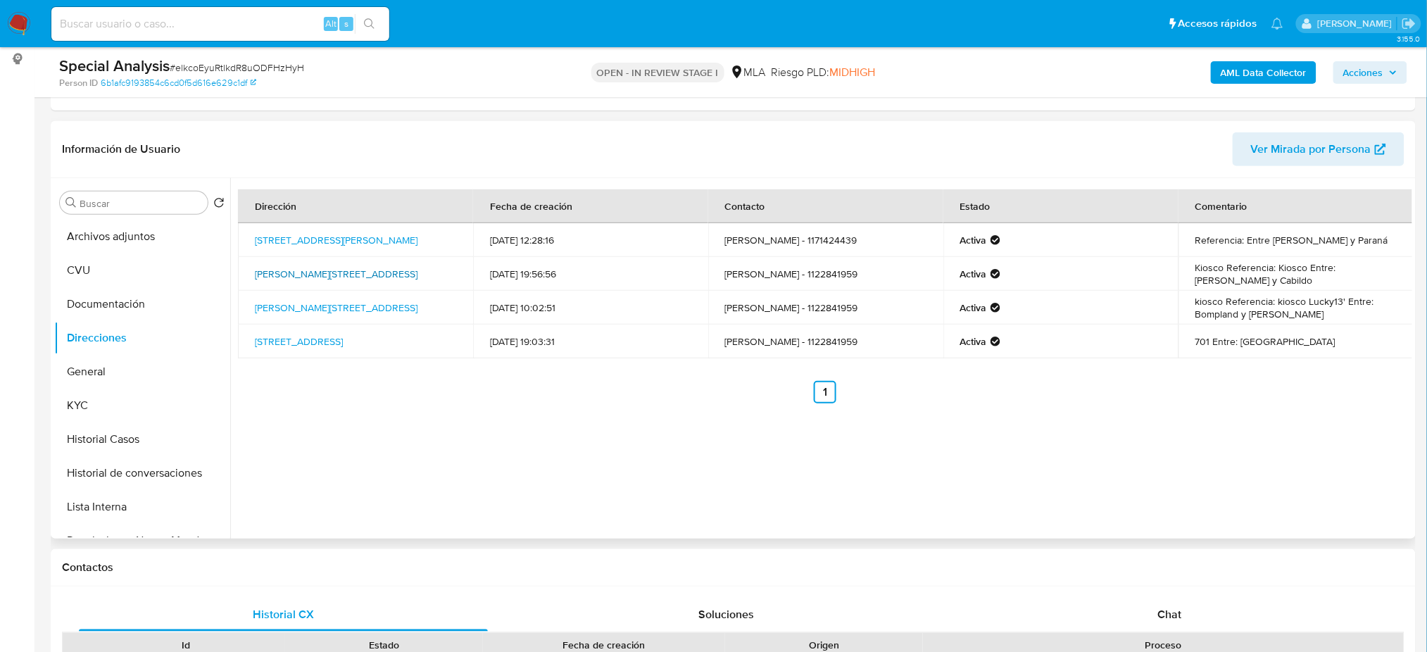
click at [274, 278] on link "Maure 2499, Belgrano, Capital Federal, 1426, Argentina 2499" at bounding box center [336, 274] width 163 height 14
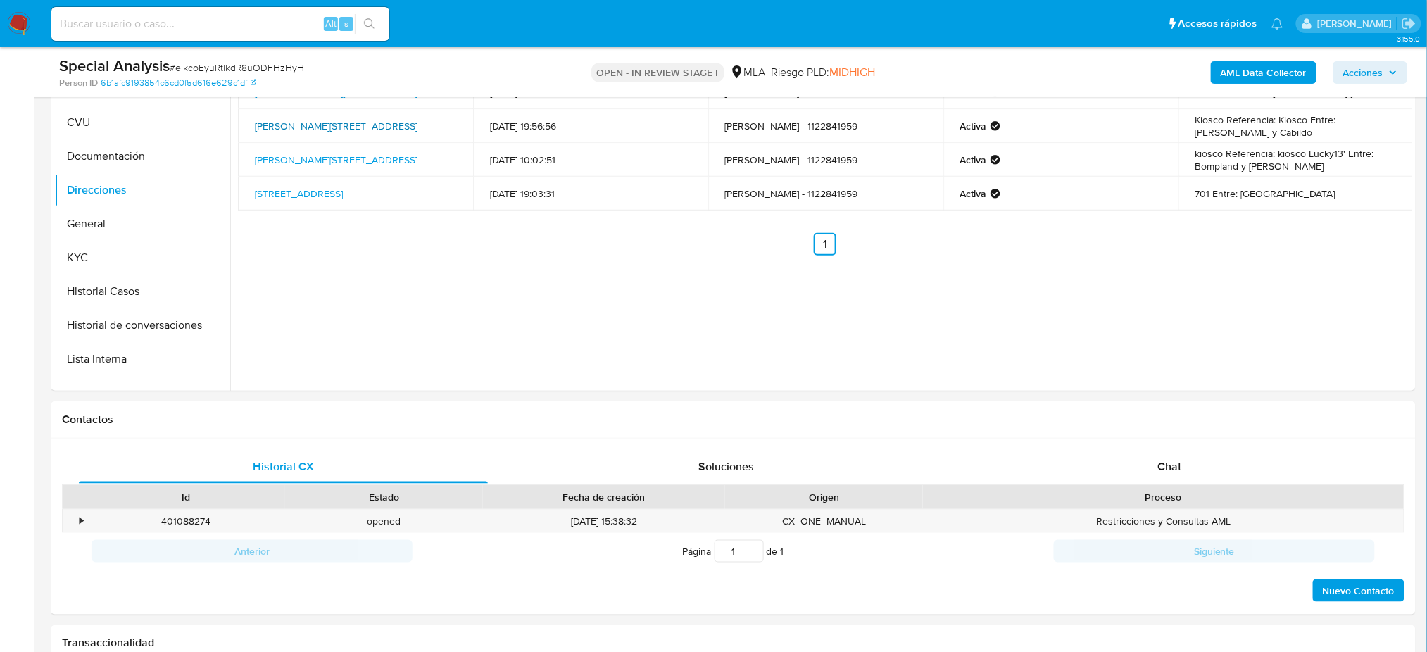
scroll to position [657, 0]
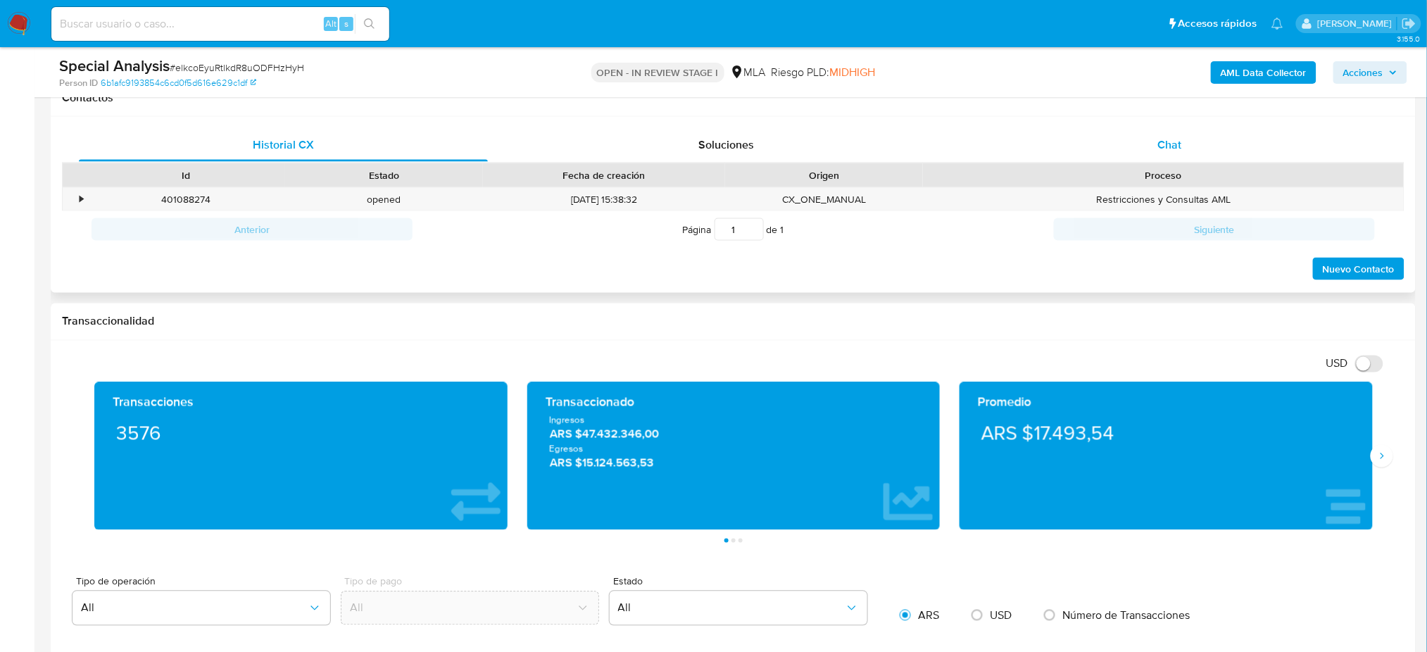
click at [1247, 147] on div "Chat" at bounding box center [1169, 145] width 409 height 34
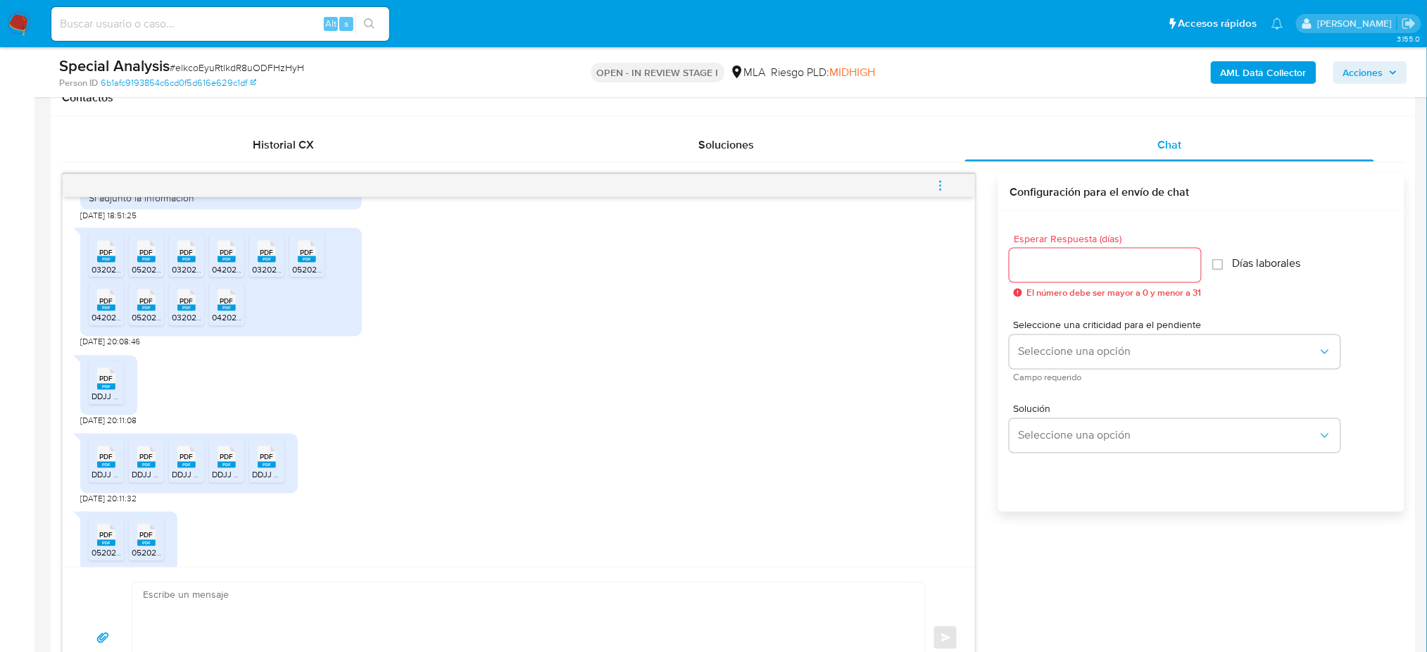
scroll to position [736, 0]
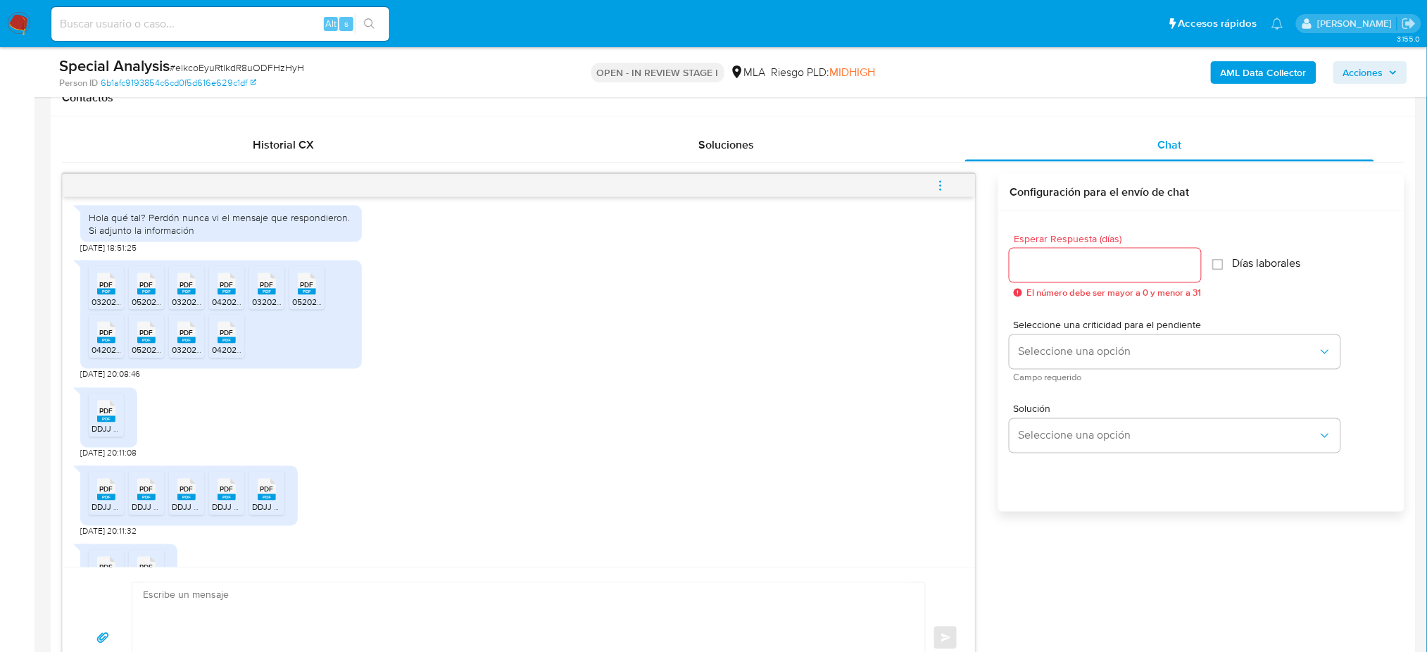
click at [99, 308] on span "032025 afip_presentacion_cuit_30718309650_f2002_nrotransaccion_1089390881.pdf" at bounding box center [255, 302] width 327 height 12
click at [139, 296] on icon "PDF" at bounding box center [146, 284] width 18 height 25
click at [179, 295] on rect at bounding box center [186, 292] width 18 height 6
drag, startPoint x: 216, startPoint y: 332, endPoint x: 318, endPoint y: 336, distance: 102.1
click at [218, 296] on div "PDF PDF" at bounding box center [227, 282] width 30 height 27
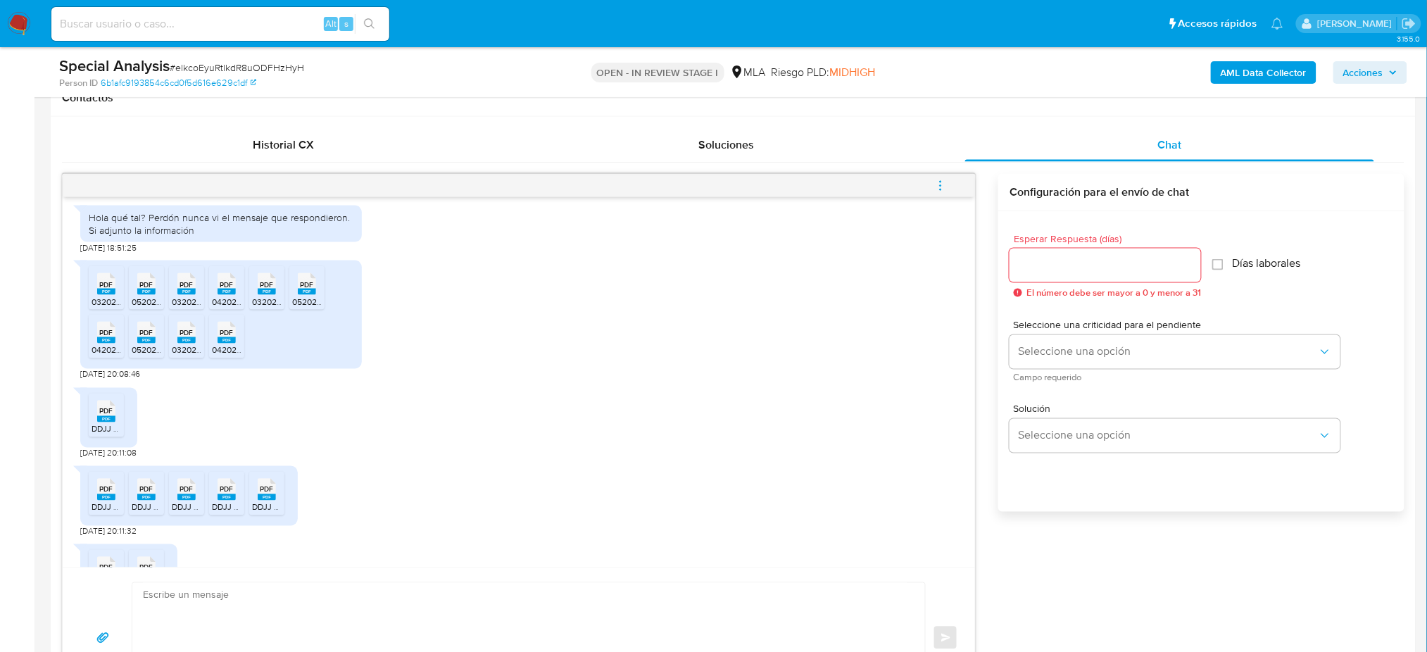
click at [268, 308] on span "032025 formulario_2083_250_30718309650_1_1089353709.pdf" at bounding box center [374, 302] width 244 height 12
click at [298, 295] on rect at bounding box center [307, 292] width 18 height 6
click at [221, 345] on icon "PDF" at bounding box center [227, 332] width 18 height 25
drag, startPoint x: 182, startPoint y: 377, endPoint x: 165, endPoint y: 380, distance: 17.3
click at [181, 338] on span "PDF" at bounding box center [186, 333] width 13 height 9
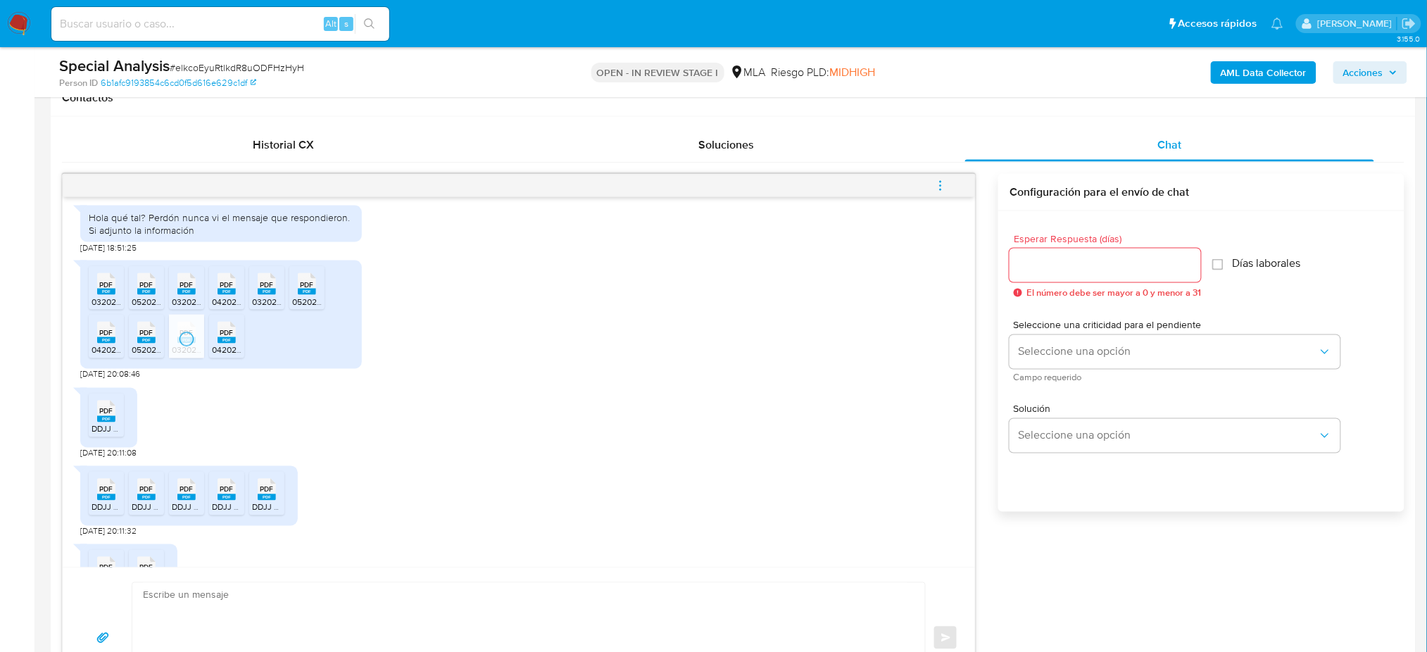
drag, startPoint x: 145, startPoint y: 379, endPoint x: 118, endPoint y: 379, distance: 27.5
click at [143, 344] on rect at bounding box center [146, 340] width 18 height 6
click at [108, 338] on span "PDF" at bounding box center [106, 333] width 13 height 9
click at [92, 435] on span "DDJJ AGIP abril 2025.pdf" at bounding box center [139, 429] width 95 height 12
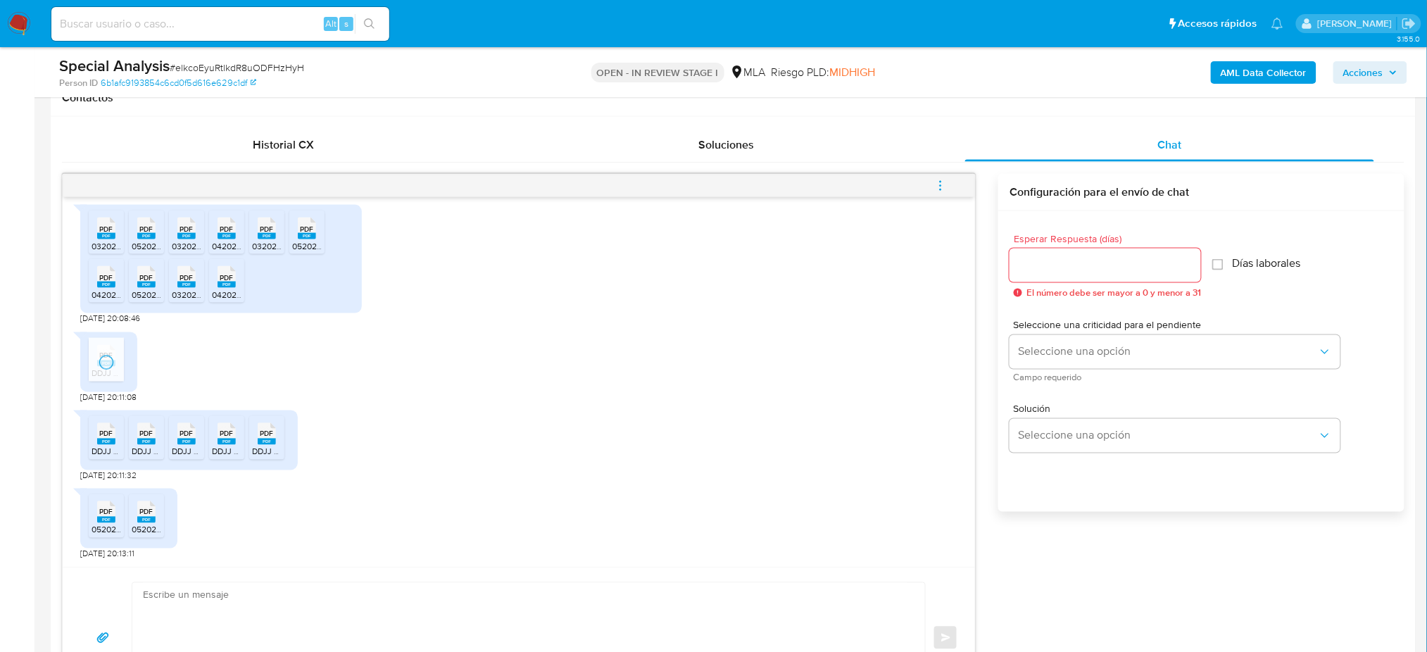
scroll to position [829, 0]
click at [106, 429] on span "PDF" at bounding box center [106, 433] width 13 height 9
click at [158, 444] on div "PDF PDF" at bounding box center [147, 432] width 30 height 27
drag, startPoint x: 189, startPoint y: 446, endPoint x: 240, endPoint y: 446, distance: 51.4
click at [189, 446] on icon "PDF" at bounding box center [186, 434] width 18 height 25
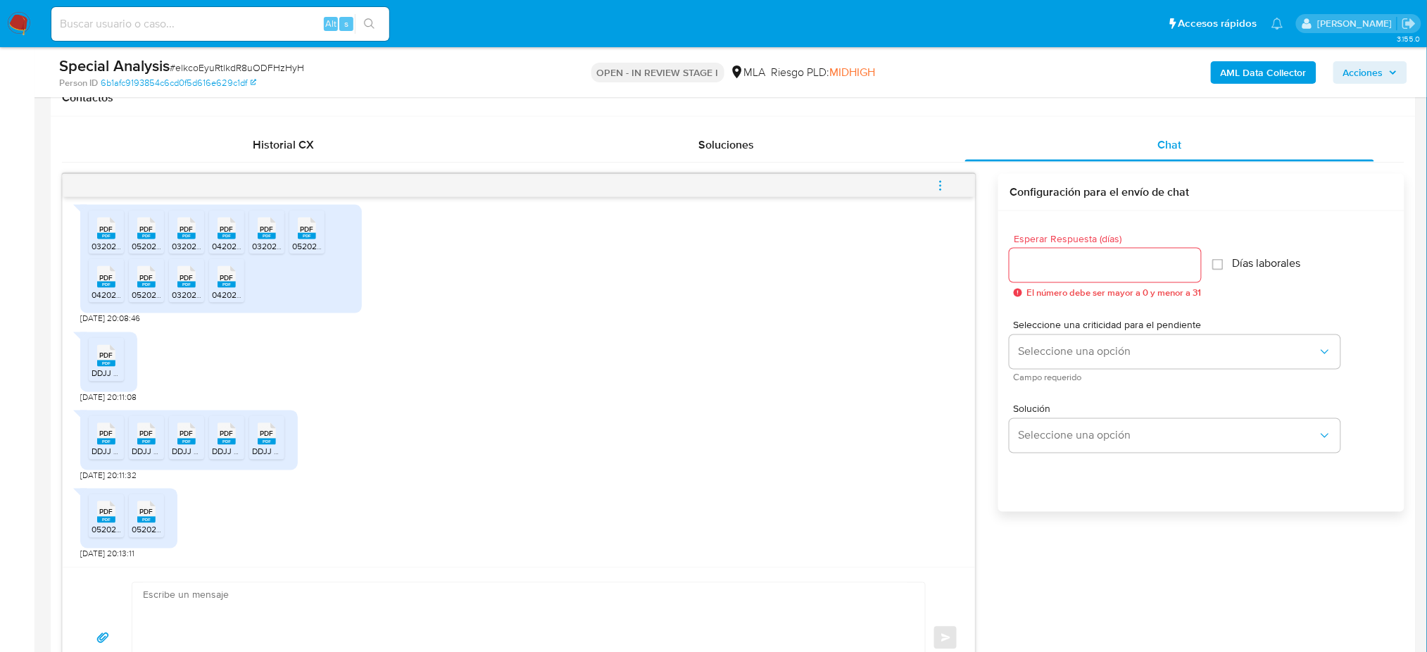
drag, startPoint x: 240, startPoint y: 446, endPoint x: 253, endPoint y: 446, distance: 12.7
click at [240, 446] on div "PDF PDF" at bounding box center [227, 432] width 30 height 27
drag, startPoint x: 265, startPoint y: 446, endPoint x: 189, endPoint y: 498, distance: 92.6
click at [259, 446] on icon "PDF" at bounding box center [267, 434] width 18 height 25
click at [153, 518] on div "PDF PDF" at bounding box center [147, 510] width 30 height 27
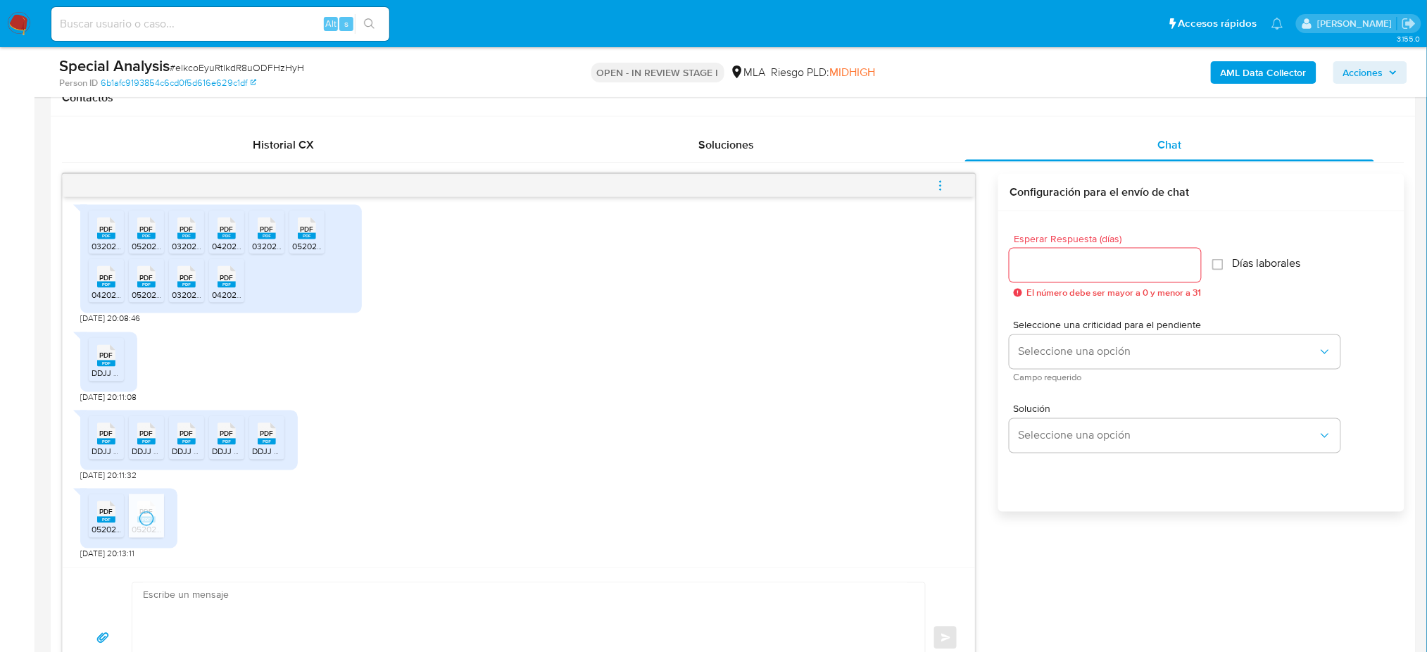
click at [92, 526] on span "052025 formulario_2083_250_30718309650_1_1101218642.pdf" at bounding box center [211, 530] width 238 height 12
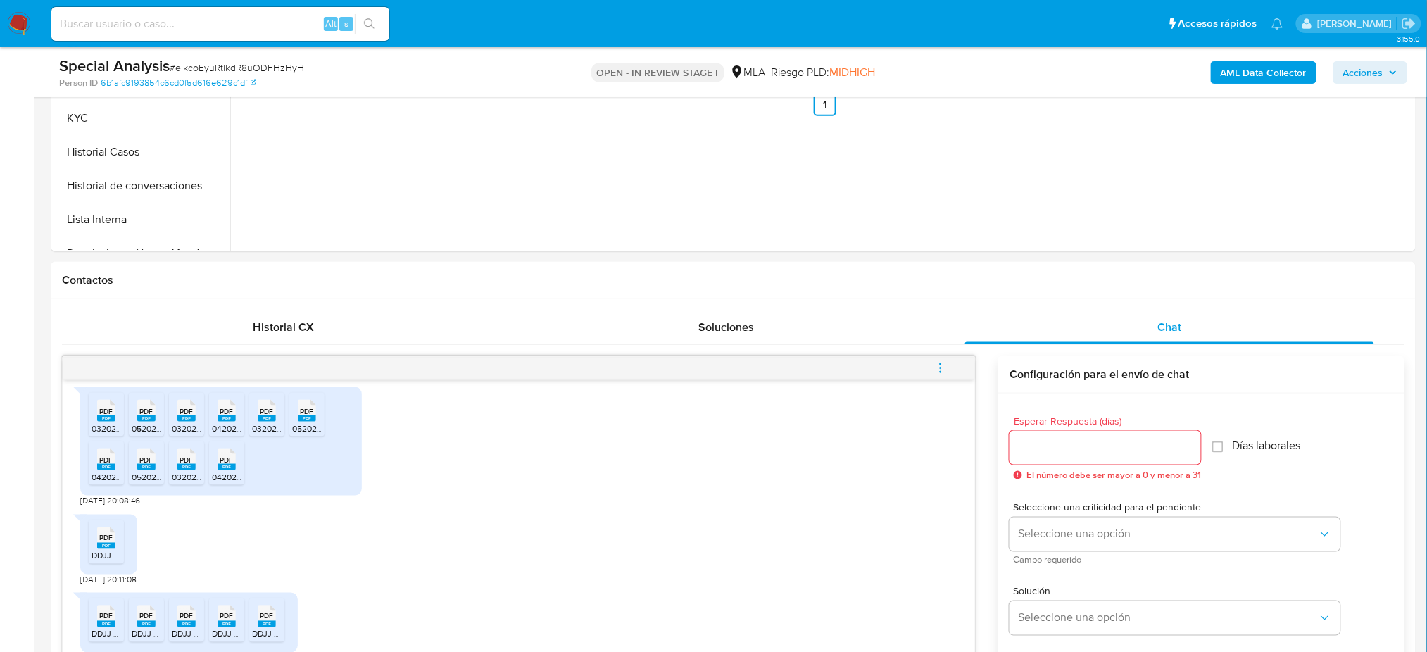
scroll to position [187, 0]
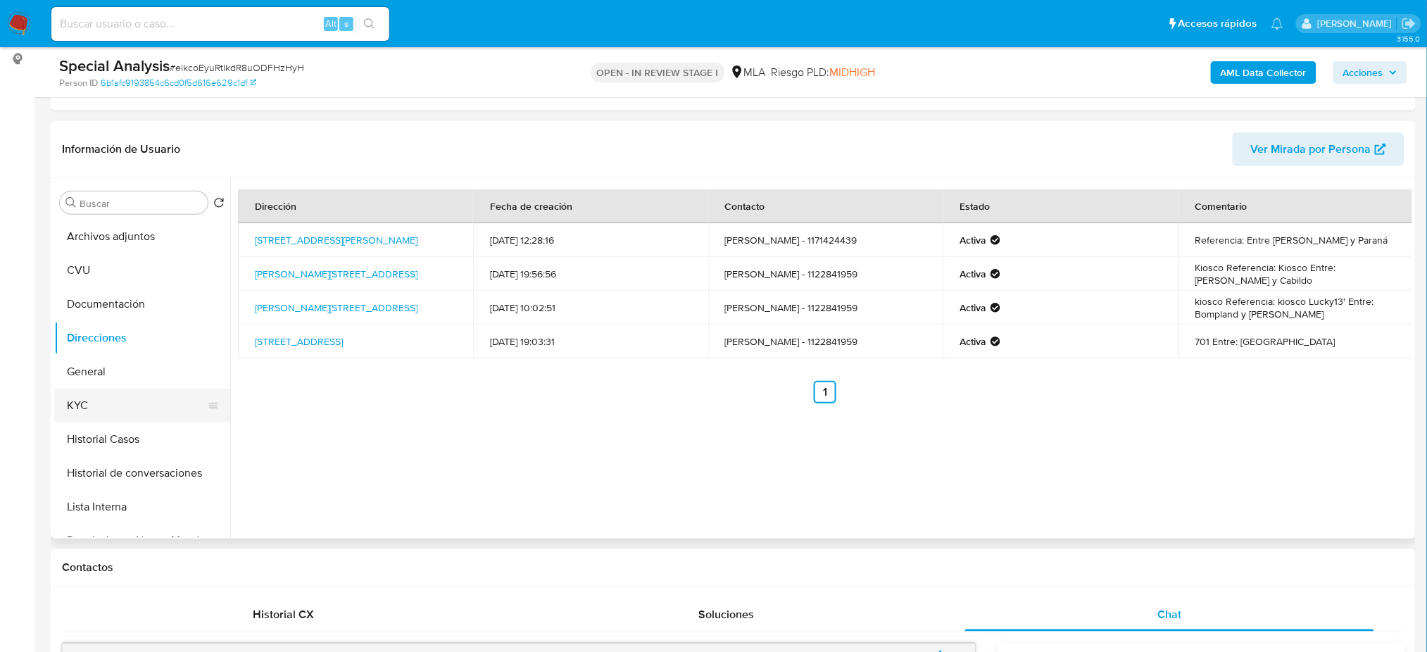
click at [115, 421] on button "KYC" at bounding box center [136, 406] width 165 height 34
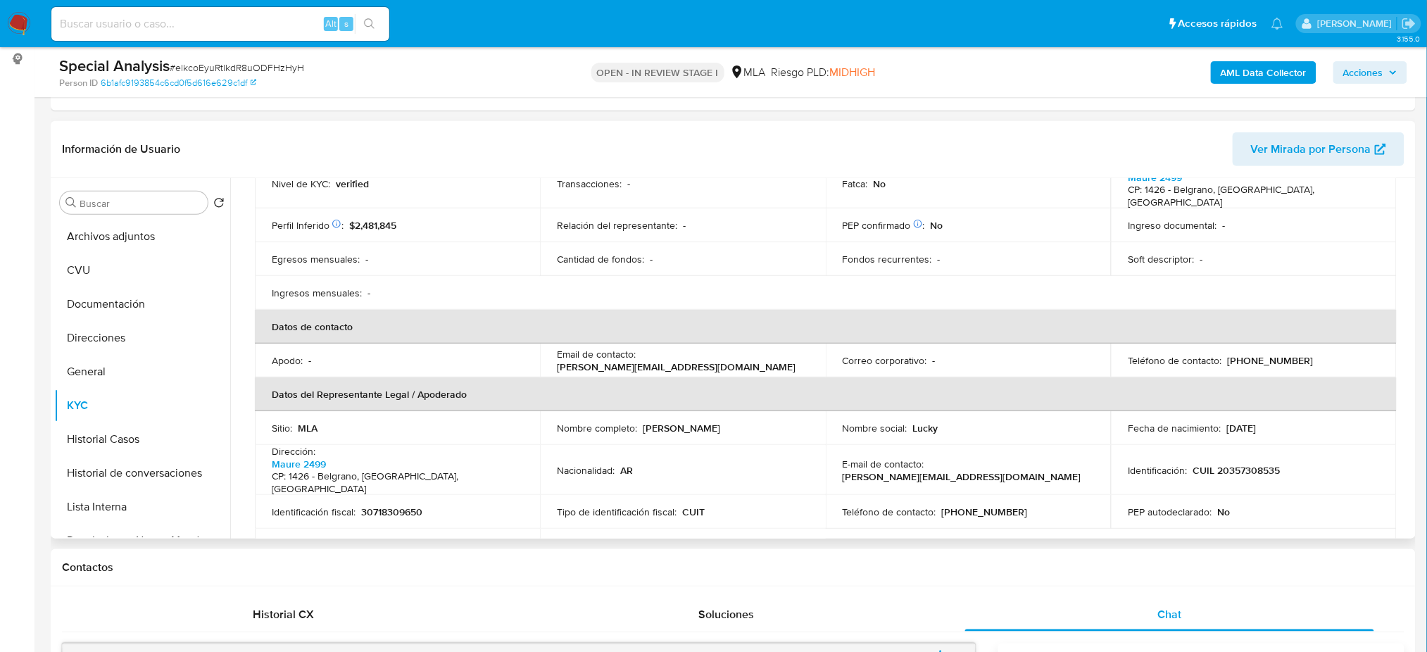
scroll to position [0, 0]
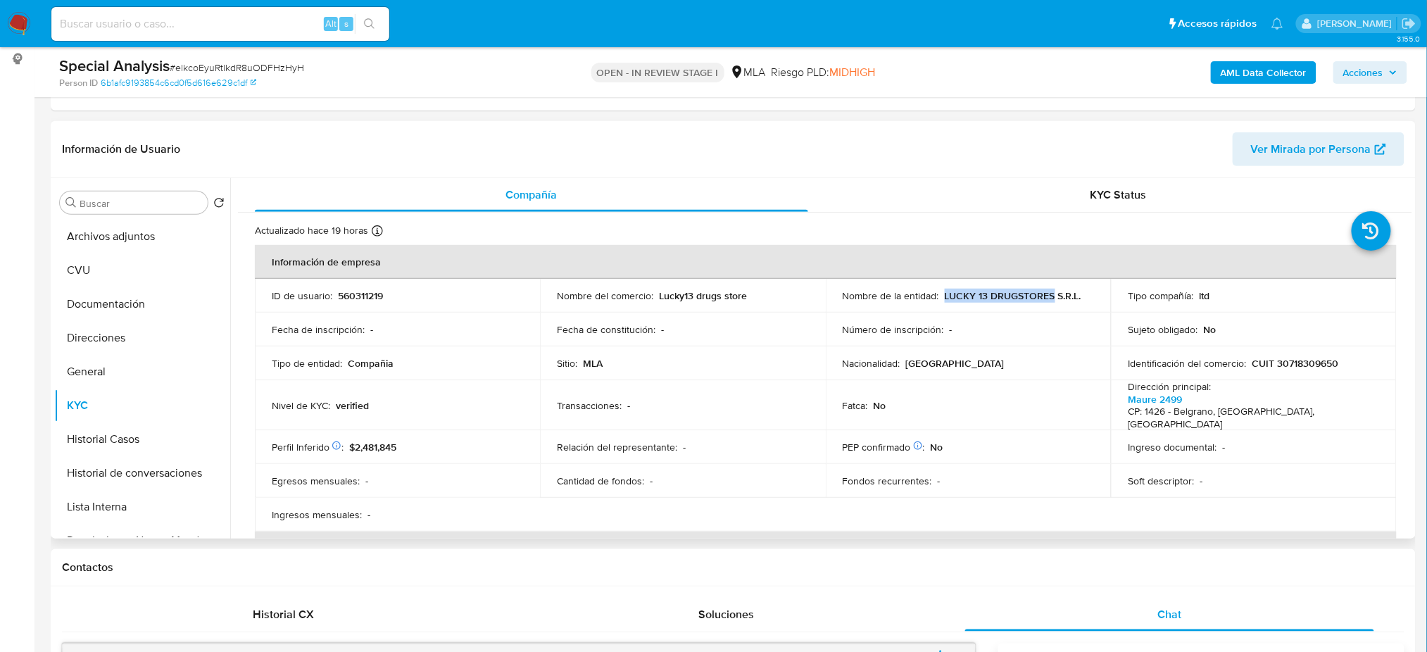
drag, startPoint x: 941, startPoint y: 291, endPoint x: 1050, endPoint y: 296, distance: 109.2
click at [1050, 296] on p "LUCKY 13 DRUGSTORES S.R.L." at bounding box center [1013, 295] width 137 height 13
copy p "LUCKY 13 DRUGSTORES"
click at [222, 62] on span "# elkcoEyuRtlkdR8uODFHzHyH" at bounding box center [237, 68] width 134 height 14
drag, startPoint x: 222, startPoint y: 62, endPoint x: 259, endPoint y: 50, distance: 38.5
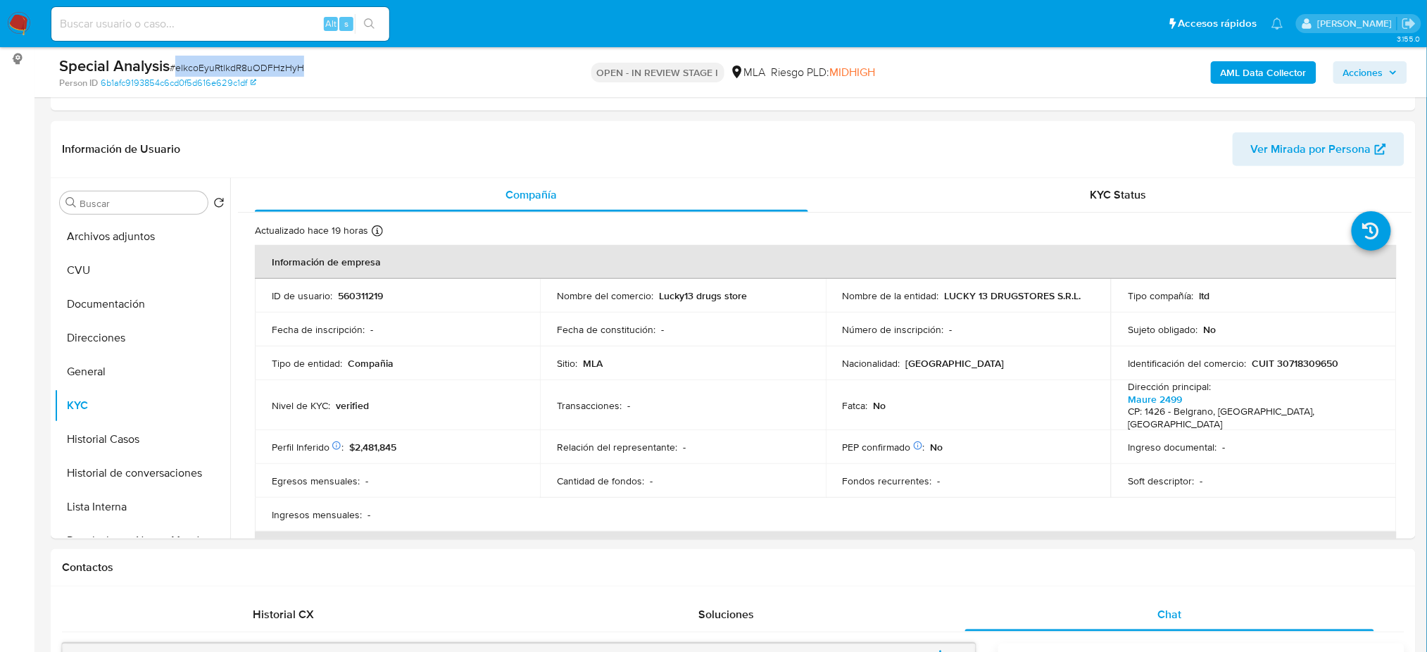
click at [222, 61] on span "# elkcoEyuRtlkdR8uODFHzHyH" at bounding box center [237, 68] width 134 height 14
copy span "elkcoEyuRtlkdR8uODFHzHyH"
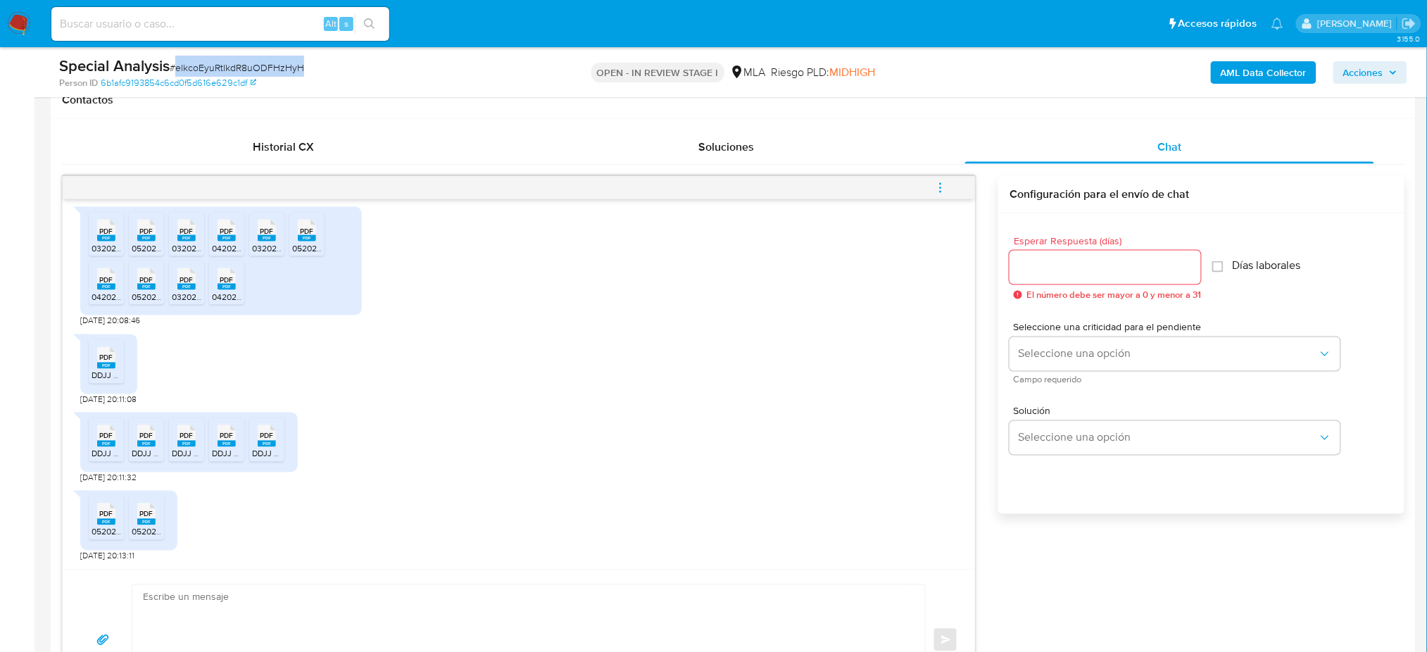
scroll to position [750, 0]
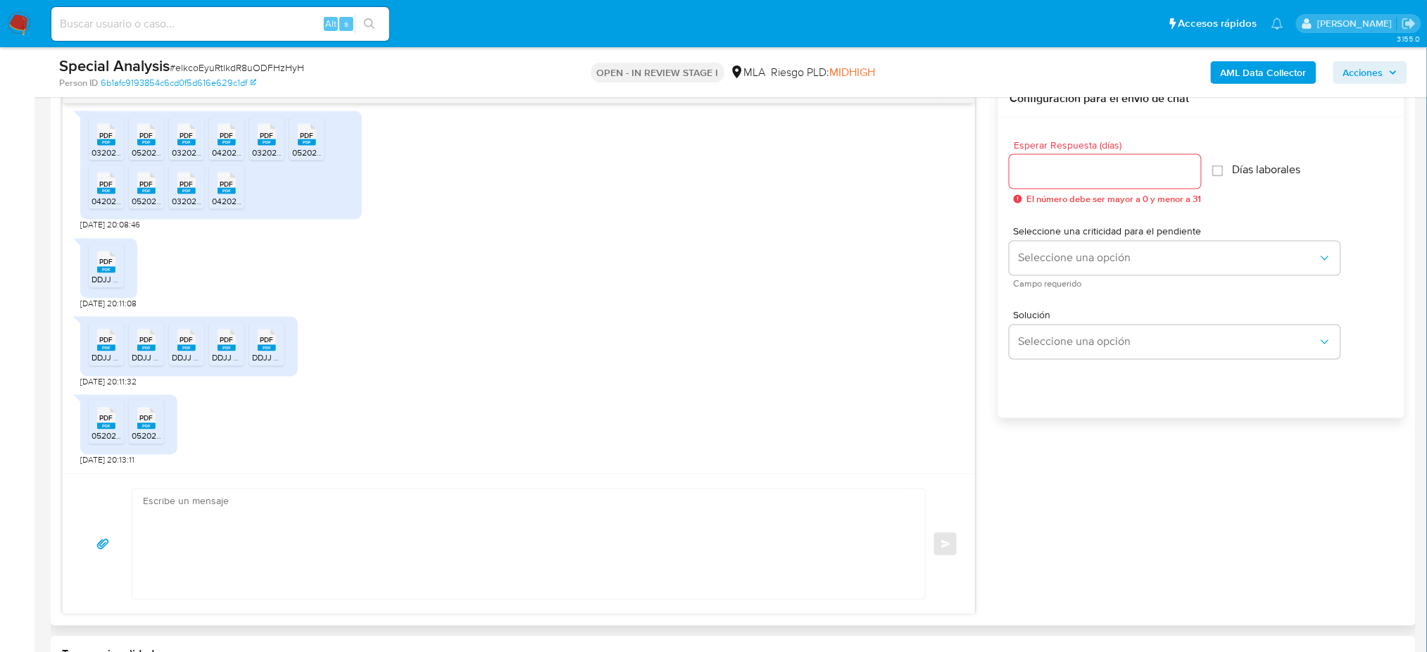
click at [179, 558] on textarea at bounding box center [525, 544] width 765 height 110
paste textarea "Hola, ¡Muchas gracias por tu respuesta! Confirmamos la recepción de la document…"
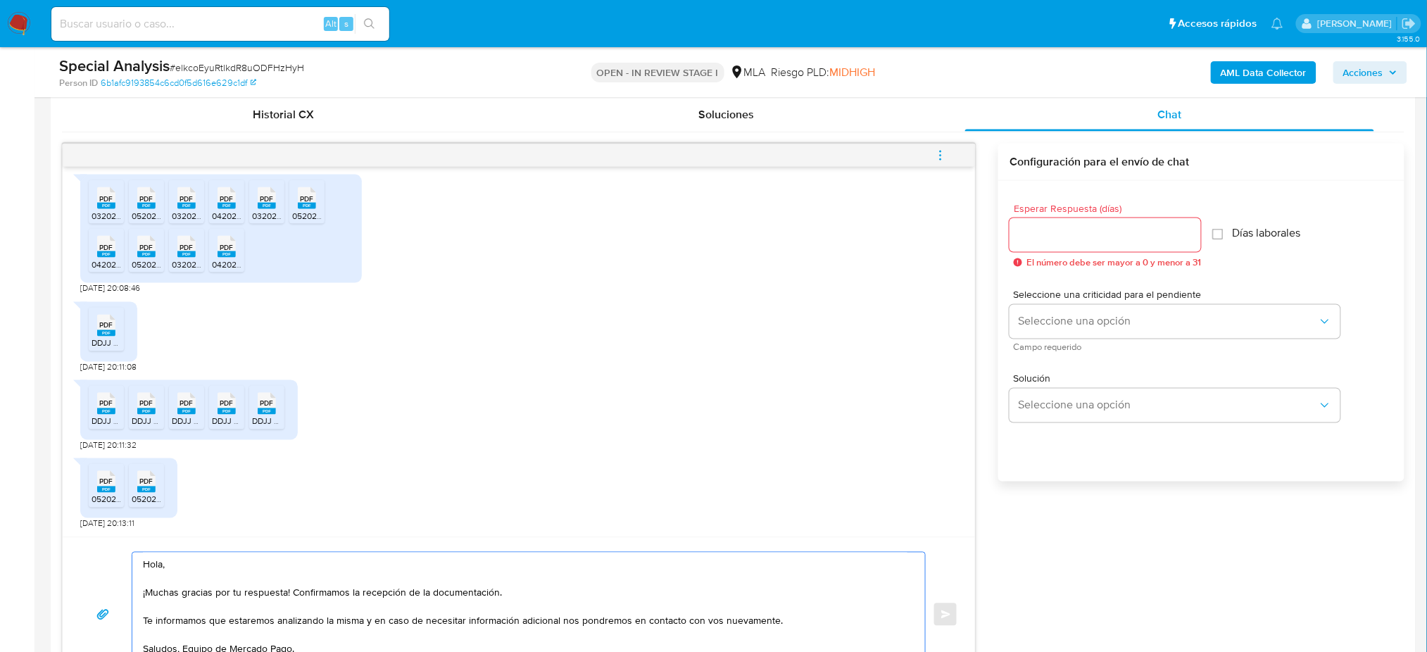
scroll to position [657, 0]
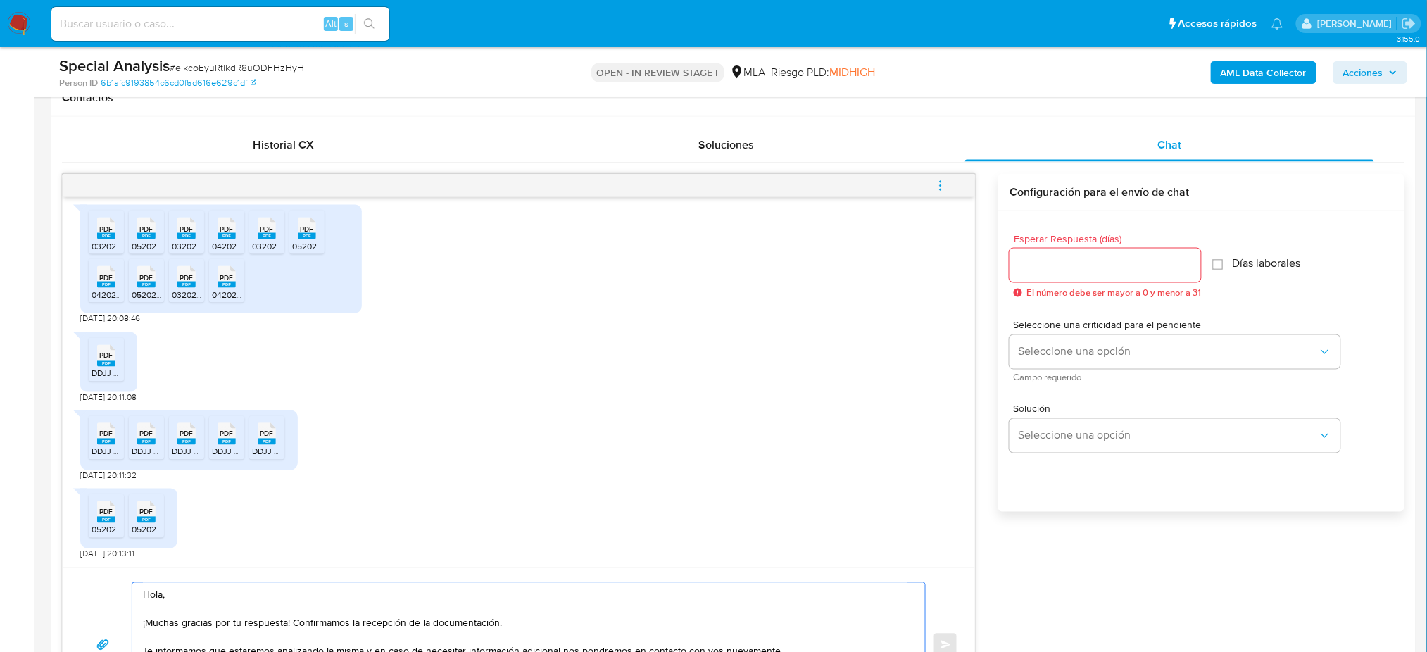
type textarea "Hola, ¡Muchas gracias por tu respuesta! Confirmamos la recepción de la document…"
click at [1048, 252] on div at bounding box center [1105, 266] width 191 height 34
click at [1045, 265] on input "Esperar Respuesta (días)" at bounding box center [1105, 265] width 191 height 18
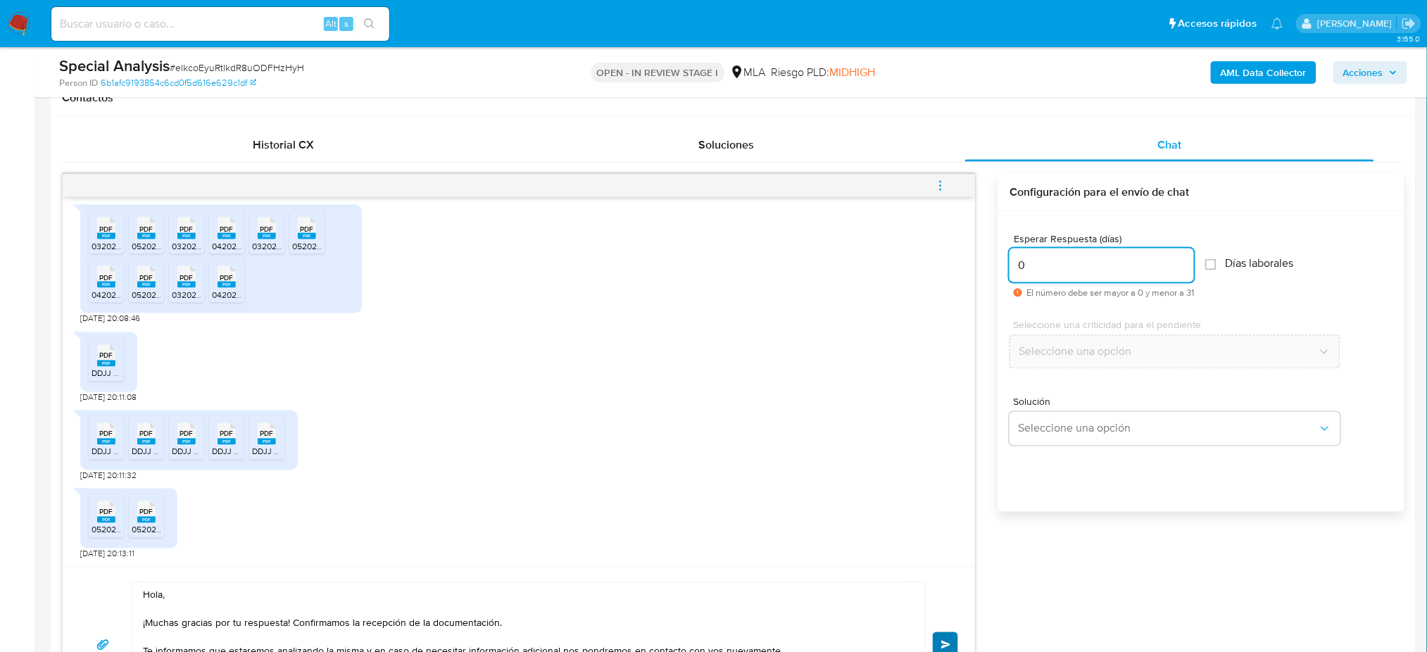
type input "0"
click at [947, 634] on button "Enviar" at bounding box center [945, 644] width 25 height 25
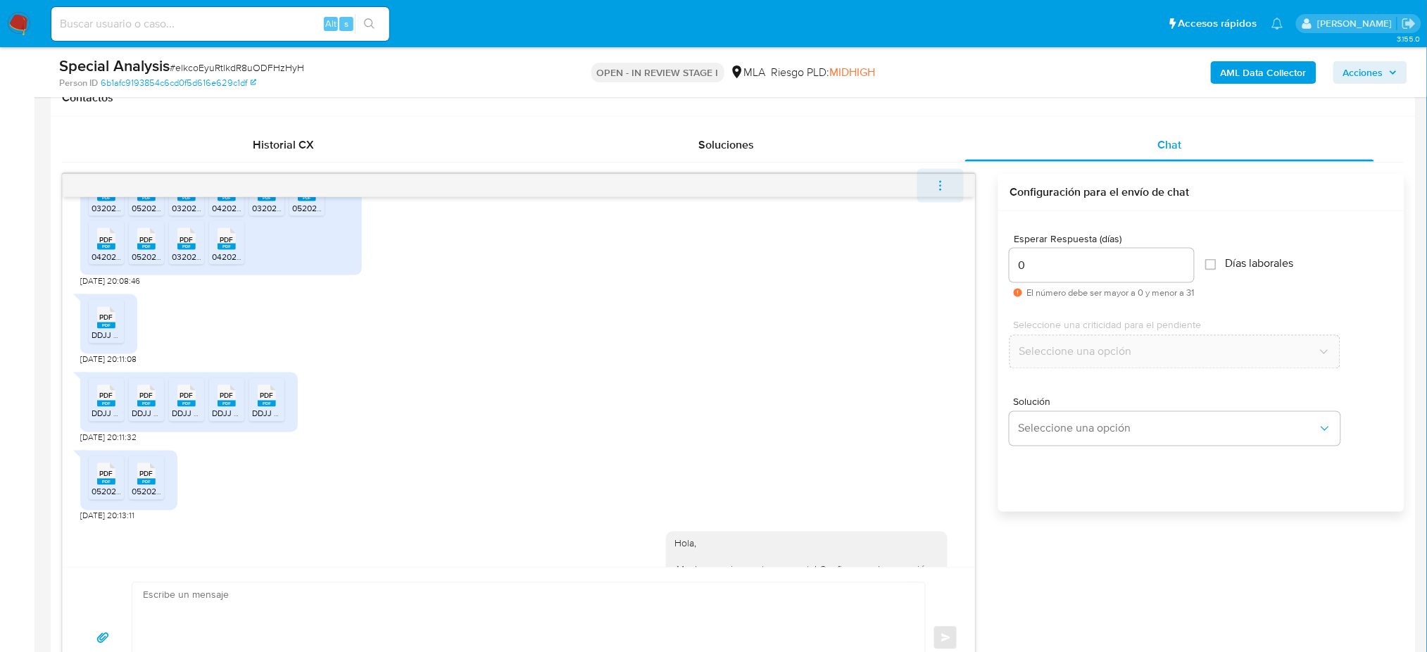
scroll to position [998, 0]
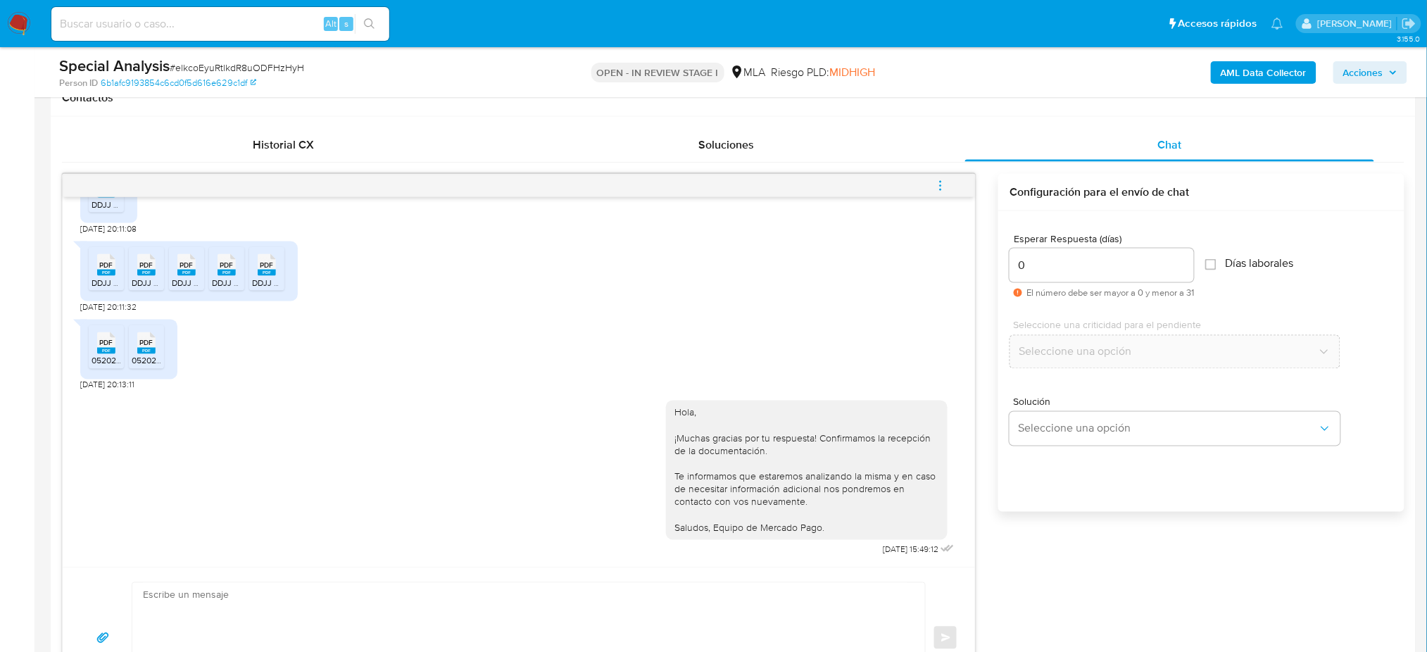
click at [941, 184] on icon "menu-action" at bounding box center [940, 186] width 13 height 13
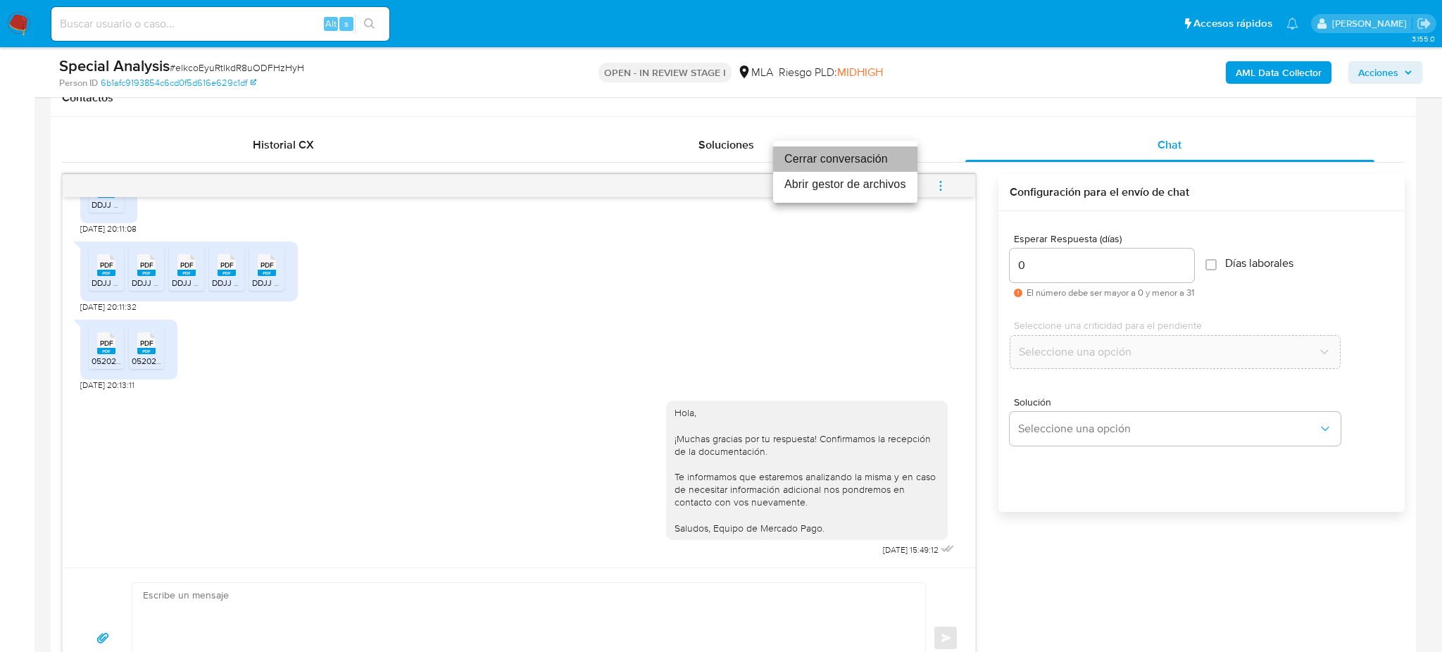
click at [842, 159] on li "Cerrar conversación" at bounding box center [845, 158] width 144 height 25
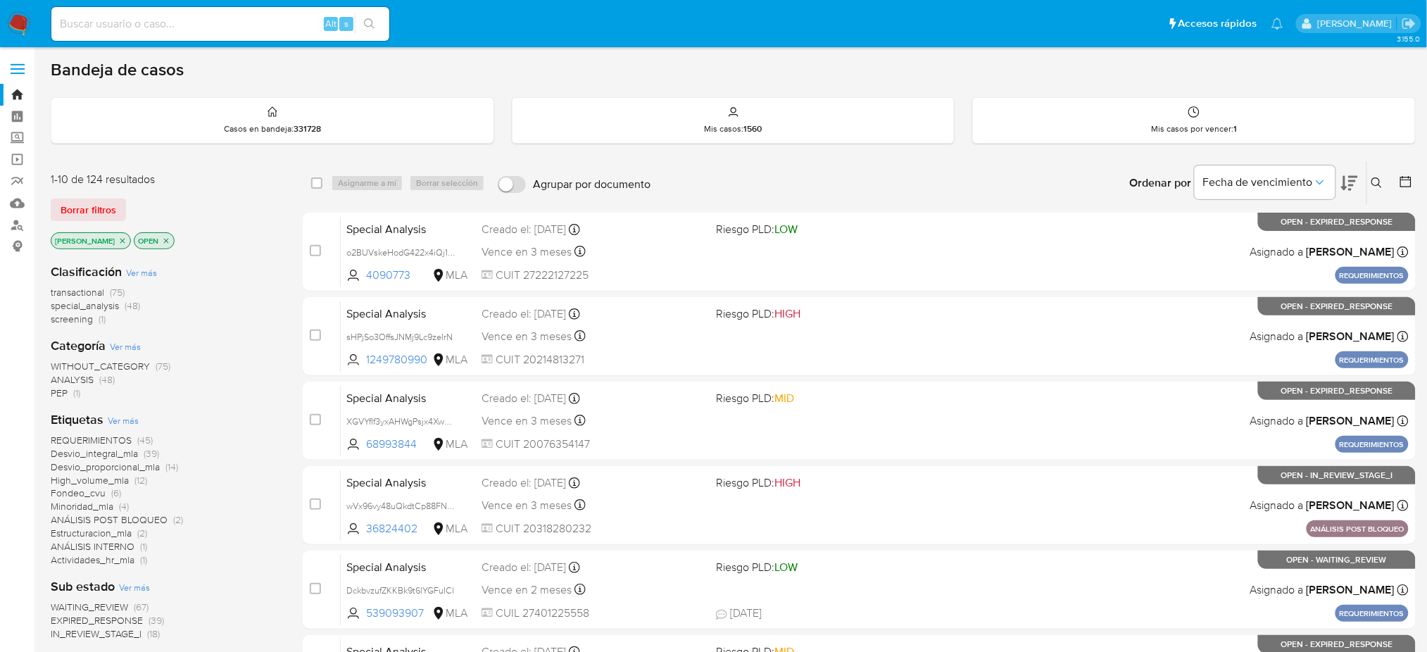
click at [1377, 186] on icon at bounding box center [1376, 182] width 11 height 11
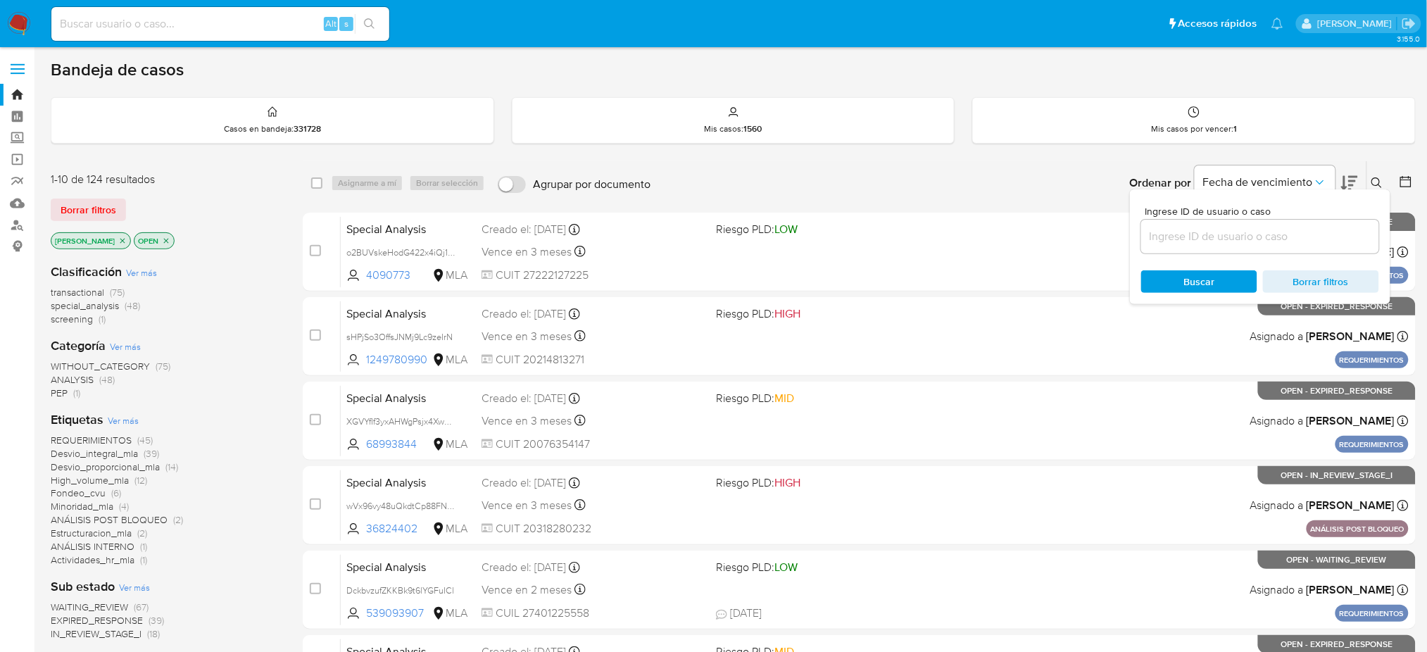
click at [1281, 252] on div at bounding box center [1260, 237] width 238 height 34
click at [1279, 240] on input at bounding box center [1260, 236] width 238 height 18
paste input "elkcoEyuRtlkdR8uODFHzHyH"
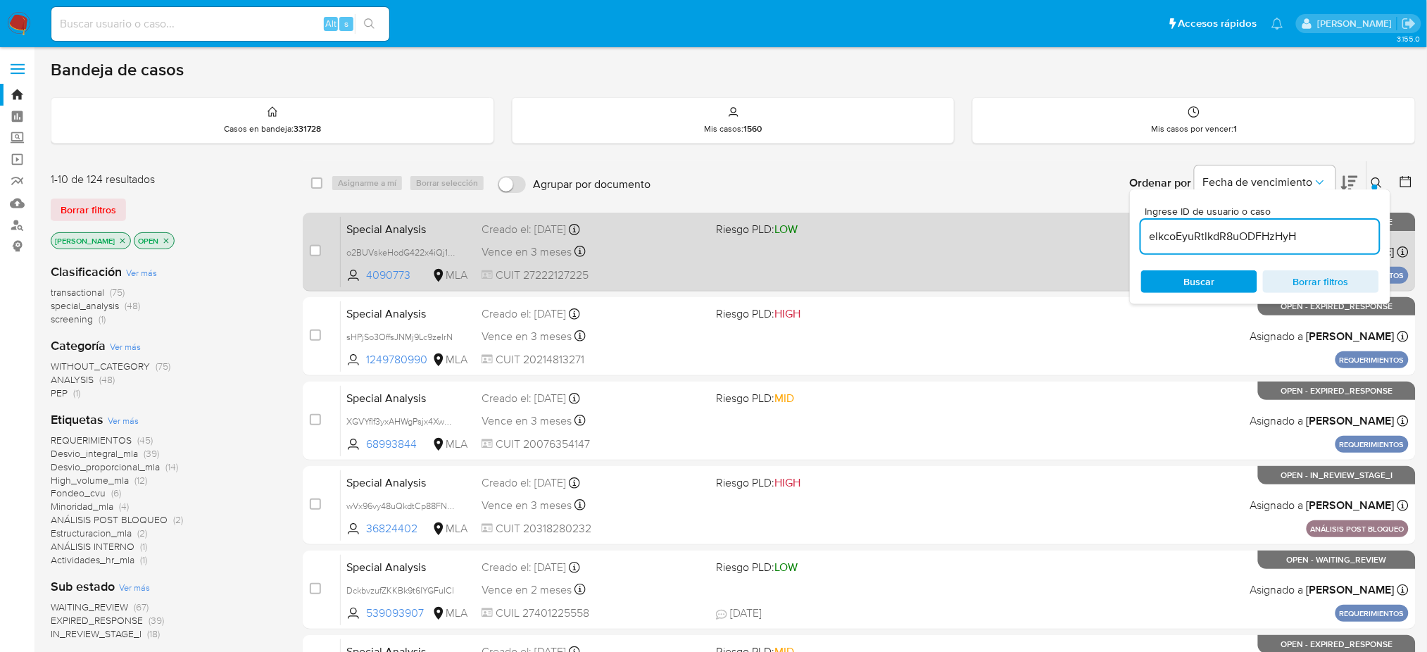
type input "elkcoEyuRtlkdR8uODFHzHyH"
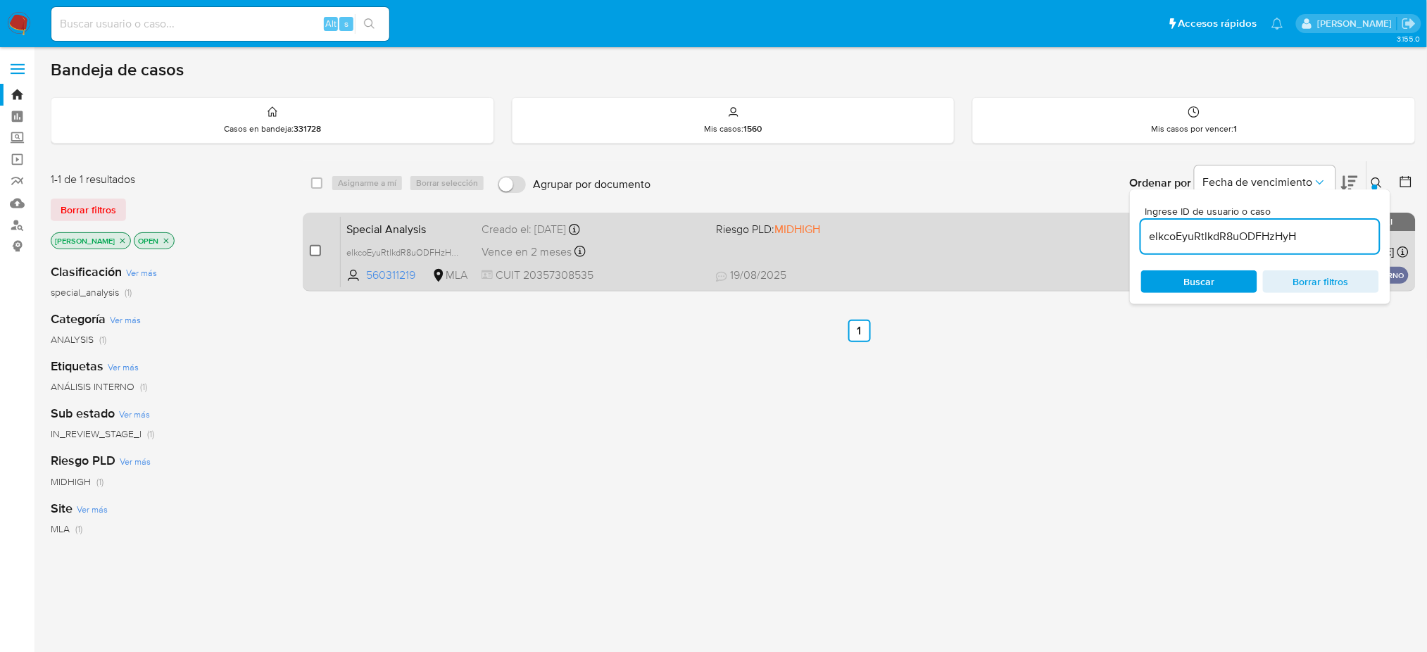
click at [313, 246] on input "checkbox" at bounding box center [315, 250] width 11 height 11
checkbox input "true"
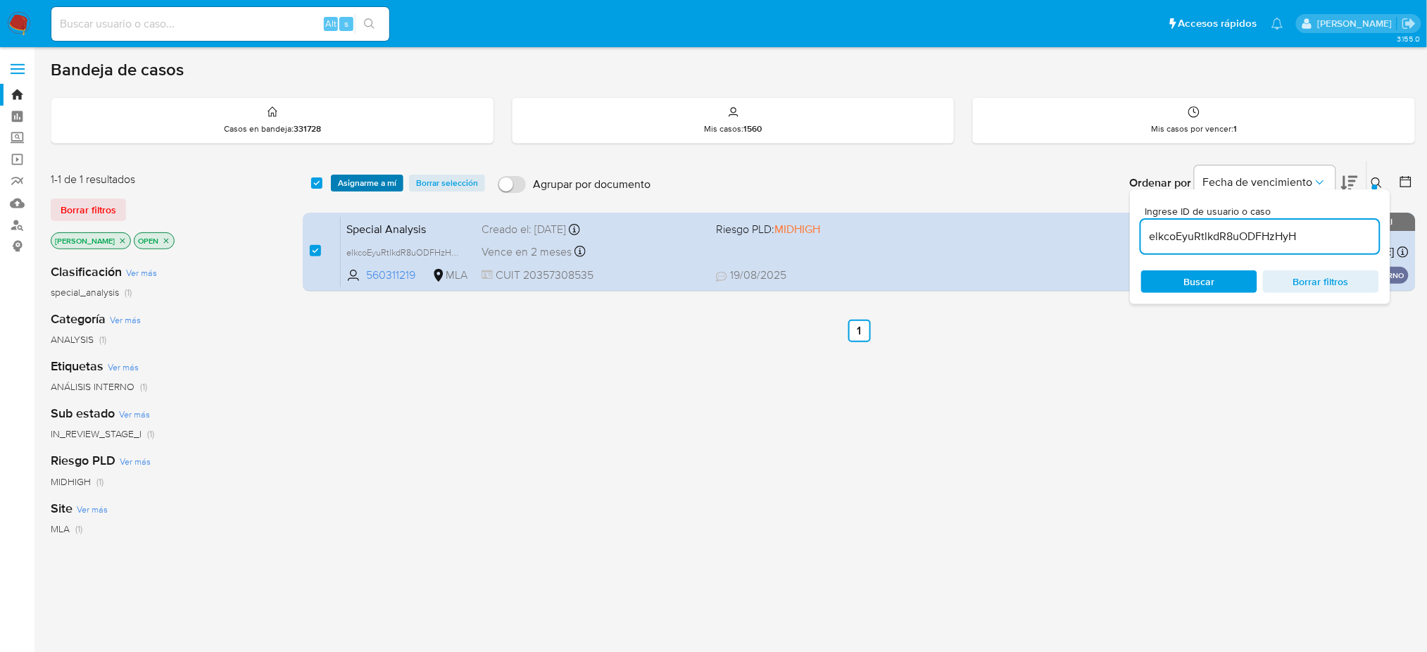
click at [374, 177] on span "Asignarme a mí" at bounding box center [367, 183] width 58 height 14
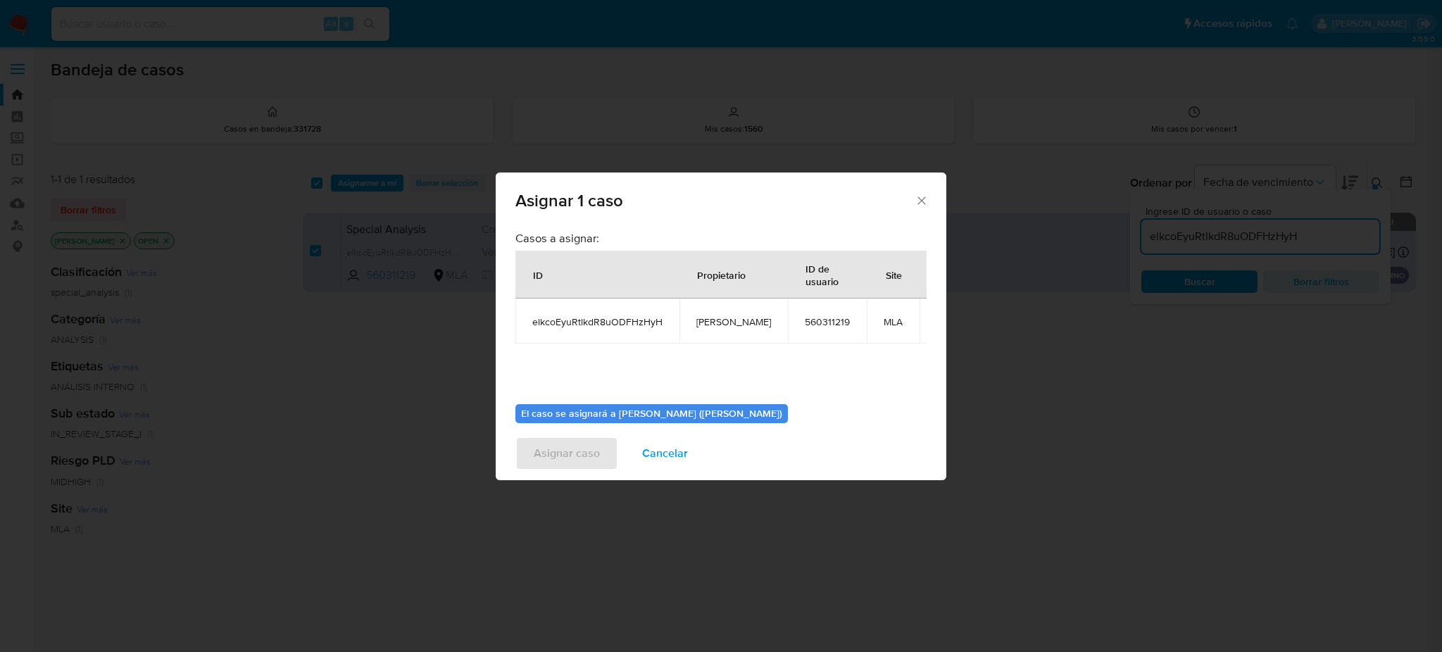
click at [711, 321] on span "[PERSON_NAME]" at bounding box center [733, 321] width 75 height 13
copy span "[PERSON_NAME]"
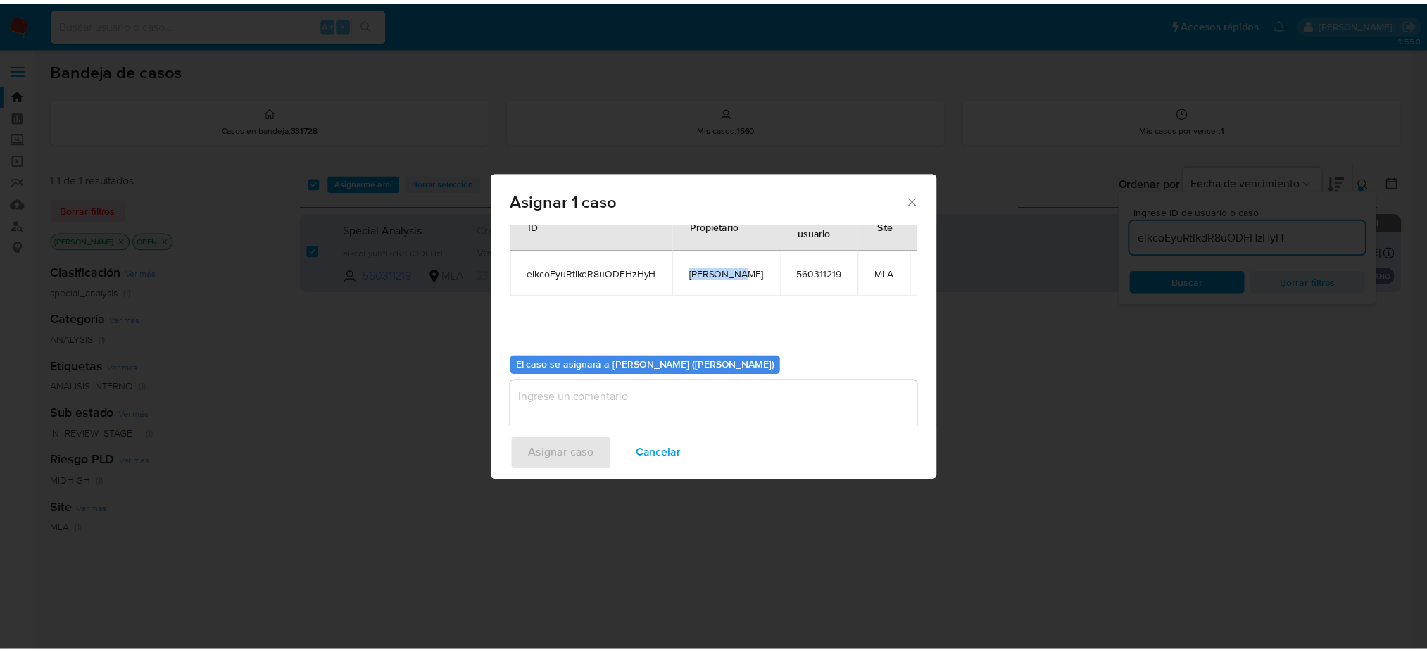
scroll to position [72, 0]
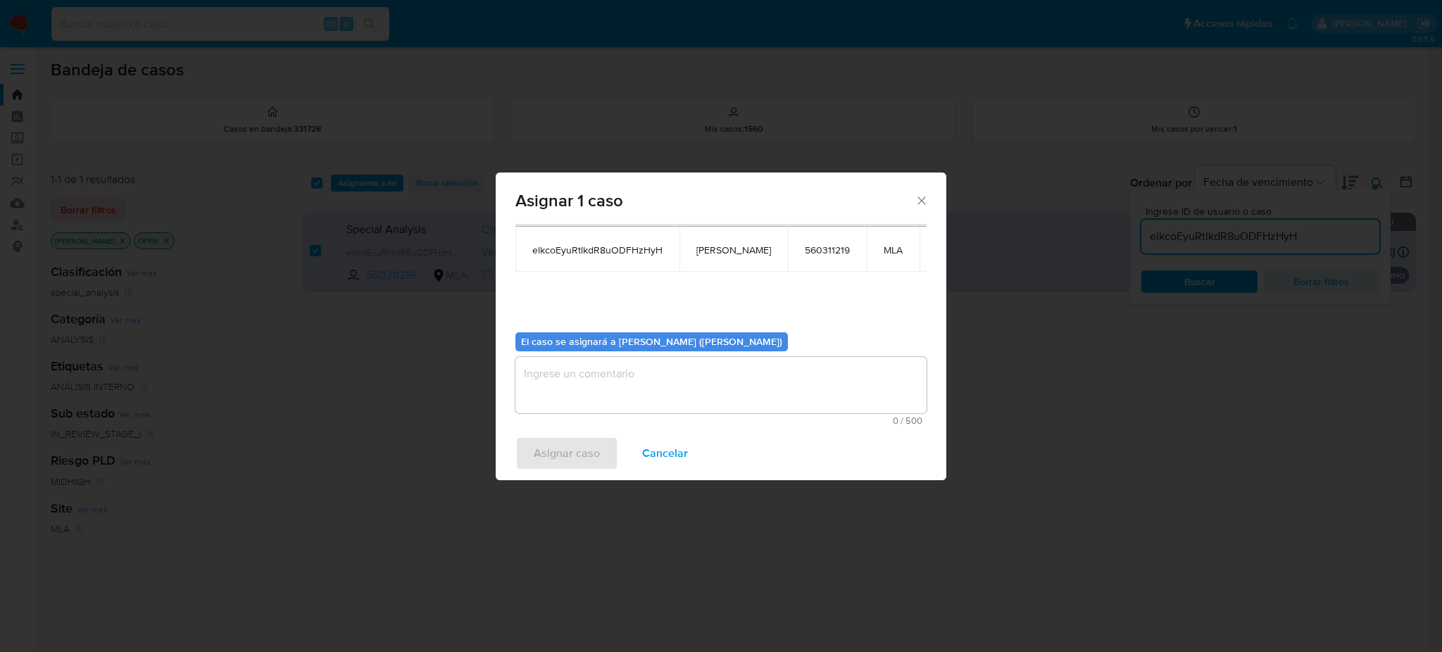
click at [689, 372] on textarea "assign-modal" at bounding box center [720, 385] width 411 height 56
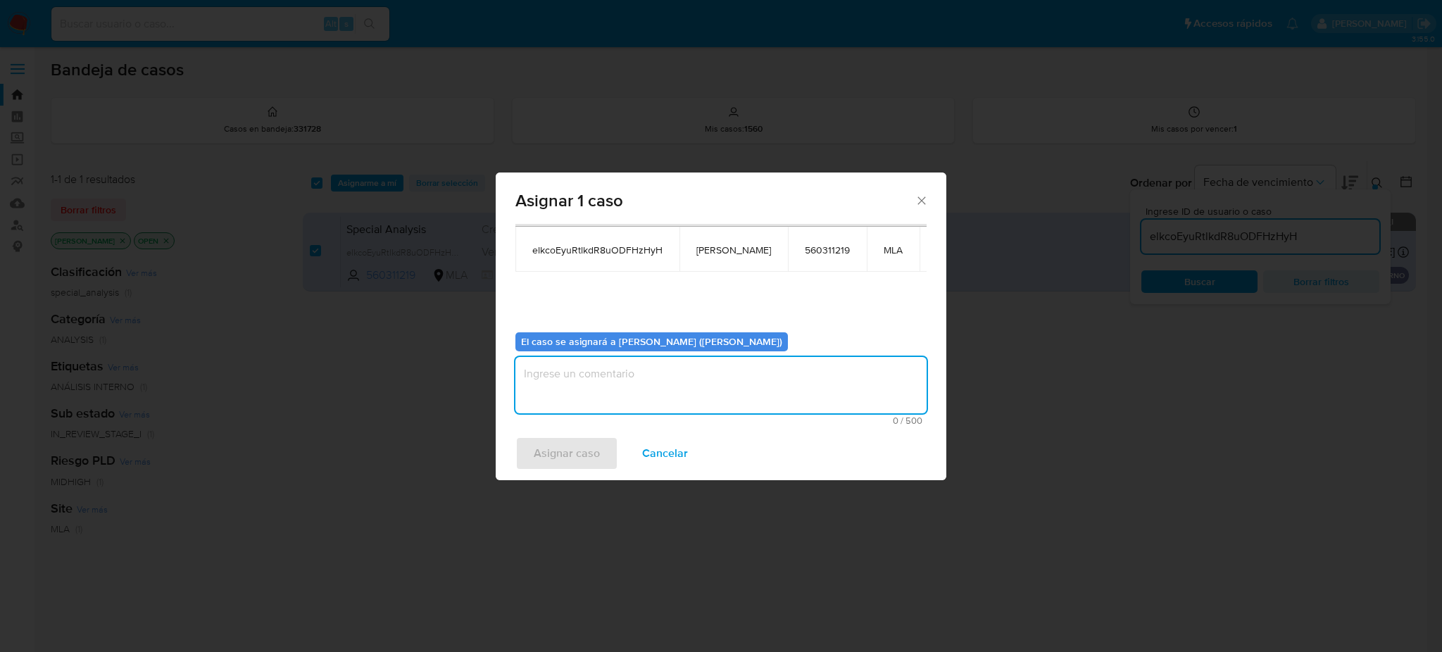
paste textarea "[PERSON_NAME]"
type textarea "[PERSON_NAME]"
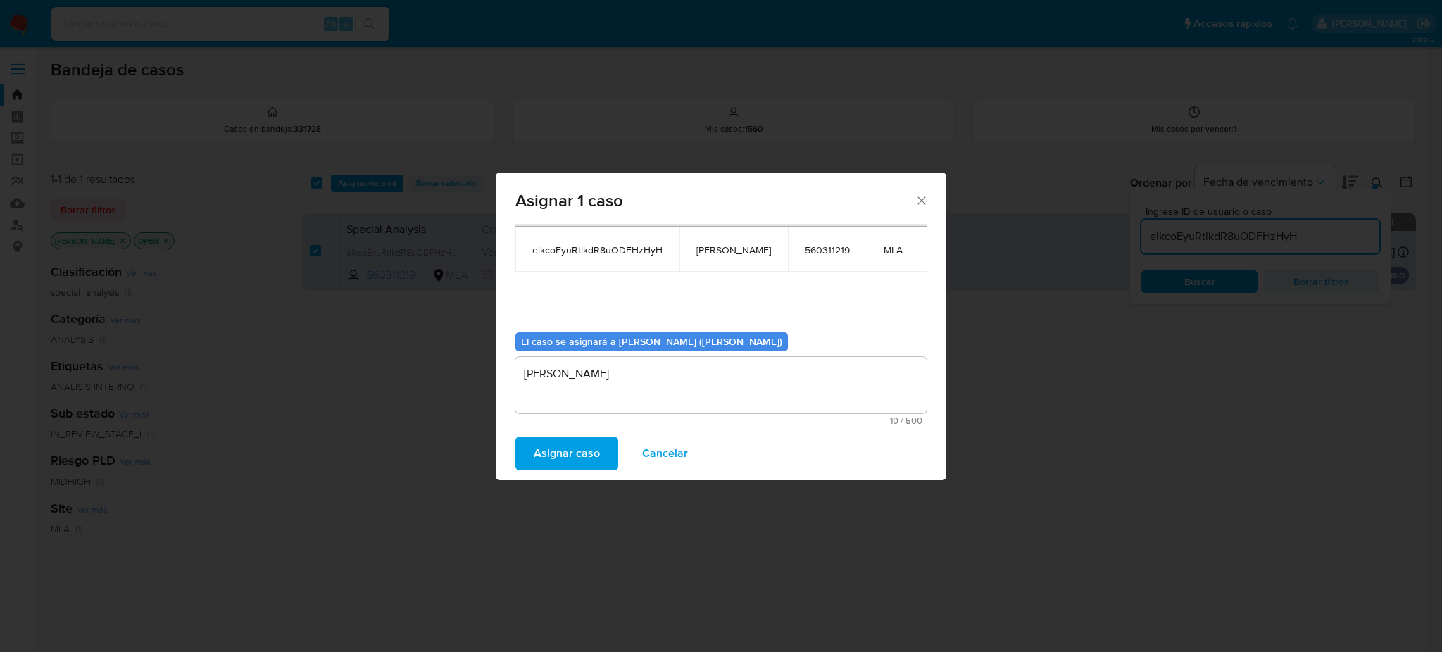
click at [544, 460] on span "Asignar caso" at bounding box center [567, 453] width 66 height 31
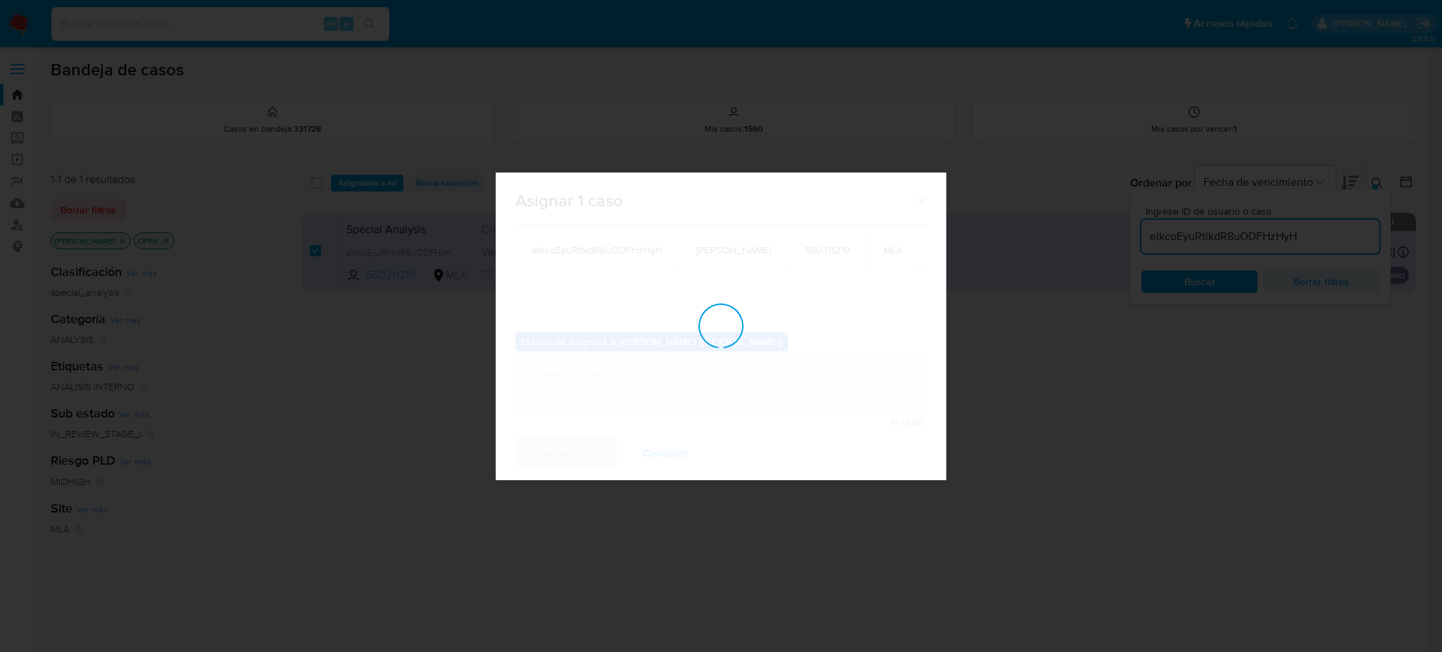
checkbox input "false"
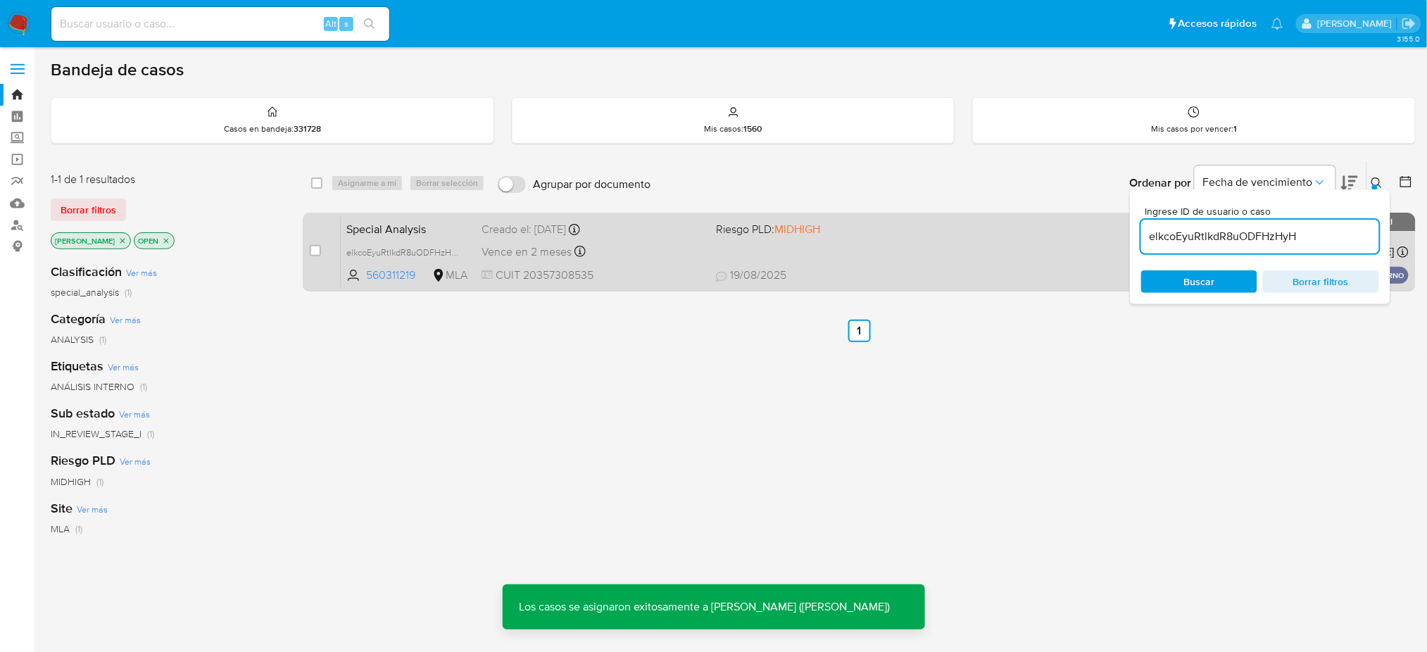
click at [694, 237] on div "Special Analysis elkcoEyuRtlkdR8uODFHzHyH 560311219 MLA Riesgo PLD: MIDHIGH Cre…" at bounding box center [875, 251] width 1068 height 71
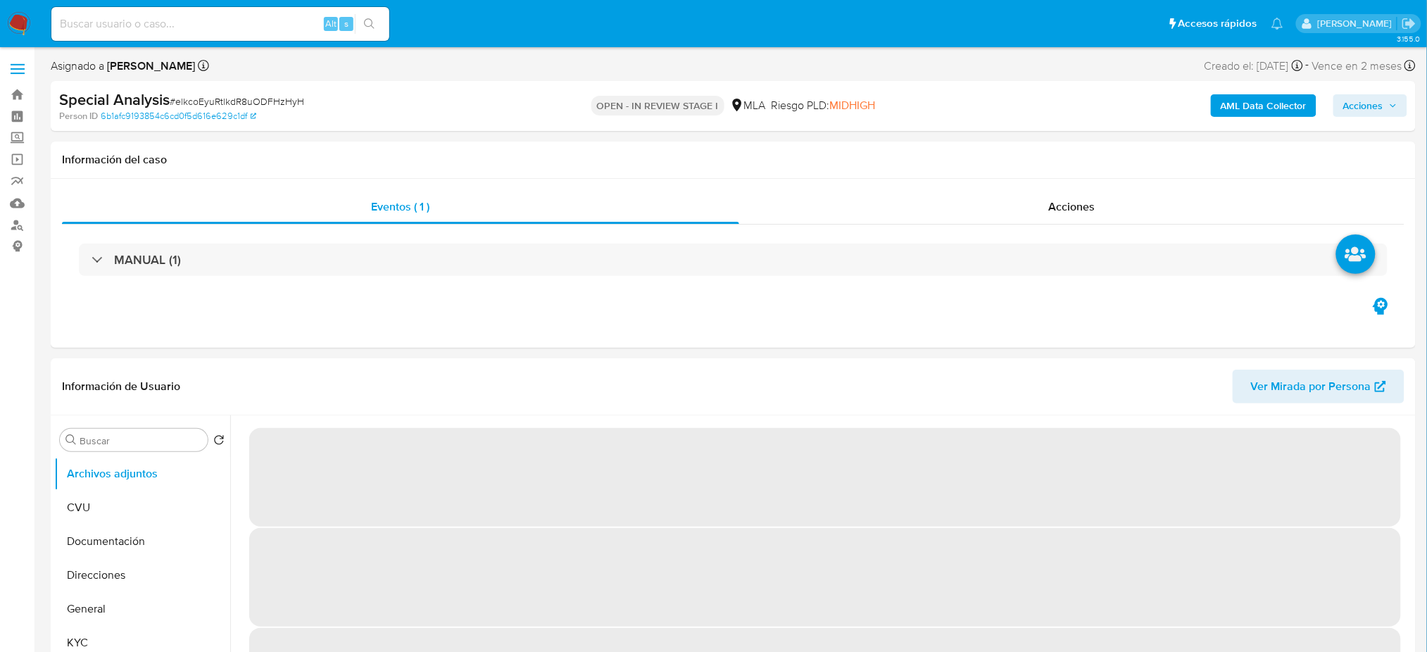
select select "10"
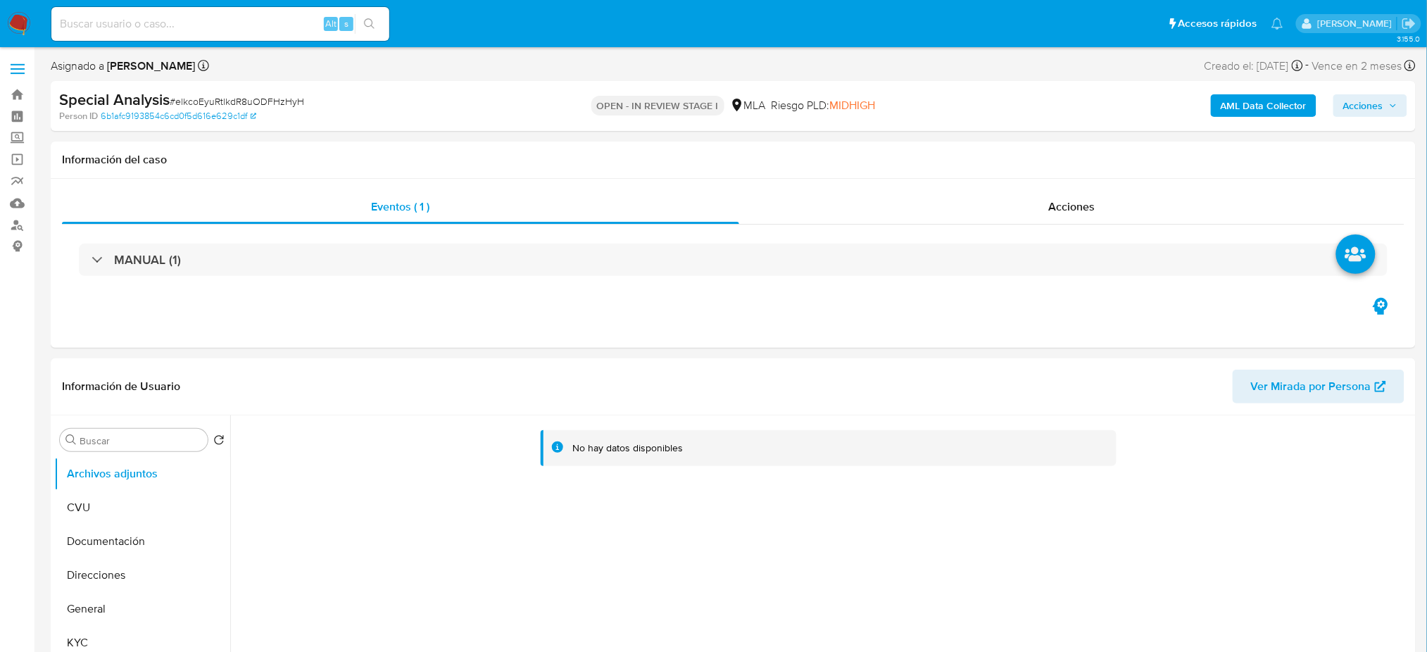
click at [1273, 110] on b "AML Data Collector" at bounding box center [1264, 105] width 86 height 23
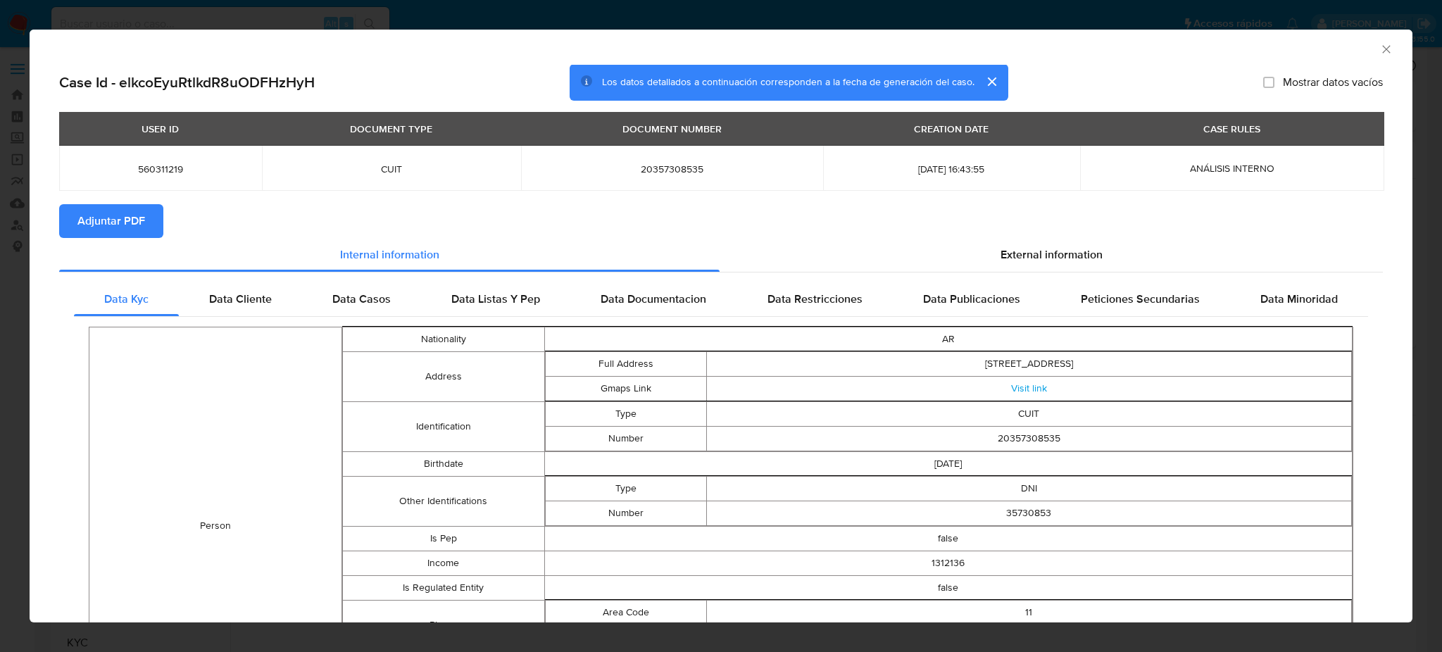
click at [1379, 51] on icon "Cerrar ventana" at bounding box center [1386, 49] width 14 height 14
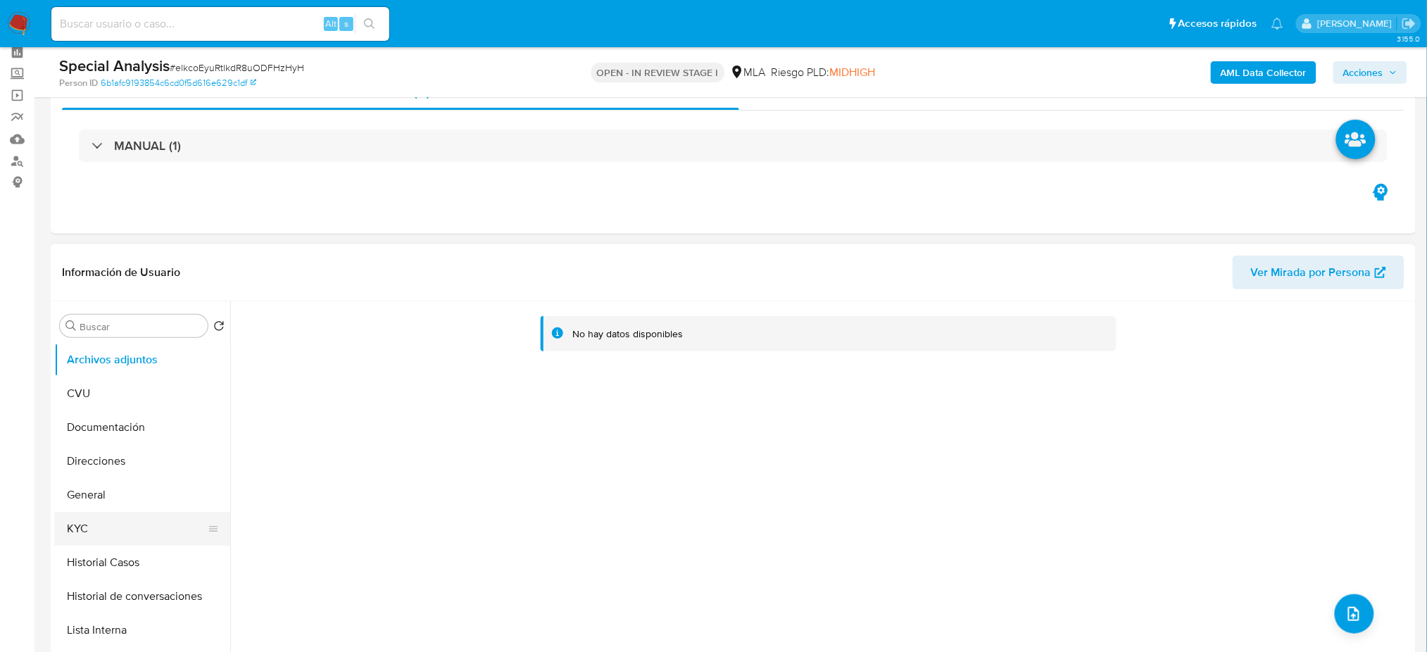
scroll to position [94, 0]
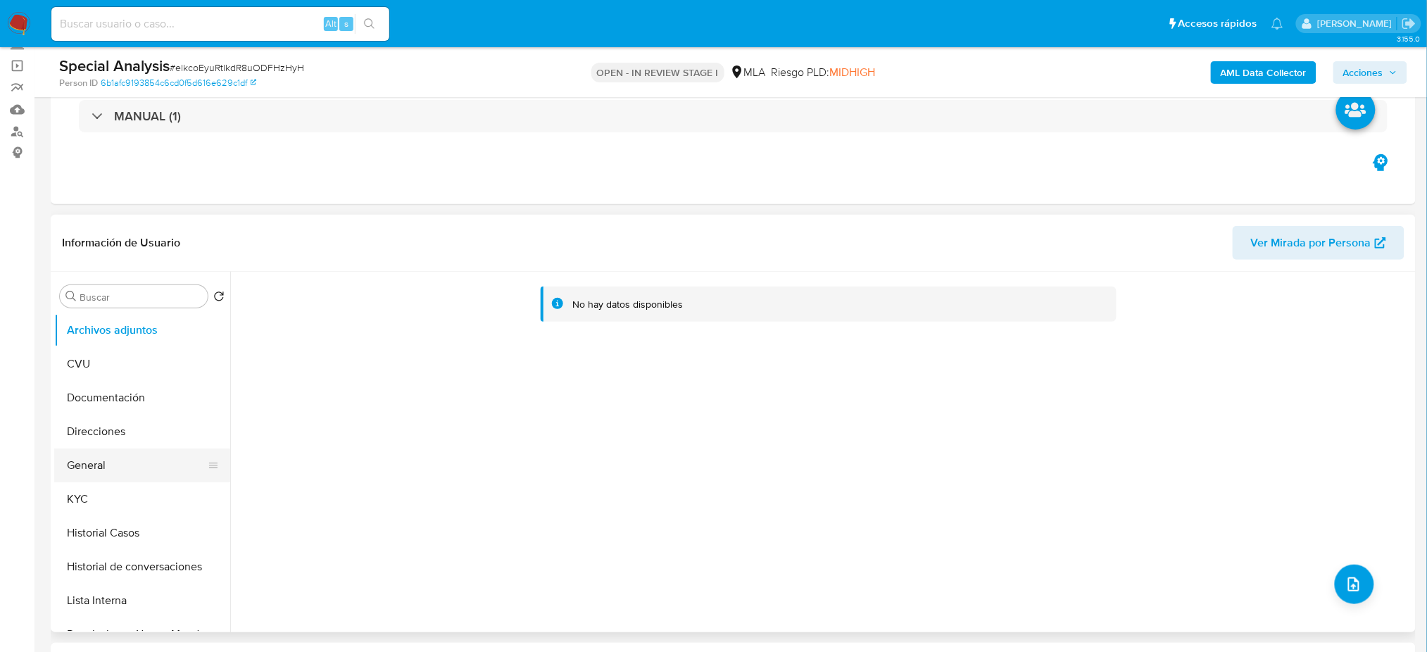
click at [117, 455] on button "General" at bounding box center [136, 465] width 165 height 34
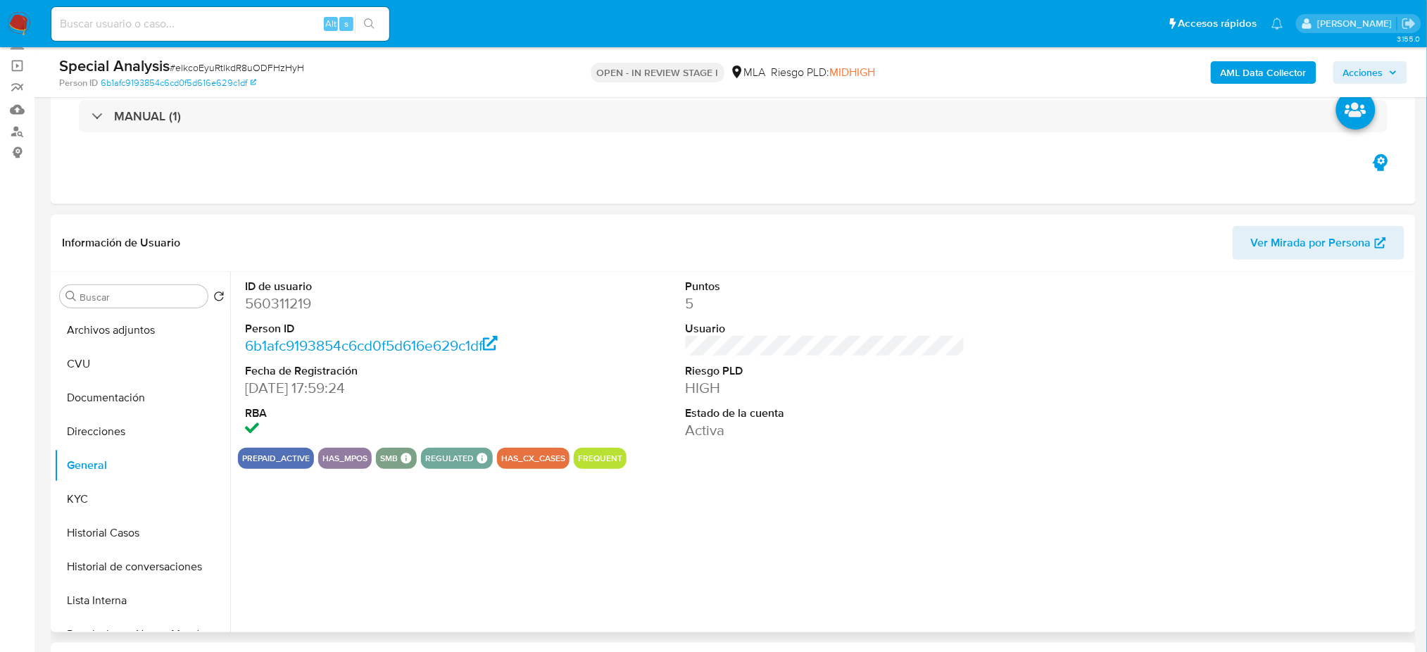
click at [282, 302] on dd "560311219" at bounding box center [384, 304] width 279 height 20
copy dd "560311219"
click at [255, 301] on dd "560311219" at bounding box center [384, 304] width 279 height 20
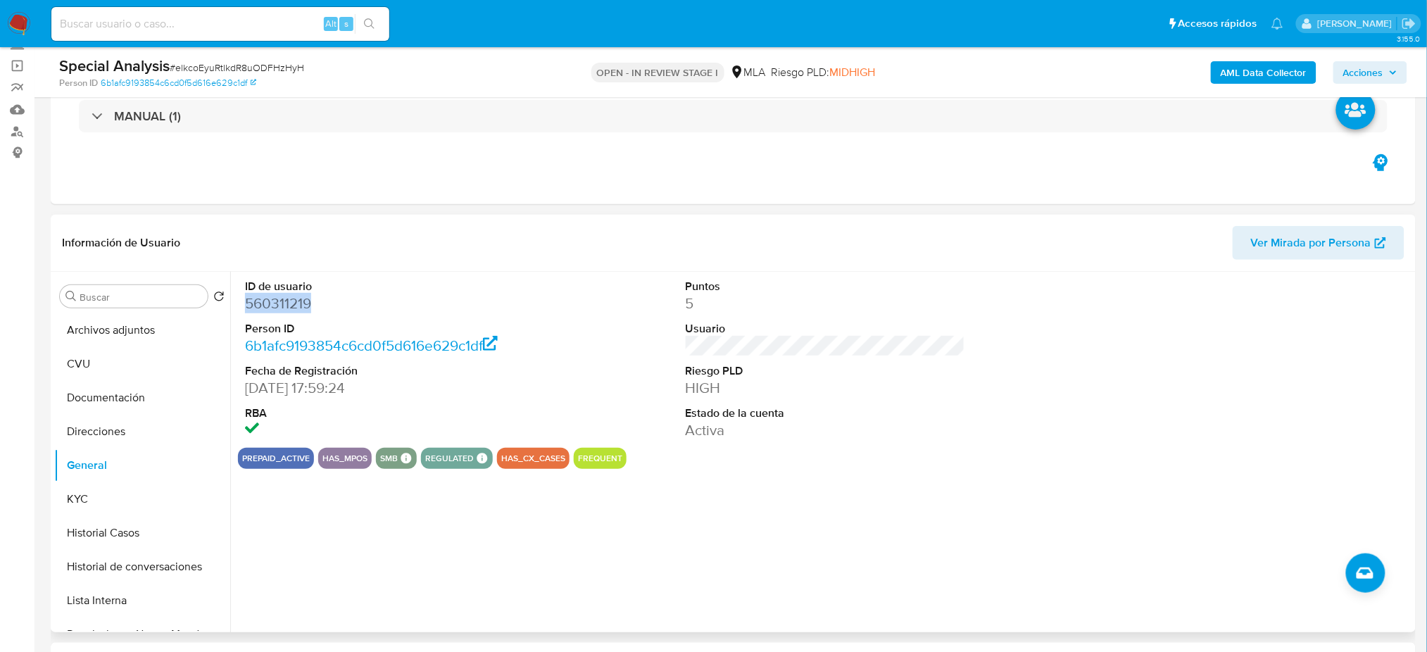
click at [255, 301] on dd "560311219" at bounding box center [384, 304] width 279 height 20
copy dd "560311219"
click at [129, 331] on button "Archivos adjuntos" at bounding box center [136, 330] width 165 height 34
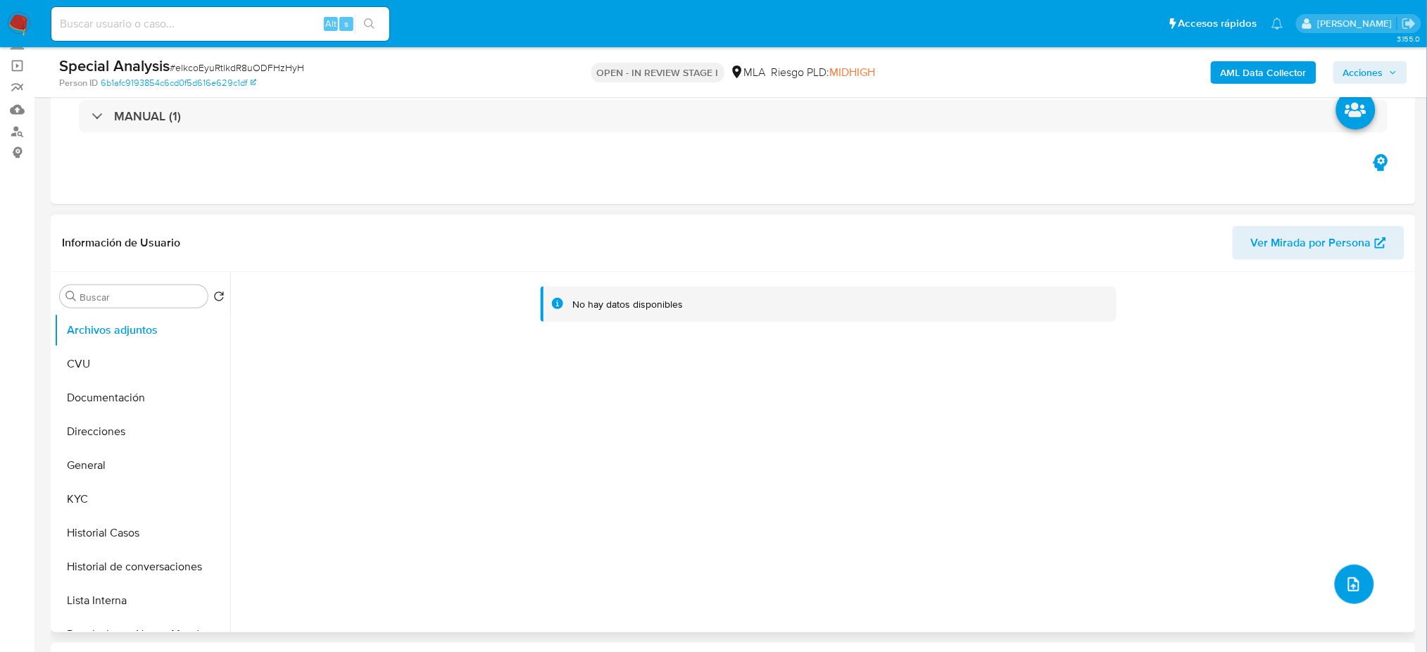
click at [1345, 586] on span "upload-file" at bounding box center [1353, 584] width 17 height 17
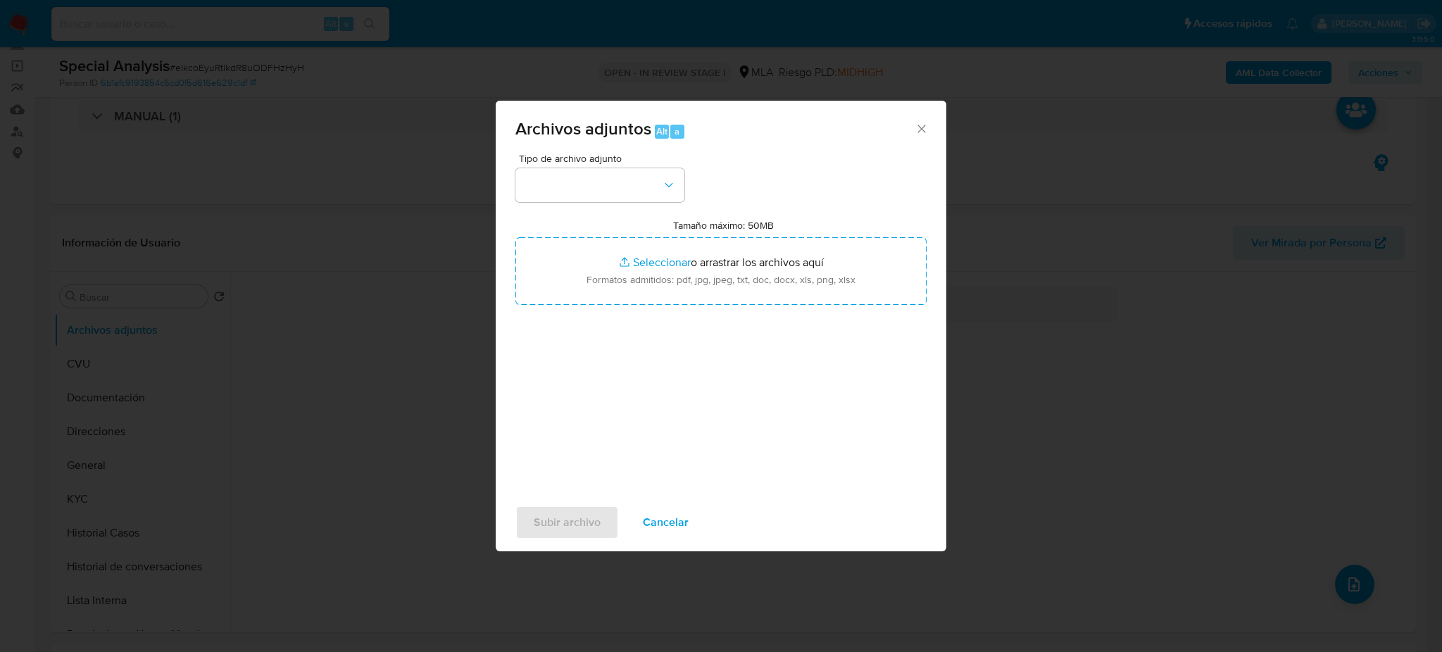
click at [670, 517] on span "Cancelar" at bounding box center [666, 522] width 46 height 31
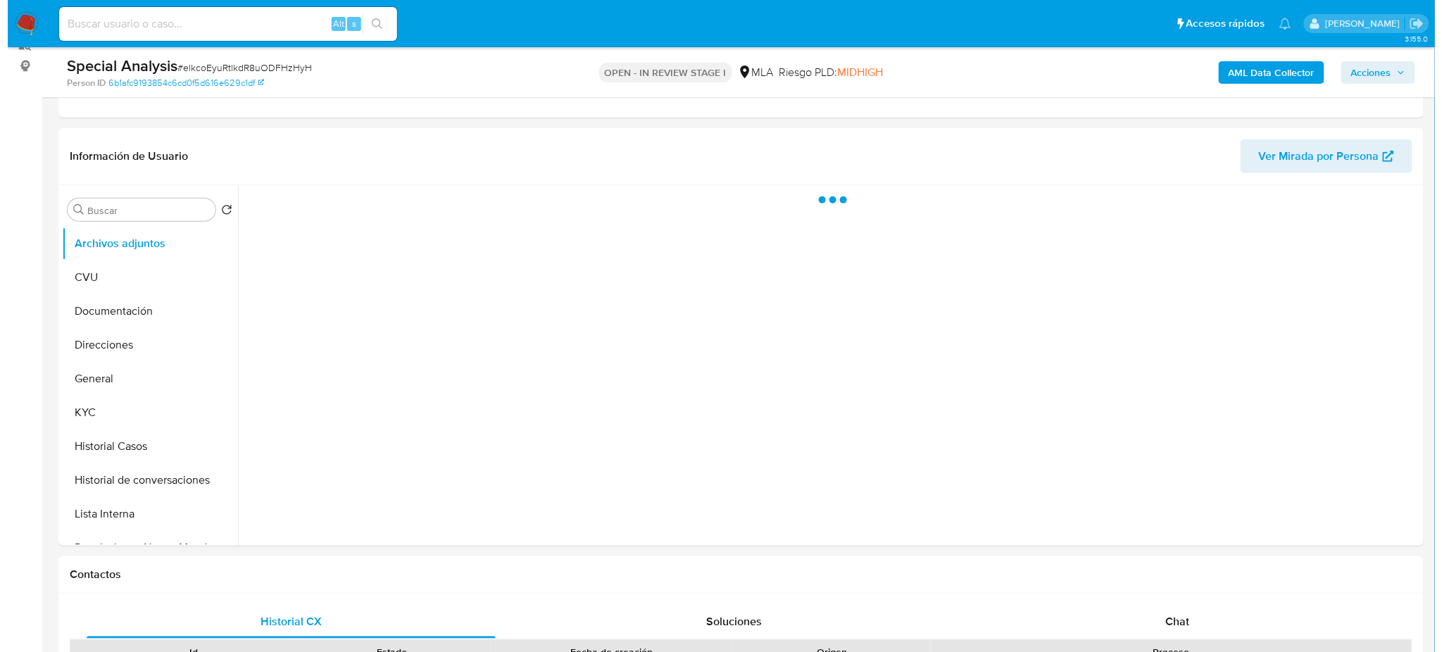
scroll to position [187, 0]
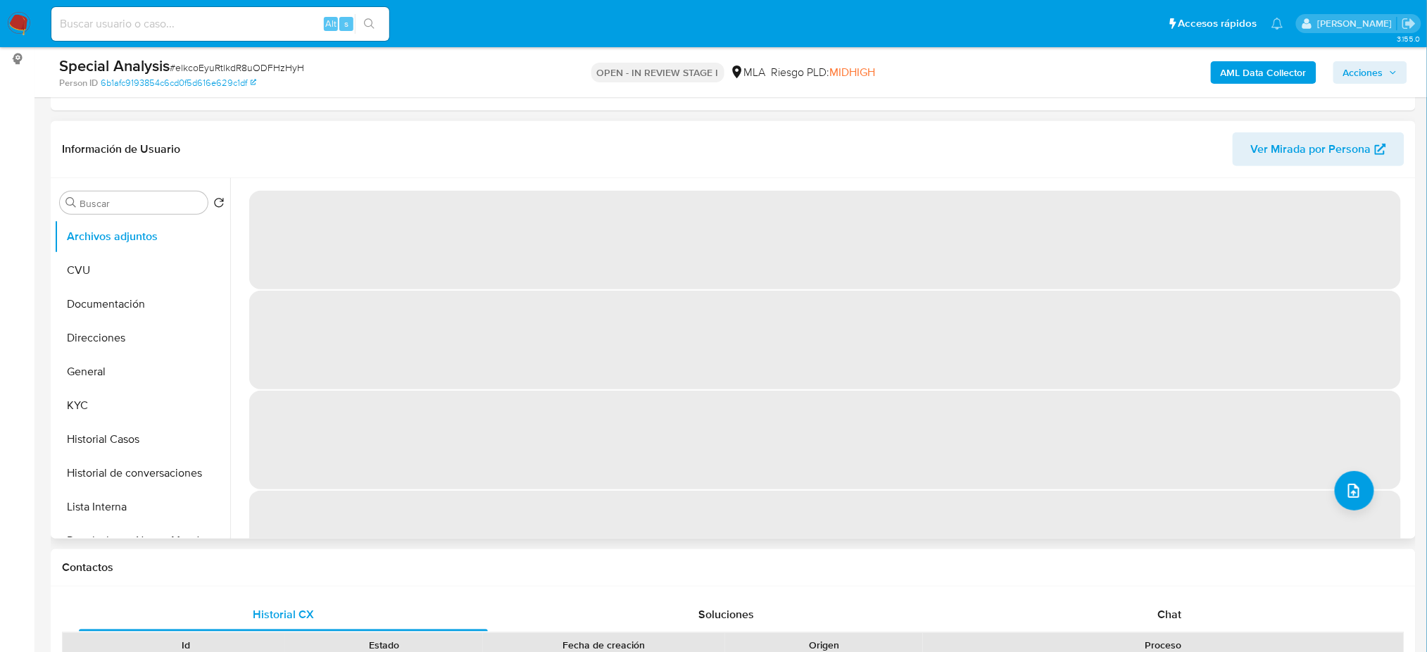
select select "10"
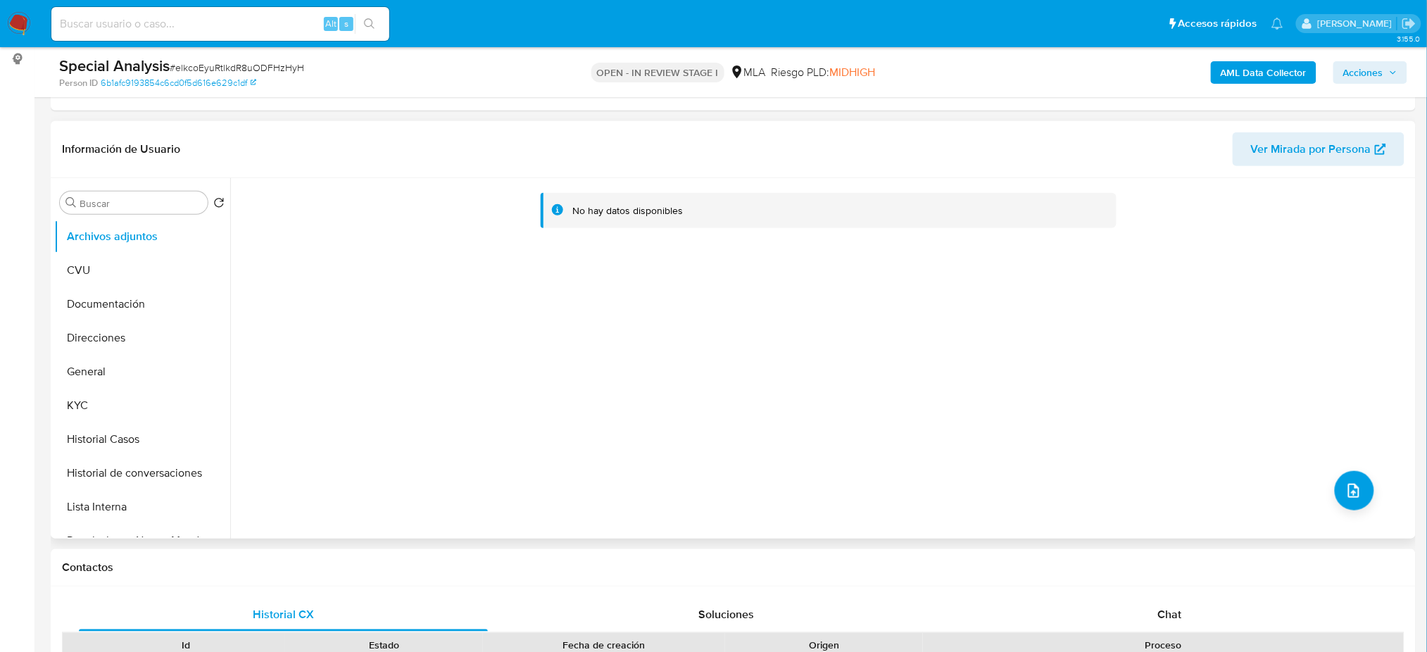
click at [1233, 80] on b "AML Data Collector" at bounding box center [1264, 72] width 86 height 23
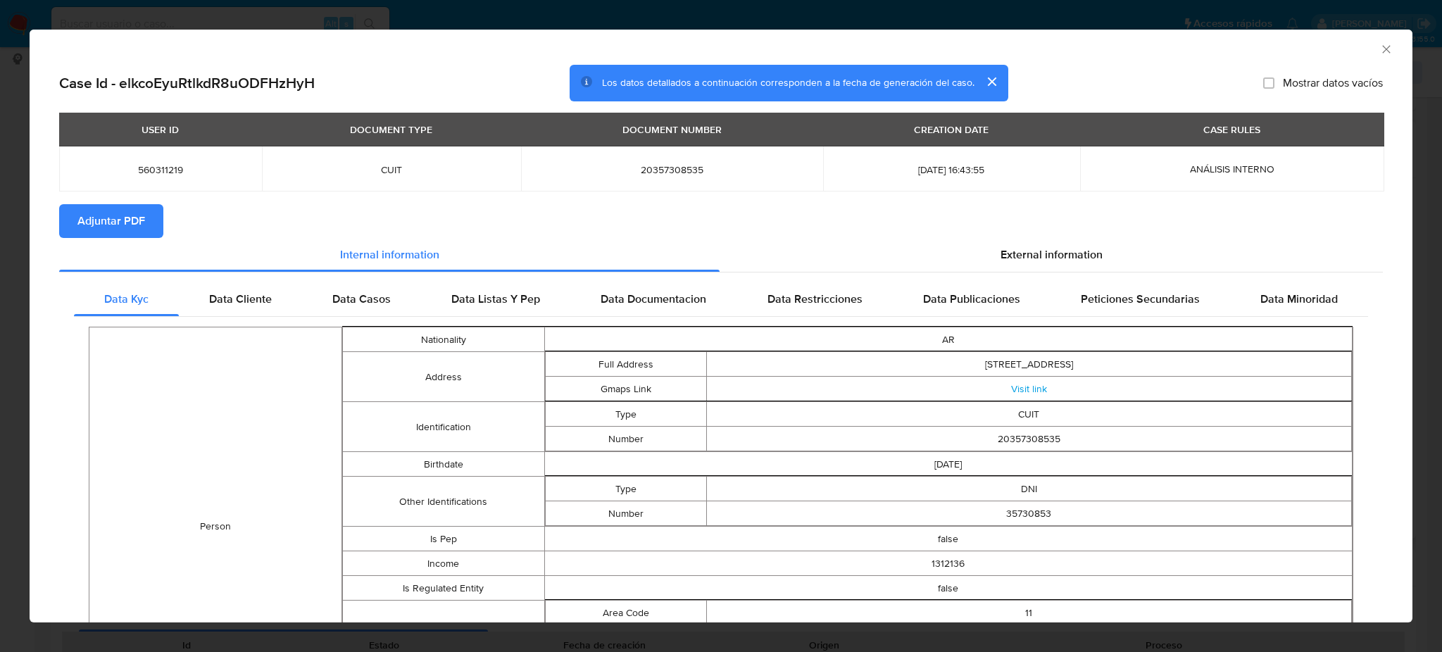
drag, startPoint x: 115, startPoint y: 213, endPoint x: 152, endPoint y: 212, distance: 37.3
click at [115, 213] on span "Adjuntar PDF" at bounding box center [111, 221] width 68 height 31
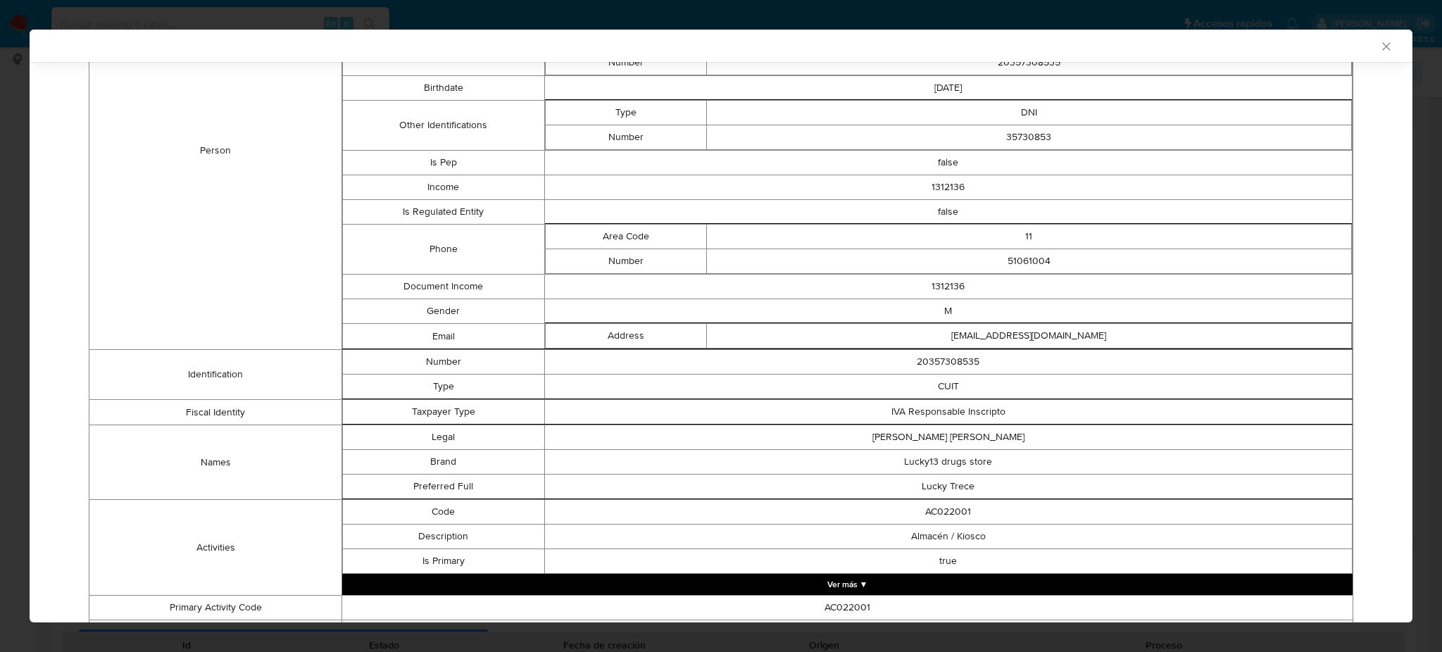
scroll to position [0, 0]
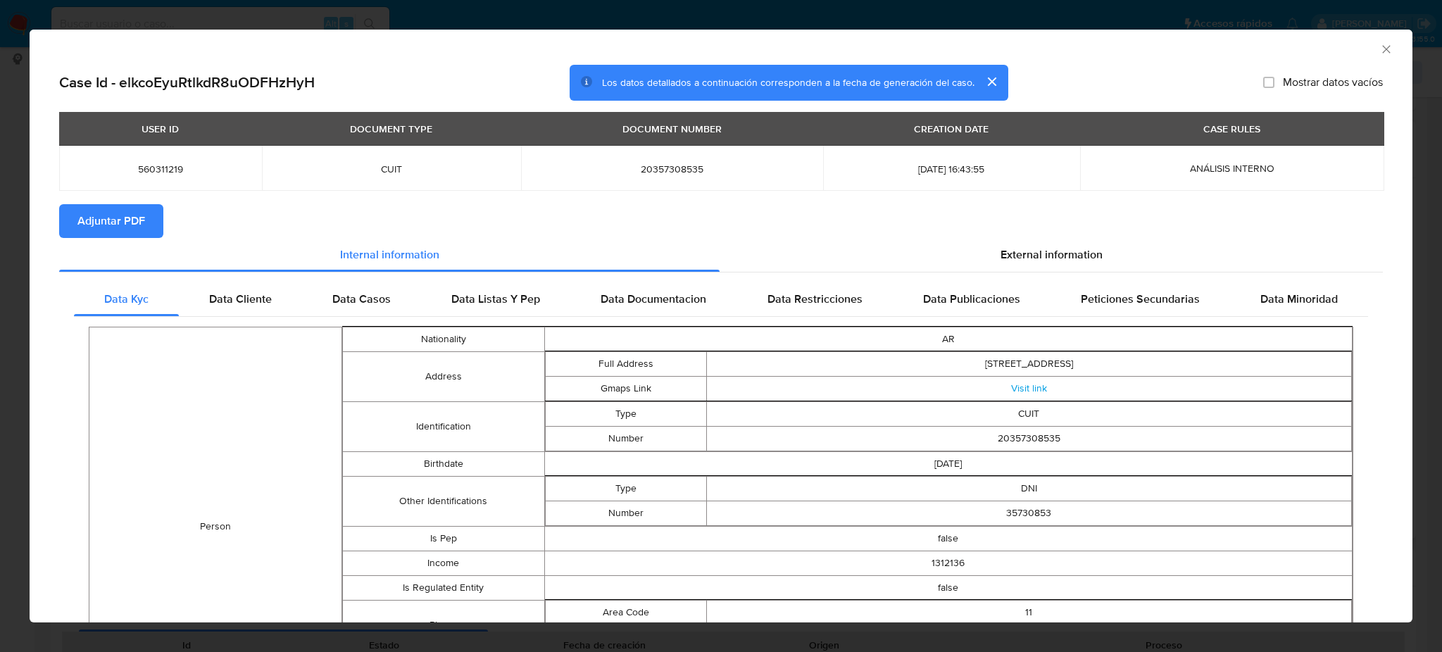
click at [1379, 55] on icon "Cerrar ventana" at bounding box center [1386, 49] width 14 height 14
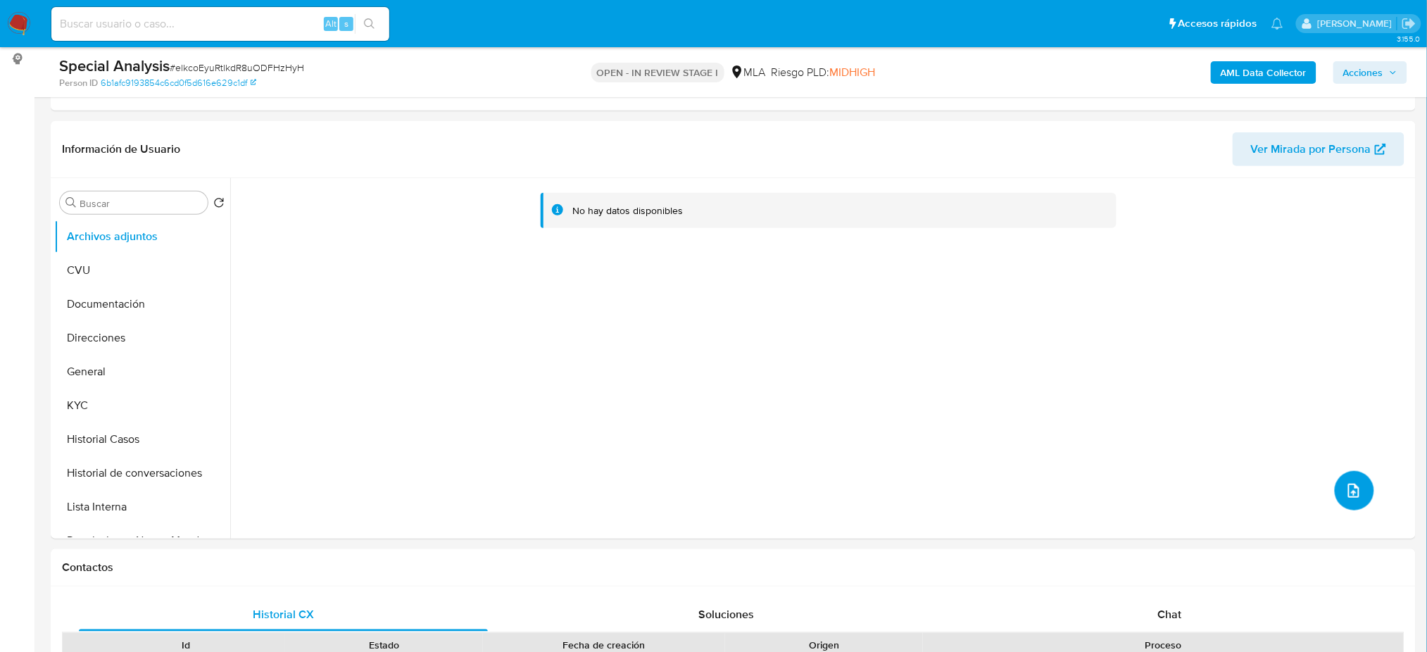
click at [1355, 496] on icon "upload-file" at bounding box center [1353, 490] width 17 height 17
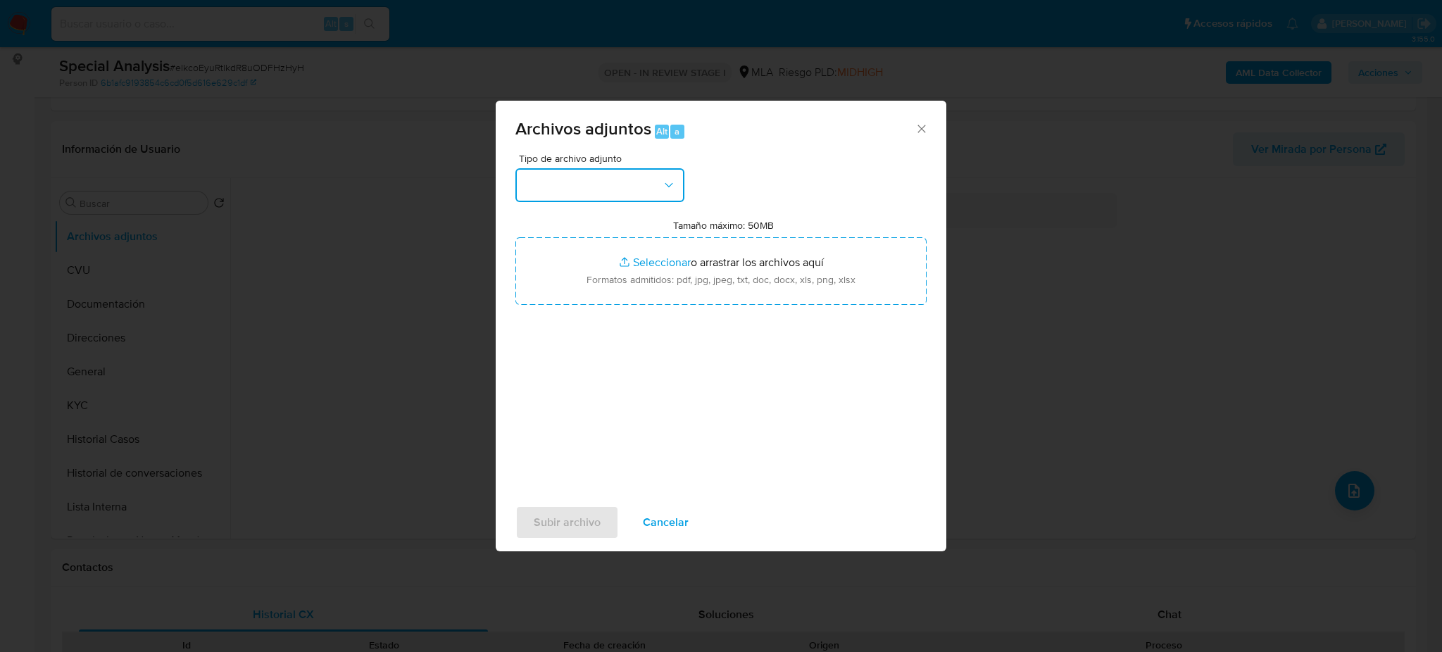
click at [609, 177] on button "button" at bounding box center [599, 185] width 169 height 34
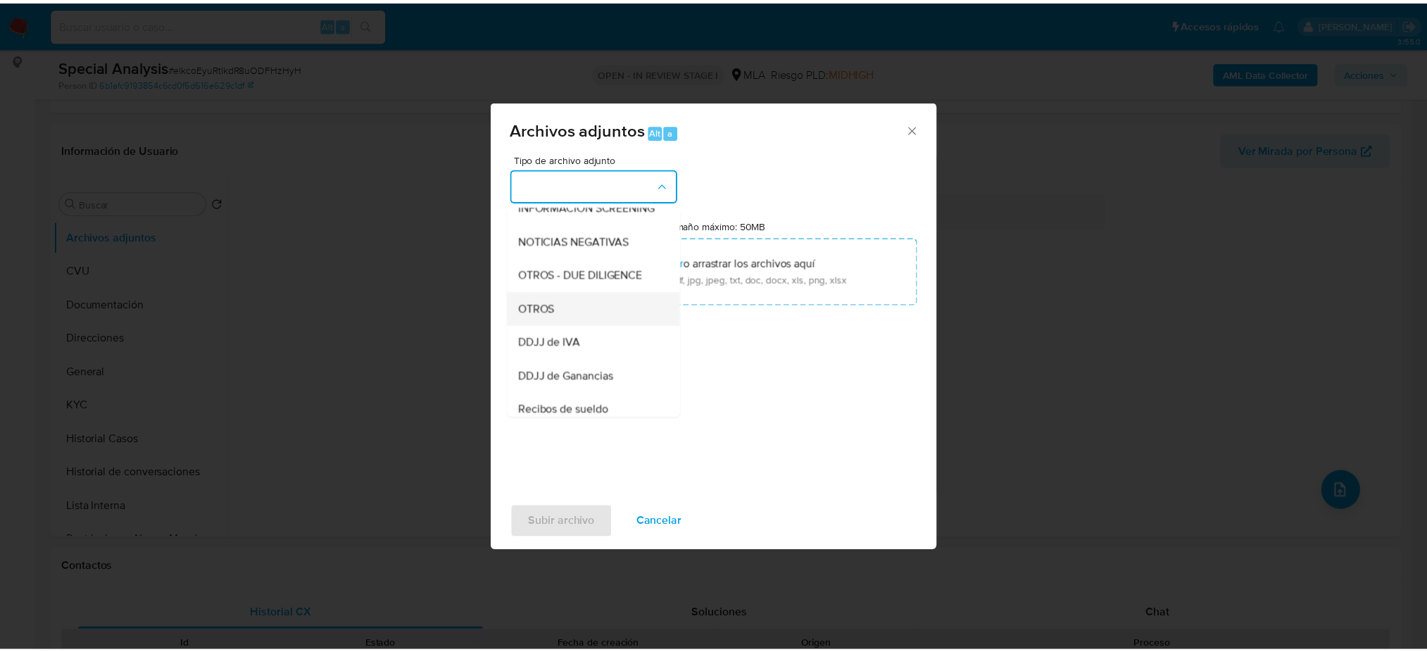
scroll to position [187, 0]
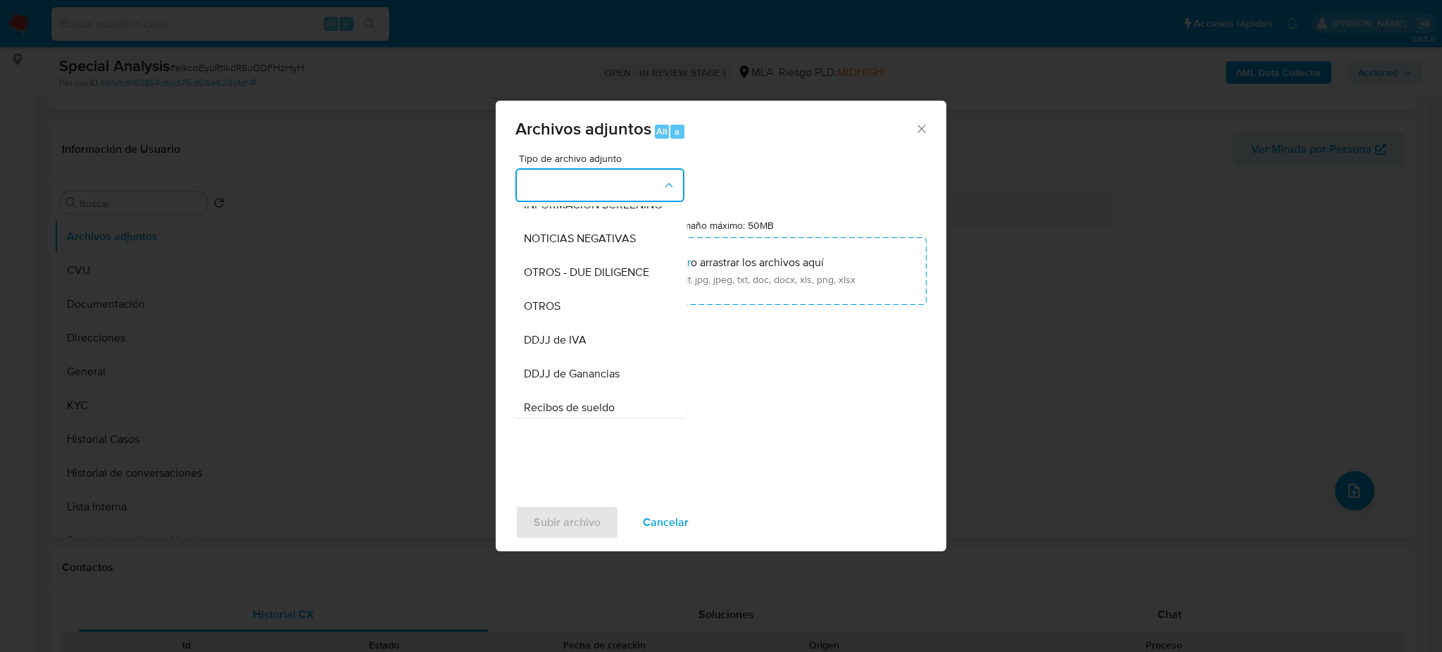
click at [604, 318] on div "OTROS" at bounding box center [596, 306] width 144 height 34
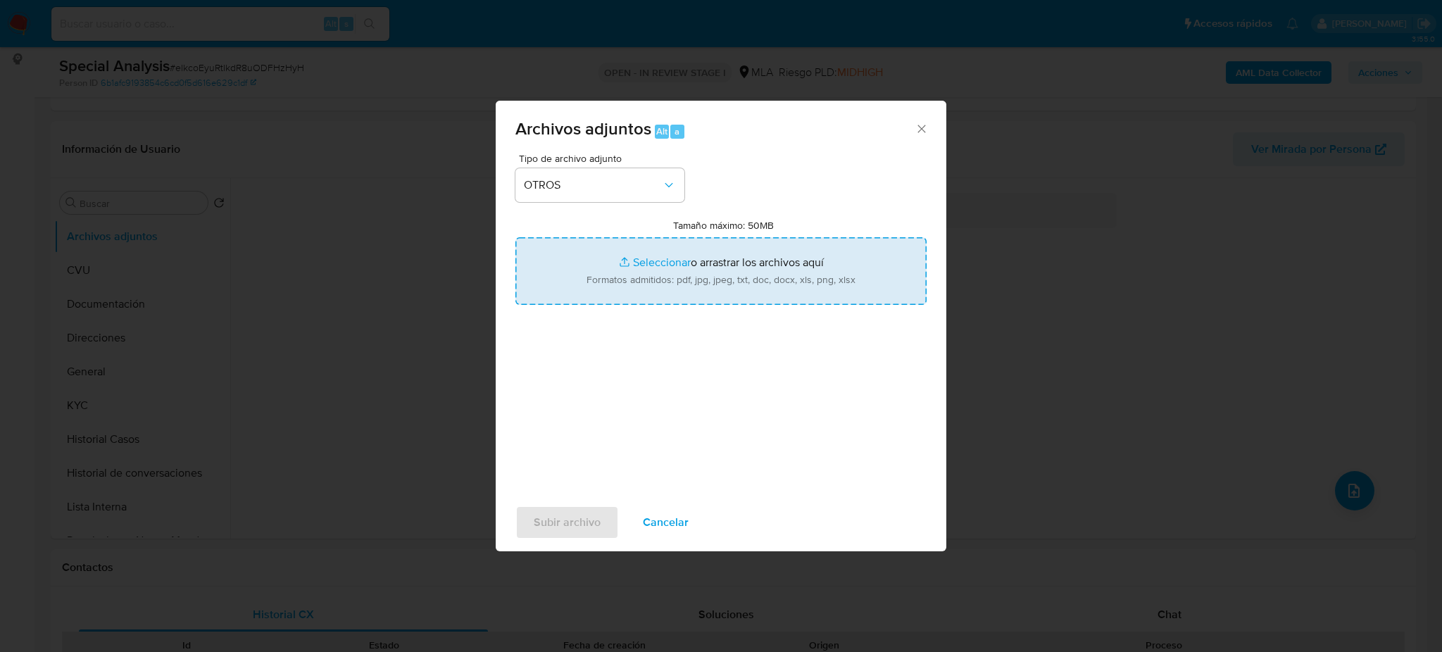
click at [645, 271] on input "Tamaño máximo: 50MB Seleccionar archivos" at bounding box center [720, 271] width 411 height 68
type input "C:\fakepath\Calculador IVA.xlsx"
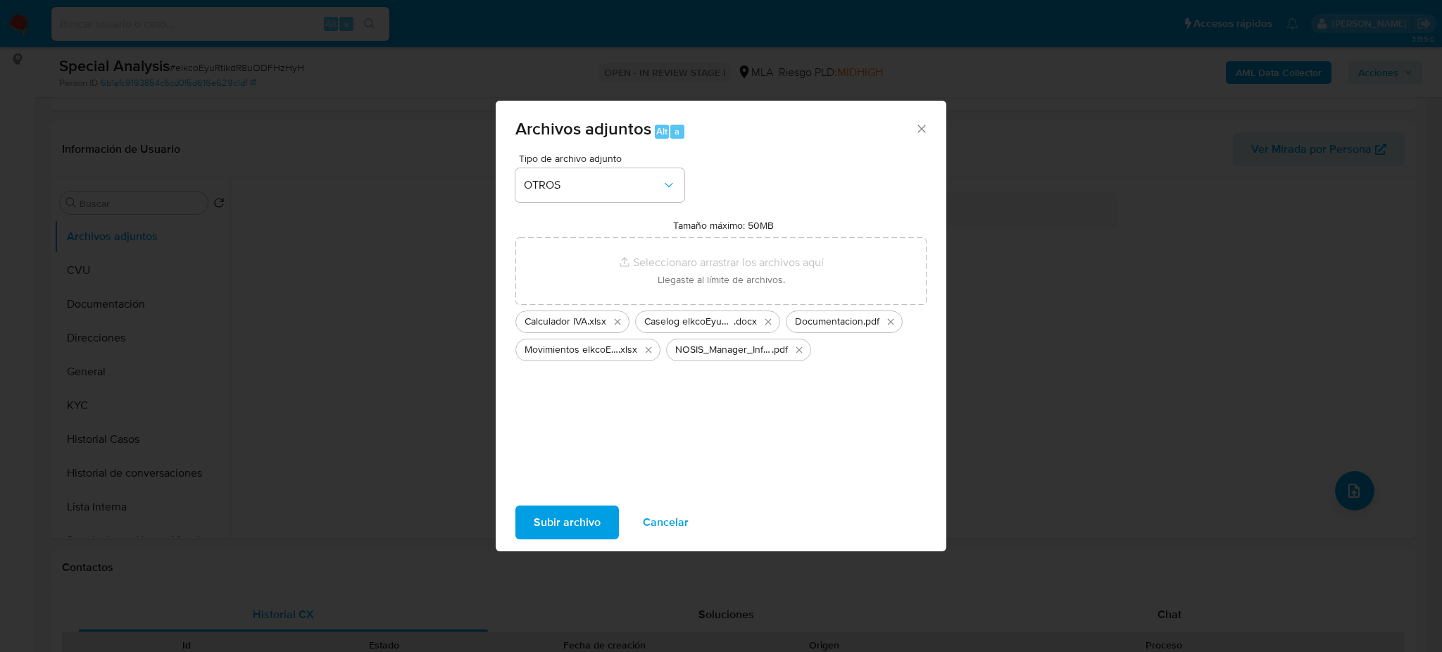
click at [534, 525] on span "Subir archivo" at bounding box center [567, 522] width 67 height 31
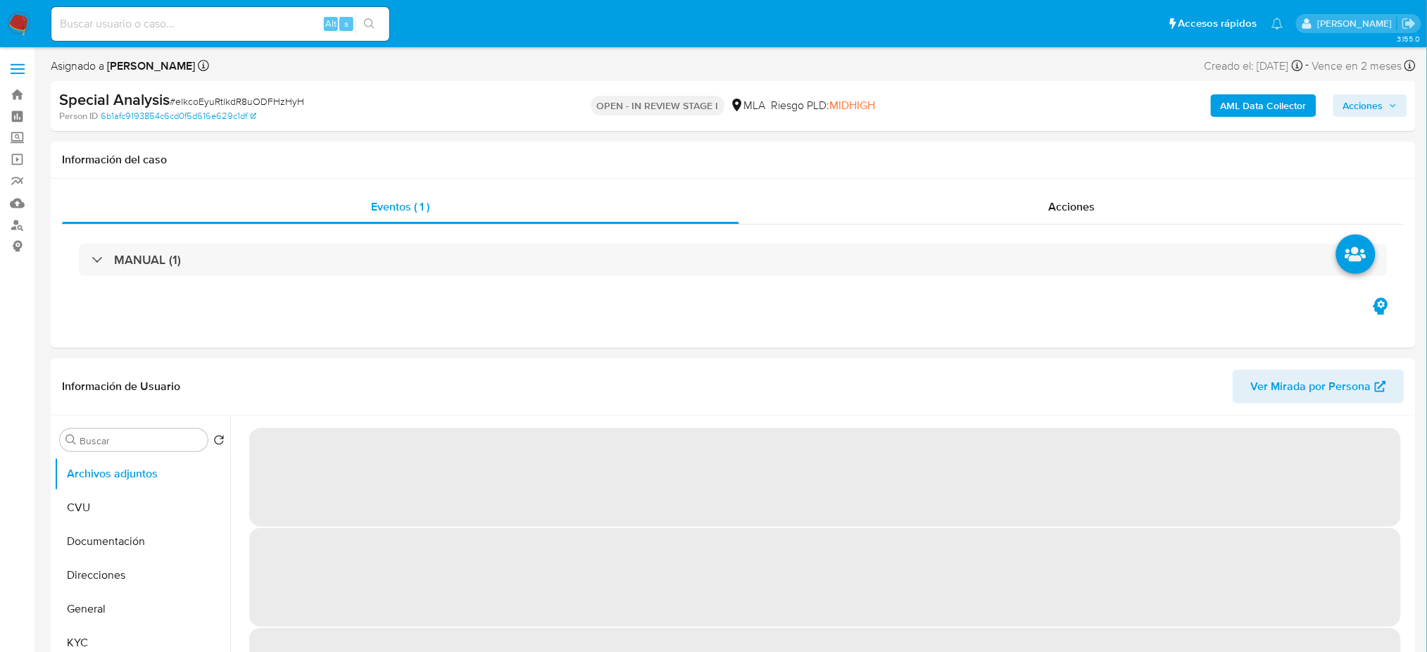
select select "10"
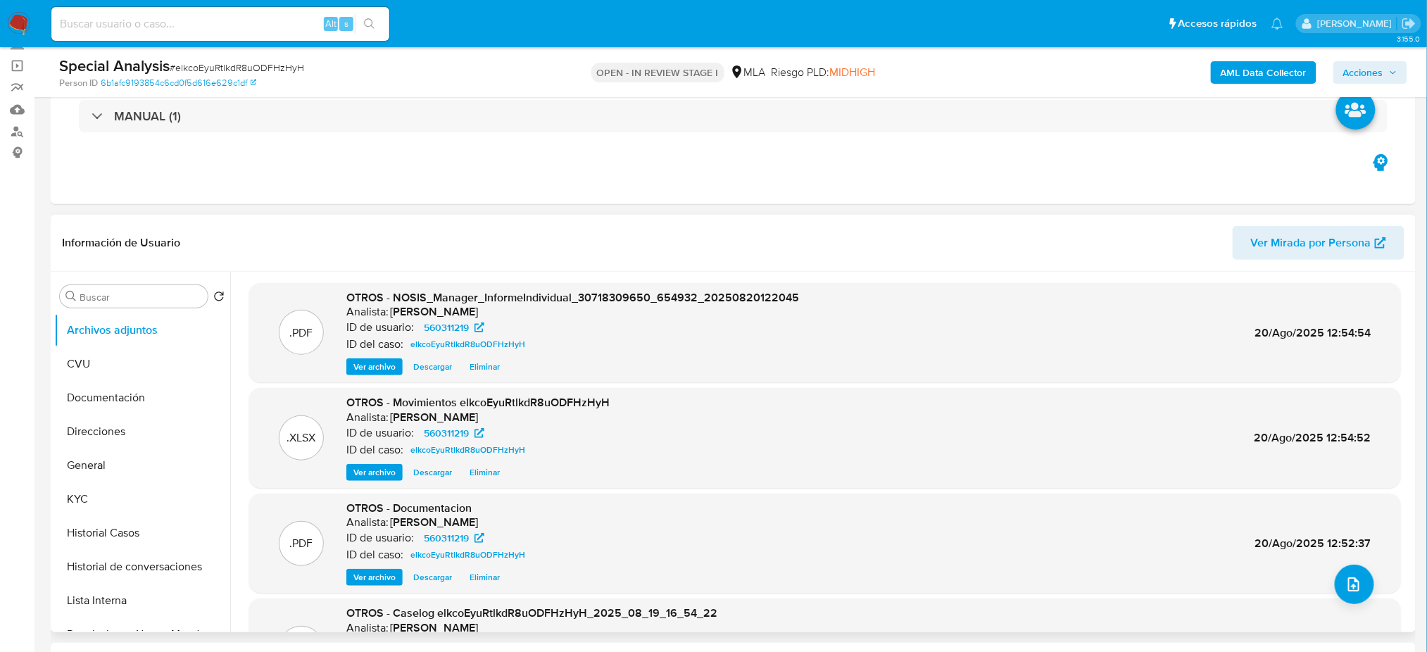
scroll to position [118, 0]
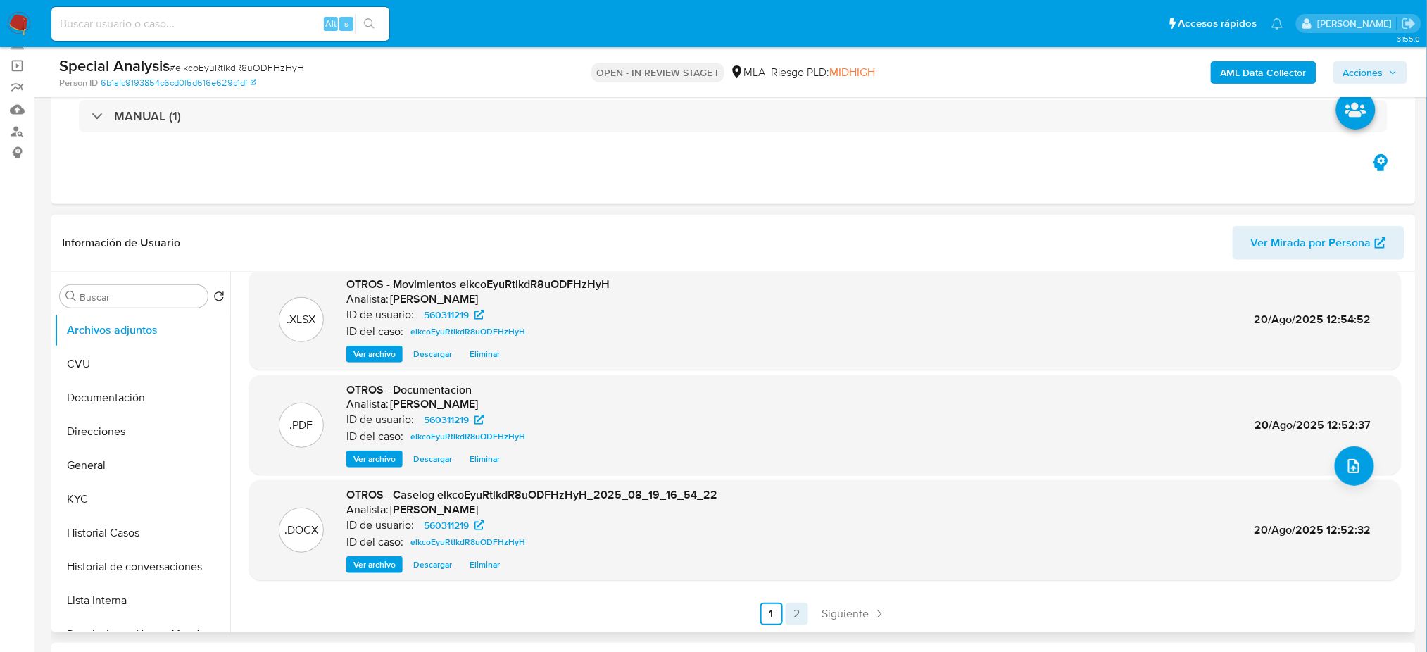
click at [797, 615] on link "2" at bounding box center [797, 614] width 23 height 23
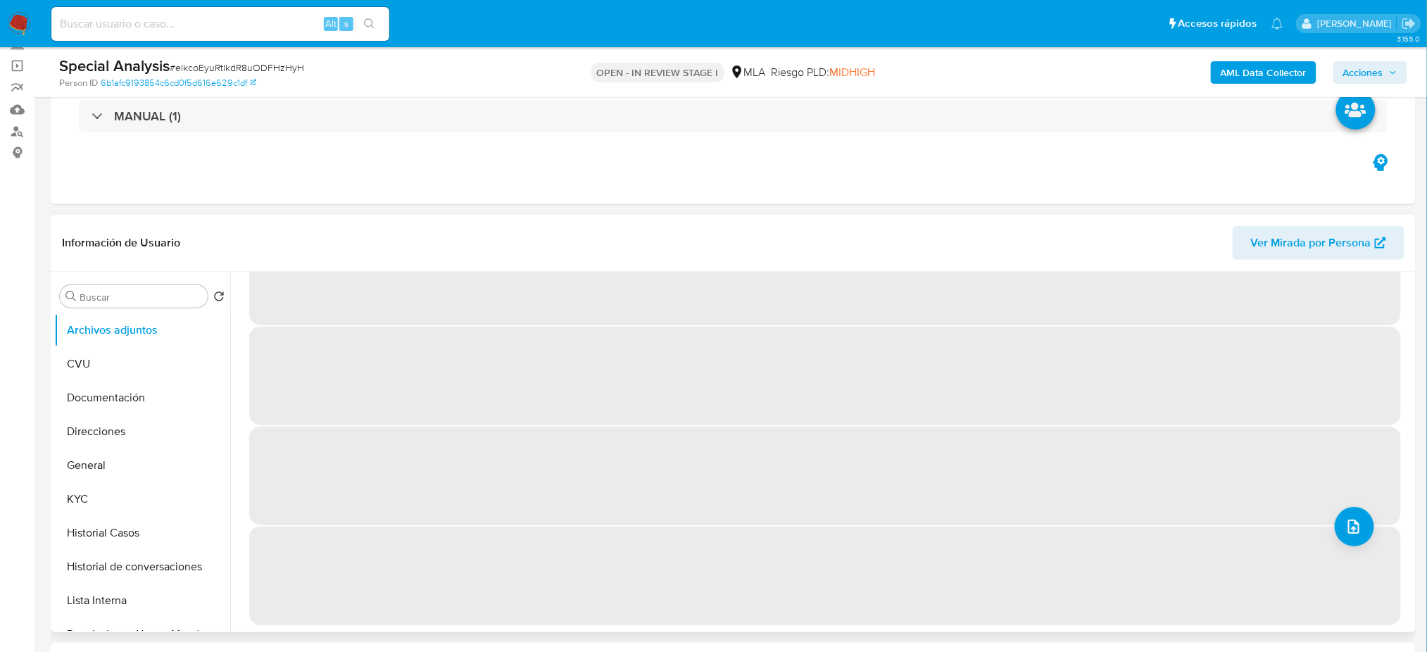
scroll to position [0, 0]
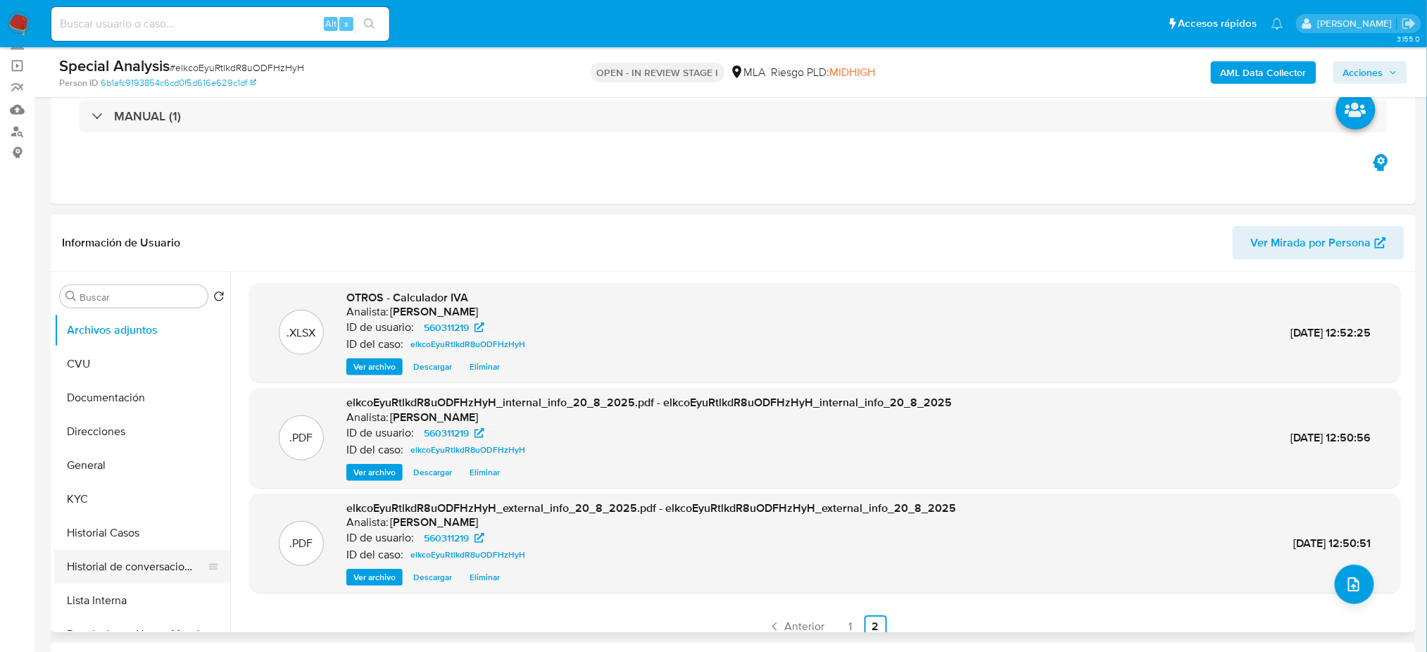
click at [141, 564] on button "Historial de conversaciones" at bounding box center [136, 567] width 165 height 34
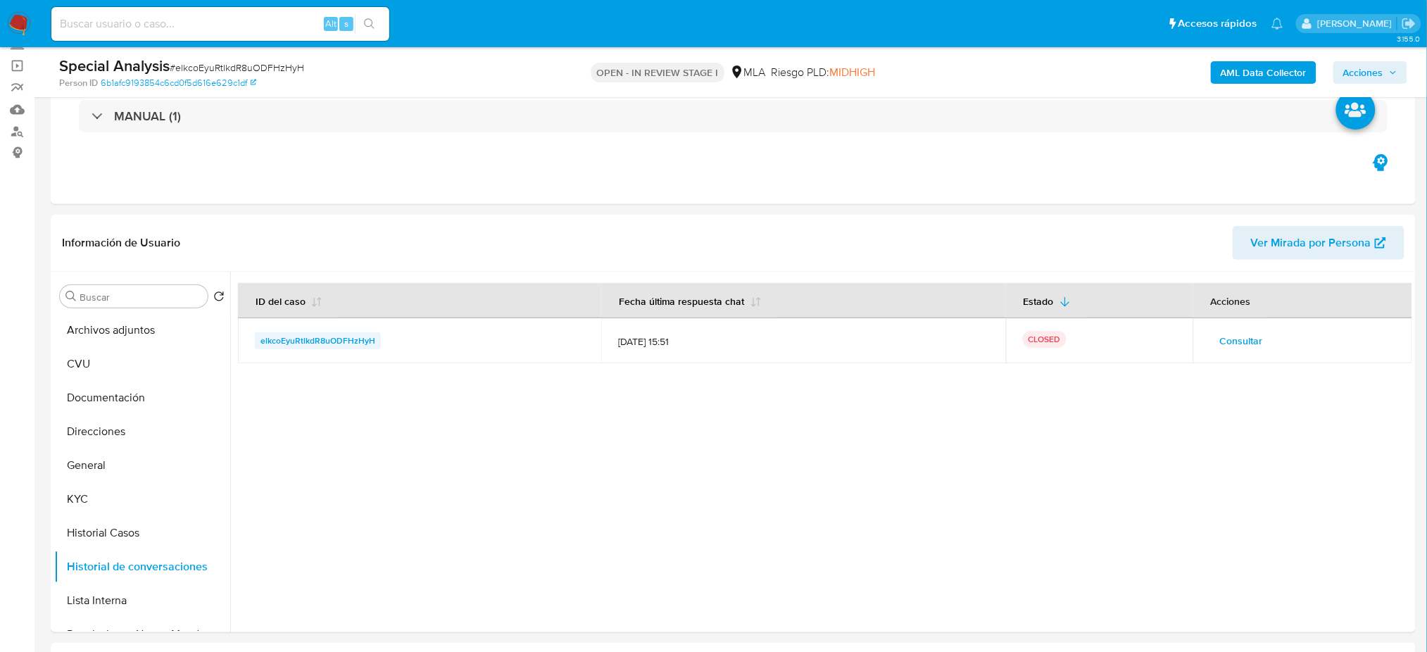
click at [355, 339] on span "elkcoEyuRtlkdR8uODFHzHyH" at bounding box center [317, 340] width 115 height 17
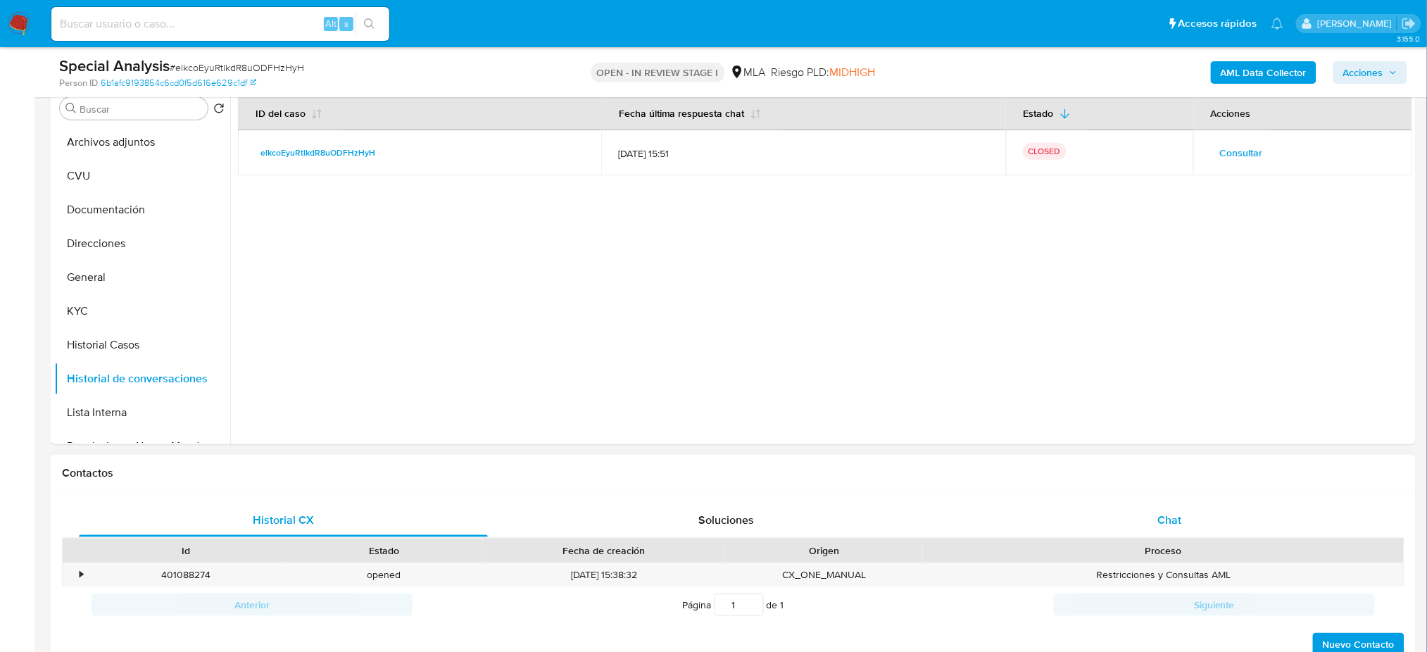
click at [1231, 521] on div "Chat" at bounding box center [1169, 520] width 409 height 34
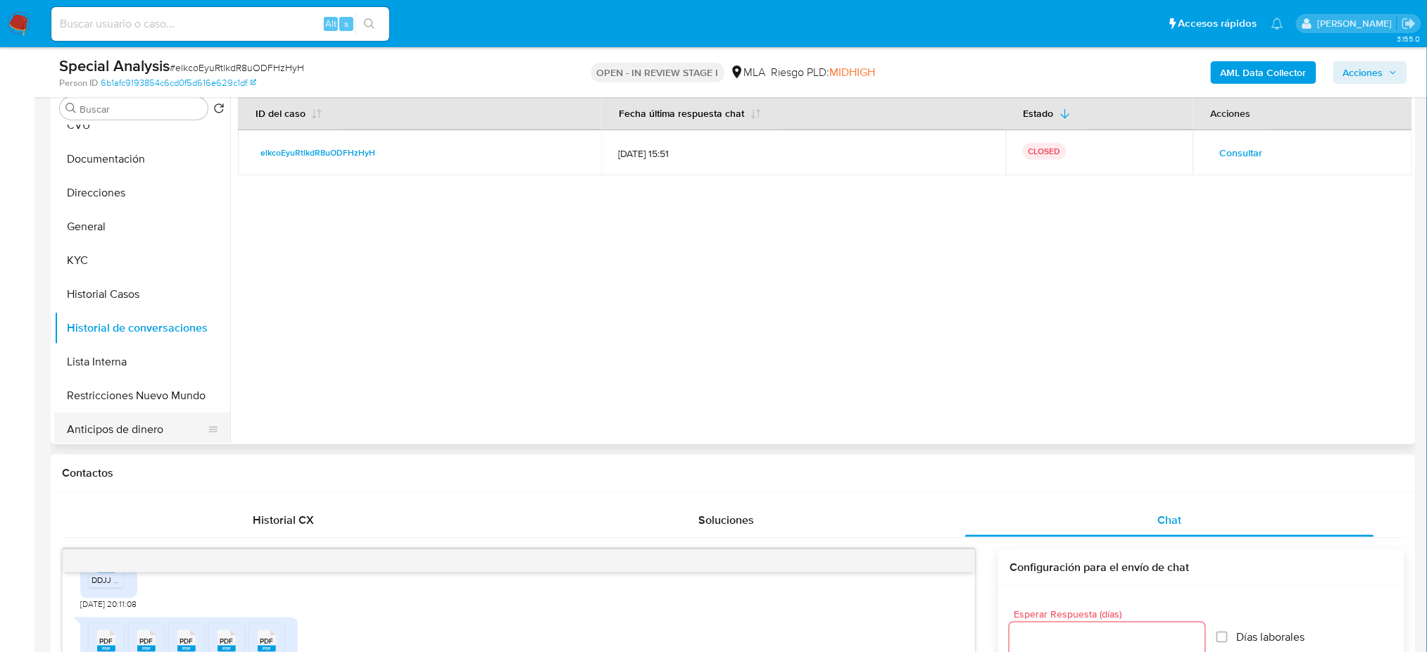
scroll to position [94, 0]
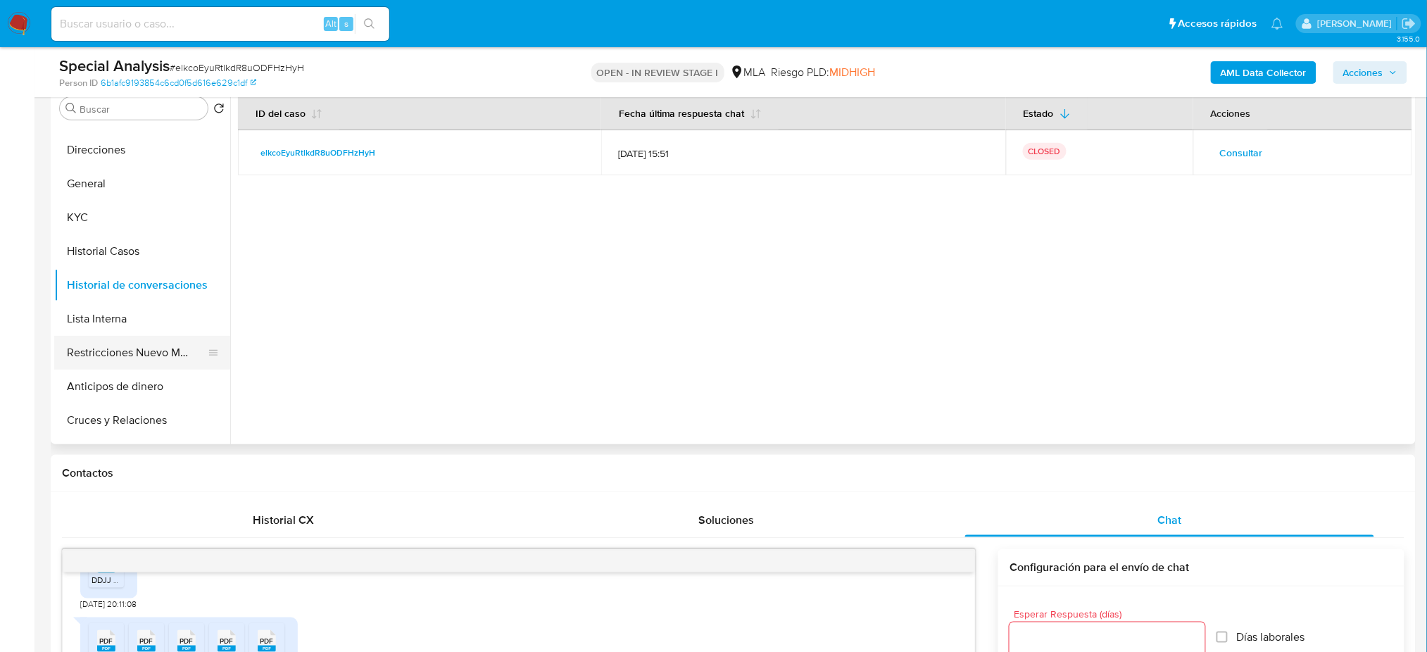
click at [139, 344] on button "Restricciones Nuevo Mundo" at bounding box center [136, 353] width 165 height 34
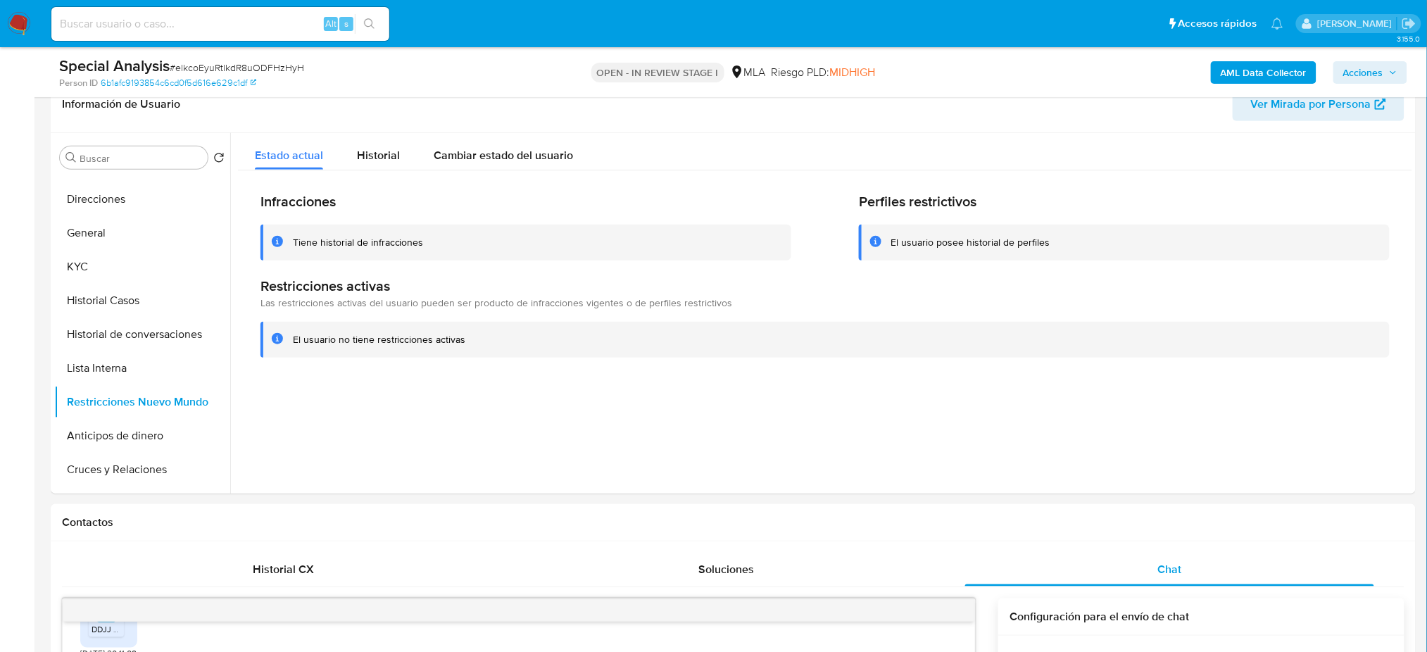
scroll to position [187, 0]
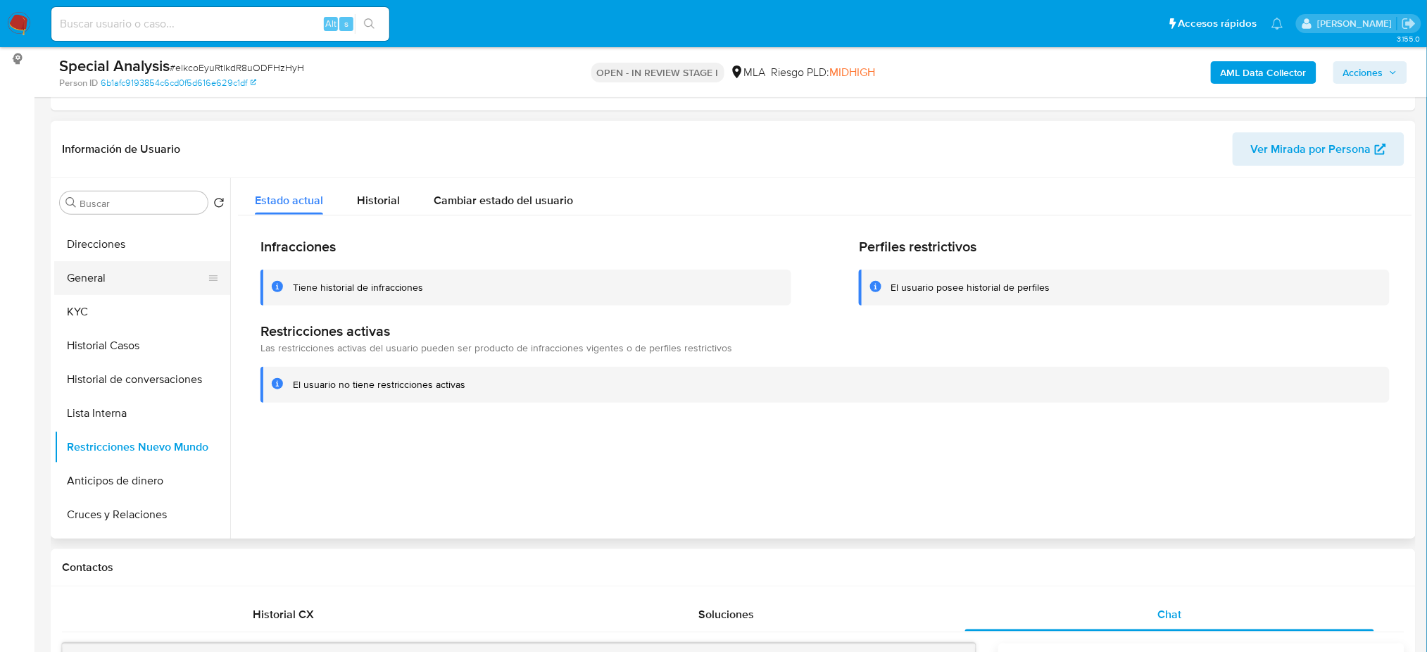
click at [120, 281] on button "General" at bounding box center [136, 278] width 165 height 34
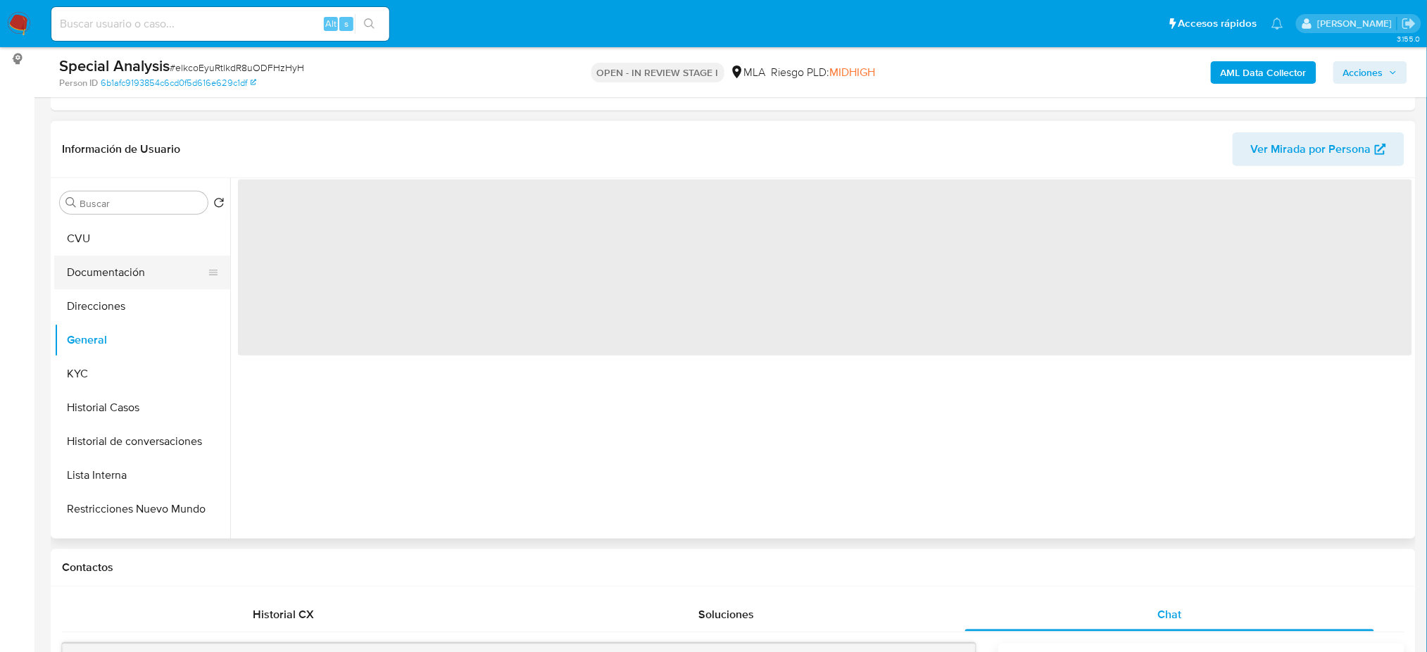
scroll to position [0, 0]
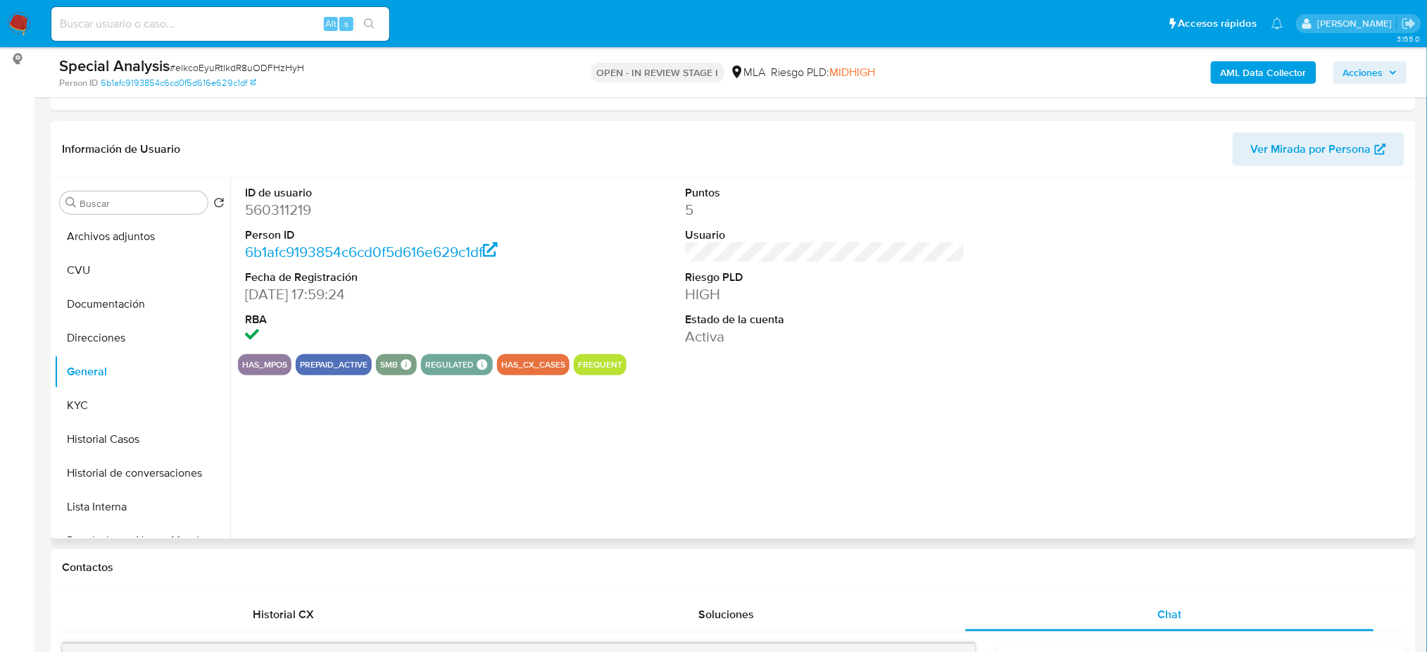
click at [286, 215] on dd "560311219" at bounding box center [384, 210] width 279 height 20
copy dd "560311219"
click at [132, 224] on button "Archivos adjuntos" at bounding box center [136, 237] width 165 height 34
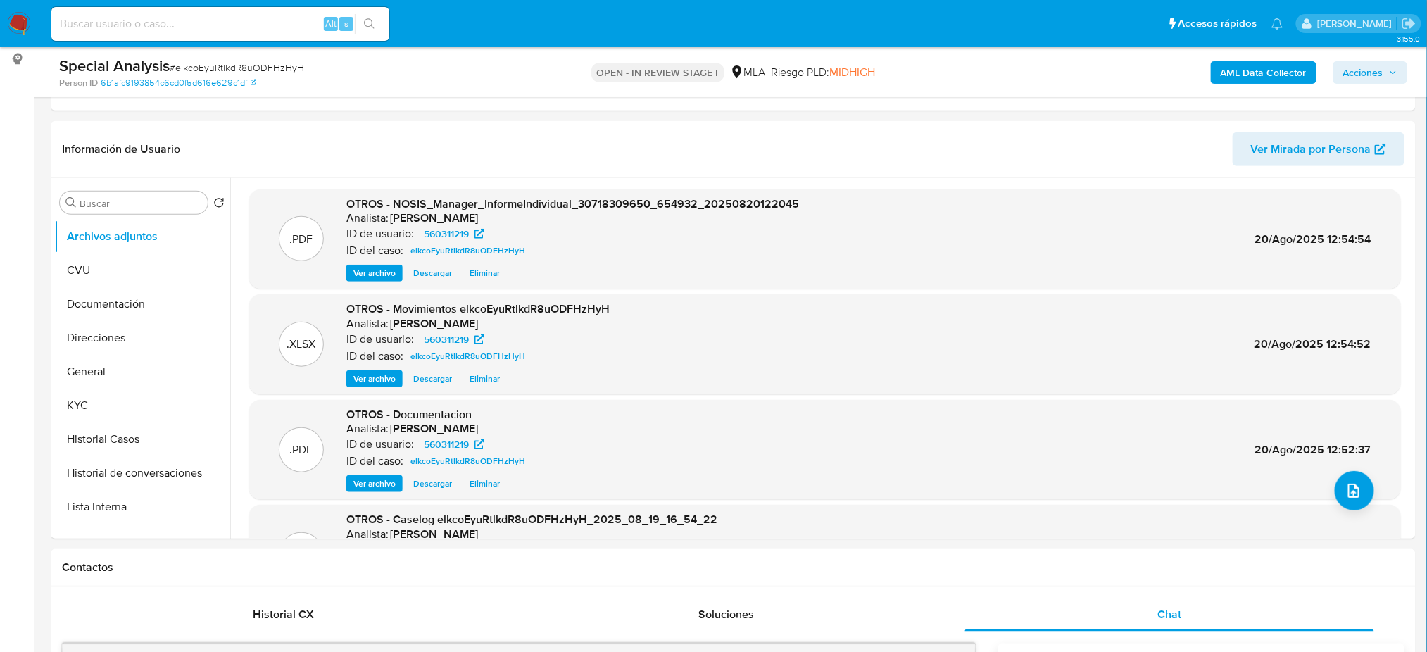
scroll to position [94, 0]
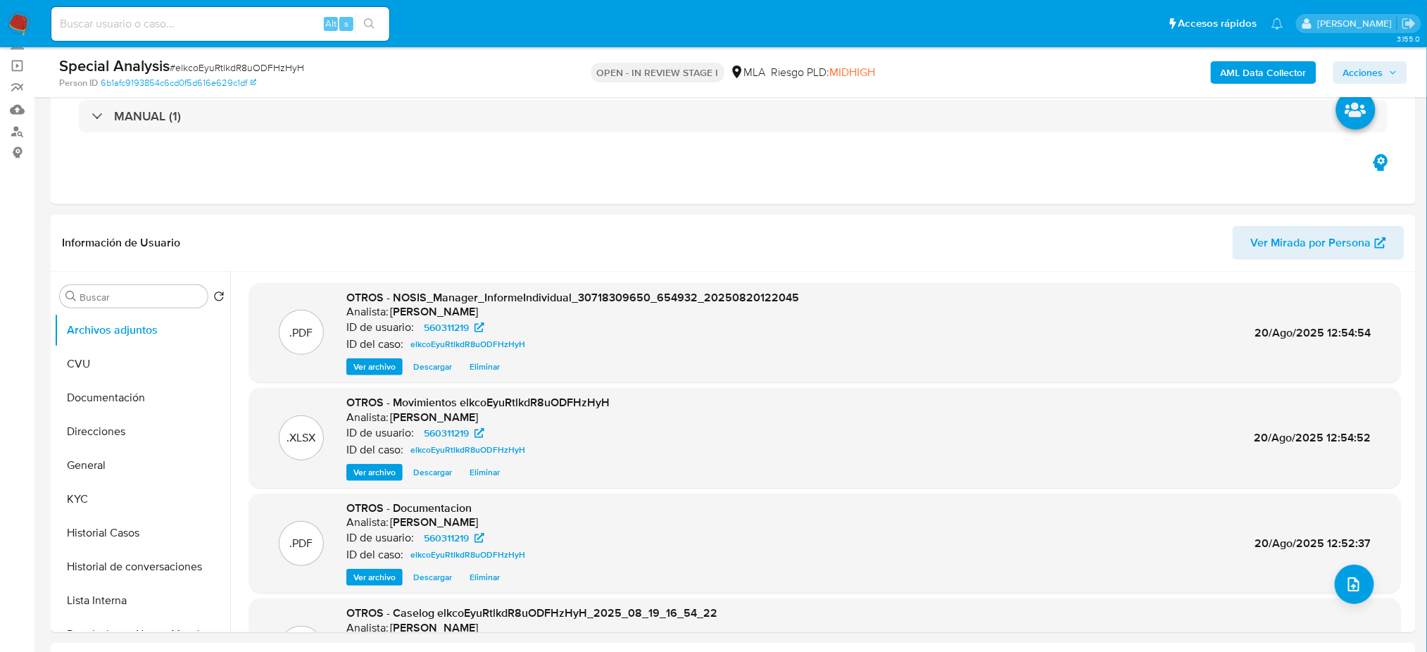
click at [1380, 65] on span "Acciones" at bounding box center [1363, 72] width 40 height 23
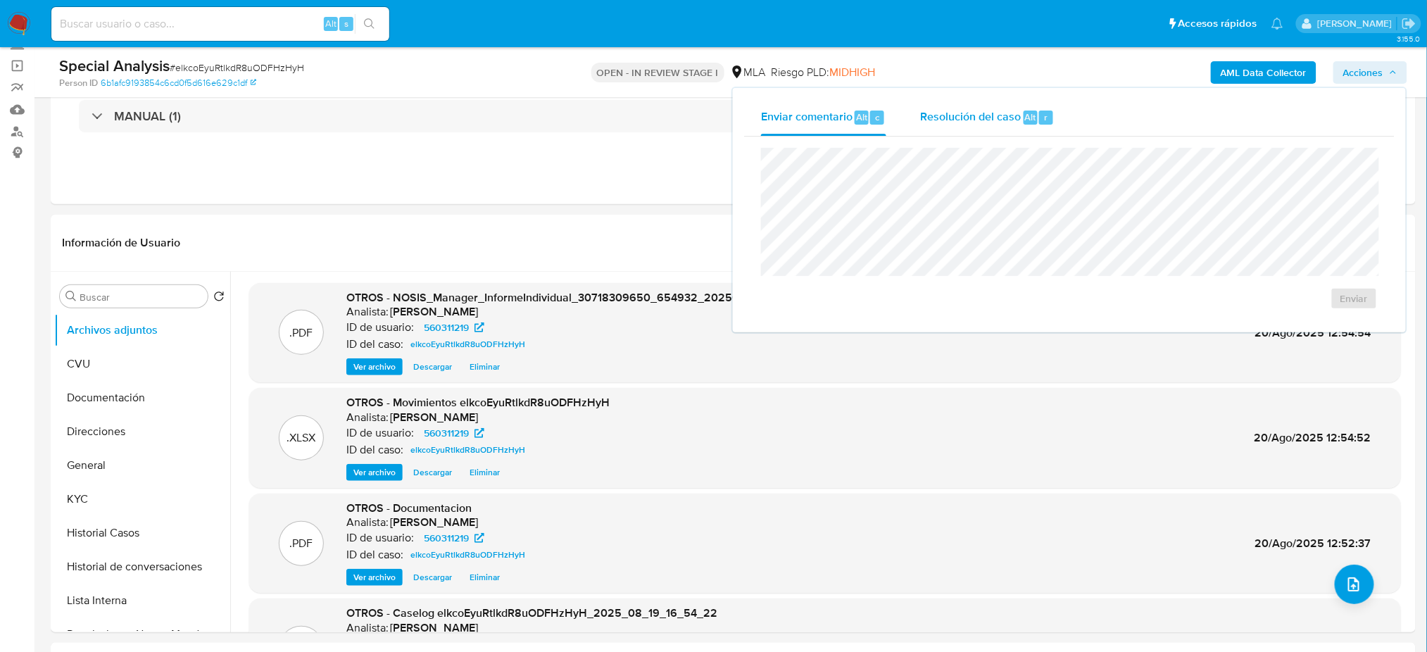
click at [987, 108] on span "Resolución del caso" at bounding box center [970, 116] width 101 height 16
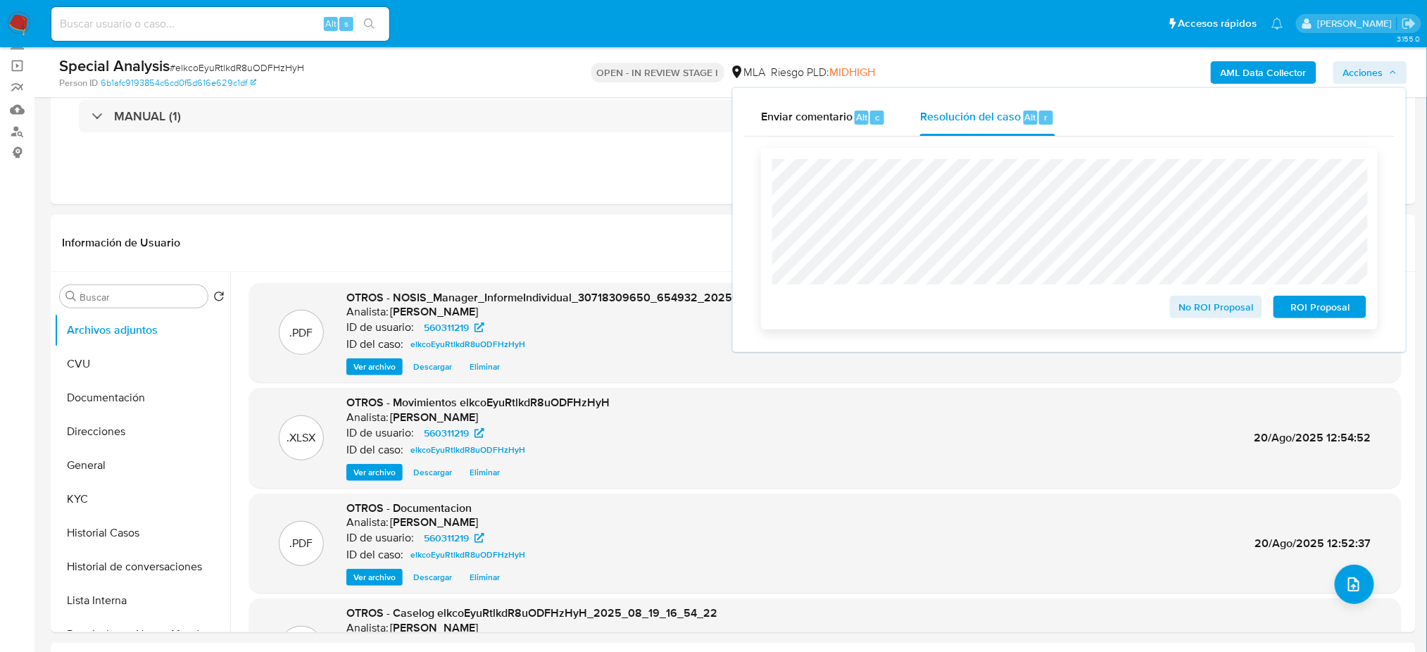
click at [1198, 310] on span "No ROI Proposal" at bounding box center [1216, 307] width 73 height 20
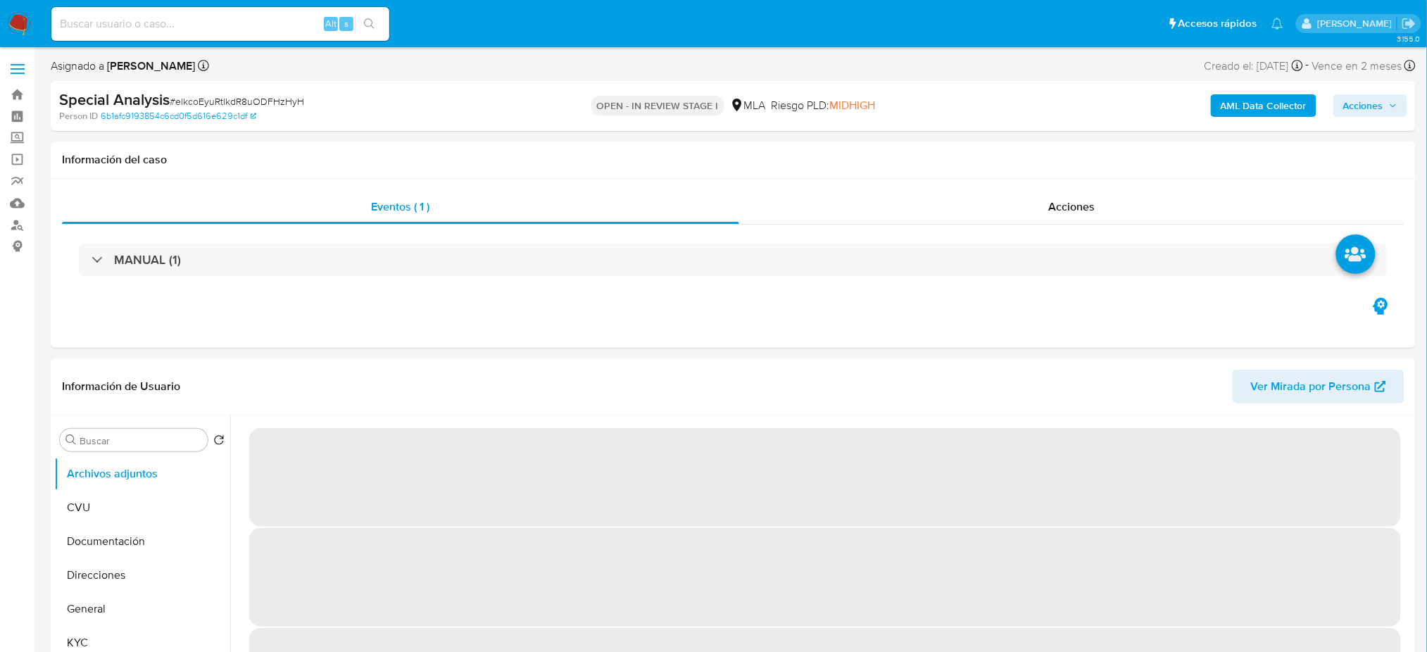
select select "10"
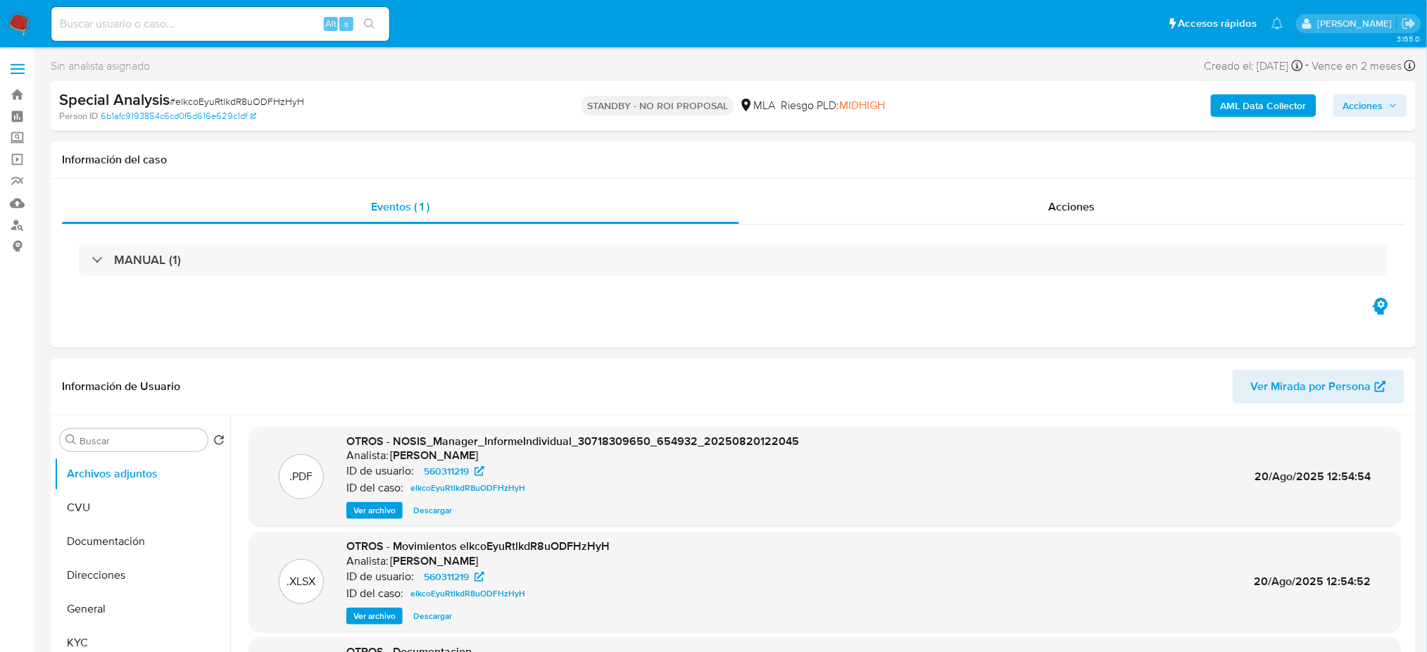
click at [15, 20] on img at bounding box center [19, 24] width 24 height 24
